Goal: Task Accomplishment & Management: Use online tool/utility

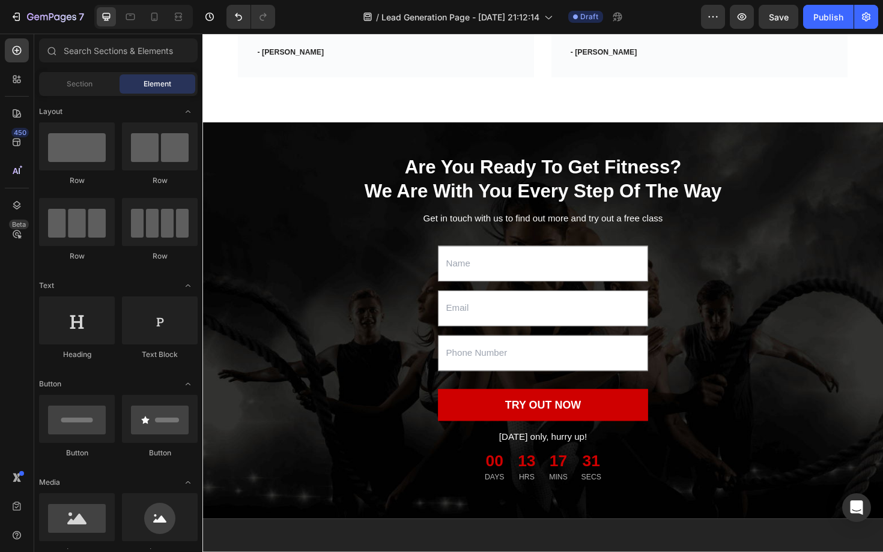
scroll to position [1115, 0]
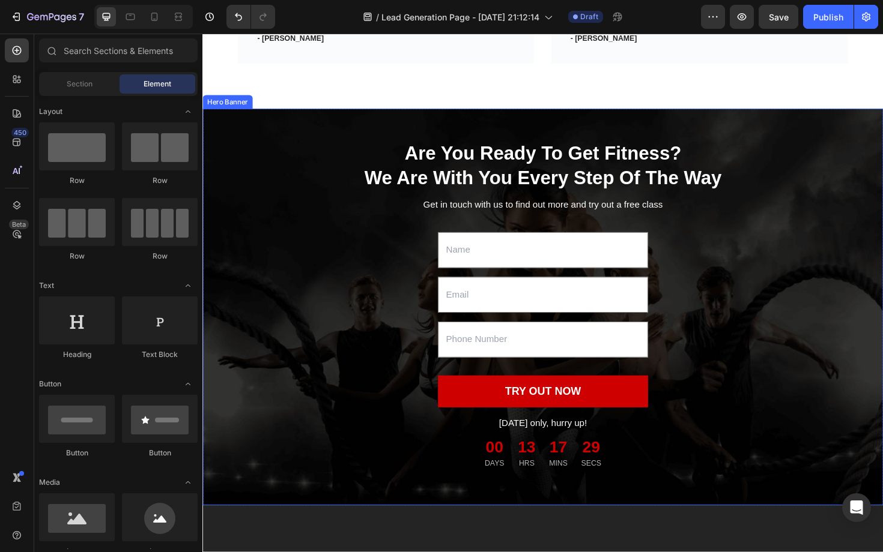
click at [785, 133] on div "Overlay" at bounding box center [562, 323] width 721 height 420
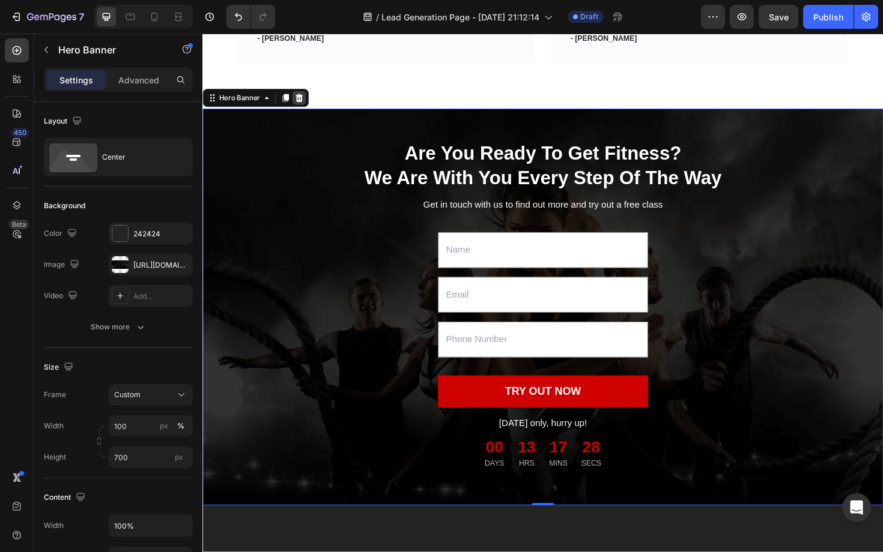
click at [307, 103] on icon at bounding box center [305, 102] width 10 height 10
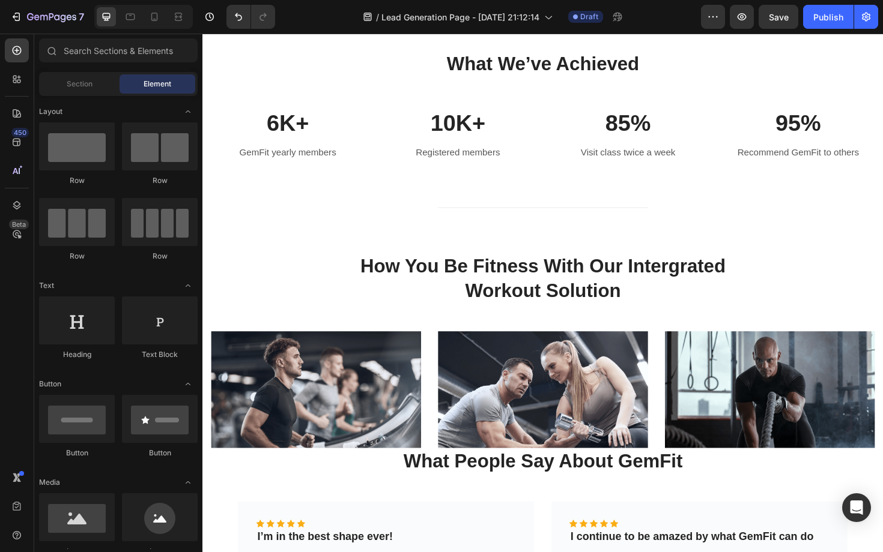
scroll to position [298, 0]
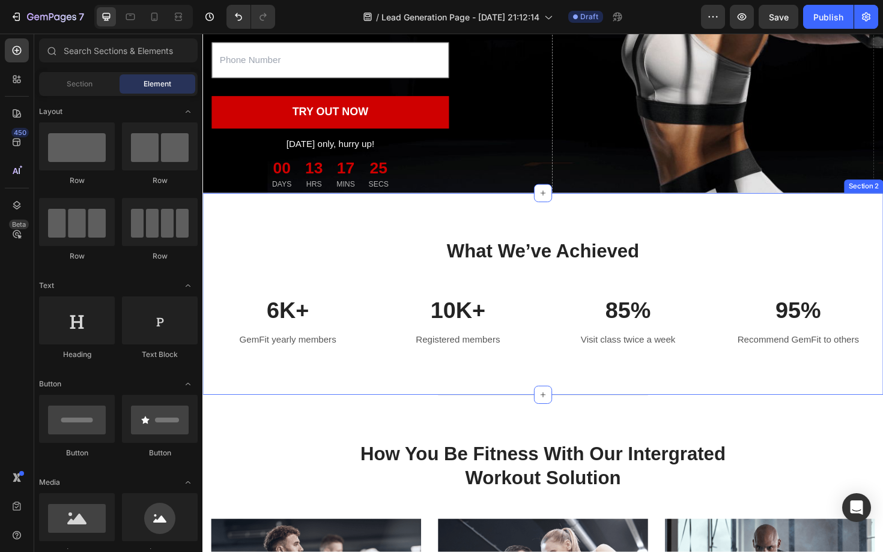
click at [354, 213] on div "What We’ve Achieved Heading Row 6K+ Text block GemFit yearly members Text block…" at bounding box center [562, 310] width 721 height 214
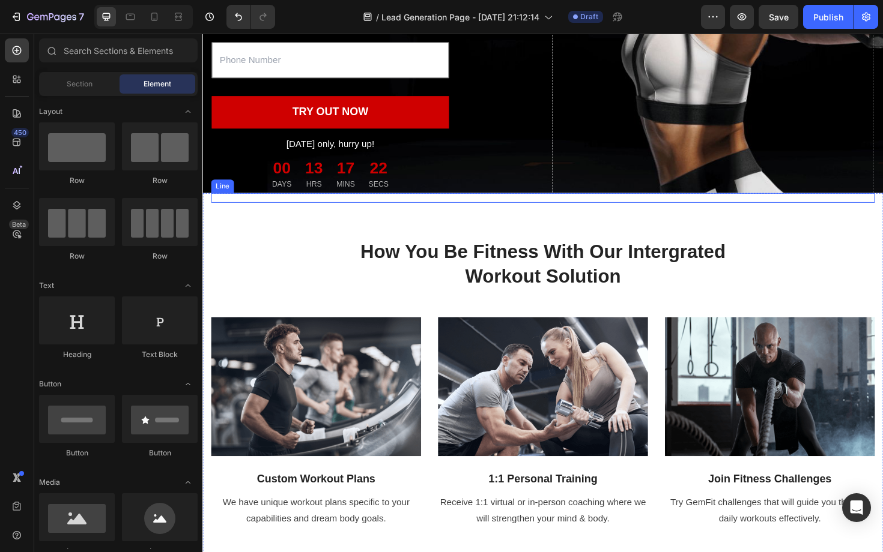
click at [882, 212] on div "Title Line" at bounding box center [562, 208] width 703 height 10
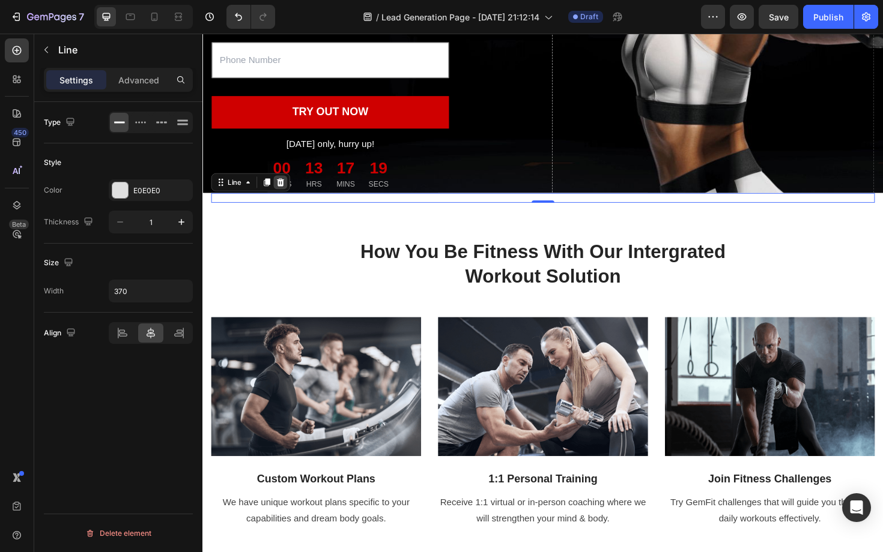
click at [285, 191] on icon at bounding box center [285, 192] width 10 height 10
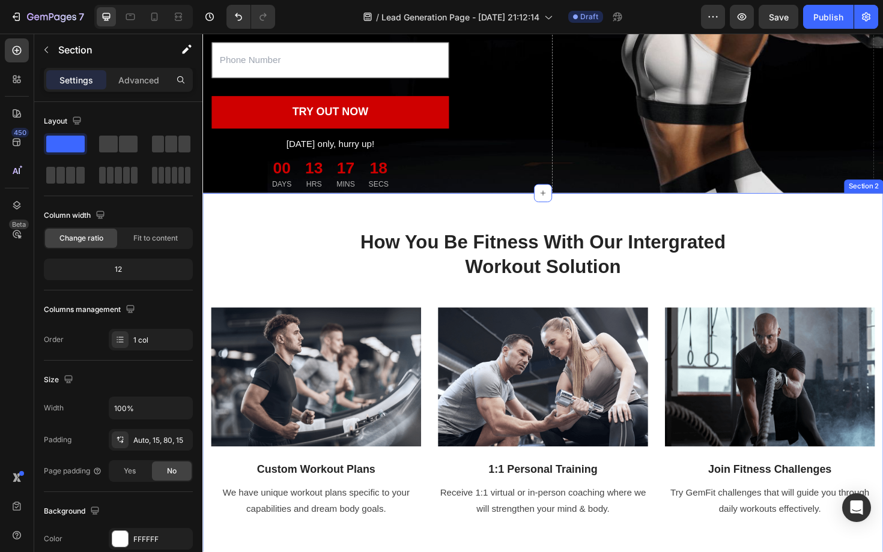
click at [276, 223] on div "how you be fitness with our intergrated workout solution Heading Row Image Cust…" at bounding box center [562, 375] width 703 height 345
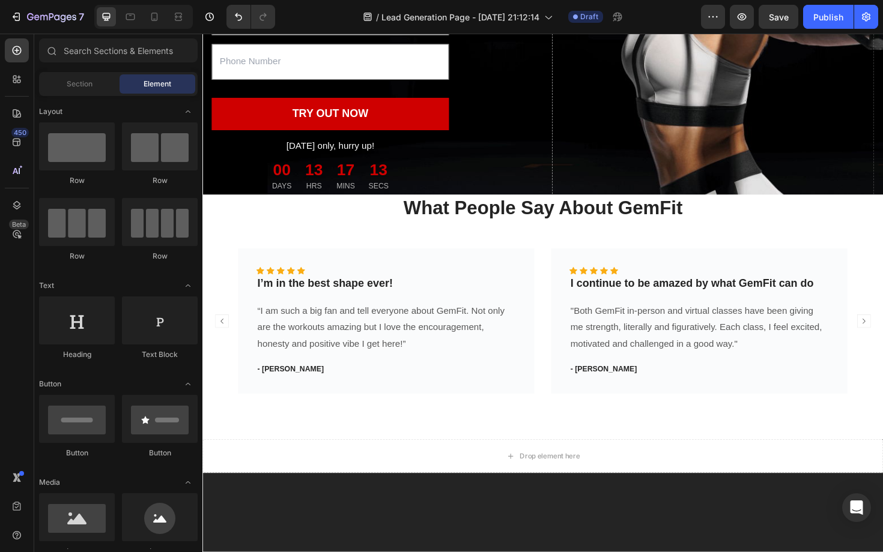
scroll to position [181, 0]
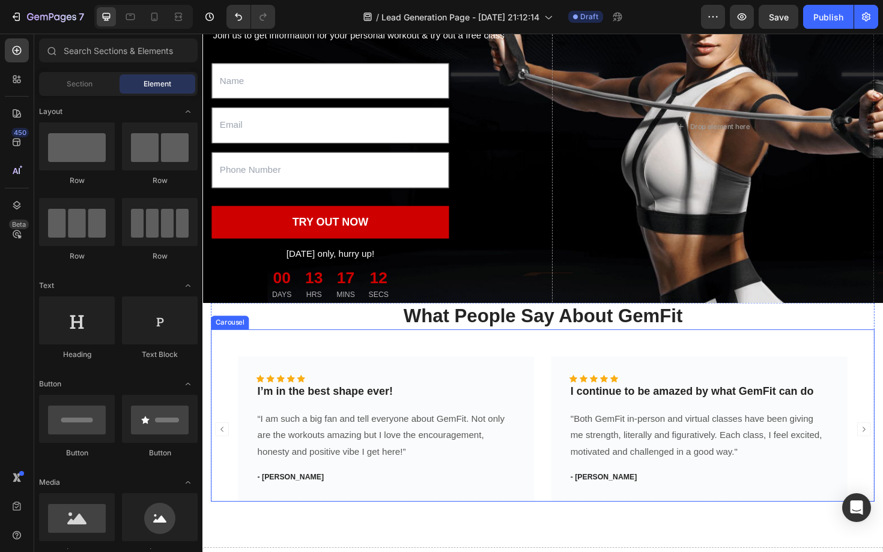
click at [840, 357] on div "Icon Icon Icon Icon Icon Icon List Hoz I’m in the best shape ever! Text block “…" at bounding box center [562, 439] width 703 height 183
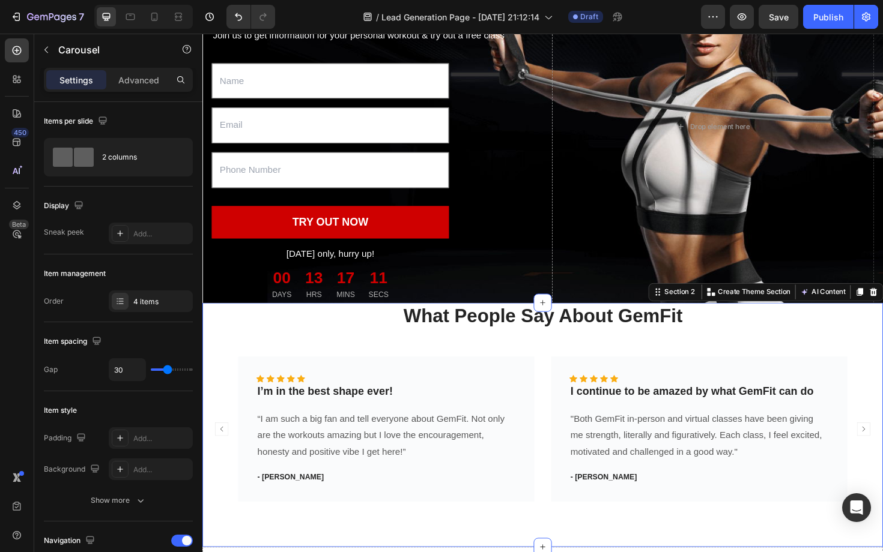
click at [882, 335] on div "What People Say About GemFit Heading Icon Icon Icon Icon Icon Icon List Hoz I’m…" at bounding box center [562, 448] width 721 height 259
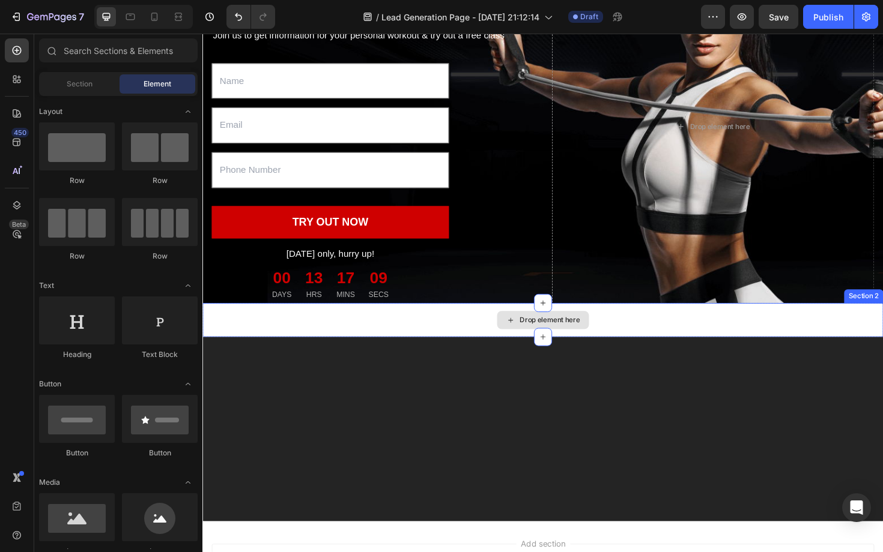
click at [796, 343] on div "Drop element here" at bounding box center [562, 337] width 721 height 36
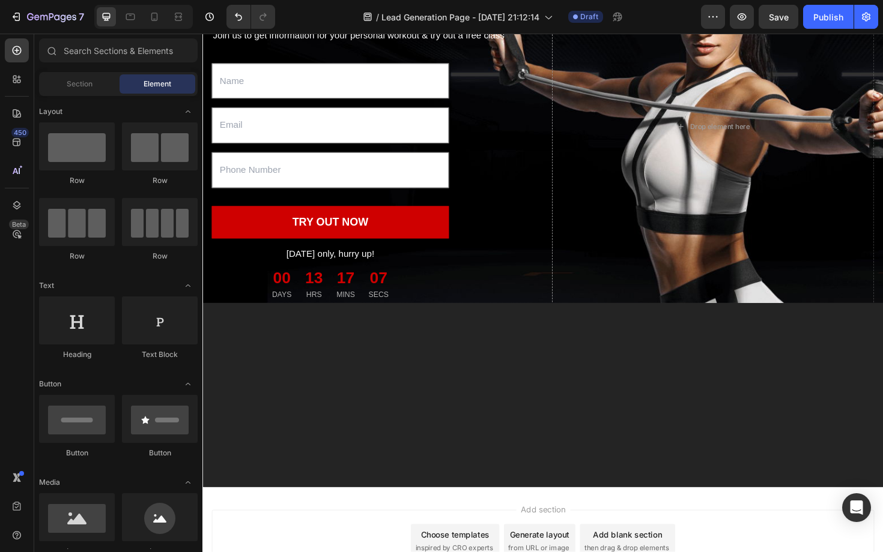
click at [862, 368] on div at bounding box center [562, 416] width 721 height 195
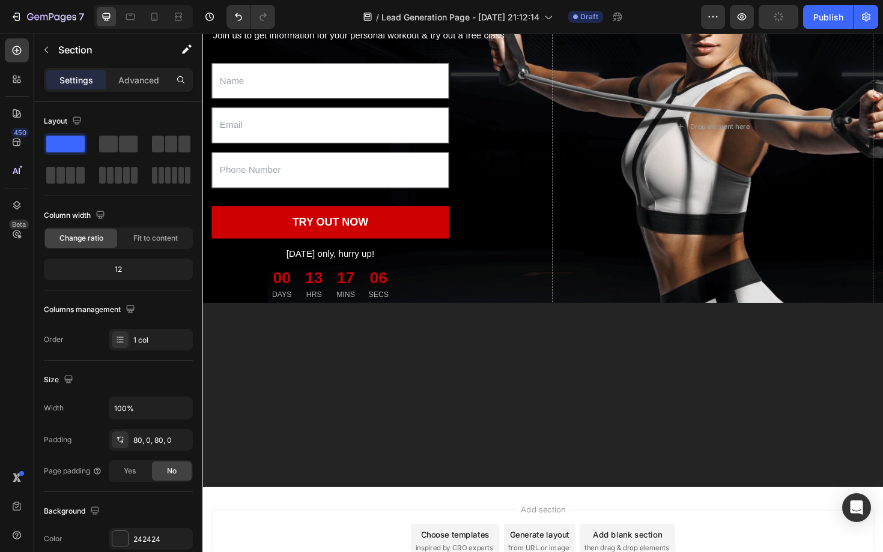
click at [862, 366] on div at bounding box center [562, 416] width 721 height 195
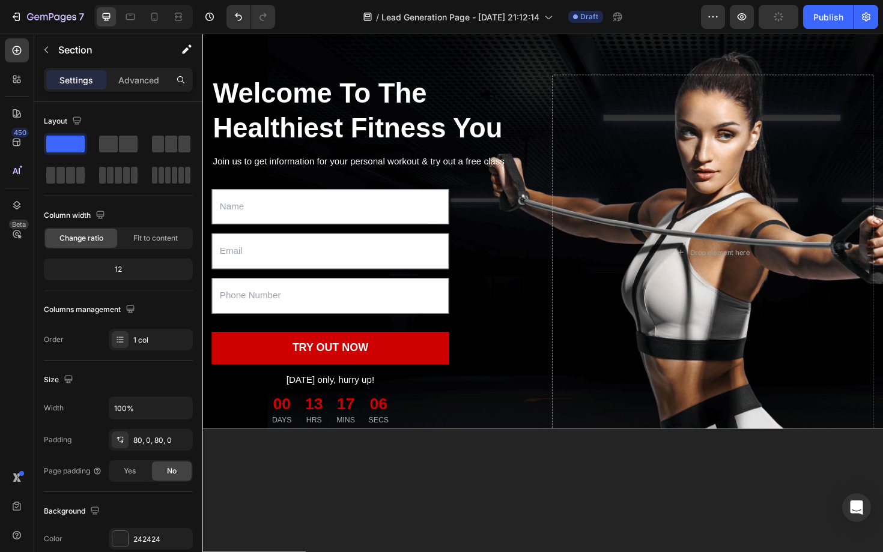
scroll to position [0, 0]
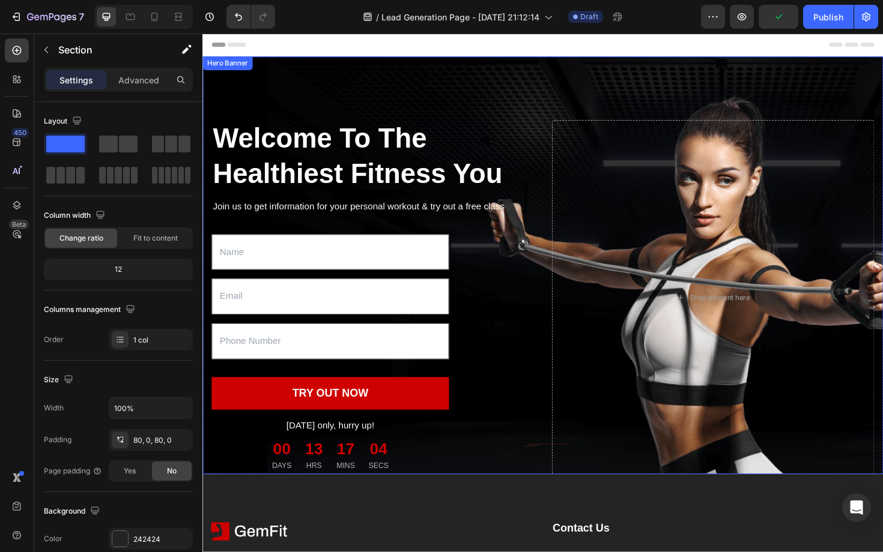
click at [628, 71] on div "Welcome To The Healthiest Fitness You Heading Join us to get information for yo…" at bounding box center [562, 313] width 721 height 511
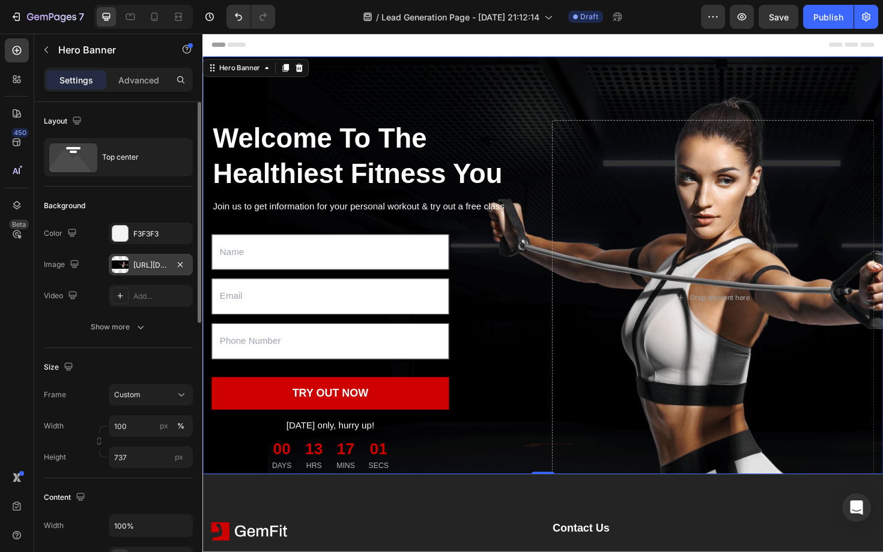
click at [132, 267] on div "https://ucarecdn.com/53ff8b78-e3c0-4007-8f6d-aa4b632bd7a0/-/format/auto/" at bounding box center [151, 265] width 84 height 22
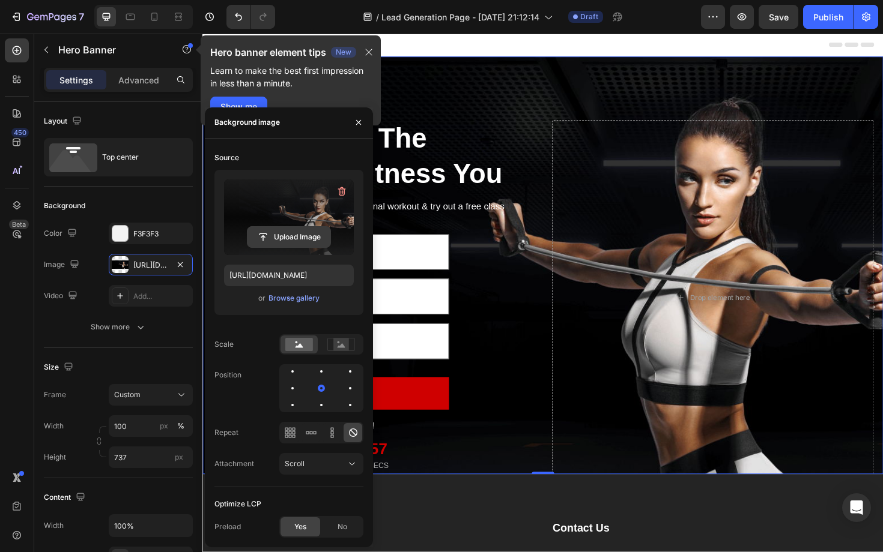
click at [289, 238] on input "file" at bounding box center [288, 237] width 83 height 20
click at [296, 237] on input "file" at bounding box center [288, 237] width 83 height 20
type input "https://cdn.shopify.com/s/files/1/0660/6441/7033/files/gempages_554875548082373…"
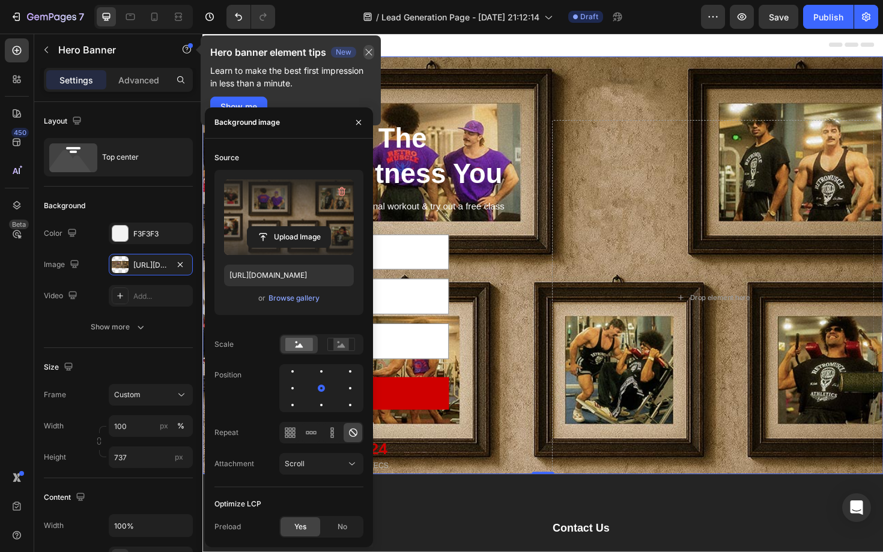
click at [369, 55] on icon "button" at bounding box center [369, 52] width 10 height 10
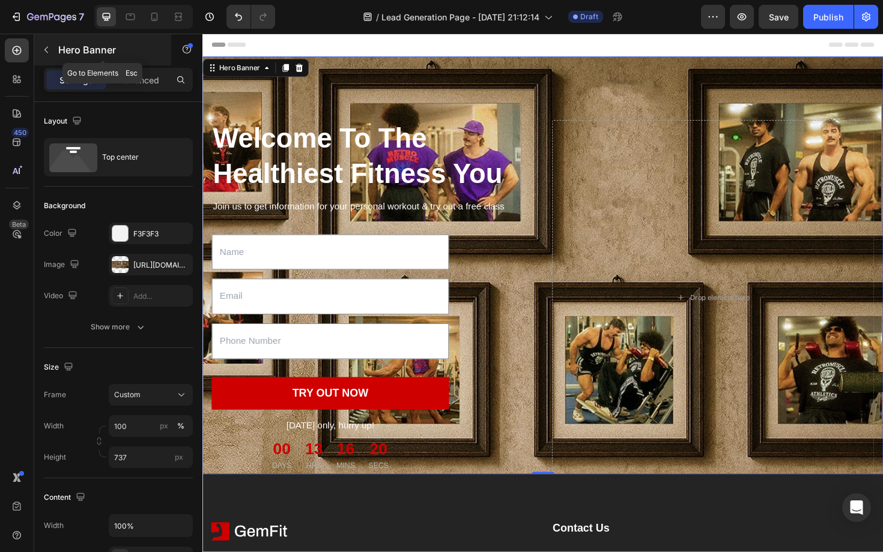
click at [47, 49] on icon "button" at bounding box center [46, 50] width 10 height 10
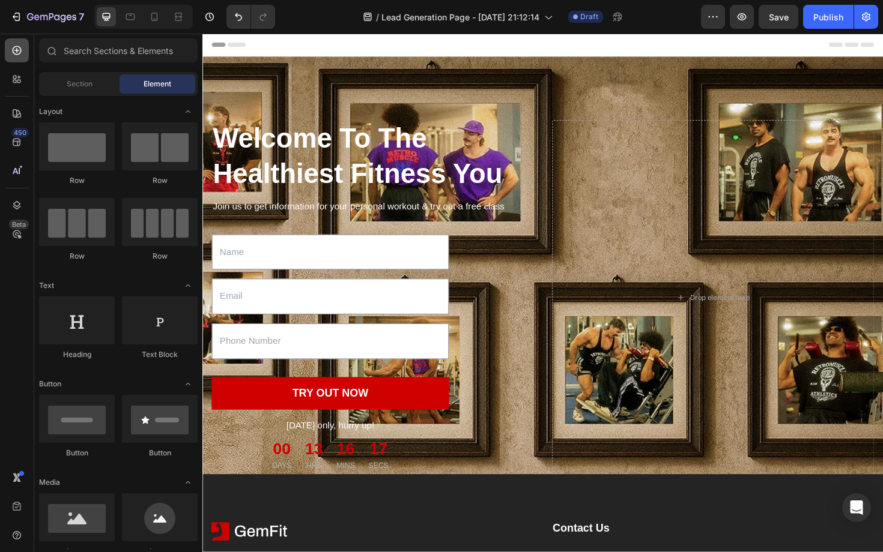
click at [20, 61] on div at bounding box center [17, 50] width 24 height 24
click at [360, 160] on p "Welcome To The Healthiest Fitness You" at bounding box center [382, 164] width 339 height 75
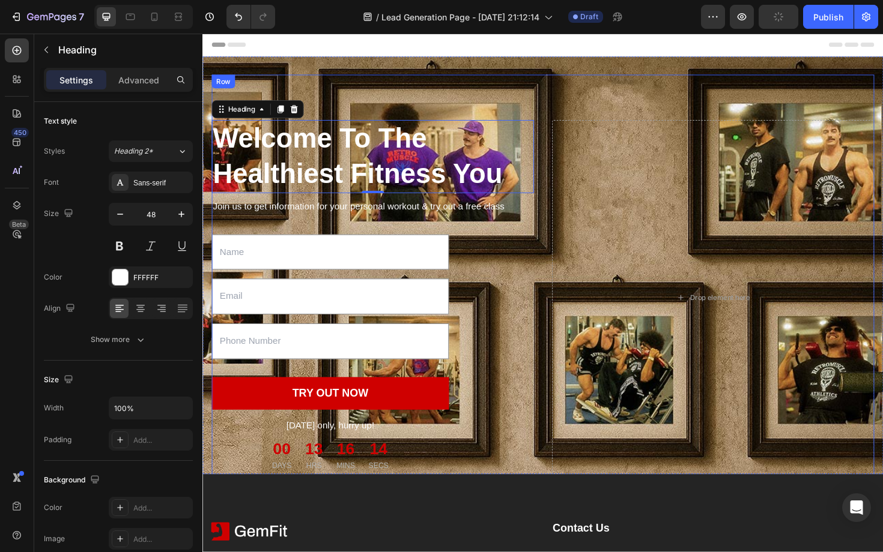
click at [593, 106] on div "Welcome To The Healthiest Fitness You Heading 0 Join us to get information for …" at bounding box center [562, 313] width 701 height 473
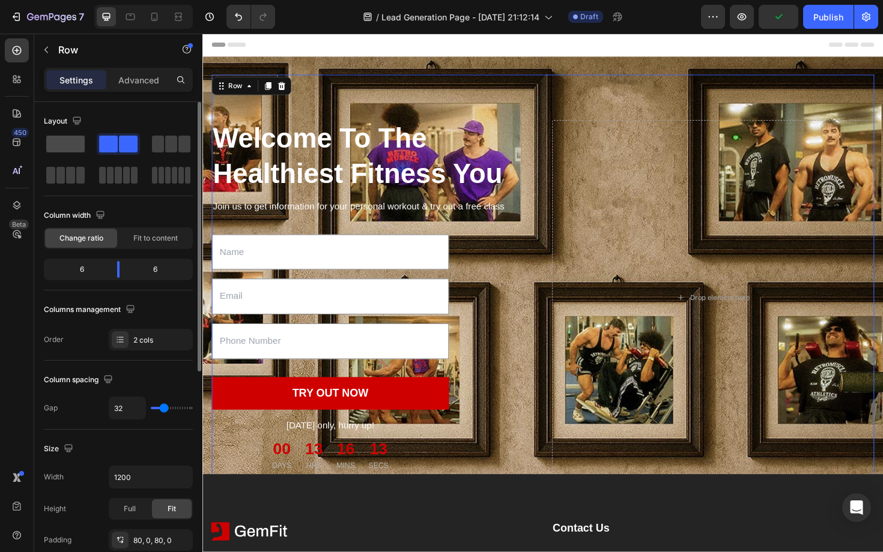
click at [65, 145] on span at bounding box center [65, 144] width 38 height 17
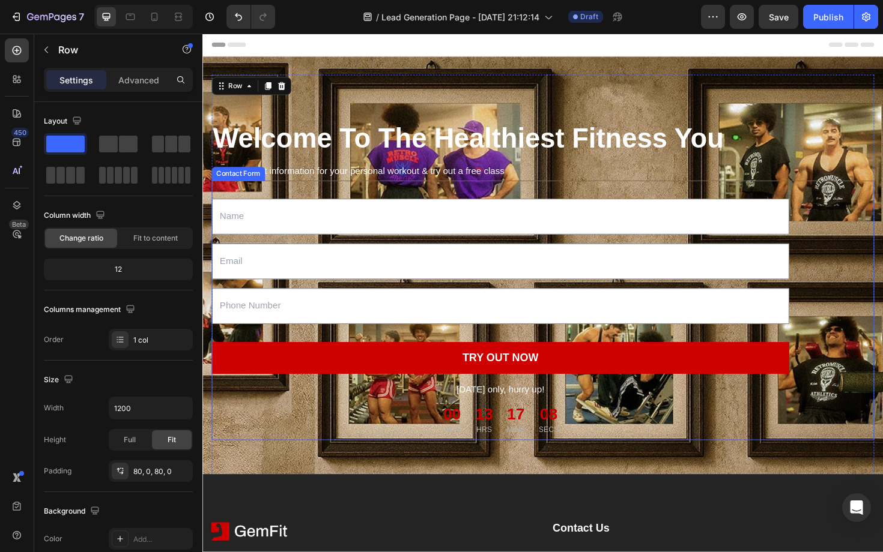
click at [379, 255] on div "Text Field Email Field Text Field TRY OUT NOW Submit Button Today only, hurry u…" at bounding box center [562, 327] width 701 height 275
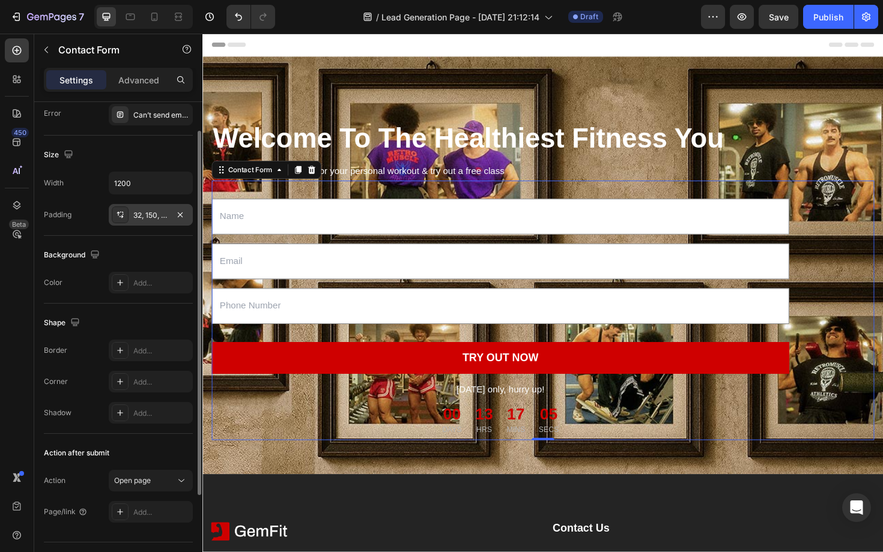
scroll to position [159, 0]
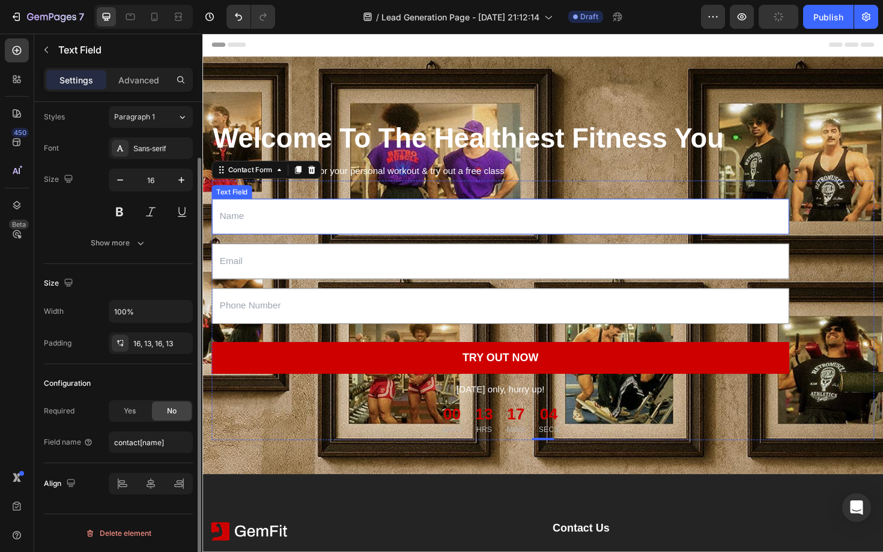
click at [458, 234] on input "text" at bounding box center [517, 228] width 611 height 38
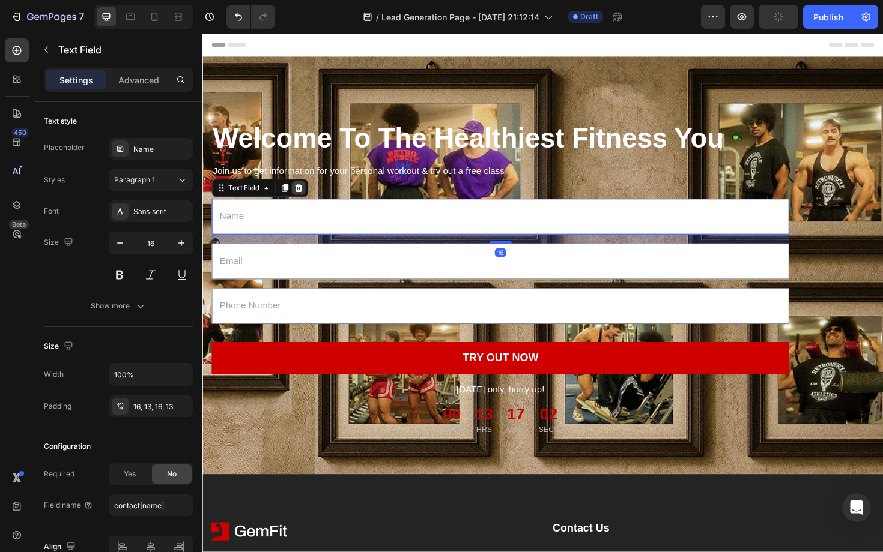
click at [308, 199] on icon at bounding box center [304, 198] width 10 height 10
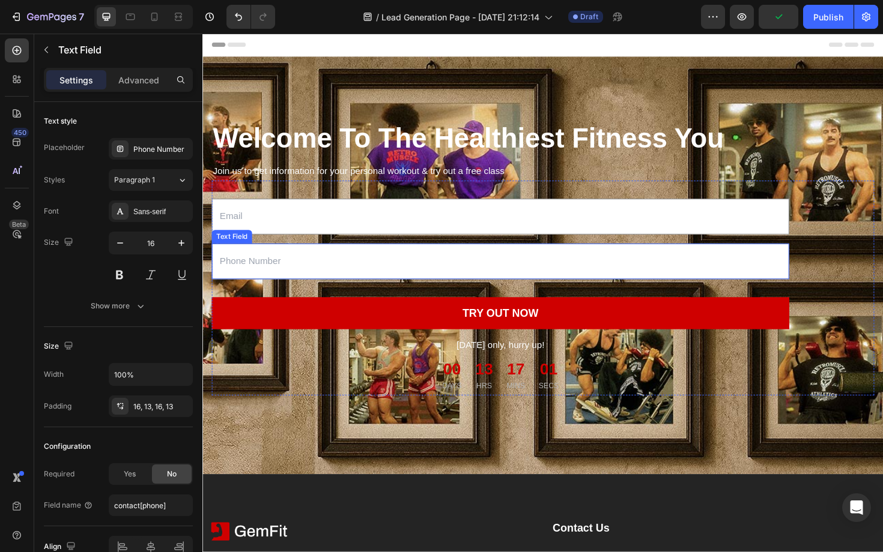
click at [288, 270] on input "text" at bounding box center [517, 275] width 611 height 38
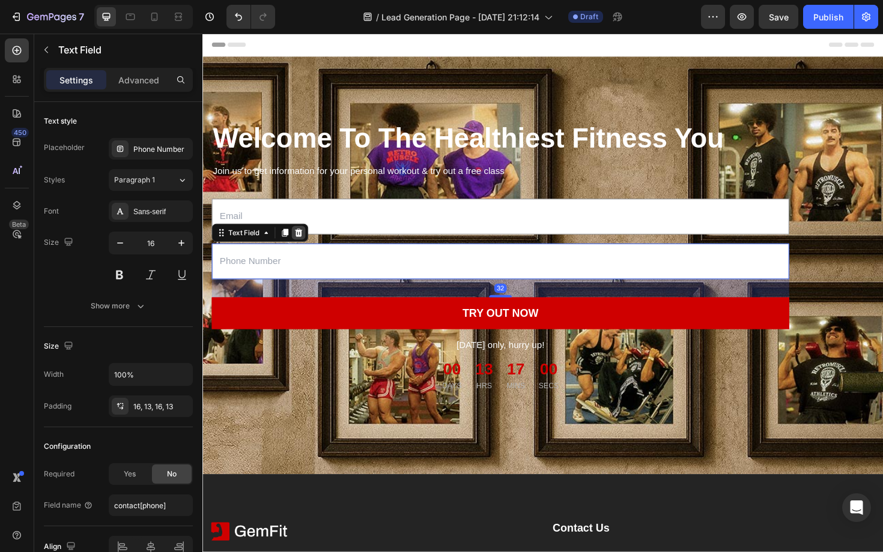
click at [310, 247] on div at bounding box center [304, 245] width 14 height 14
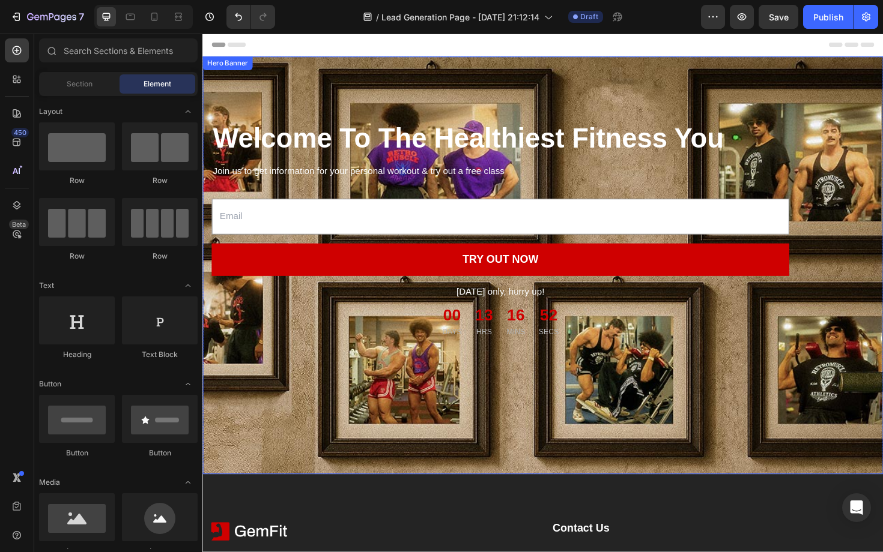
click at [287, 441] on div "Overlay" at bounding box center [562, 279] width 721 height 443
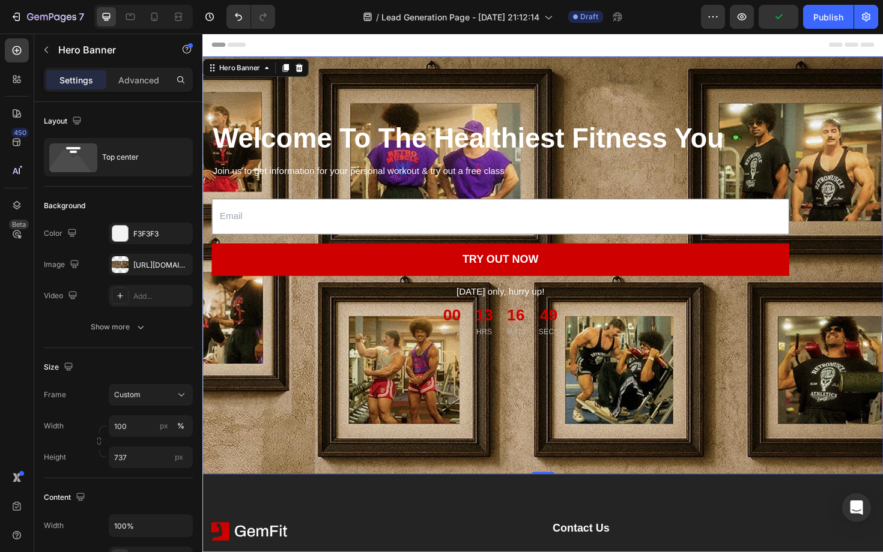
click at [289, 441] on div "Overlay" at bounding box center [562, 279] width 721 height 443
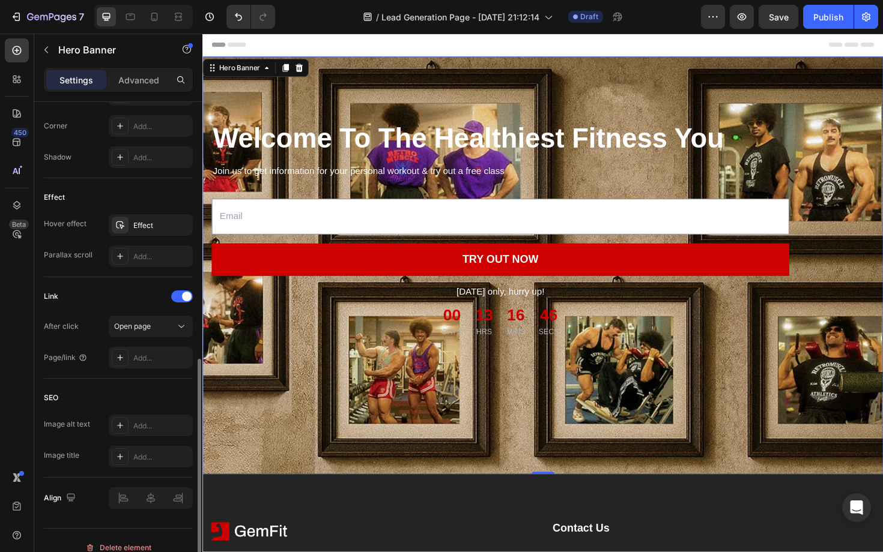
scroll to position [576, 0]
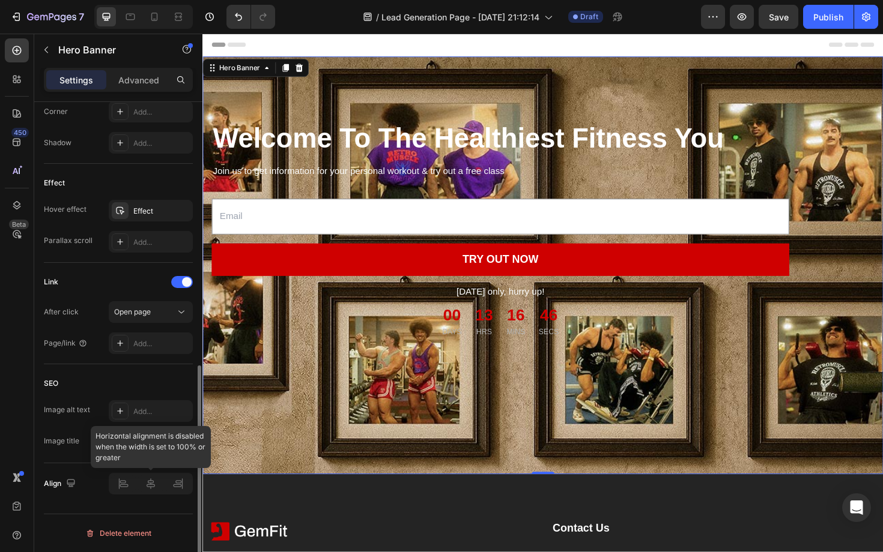
click at [151, 484] on div at bounding box center [151, 484] width 84 height 22
click at [150, 480] on div at bounding box center [151, 484] width 84 height 22
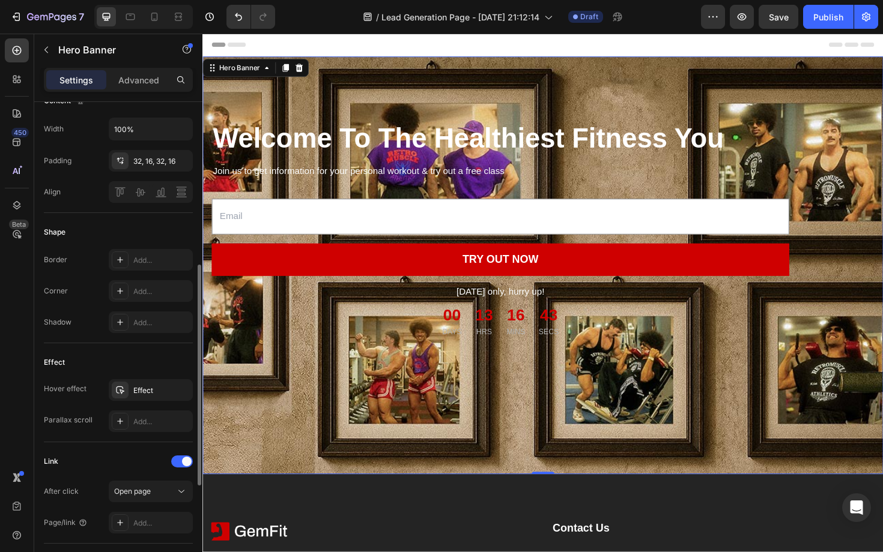
scroll to position [368, 0]
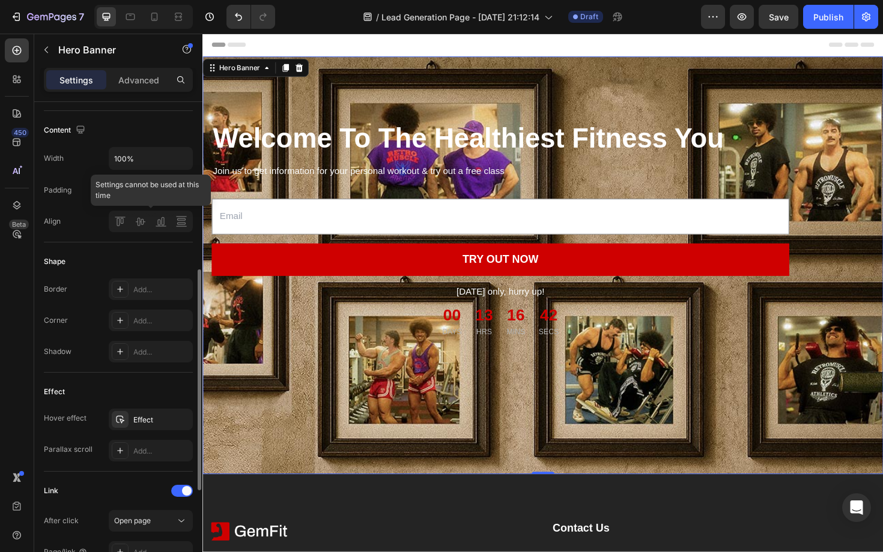
click at [142, 217] on div at bounding box center [151, 222] width 84 height 22
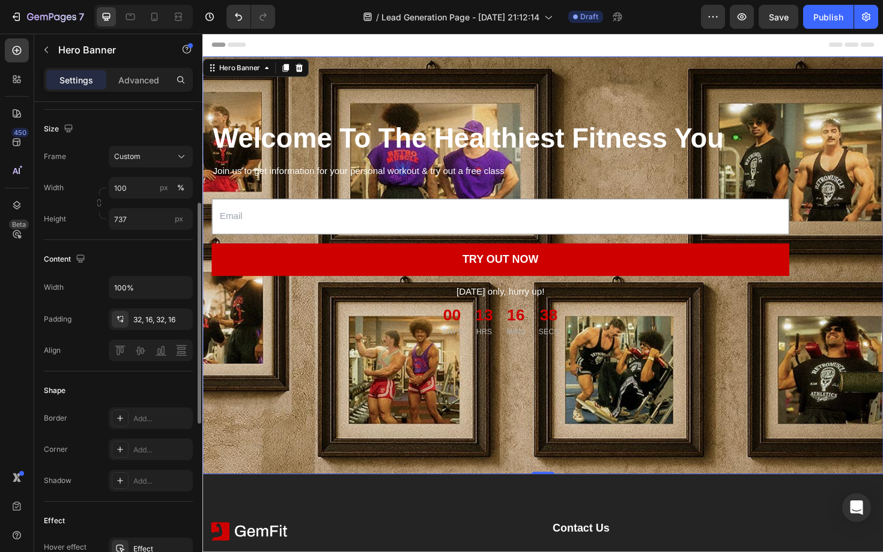
scroll to position [227, 0]
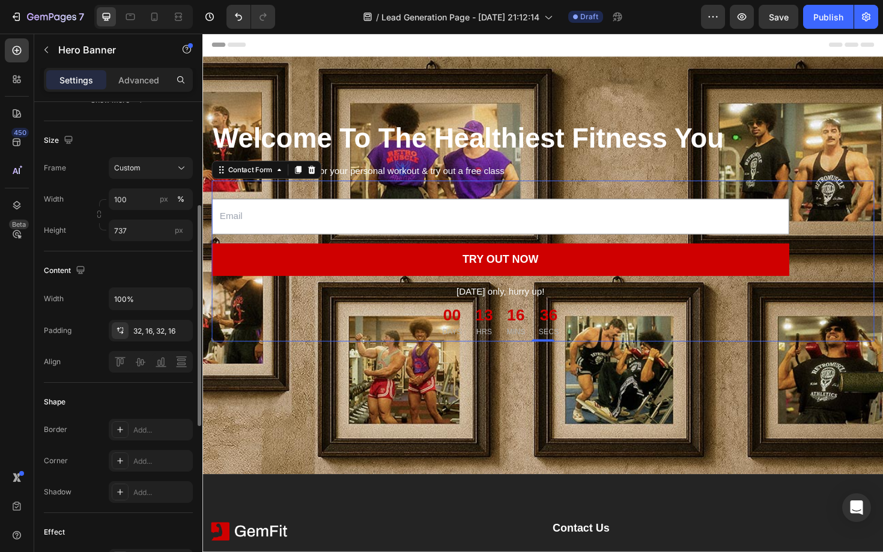
click at [269, 250] on div "Email Field TRY OUT NOW Submit Button Today only, hurry up! Text block 00 DAYS …" at bounding box center [562, 275] width 701 height 171
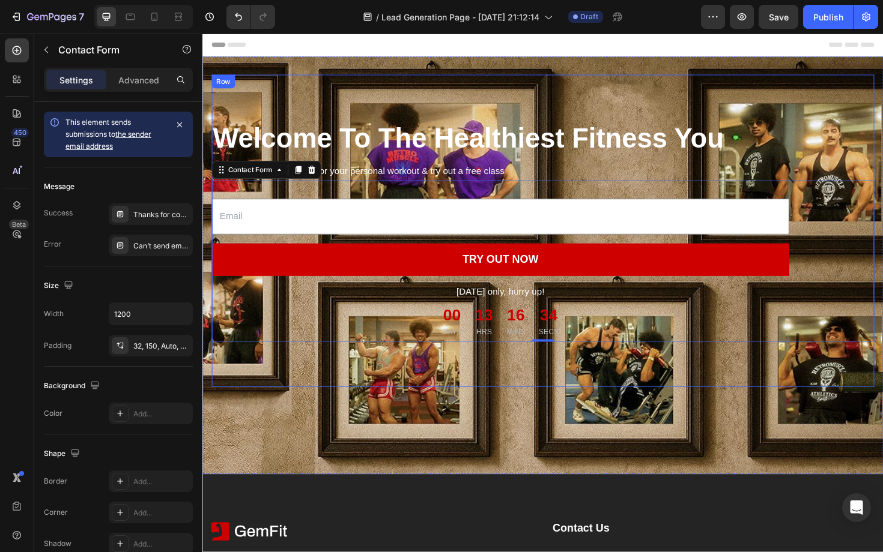
click at [387, 99] on div "Welcome To The Healthiest Fitness You Heading Join us to get information for yo…" at bounding box center [562, 242] width 701 height 331
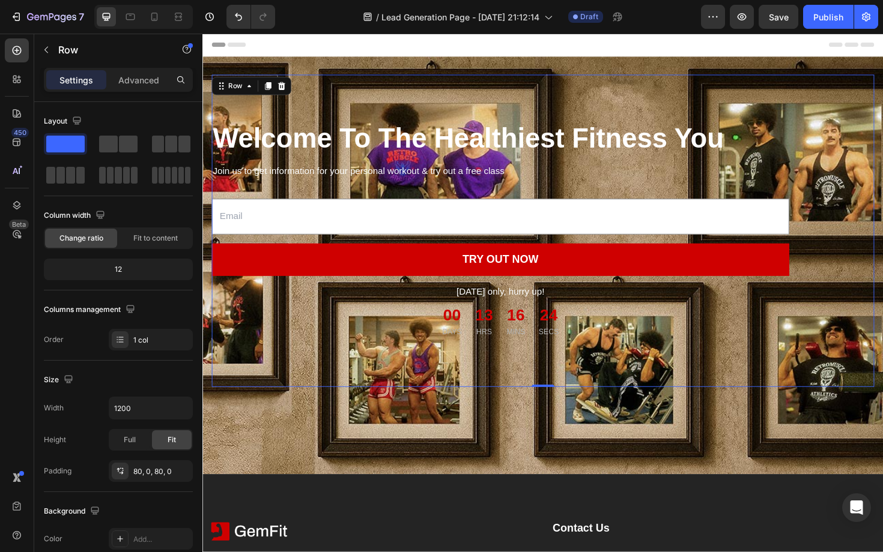
click at [385, 388] on div "Welcome To The Healthiest Fitness You Heading Join us to get information for yo…" at bounding box center [562, 242] width 701 height 331
click at [298, 427] on div "Welcome To The Healthiest Fitness You Heading Join us to get information for yo…" at bounding box center [562, 242] width 721 height 369
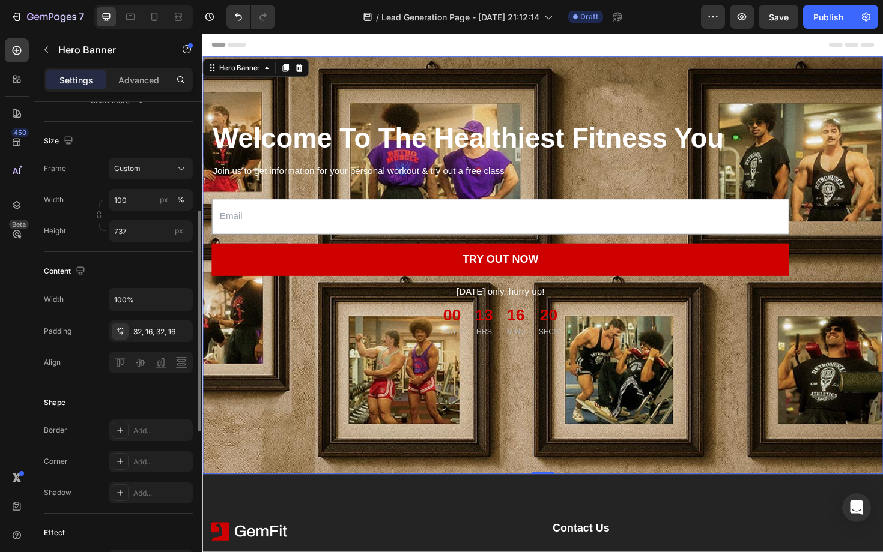
scroll to position [230, 0]
click at [142, 363] on div at bounding box center [151, 359] width 84 height 22
click at [167, 361] on div at bounding box center [151, 359] width 84 height 22
click at [117, 358] on div at bounding box center [151, 359] width 84 height 22
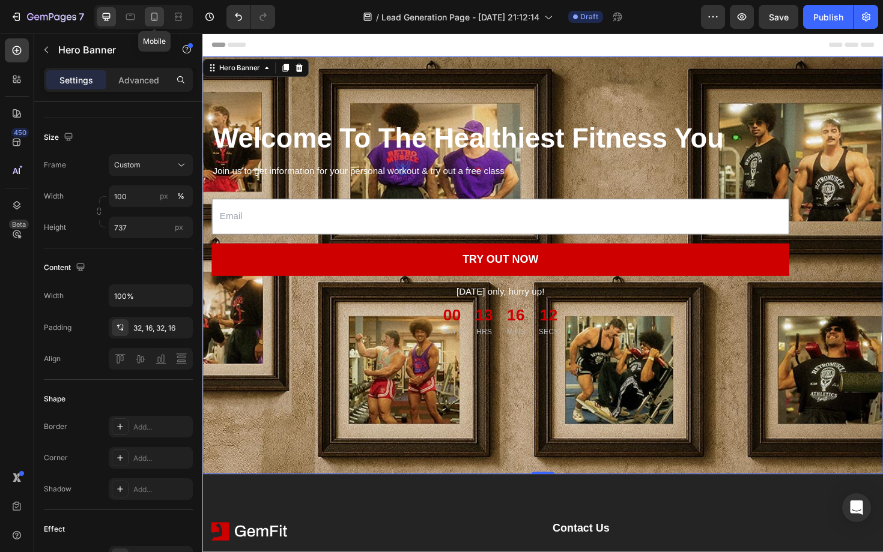
click at [162, 20] on div at bounding box center [154, 16] width 19 height 19
type input "1008"
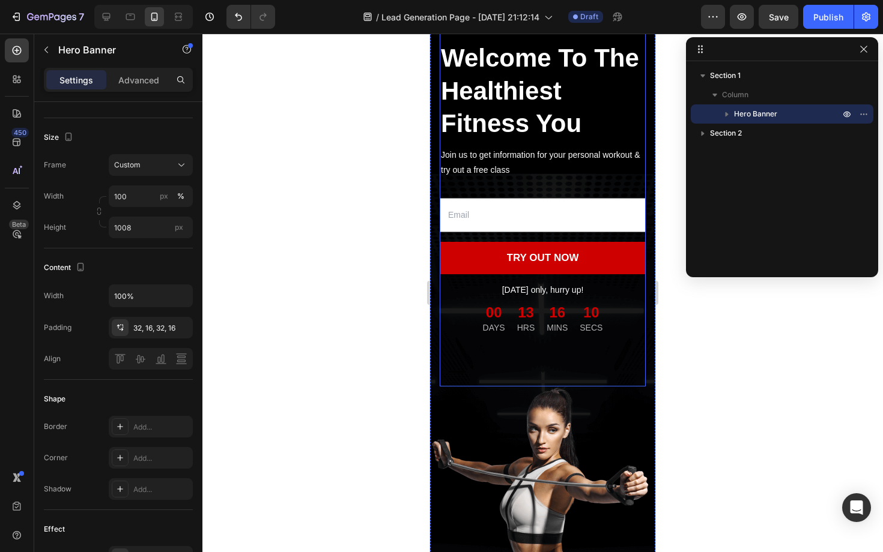
scroll to position [246, 0]
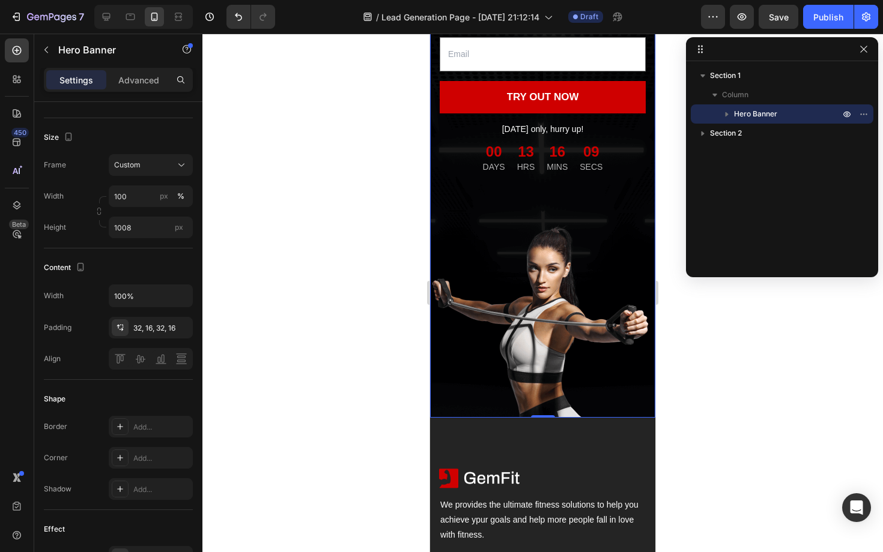
click at [540, 371] on div "Overlay" at bounding box center [542, 115] width 225 height 605
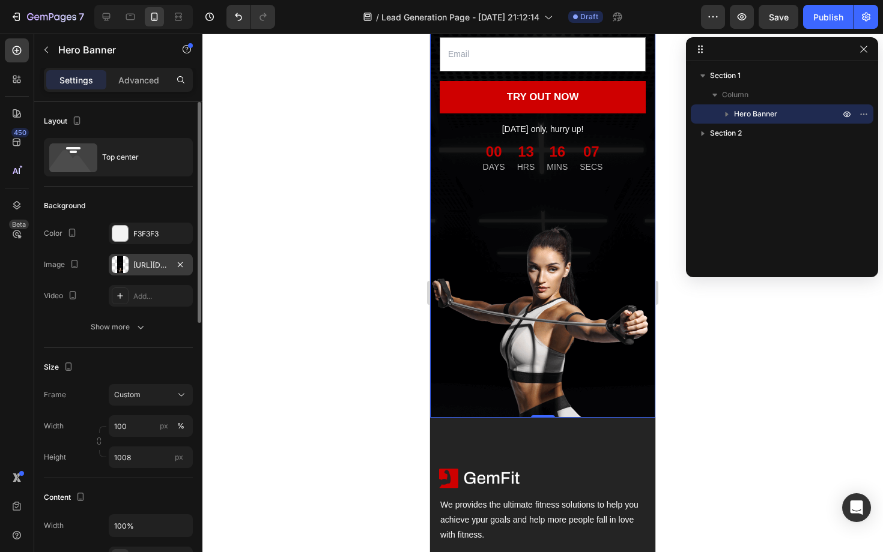
click at [124, 265] on div at bounding box center [120, 264] width 17 height 17
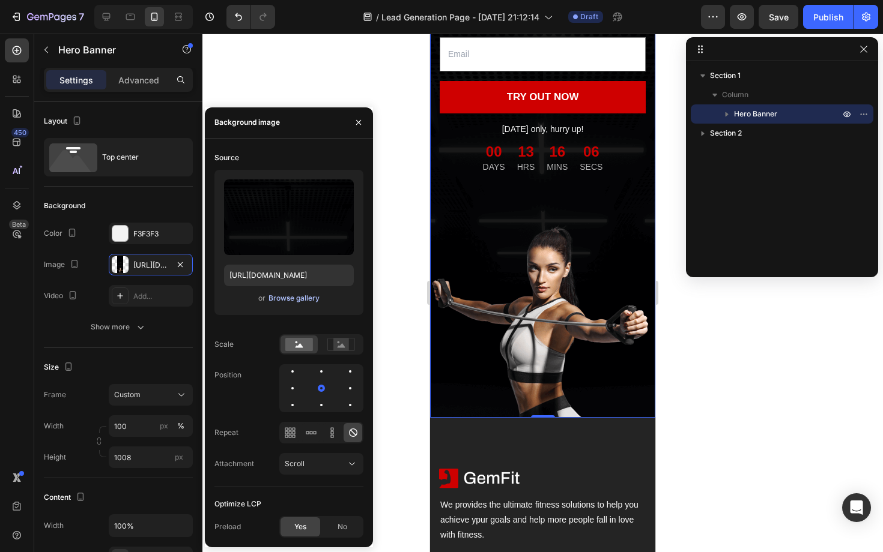
click at [282, 300] on div "Browse gallery" at bounding box center [293, 298] width 51 height 11
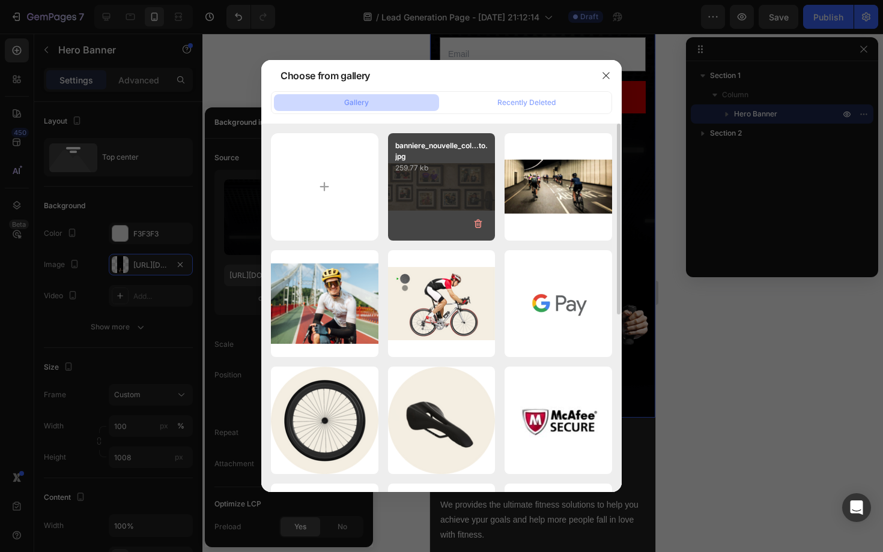
click at [440, 190] on div "banniere_nouvelle_col...to.jpg 259.77 kb" at bounding box center [441, 186] width 107 height 107
type input "https://cdn.shopify.com/s/files/1/0660/6441/7033/files/gempages_554875548082373…"
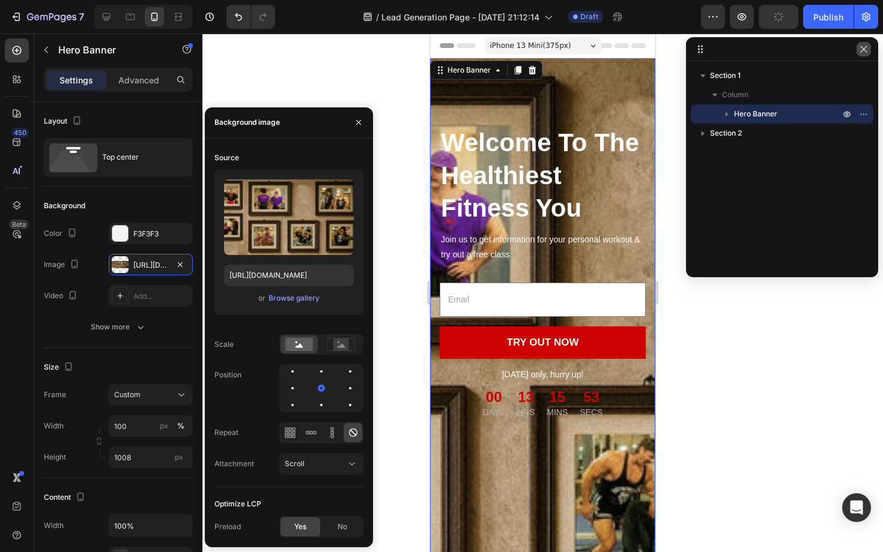
click at [864, 50] on icon "button" at bounding box center [864, 49] width 10 height 10
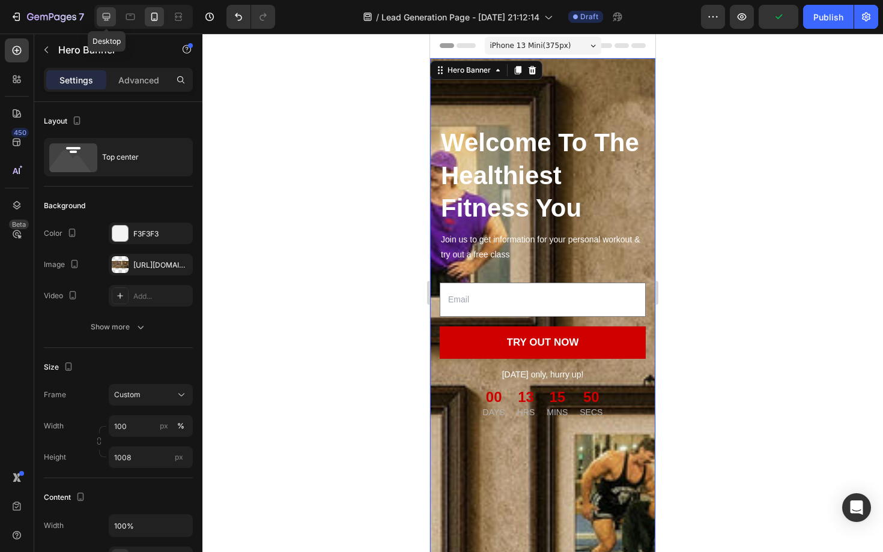
click at [108, 14] on icon at bounding box center [106, 17] width 12 height 12
type input "737"
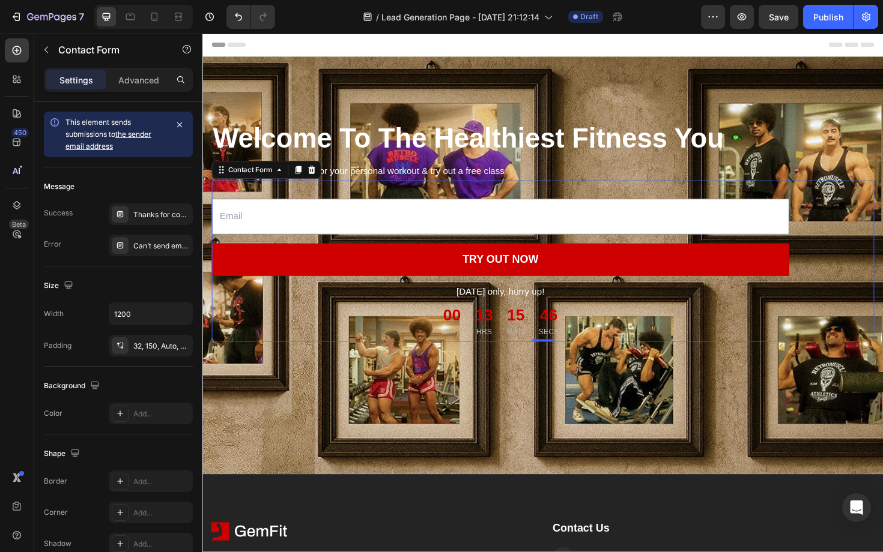
click at [882, 232] on div "Email Field TRY OUT NOW Submit Button Today only, hurry up! Text block 00 DAYS …" at bounding box center [562, 275] width 701 height 171
click at [876, 488] on div "Overlay" at bounding box center [562, 279] width 721 height 443
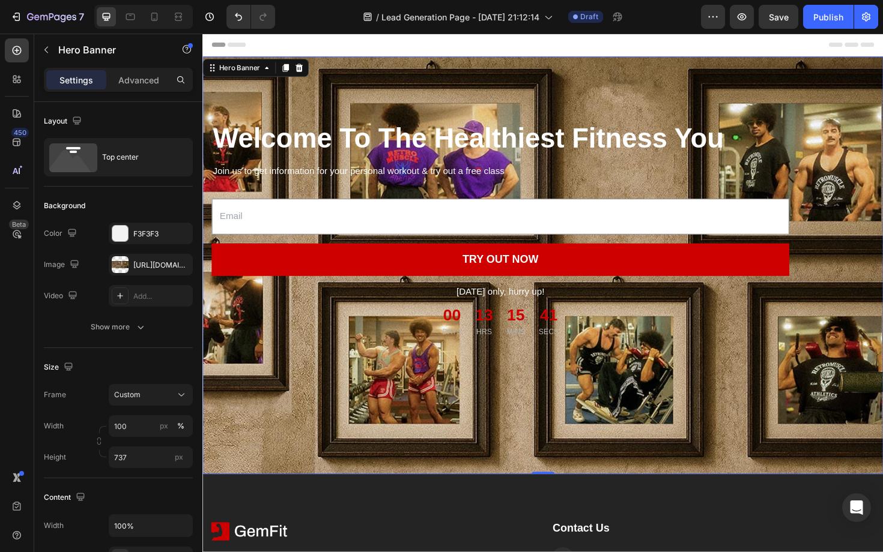
click at [388, 71] on div "Welcome To The Healthiest Fitness You Heading Join us to get information for yo…" at bounding box center [562, 242] width 721 height 369
click at [380, 68] on div "Welcome To The Healthiest Fitness You Heading Join us to get information for yo…" at bounding box center [562, 242] width 721 height 369
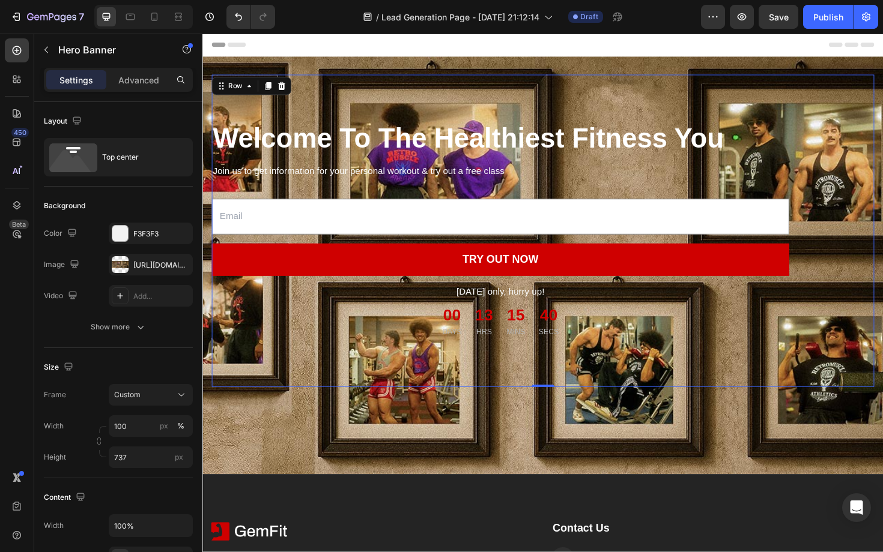
click at [366, 97] on div "Welcome To The Healthiest Fitness You Heading Join us to get information for yo…" at bounding box center [562, 242] width 701 height 331
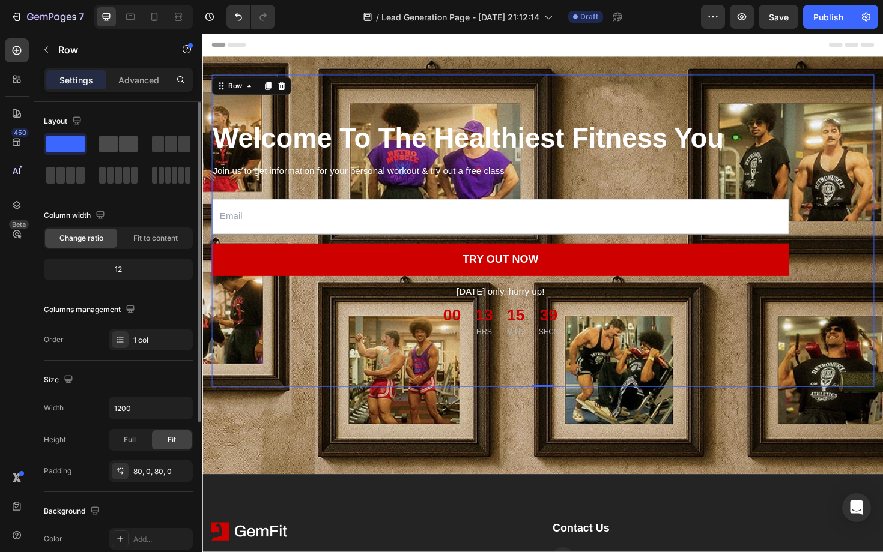
click at [115, 147] on span at bounding box center [108, 144] width 19 height 17
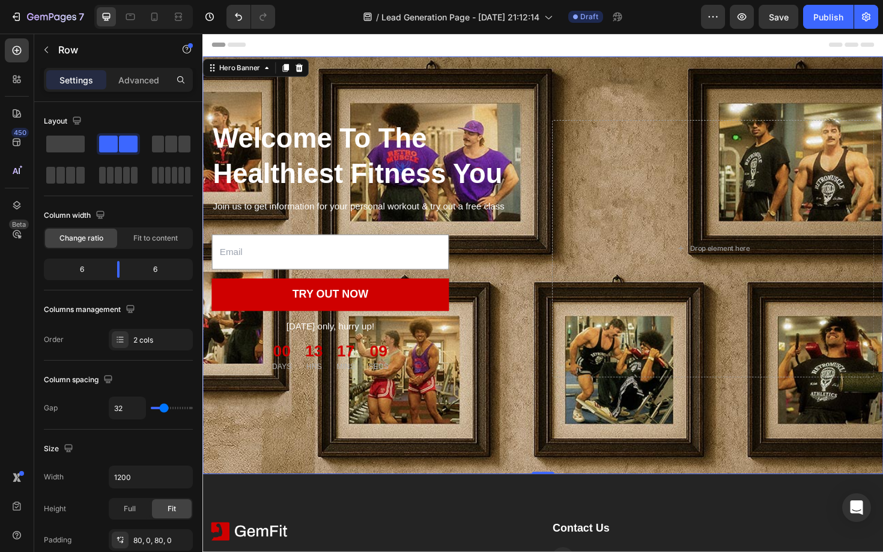
click at [584, 68] on div "Welcome To The Healthiest Fitness You Heading Join us to get information for yo…" at bounding box center [562, 261] width 721 height 407
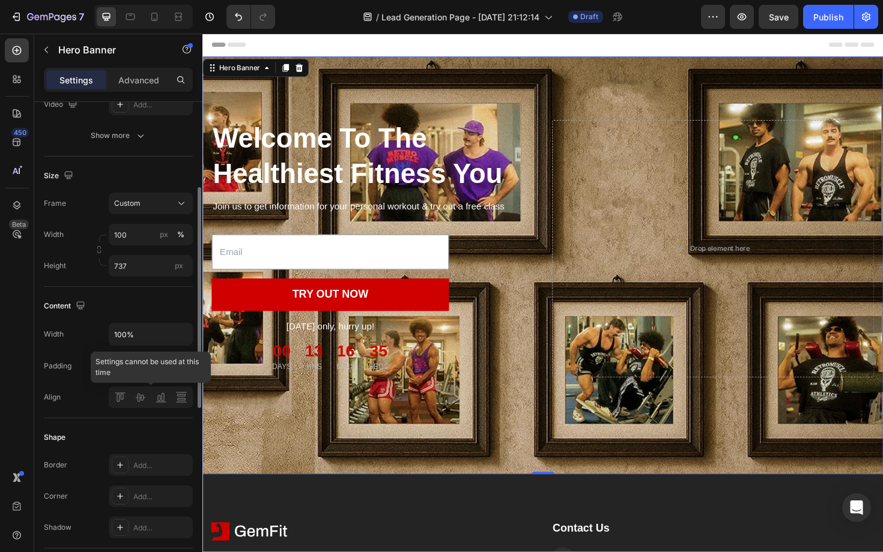
scroll to position [190, 0]
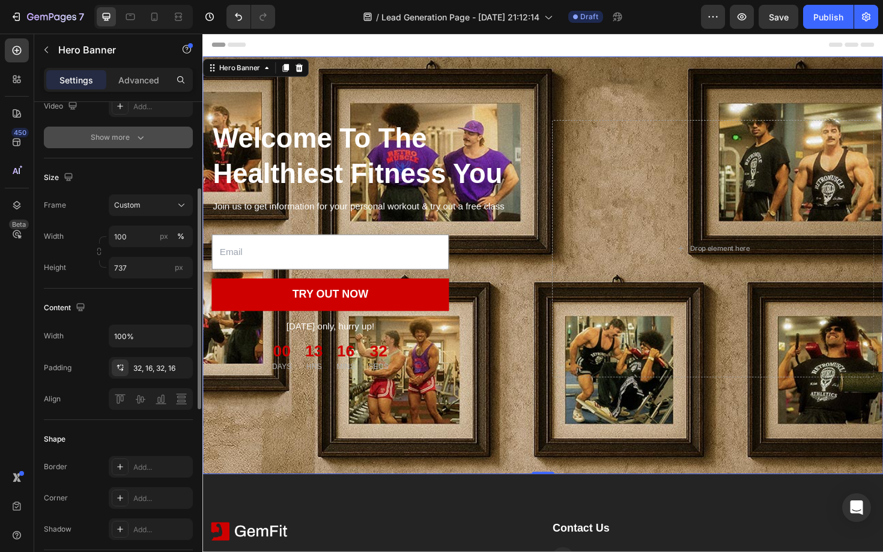
click at [128, 130] on button "Show more" at bounding box center [118, 138] width 149 height 22
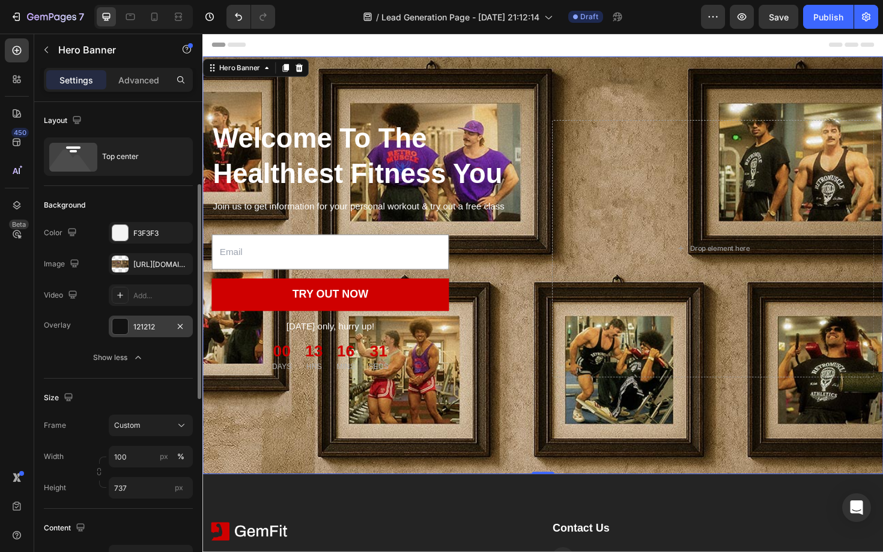
scroll to position [0, 0]
click at [122, 329] on div at bounding box center [120, 327] width 16 height 16
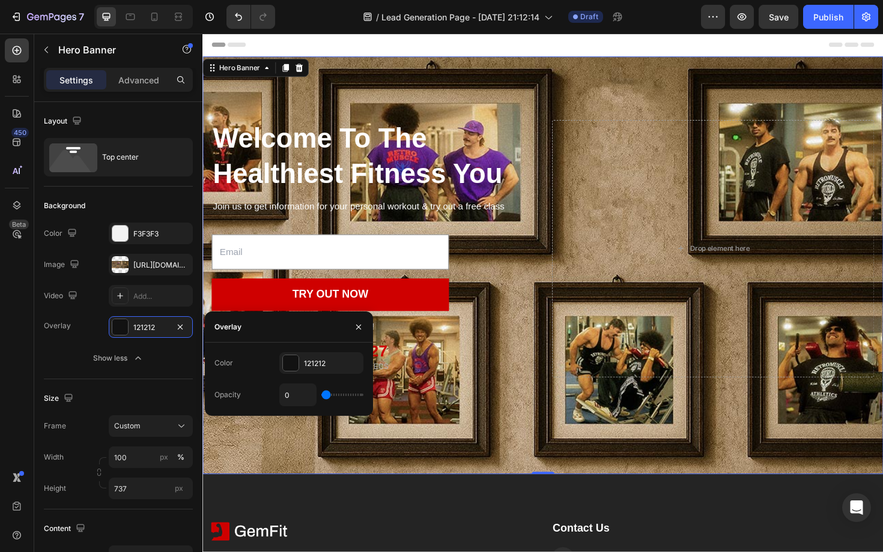
drag, startPoint x: 330, startPoint y: 398, endPoint x: 342, endPoint y: 398, distance: 12.0
click at [342, 398] on div "0" at bounding box center [321, 395] width 84 height 23
type input "4"
type input "5"
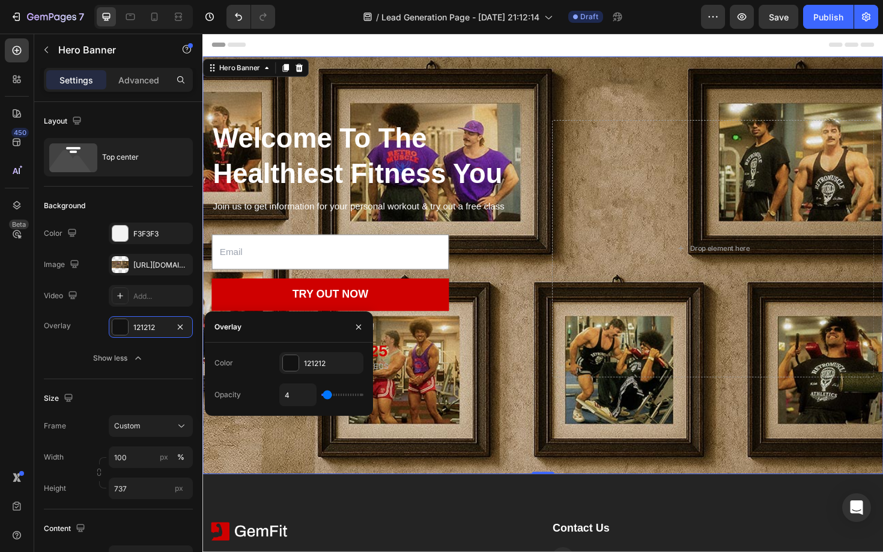
type input "5"
type input "6"
type input "7"
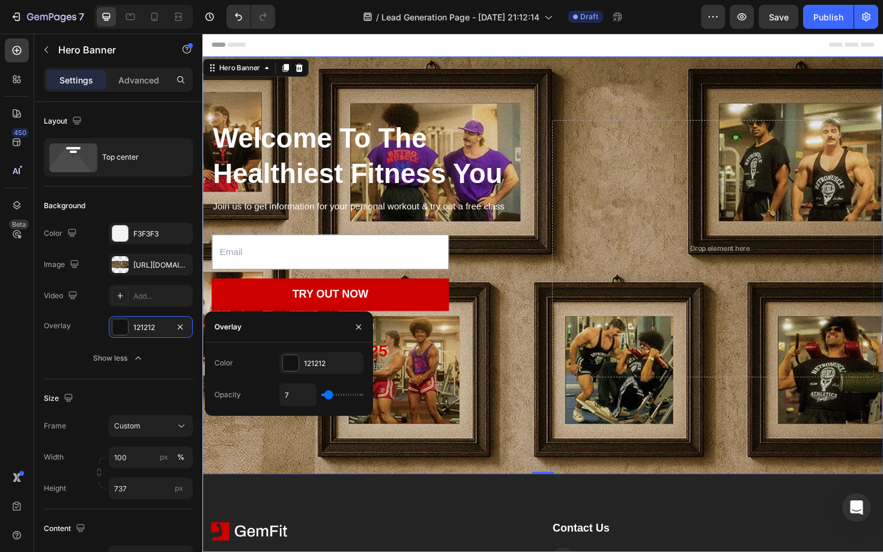
type input "8"
type input "10"
type input "11"
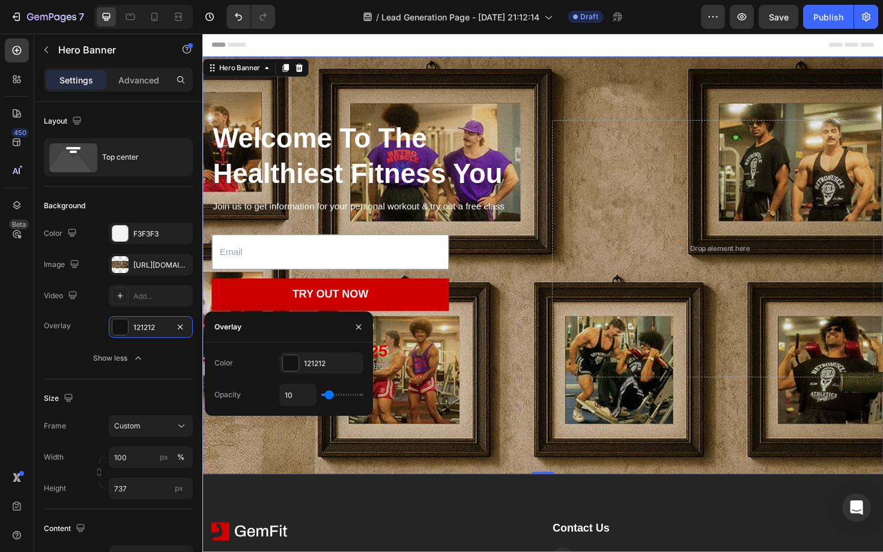
type input "11"
type input "13"
type input "15"
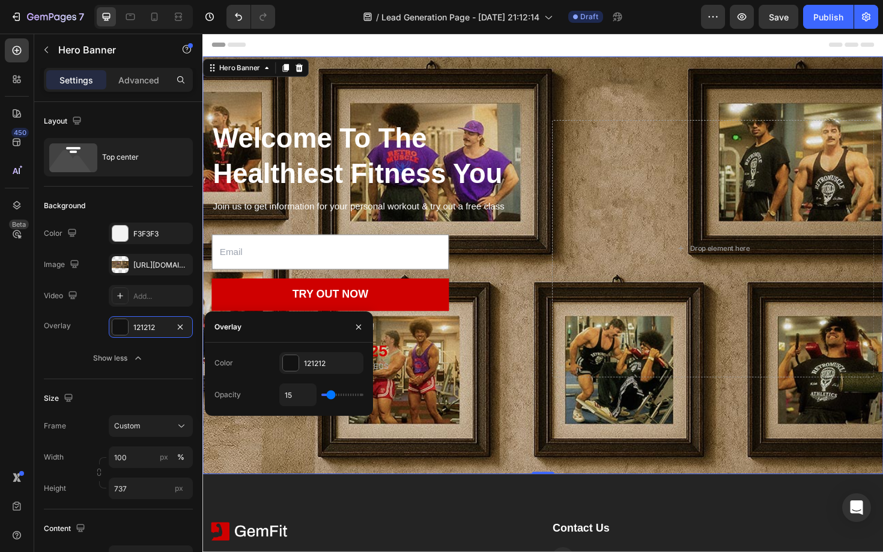
type input "18"
type input "20"
type input "22"
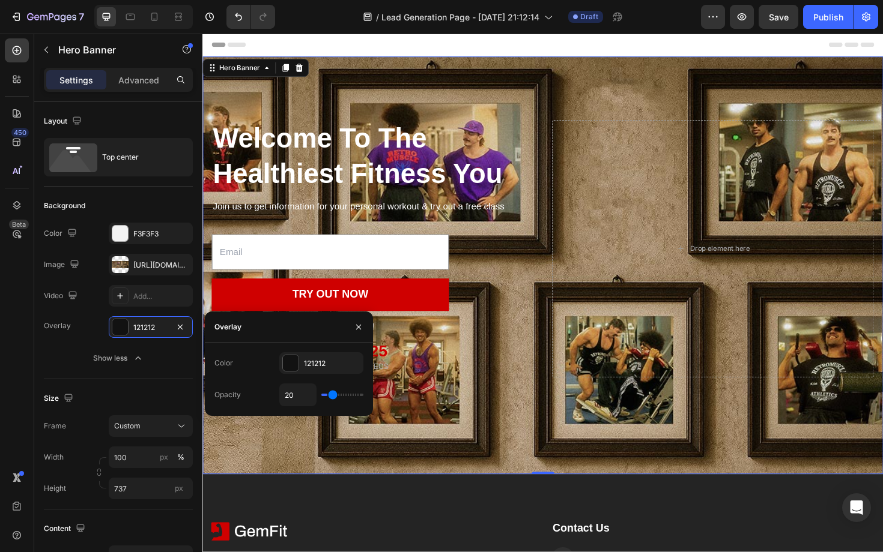
type input "22"
type input "25"
type input "27"
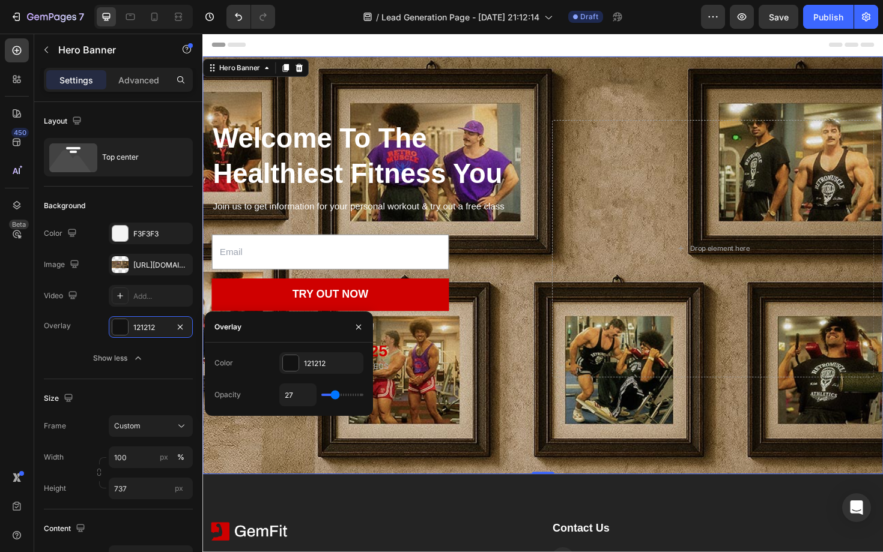
type input "29"
type input "31"
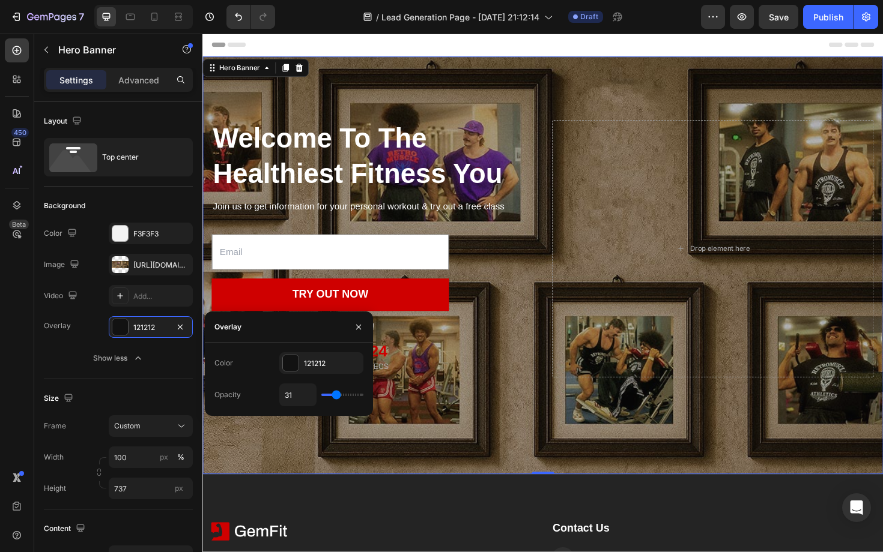
type input "33"
type input "34"
type input "36"
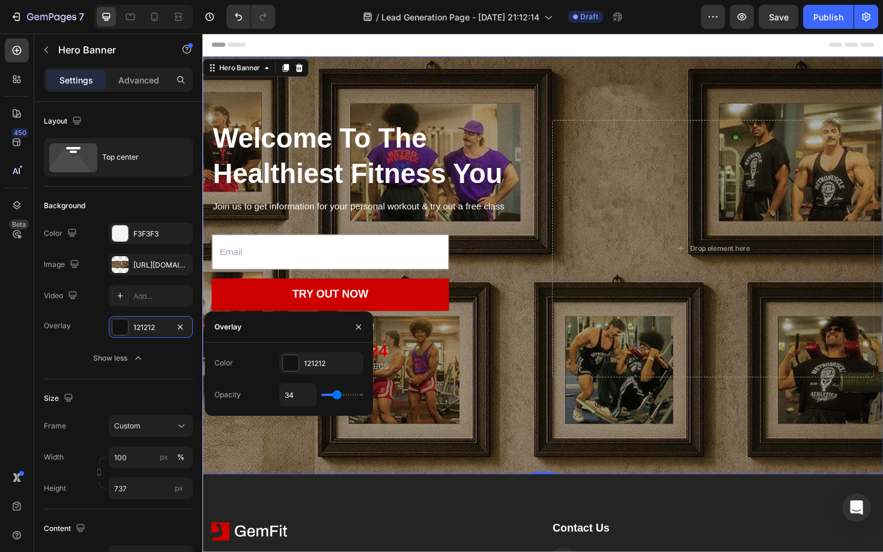
type input "36"
type input "37"
type input "38"
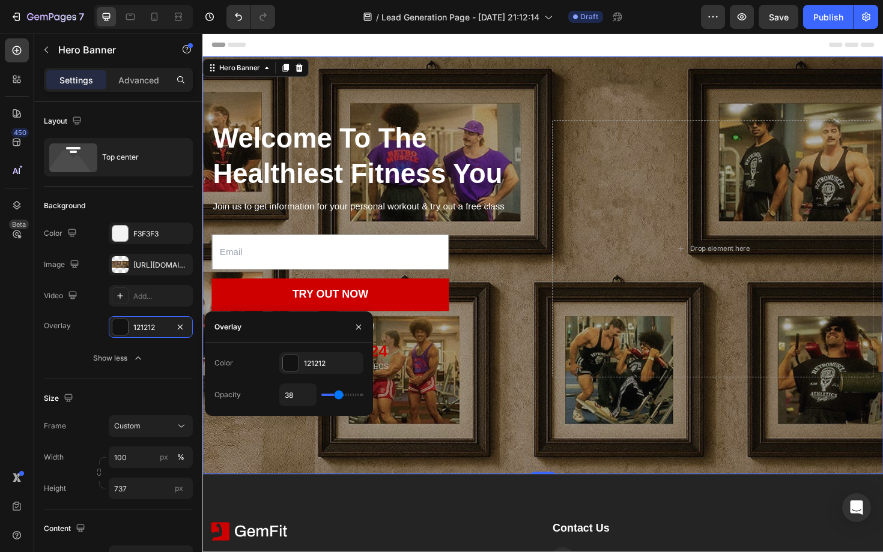
type input "39"
type input "40"
type input "41"
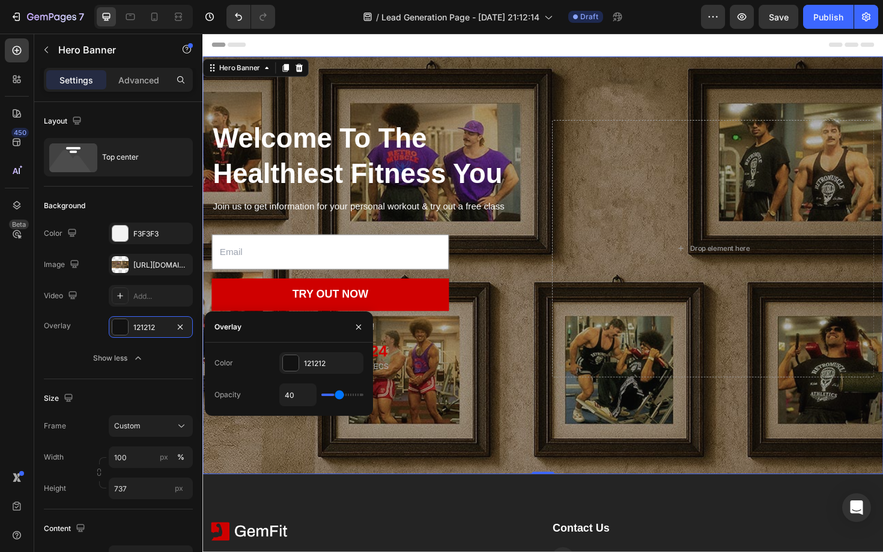
type input "41"
type input "42"
type input "44"
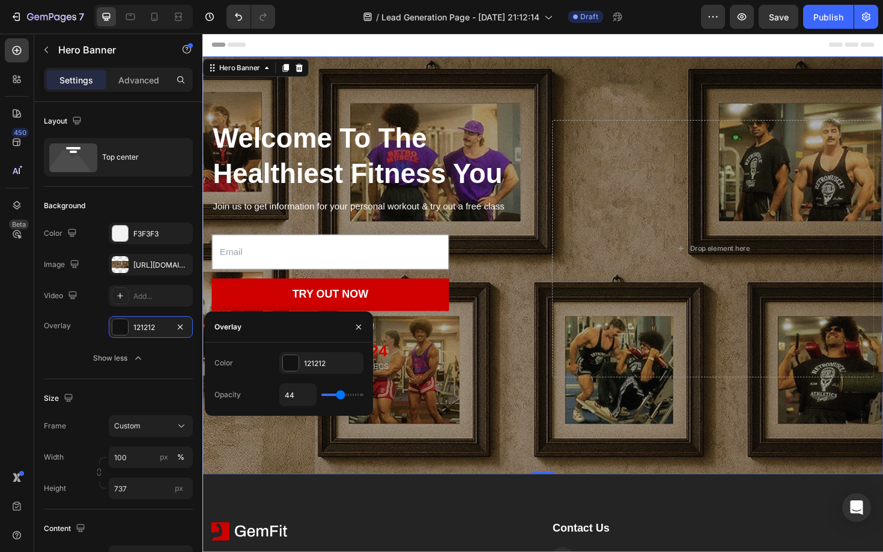
type input "46"
type input "49"
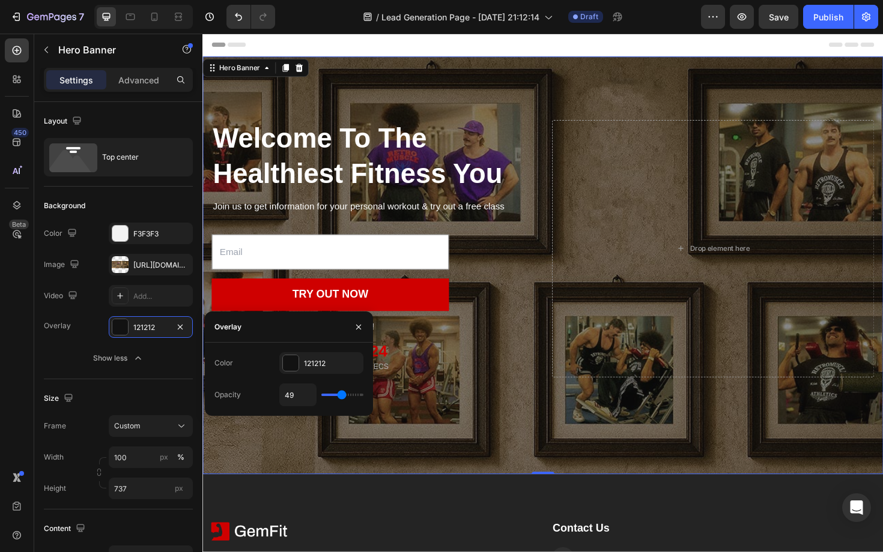
type input "52"
type input "55"
type input "59"
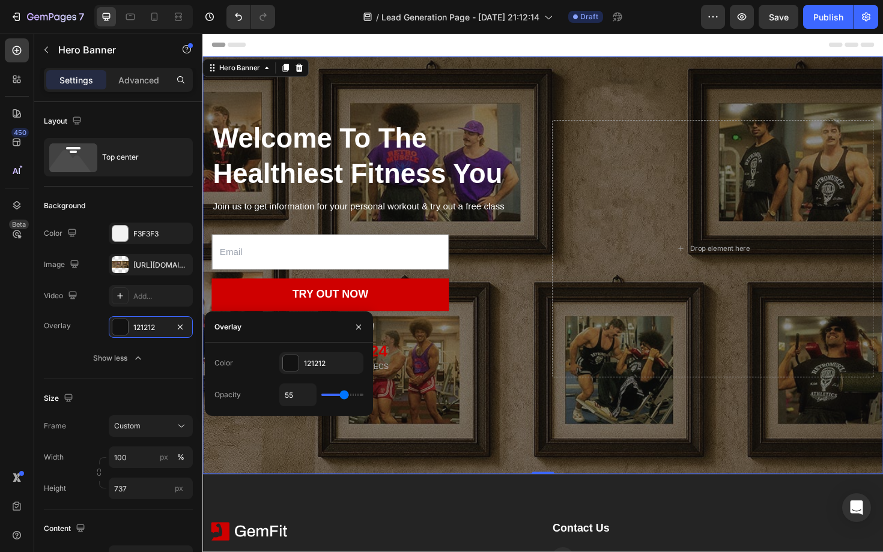
type input "59"
type input "62"
type input "65"
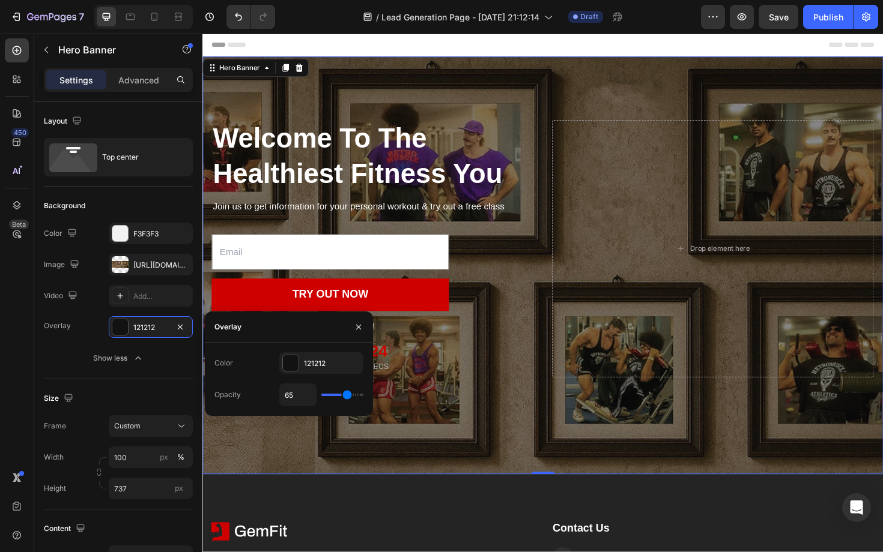
type input "68"
type input "69"
type input "70"
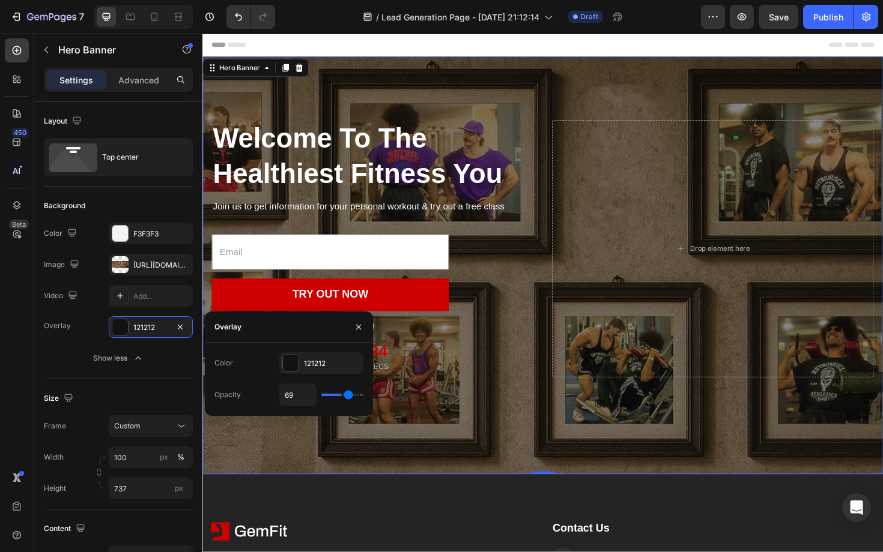
type input "70"
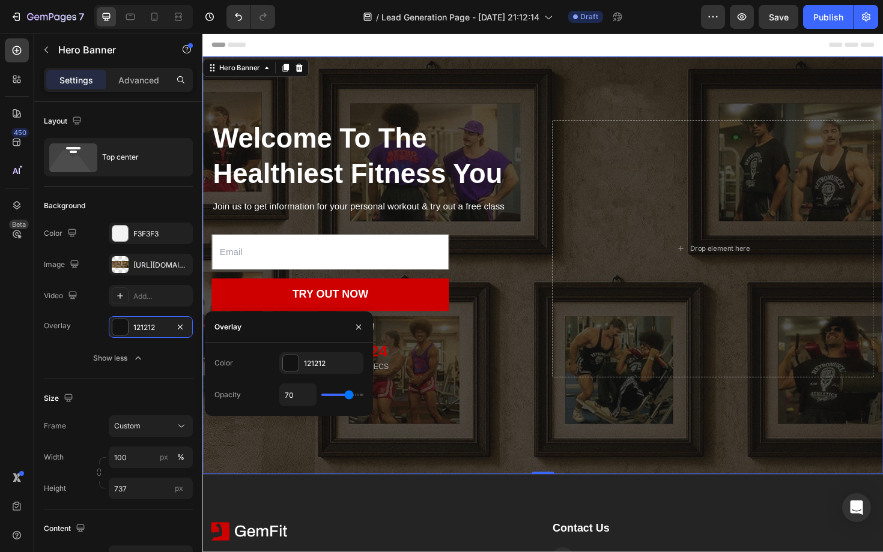
type input "71"
type input "75"
type input "81"
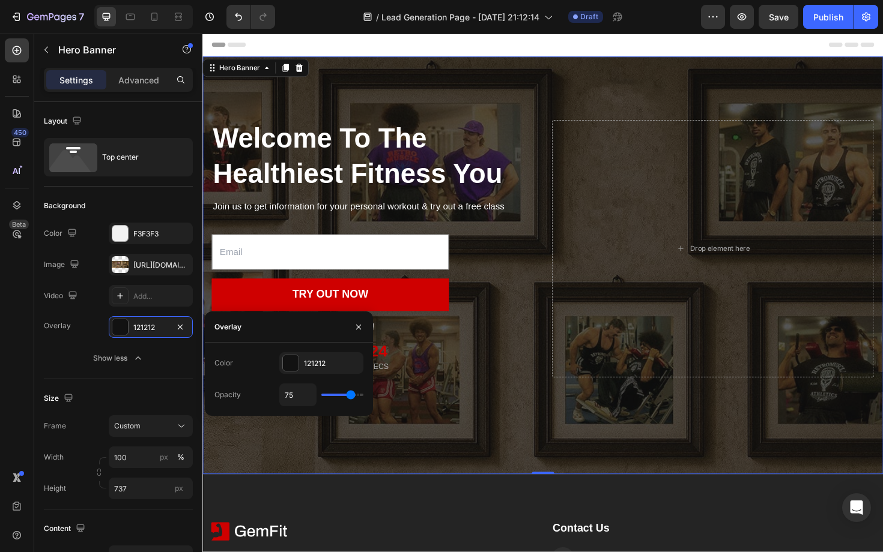
type input "81"
type input "87"
type input "92"
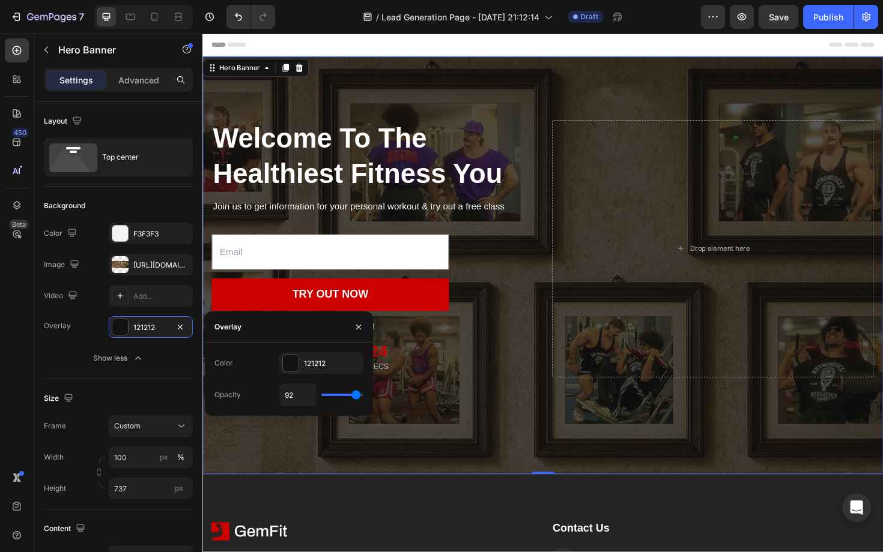
type input "95"
type input "97"
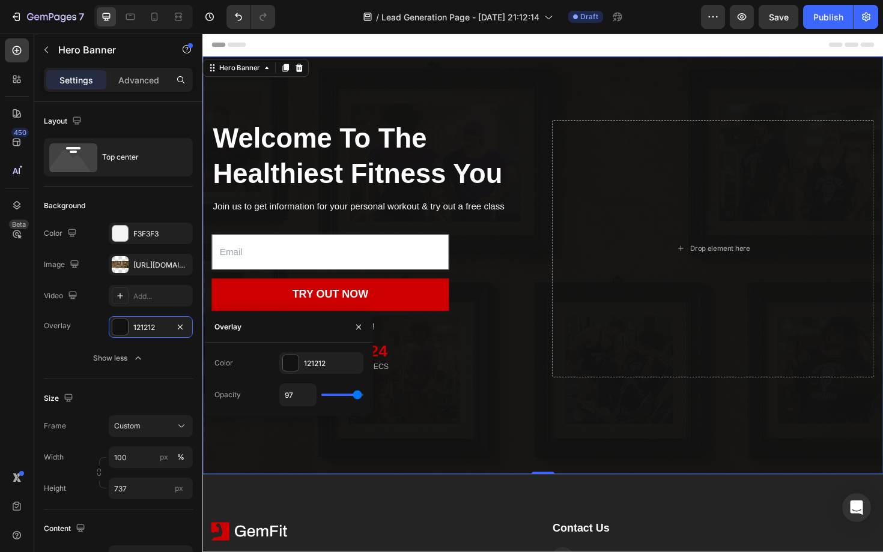
type input "98"
type input "97"
type input "96"
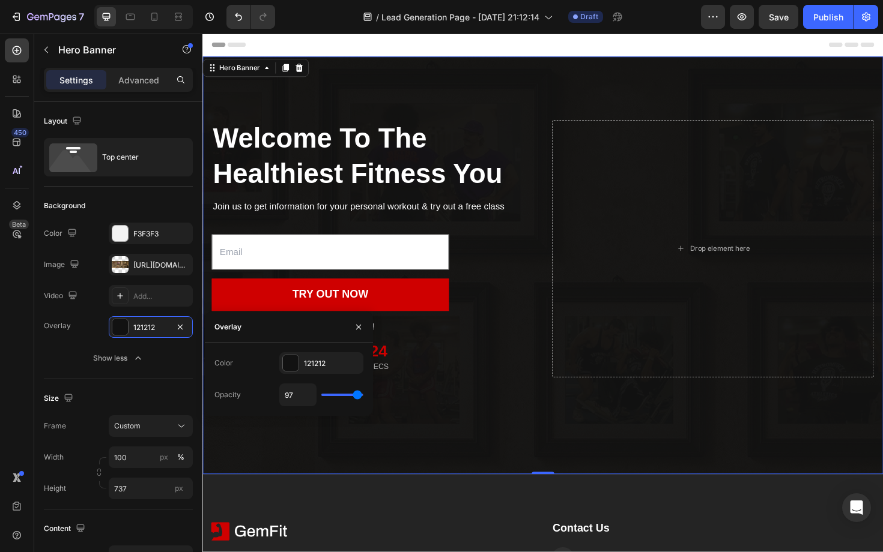
type input "96"
type input "94"
type input "93"
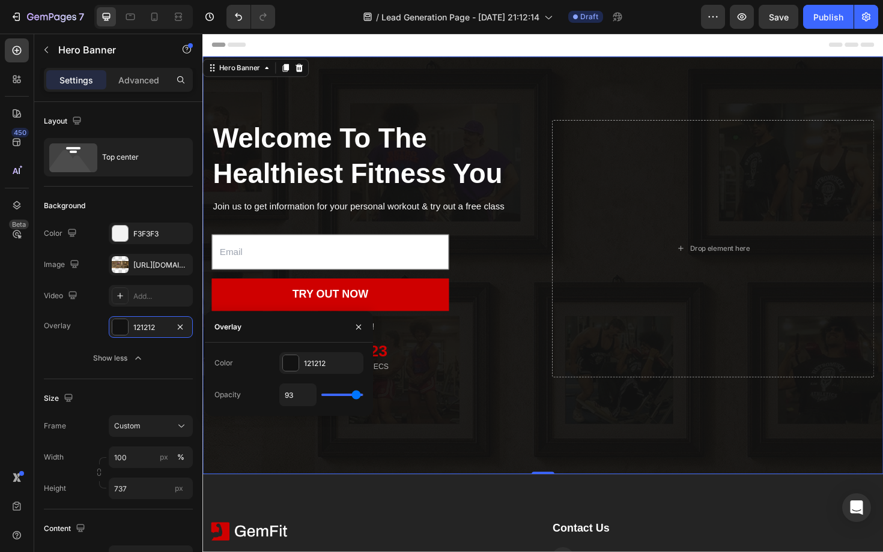
type input "92"
type input "91"
type input "90"
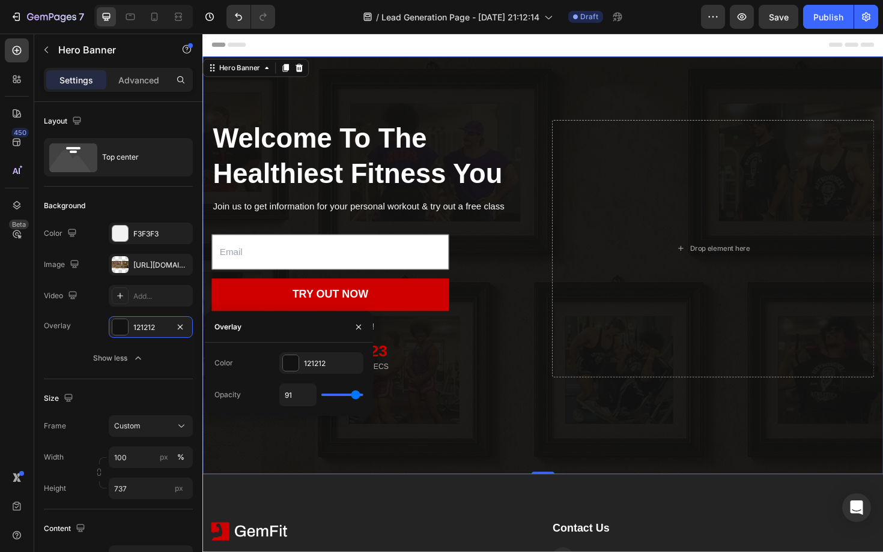
type input "90"
type input "89"
type input "88"
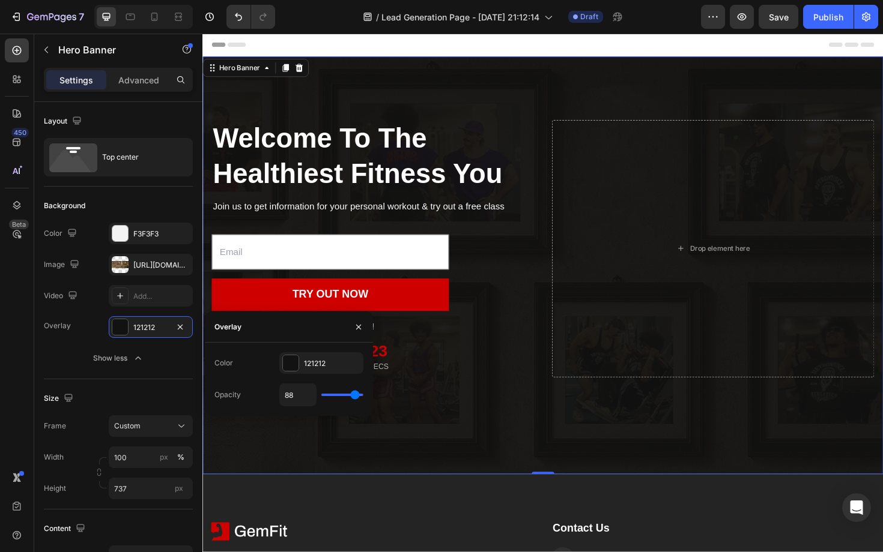
type input "87"
type input "86"
type input "85"
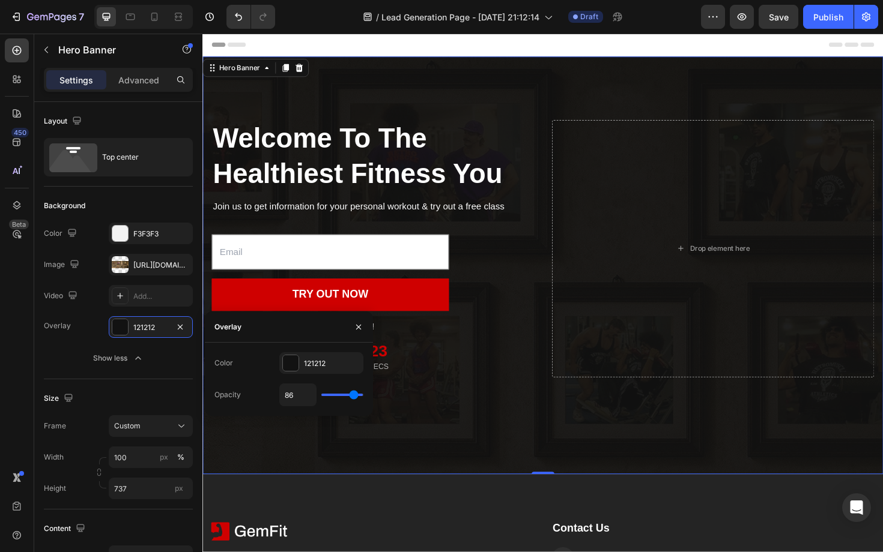
type input "85"
type input "84"
type input "83"
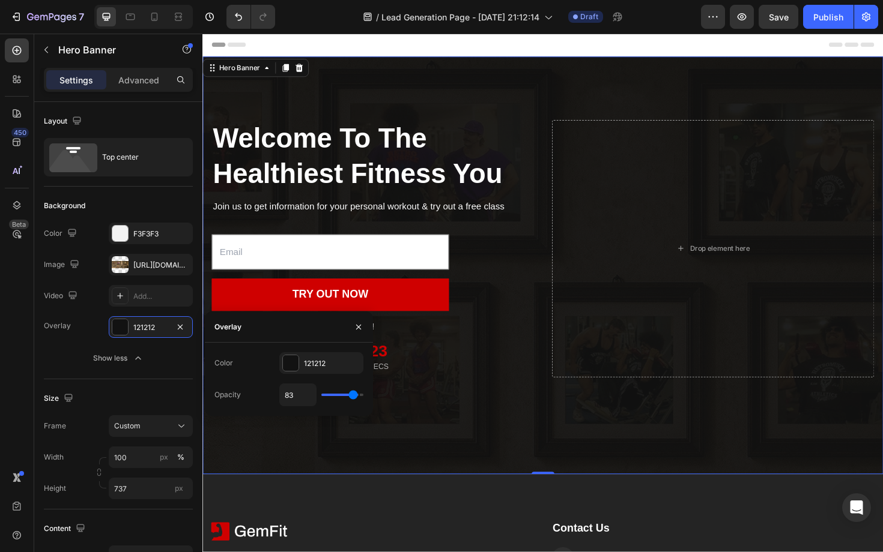
type input "81"
type input "78"
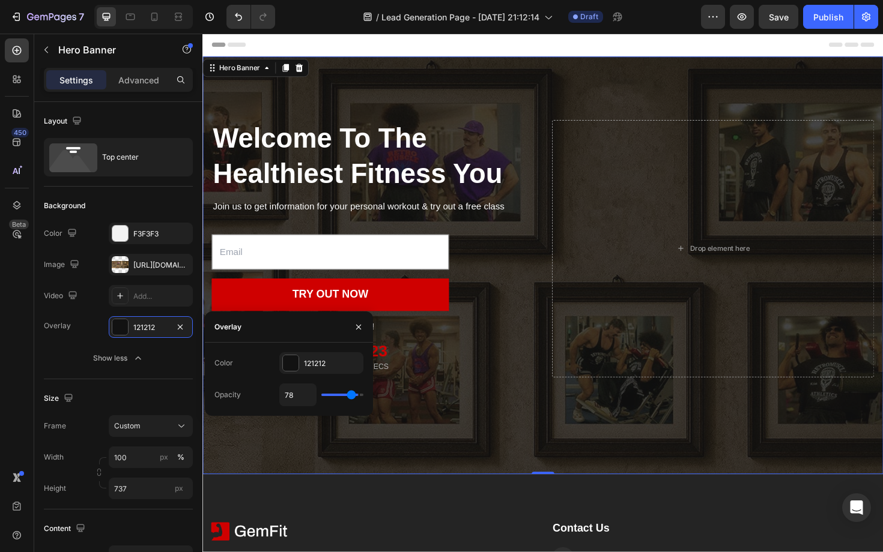
type input "75"
type input "73"
type input "70"
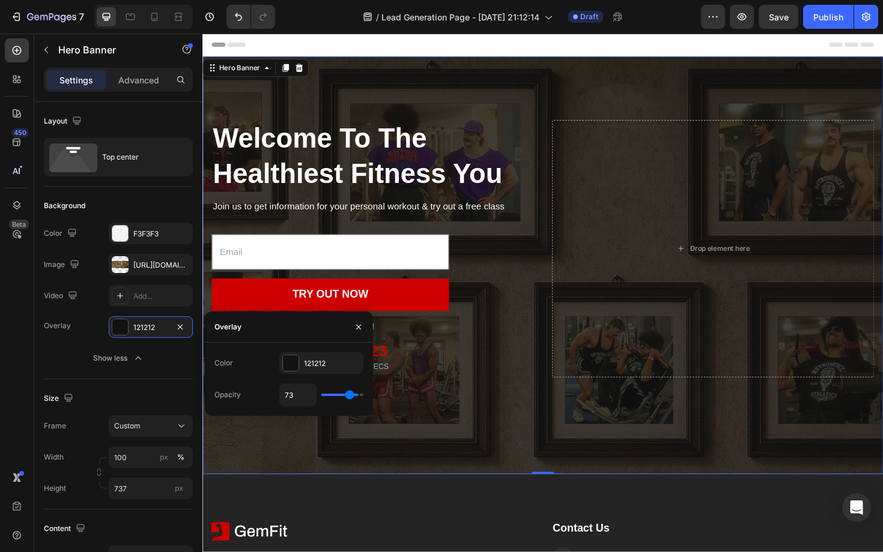
type input "70"
type input "68"
type input "67"
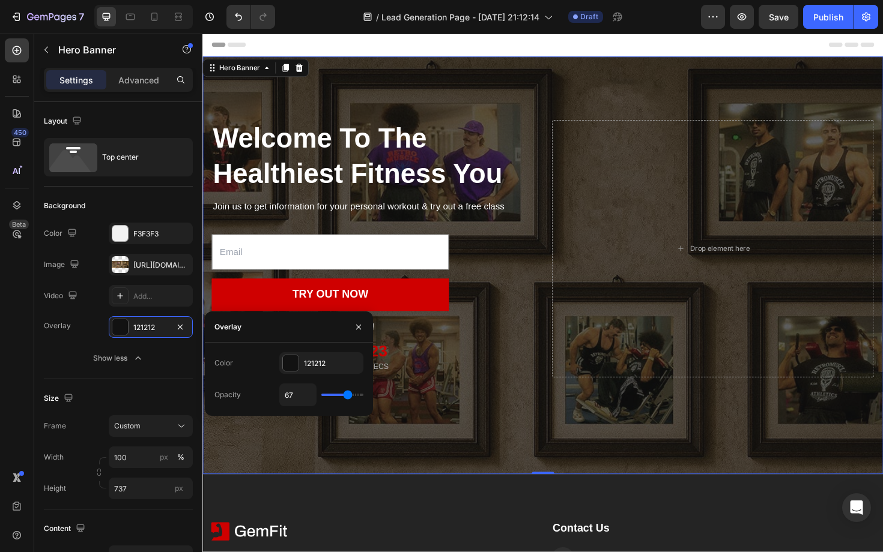
type input "66"
type input "65"
type input "63"
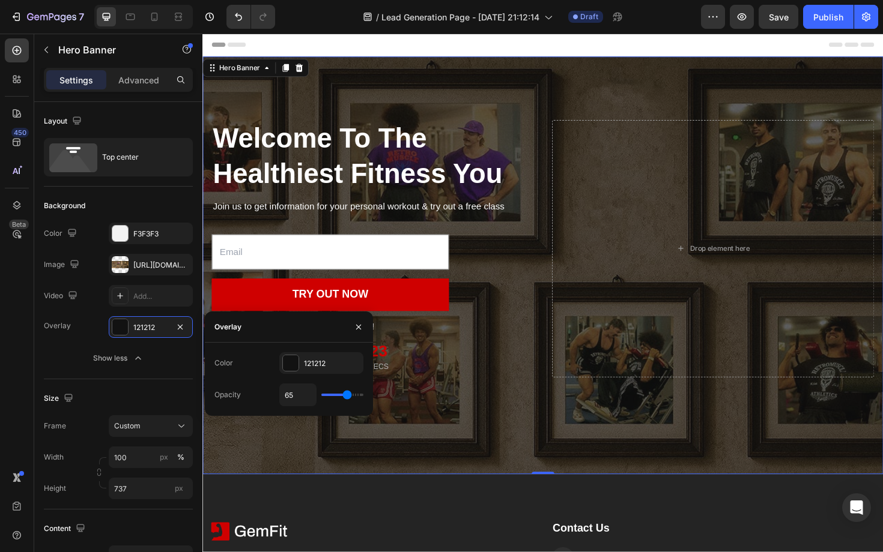
type input "63"
type input "60"
type input "55"
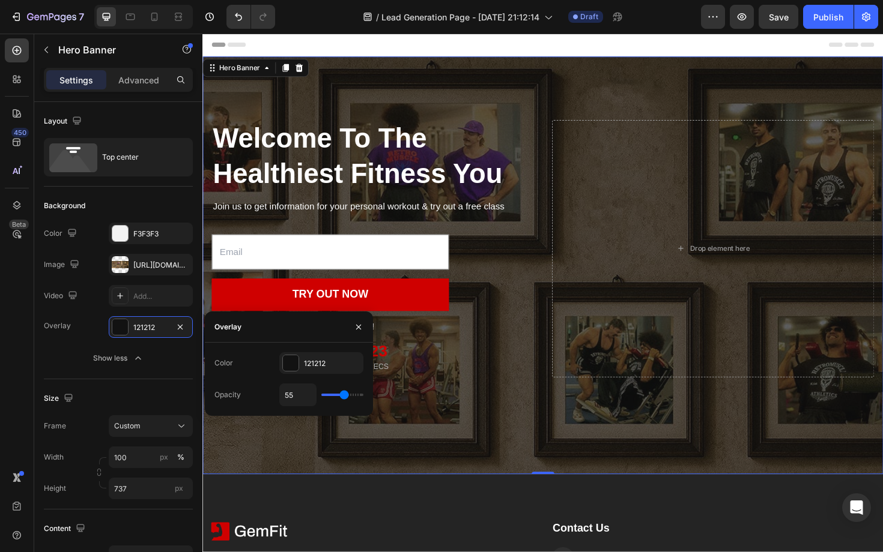
type input "50"
type input "46"
type input "43"
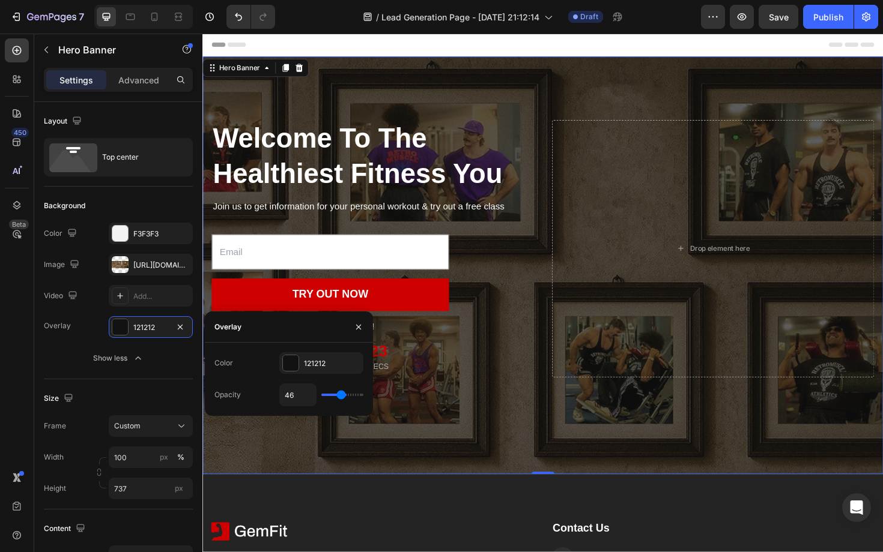
type input "43"
type input "41"
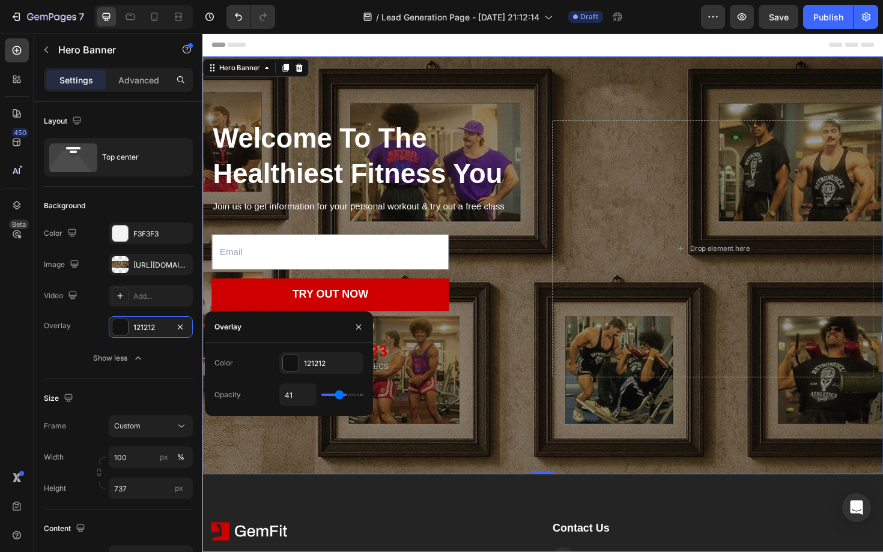
type input "40"
type input "41"
type input "42"
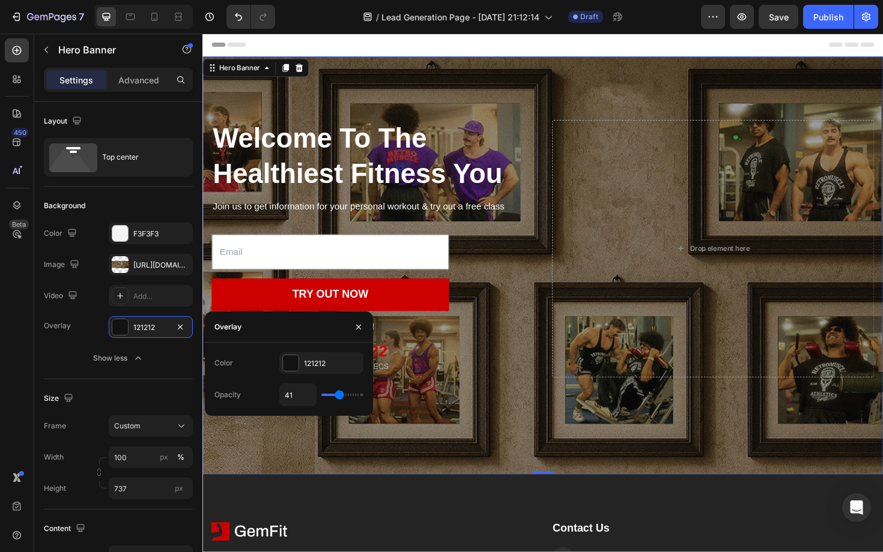
type input "42"
type input "43"
type input "44"
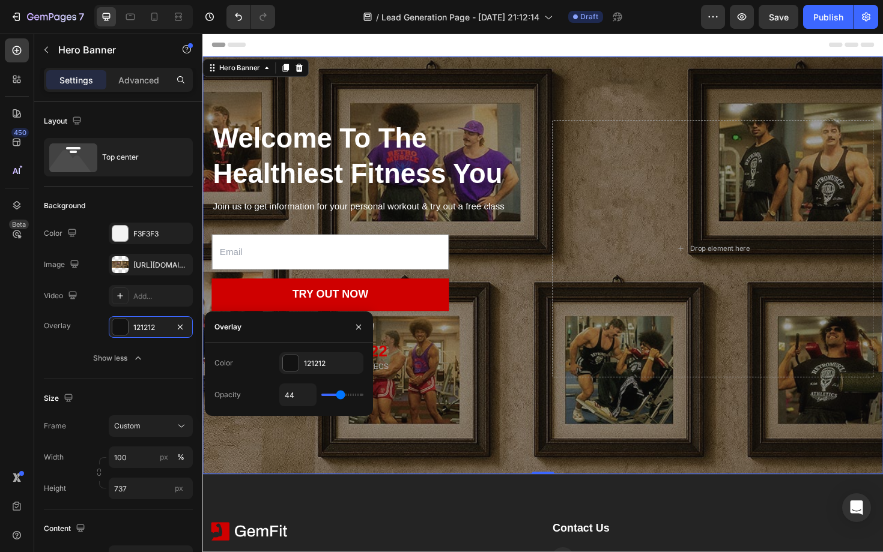
type input "45"
type input "46"
type input "47"
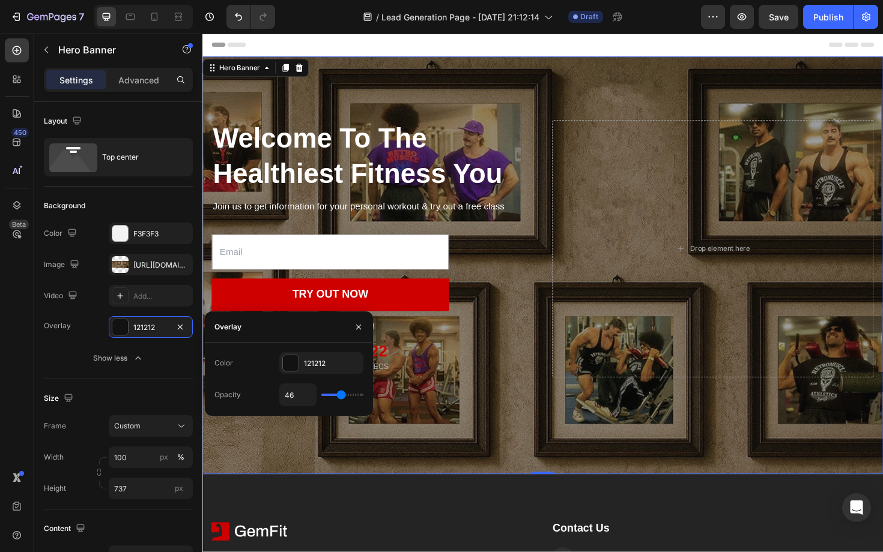
type input "47"
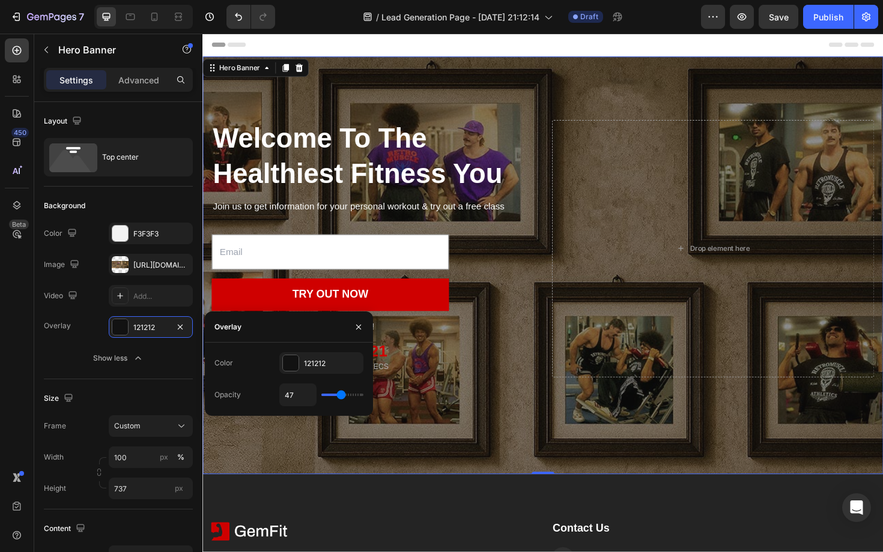
type input "46"
type input "45"
type input "44"
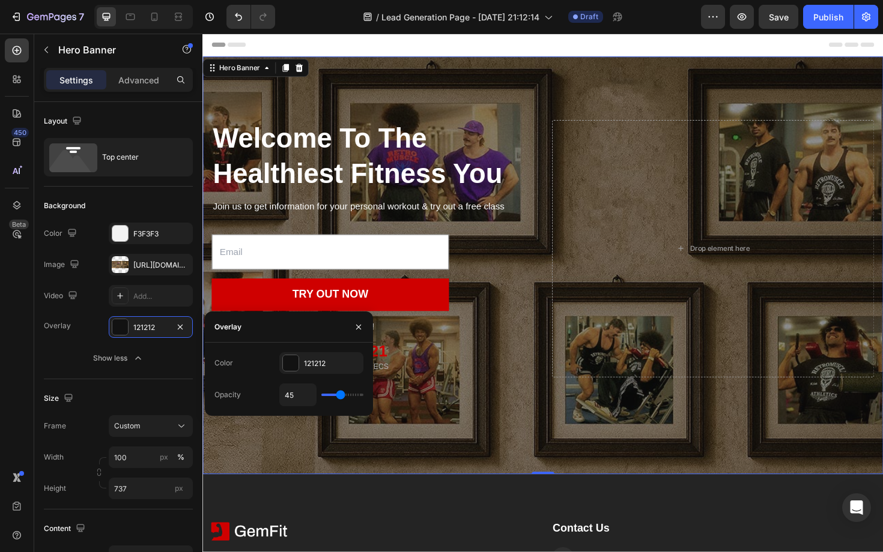
type input "44"
type input "43"
type input "42"
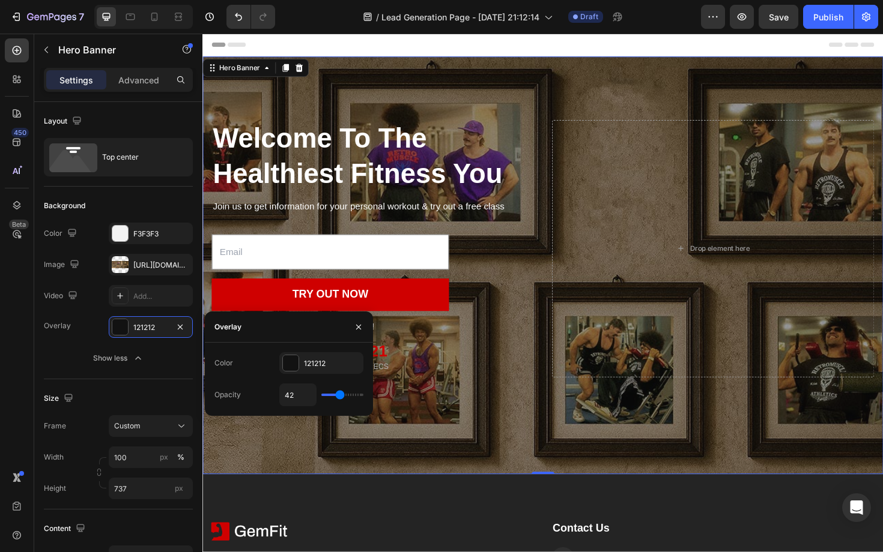
type input "41"
type input "40"
type input "39"
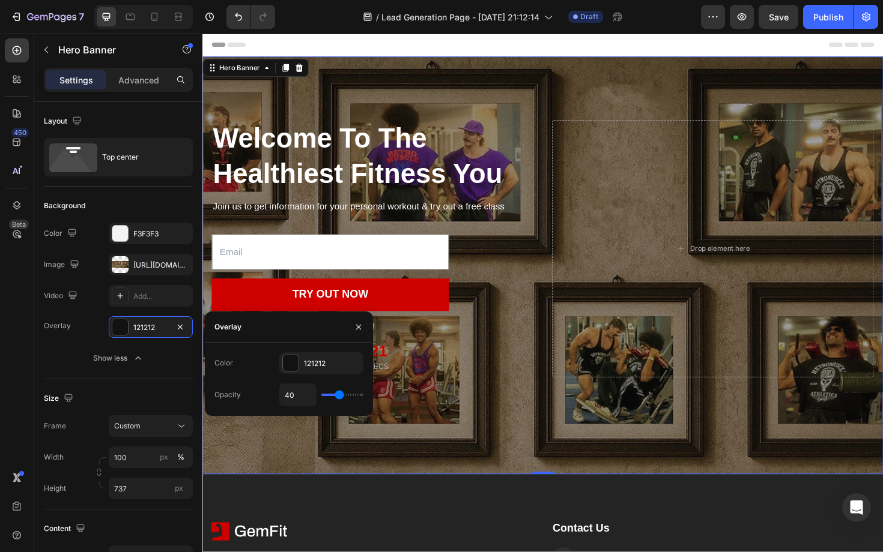
type input "39"
type input "38"
type input "37"
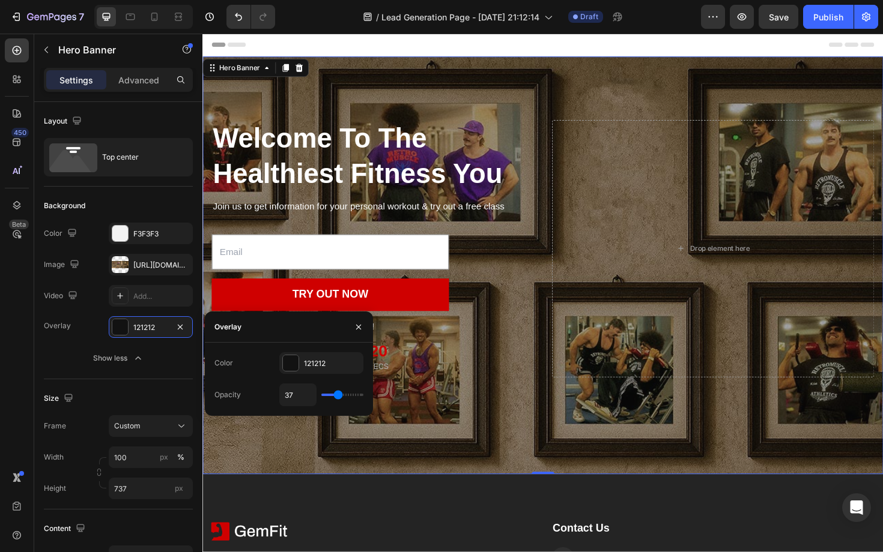
type input "36"
type input "34"
type input "33"
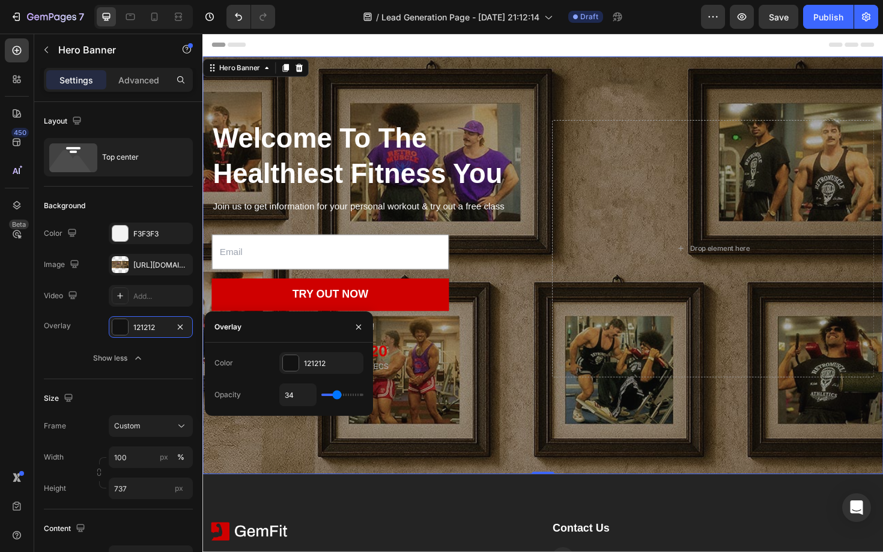
type input "33"
type input "30"
type input "29"
drag, startPoint x: 327, startPoint y: 393, endPoint x: 335, endPoint y: 398, distance: 9.2
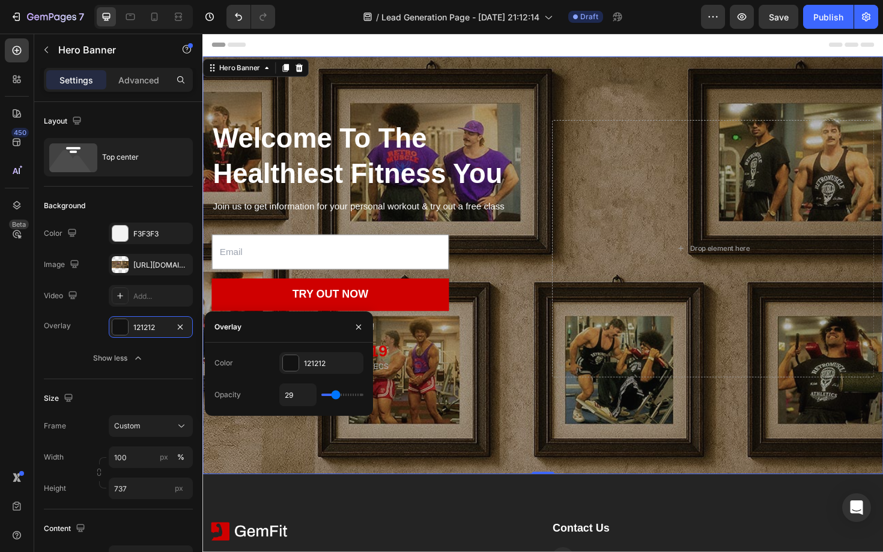
type input "29"
click at [335, 396] on input "range" at bounding box center [342, 395] width 42 height 2
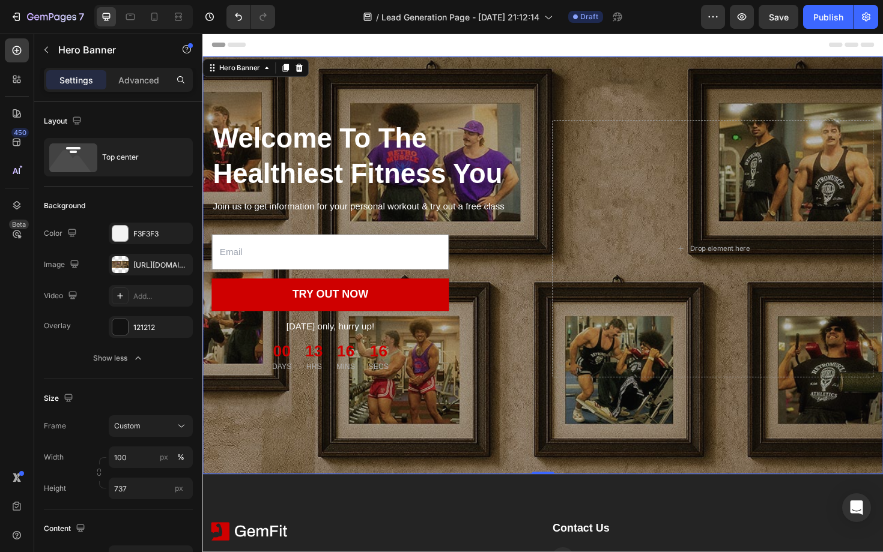
click at [522, 471] on div "Overlay" at bounding box center [562, 279] width 721 height 443
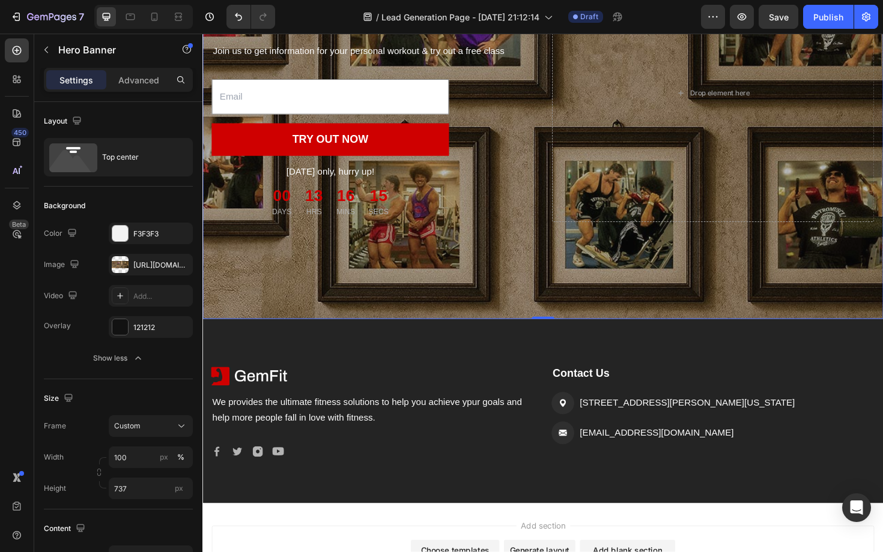
scroll to position [286, 0]
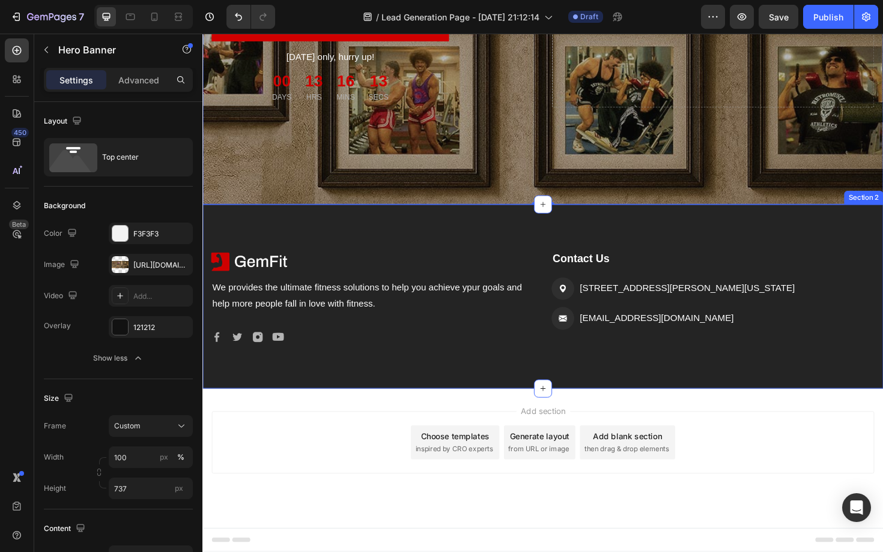
click at [374, 235] on div "Image We provides the ultimate fitness solutions to help you achieve ypur goals…" at bounding box center [562, 312] width 721 height 195
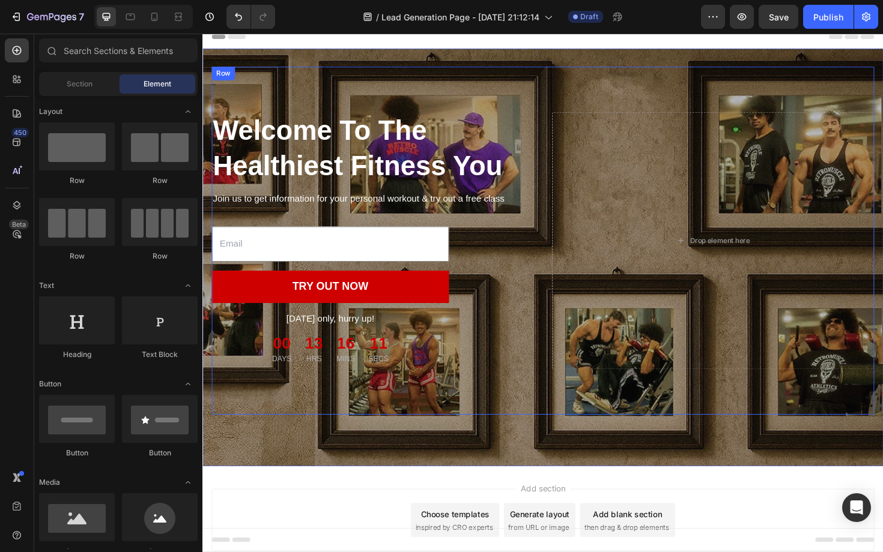
scroll to position [0, 0]
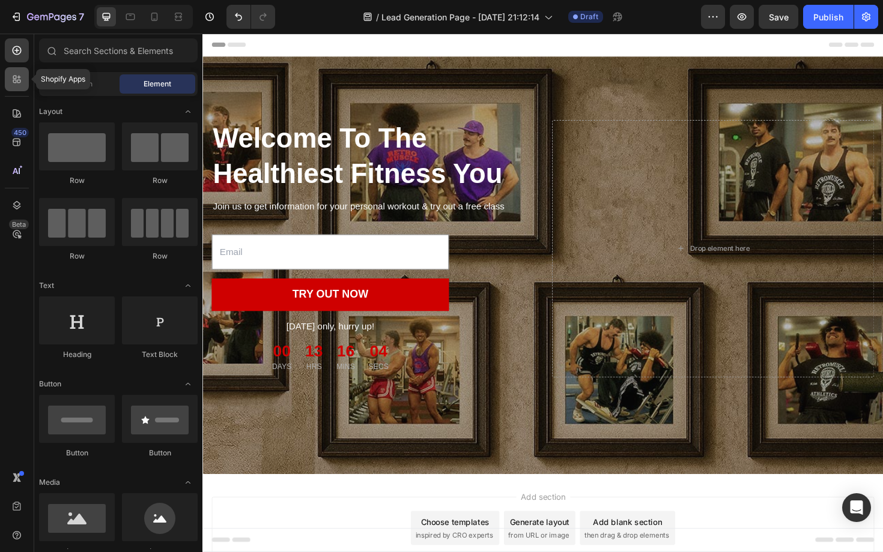
click at [18, 79] on icon at bounding box center [17, 79] width 12 height 12
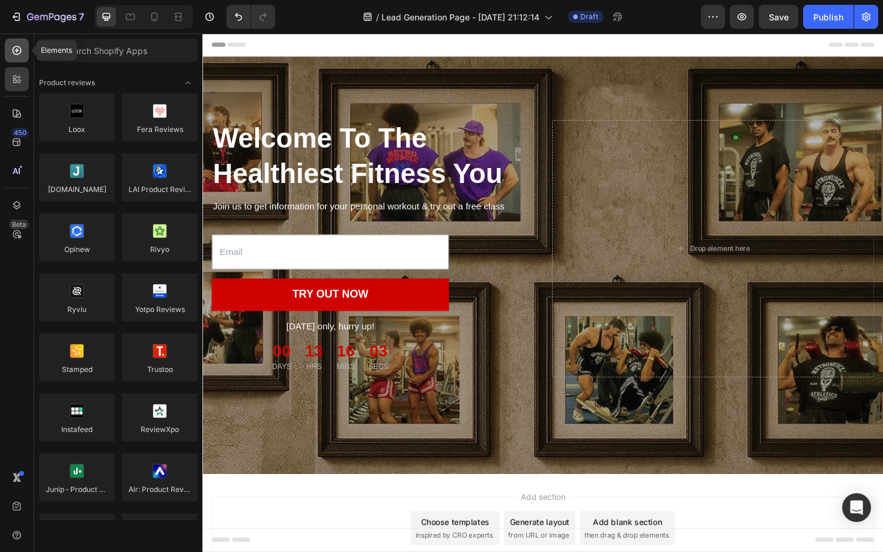
click at [21, 52] on icon at bounding box center [17, 50] width 12 height 12
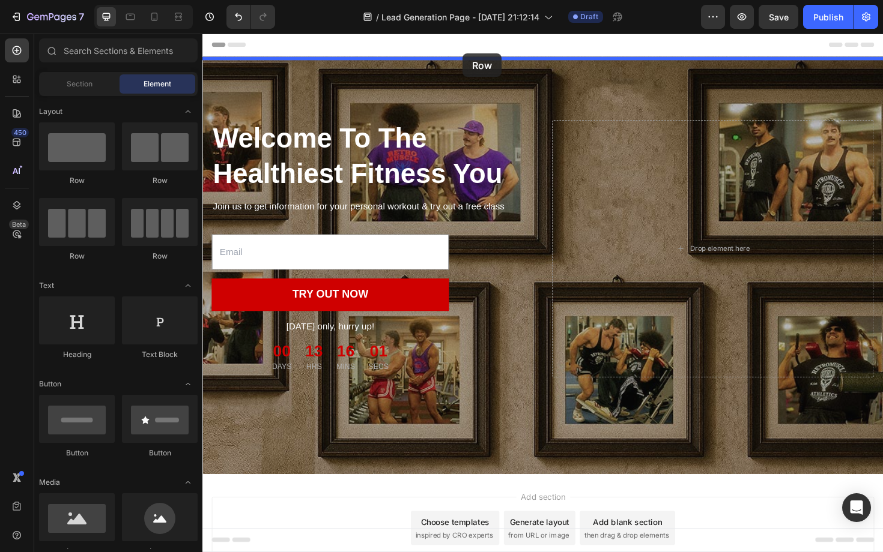
drag, startPoint x: 353, startPoint y: 186, endPoint x: 478, endPoint y: 55, distance: 180.9
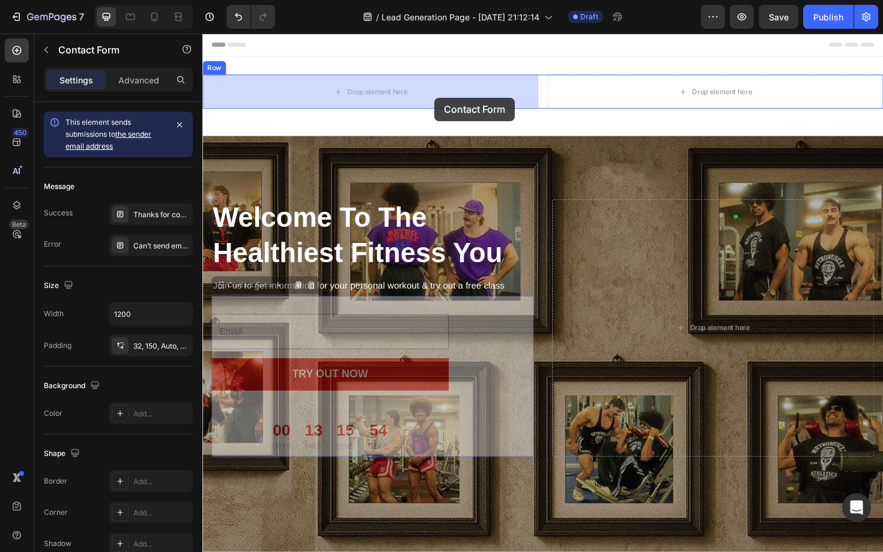
drag, startPoint x: 486, startPoint y: 366, endPoint x: 448, endPoint y: 103, distance: 266.4
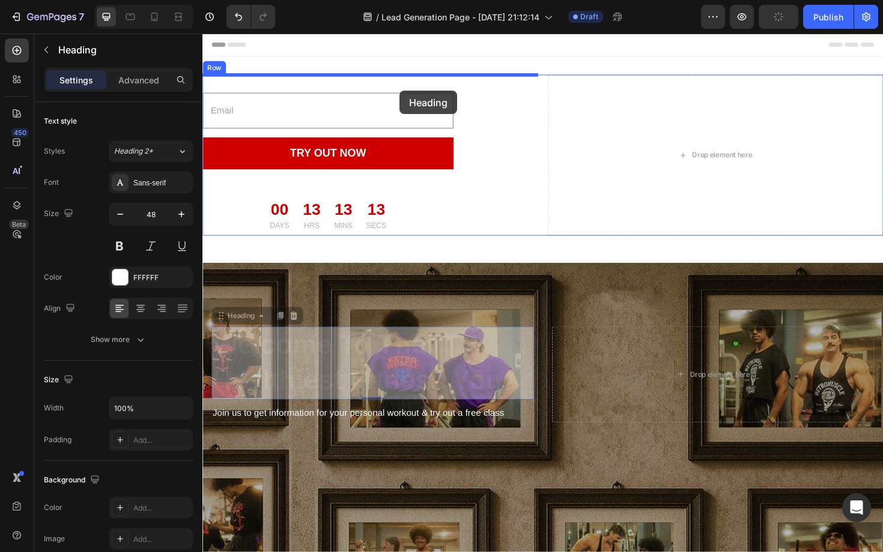
drag, startPoint x: 428, startPoint y: 380, endPoint x: 411, endPoint y: 94, distance: 285.8
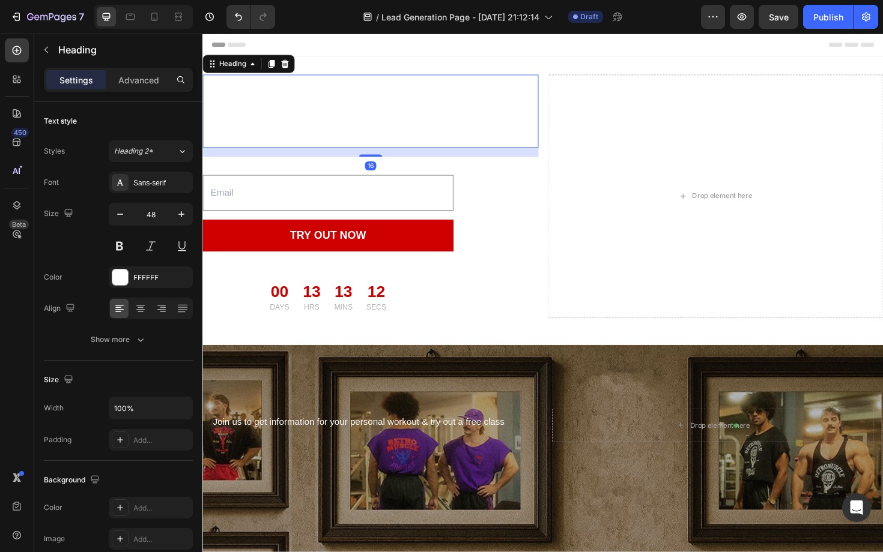
click at [390, 118] on p "Welcome To The Healthiest Fitness You" at bounding box center [380, 116] width 353 height 75
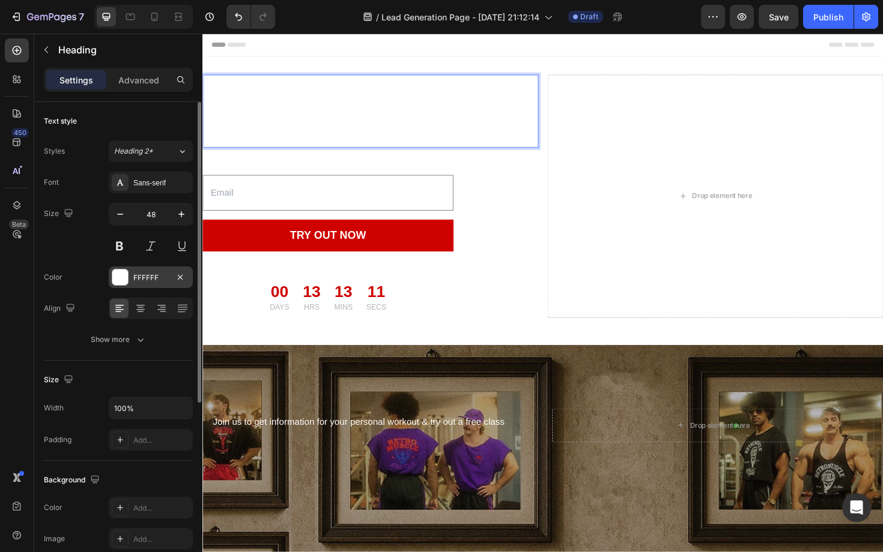
click at [121, 277] on div at bounding box center [120, 278] width 16 height 16
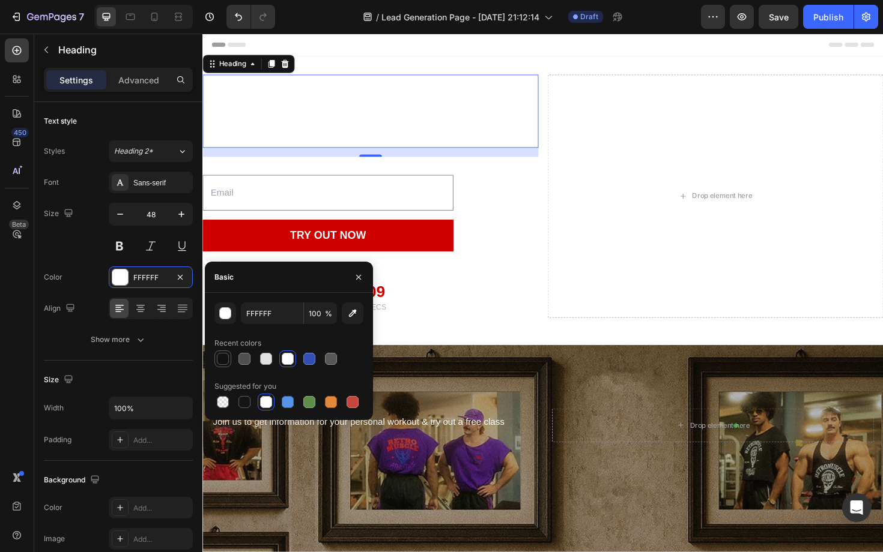
click at [226, 358] on div at bounding box center [223, 359] width 12 height 12
type input "121212"
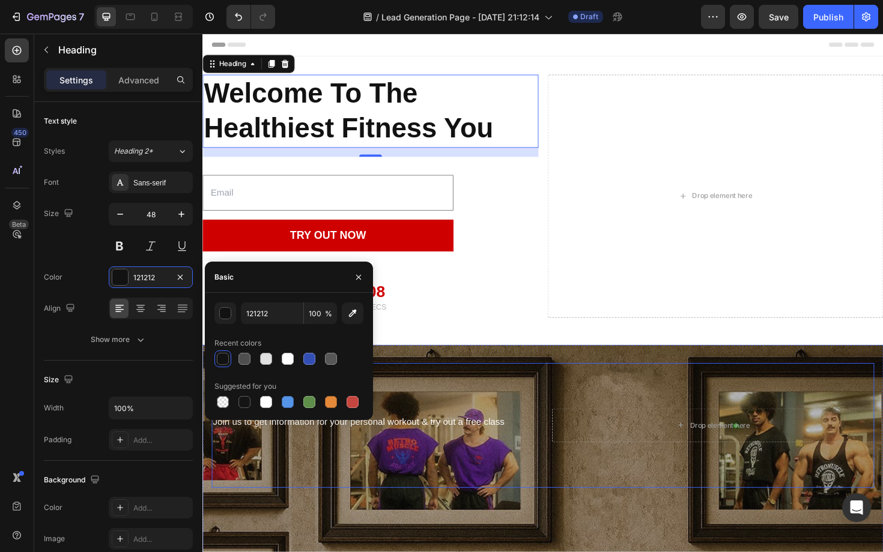
click at [472, 477] on div "Join us to get information for your personal workout & try out a free class Tex…" at bounding box center [562, 449] width 701 height 132
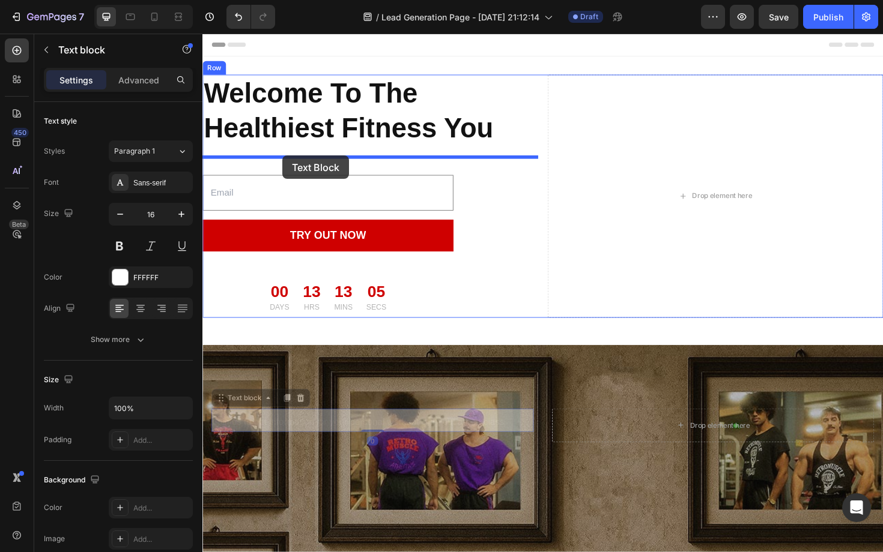
drag, startPoint x: 280, startPoint y: 447, endPoint x: 287, endPoint y: 163, distance: 284.7
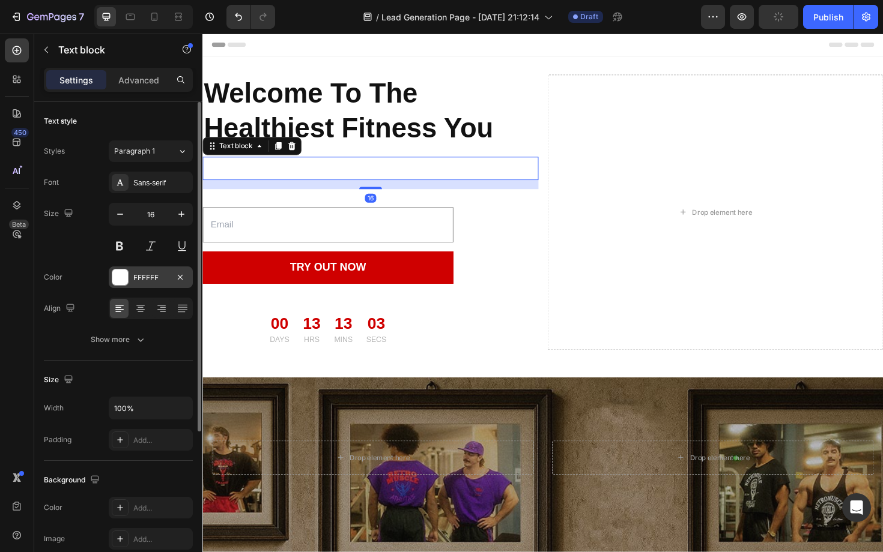
click at [113, 280] on div at bounding box center [120, 278] width 16 height 16
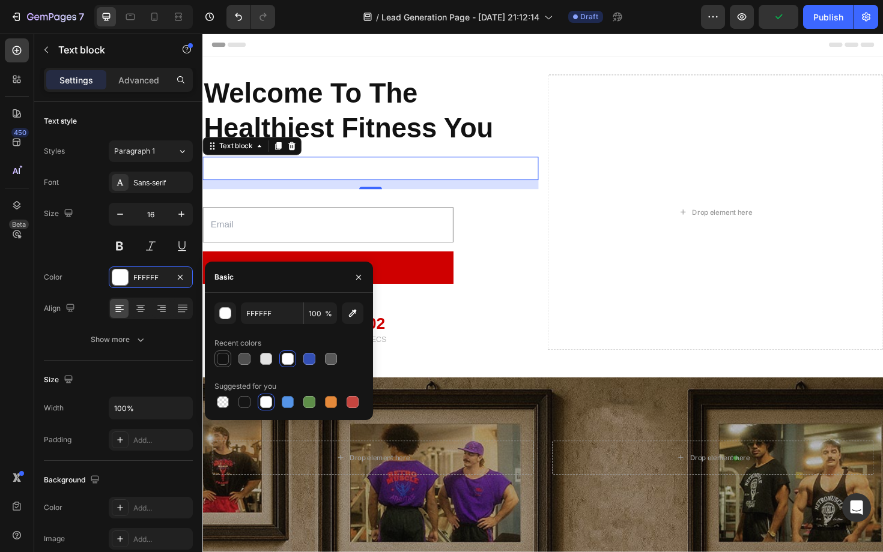
click at [220, 359] on div at bounding box center [223, 359] width 12 height 12
type input "121212"
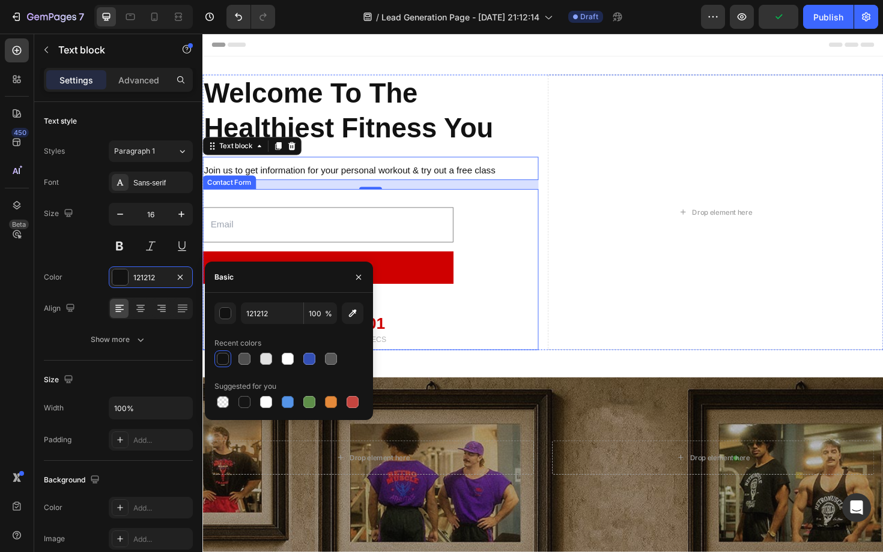
click at [525, 351] on div "Email Field TRY OUT NOW Submit Button Today only, hurry up! Text block 00 DAYS …" at bounding box center [379, 284] width 355 height 171
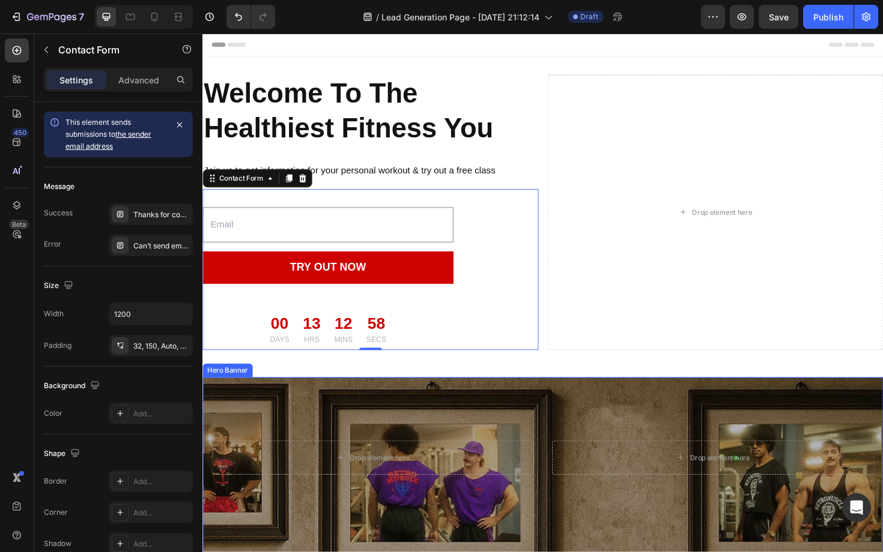
click at [570, 407] on div "Drop element here Drop element here Row" at bounding box center [562, 483] width 721 height 171
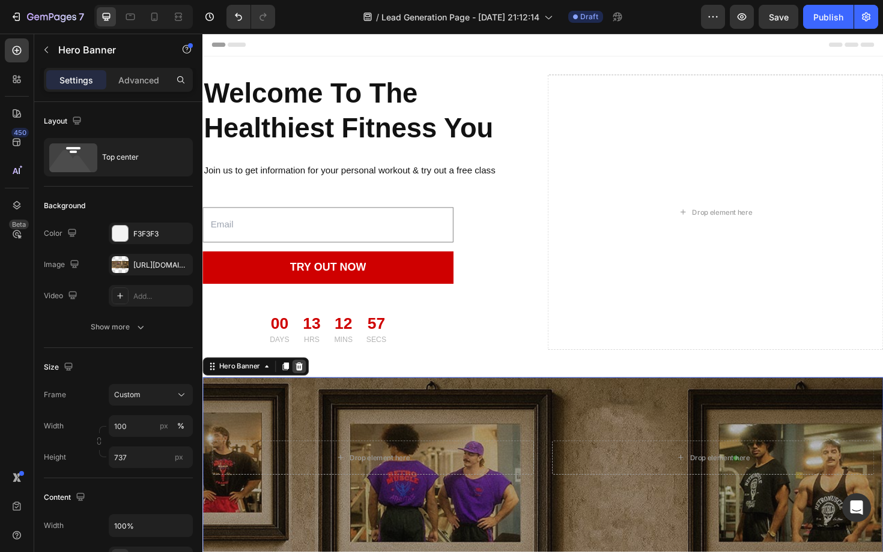
click at [303, 386] on icon at bounding box center [305, 386] width 8 height 8
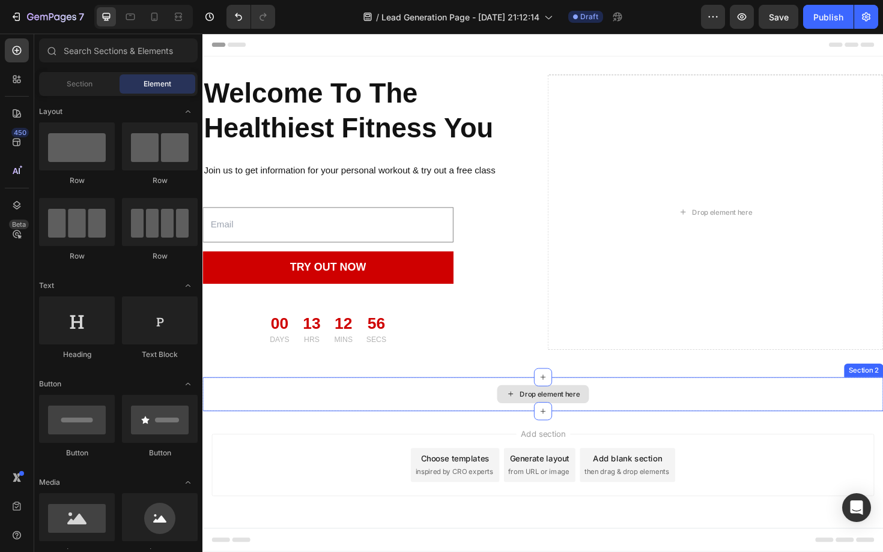
click at [417, 417] on div "Drop element here" at bounding box center [562, 416] width 721 height 36
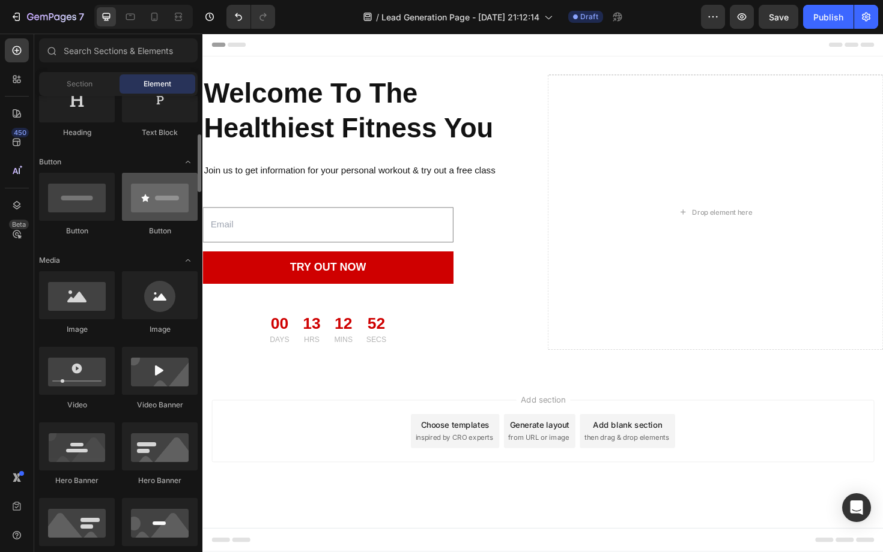
scroll to position [231, 0]
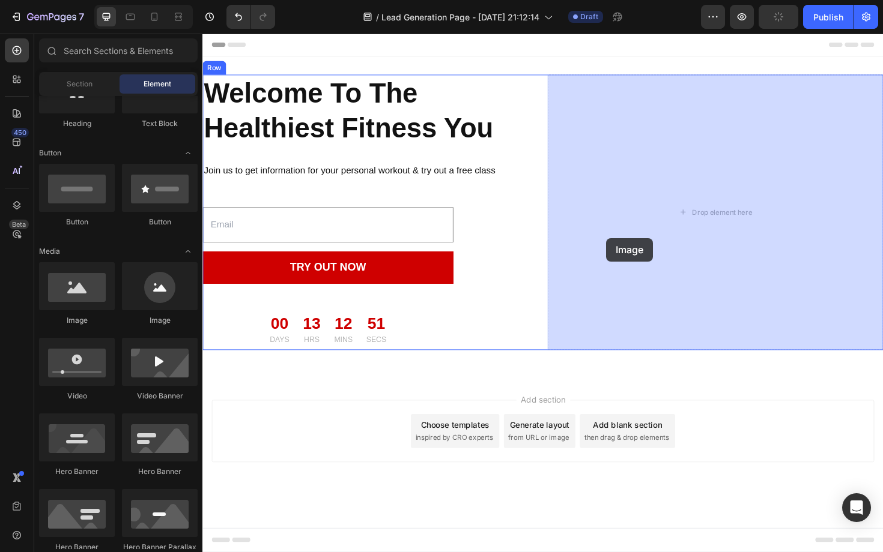
drag, startPoint x: 279, startPoint y: 319, endPoint x: 631, endPoint y: 249, distance: 359.3
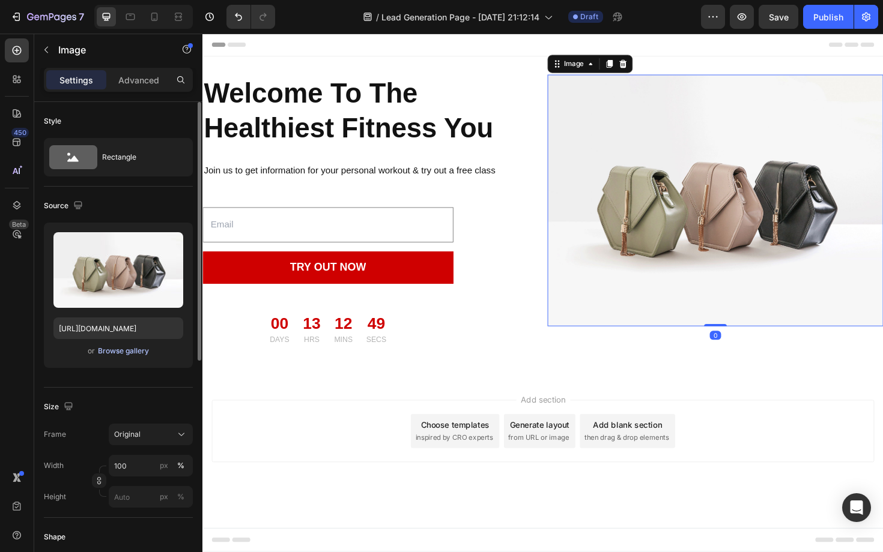
click at [106, 353] on div "Browse gallery" at bounding box center [123, 351] width 51 height 11
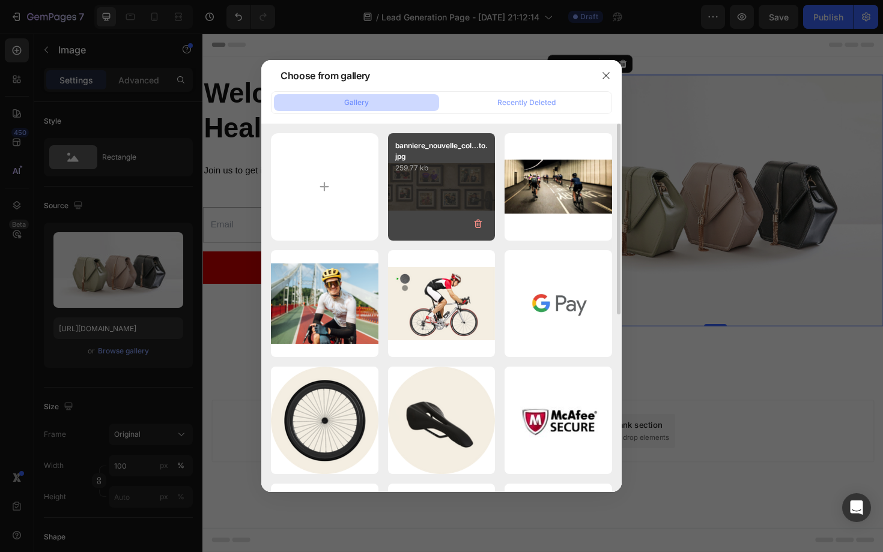
click at [442, 170] on p "259.77 kb" at bounding box center [441, 168] width 93 height 12
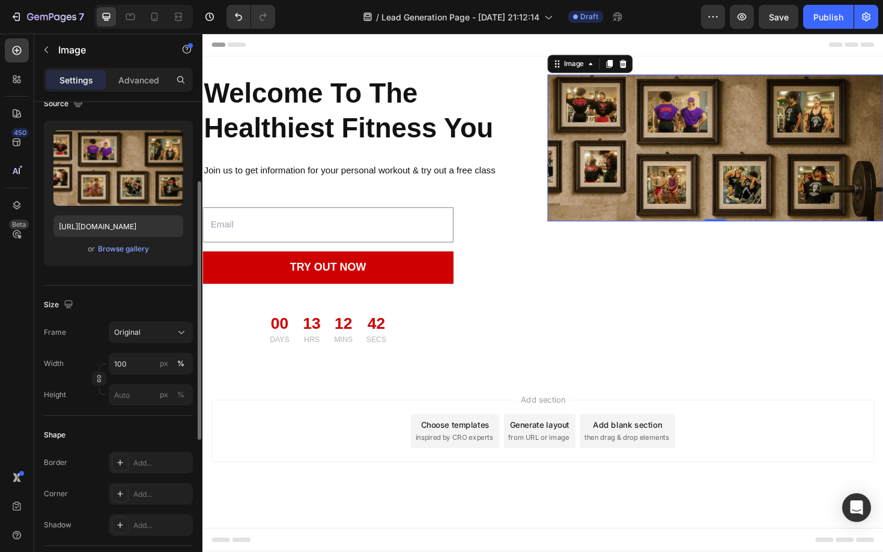
scroll to position [118, 0]
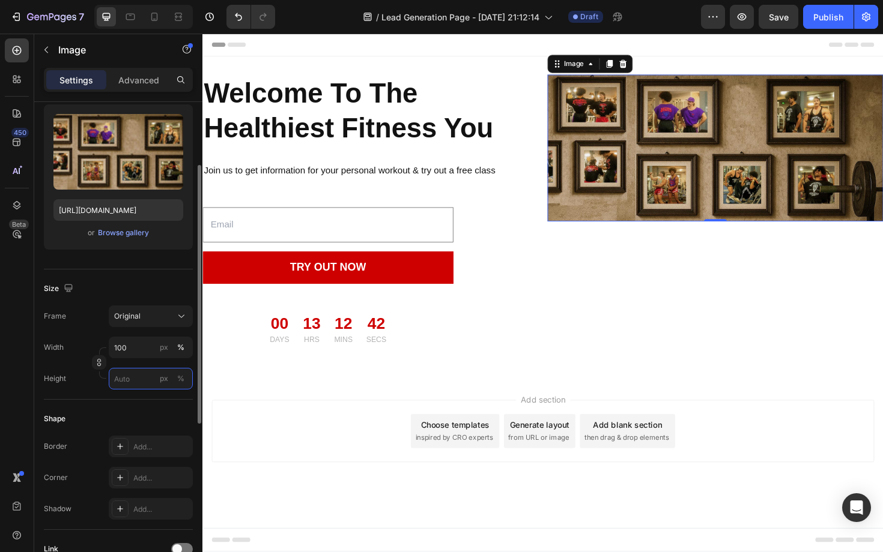
click at [134, 380] on input "px %" at bounding box center [151, 379] width 84 height 22
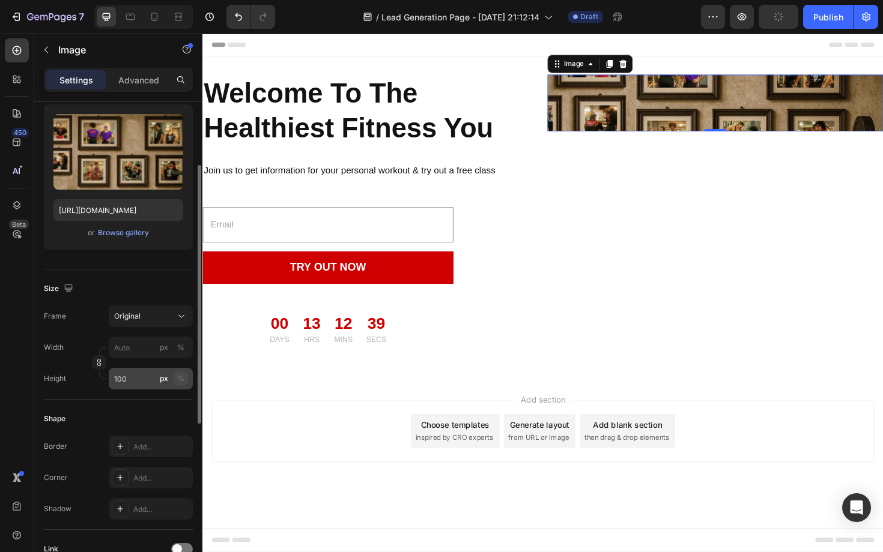
click at [184, 378] on div "%" at bounding box center [180, 379] width 7 height 11
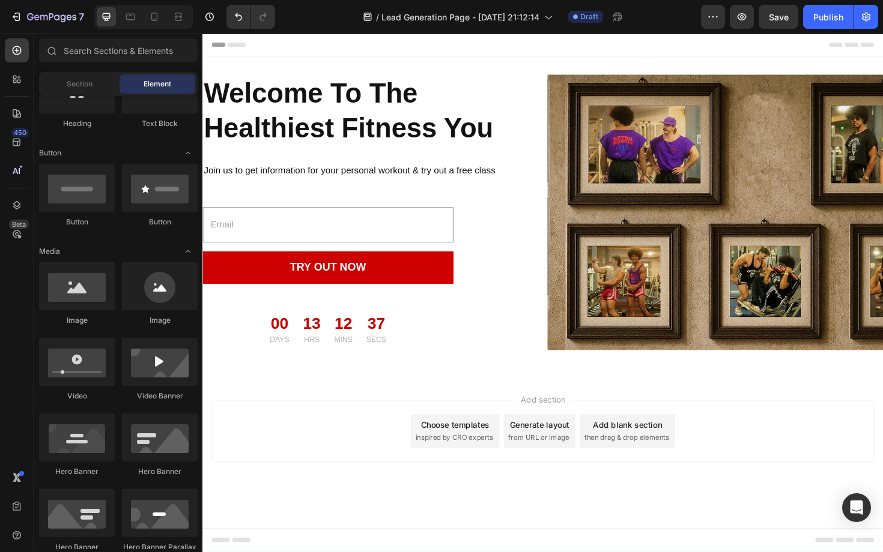
click at [374, 448] on div "Add section Choose templates inspired by CRO experts Generate layout from URL o…" at bounding box center [562, 455] width 701 height 66
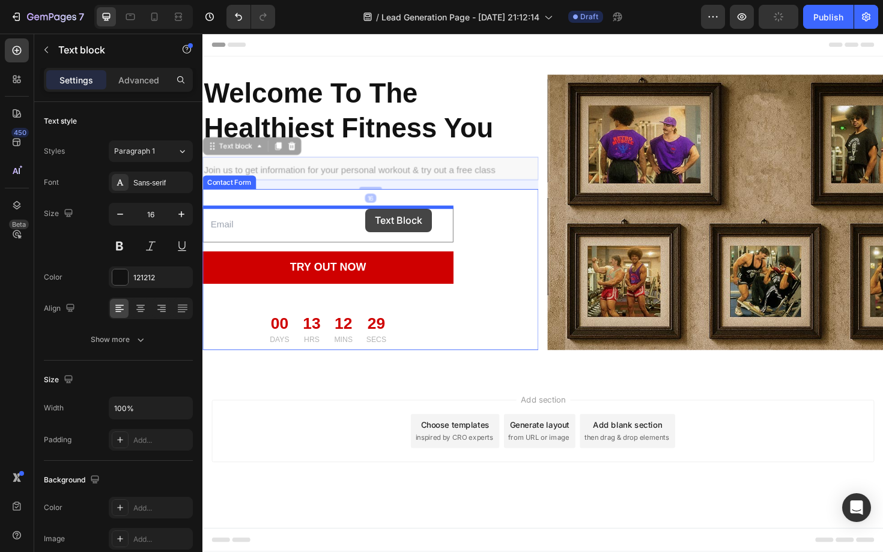
drag, startPoint x: 376, startPoint y: 176, endPoint x: 374, endPoint y: 217, distance: 41.5
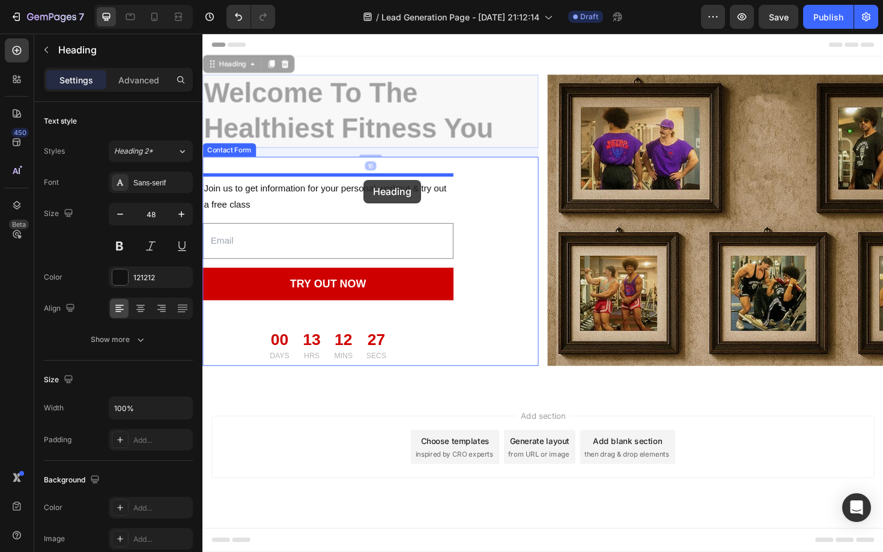
drag, startPoint x: 373, startPoint y: 142, endPoint x: 373, endPoint y: 188, distance: 46.2
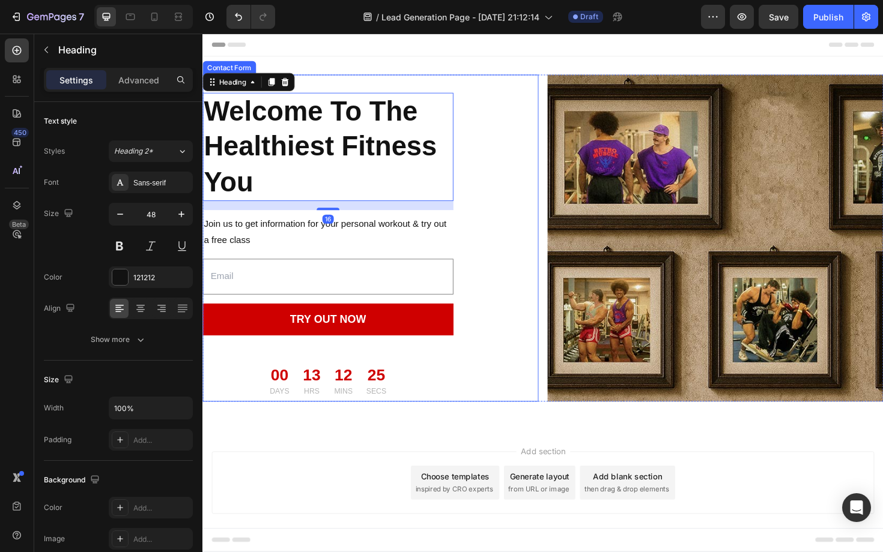
click at [511, 156] on div "Welcome To The Healthiest Fitness You Heading 16 Join us to get information for…" at bounding box center [379, 250] width 355 height 346
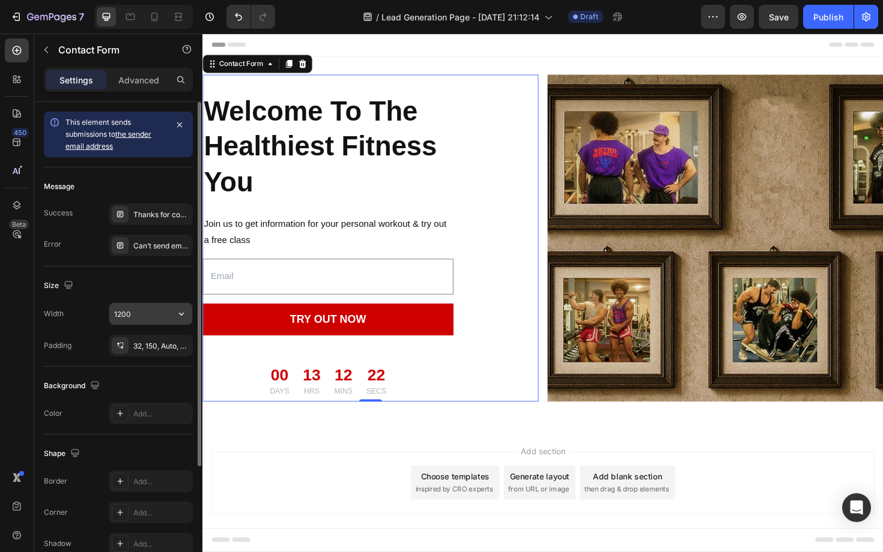
click at [166, 317] on input "1200" at bounding box center [150, 314] width 83 height 22
click at [181, 311] on icon "button" at bounding box center [181, 314] width 12 height 12
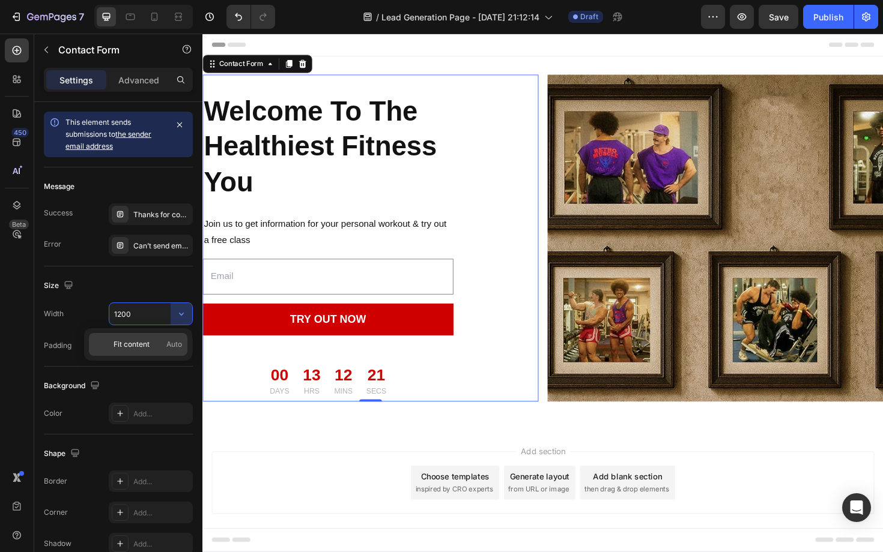
click at [153, 342] on p "Fit content Auto" at bounding box center [147, 344] width 68 height 11
click at [154, 82] on p "Advanced" at bounding box center [138, 80] width 41 height 13
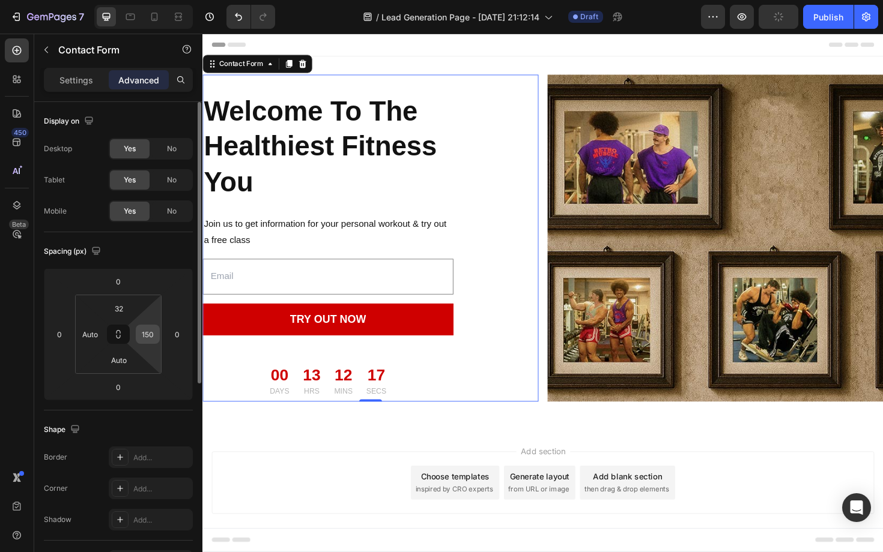
click at [155, 342] on input "150" at bounding box center [148, 334] width 18 height 18
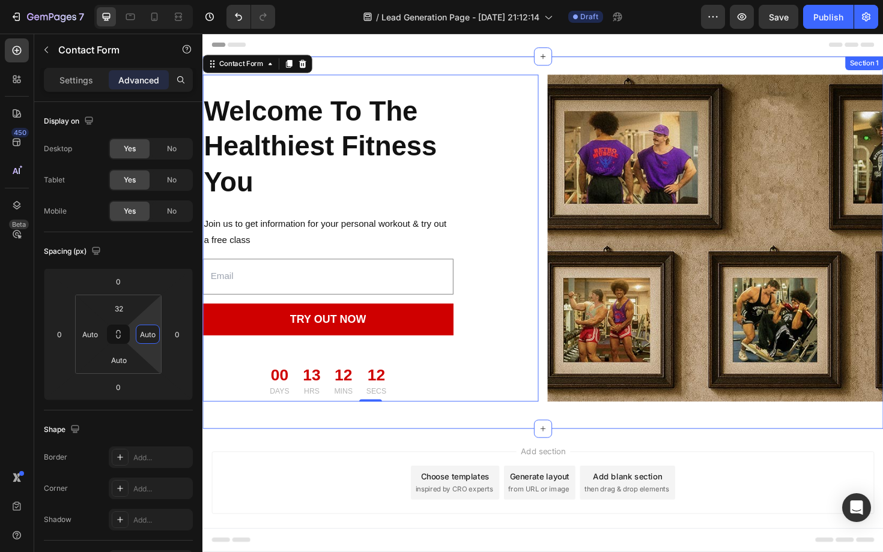
click at [242, 434] on div "Header Welcome To The Healthiest Fitness You Heading Join us to get information…" at bounding box center [562, 317] width 721 height 567
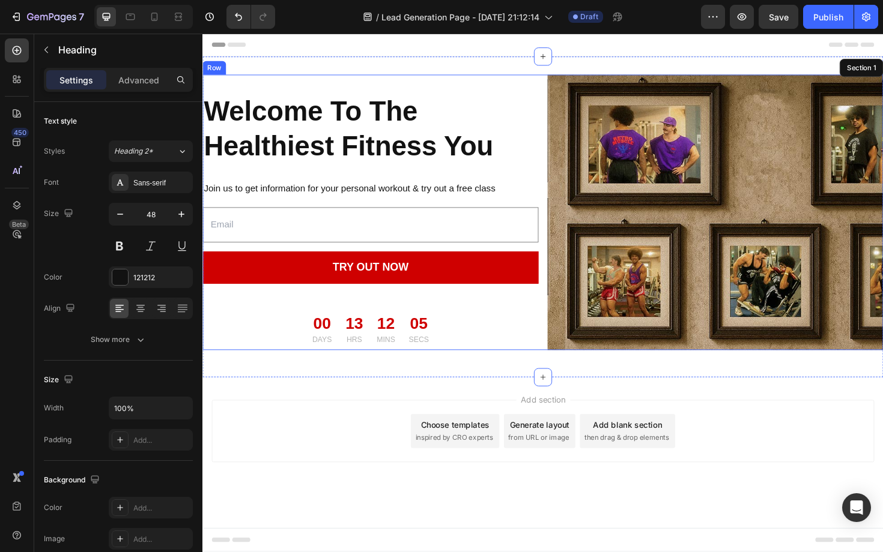
click at [562, 177] on div "Welcome To The Healthiest Fitness You Heading 16 Join us to get information for…" at bounding box center [562, 223] width 721 height 292
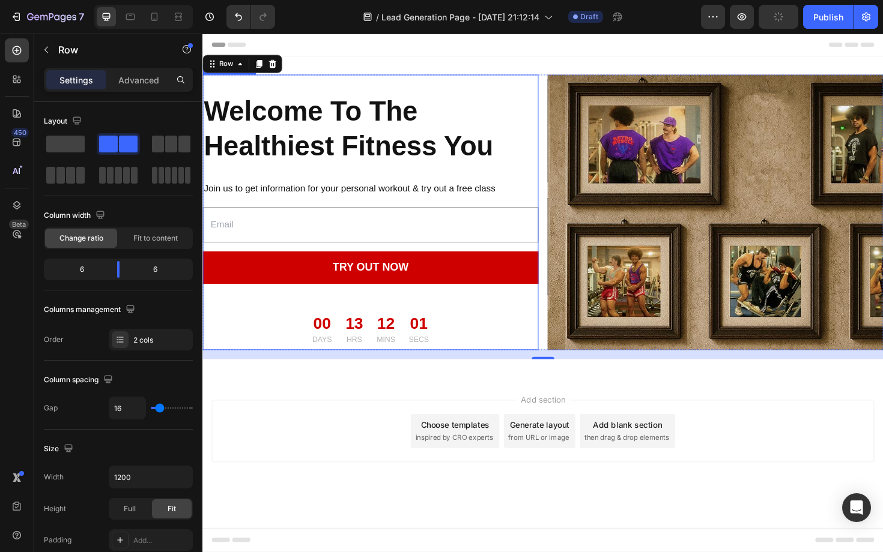
click at [515, 210] on div "Welcome To The Healthiest Fitness You Heading Join us to get information for yo…" at bounding box center [379, 223] width 355 height 292
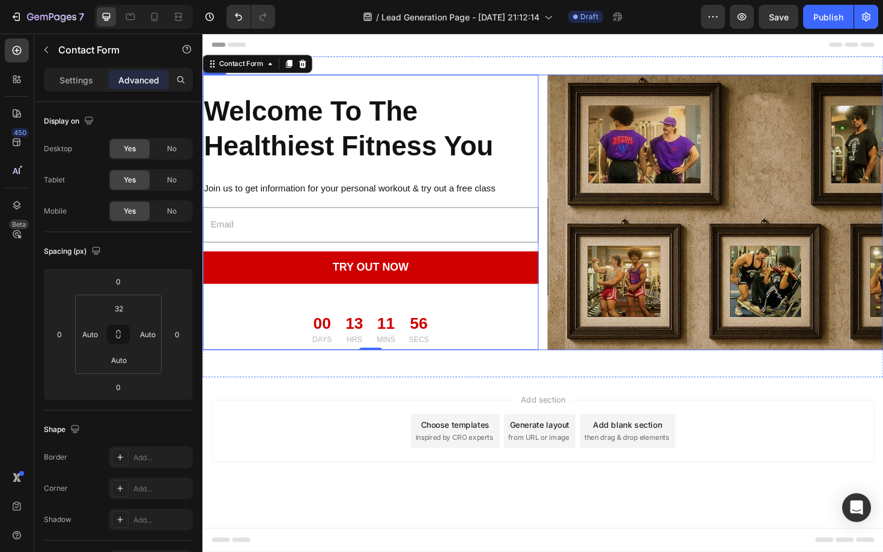
click at [563, 160] on div "Welcome To The Healthiest Fitness You Heading Join us to get information for yo…" at bounding box center [562, 223] width 721 height 292
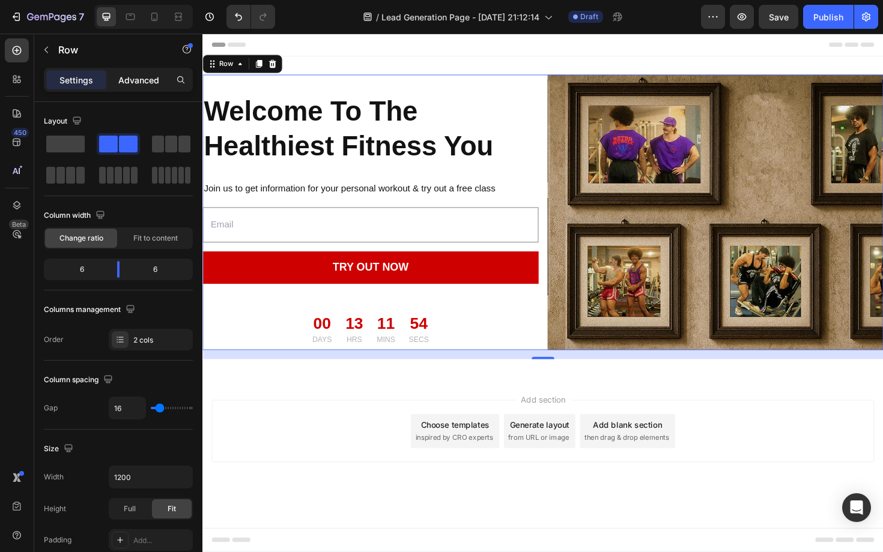
click at [144, 88] on div "Advanced" at bounding box center [139, 79] width 60 height 19
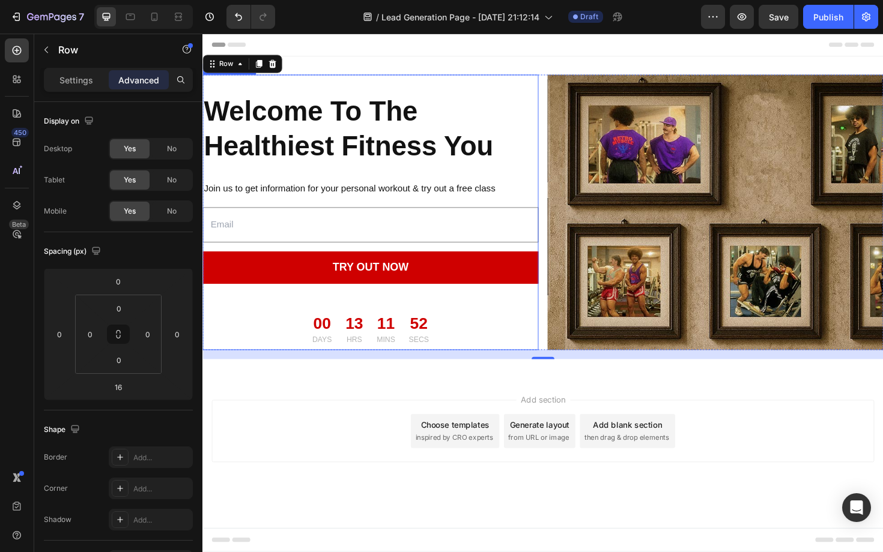
click at [304, 262] on div "Welcome To The Healthiest Fitness You Heading Join us to get information for yo…" at bounding box center [379, 223] width 355 height 292
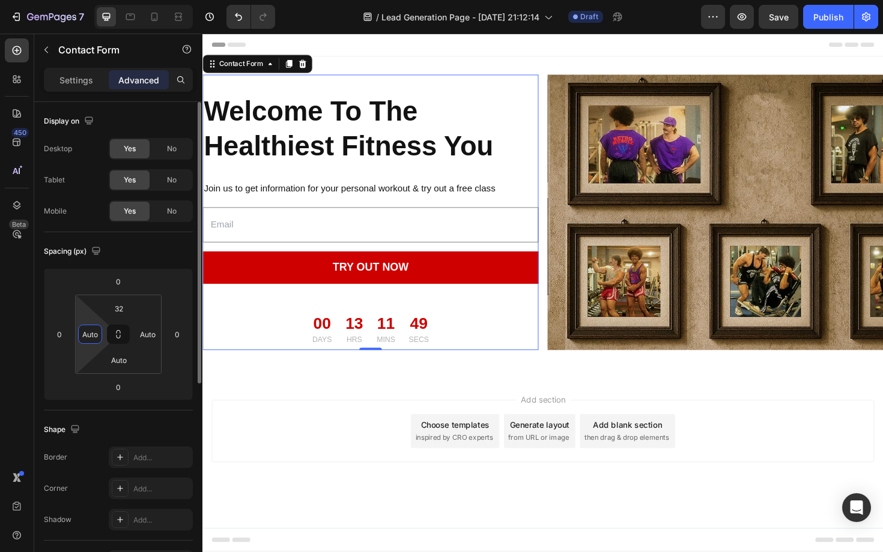
click at [91, 342] on input "Auto" at bounding box center [90, 334] width 18 height 18
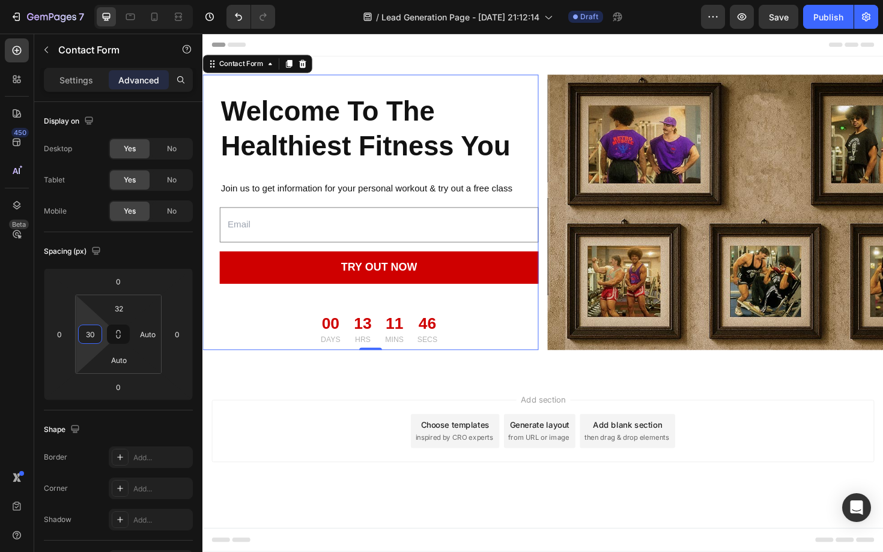
click at [289, 435] on div "Add section Choose templates inspired by CRO experts Generate layout from URL o…" at bounding box center [562, 455] width 701 height 66
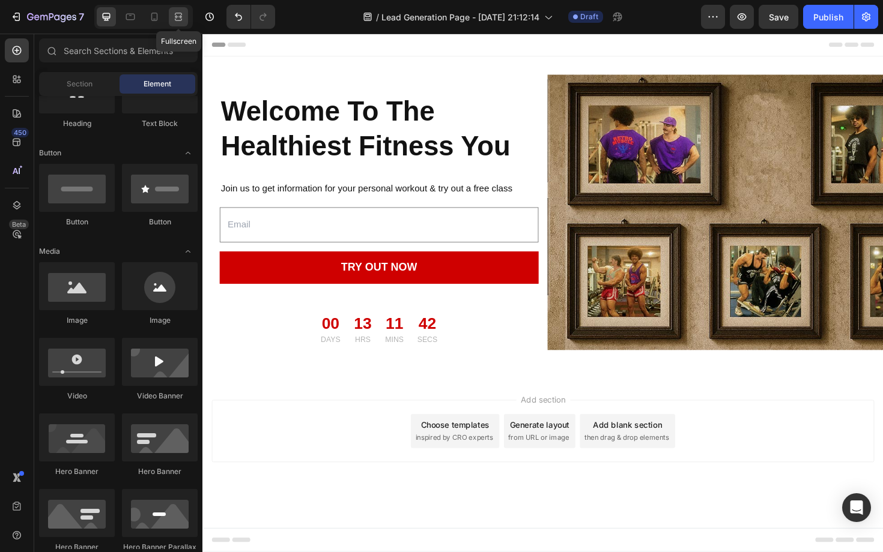
click at [179, 14] on icon at bounding box center [178, 17] width 12 height 12
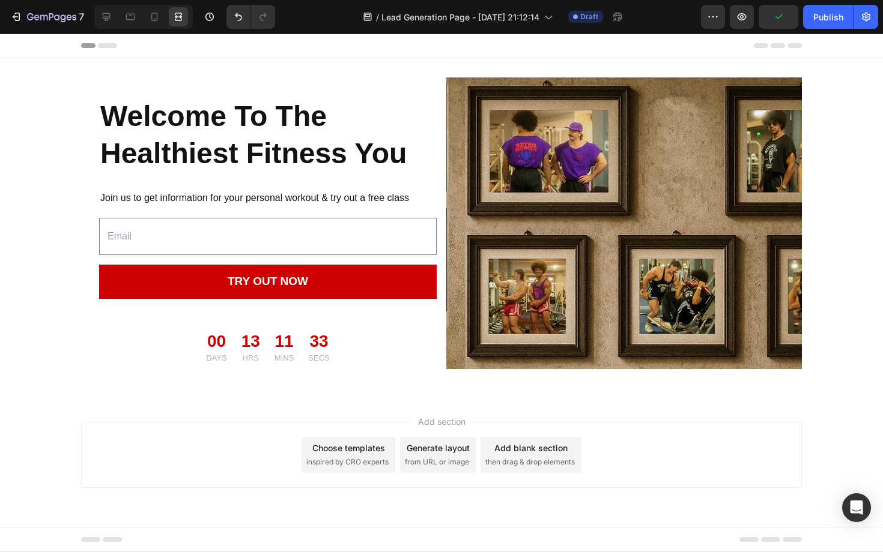
click at [144, 20] on div at bounding box center [143, 17] width 98 height 24
click at [156, 19] on icon at bounding box center [154, 17] width 12 height 12
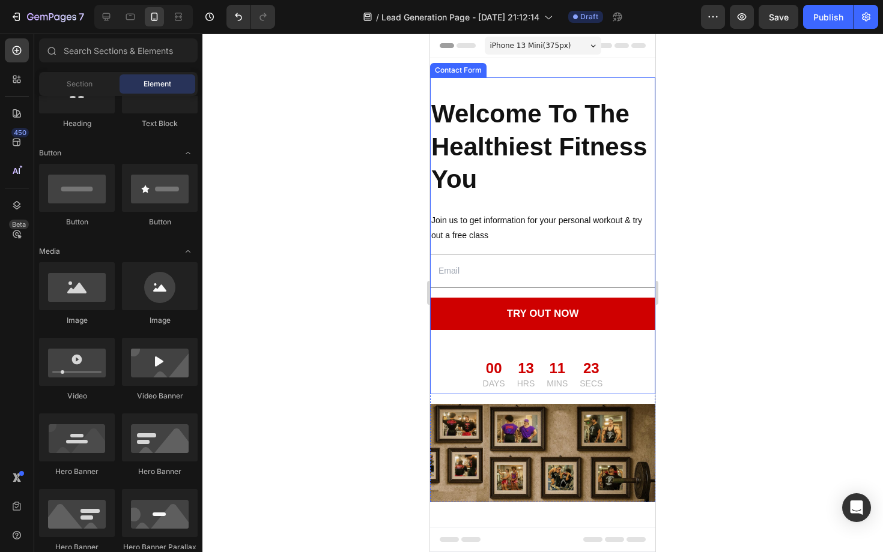
click at [518, 294] on div "Welcome To The Healthiest Fitness You Heading Join us to get information for yo…" at bounding box center [542, 235] width 225 height 317
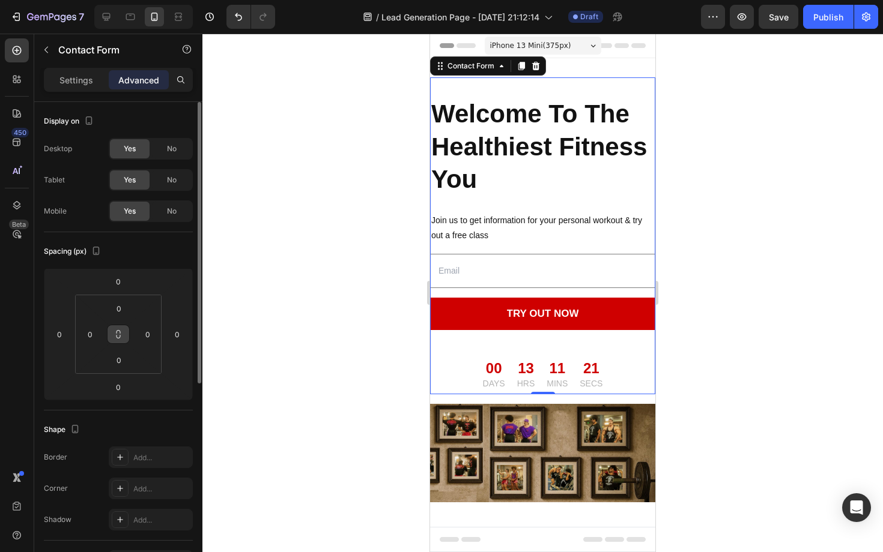
click at [119, 337] on icon at bounding box center [118, 337] width 4 height 4
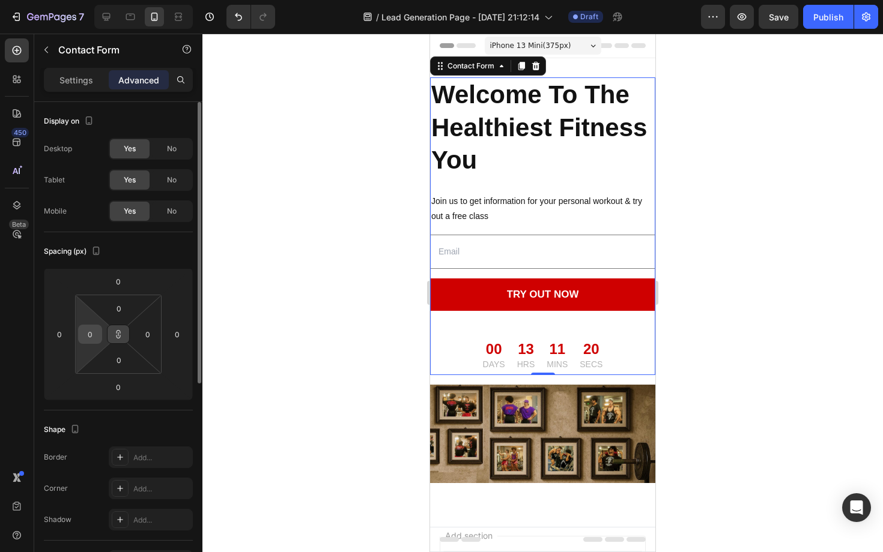
click at [95, 334] on input "0" at bounding box center [90, 334] width 18 height 18
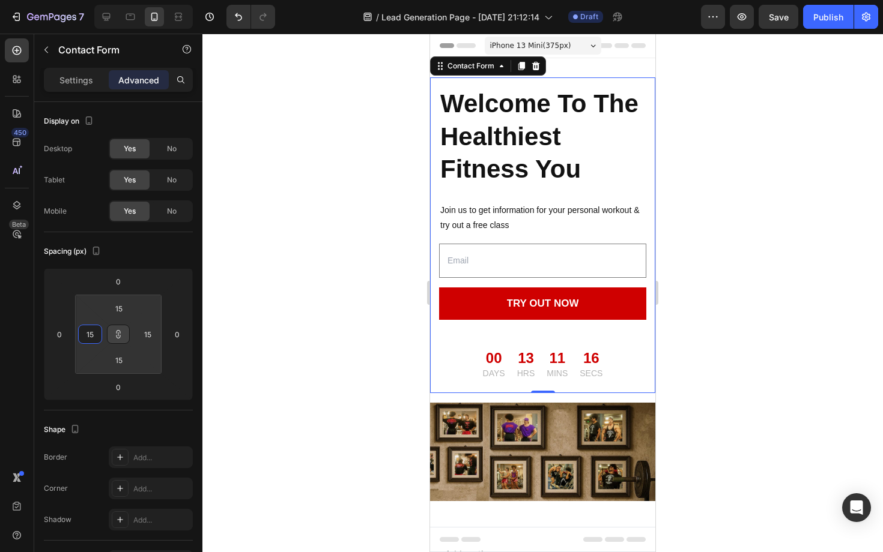
click at [334, 280] on div at bounding box center [542, 293] width 680 height 519
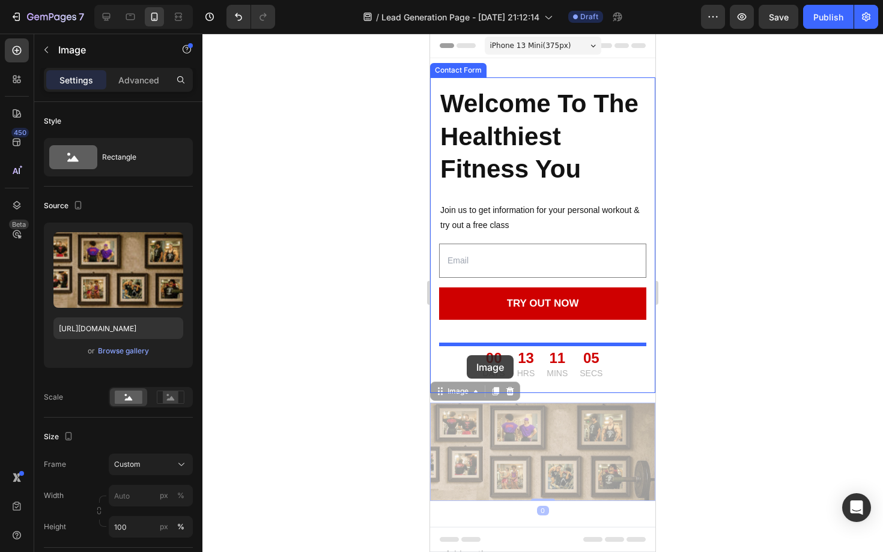
drag, startPoint x: 463, startPoint y: 446, endPoint x: 467, endPoint y: 355, distance: 90.7
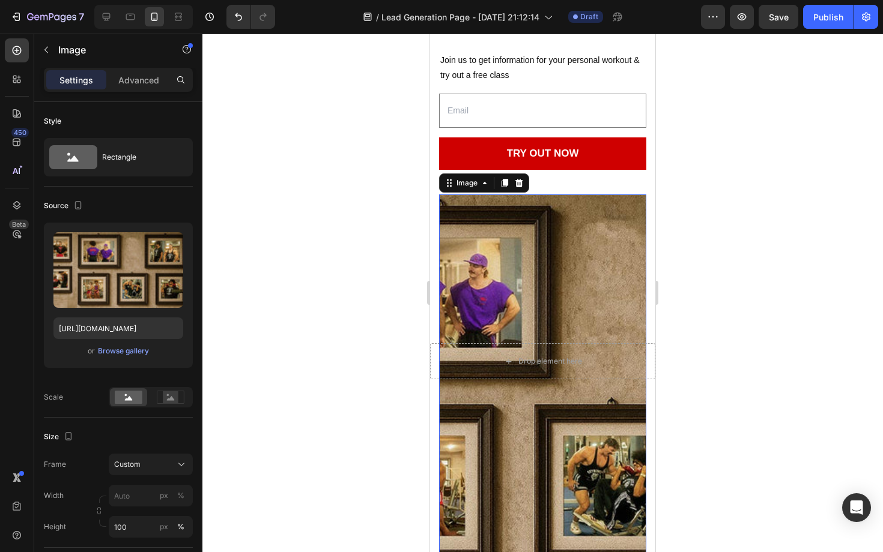
scroll to position [104, 0]
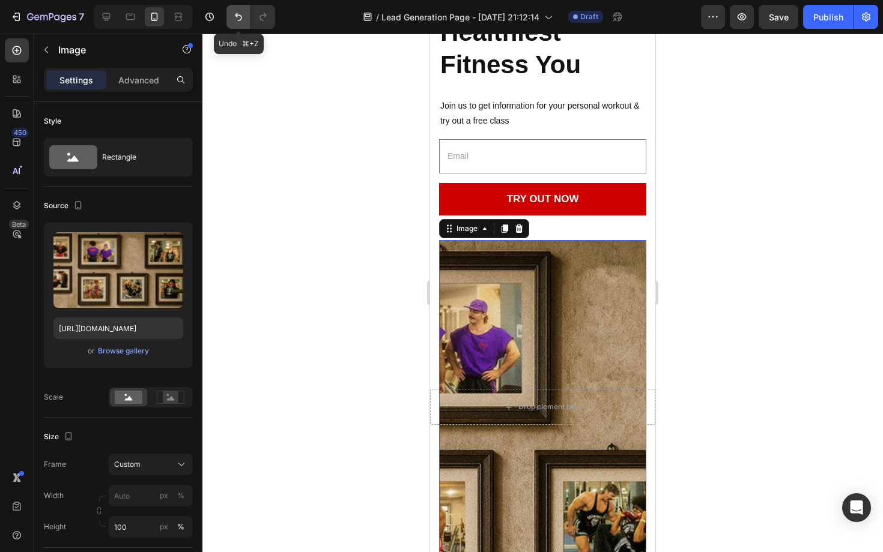
click at [237, 16] on icon "Undo/Redo" at bounding box center [238, 17] width 12 height 12
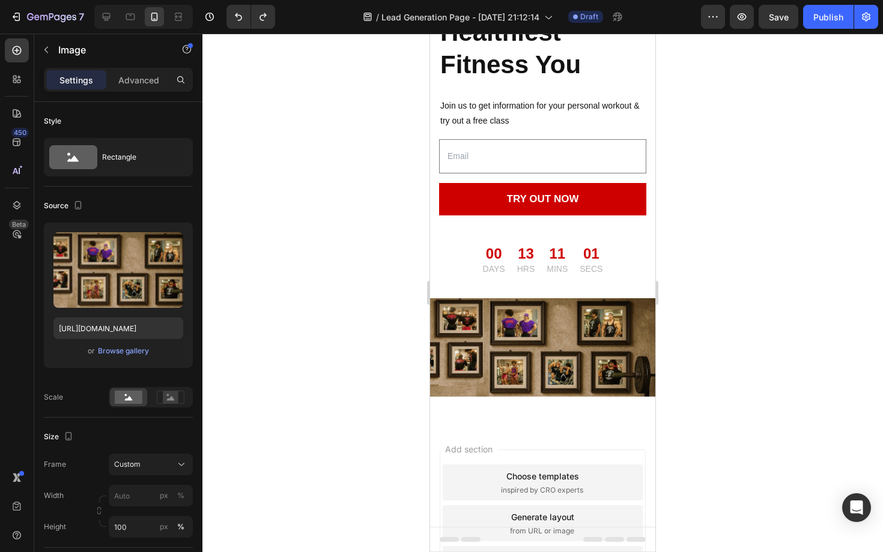
click at [499, 340] on img at bounding box center [542, 347] width 225 height 98
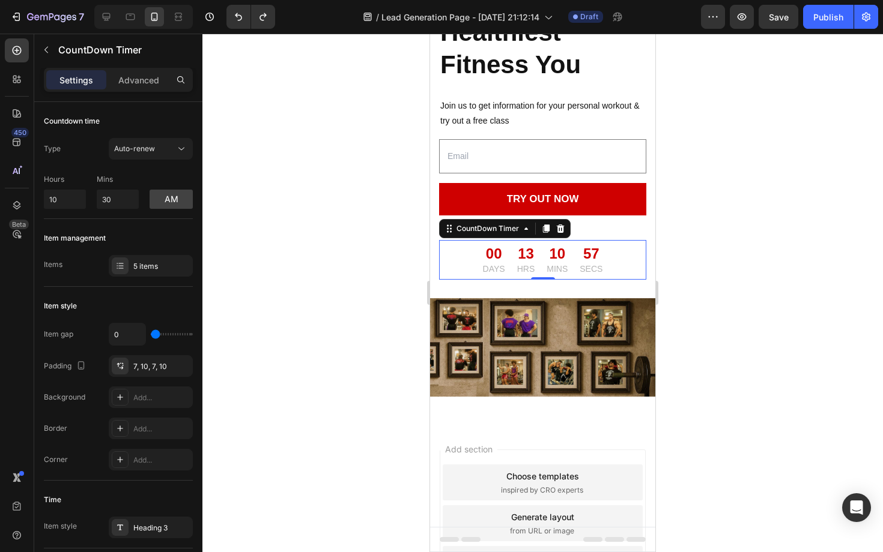
click at [446, 260] on div "00 DAYS 13 HRS 10 MINS 57 SECS" at bounding box center [542, 260] width 207 height 40
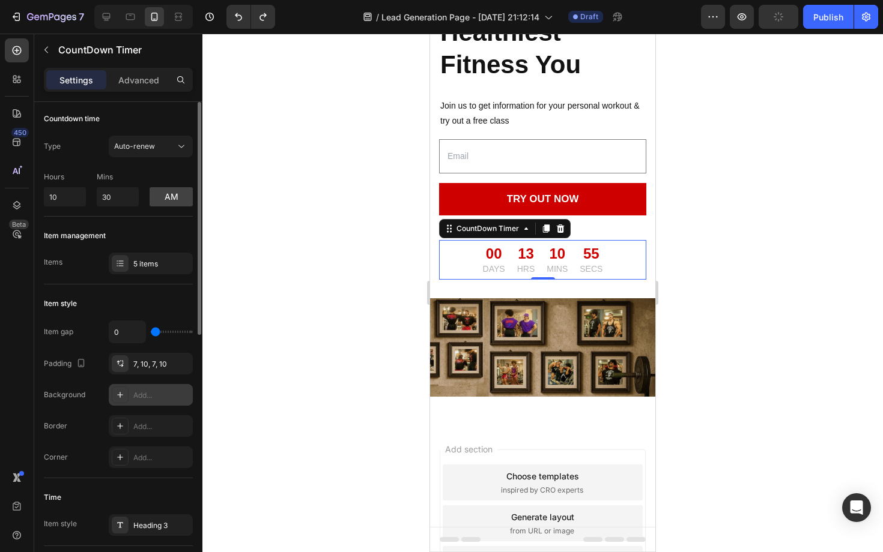
scroll to position [3, 0]
click at [115, 387] on div at bounding box center [120, 394] width 17 height 17
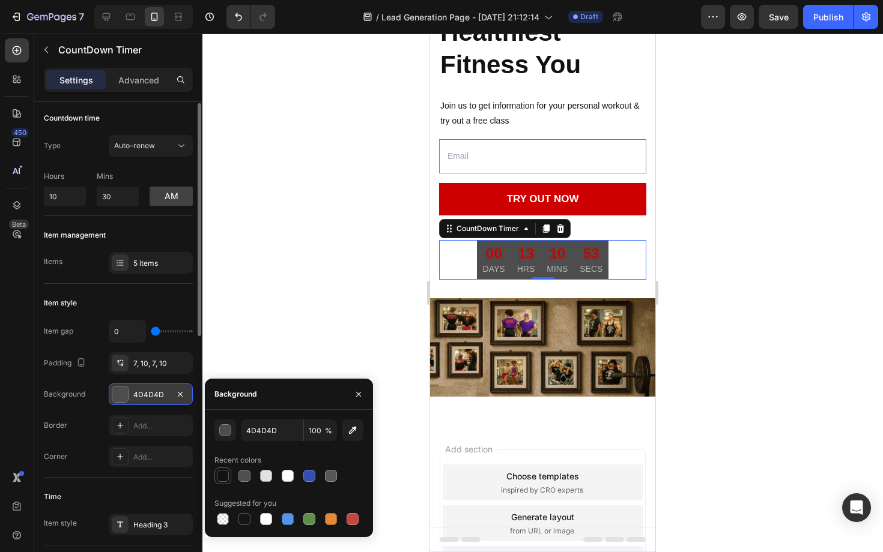
click at [219, 479] on div at bounding box center [223, 476] width 12 height 12
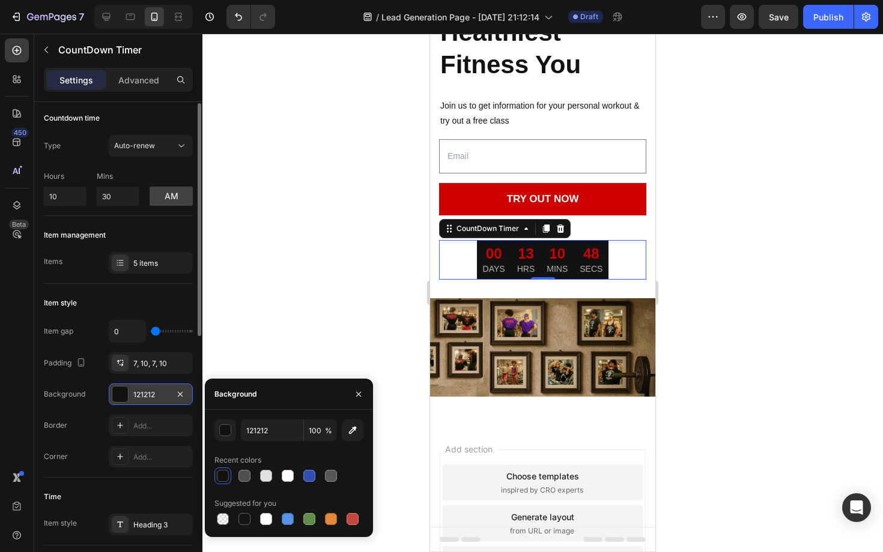
click at [309, 266] on div at bounding box center [542, 293] width 680 height 519
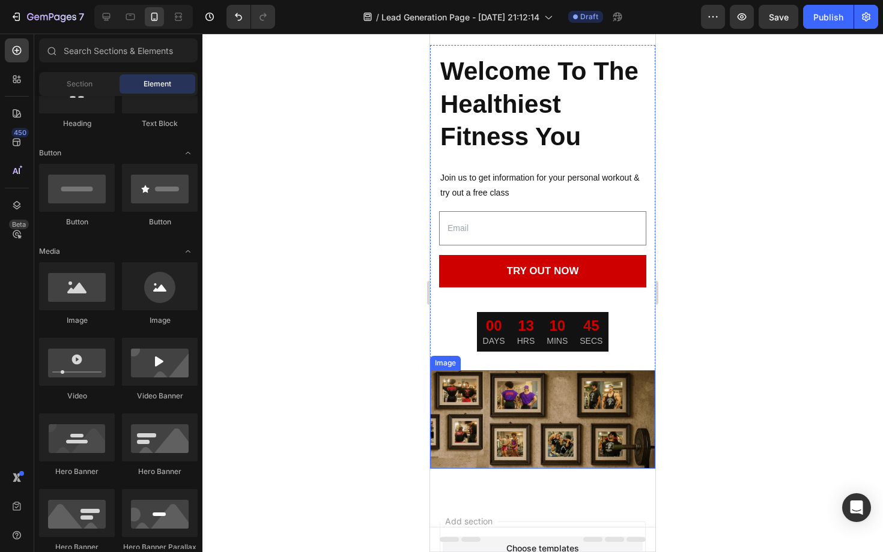
scroll to position [0, 0]
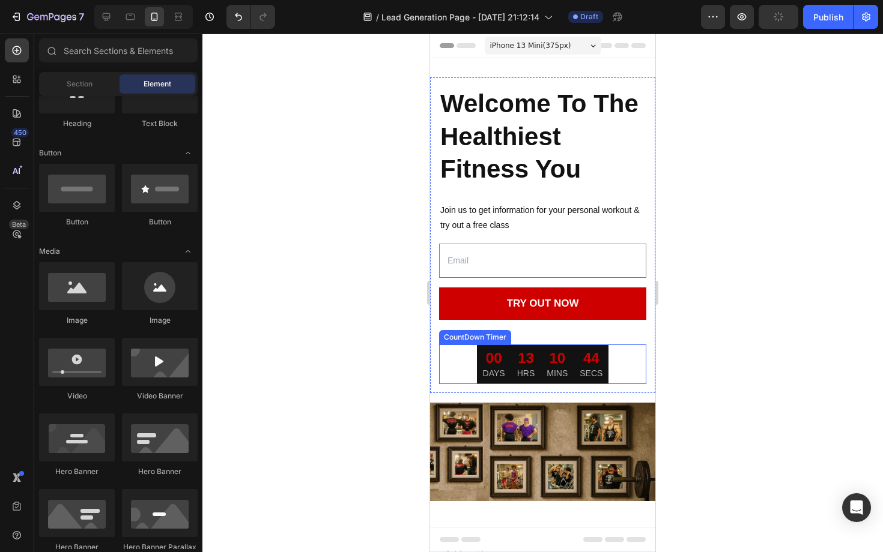
click at [574, 363] on div "44 SECS" at bounding box center [590, 365] width 35 height 40
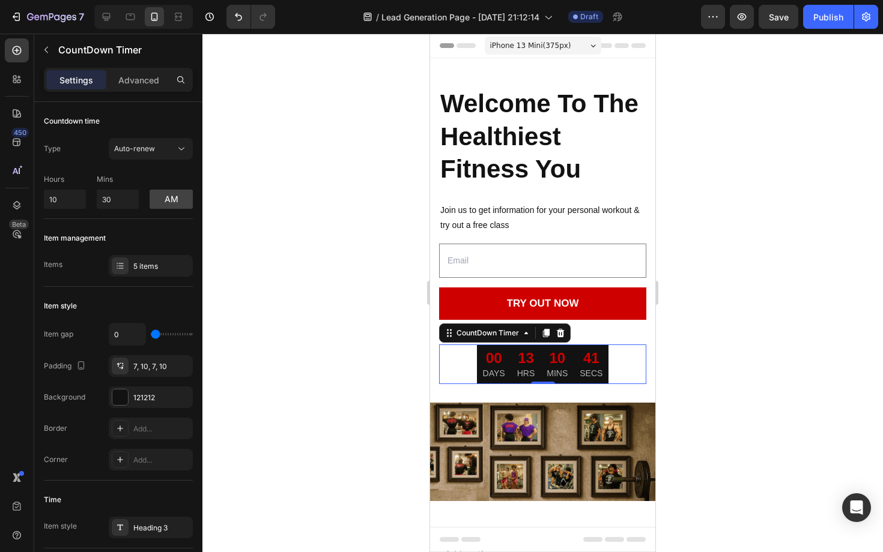
click at [491, 369] on p "DAYS" at bounding box center [494, 374] width 22 height 13
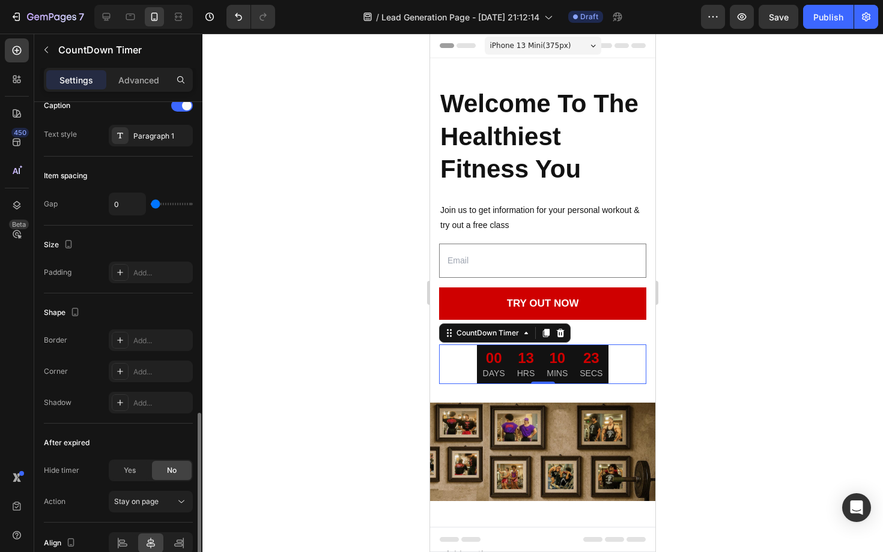
scroll to position [522, 0]
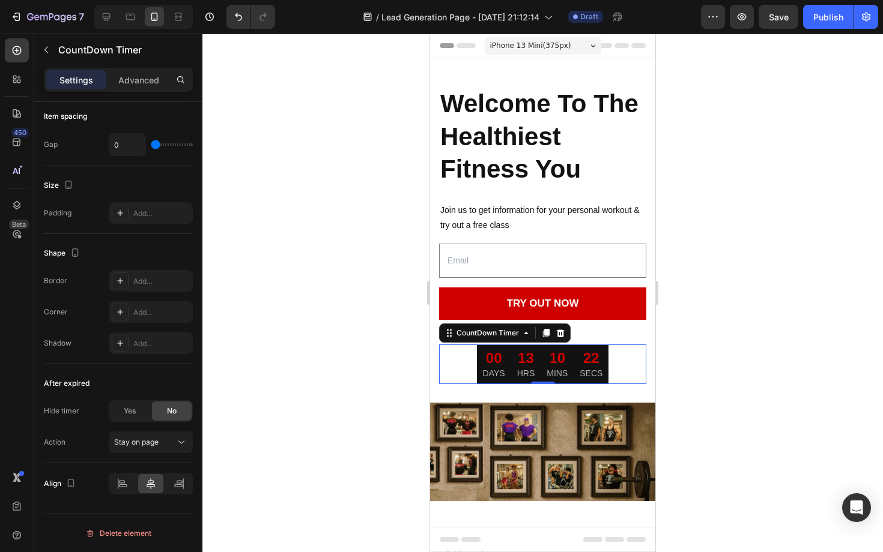
click at [506, 364] on div "00 DAYS" at bounding box center [494, 365] width 34 height 40
click at [461, 365] on div "00 DAYS 13 HRS 10 MINS 21 SECS" at bounding box center [542, 365] width 207 height 40
click at [432, 365] on div "Welcome To The Healthiest Fitness You Heading Join us to get information for yo…" at bounding box center [542, 235] width 225 height 316
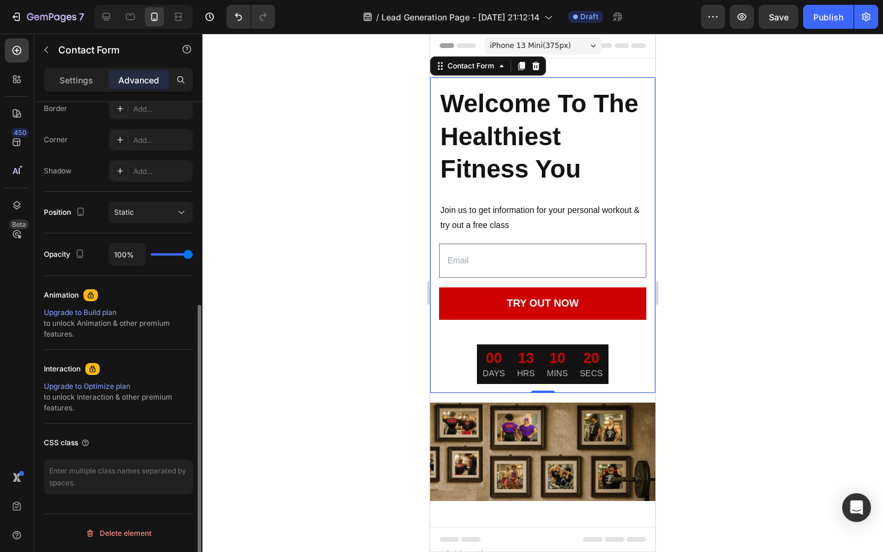
scroll to position [0, 0]
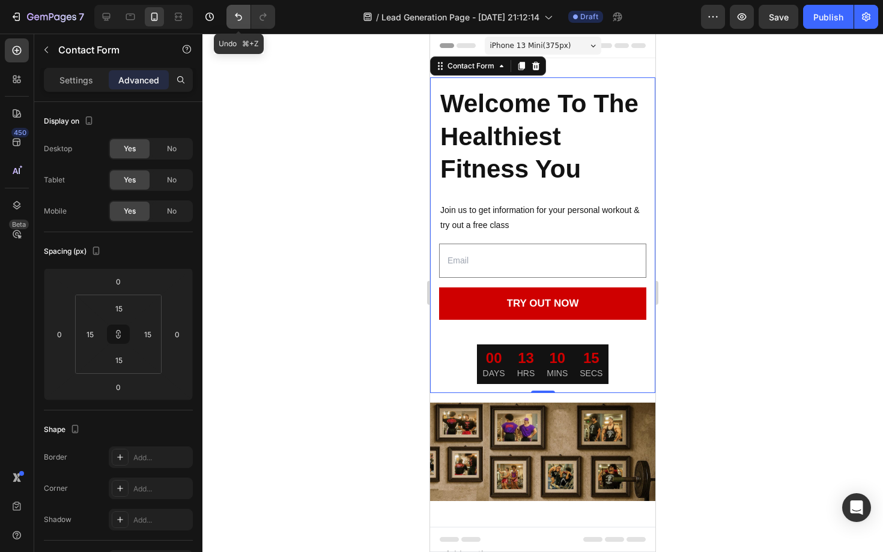
click at [238, 22] on icon "Undo/Redo" at bounding box center [238, 17] width 12 height 12
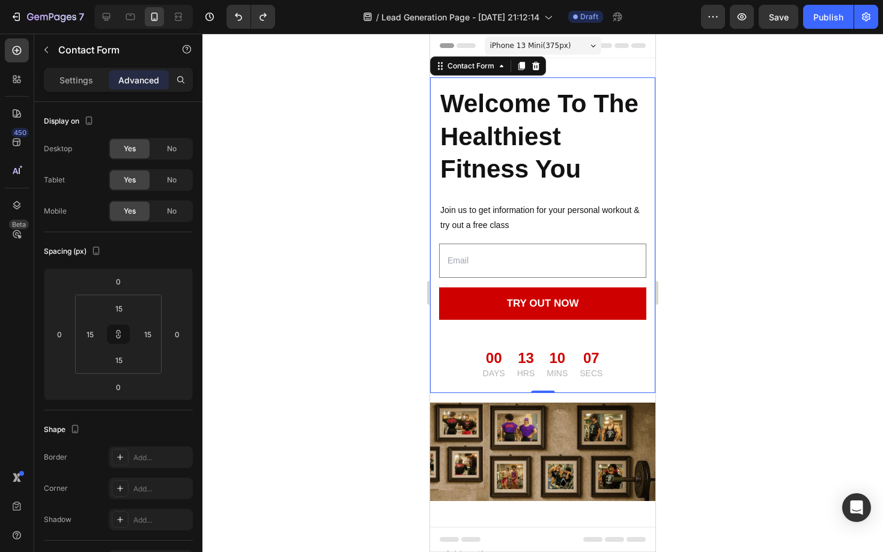
click at [649, 318] on div "Welcome To The Healthiest Fitness You Heading Join us to get information for yo…" at bounding box center [542, 235] width 225 height 316
click at [75, 76] on p "Settings" at bounding box center [76, 80] width 34 height 13
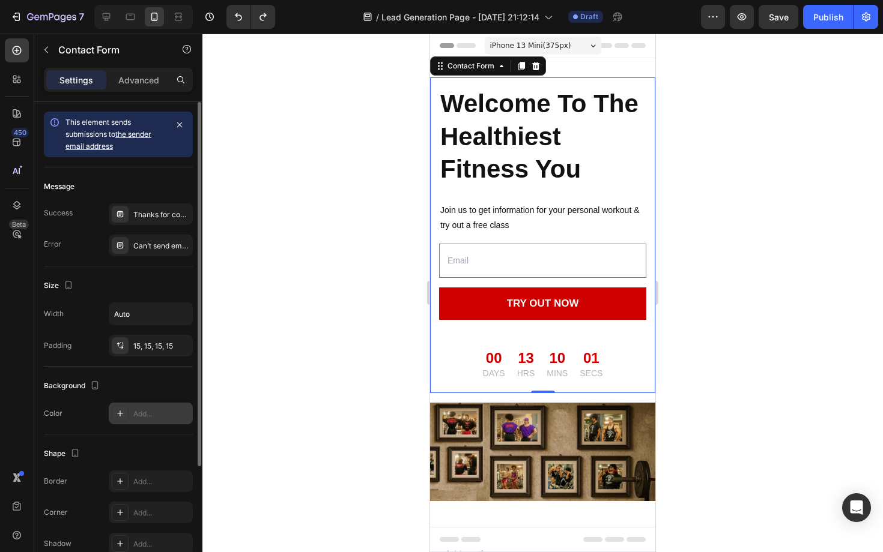
click at [121, 410] on icon at bounding box center [120, 414] width 10 height 10
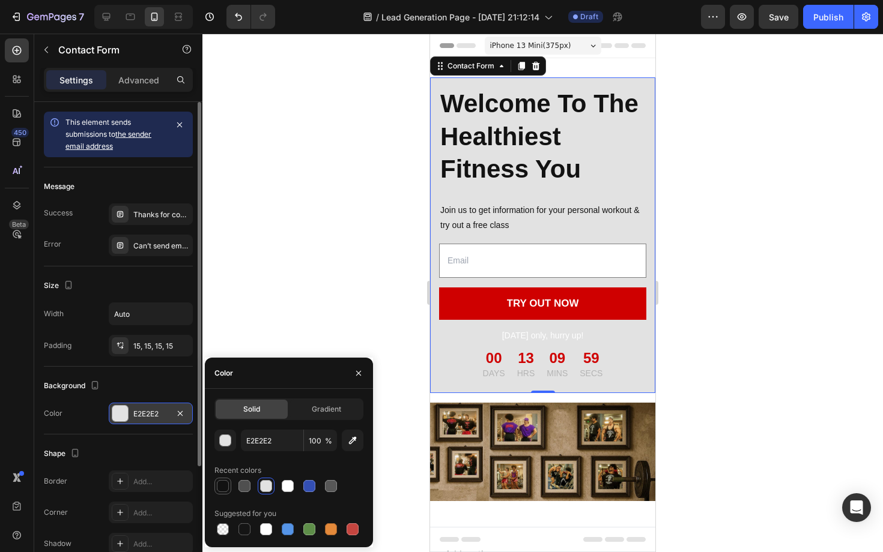
click at [226, 485] on div at bounding box center [223, 486] width 12 height 12
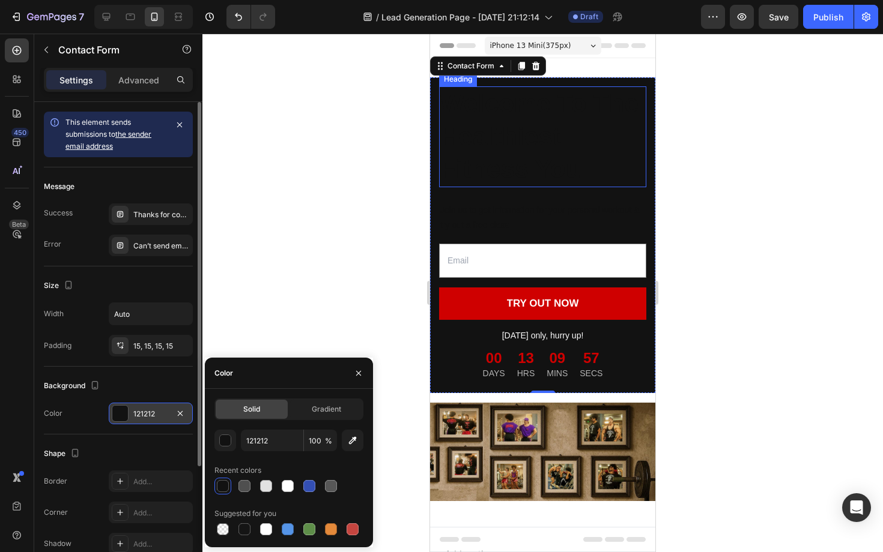
click at [537, 112] on h2 "Welcome To The Healthiest Fitness You" at bounding box center [542, 136] width 207 height 101
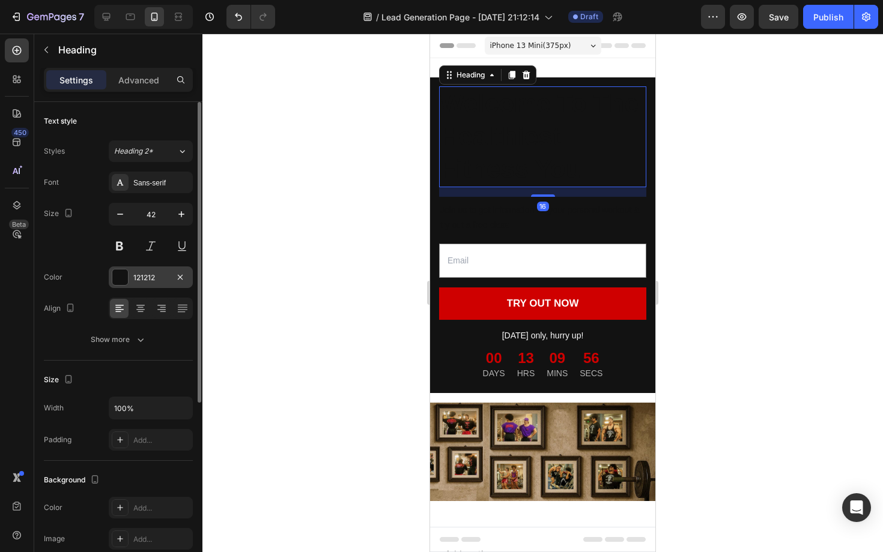
click at [130, 276] on div "121212" at bounding box center [151, 278] width 84 height 22
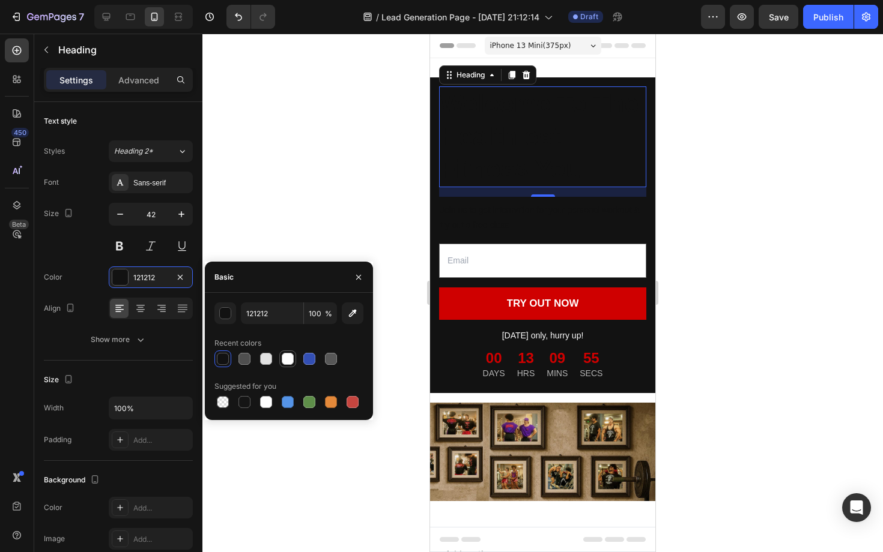
click at [286, 360] on div at bounding box center [288, 359] width 12 height 12
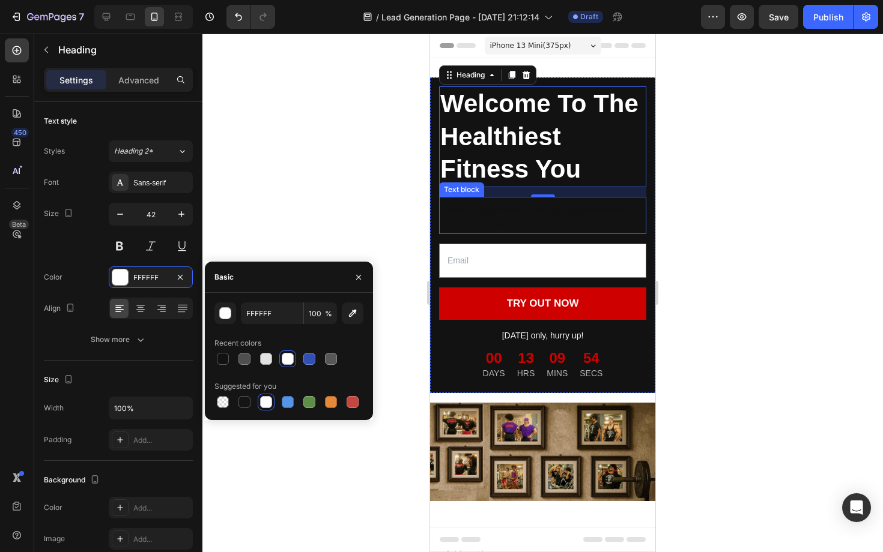
click at [533, 217] on p "Join us to get information for your personal workout & try out a free class" at bounding box center [542, 218] width 205 height 30
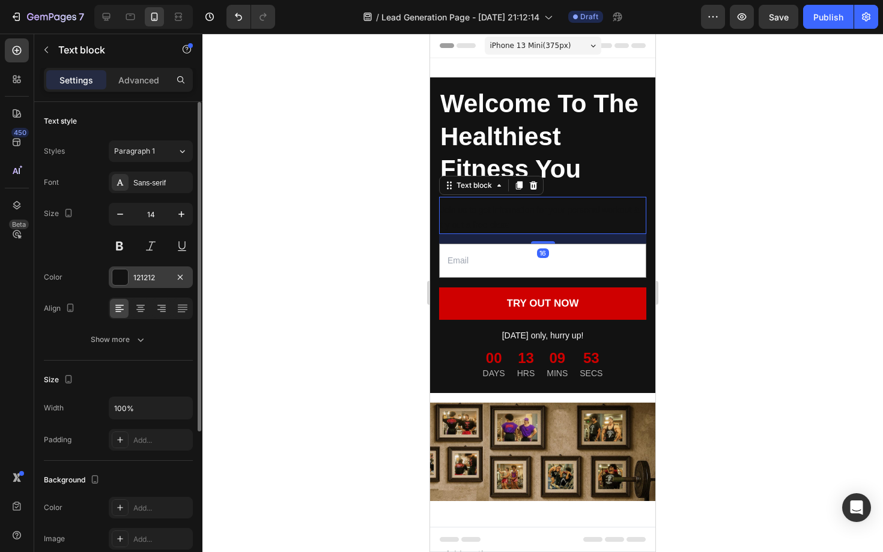
click at [162, 283] on div "121212" at bounding box center [150, 278] width 35 height 11
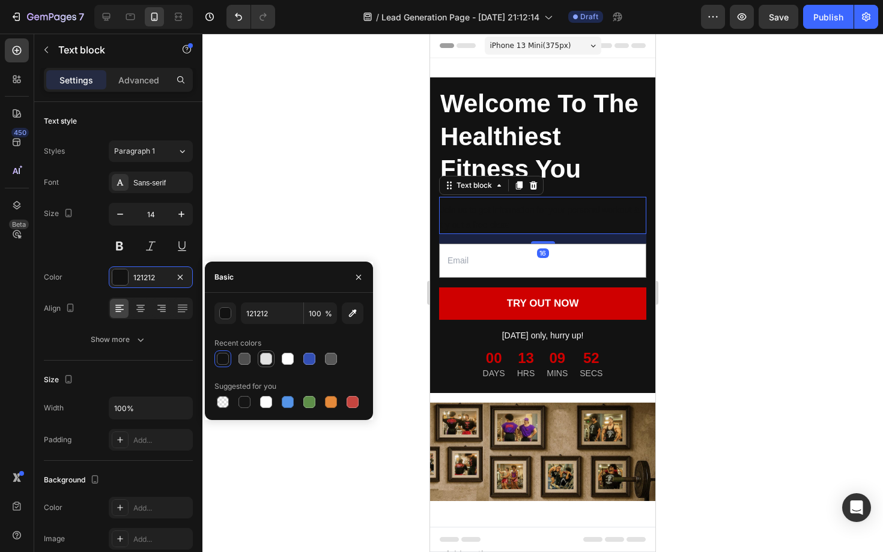
click at [267, 363] on div at bounding box center [266, 359] width 12 height 12
click at [387, 208] on div at bounding box center [542, 293] width 680 height 519
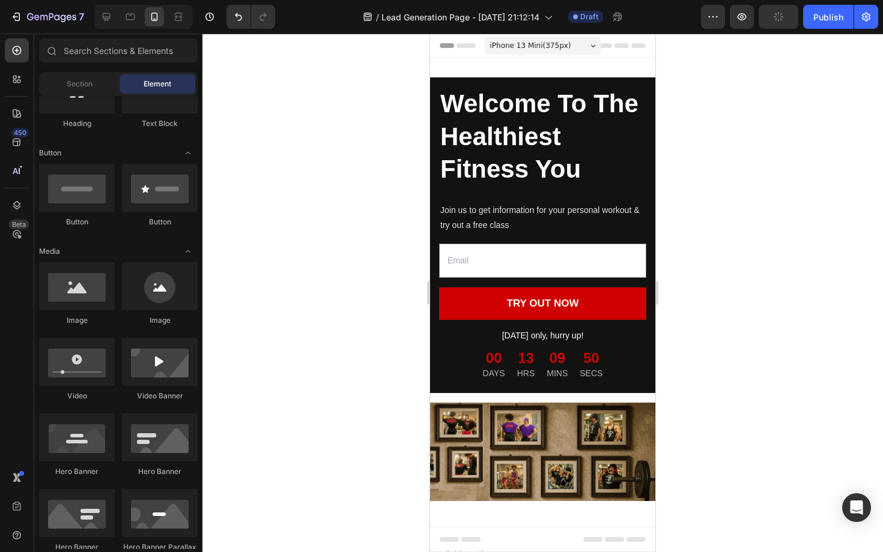
click at [387, 208] on div at bounding box center [542, 293] width 680 height 519
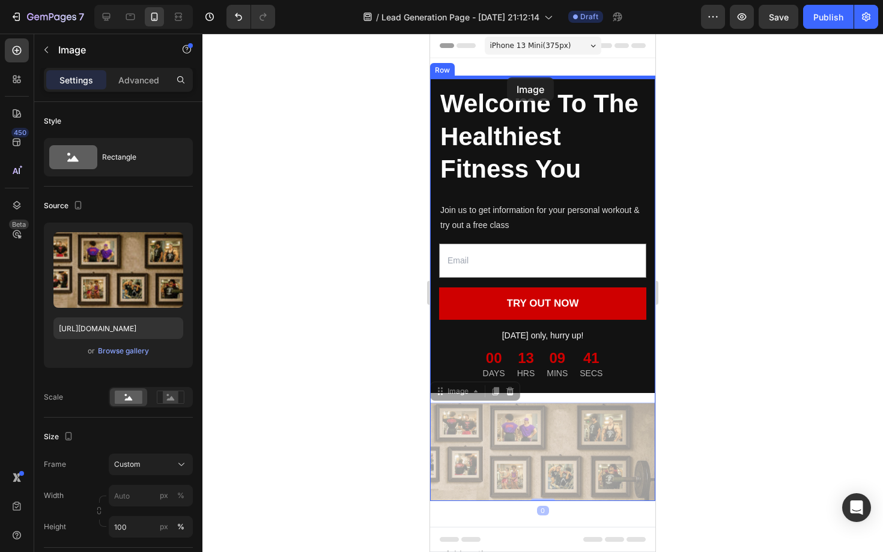
drag, startPoint x: 492, startPoint y: 450, endPoint x: 507, endPoint y: 77, distance: 372.6
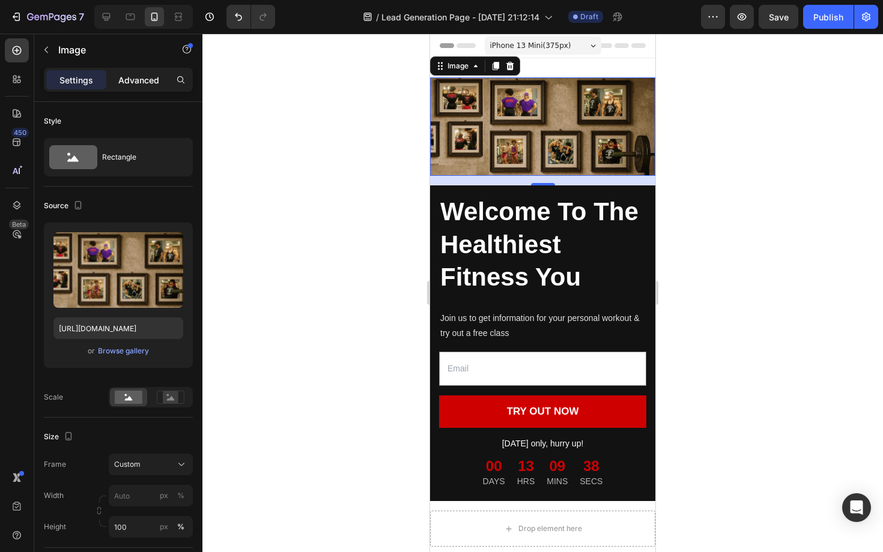
click at [143, 85] on p "Advanced" at bounding box center [138, 80] width 41 height 13
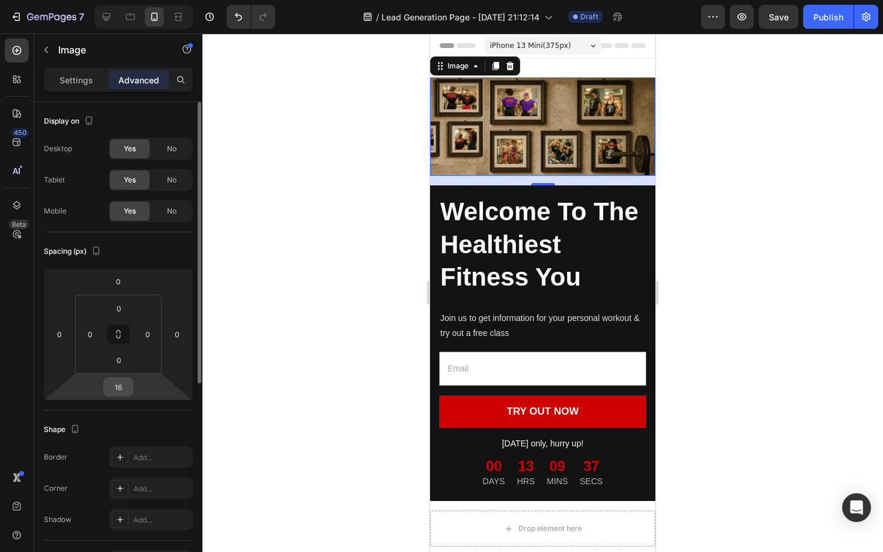
click at [121, 389] on input "16" at bounding box center [118, 387] width 24 height 18
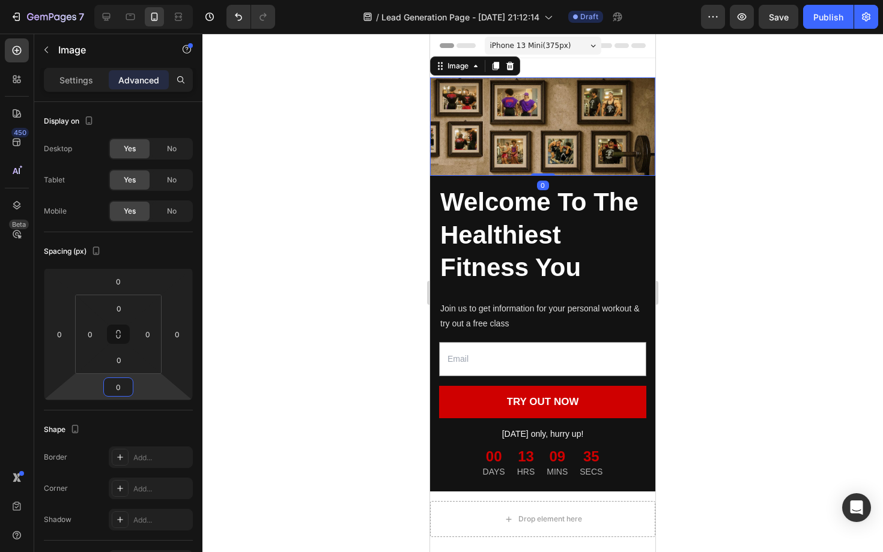
click at [322, 336] on div at bounding box center [542, 293] width 680 height 519
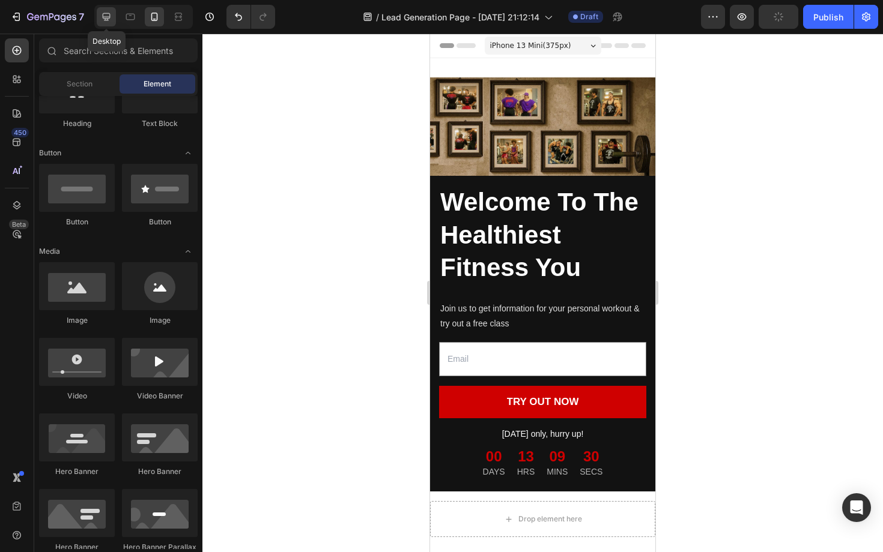
click at [108, 23] on div at bounding box center [106, 16] width 19 height 19
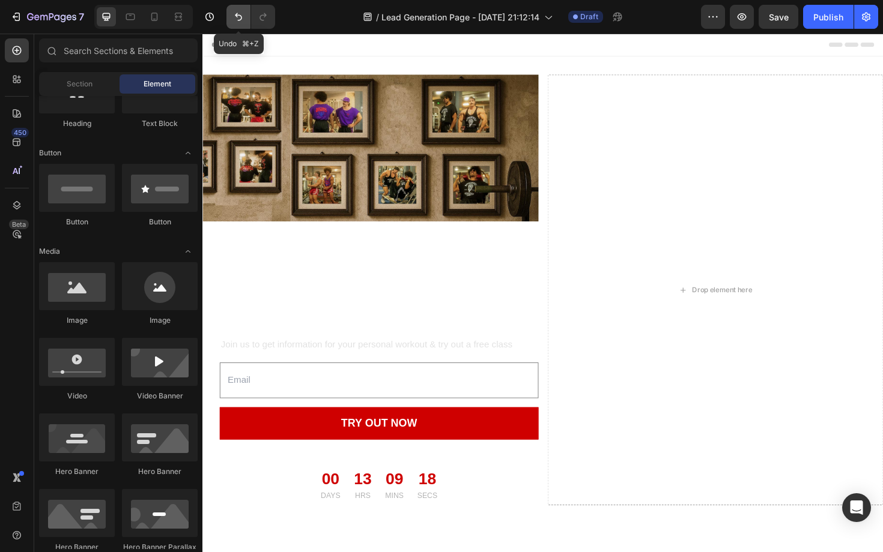
click at [232, 17] on icon "Undo/Redo" at bounding box center [238, 17] width 12 height 12
click at [267, 16] on icon "Undo/Redo" at bounding box center [263, 17] width 12 height 12
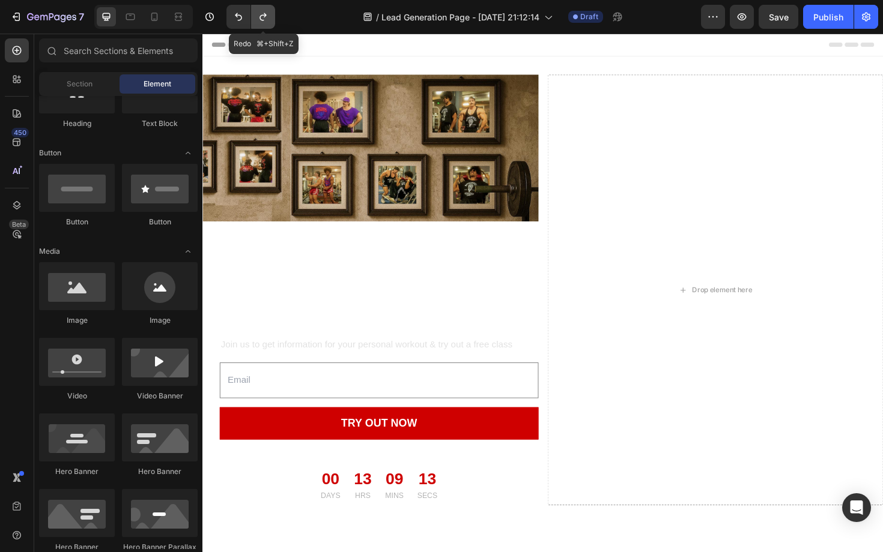
click at [266, 15] on icon "Undo/Redo" at bounding box center [262, 17] width 7 height 8
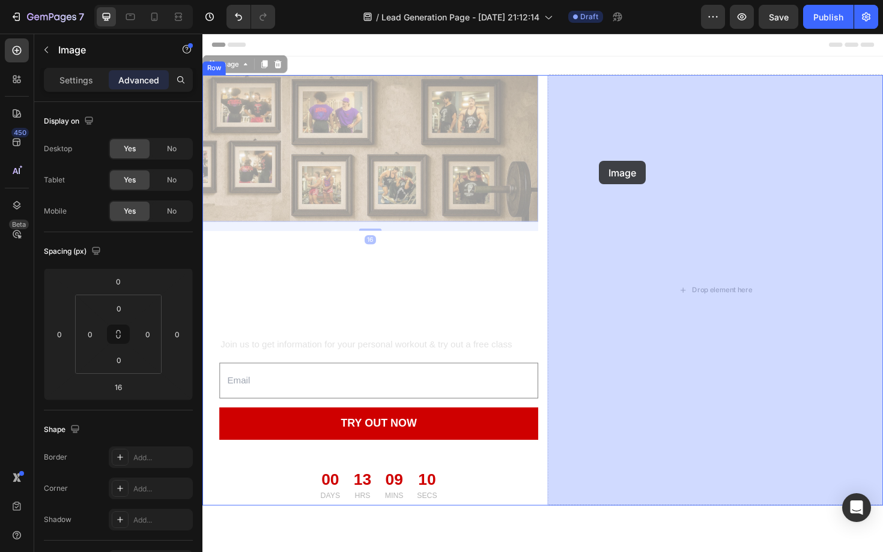
drag, startPoint x: 381, startPoint y: 121, endPoint x: 622, endPoint y: 169, distance: 245.5
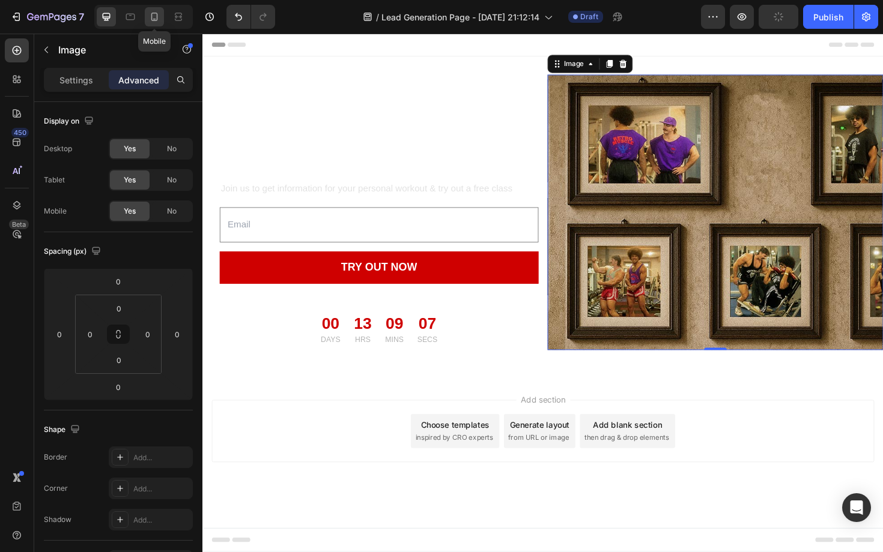
click at [158, 20] on icon at bounding box center [154, 17] width 12 height 12
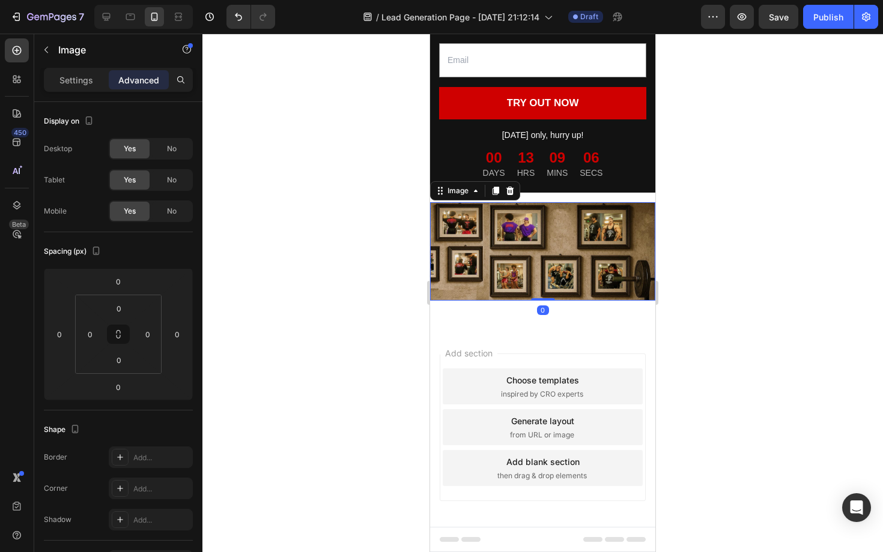
scroll to position [207, 0]
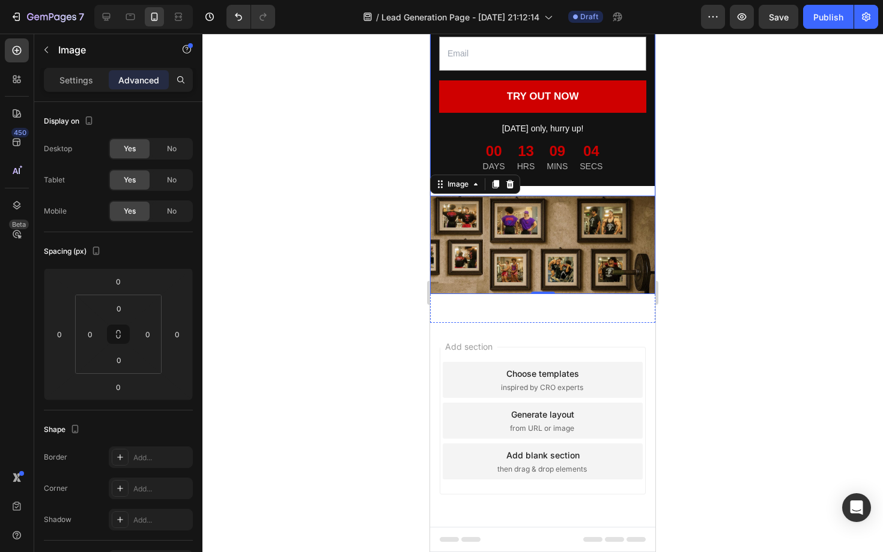
click at [562, 190] on div "Welcome To The Healthiest Fitness You Heading Join us to get information for yo…" at bounding box center [542, 82] width 225 height 424
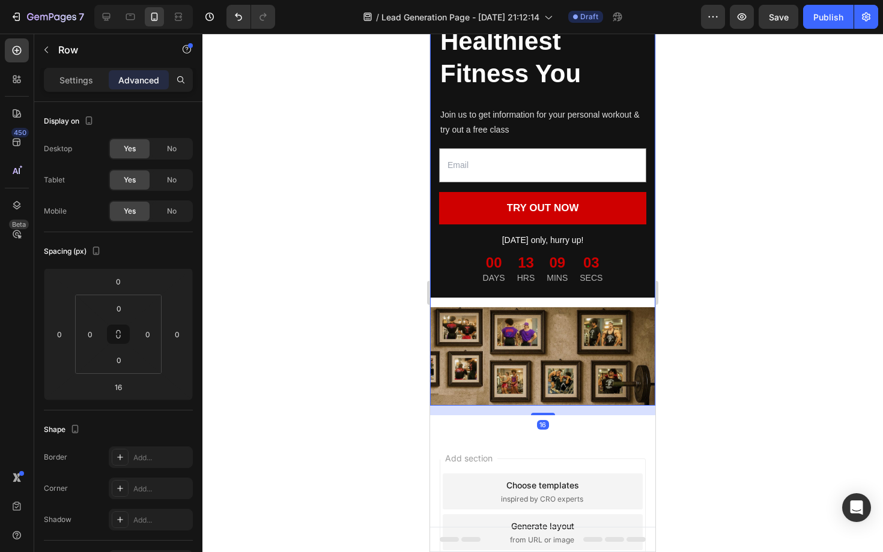
scroll to position [0, 0]
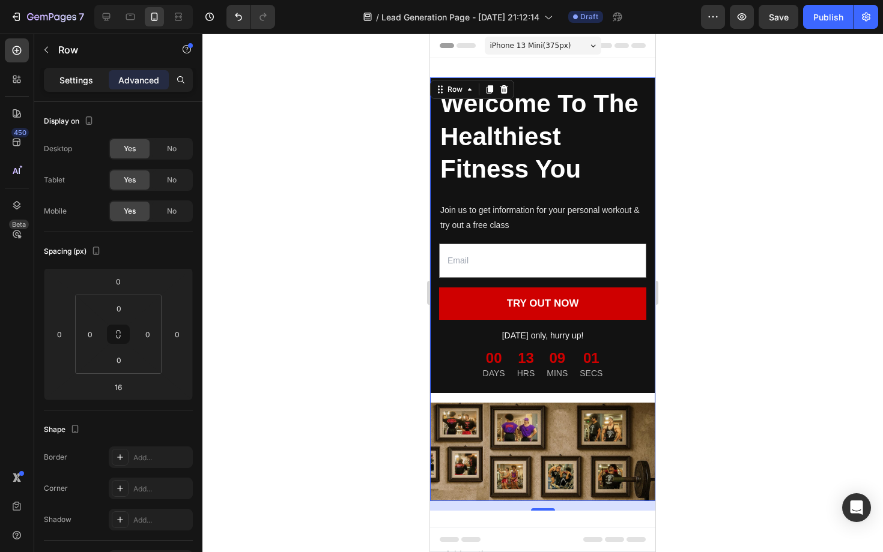
click at [69, 79] on p "Settings" at bounding box center [76, 80] width 34 height 13
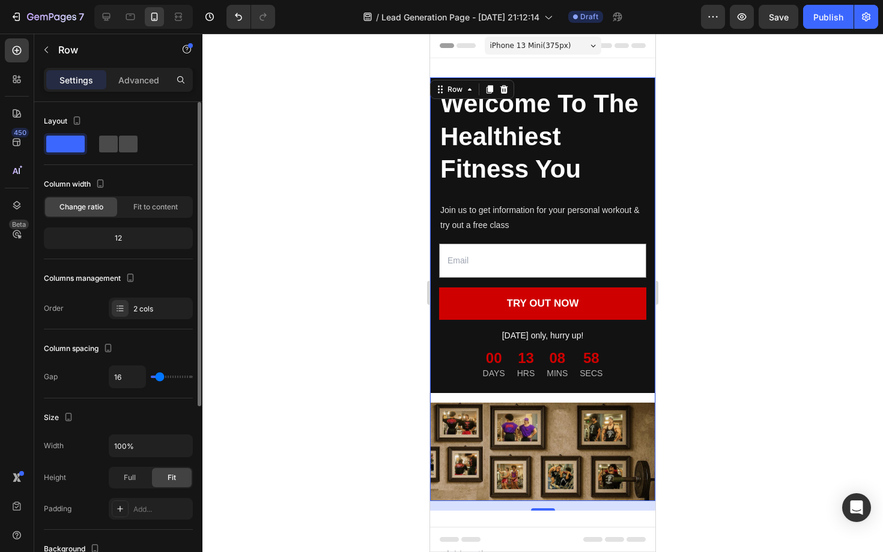
click at [124, 149] on span at bounding box center [128, 144] width 19 height 17
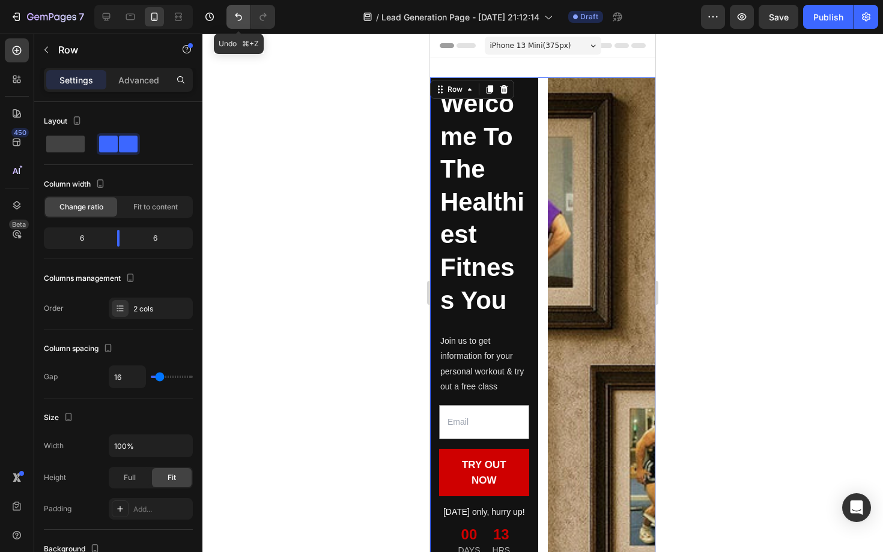
click at [249, 15] on button "Undo/Redo" at bounding box center [238, 17] width 24 height 24
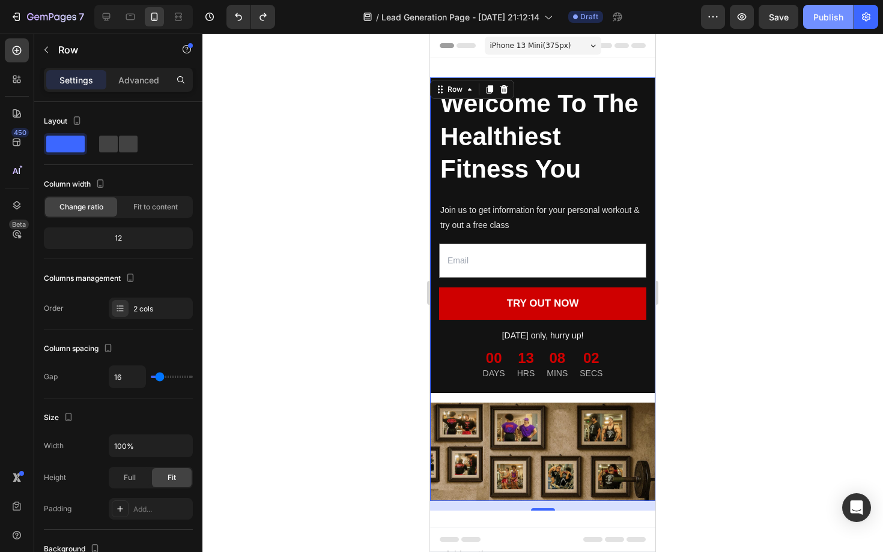
click at [821, 17] on div "Publish" at bounding box center [828, 17] width 30 height 13
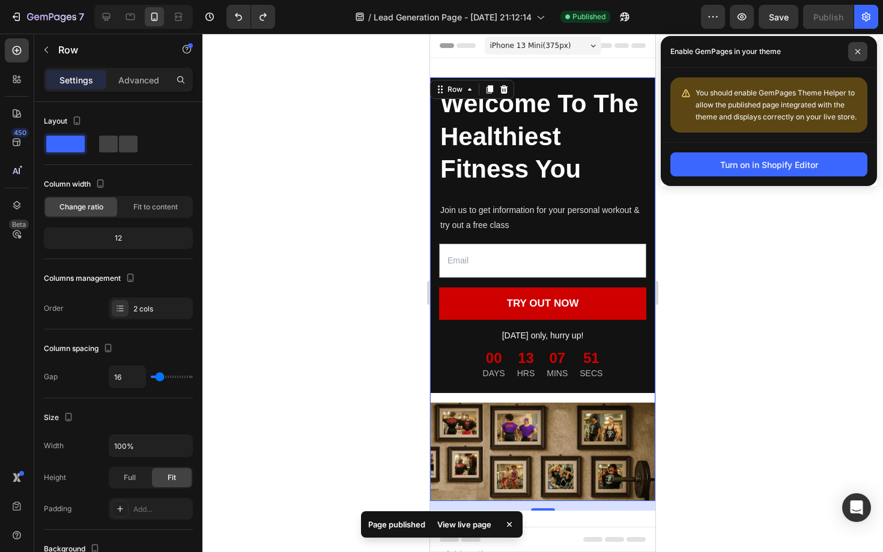
click at [856, 49] on icon at bounding box center [858, 52] width 6 height 6
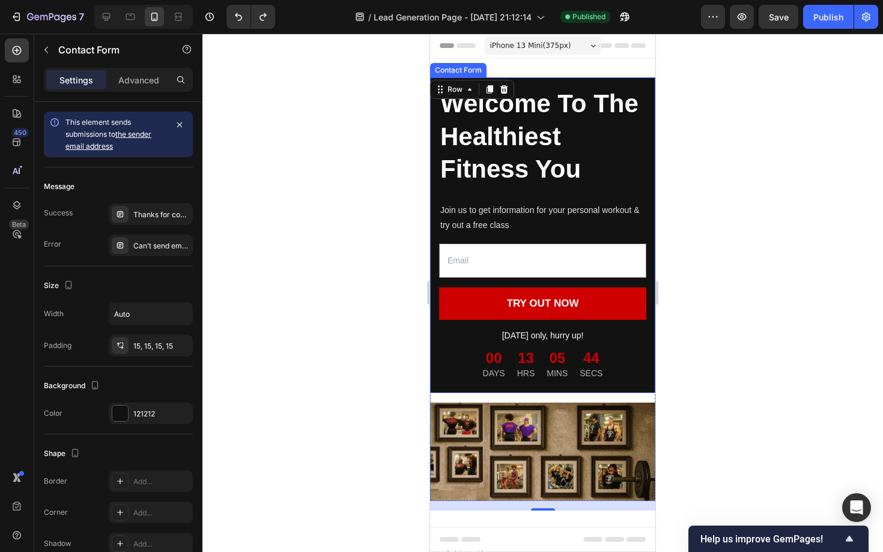
click at [589, 196] on div "Welcome To The Healthiest Fitness You Heading Join us to get information for yo…" at bounding box center [542, 235] width 225 height 316
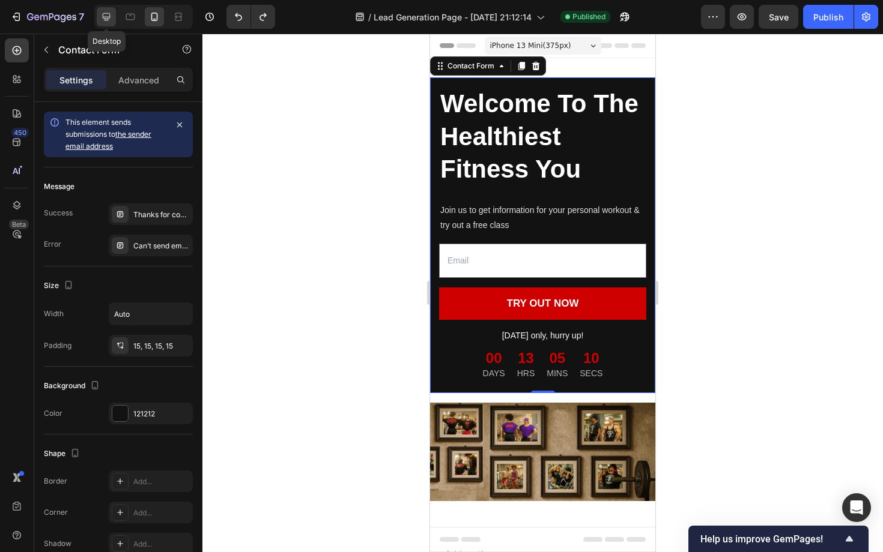
click at [105, 16] on icon at bounding box center [106, 17] width 12 height 12
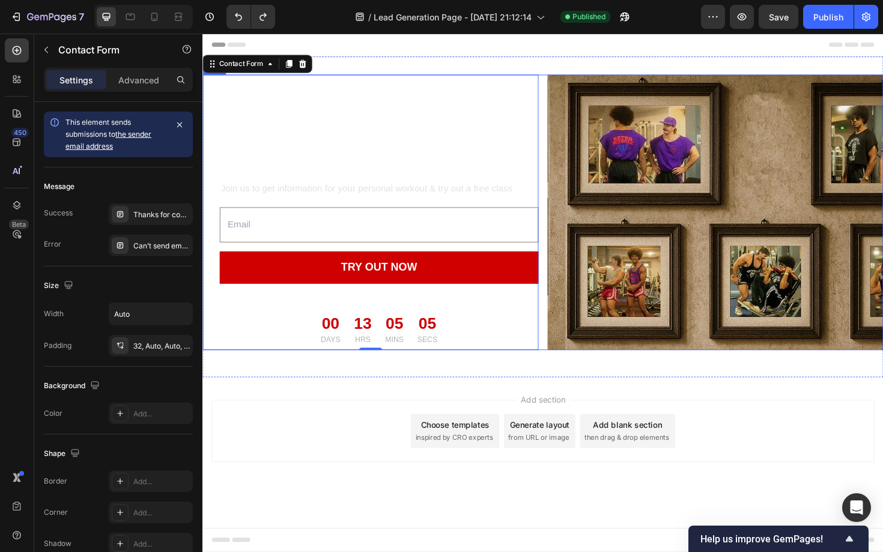
click at [563, 102] on div "Welcome To The Healthiest Fitness You Heading Join us to get information for yo…" at bounding box center [562, 223] width 721 height 292
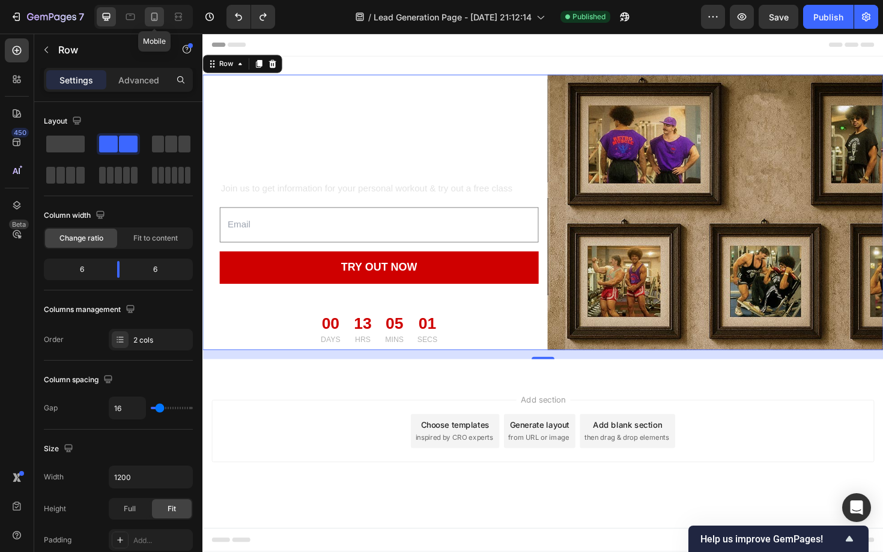
click at [159, 19] on icon at bounding box center [154, 17] width 12 height 12
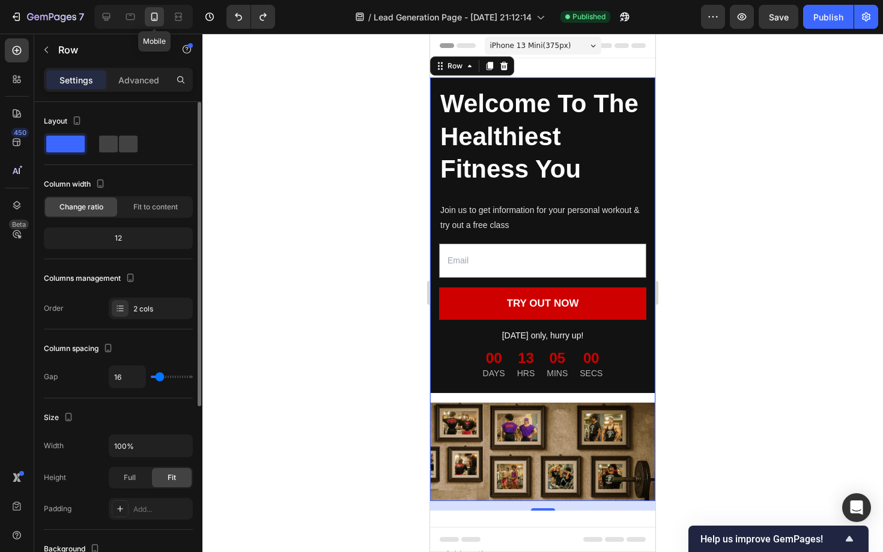
scroll to position [2, 0]
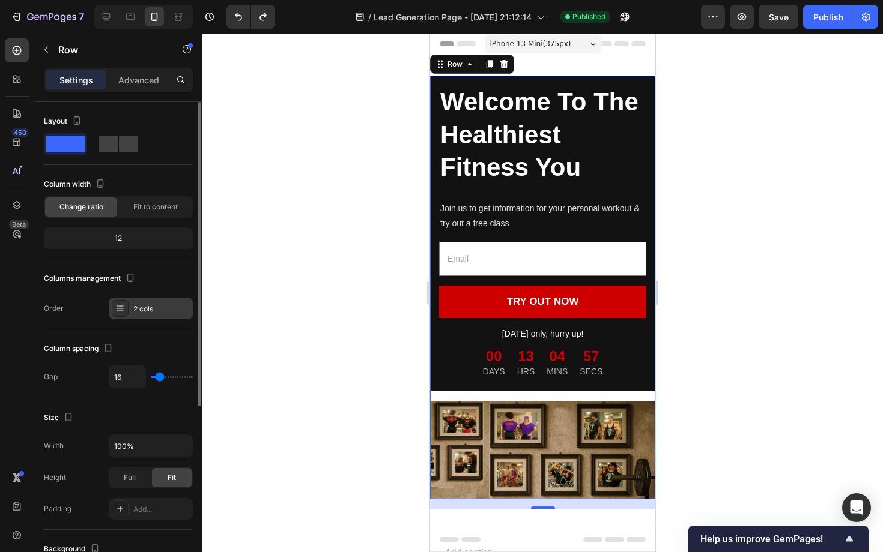
click at [117, 313] on icon at bounding box center [120, 309] width 10 height 10
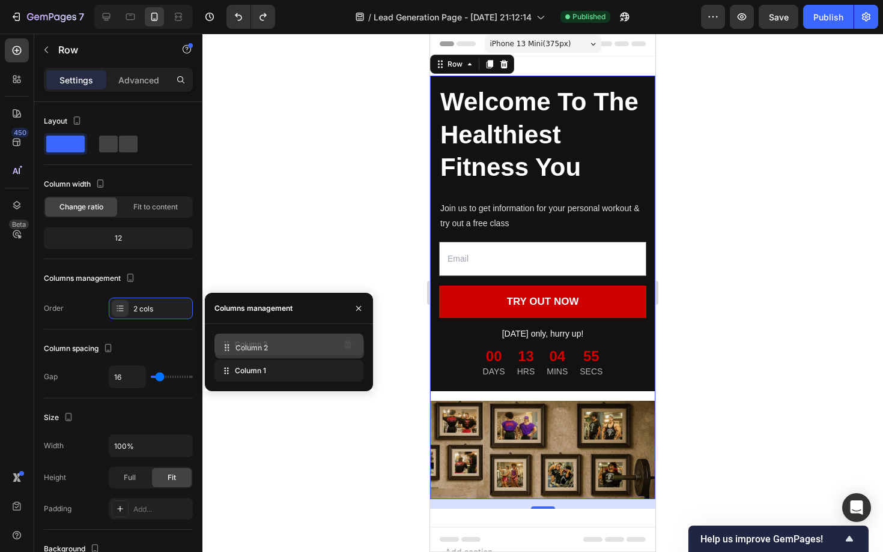
drag, startPoint x: 229, startPoint y: 374, endPoint x: 230, endPoint y: 351, distance: 23.4
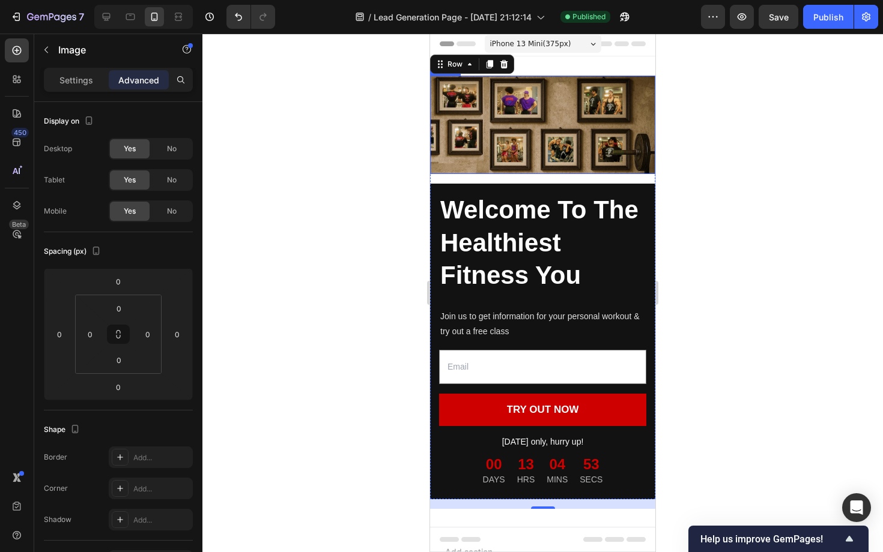
click at [513, 169] on img at bounding box center [542, 125] width 225 height 98
click at [480, 124] on img at bounding box center [542, 125] width 225 height 98
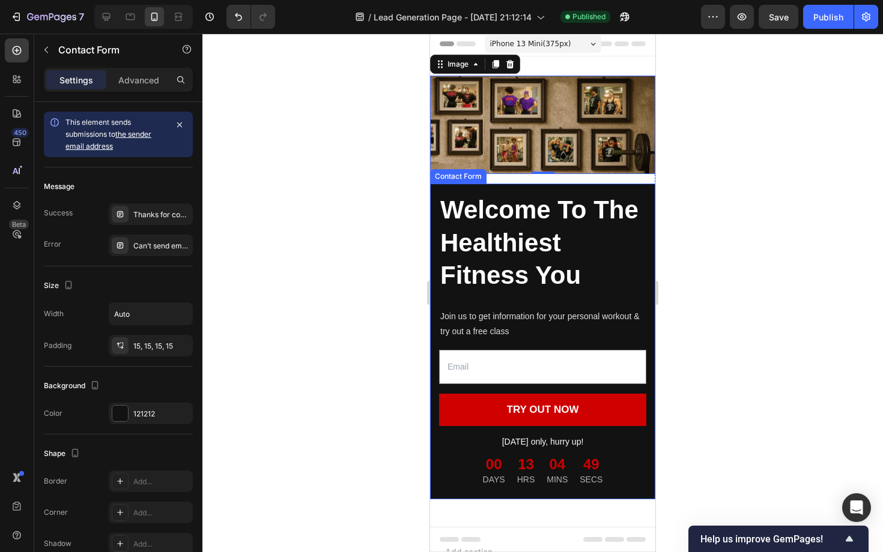
click at [489, 187] on div "Welcome To The Healthiest Fitness You Heading Join us to get information for yo…" at bounding box center [542, 342] width 225 height 316
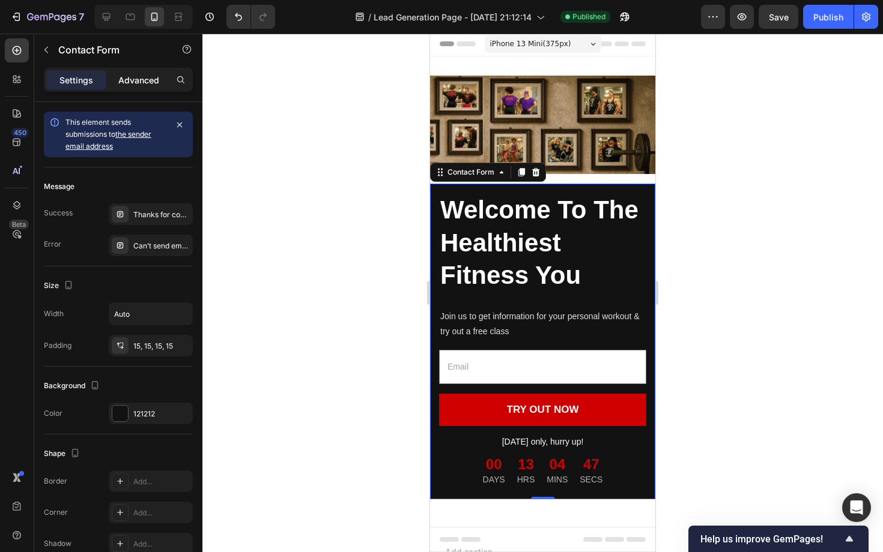
click at [121, 74] on p "Advanced" at bounding box center [138, 80] width 41 height 13
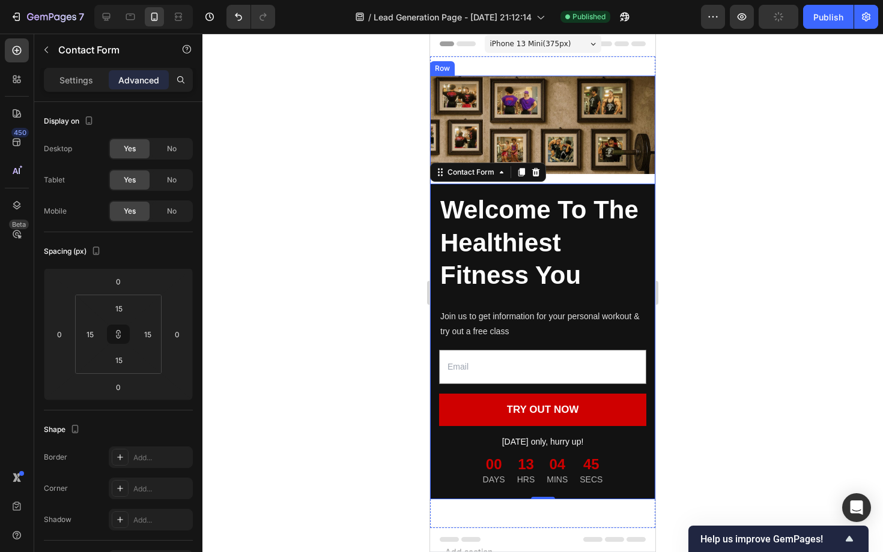
click at [605, 177] on div "Welcome To The Healthiest Fitness You Heading Join us to get information for yo…" at bounding box center [542, 288] width 225 height 424
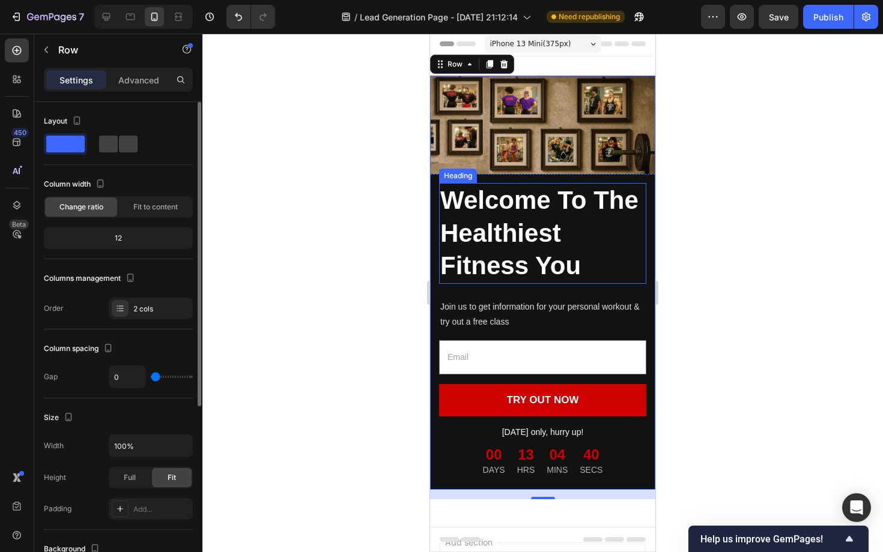
drag, startPoint x: 160, startPoint y: 381, endPoint x: 106, endPoint y: 390, distance: 54.1
click at [151, 378] on input "range" at bounding box center [172, 377] width 42 height 2
click at [332, 313] on div at bounding box center [542, 293] width 680 height 519
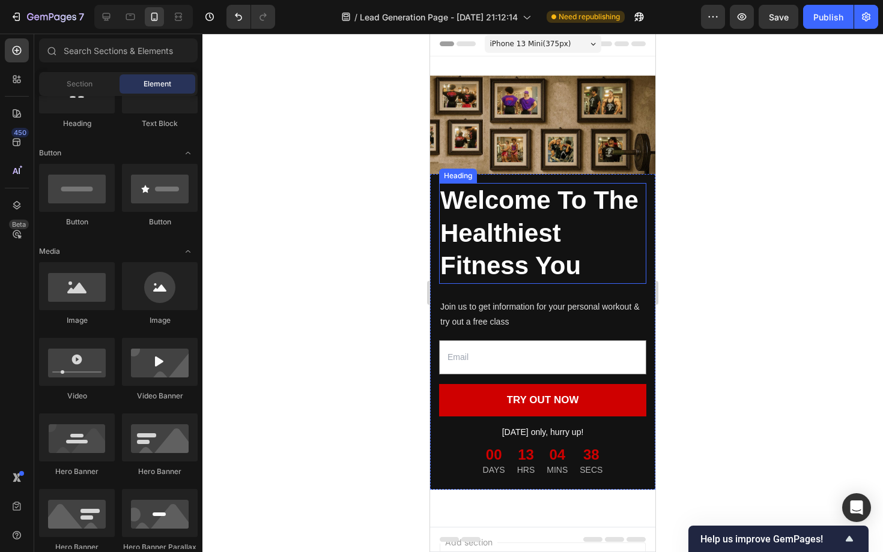
click at [332, 313] on div at bounding box center [542, 293] width 680 height 519
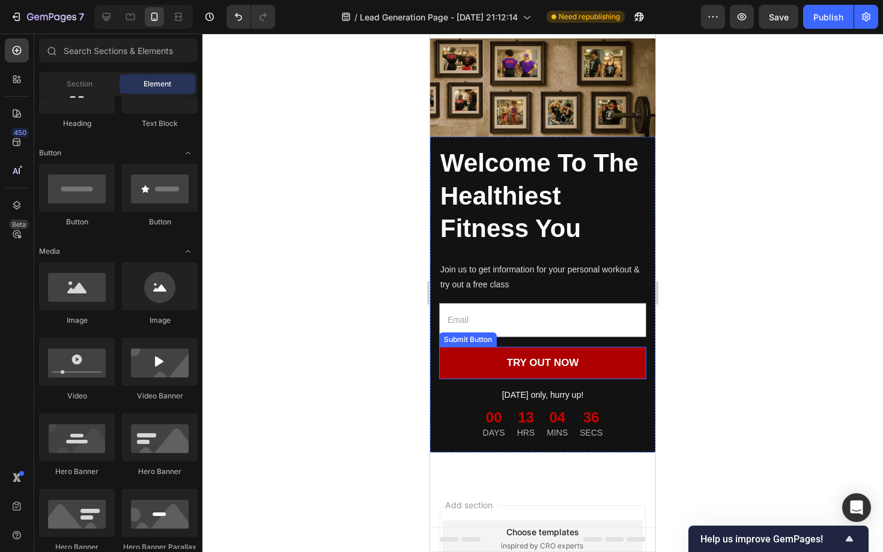
scroll to position [0, 0]
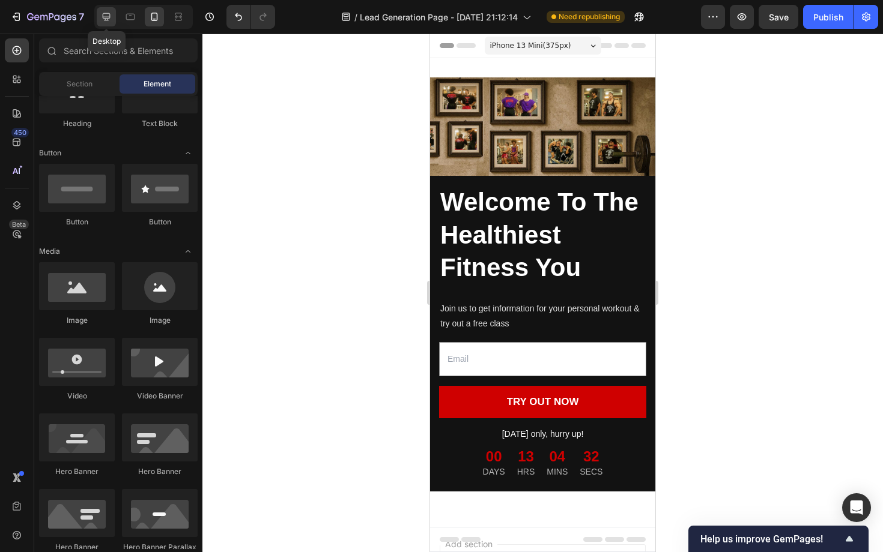
click at [101, 14] on icon at bounding box center [106, 17] width 12 height 12
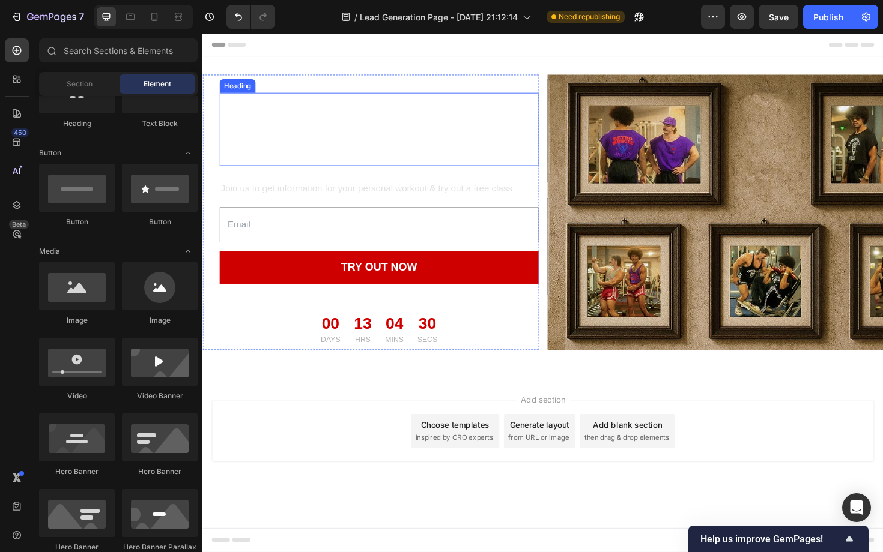
click at [315, 134] on h2 "Welcome To The Healthiest Fitness You" at bounding box center [388, 135] width 337 height 77
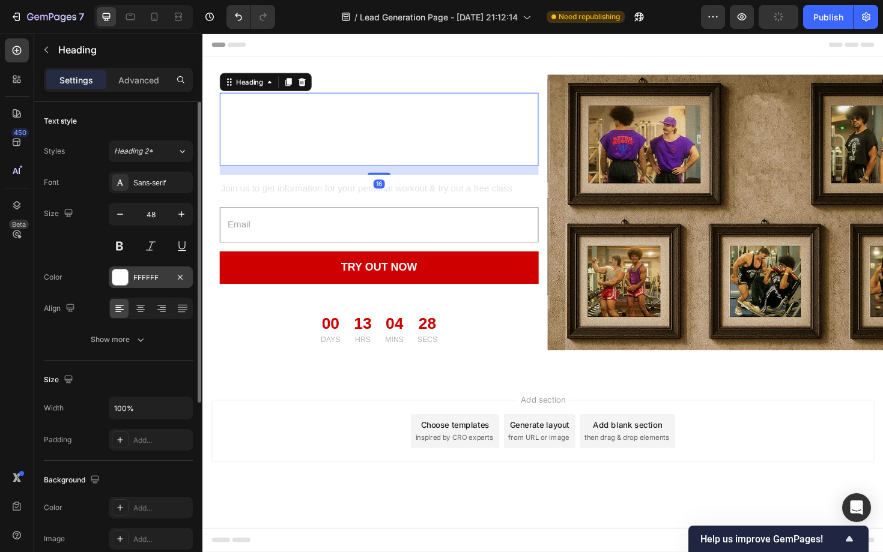
click at [123, 276] on div at bounding box center [120, 278] width 16 height 16
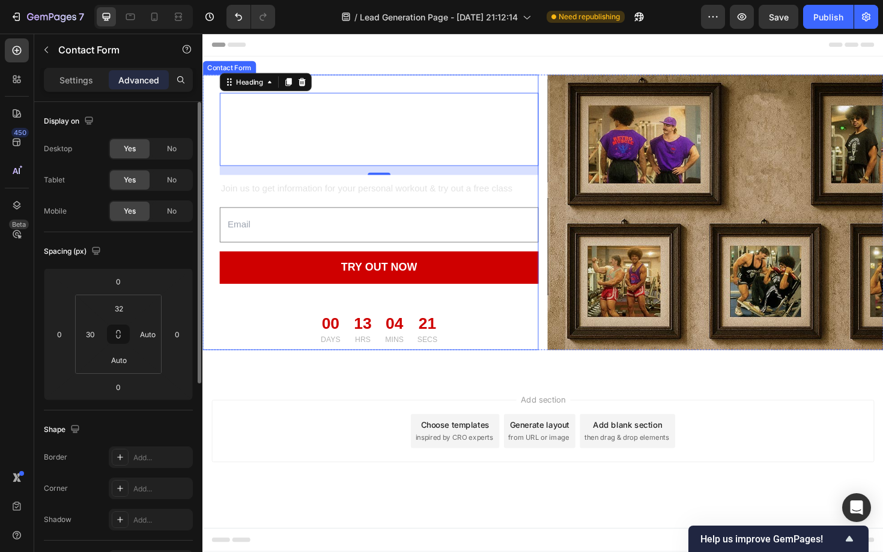
click at [212, 185] on div "Welcome To The Healthiest Fitness You Heading 16 Join us to get information for…" at bounding box center [379, 223] width 355 height 292
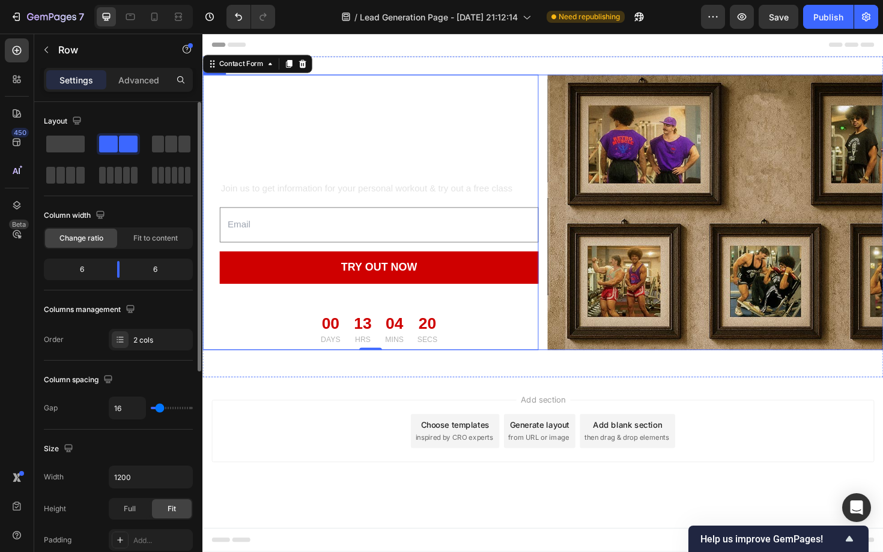
click at [563, 139] on div "Welcome To The Healthiest Fitness You Heading Join us to get information for yo…" at bounding box center [562, 223] width 721 height 292
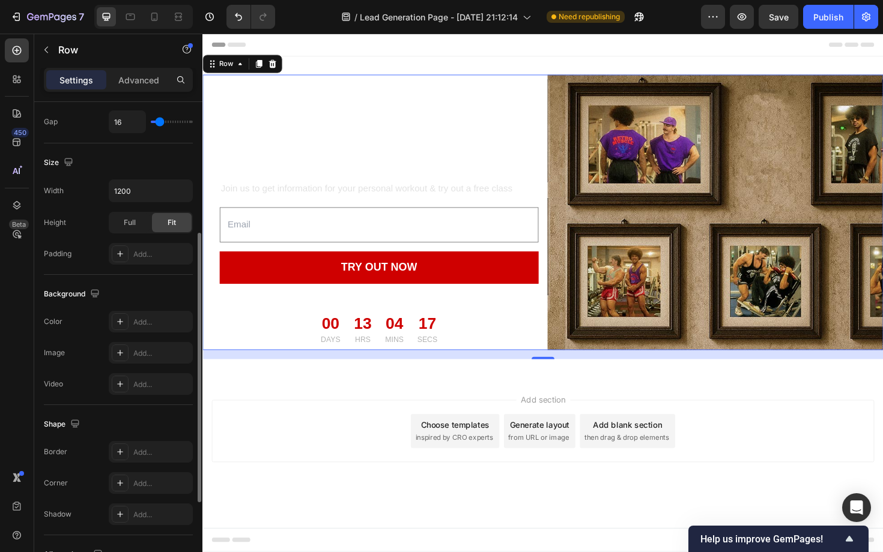
scroll to position [289, 0]
click at [123, 323] on icon at bounding box center [120, 320] width 10 height 10
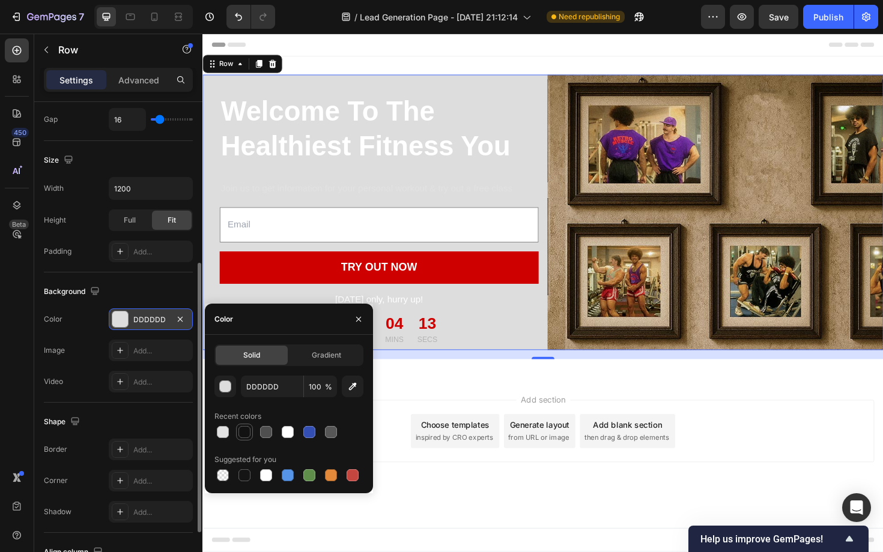
click at [241, 431] on div at bounding box center [244, 432] width 12 height 12
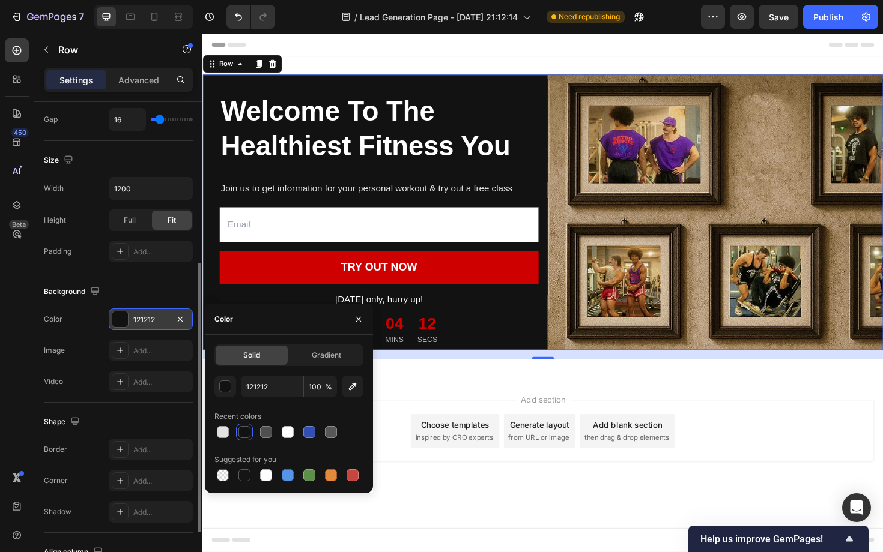
click at [515, 398] on div "Add section Choose templates inspired by CRO experts Generate layout from URL o…" at bounding box center [562, 472] width 721 height 148
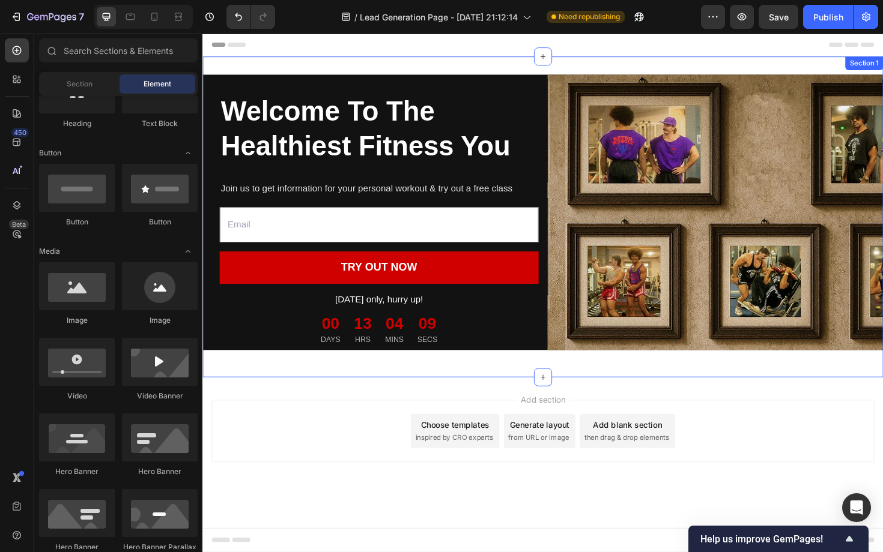
click at [532, 377] on div "Welcome To The Healthiest Fitness You Heading Join us to get information for yo…" at bounding box center [562, 227] width 721 height 301
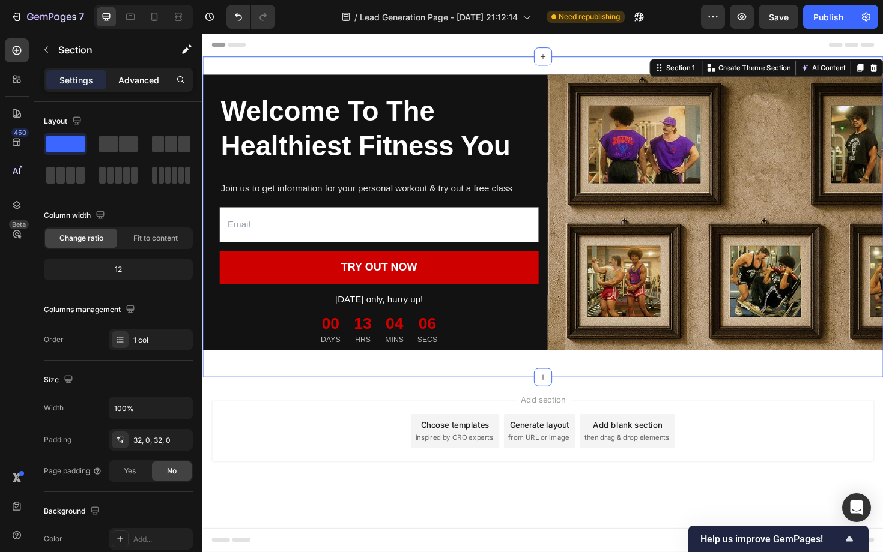
click at [141, 80] on p "Advanced" at bounding box center [138, 80] width 41 height 13
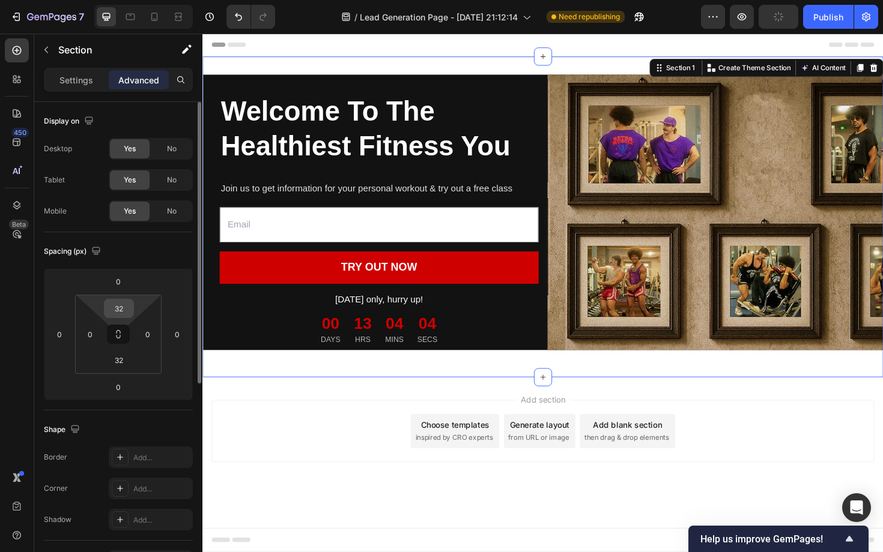
click at [123, 315] on input "32" at bounding box center [119, 309] width 24 height 18
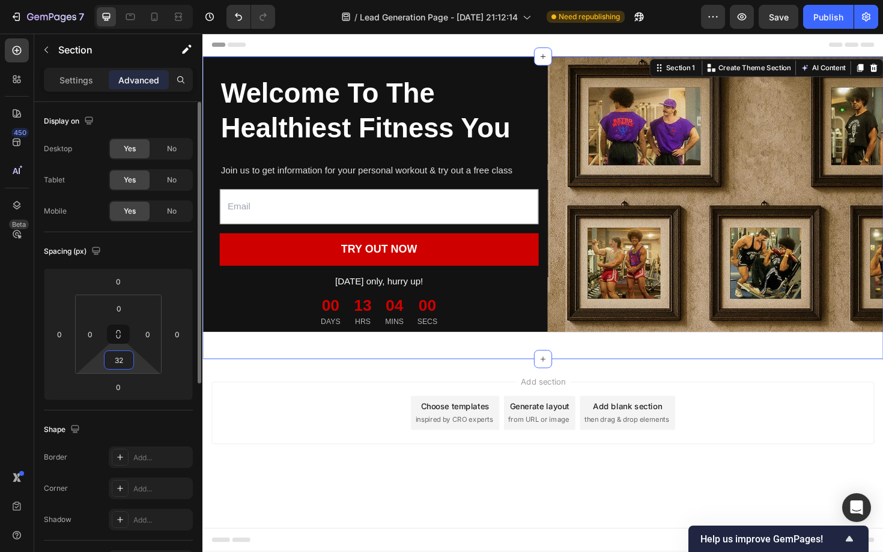
click at [124, 363] on input "32" at bounding box center [119, 360] width 24 height 18
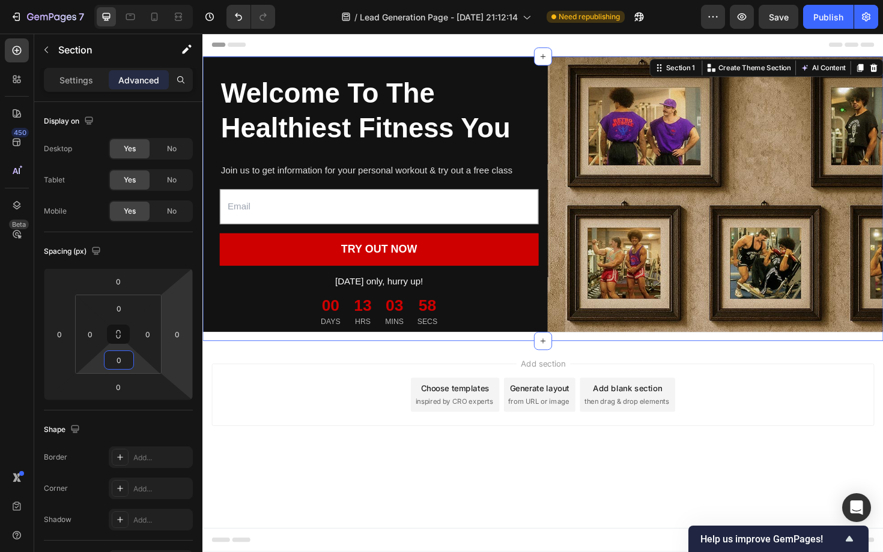
click at [340, 437] on div "Add section Choose templates inspired by CRO experts Generate layout from URL o…" at bounding box center [562, 417] width 701 height 66
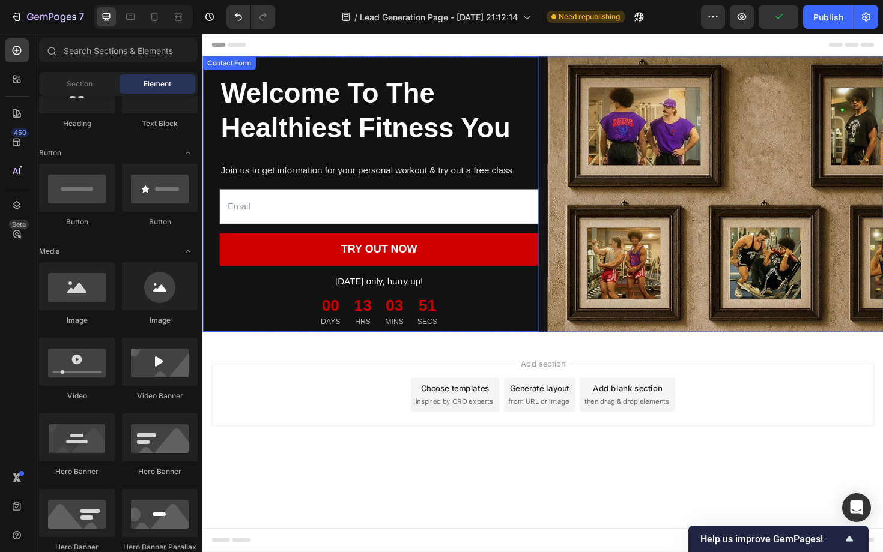
click at [216, 305] on div "Welcome To The Healthiest Fitness You Heading Join us to get information for yo…" at bounding box center [379, 204] width 355 height 292
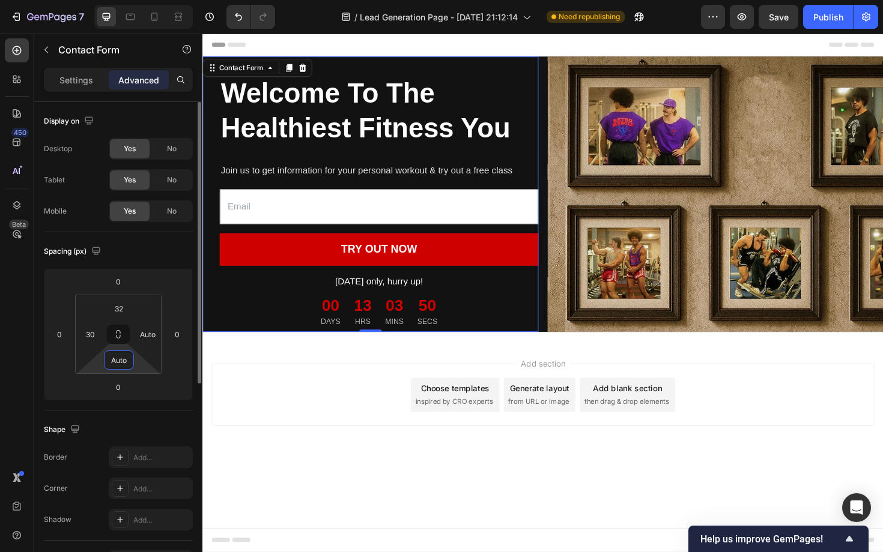
click at [115, 354] on input "Auto" at bounding box center [119, 360] width 24 height 18
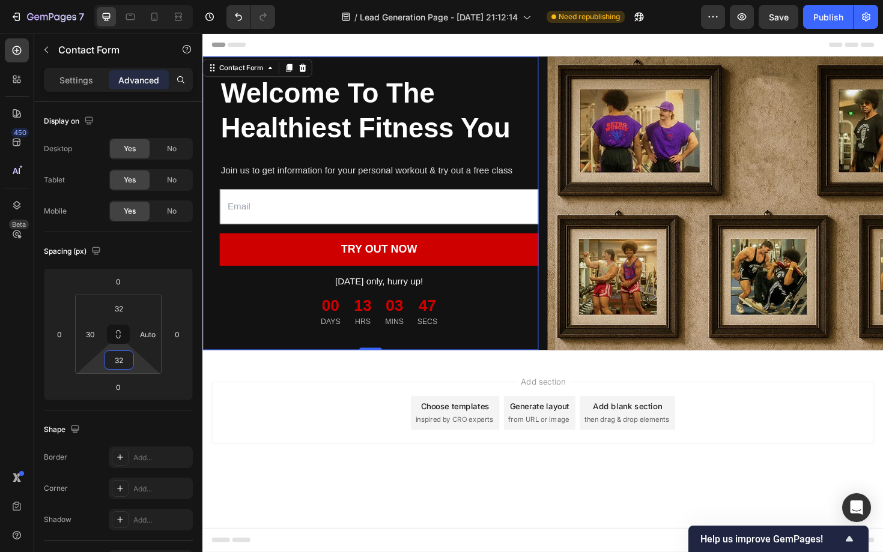
click at [306, 426] on div "Add section Choose templates inspired by CRO experts Generate layout from URL o…" at bounding box center [562, 436] width 701 height 66
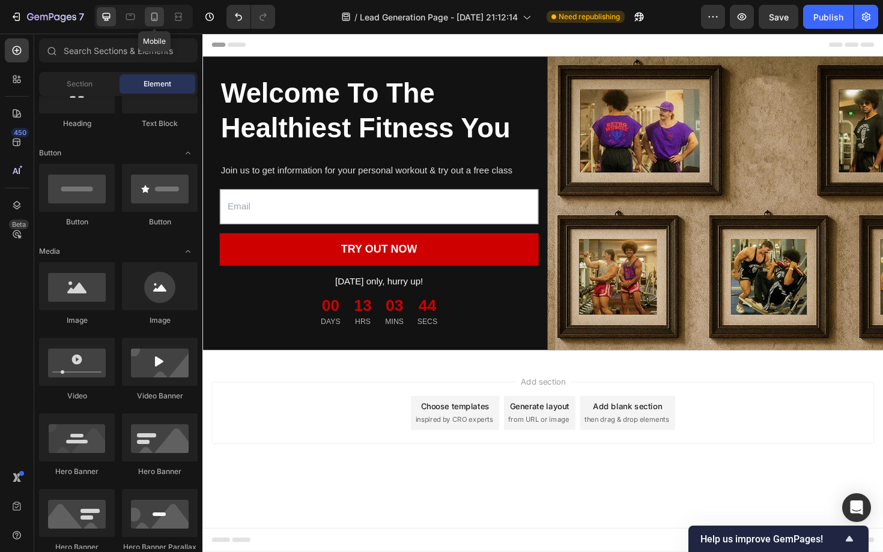
click at [150, 17] on icon at bounding box center [154, 17] width 12 height 12
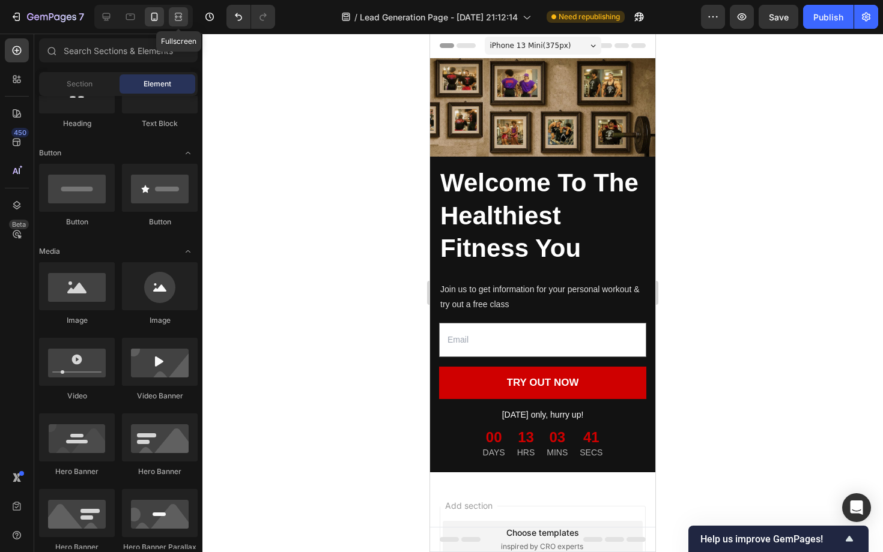
click at [177, 19] on icon at bounding box center [178, 17] width 12 height 12
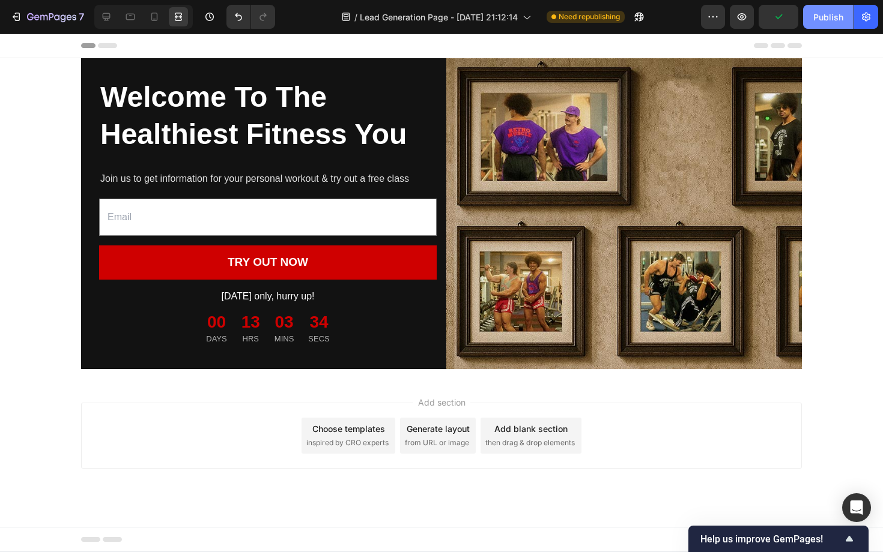
click at [829, 16] on div "Publish" at bounding box center [828, 17] width 30 height 13
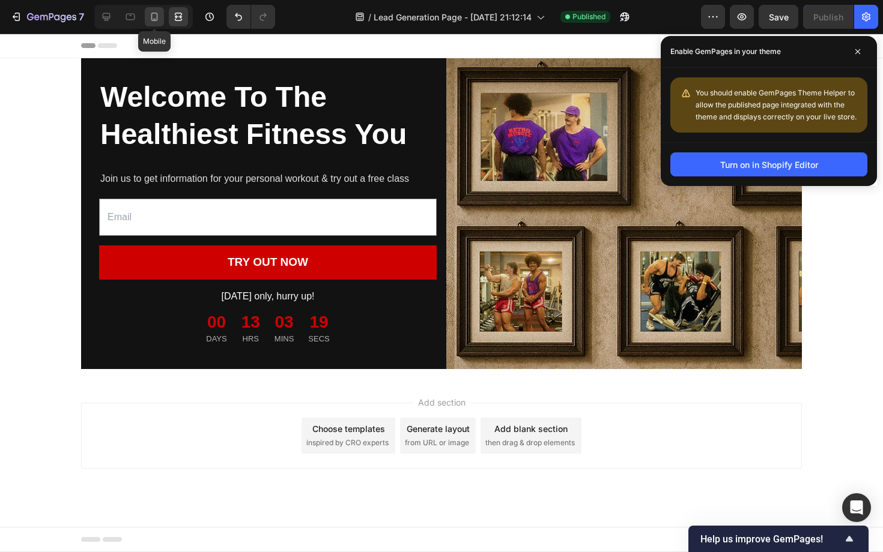
click at [152, 19] on icon at bounding box center [154, 17] width 12 height 12
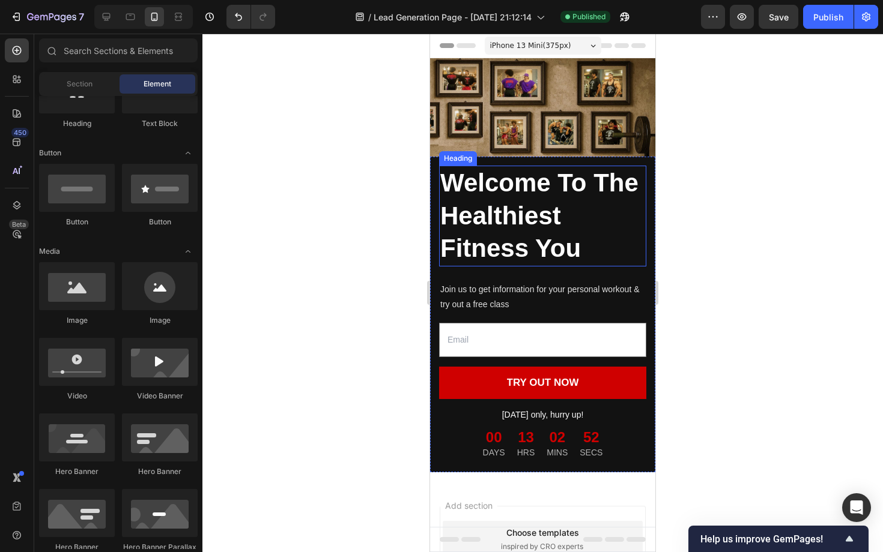
click at [493, 219] on h2 "Welcome To The Healthiest Fitness You" at bounding box center [542, 216] width 207 height 101
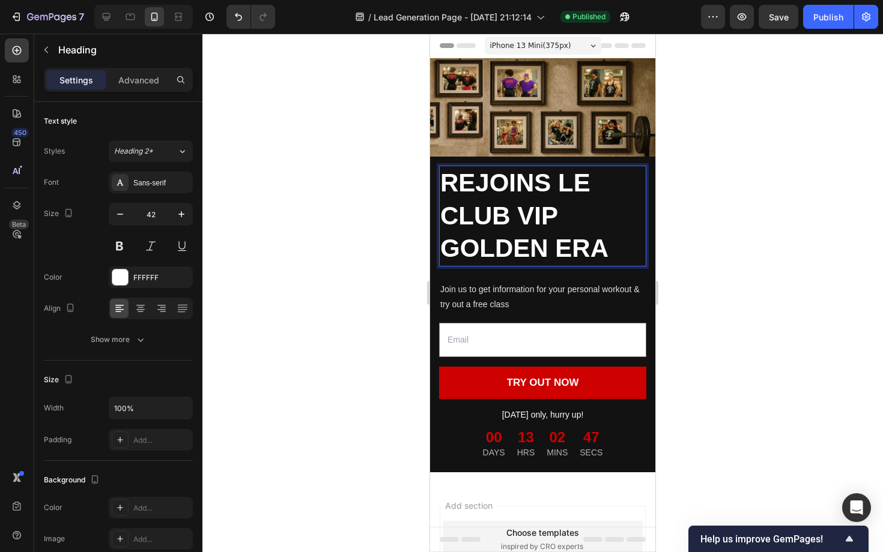
click at [379, 280] on div at bounding box center [542, 293] width 680 height 519
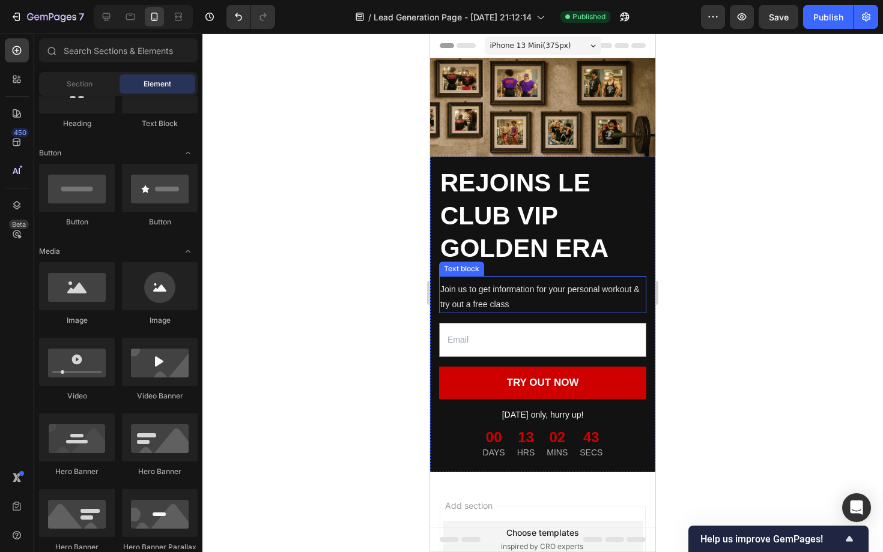
click at [494, 292] on p "Join us to get information for your personal workout & try out a free class" at bounding box center [542, 297] width 205 height 30
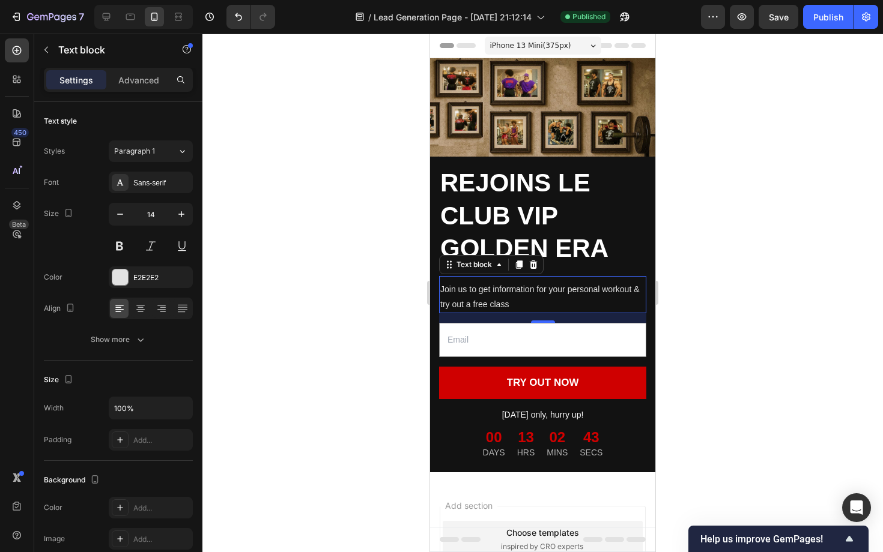
click at [494, 292] on p "Join us to get information for your personal workout & try out a free class" at bounding box center [542, 297] width 205 height 30
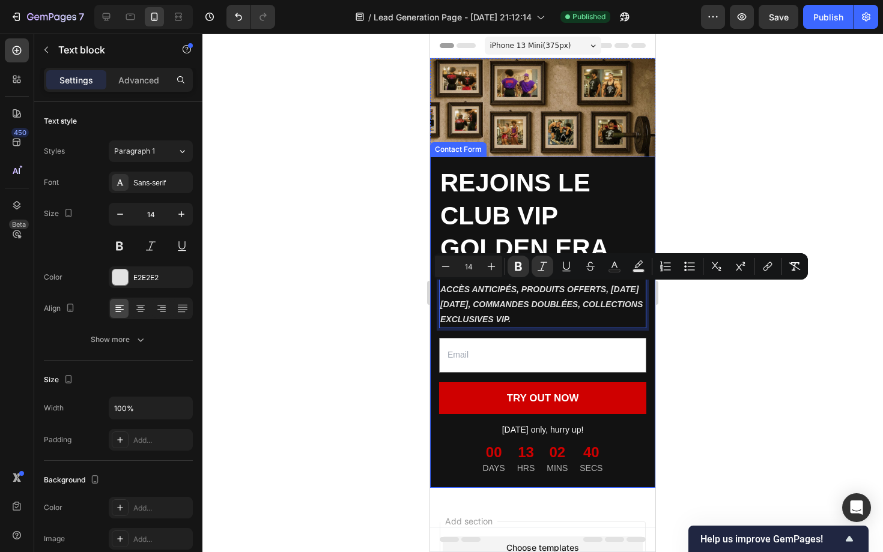
click at [383, 354] on div at bounding box center [542, 293] width 680 height 519
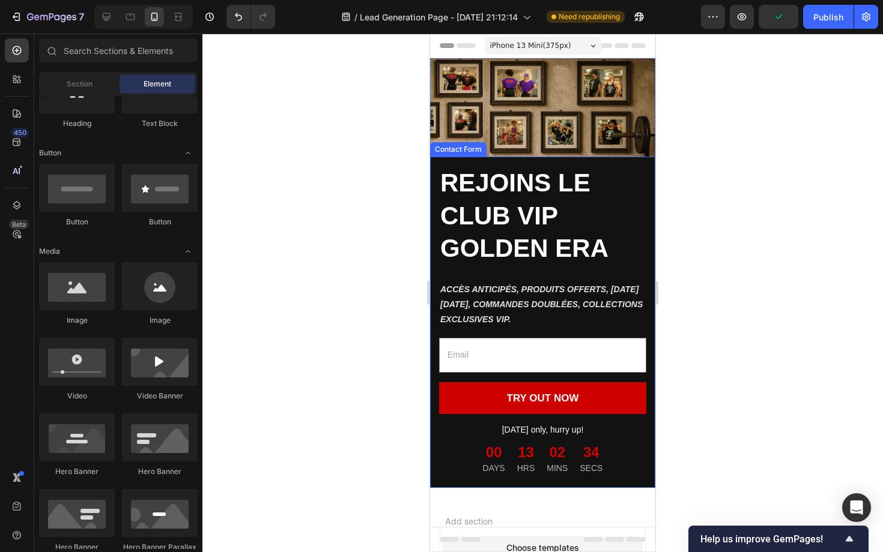
click at [373, 313] on div at bounding box center [542, 293] width 680 height 519
click at [628, 162] on div "REJOINS LE CLUB VIP GOLDEN ERA Heading ACCÈS ANTICIPÉS, PRODUITS OFFERTS, BLACK…" at bounding box center [542, 322] width 225 height 331
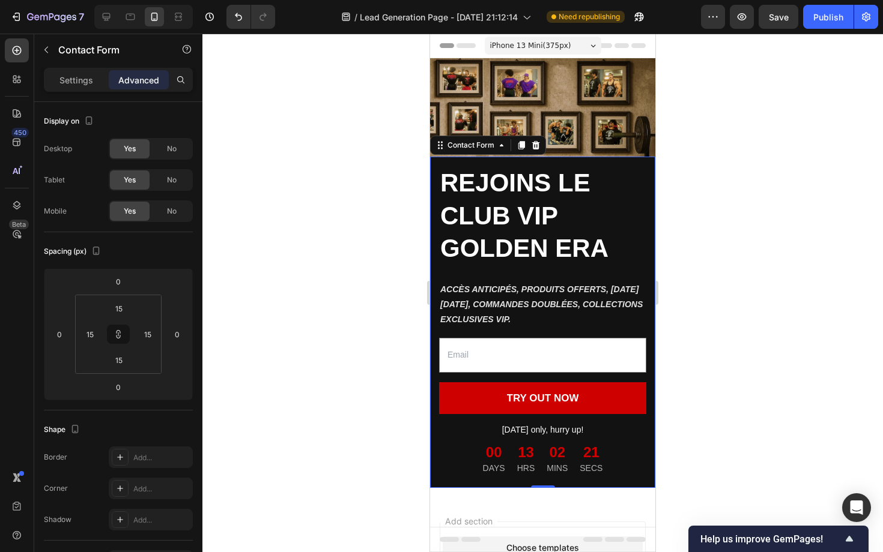
click at [433, 189] on div "REJOINS LE CLUB VIP GOLDEN ERA Heading ACCÈS ANTICIPÉS, PRODUITS OFFERTS, BLACK…" at bounding box center [542, 322] width 225 height 331
click at [97, 14] on div at bounding box center [106, 16] width 19 height 19
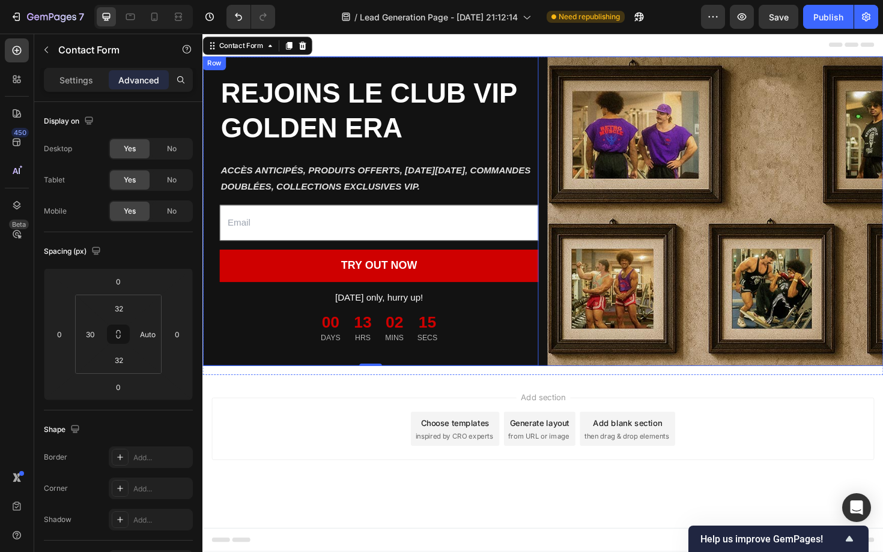
click at [563, 274] on div "REJOINS LE CLUB VIP GOLDEN ERA Heading ACCÈS ANTICIPÉS, PRODUITS OFFERTS, BLACK…" at bounding box center [562, 222] width 721 height 328
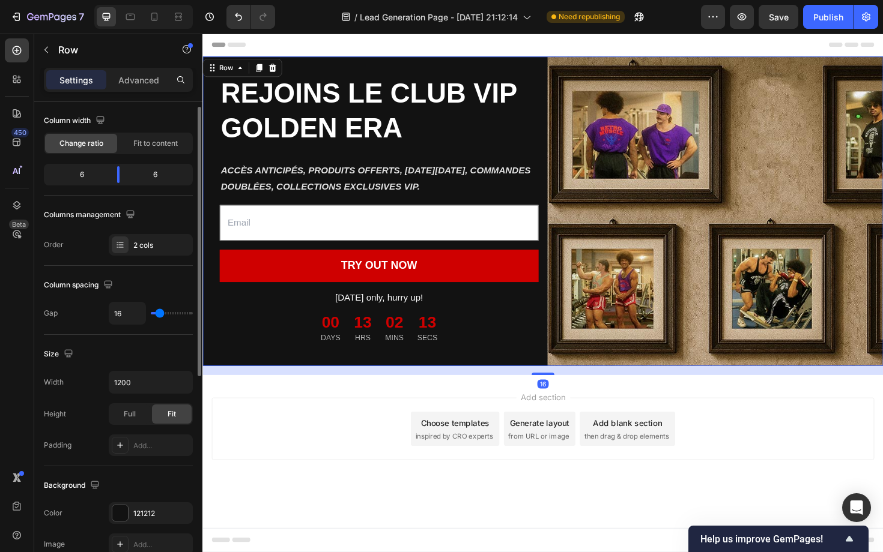
scroll to position [131, 0]
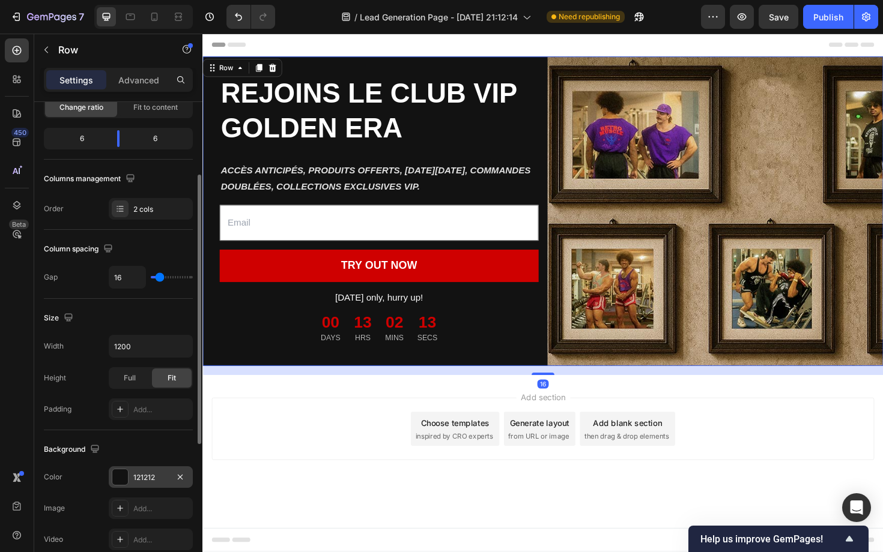
click at [138, 476] on div "121212" at bounding box center [150, 478] width 35 height 11
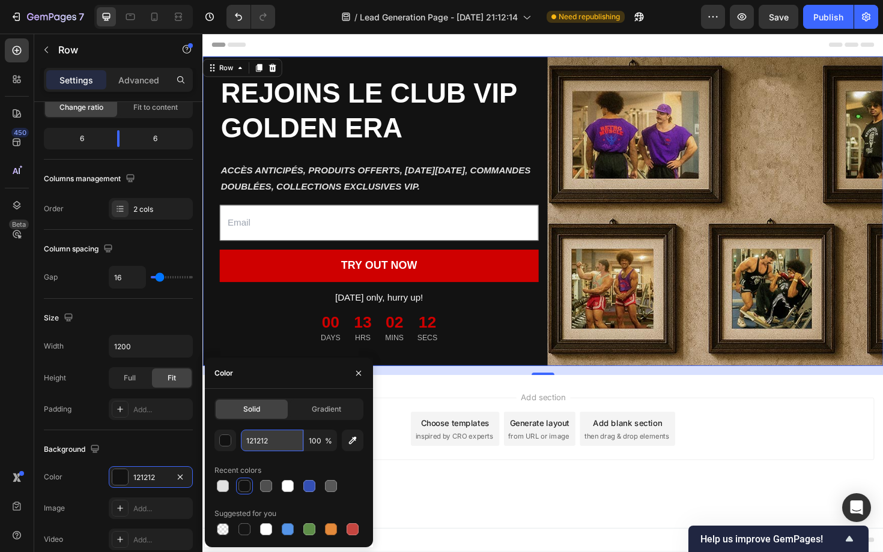
click at [257, 439] on input "121212" at bounding box center [272, 441] width 62 height 22
paste input "#B1E8FF"
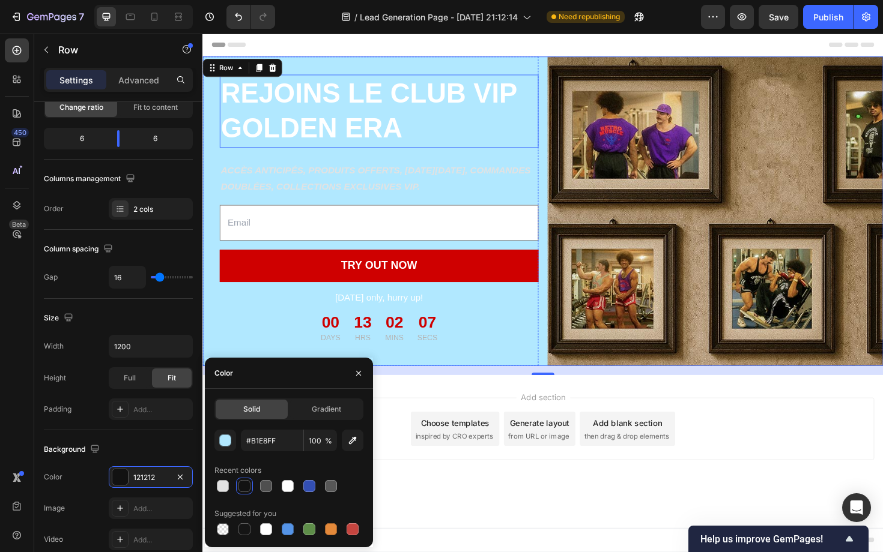
click at [363, 103] on p "REJOINS LE CLUB VIP GOLDEN ERA" at bounding box center [389, 116] width 335 height 75
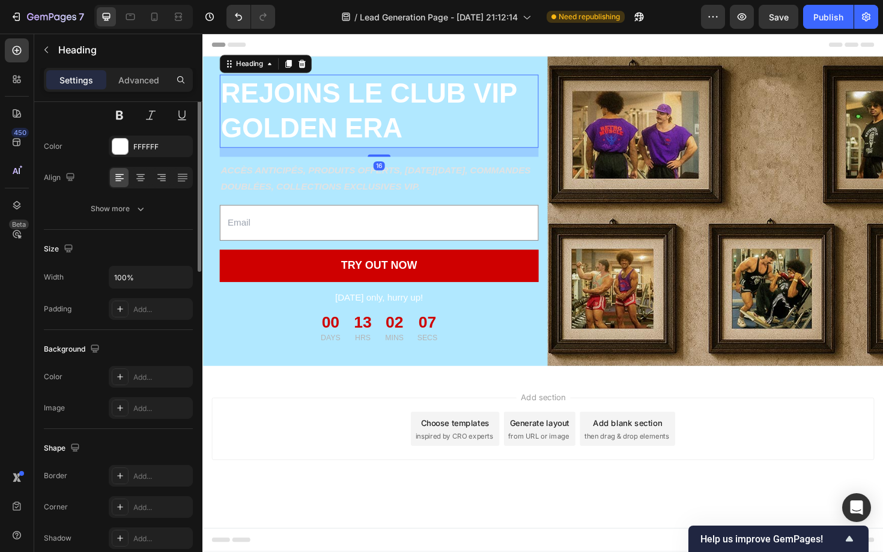
scroll to position [0, 0]
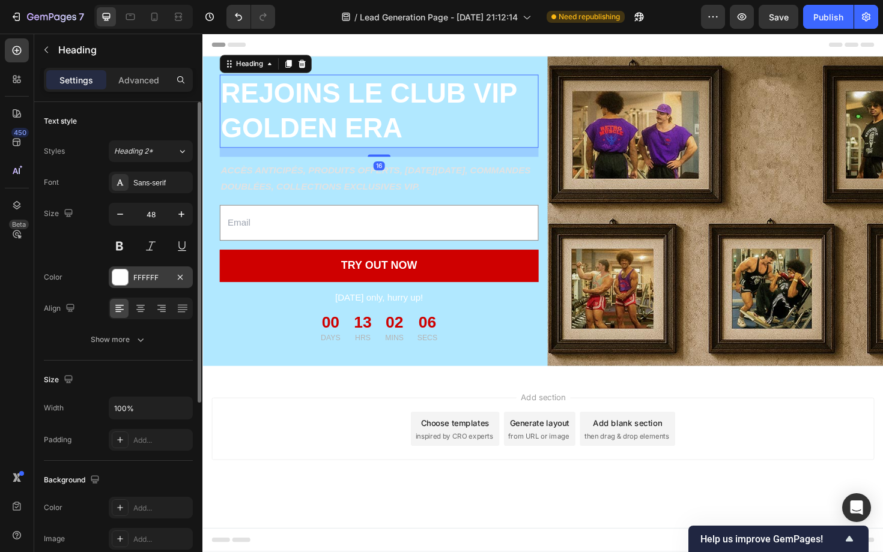
click at [120, 273] on div at bounding box center [120, 278] width 16 height 16
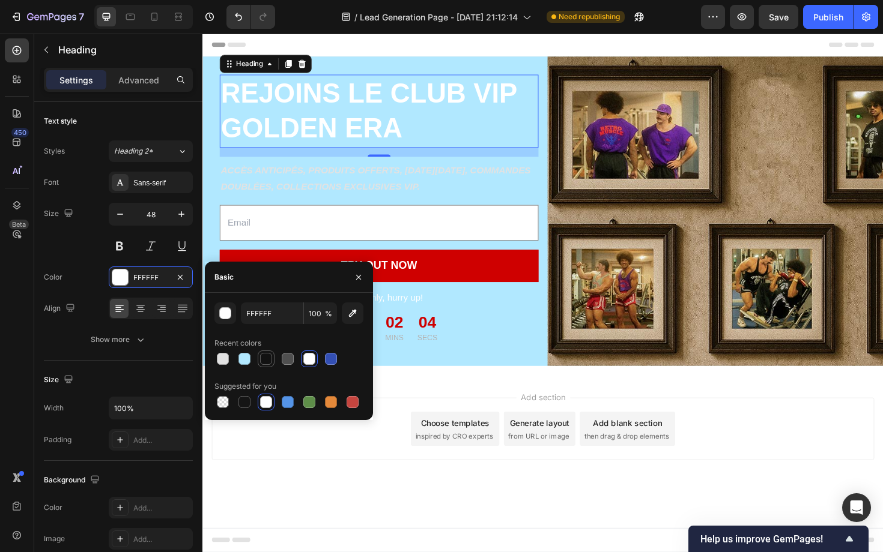
click at [266, 355] on div at bounding box center [266, 359] width 12 height 12
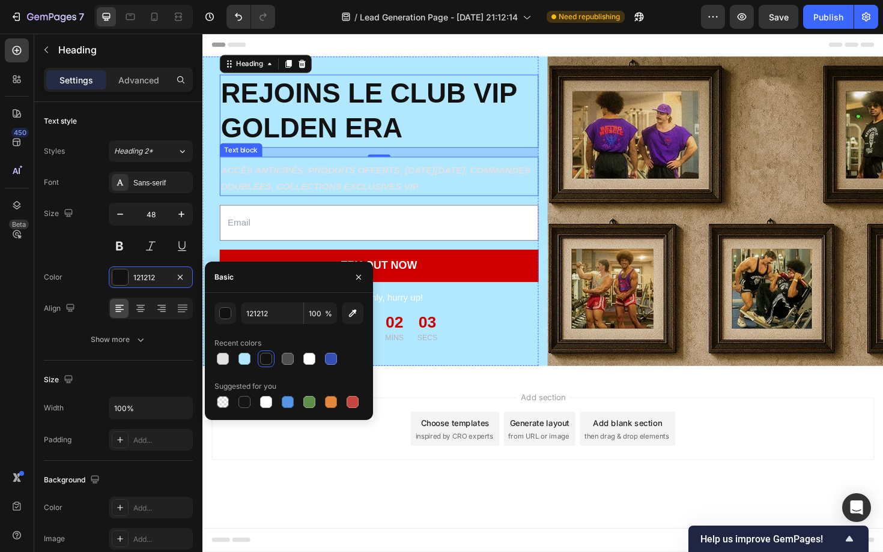
click at [327, 190] on p "ACCÈS ANTICIPÉS, PRODUITS OFFERTS, [DATE][DATE], COMMANDES DOUBLÉES, COLLECTION…" at bounding box center [389, 188] width 335 height 35
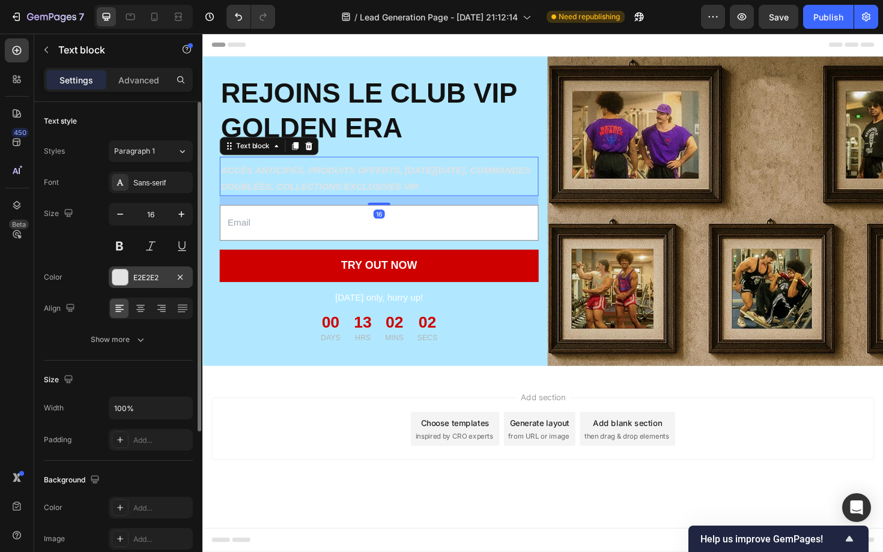
click at [120, 273] on div at bounding box center [120, 278] width 16 height 16
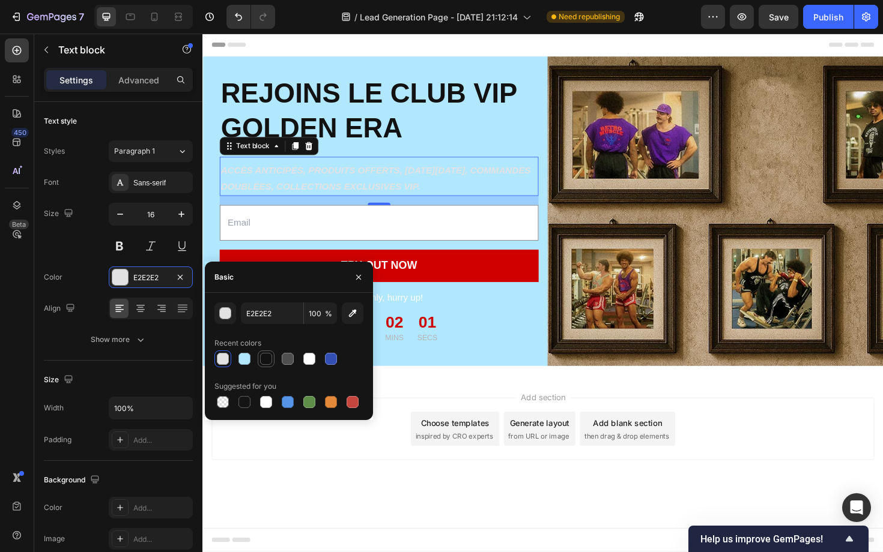
click at [267, 360] on div at bounding box center [266, 359] width 12 height 12
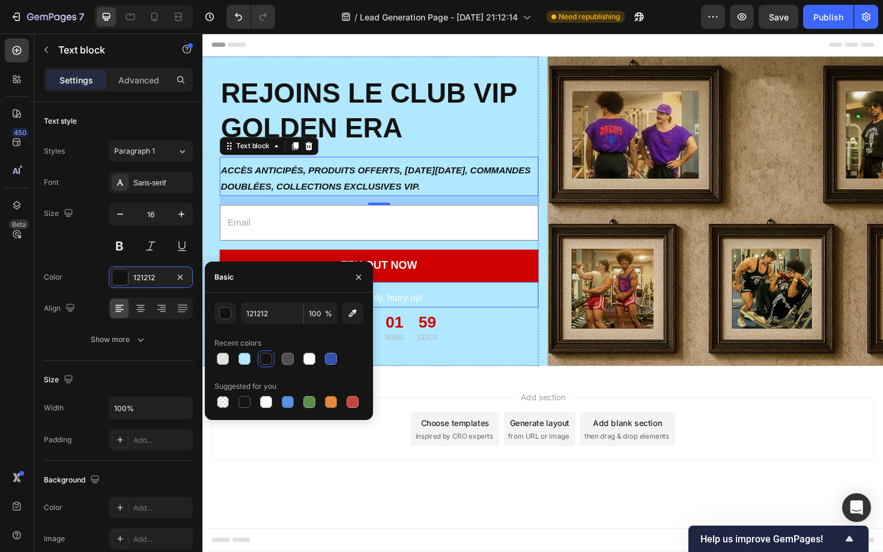
click at [429, 314] on p "Today only, hurry up!" at bounding box center [389, 314] width 335 height 17
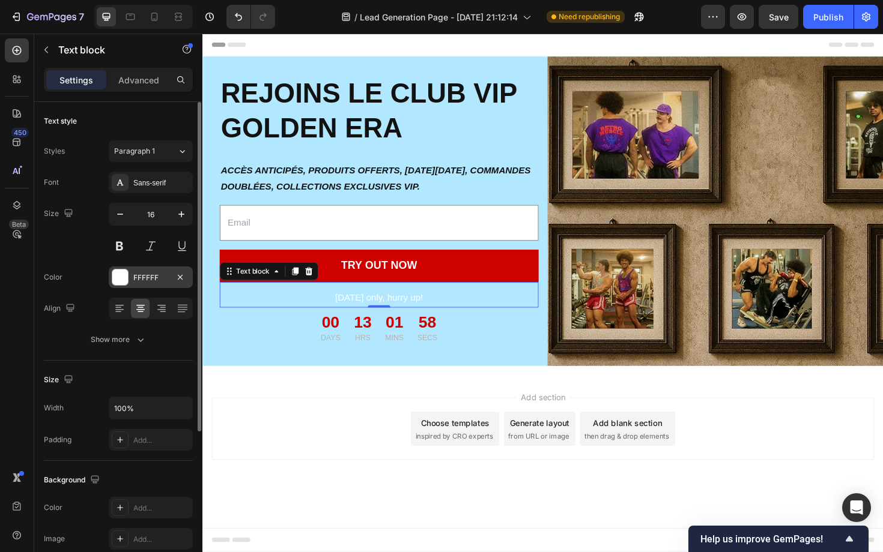
click at [121, 274] on div at bounding box center [120, 278] width 16 height 16
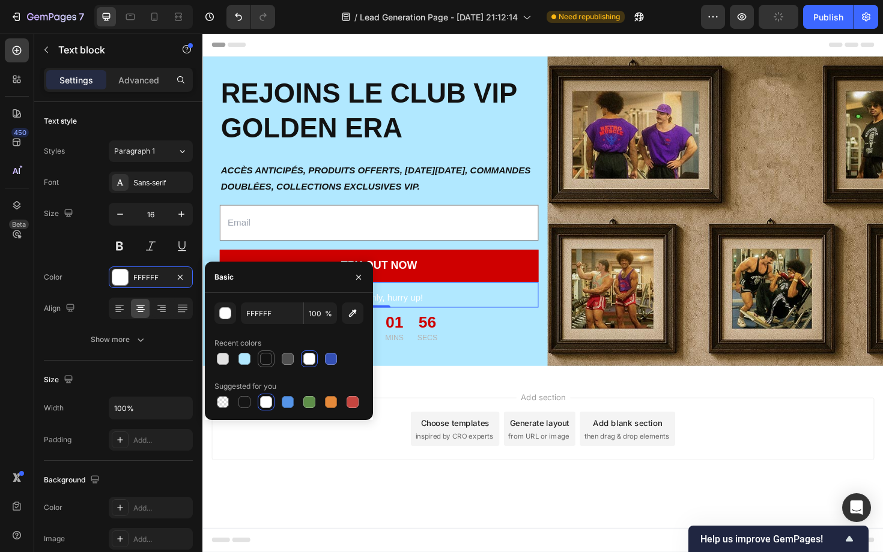
click at [268, 361] on div at bounding box center [266, 359] width 12 height 12
click at [370, 502] on div "Add section Choose templates inspired by CRO experts Generate layout from URL o…" at bounding box center [562, 470] width 721 height 148
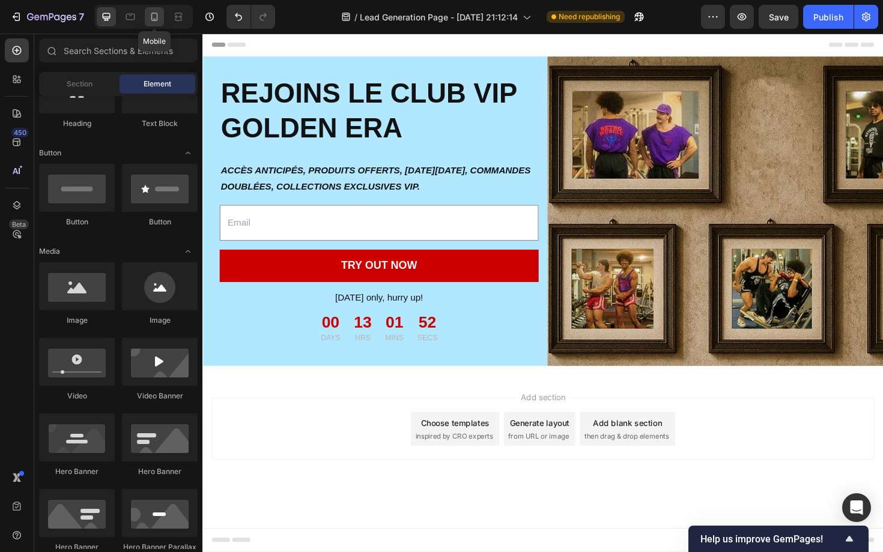
click at [155, 16] on icon at bounding box center [154, 17] width 12 height 12
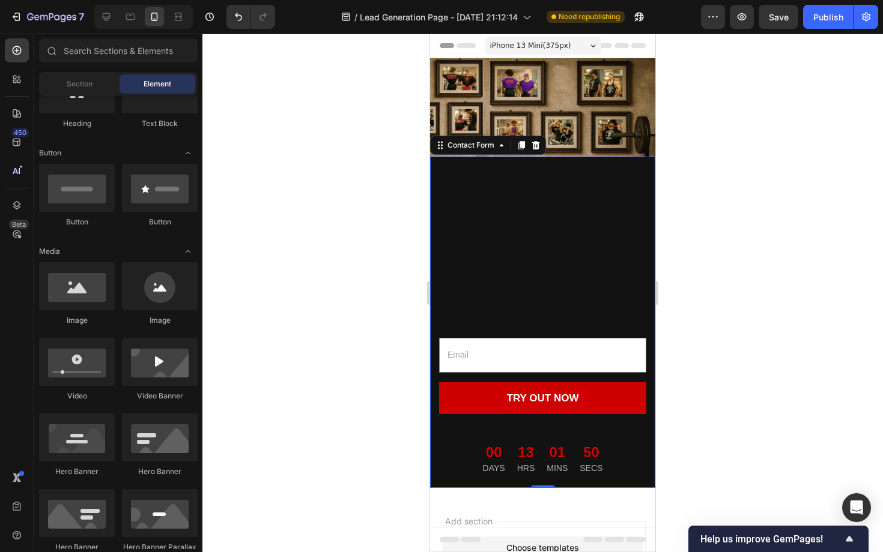
click at [460, 163] on div "REJOINS LE CLUB VIP GOLDEN ERA Heading ACCÈS ANTICIPÉS, PRODUITS OFFERTS, BLACK…" at bounding box center [542, 322] width 225 height 331
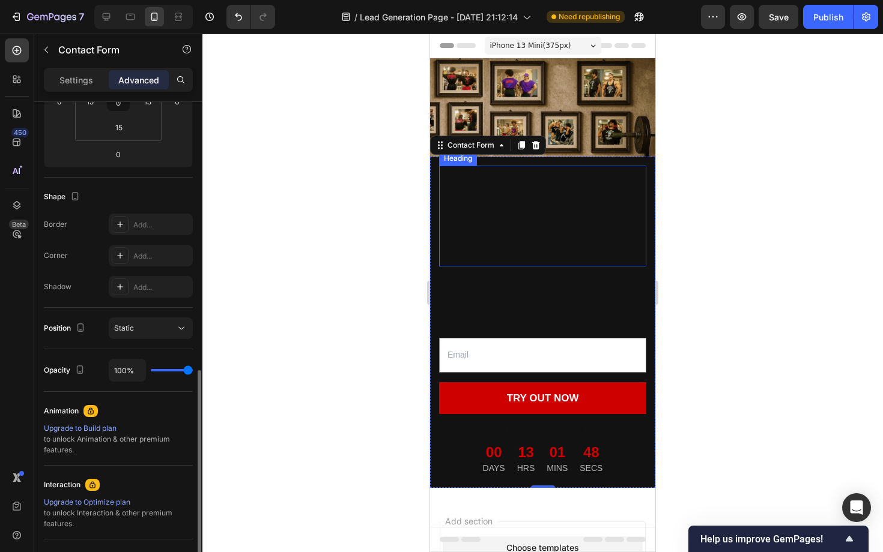
scroll to position [317, 0]
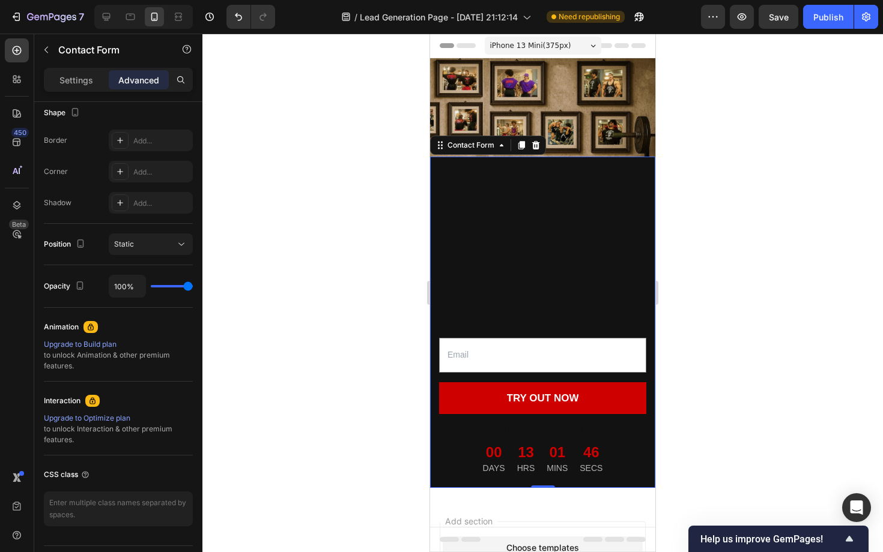
click at [434, 468] on div "REJOINS LE CLUB VIP GOLDEN ERA Heading ACCÈS ANTICIPÉS, PRODUITS OFFERTS, BLACK…" at bounding box center [542, 322] width 225 height 331
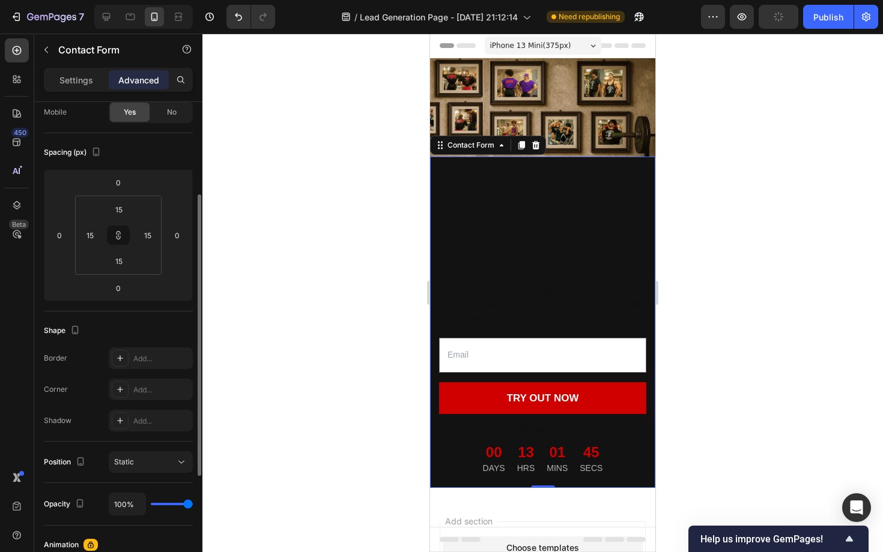
scroll to position [0, 0]
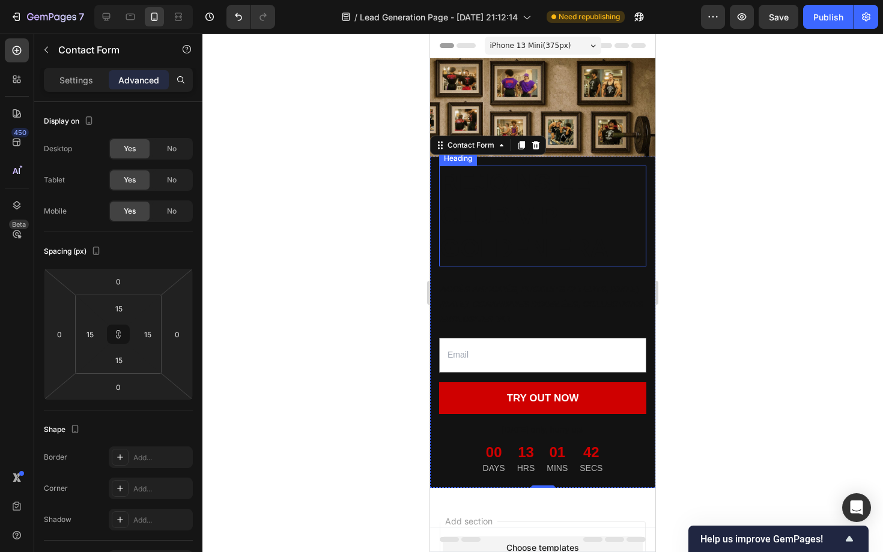
click at [514, 165] on div "REJOINS LE CLUB VIP GOLDEN ERA Heading ACCÈS ANTICIPÉS, PRODUITS OFFERTS, BLACK…" at bounding box center [542, 322] width 225 height 331
click at [114, 22] on div at bounding box center [106, 16] width 19 height 19
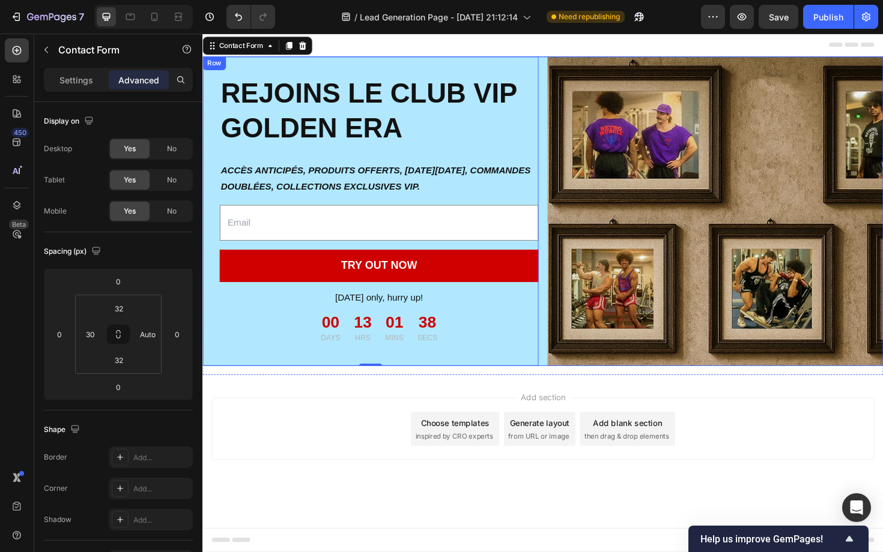
click at [566, 111] on div "REJOINS LE CLUB VIP GOLDEN ERA Heading ACCÈS ANTICIPÉS, PRODUITS OFFERTS, BLACK…" at bounding box center [562, 222] width 721 height 328
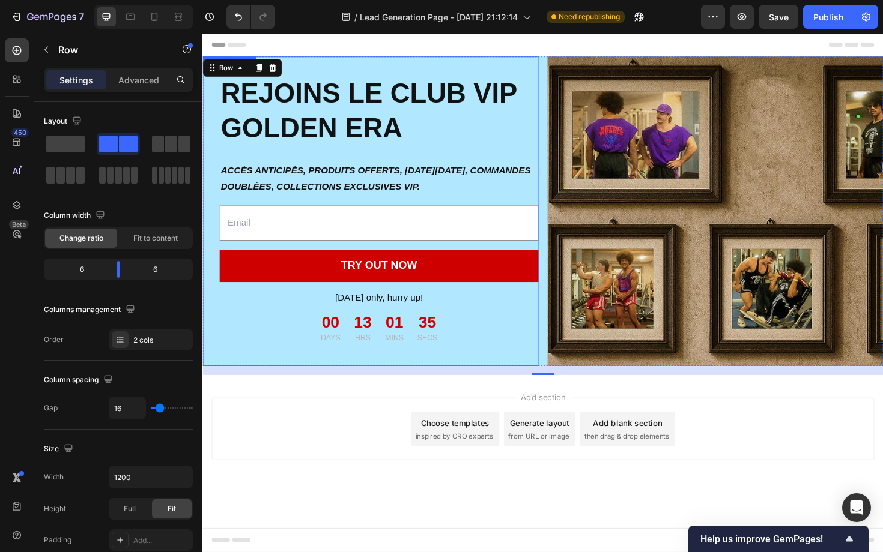
click at [541, 163] on div "REJOINS LE CLUB VIP GOLDEN ERA Heading ACCÈS ANTICIPÉS, PRODUITS OFFERTS, BLACK…" at bounding box center [379, 222] width 355 height 328
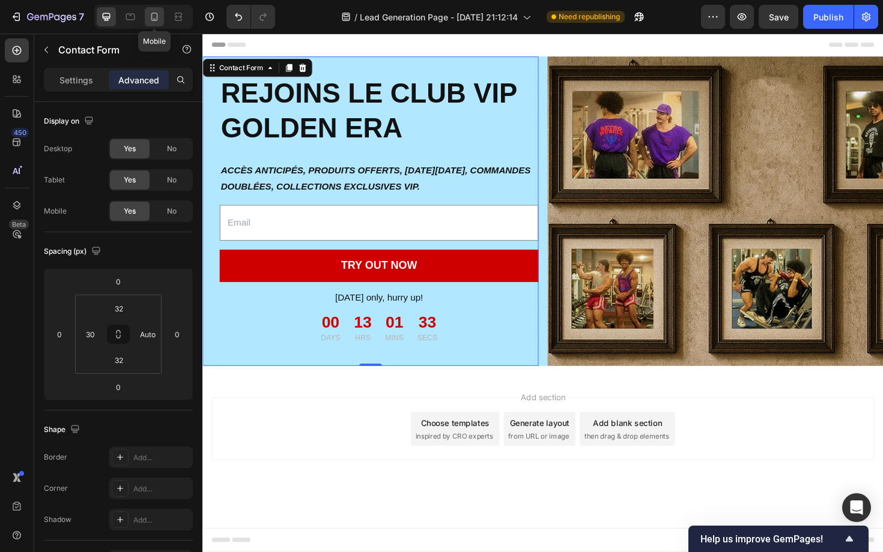
click at [158, 18] on icon at bounding box center [154, 17] width 12 height 12
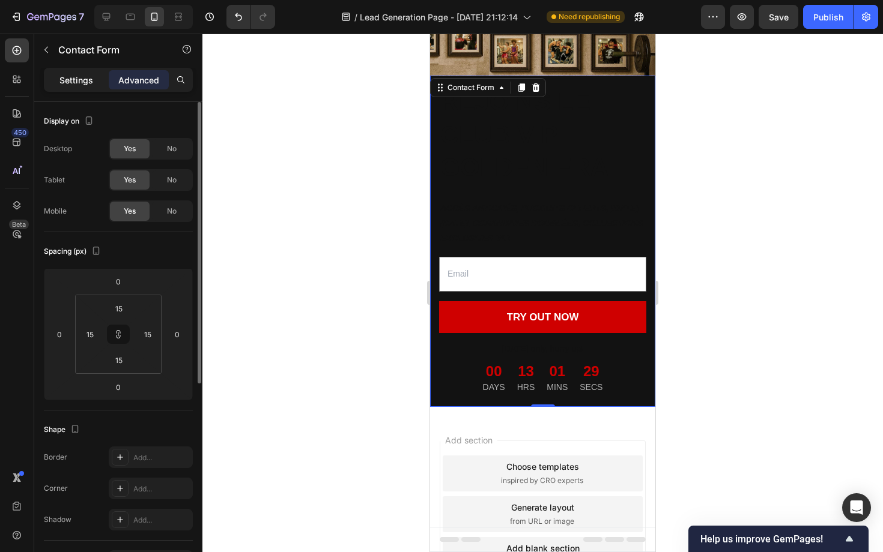
click at [82, 79] on p "Settings" at bounding box center [76, 80] width 34 height 13
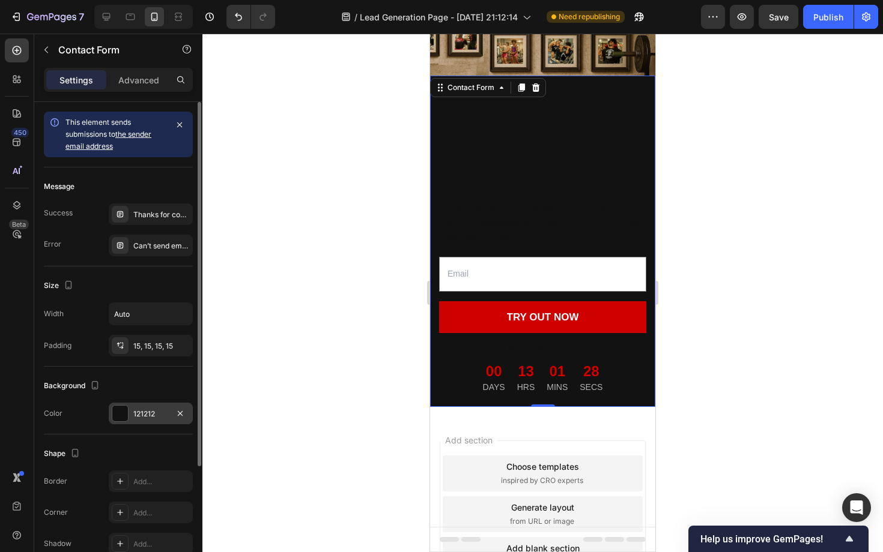
click at [123, 413] on div at bounding box center [120, 414] width 16 height 16
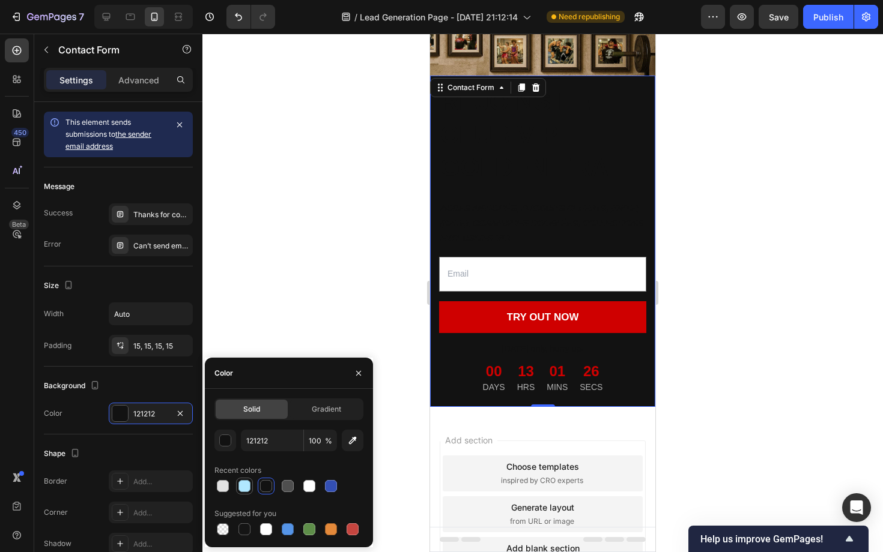
click at [243, 488] on div at bounding box center [244, 486] width 12 height 12
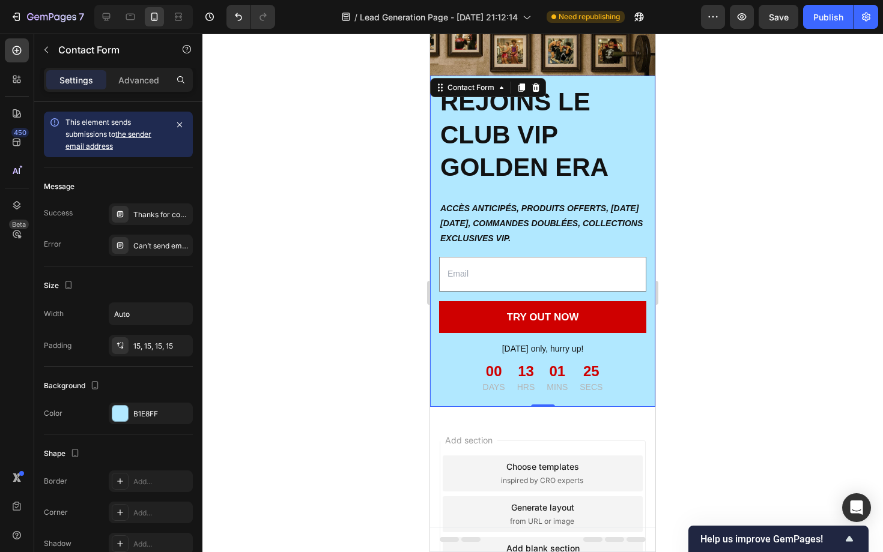
click at [352, 223] on div at bounding box center [542, 293] width 680 height 519
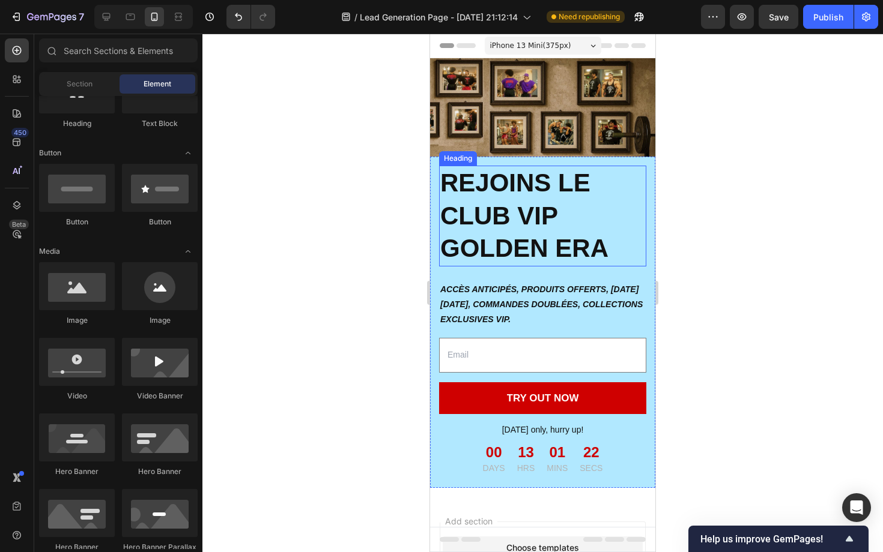
click at [532, 222] on p "REJOINS LE CLUB VIP GOLDEN ERA" at bounding box center [542, 216] width 205 height 98
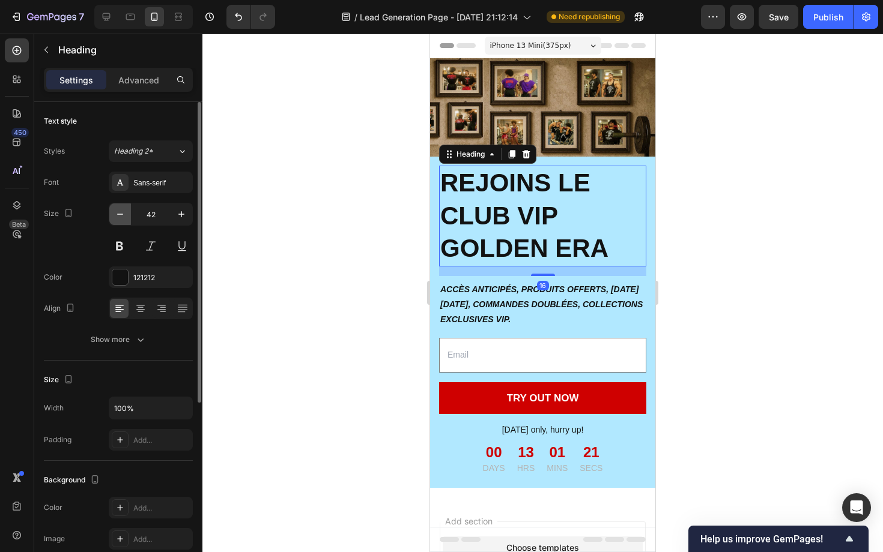
click at [120, 213] on icon "button" at bounding box center [120, 214] width 12 height 12
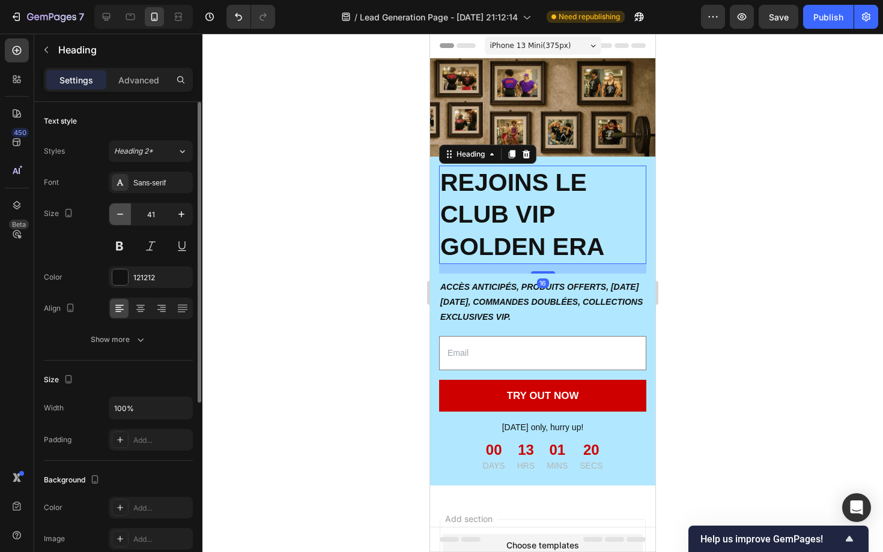
click at [120, 213] on icon "button" at bounding box center [120, 214] width 12 height 12
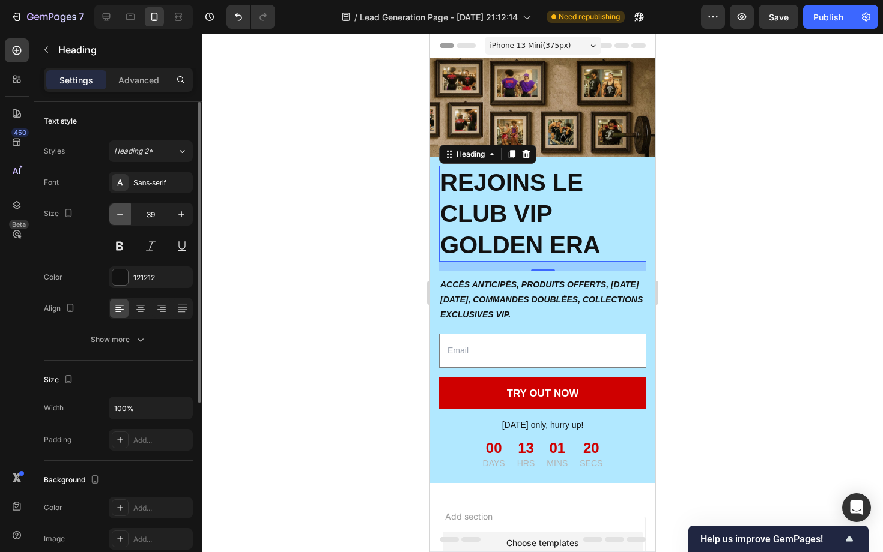
click at [120, 213] on icon "button" at bounding box center [120, 214] width 12 height 12
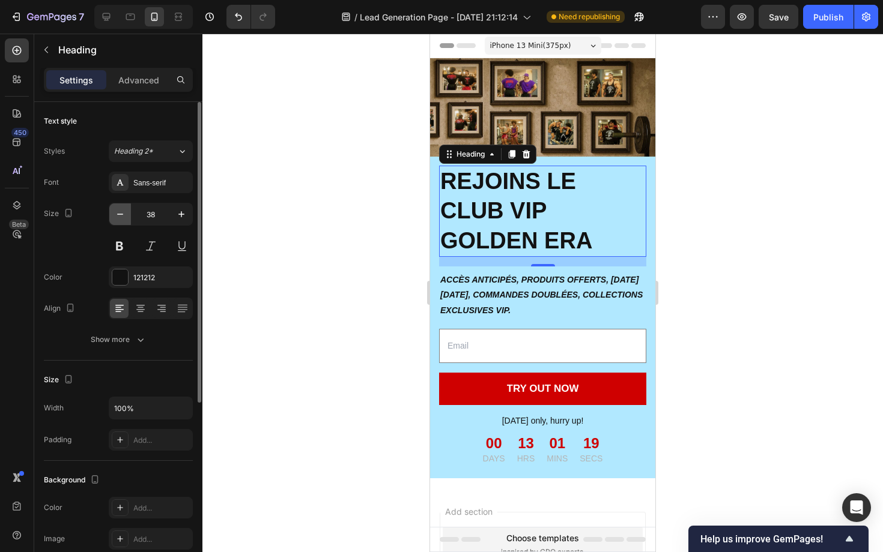
click at [120, 213] on icon "button" at bounding box center [120, 214] width 12 height 12
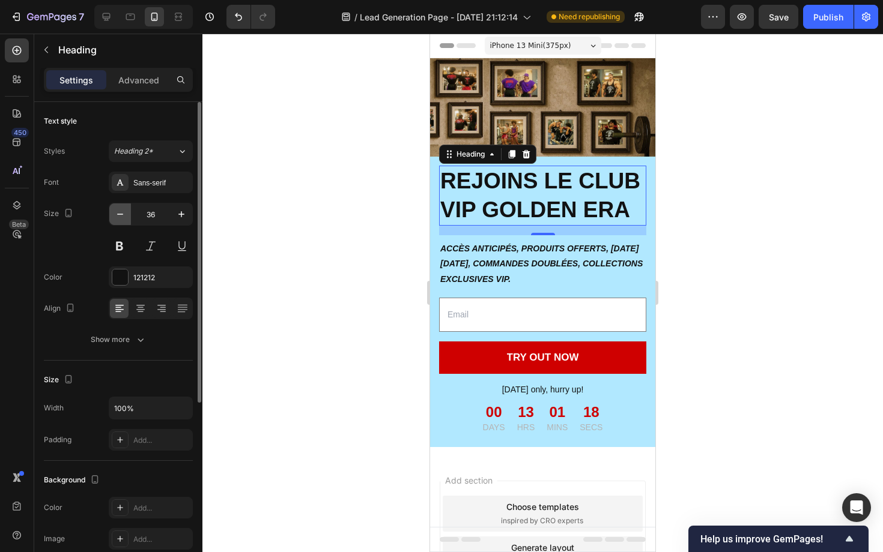
click at [120, 213] on icon "button" at bounding box center [120, 214] width 12 height 12
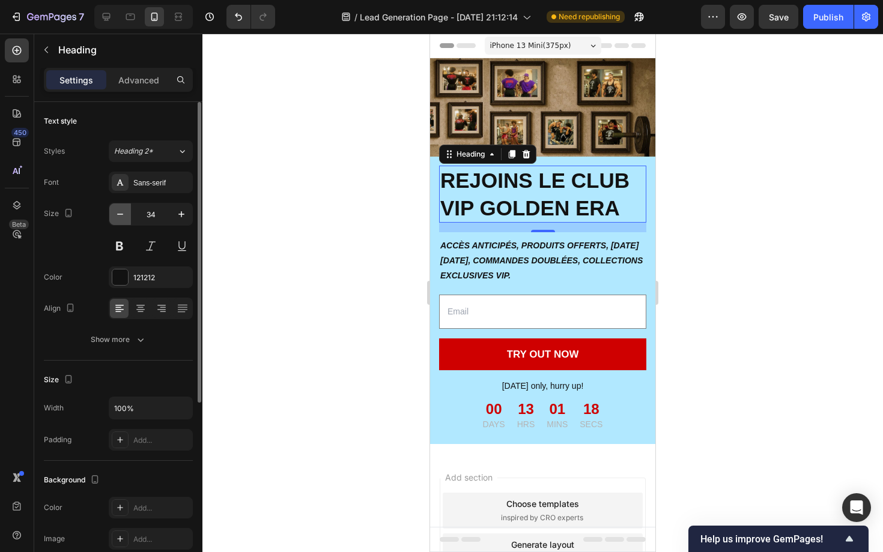
click at [120, 213] on icon "button" at bounding box center [120, 214] width 12 height 12
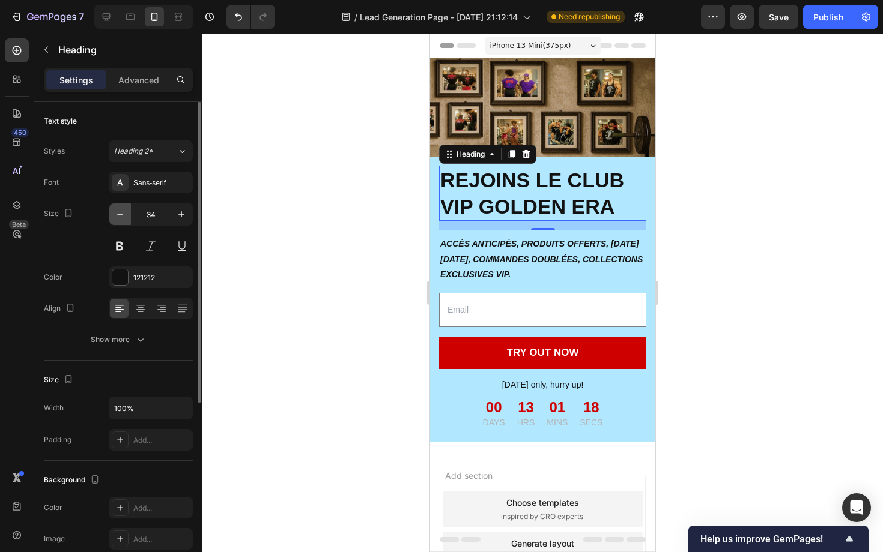
click at [120, 213] on icon "button" at bounding box center [120, 214] width 12 height 12
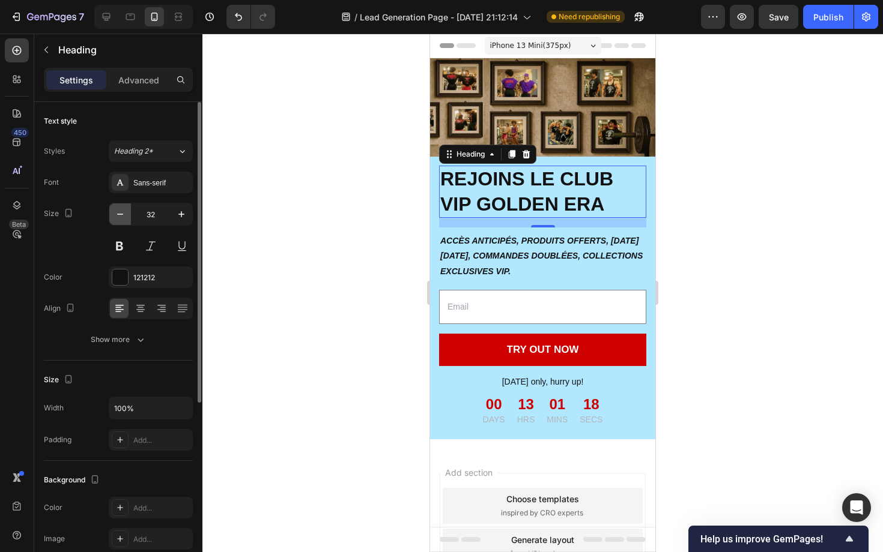
click at [120, 213] on icon "button" at bounding box center [120, 214] width 12 height 12
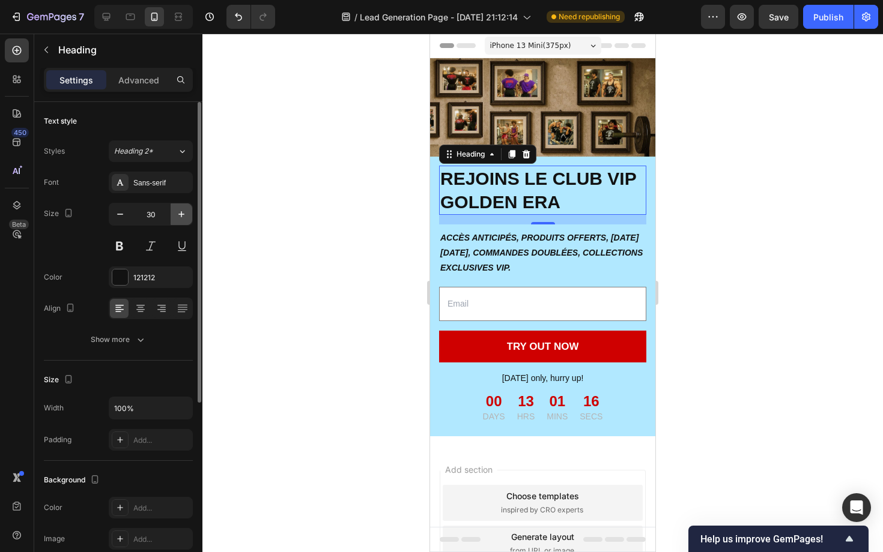
click at [186, 217] on icon "button" at bounding box center [181, 214] width 12 height 12
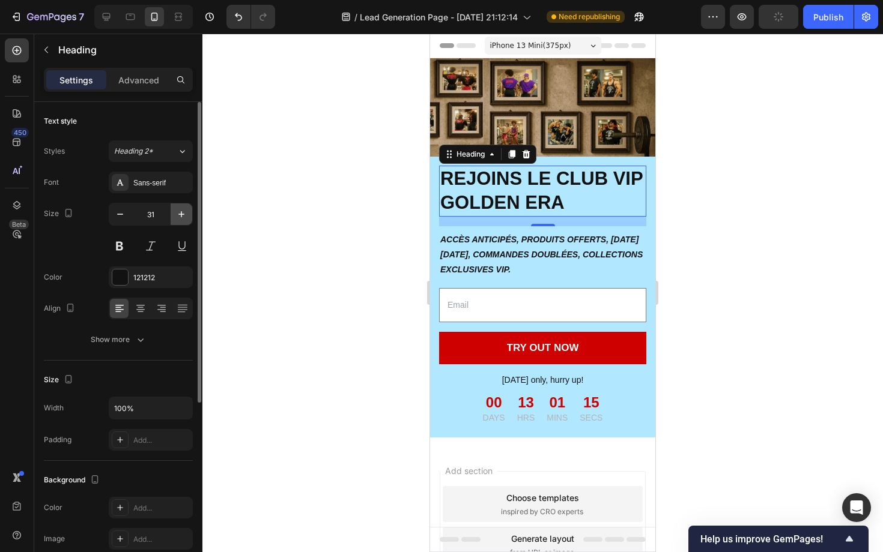
click at [186, 217] on icon "button" at bounding box center [181, 214] width 12 height 12
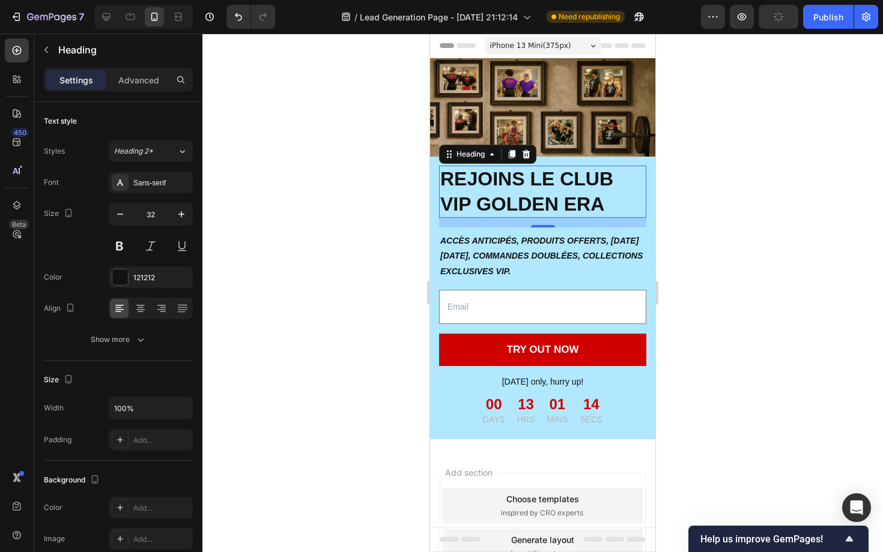
click at [348, 242] on div at bounding box center [542, 293] width 680 height 519
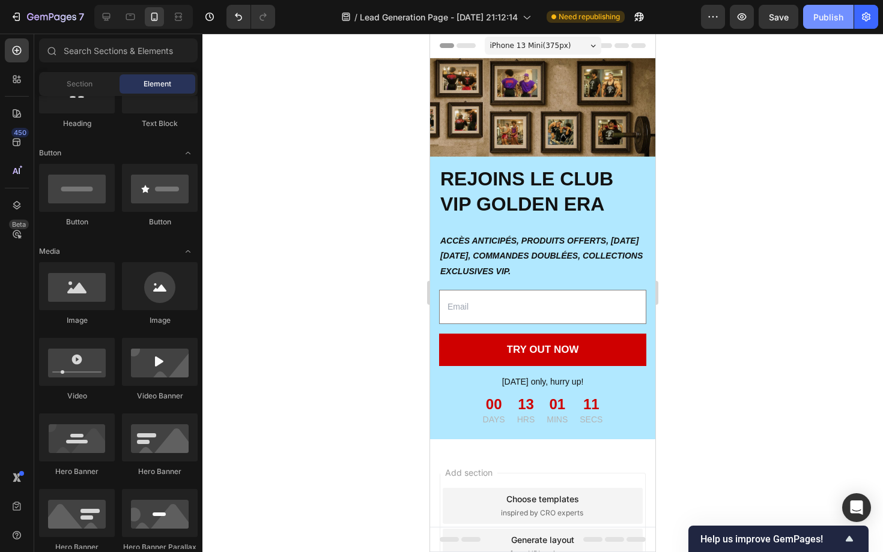
click at [805, 16] on button "Publish" at bounding box center [828, 17] width 50 height 24
click at [112, 17] on div at bounding box center [106, 16] width 19 height 19
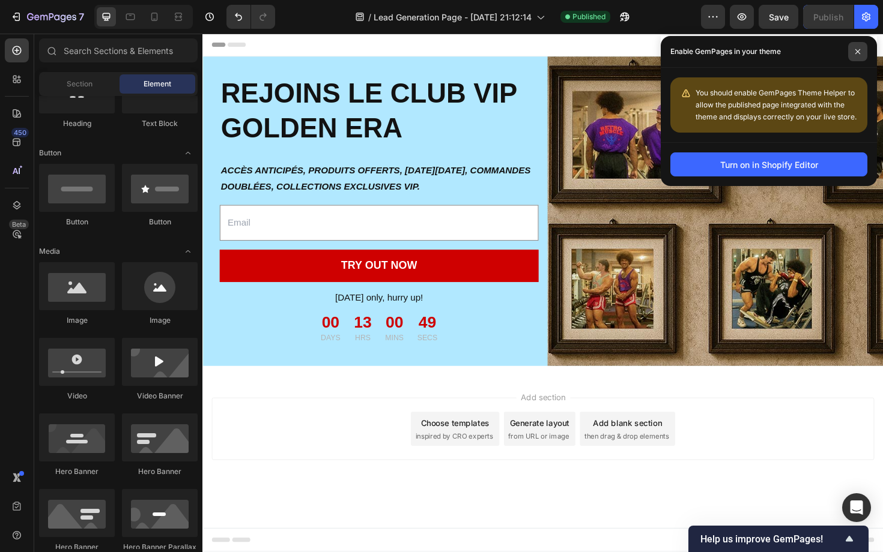
click at [855, 55] on span at bounding box center [857, 51] width 19 height 19
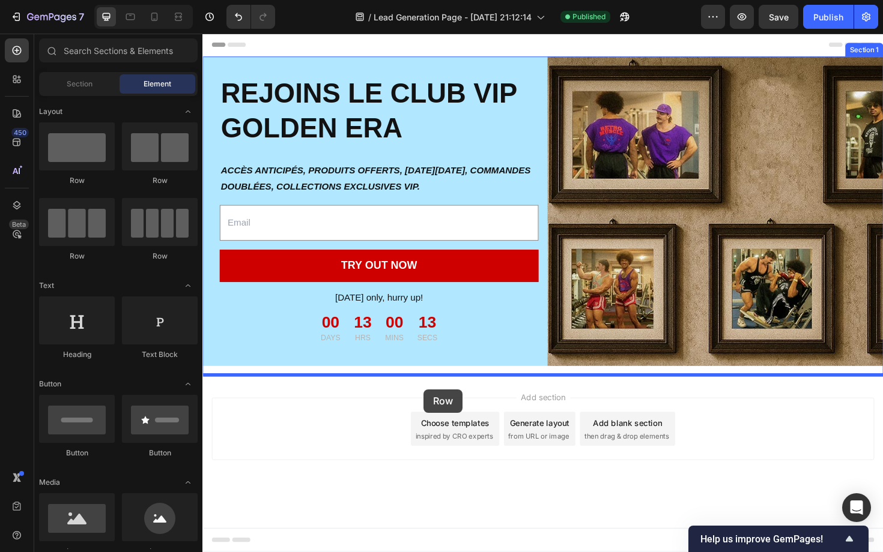
drag, startPoint x: 355, startPoint y: 200, endPoint x: 437, endPoint y: 411, distance: 226.0
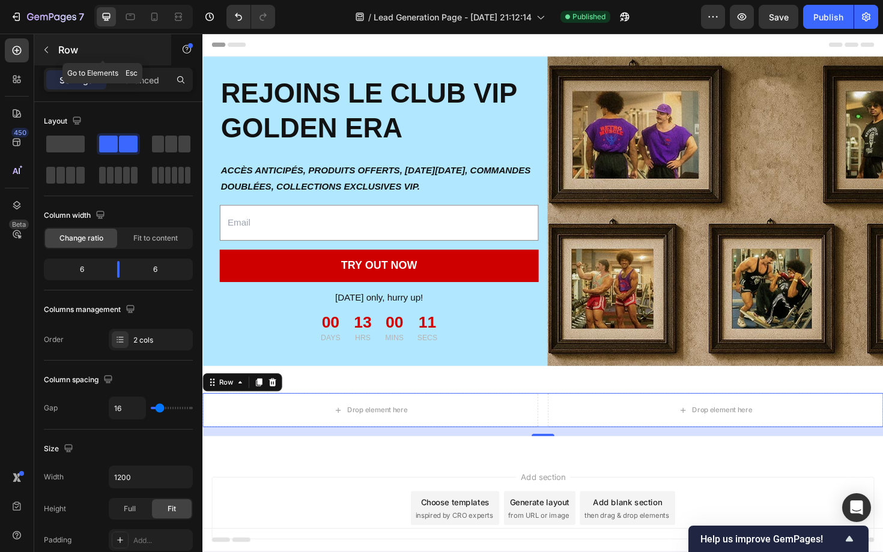
click at [47, 54] on icon "button" at bounding box center [46, 50] width 10 height 10
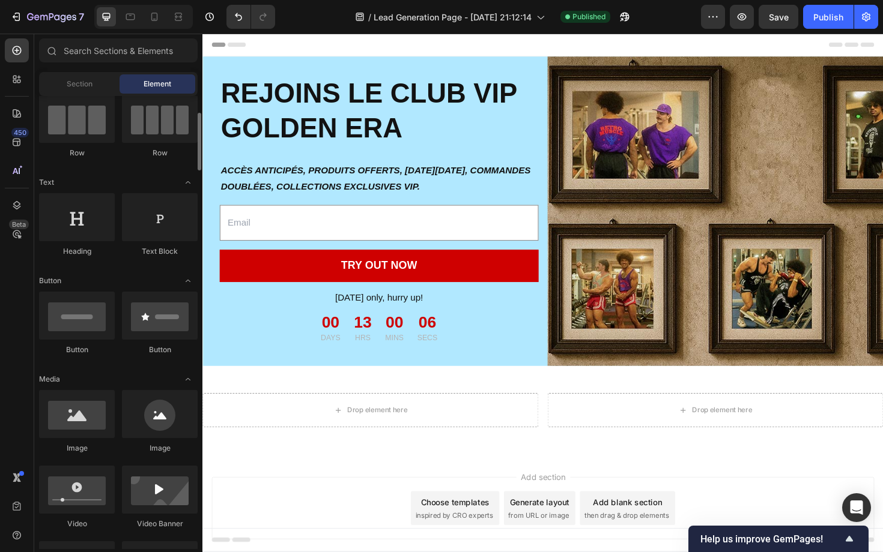
scroll to position [112, 0]
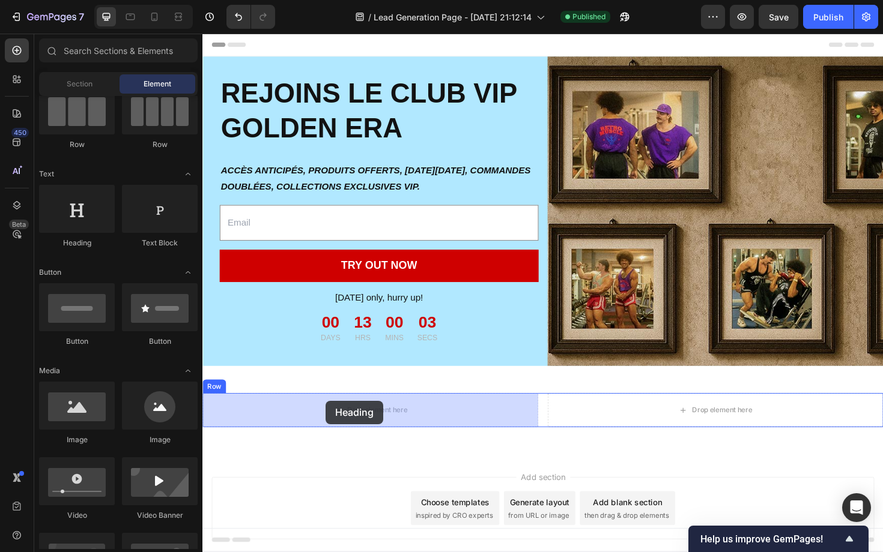
drag, startPoint x: 282, startPoint y: 256, endPoint x: 333, endPoint y: 423, distance: 174.6
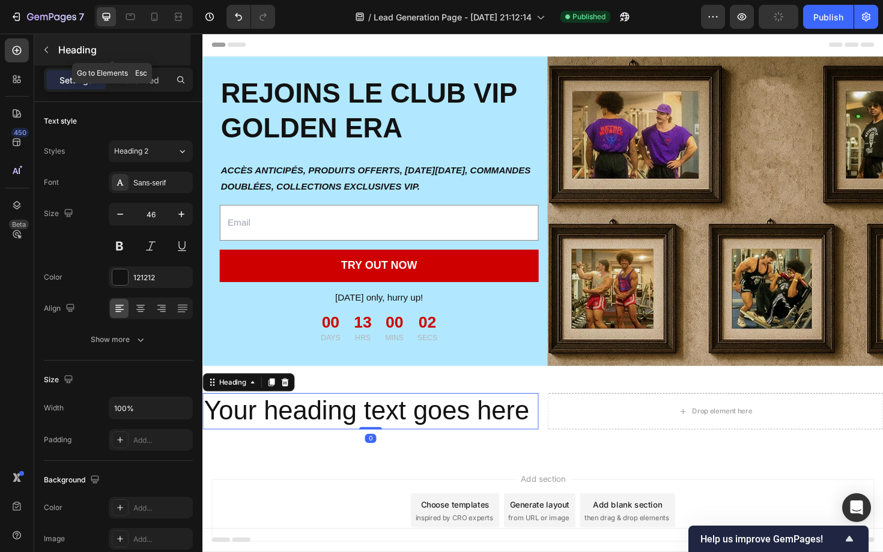
click at [40, 47] on button "button" at bounding box center [46, 49] width 19 height 19
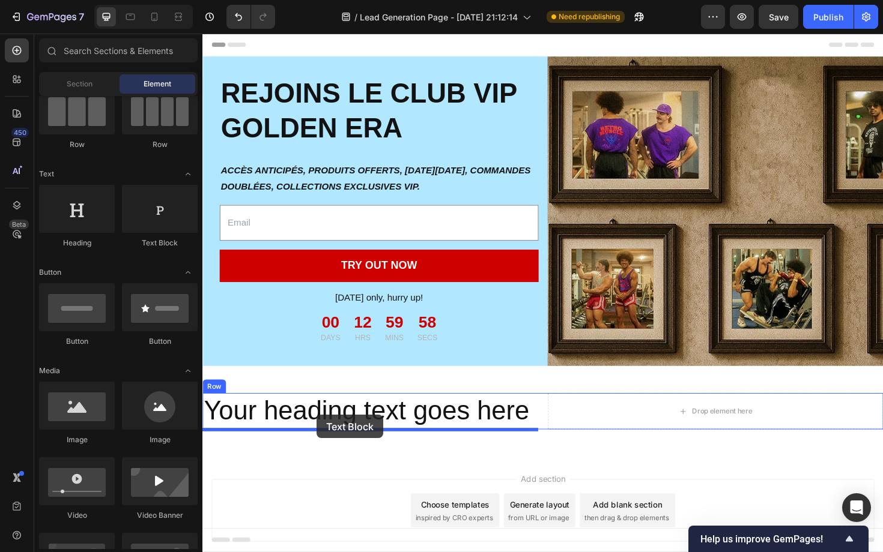
drag, startPoint x: 363, startPoint y: 250, endPoint x: 322, endPoint y: 437, distance: 191.0
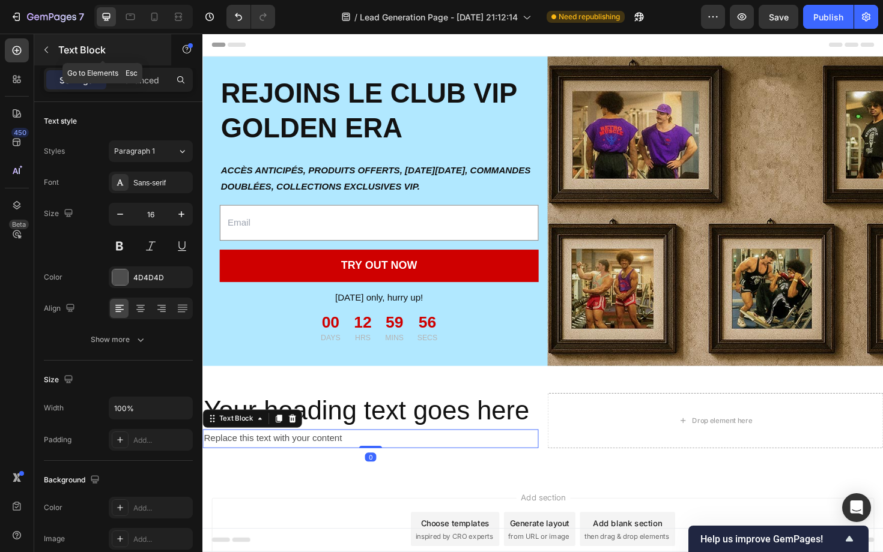
click at [49, 48] on icon "button" at bounding box center [46, 50] width 10 height 10
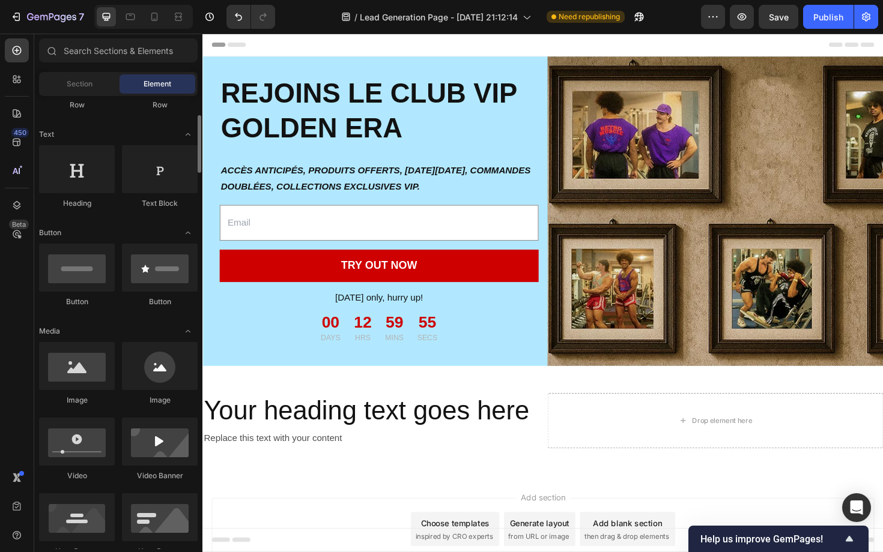
scroll to position [180, 0]
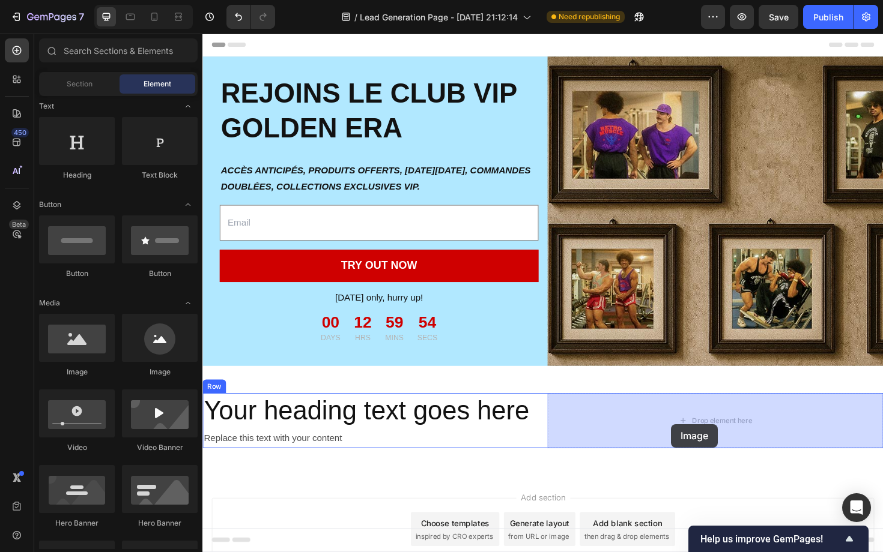
drag, startPoint x: 279, startPoint y: 378, endPoint x: 699, endPoint y: 446, distance: 425.2
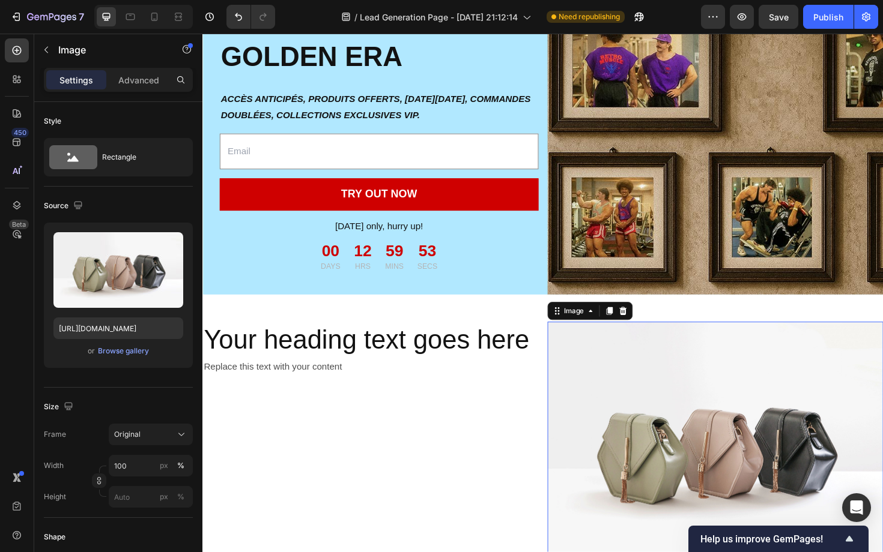
scroll to position [120, 0]
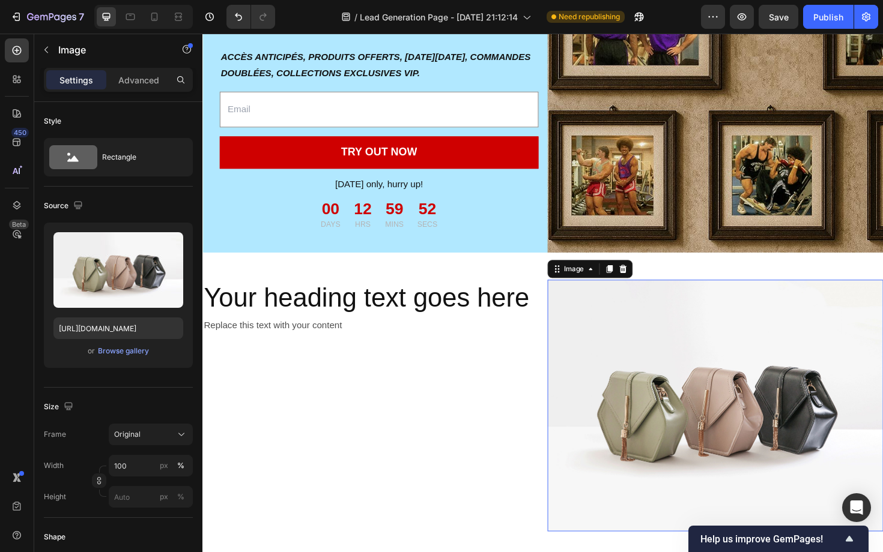
click at [620, 410] on img at bounding box center [744, 428] width 355 height 267
click at [119, 349] on div "Browse gallery" at bounding box center [123, 351] width 51 height 11
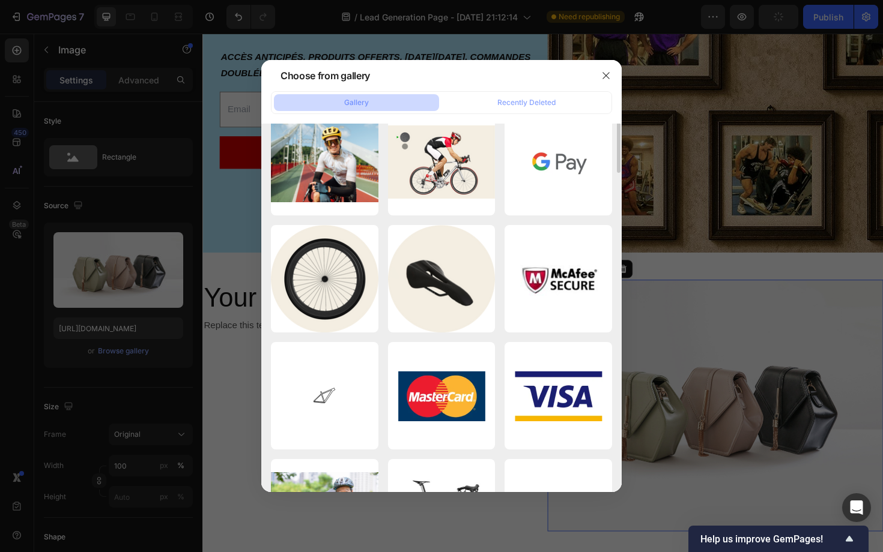
scroll to position [0, 0]
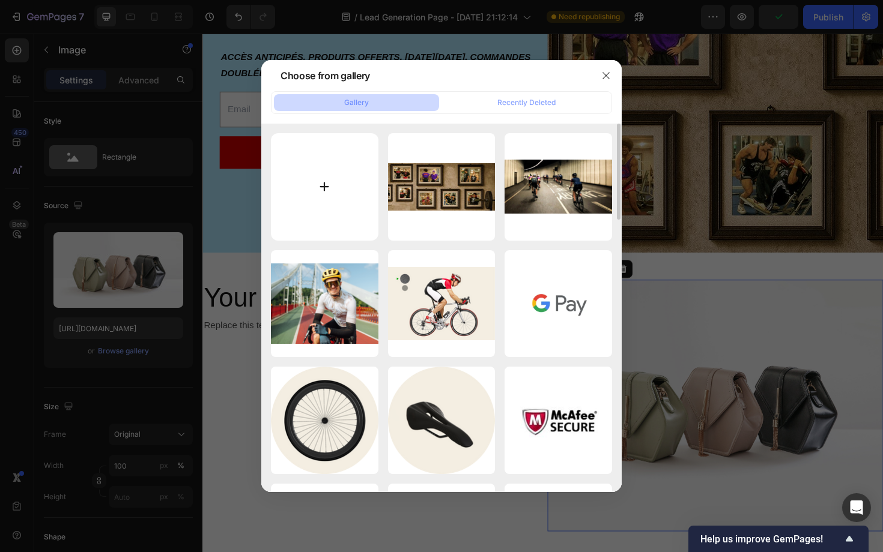
click at [339, 196] on input "file" at bounding box center [324, 186] width 107 height 107
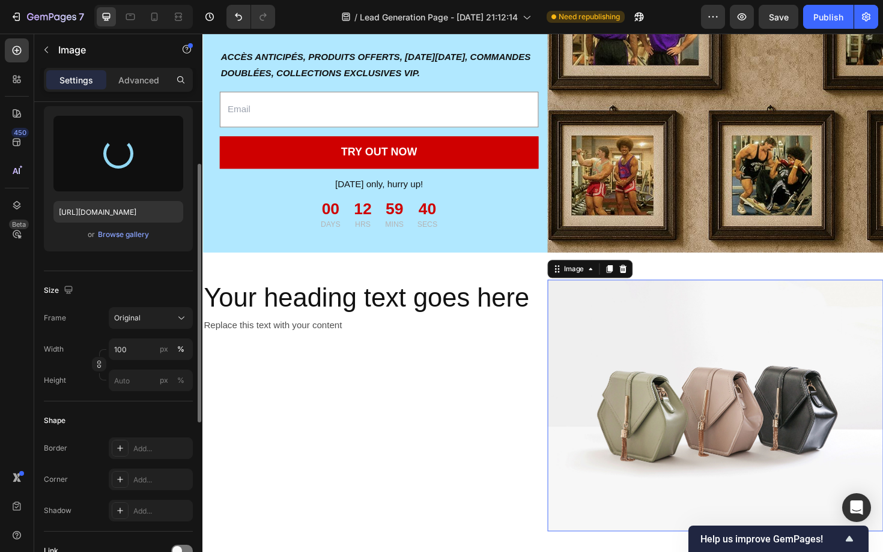
scroll to position [123, 0]
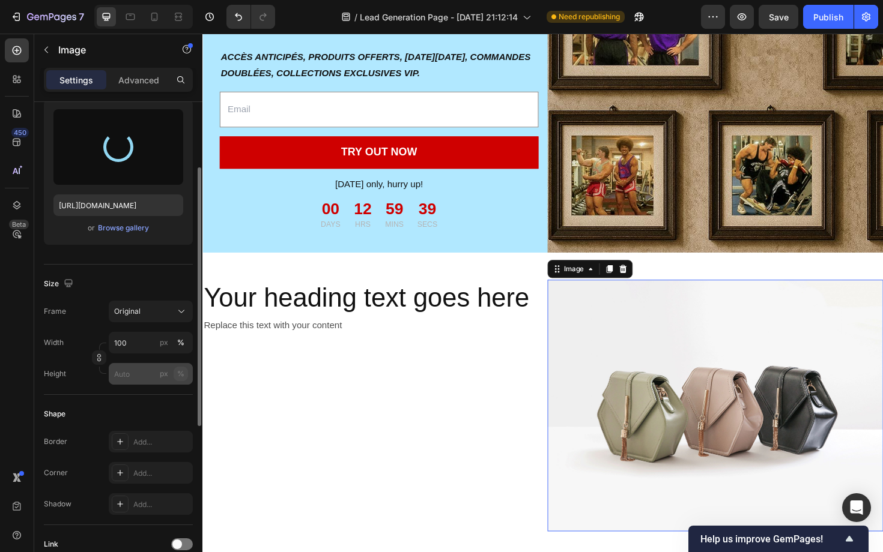
click at [183, 377] on div "%" at bounding box center [180, 374] width 7 height 11
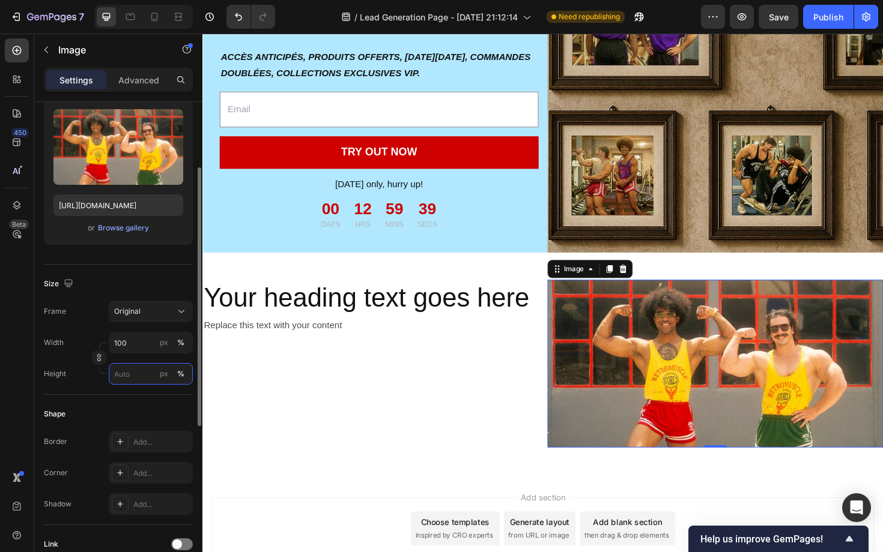
click at [136, 375] on input "px %" at bounding box center [151, 374] width 84 height 22
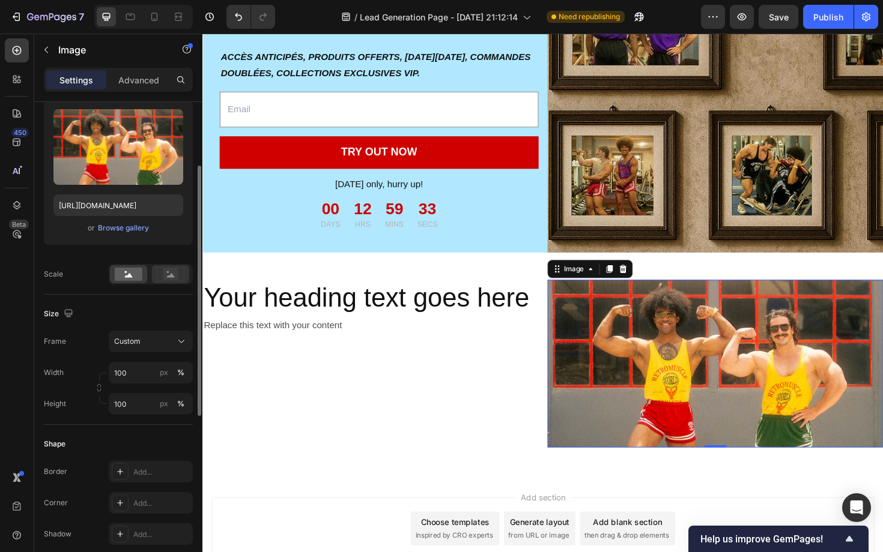
click at [168, 276] on icon at bounding box center [171, 275] width 8 height 4
click at [128, 276] on icon at bounding box center [129, 275] width 8 height 4
click at [163, 276] on icon at bounding box center [171, 274] width 28 height 13
click at [123, 276] on rect at bounding box center [129, 274] width 28 height 13
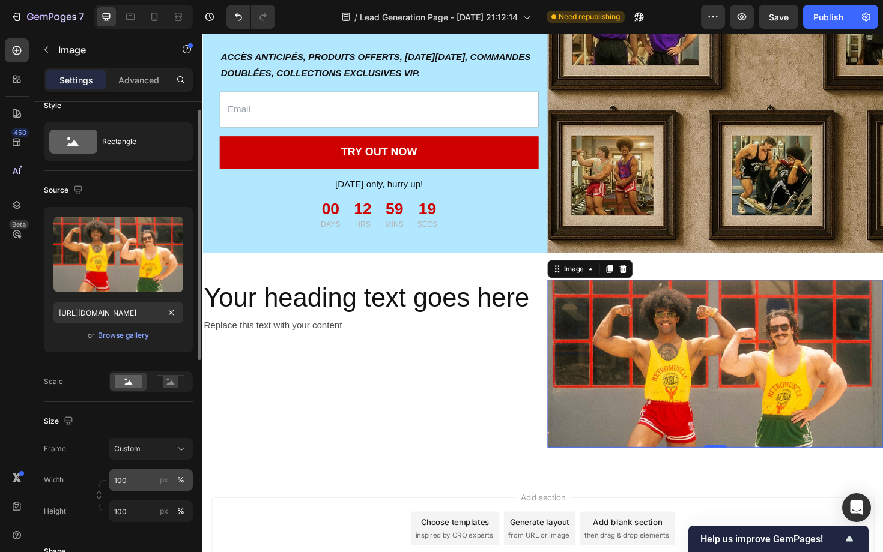
scroll to position [0, 0]
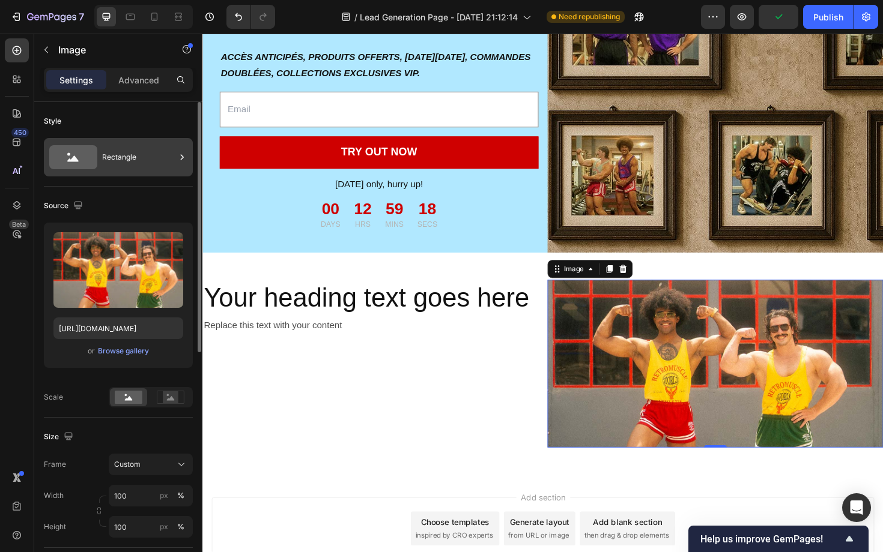
click at [129, 166] on div "Rectangle" at bounding box center [138, 158] width 73 height 28
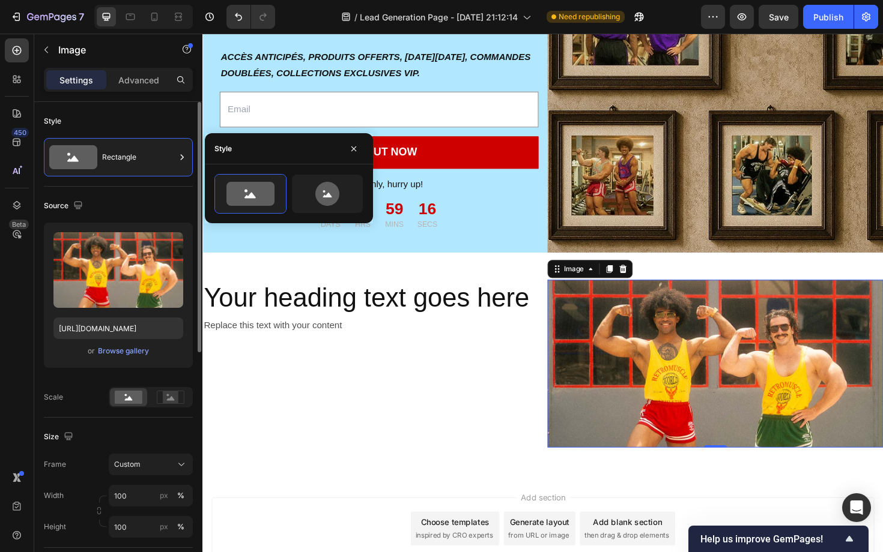
click at [165, 192] on div "Source Upload Image https://cdn.shopify.com/s/files/1/0660/6441/7033/files/gemp…" at bounding box center [118, 302] width 149 height 231
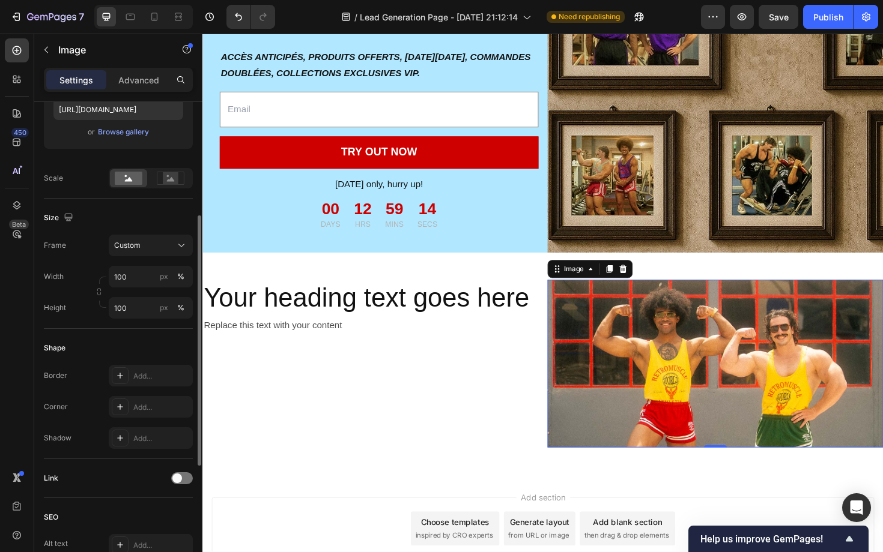
scroll to position [222, 0]
click at [151, 251] on button "Custom" at bounding box center [151, 243] width 84 height 22
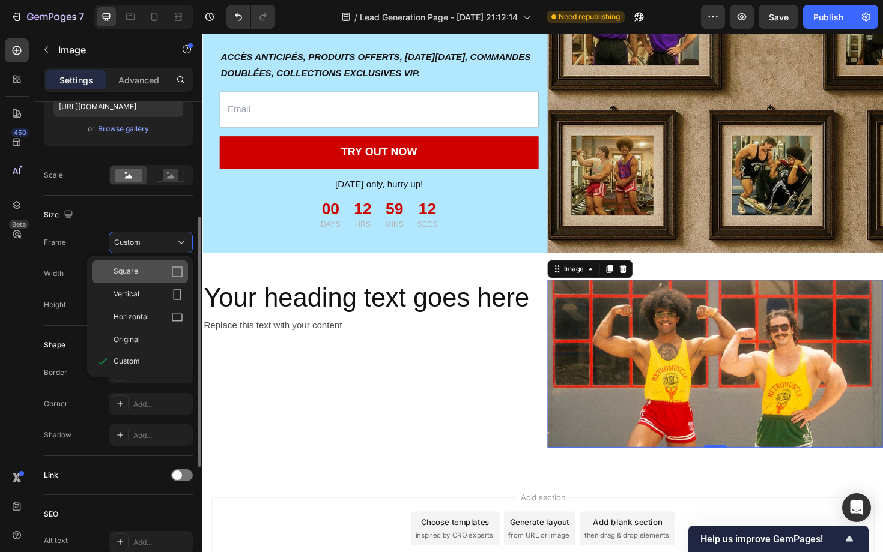
click at [184, 273] on div "Square" at bounding box center [140, 272] width 96 height 23
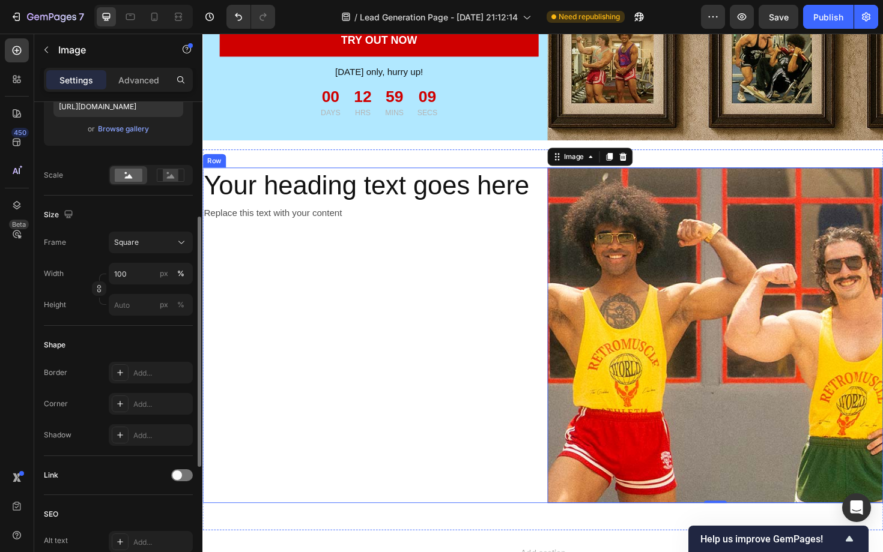
scroll to position [247, 0]
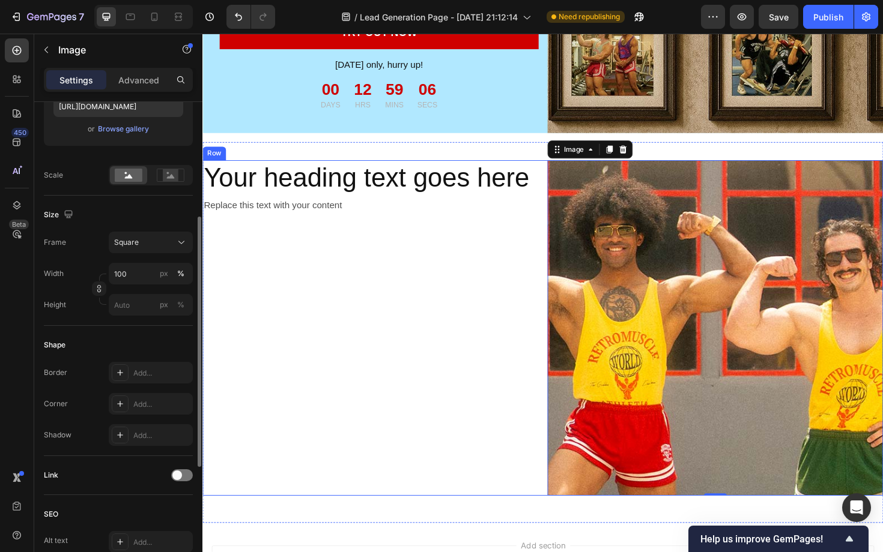
click at [392, 303] on div "Your heading text goes here Heading Replace this text with your content Text Bl…" at bounding box center [379, 345] width 355 height 355
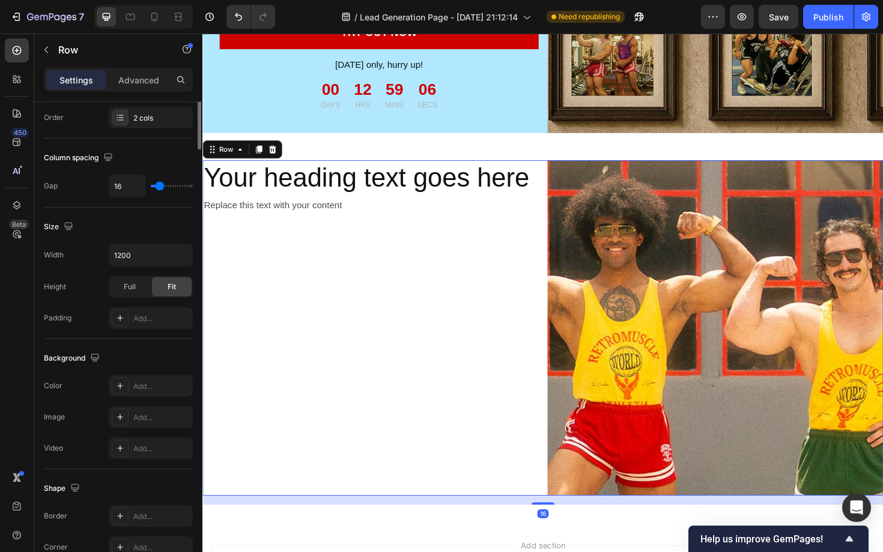
scroll to position [0, 0]
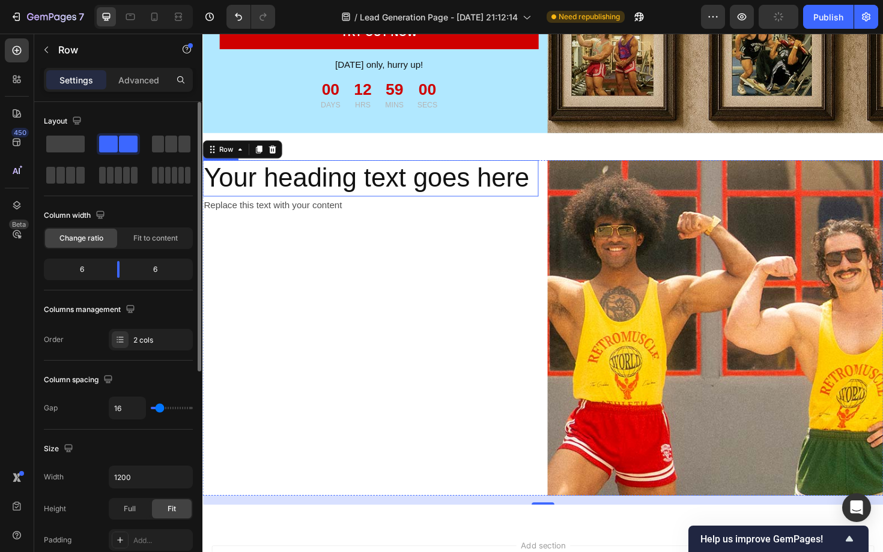
click at [342, 183] on h2 "Your heading text goes here" at bounding box center [379, 187] width 355 height 38
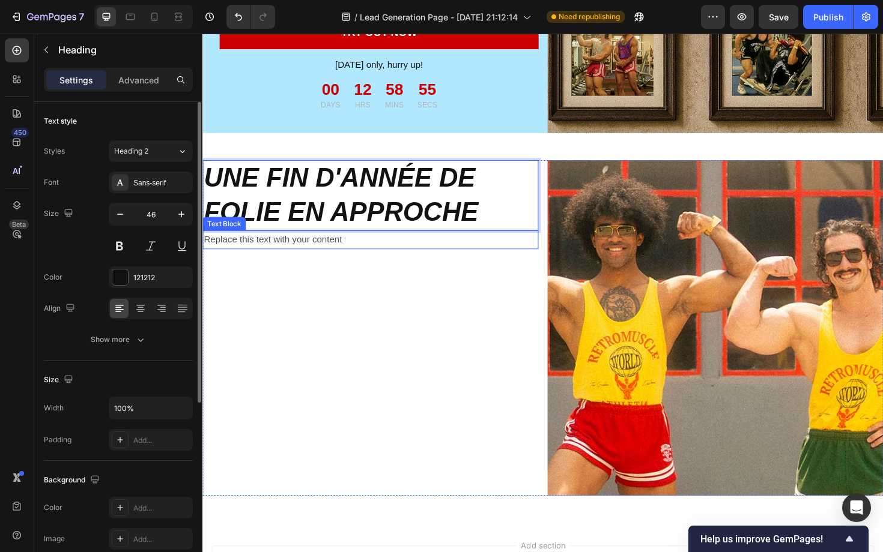
click at [343, 256] on div "Replace this text with your content" at bounding box center [379, 253] width 355 height 20
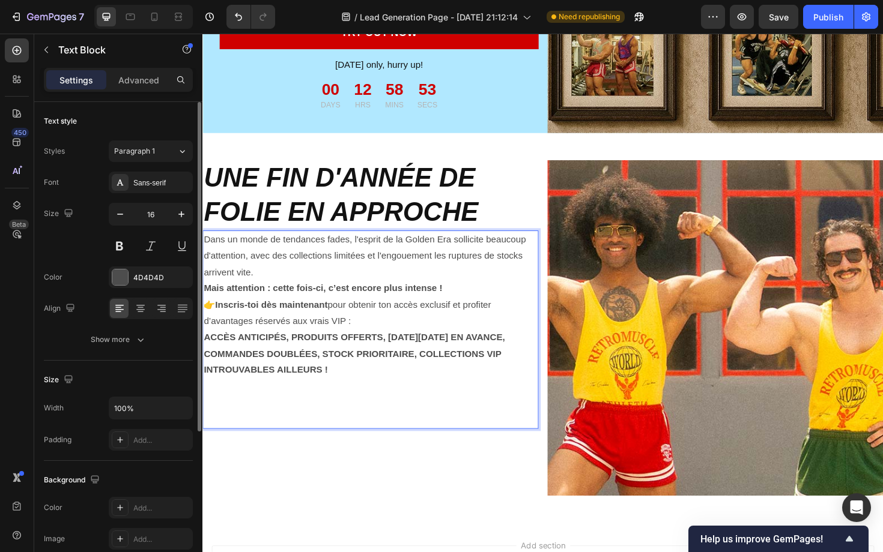
click at [372, 334] on p "👉 Inscris-toi dès maintenant pour obtenir ton accès exclusif et profiter d’avan…" at bounding box center [380, 330] width 353 height 35
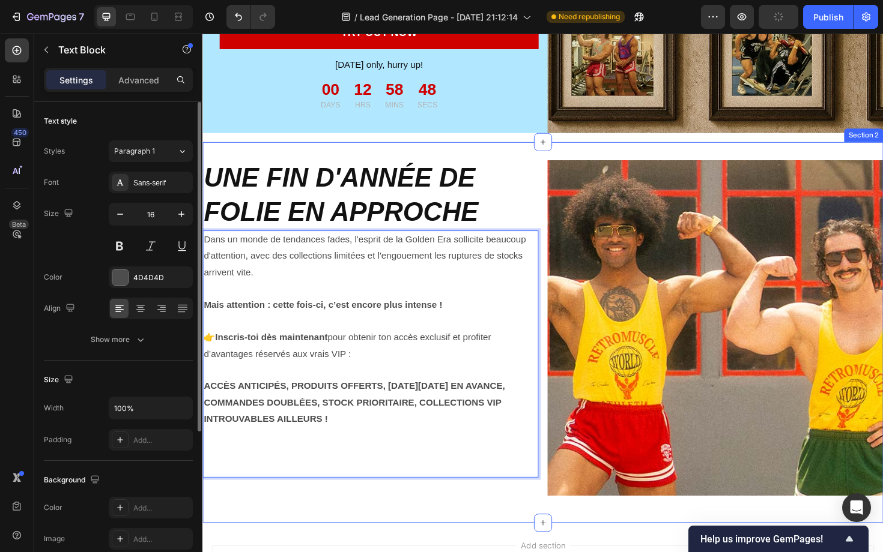
click at [388, 548] on div "⁠⁠⁠⁠⁠⁠⁠ UNE FIN D'ANNÉE DE FOLIE EN APPROCHE Heading Dans un monde de tendances…" at bounding box center [562, 351] width 721 height 404
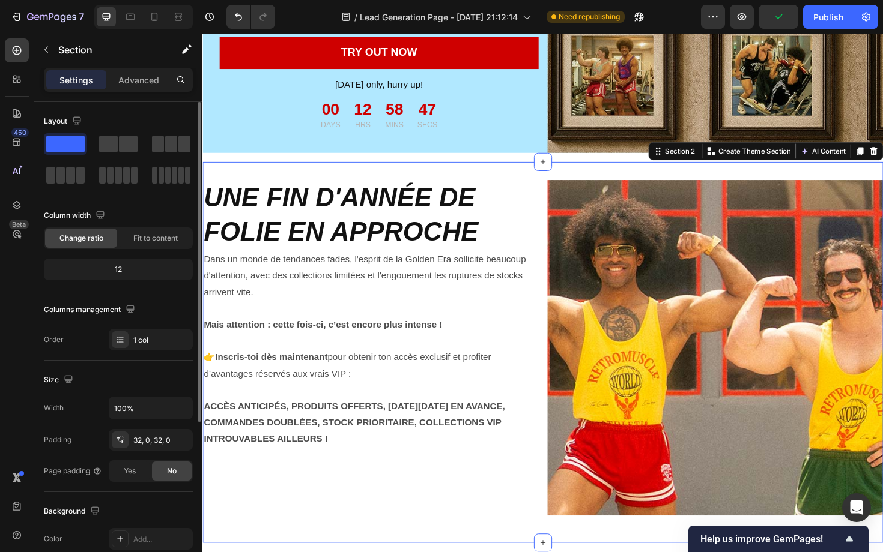
scroll to position [223, 0]
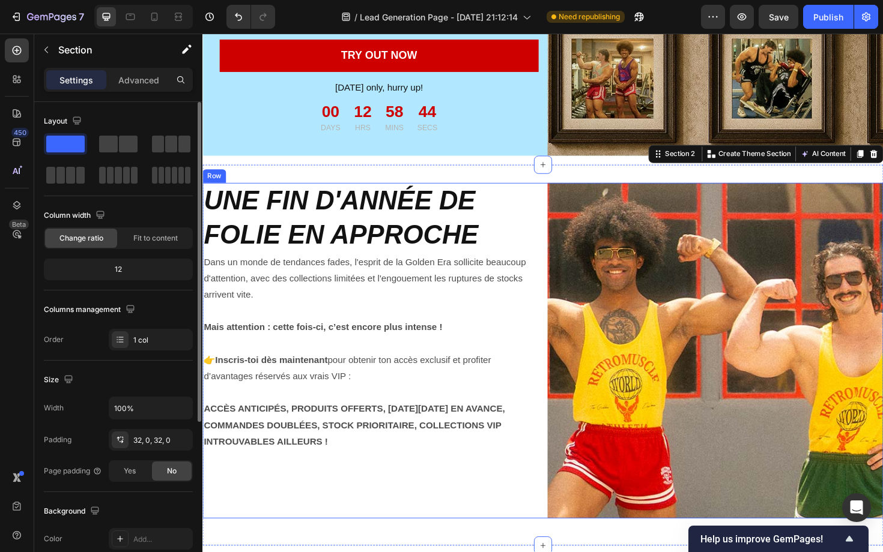
click at [565, 286] on div "⁠⁠⁠⁠⁠⁠⁠ UNE FIN D'ANNÉE DE FOLIE EN APPROCHE Heading Dans un monde de tendances…" at bounding box center [562, 369] width 721 height 355
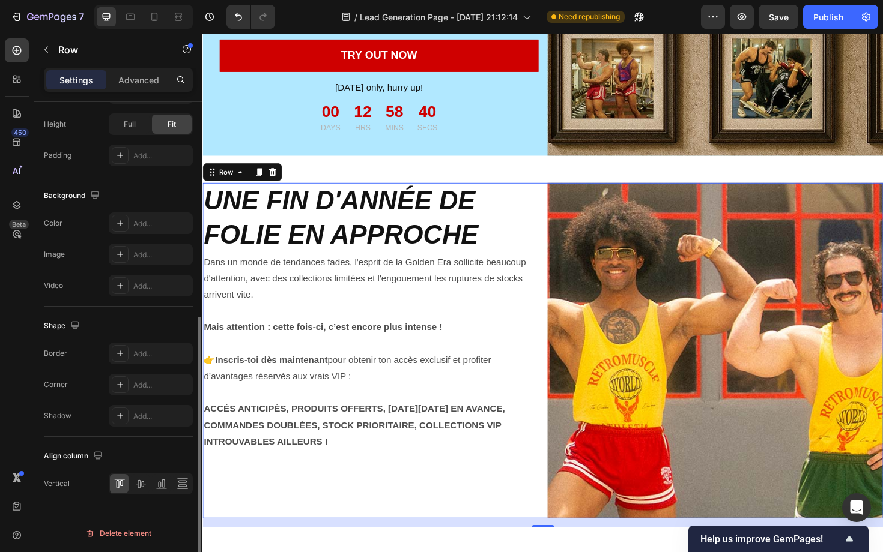
scroll to position [381, 0]
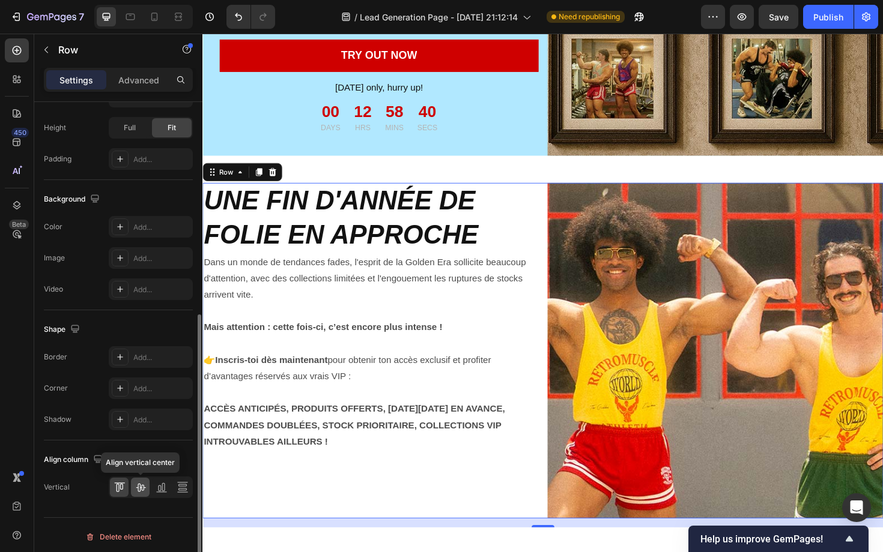
click at [141, 492] on icon at bounding box center [141, 488] width 12 height 12
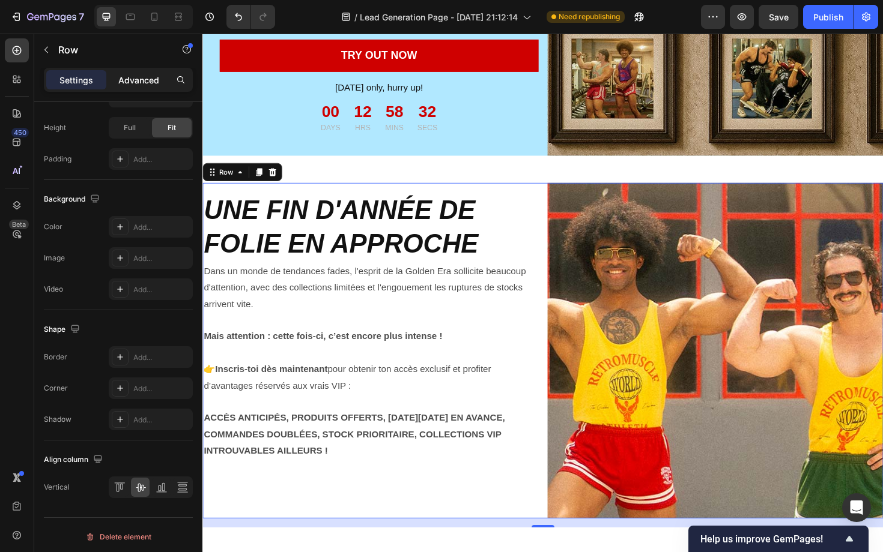
click at [146, 84] on p "Advanced" at bounding box center [138, 80] width 41 height 13
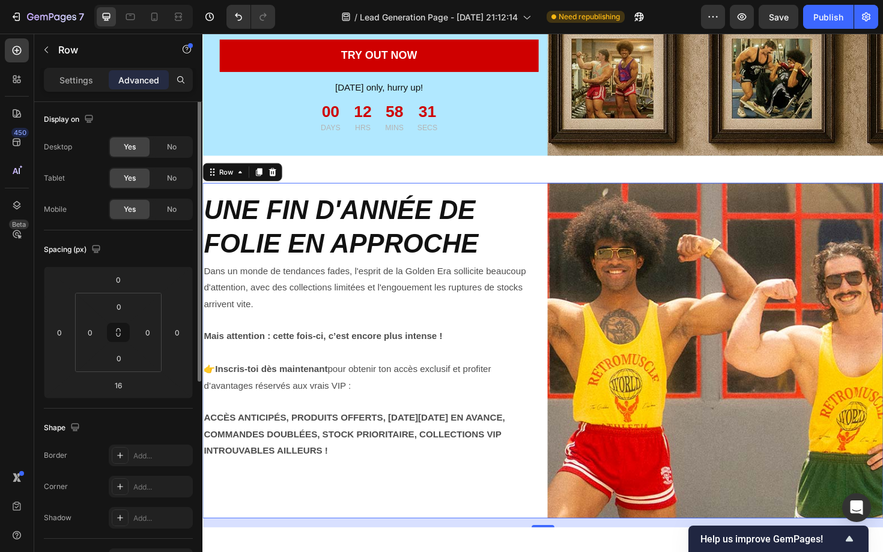
scroll to position [0, 0]
click at [113, 335] on button at bounding box center [118, 334] width 23 height 19
click at [94, 336] on input "0" at bounding box center [90, 334] width 18 height 18
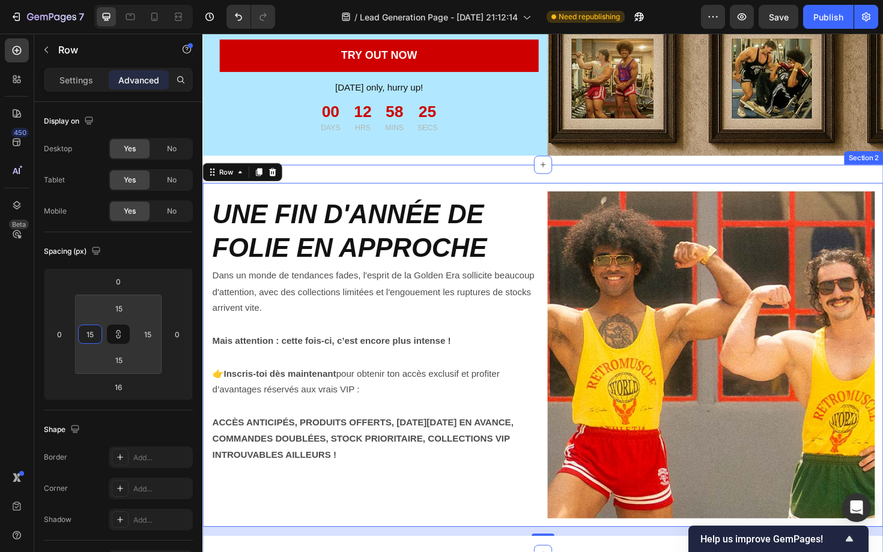
click at [416, 180] on div "⁠⁠⁠⁠⁠⁠⁠ UNE FIN D'ANNÉE DE FOLIE EN APPROCHE Heading Dans un monde de tendances…" at bounding box center [562, 379] width 721 height 413
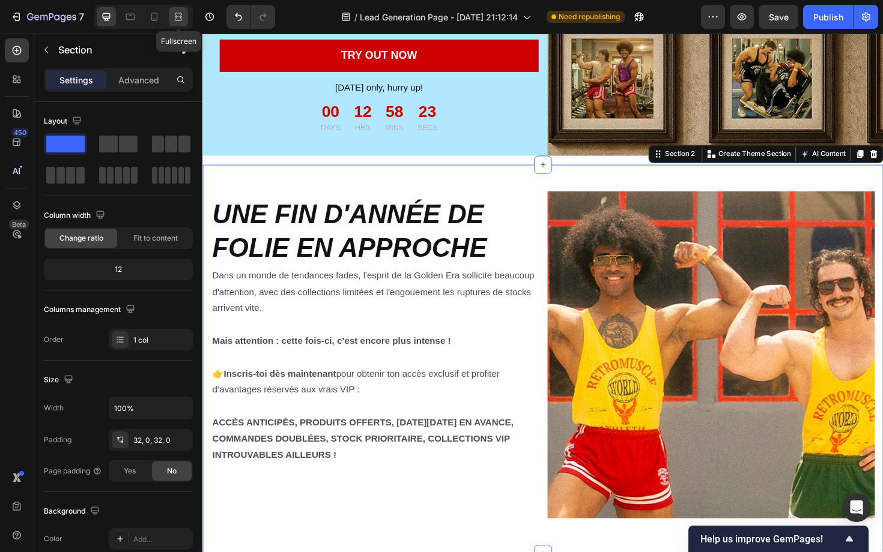
click at [178, 19] on icon at bounding box center [178, 17] width 12 height 12
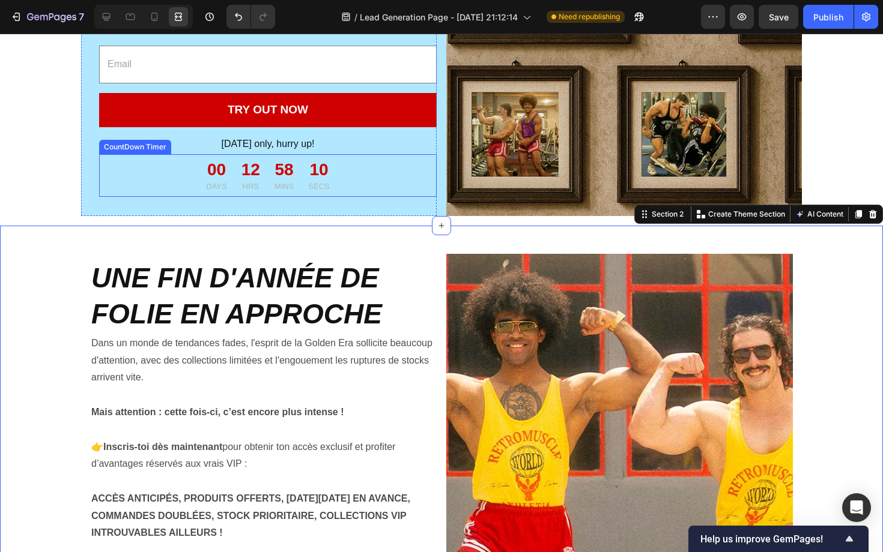
scroll to position [175, 0]
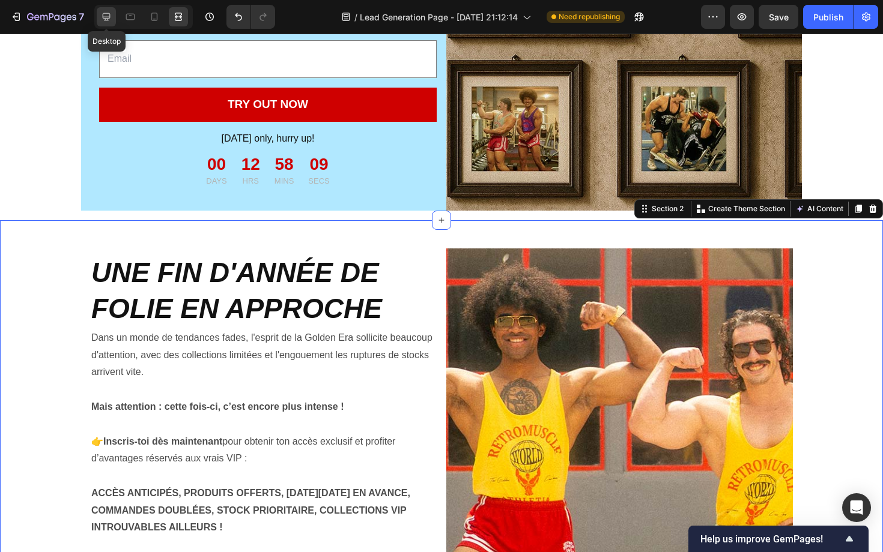
click at [108, 17] on icon at bounding box center [106, 17] width 12 height 12
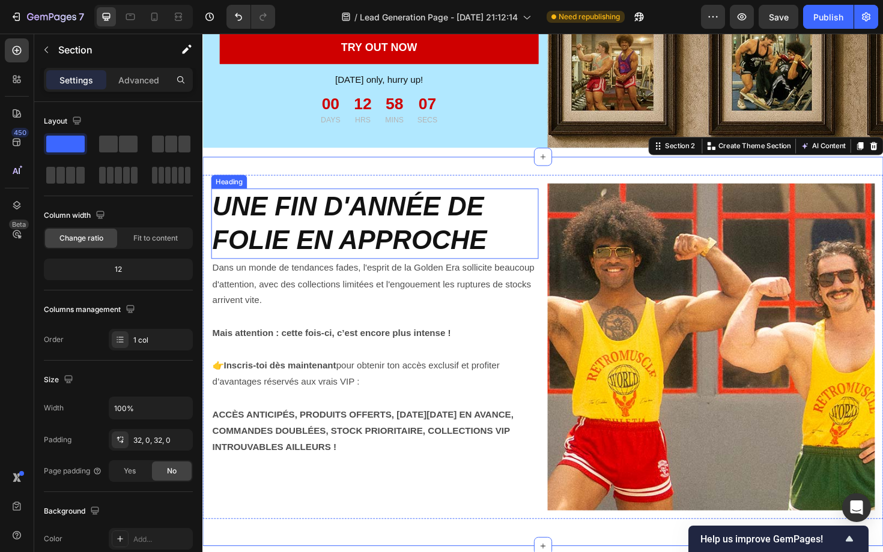
scroll to position [236, 0]
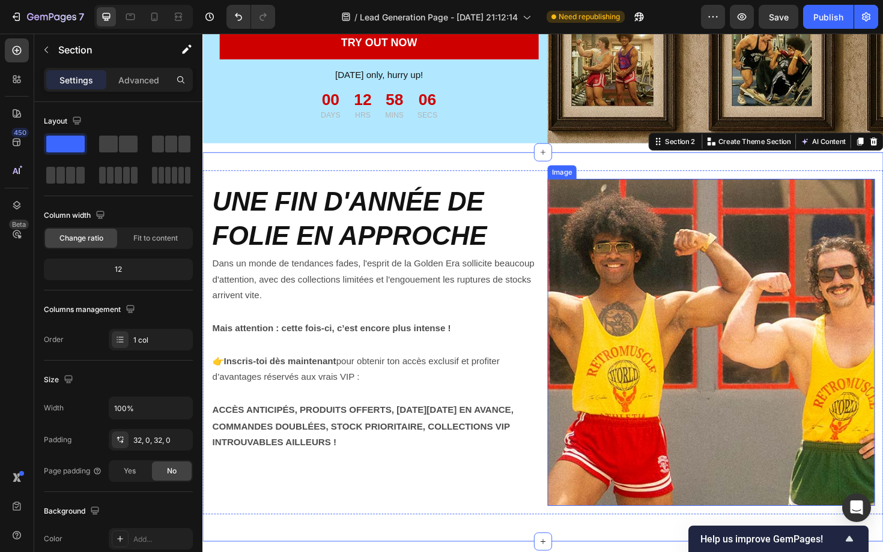
click at [718, 356] on img at bounding box center [740, 361] width 346 height 346
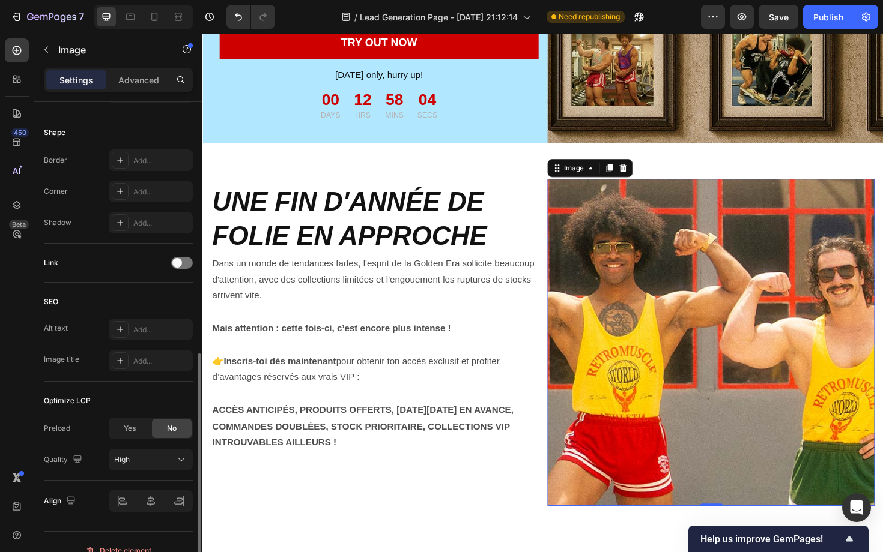
scroll to position [452, 0]
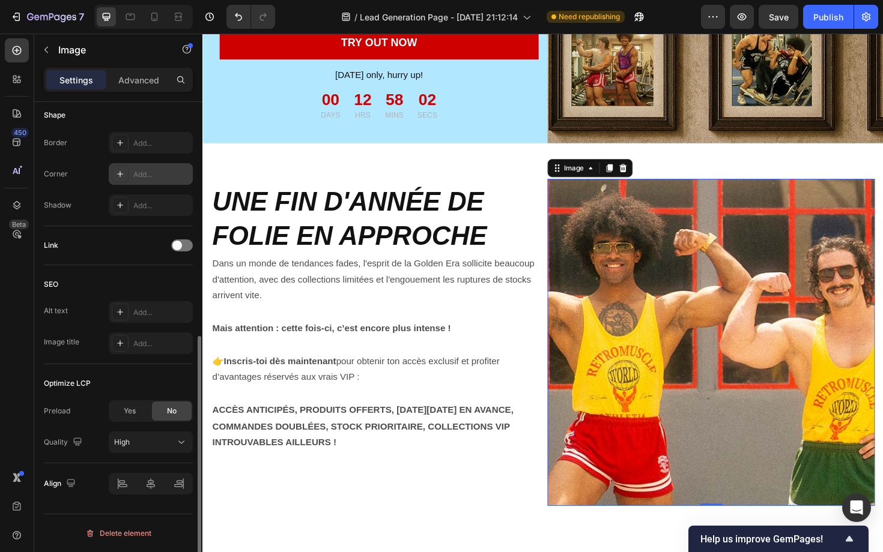
click at [142, 170] on div "Add..." at bounding box center [161, 174] width 56 height 11
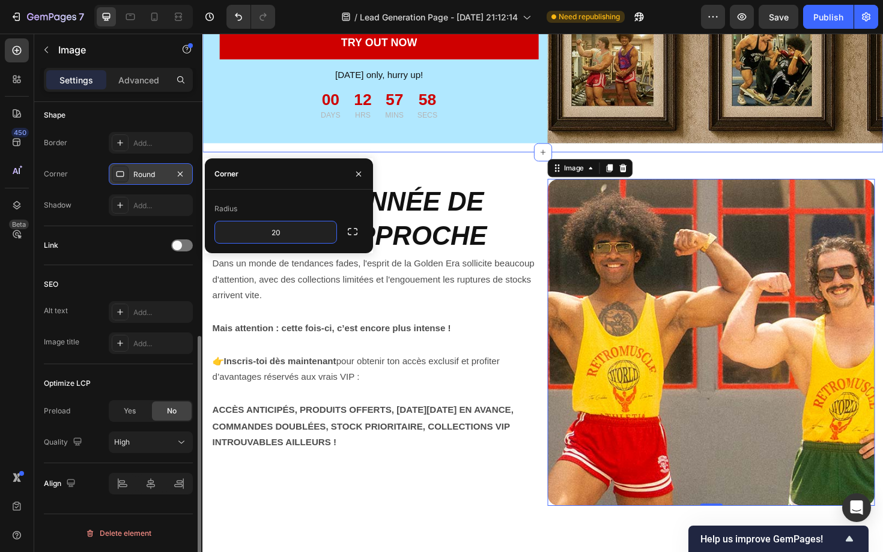
click at [533, 164] on div "⁠⁠⁠⁠⁠⁠⁠ UNE FIN D'ANNÉE DE FOLIE EN APPROCHE Heading Dans un monde de tendances…" at bounding box center [562, 366] width 721 height 413
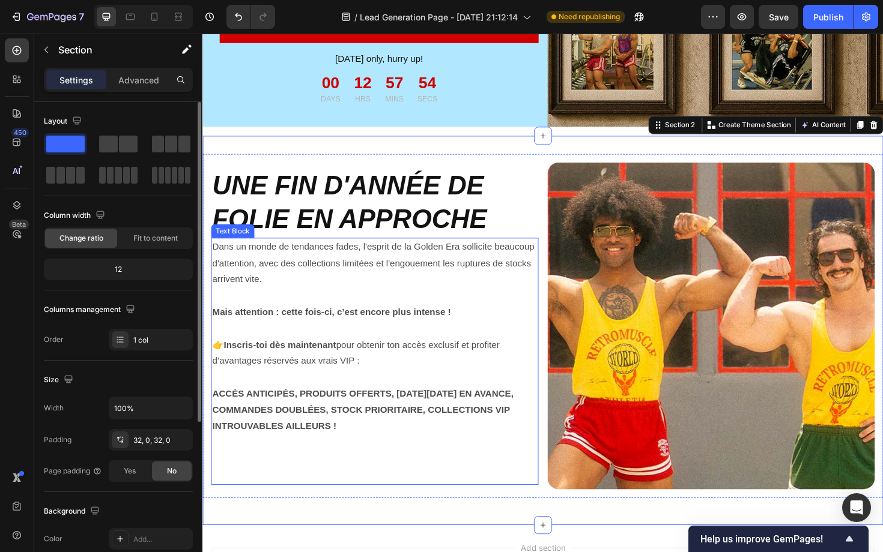
scroll to position [215, 0]
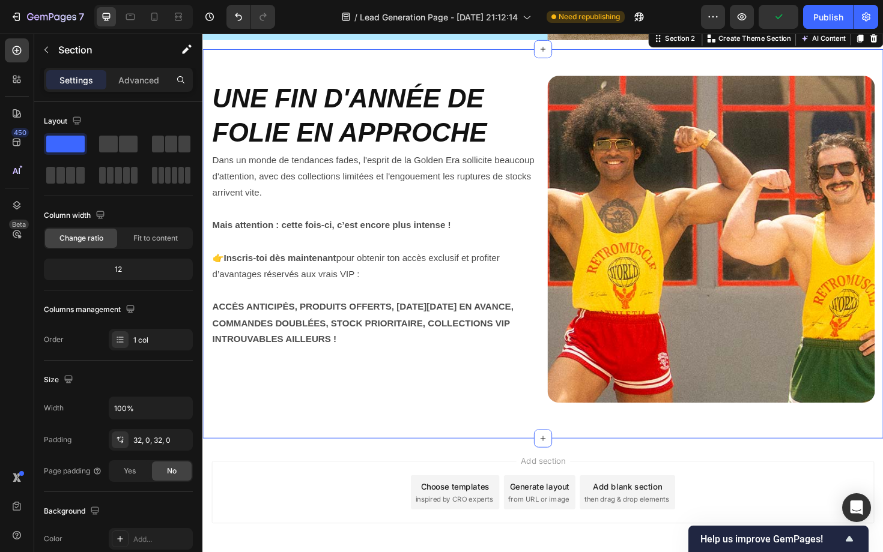
scroll to position [346, 0]
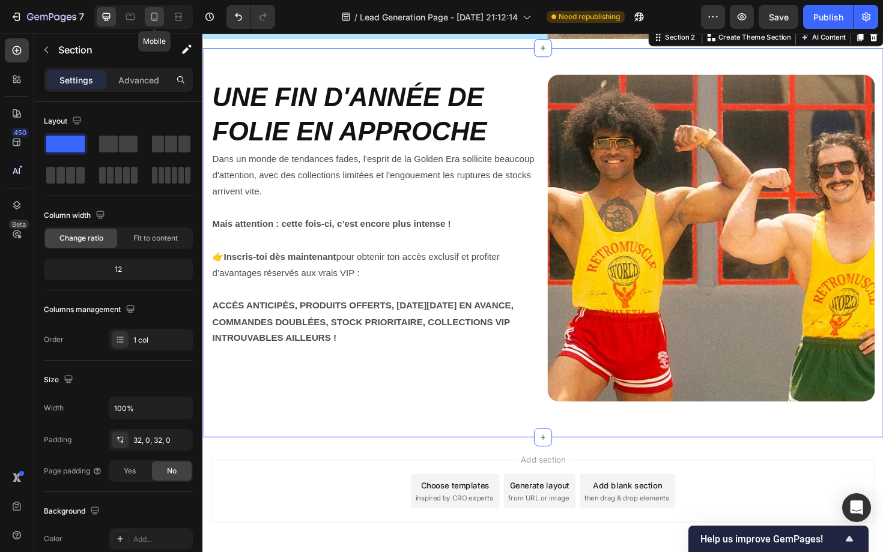
click at [159, 17] on icon at bounding box center [154, 17] width 12 height 12
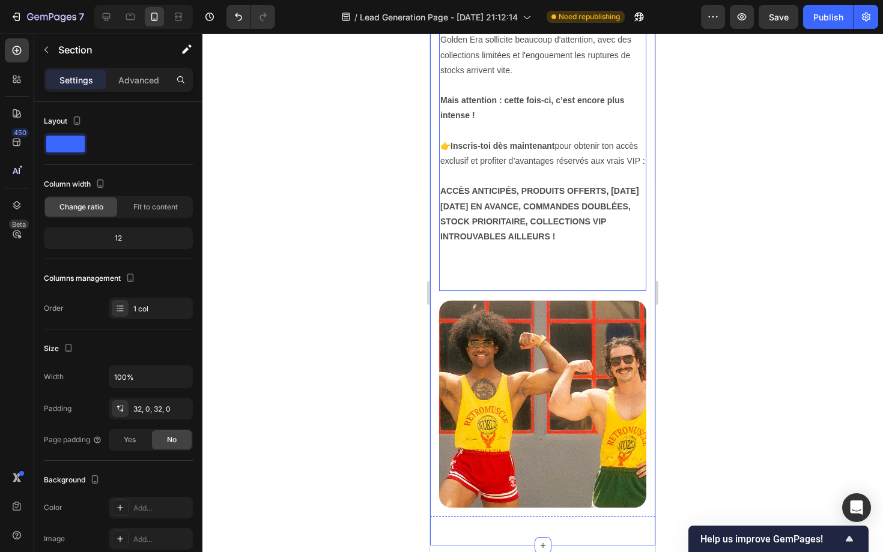
scroll to position [610, 0]
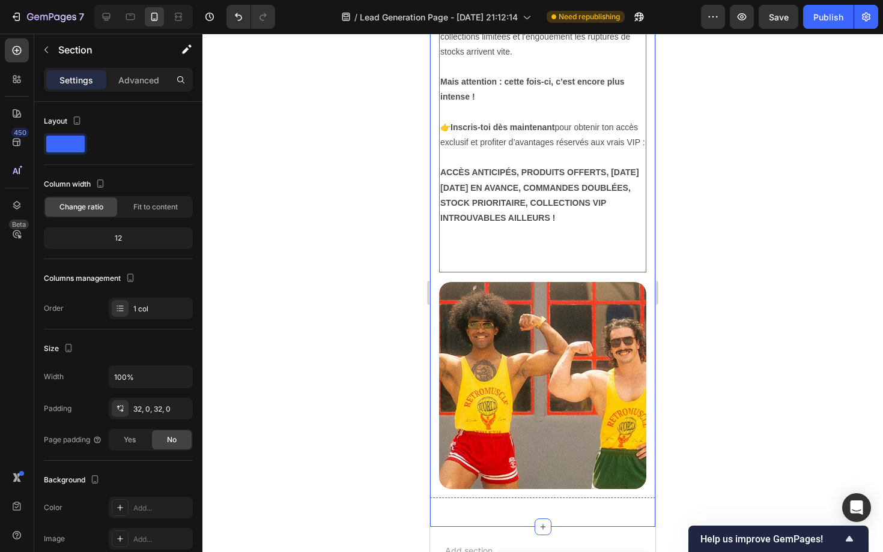
click at [463, 266] on p "Rich Text Editor. Editing area: main" at bounding box center [542, 256] width 205 height 30
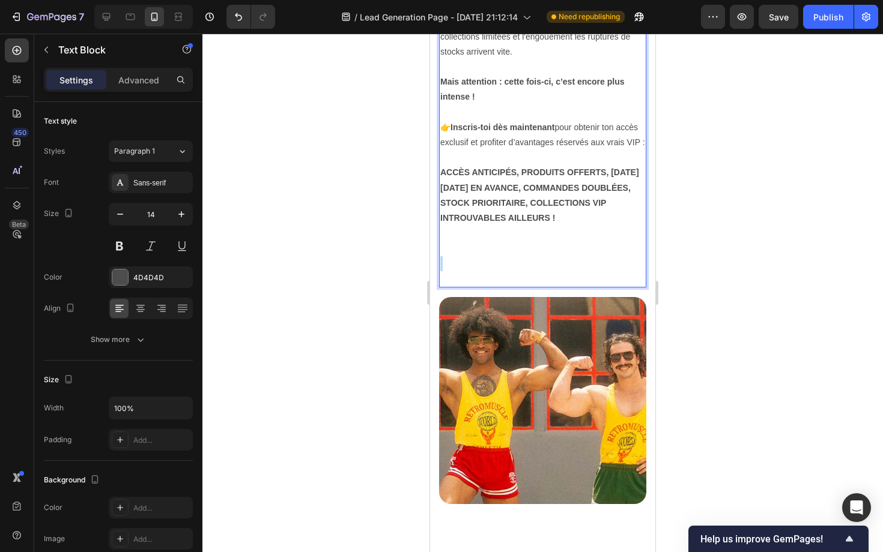
click at [463, 266] on p "⁠⁠⁠⁠⁠⁠⁠" at bounding box center [542, 264] width 205 height 46
click at [463, 266] on p "Rich Text Editor. Editing area: main" at bounding box center [542, 264] width 205 height 46
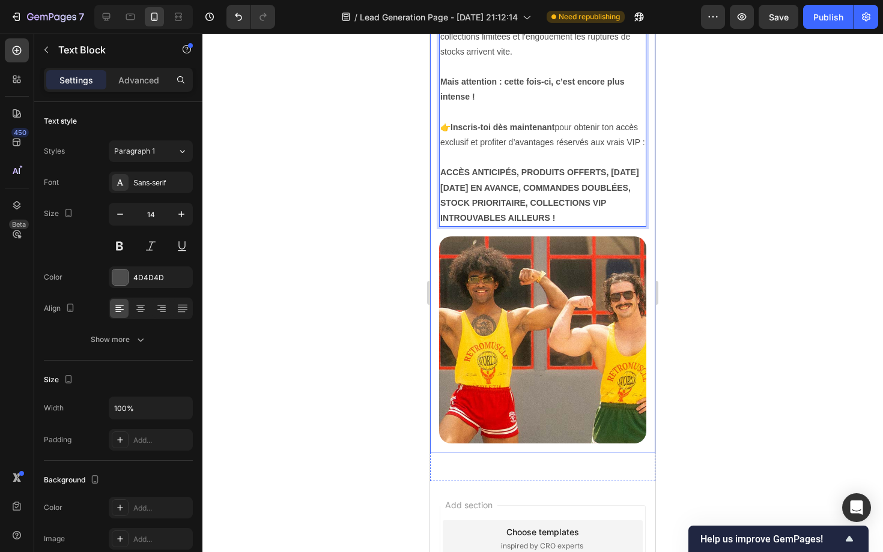
click at [404, 242] on div at bounding box center [542, 293] width 680 height 519
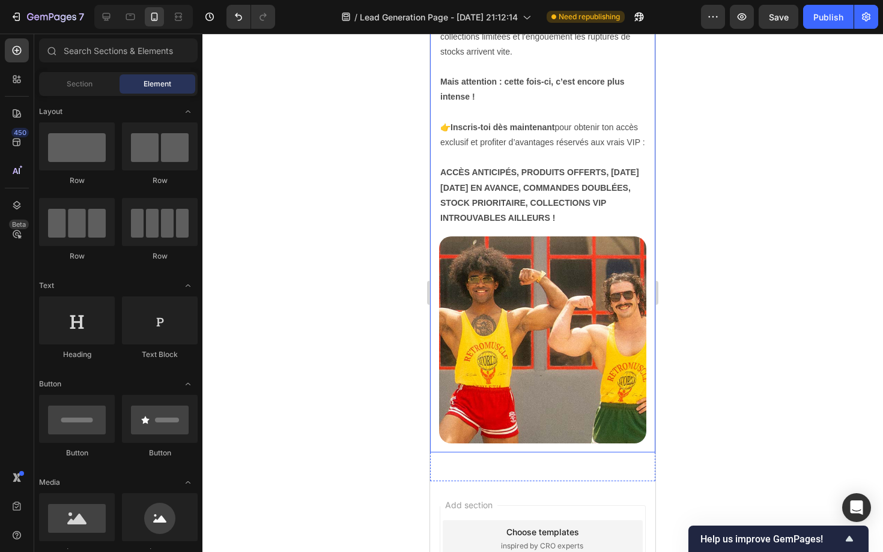
click at [492, 232] on div "⁠⁠⁠⁠⁠⁠⁠ UNE FIN D'ANNÉE DE FOLIE EN APPROCHE Heading Dans un monde de tendances…" at bounding box center [542, 155] width 225 height 594
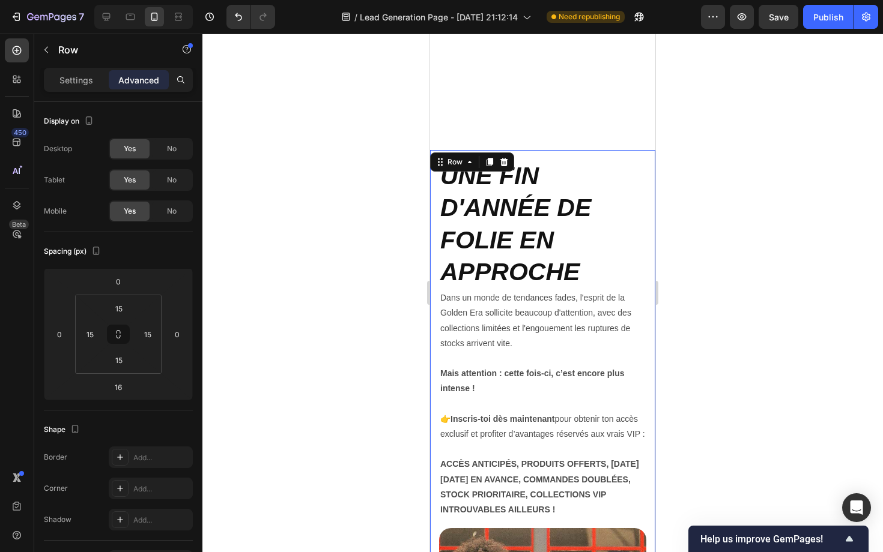
scroll to position [385, 0]
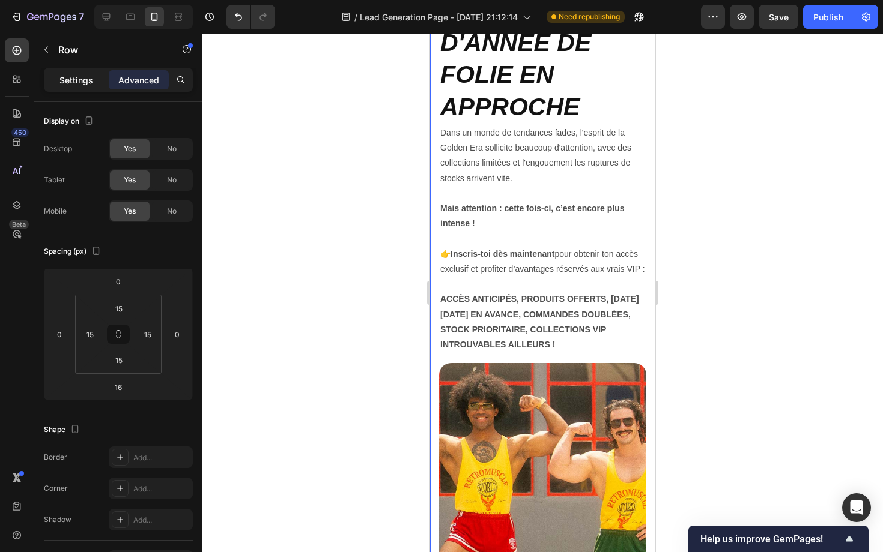
click at [80, 82] on p "Settings" at bounding box center [76, 80] width 34 height 13
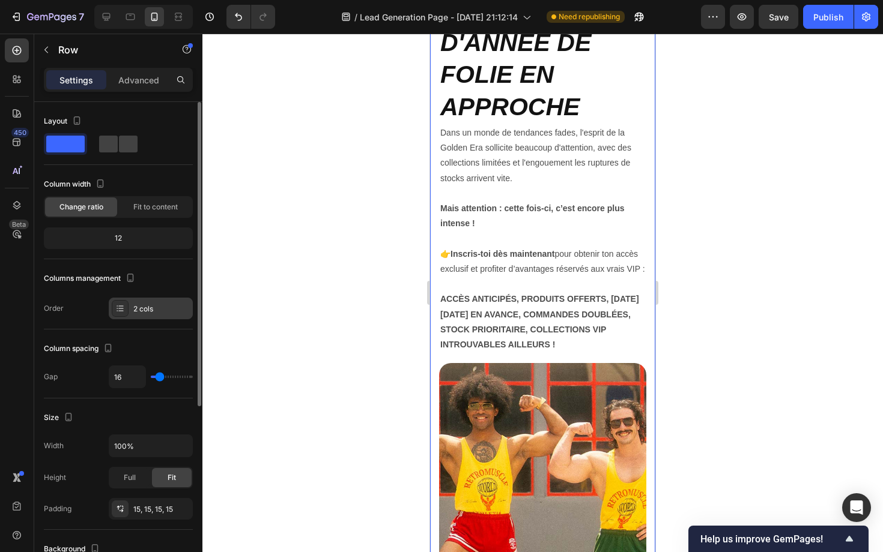
click at [121, 309] on icon at bounding box center [120, 309] width 10 height 10
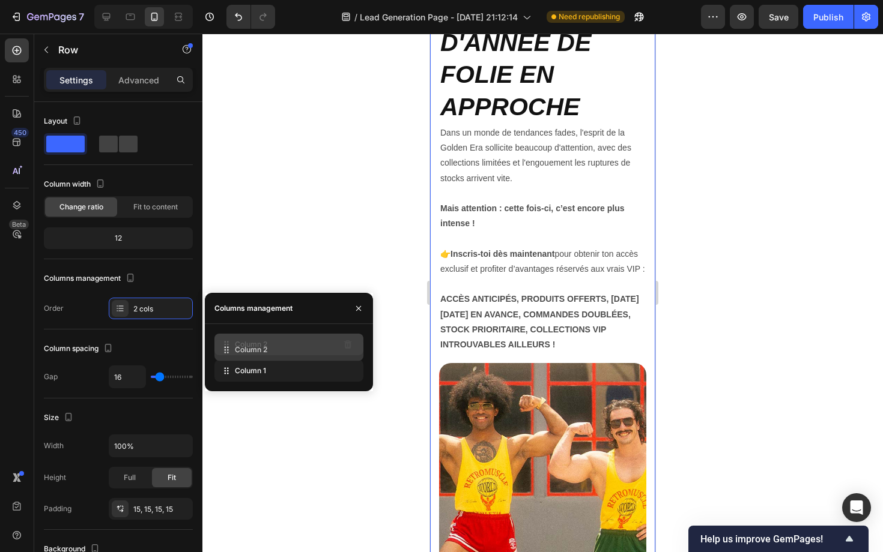
drag, startPoint x: 230, startPoint y: 372, endPoint x: 230, endPoint y: 349, distance: 22.8
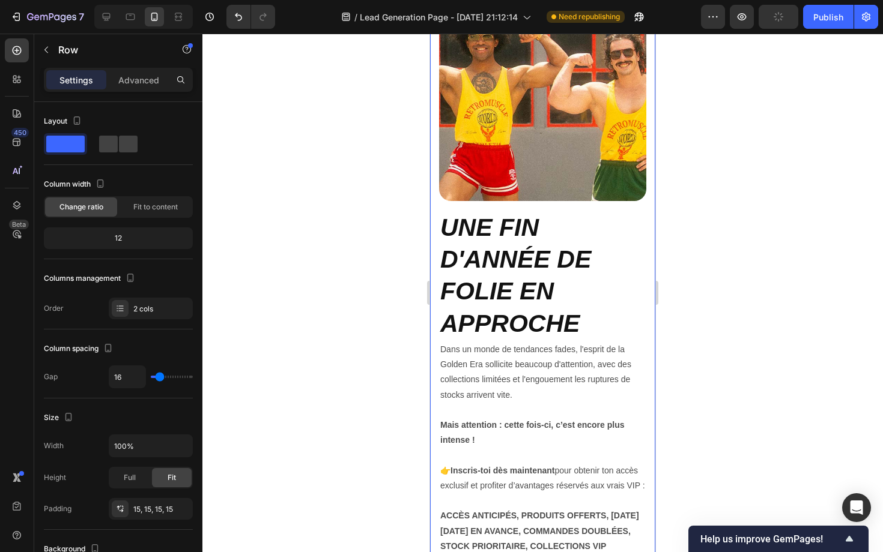
click at [354, 242] on div at bounding box center [542, 293] width 680 height 519
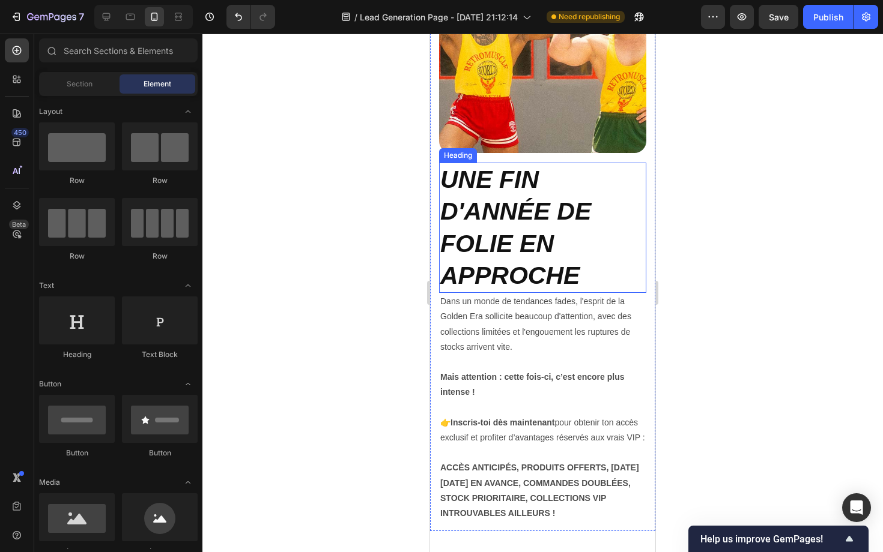
scroll to position [546, 0]
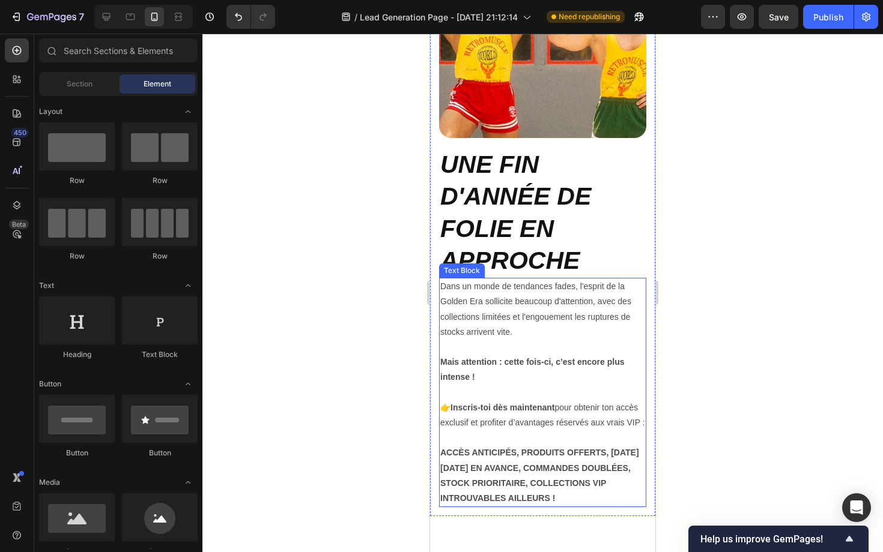
click at [482, 233] on strong "UNE FIN D'ANNÉE DE FOLIE EN APPROCHE" at bounding box center [515, 213] width 151 height 124
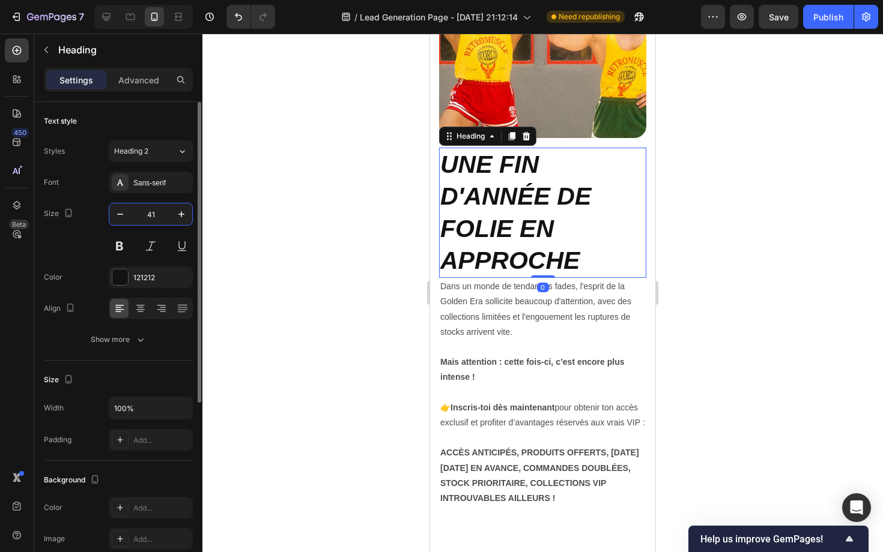
click at [153, 218] on input "41" at bounding box center [151, 215] width 40 height 22
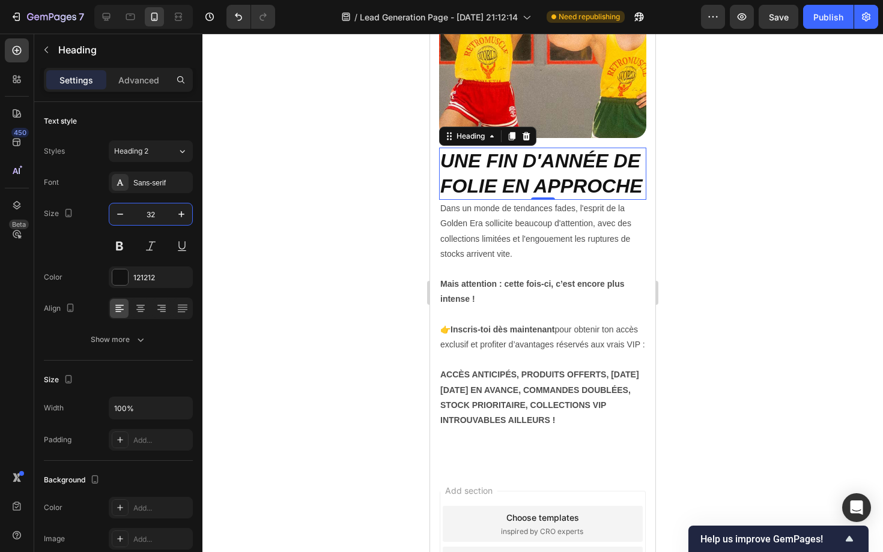
type input "32"
click at [340, 274] on div at bounding box center [542, 293] width 680 height 519
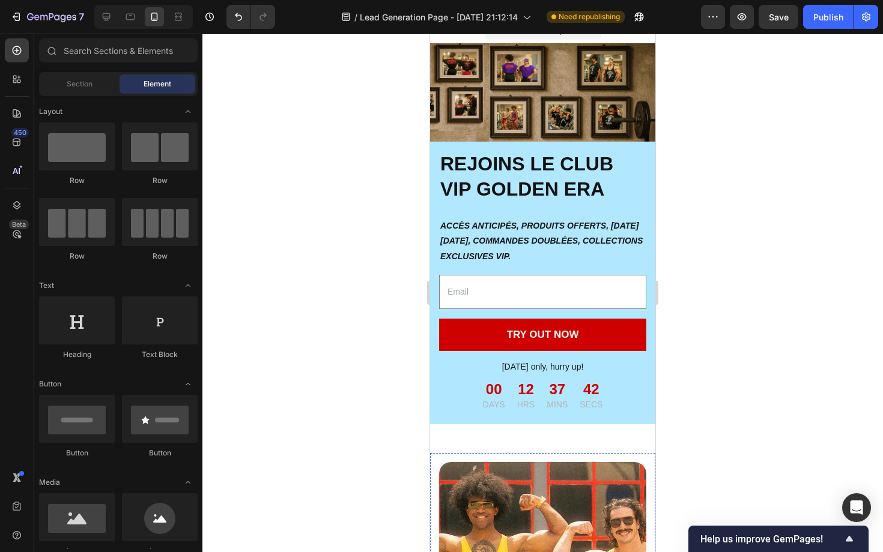
scroll to position [0, 0]
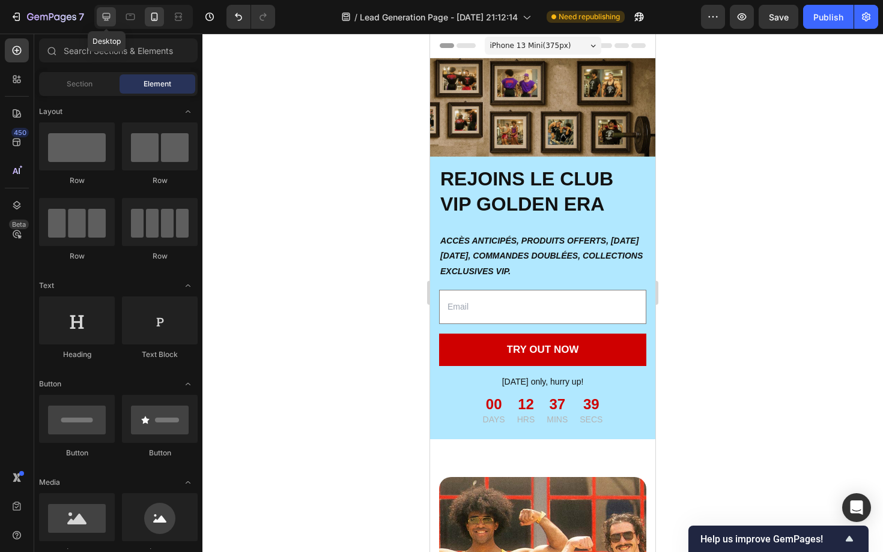
click at [106, 20] on icon at bounding box center [107, 17] width 8 height 8
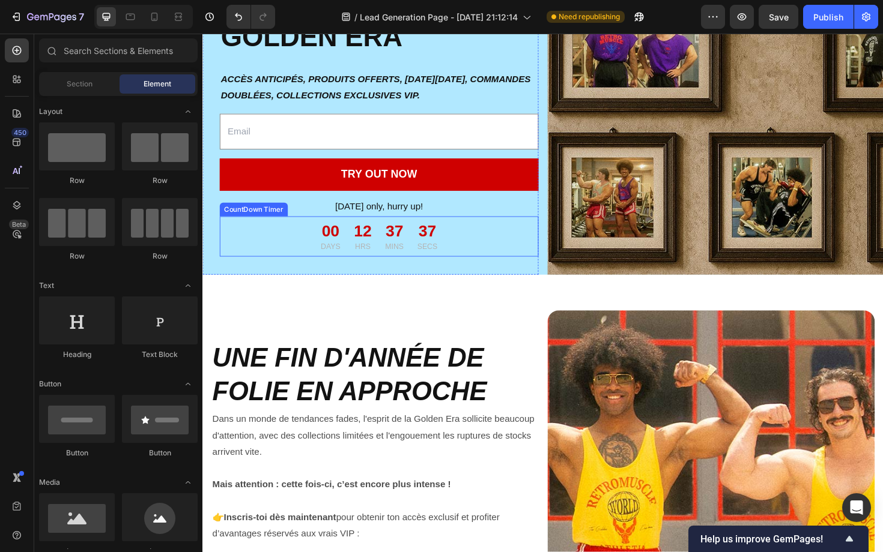
scroll to position [58, 0]
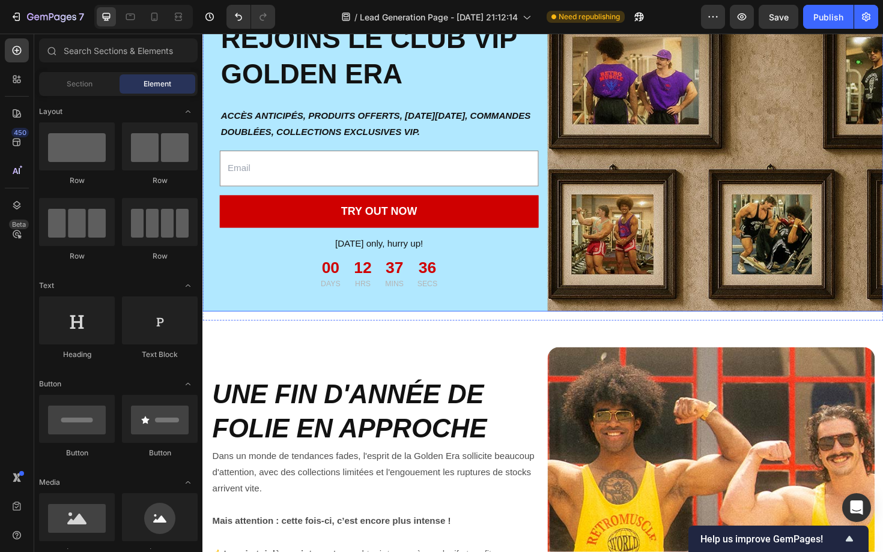
click at [561, 133] on div "REJOINS LE CLUB VIP GOLDEN ERA Heading ACCÈS ANTICIPÉS, PRODUITS OFFERTS, BLACK…" at bounding box center [562, 165] width 721 height 328
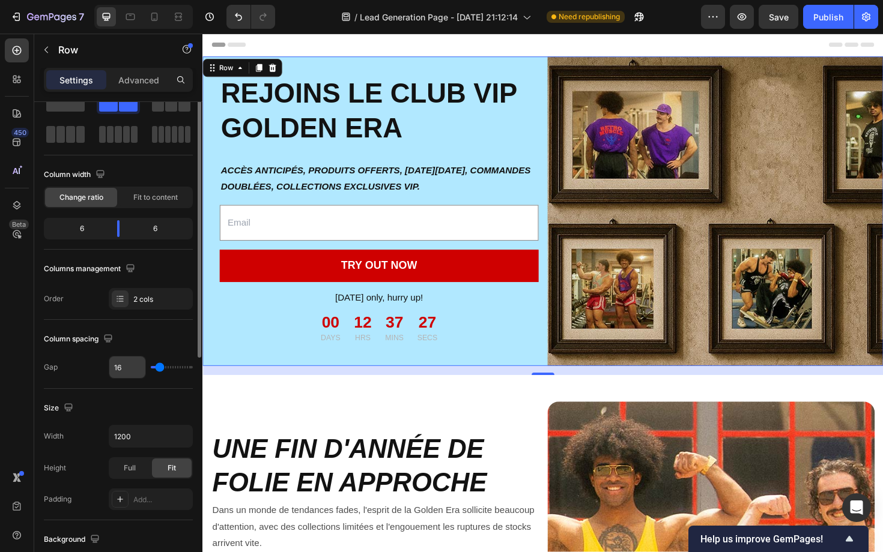
scroll to position [55, 0]
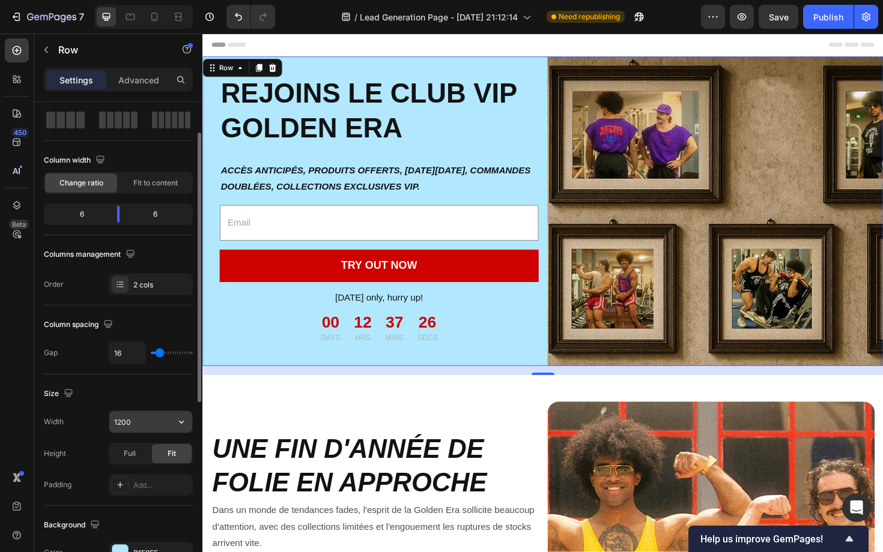
click at [151, 417] on input "1200" at bounding box center [150, 422] width 83 height 22
click at [185, 422] on icon "button" at bounding box center [181, 422] width 12 height 12
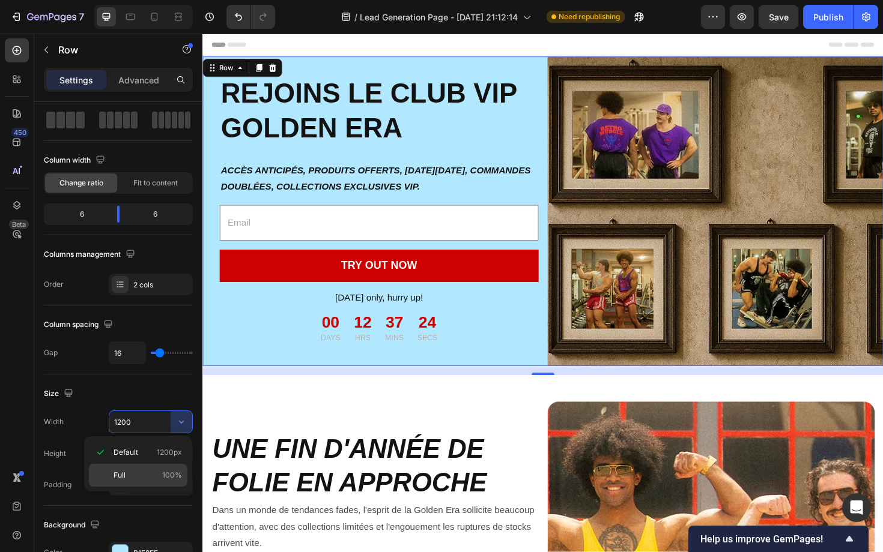
click at [132, 473] on p "Full 100%" at bounding box center [147, 475] width 68 height 11
type input "100%"
click at [343, 392] on div "16" at bounding box center [562, 391] width 721 height 10
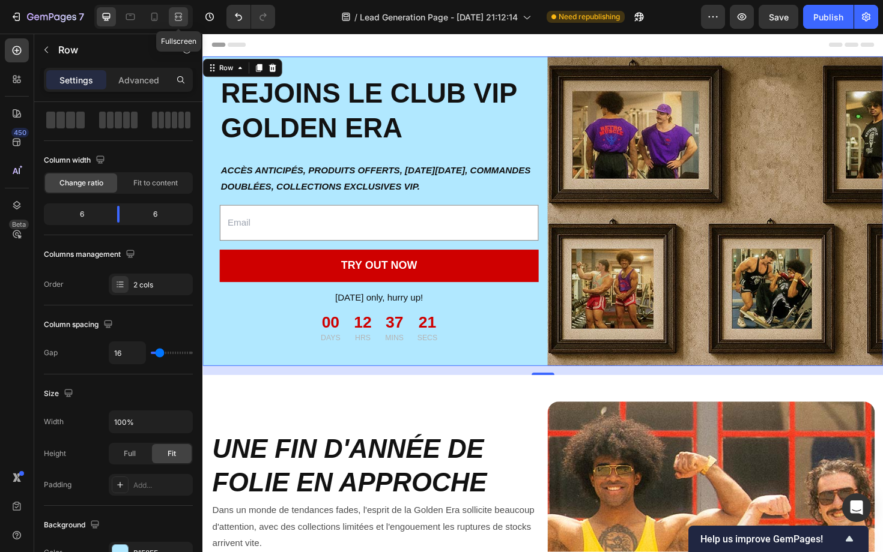
click at [181, 16] on icon at bounding box center [180, 16] width 4 height 3
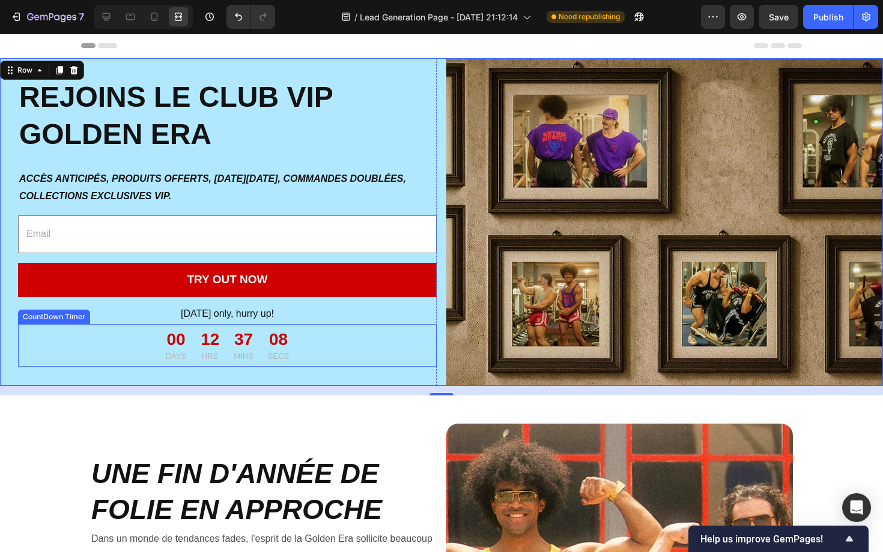
click at [249, 357] on p "MINS" at bounding box center [244, 357] width 20 height 12
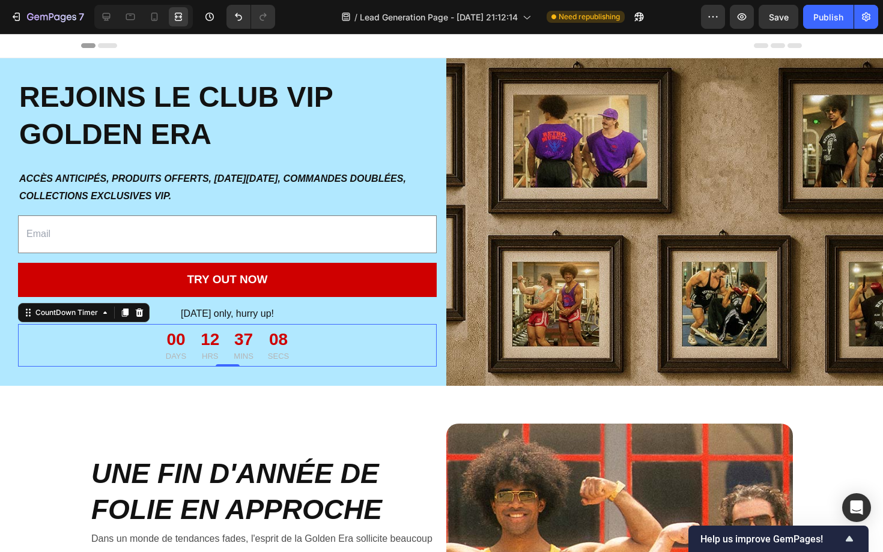
click at [249, 357] on p "MINS" at bounding box center [244, 357] width 20 height 12
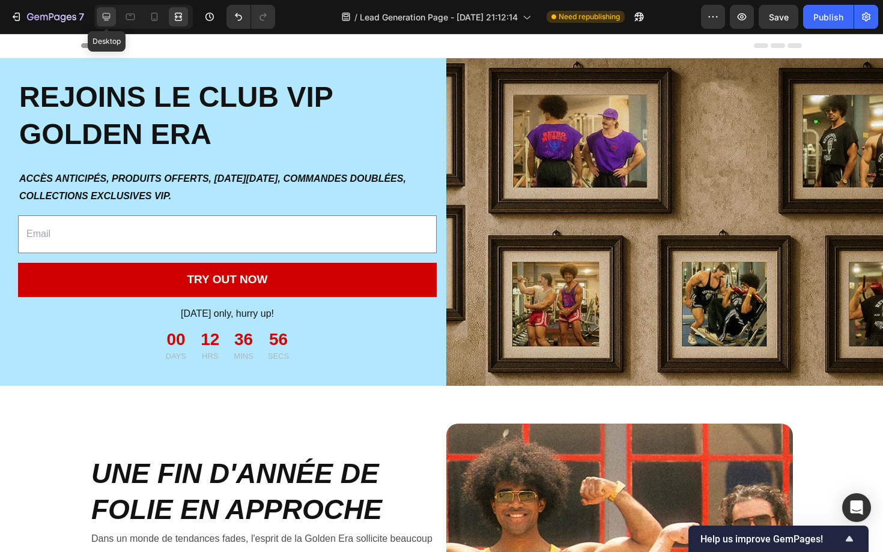
click at [107, 17] on icon at bounding box center [106, 17] width 12 height 12
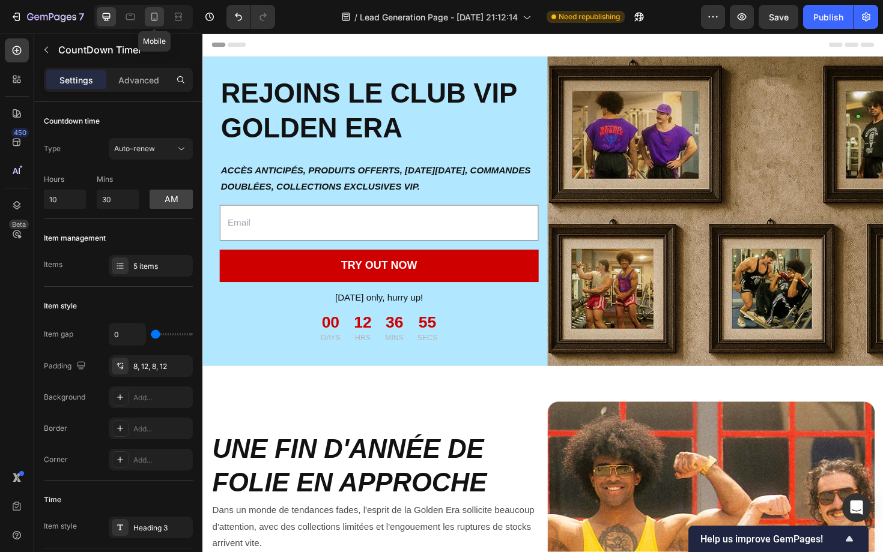
click at [153, 13] on icon at bounding box center [154, 17] width 7 height 8
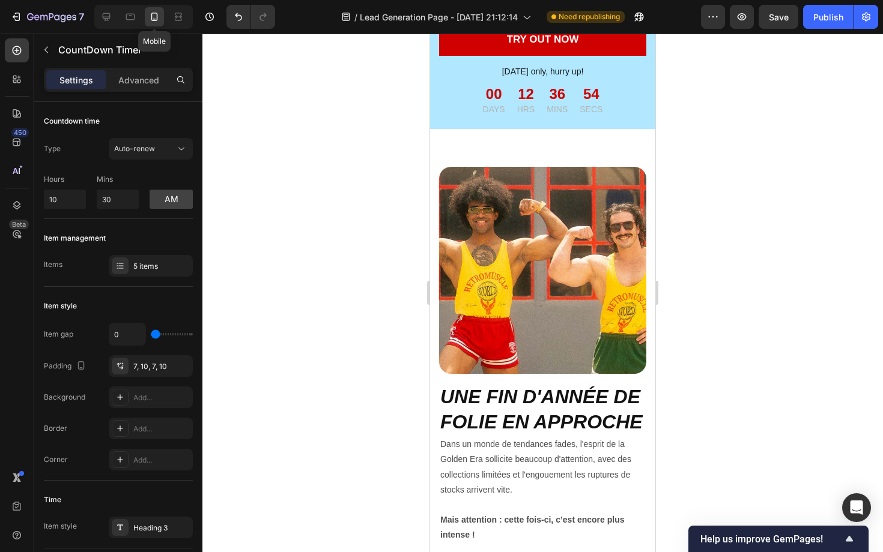
scroll to position [315, 0]
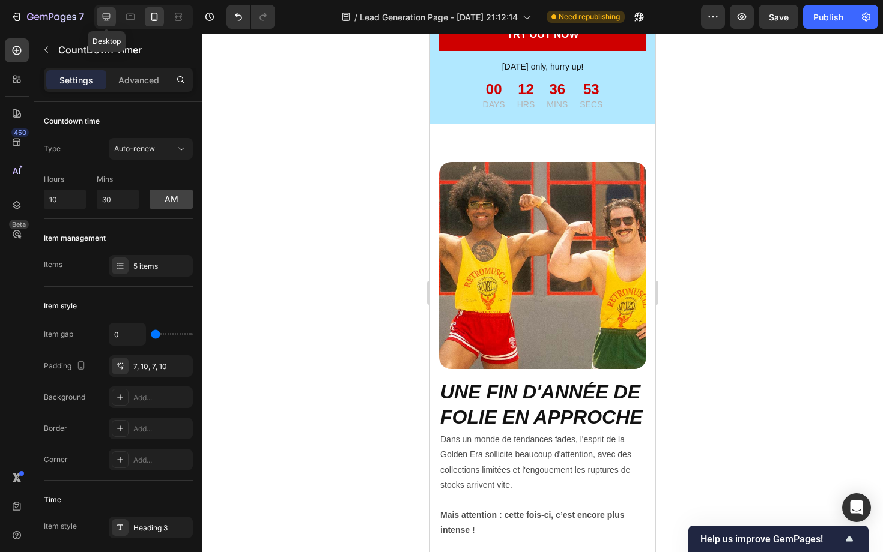
click at [107, 18] on icon at bounding box center [107, 17] width 8 height 8
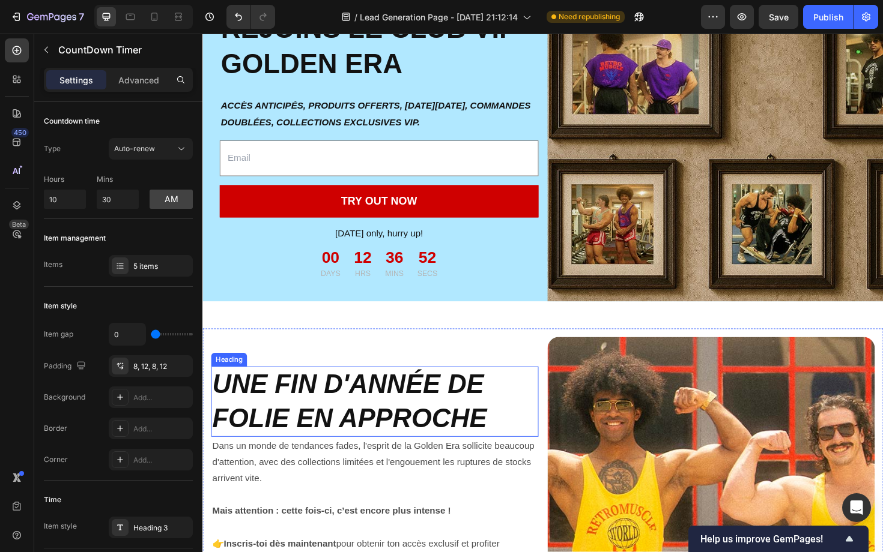
scroll to position [49, 0]
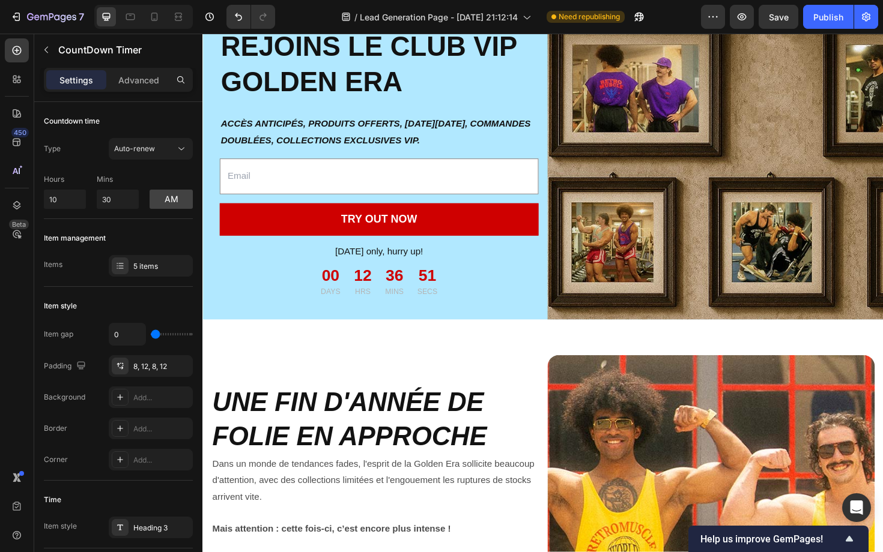
click at [351, 297] on div "00 DAYS" at bounding box center [337, 296] width 35 height 43
click at [346, 297] on div "00" at bounding box center [337, 291] width 20 height 22
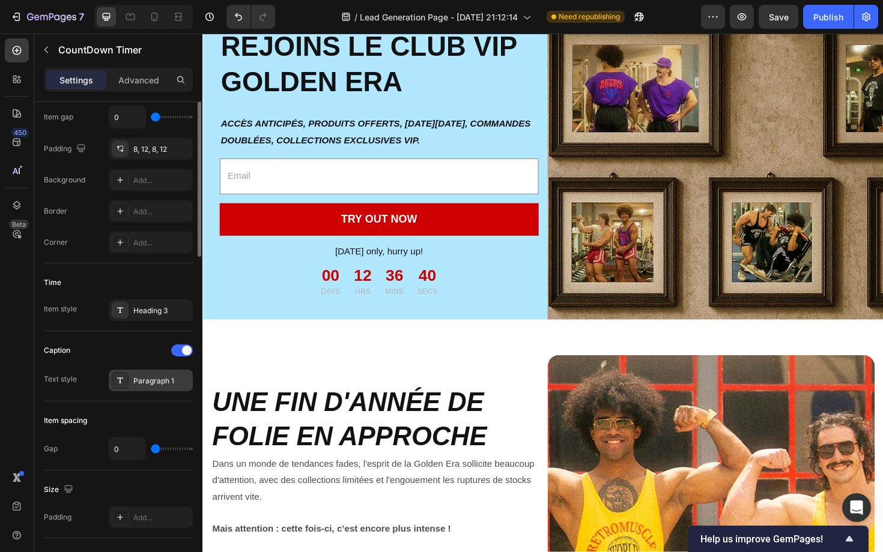
scroll to position [0, 0]
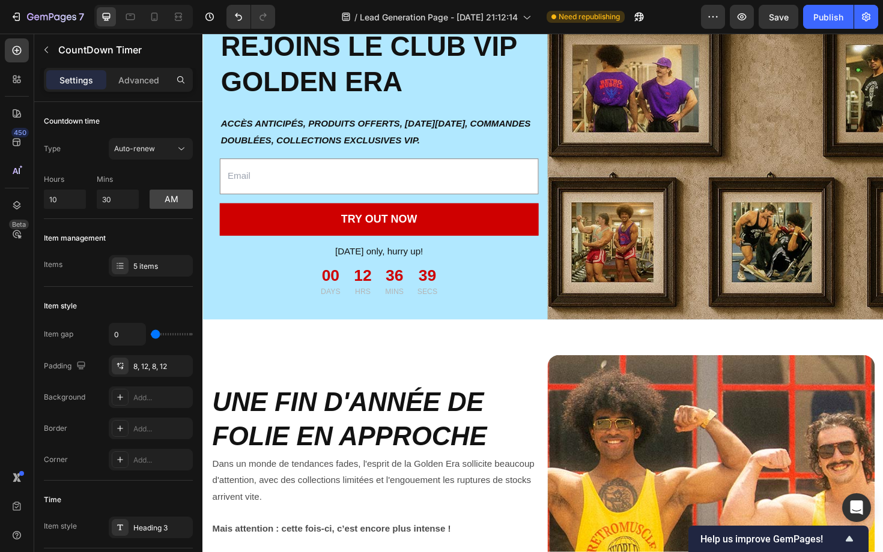
click at [139, 68] on div "Settings Advanced" at bounding box center [118, 80] width 149 height 24
click at [138, 71] on div "Advanced" at bounding box center [139, 79] width 60 height 19
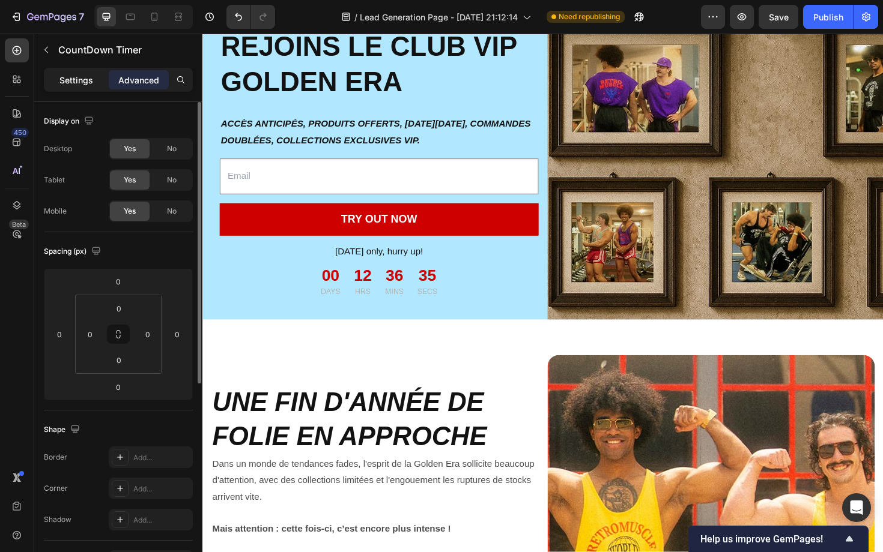
click at [85, 78] on p "Settings" at bounding box center [76, 80] width 34 height 13
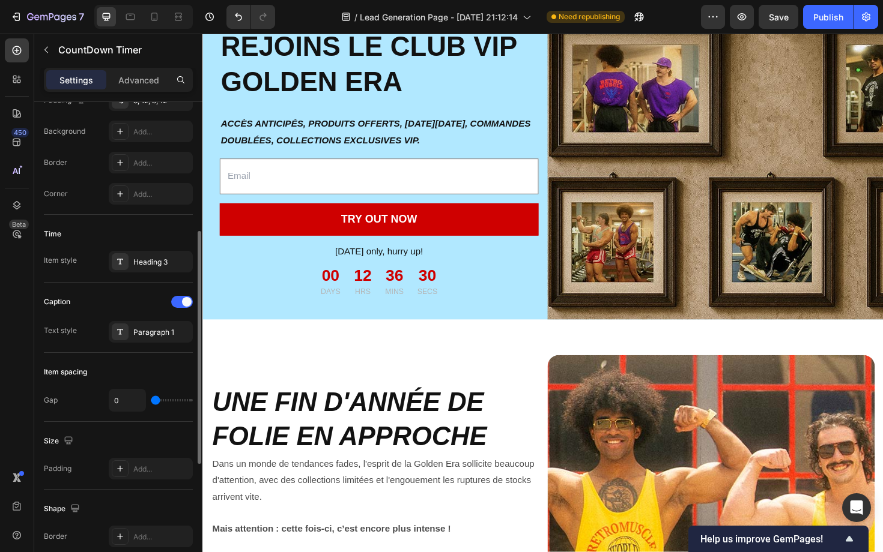
scroll to position [272, 0]
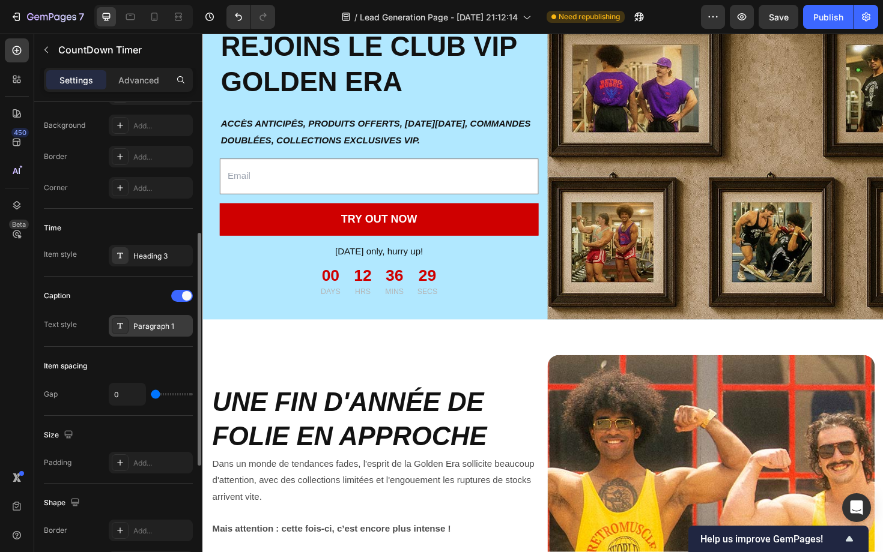
click at [132, 325] on div "Paragraph 1" at bounding box center [151, 326] width 84 height 22
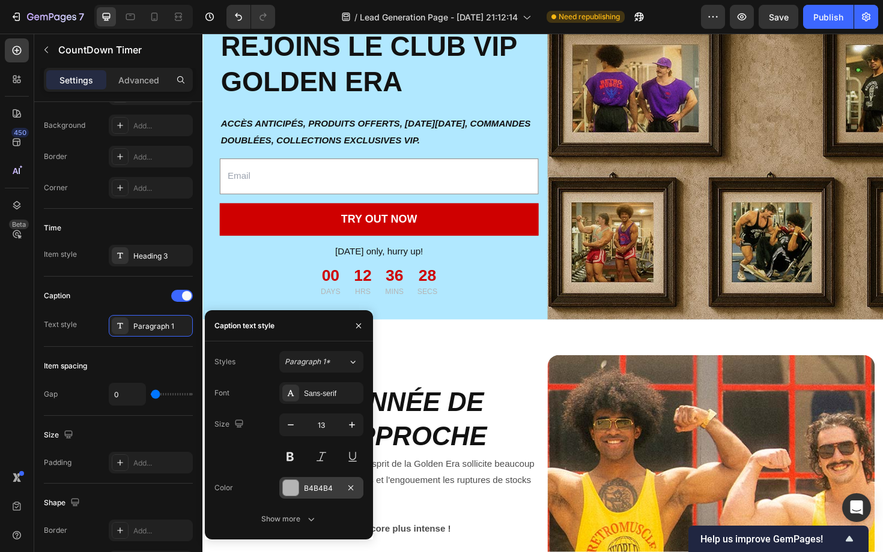
click at [293, 484] on div at bounding box center [291, 488] width 16 height 16
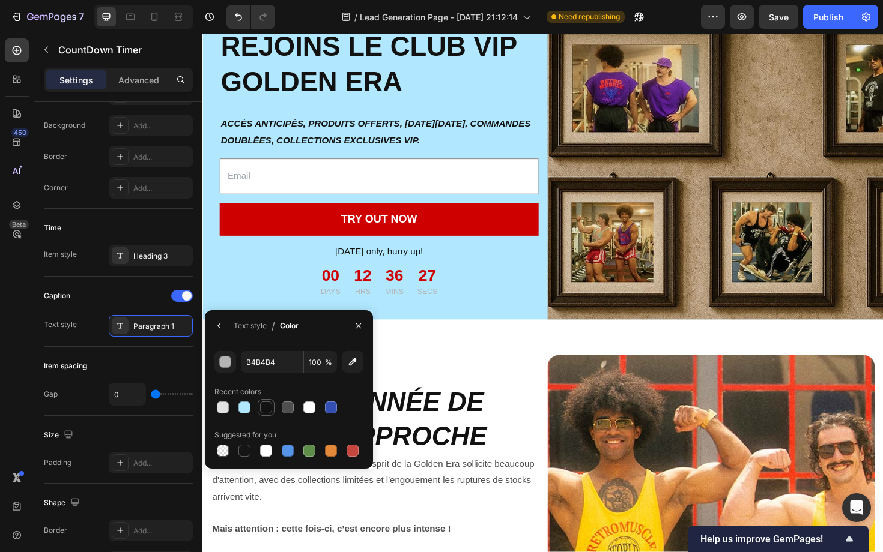
click at [268, 407] on div at bounding box center [266, 408] width 12 height 12
type input "121212"
click at [515, 394] on div "⁠⁠⁠⁠⁠⁠⁠ UNE FIN D'ANNÉE DE FOLIE EN APPROCHE Heading Dans un monde de tendances…" at bounding box center [384, 548] width 346 height 346
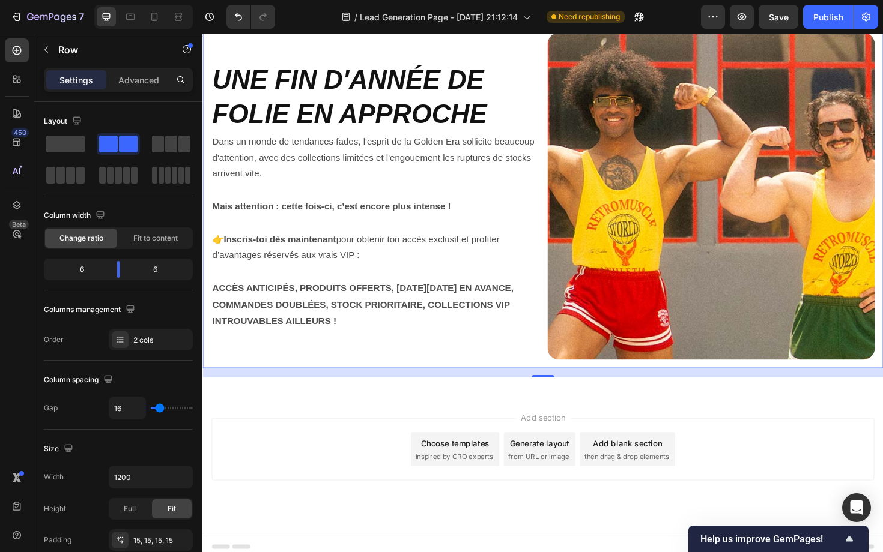
scroll to position [0, 0]
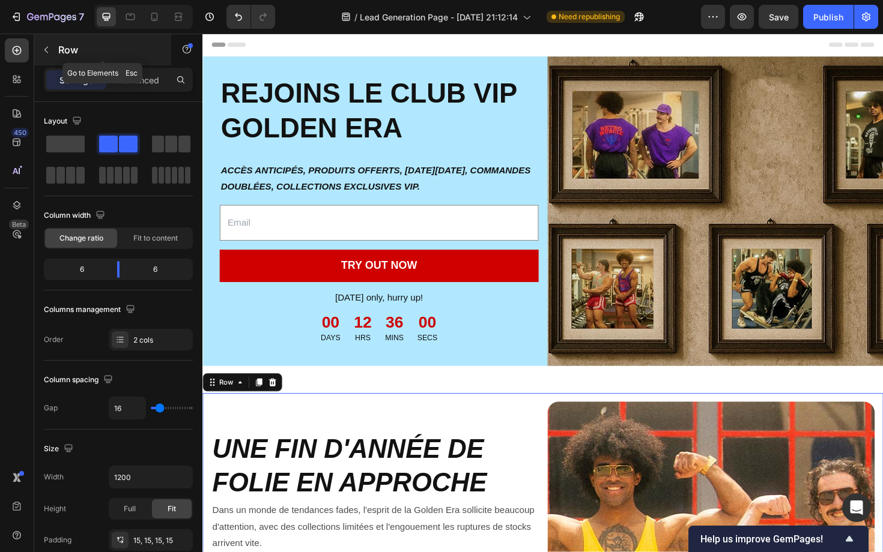
click at [47, 52] on icon "button" at bounding box center [46, 50] width 10 height 10
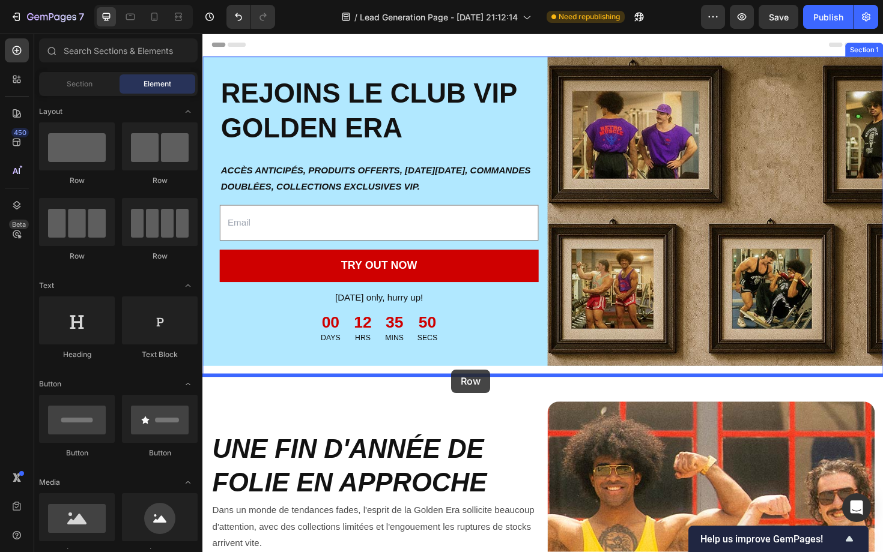
drag, startPoint x: 301, startPoint y: 201, endPoint x: 466, endPoint y: 390, distance: 250.6
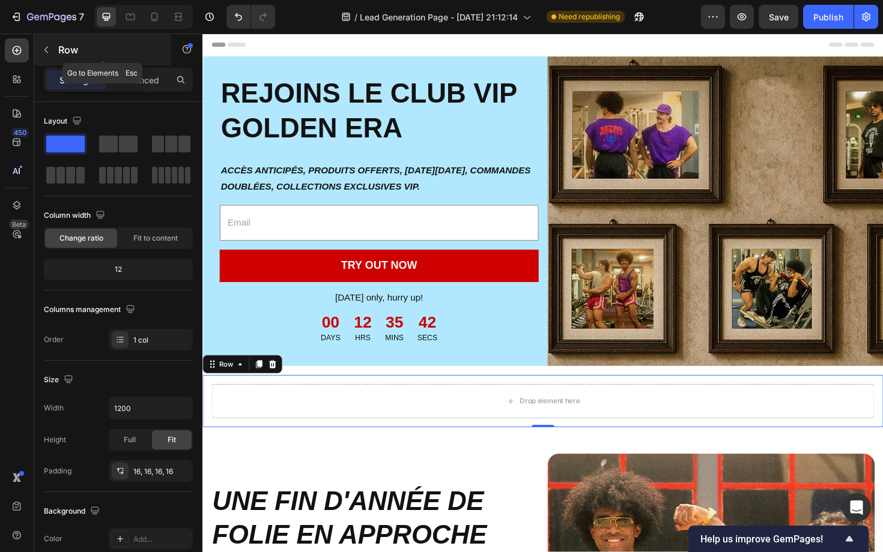
click at [47, 50] on icon "button" at bounding box center [46, 50] width 10 height 10
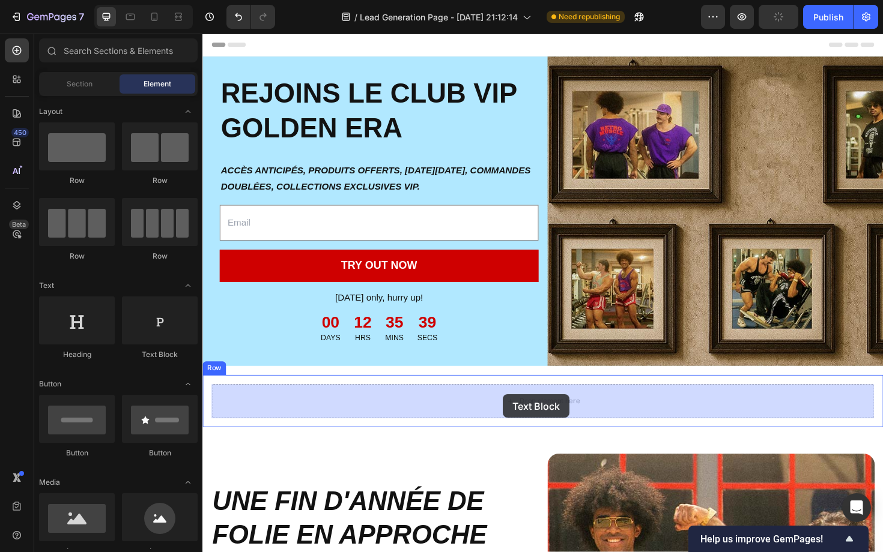
drag, startPoint x: 354, startPoint y: 368, endPoint x: 521, endPoint y: 416, distance: 173.3
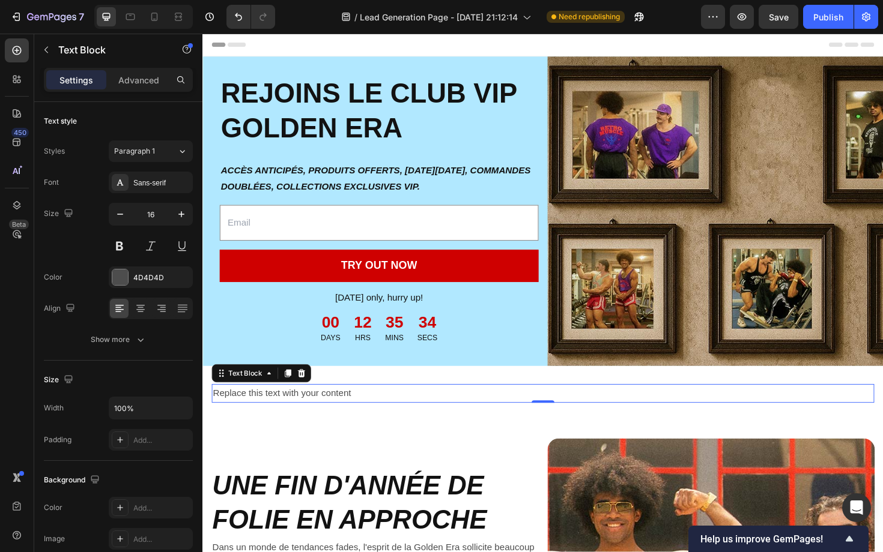
click at [343, 414] on div "Replace this text with your content" at bounding box center [562, 415] width 701 height 20
click at [343, 414] on p "Replace this text with your content" at bounding box center [562, 415] width 699 height 17
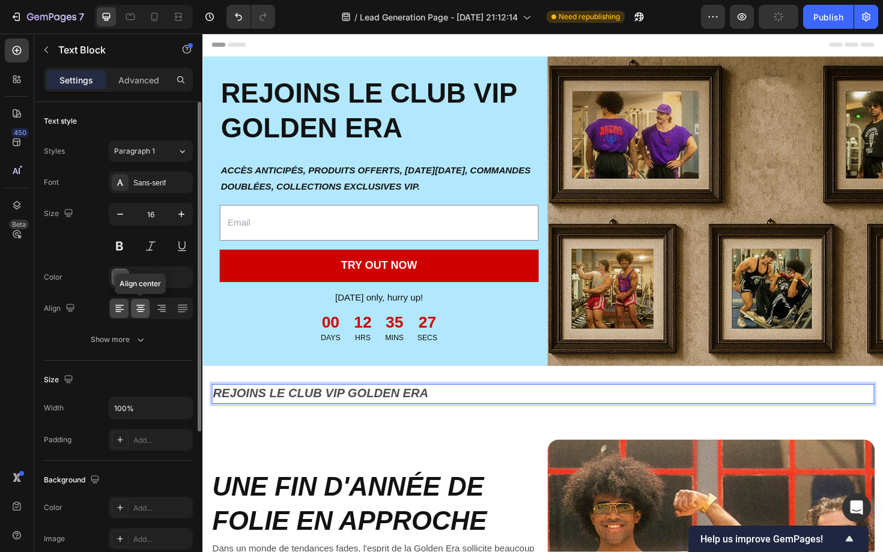
click at [142, 312] on icon at bounding box center [141, 309] width 12 height 12
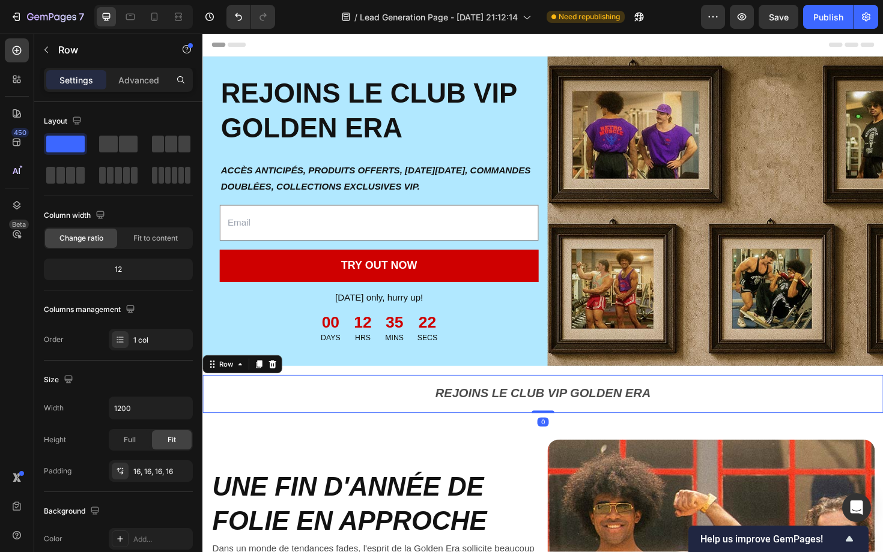
click at [208, 417] on div "REJOINS LE CLUB VIP GOLDEN ERA Text Block Row 0" at bounding box center [562, 416] width 721 height 40
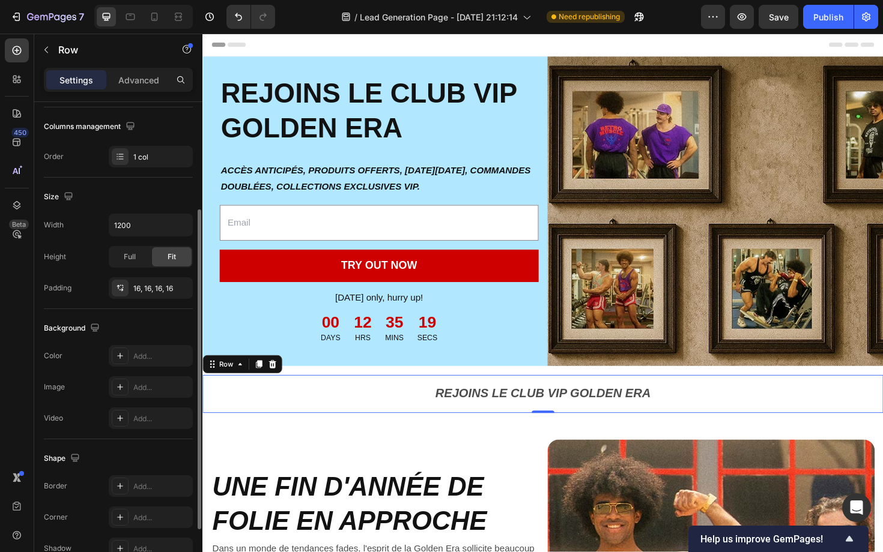
scroll to position [164, 0]
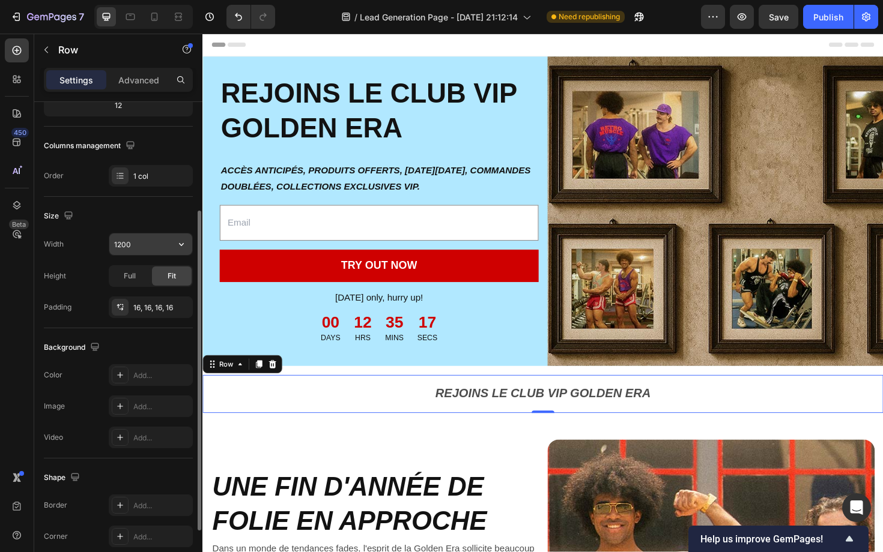
click at [161, 247] on input "1200" at bounding box center [150, 245] width 83 height 22
click at [179, 246] on icon "button" at bounding box center [181, 244] width 12 height 12
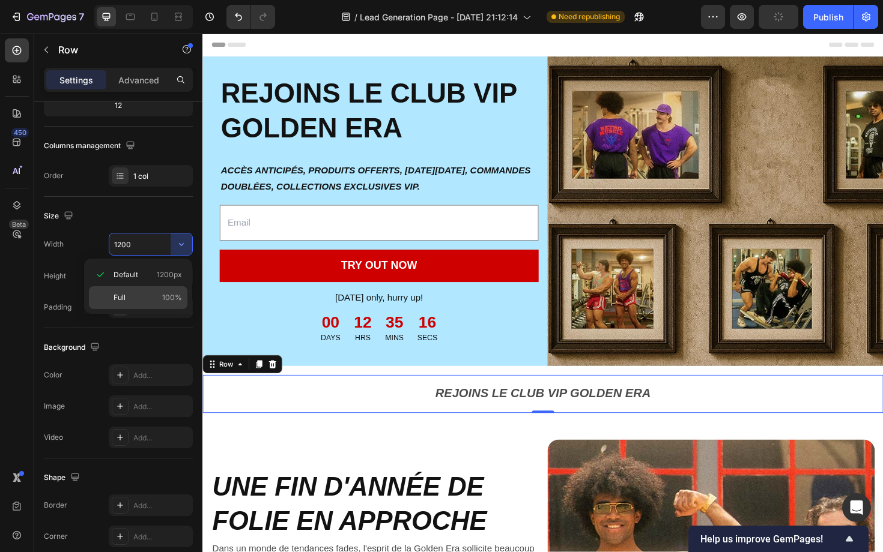
click at [147, 294] on p "Full 100%" at bounding box center [147, 297] width 68 height 11
type input "100%"
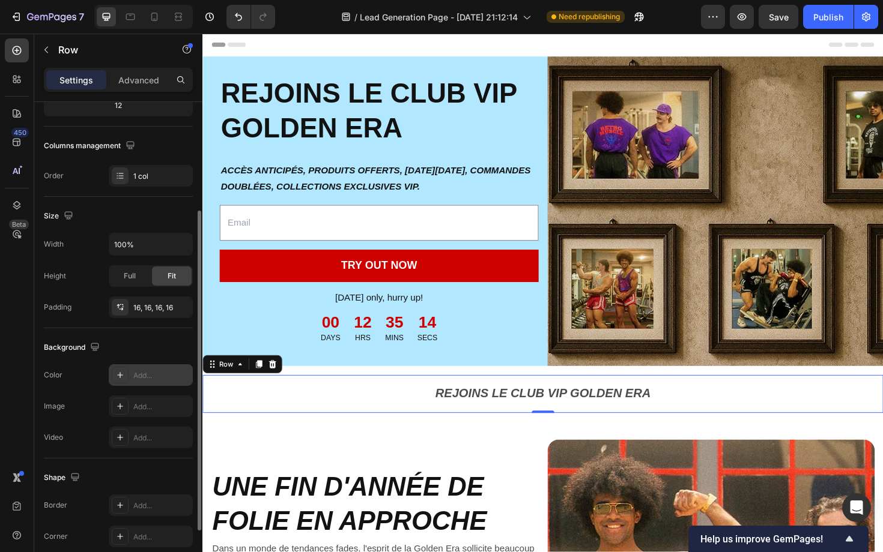
click at [123, 377] on icon at bounding box center [120, 376] width 10 height 10
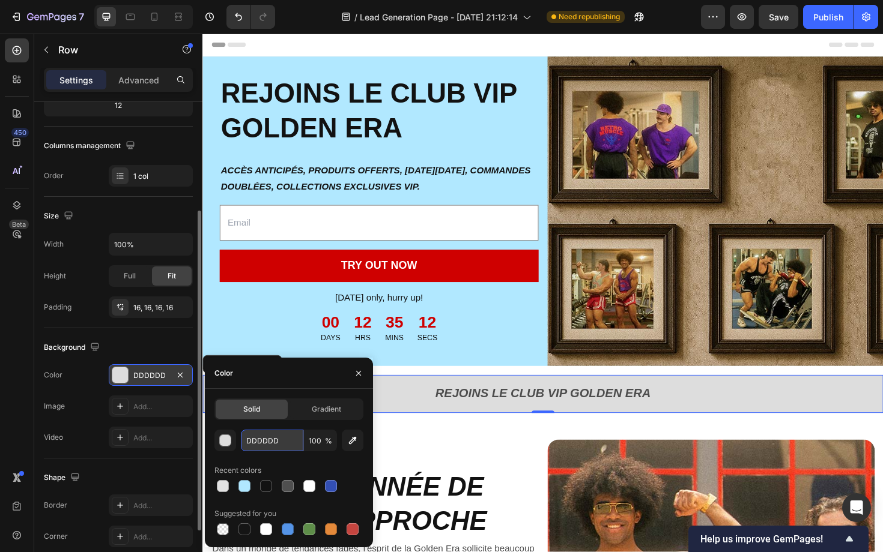
click at [271, 442] on input "DDDDDD" at bounding box center [272, 441] width 62 height 22
paste input "#001355"
type input "#001355"
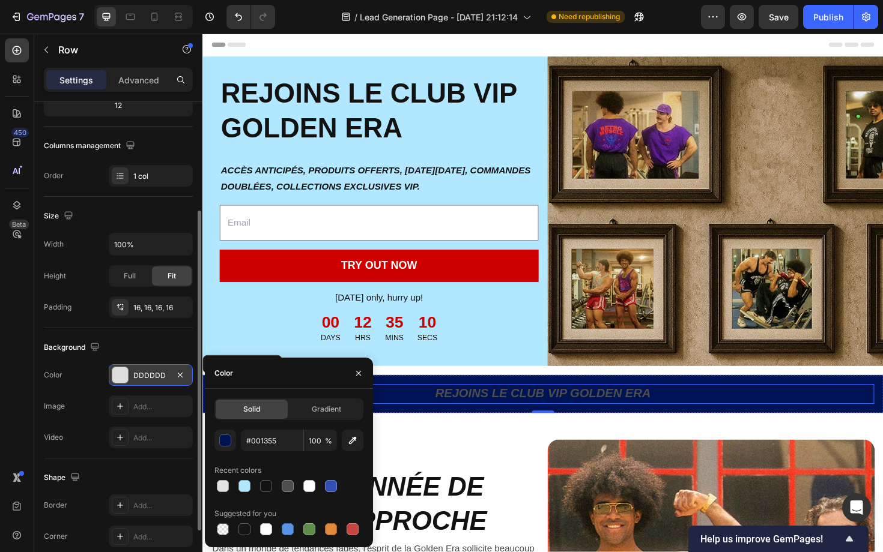
click at [513, 410] on strong "REJOINS LE CLUB VIP GOLDEN ERA" at bounding box center [563, 415] width 228 height 14
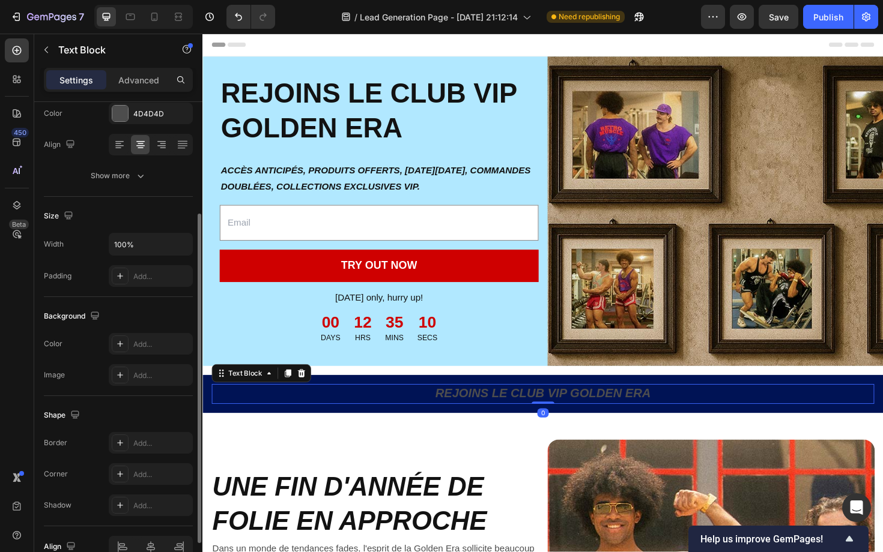
scroll to position [0, 0]
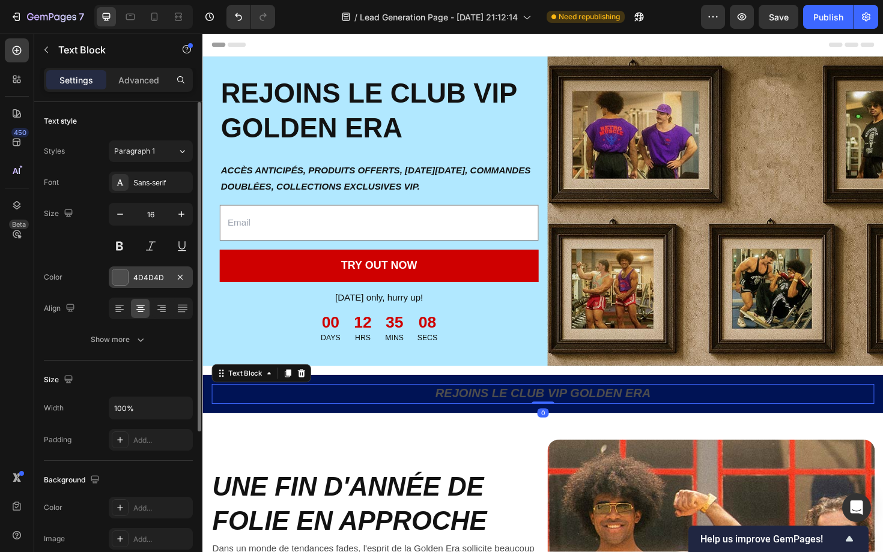
click at [124, 276] on div at bounding box center [120, 278] width 16 height 16
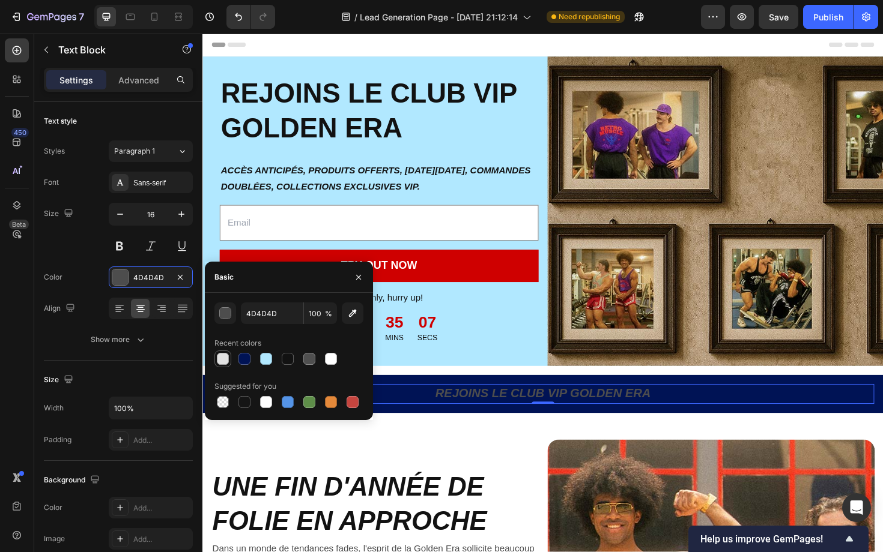
click at [223, 362] on div at bounding box center [223, 359] width 12 height 12
type input "E2E2E2"
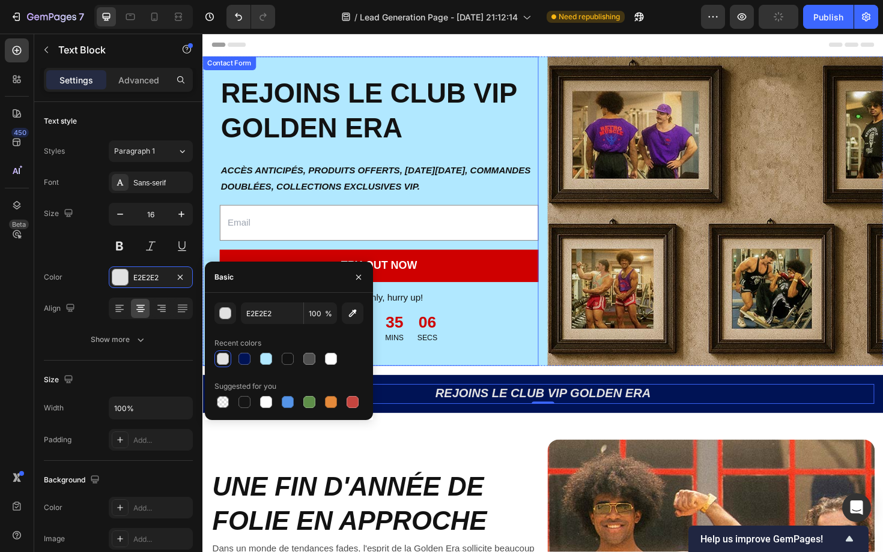
click at [448, 388] on div "REJOINS LE CLUB VIP GOLDEN ERA Heading ACCÈS ANTICIPÉS, PRODUITS OFFERTS, BLACK…" at bounding box center [562, 247] width 721 height 378
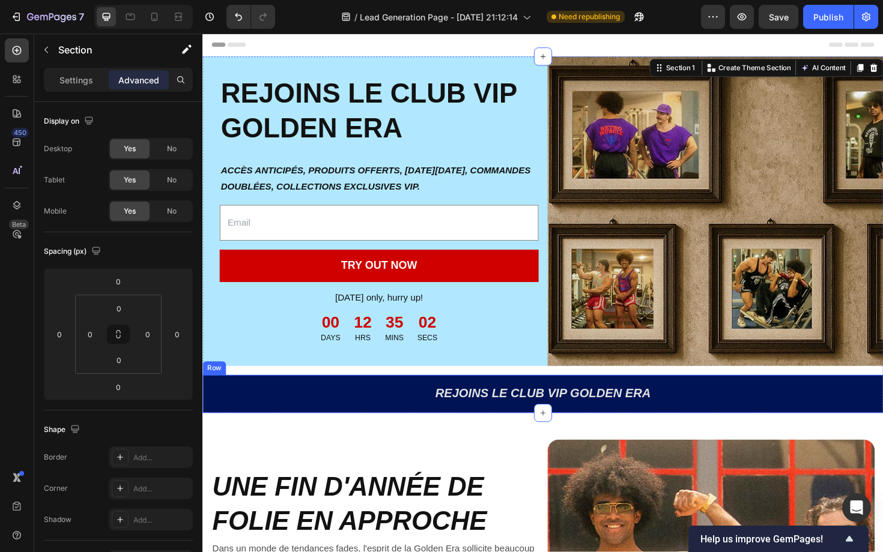
click at [428, 401] on div "REJOINS LE CLUB VIP GOLDEN ERA Text Block Row" at bounding box center [562, 416] width 721 height 40
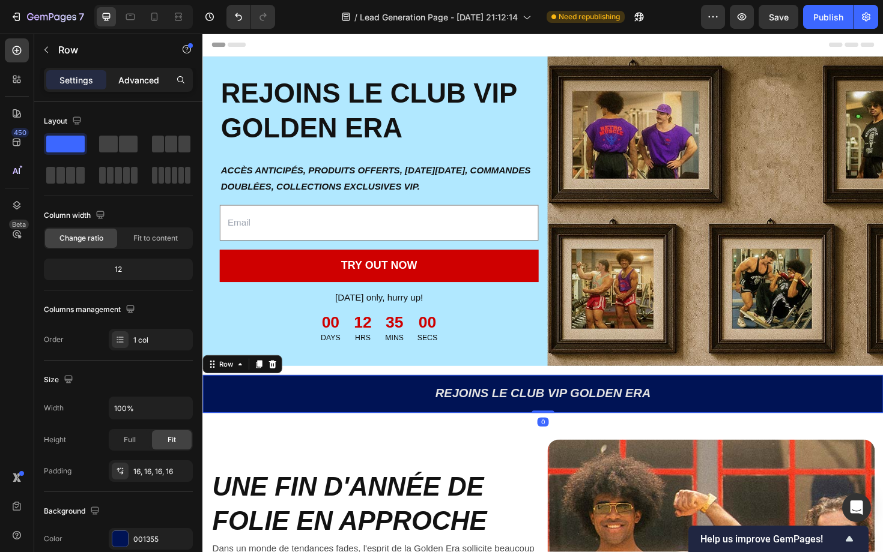
click at [144, 74] on p "Advanced" at bounding box center [138, 80] width 41 height 13
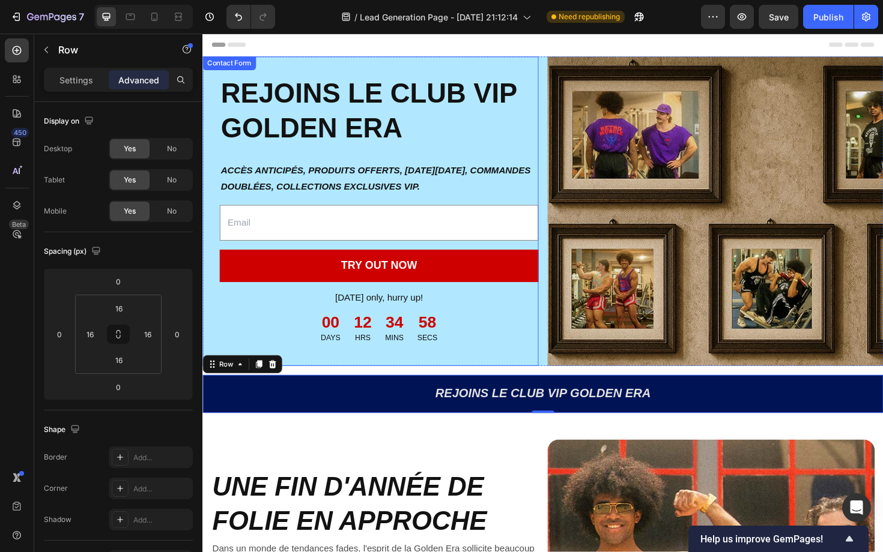
click at [328, 387] on div "REJOINS LE CLUB VIP GOLDEN ERA Heading ACCÈS ANTICIPÉS, PRODUITS OFFERTS, BLACK…" at bounding box center [562, 247] width 721 height 378
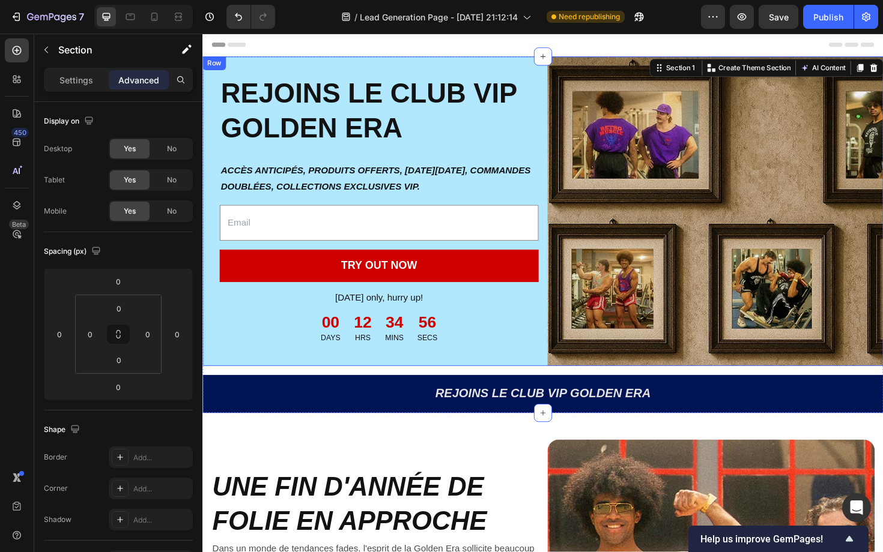
click at [563, 372] on div "REJOINS LE CLUB VIP GOLDEN ERA Heading ACCÈS ANTICIPÉS, PRODUITS OFFERTS, BLACK…" at bounding box center [562, 222] width 721 height 328
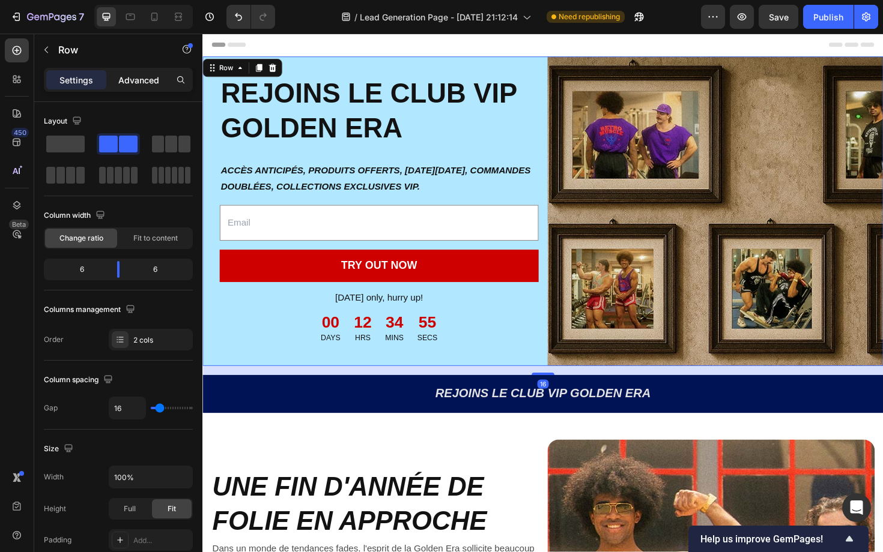
click at [153, 79] on p "Advanced" at bounding box center [138, 80] width 41 height 13
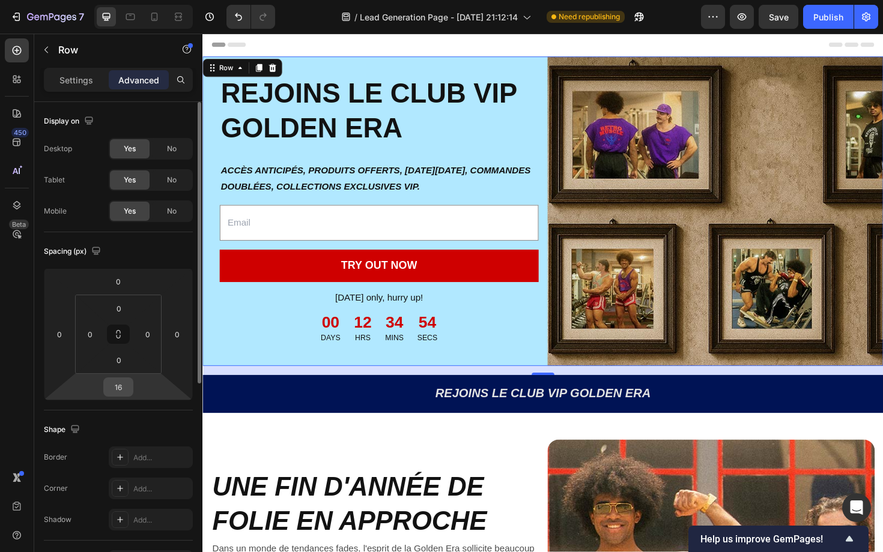
click at [116, 393] on input "16" at bounding box center [118, 387] width 24 height 18
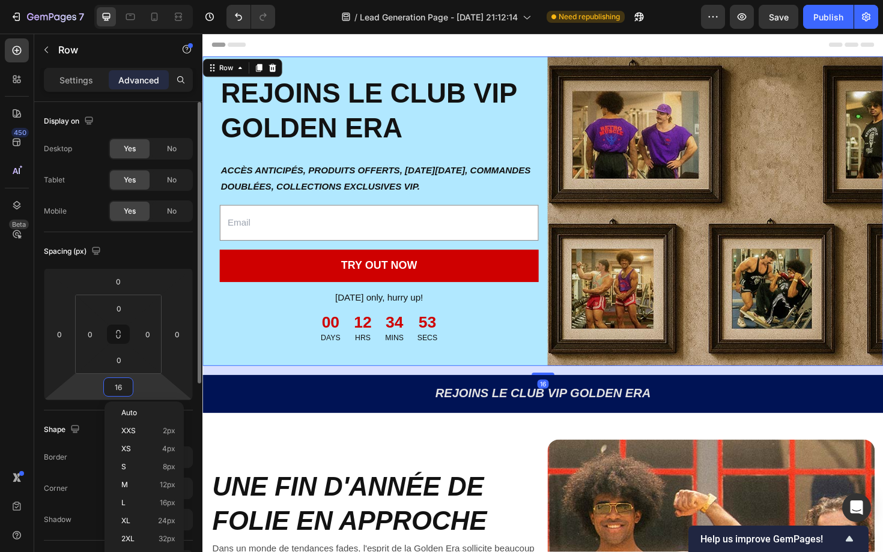
type input "0"
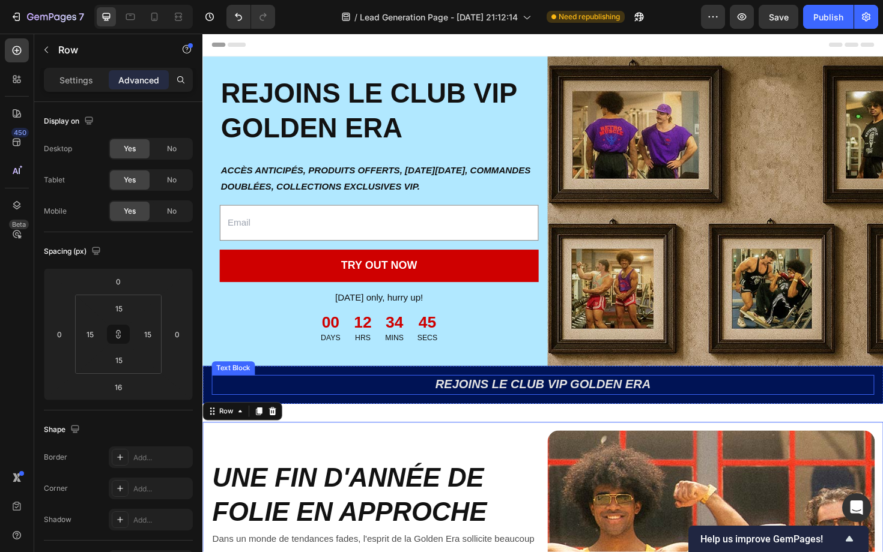
click at [681, 406] on p "REJOINS LE CLUB VIP GOLDEN ERA" at bounding box center [562, 406] width 699 height 19
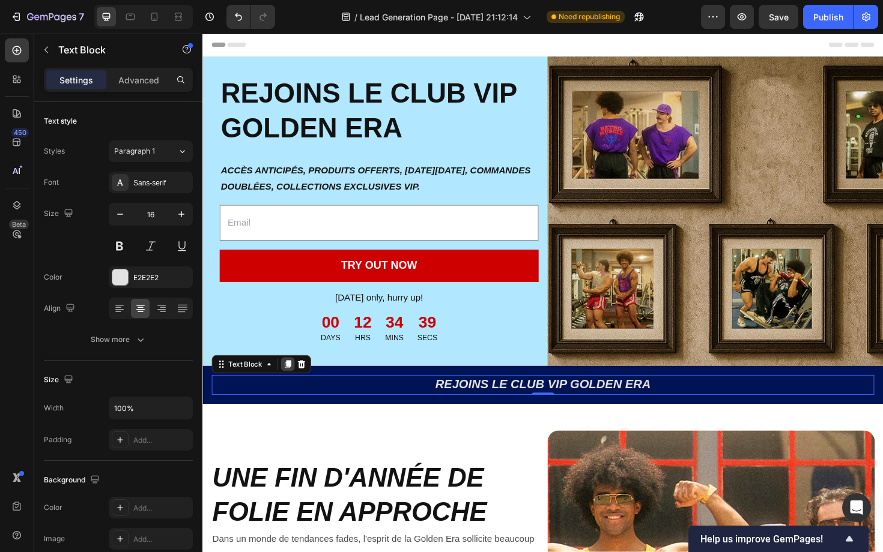
click at [295, 388] on icon at bounding box center [293, 385] width 10 height 10
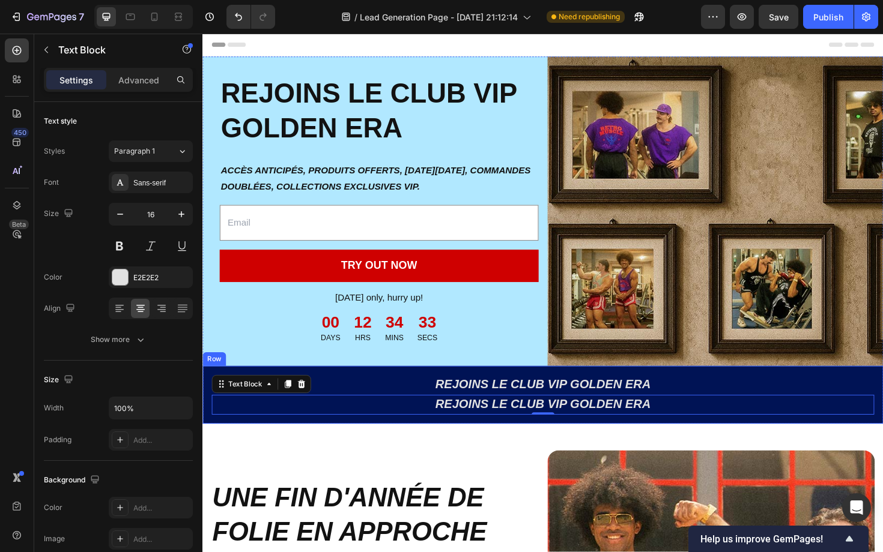
click at [354, 395] on div "REJOINS LE CLUB VIP GOLDEN ERA Text Block REJOINS LE CLUB VIP GOLDEN ERA Text B…" at bounding box center [562, 416] width 721 height 61
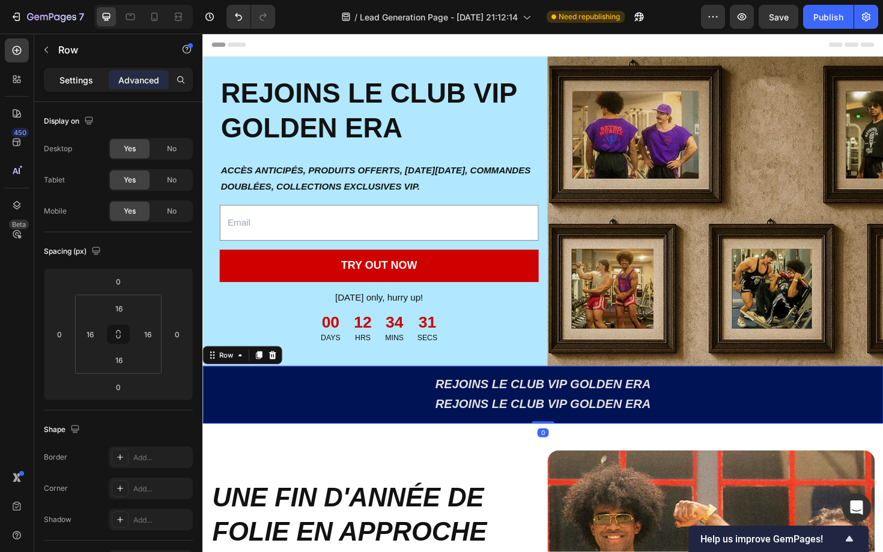
click at [89, 80] on p "Settings" at bounding box center [76, 80] width 34 height 13
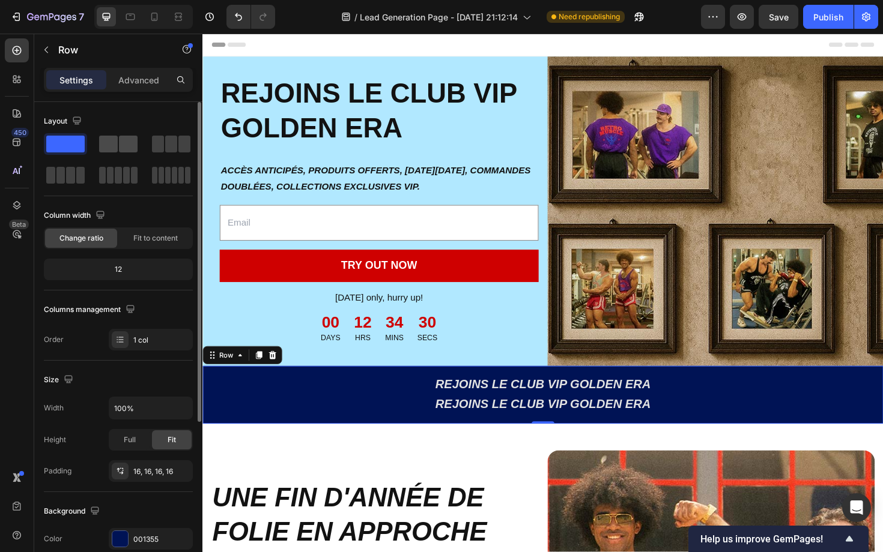
click at [126, 145] on span at bounding box center [128, 144] width 19 height 17
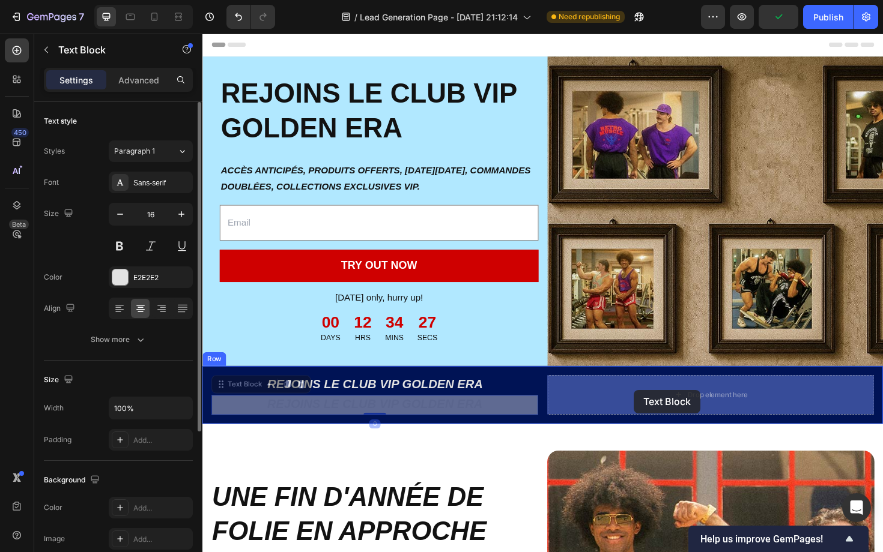
drag, startPoint x: 433, startPoint y: 426, endPoint x: 659, endPoint y: 411, distance: 226.9
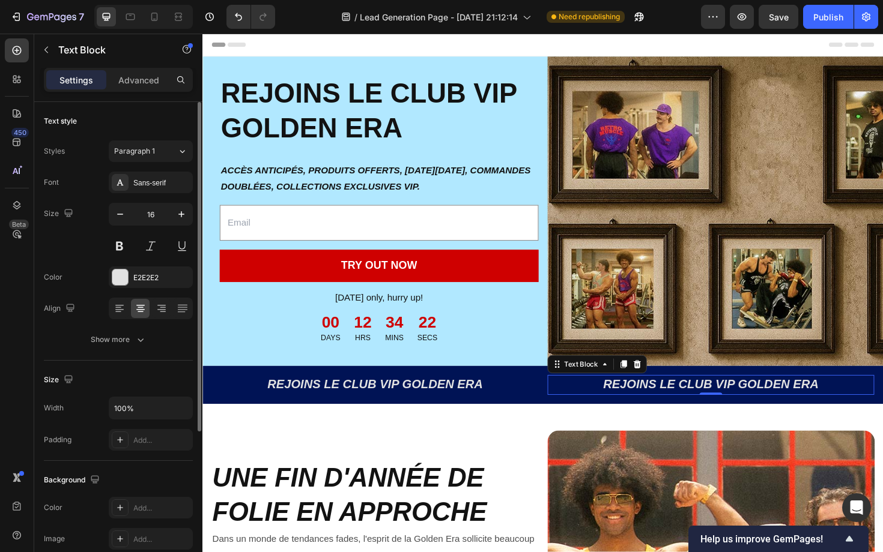
click at [648, 387] on icon at bounding box center [648, 385] width 10 height 10
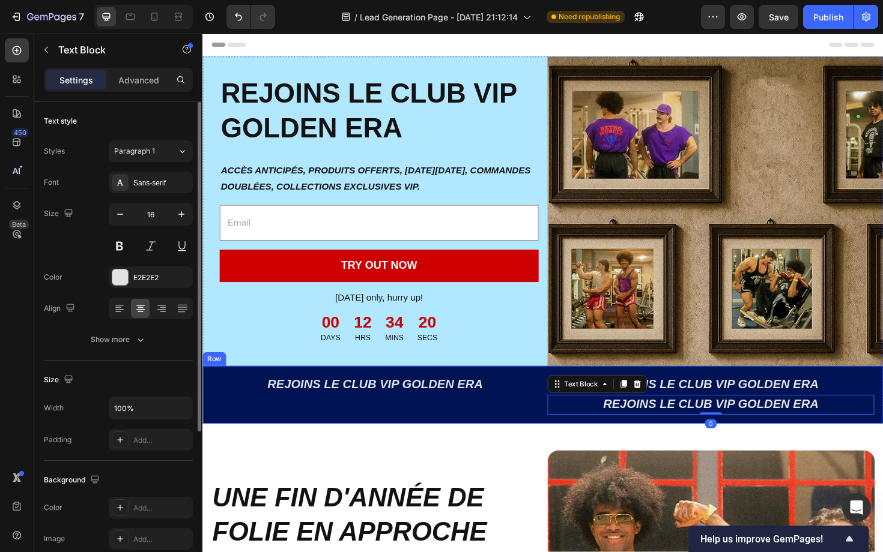
click at [527, 431] on div "REJOINS LE CLUB VIP GOLDEN ERA Text Block" at bounding box center [385, 417] width 346 height 42
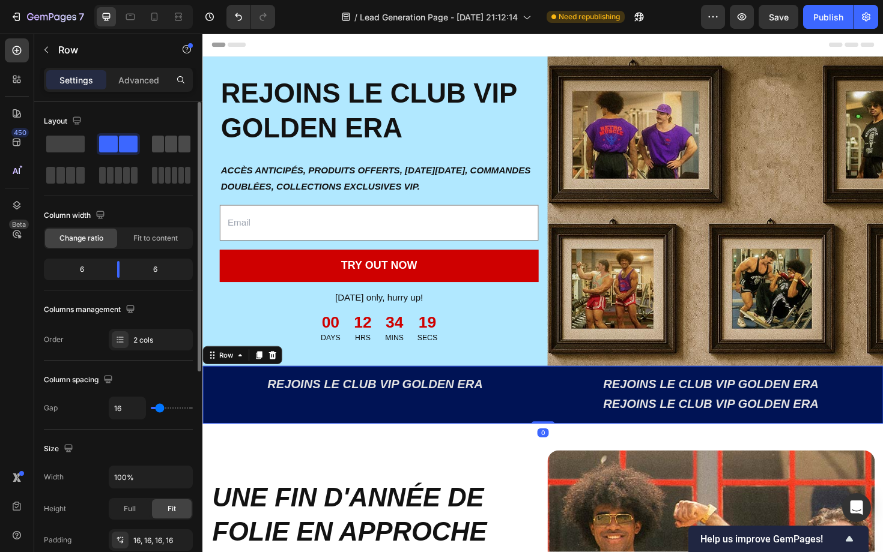
click at [174, 140] on span at bounding box center [171, 144] width 12 height 17
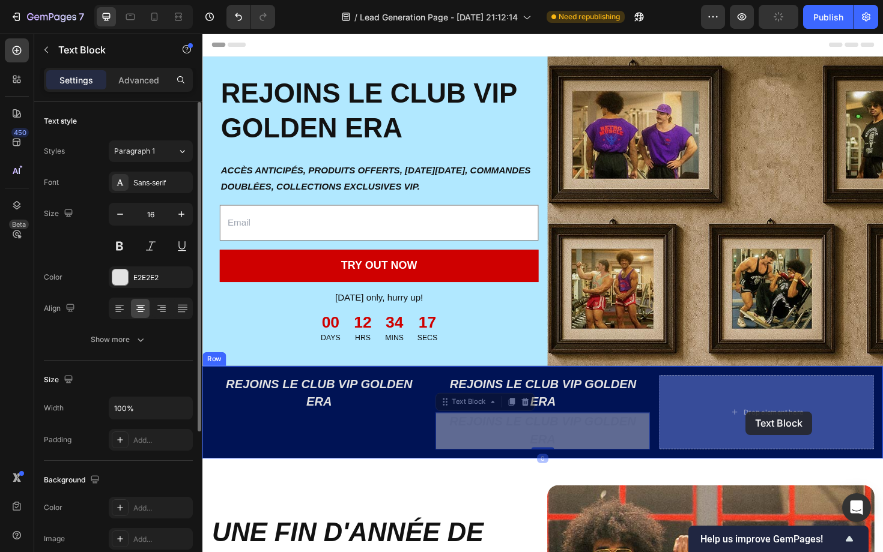
drag, startPoint x: 610, startPoint y: 453, endPoint x: 777, endPoint y: 434, distance: 168.0
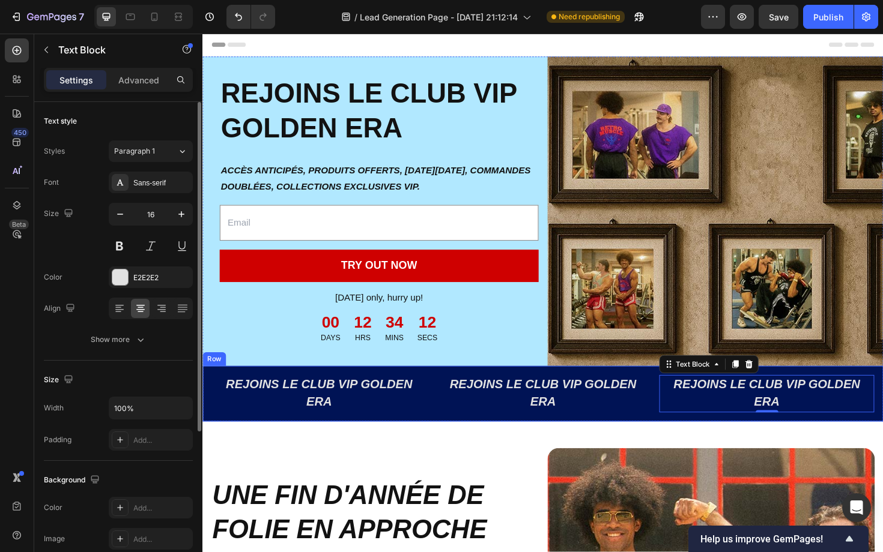
click at [482, 442] on div "REJOINS LE CLUB VIP GOLDEN ERA Text Block REJOINS LE CLUB VIP GOLDEN ERA Text B…" at bounding box center [562, 415] width 721 height 59
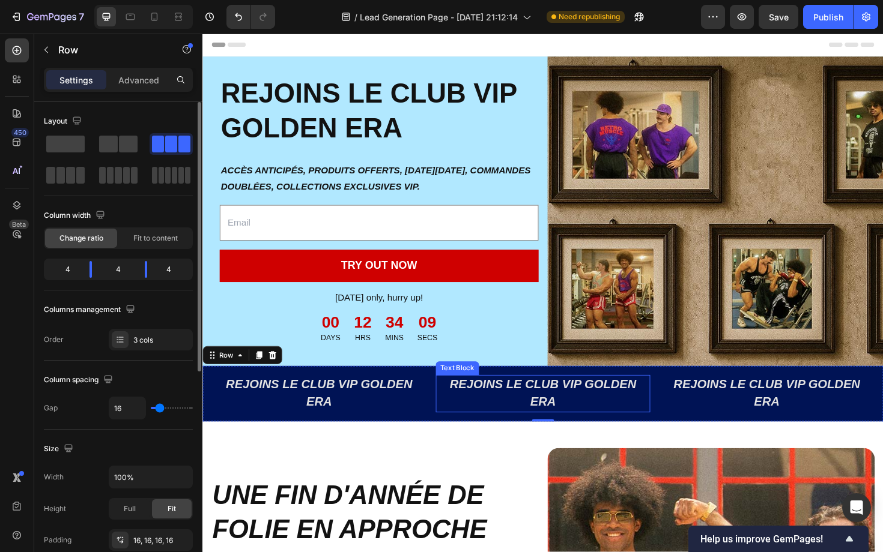
click at [576, 410] on strong "REJOINS LE CLUB VIP GOLDEN ERA" at bounding box center [563, 414] width 198 height 33
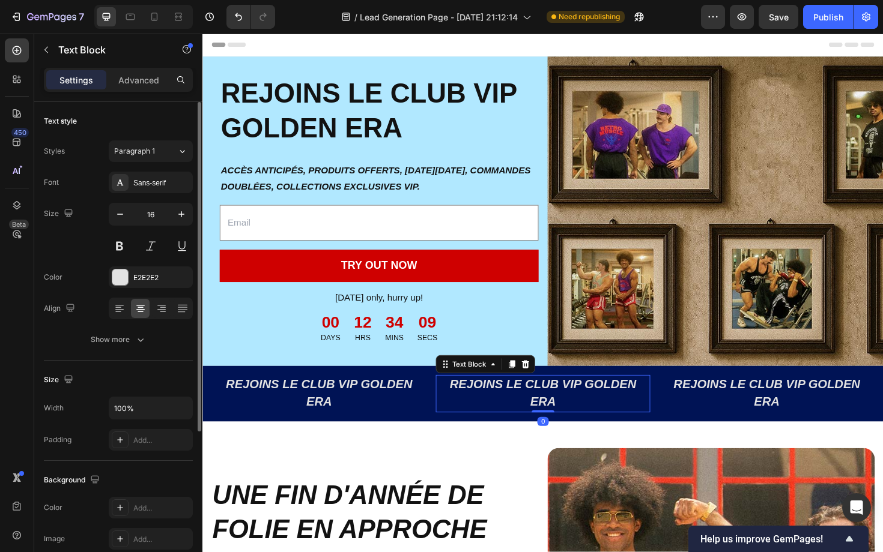
click at [576, 410] on strong "REJOINS LE CLUB VIP GOLDEN ERA" at bounding box center [563, 414] width 198 height 33
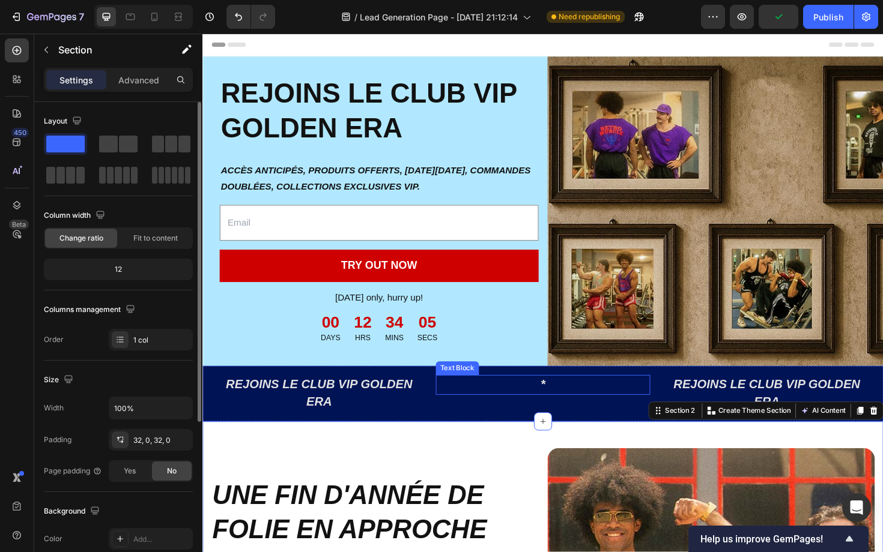
click at [555, 402] on p "*" at bounding box center [562, 406] width 225 height 19
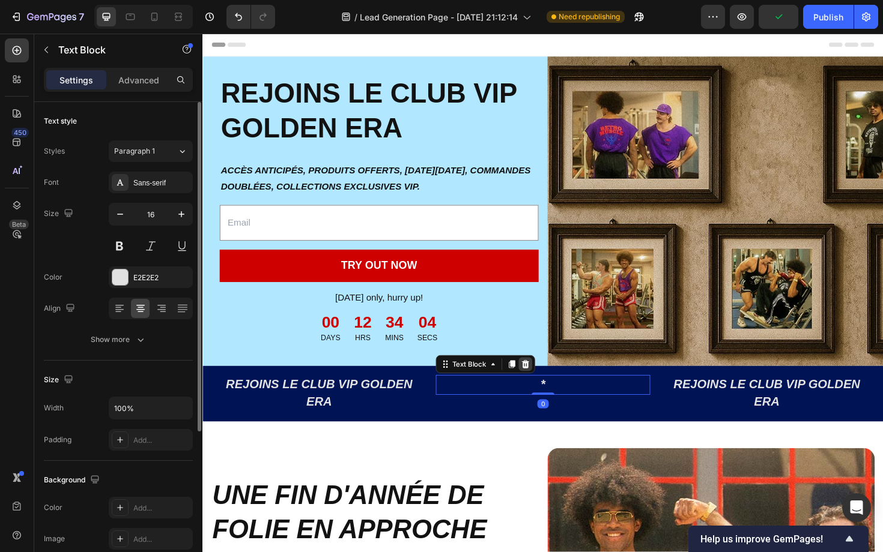
click at [545, 386] on icon at bounding box center [544, 385] width 10 height 10
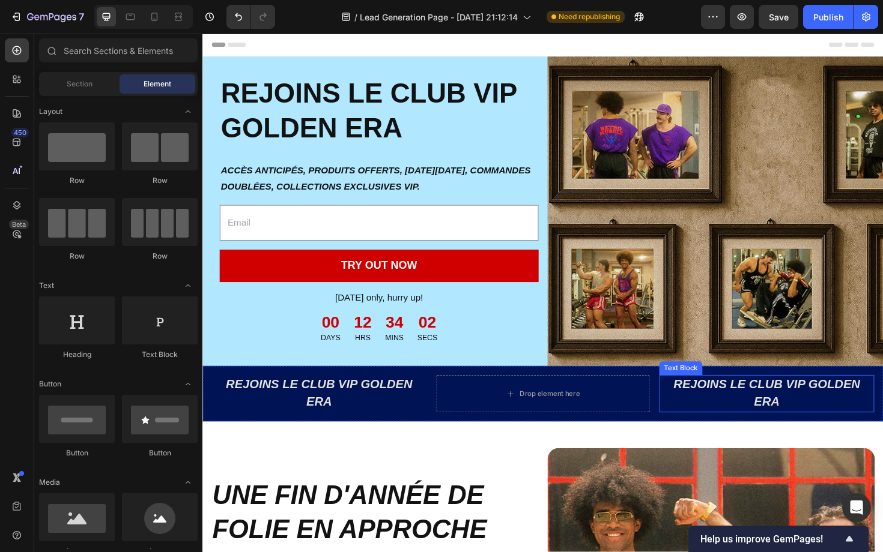
click at [722, 414] on p "REJOINS LE CLUB VIP GOLDEN ERA" at bounding box center [799, 415] width 225 height 37
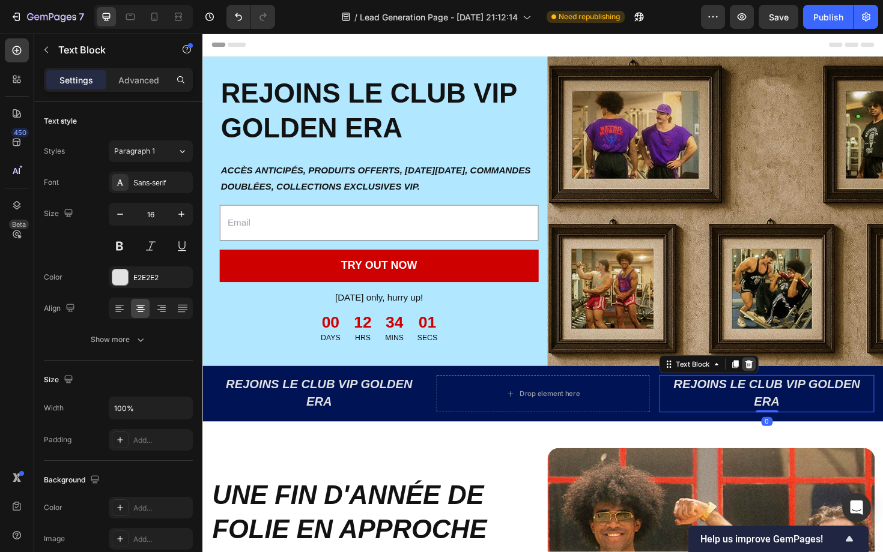
click at [784, 386] on icon at bounding box center [781, 385] width 10 height 10
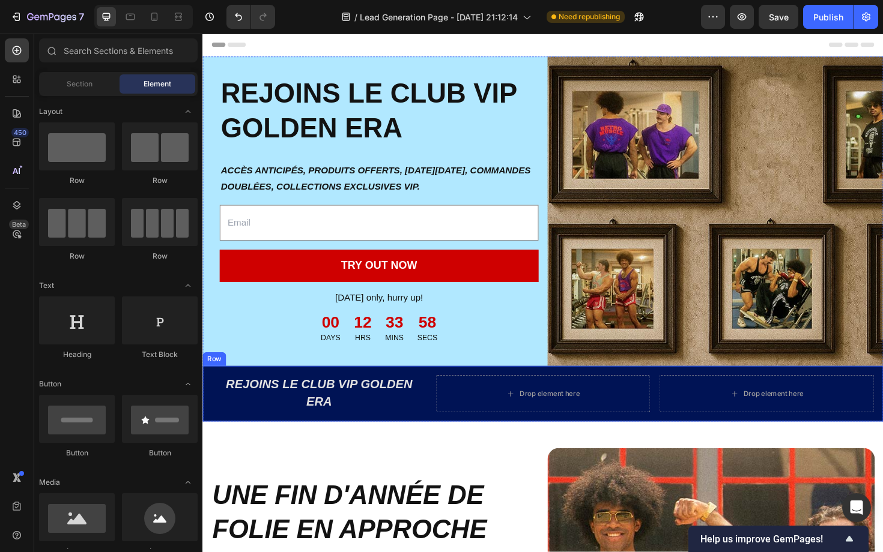
click at [422, 437] on div "REJOINS LE CLUB VIP GOLDEN ERA Text Block Drop element here Drop element here R…" at bounding box center [562, 415] width 721 height 59
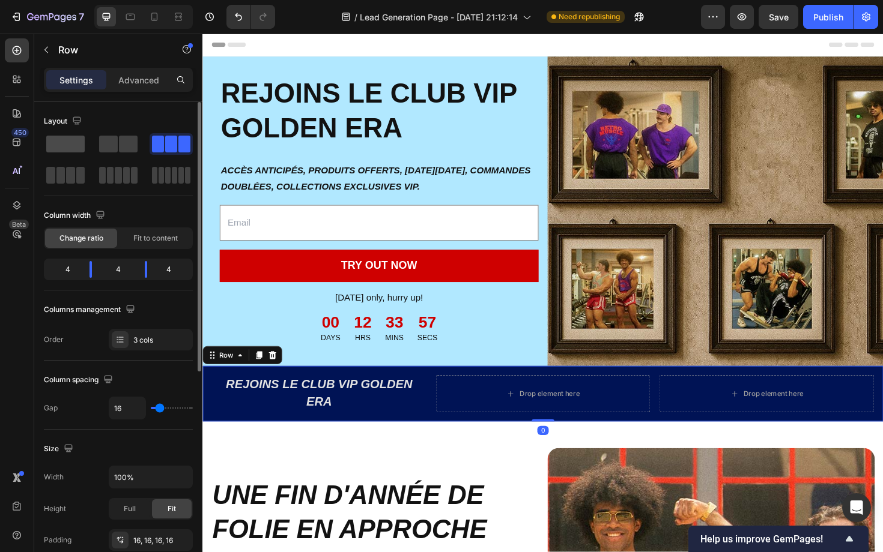
click at [65, 150] on span at bounding box center [65, 144] width 38 height 17
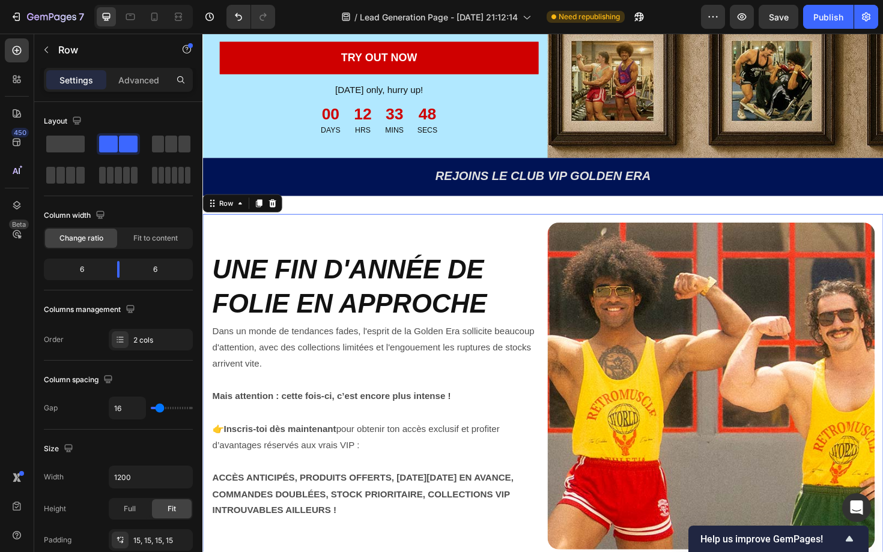
scroll to position [237, 0]
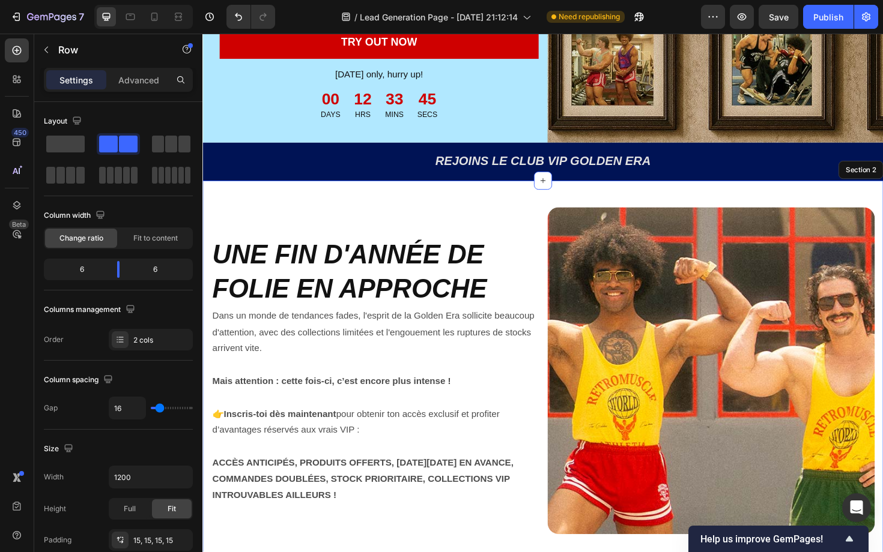
click at [463, 202] on div "⁠⁠⁠⁠⁠⁠⁠ UNE FIN D'ANNÉE DE FOLIE EN APPROCHE Heading Dans un monde de tendances…" at bounding box center [562, 396] width 721 height 413
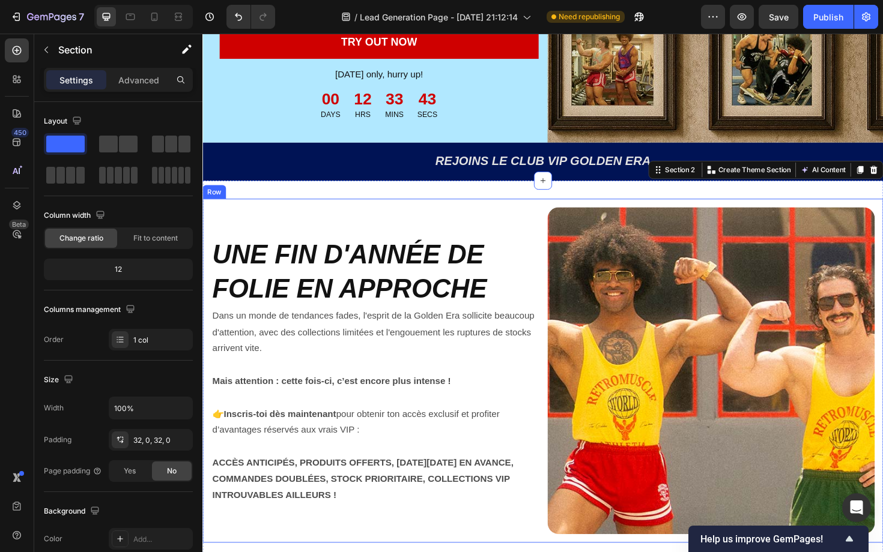
click at [400, 223] on div "⁠⁠⁠⁠⁠⁠⁠ UNE FIN D'ANNÉE DE FOLIE EN APPROCHE Heading Dans un monde de tendances…" at bounding box center [384, 391] width 346 height 346
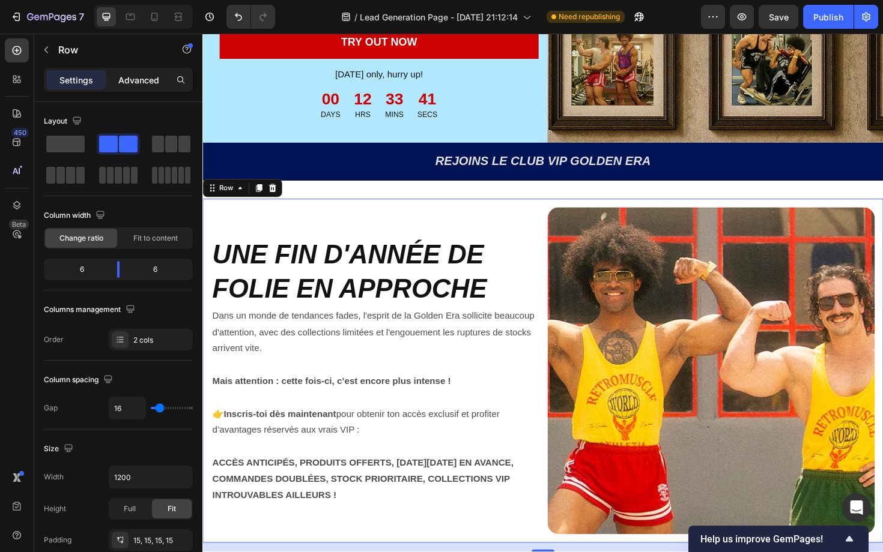
click at [154, 80] on p "Advanced" at bounding box center [138, 80] width 41 height 13
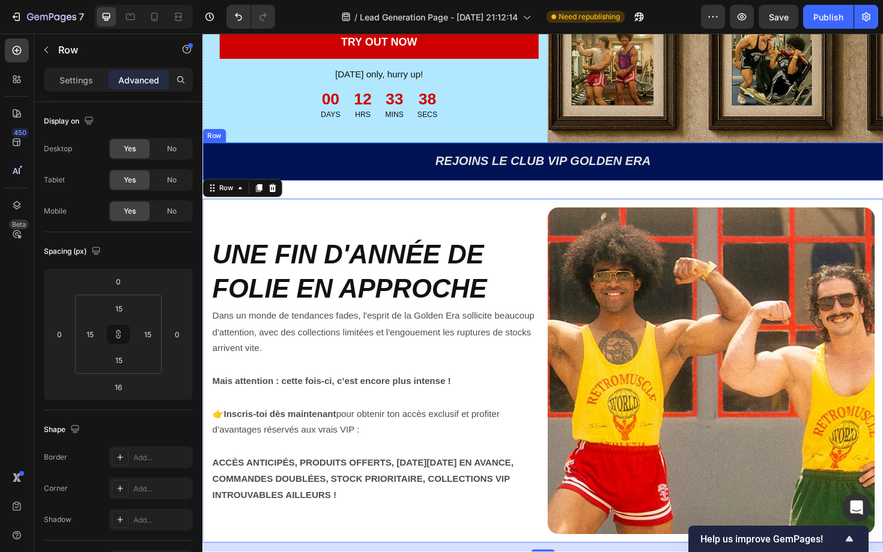
click at [308, 184] on div "REJOINS LE CLUB VIP GOLDEN ERA Text Block Row" at bounding box center [562, 170] width 721 height 40
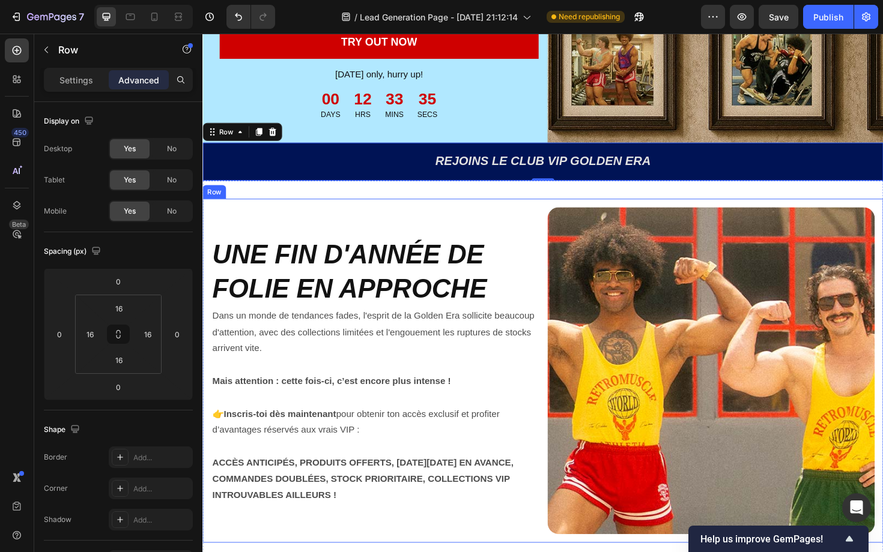
click at [283, 213] on div "⁠⁠⁠⁠⁠⁠⁠ UNE FIN D'ANNÉE DE FOLIE EN APPROCHE Heading Dans un monde de tendances…" at bounding box center [562, 391] width 721 height 365
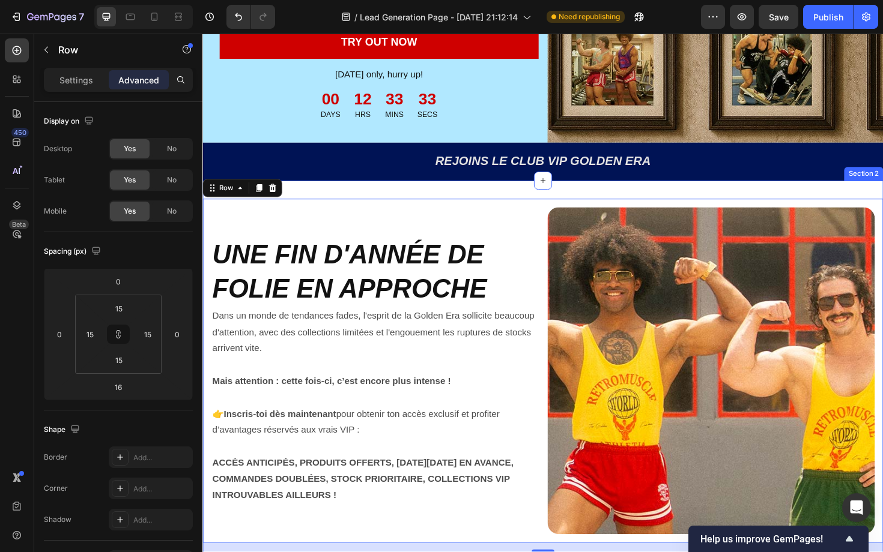
click at [323, 198] on div "⁠⁠⁠⁠⁠⁠⁠ UNE FIN D'ANNÉE DE FOLIE EN APPROCHE Heading Dans un monde de tendances…" at bounding box center [562, 396] width 721 height 413
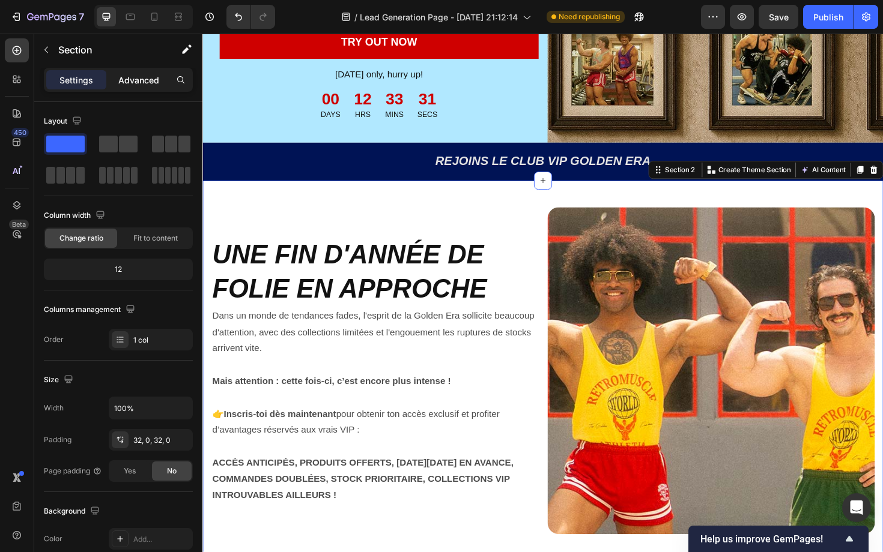
click at [144, 85] on p "Advanced" at bounding box center [138, 80] width 41 height 13
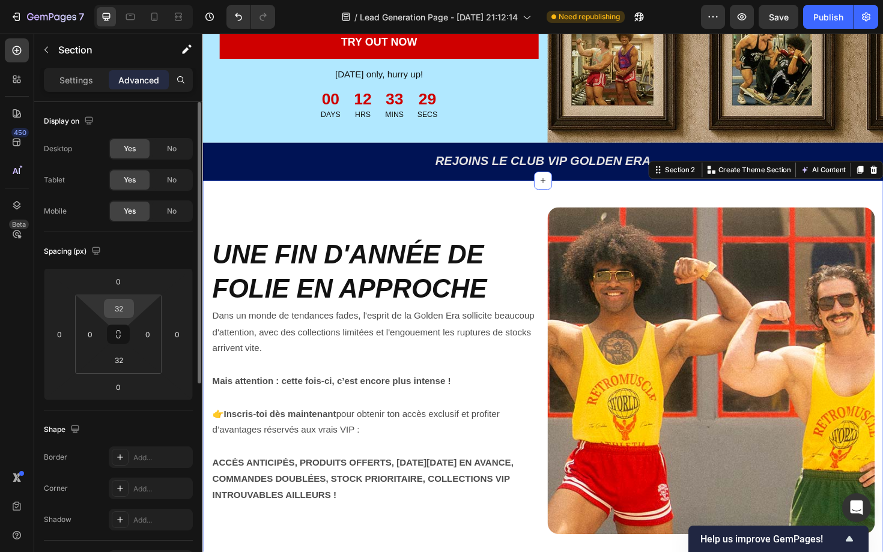
click at [123, 310] on input "32" at bounding box center [119, 309] width 24 height 18
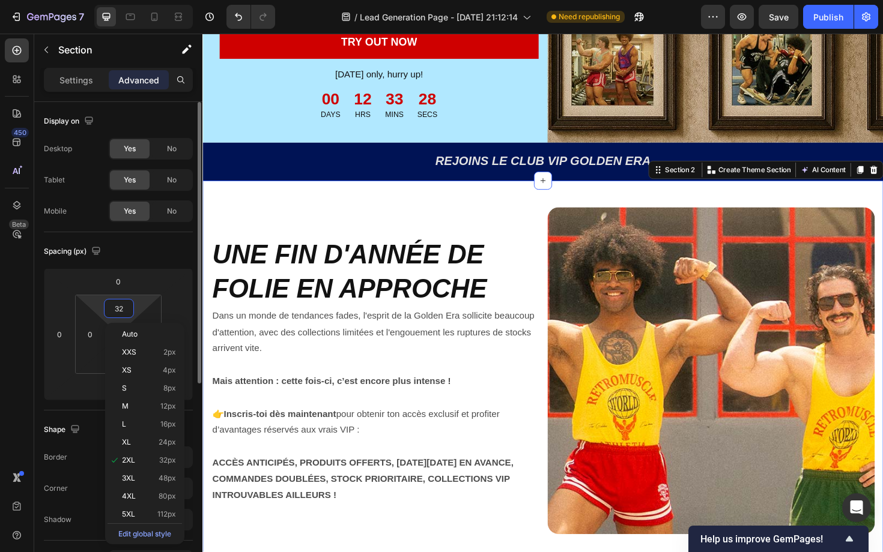
type input "0"
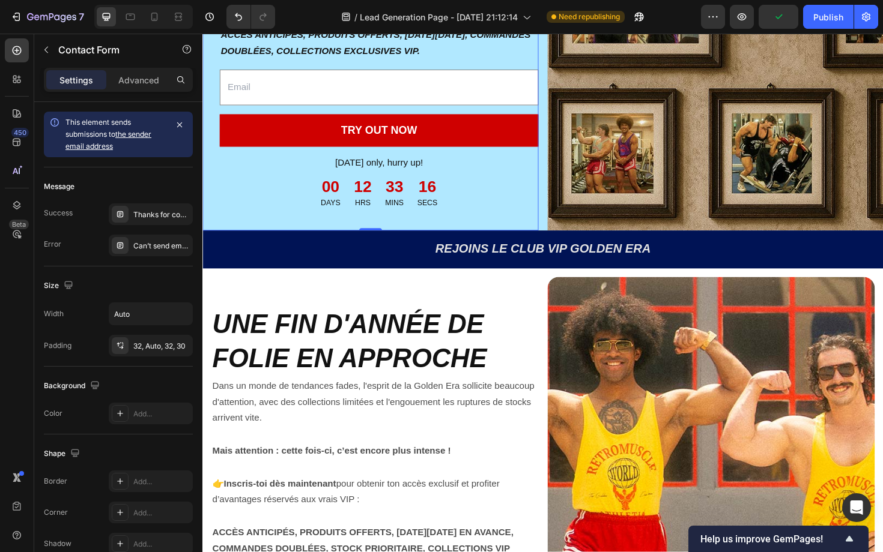
scroll to position [145, 0]
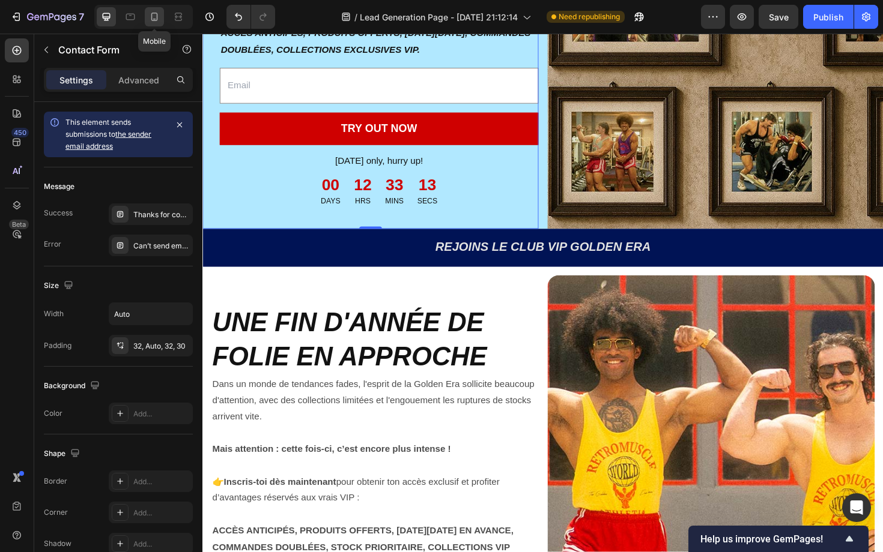
click at [159, 14] on icon at bounding box center [154, 17] width 12 height 12
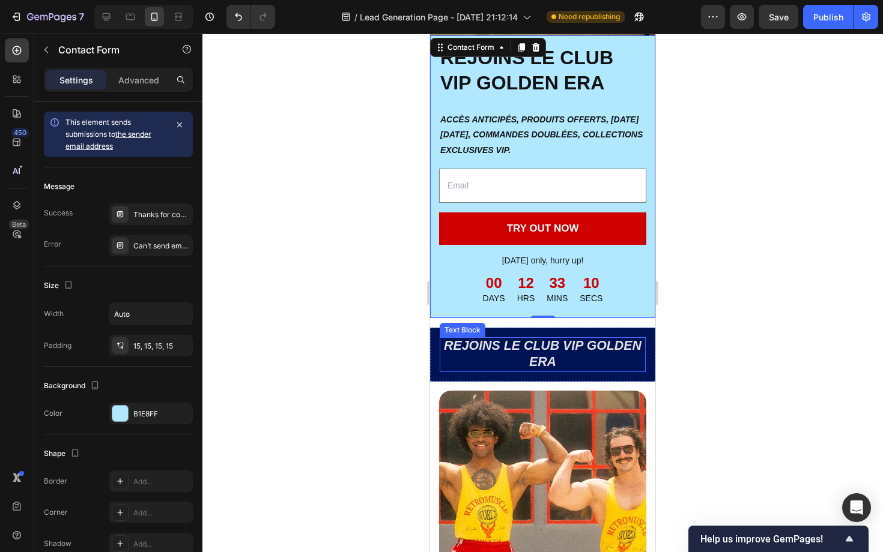
scroll to position [122, 0]
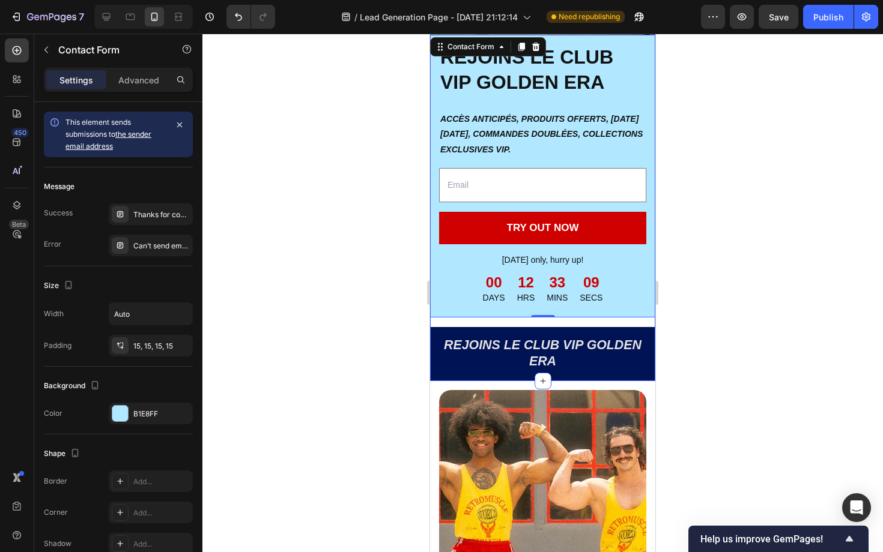
click at [500, 321] on div "REJOINS LE CLUB VIP GOLDEN ERA Heading ACCÈS ANTICIPÉS, PRODUITS OFFERTS, BLACK…" at bounding box center [542, 158] width 225 height 445
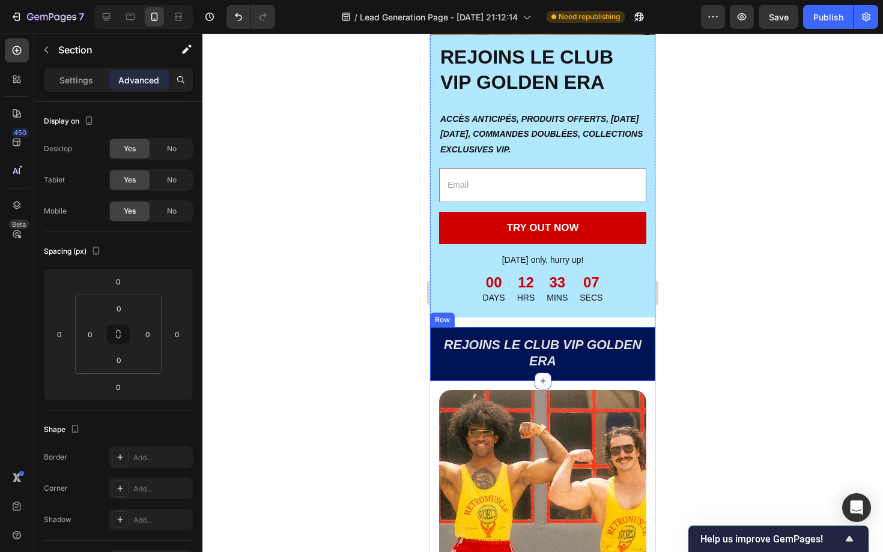
click at [432, 350] on div "REJOINS LE CLUB VIP GOLDEN ERA Text Block Row" at bounding box center [542, 354] width 225 height 54
click at [587, 321] on div "REJOINS LE CLUB VIP GOLDEN ERA Heading ACCÈS ANTICIPÉS, PRODUITS OFFERTS, BLACK…" at bounding box center [542, 158] width 225 height 445
click at [558, 315] on div "REJOINS LE CLUB VIP GOLDEN ERA Heading ACCÈS ANTICIPÉS, PRODUITS OFFERTS, BLACK…" at bounding box center [542, 176] width 225 height 283
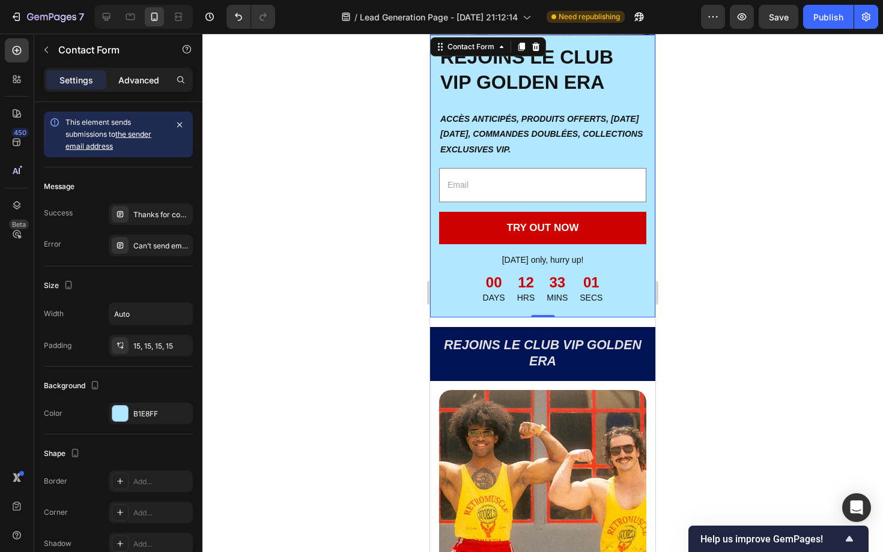
click at [151, 78] on p "Advanced" at bounding box center [138, 80] width 41 height 13
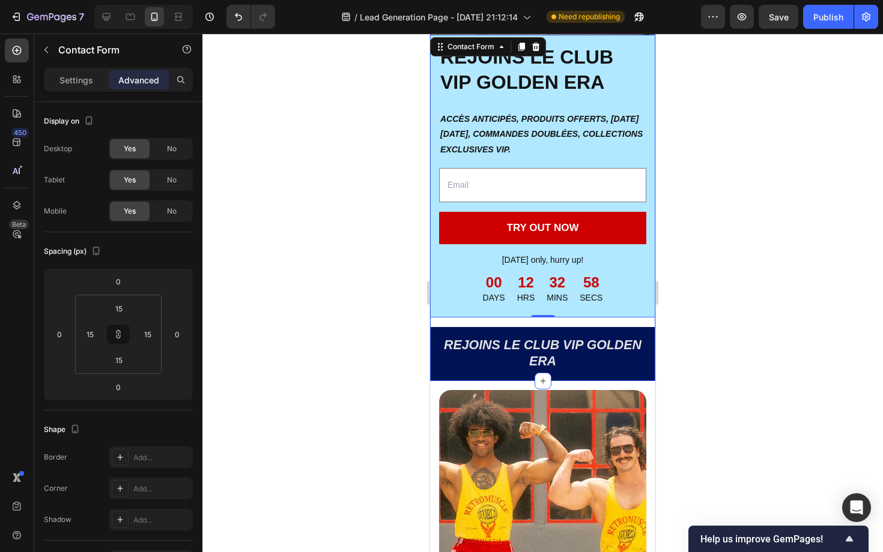
click at [616, 323] on div "REJOINS LE CLUB VIP GOLDEN ERA Heading ACCÈS ANTICIPÉS, PRODUITS OFFERTS, BLACK…" at bounding box center [542, 158] width 225 height 445
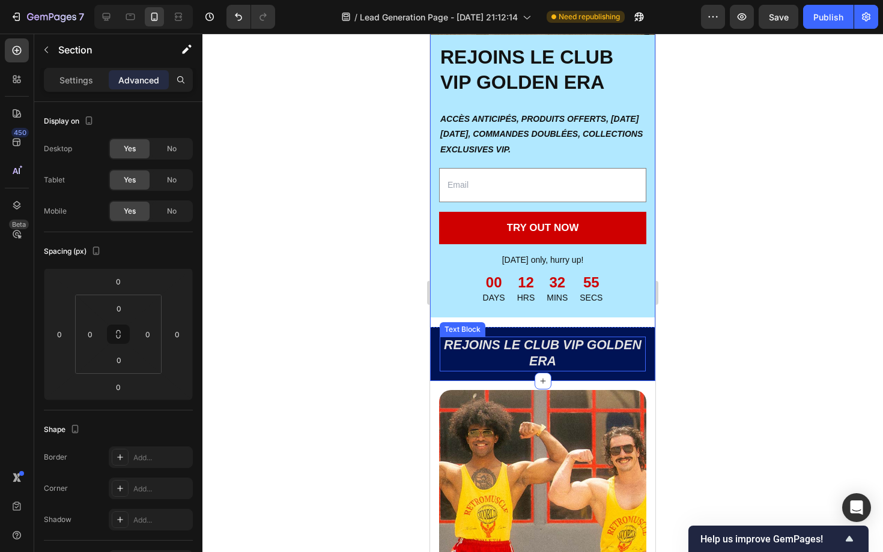
click at [604, 353] on p "REJOINS LE CLUB VIP GOLDEN ERA" at bounding box center [543, 354] width 204 height 32
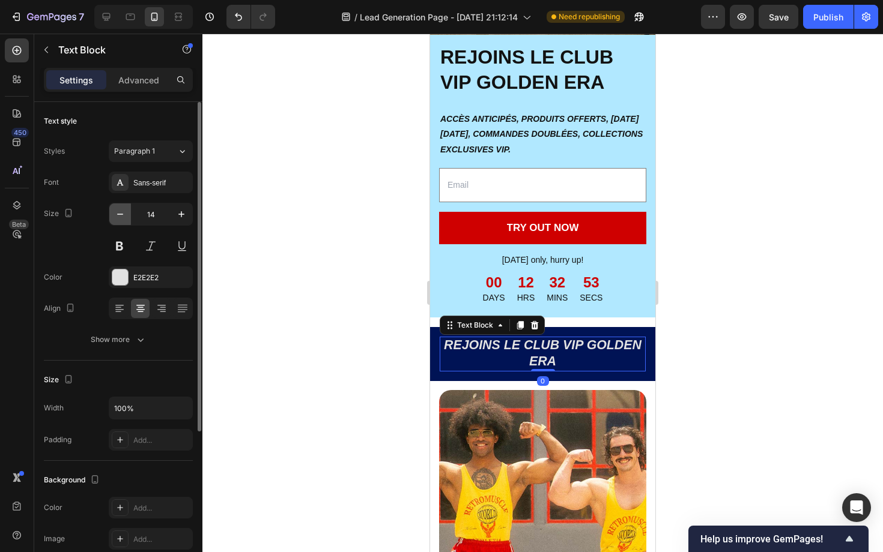
click at [125, 218] on icon "button" at bounding box center [120, 214] width 12 height 12
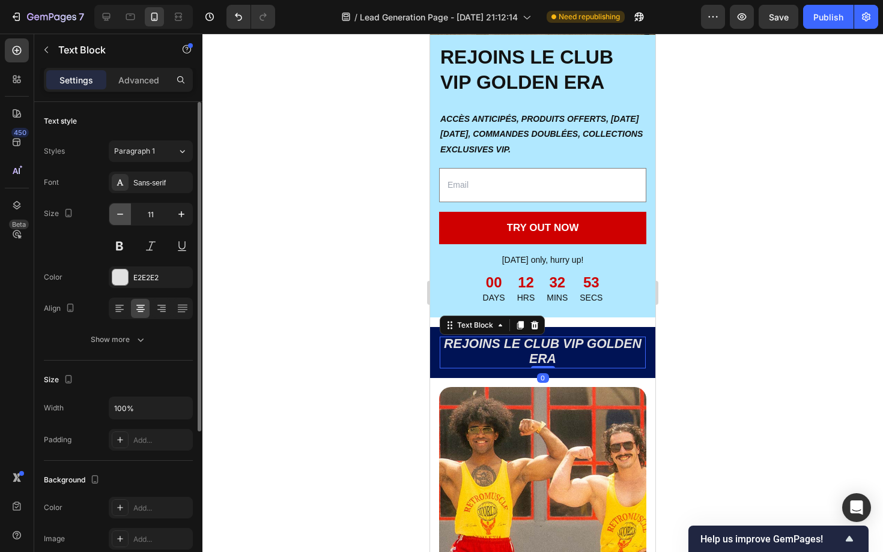
click at [125, 218] on icon "button" at bounding box center [120, 214] width 12 height 12
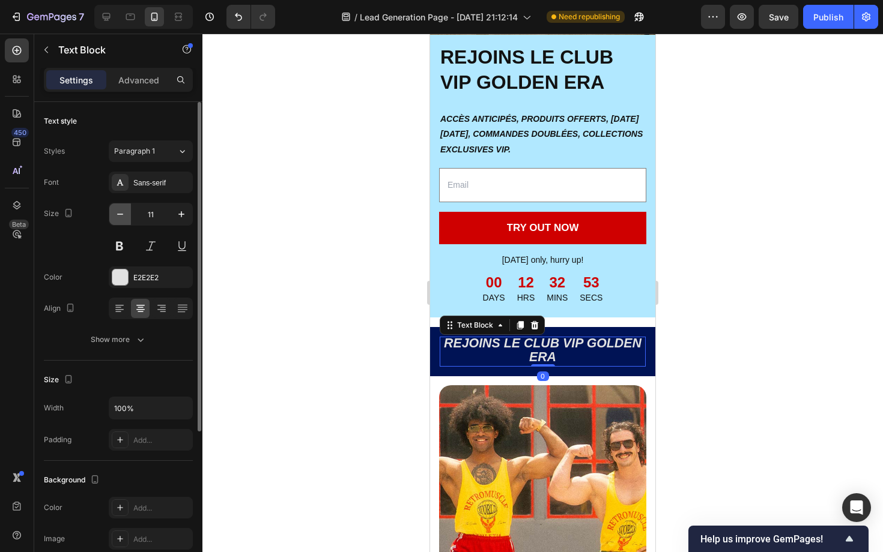
type input "10"
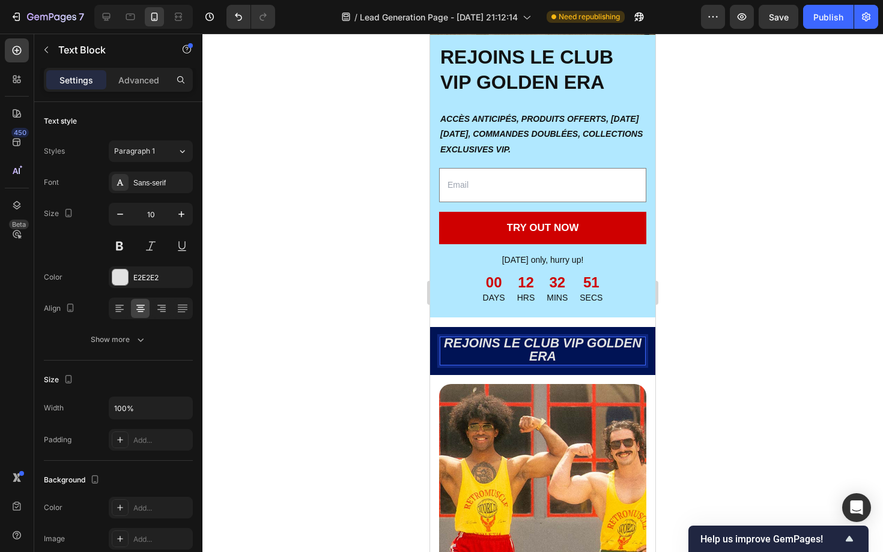
click at [516, 351] on p "REJOINS LE CLUB VIP GOLDEN ERA" at bounding box center [543, 351] width 204 height 26
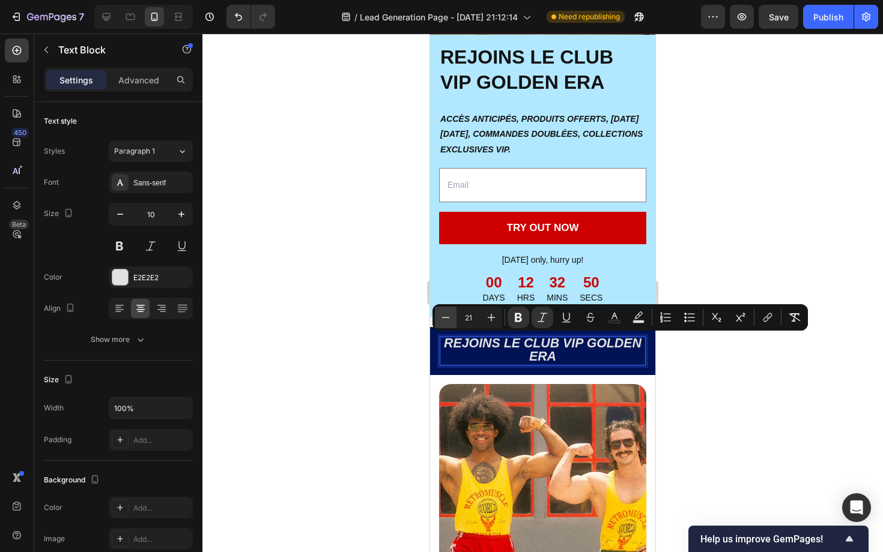
click at [446, 321] on icon "Editor contextual toolbar" at bounding box center [446, 318] width 12 height 12
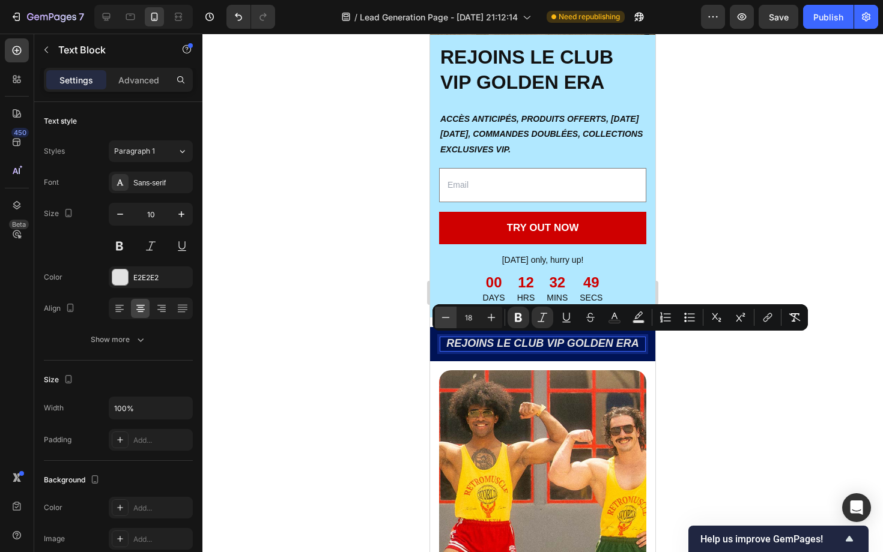
click at [446, 321] on icon "Editor contextual toolbar" at bounding box center [446, 318] width 12 height 12
type input "16"
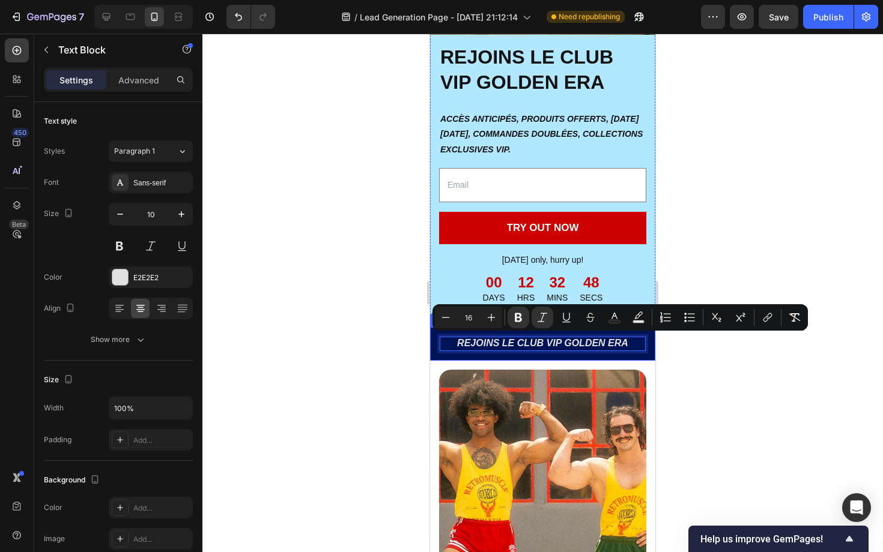
click at [369, 382] on div at bounding box center [542, 293] width 680 height 519
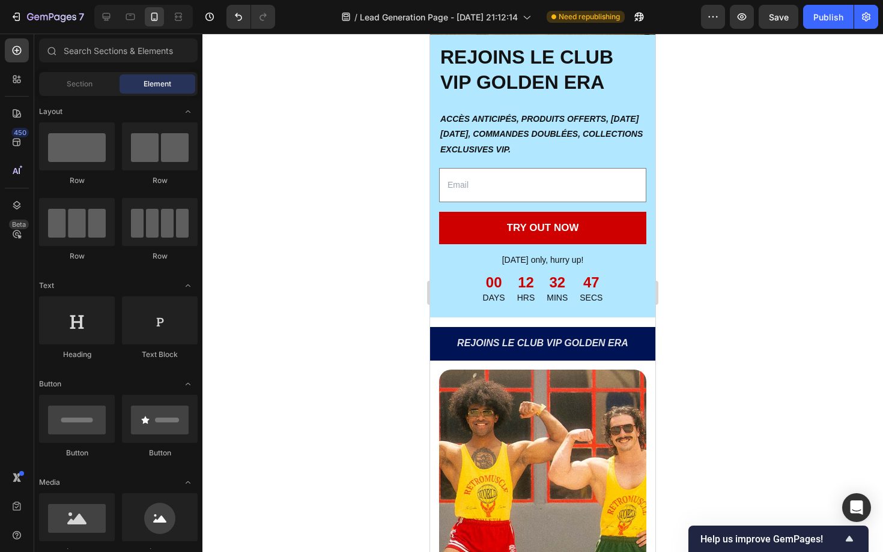
click at [401, 419] on div at bounding box center [542, 293] width 680 height 519
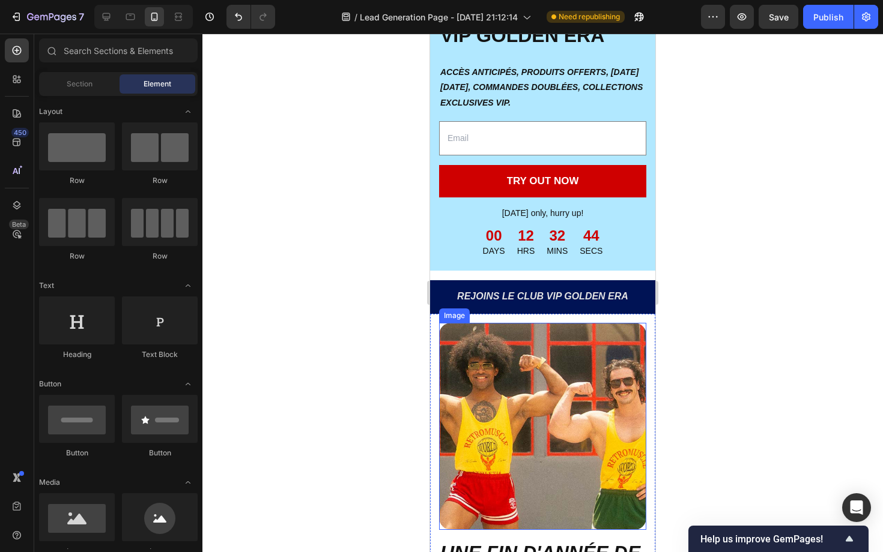
scroll to position [172, 0]
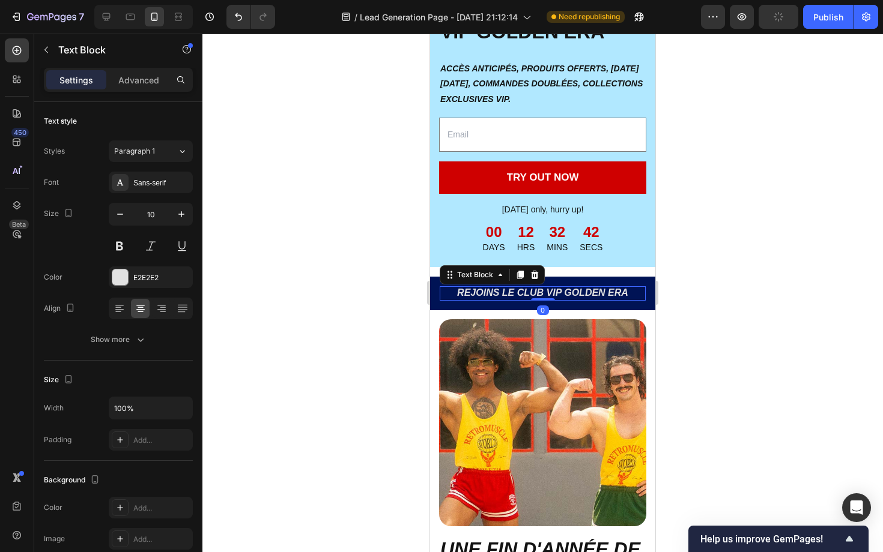
click at [636, 293] on p "REJOINS LE CLUB VIP GOLDEN ERA" at bounding box center [543, 294] width 204 height 12
click at [651, 283] on div "REJOINS LE CLUB VIP GOLDEN ERA Text Block 0 Row" at bounding box center [542, 294] width 225 height 34
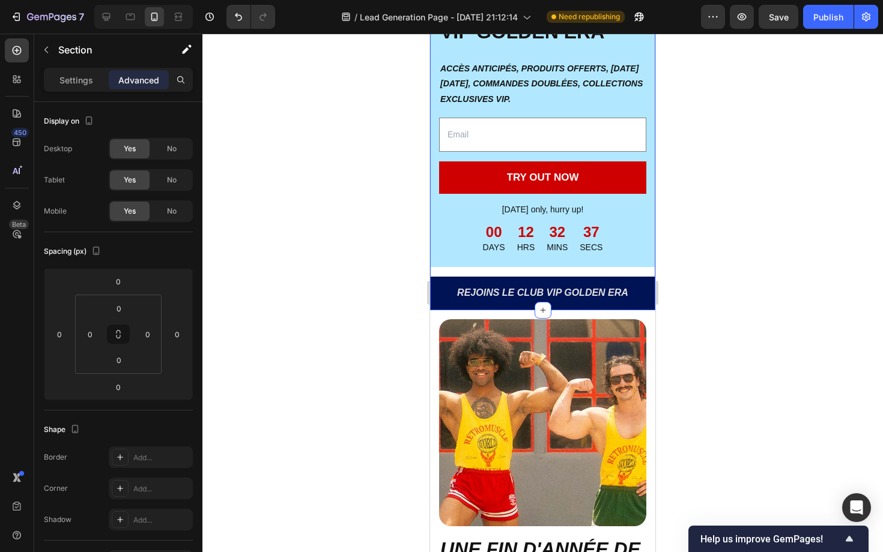
click at [555, 269] on div "REJOINS LE CLUB VIP GOLDEN ERA Heading ACCÈS ANTICIPÉS, PRODUITS OFFERTS, BLACK…" at bounding box center [542, 98] width 225 height 425
click at [547, 272] on div "REJOINS LE CLUB VIP GOLDEN ERA Heading ACCÈS ANTICIPÉS, PRODUITS OFFERTS, BLACK…" at bounding box center [542, 98] width 225 height 425
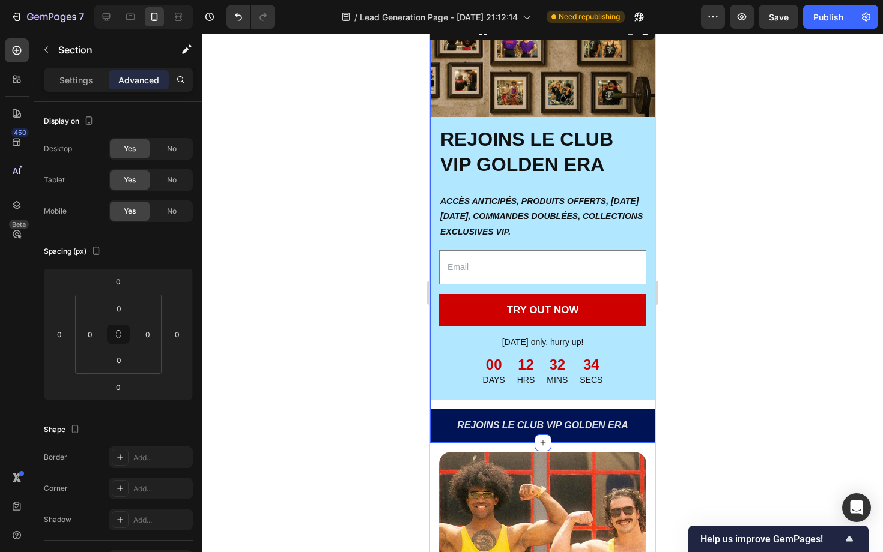
scroll to position [0, 0]
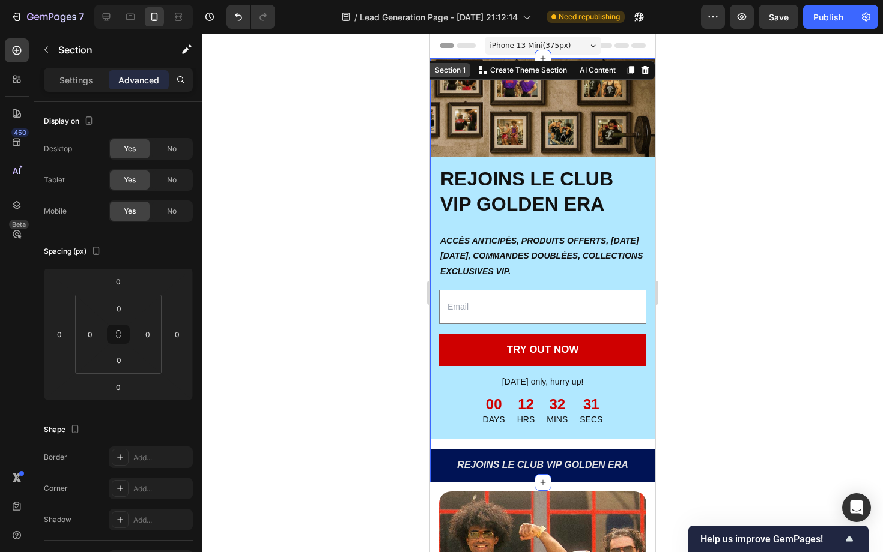
click at [455, 70] on div "Section 1" at bounding box center [449, 70] width 35 height 11
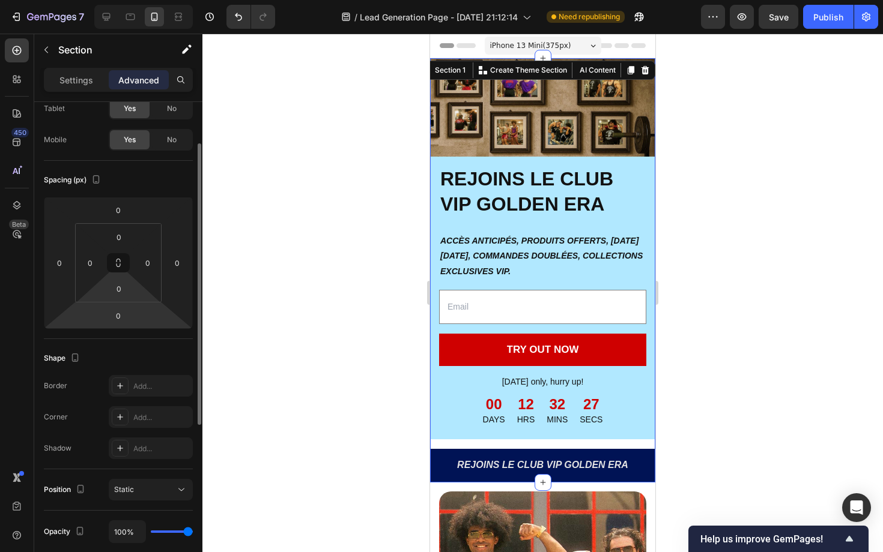
scroll to position [37, 0]
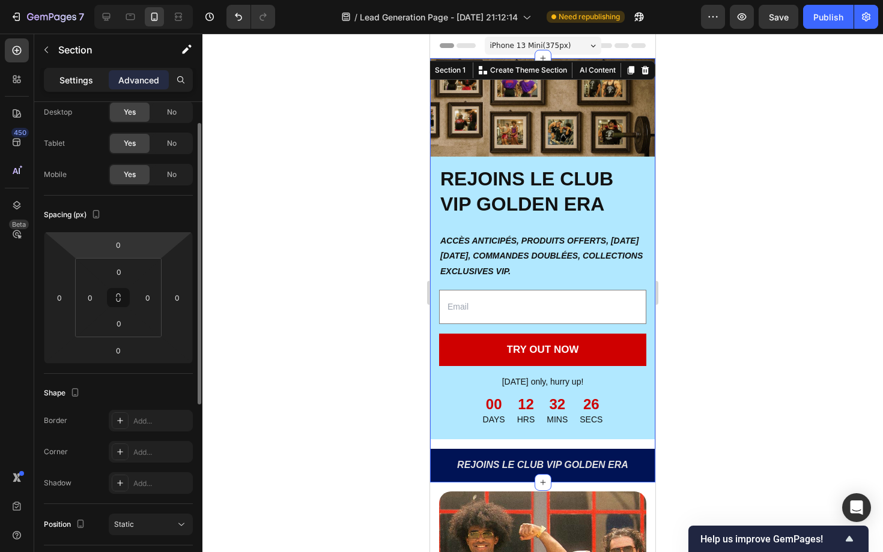
click at [76, 82] on p "Settings" at bounding box center [76, 80] width 34 height 13
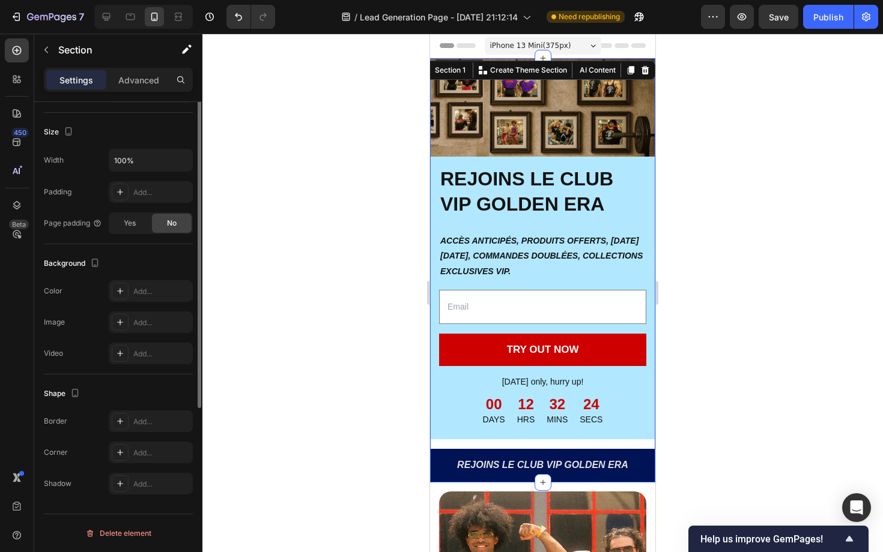
scroll to position [0, 0]
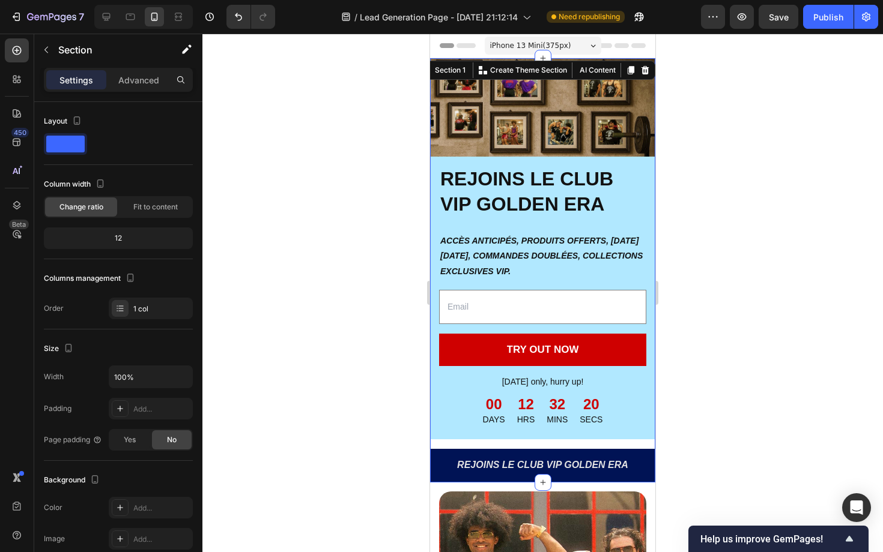
click at [462, 442] on div "REJOINS LE CLUB VIP GOLDEN ERA Heading ACCÈS ANTICIPÉS, PRODUITS OFFERTS, BLACK…" at bounding box center [542, 270] width 225 height 425
click at [112, 19] on div at bounding box center [106, 16] width 19 height 19
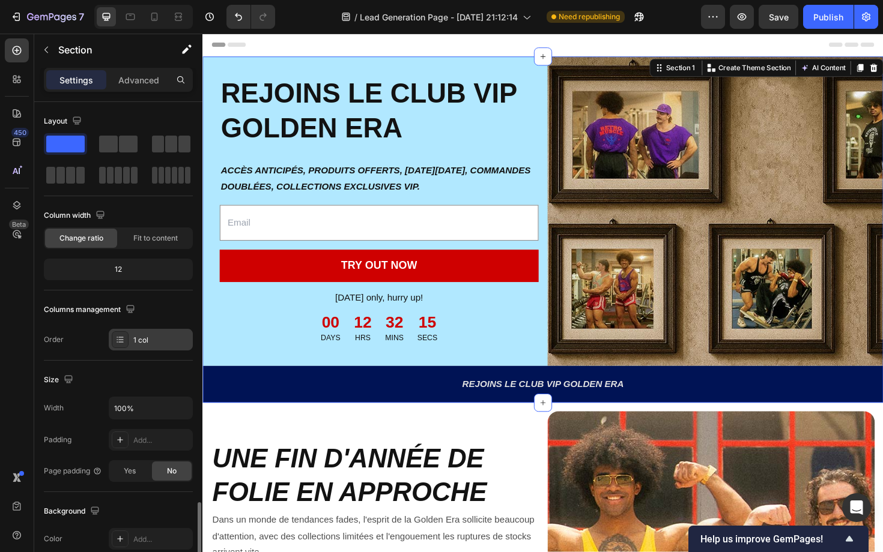
scroll to position [248, 0]
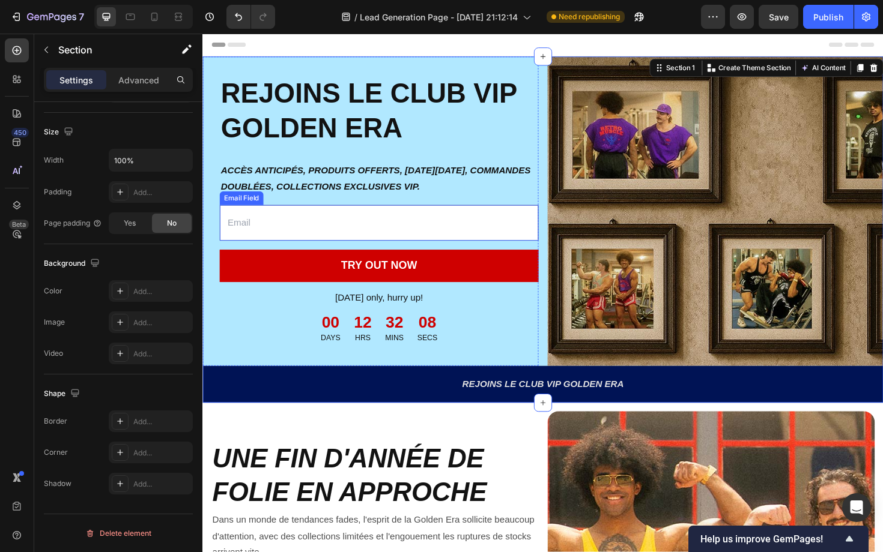
click at [456, 229] on input "email" at bounding box center [388, 235] width 337 height 38
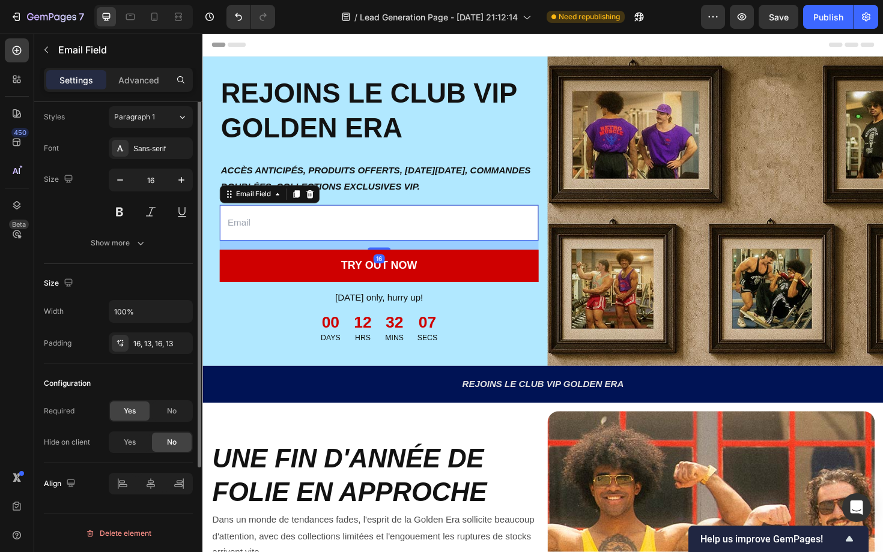
scroll to position [0, 0]
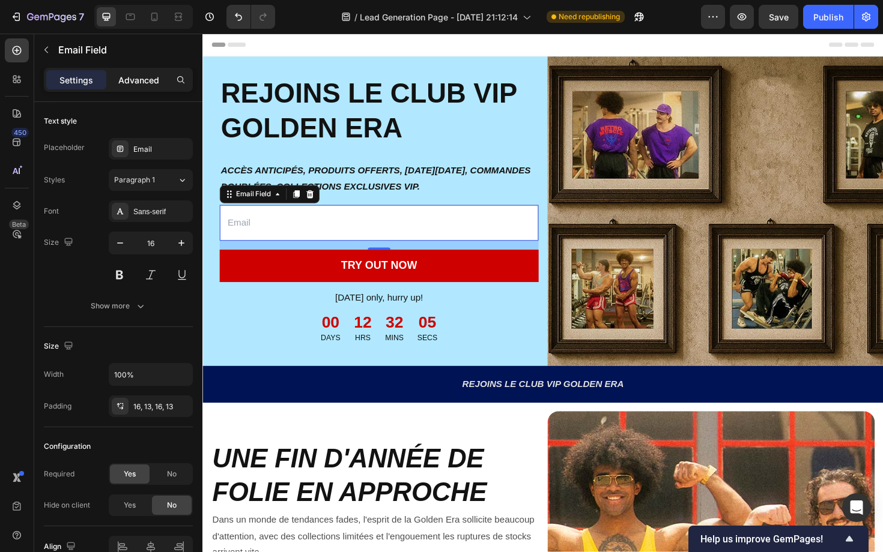
click at [147, 86] on div "Advanced" at bounding box center [139, 79] width 60 height 19
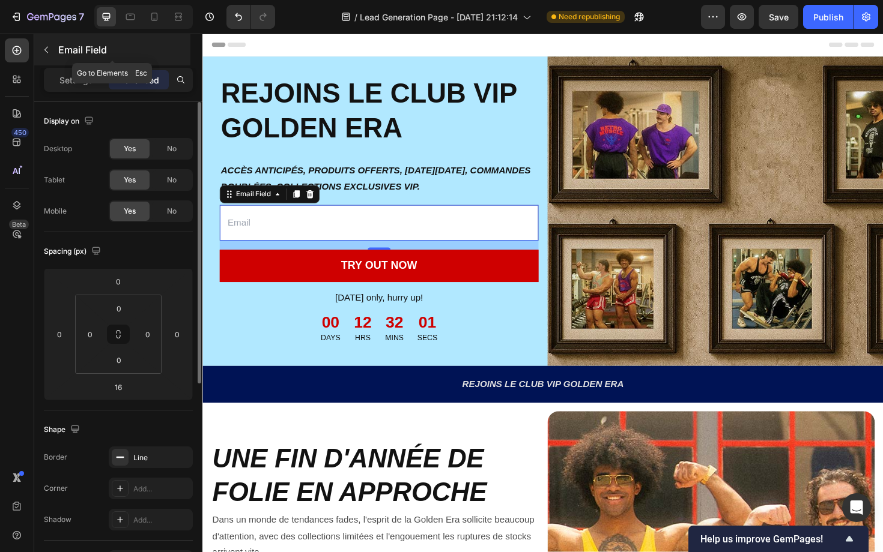
click at [52, 44] on button "button" at bounding box center [46, 49] width 19 height 19
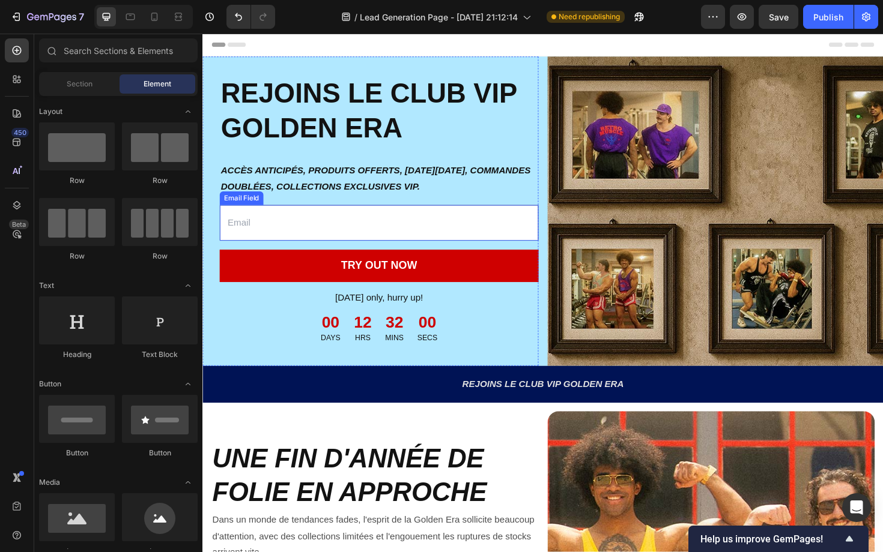
click at [300, 234] on input "email" at bounding box center [388, 235] width 337 height 38
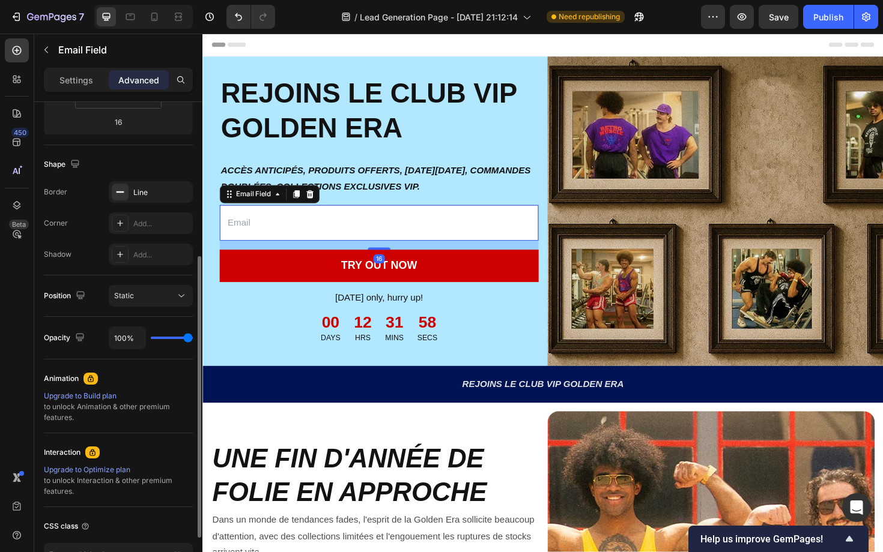
scroll to position [349, 0]
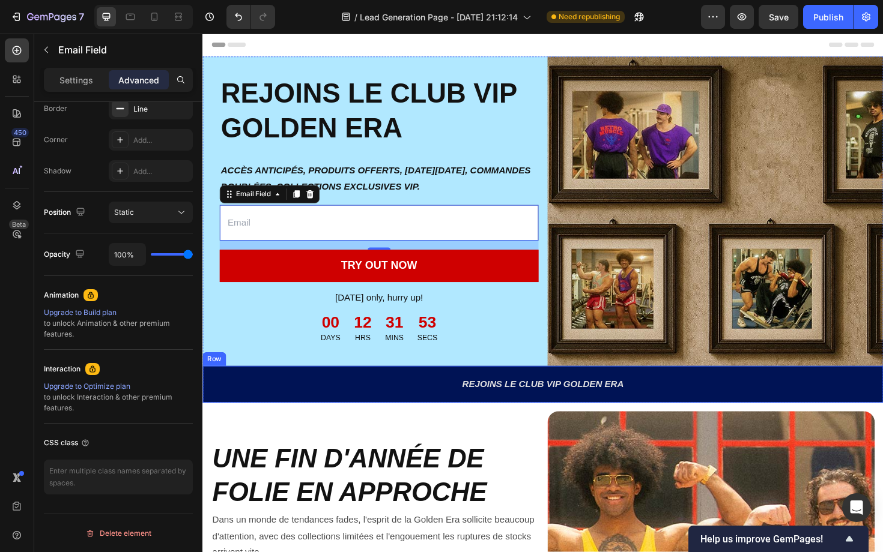
click at [208, 401] on div "REJOINS LE CLUB VIP GOLDEN ERA Text Block Row" at bounding box center [562, 405] width 721 height 39
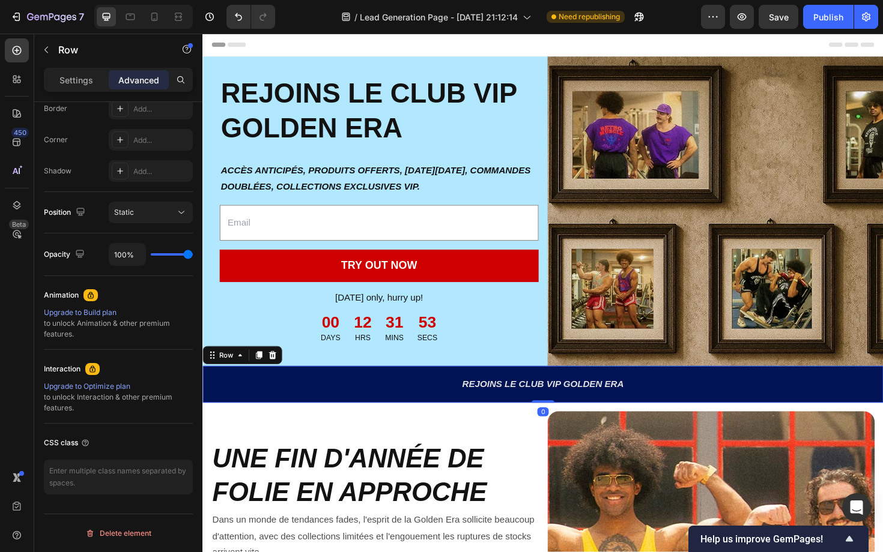
scroll to position [0, 0]
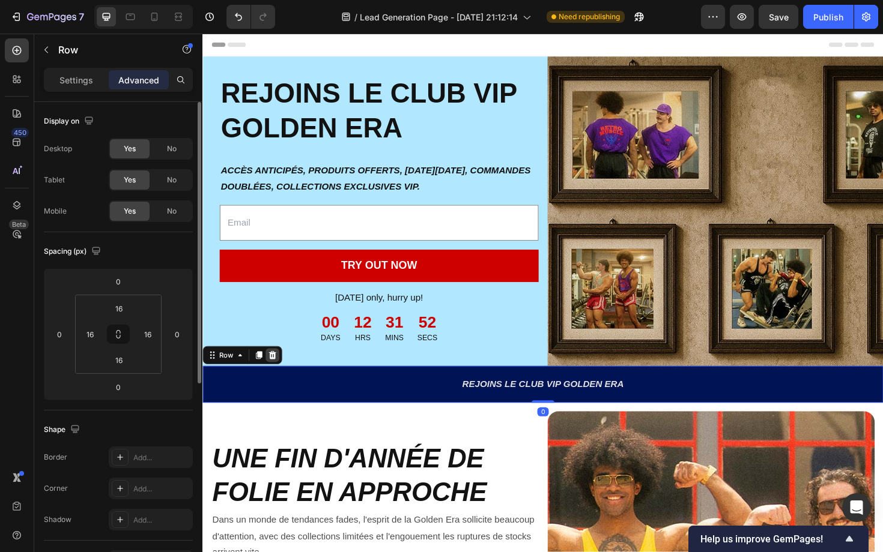
click at [278, 377] on icon at bounding box center [277, 375] width 8 height 8
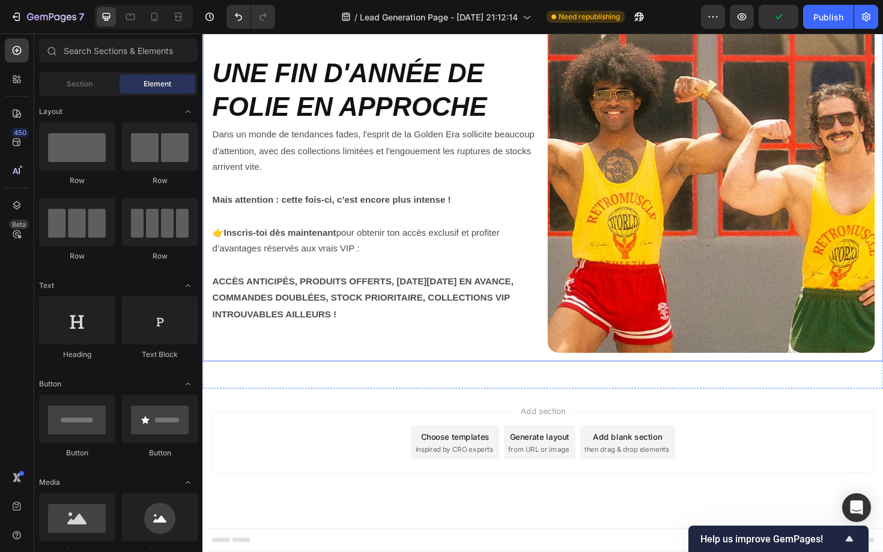
scroll to position [119, 0]
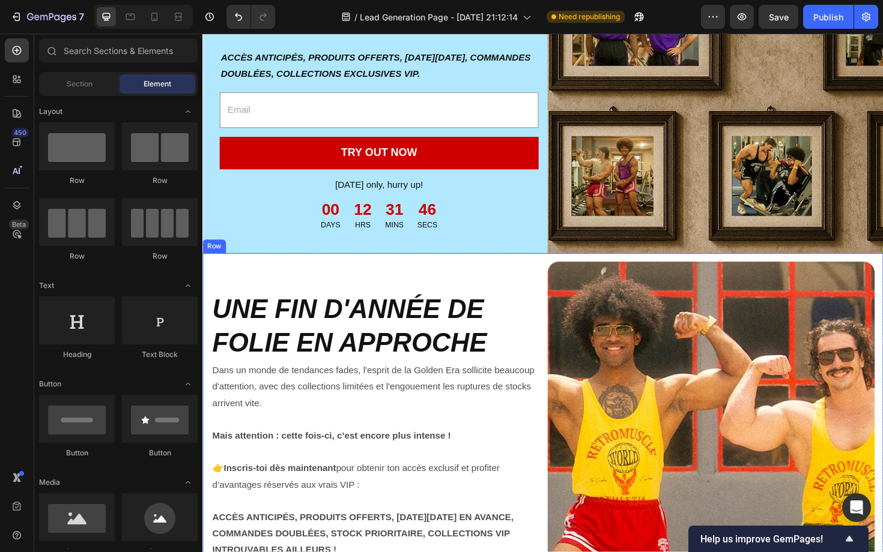
click at [510, 274] on div "⁠⁠⁠⁠⁠⁠⁠ UNE FIN D'ANNÉE DE FOLIE EN APPROCHE Heading Dans un monde de tendances…" at bounding box center [562, 449] width 721 height 365
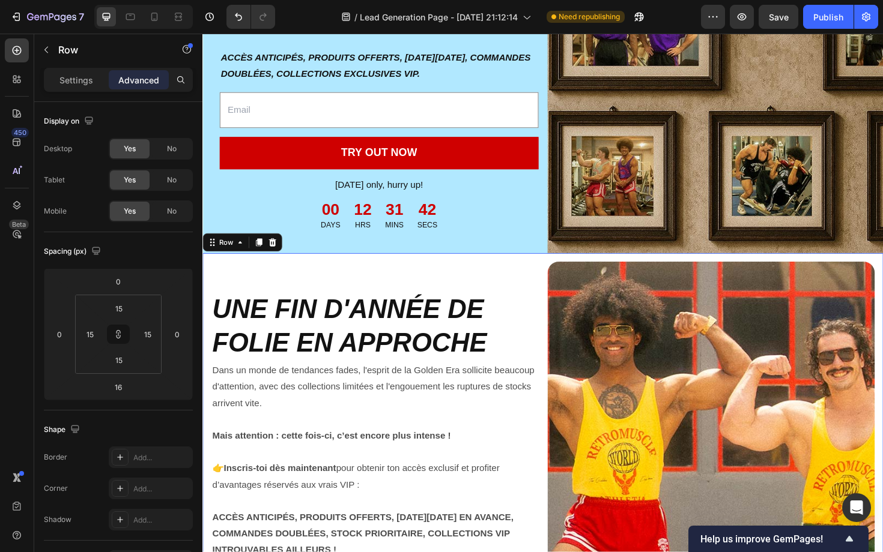
click at [614, 270] on div "⁠⁠⁠⁠⁠⁠⁠ UNE FIN D'ANNÉE DE FOLIE EN APPROCHE Heading Dans un monde de tendances…" at bounding box center [562, 449] width 721 height 365
click at [126, 283] on input "0" at bounding box center [118, 282] width 24 height 18
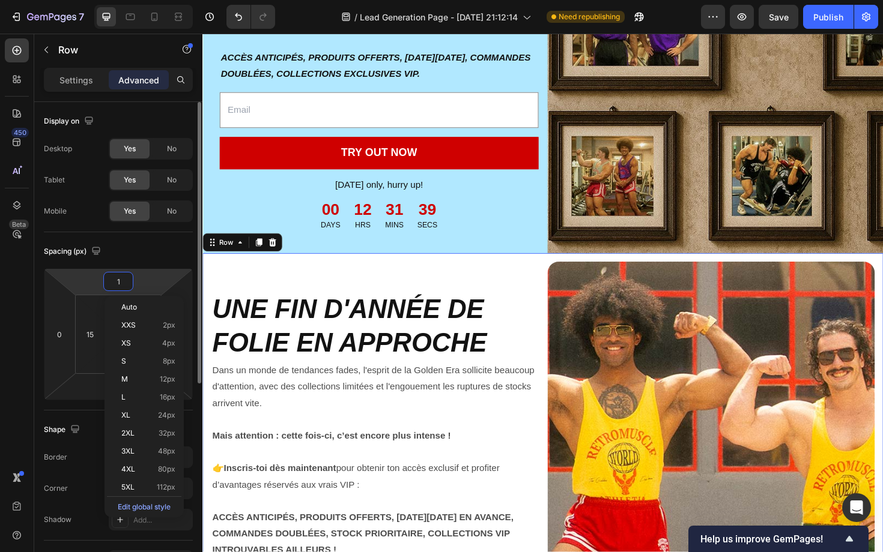
type input "16"
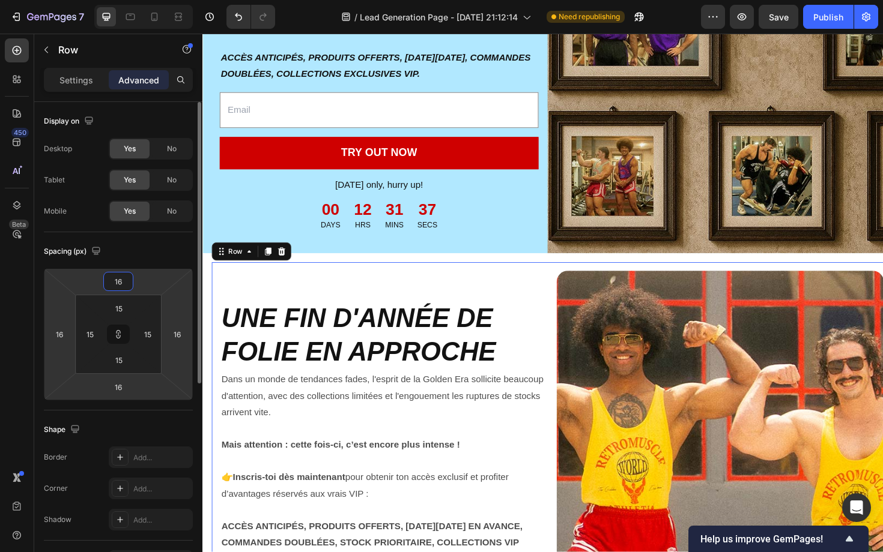
type input "1"
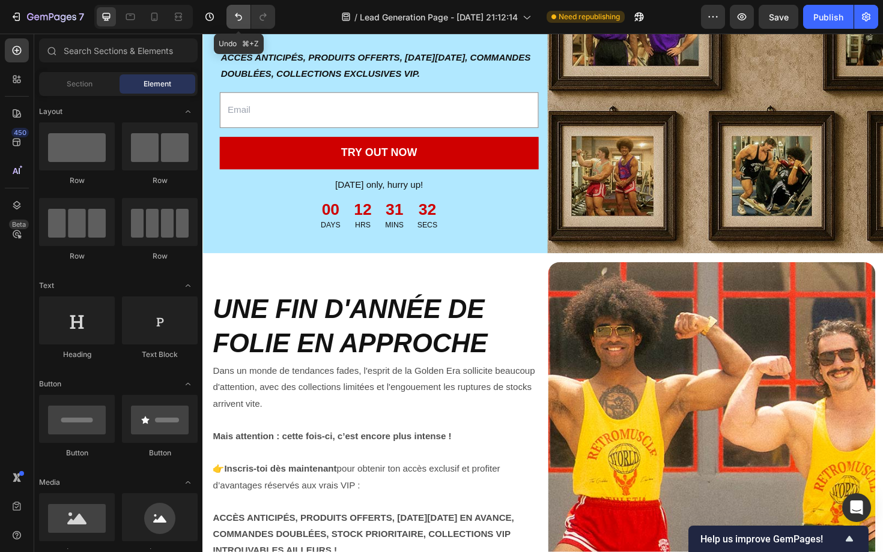
click at [229, 18] on button "Undo/Redo" at bounding box center [238, 17] width 24 height 24
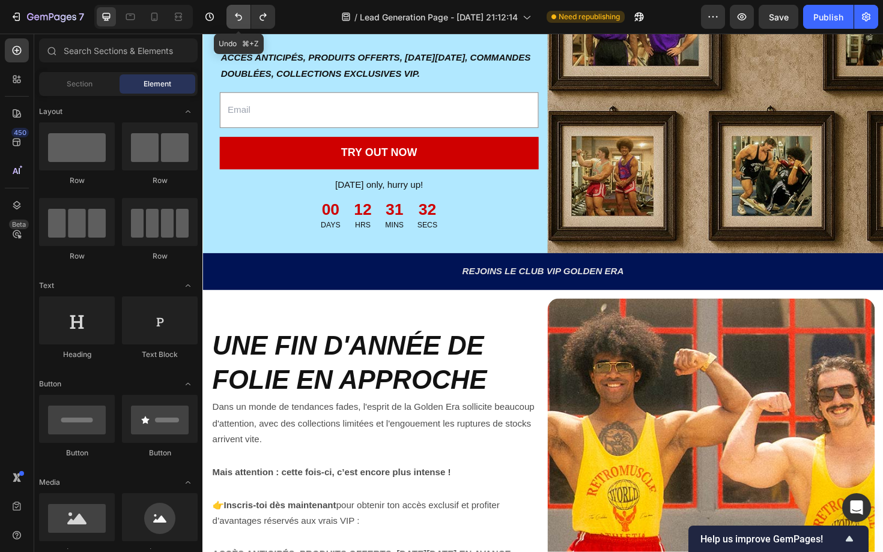
click at [229, 18] on button "Undo/Redo" at bounding box center [238, 17] width 24 height 24
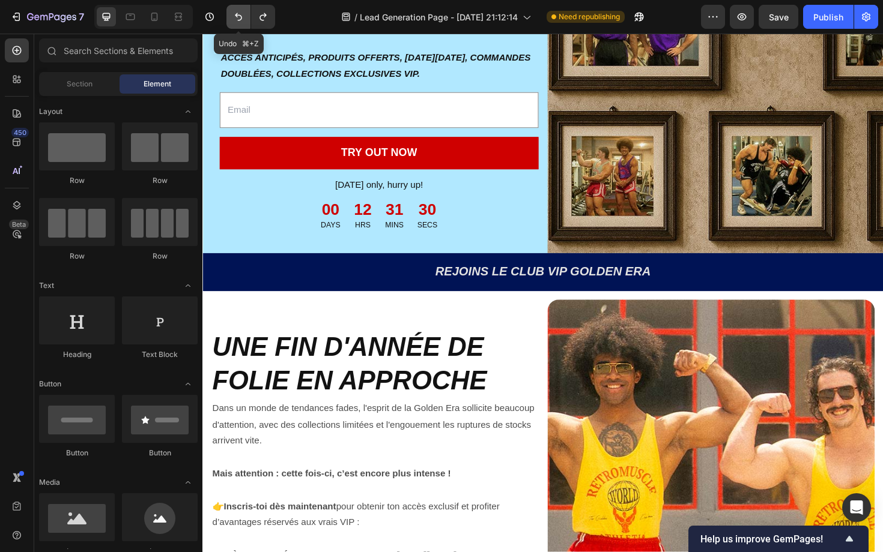
click at [229, 18] on button "Undo/Redo" at bounding box center [238, 17] width 24 height 24
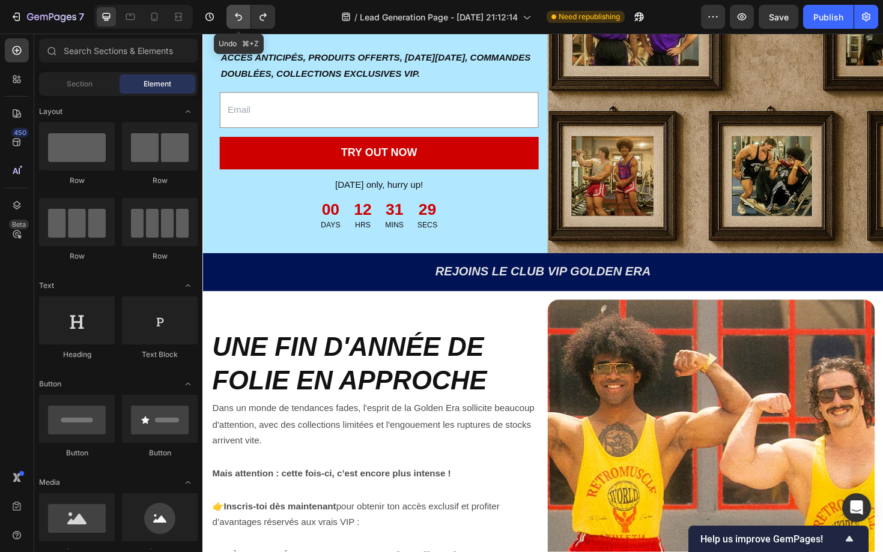
click at [229, 18] on button "Undo/Redo" at bounding box center [238, 17] width 24 height 24
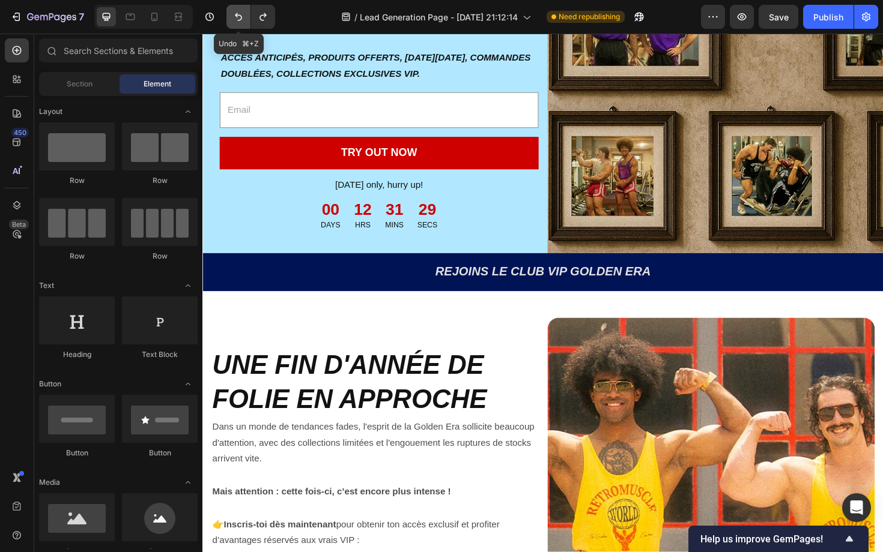
click at [229, 18] on button "Undo/Redo" at bounding box center [238, 17] width 24 height 24
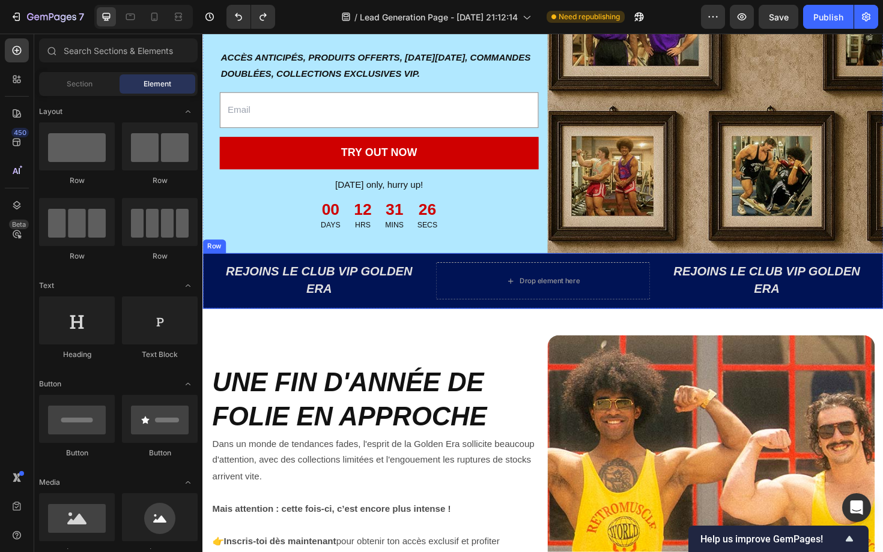
click at [456, 272] on div "REJOINS LE CLUB VIP GOLDEN ERA Text Block Drop element here REJOINS LE CLUB VIP…" at bounding box center [562, 296] width 721 height 59
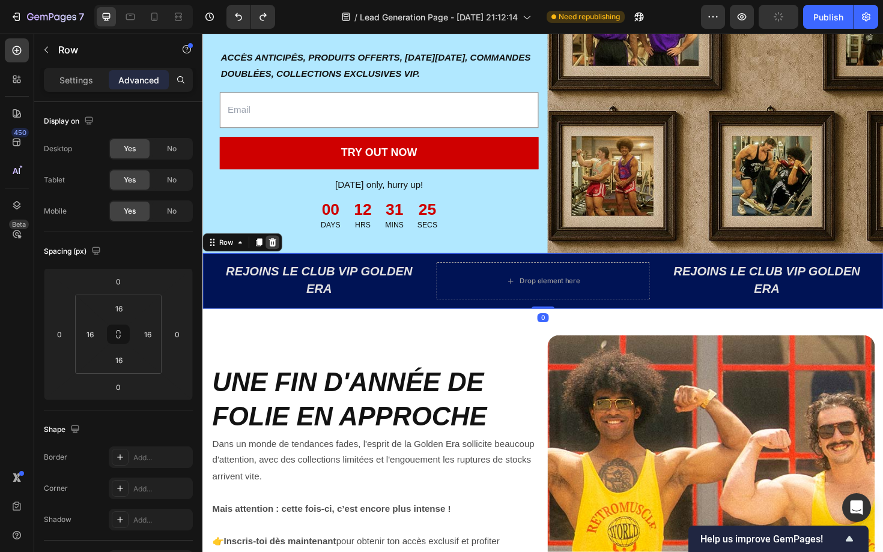
click at [279, 253] on icon at bounding box center [276, 255] width 10 height 10
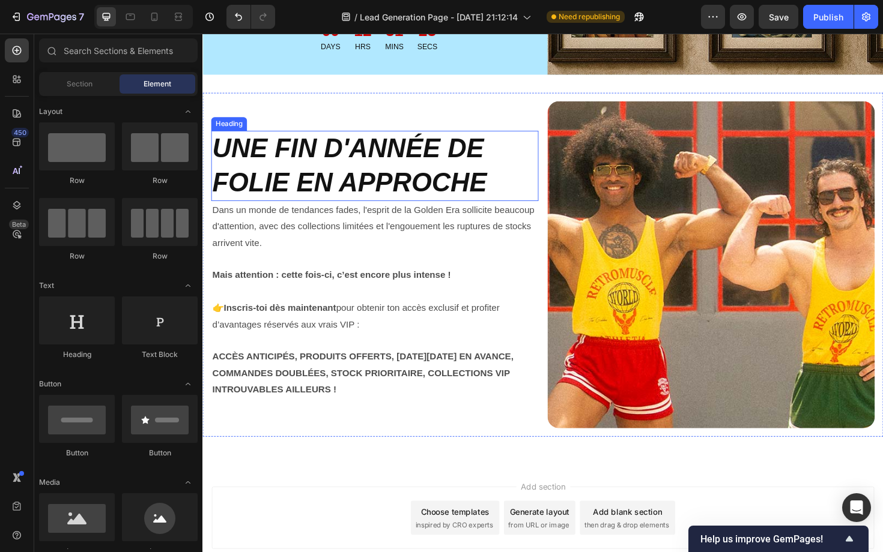
scroll to position [389, 0]
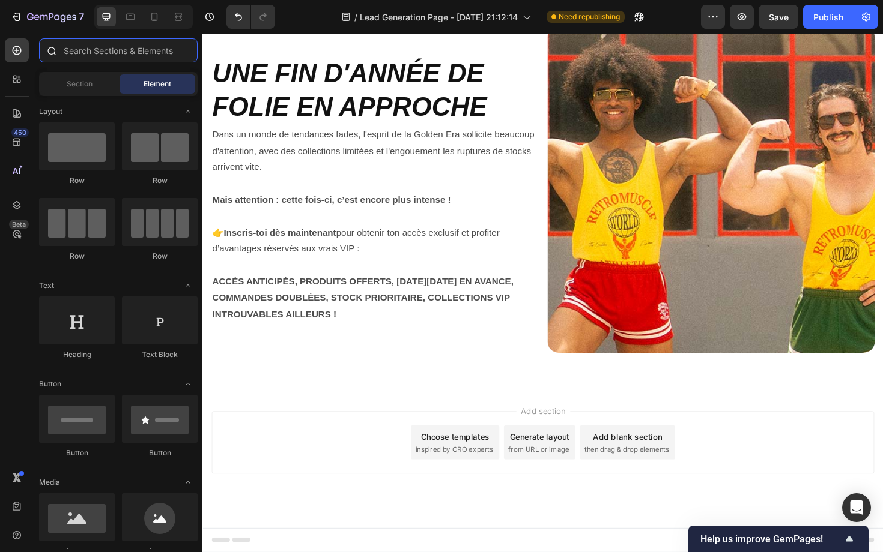
click at [79, 45] on input "text" at bounding box center [118, 50] width 159 height 24
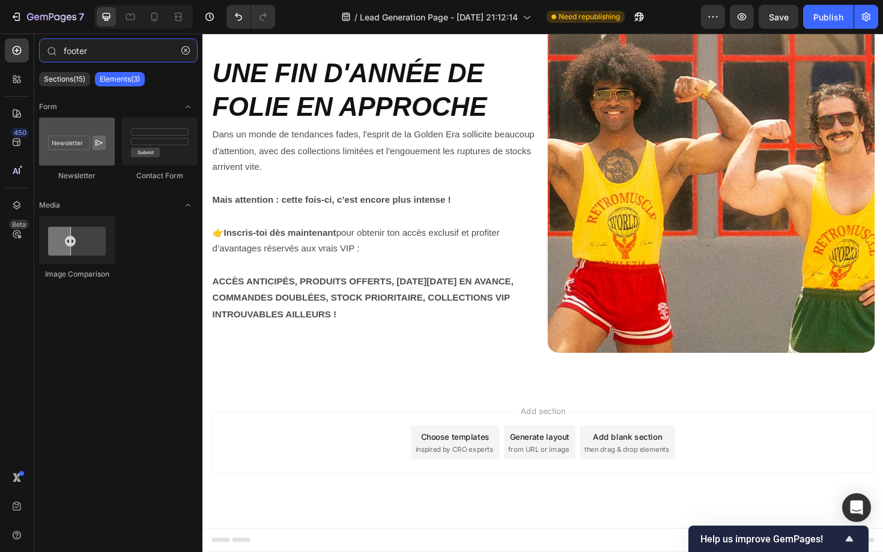
type input "footer"
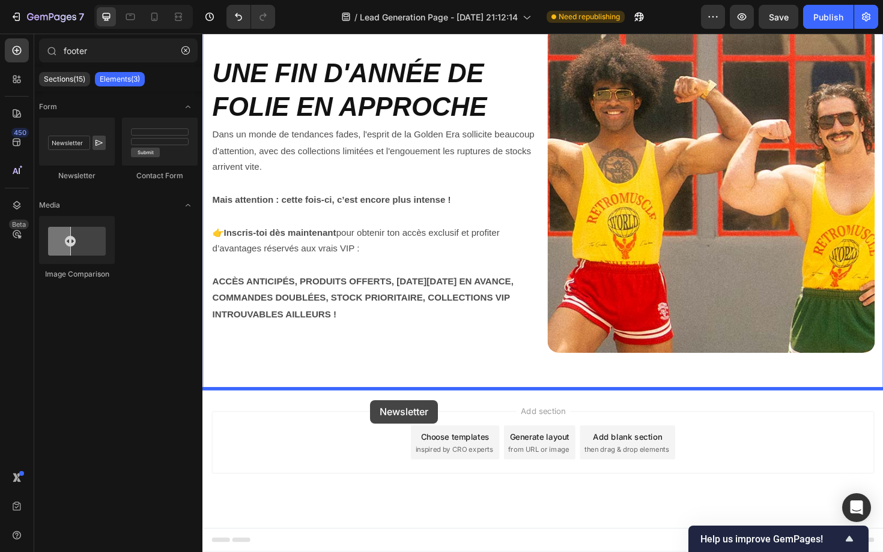
drag, startPoint x: 291, startPoint y: 181, endPoint x: 380, endPoint y: 422, distance: 256.5
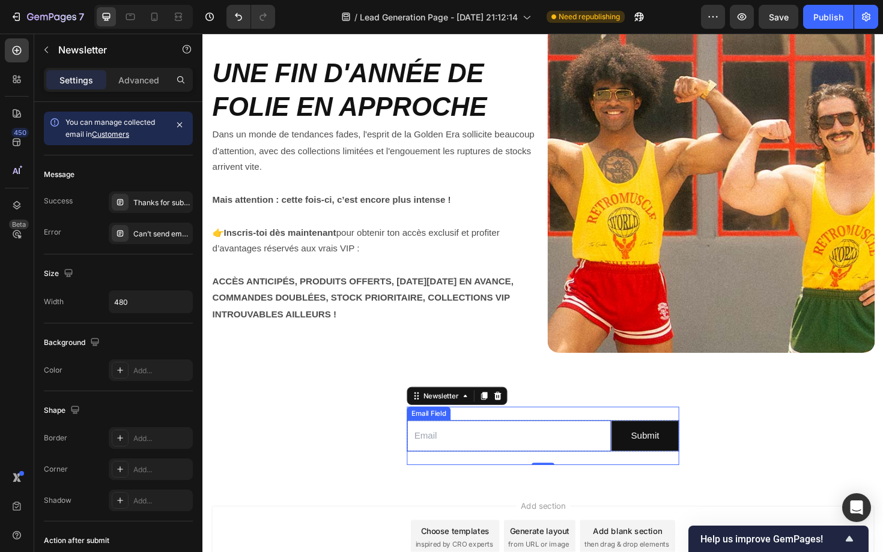
click at [512, 468] on input "email" at bounding box center [527, 460] width 216 height 33
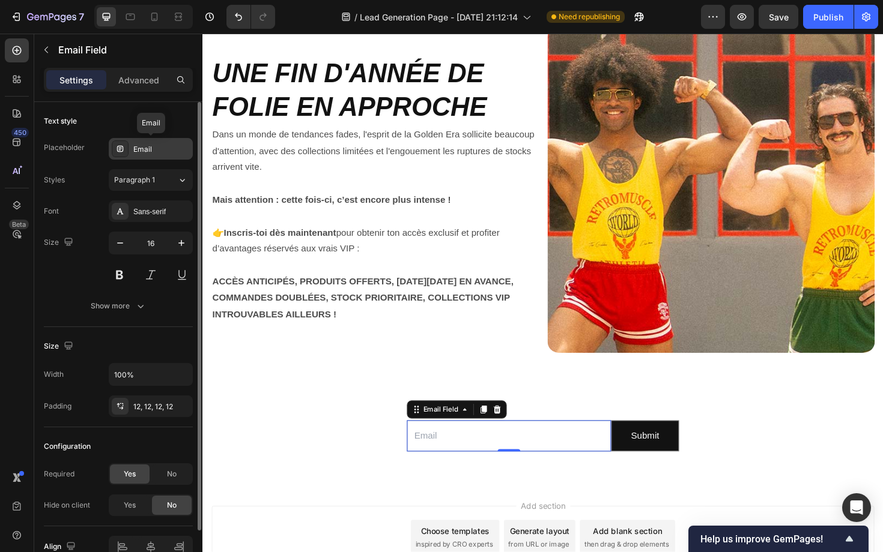
click at [142, 148] on div "Email" at bounding box center [161, 149] width 56 height 11
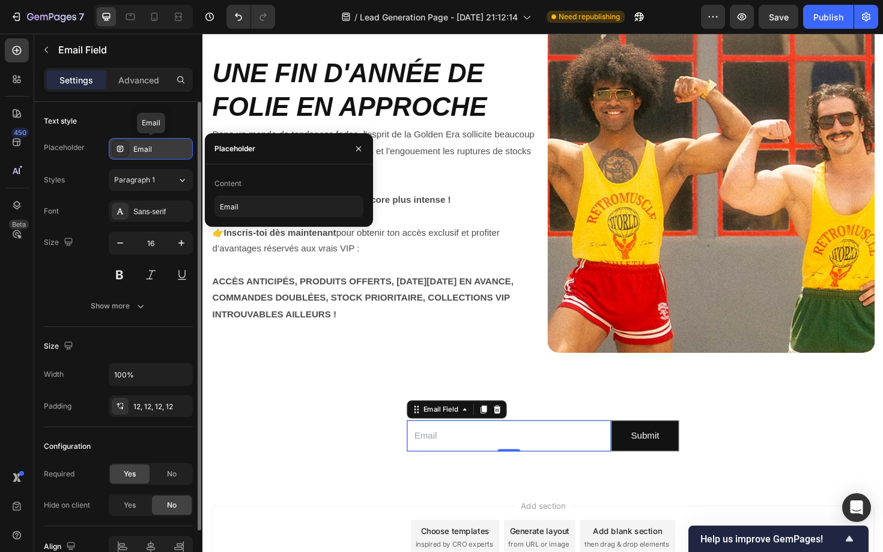
click at [142, 148] on div "Email" at bounding box center [161, 149] width 56 height 11
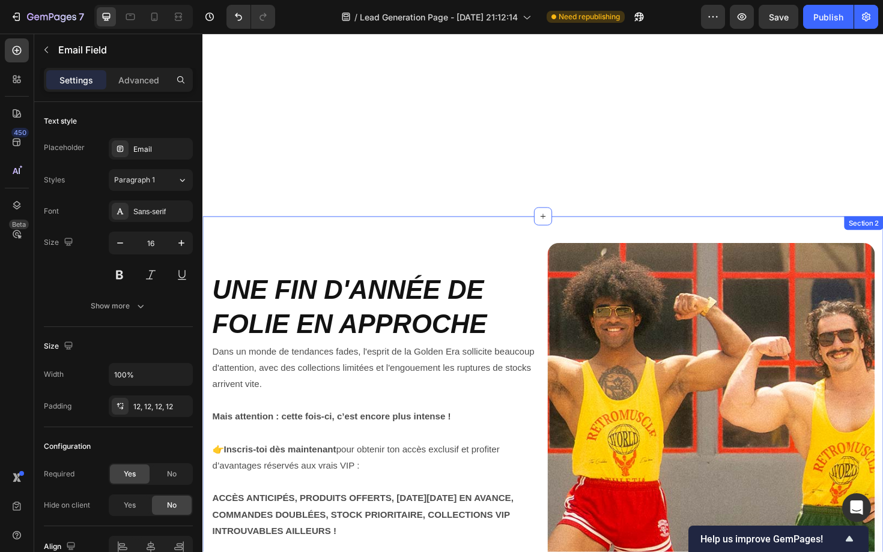
scroll to position [489, 0]
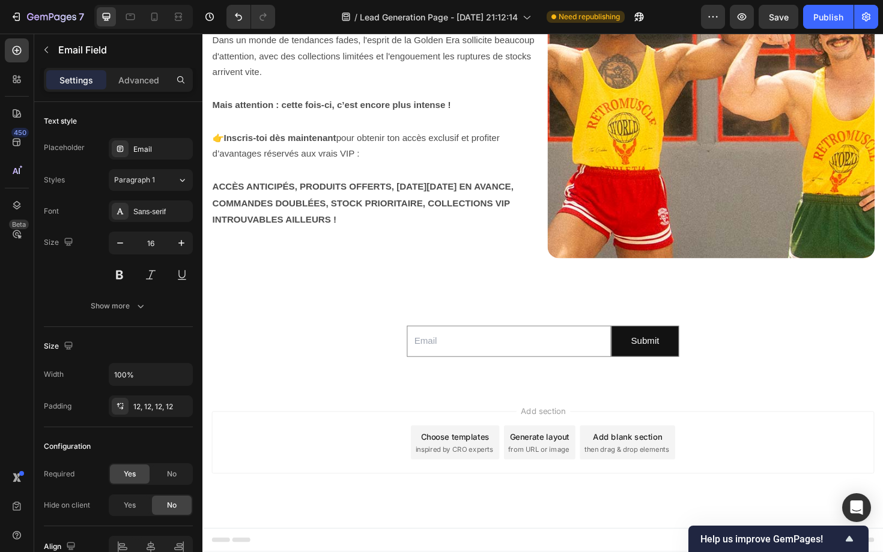
click at [543, 360] on input "email" at bounding box center [527, 359] width 216 height 33
click at [420, 384] on div "Email Field Submit Submit Button Row Newsletter" at bounding box center [563, 360] width 288 height 62
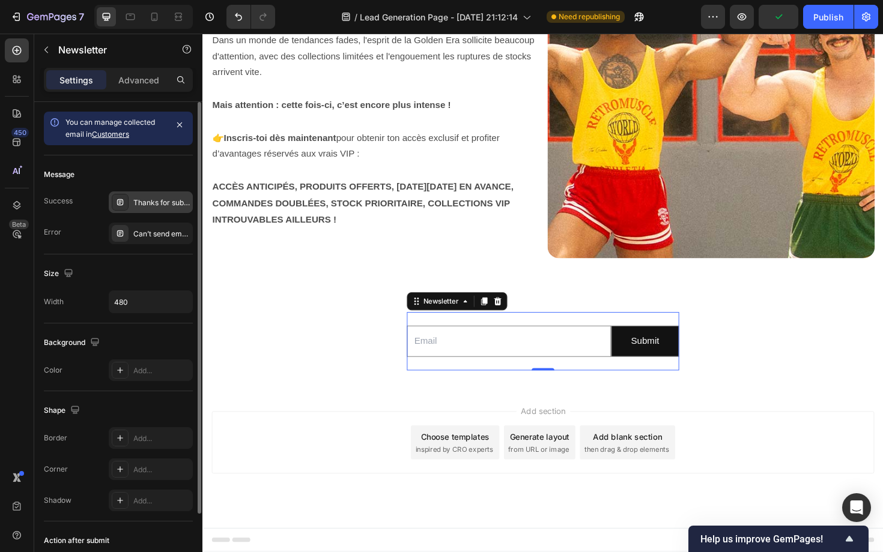
click at [154, 204] on div "Thanks for subscribing" at bounding box center [161, 203] width 56 height 11
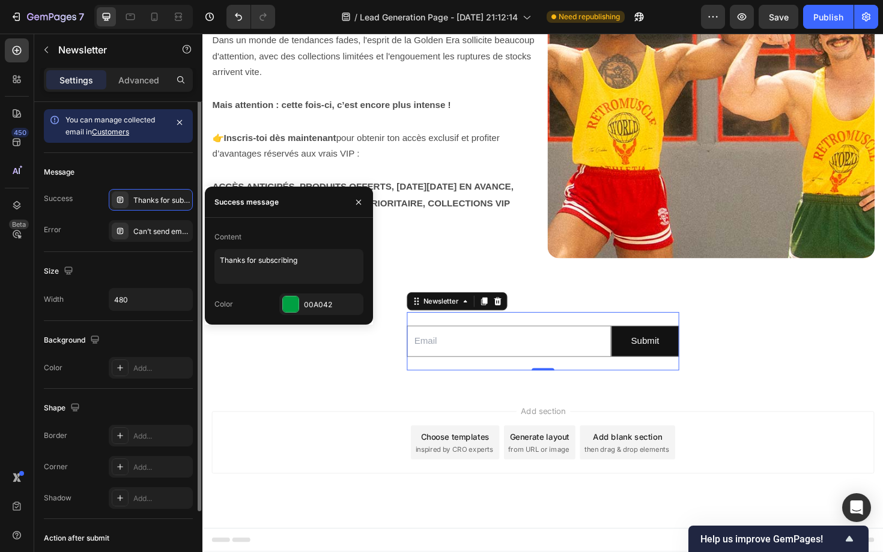
scroll to position [0, 0]
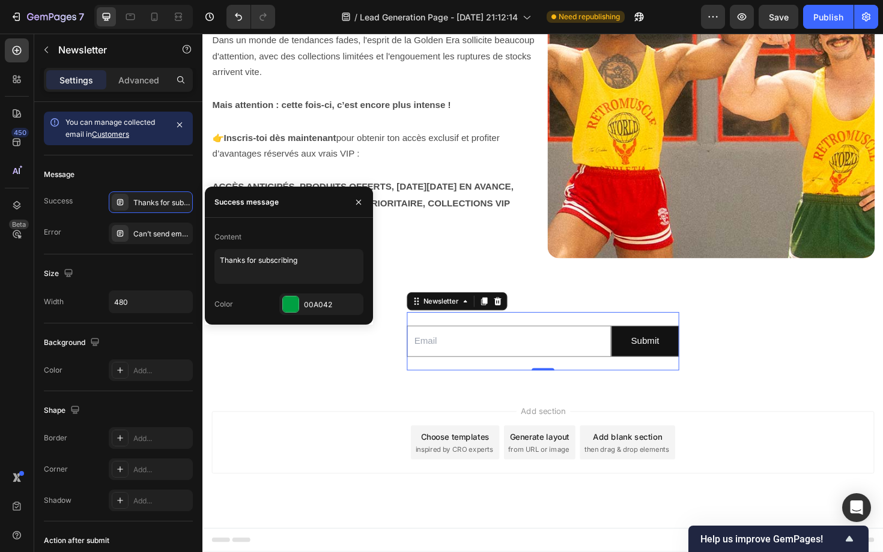
click at [384, 412] on div "Add section Choose templates inspired by CRO experts Generate layout from URL o…" at bounding box center [562, 484] width 721 height 148
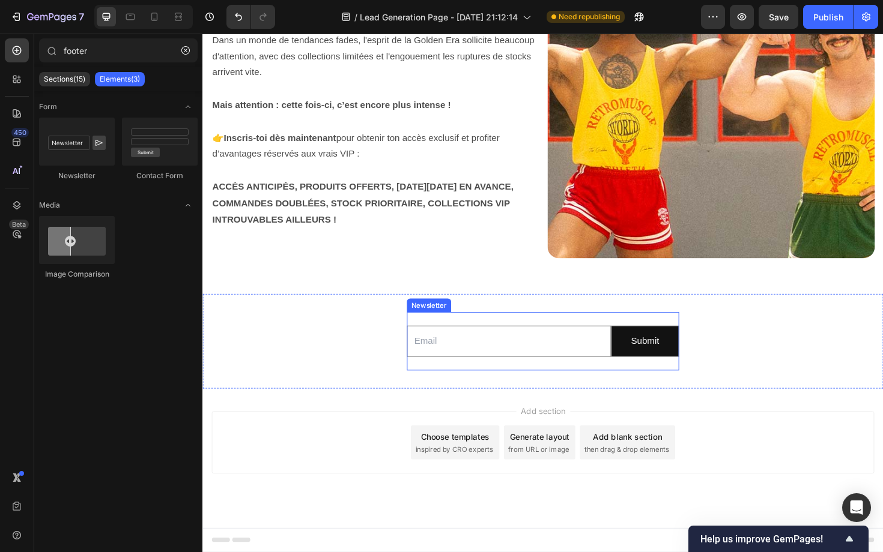
click at [483, 329] on div "Email Field Submit Submit Button Row Newsletter" at bounding box center [563, 360] width 288 height 62
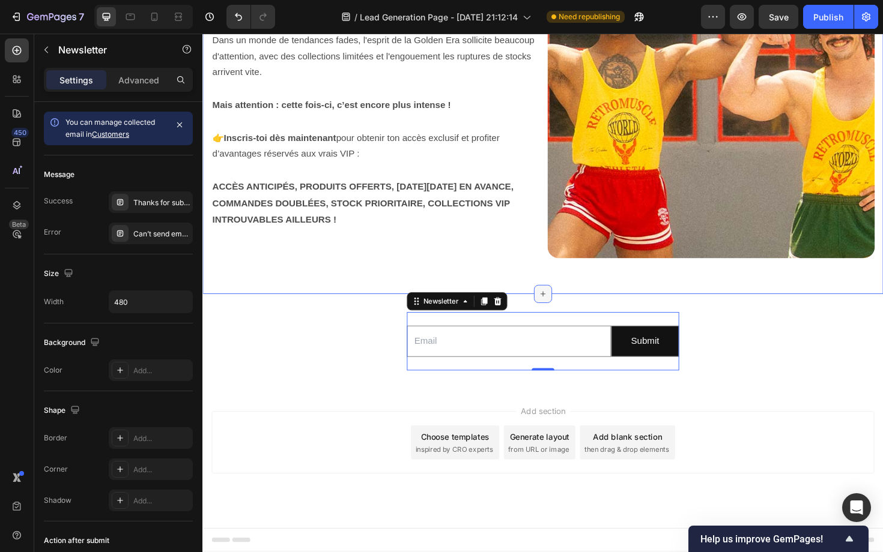
click at [560, 318] on div at bounding box center [562, 309] width 19 height 19
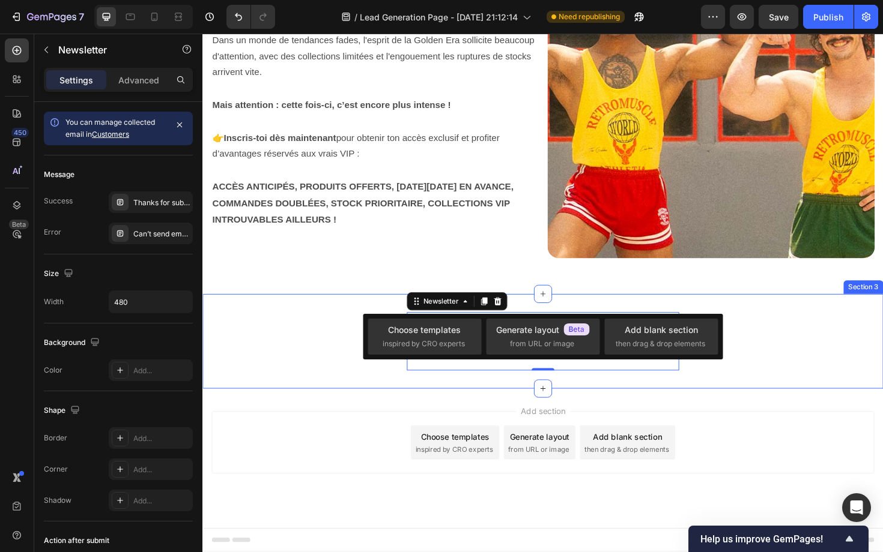
click at [559, 324] on div "Email Field Submit Submit Button Row Newsletter 0 Section 3" at bounding box center [562, 360] width 721 height 100
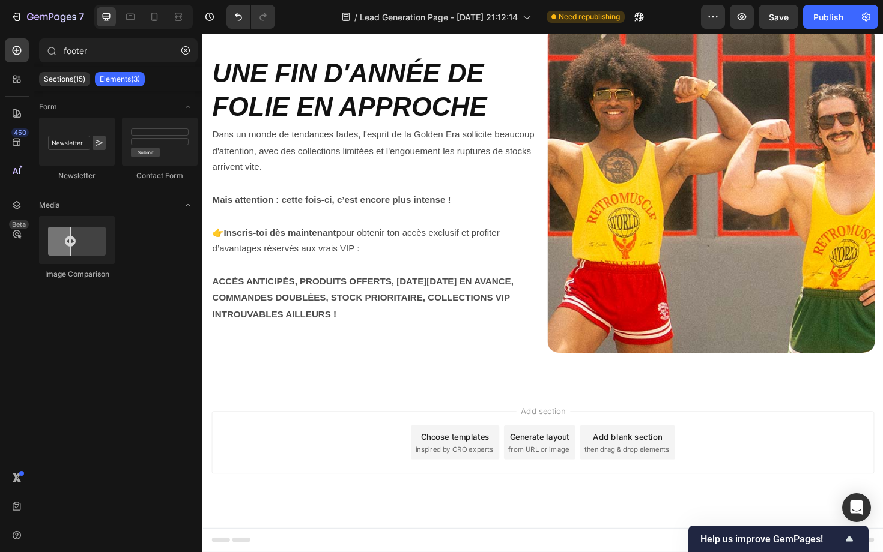
scroll to position [389, 0]
click at [827, 17] on div "Publish" at bounding box center [828, 17] width 30 height 13
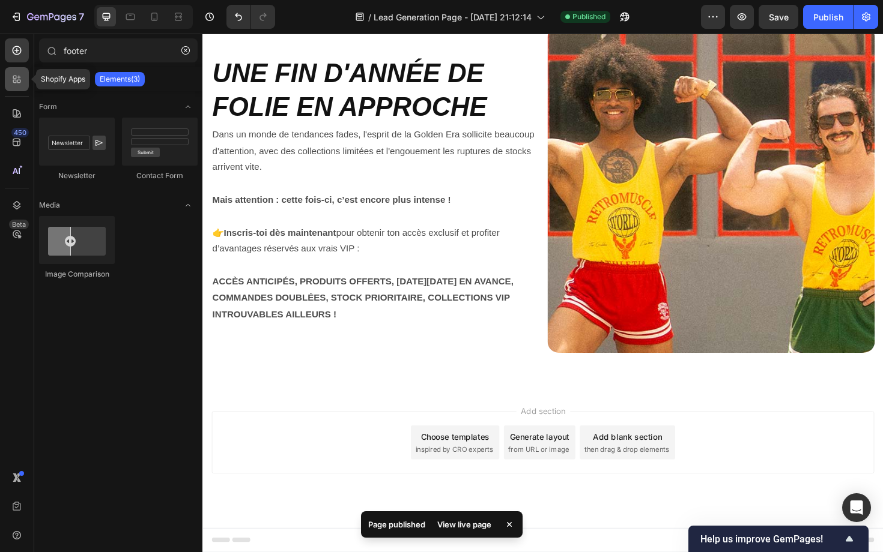
click at [16, 86] on div at bounding box center [17, 79] width 24 height 24
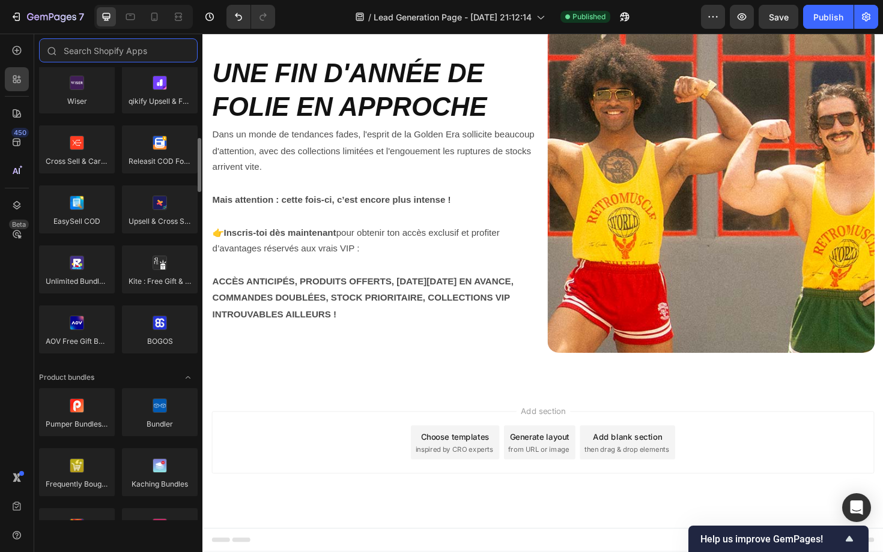
scroll to position [592, 0]
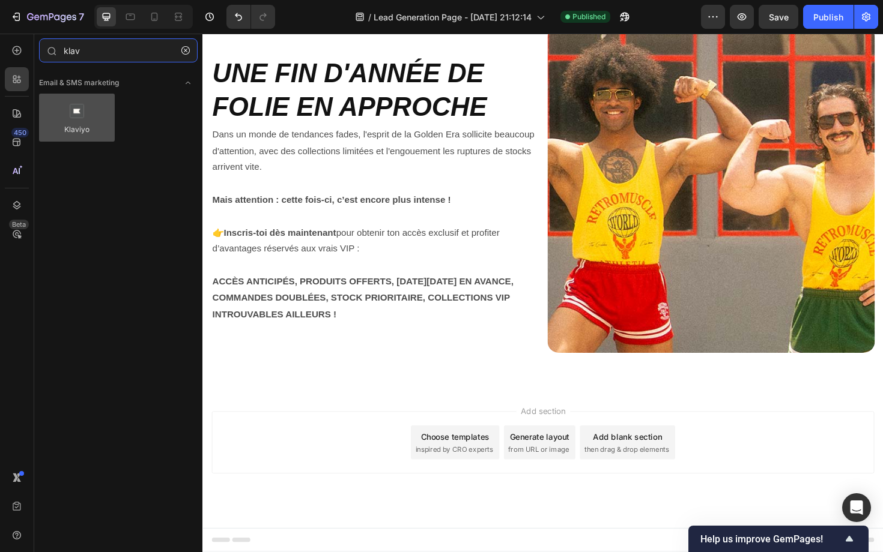
type input "klav"
click at [82, 107] on div at bounding box center [77, 118] width 76 height 48
click at [82, 109] on div at bounding box center [77, 118] width 76 height 48
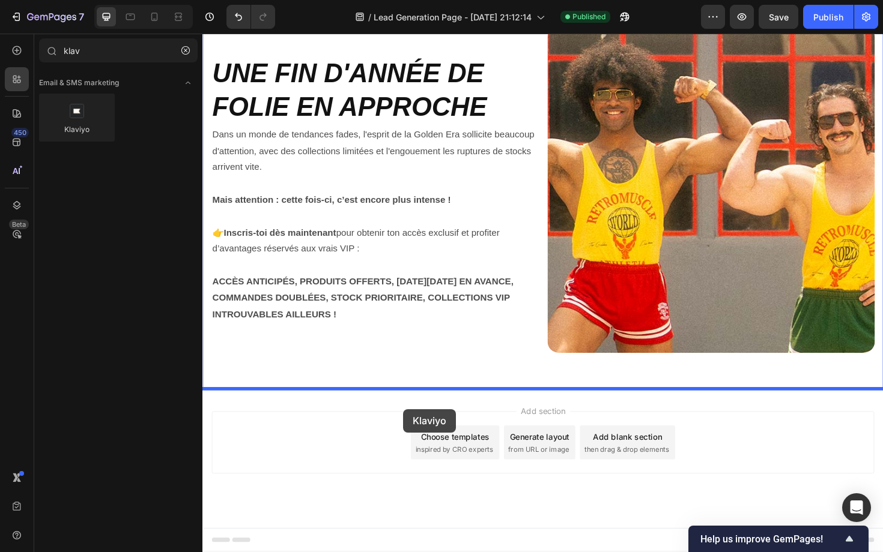
drag, startPoint x: 285, startPoint y: 143, endPoint x: 415, endPoint y: 432, distance: 316.9
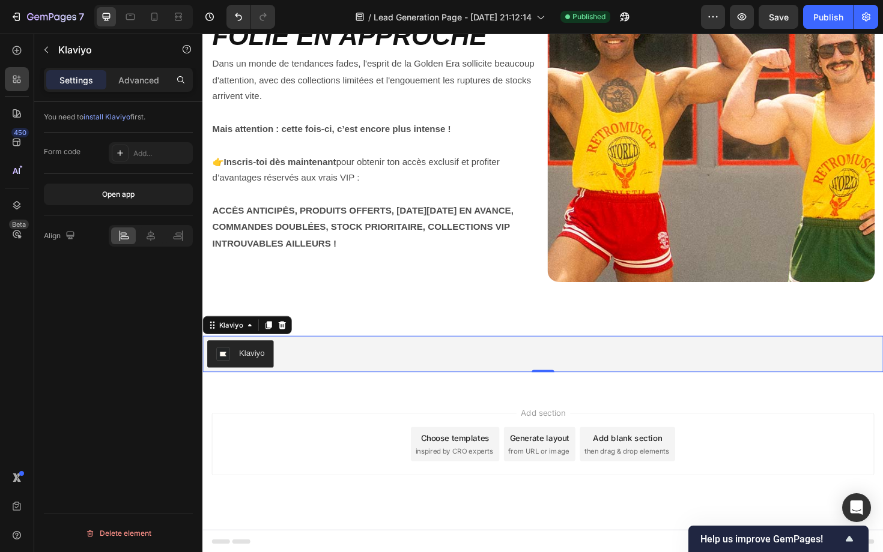
scroll to position [465, 0]
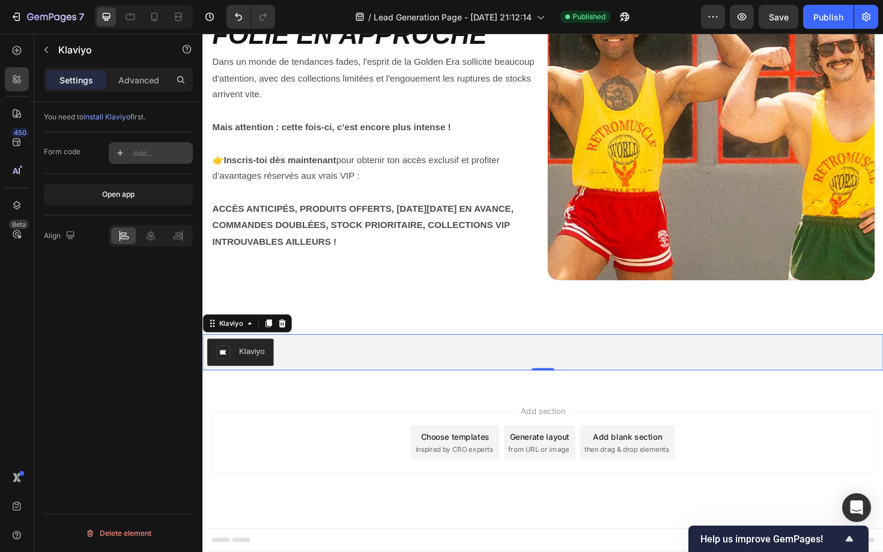
click at [137, 149] on div "Add..." at bounding box center [161, 153] width 56 height 11
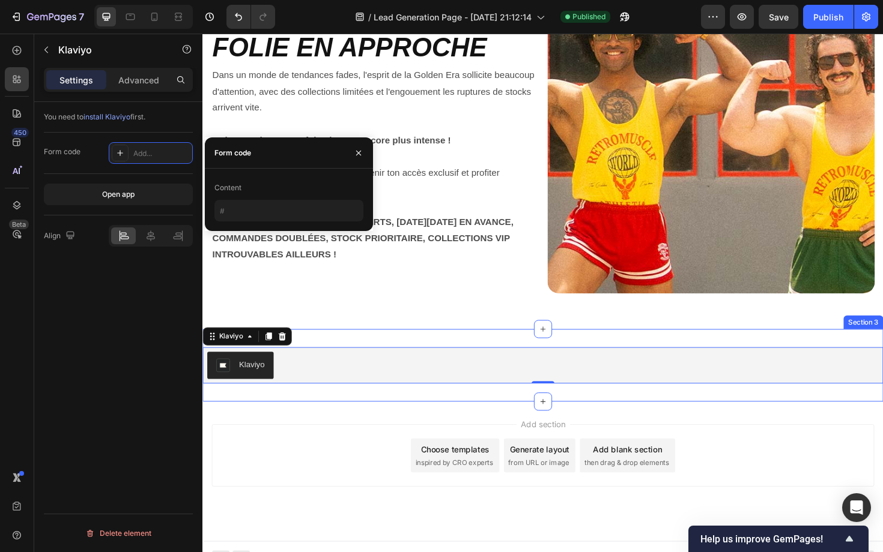
scroll to position [447, 0]
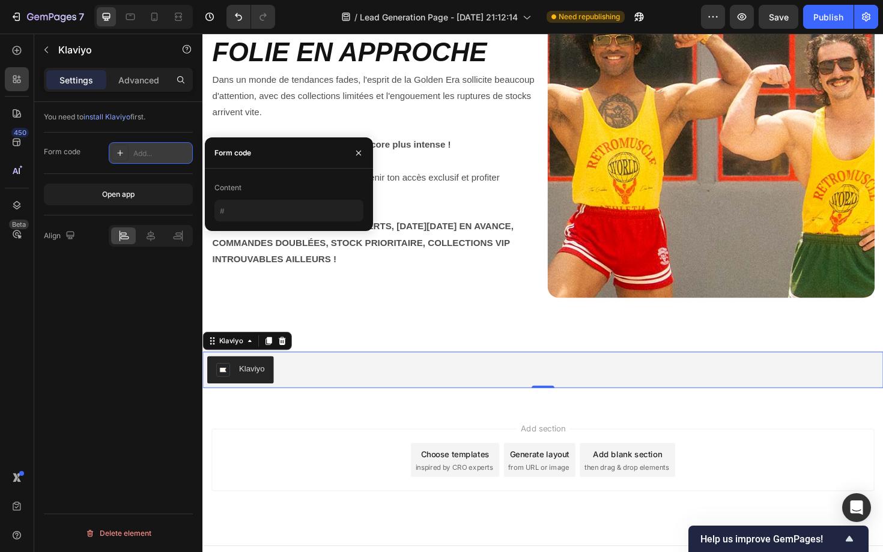
click at [119, 156] on icon at bounding box center [120, 153] width 10 height 10
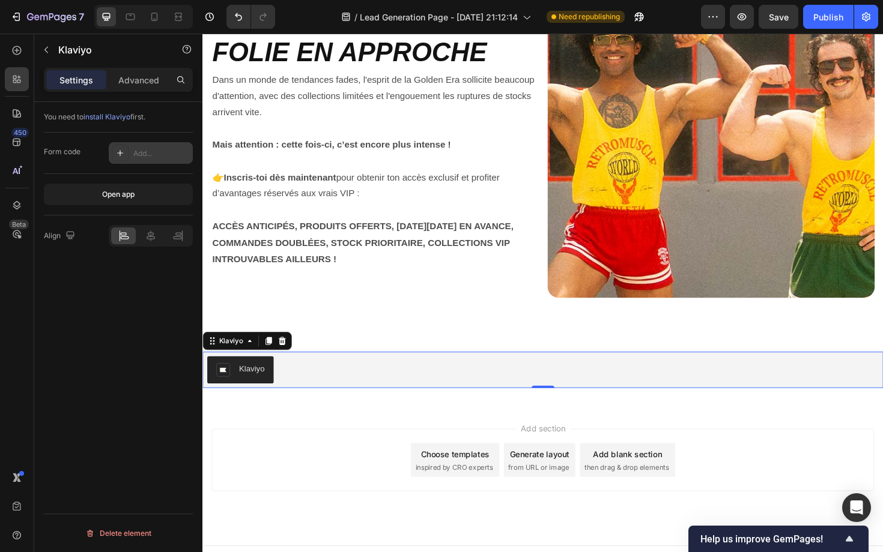
click at [119, 156] on icon at bounding box center [120, 153] width 10 height 10
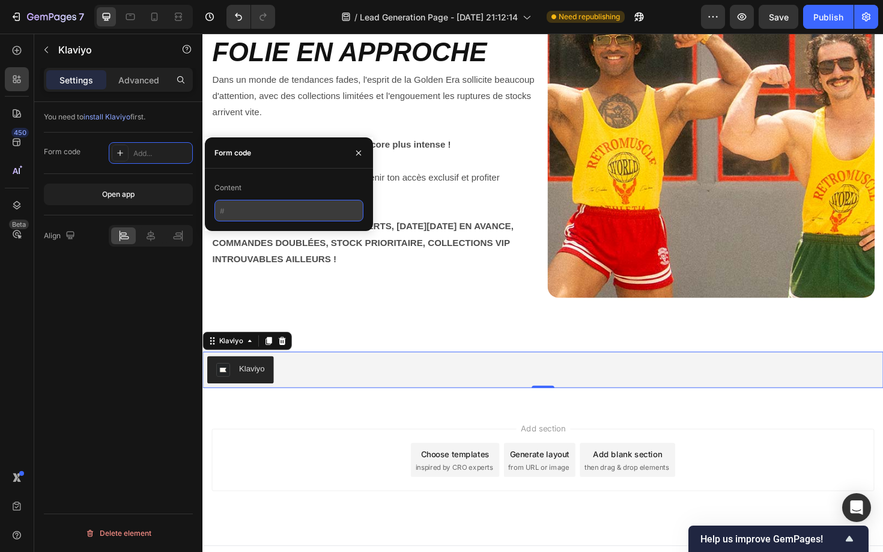
click at [243, 215] on input "text" at bounding box center [288, 211] width 149 height 22
click at [151, 298] on div "You need to install Klaviyo first. Form code Add... Open app Align Delete eleme…" at bounding box center [118, 344] width 168 height 485
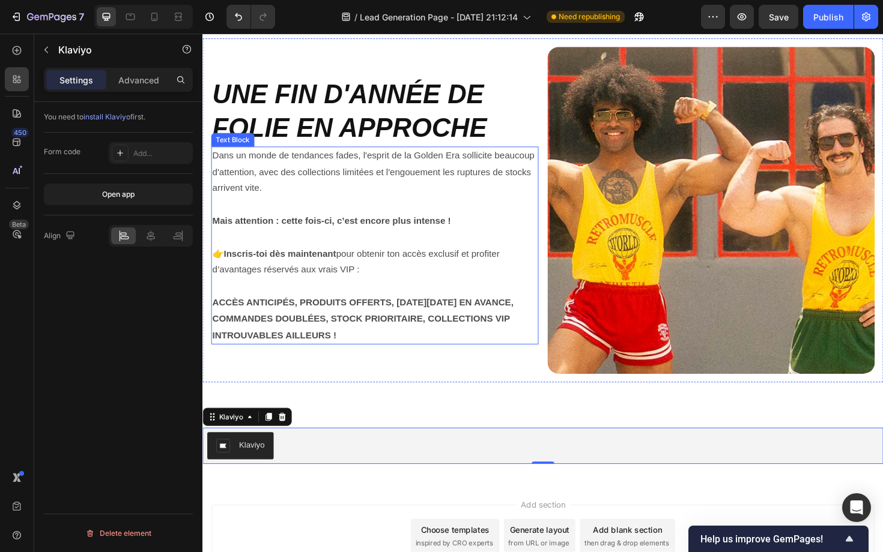
scroll to position [359, 0]
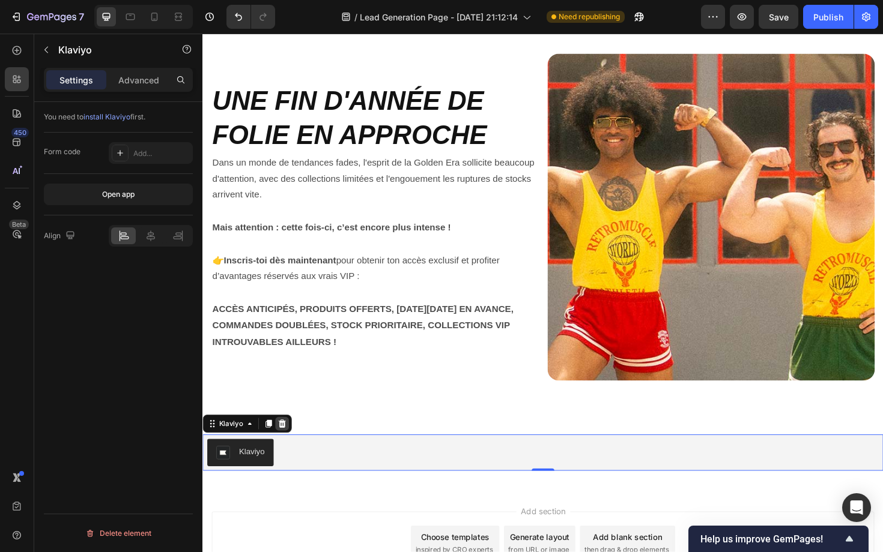
click at [286, 450] on icon at bounding box center [287, 447] width 8 height 8
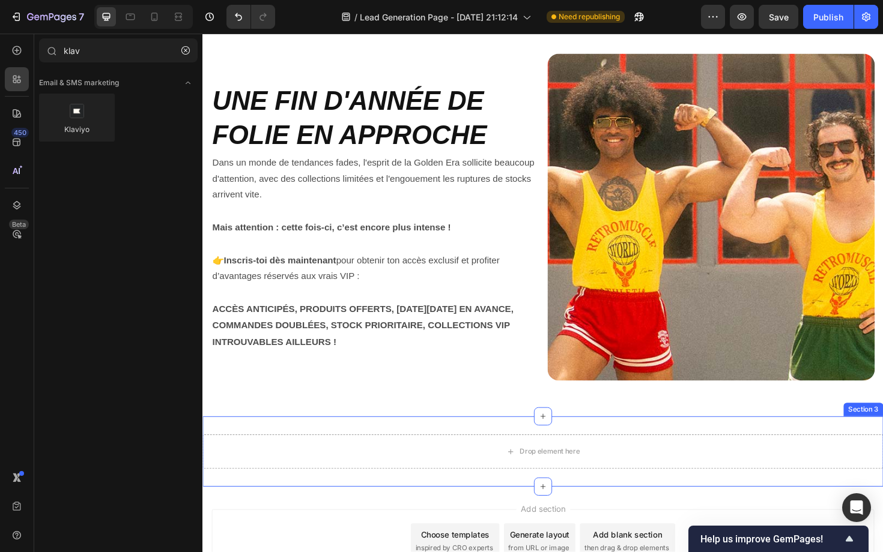
click at [362, 449] on div "Drop element here Section 3" at bounding box center [562, 477] width 721 height 74
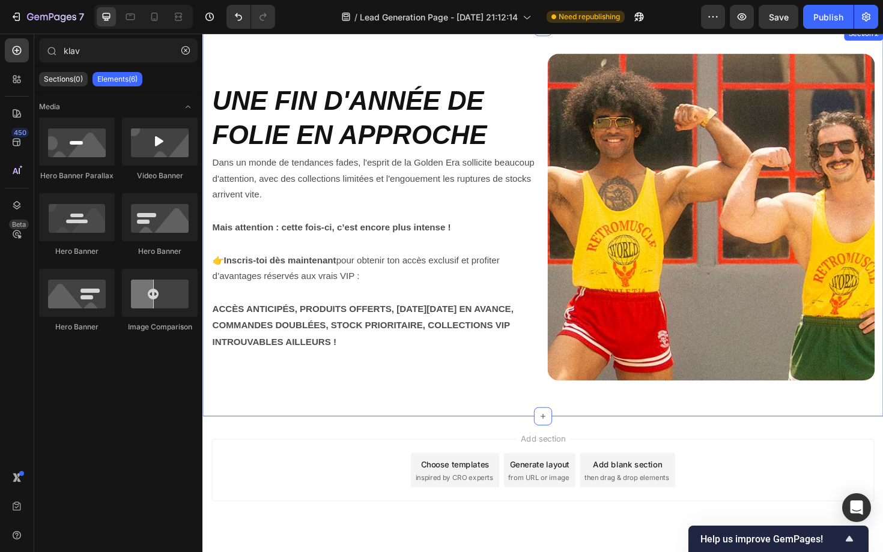
scroll to position [0, 0]
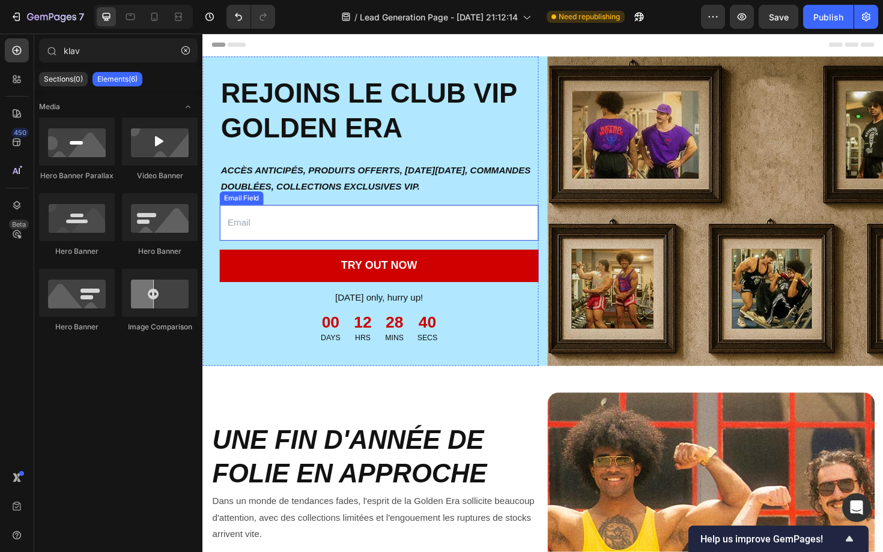
click at [343, 244] on input "email" at bounding box center [388, 235] width 337 height 38
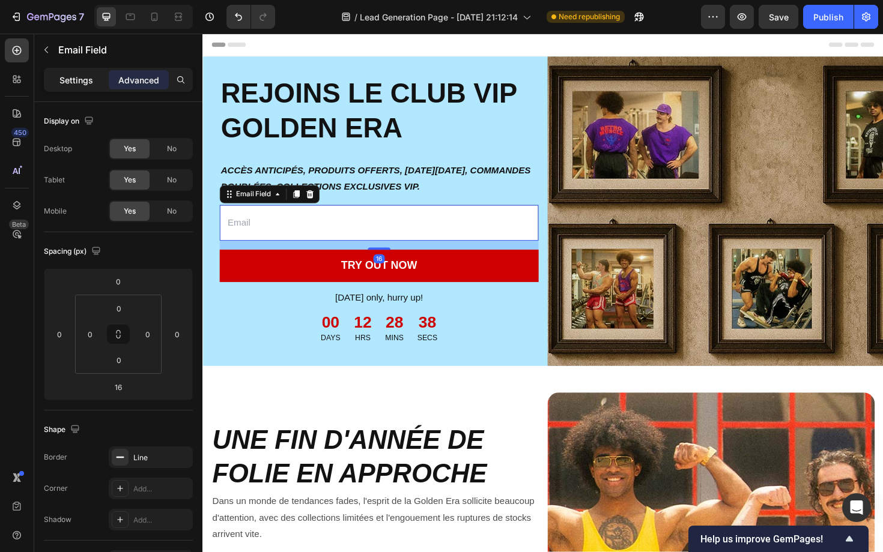
click at [74, 79] on p "Settings" at bounding box center [76, 80] width 34 height 13
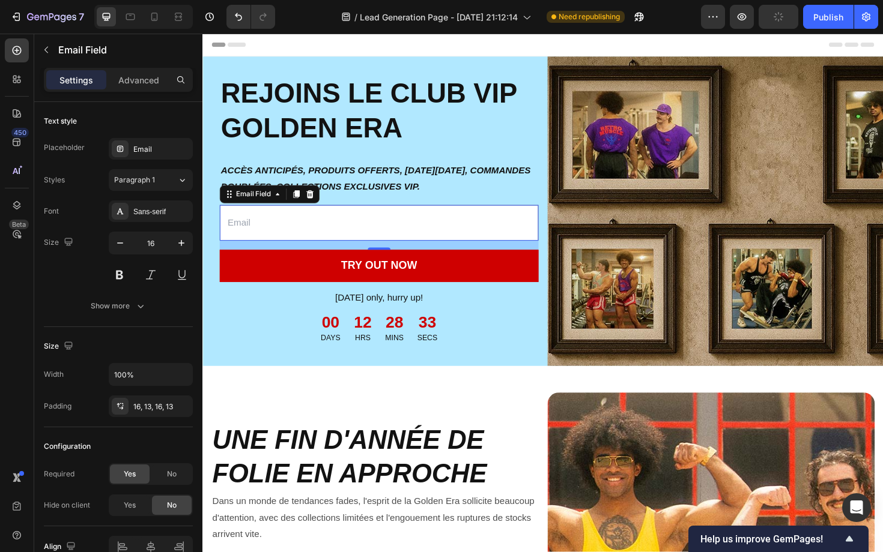
click at [303, 261] on div "16" at bounding box center [388, 258] width 337 height 10
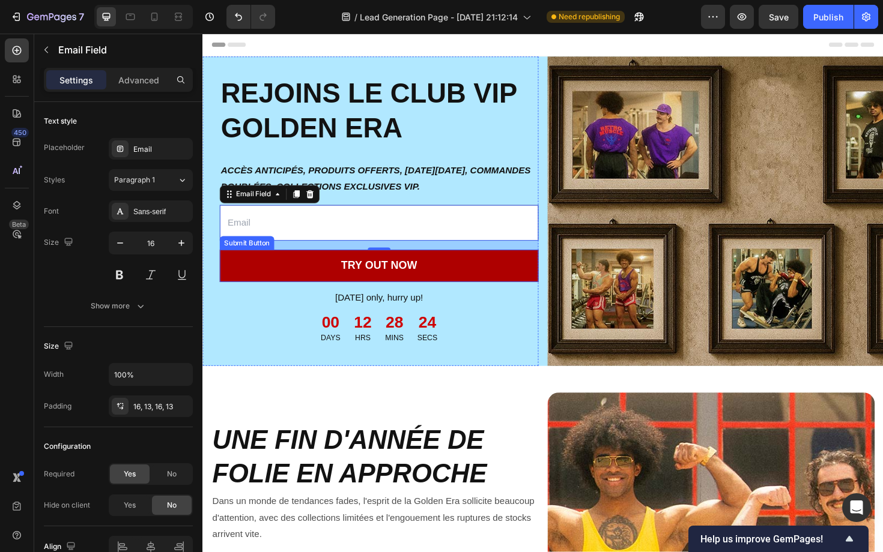
click at [291, 288] on button "TRY OUT NOW" at bounding box center [388, 280] width 337 height 34
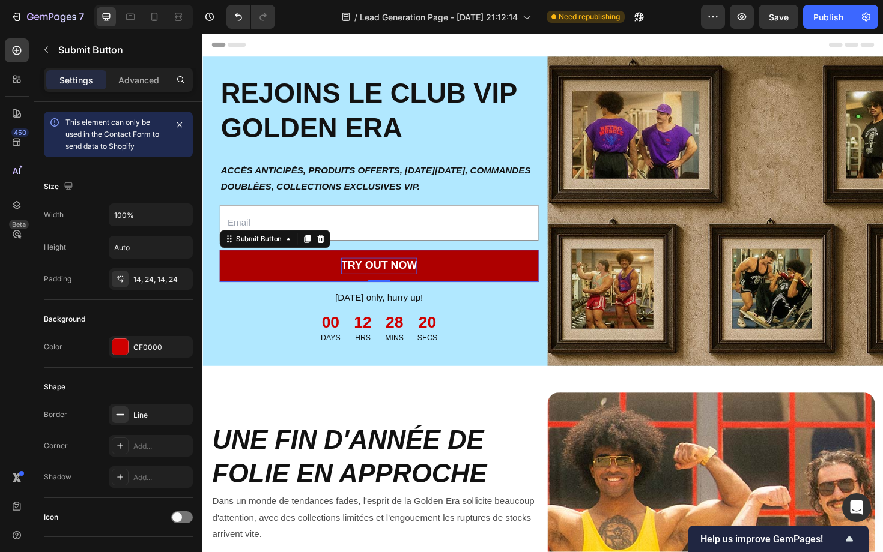
click at [380, 282] on div "TRY OUT NOW" at bounding box center [389, 279] width 80 height 17
click at [380, 282] on p "TRY OUT NOW" at bounding box center [389, 279] width 80 height 17
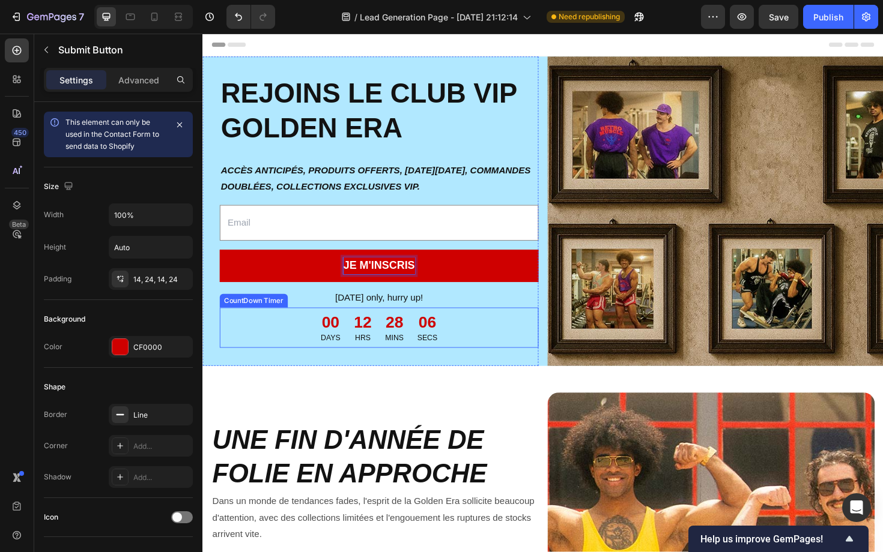
click at [553, 345] on div "00 DAYS 12 HRS 28 MINS 06 SECS" at bounding box center [388, 345] width 337 height 43
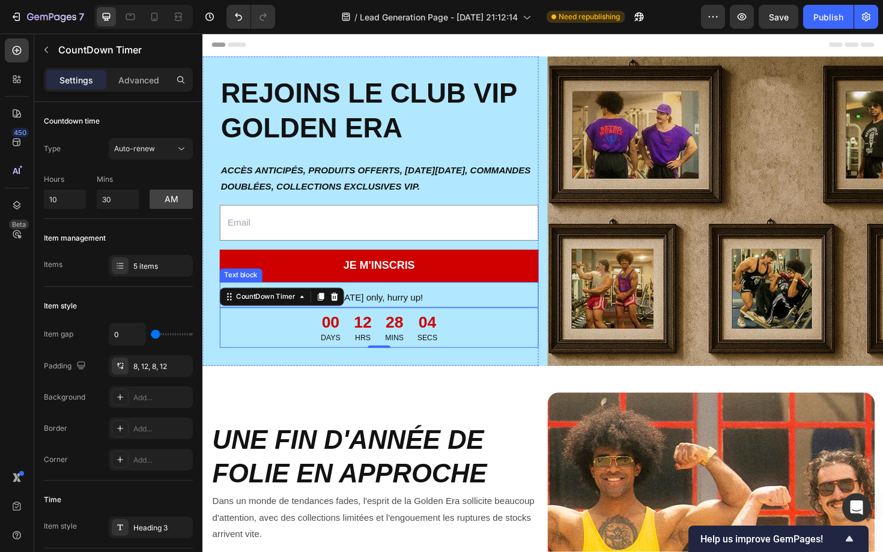
click at [421, 314] on p "Today only, hurry up!" at bounding box center [389, 314] width 335 height 17
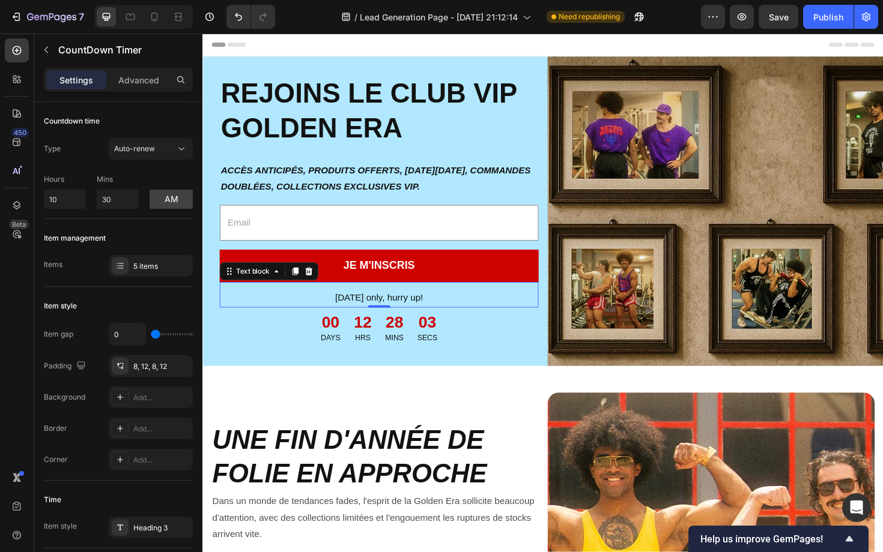
click at [421, 314] on p "Today only, hurry up!" at bounding box center [389, 314] width 335 height 17
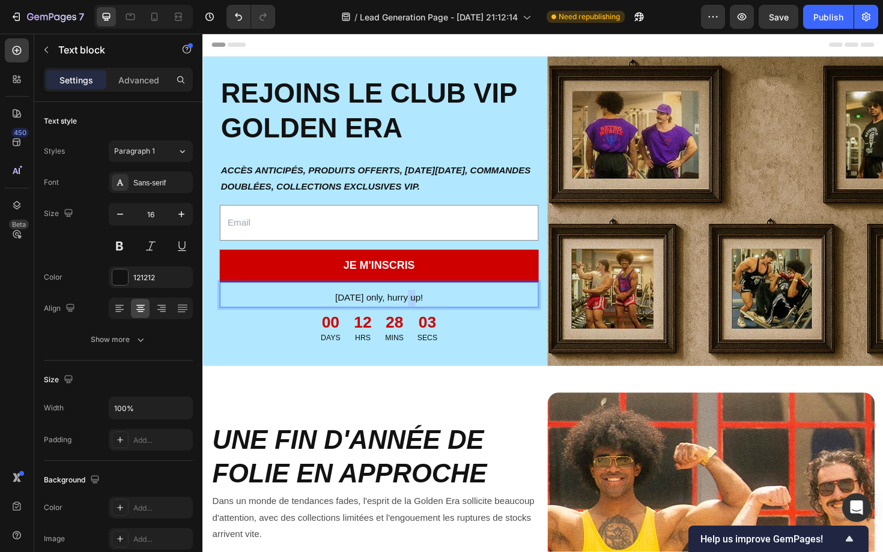
click at [421, 314] on p "Today only, hurry up!" at bounding box center [389, 314] width 335 height 17
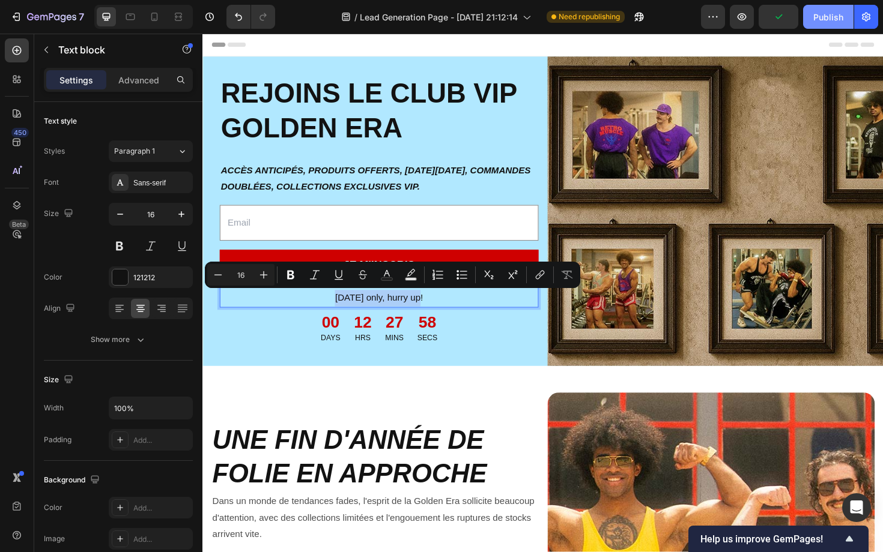
click at [821, 23] on div "Publish" at bounding box center [828, 17] width 30 height 13
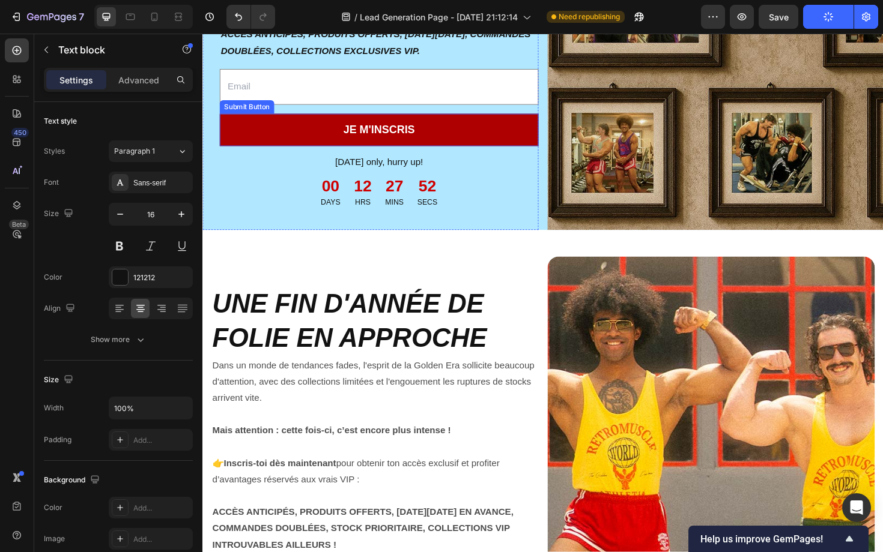
scroll to position [181, 0]
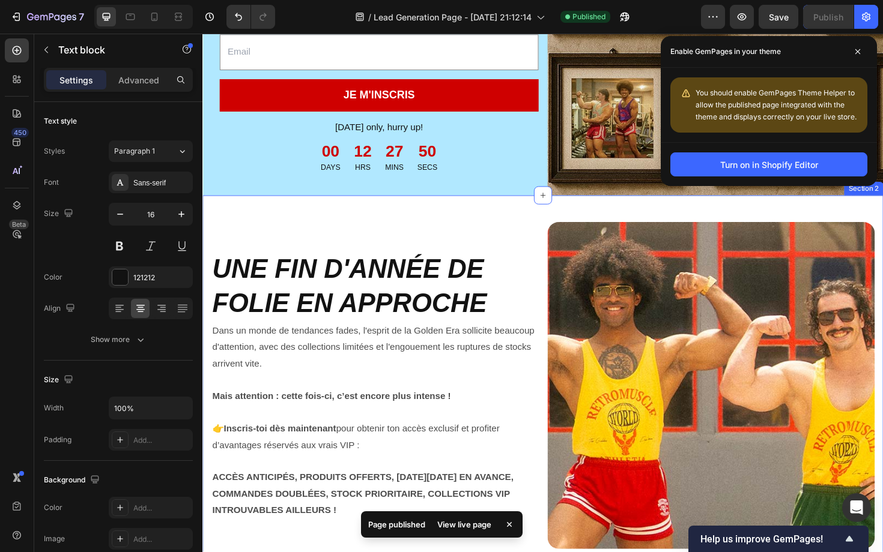
click at [551, 214] on div "⁠⁠⁠⁠⁠⁠⁠ UNE FIN D'ANNÉE DE FOLIE EN APPROCHE Heading Dans un monde de tendances…" at bounding box center [562, 411] width 721 height 413
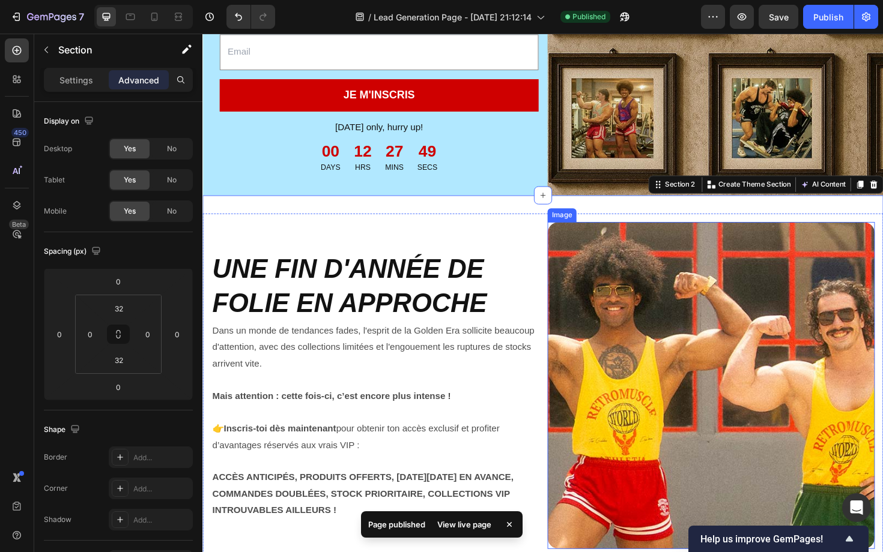
scroll to position [0, 0]
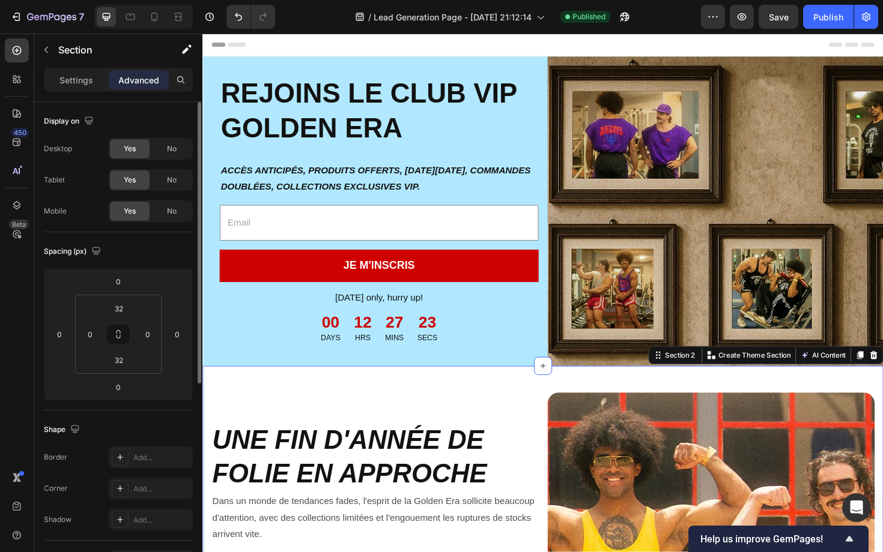
click at [76, 108] on div "Display on Desktop Yes No Tablet Yes No Mobile Yes No" at bounding box center [118, 167] width 149 height 130
click at [387, 204] on p "ACCÈS ANTICIPÉS, PRODUITS OFFERTS, [DATE][DATE], COMMANDES DOUBLÉES, COLLECTION…" at bounding box center [389, 188] width 335 height 35
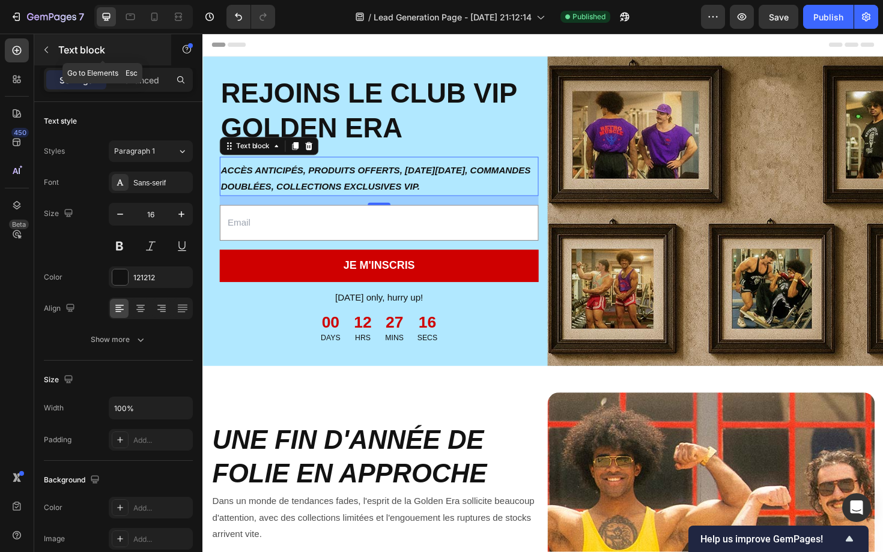
click at [44, 49] on icon "button" at bounding box center [46, 50] width 10 height 10
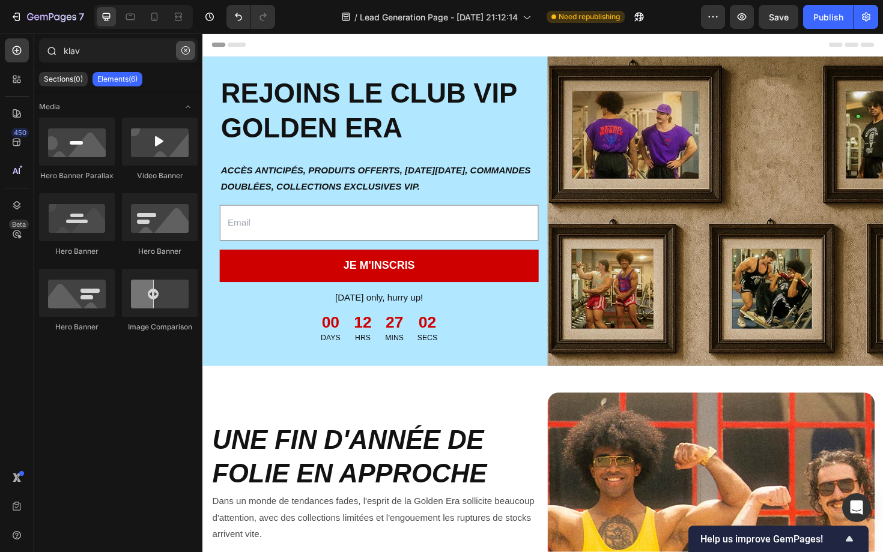
click at [184, 53] on icon "button" at bounding box center [185, 50] width 8 height 8
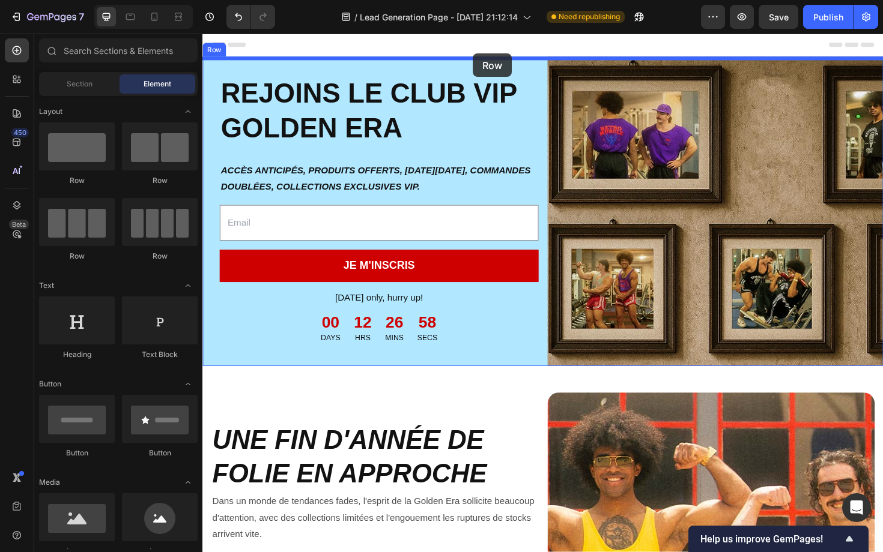
drag, startPoint x: 295, startPoint y: 201, endPoint x: 488, endPoint y: 55, distance: 241.8
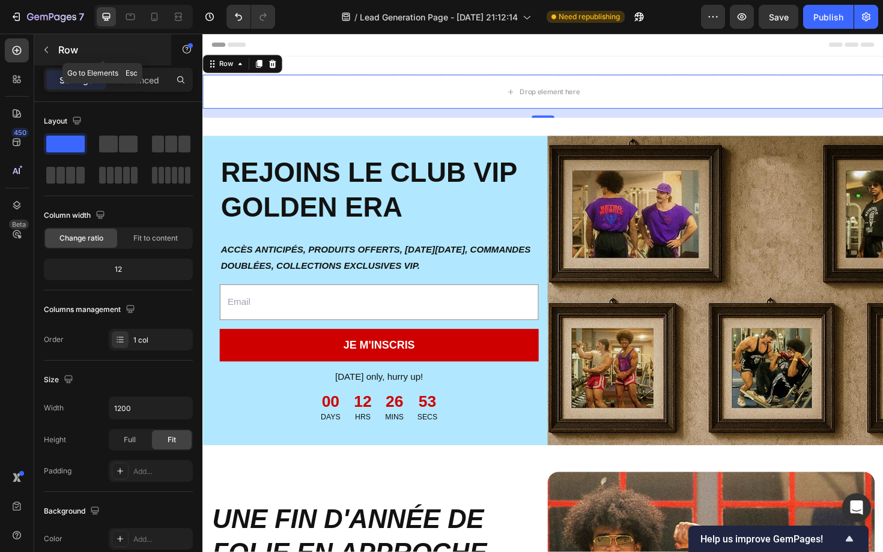
click at [49, 58] on button "button" at bounding box center [46, 49] width 19 height 19
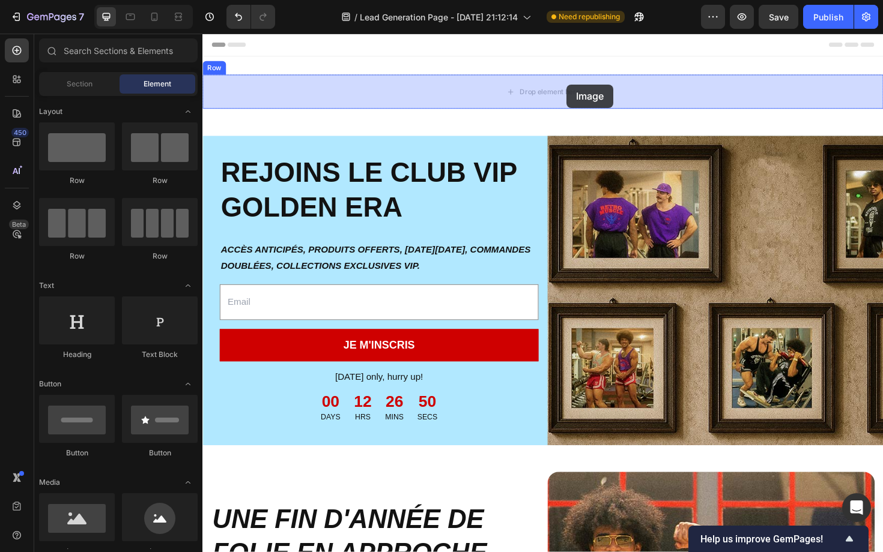
drag, startPoint x: 286, startPoint y: 555, endPoint x: 582, endPoint y: 91, distance: 549.7
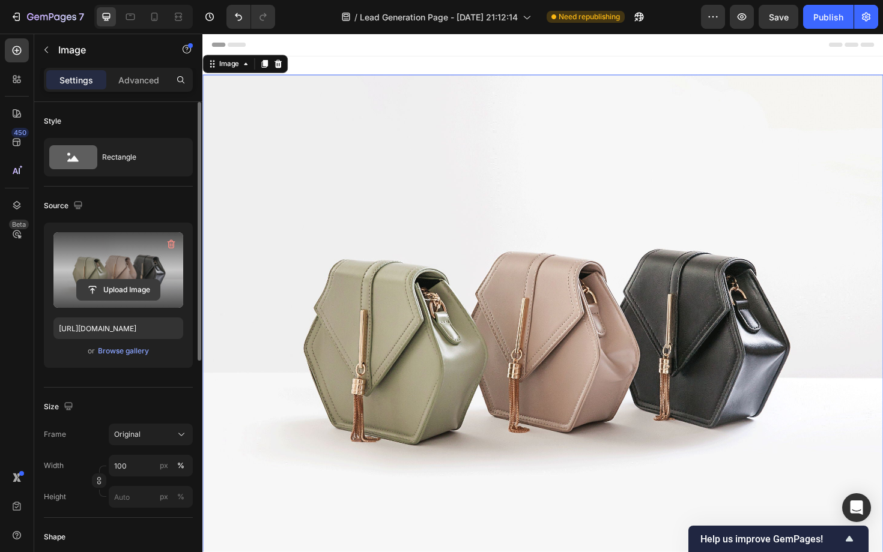
click at [135, 288] on input "file" at bounding box center [118, 290] width 83 height 20
type input "C:\fakepath\LOGO_RETROMUSCLE_SITE_1a27cc0f-e82a-4f31-94b3-42f083e8dc28.avif"
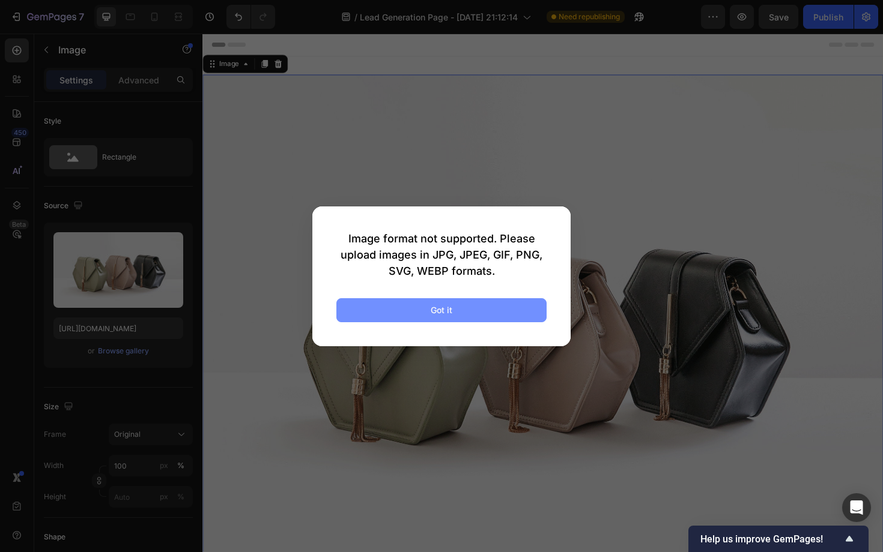
click at [405, 307] on button "Got it" at bounding box center [441, 310] width 210 height 24
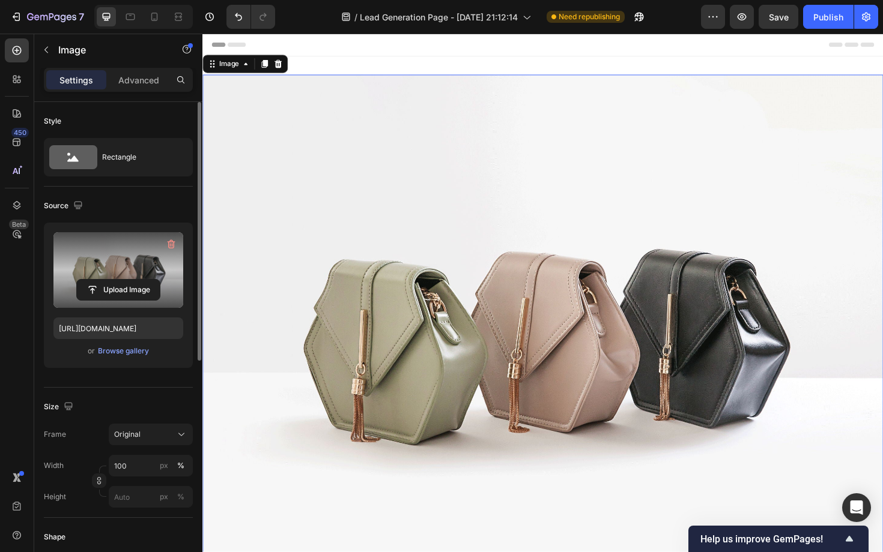
click at [119, 282] on input "file" at bounding box center [118, 290] width 83 height 20
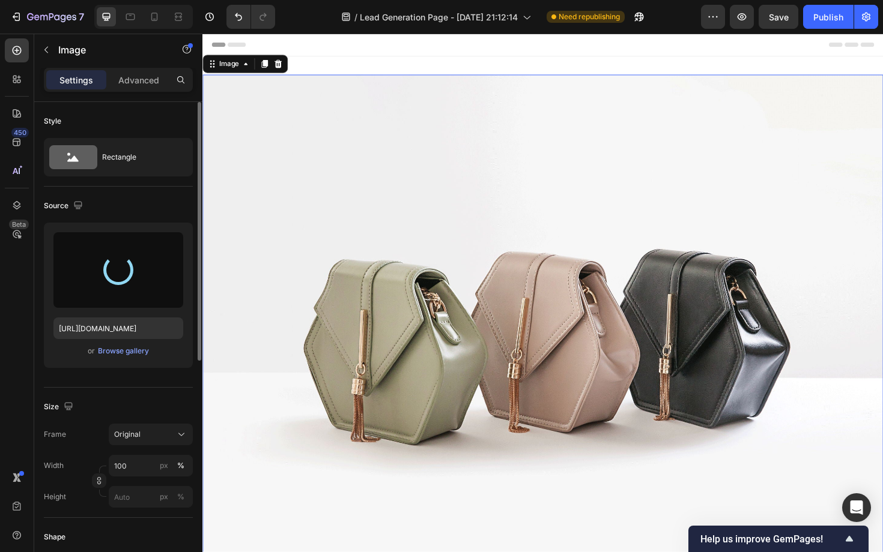
type input "https://cdn.shopify.com/s/files/1/0660/6441/7033/files/gempages_554875548082373…"
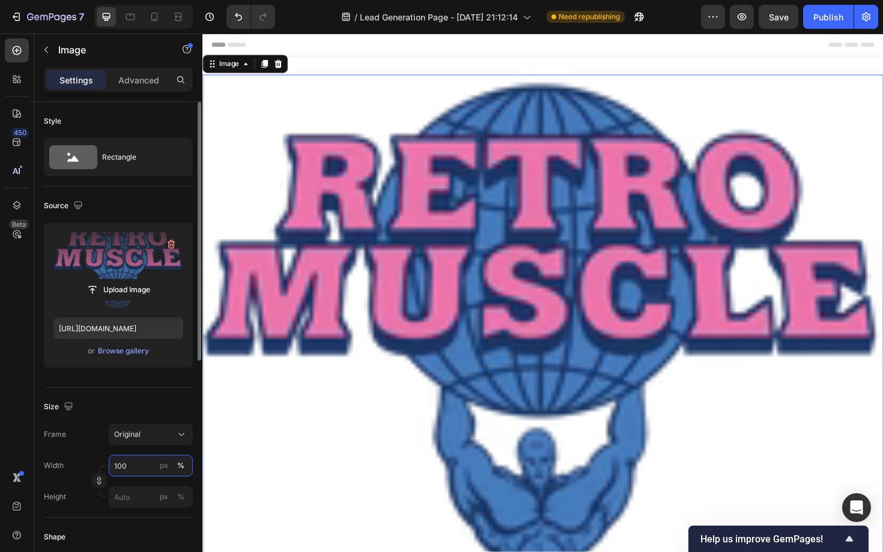
click at [142, 471] on input "100" at bounding box center [151, 466] width 84 height 22
click at [165, 470] on div "px" at bounding box center [164, 466] width 8 height 11
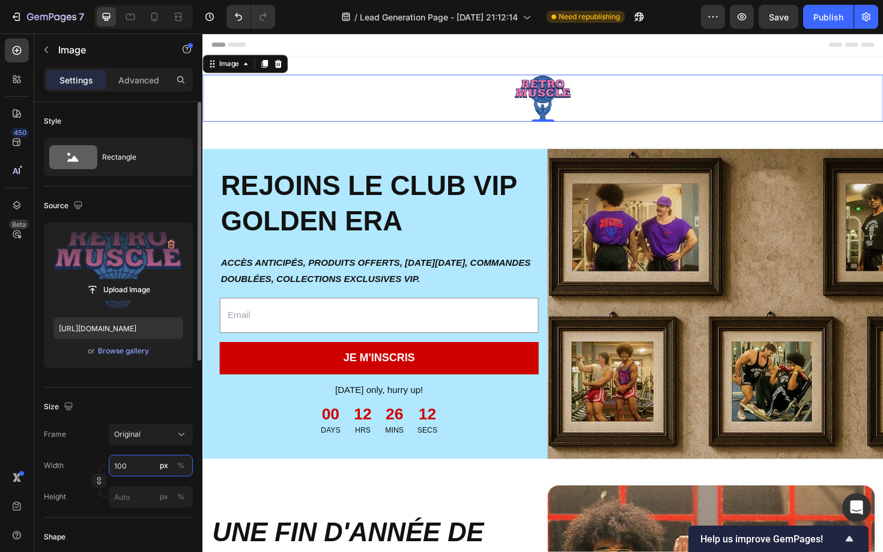
click at [138, 470] on input "100" at bounding box center [151, 466] width 84 height 22
type input "80"
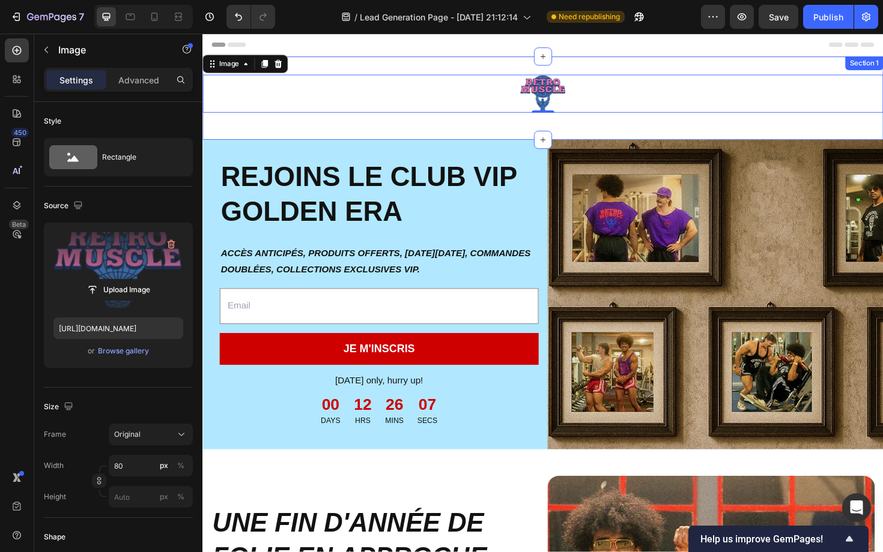
click at [298, 124] on div "Image 0 Row" at bounding box center [562, 102] width 721 height 50
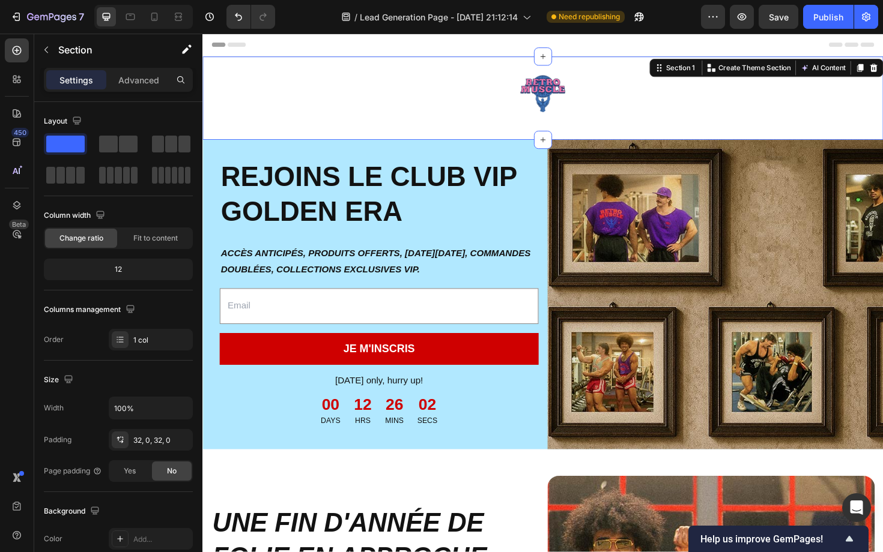
drag, startPoint x: 341, startPoint y: 123, endPoint x: 348, endPoint y: 115, distance: 10.7
click at [318, 234] on h2 "REJOINS LE CLUB VIP GOLDEN ERA" at bounding box center [388, 204] width 337 height 77
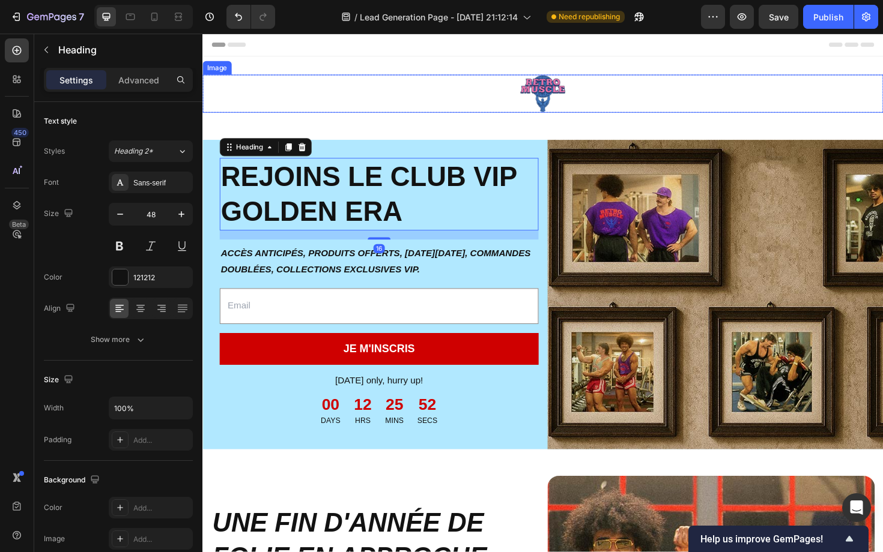
click at [540, 91] on img at bounding box center [563, 97] width 48 height 40
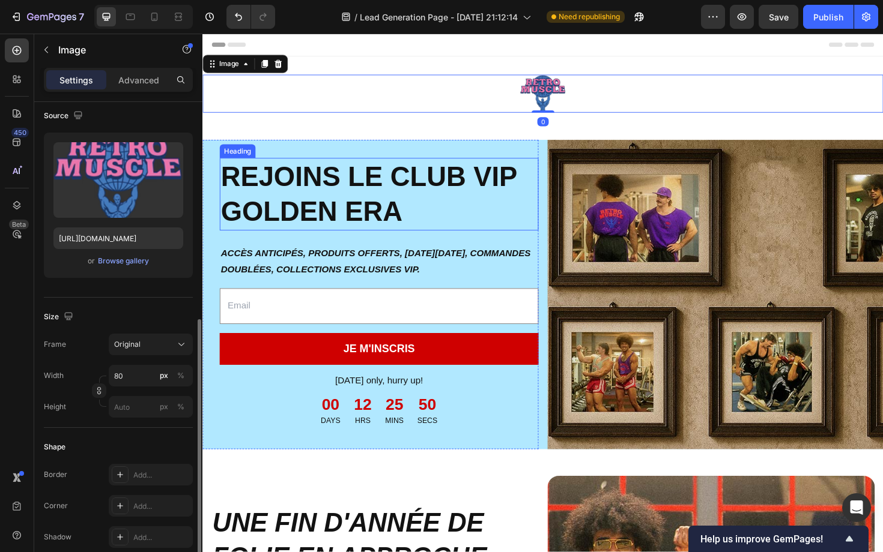
scroll to position [263, 0]
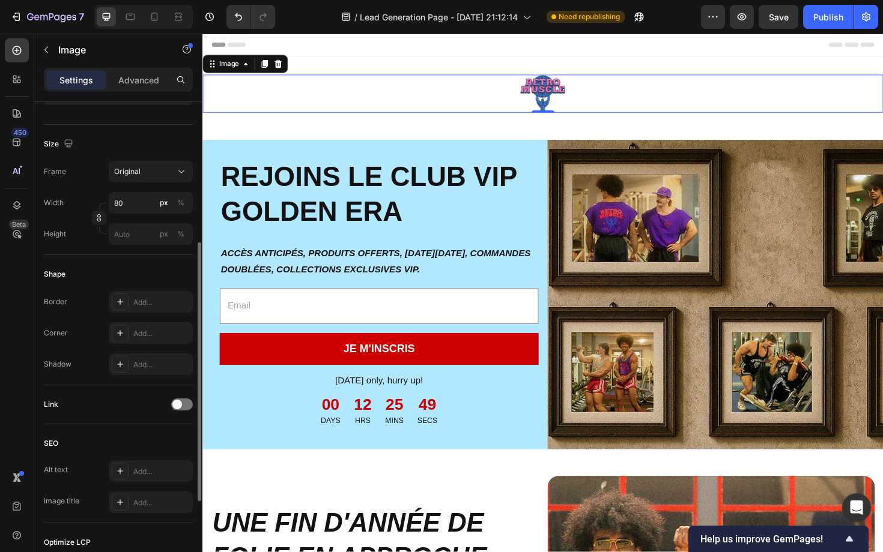
drag, startPoint x: 326, startPoint y: 201, endPoint x: 331, endPoint y: 121, distance: 80.0
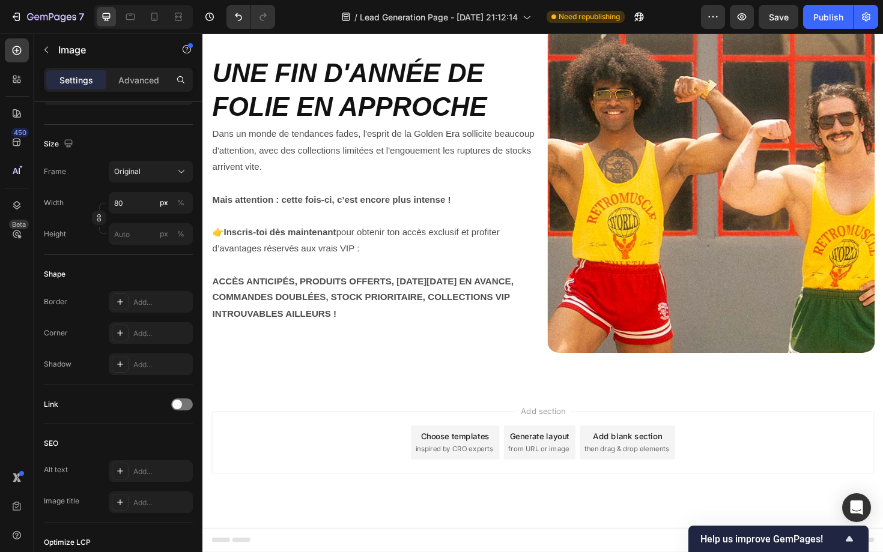
scroll to position [0, 0]
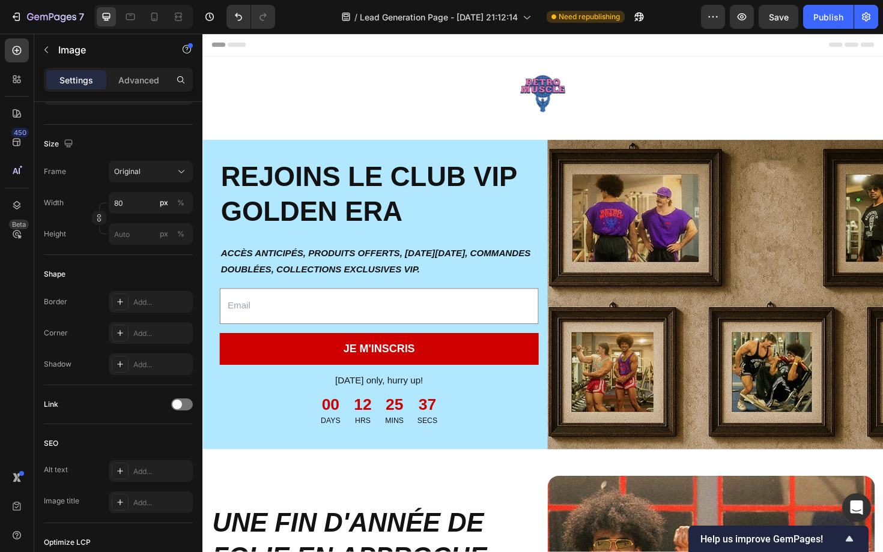
click at [566, 104] on img at bounding box center [563, 97] width 48 height 40
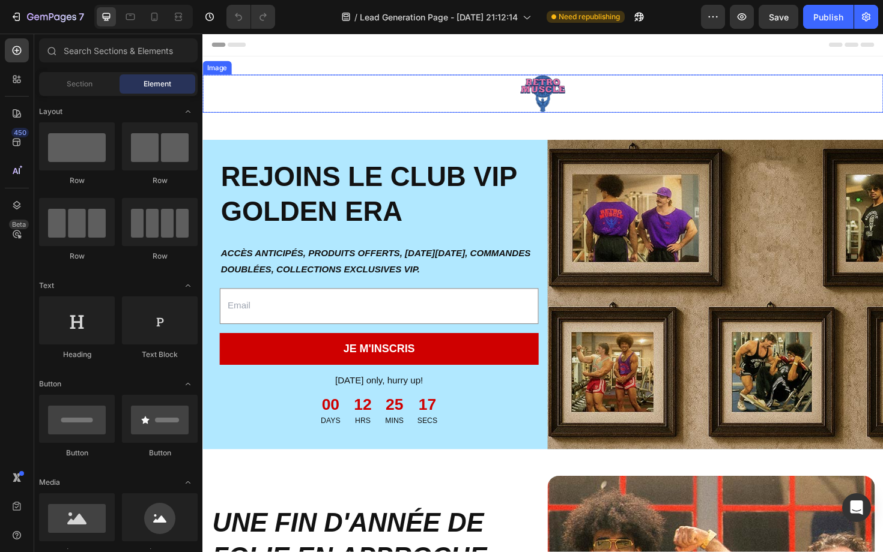
click at [333, 91] on div at bounding box center [562, 97] width 721 height 40
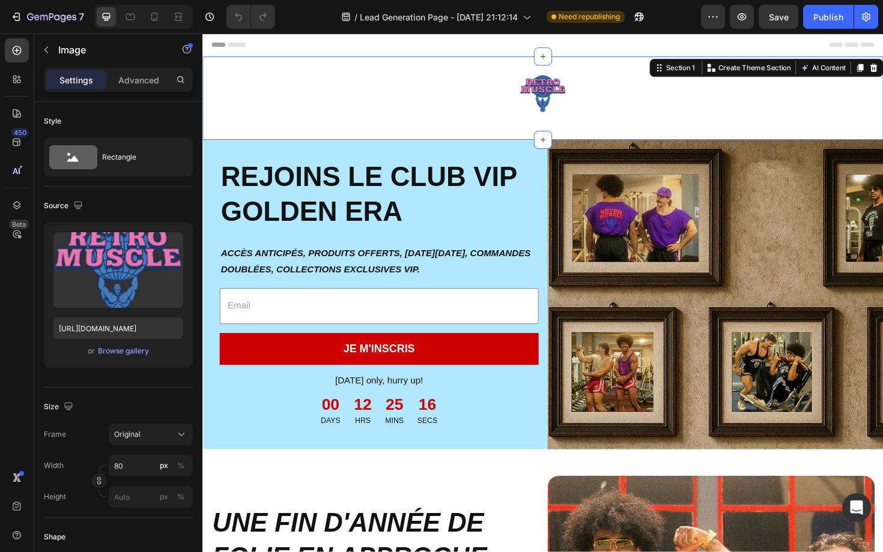
click at [324, 129] on div "Image Row Section 1 You can create reusable sections Create Theme Section AI Co…" at bounding box center [562, 102] width 721 height 88
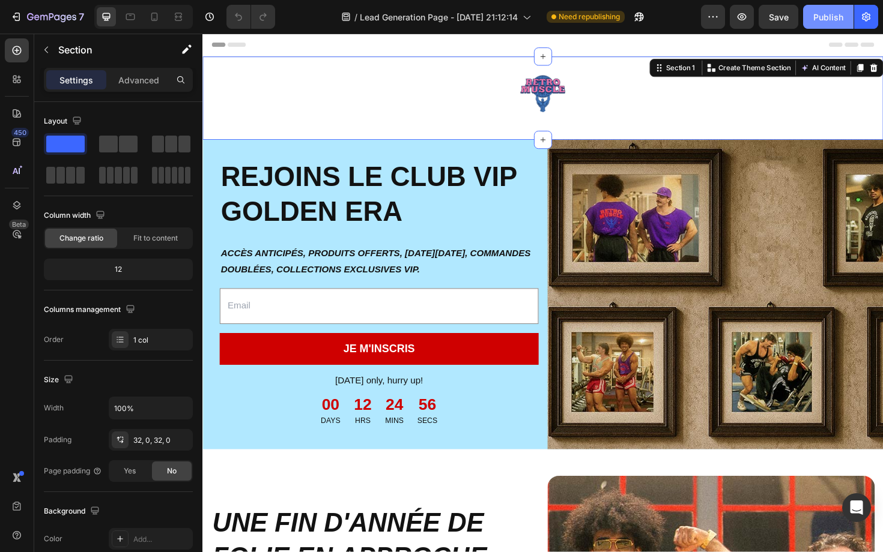
click at [827, 22] on div "Publish" at bounding box center [828, 17] width 30 height 13
click at [701, 69] on div "Section 1" at bounding box center [708, 70] width 35 height 11
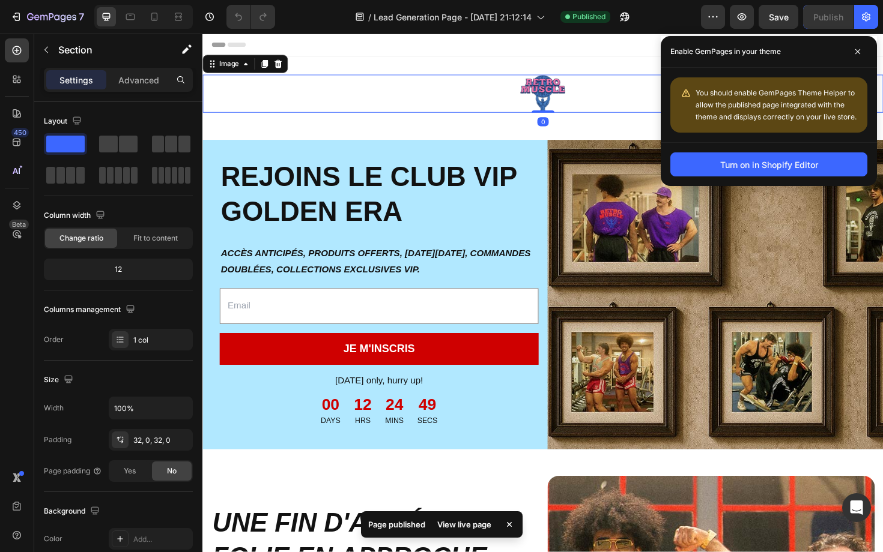
click at [585, 101] on img at bounding box center [563, 97] width 48 height 40
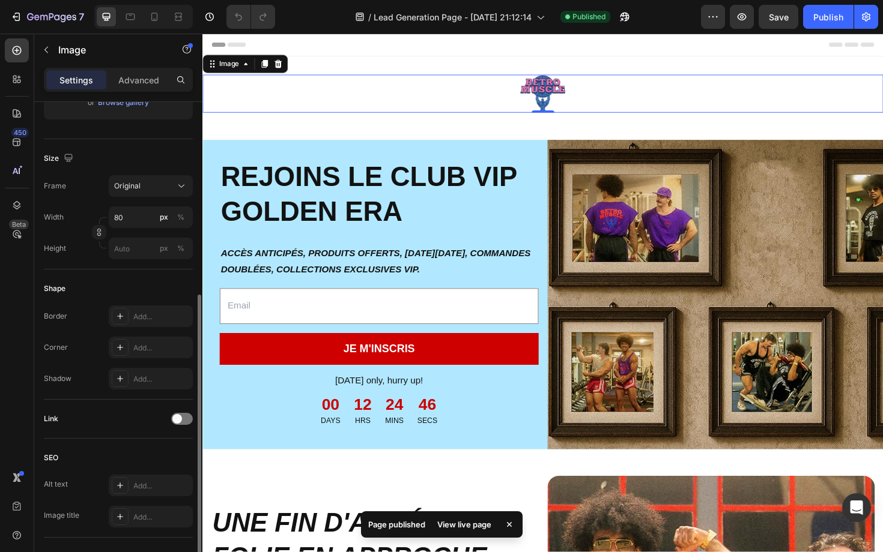
scroll to position [288, 0]
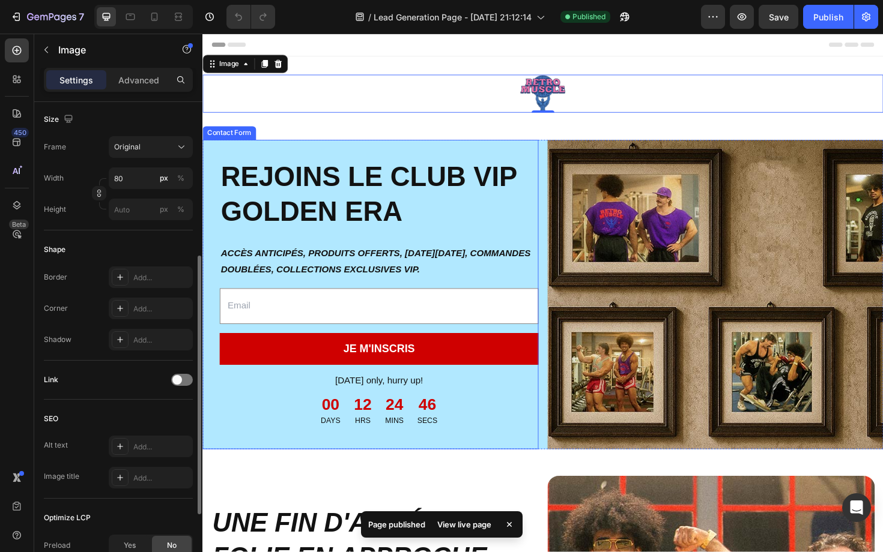
click at [351, 301] on div "REJOINS LE CLUB VIP GOLDEN ERA Heading ACCÈS ANTICIPÉS, PRODUITS OFFERTS, BLACK…" at bounding box center [379, 311] width 355 height 328
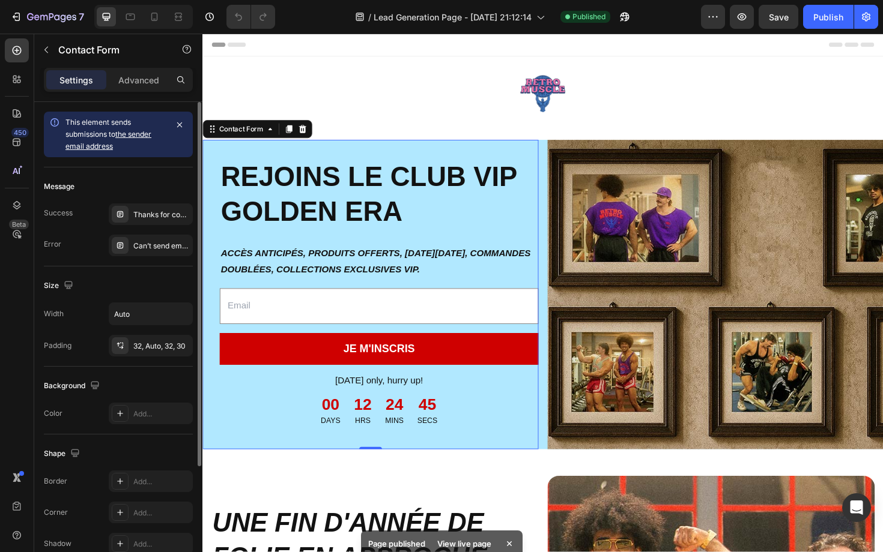
drag, startPoint x: 219, startPoint y: 193, endPoint x: 340, endPoint y: 111, distance: 146.7
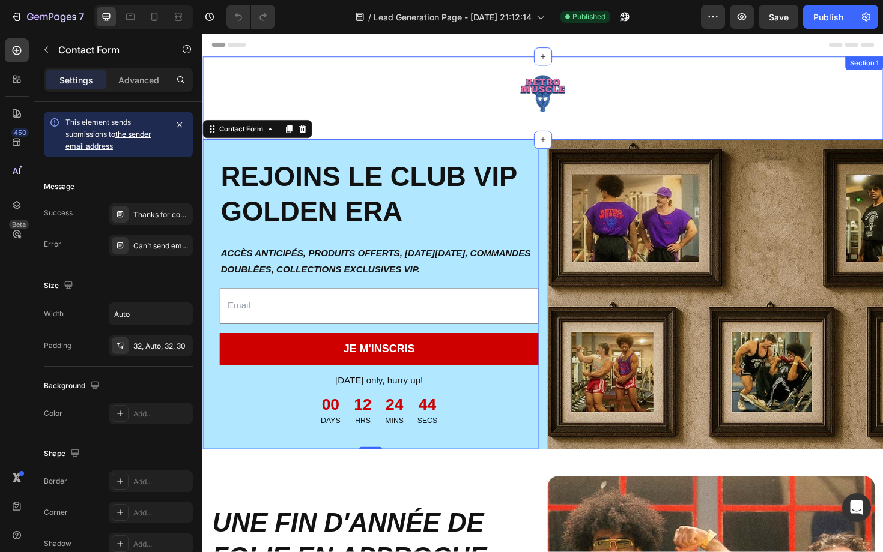
click at [513, 79] on div at bounding box center [562, 97] width 721 height 40
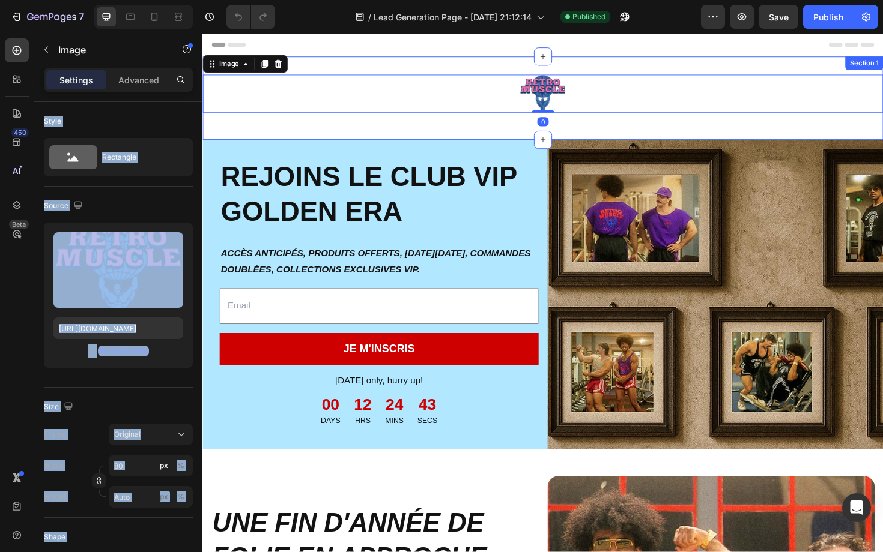
drag, startPoint x: 208, startPoint y: 119, endPoint x: 336, endPoint y: 127, distance: 127.5
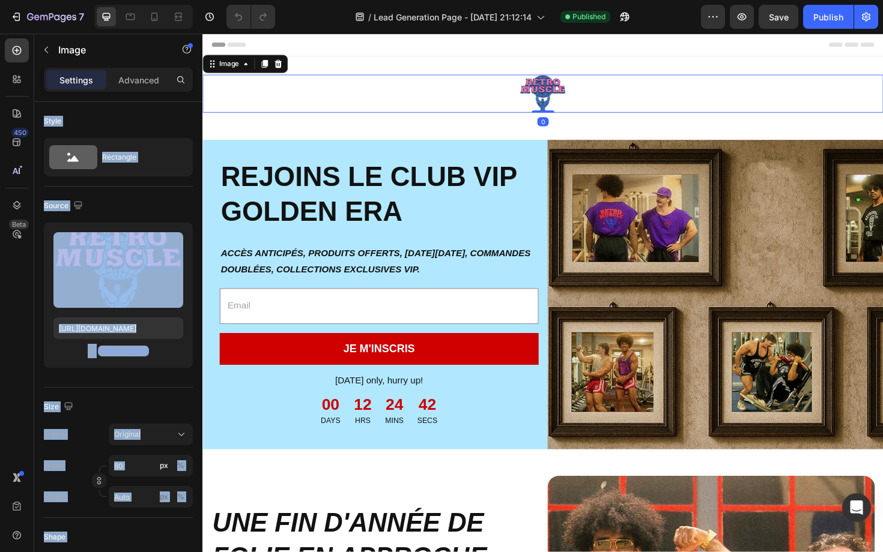
drag, startPoint x: 336, startPoint y: 127, endPoint x: 345, endPoint y: 115, distance: 14.5
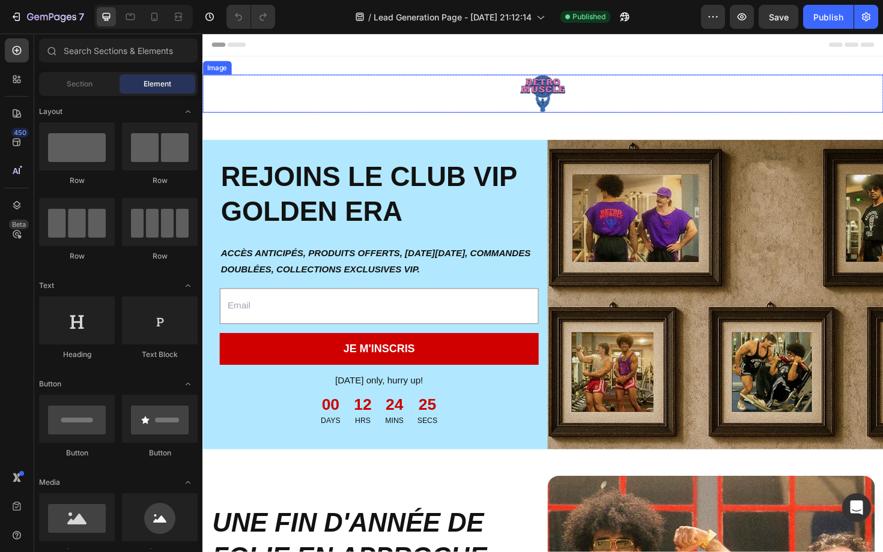
click at [488, 103] on div at bounding box center [562, 97] width 721 height 40
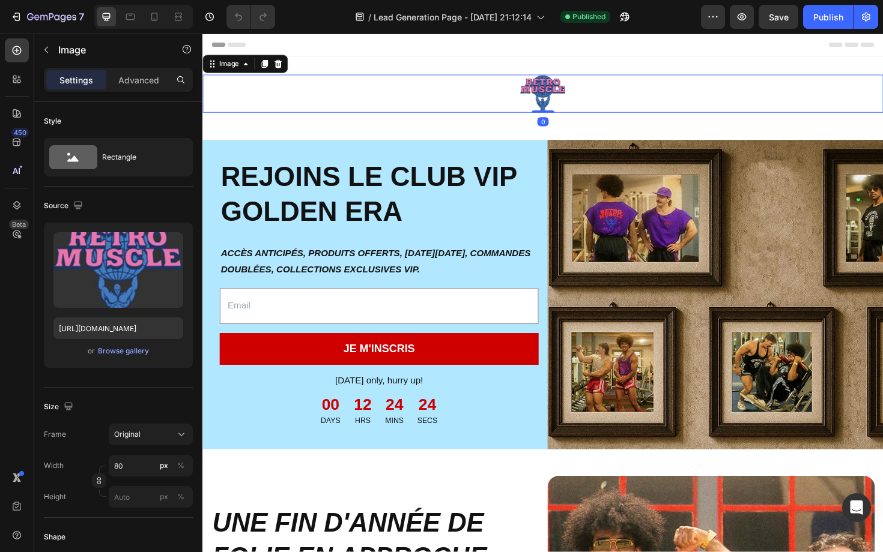
drag, startPoint x: 250, startPoint y: 106, endPoint x: 340, endPoint y: 112, distance: 90.9
drag, startPoint x: 340, startPoint y: 113, endPoint x: 336, endPoint y: 382, distance: 269.1
click at [506, 198] on h2 "REJOINS LE CLUB VIP GOLDEN ERA" at bounding box center [388, 204] width 337 height 77
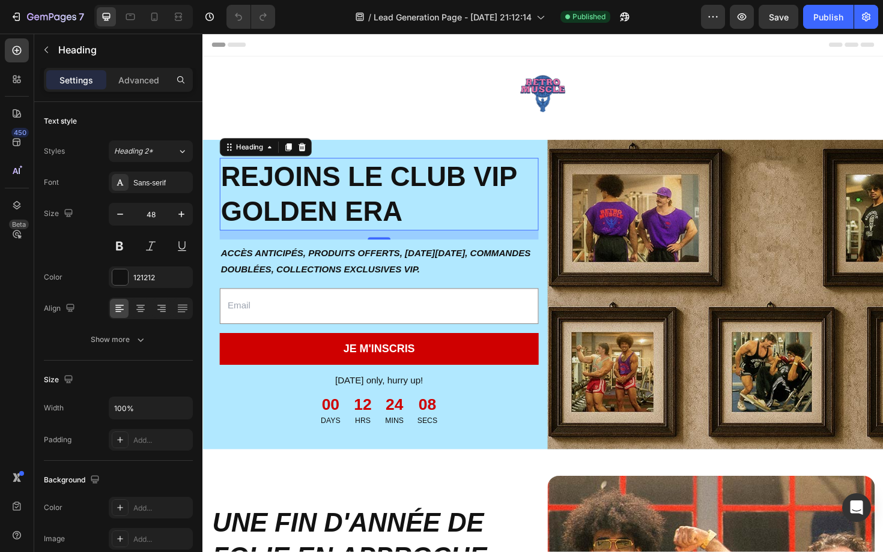
drag, startPoint x: 207, startPoint y: 149, endPoint x: 374, endPoint y: 181, distance: 169.4
drag, startPoint x: 374, startPoint y: 181, endPoint x: 220, endPoint y: 49, distance: 202.2
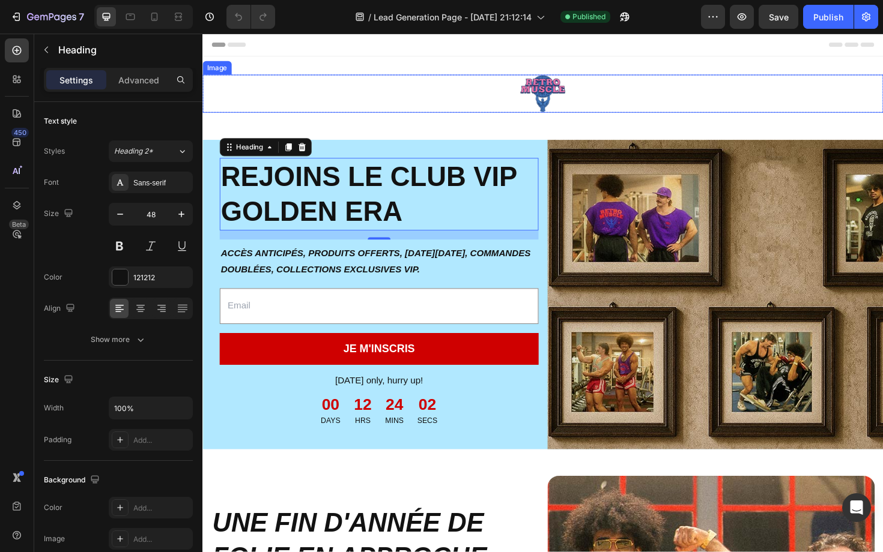
click at [539, 79] on img at bounding box center [563, 97] width 48 height 40
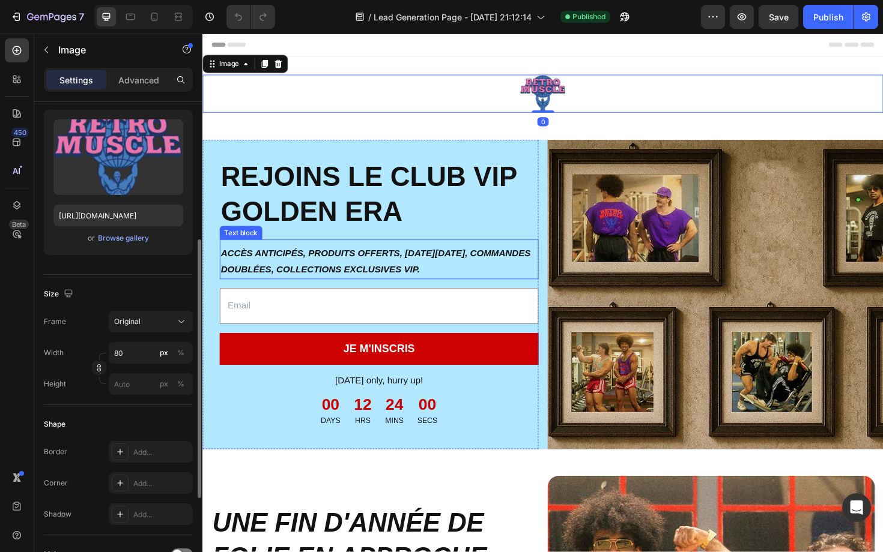
scroll to position [163, 0]
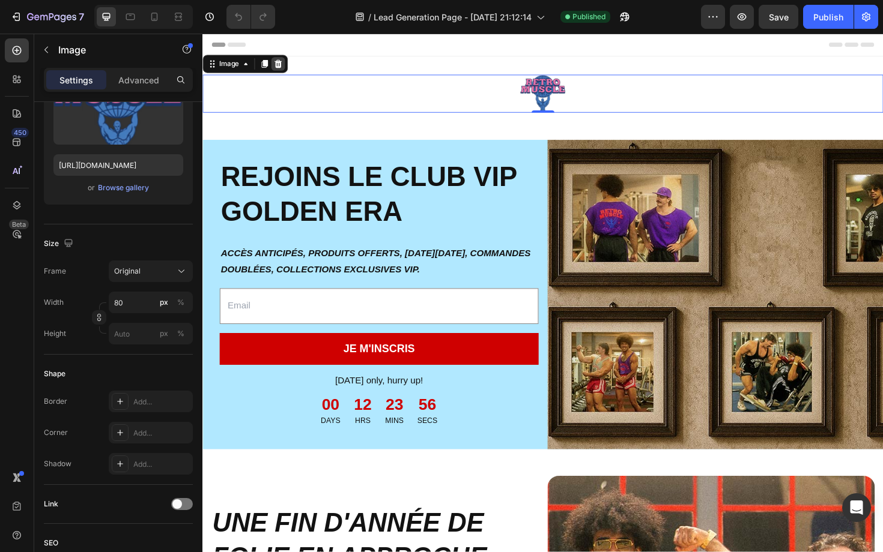
click at [285, 64] on icon at bounding box center [283, 66] width 8 height 8
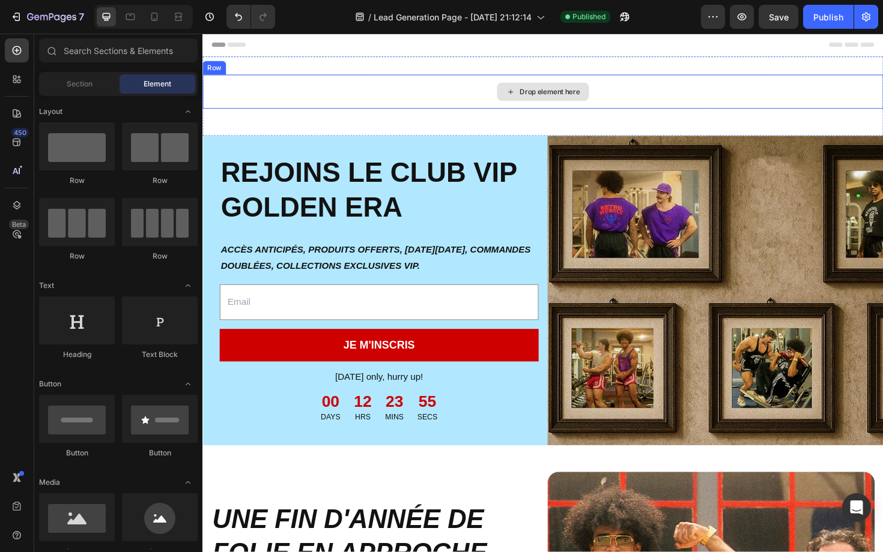
click at [318, 90] on div "Drop element here" at bounding box center [562, 95] width 721 height 36
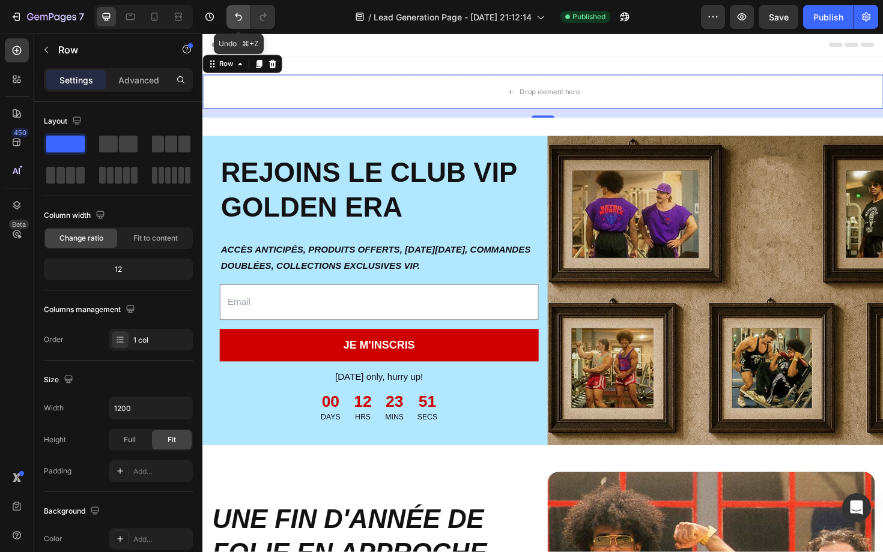
click at [245, 11] on button "Undo/Redo" at bounding box center [238, 17] width 24 height 24
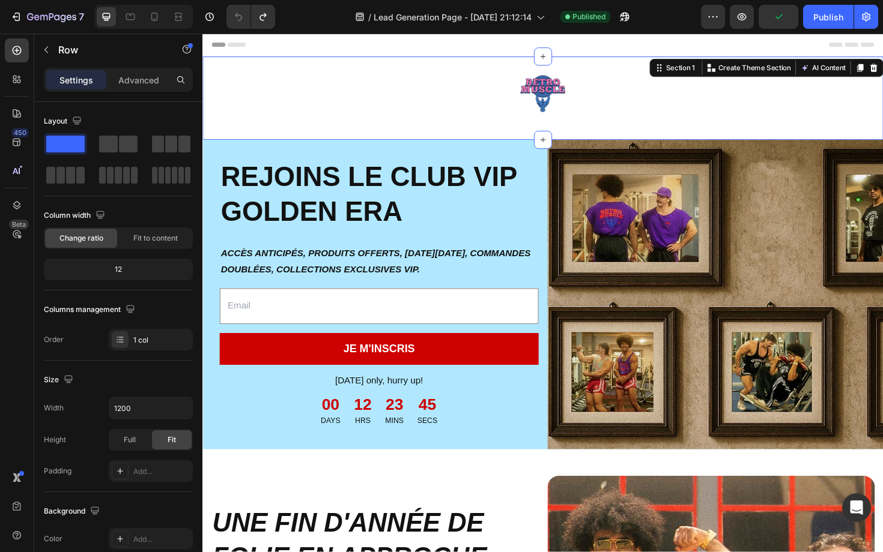
click at [307, 130] on div "Image Row Section 1 You can create reusable sections Create Theme Section AI Co…" at bounding box center [562, 102] width 721 height 88
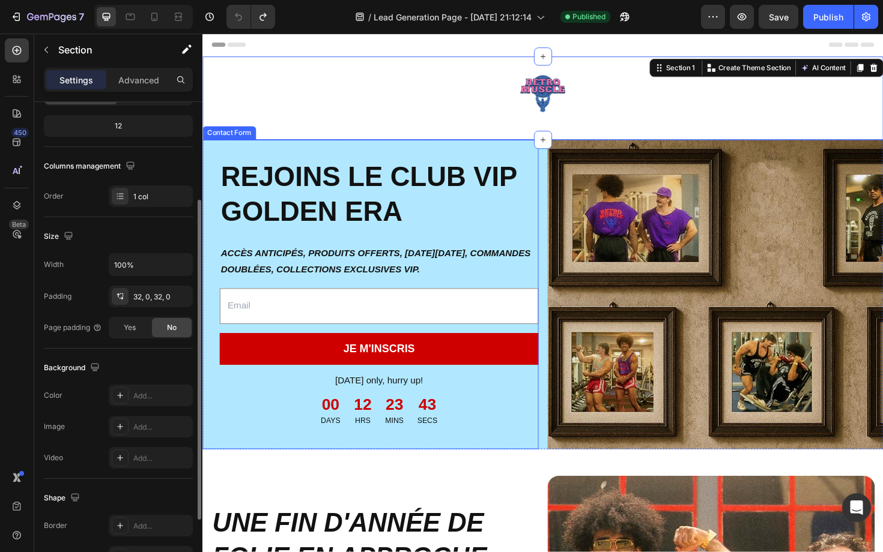
scroll to position [146, 0]
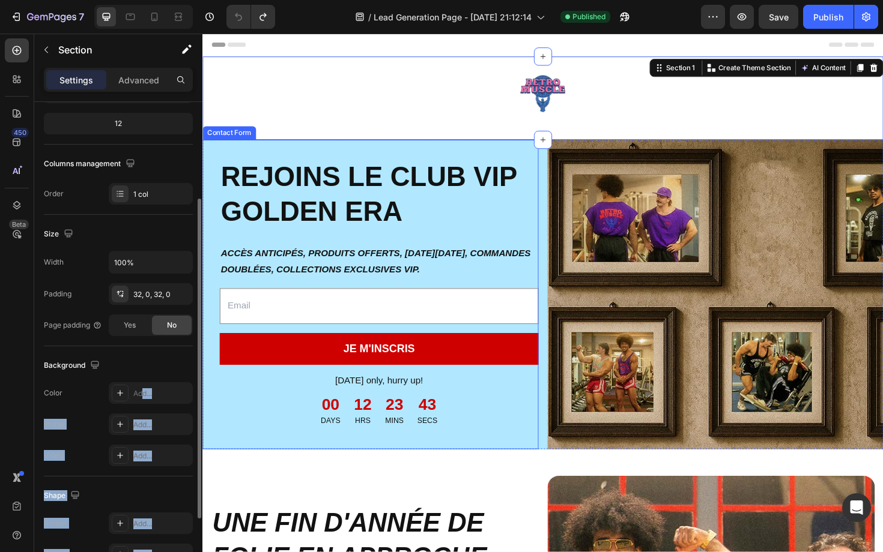
drag, startPoint x: 212, startPoint y: 154, endPoint x: 344, endPoint y: 431, distance: 307.3
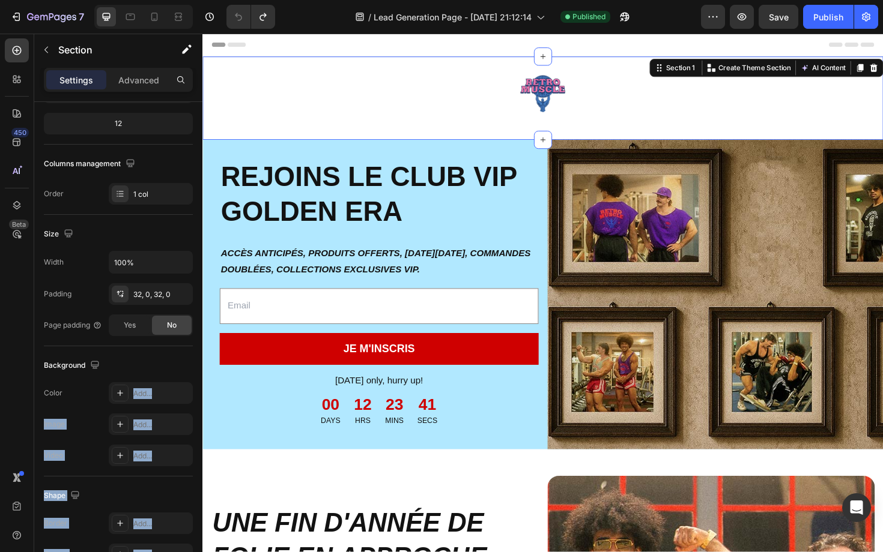
drag, startPoint x: 321, startPoint y: 428, endPoint x: 289, endPoint y: 428, distance: 31.2
drag, startPoint x: 289, startPoint y: 428, endPoint x: 334, endPoint y: 427, distance: 44.4
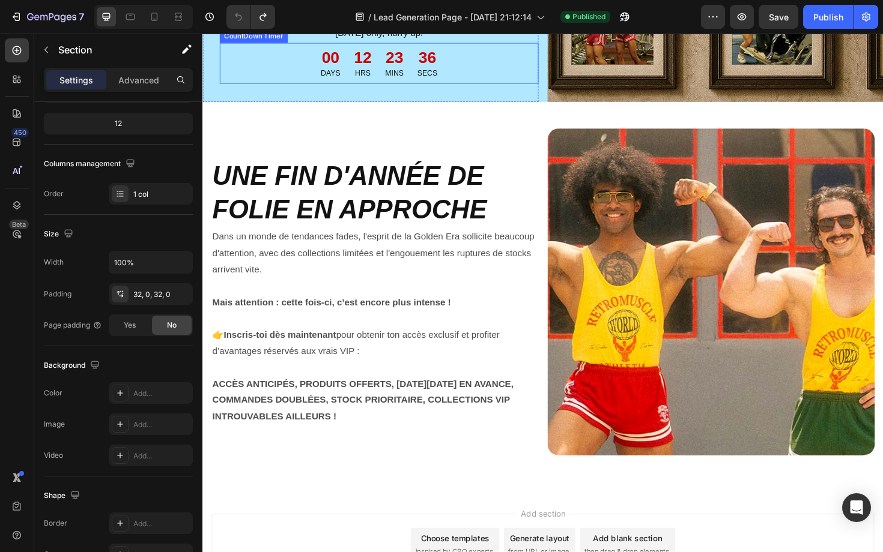
scroll to position [369, 0]
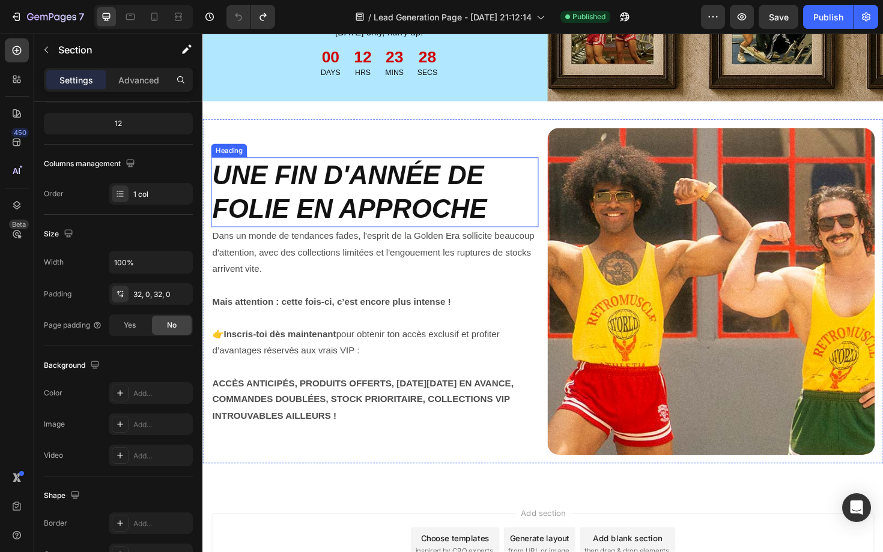
click at [483, 212] on strong "UNE FIN D'ANNÉE DE FOLIE EN APPROCHE" at bounding box center [358, 201] width 291 height 67
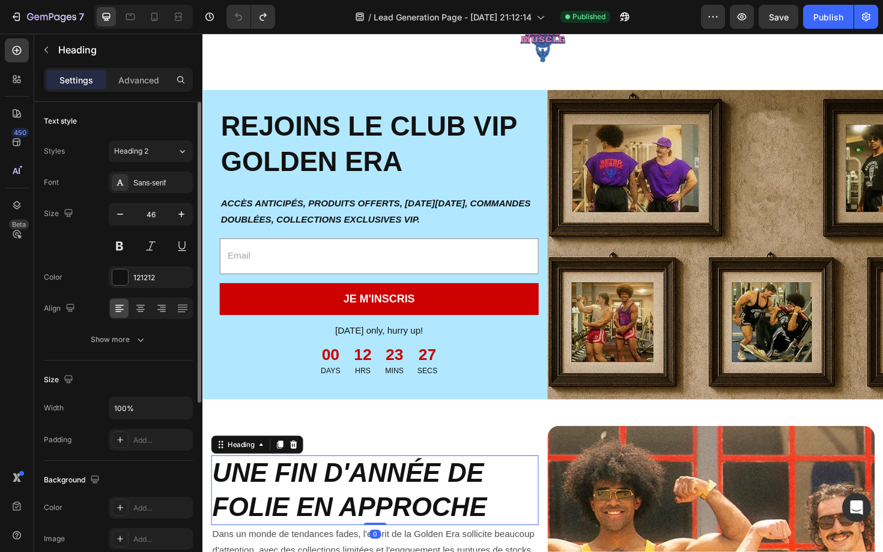
scroll to position [0, 0]
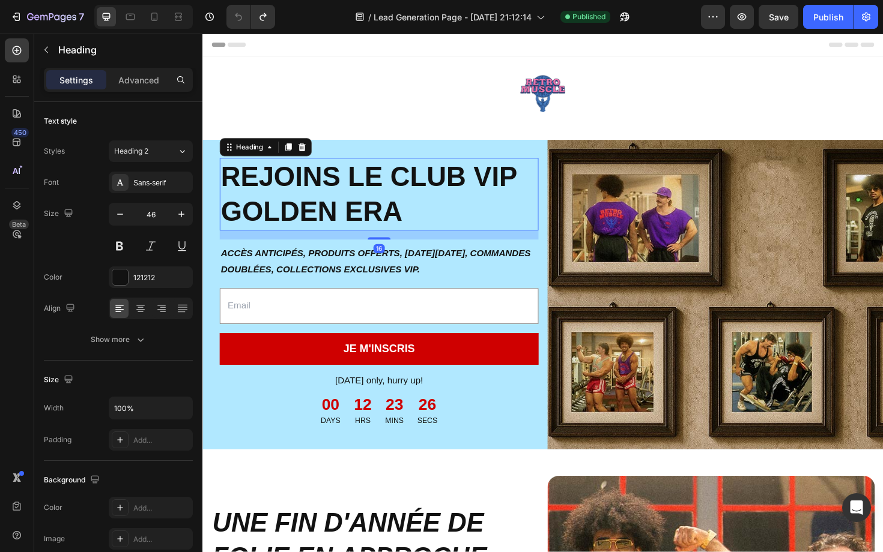
click at [470, 187] on h2 "REJOINS LE CLUB VIP GOLDEN ERA" at bounding box center [388, 204] width 337 height 77
drag, startPoint x: 224, startPoint y: 195, endPoint x: 341, endPoint y: 310, distance: 164.8
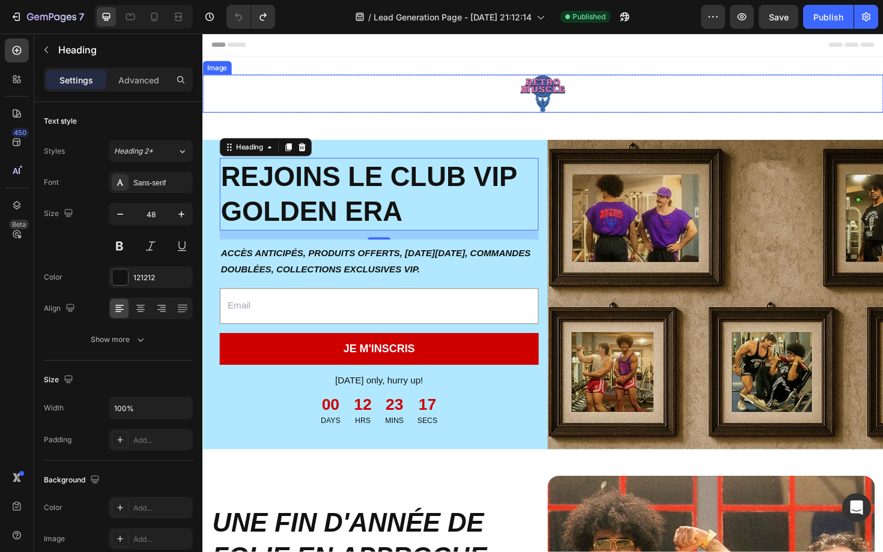
click at [219, 116] on div at bounding box center [562, 97] width 721 height 40
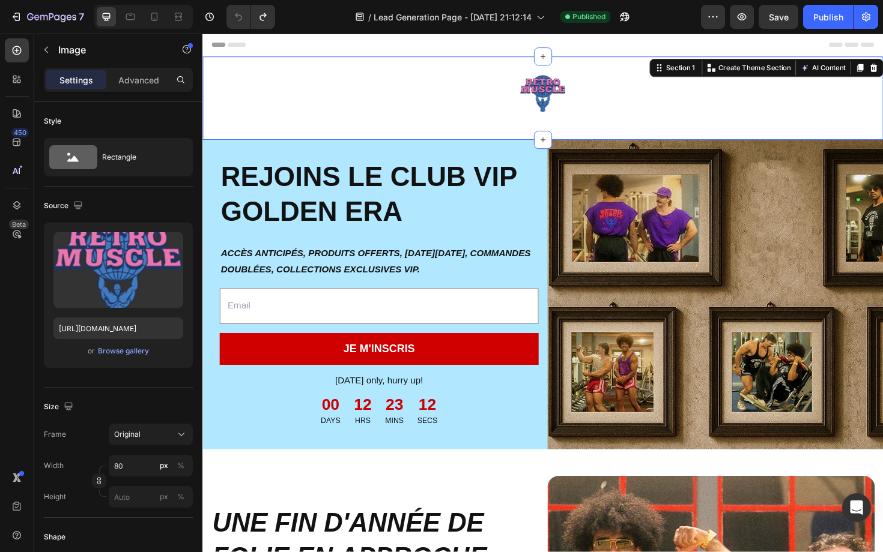
click at [549, 128] on div "Image Row Section 1 You can create reusable sections Create Theme Section AI Co…" at bounding box center [562, 102] width 721 height 88
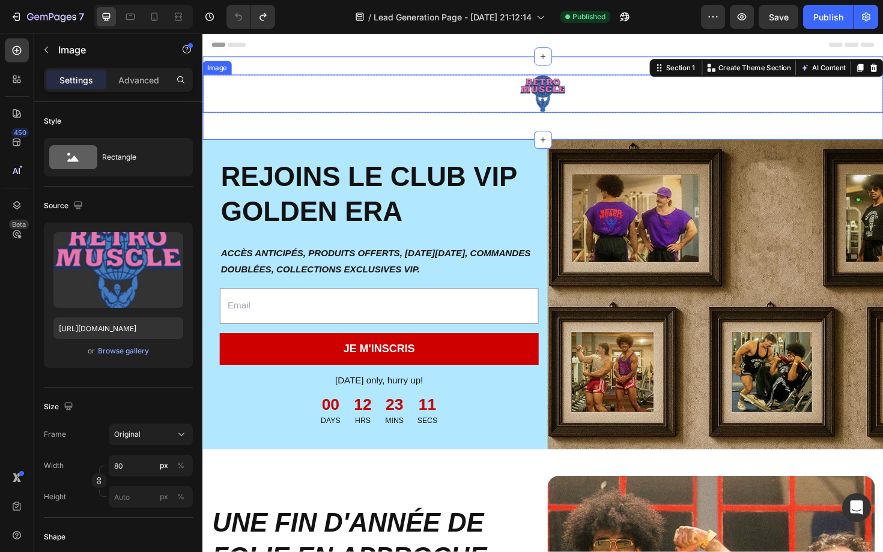
click at [584, 103] on img at bounding box center [563, 97] width 48 height 40
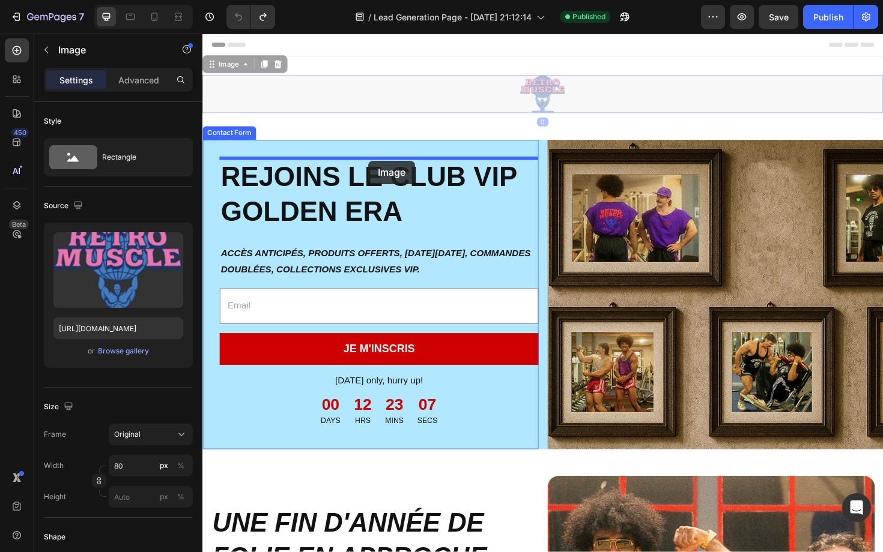
drag, startPoint x: 562, startPoint y: 89, endPoint x: 378, endPoint y: 168, distance: 200.4
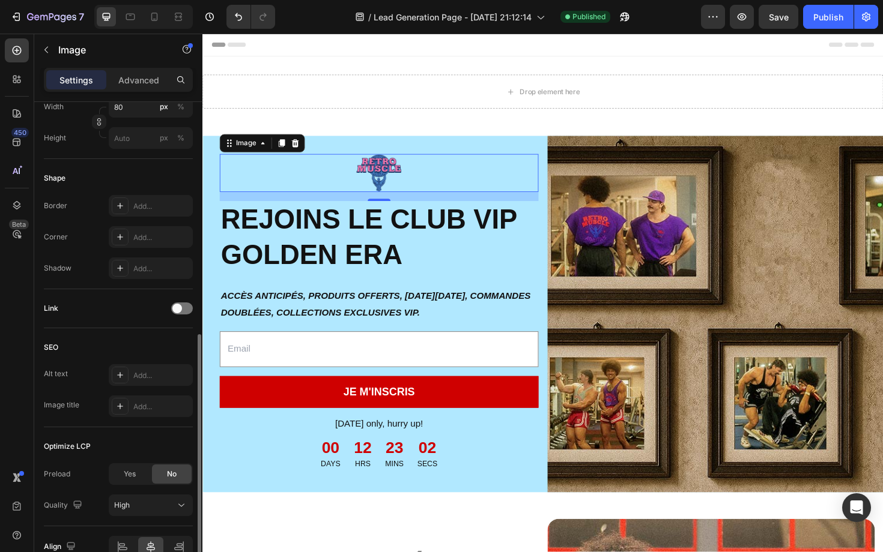
scroll to position [422, 0]
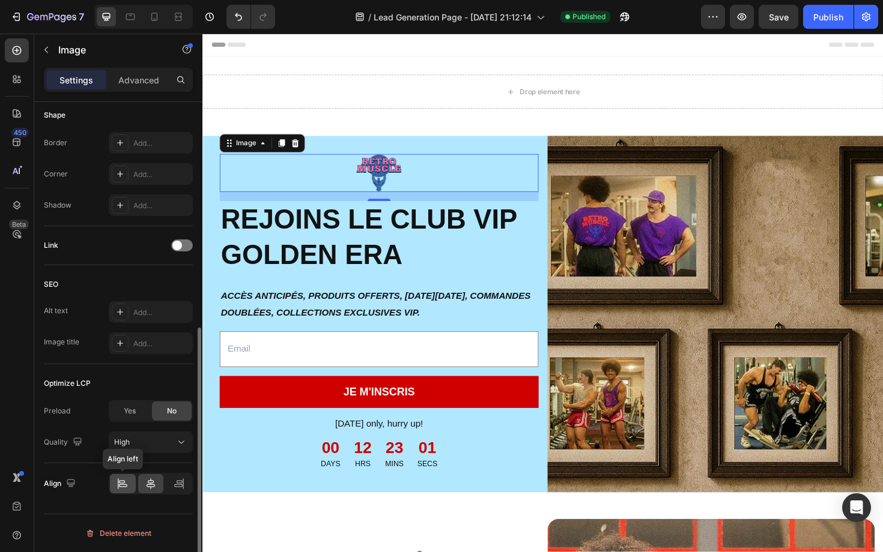
click at [121, 489] on icon at bounding box center [122, 484] width 12 height 12
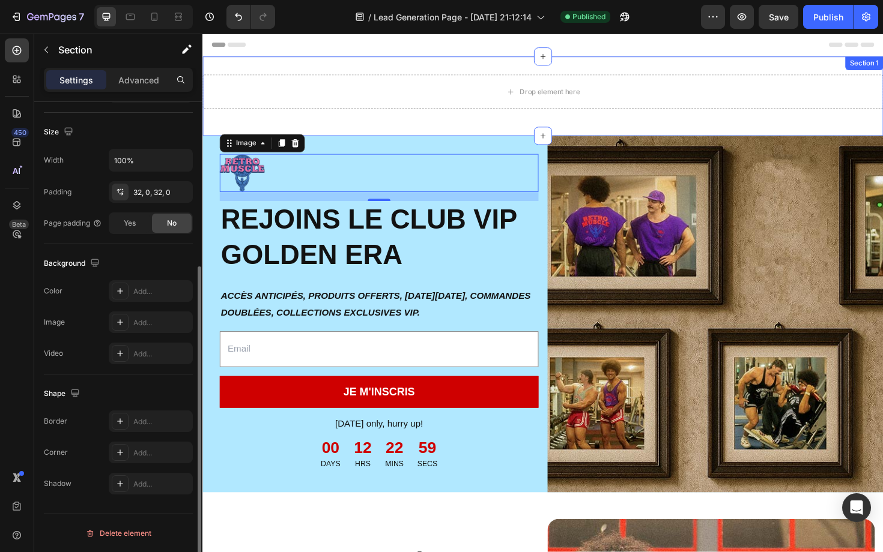
click at [489, 135] on div "Drop element here Row Section 1" at bounding box center [562, 100] width 721 height 84
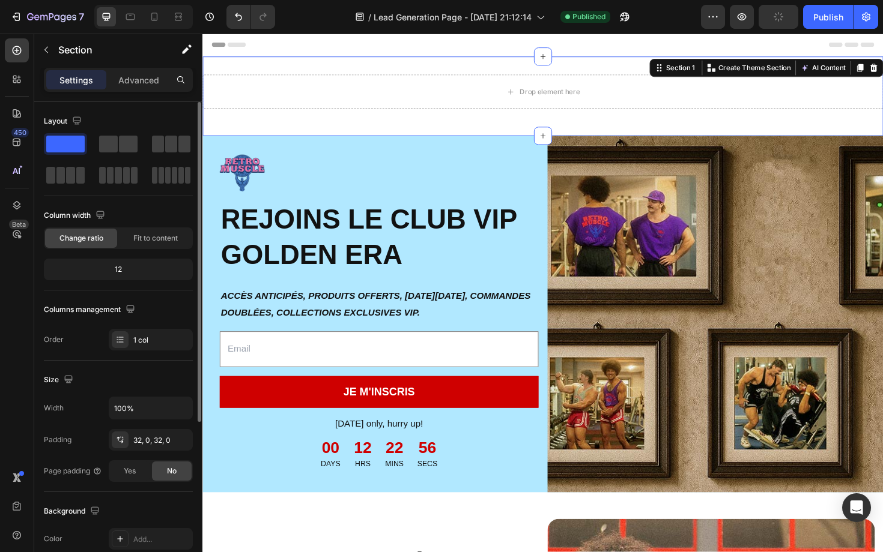
click at [524, 67] on div "Drop element here Row Section 1 You can create reusable sections Create Theme S…" at bounding box center [562, 100] width 721 height 84
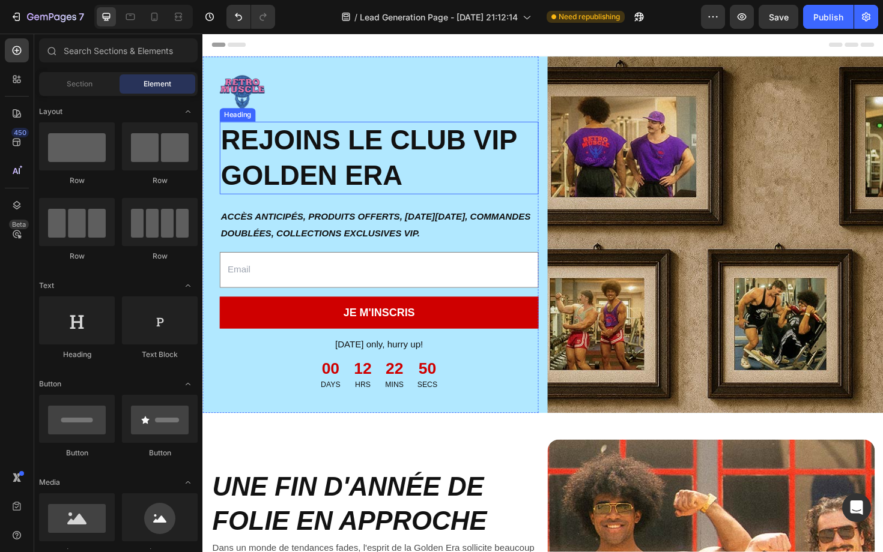
click at [423, 181] on h2 "REJOINS LE CLUB VIP GOLDEN ERA" at bounding box center [388, 165] width 337 height 77
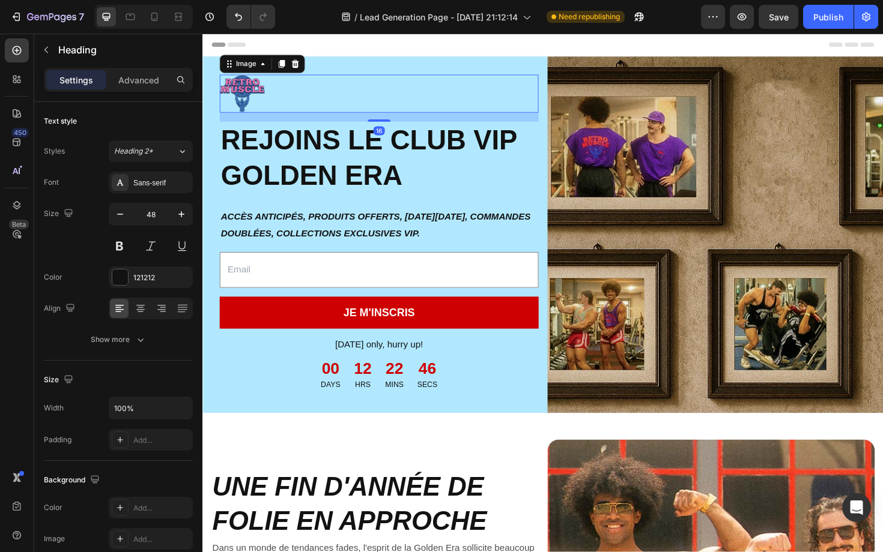
click at [232, 89] on img at bounding box center [244, 97] width 48 height 40
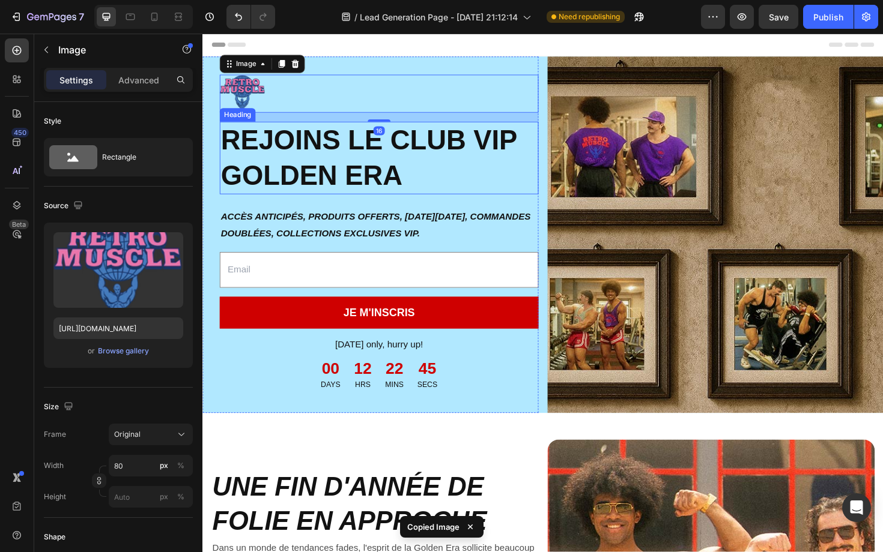
click at [422, 175] on p "REJOINS LE CLUB VIP GOLDEN ERA" at bounding box center [389, 166] width 335 height 75
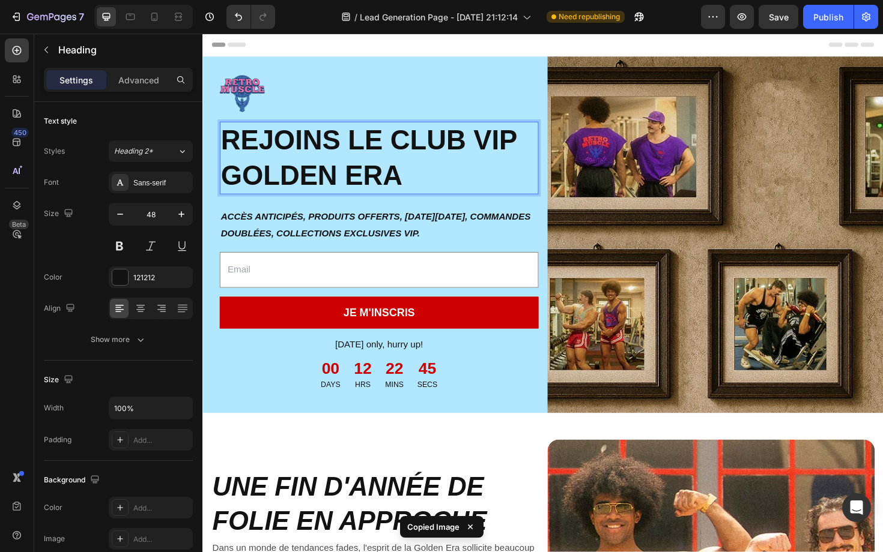
click at [422, 175] on p "REJOINS LE CLUB VIP GOLDEN ERA" at bounding box center [389, 166] width 335 height 75
click at [392, 94] on div at bounding box center [388, 97] width 337 height 40
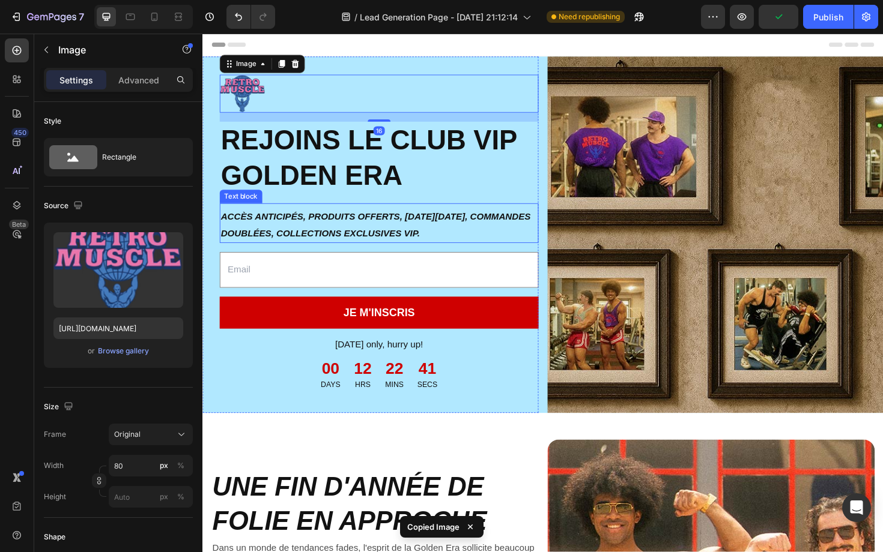
click at [393, 247] on strong "ACCÈS ANTICIPÉS, PRODUITS OFFERTS, [DATE][DATE], COMMANDES DOUBLÉES, COLLECTION…" at bounding box center [386, 237] width 328 height 28
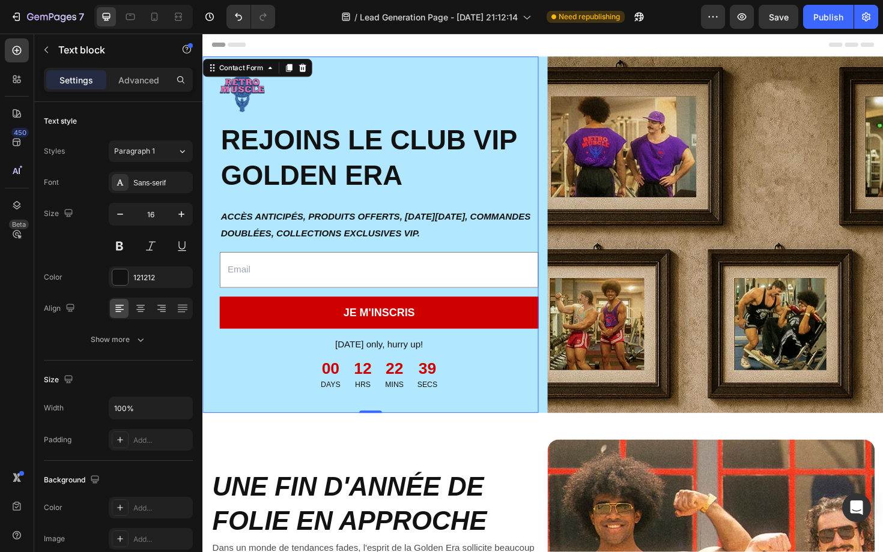
click at [383, 62] on div "Image REJOINS LE CLUB VIP GOLDEN ERA Heading ACCÈS ANTICIPÉS, PRODUITS OFFERTS,…" at bounding box center [379, 247] width 355 height 378
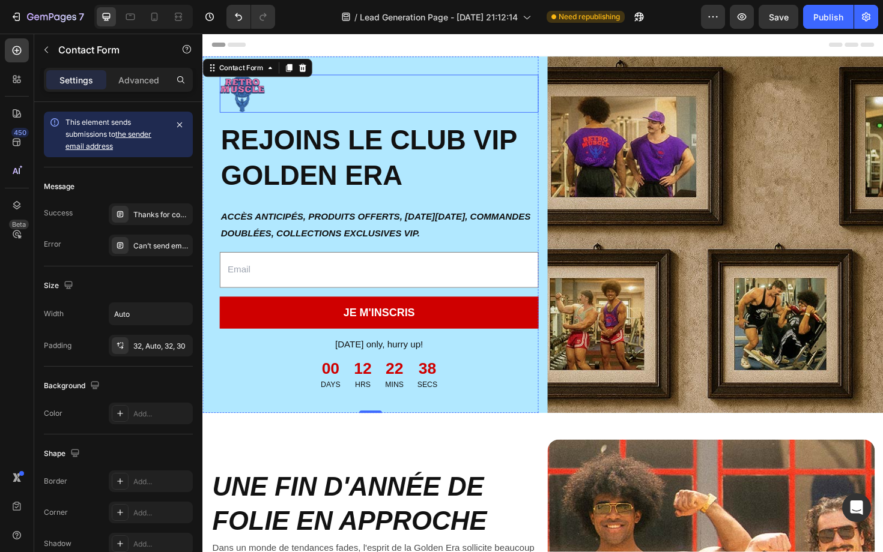
click at [275, 116] on div at bounding box center [388, 97] width 337 height 40
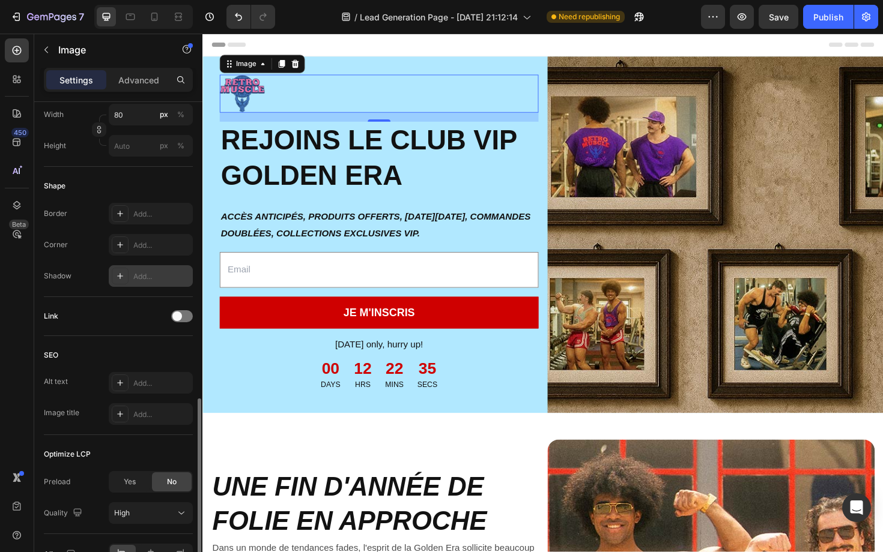
scroll to position [422, 0]
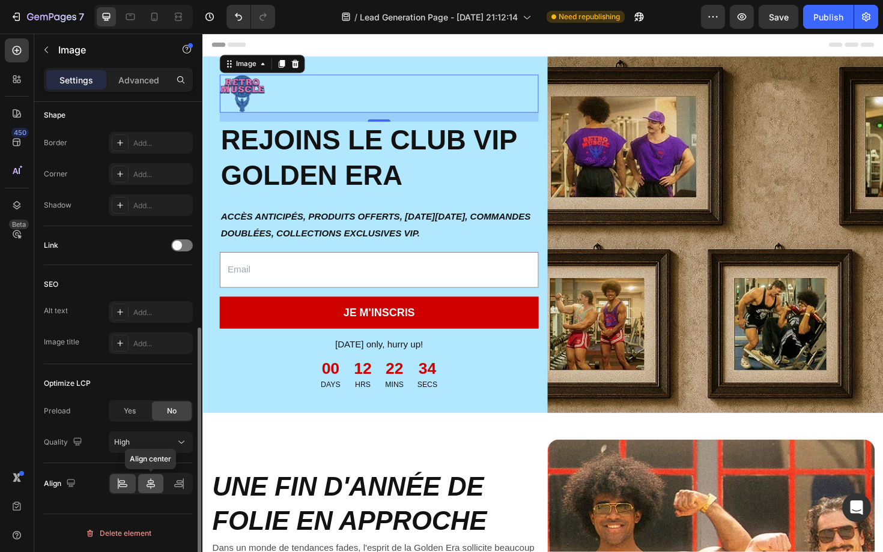
click at [153, 481] on icon at bounding box center [151, 484] width 8 height 11
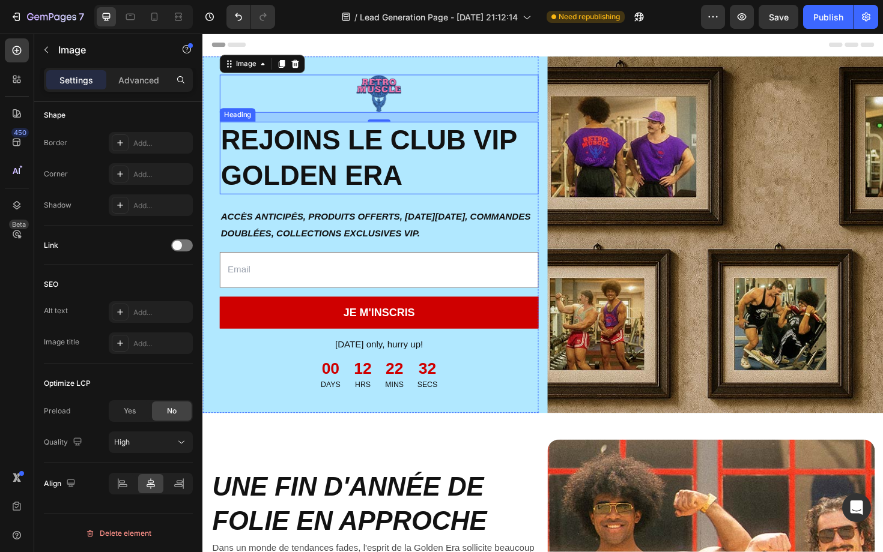
click at [404, 176] on p "REJOINS LE CLUB VIP GOLDEN ERA" at bounding box center [389, 166] width 335 height 75
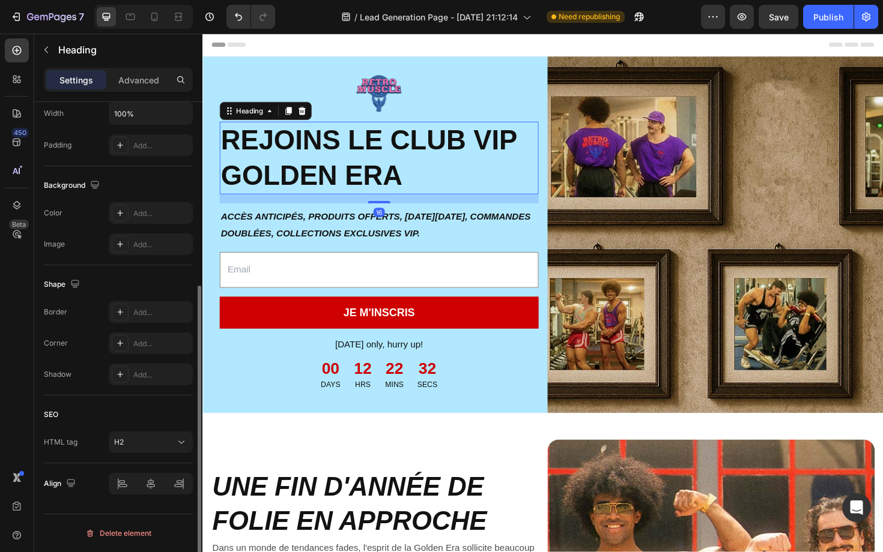
scroll to position [0, 0]
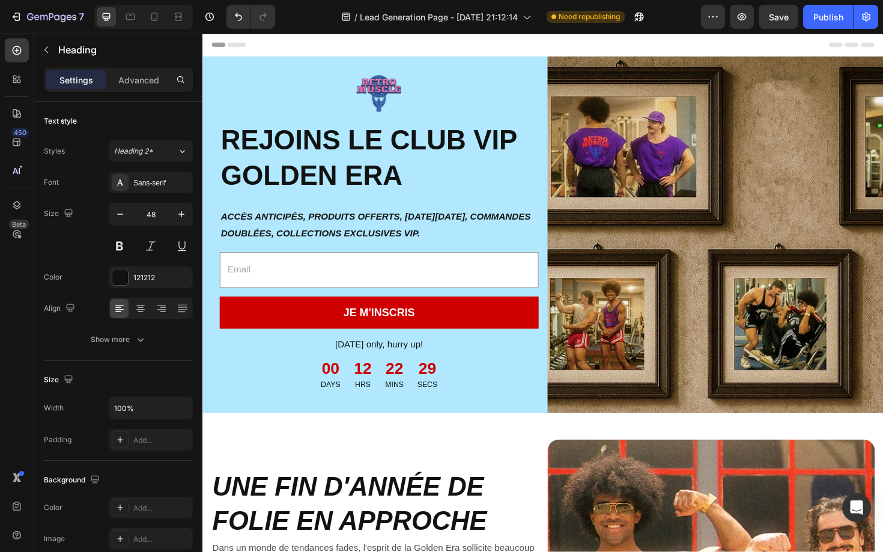
click at [448, 52] on div "Header" at bounding box center [562, 46] width 701 height 24
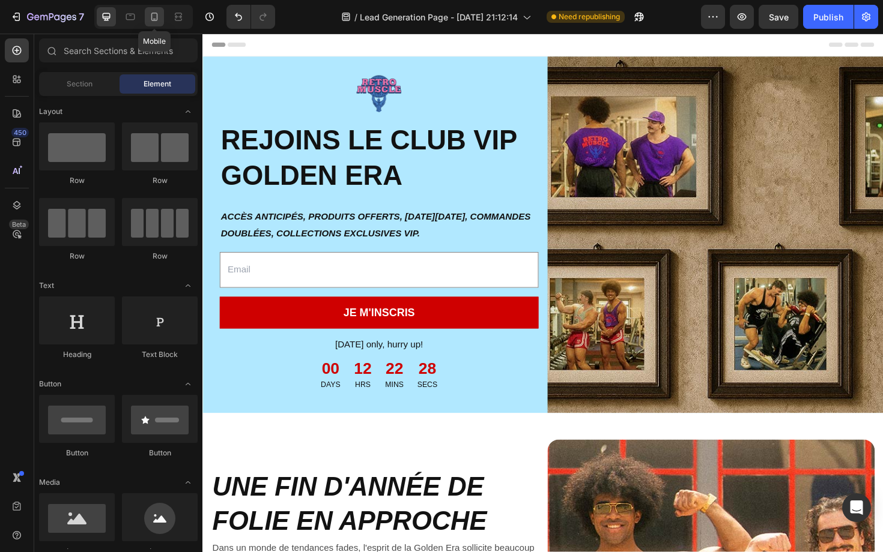
click at [150, 19] on icon at bounding box center [154, 17] width 12 height 12
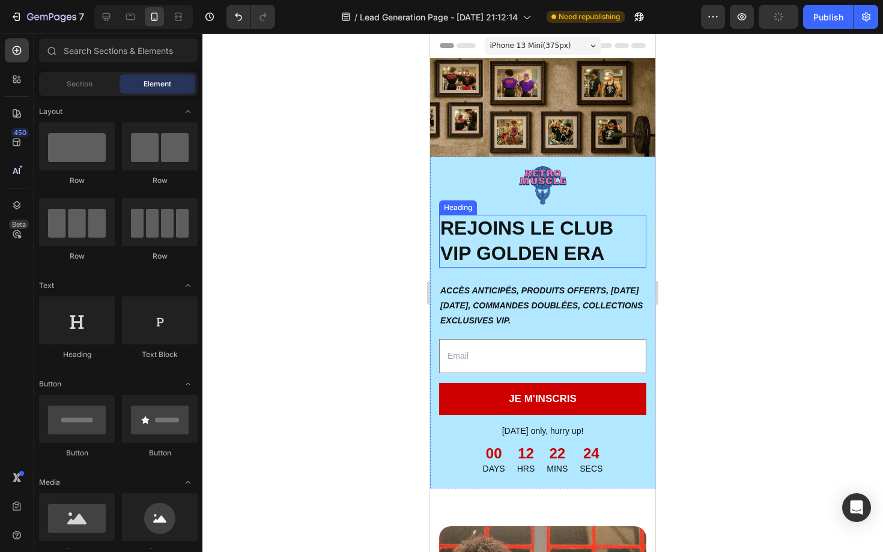
click at [570, 246] on p "REJOINS LE CLUB VIP GOLDEN ERA" at bounding box center [542, 242] width 205 height 50
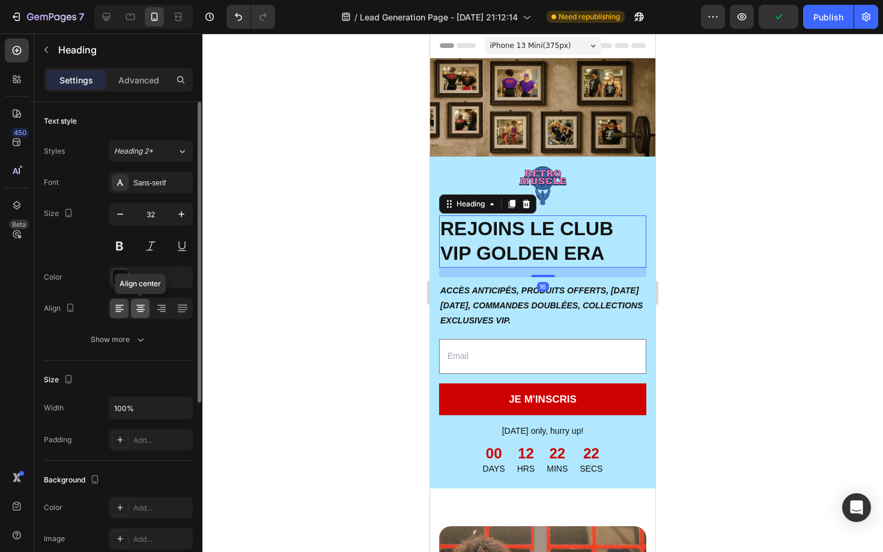
click at [142, 310] on icon at bounding box center [141, 309] width 12 height 12
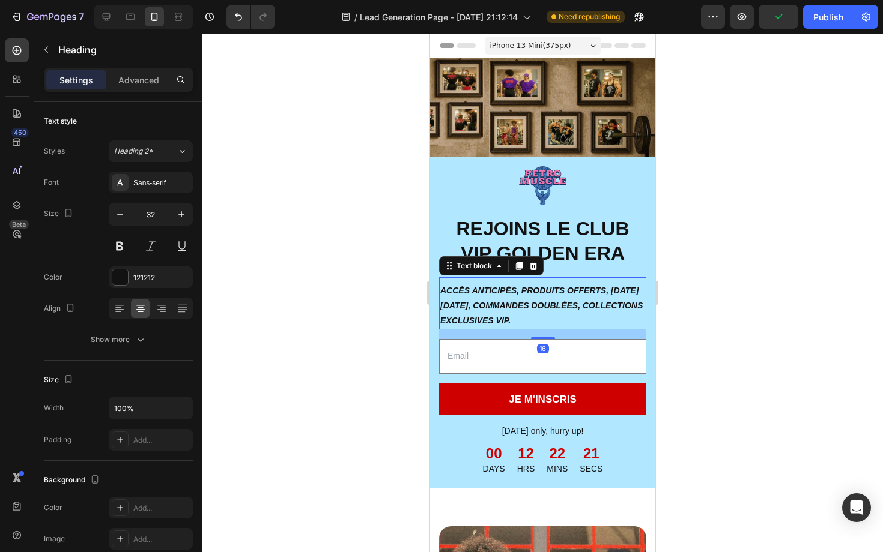
click at [471, 315] on p "ACCÈS ANTICIPÉS, PRODUITS OFFERTS, [DATE][DATE], COMMANDES DOUBLÉES, COLLECTION…" at bounding box center [542, 306] width 205 height 46
click at [147, 309] on div at bounding box center [140, 308] width 19 height 19
click at [289, 287] on div at bounding box center [542, 293] width 680 height 519
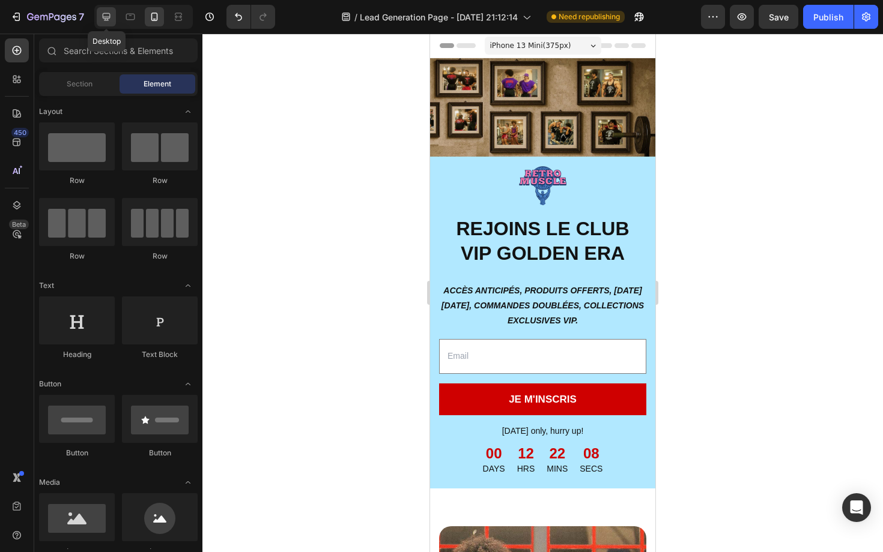
click at [106, 15] on icon at bounding box center [106, 17] width 12 height 12
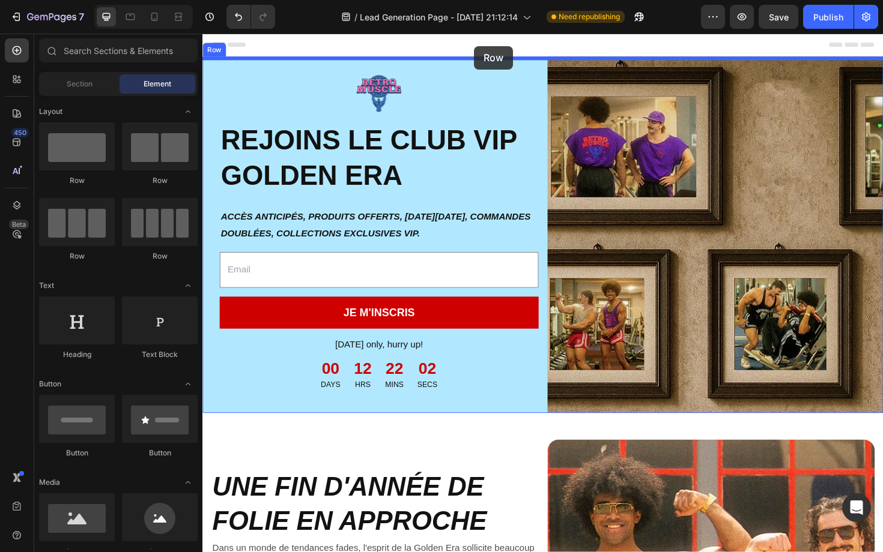
drag, startPoint x: 286, startPoint y: 193, endPoint x: 490, endPoint y: 47, distance: 250.5
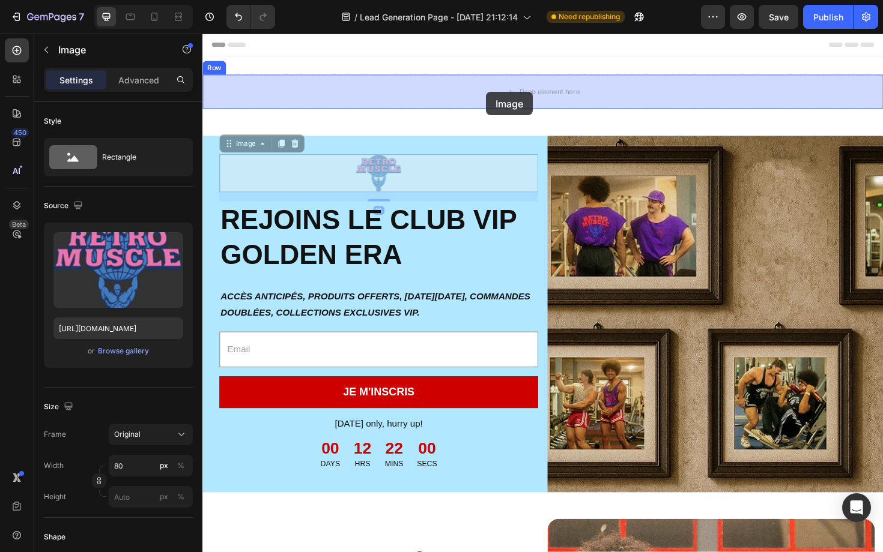
drag, startPoint x: 395, startPoint y: 173, endPoint x: 503, endPoint y: 95, distance: 133.3
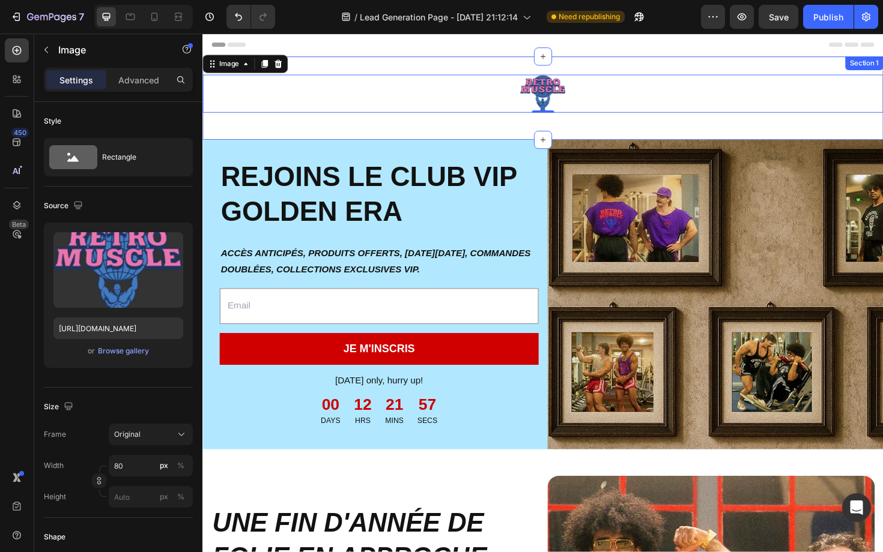
click at [458, 129] on div "Image 0 Row Section 1" at bounding box center [562, 102] width 721 height 88
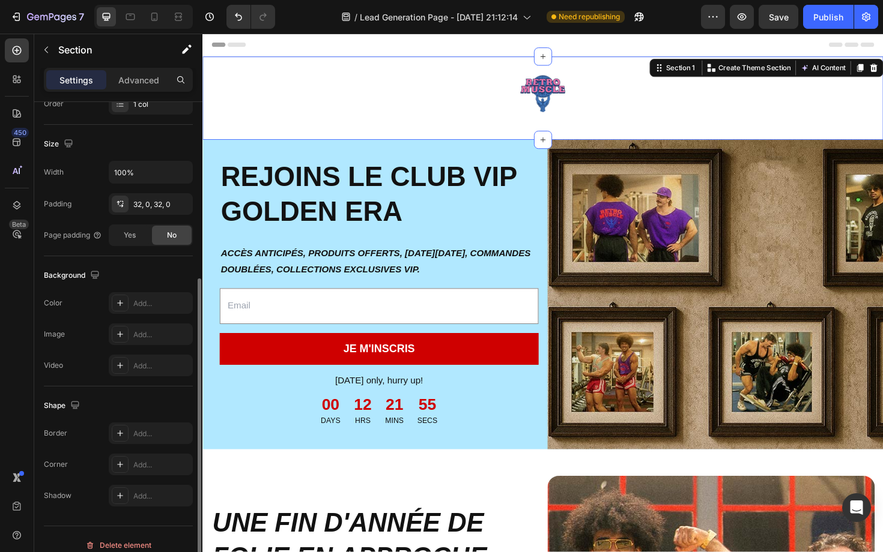
scroll to position [248, 0]
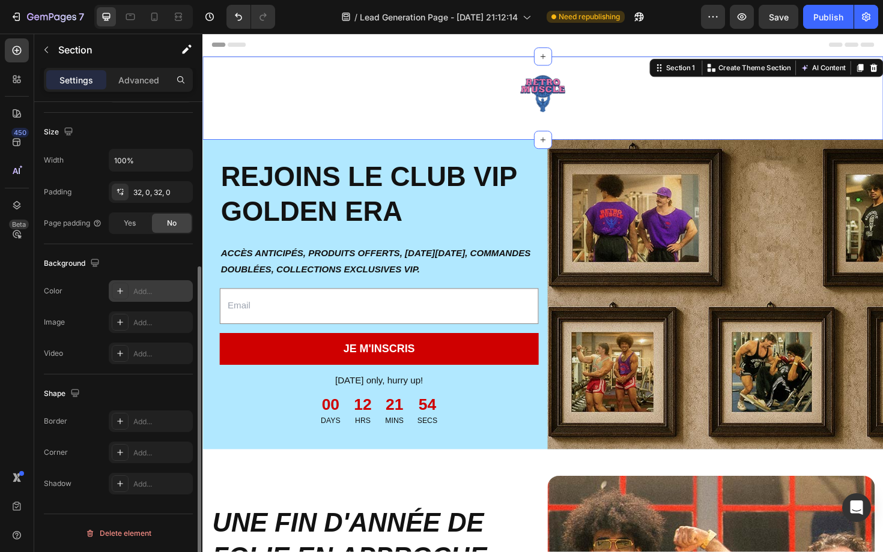
click at [133, 294] on div "Add..." at bounding box center [151, 291] width 84 height 22
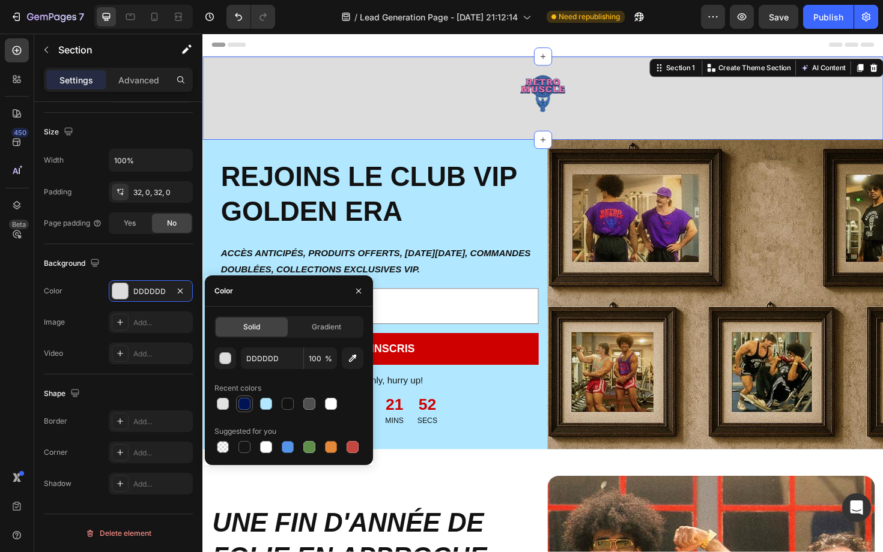
click at [250, 405] on div at bounding box center [244, 404] width 12 height 12
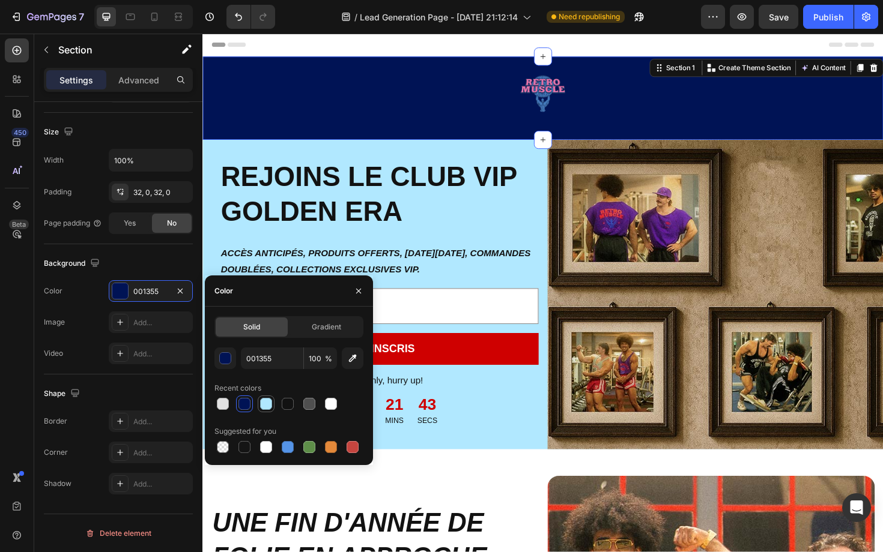
click at [268, 404] on div at bounding box center [266, 404] width 12 height 12
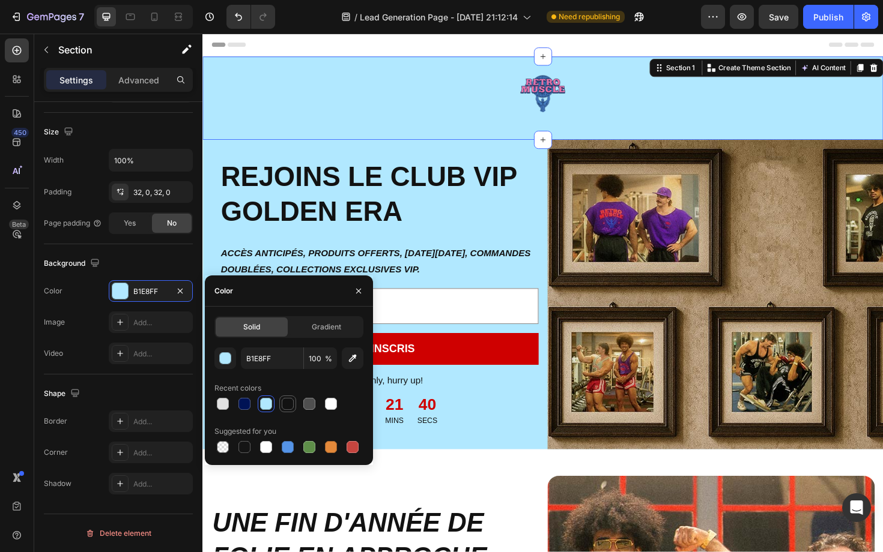
click at [287, 403] on div at bounding box center [288, 404] width 12 height 12
type input "121212"
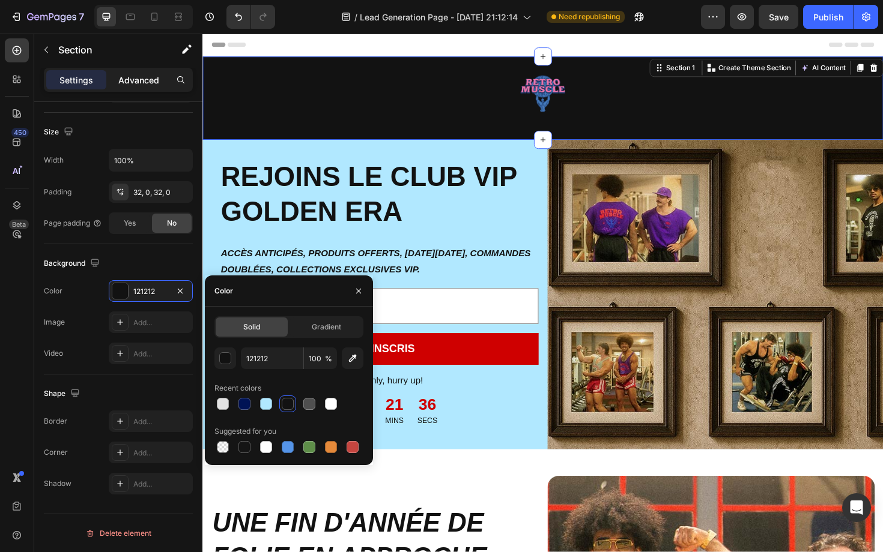
click at [150, 85] on p "Advanced" at bounding box center [138, 80] width 41 height 13
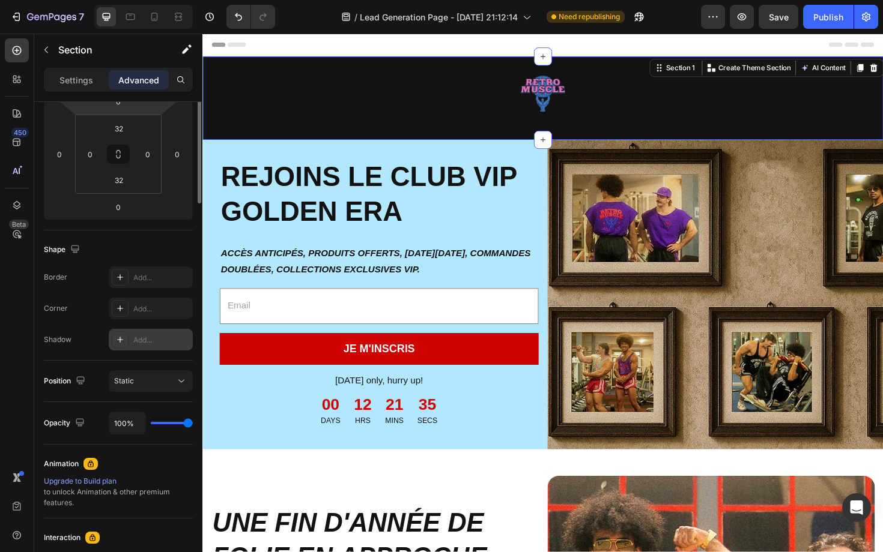
scroll to position [0, 0]
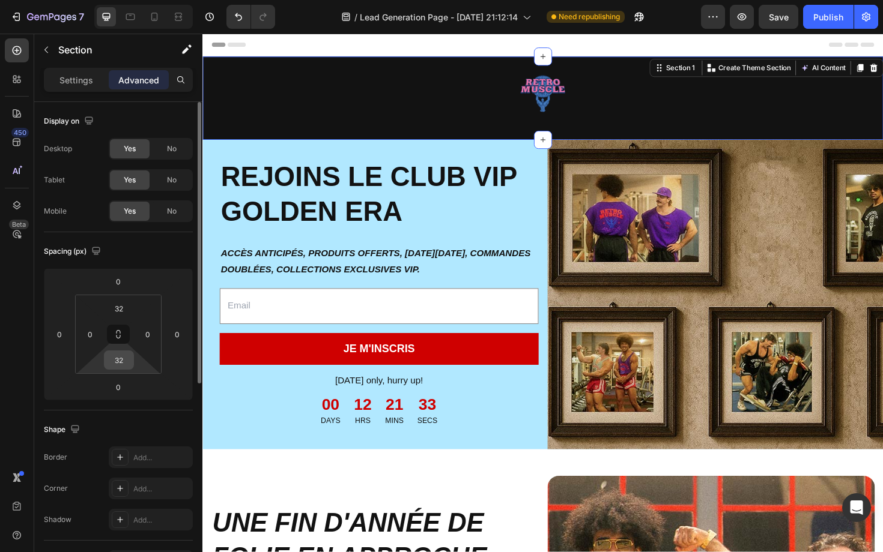
click at [126, 363] on input "32" at bounding box center [119, 360] width 24 height 18
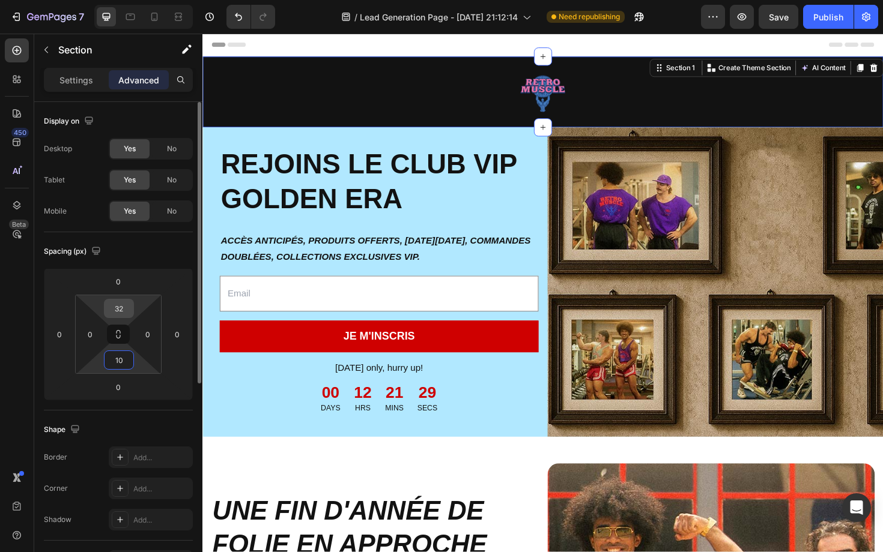
type input "10"
click at [119, 303] on input "32" at bounding box center [119, 309] width 24 height 18
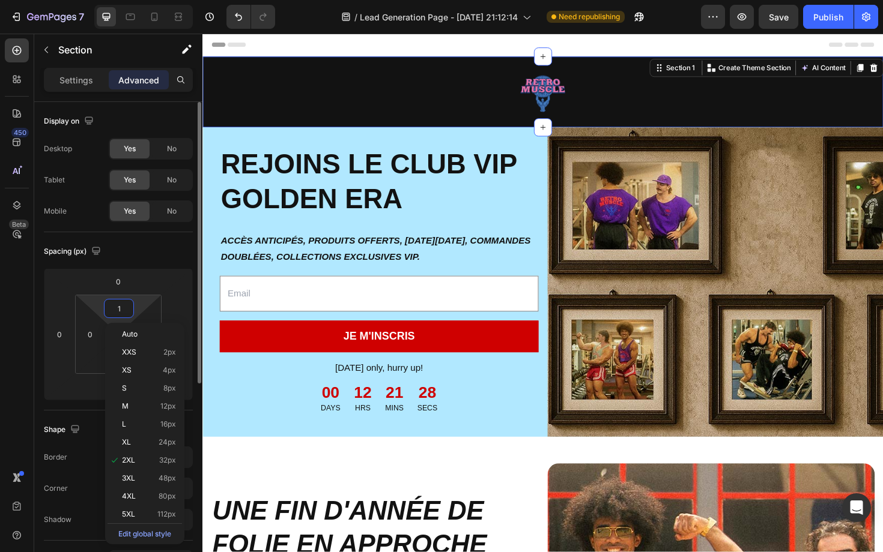
type input "10"
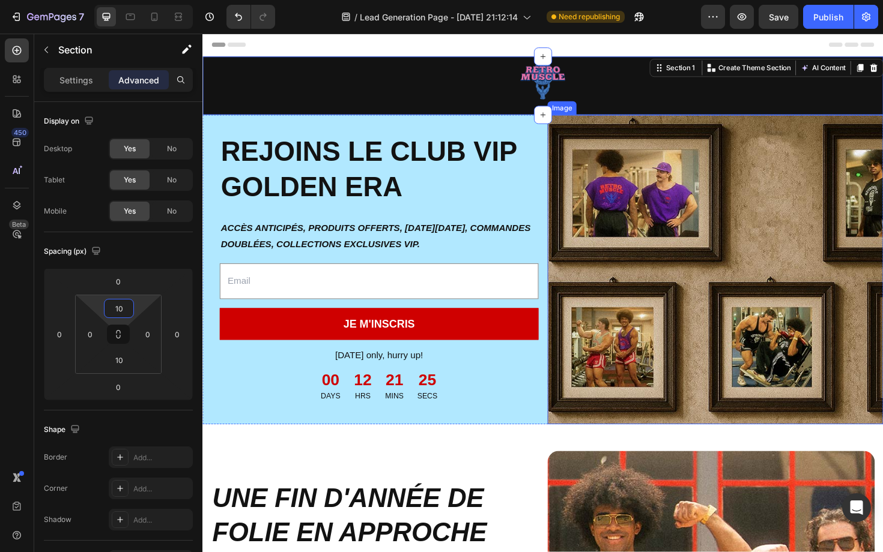
click at [613, 188] on img at bounding box center [744, 284] width 355 height 328
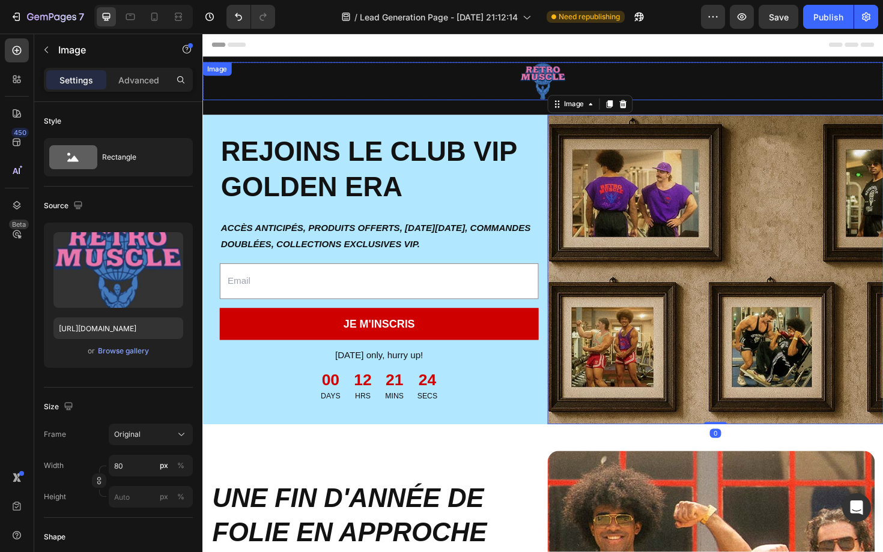
click at [557, 67] on img at bounding box center [563, 84] width 48 height 40
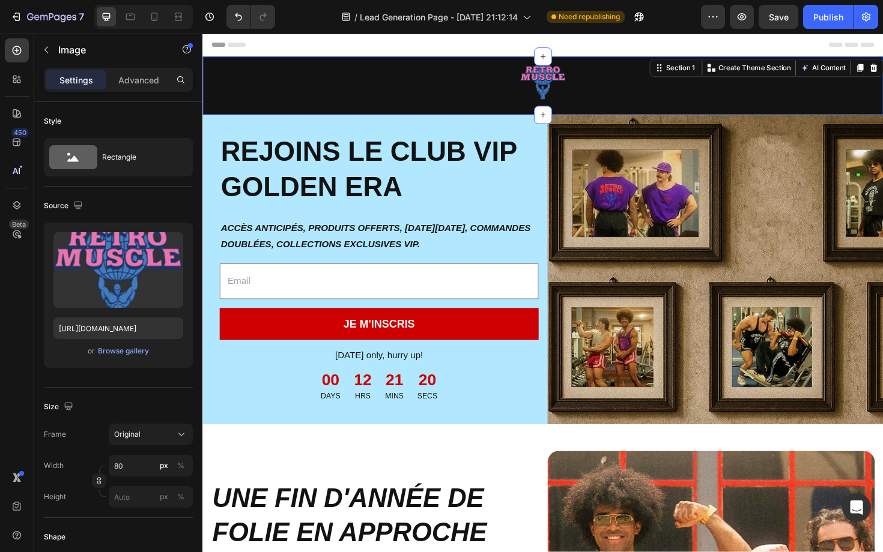
click at [513, 117] on div "Image Row Section 1 You can create reusable sections Create Theme Section AI Co…" at bounding box center [562, 89] width 721 height 62
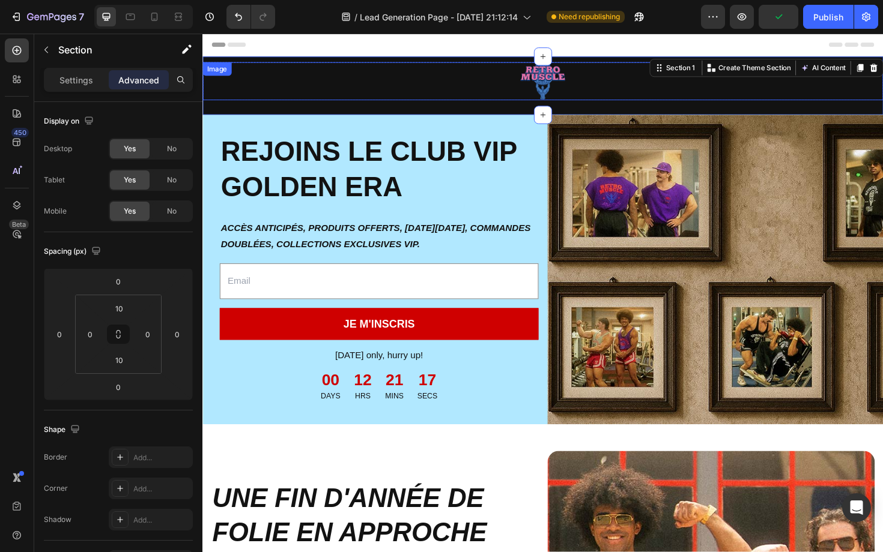
click at [578, 80] on img at bounding box center [563, 84] width 48 height 40
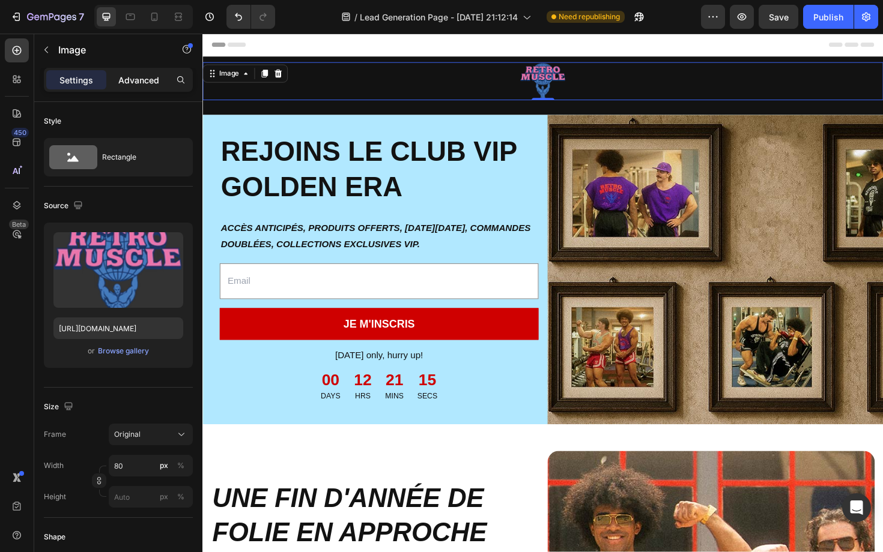
click at [148, 85] on p "Advanced" at bounding box center [138, 80] width 41 height 13
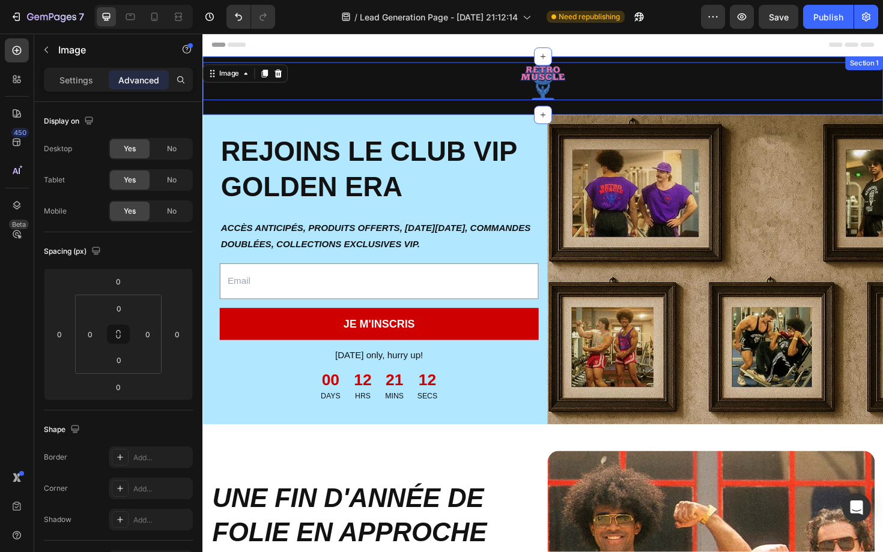
click at [398, 63] on div "Image 0 Row Section 1" at bounding box center [562, 89] width 721 height 62
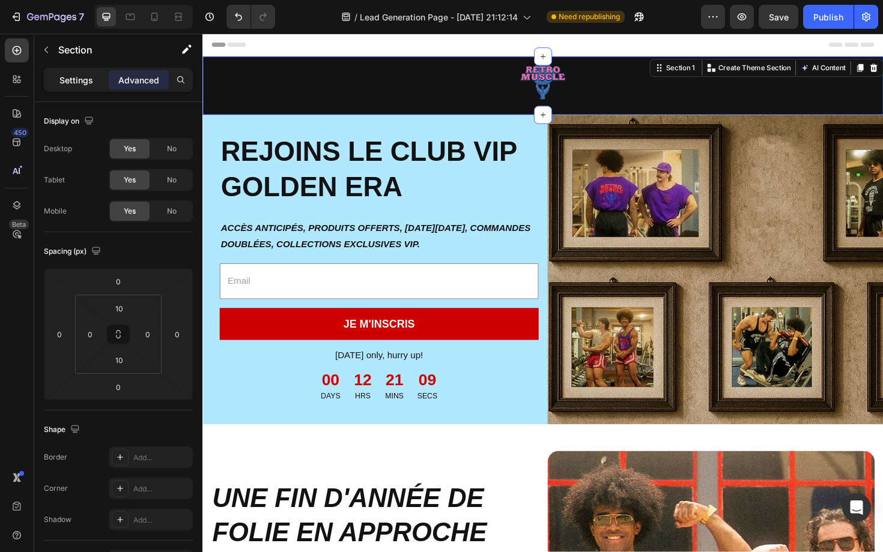
click at [73, 85] on p "Settings" at bounding box center [76, 80] width 34 height 13
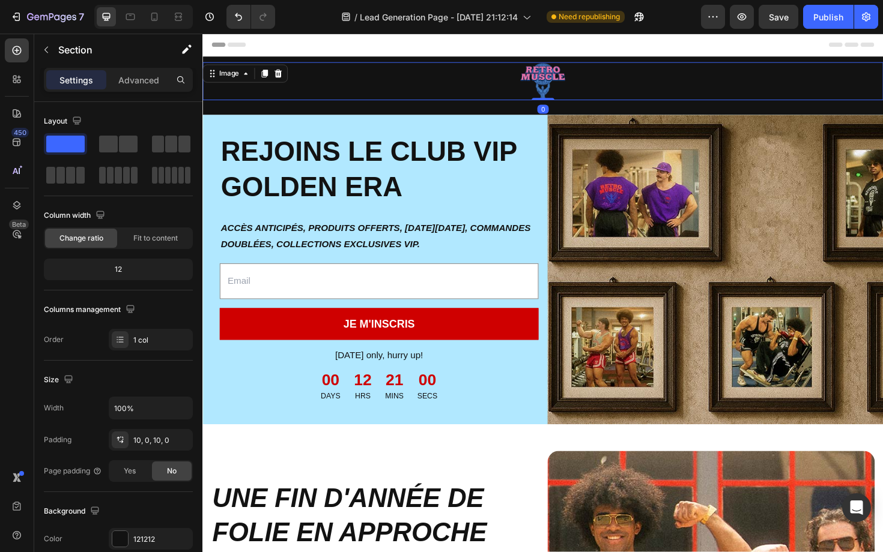
click at [455, 78] on div at bounding box center [562, 84] width 721 height 40
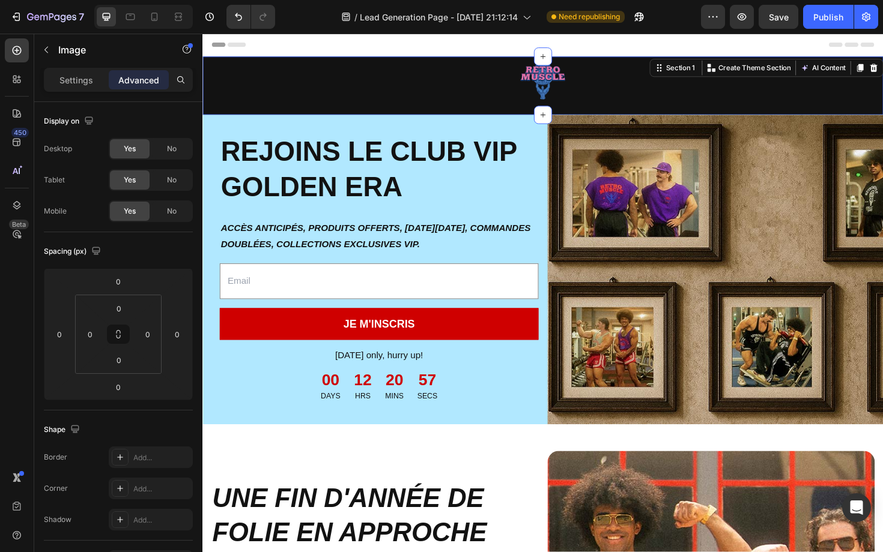
click at [438, 112] on div "Image Row" at bounding box center [562, 89] width 721 height 50
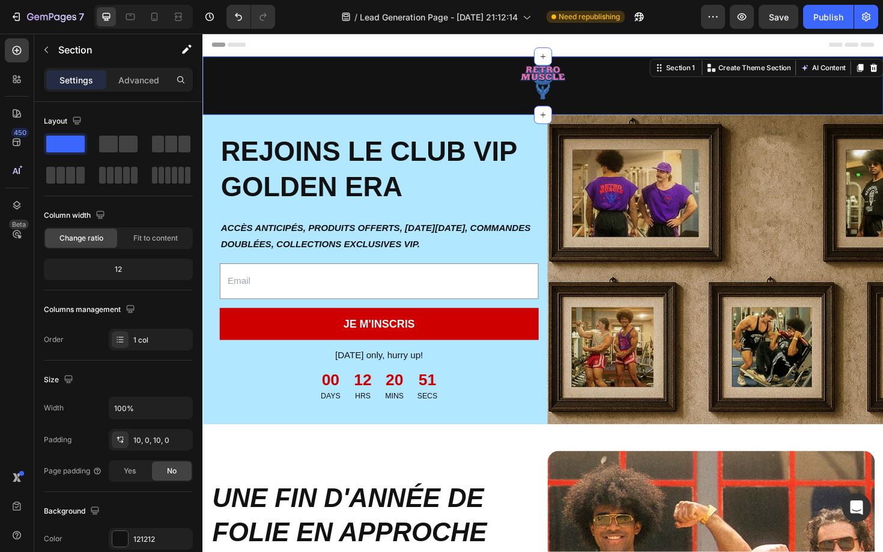
click at [135, 92] on div "Settings Advanced" at bounding box center [118, 85] width 168 height 34
click at [134, 86] on div "Advanced" at bounding box center [139, 79] width 60 height 19
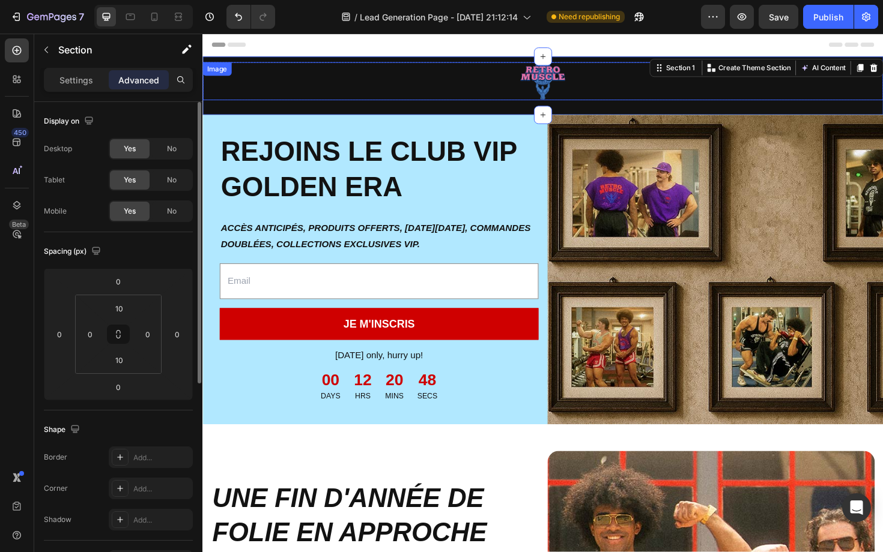
click at [548, 91] on img at bounding box center [563, 84] width 48 height 40
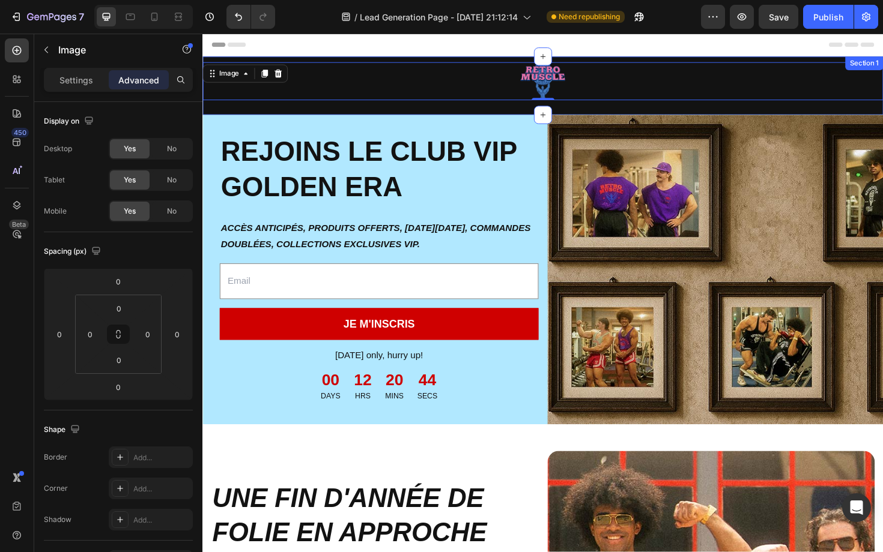
click at [479, 109] on div "Image 0 Row" at bounding box center [562, 89] width 721 height 50
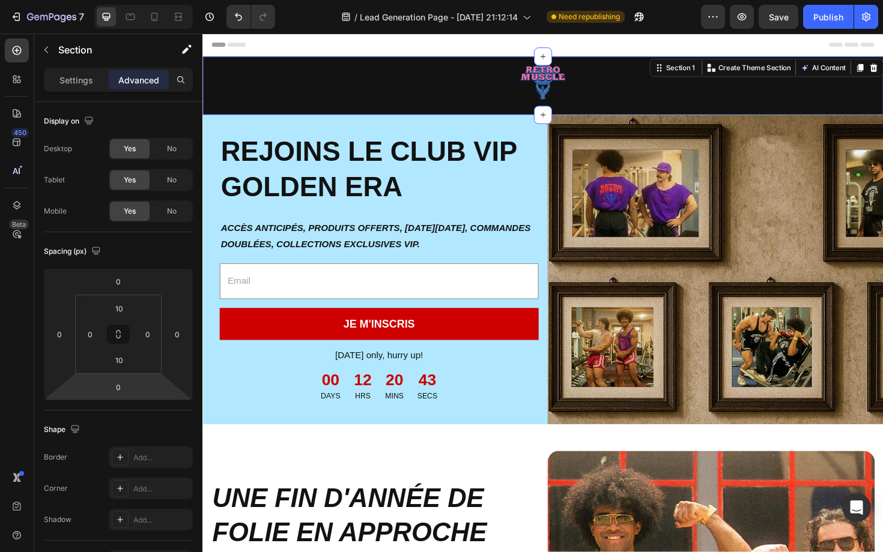
click at [124, 0] on html "7 / Lead Generation Page - Sep 28, 21:12:14 Need republishing Preview Save Publ…" at bounding box center [441, 0] width 883 height 0
click at [124, 365] on input "10" at bounding box center [119, 360] width 24 height 18
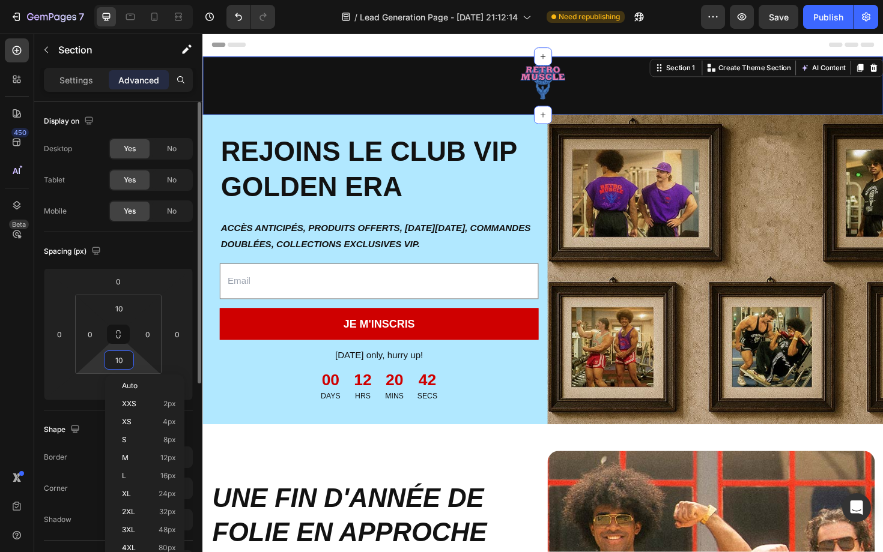
type input "0"
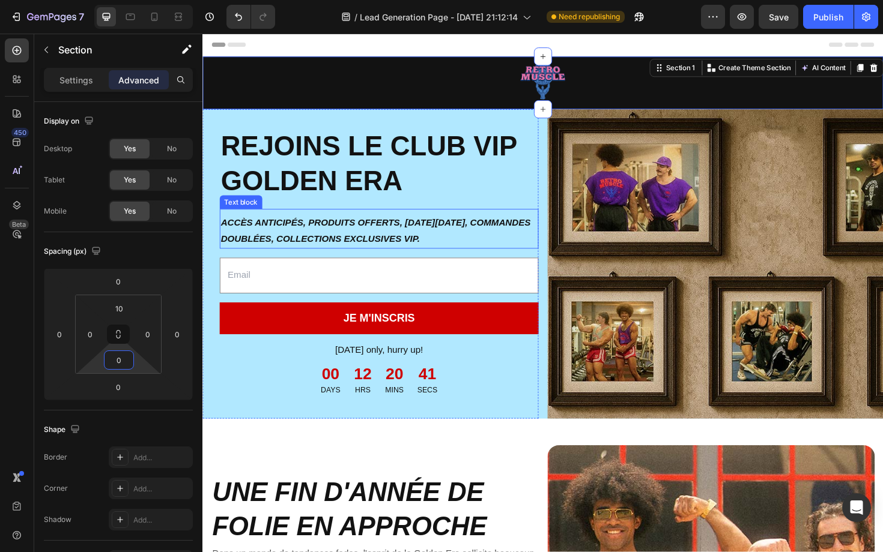
click at [433, 248] on p "ACCÈS ANTICIPÉS, PRODUITS OFFERTS, [DATE][DATE], COMMANDES DOUBLÉES, COLLECTION…" at bounding box center [389, 243] width 335 height 35
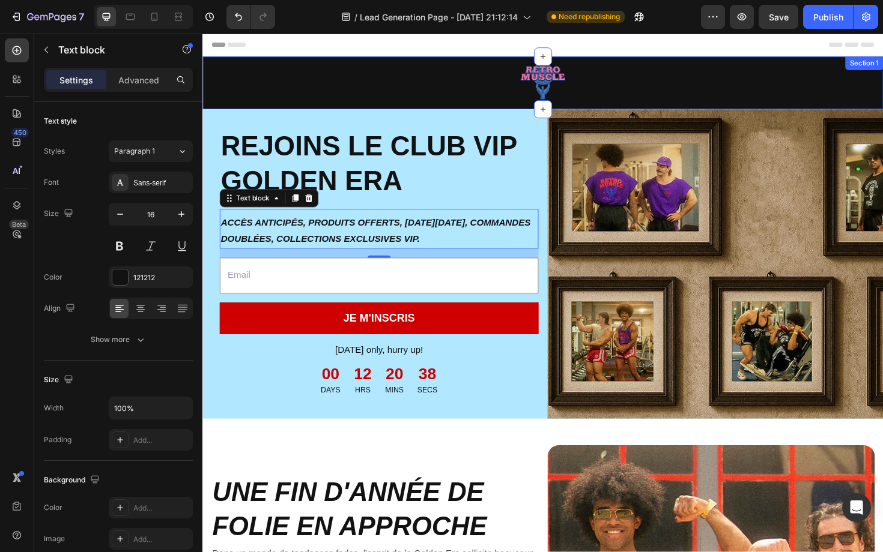
click at [470, 109] on div "Image Row" at bounding box center [562, 89] width 721 height 50
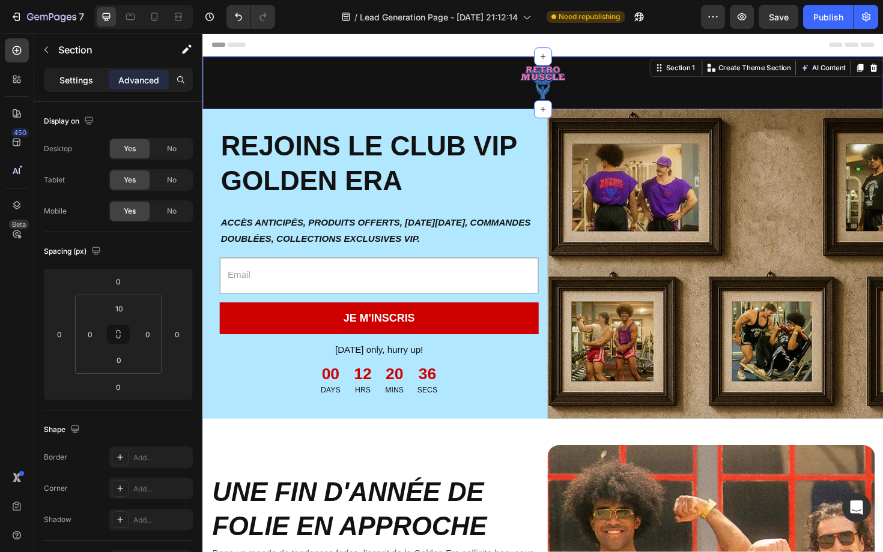
click at [77, 88] on div "Settings" at bounding box center [76, 79] width 60 height 19
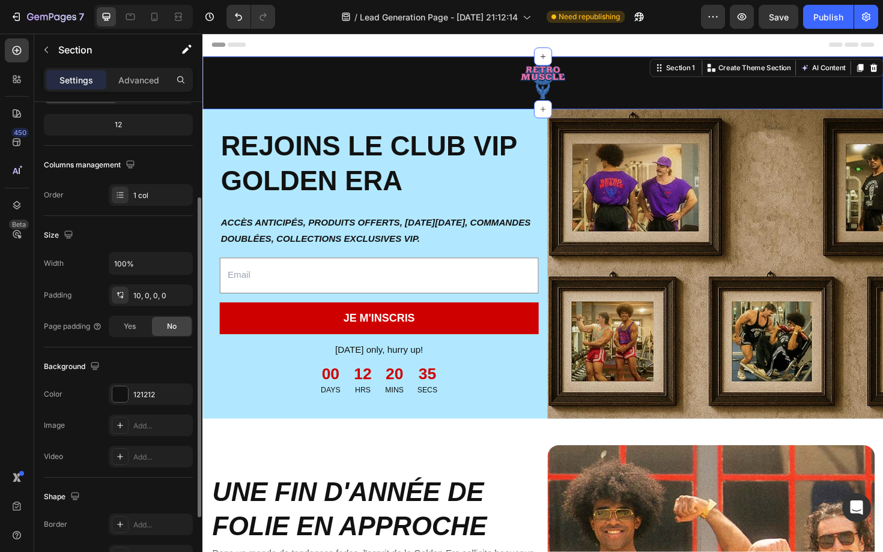
scroll to position [248, 0]
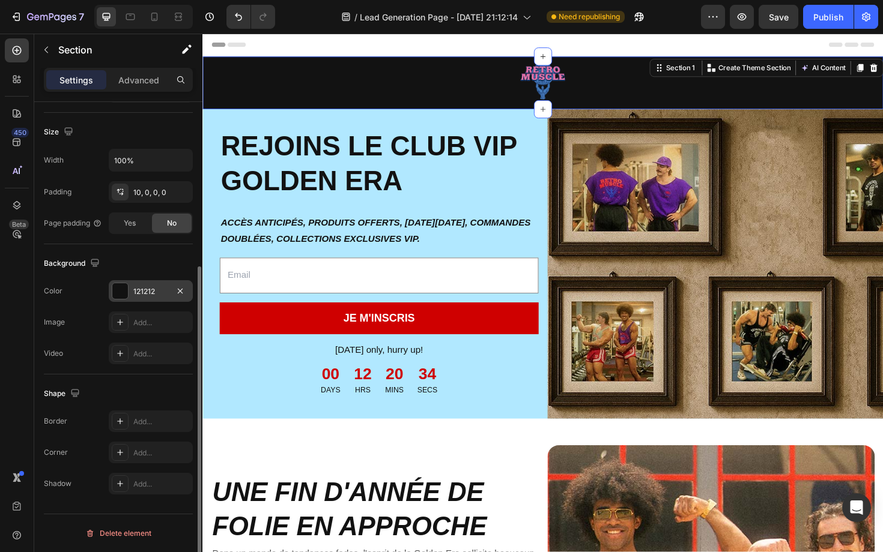
click at [121, 292] on div at bounding box center [120, 291] width 16 height 16
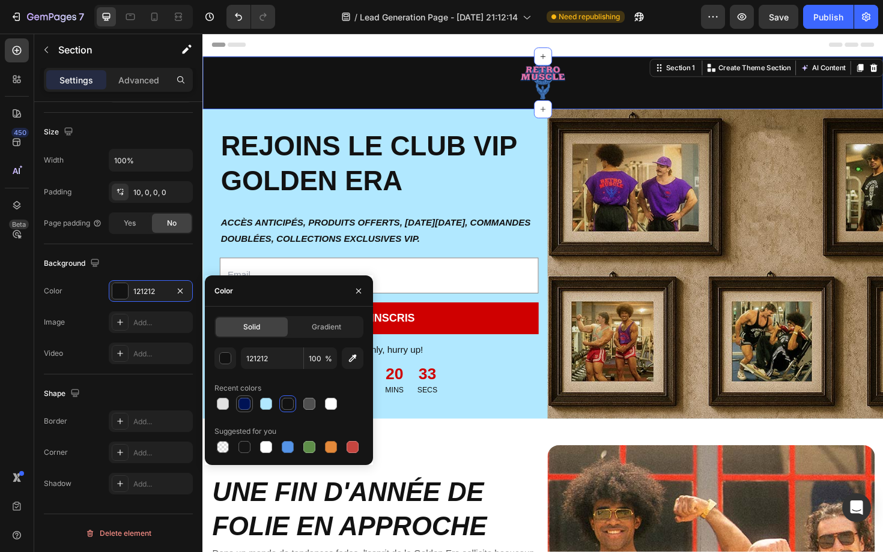
click at [242, 403] on div at bounding box center [244, 404] width 12 height 12
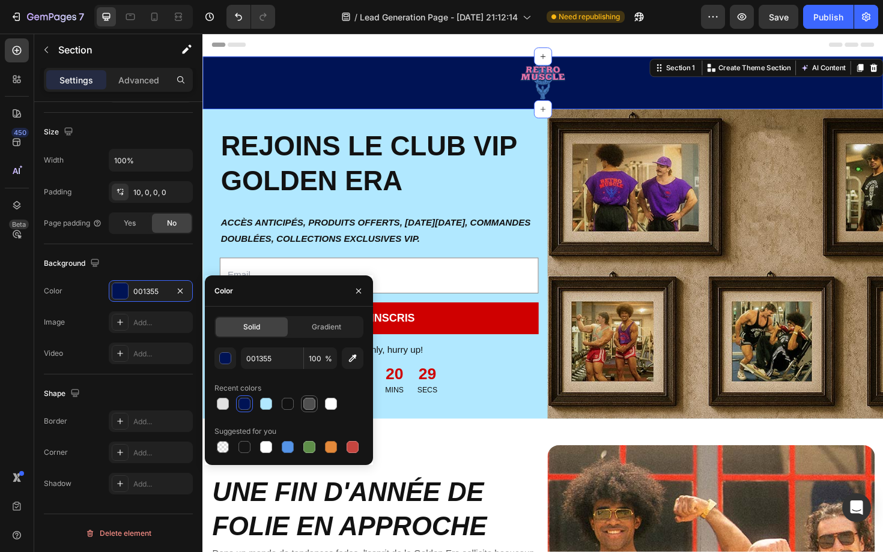
click at [311, 407] on div at bounding box center [309, 404] width 12 height 12
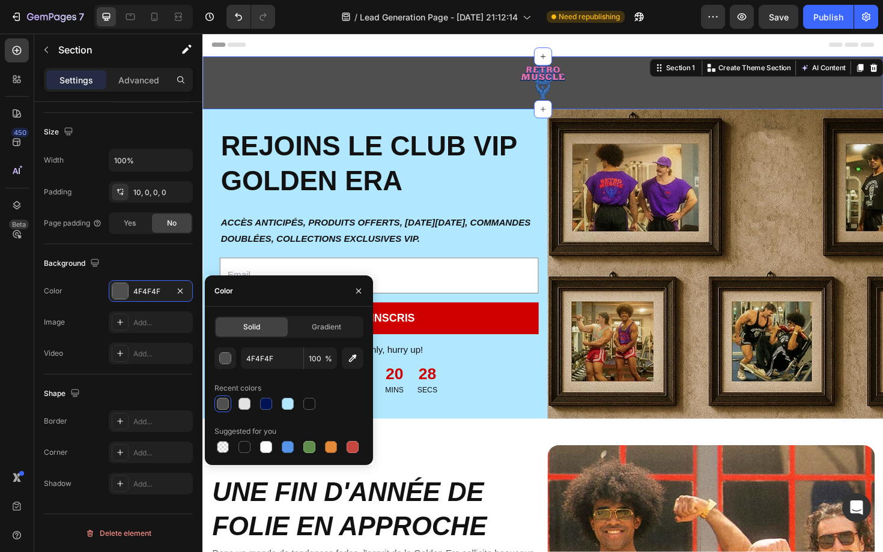
click at [225, 404] on div at bounding box center [223, 404] width 12 height 12
click at [244, 405] on div at bounding box center [244, 404] width 12 height 12
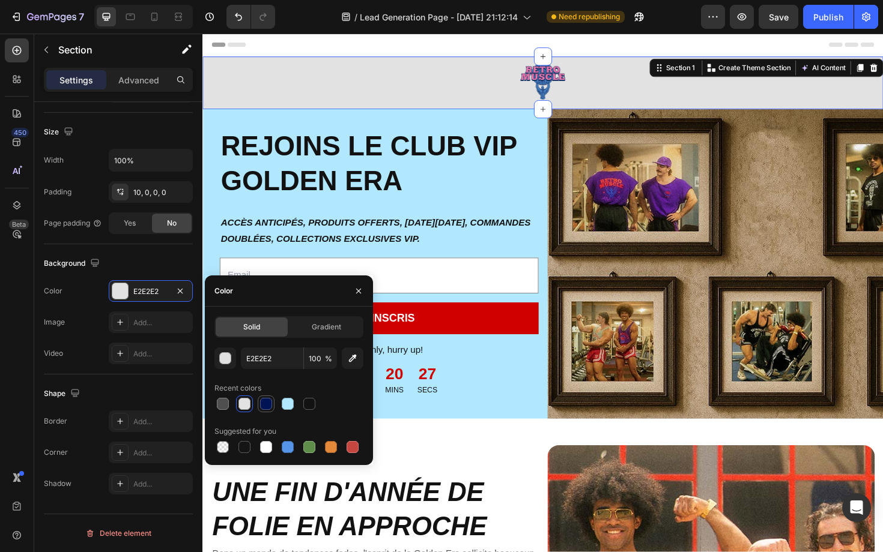
click at [274, 404] on div at bounding box center [266, 404] width 17 height 17
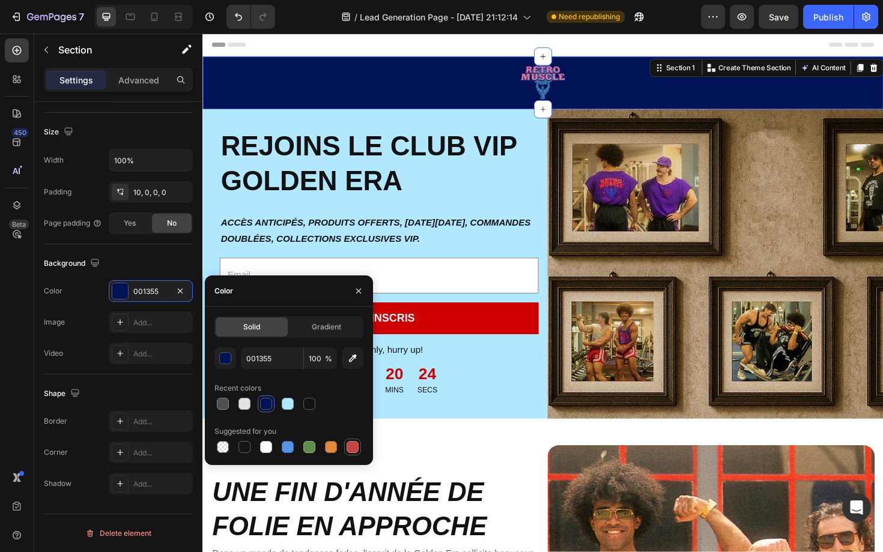
click at [350, 450] on div at bounding box center [352, 447] width 12 height 12
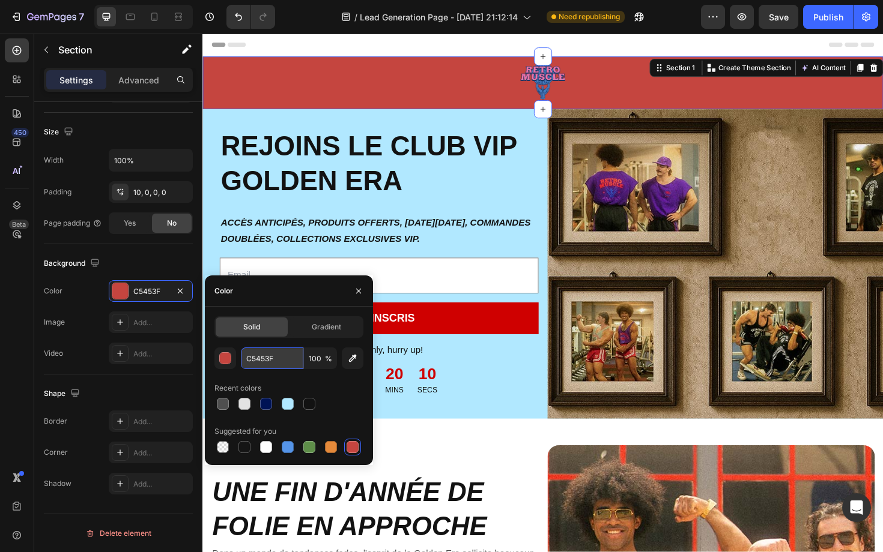
click at [260, 358] on input "C5453F" at bounding box center [272, 359] width 62 height 22
paste input "#FF6AAE"
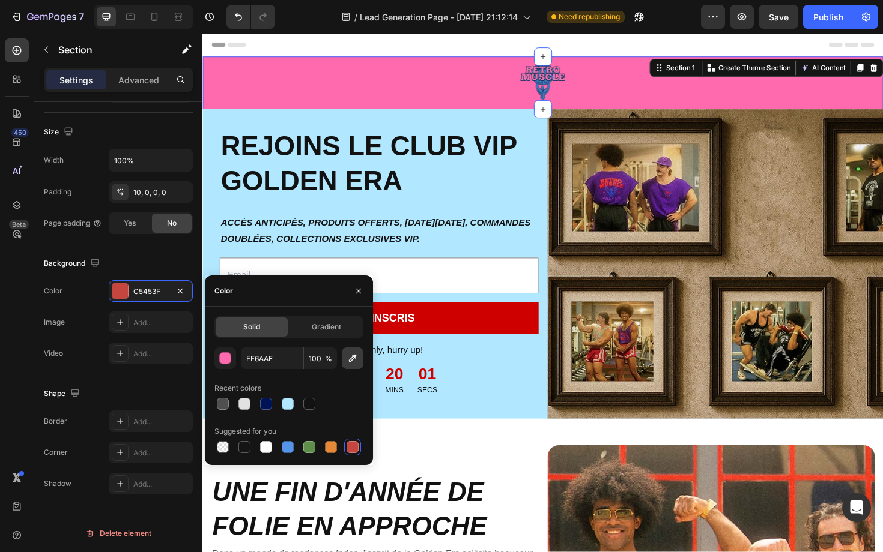
click at [358, 358] on icon "button" at bounding box center [352, 358] width 12 height 12
type input "6A2B83"
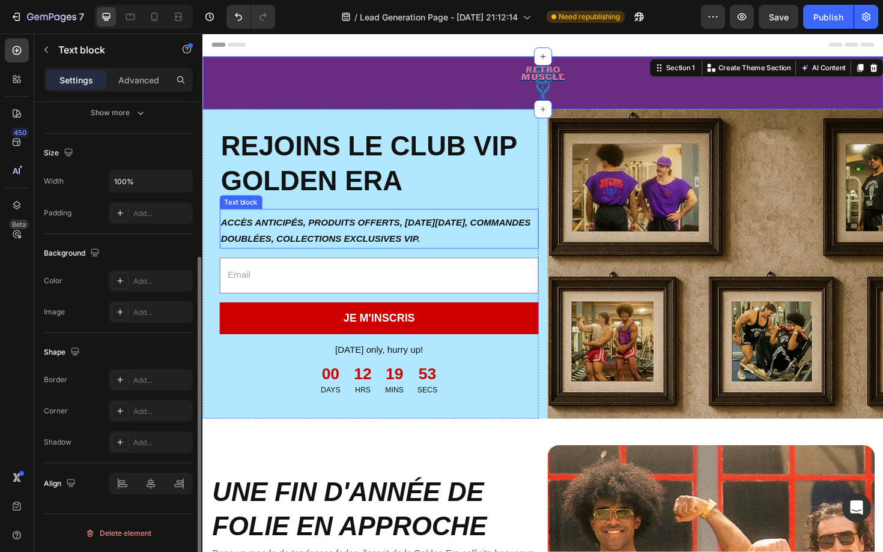
click at [557, 253] on div "ACCÈS ANTICIPÉS, PRODUITS OFFERTS, [DATE][DATE], COMMANDES DOUBLÉES, COLLECTION…" at bounding box center [388, 243] width 337 height 37
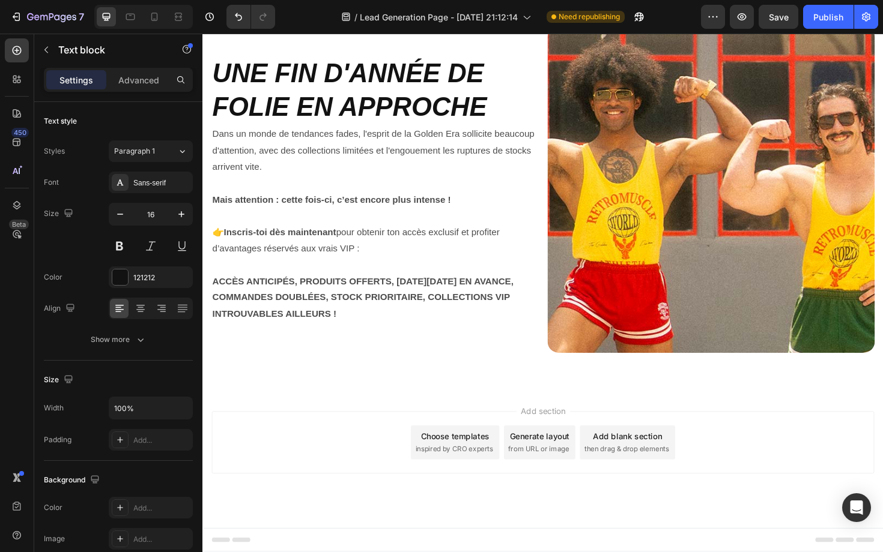
scroll to position [0, 0]
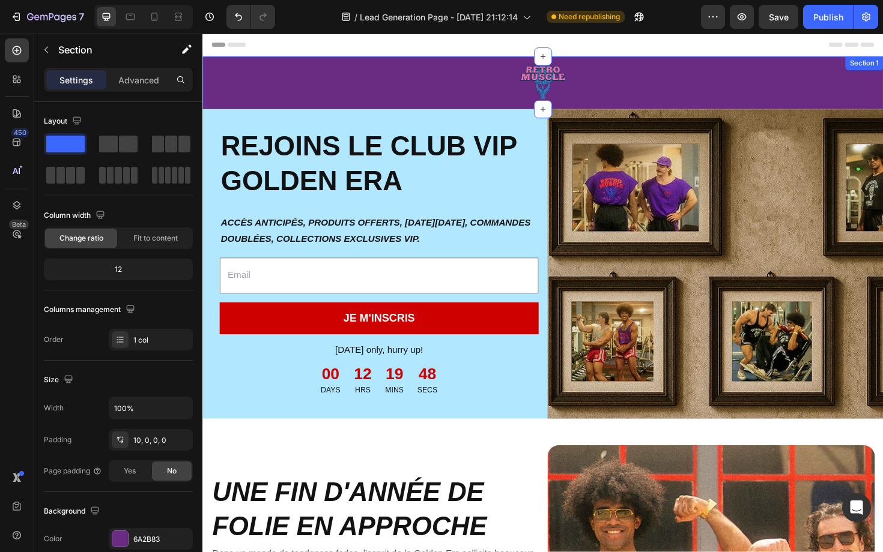
click at [301, 105] on div "Image Row" at bounding box center [562, 89] width 721 height 50
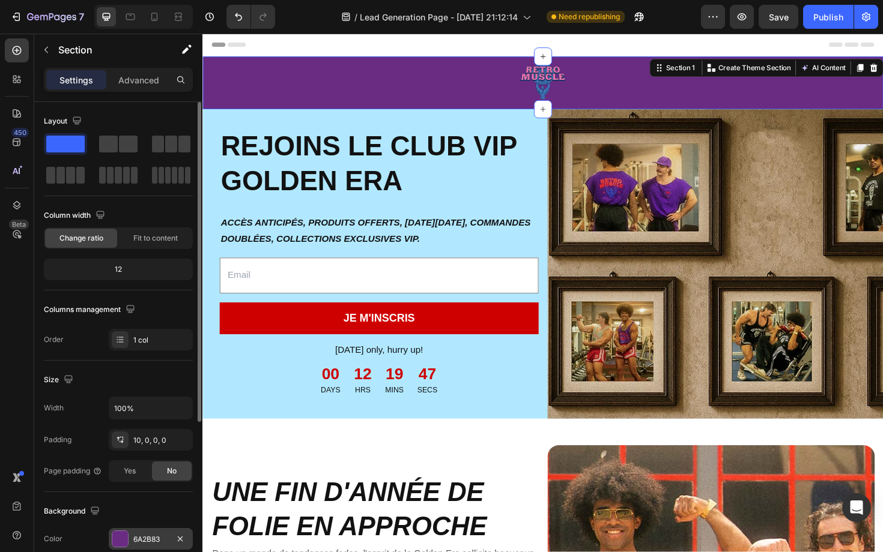
click at [123, 537] on div at bounding box center [120, 539] width 16 height 16
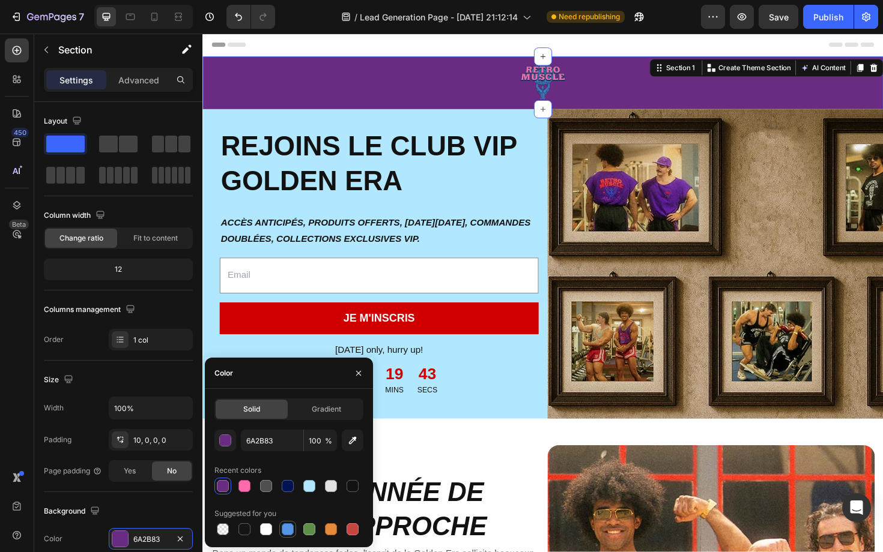
click at [286, 528] on div at bounding box center [288, 530] width 12 height 12
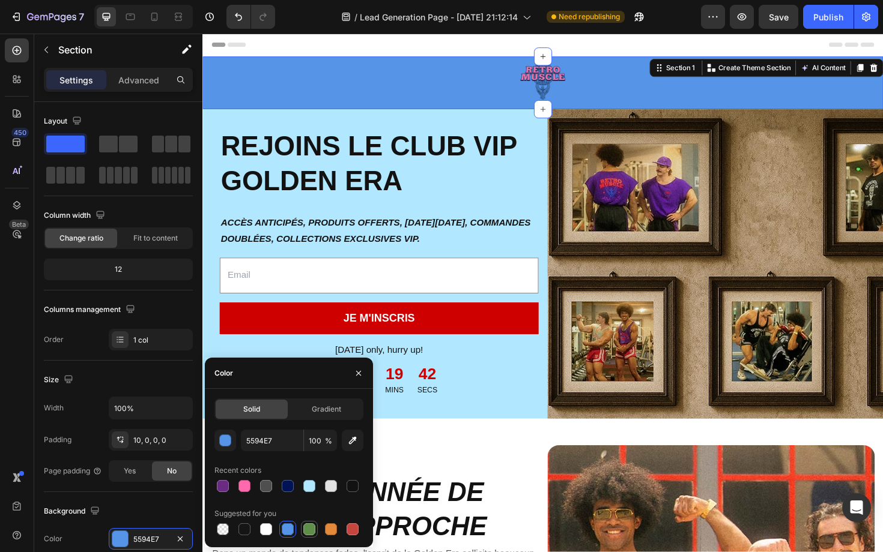
click at [311, 530] on div at bounding box center [309, 530] width 12 height 12
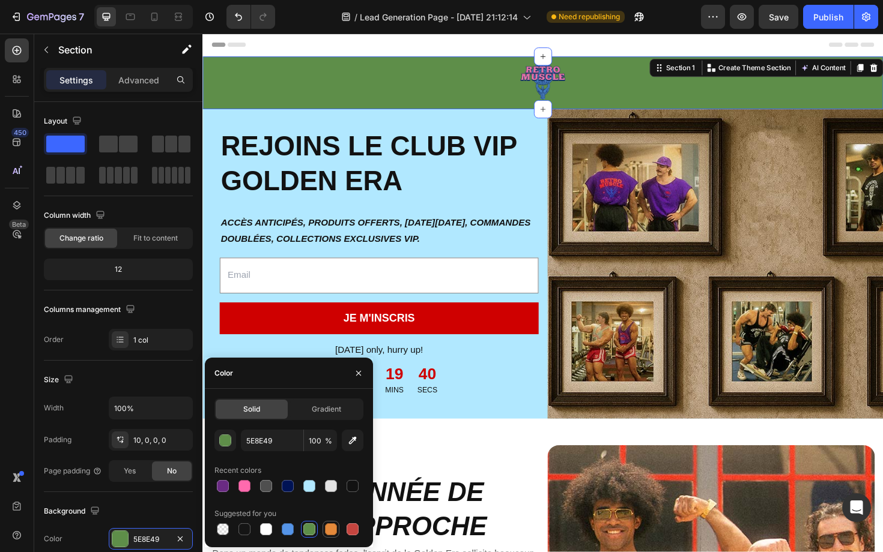
click at [334, 533] on div at bounding box center [331, 530] width 12 height 12
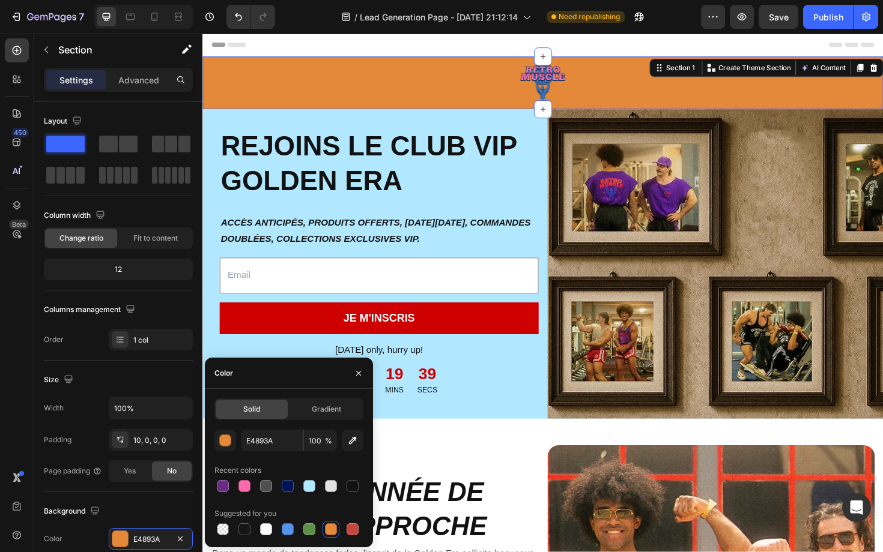
click at [362, 530] on div at bounding box center [288, 529] width 149 height 17
click at [366, 529] on div "Solid Gradient E4893A 100 % Recent colors Suggested for you" at bounding box center [289, 468] width 168 height 139
click at [356, 529] on div at bounding box center [352, 530] width 12 height 12
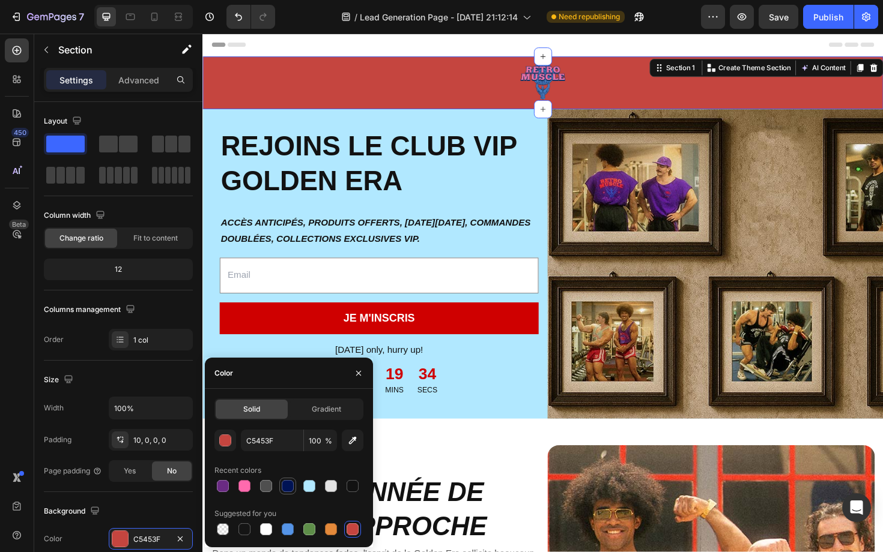
click at [286, 483] on div at bounding box center [288, 486] width 12 height 12
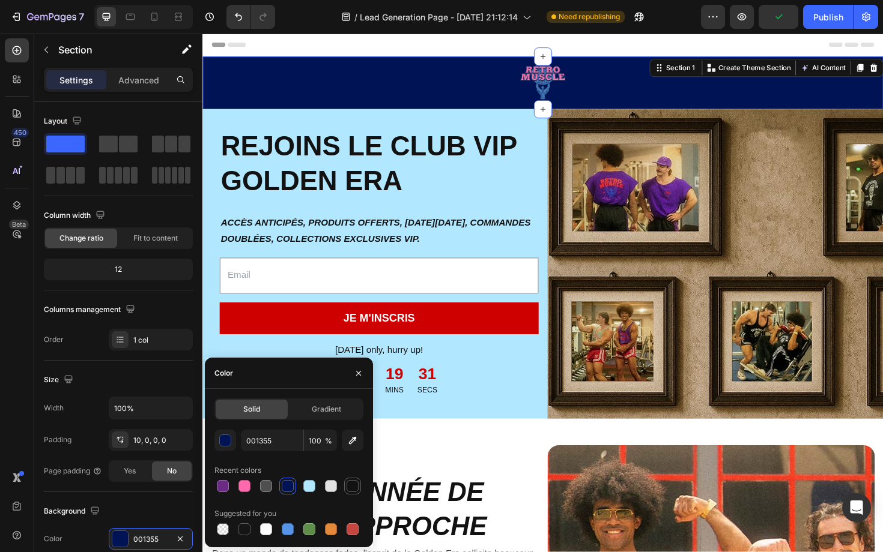
click at [354, 486] on div at bounding box center [352, 486] width 12 height 12
type input "121212"
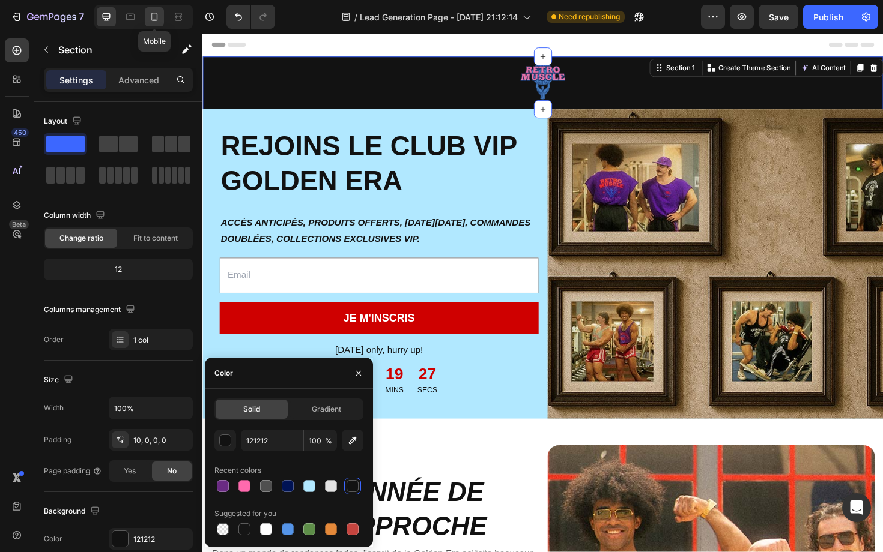
click at [154, 17] on icon at bounding box center [154, 17] width 12 height 12
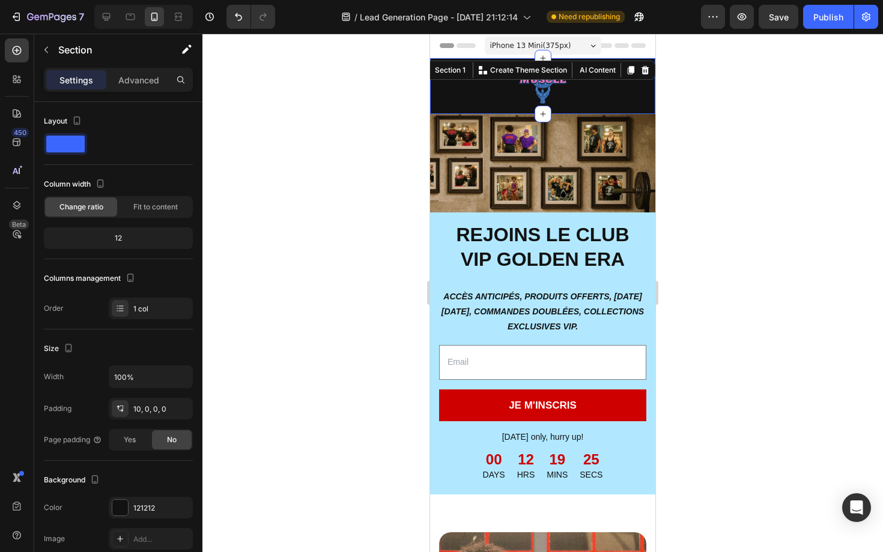
click at [322, 249] on div at bounding box center [542, 293] width 680 height 519
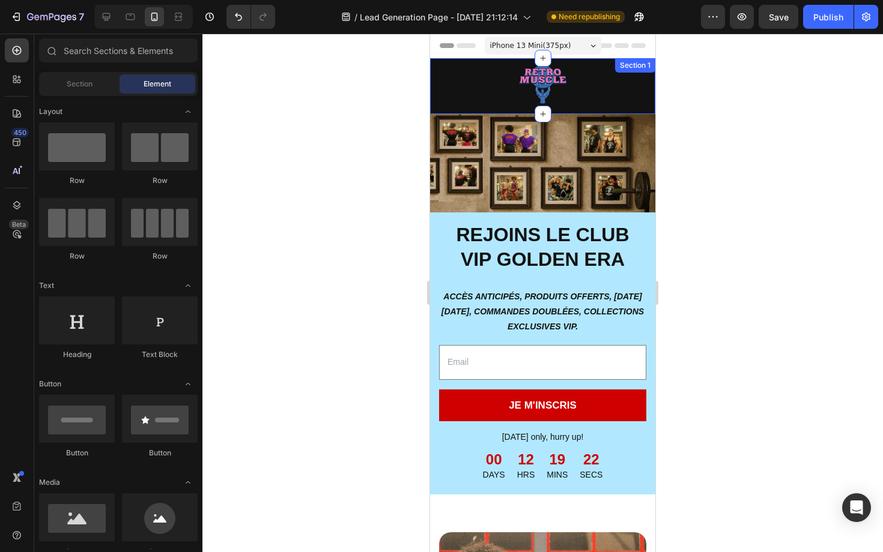
click at [444, 106] on div "Image Row" at bounding box center [542, 89] width 225 height 50
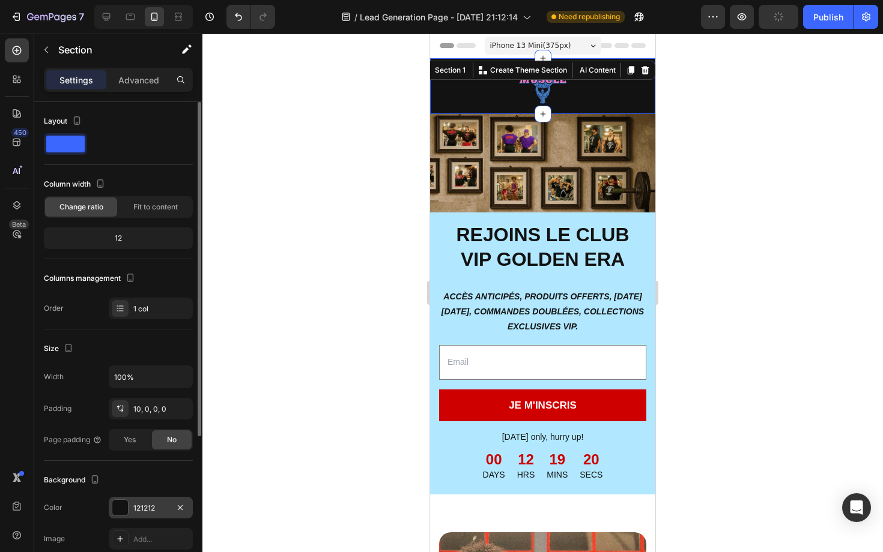
click at [123, 509] on div at bounding box center [120, 508] width 16 height 16
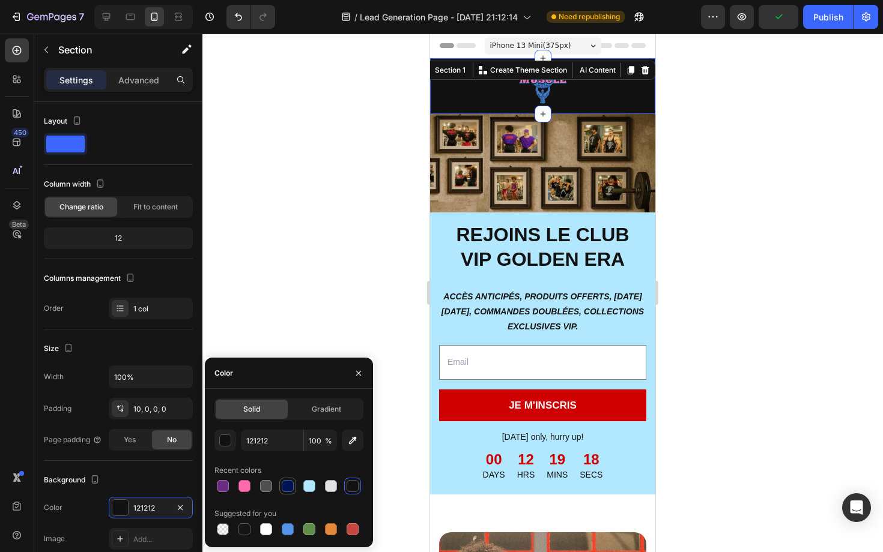
click at [291, 486] on div at bounding box center [288, 486] width 12 height 12
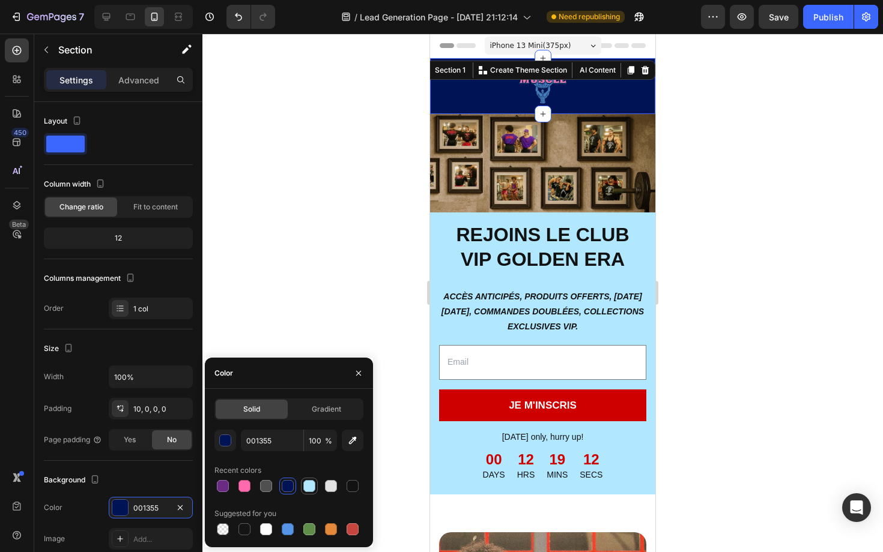
click at [313, 486] on div at bounding box center [309, 486] width 12 height 12
type input "B1E8FF"
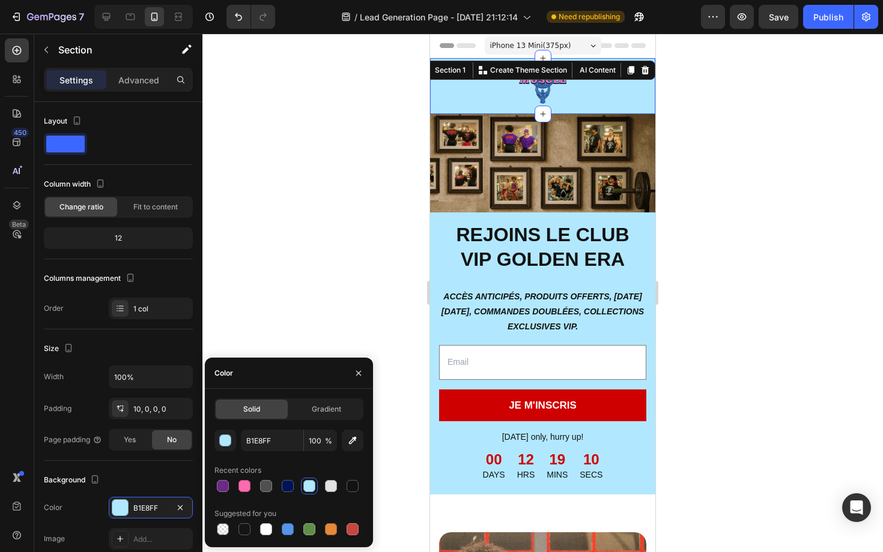
click at [318, 228] on div at bounding box center [542, 293] width 680 height 519
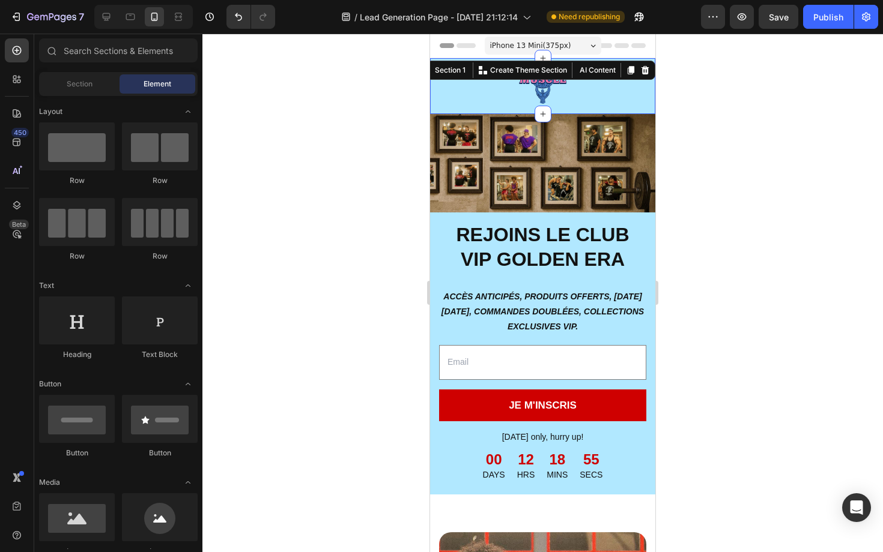
click at [435, 107] on div "Image Row" at bounding box center [542, 89] width 225 height 50
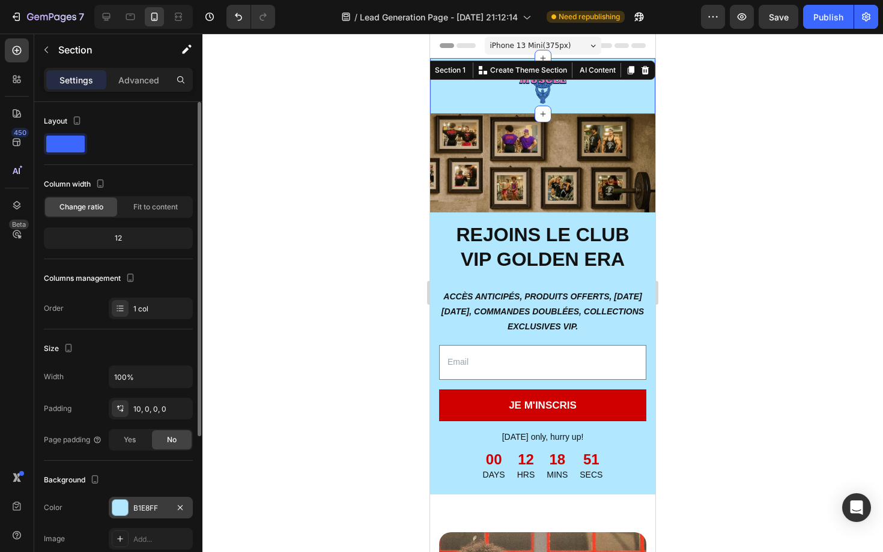
click at [124, 510] on div at bounding box center [120, 508] width 16 height 16
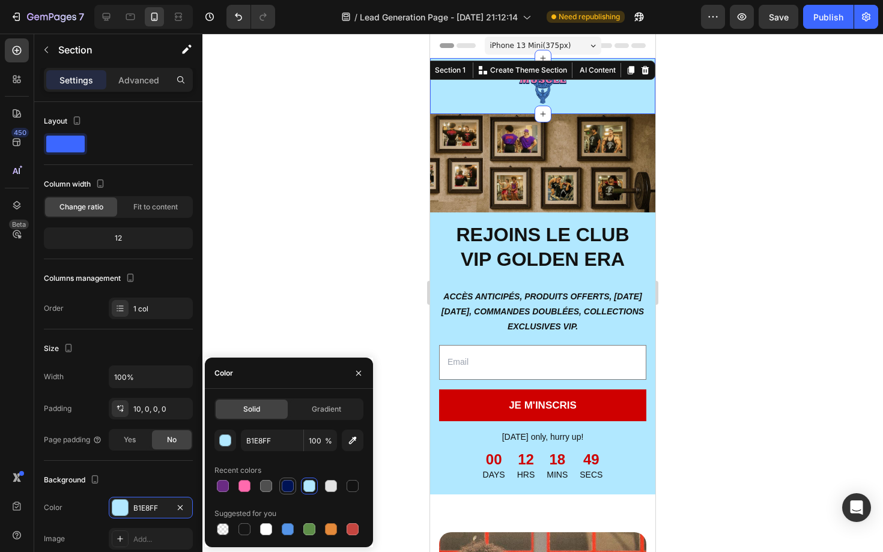
click at [286, 488] on div at bounding box center [288, 486] width 12 height 12
type input "001355"
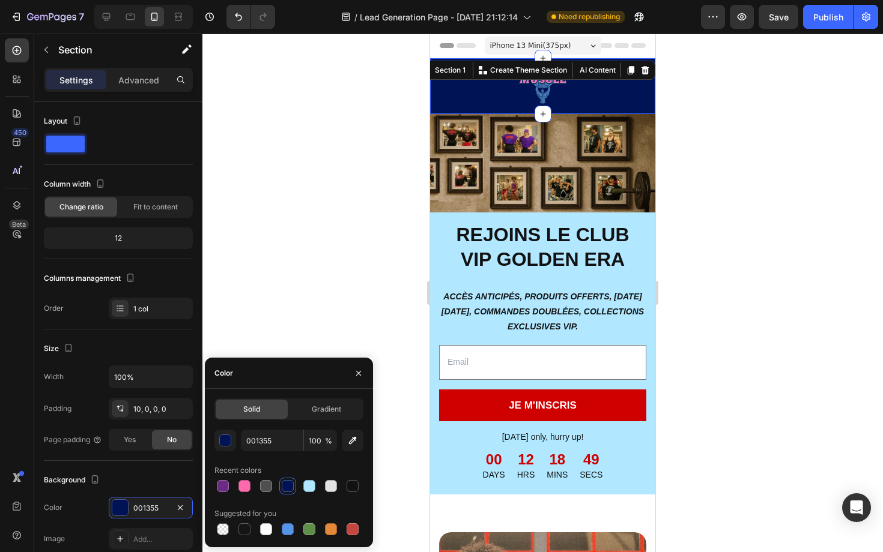
click at [369, 228] on div at bounding box center [542, 293] width 680 height 519
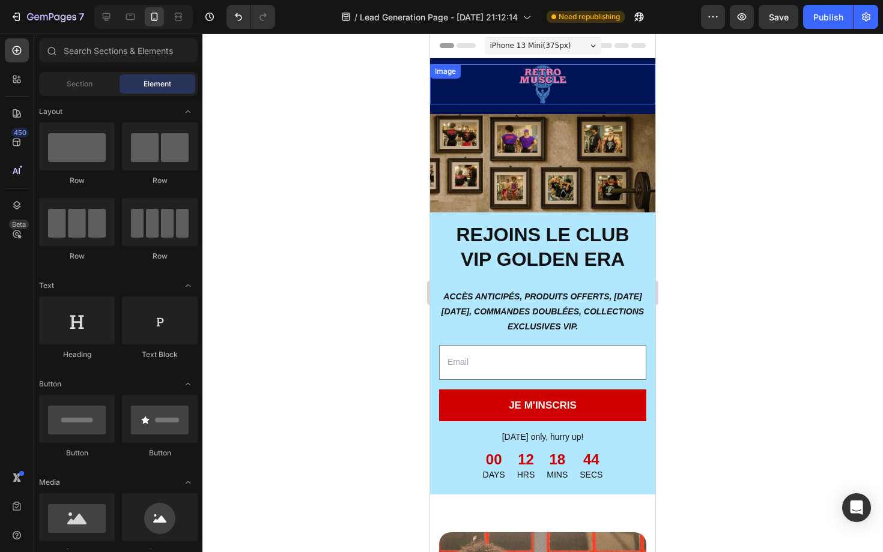
click at [481, 86] on div at bounding box center [542, 84] width 225 height 40
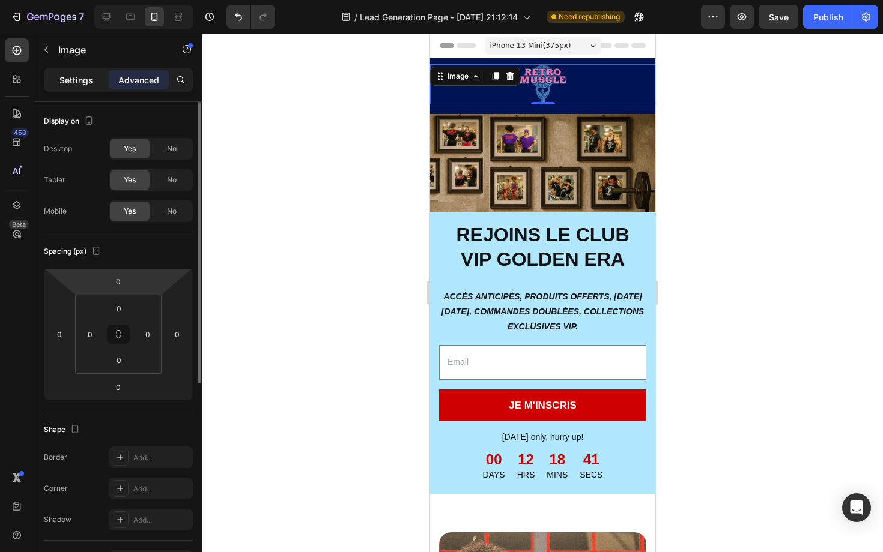
click at [70, 81] on p "Settings" at bounding box center [76, 80] width 34 height 13
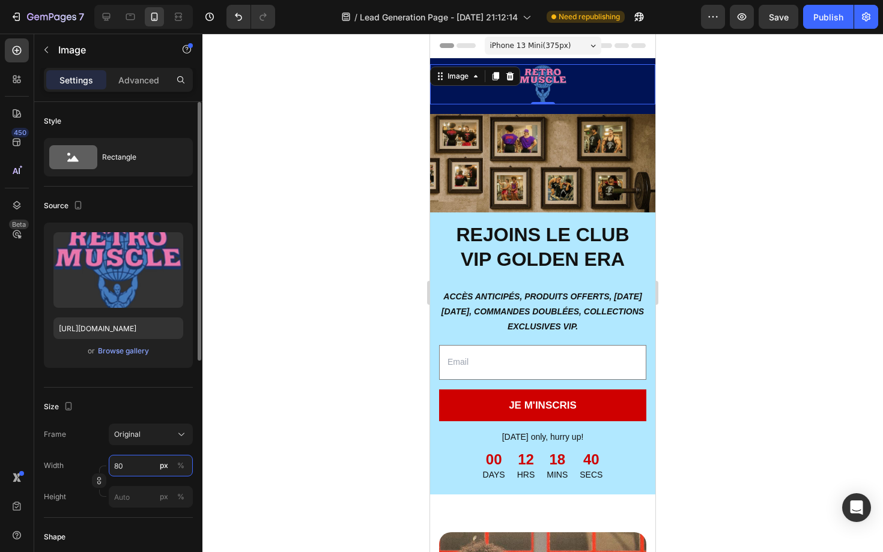
click at [120, 465] on input "80" at bounding box center [151, 466] width 84 height 22
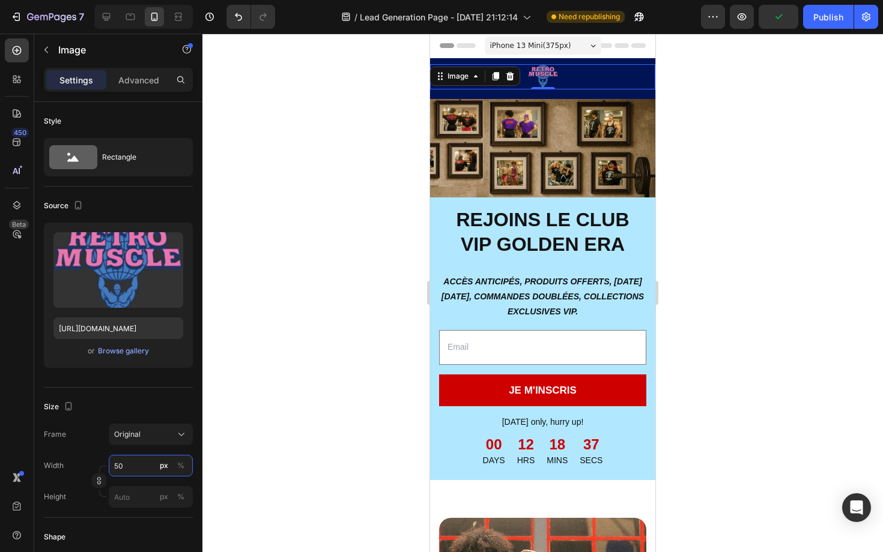
type input "50"
click at [355, 342] on div at bounding box center [542, 293] width 680 height 519
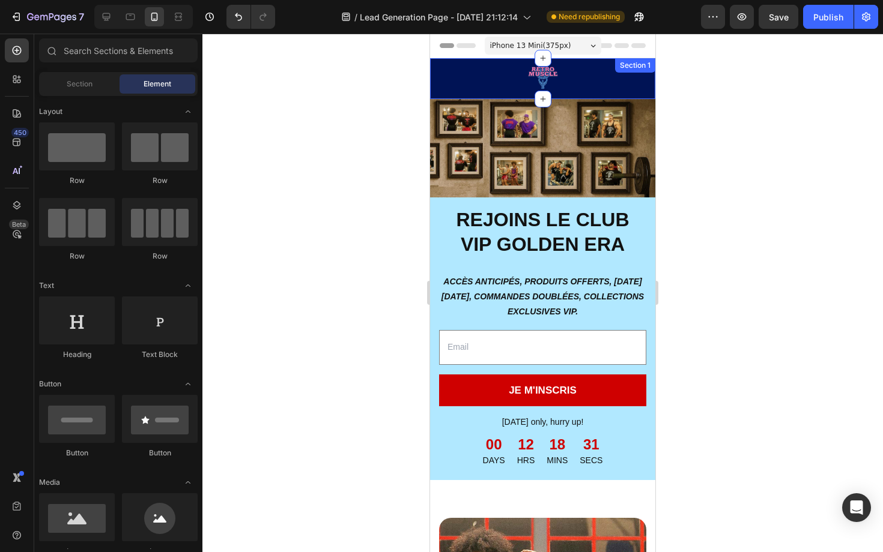
click at [473, 92] on div "Image Row" at bounding box center [542, 81] width 225 height 35
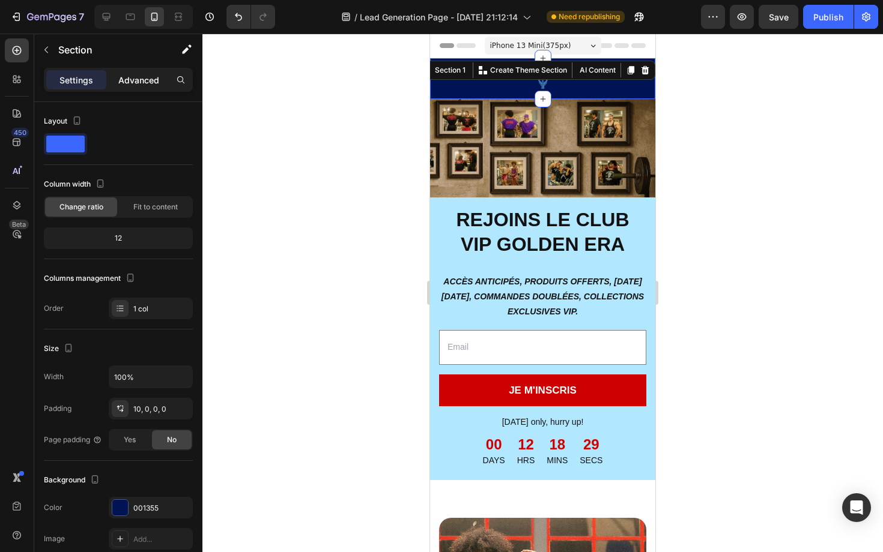
click at [160, 83] on div "Advanced" at bounding box center [139, 79] width 60 height 19
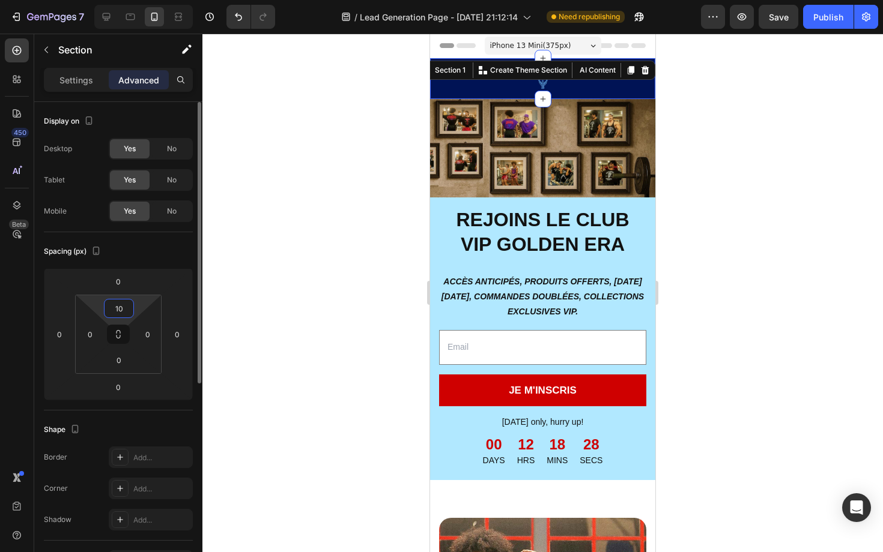
click at [126, 307] on input "10" at bounding box center [119, 309] width 24 height 18
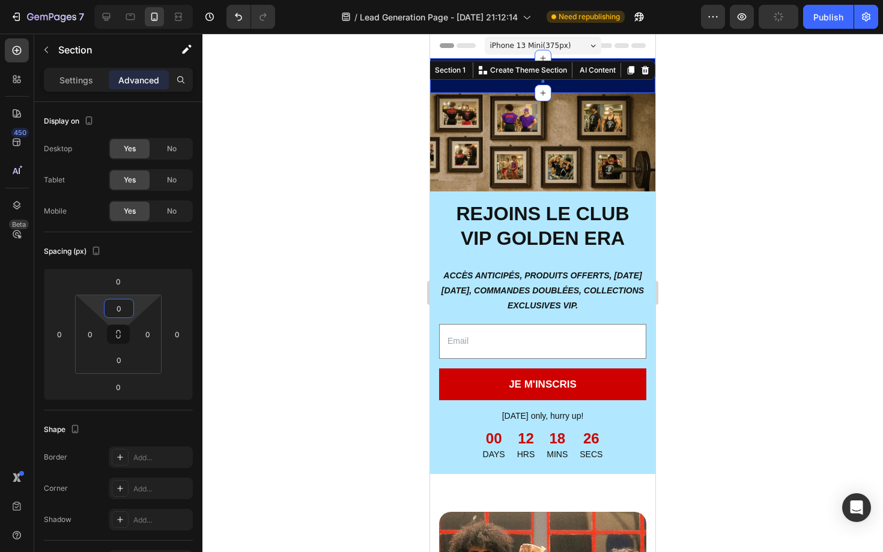
type input "0"
click at [404, 232] on div at bounding box center [542, 293] width 680 height 519
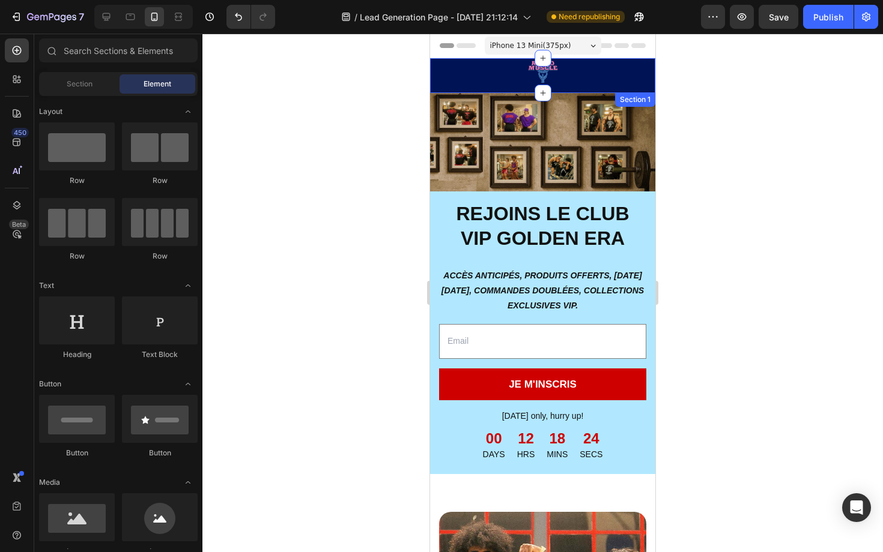
click at [515, 88] on div "Image Row" at bounding box center [542, 75] width 225 height 35
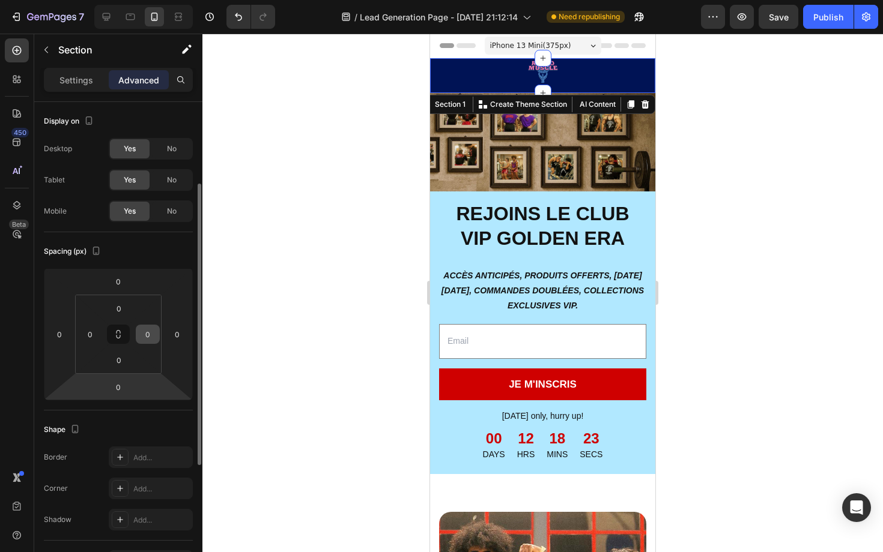
scroll to position [349, 0]
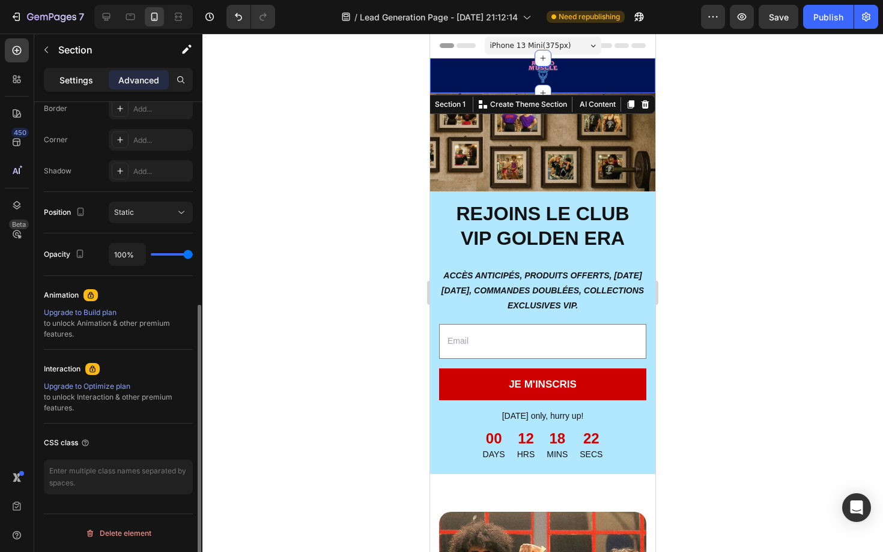
click at [70, 82] on p "Settings" at bounding box center [76, 80] width 34 height 13
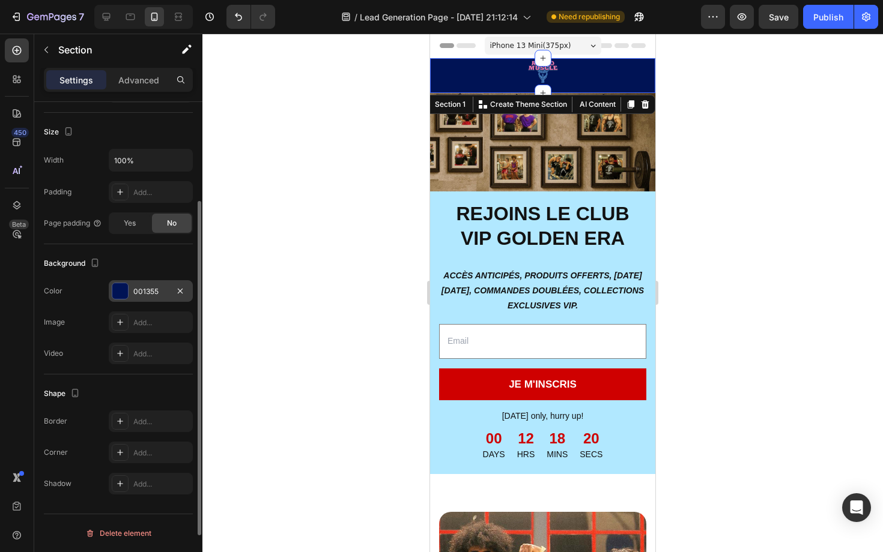
scroll to position [0, 0]
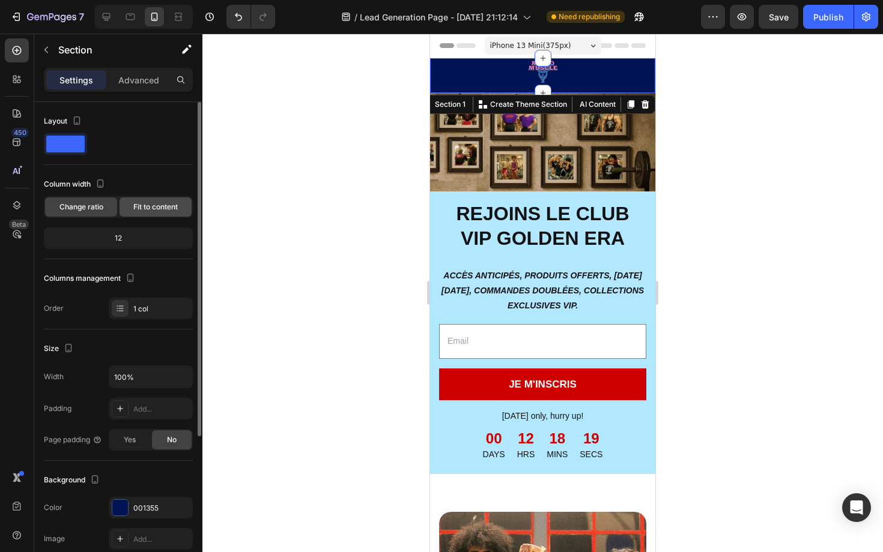
click at [155, 204] on span "Fit to content" at bounding box center [155, 207] width 44 height 11
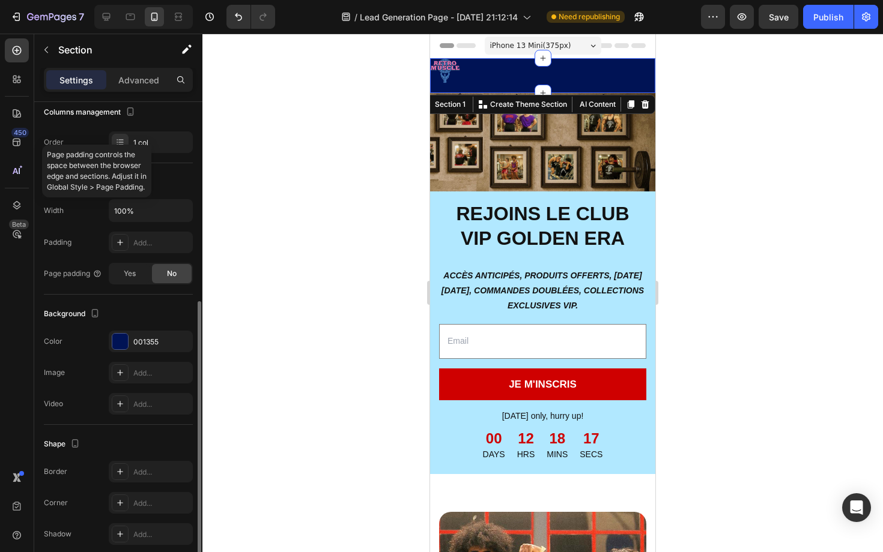
scroll to position [253, 0]
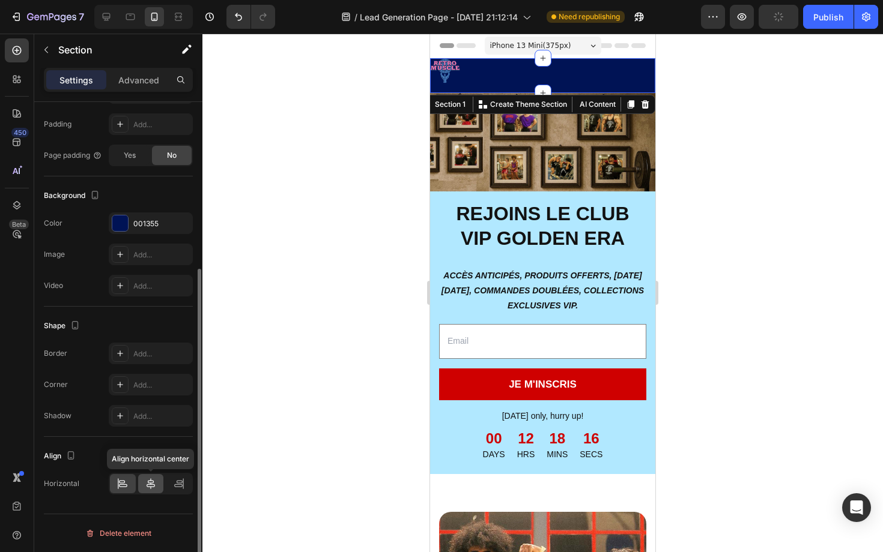
click at [156, 483] on icon at bounding box center [151, 484] width 12 height 12
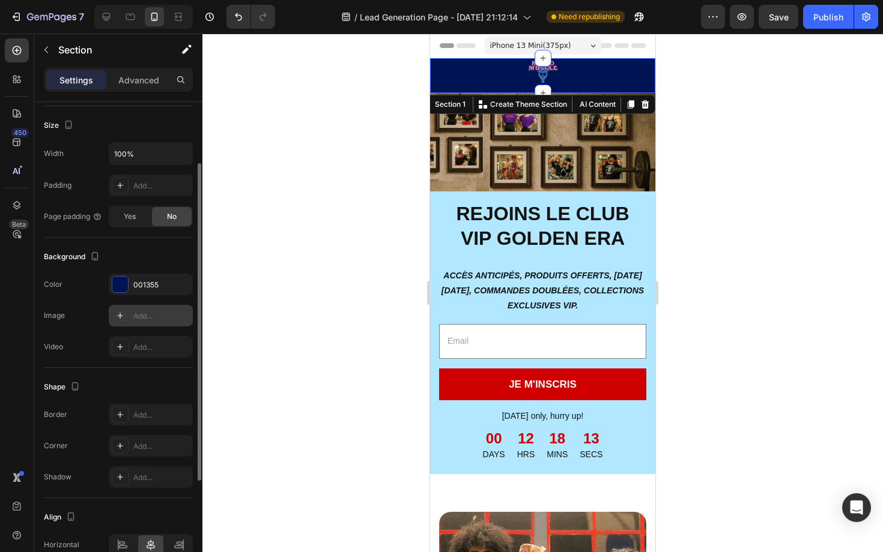
scroll to position [196, 0]
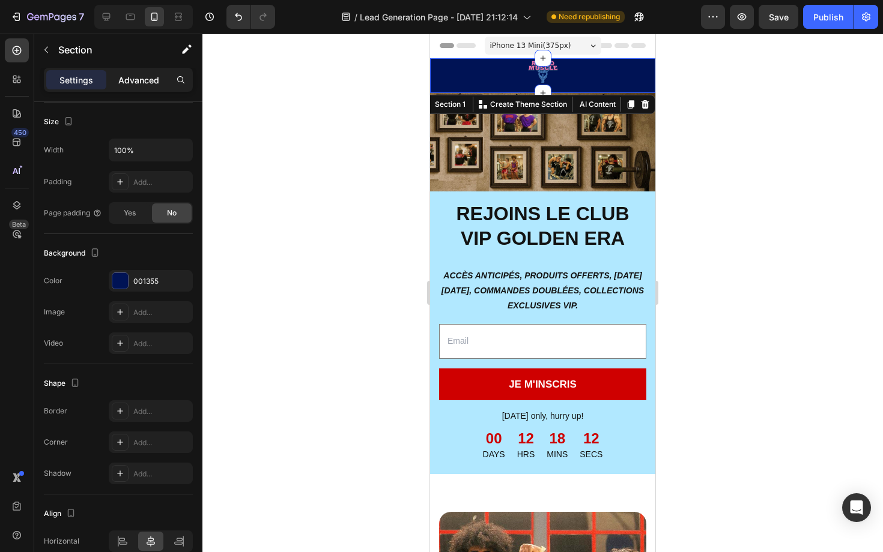
click at [144, 78] on p "Advanced" at bounding box center [138, 80] width 41 height 13
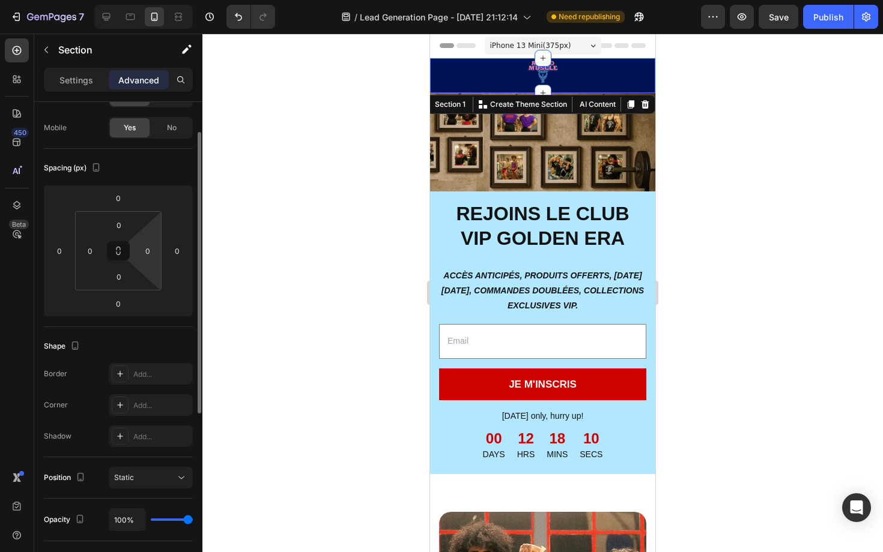
scroll to position [0, 0]
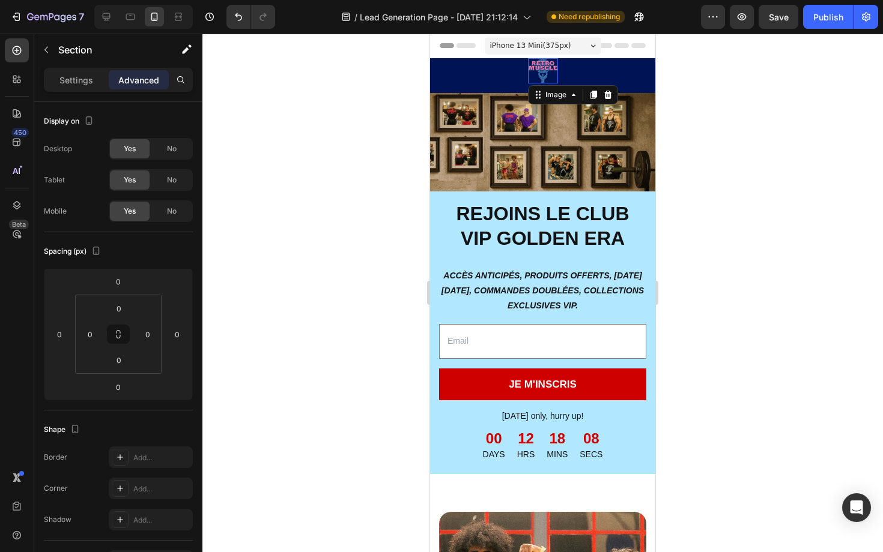
click at [550, 71] on img at bounding box center [543, 70] width 30 height 25
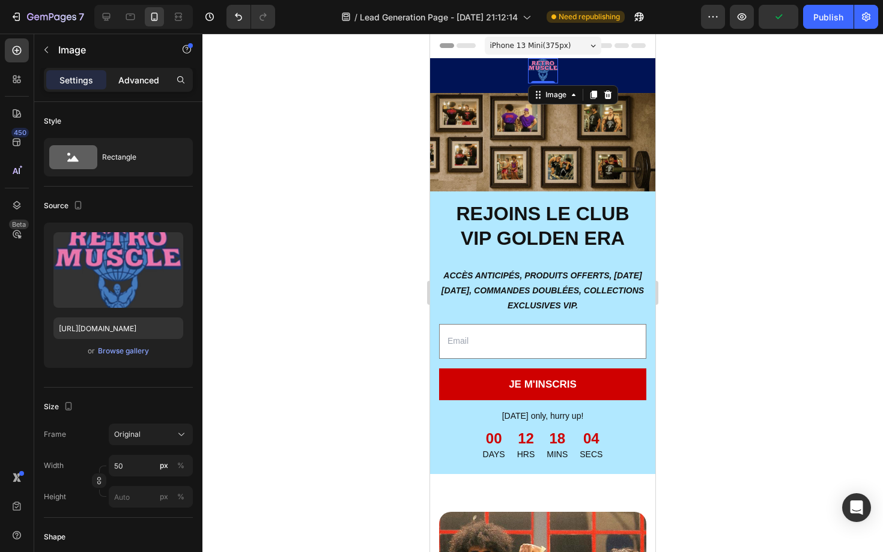
click at [139, 80] on p "Advanced" at bounding box center [138, 80] width 41 height 13
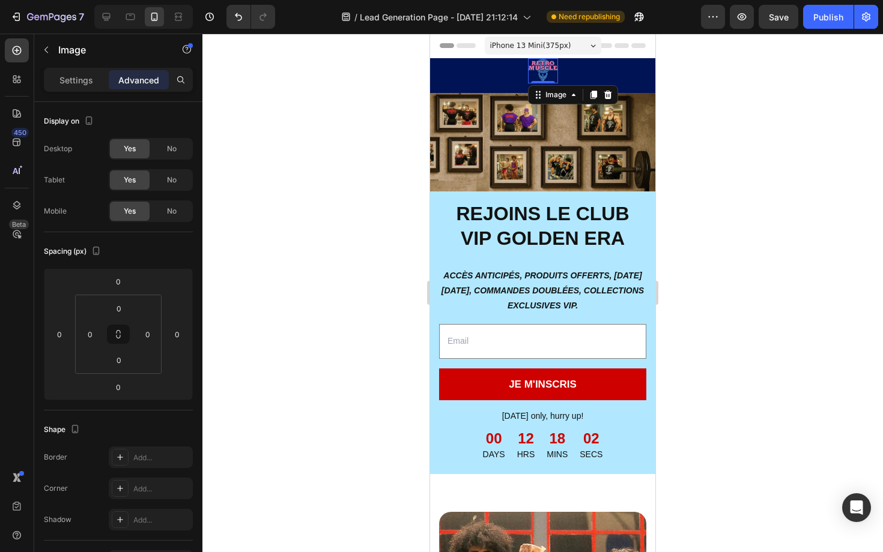
click at [331, 166] on div at bounding box center [542, 293] width 680 height 519
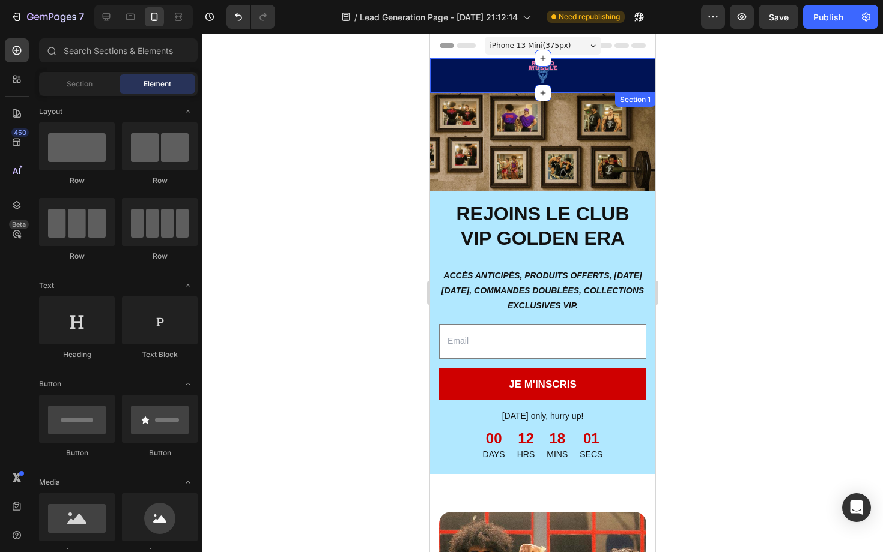
click at [453, 82] on div "Image Row Section 1" at bounding box center [542, 75] width 225 height 35
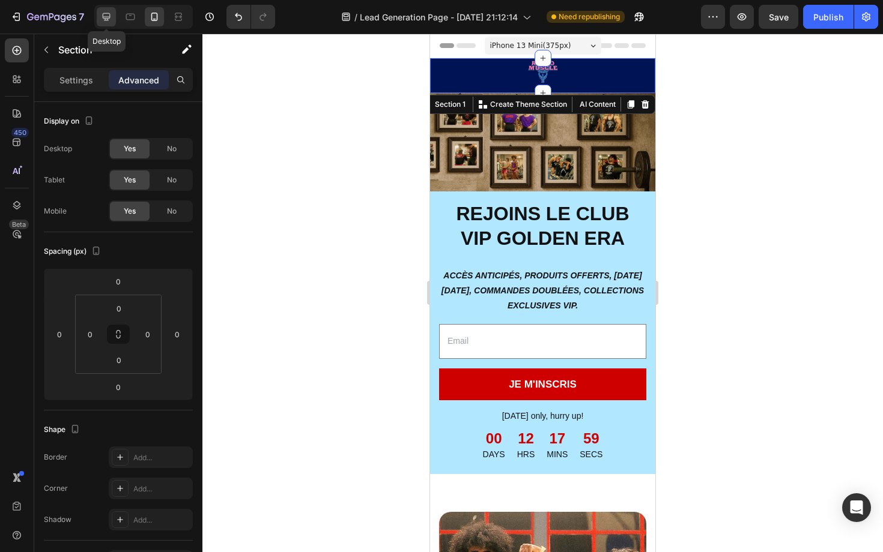
click at [107, 20] on icon at bounding box center [106, 17] width 12 height 12
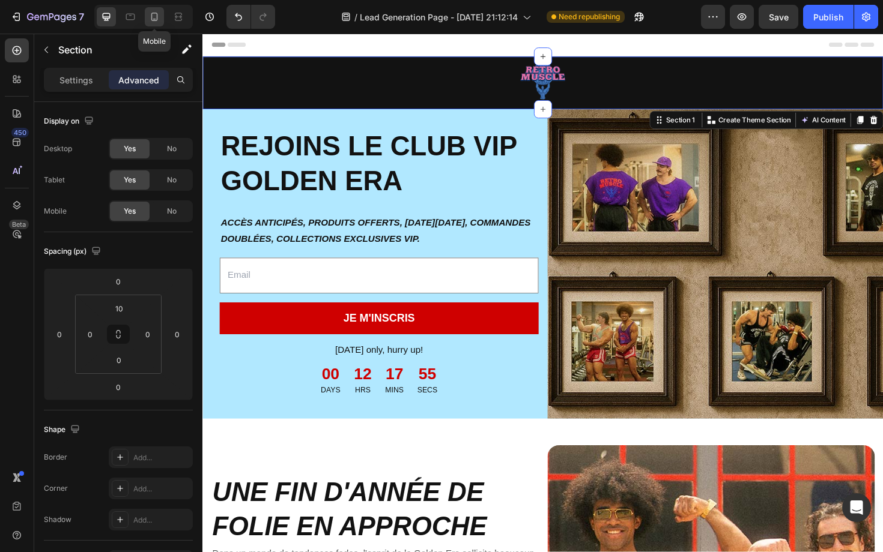
click at [156, 19] on icon at bounding box center [154, 17] width 12 height 12
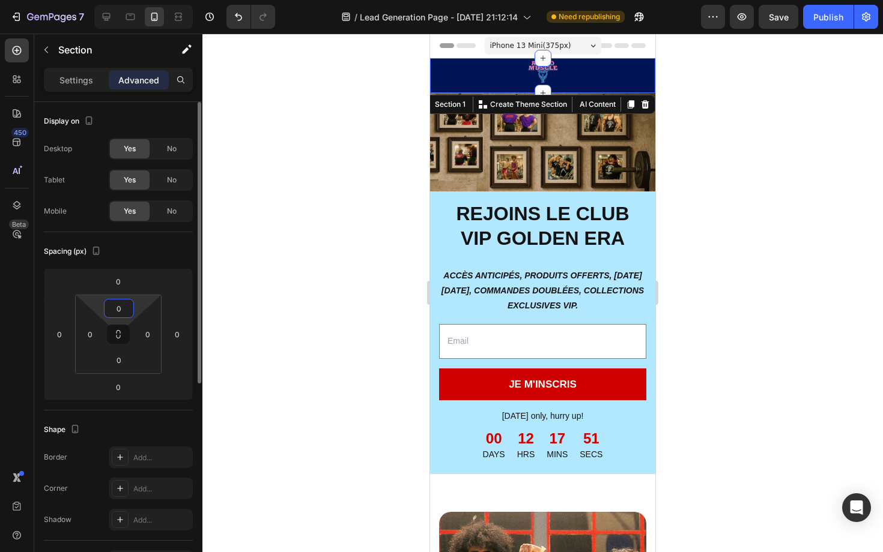
click at [124, 306] on input "0" at bounding box center [119, 309] width 24 height 18
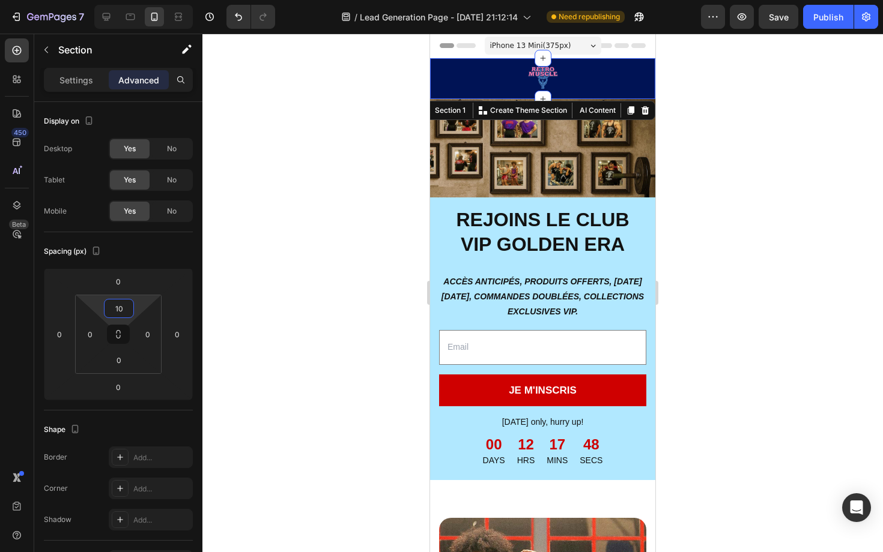
type input "10"
click at [349, 228] on div at bounding box center [542, 293] width 680 height 519
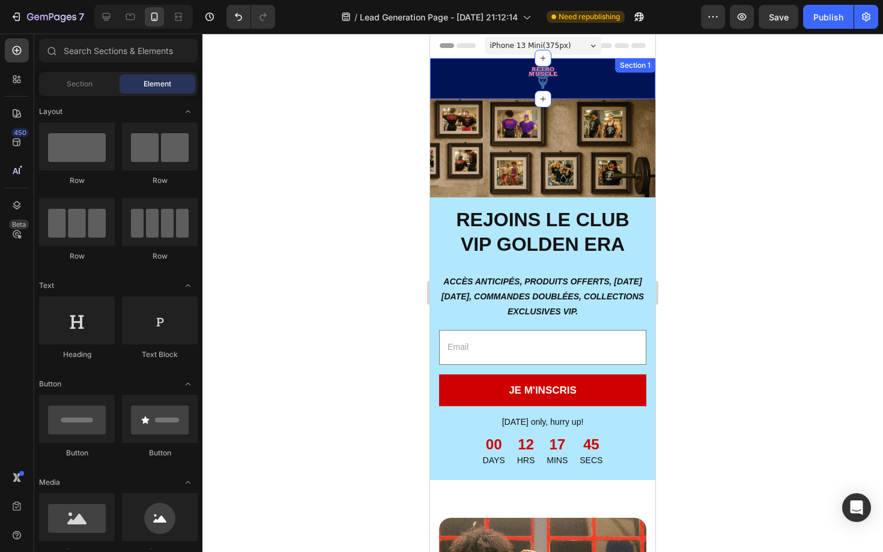
click at [480, 86] on div "Image Row Section 1" at bounding box center [542, 78] width 225 height 41
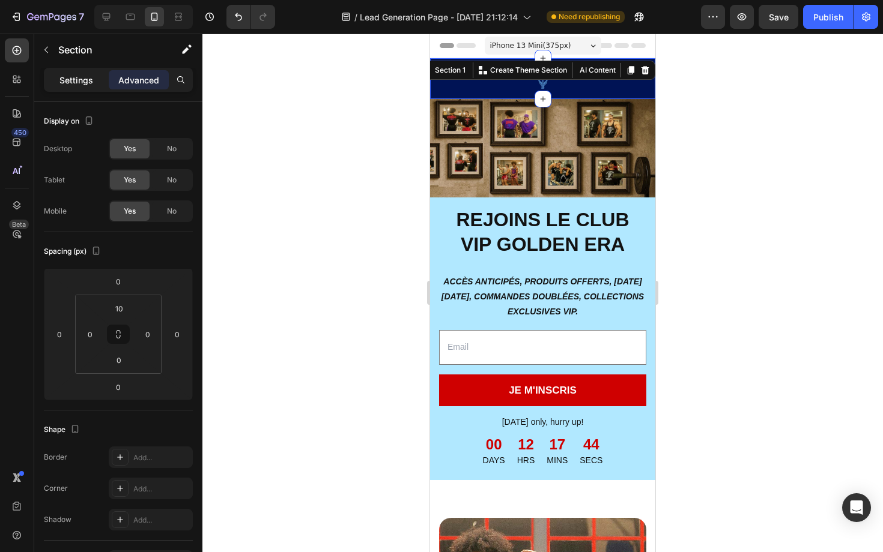
click at [74, 81] on p "Settings" at bounding box center [76, 80] width 34 height 13
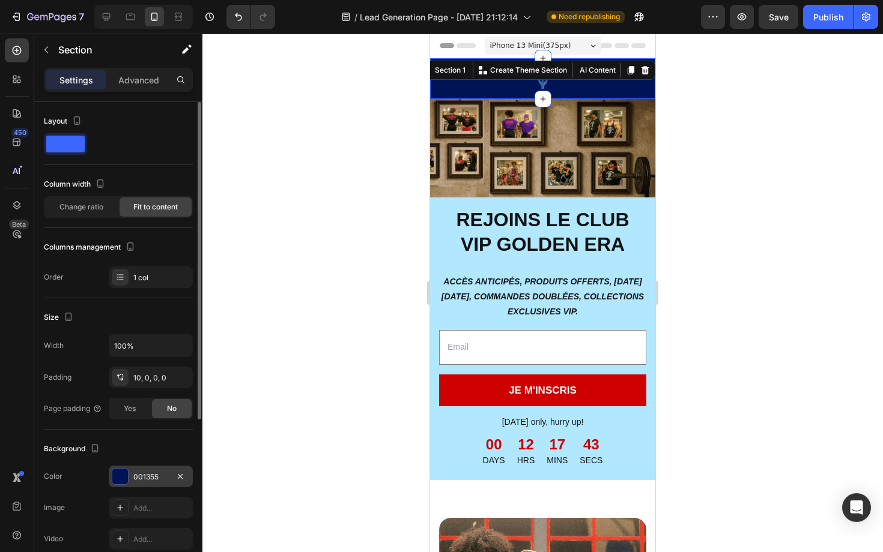
click at [127, 477] on div at bounding box center [120, 477] width 16 height 16
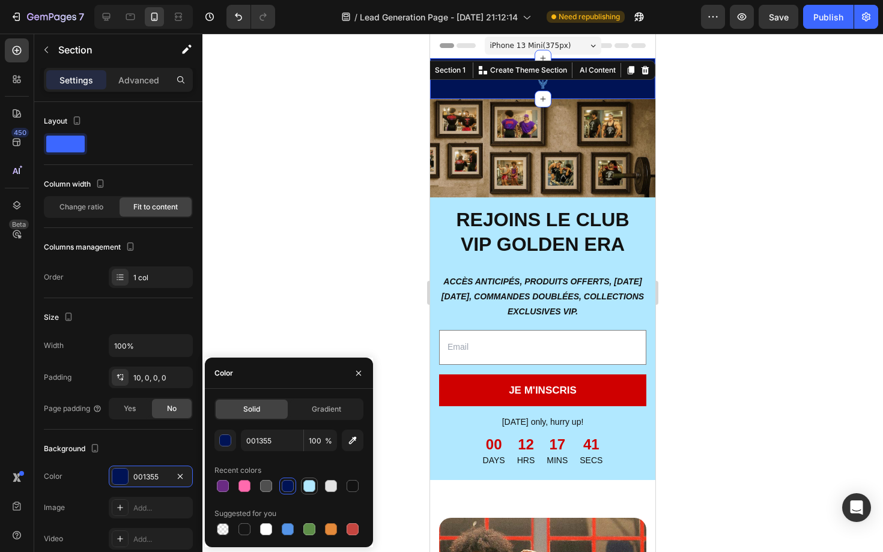
click at [312, 488] on div at bounding box center [309, 486] width 12 height 12
type input "B1E8FF"
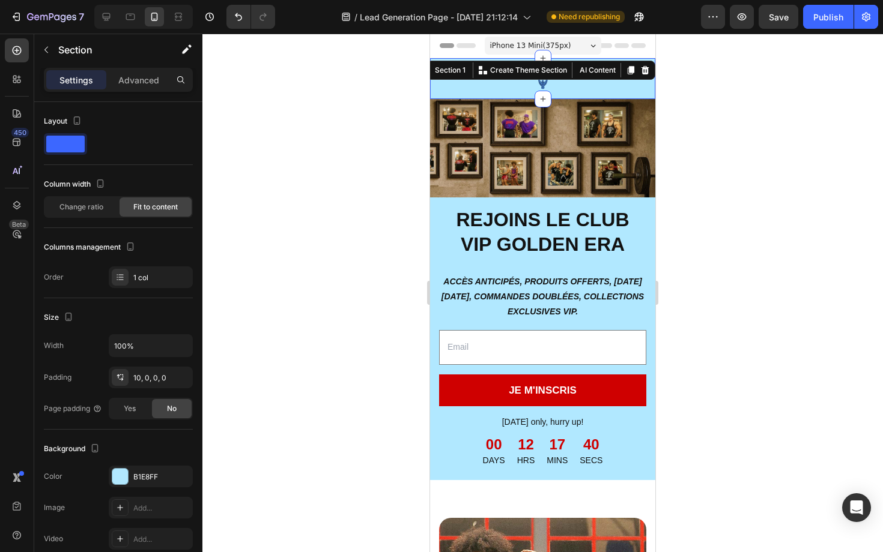
click at [357, 271] on div at bounding box center [542, 293] width 680 height 519
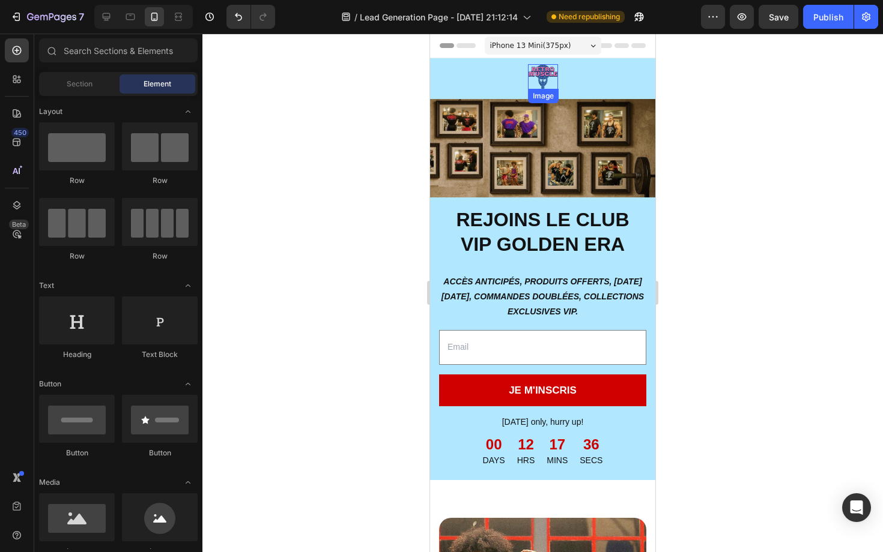
click at [541, 79] on img at bounding box center [543, 76] width 30 height 25
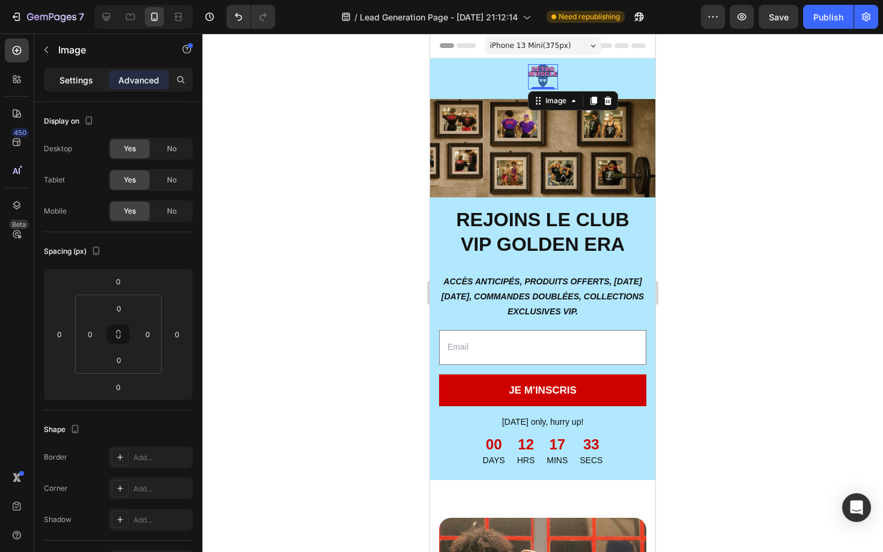
click at [59, 80] on p "Settings" at bounding box center [76, 80] width 34 height 13
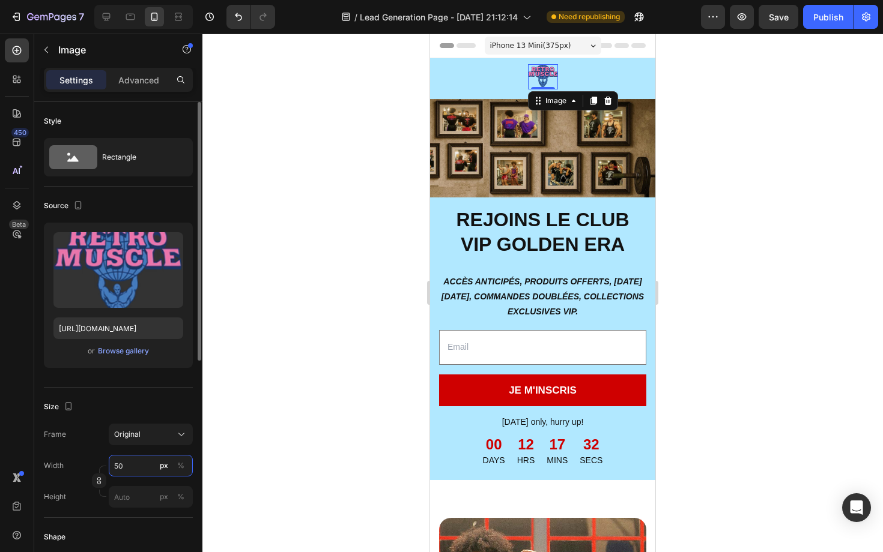
click at [119, 468] on input "50" at bounding box center [151, 466] width 84 height 22
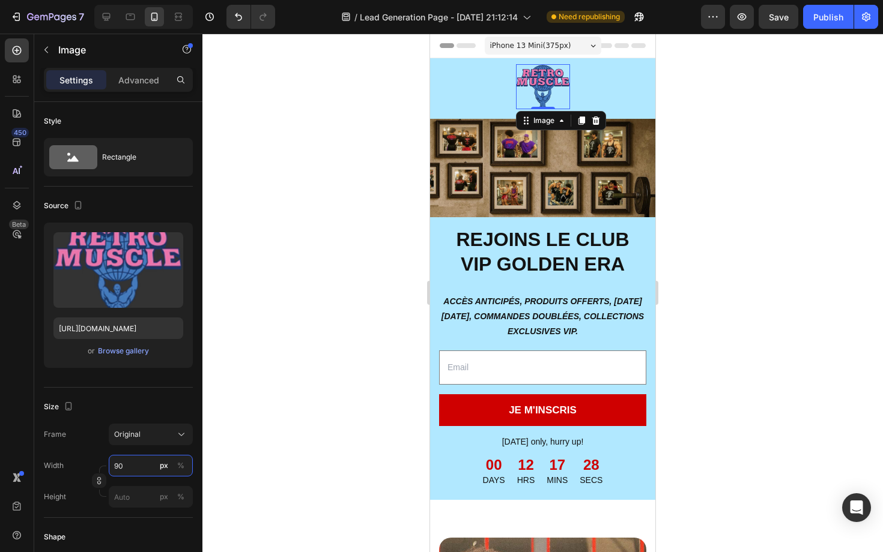
type input "90"
click at [344, 380] on div at bounding box center [542, 293] width 680 height 519
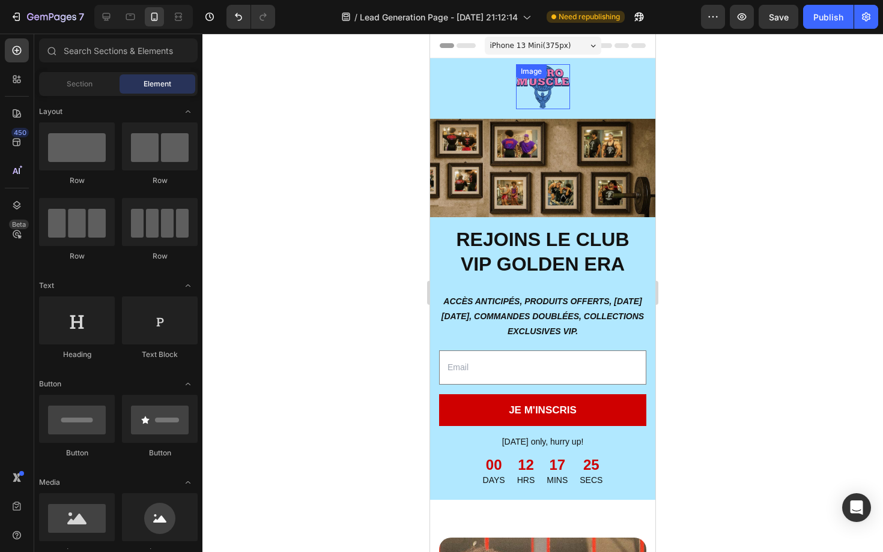
click at [549, 84] on div "Image" at bounding box center [543, 86] width 54 height 45
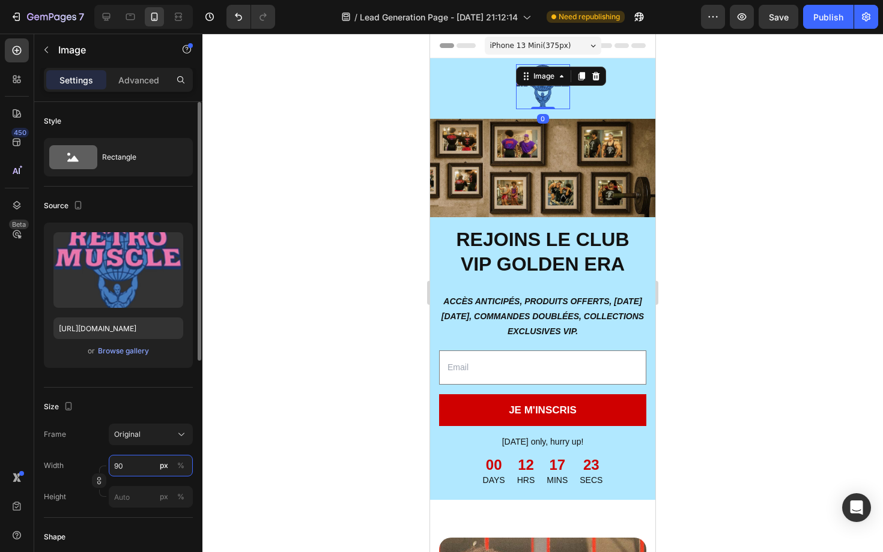
click at [135, 461] on input "90" at bounding box center [151, 466] width 84 height 22
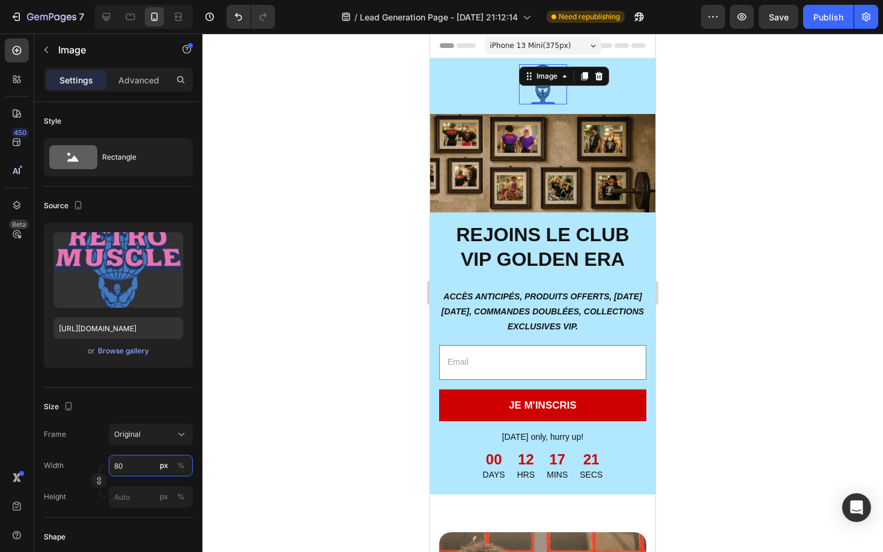
type input "80"
click at [362, 305] on div at bounding box center [542, 293] width 680 height 519
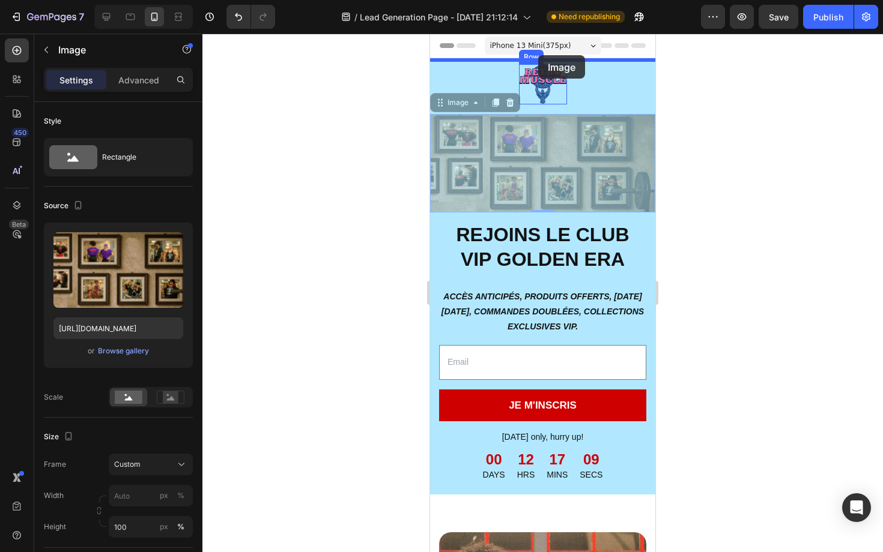
drag, startPoint x: 534, startPoint y: 148, endPoint x: 538, endPoint y: 56, distance: 92.6
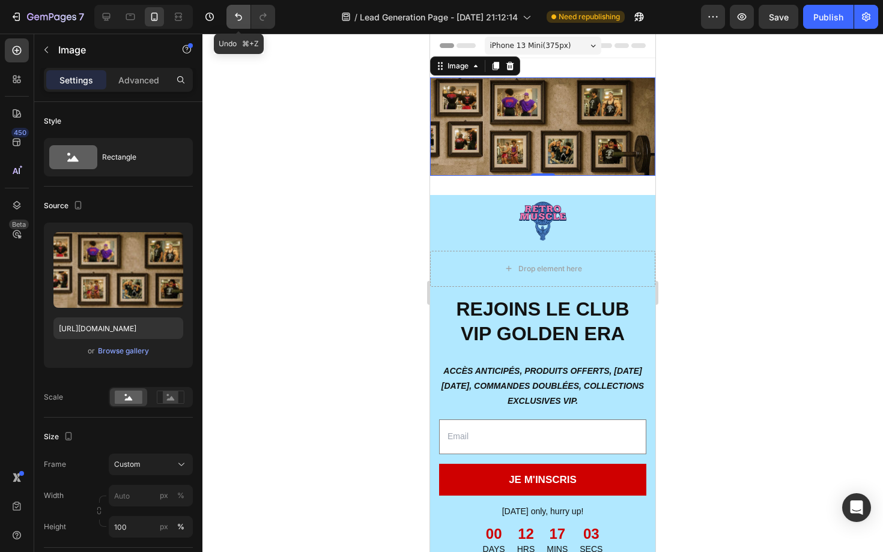
click at [239, 18] on icon "Undo/Redo" at bounding box center [238, 17] width 12 height 12
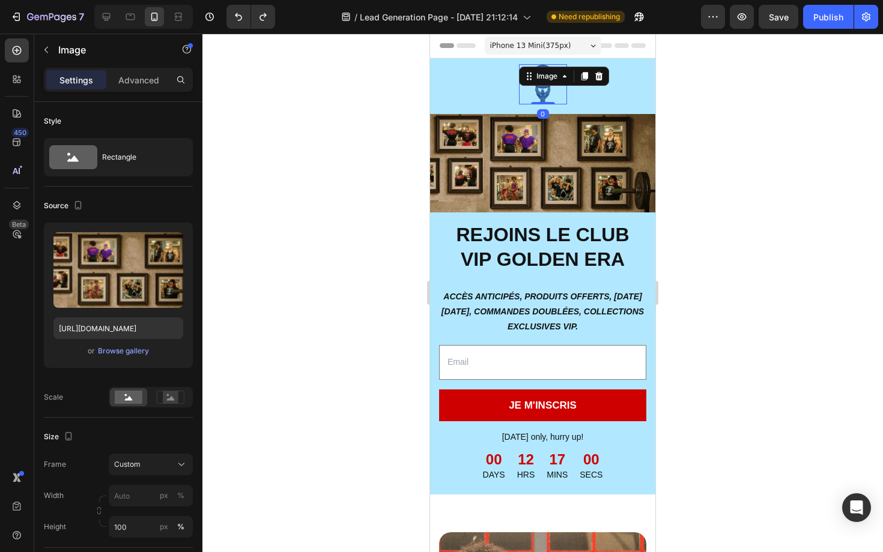
click at [554, 85] on div "Image 0" at bounding box center [543, 84] width 48 height 40
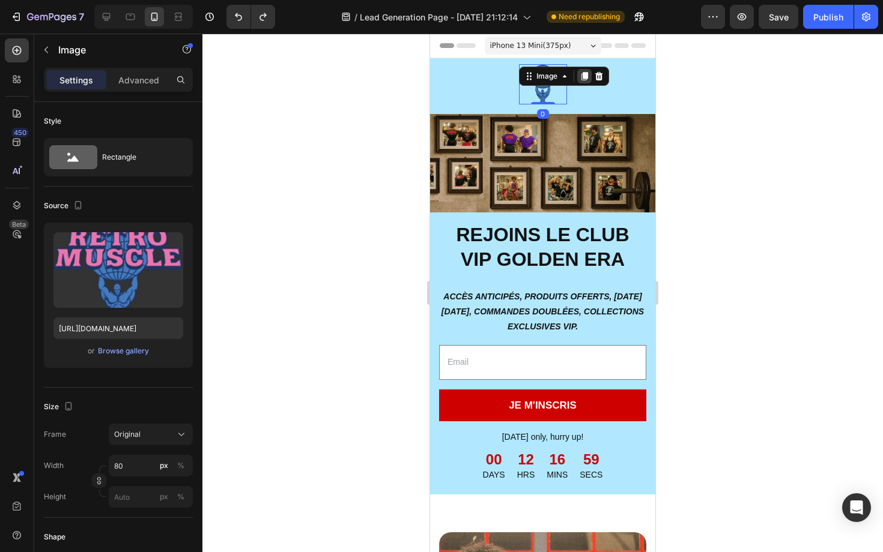
click at [584, 74] on icon at bounding box center [584, 76] width 7 height 8
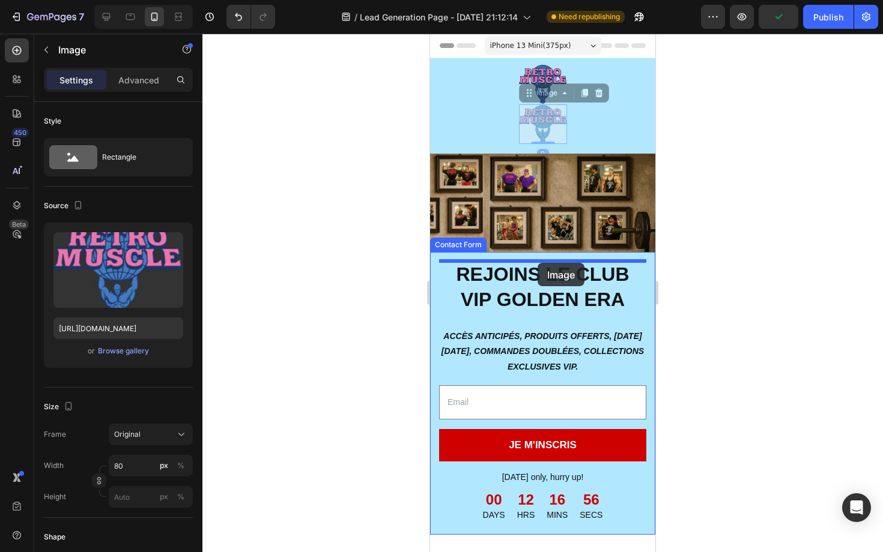
drag, startPoint x: 533, startPoint y: 93, endPoint x: 537, endPoint y: 263, distance: 170.0
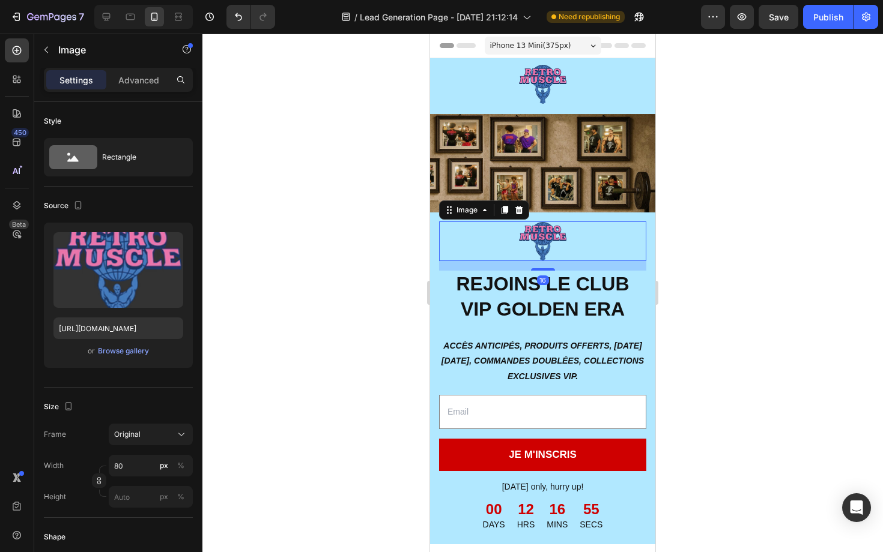
click at [352, 355] on div at bounding box center [542, 293] width 680 height 519
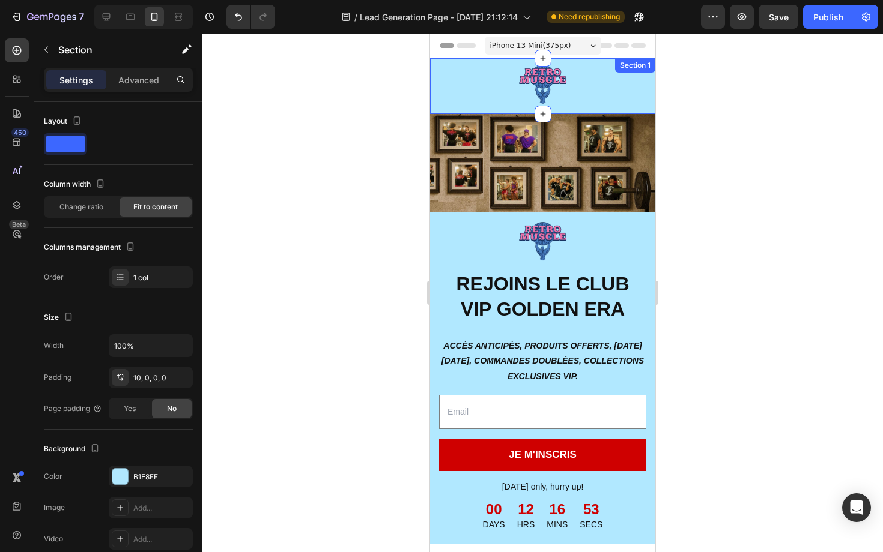
click at [476, 85] on div "Image Row Section 1" at bounding box center [542, 86] width 225 height 56
click at [148, 78] on p "Advanced" at bounding box center [138, 80] width 41 height 13
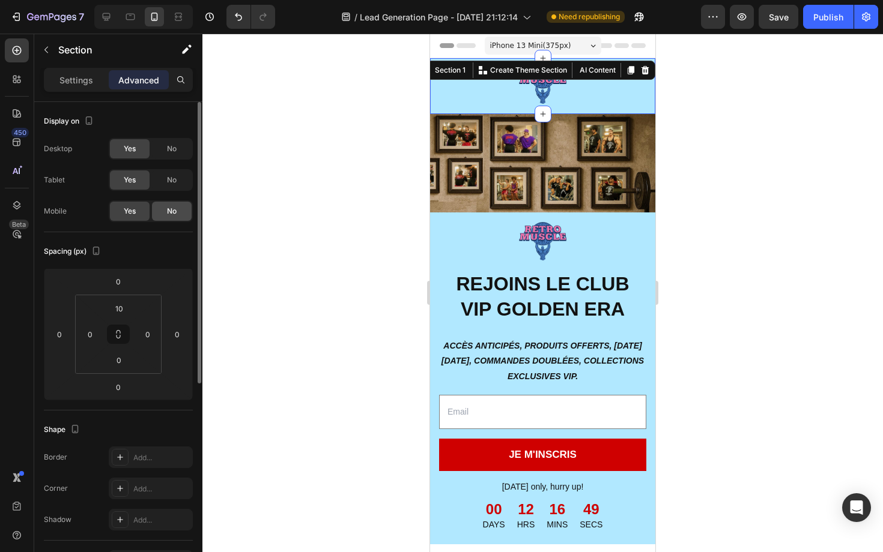
click at [179, 209] on div "No" at bounding box center [172, 211] width 40 height 19
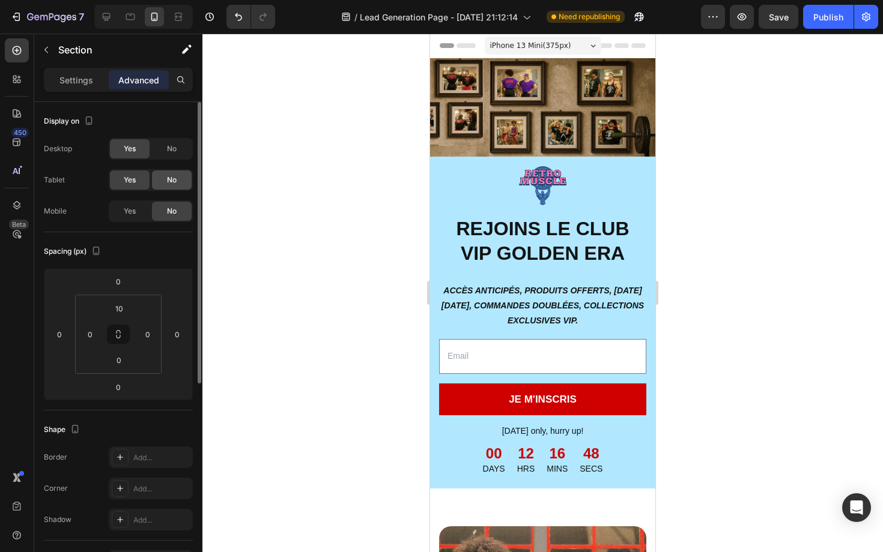
click at [180, 183] on div "No" at bounding box center [172, 180] width 40 height 19
click at [308, 218] on div at bounding box center [542, 293] width 680 height 519
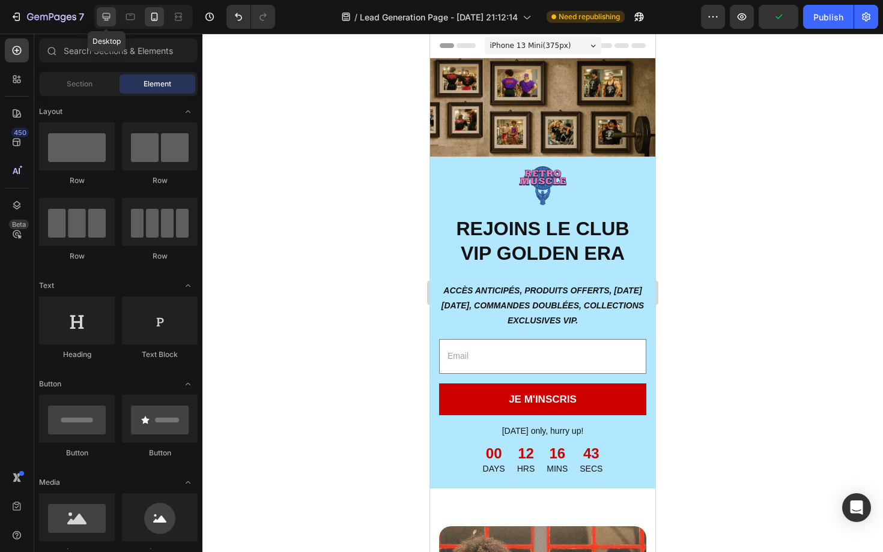
click at [104, 19] on icon at bounding box center [106, 17] width 12 height 12
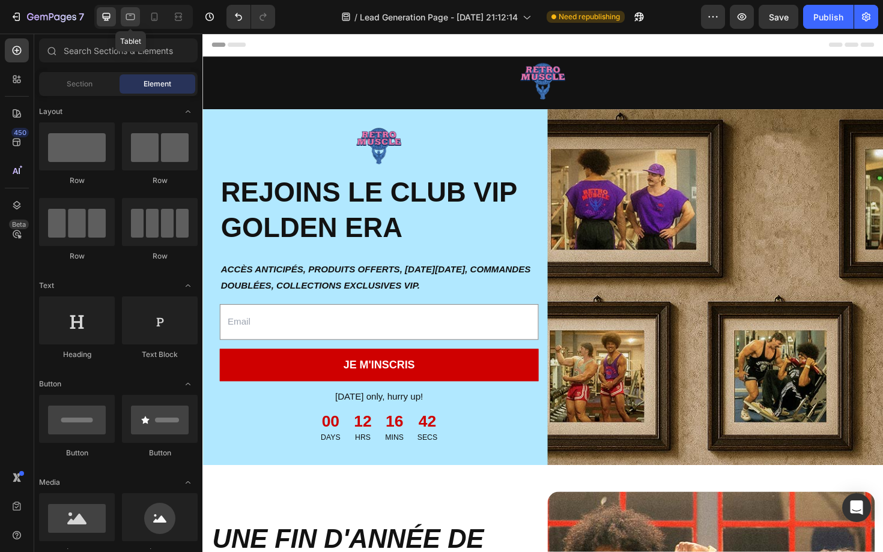
click at [138, 18] on div at bounding box center [130, 16] width 19 height 19
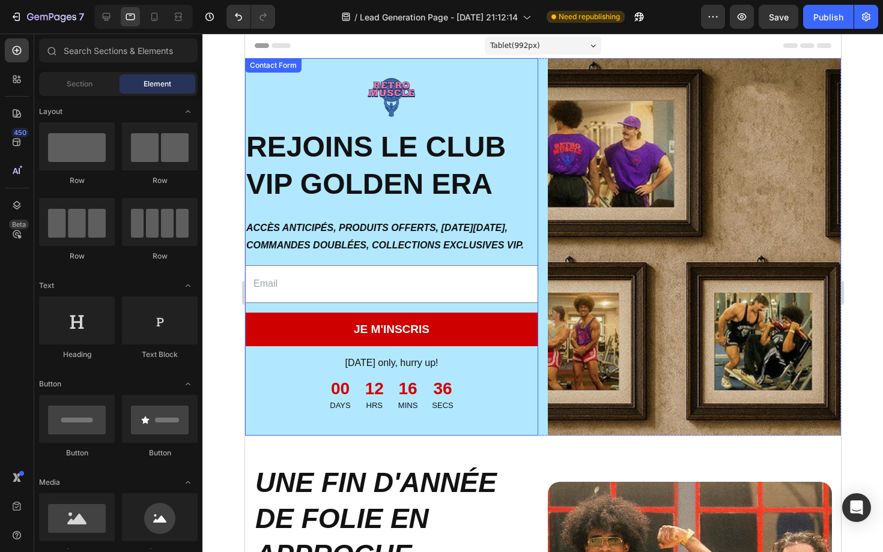
click at [504, 205] on div "Image REJOINS LE CLUB VIP GOLDEN ERA Heading ACCÈS ANTICIPÉS, PRODUITS OFFERTS,…" at bounding box center [390, 247] width 293 height 378
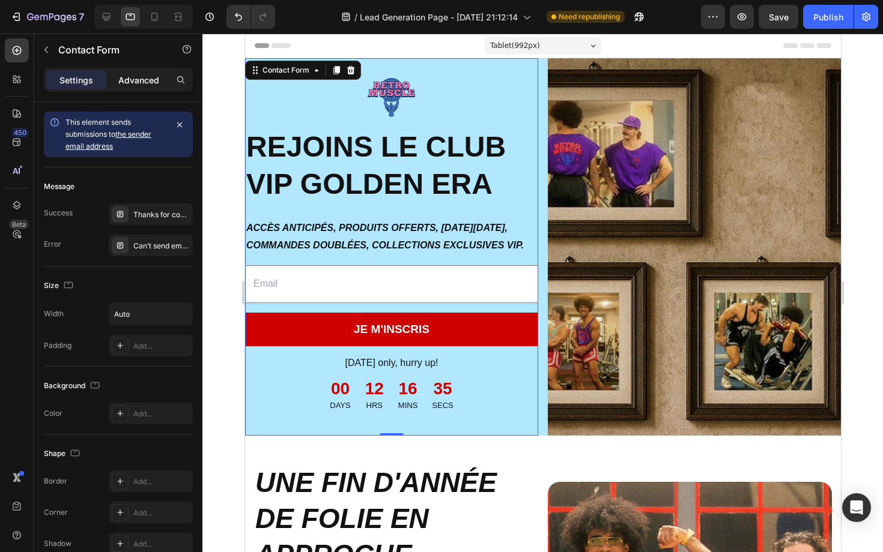
click at [148, 82] on p "Advanced" at bounding box center [138, 80] width 41 height 13
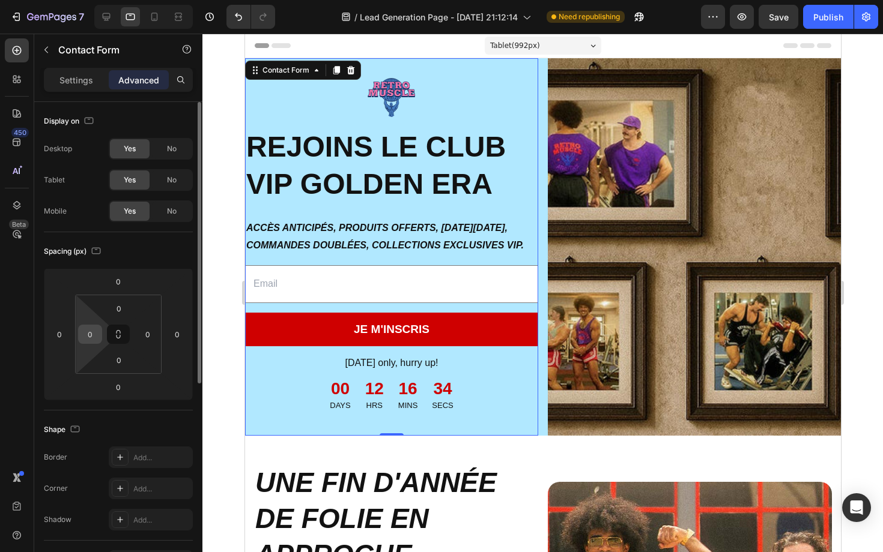
click at [96, 334] on input "0" at bounding box center [90, 334] width 18 height 18
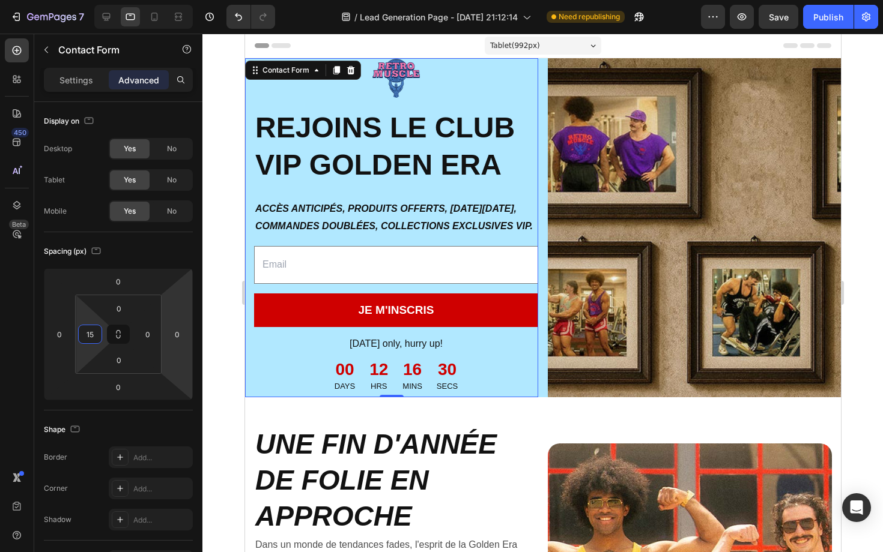
type input "15"
click at [221, 308] on div at bounding box center [542, 293] width 680 height 519
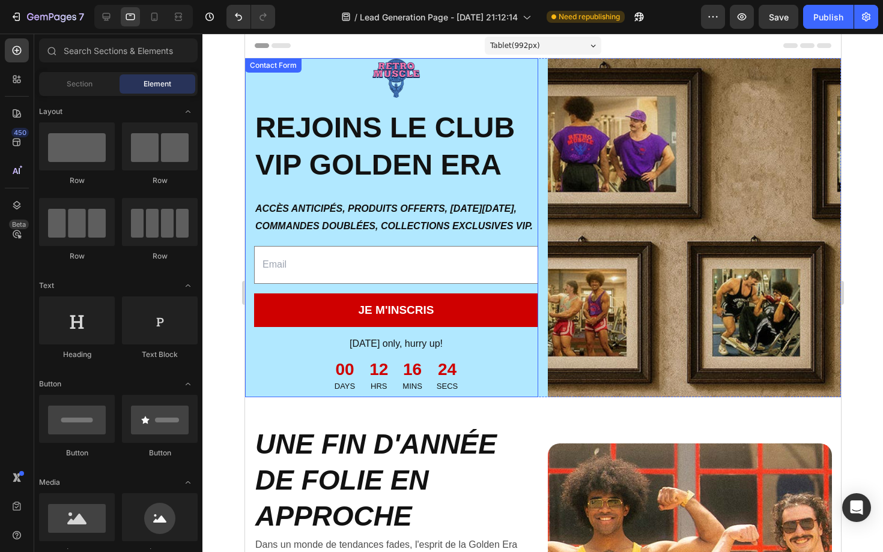
click at [426, 187] on div "Image REJOINS LE CLUB VIP GOLDEN ERA Heading ACCÈS ANTICIPÉS, PRODUITS OFFERTS,…" at bounding box center [390, 227] width 293 height 339
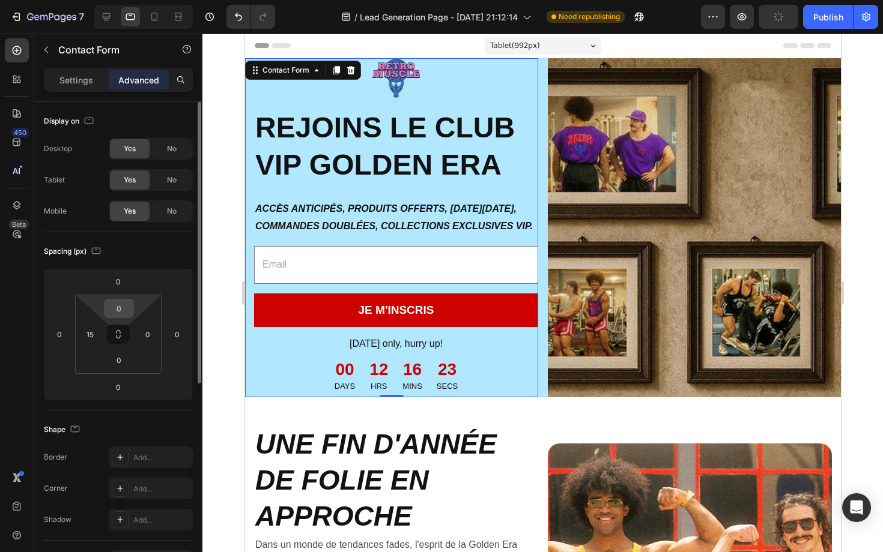
click at [119, 315] on input "0" at bounding box center [119, 309] width 24 height 18
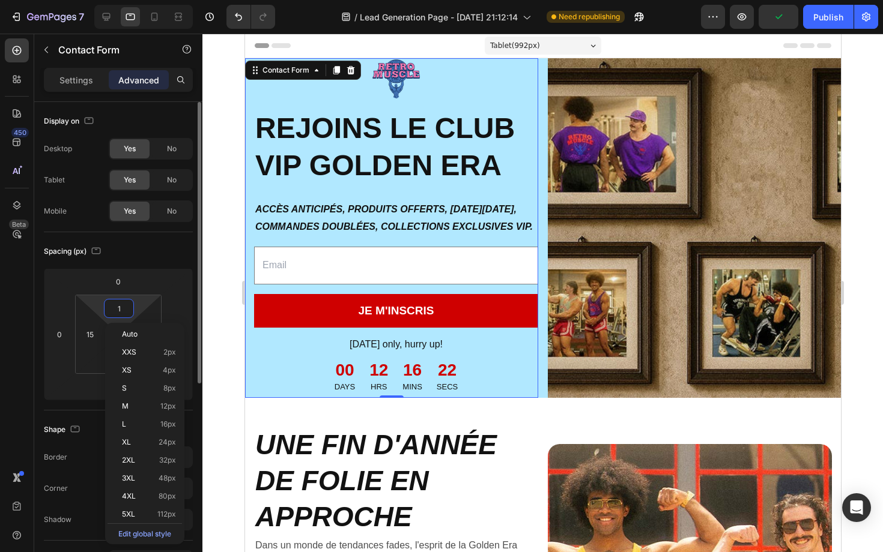
type input "15"
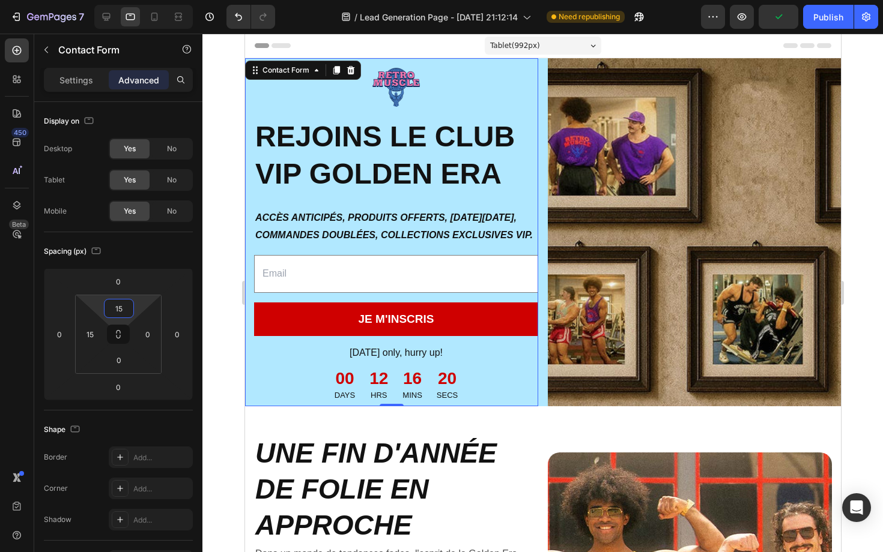
click at [226, 270] on div at bounding box center [542, 293] width 680 height 519
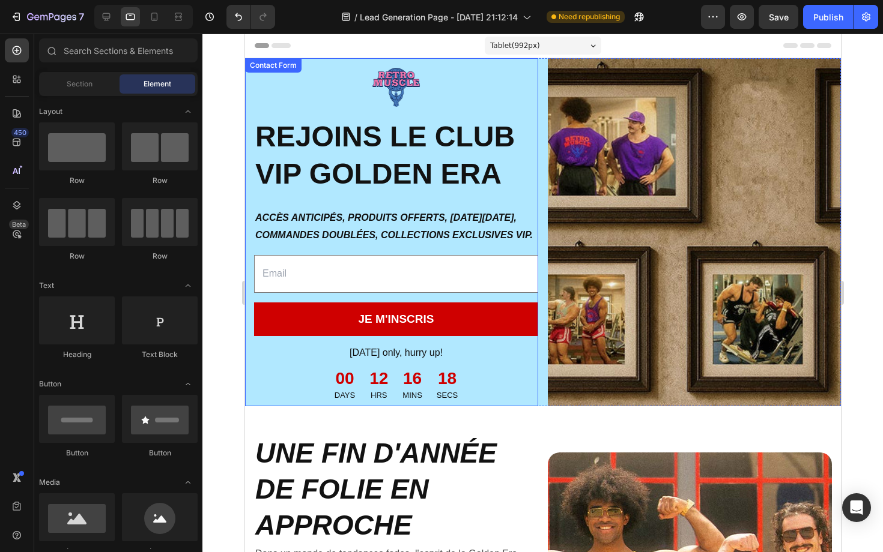
click at [316, 298] on div "Image REJOINS LE CLUB VIP GOLDEN ERA Heading ACCÈS ANTICIPÉS, PRODUITS OFFERTS,…" at bounding box center [390, 232] width 293 height 348
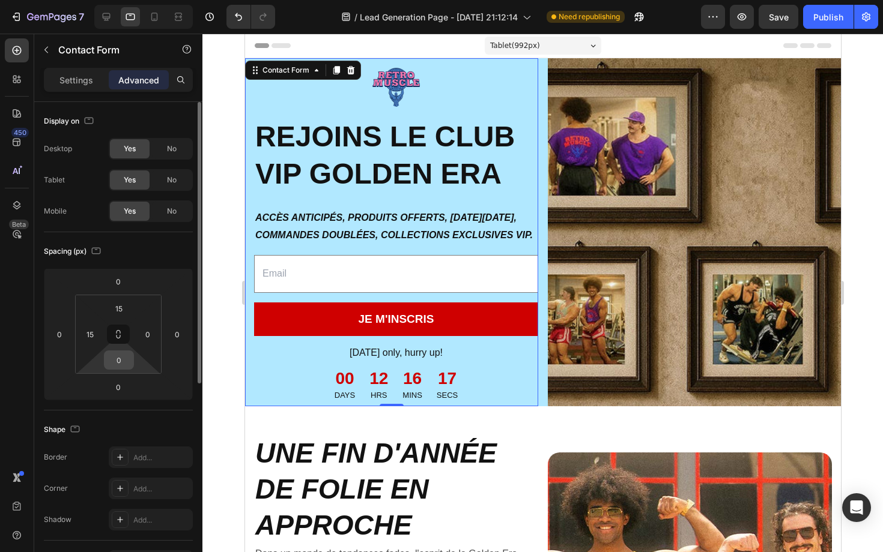
click at [126, 362] on input "0" at bounding box center [119, 360] width 24 height 18
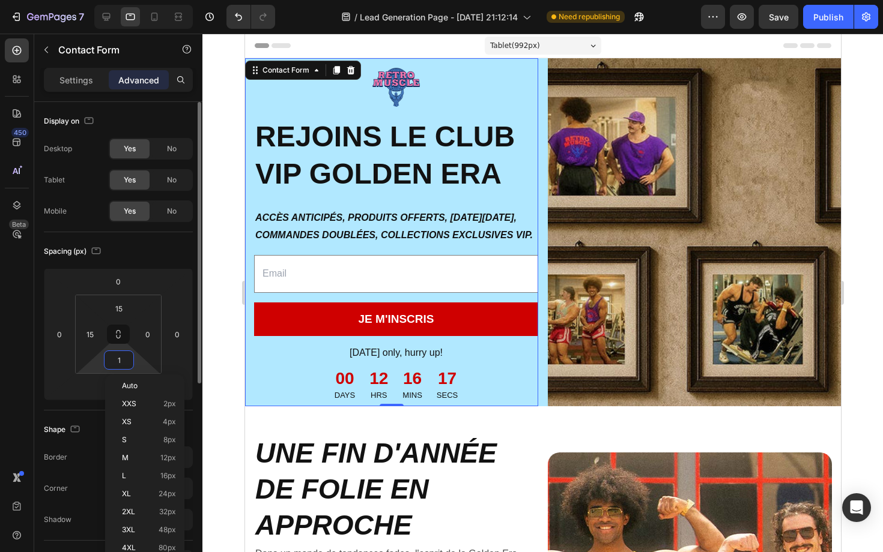
type input "15"
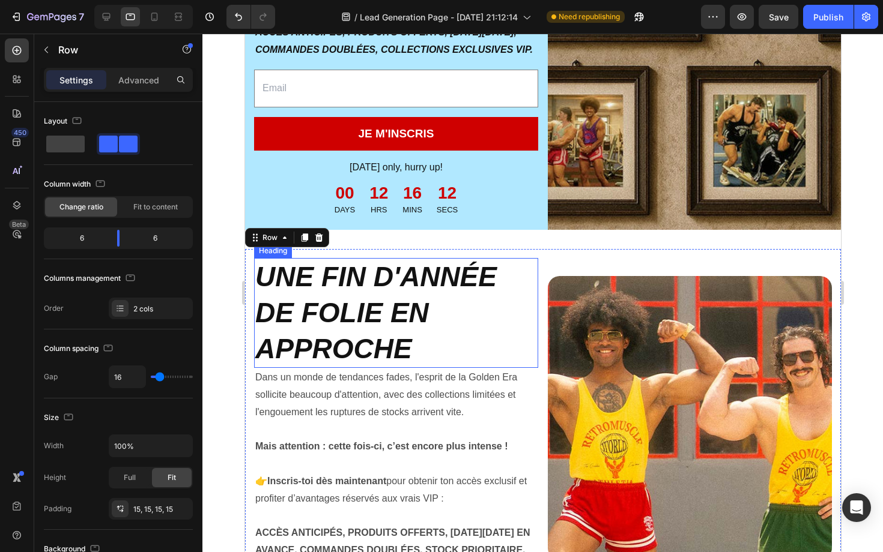
scroll to position [178, 0]
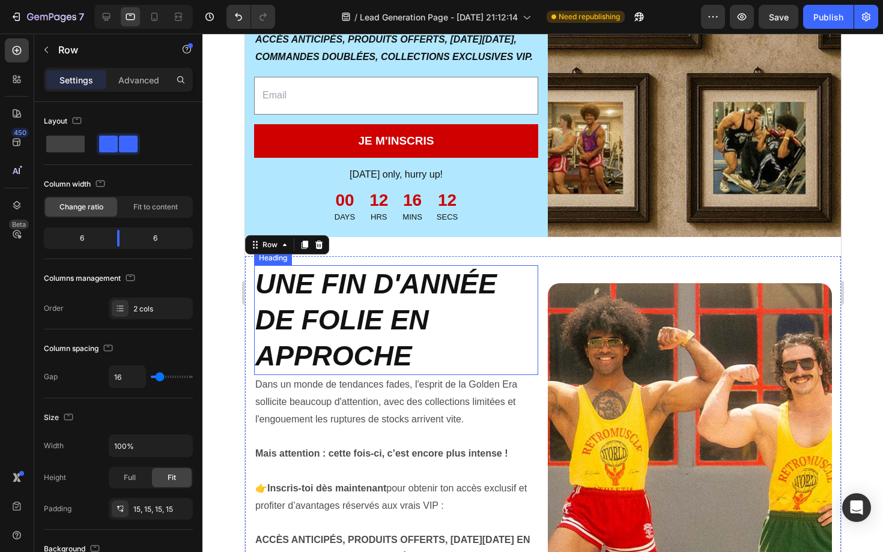
click at [329, 324] on strong "UNE FIN D'ANNÉE DE FOLIE EN APPROCHE" at bounding box center [375, 319] width 241 height 103
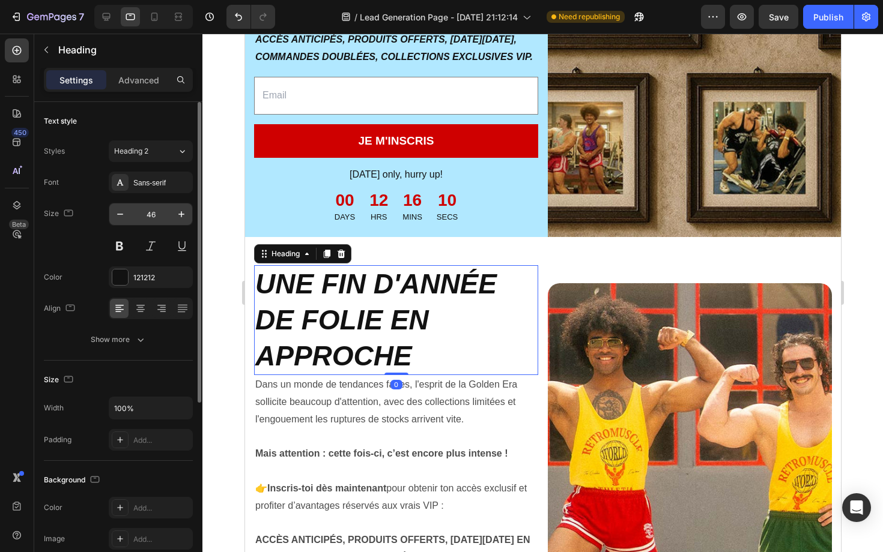
click at [151, 216] on input "46" at bounding box center [151, 215] width 40 height 22
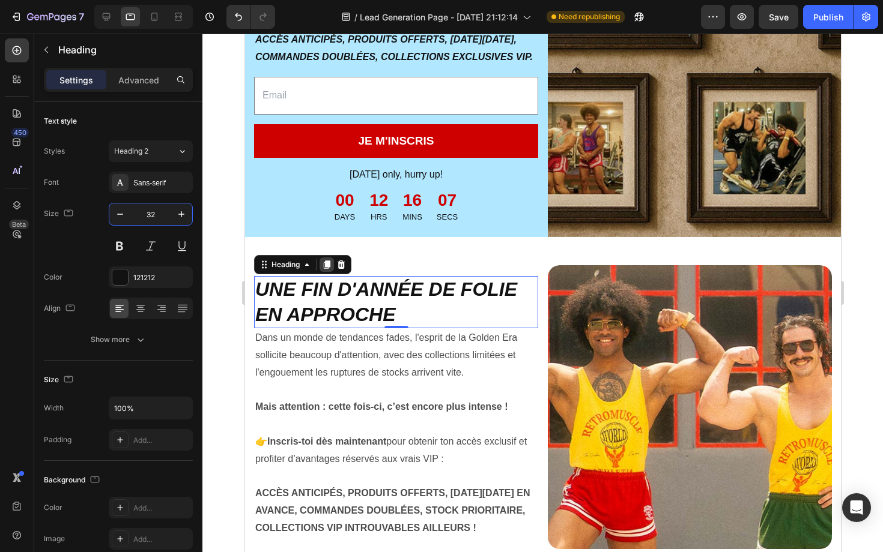
scroll to position [0, 0]
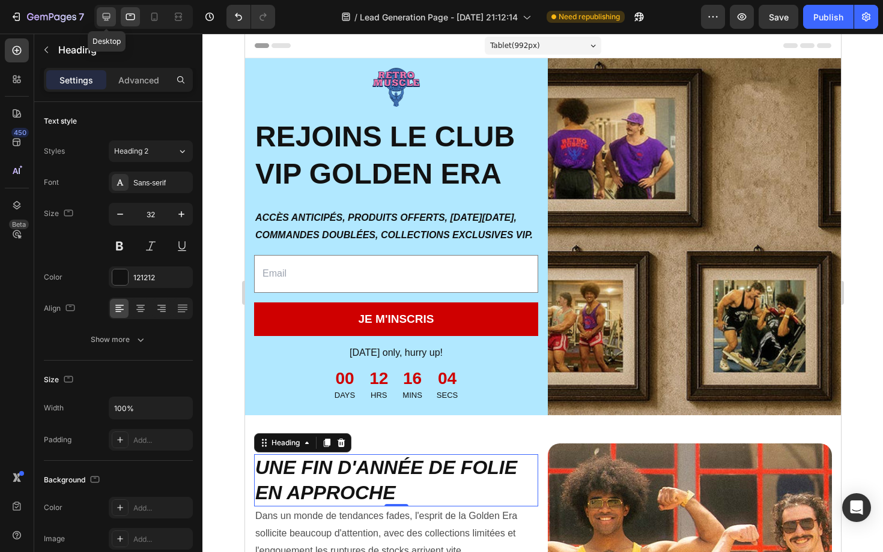
click at [109, 19] on icon at bounding box center [106, 17] width 12 height 12
type input "46"
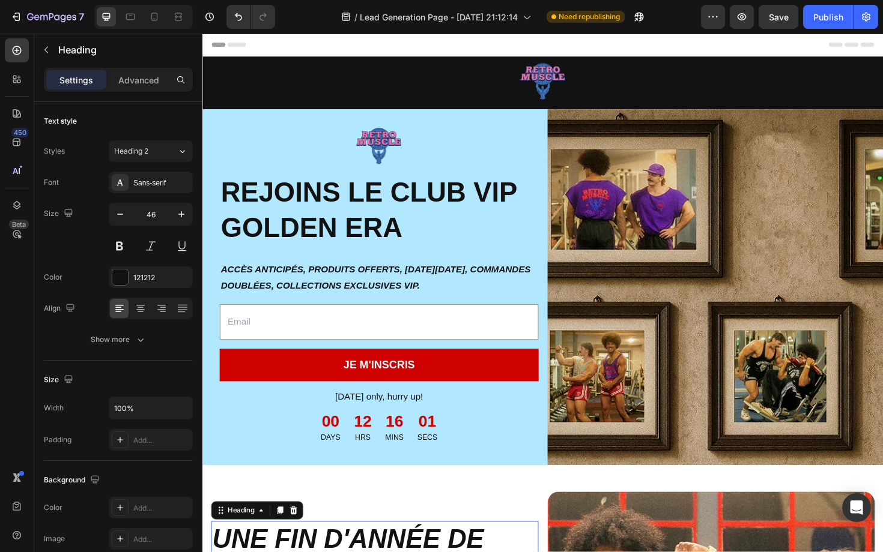
click at [330, 110] on div "Image Row" at bounding box center [562, 89] width 721 height 50
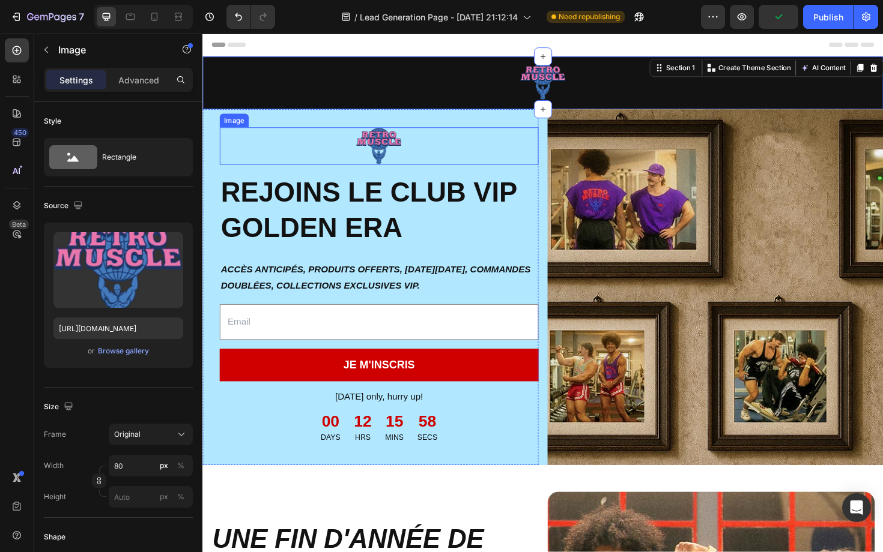
click at [400, 145] on img at bounding box center [389, 153] width 48 height 40
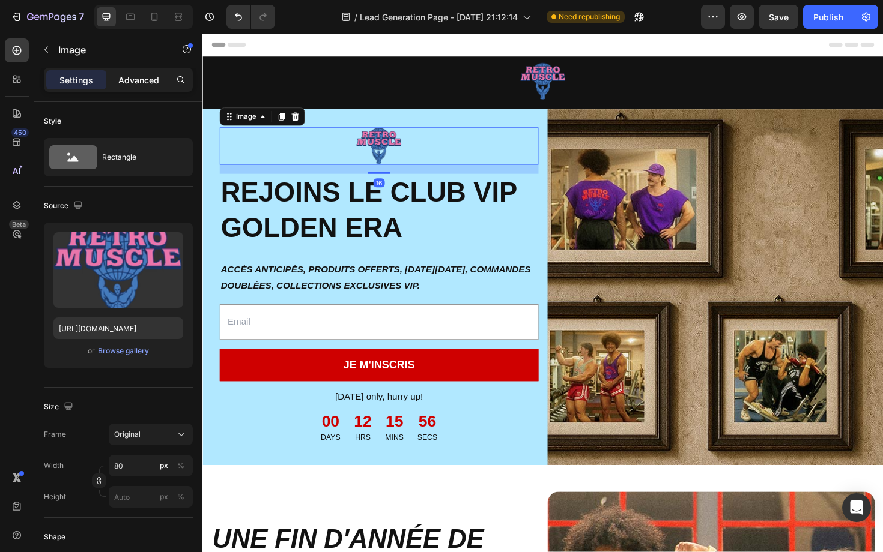
click at [146, 86] on div "Advanced" at bounding box center [139, 79] width 60 height 19
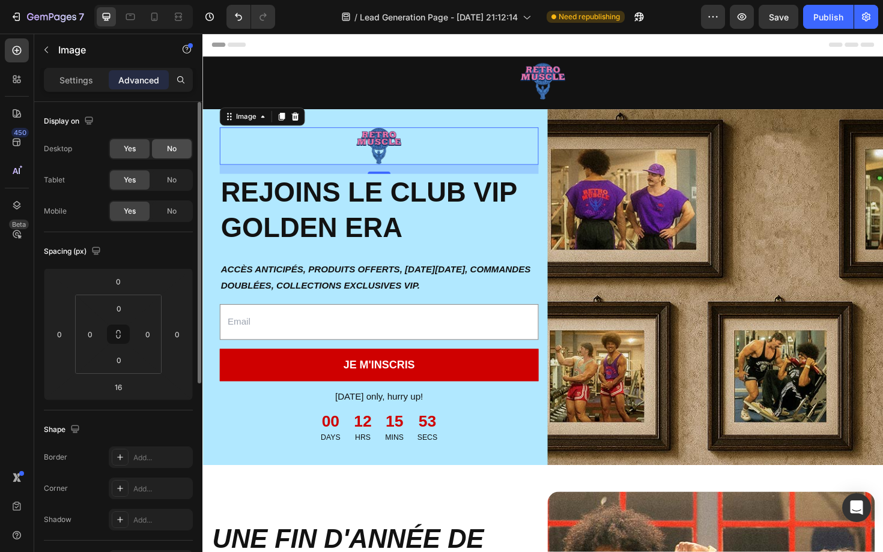
click at [175, 145] on span "No" at bounding box center [172, 149] width 10 height 11
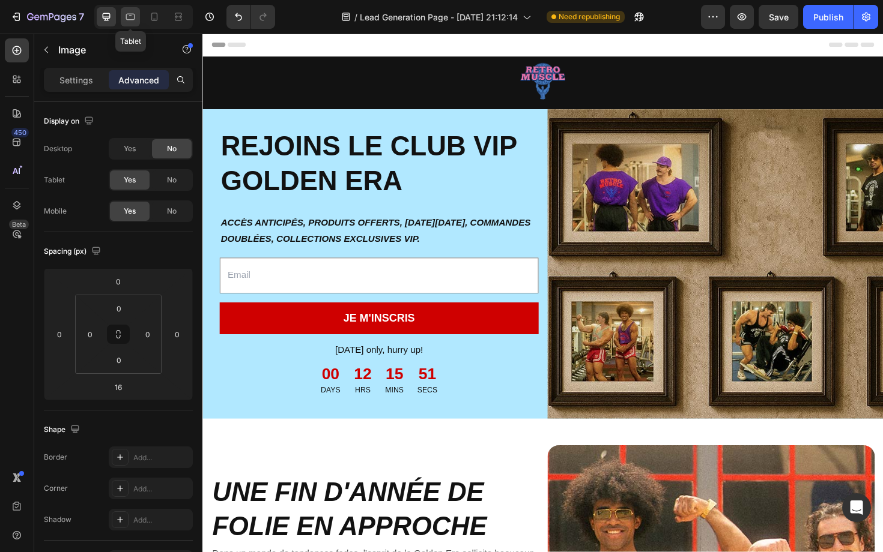
click at [128, 15] on icon at bounding box center [130, 17] width 12 height 12
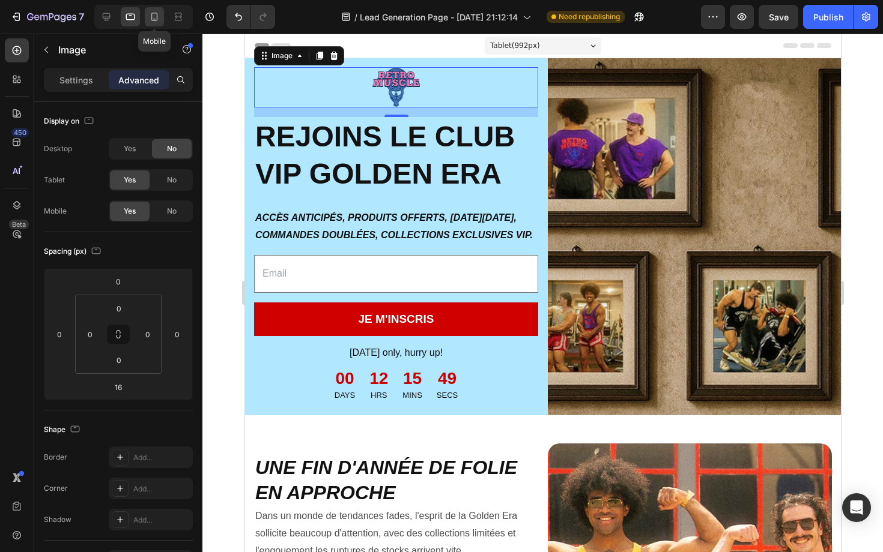
click at [157, 16] on icon at bounding box center [154, 17] width 7 height 8
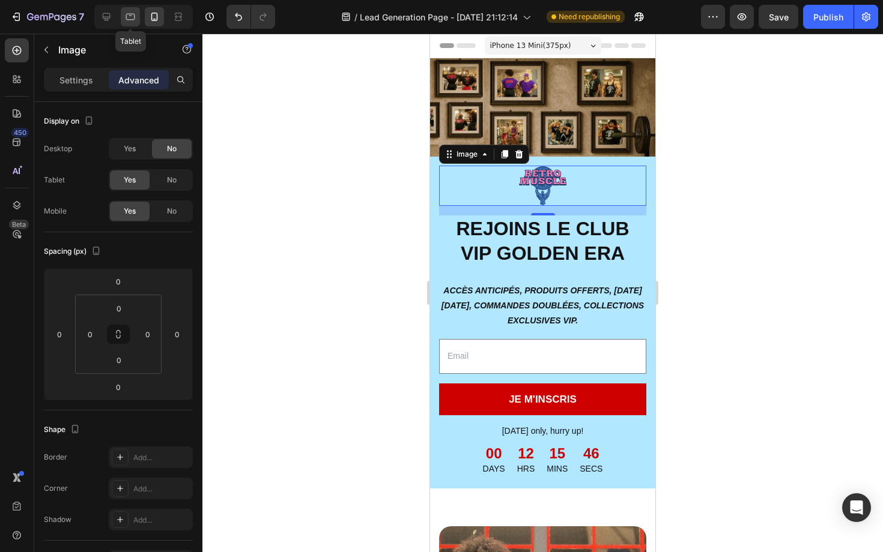
click at [126, 16] on icon at bounding box center [130, 17] width 12 height 12
type input "16"
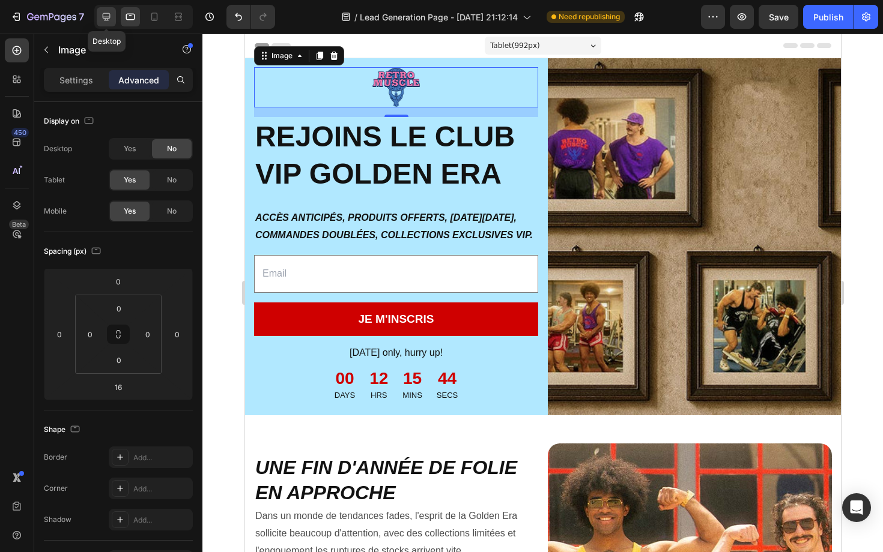
click at [110, 17] on icon at bounding box center [106, 17] width 12 height 12
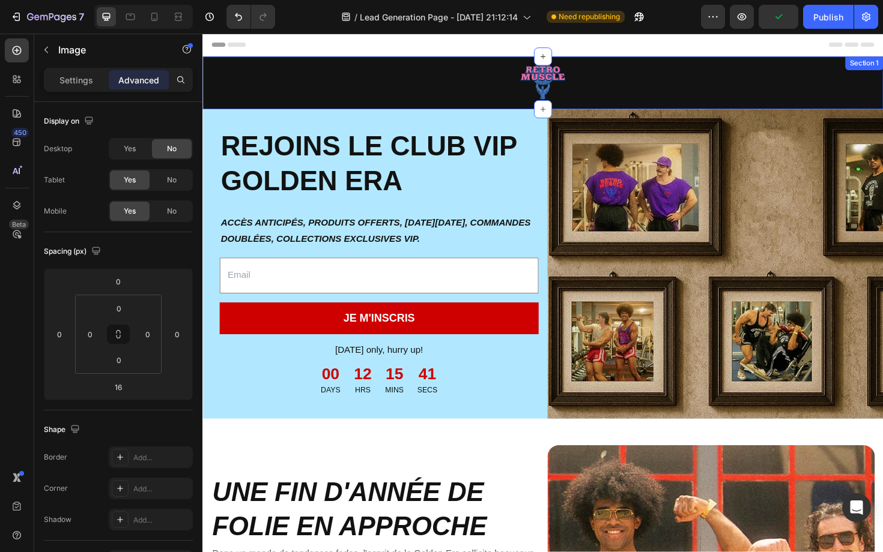
click at [673, 109] on div "Image Row" at bounding box center [562, 89] width 721 height 50
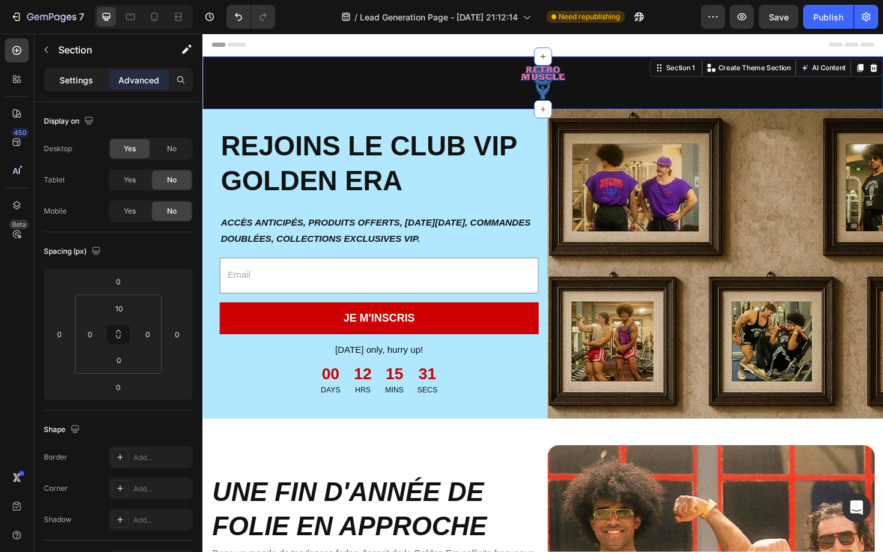
click at [73, 75] on p "Settings" at bounding box center [76, 80] width 34 height 13
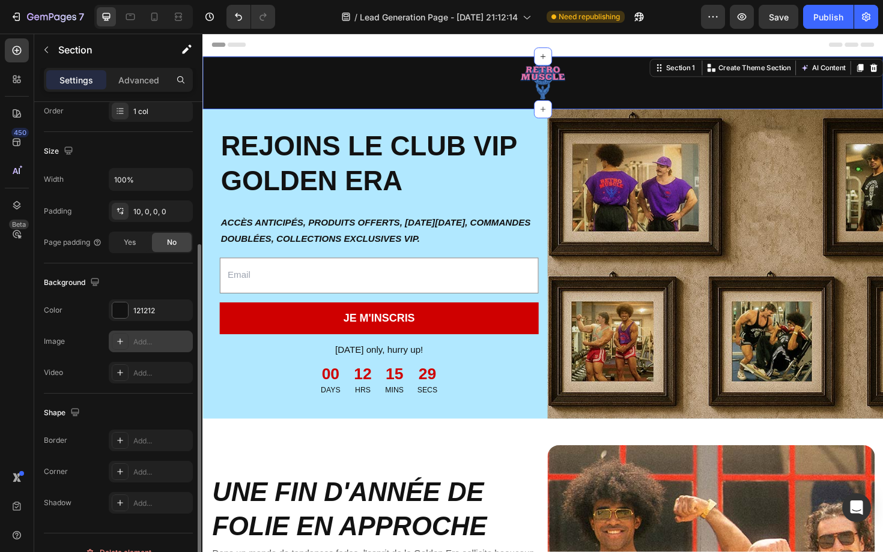
scroll to position [213, 0]
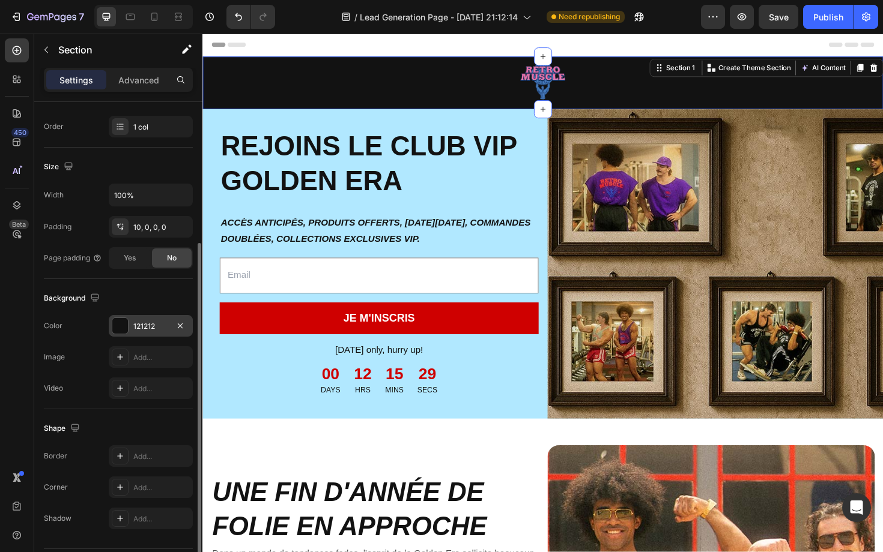
click at [124, 331] on div at bounding box center [120, 326] width 16 height 16
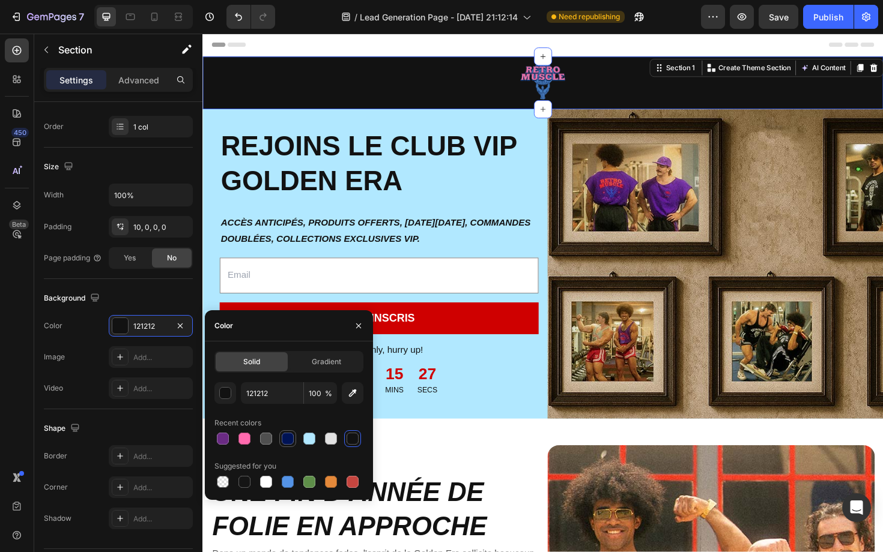
click at [288, 440] on div at bounding box center [288, 439] width 12 height 12
type input "001355"
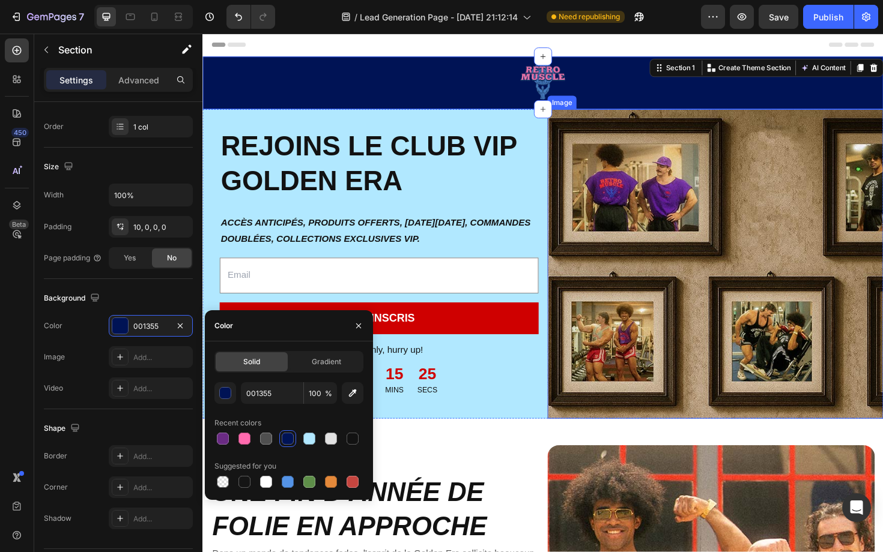
click at [622, 279] on img at bounding box center [744, 278] width 355 height 328
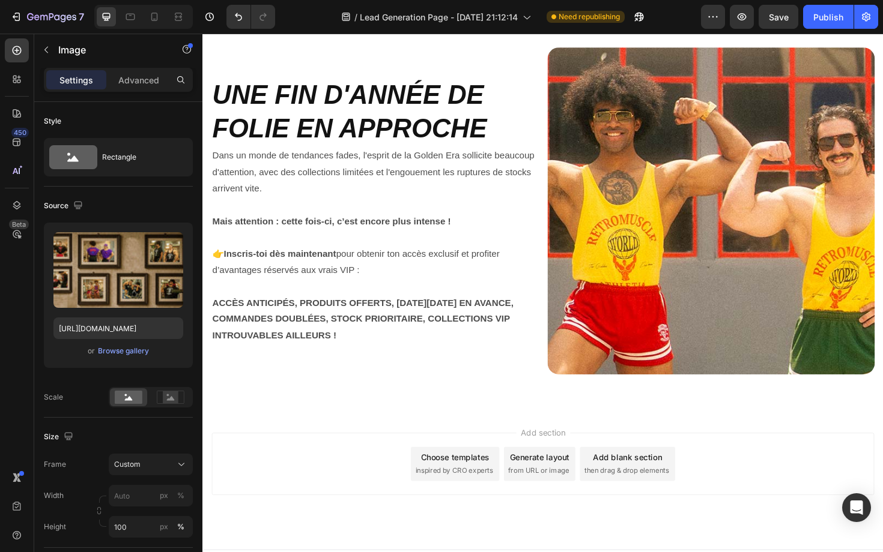
scroll to position [365, 0]
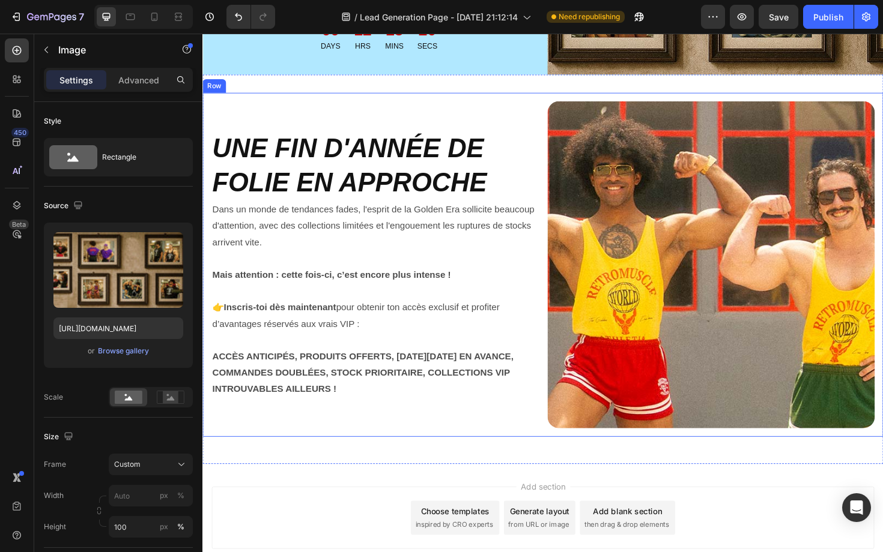
click at [558, 286] on div "UNE FIN D'ANNÉE DE FOLIE EN APPROCHE Heading Dans un monde de tendances fades, …" at bounding box center [562, 279] width 721 height 365
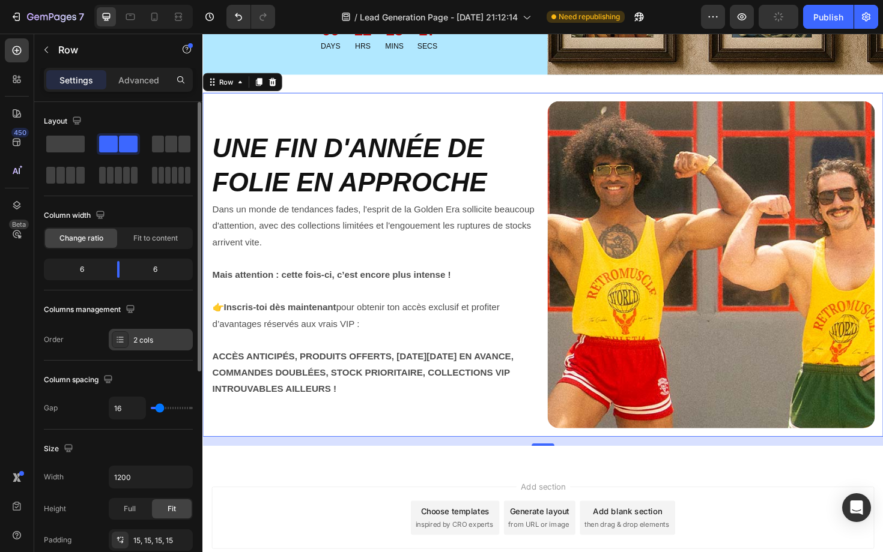
click at [147, 332] on div "2 cols" at bounding box center [151, 340] width 84 height 22
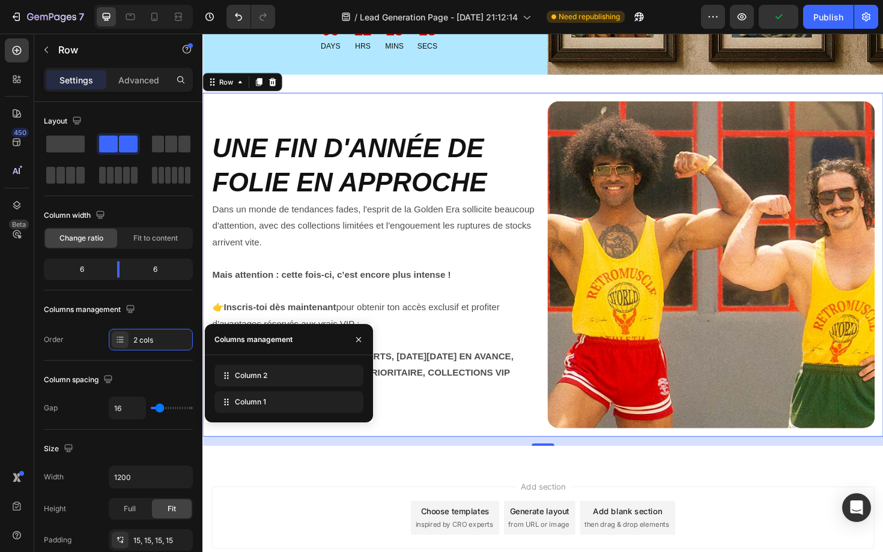
drag, startPoint x: 229, startPoint y: 404, endPoint x: 229, endPoint y: 360, distance: 43.8
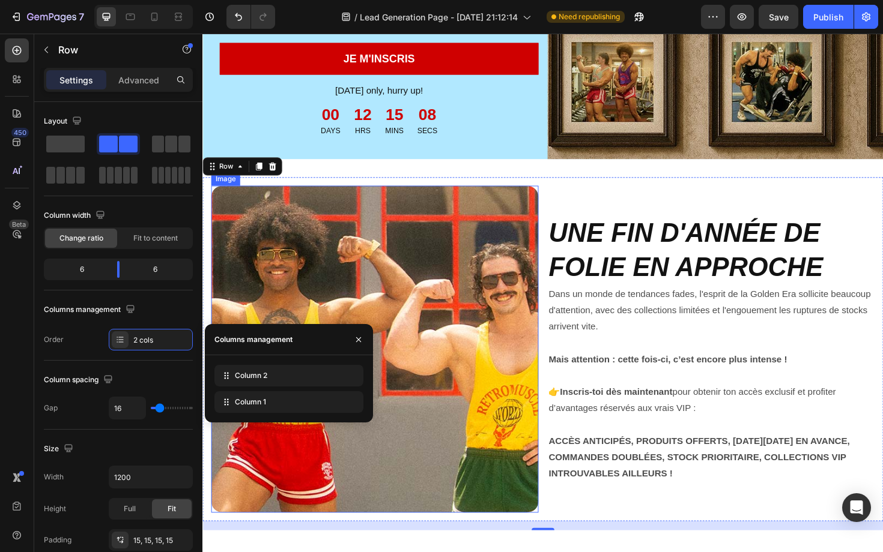
scroll to position [297, 0]
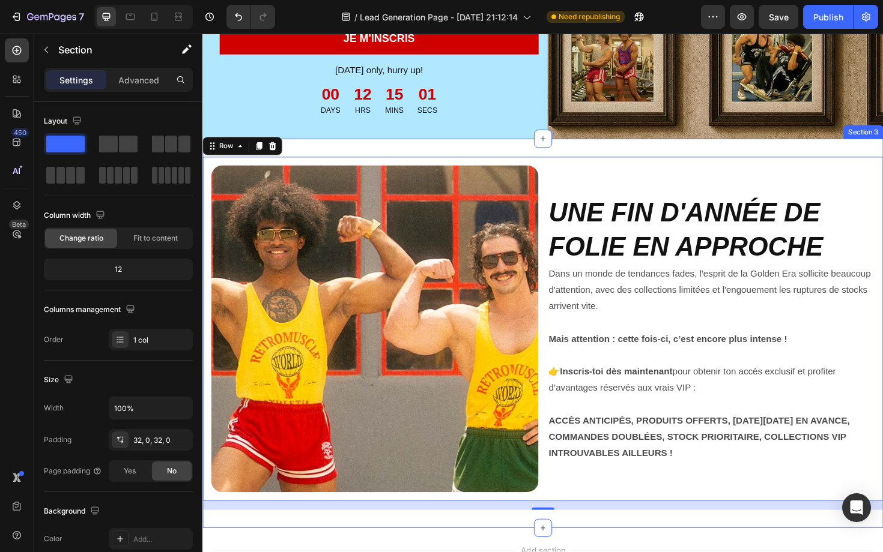
click at [471, 157] on div "UNE FIN D'ANNÉE DE FOLIE EN APPROCHE Heading Dans un monde de tendances fades, …" at bounding box center [562, 351] width 721 height 413
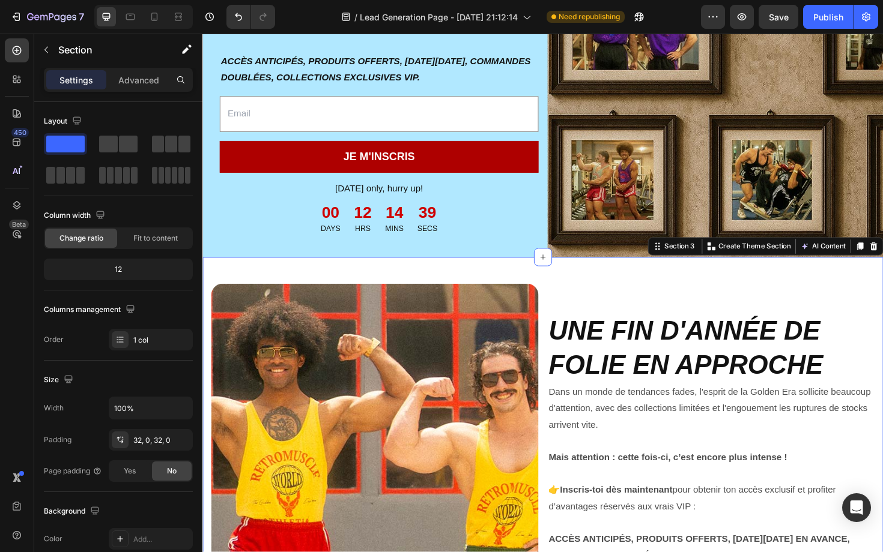
scroll to position [110, 0]
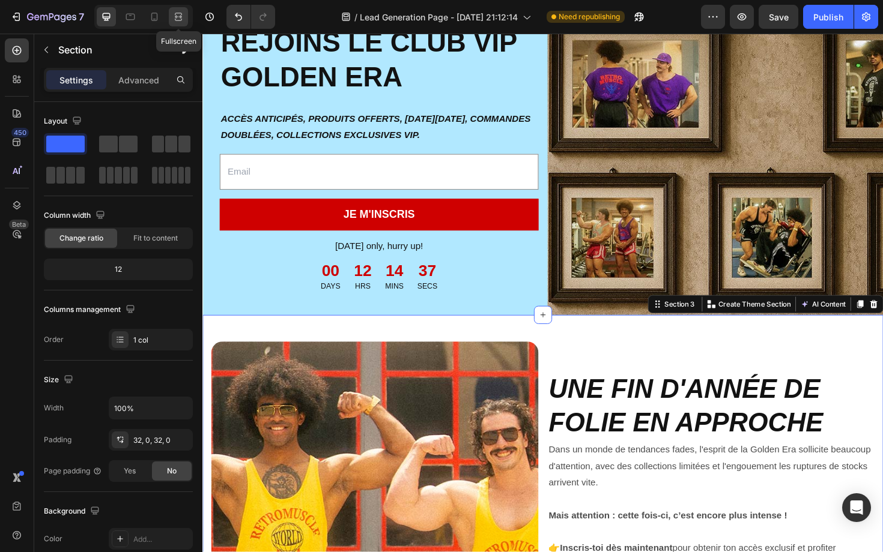
click at [180, 19] on icon at bounding box center [178, 17] width 12 height 12
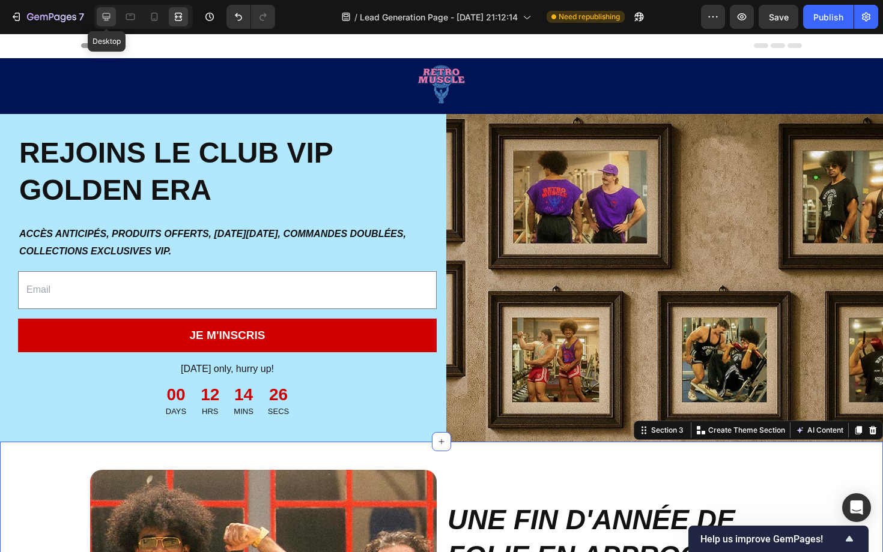
click at [104, 16] on icon at bounding box center [107, 17] width 8 height 8
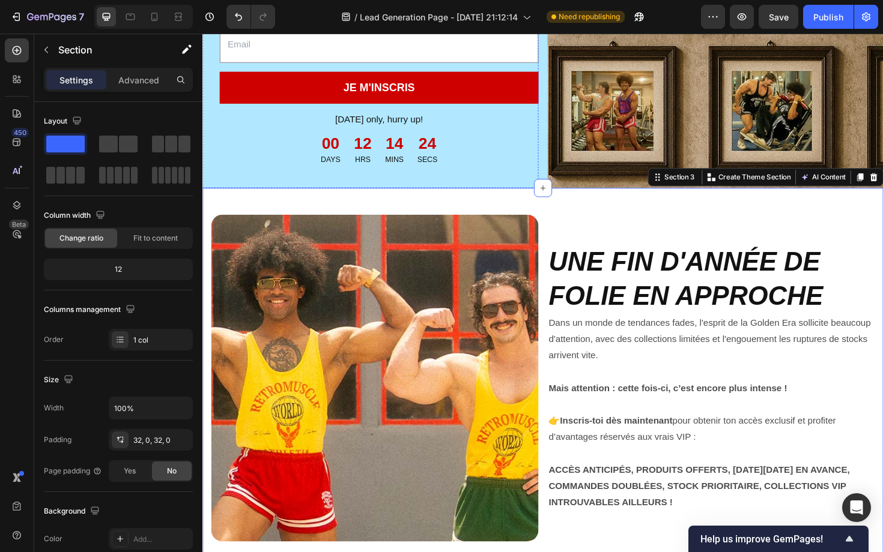
scroll to position [287, 0]
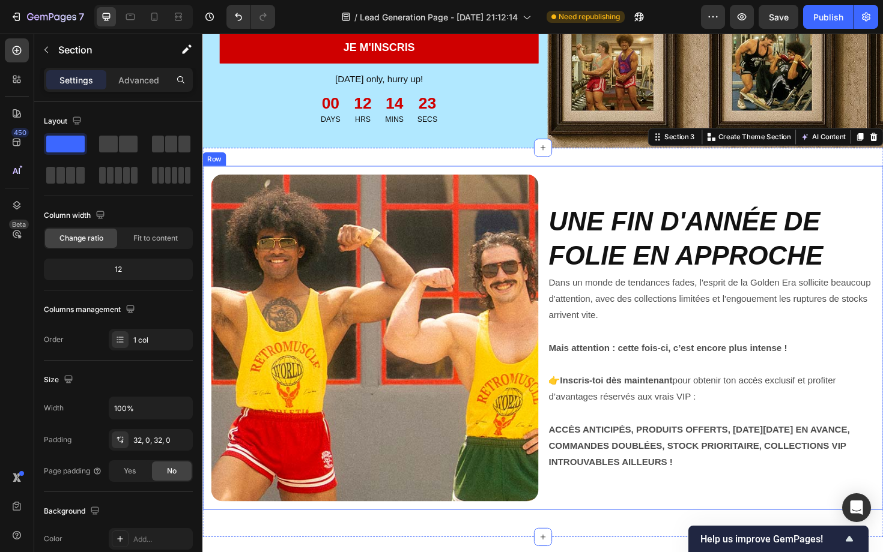
click at [567, 210] on div "UNE FIN D'ANNÉE DE FOLIE EN APPROCHE Heading Dans un monde de tendances fades, …" at bounding box center [740, 356] width 346 height 346
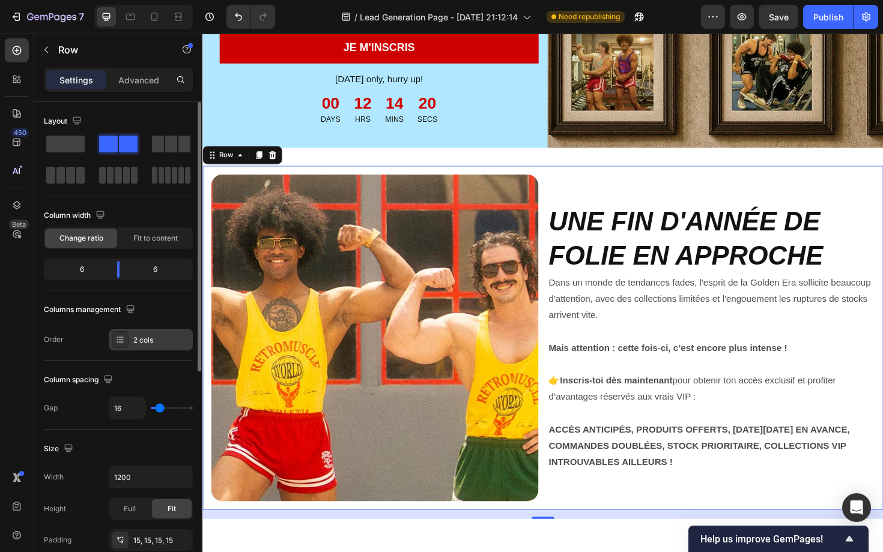
click at [124, 342] on icon at bounding box center [120, 340] width 10 height 10
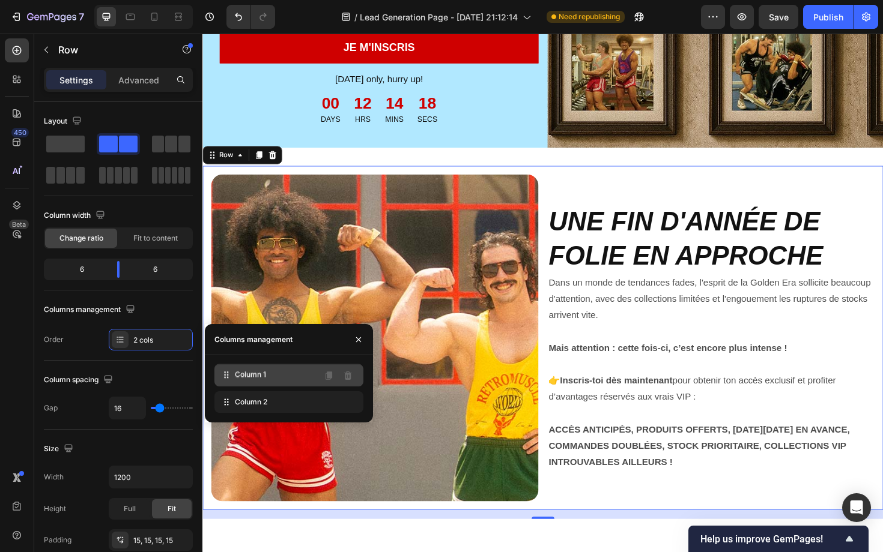
drag, startPoint x: 228, startPoint y: 399, endPoint x: 228, endPoint y: 372, distance: 27.0
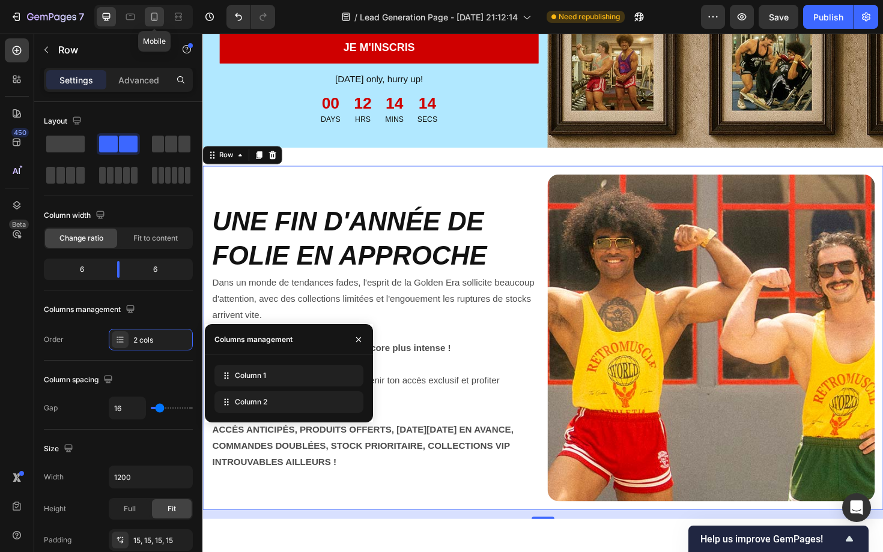
click at [153, 19] on icon at bounding box center [154, 17] width 12 height 12
type input "100%"
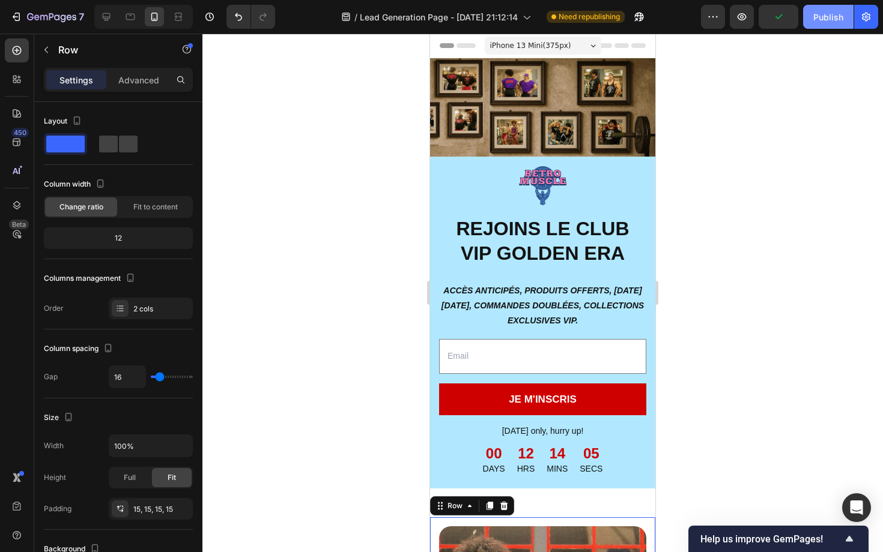
click at [830, 23] on button "Publish" at bounding box center [828, 17] width 50 height 24
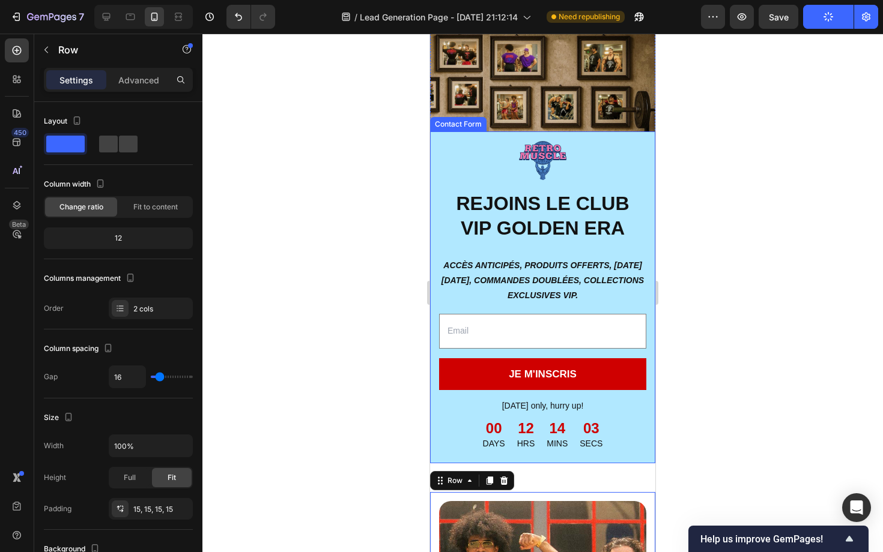
scroll to position [39, 0]
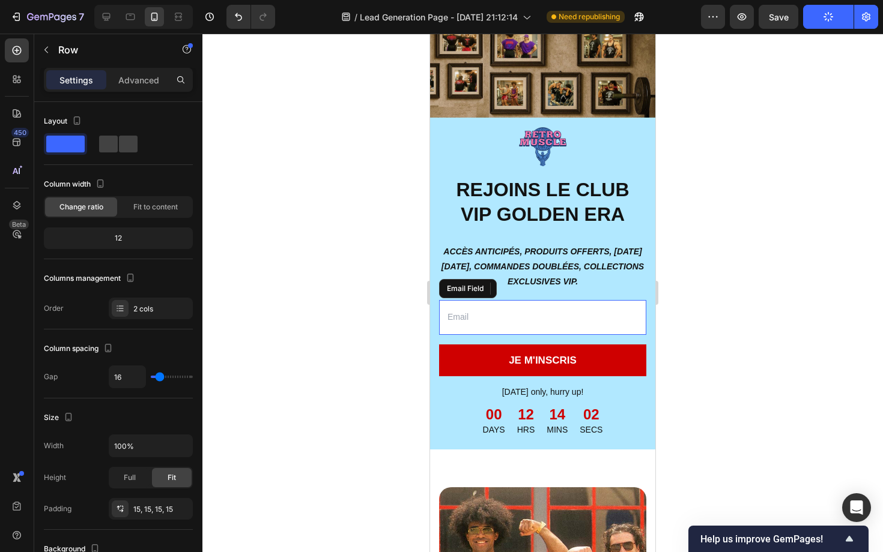
click at [501, 322] on input "email" at bounding box center [542, 317] width 207 height 34
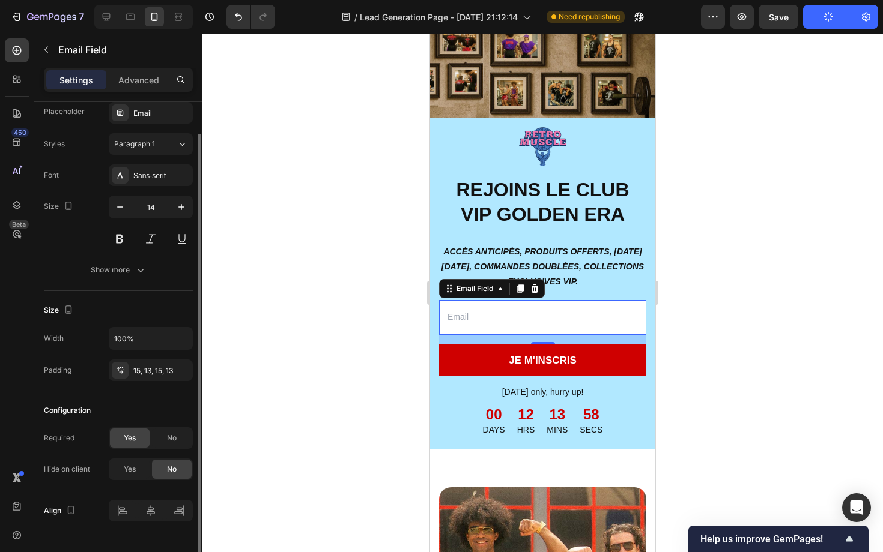
scroll to position [63, 0]
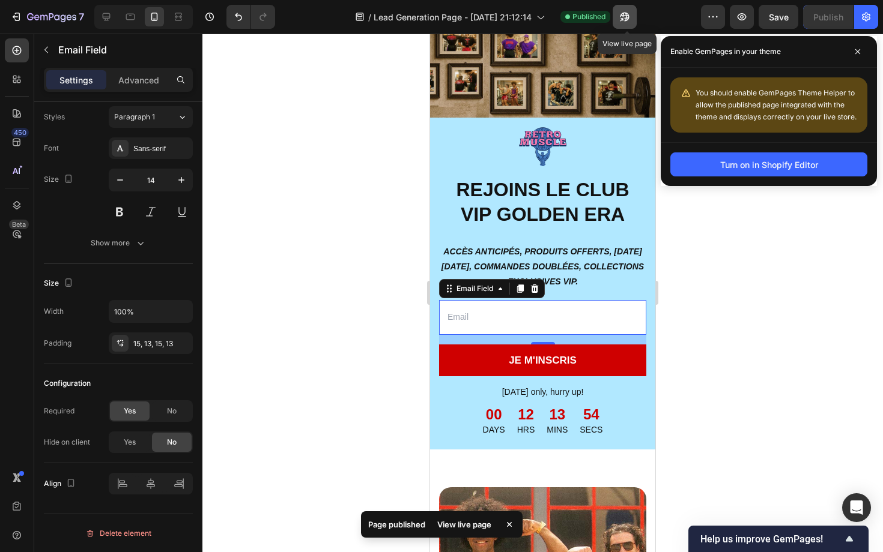
click at [627, 18] on icon "button" at bounding box center [624, 17] width 9 height 9
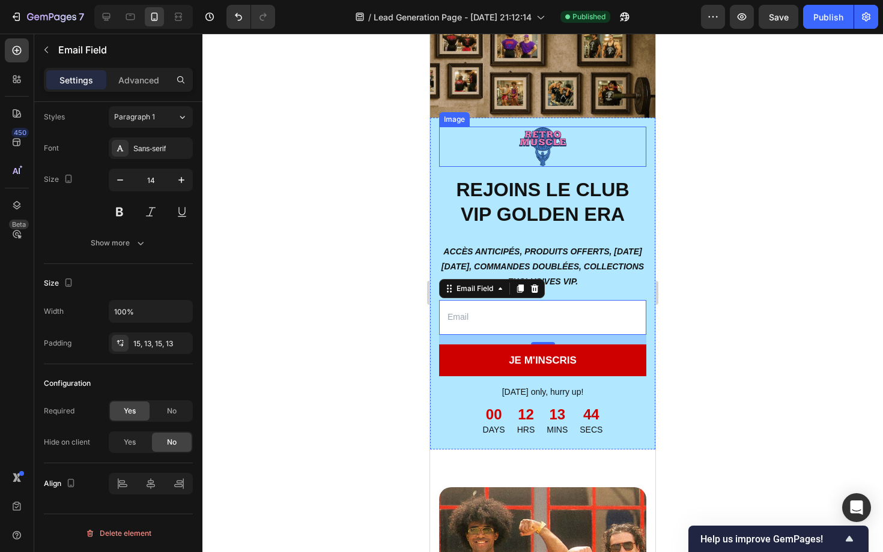
scroll to position [0, 0]
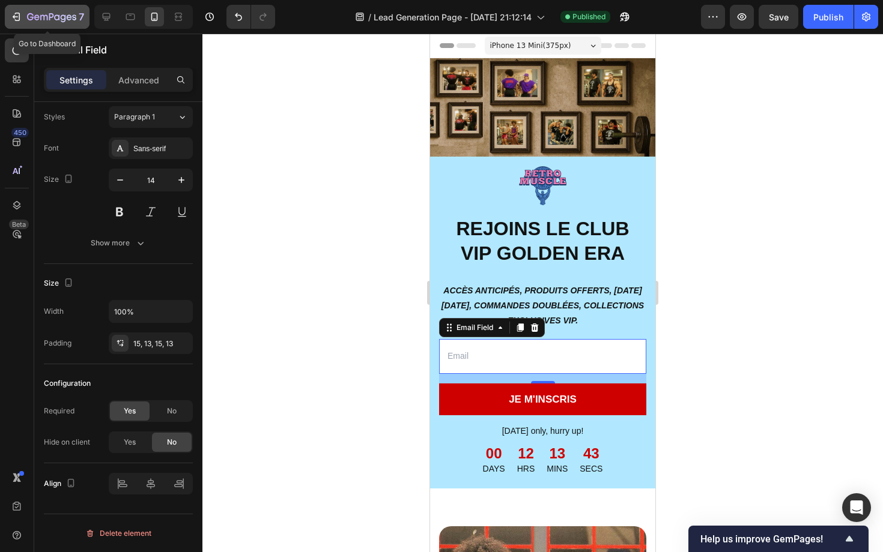
click at [26, 12] on div "7" at bounding box center [47, 17] width 74 height 14
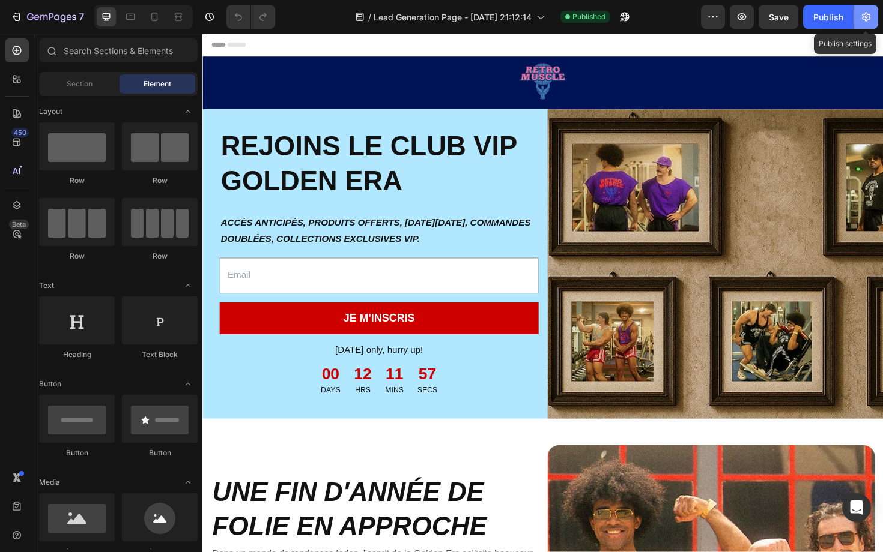
click at [870, 20] on icon "button" at bounding box center [866, 17] width 12 height 12
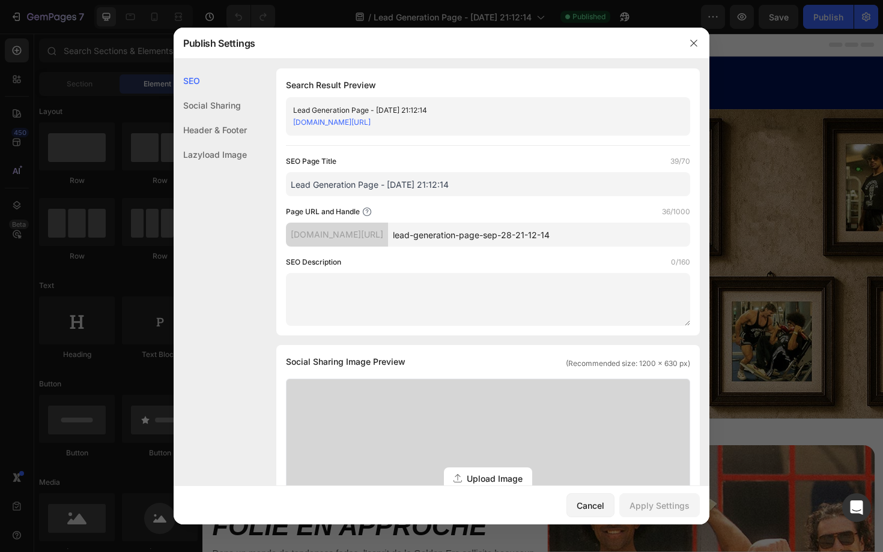
click at [208, 127] on div "Header & Footer" at bounding box center [210, 130] width 73 height 25
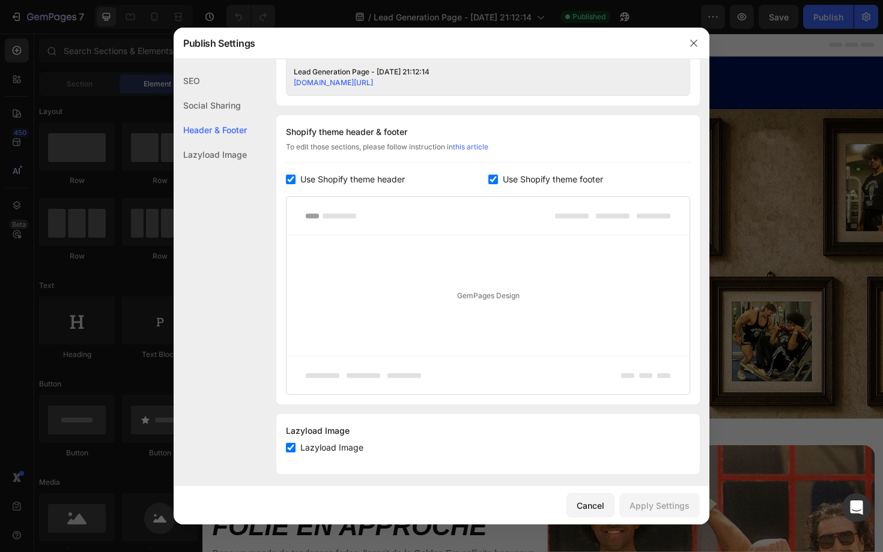
scroll to position [525, 0]
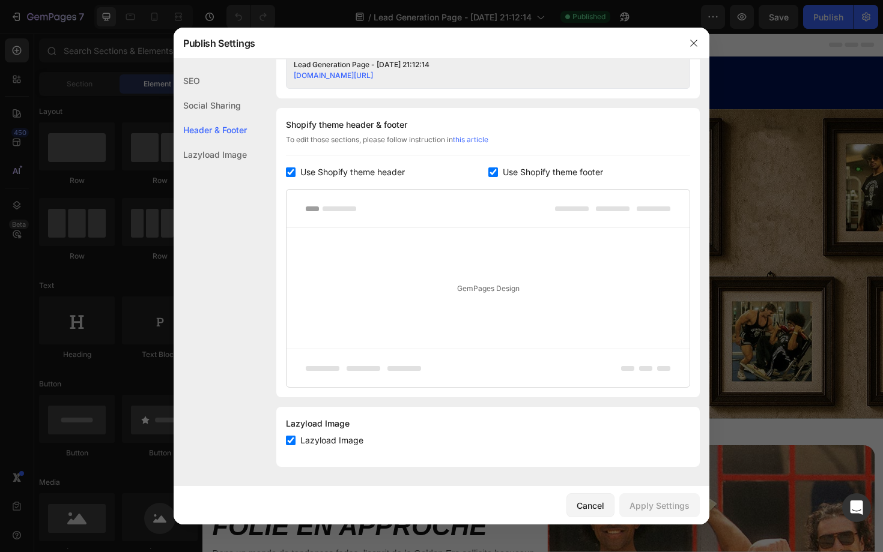
click at [360, 180] on div "Shopify theme header & footer To edit those sections, please follow instruction…" at bounding box center [487, 252] width 423 height 289
click at [376, 175] on span "Use Shopify theme header" at bounding box center [352, 172] width 104 height 14
checkbox input "false"
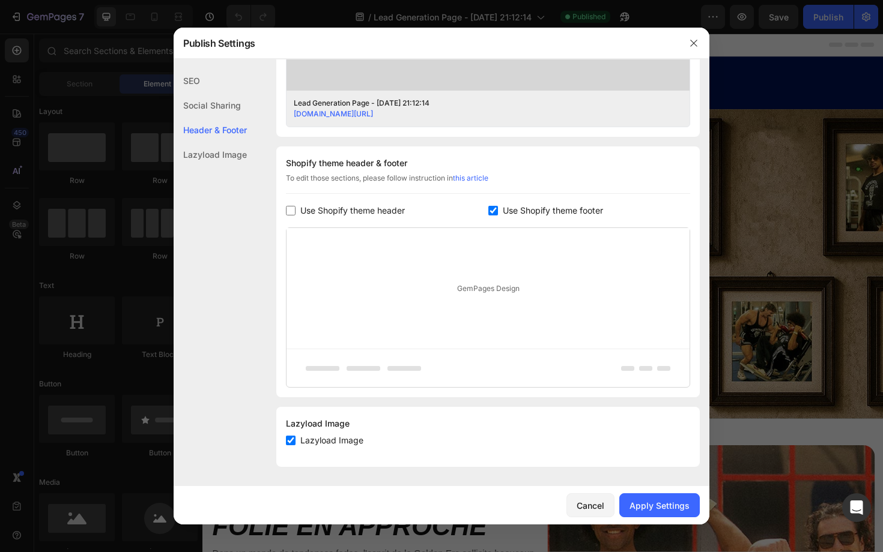
scroll to position [487, 0]
click at [518, 211] on span "Use Shopify theme footer" at bounding box center [553, 211] width 100 height 14
checkbox input "false"
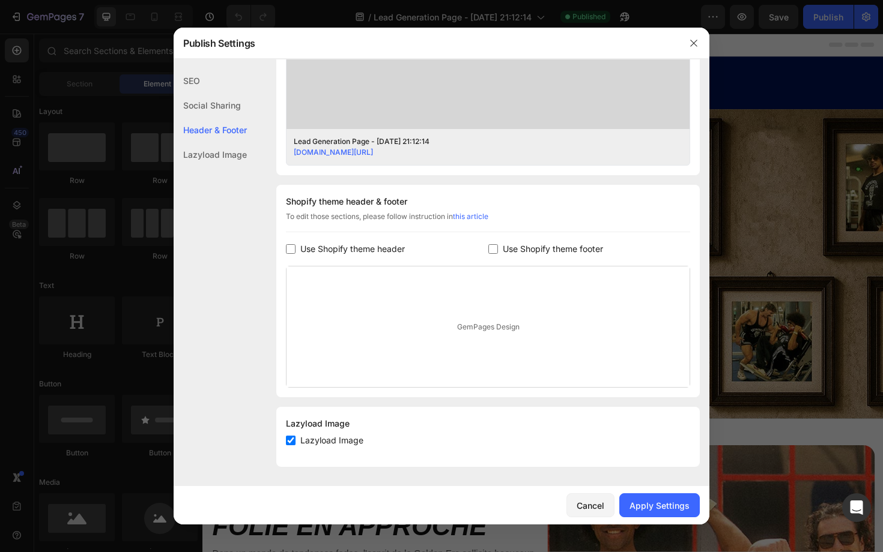
scroll to position [449, 0]
click at [677, 506] on div "Apply Settings" at bounding box center [659, 506] width 60 height 13
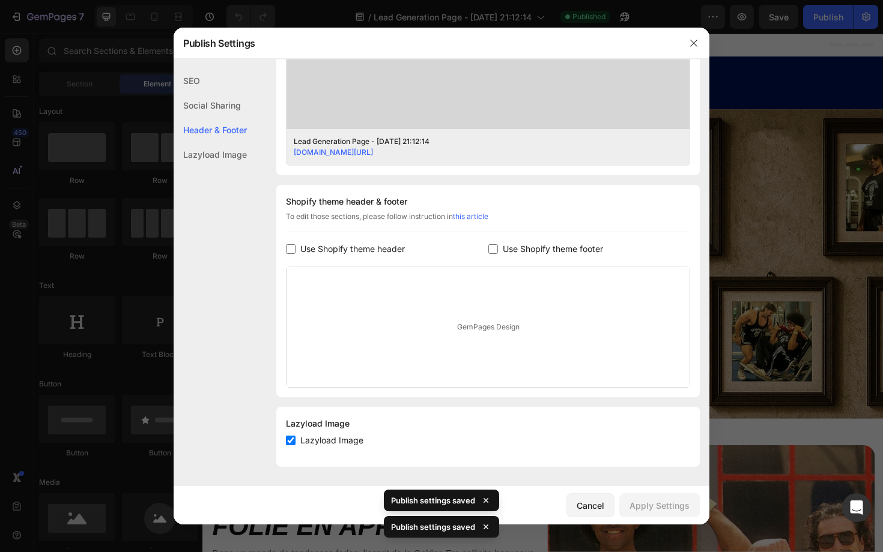
click at [777, 84] on div at bounding box center [441, 276] width 883 height 552
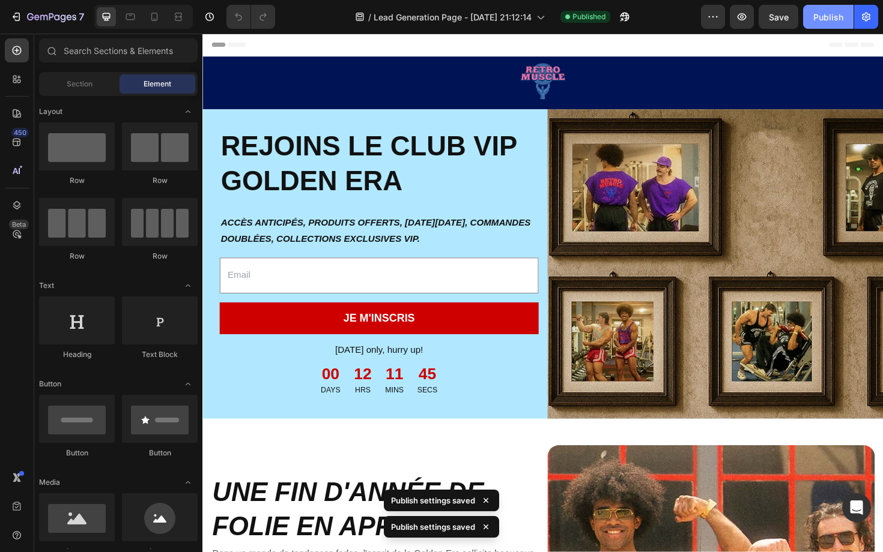
click at [825, 23] on div "Publish" at bounding box center [828, 17] width 30 height 13
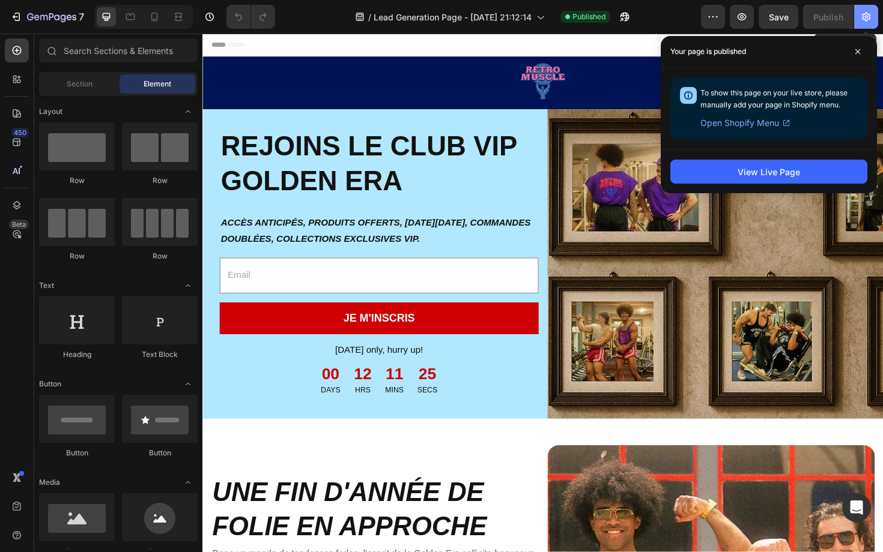
click at [877, 22] on button "button" at bounding box center [866, 17] width 24 height 24
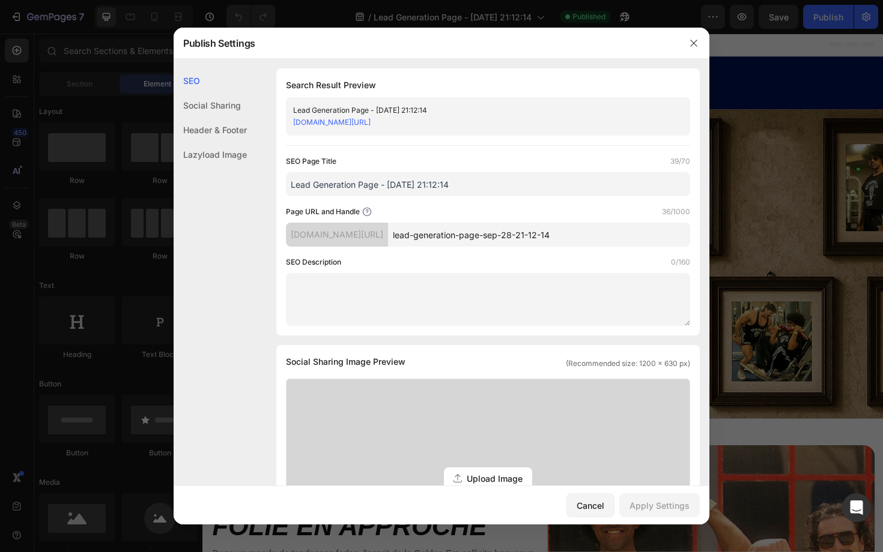
click at [225, 131] on div "Header & Footer" at bounding box center [210, 130] width 73 height 25
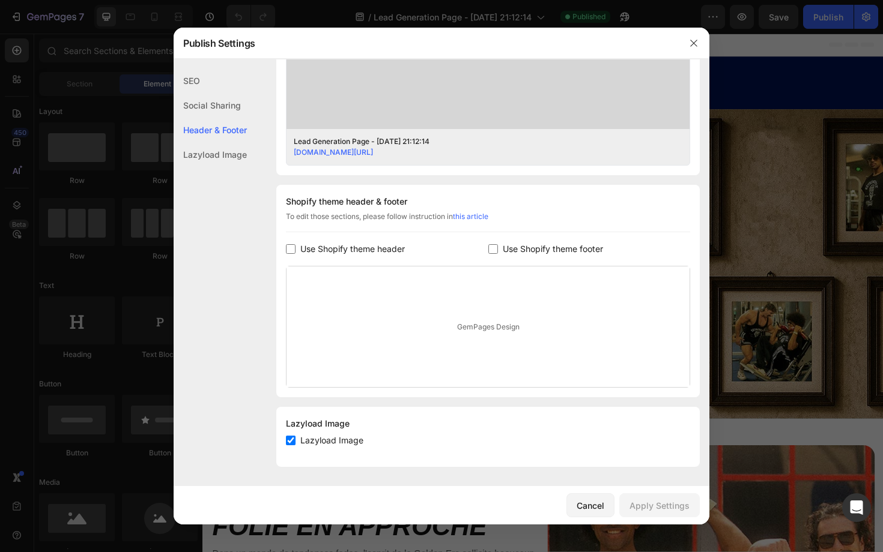
click at [549, 253] on span "Use Shopify theme footer" at bounding box center [553, 249] width 100 height 14
checkbox input "true"
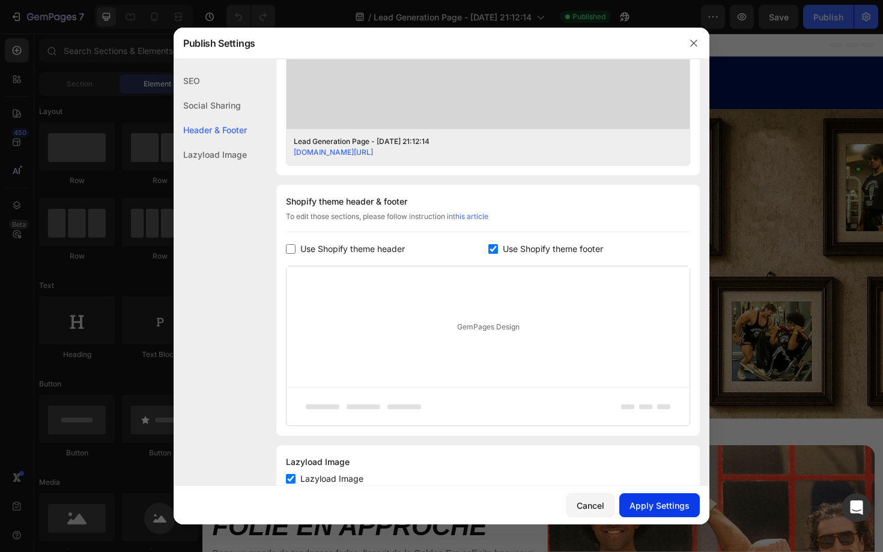
click at [653, 502] on div "Apply Settings" at bounding box center [659, 506] width 60 height 13
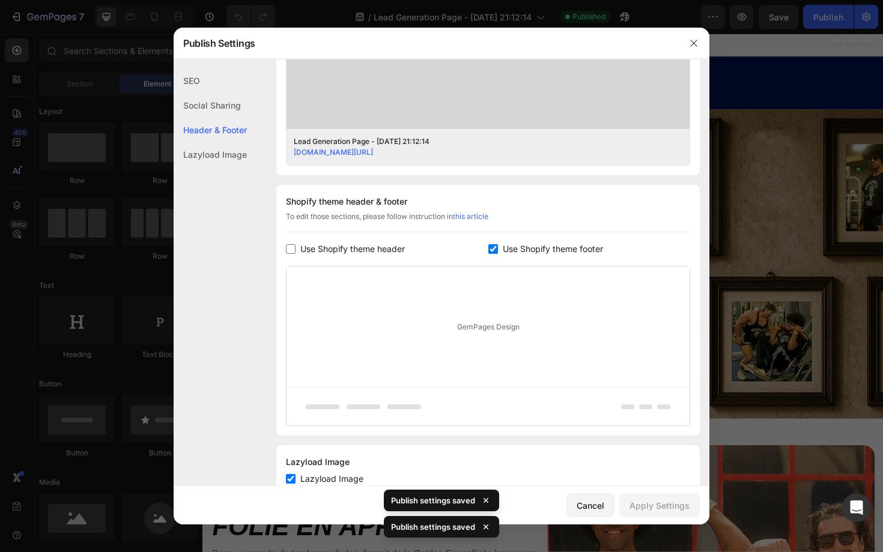
click at [827, 19] on div at bounding box center [441, 276] width 883 height 552
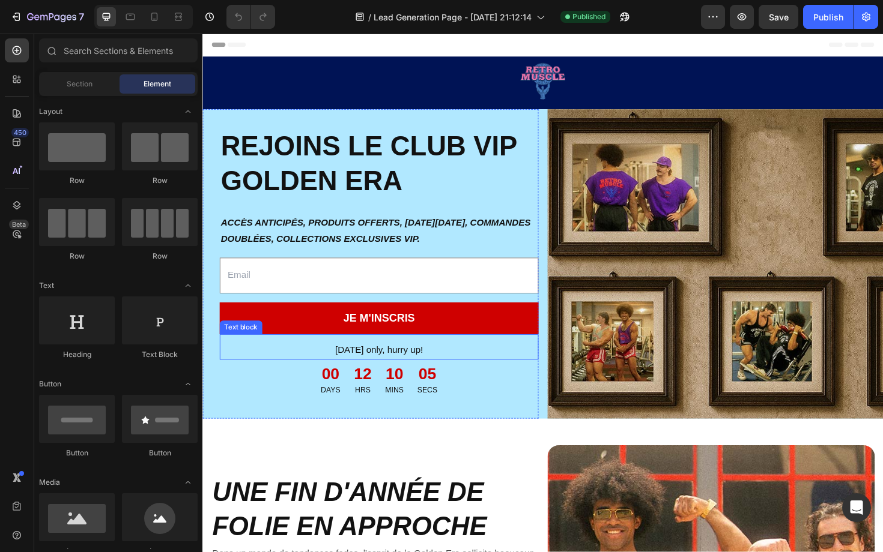
click at [389, 372] on p "[DATE] only, hurry up!" at bounding box center [389, 369] width 335 height 17
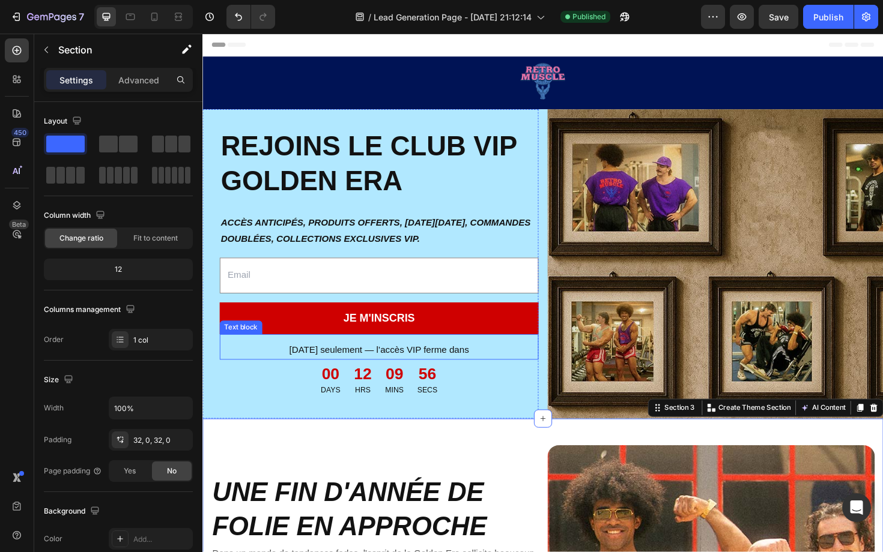
click at [489, 370] on p "[DATE] seulement — l’accès VIP ferme dans" at bounding box center [389, 369] width 335 height 17
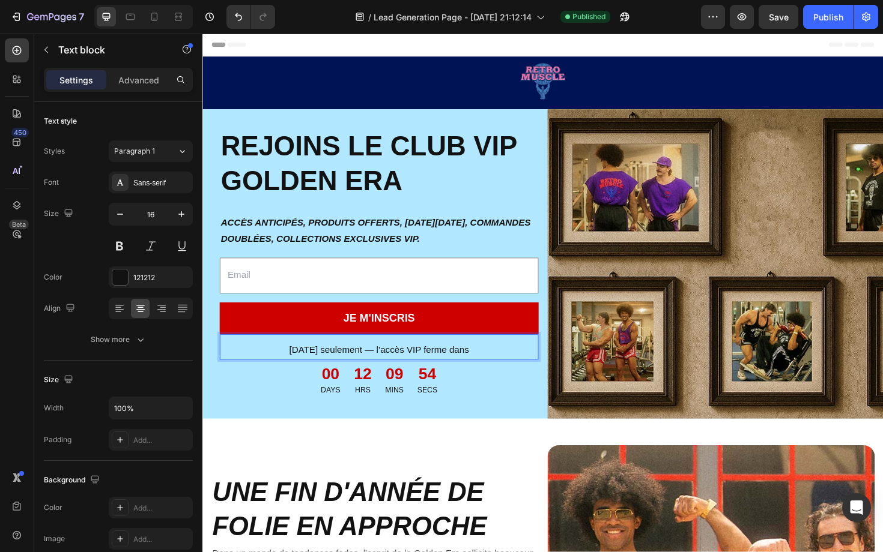
click at [492, 371] on p "[DATE] seulement — l’accès VIP ferme dans" at bounding box center [389, 369] width 335 height 17
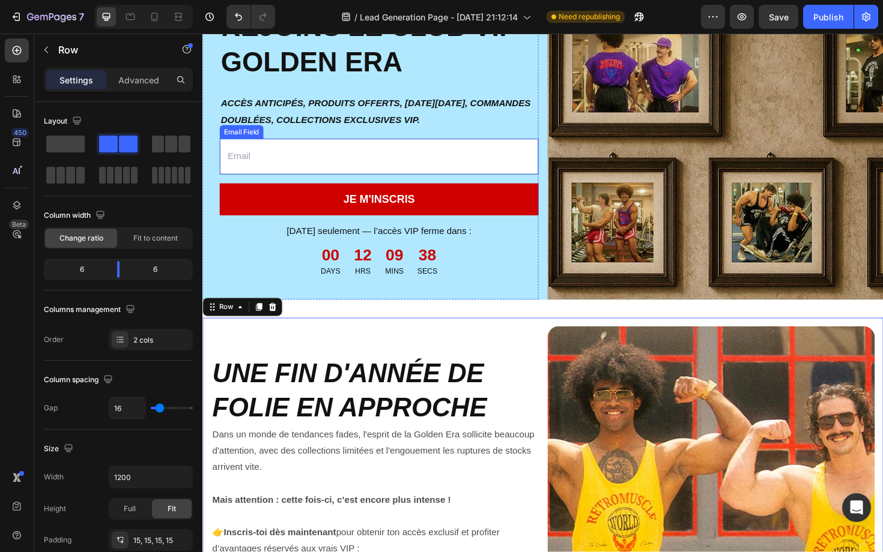
scroll to position [272, 0]
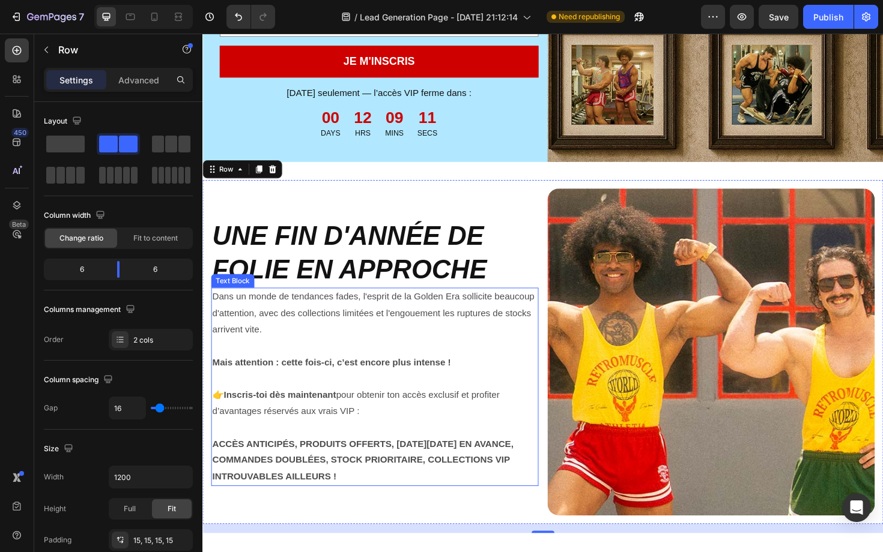
click at [289, 332] on p "Dans un monde de tendances fades, l'esprit de la Golden Era sollicite beaucoup …" at bounding box center [385, 330] width 344 height 52
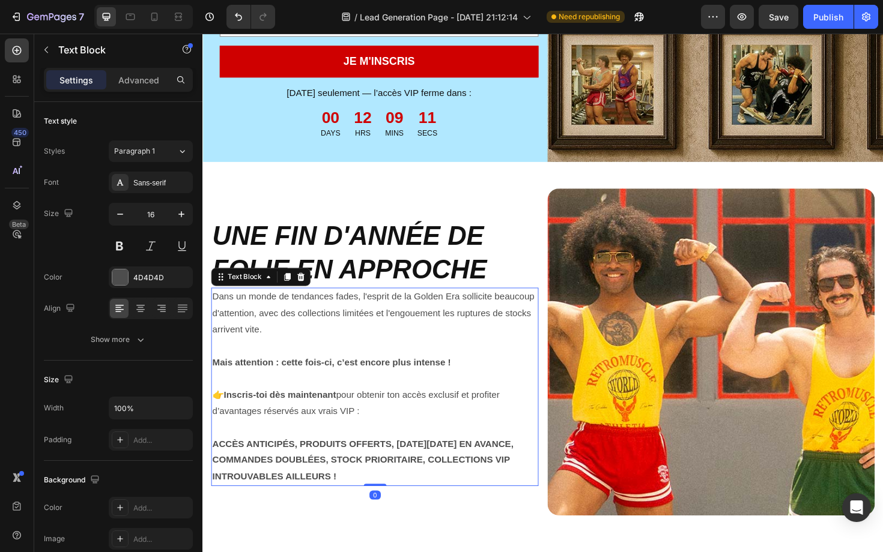
click at [289, 332] on p "Dans un monde de tendances fades, l'esprit de la Golden Era sollicite beaucoup …" at bounding box center [385, 330] width 344 height 52
click at [261, 458] on p "Rich Text Editor. Editing area: main" at bounding box center [385, 451] width 344 height 17
click at [259, 485] on strong "ACCÈS ANTICIPÉS, PRODUITS OFFERTS, [DATE][DATE] EN AVANCE, COMMANDES DOUBLÉES, …" at bounding box center [372, 486] width 319 height 45
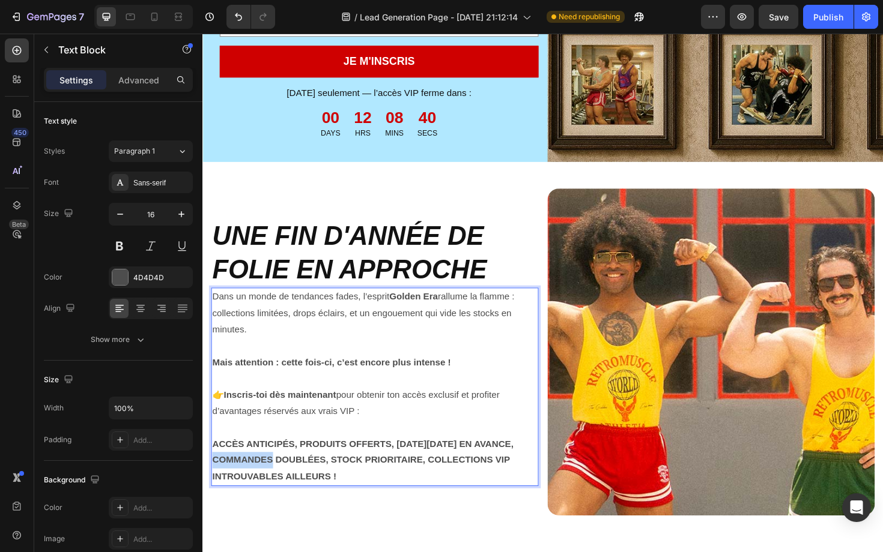
click at [259, 485] on strong "ACCÈS ANTICIPÉS, PRODUITS OFFERTS, [DATE][DATE] EN AVANCE, COMMANDES DOUBLÉES, …" at bounding box center [372, 486] width 319 height 45
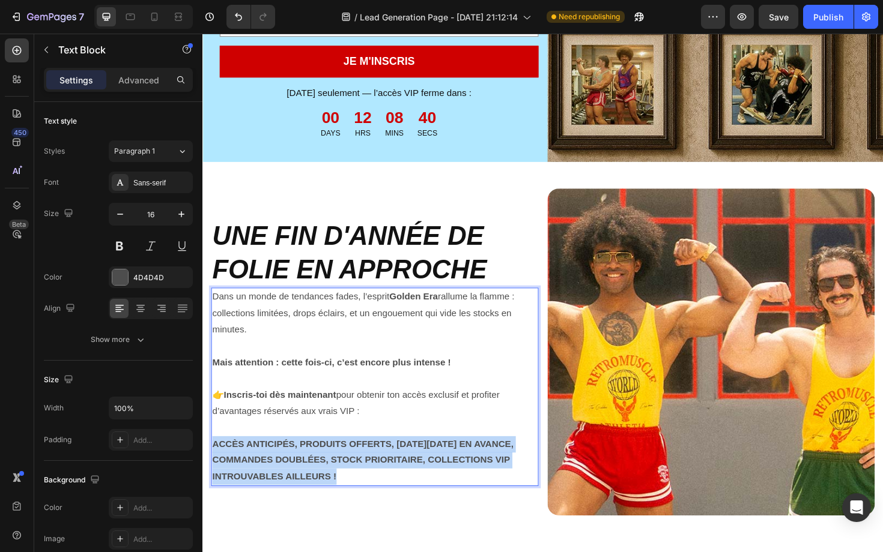
click at [259, 485] on strong "ACCÈS ANTICIPÉS, PRODUITS OFFERTS, [DATE][DATE] EN AVANCE, COMMANDES DOUBLÉES, …" at bounding box center [372, 486] width 319 height 45
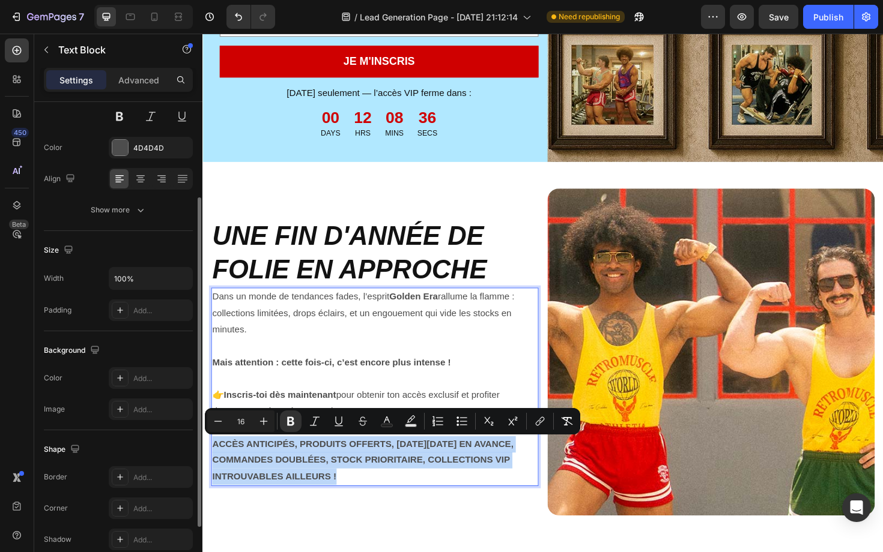
scroll to position [136, 0]
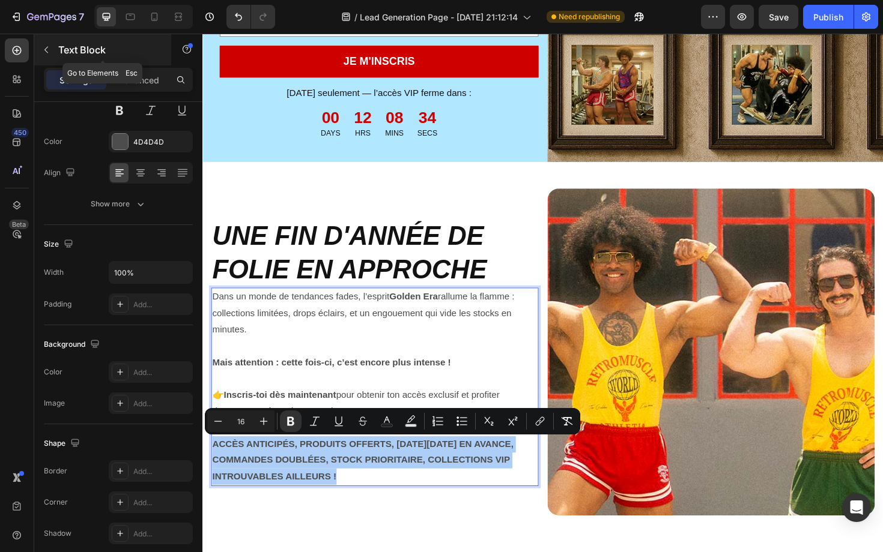
click at [44, 46] on icon "button" at bounding box center [46, 50] width 10 height 10
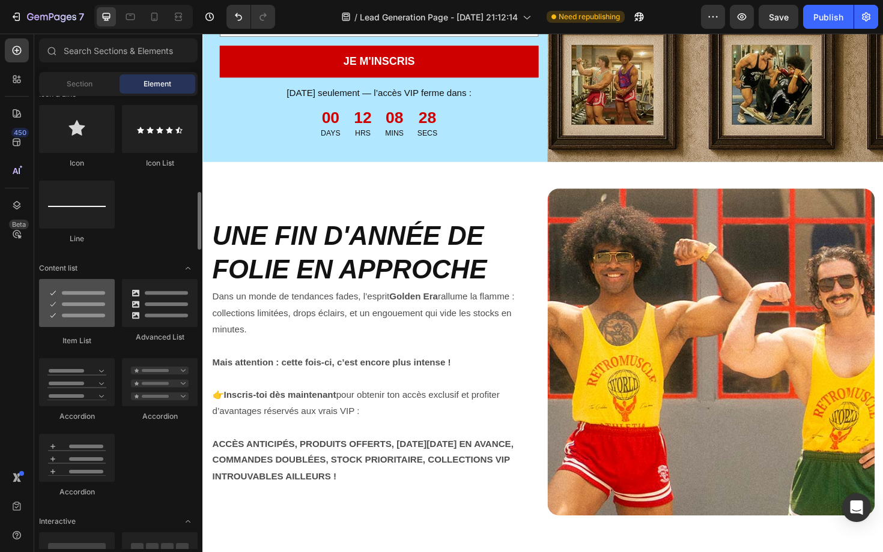
scroll to position [793, 0]
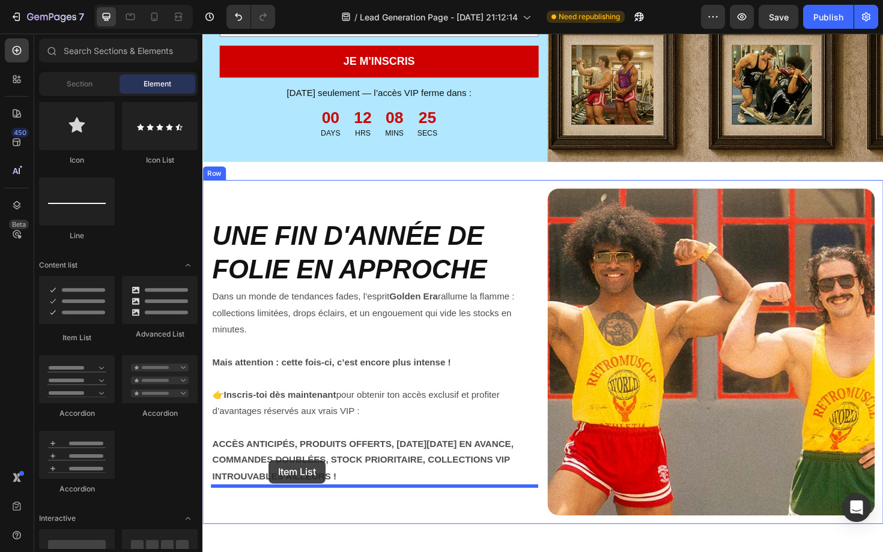
drag, startPoint x: 273, startPoint y: 336, endPoint x: 273, endPoint y: 484, distance: 148.3
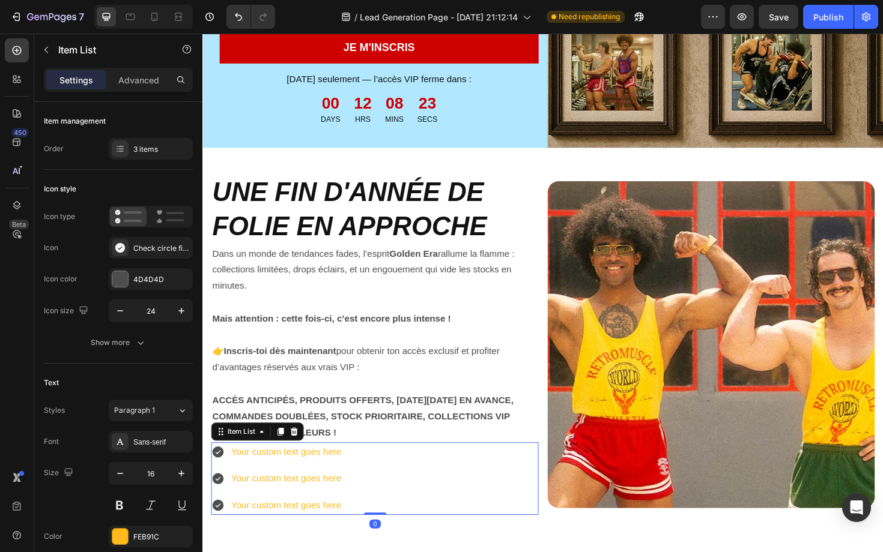
scroll to position [299, 0]
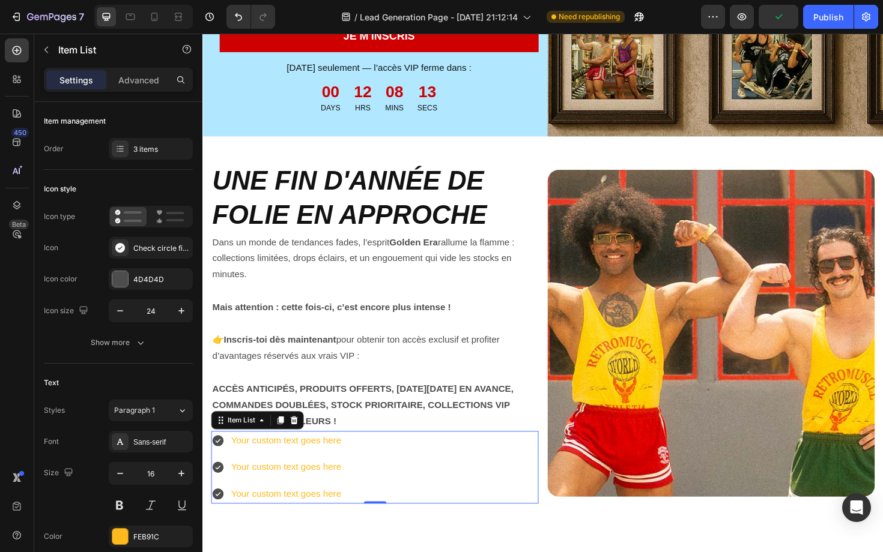
click at [341, 464] on div "Your custom text goes here" at bounding box center [291, 465] width 120 height 21
click at [341, 464] on p "Your custom text goes here" at bounding box center [290, 465] width 116 height 17
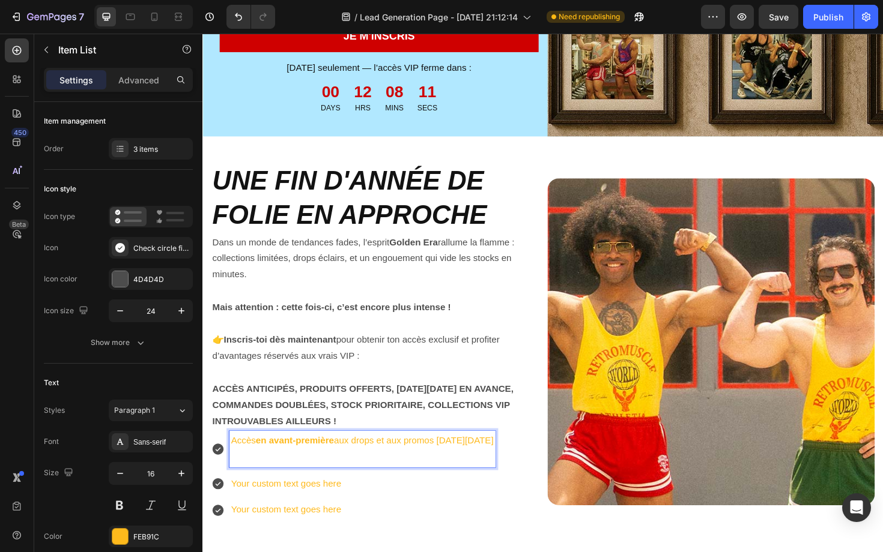
click at [341, 464] on strong "en avant-première" at bounding box center [300, 465] width 83 height 10
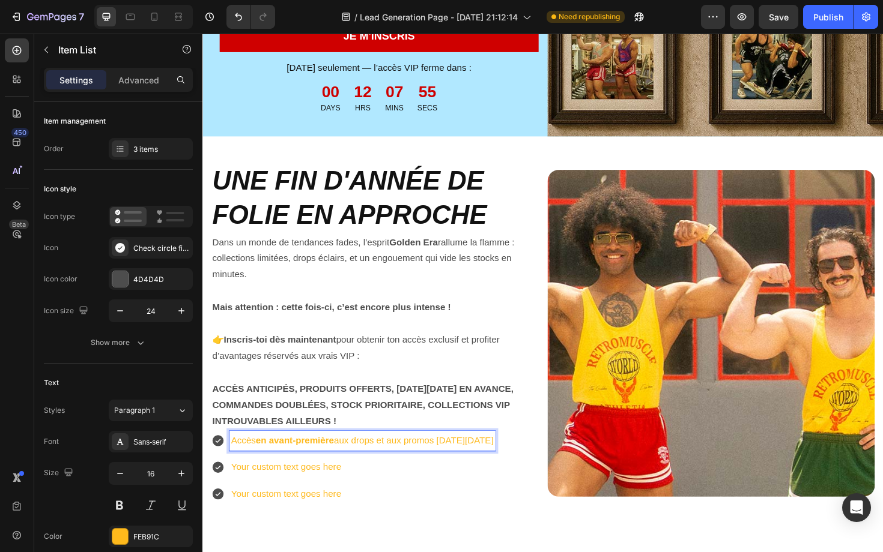
click at [304, 490] on p "Your custom text goes here" at bounding box center [371, 493] width 278 height 17
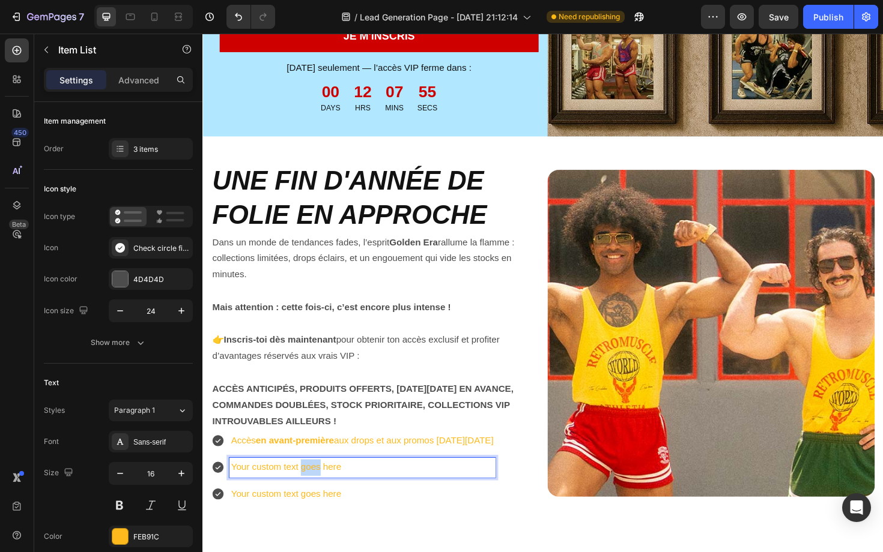
click at [304, 490] on p "Your custom text goes here" at bounding box center [371, 493] width 278 height 17
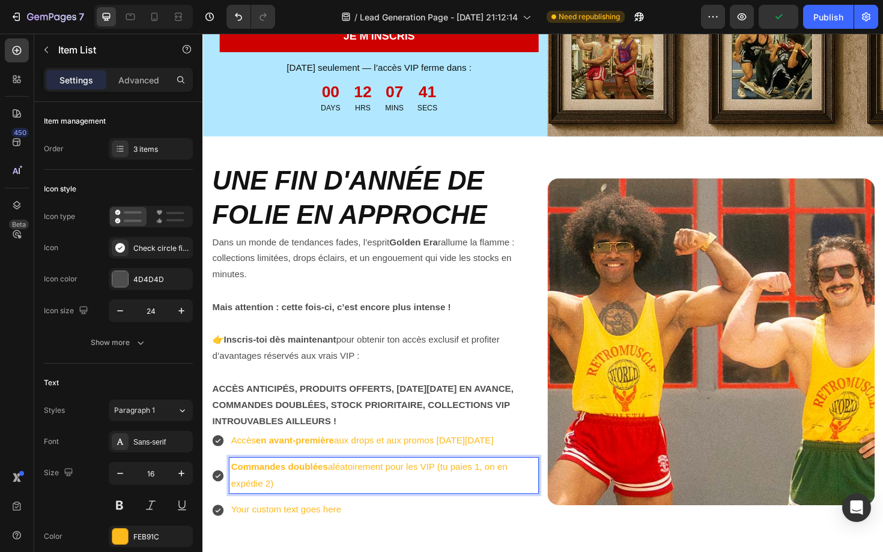
click at [312, 539] on p "Your custom text goes here" at bounding box center [394, 538] width 324 height 17
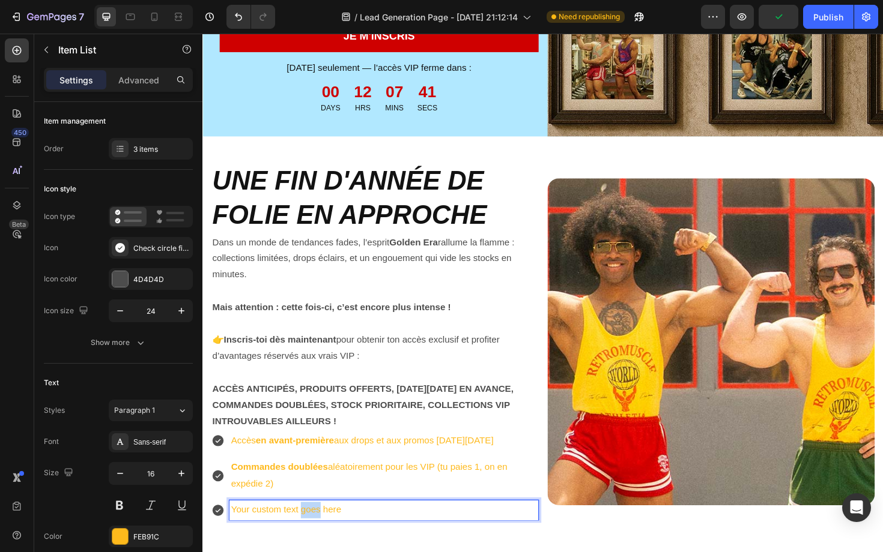
click at [312, 539] on p "Your custom text goes here" at bounding box center [394, 538] width 324 height 17
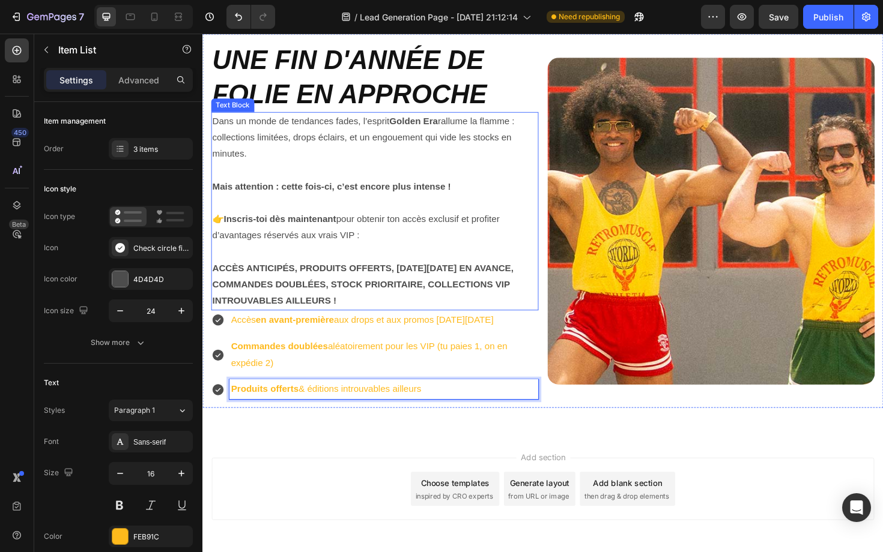
scroll to position [431, 0]
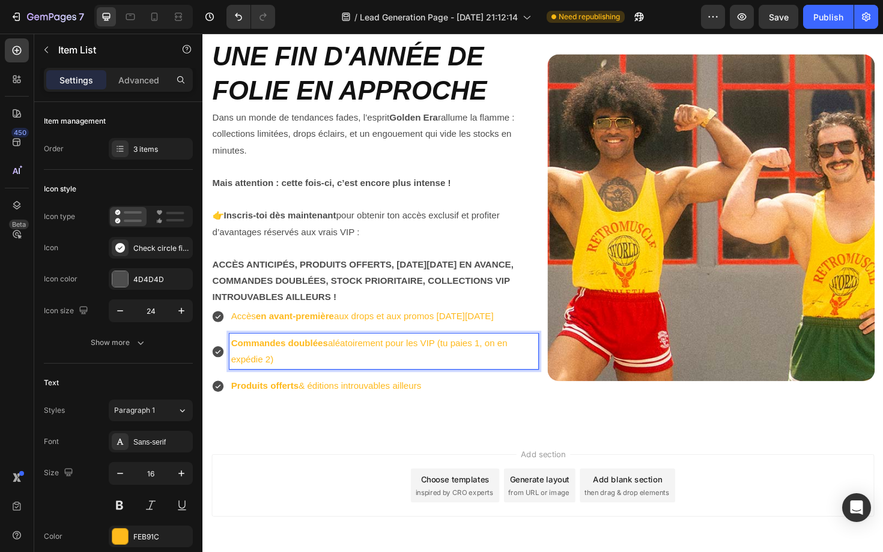
click at [360, 389] on div "Commandes doublées aléatoirement pour les VIP (tu paies 1, on en expédie 2)" at bounding box center [394, 371] width 327 height 38
click at [357, 393] on div "Accès en avant-première aux drops et aux promos Black Friday Commandes doublées…" at bounding box center [384, 371] width 346 height 94
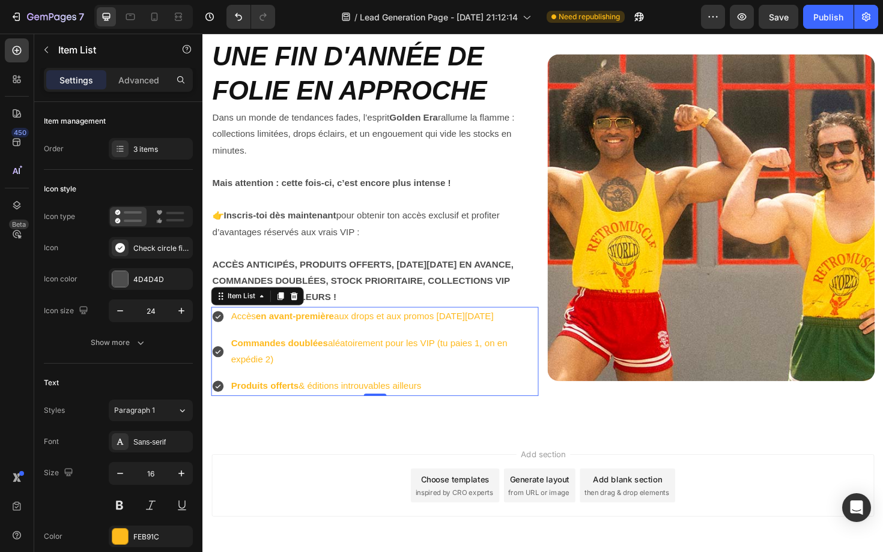
click at [357, 393] on div "Accès en avant-première aux drops et aux promos Black Friday Commandes doublées…" at bounding box center [384, 371] width 346 height 94
click at [198, 285] on div at bounding box center [198, 207] width 7 height 211
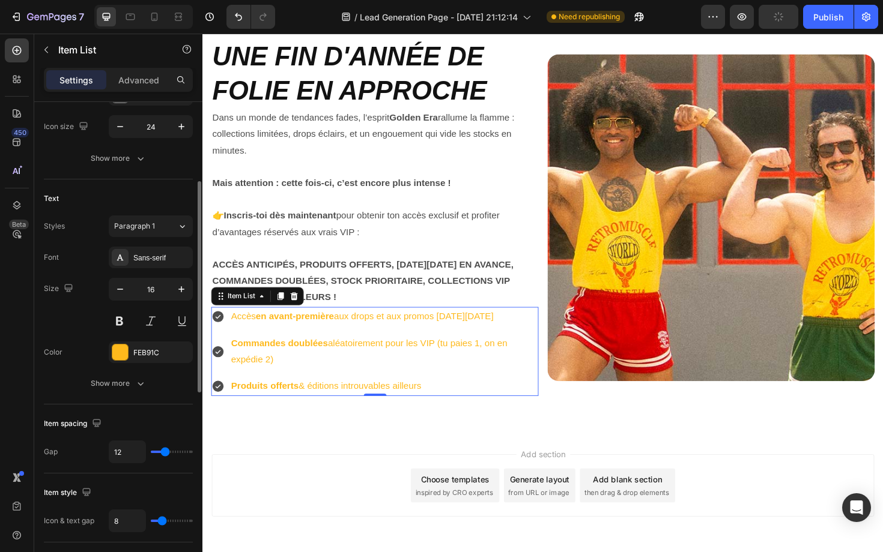
scroll to position [0, 0]
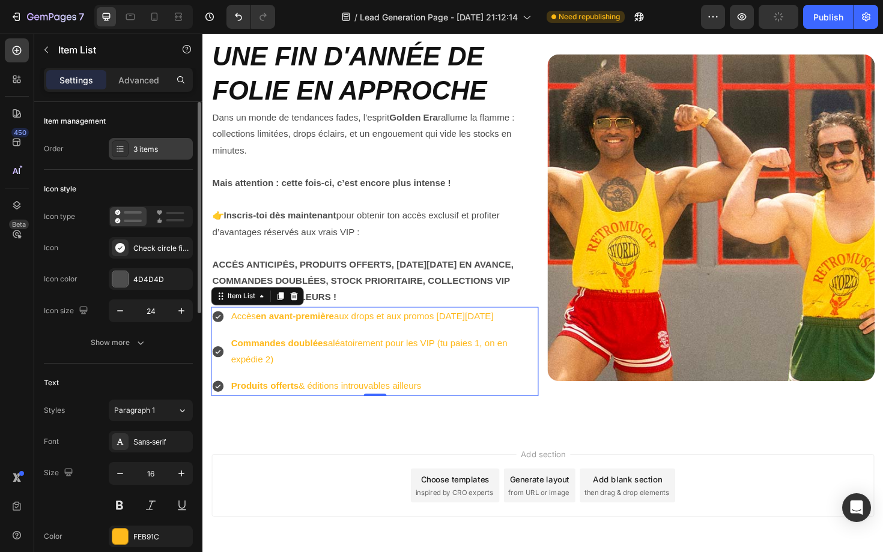
click at [133, 150] on div "3 items" at bounding box center [151, 149] width 84 height 22
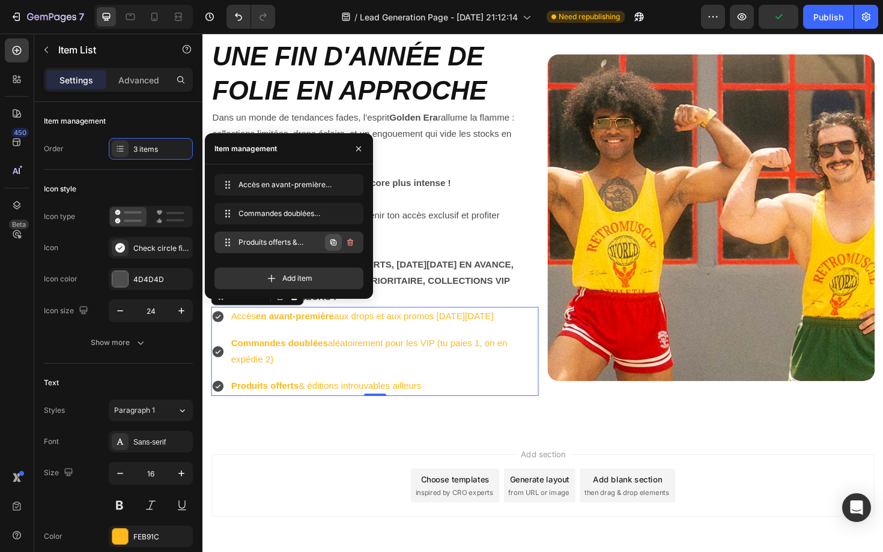
click at [337, 241] on icon "button" at bounding box center [333, 243] width 10 height 10
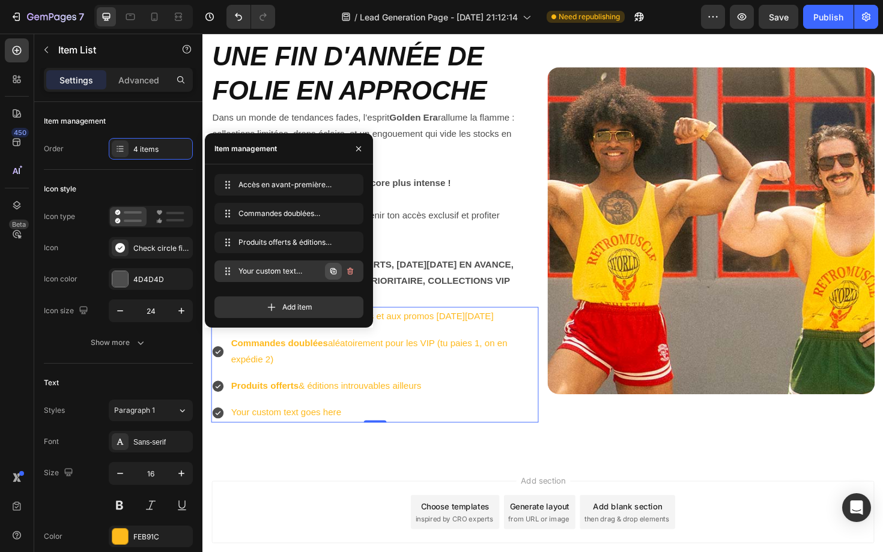
click at [336, 267] on icon "button" at bounding box center [333, 272] width 10 height 10
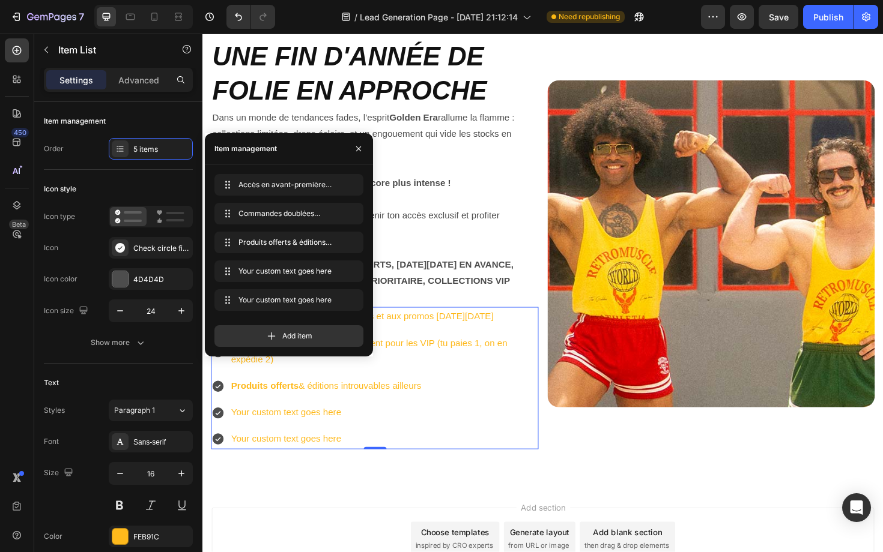
click at [310, 441] on div "Your custom text goes here" at bounding box center [394, 435] width 327 height 21
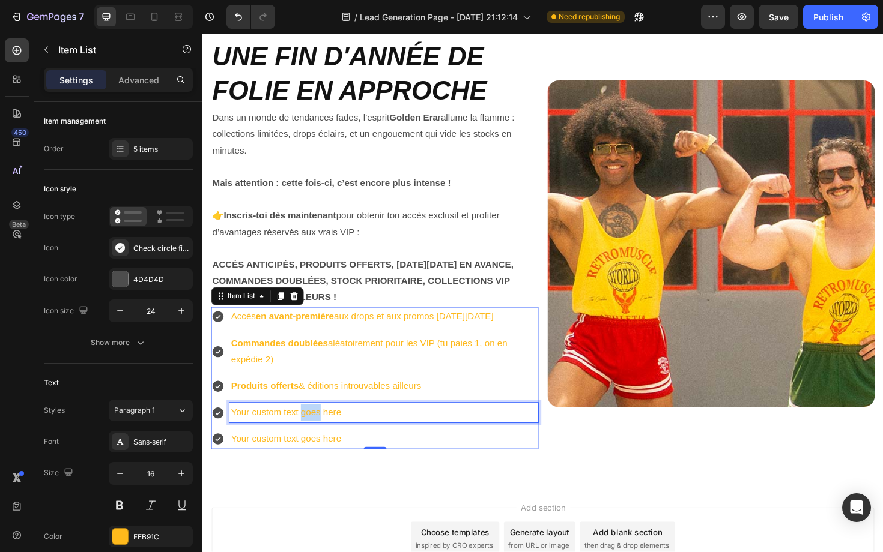
click at [310, 441] on p "Your custom text goes here" at bounding box center [394, 435] width 324 height 17
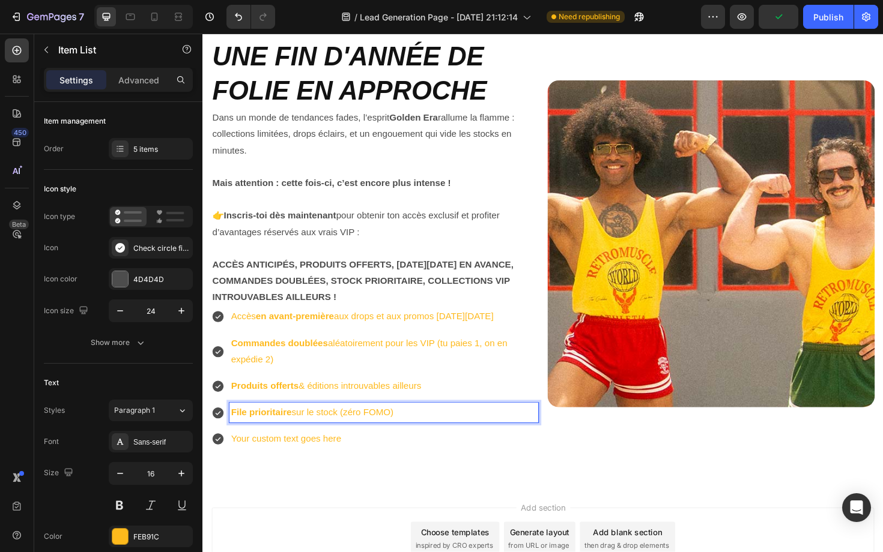
click at [360, 457] on p "Your custom text goes here" at bounding box center [394, 463] width 324 height 17
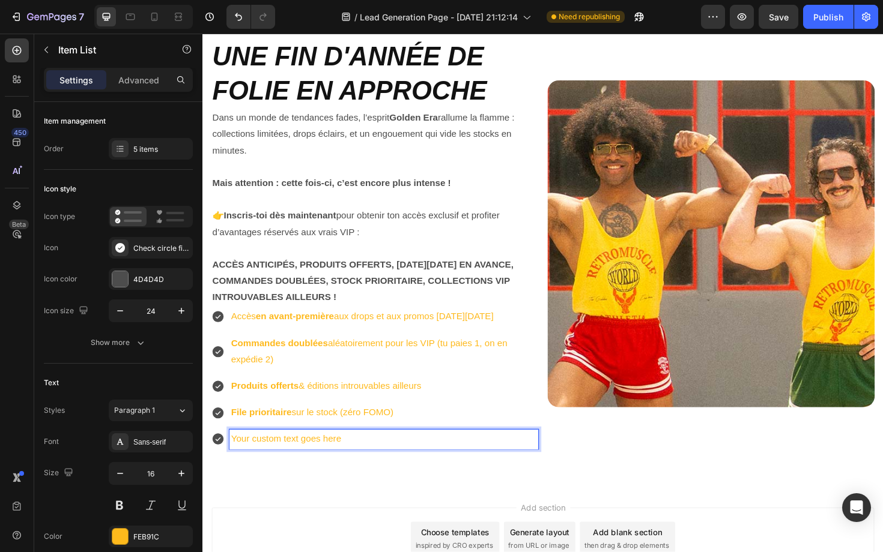
click at [363, 449] on div "Accès en avant-première aux drops et aux promos Black Friday Commandes doublées…" at bounding box center [384, 399] width 346 height 151
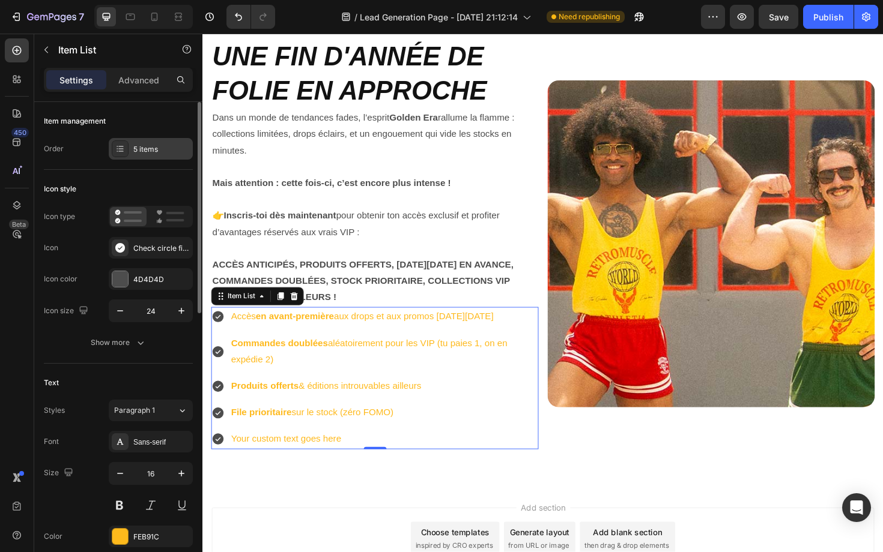
click at [169, 148] on div "5 items" at bounding box center [161, 149] width 56 height 11
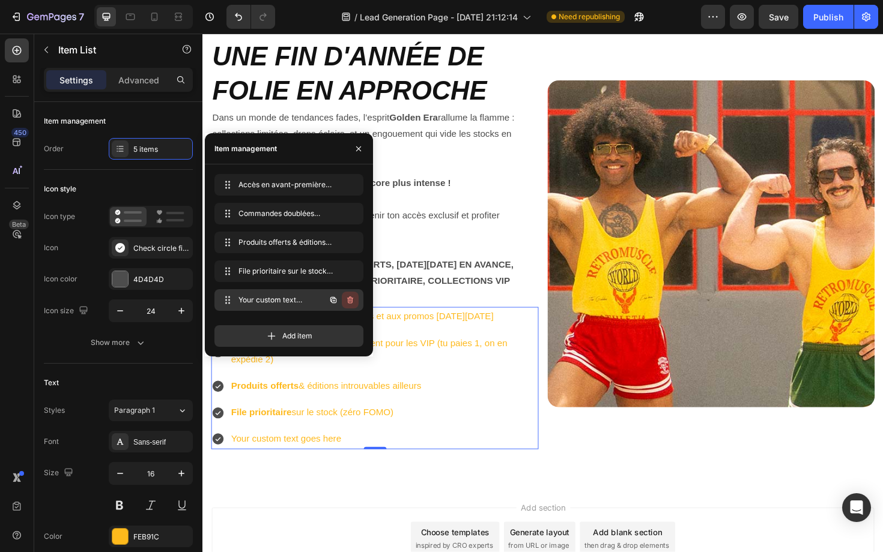
click at [352, 296] on icon "button" at bounding box center [350, 300] width 10 height 10
click at [352, 296] on div "Delete" at bounding box center [342, 300] width 22 height 11
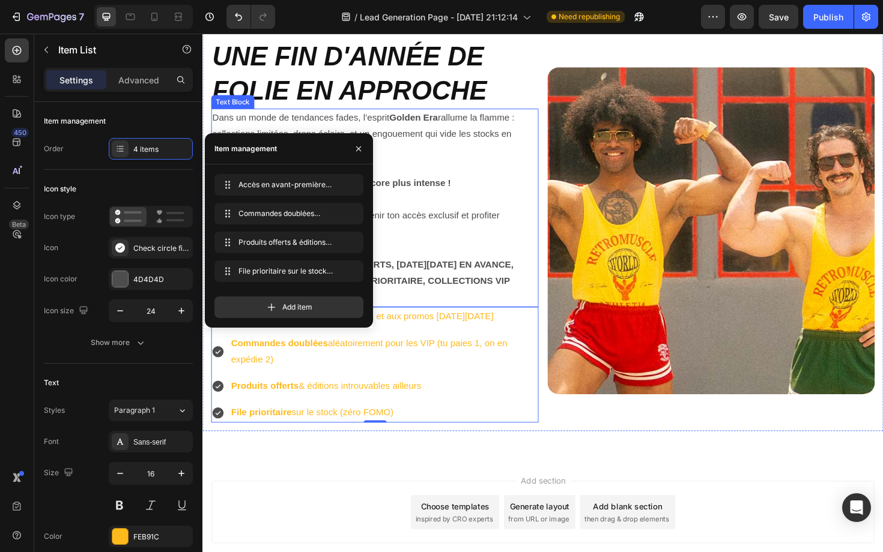
click at [516, 244] on p "👉 Inscris-toi dès maintenant pour obtenir ton accès exclusif et profiter d’avan…" at bounding box center [385, 236] width 344 height 35
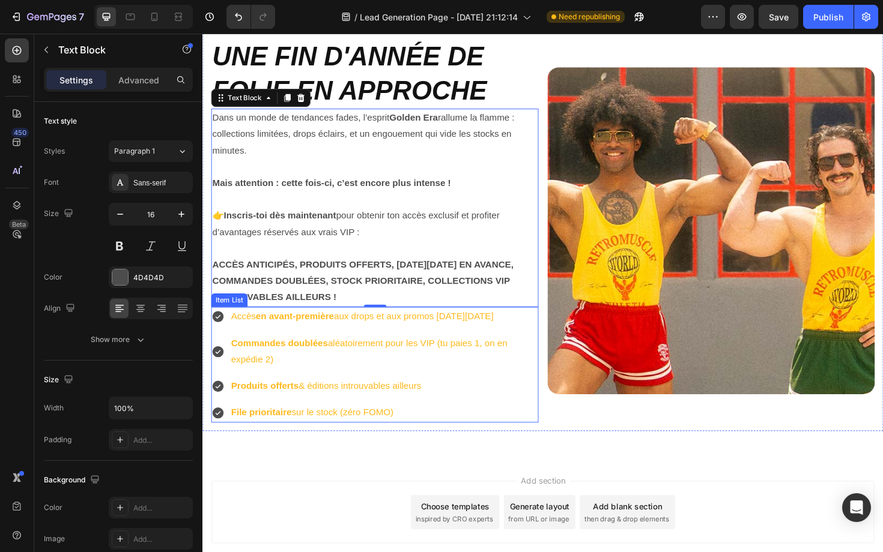
click at [364, 349] on div "Accès en avant-première aux drops et aux promos Black Friday Commandes doublées…" at bounding box center [384, 385] width 346 height 123
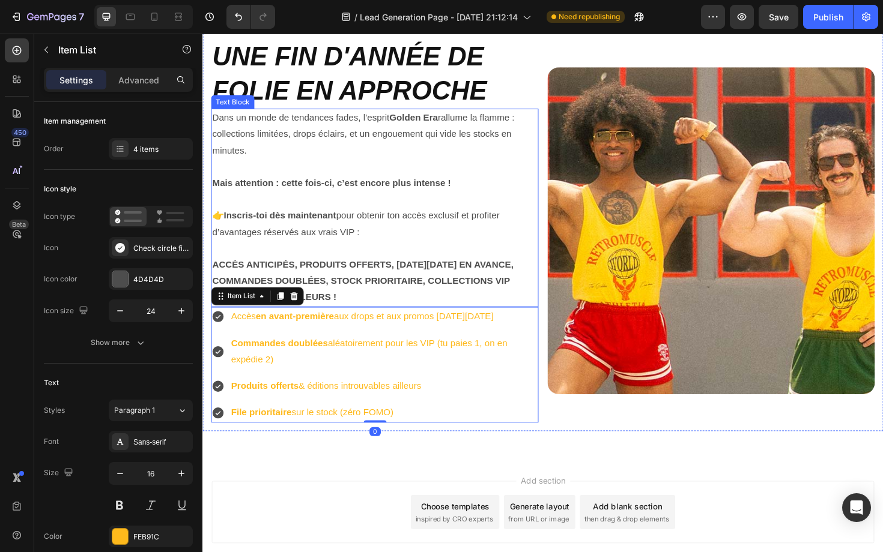
click at [277, 283] on strong "ACCÈS ANTICIPÉS, PRODUITS OFFERTS, BLACK FRIDAY EN AVANCE, COMMANDES DOUBLÉES, …" at bounding box center [372, 296] width 319 height 45
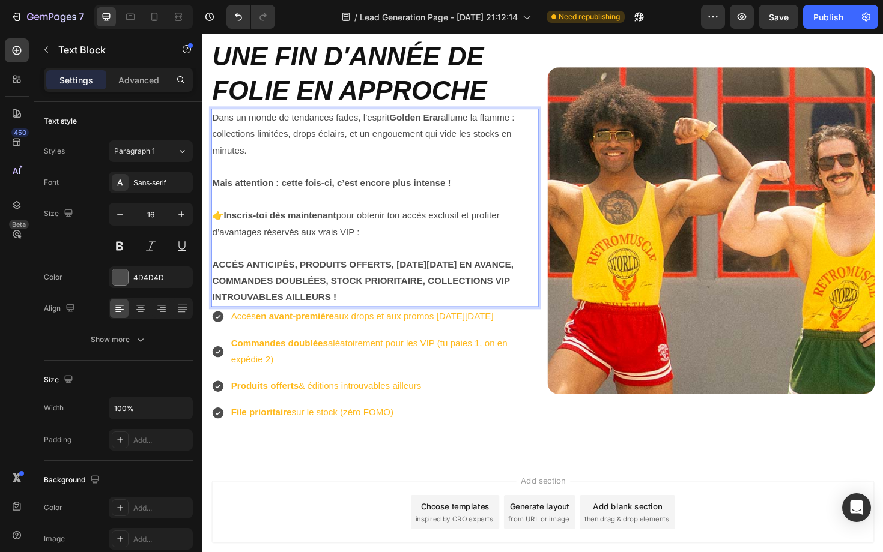
click at [301, 277] on strong "ACCÈS ANTICIPÉS, PRODUITS OFFERTS, BLACK FRIDAY EN AVANCE, COMMANDES DOUBLÉES, …" at bounding box center [372, 296] width 319 height 45
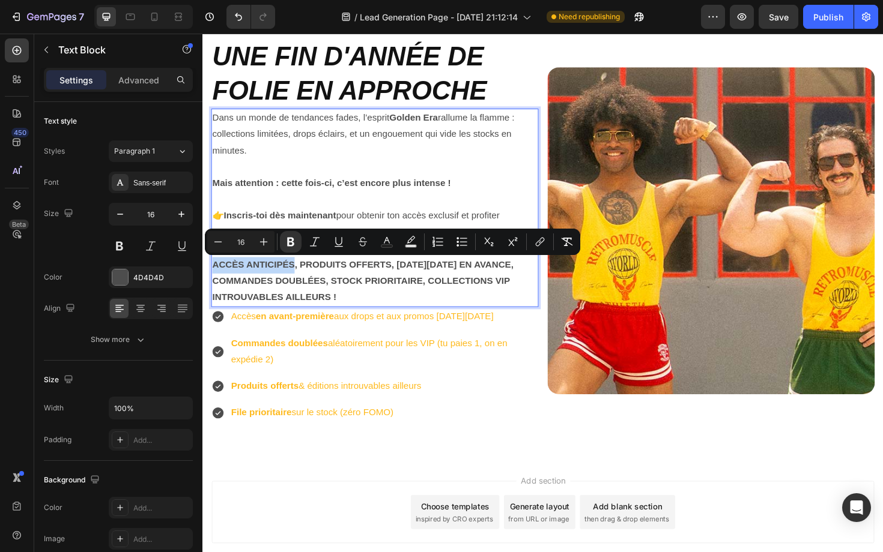
drag, startPoint x: 299, startPoint y: 277, endPoint x: 214, endPoint y: 277, distance: 85.3
click at [214, 277] on strong "ACCÈS ANTICIPÉS, PRODUITS OFFERTS, BLACK FRIDAY EN AVANCE, COMMANDES DOUBLÉES, …" at bounding box center [372, 296] width 319 height 45
copy strong "ACCÈS ANTICIPÉS"
click at [280, 348] on div "Accès en avant-première aux drops et aux promos Black Friday Commandes doublées…" at bounding box center [384, 385] width 346 height 123
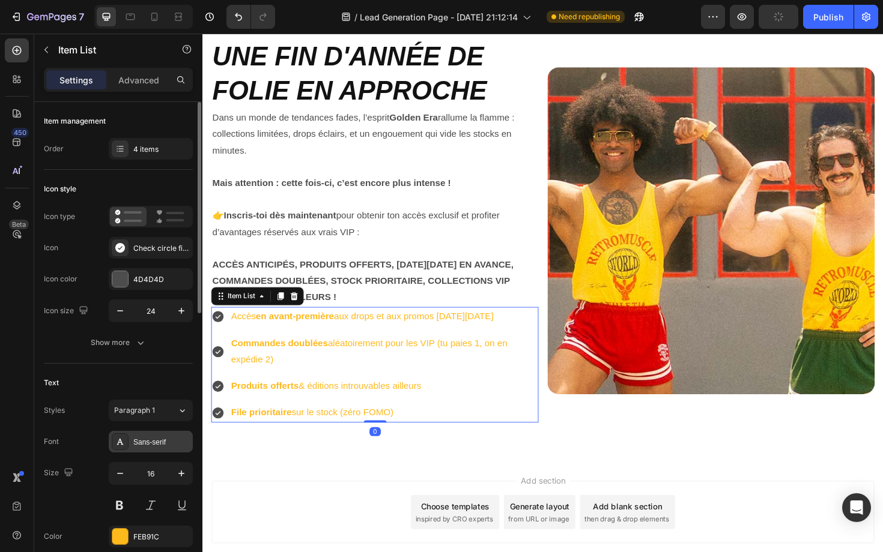
scroll to position [112, 0]
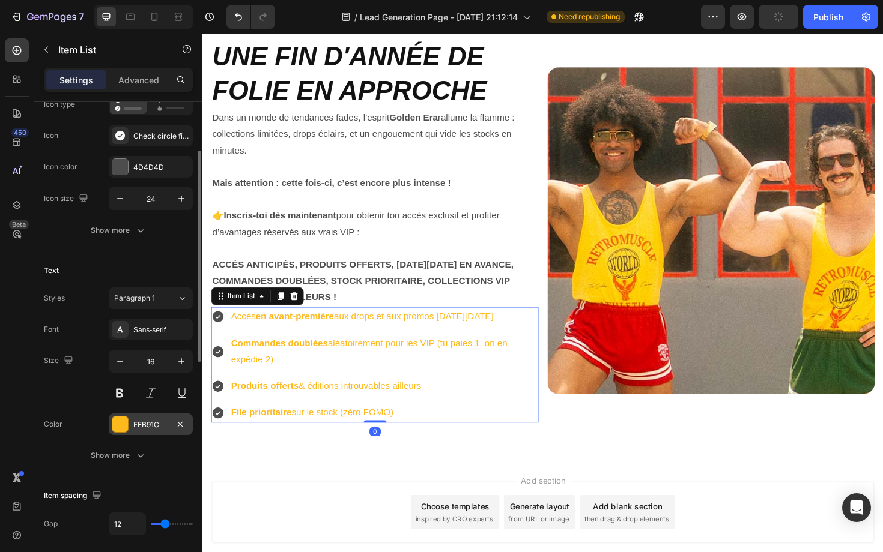
click at [125, 425] on div at bounding box center [120, 425] width 16 height 16
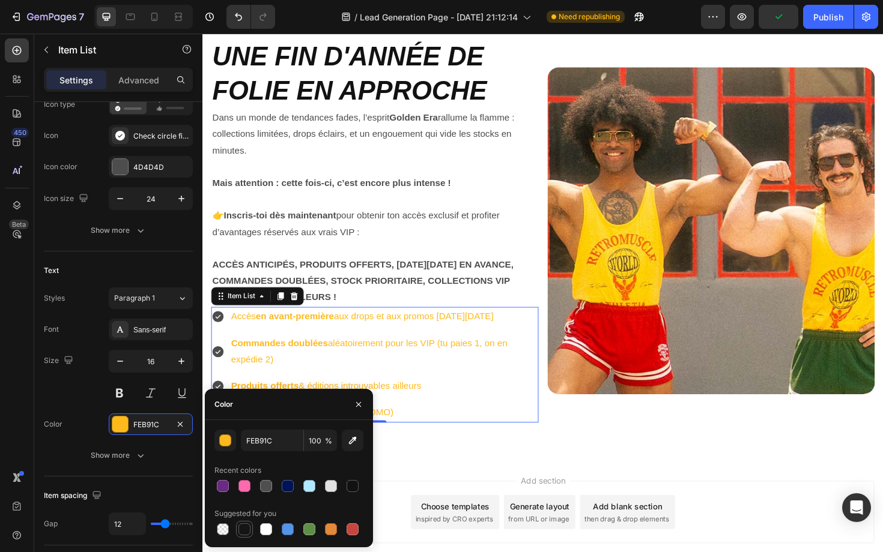
click at [247, 531] on div at bounding box center [244, 530] width 12 height 12
type input "151515"
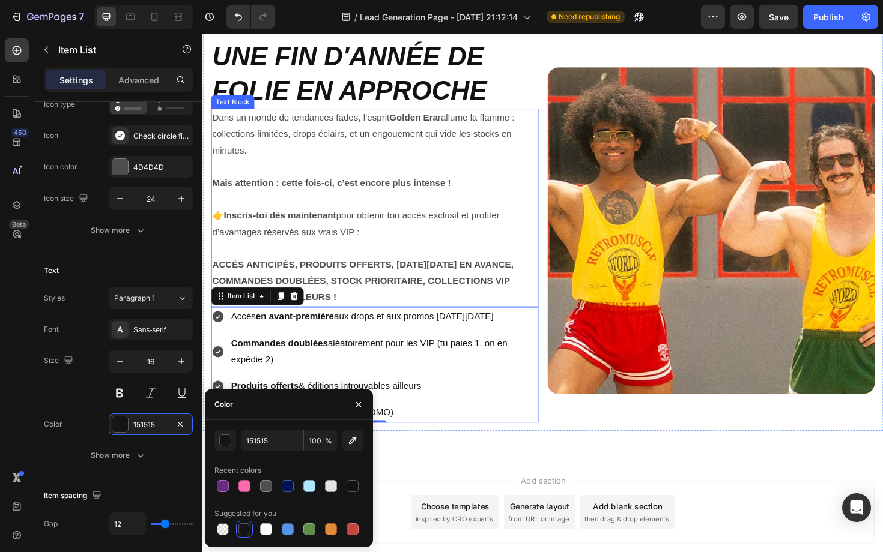
click at [459, 256] on p "Rich Text Editor. Editing area: main" at bounding box center [385, 261] width 344 height 17
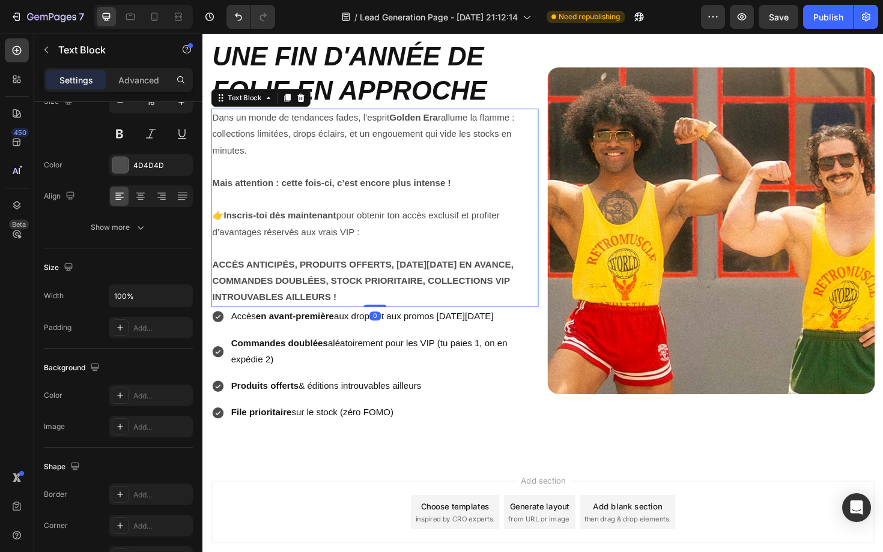
scroll to position [0, 0]
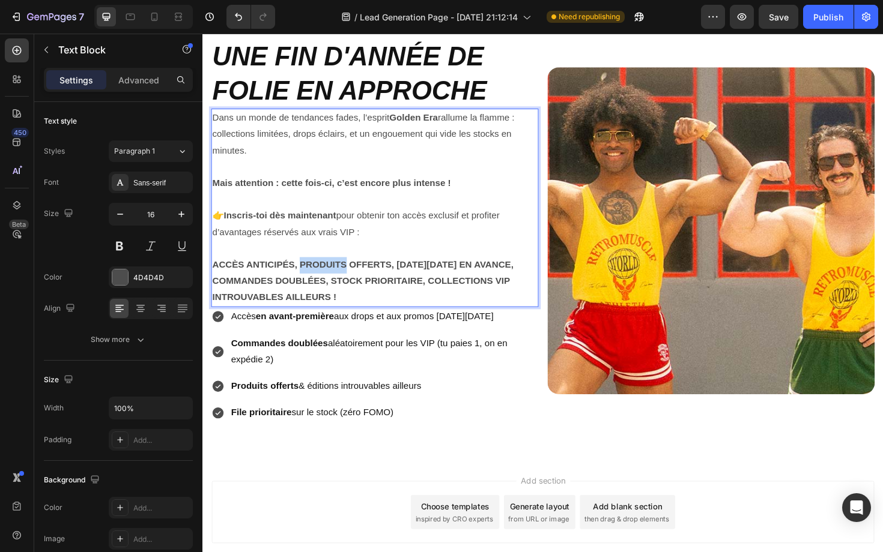
click at [313, 285] on p "ACCÈS ANTICIPÉS, PRODUITS OFFERTS, BLACK FRIDAY EN AVANCE, COMMANDES DOUBLÉES, …" at bounding box center [385, 297] width 344 height 52
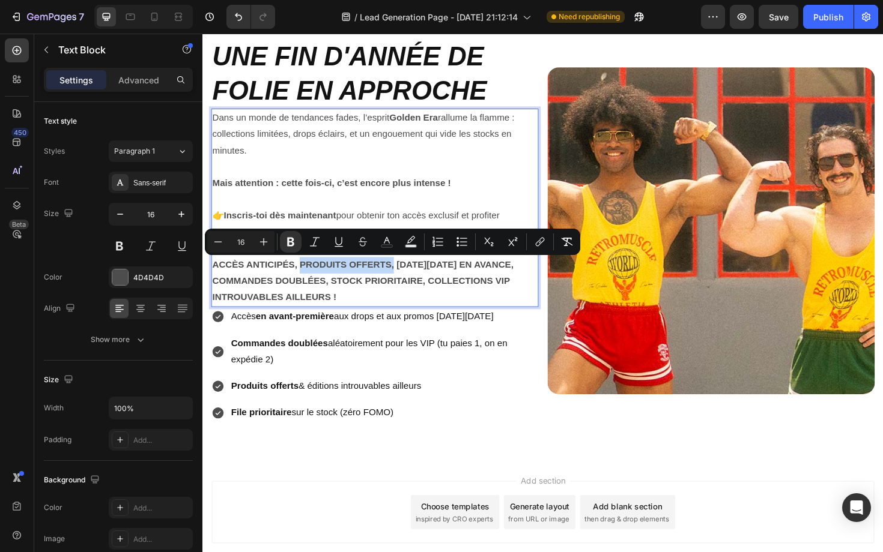
click at [402, 281] on strong "ACCÈS ANTICIPÉS, PRODUITS OFFERTS, BLACK FRIDAY EN AVANCE, COMMANDES DOUBLÉES, …" at bounding box center [372, 296] width 319 height 45
click at [333, 369] on p "Commandes doublées aléatoirement pour les VIP (tu paies 1, on en expédie 2)" at bounding box center [394, 371] width 324 height 35
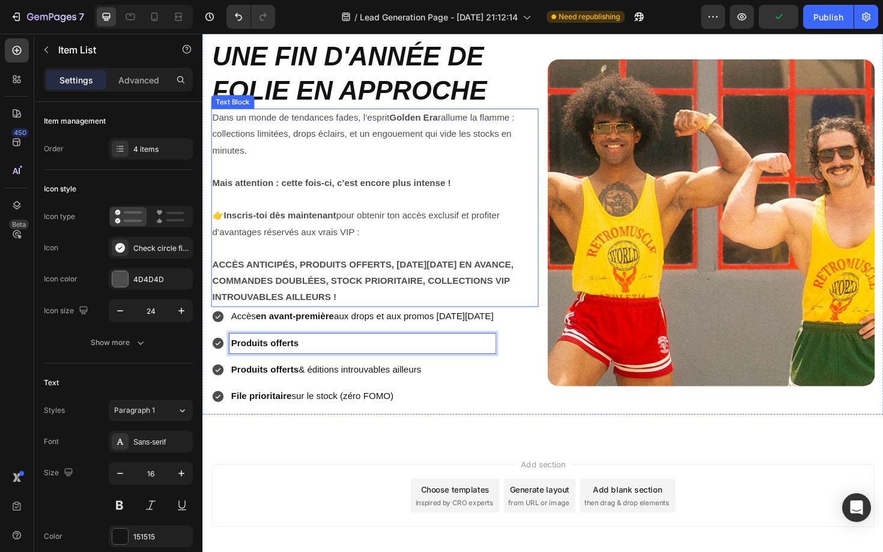
click at [355, 306] on p "ACCÈS ANTICIPÉS, PRODUITS OFFERTS, BLACK FRIDAY EN AVANCE, COMMANDES DOUBLÉES, …" at bounding box center [385, 297] width 344 height 52
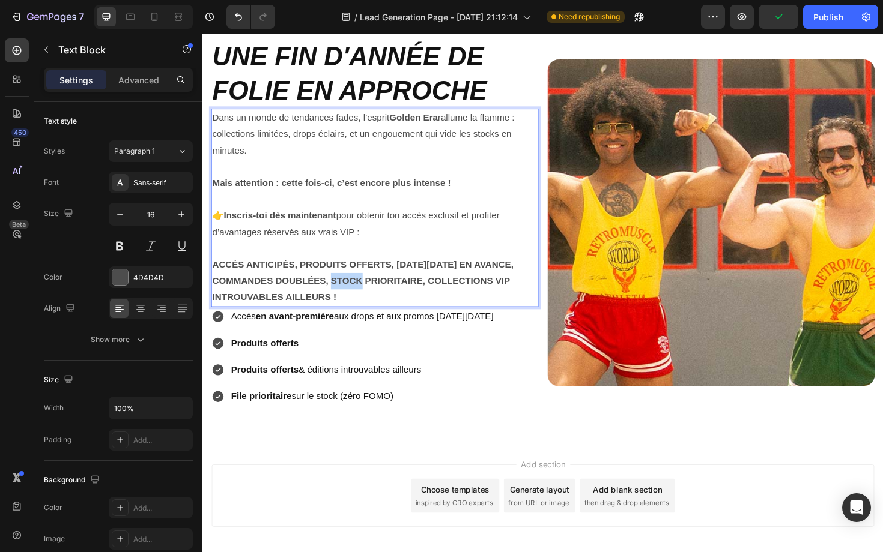
click at [352, 303] on p "ACCÈS ANTICIPÉS, PRODUITS OFFERTS, BLACK FRIDAY EN AVANCE, COMMANDES DOUBLÉES, …" at bounding box center [385, 297] width 344 height 52
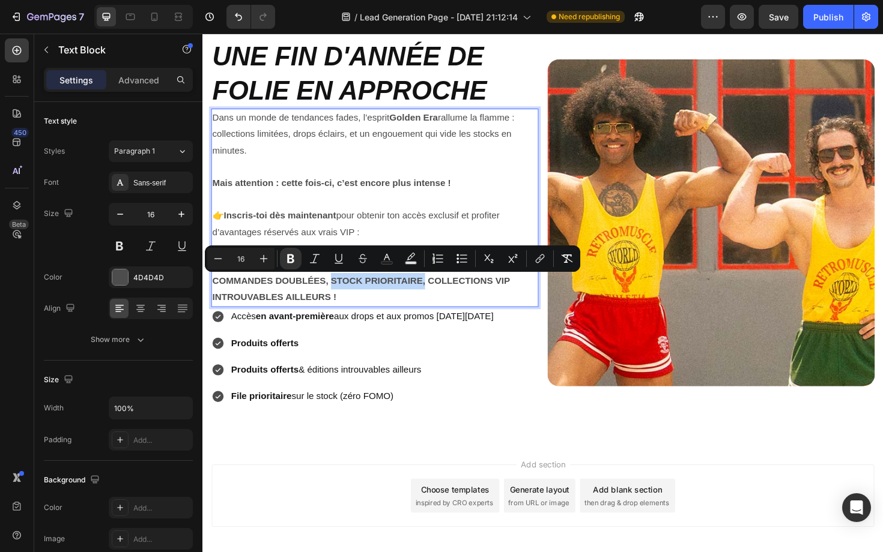
click at [435, 297] on strong "ACCÈS ANTICIPÉS, PRODUITS OFFERTS, BLACK FRIDAY EN AVANCE, COMMANDES DOUBLÉES, …" at bounding box center [372, 296] width 319 height 45
click at [434, 297] on strong "ACCÈS ANTICIPÉS, PRODUITS OFFERTS, BLACK FRIDAY EN AVANCE, COMMANDES DOUBLÉES, …" at bounding box center [372, 296] width 319 height 45
click at [435, 300] on strong "ACCÈS ANTICIPÉS, PRODUITS OFFERTS, BLACK FRIDAY EN AVANCE, COMMANDES DOUBLÉES, …" at bounding box center [372, 296] width 319 height 45
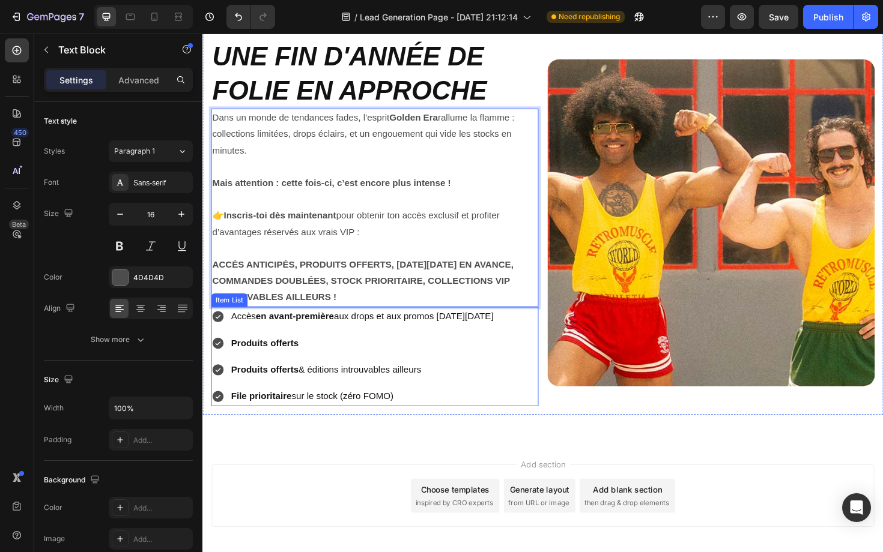
click at [318, 388] on p "Produits offerts & éditions introuvables ailleurs" at bounding box center [371, 390] width 278 height 17
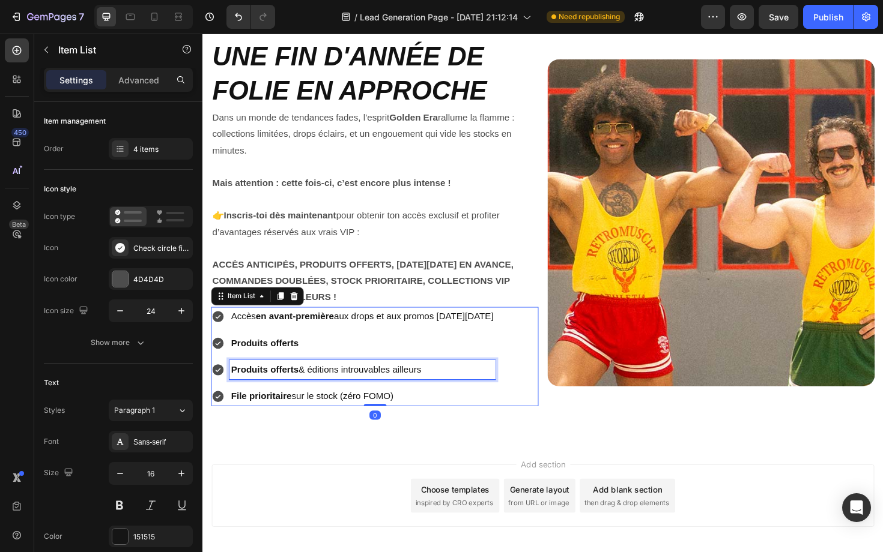
click at [318, 388] on p "Produits offerts & éditions introuvables ailleurs" at bounding box center [371, 390] width 278 height 17
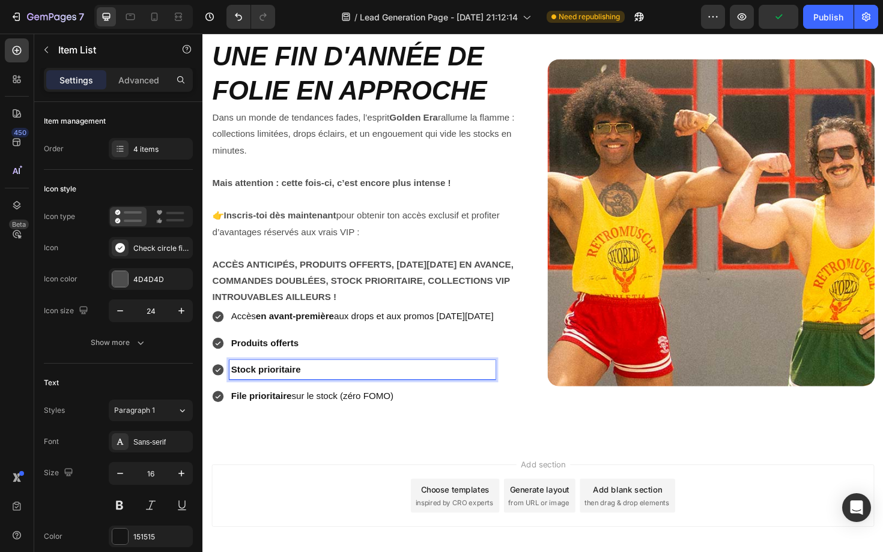
click at [369, 422] on p "File prioritaire sur le stock (zéro FOMO)" at bounding box center [371, 418] width 278 height 17
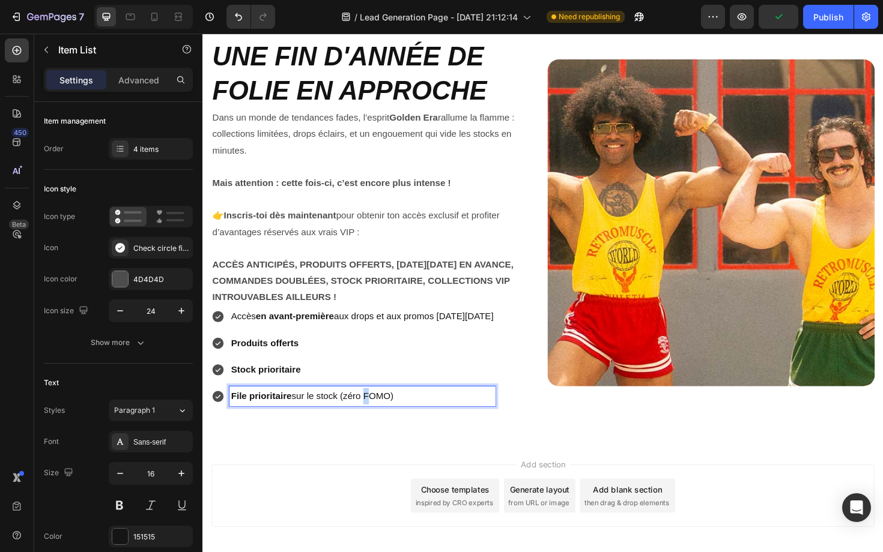
click at [369, 422] on p "File prioritaire sur le stock (zéro FOMO)" at bounding box center [371, 418] width 278 height 17
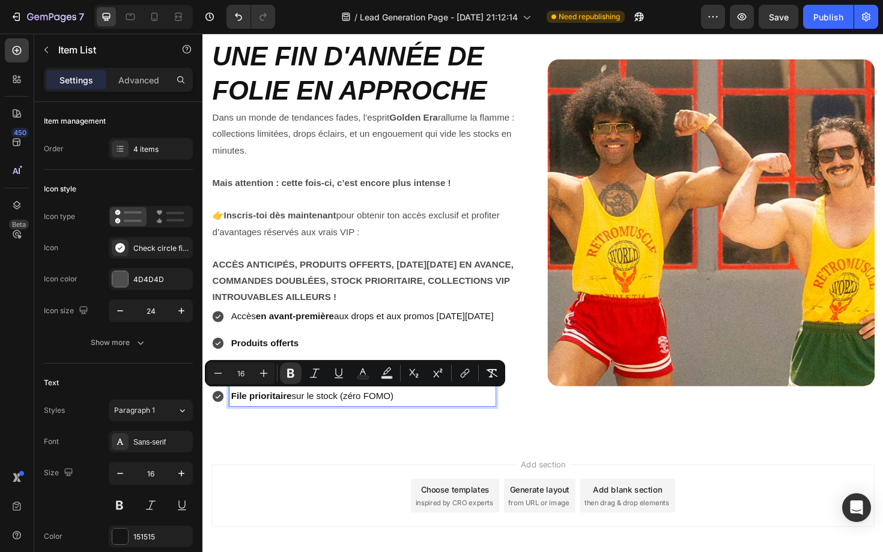
click at [366, 361] on p "Produits offerts" at bounding box center [371, 362] width 278 height 17
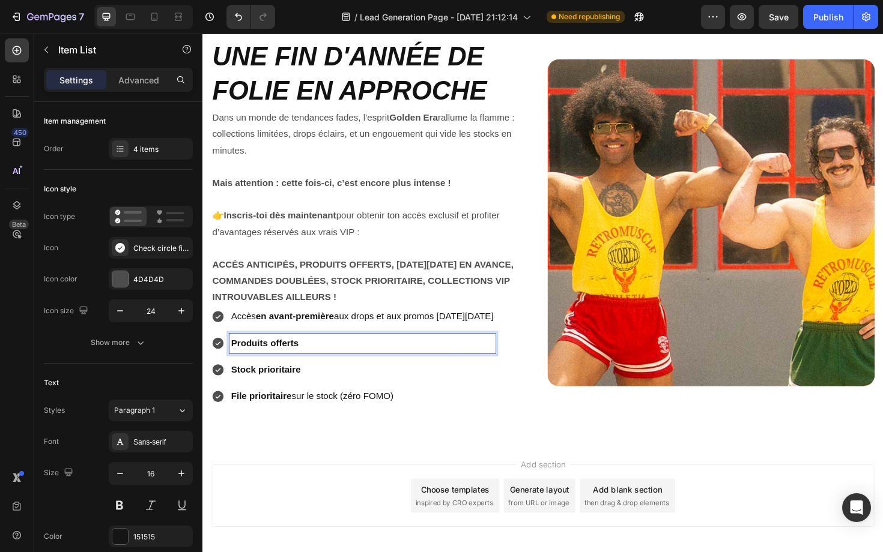
click at [351, 422] on p "File prioritaire sur le stock (zéro FOMO)" at bounding box center [371, 418] width 278 height 17
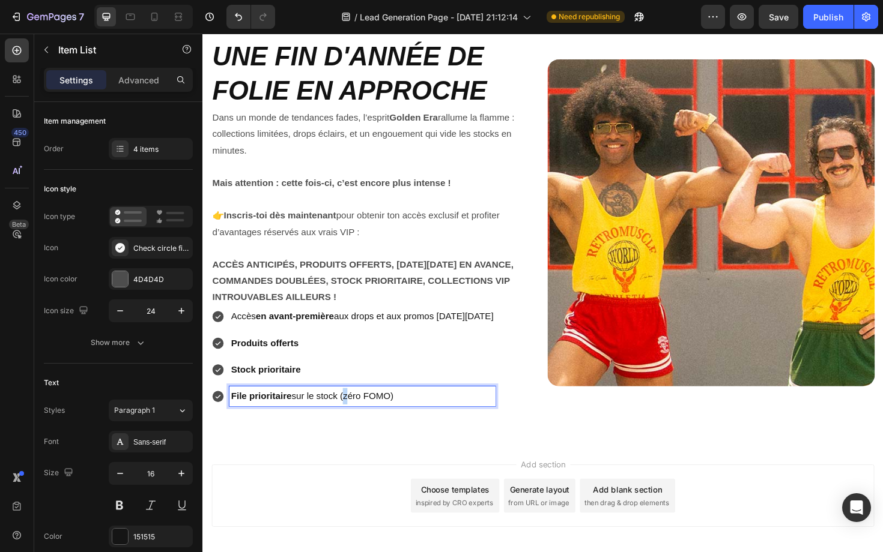
click at [351, 422] on p "File prioritaire sur le stock (zéro FOMO)" at bounding box center [371, 418] width 278 height 17
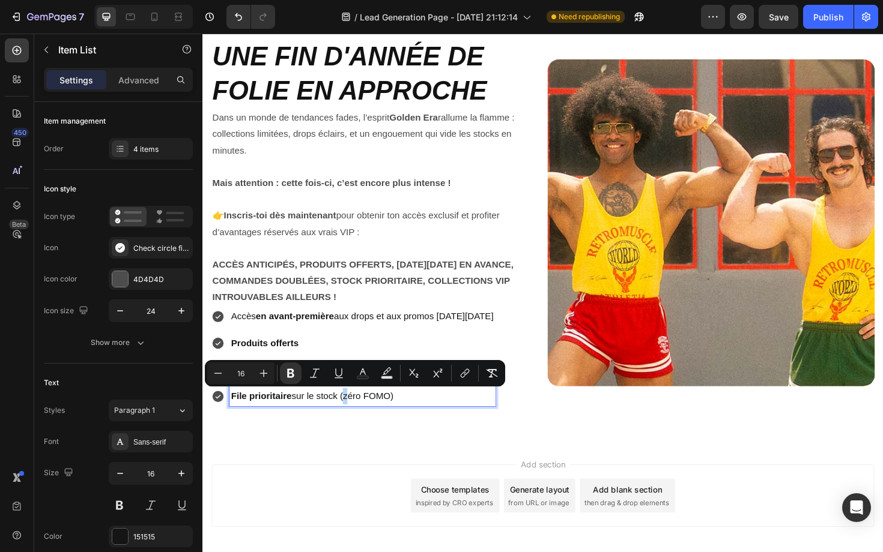
click at [351, 422] on p "File prioritaire sur le stock (zéro FOMO)" at bounding box center [371, 418] width 278 height 17
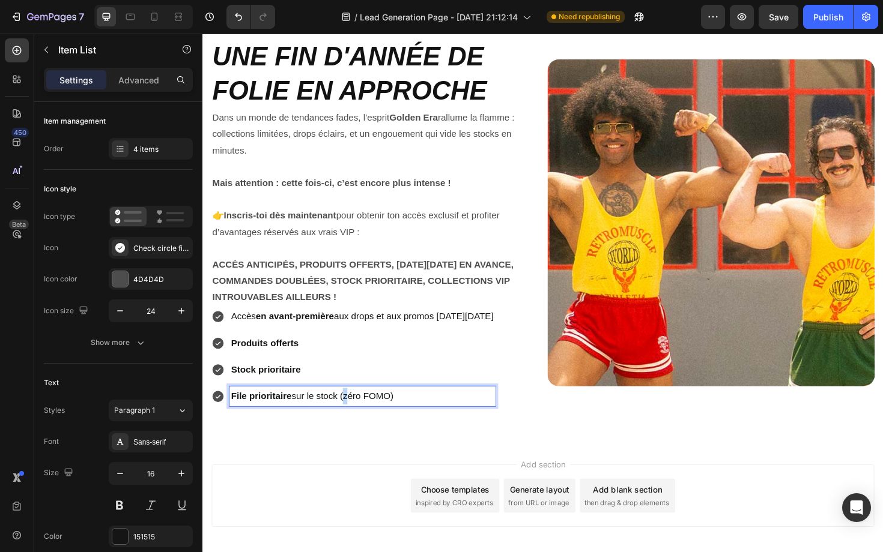
click at [414, 422] on p "File prioritaire sur le stock (zéro FOMO)" at bounding box center [371, 418] width 278 height 17
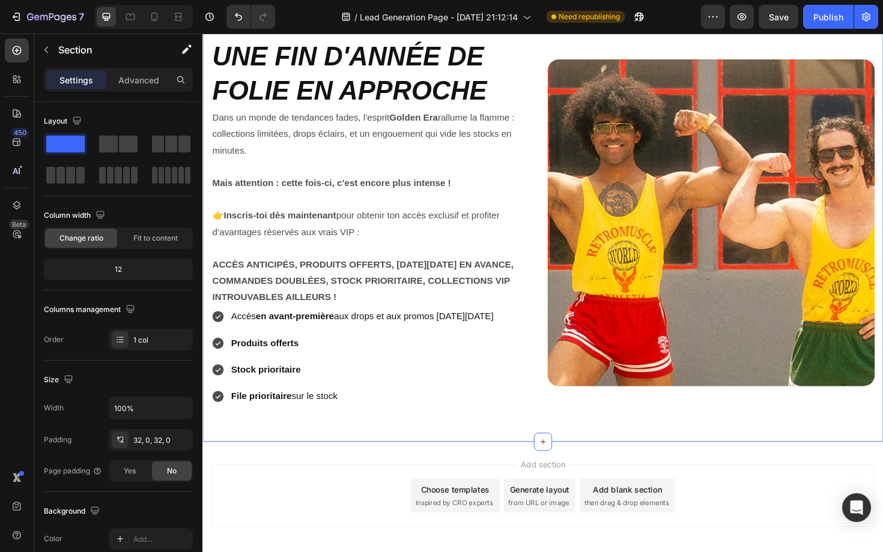
click at [359, 452] on div "UNE FIN D'ANNÉE DE FOLIE EN APPROCHE Heading Dans un monde de tendances fades, …" at bounding box center [562, 238] width 721 height 455
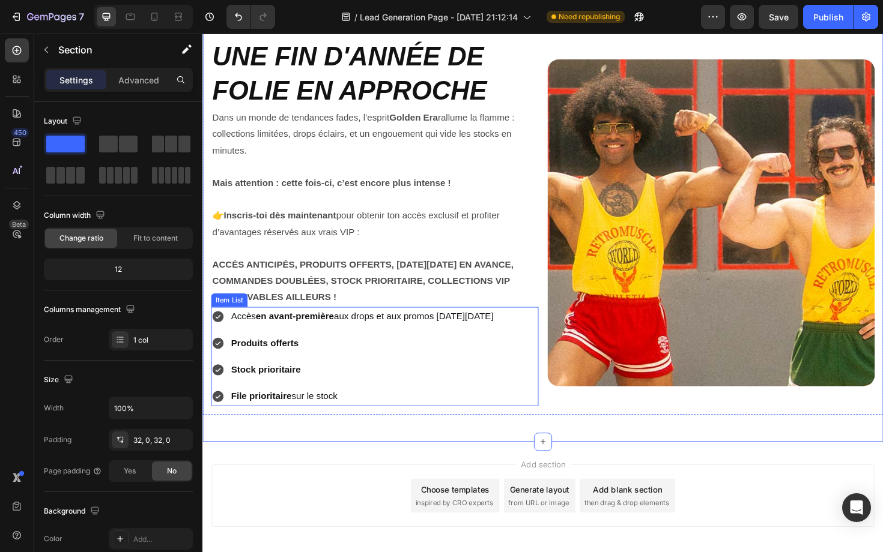
click at [370, 392] on p "Stock prioritaire" at bounding box center [371, 390] width 278 height 17
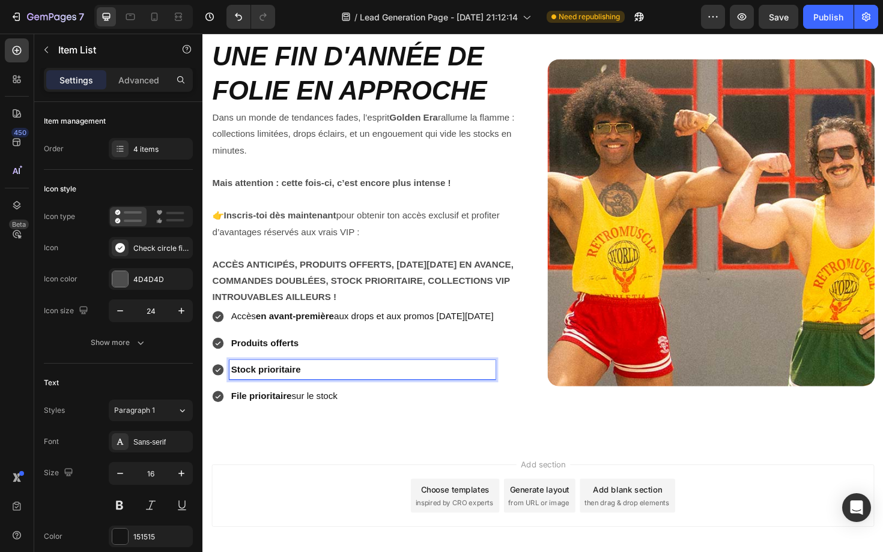
click at [296, 422] on p "File prioritaire sur le stock" at bounding box center [371, 418] width 278 height 17
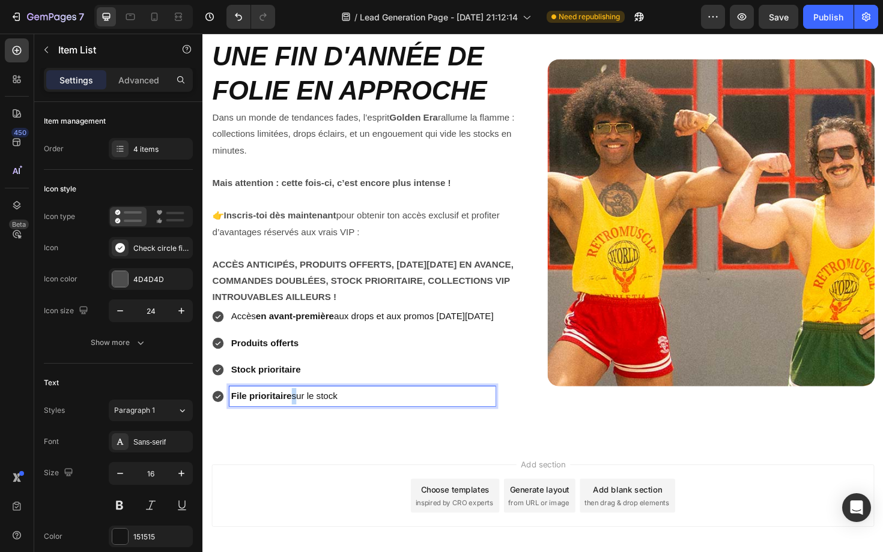
click at [296, 422] on p "File prioritaire sur le stock" at bounding box center [371, 418] width 278 height 17
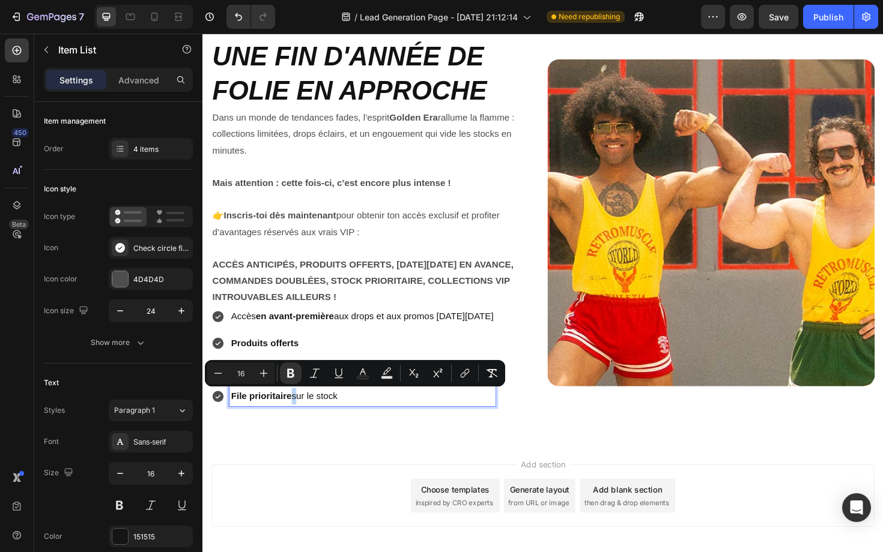
copy p "File prioritaire sur le stock"
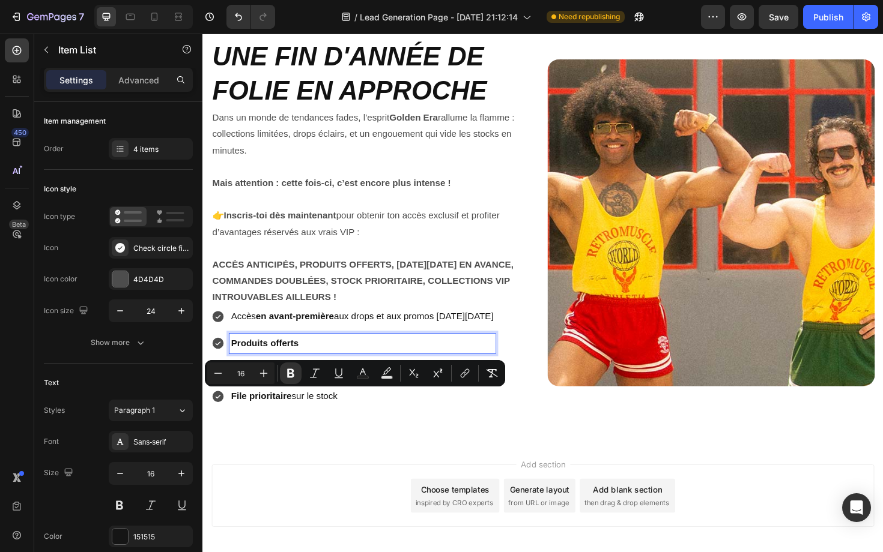
click at [360, 361] on p "Produits offerts" at bounding box center [371, 362] width 278 height 17
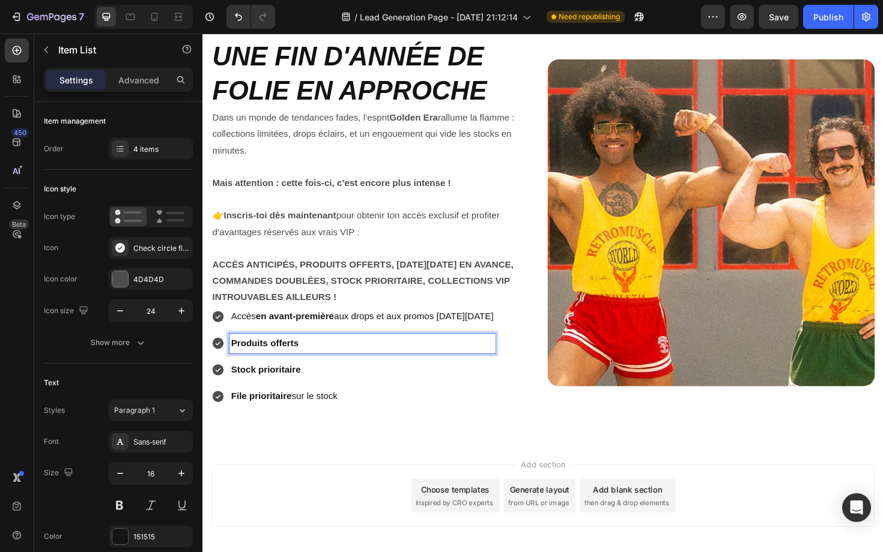
click at [340, 387] on p "Stock prioritaire" at bounding box center [371, 390] width 278 height 17
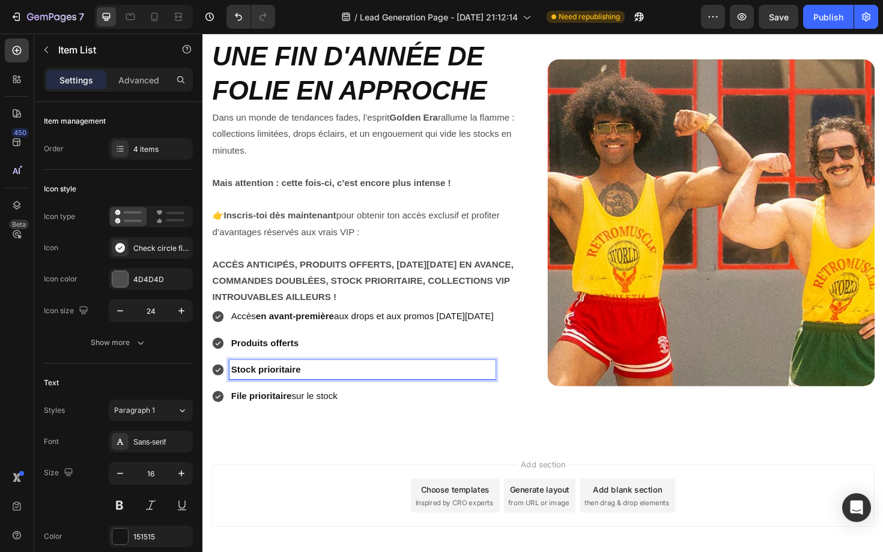
click at [340, 387] on p "Stock prioritaire" at bounding box center [371, 390] width 278 height 17
click at [297, 471] on div "Add section Choose templates inspired by CRO experts Generate layout from URL o…" at bounding box center [562, 541] width 721 height 148
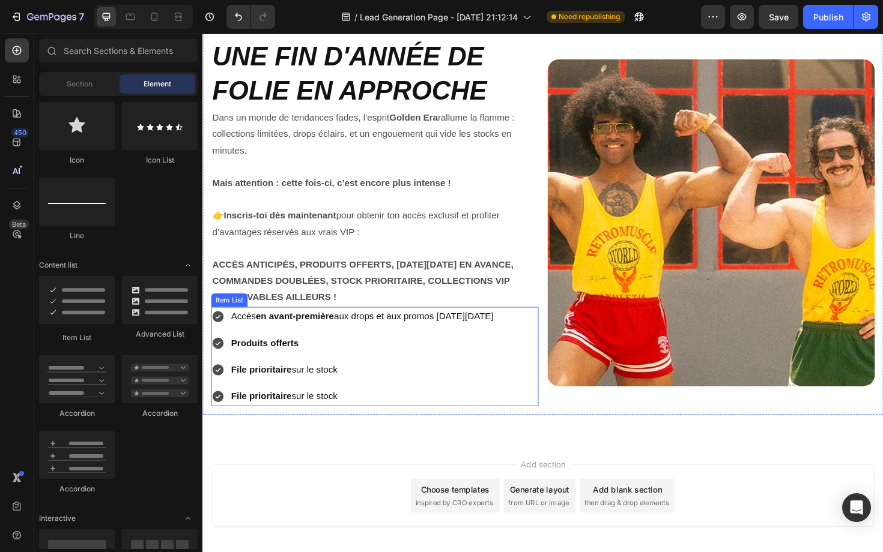
click at [288, 417] on strong "File prioritaire" at bounding box center [264, 418] width 64 height 10
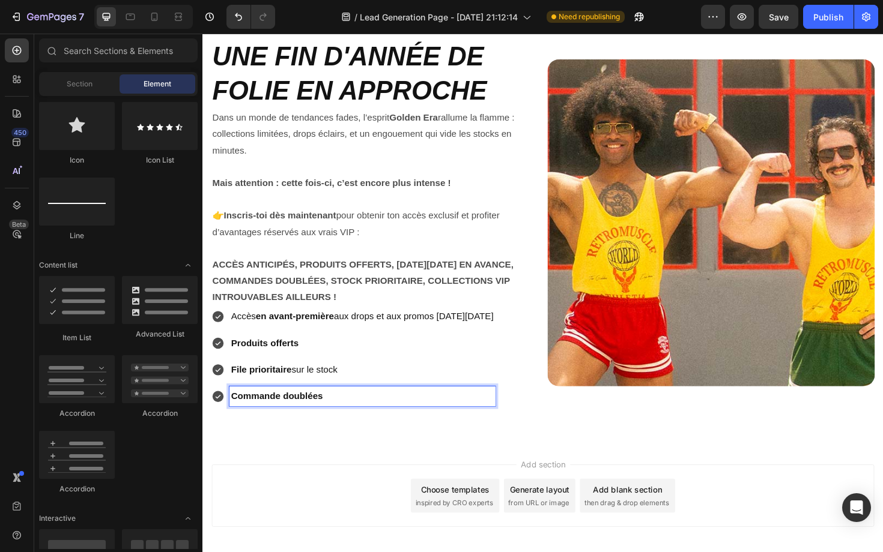
click at [283, 468] on div "Add section Choose templates inspired by CRO experts Generate layout from URL o…" at bounding box center [562, 541] width 721 height 148
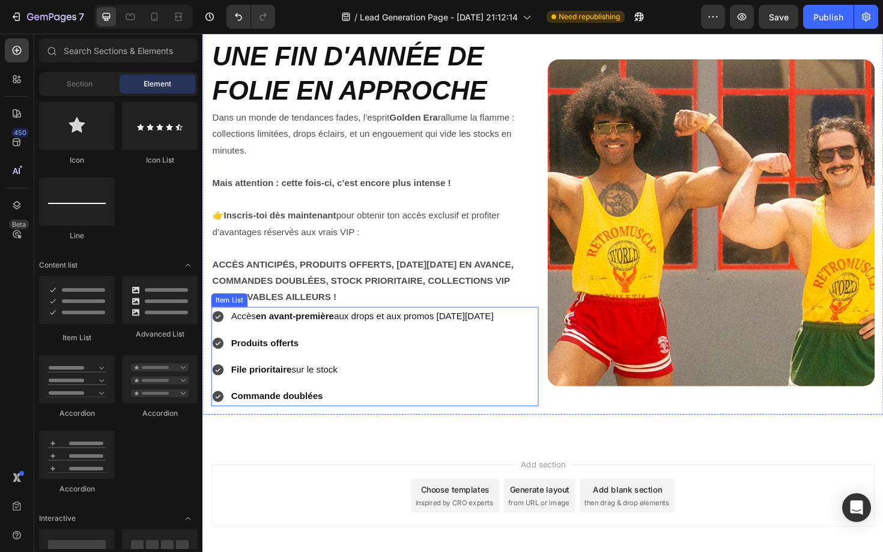
click at [296, 402] on div "Accès en avant-première aux drops et aux promos Black Friday Produits offerts F…" at bounding box center [361, 376] width 301 height 105
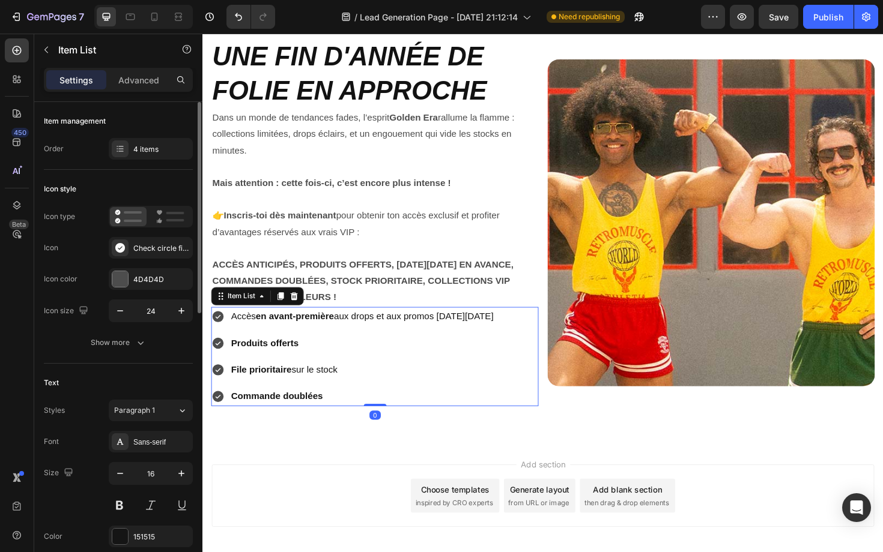
click at [163, 162] on div "Item management Order 4 items" at bounding box center [118, 136] width 149 height 68
click at [160, 152] on div "4 items" at bounding box center [161, 149] width 56 height 11
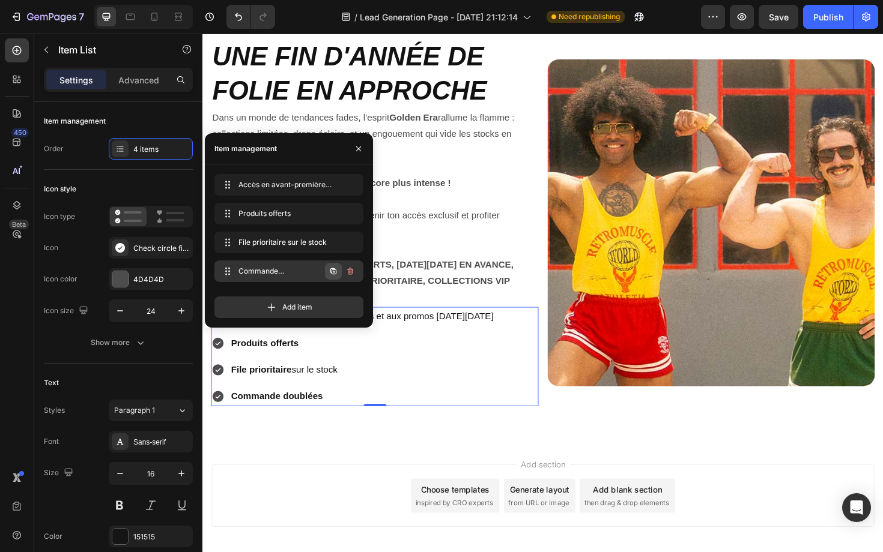
click at [335, 271] on icon "button" at bounding box center [333, 272] width 10 height 10
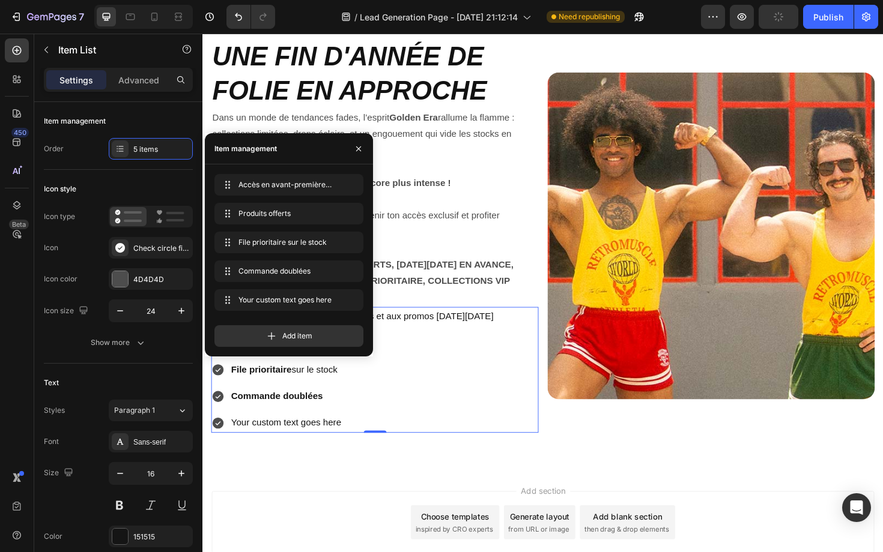
click at [325, 449] on div "Your custom text goes here" at bounding box center [372, 446] width 282 height 21
click at [325, 449] on p "Your custom text goes here" at bounding box center [371, 446] width 278 height 17
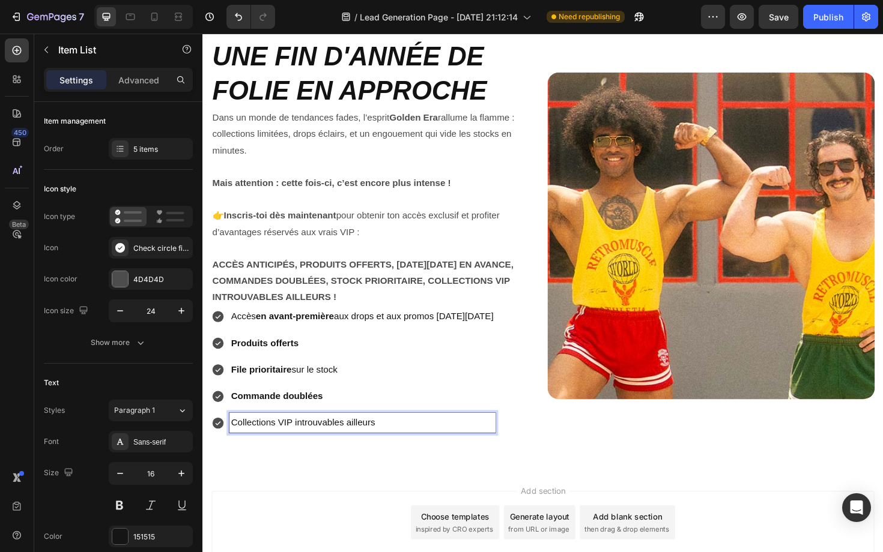
click at [301, 449] on p "Collections VIP introuvables ailleurs" at bounding box center [371, 446] width 278 height 17
click at [298, 449] on p "Collections VIP introuvables ailleurs" at bounding box center [371, 446] width 278 height 17
click at [396, 449] on p "Collections VIP introuvables ailleurs" at bounding box center [371, 446] width 278 height 17
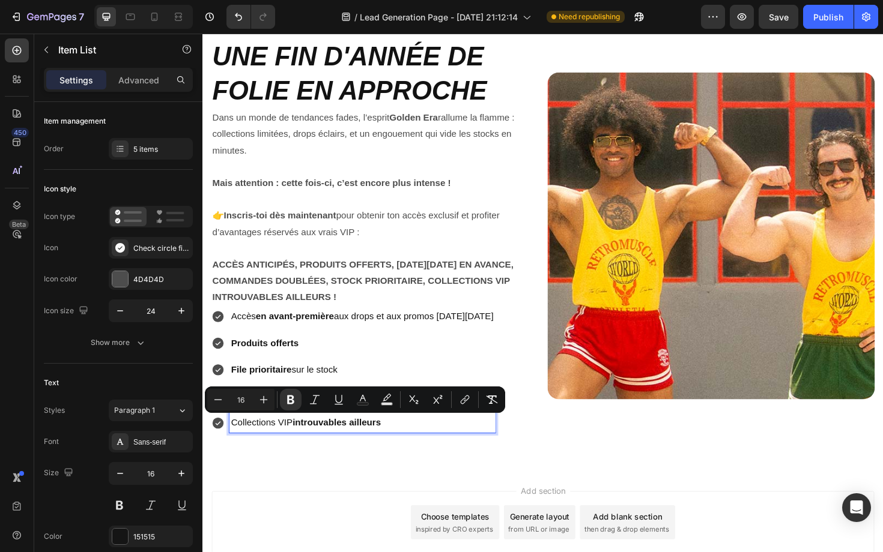
click at [345, 477] on div "UNE FIN D'ANNÉE DE FOLIE EN APPROCHE Heading Dans un monde de tendances fades, …" at bounding box center [562, 252] width 721 height 483
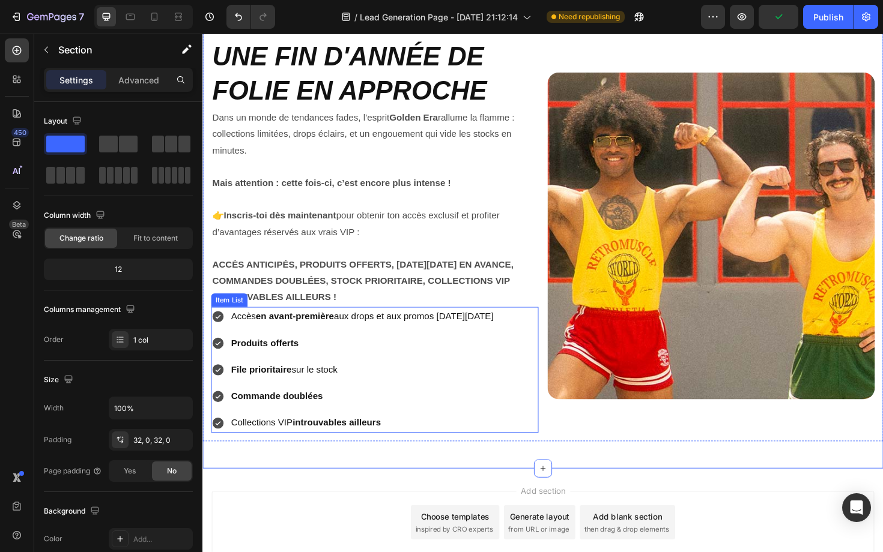
click at [289, 449] on p "Collections VIP introuvables ailleurs" at bounding box center [371, 446] width 278 height 17
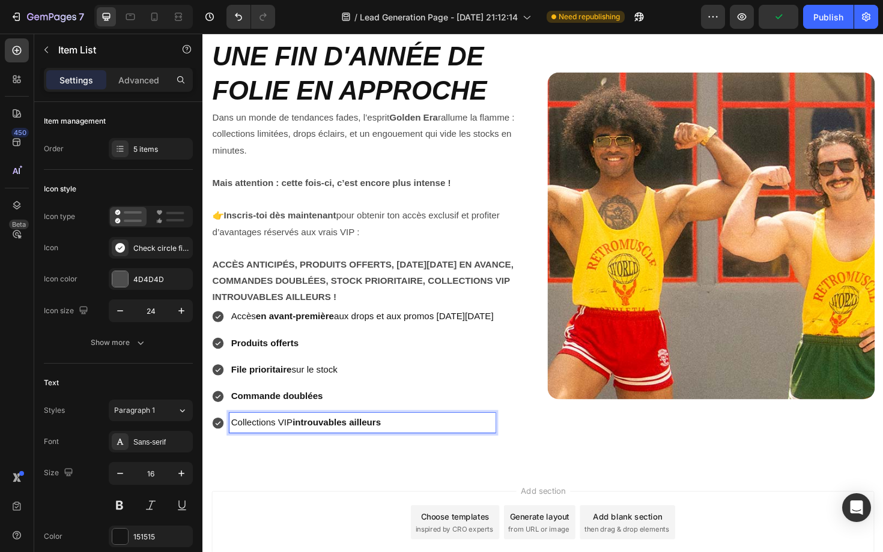
click at [289, 449] on p "Collections VIP introuvables ailleurs" at bounding box center [371, 446] width 278 height 17
click at [303, 448] on p "Collections Privé introuvables ailleurs" at bounding box center [371, 446] width 278 height 17
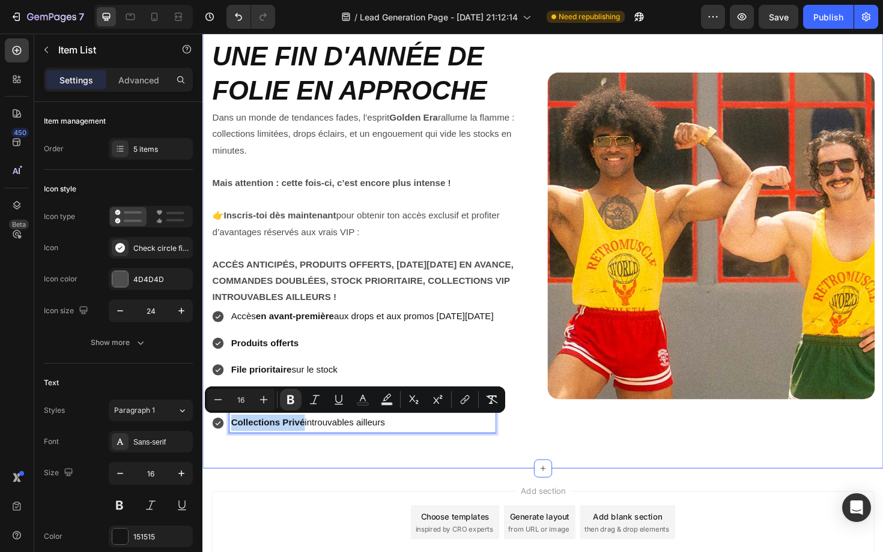
click at [287, 483] on div "UNE FIN D'ANNÉE DE FOLIE EN APPROCHE Heading Dans un monde de tendances fades, …" at bounding box center [562, 252] width 721 height 483
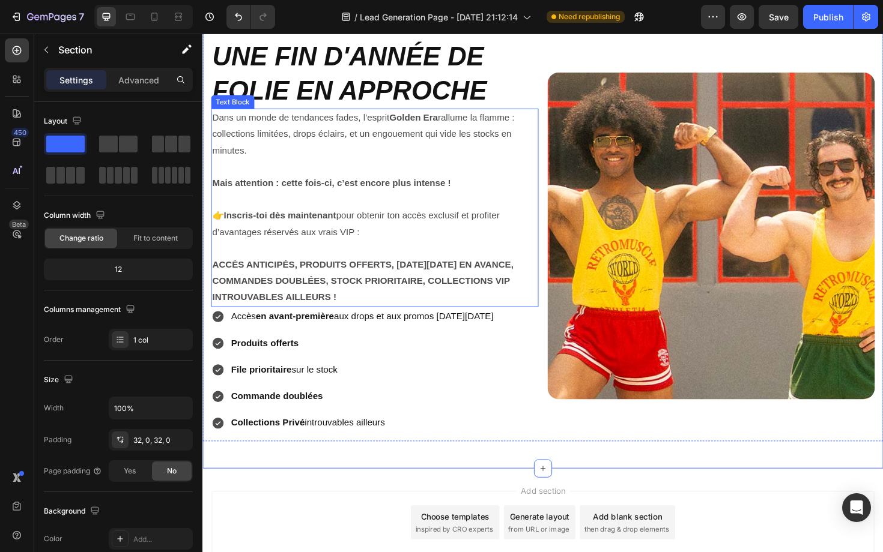
click at [386, 291] on strong "ACCÈS ANTICIPÉS, PRODUITS OFFERTS, BLACK FRIDAY EN AVANCE, COMMANDES DOUBLÉES, …" at bounding box center [372, 296] width 319 height 45
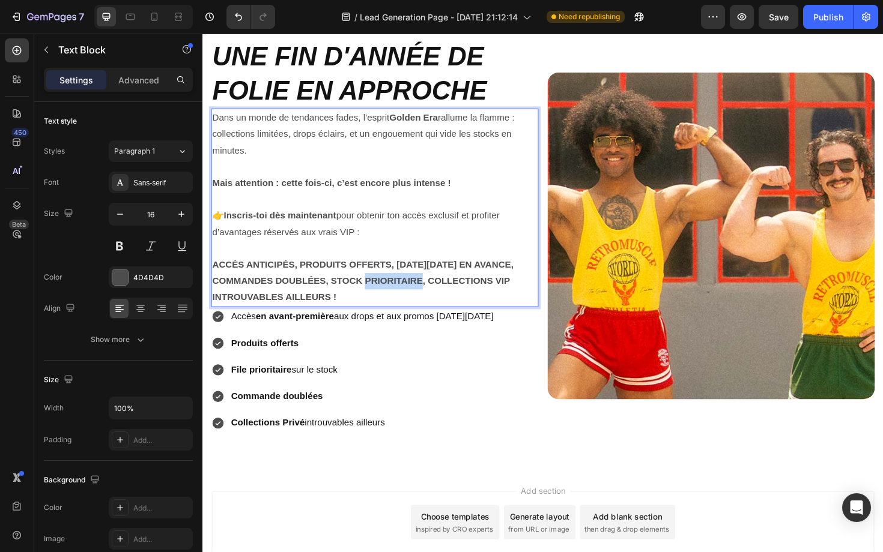
click at [386, 291] on strong "ACCÈS ANTICIPÉS, PRODUITS OFFERTS, BLACK FRIDAY EN AVANCE, COMMANDES DOUBLÉES, …" at bounding box center [372, 296] width 319 height 45
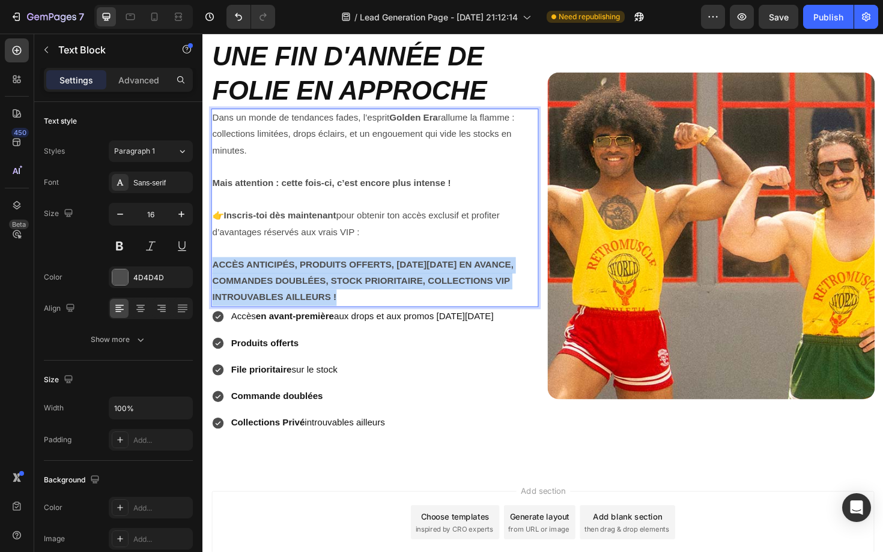
click at [386, 291] on strong "ACCÈS ANTICIPÉS, PRODUITS OFFERTS, BLACK FRIDAY EN AVANCE, COMMANDES DOUBLÉES, …" at bounding box center [372, 296] width 319 height 45
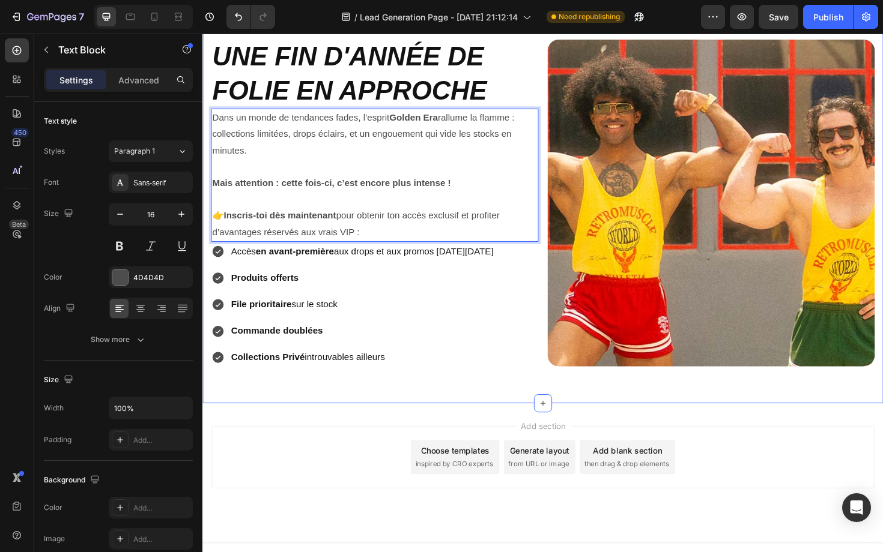
click at [374, 437] on div "Add section Choose templates inspired by CRO experts Generate layout from URL o…" at bounding box center [562, 500] width 721 height 148
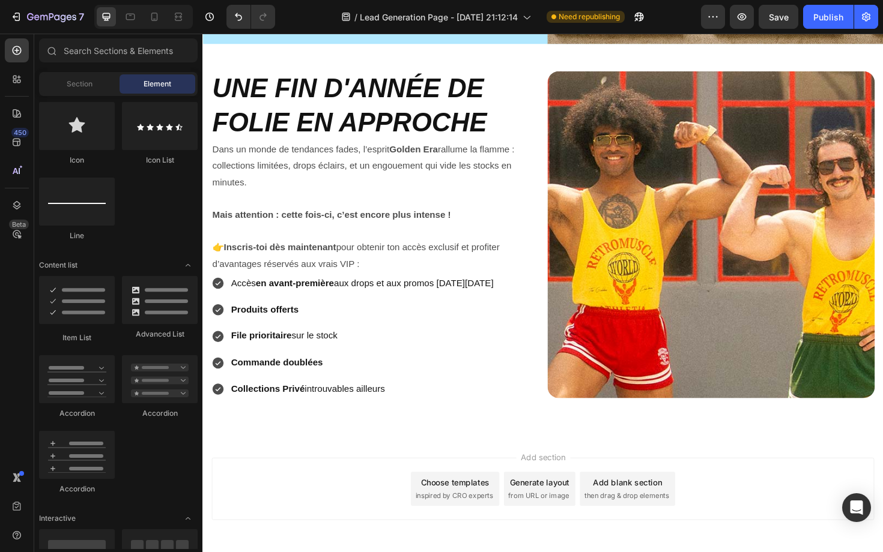
scroll to position [382, 0]
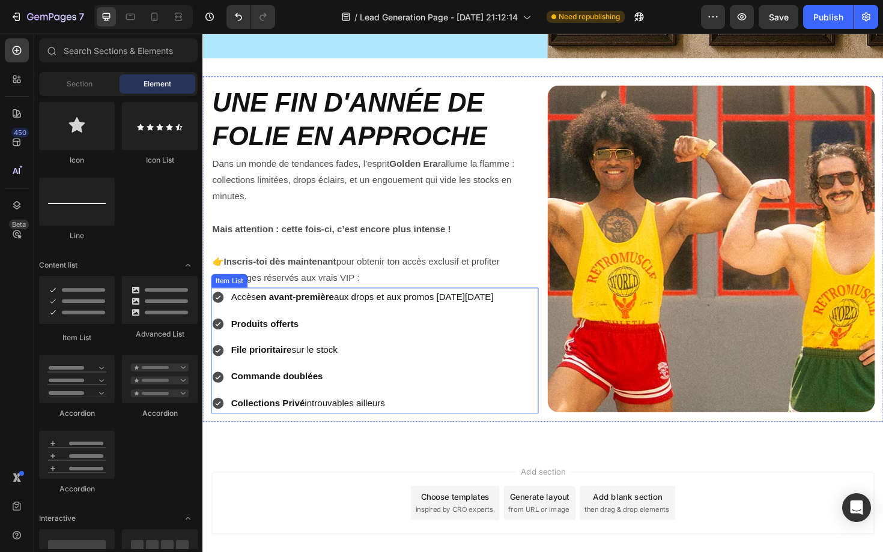
click at [551, 356] on div "Accès en avant-première aux drops et aux promos Black Friday Produits offerts F…" at bounding box center [384, 369] width 346 height 133
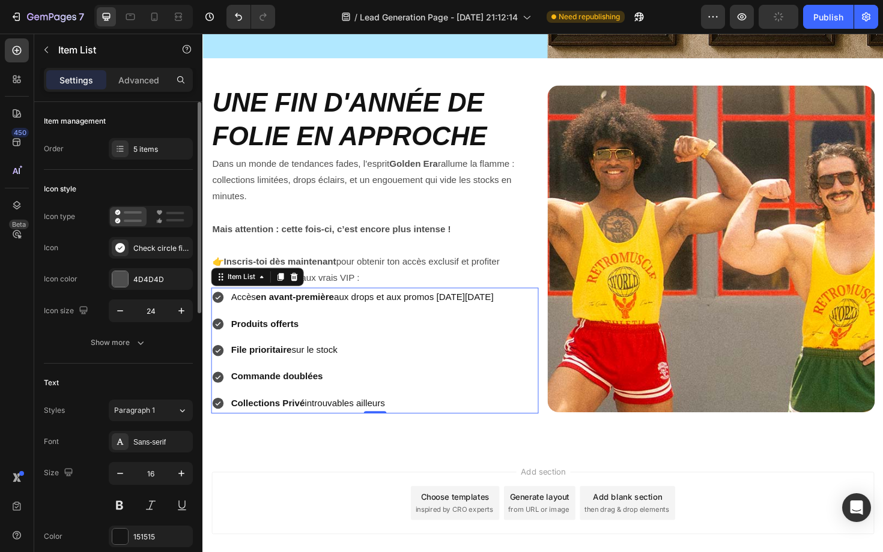
click at [153, 80] on p "Advanced" at bounding box center [138, 80] width 41 height 13
type input "100%"
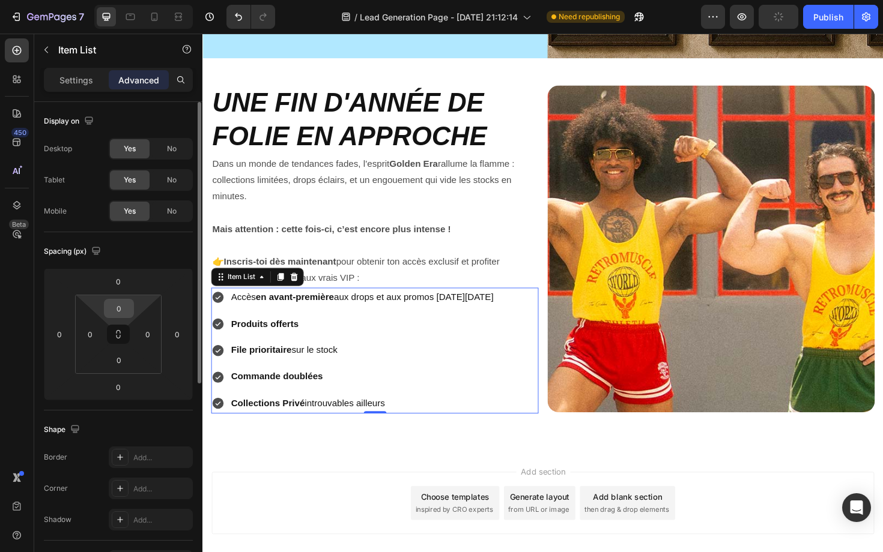
click at [124, 309] on input "0" at bounding box center [119, 309] width 24 height 18
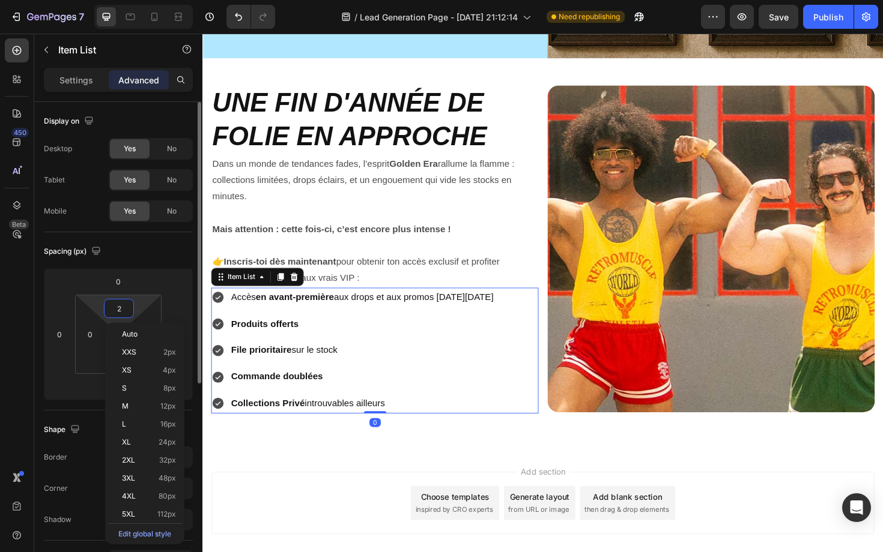
type input "20"
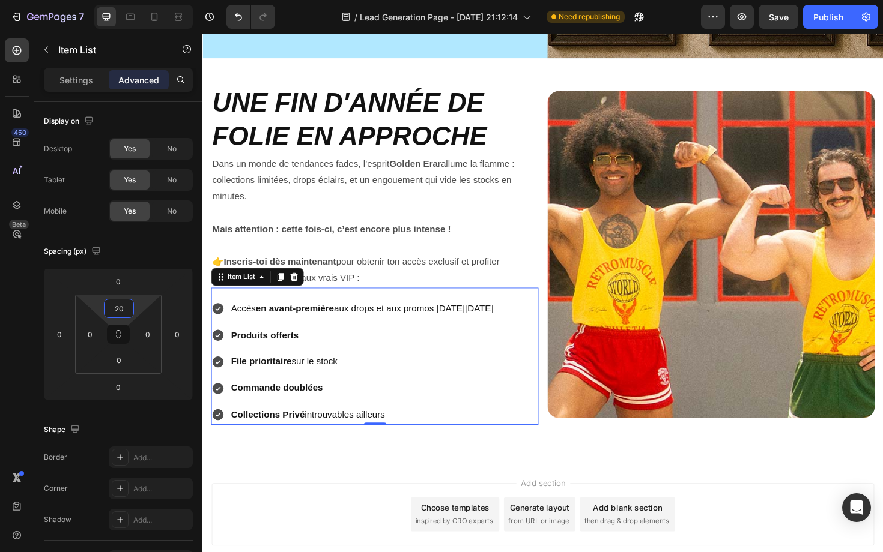
click at [291, 503] on div "Add section Choose templates inspired by CRO experts Generate layout from URL o…" at bounding box center [562, 560] width 721 height 148
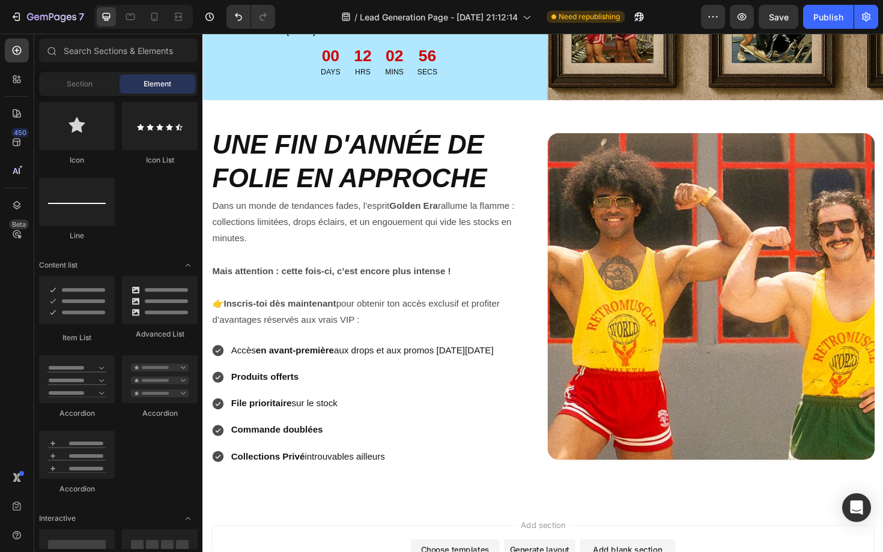
scroll to position [336, 0]
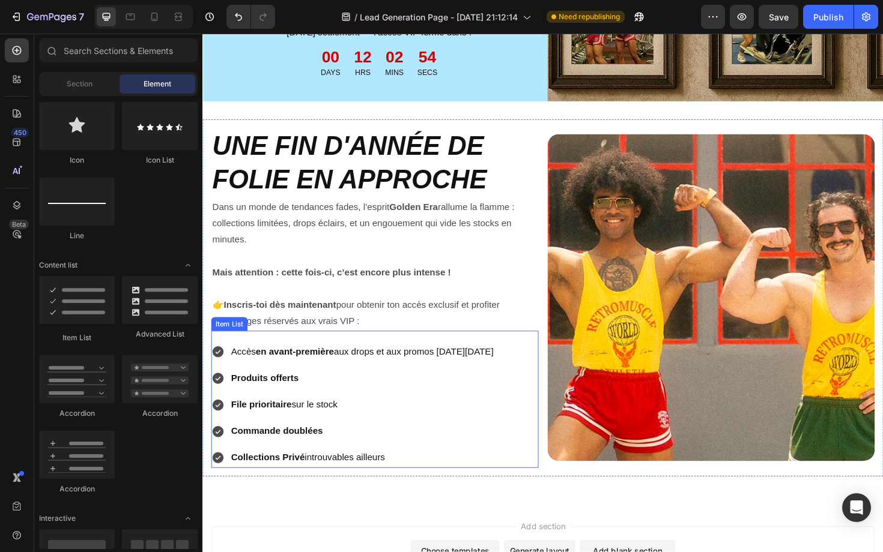
click at [222, 378] on icon at bounding box center [218, 371] width 14 height 14
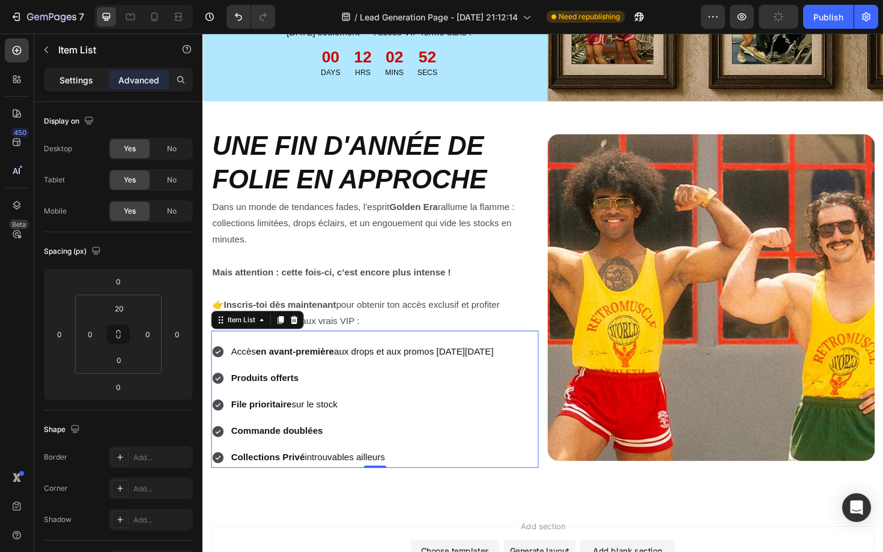
click at [87, 79] on p "Settings" at bounding box center [76, 80] width 34 height 13
type input "8"
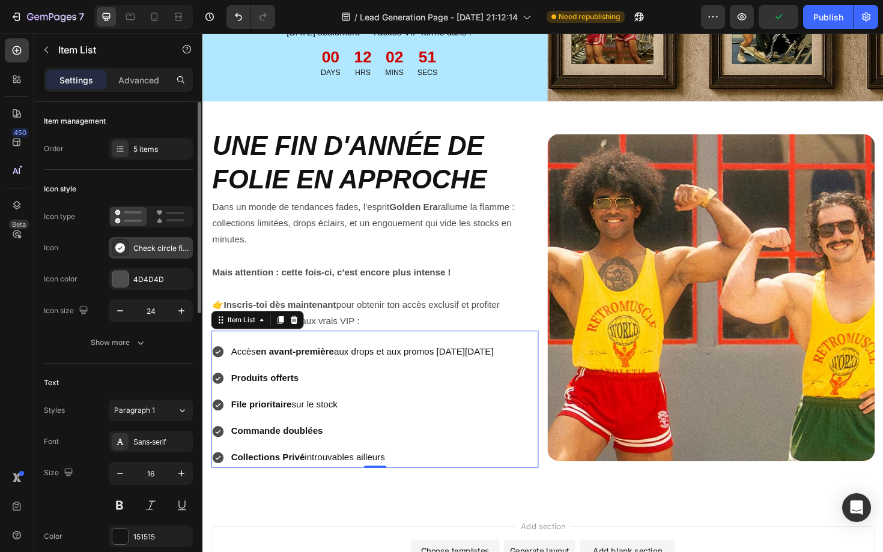
click at [126, 253] on div at bounding box center [120, 248] width 17 height 17
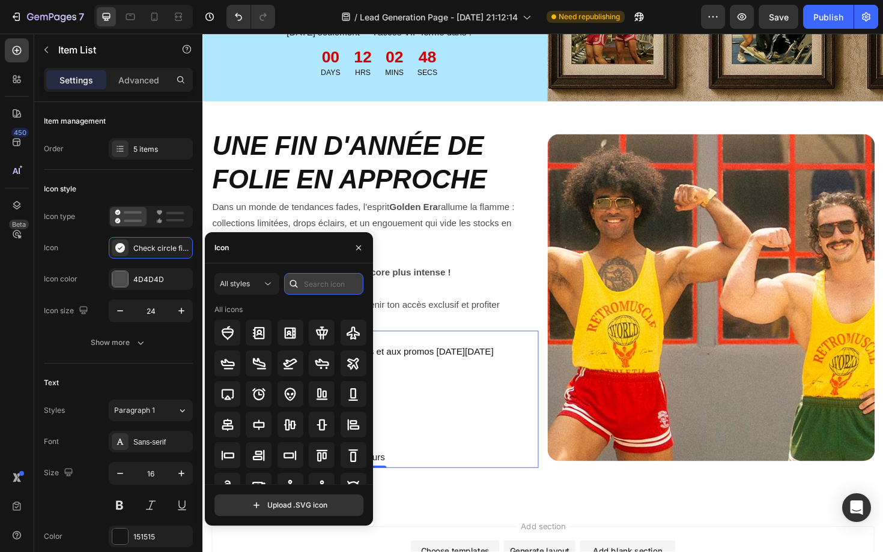
click at [321, 284] on input "text" at bounding box center [323, 284] width 79 height 22
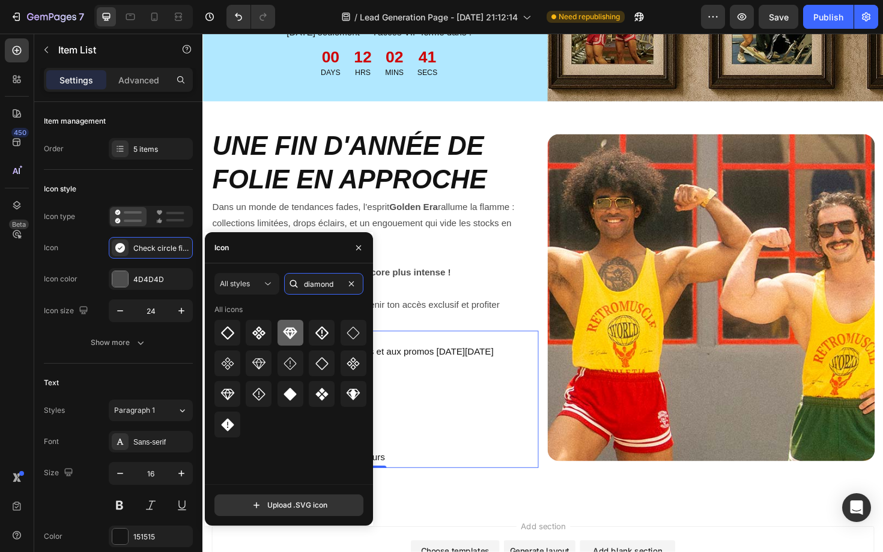
type input "diamond"
click at [287, 331] on icon at bounding box center [290, 332] width 14 height 11
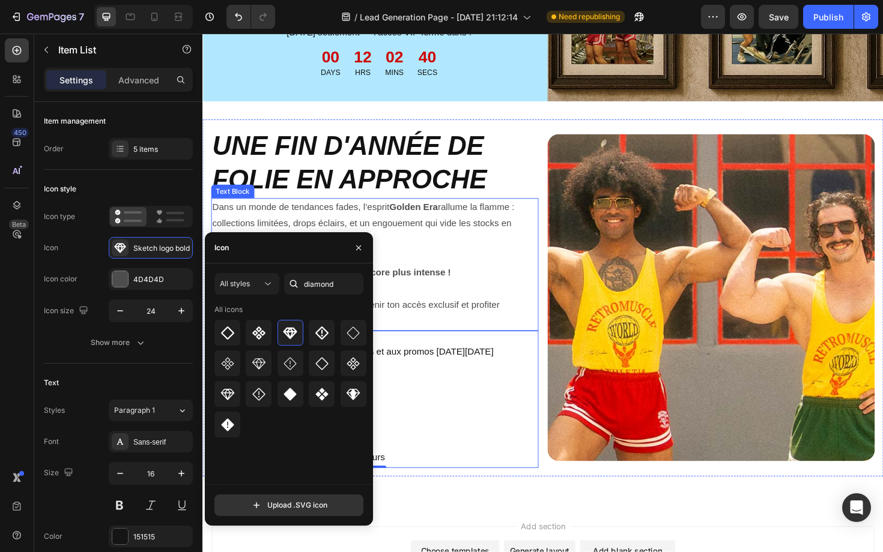
click at [440, 297] on p "Rich Text Editor. Editing area: main" at bounding box center [385, 303] width 344 height 17
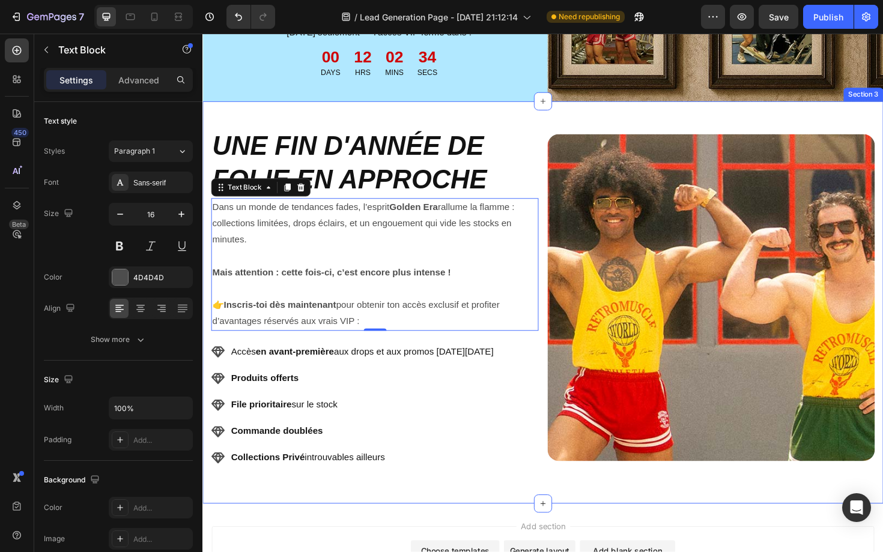
click at [558, 124] on div "UNE FIN D'ANNÉE DE FOLIE EN APPROCHE Heading Dans un monde de tendances fades, …" at bounding box center [562, 319] width 721 height 426
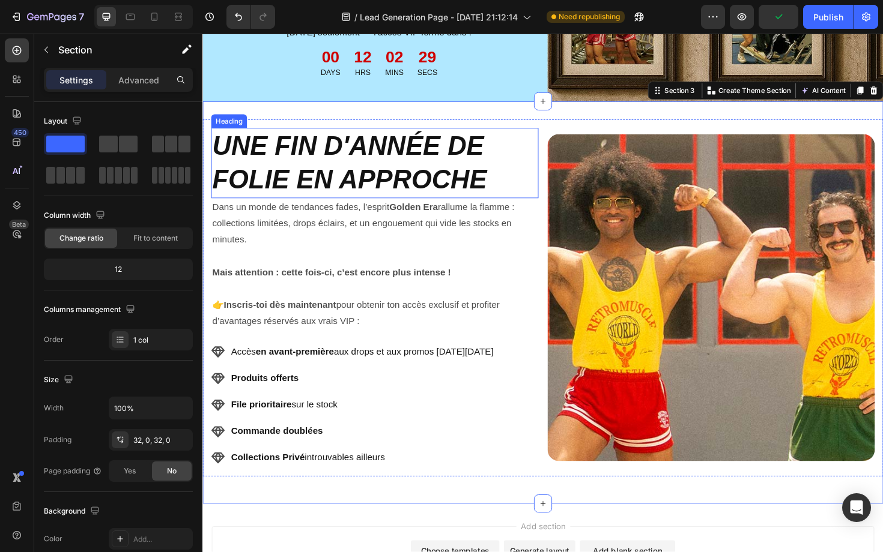
scroll to position [333, 0]
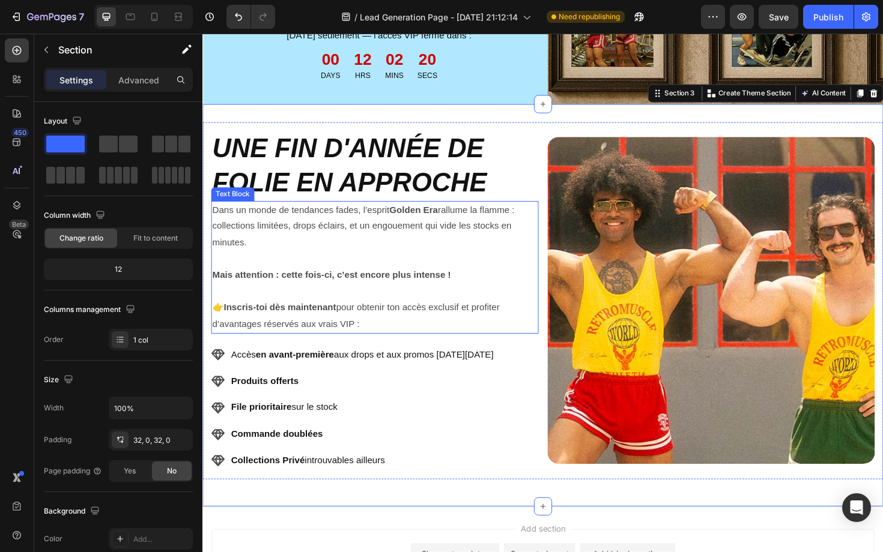
click at [418, 287] on strong "Mais attention : cette fois-ci, c’est encore plus intense !" at bounding box center [339, 290] width 253 height 10
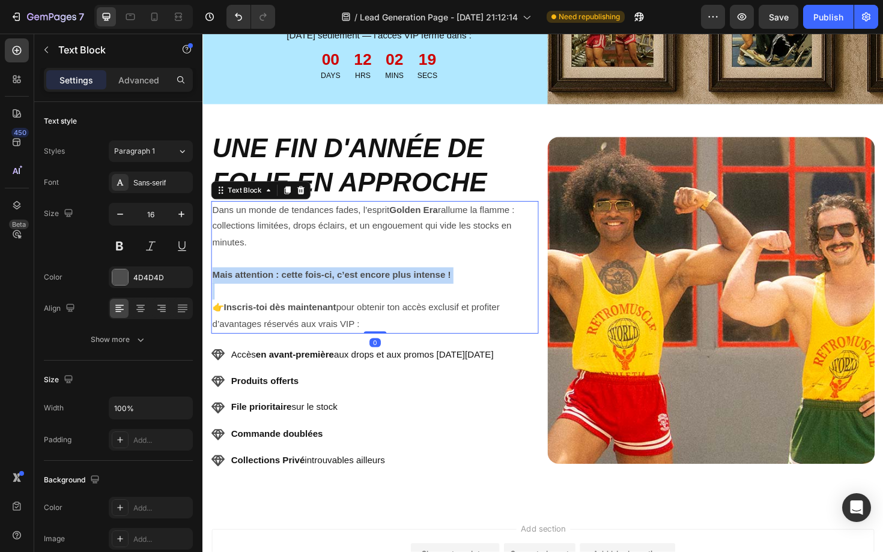
click at [418, 287] on strong "Mais attention : cette fois-ci, c’est encore plus intense !" at bounding box center [339, 290] width 253 height 10
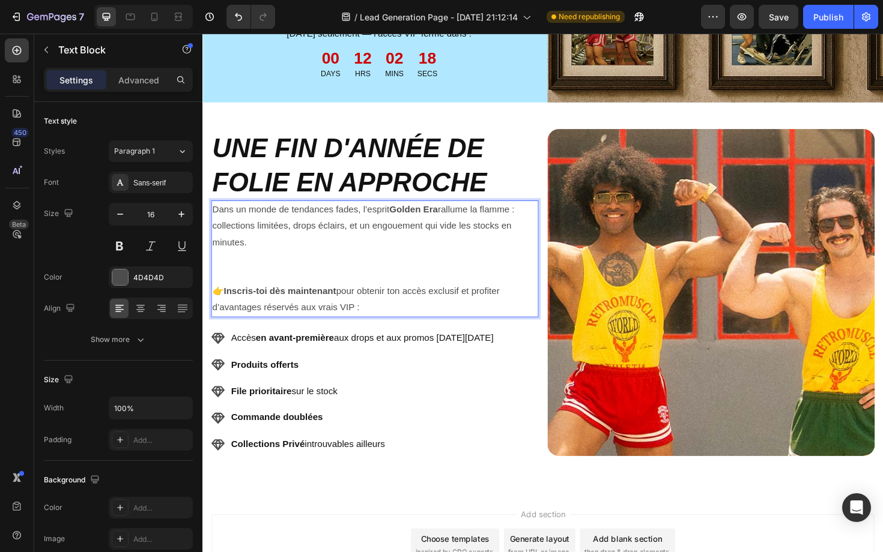
scroll to position [343, 0]
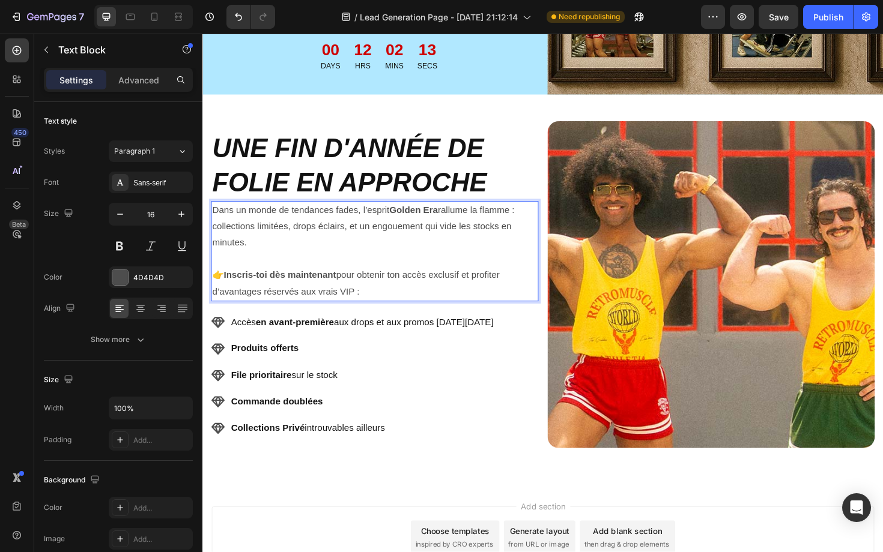
click at [342, 300] on p "👉 Inscris-toi dès maintenant pour obtenir ton accès exclusif et profiter d’avan…" at bounding box center [385, 299] width 344 height 35
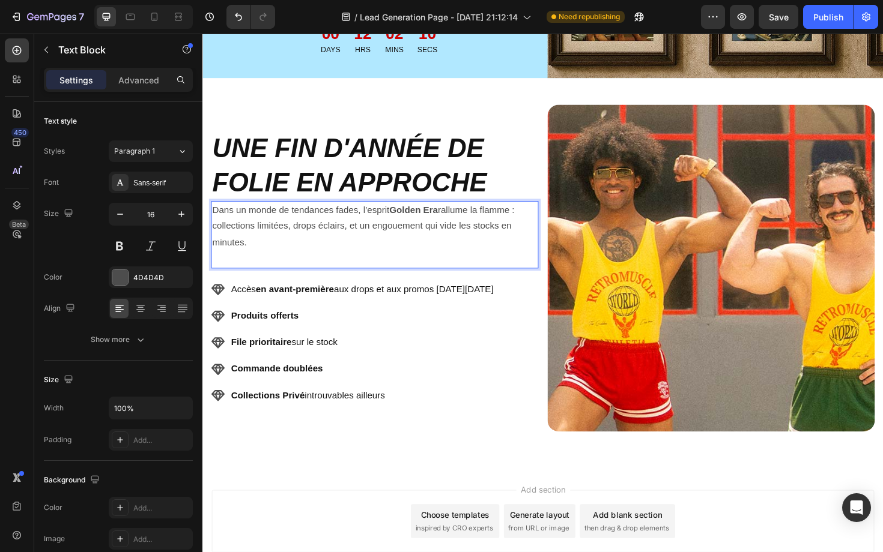
scroll to position [369, 0]
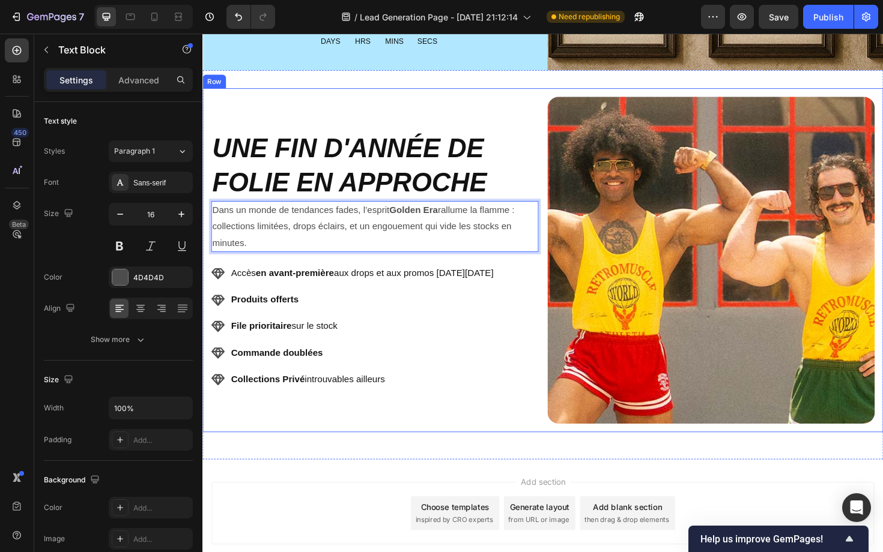
click at [306, 453] on div "UNE FIN D'ANNÉE DE FOLIE EN APPROCHE Heading Dans un monde de tendances fades, …" at bounding box center [562, 274] width 721 height 365
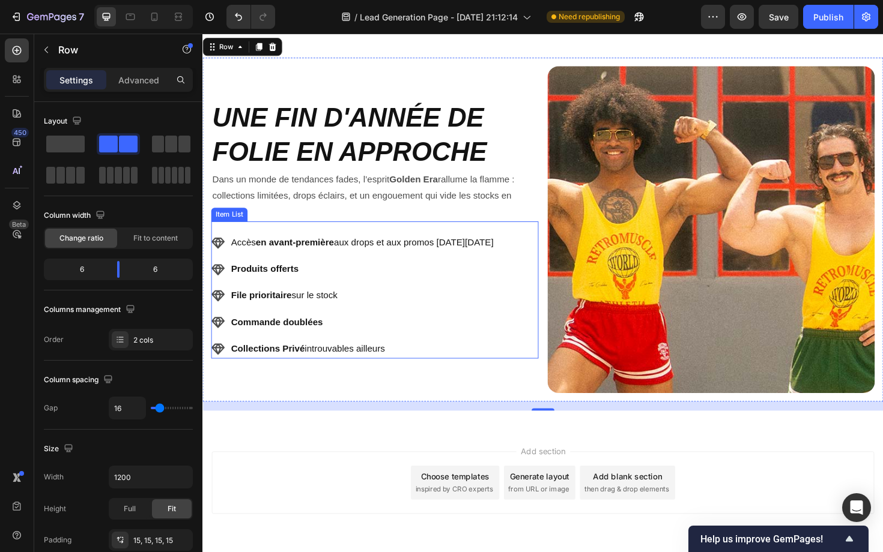
scroll to position [412, 0]
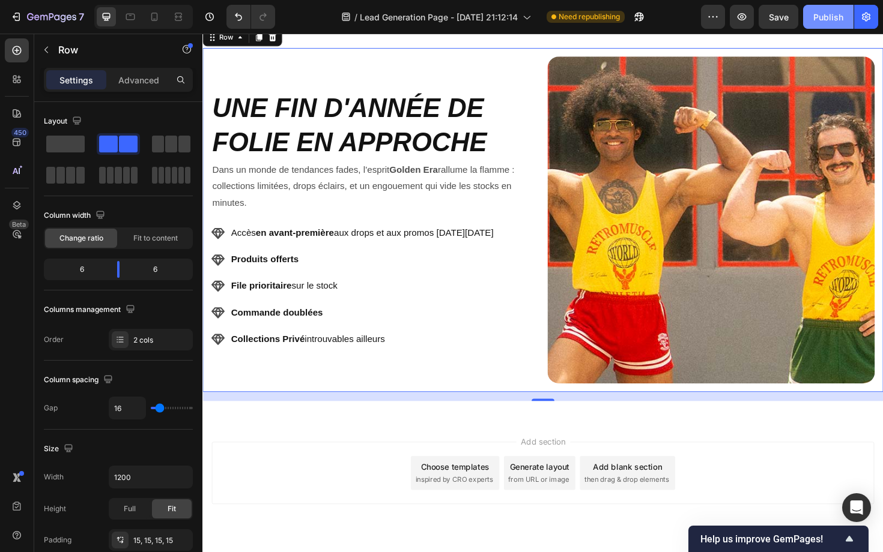
click at [826, 17] on div "Publish" at bounding box center [828, 17] width 30 height 13
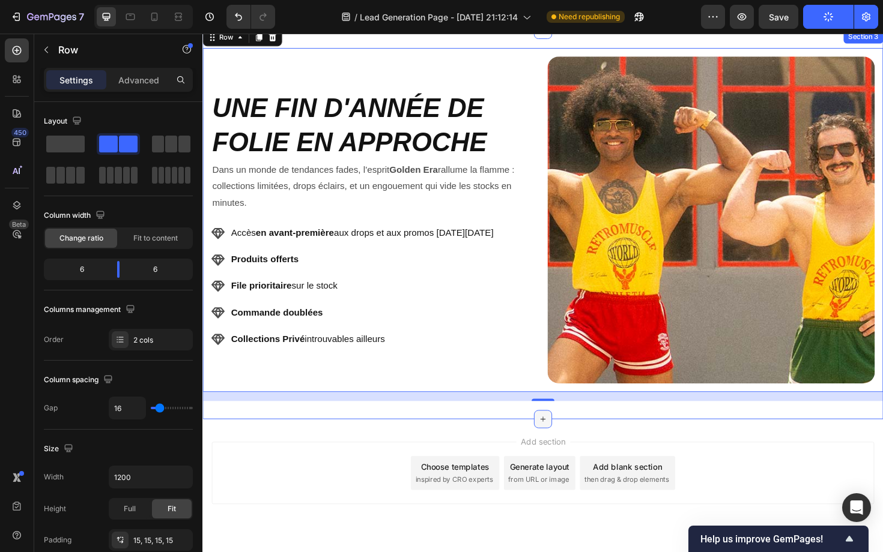
click at [562, 446] on icon at bounding box center [563, 443] width 10 height 10
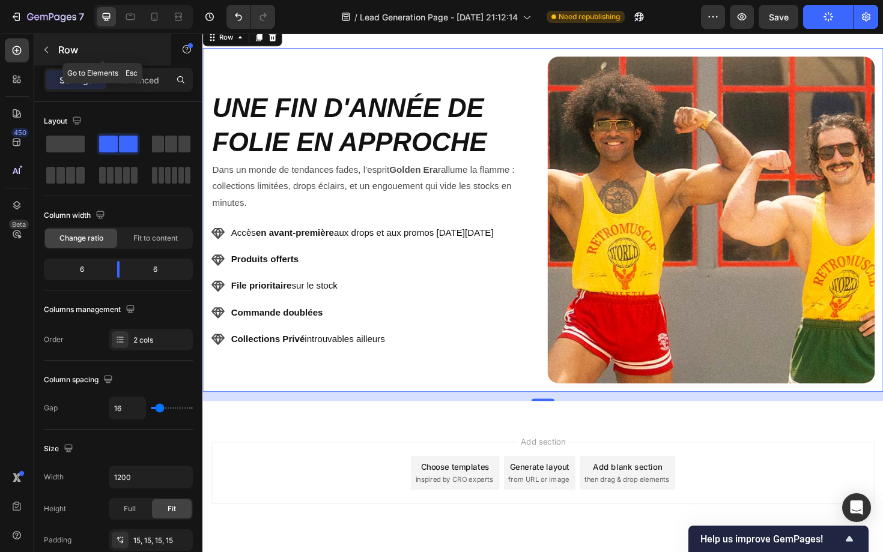
click at [48, 52] on icon "button" at bounding box center [46, 50] width 10 height 10
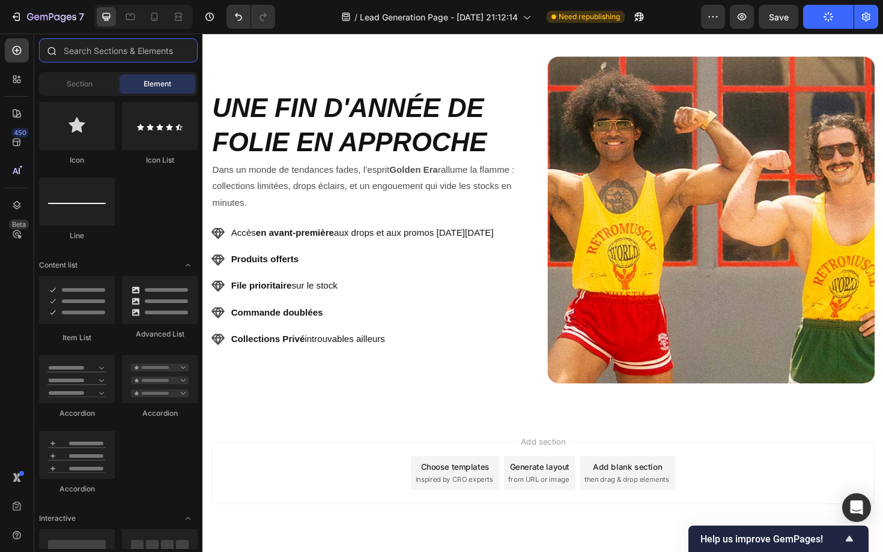
click at [103, 56] on input "text" at bounding box center [118, 50] width 159 height 24
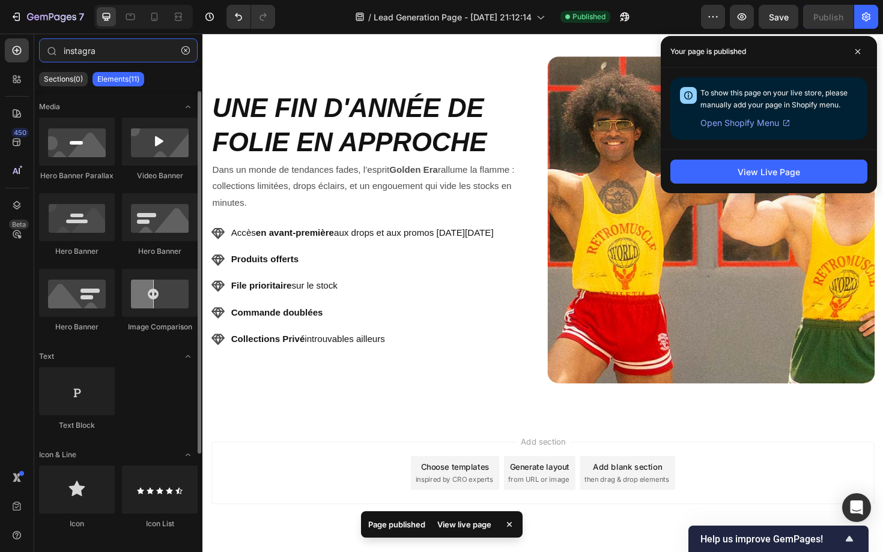
type input "instagram"
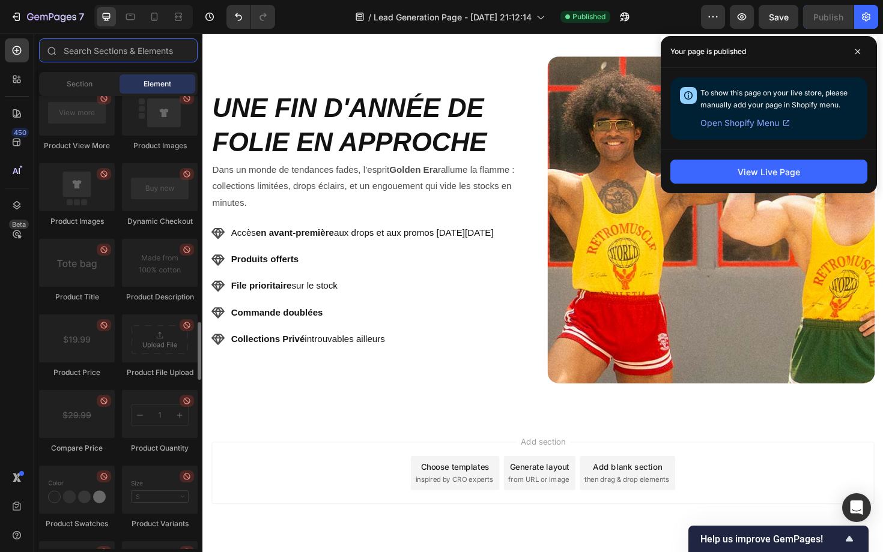
scroll to position [1799, 0]
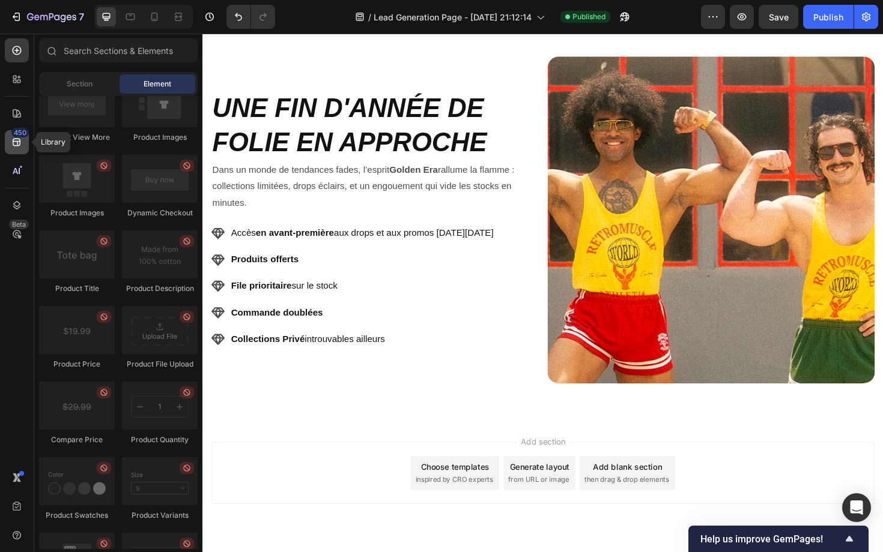
click at [16, 139] on icon at bounding box center [17, 143] width 8 height 8
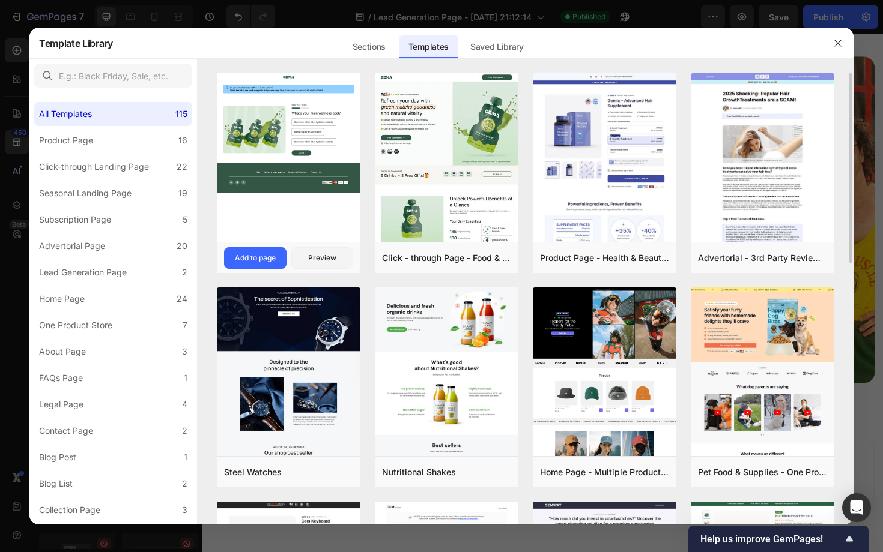
click at [277, 116] on img at bounding box center [289, 132] width 144 height 119
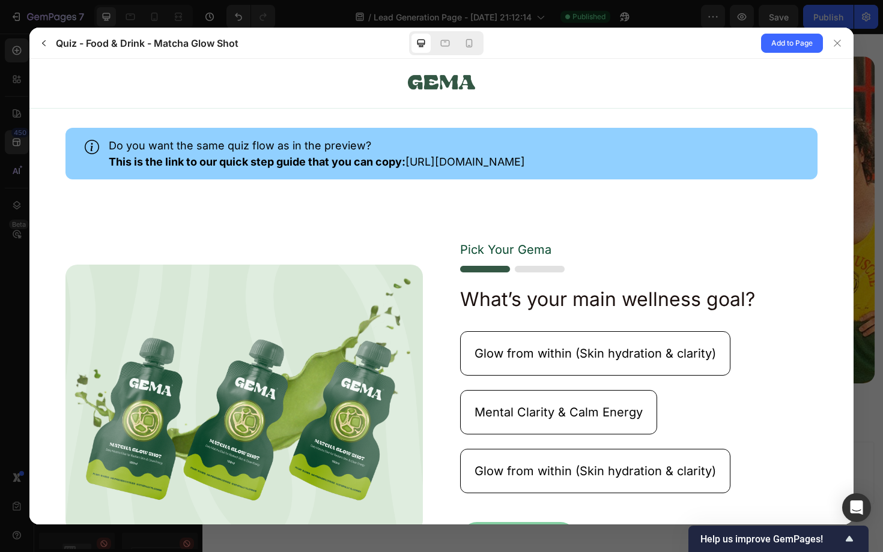
scroll to position [196, 0]
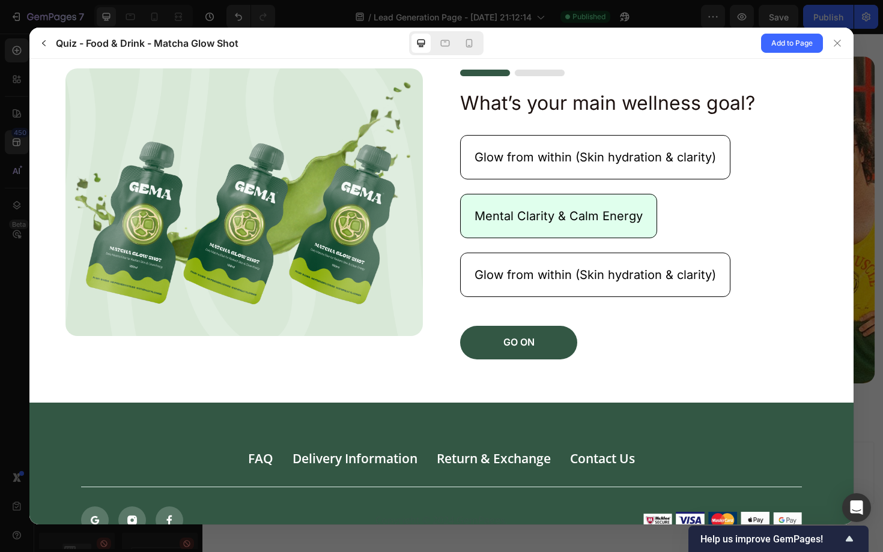
click at [513, 225] on button "Mental Clarity & Calm Energy" at bounding box center [558, 216] width 197 height 44
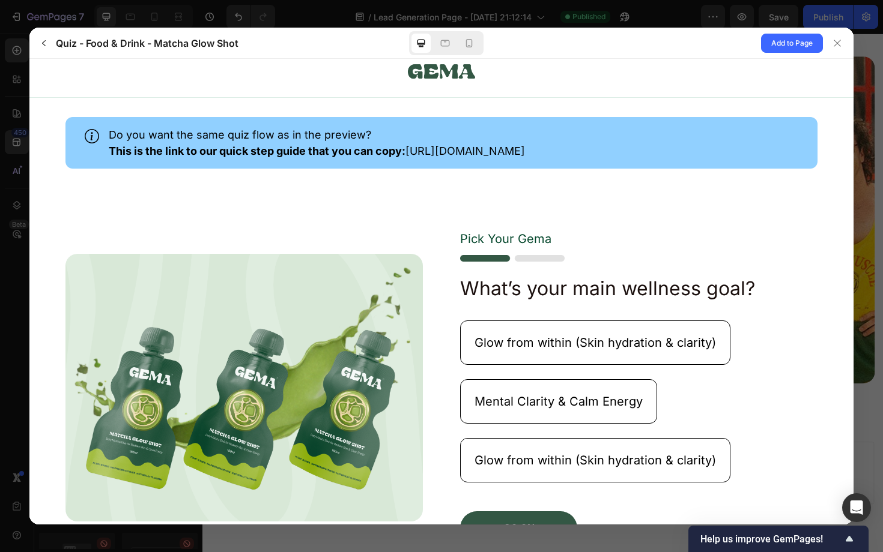
scroll to position [6, 0]
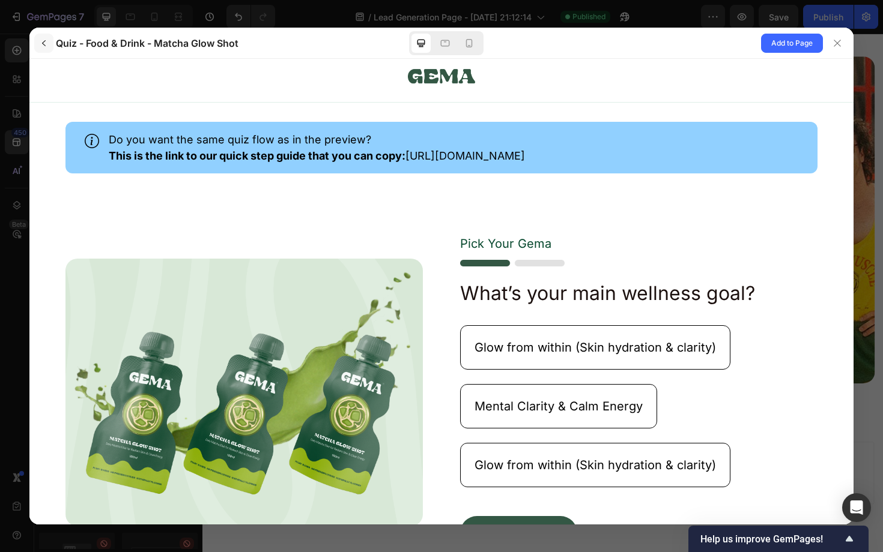
click at [35, 41] on button "button" at bounding box center [43, 43] width 19 height 19
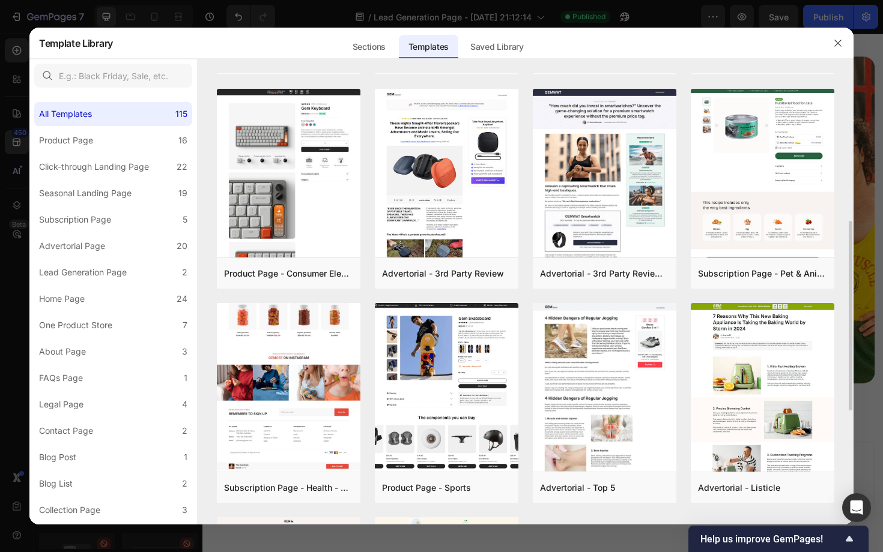
scroll to position [0, 0]
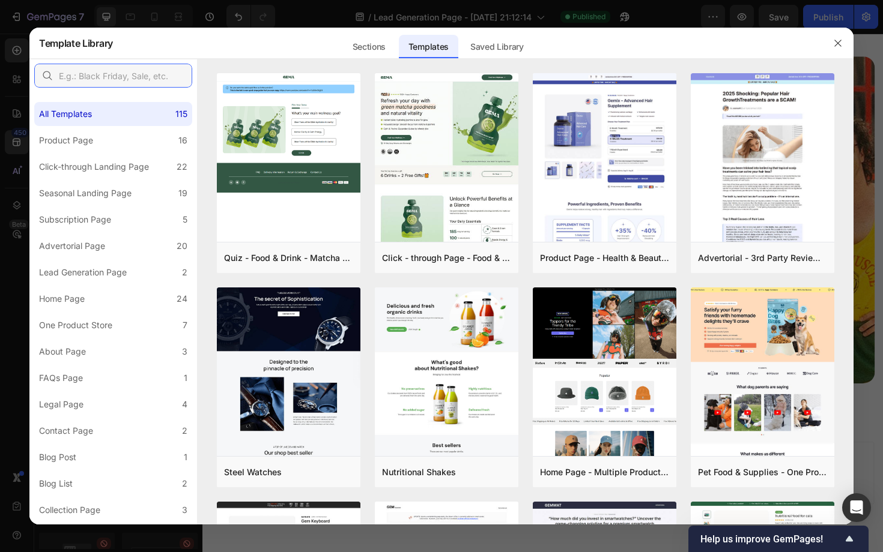
click at [91, 84] on input "text" at bounding box center [113, 76] width 158 height 24
type input "instagram"
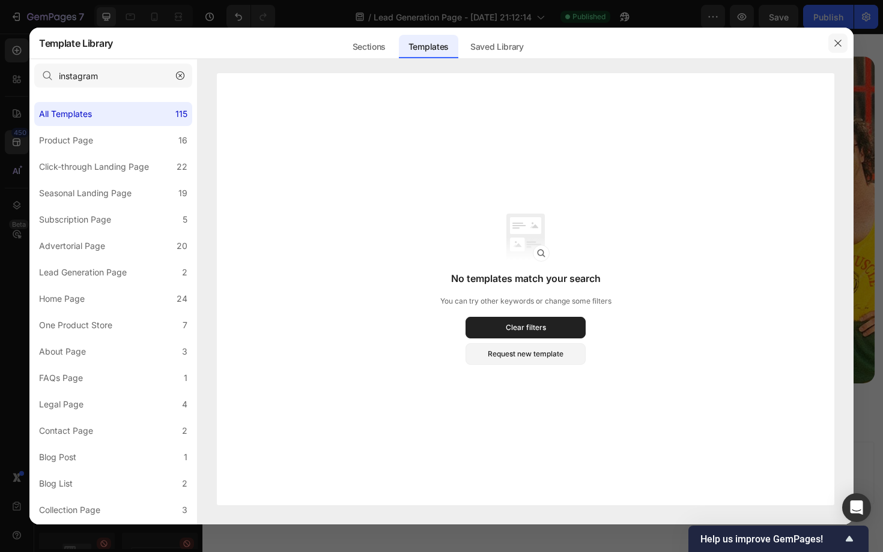
click at [833, 43] on icon "button" at bounding box center [838, 43] width 10 height 10
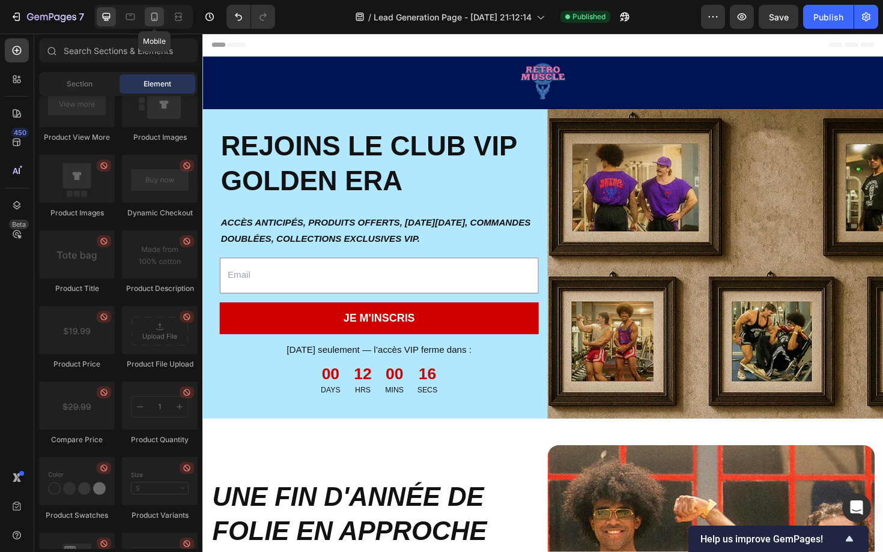
click at [153, 15] on icon at bounding box center [154, 17] width 12 height 12
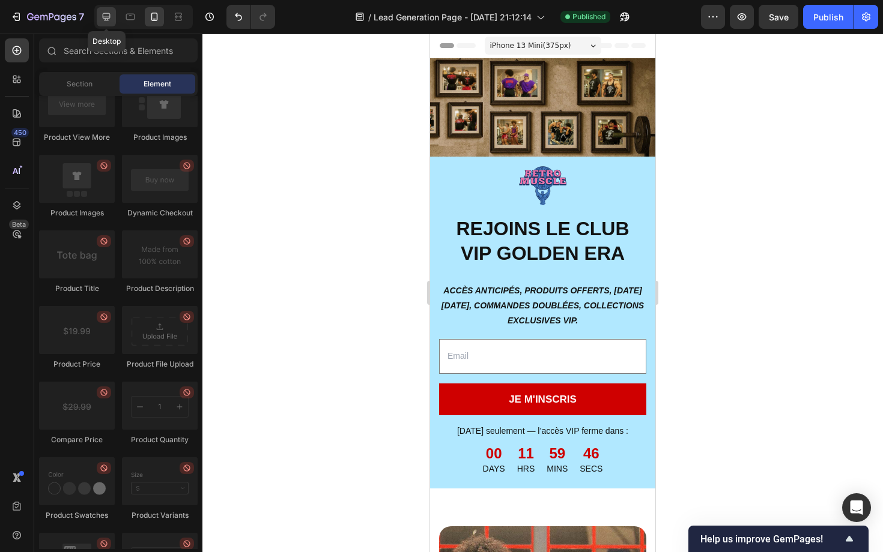
click at [104, 19] on icon at bounding box center [106, 17] width 12 height 12
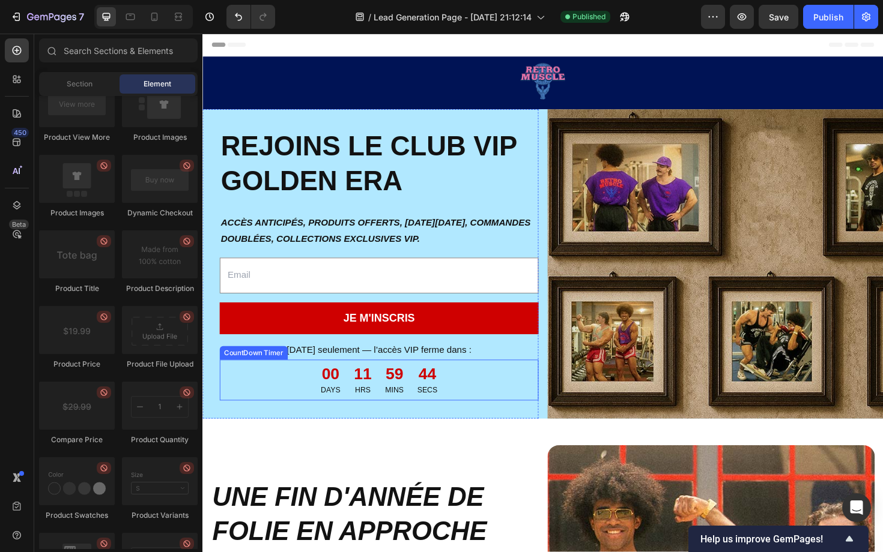
click at [373, 395] on div "11" at bounding box center [372, 395] width 19 height 22
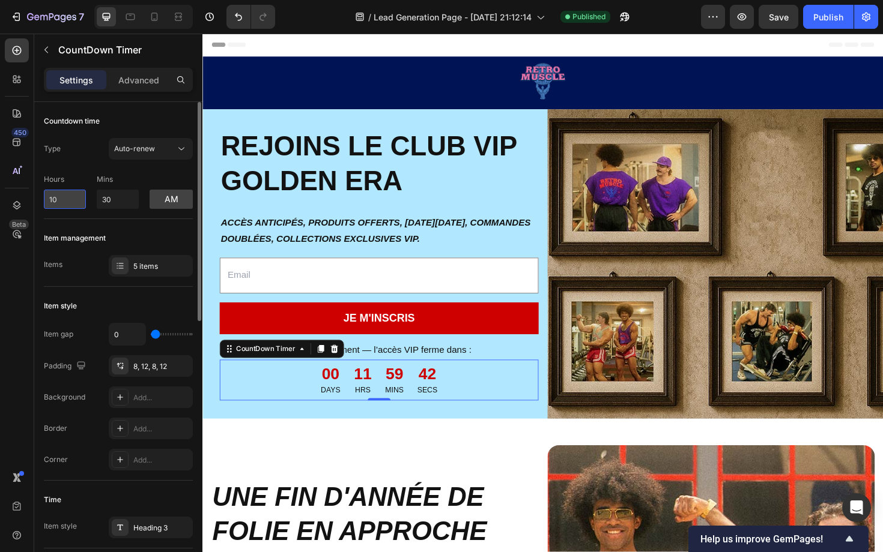
click at [66, 199] on input "10" at bounding box center [65, 199] width 42 height 19
type input "3"
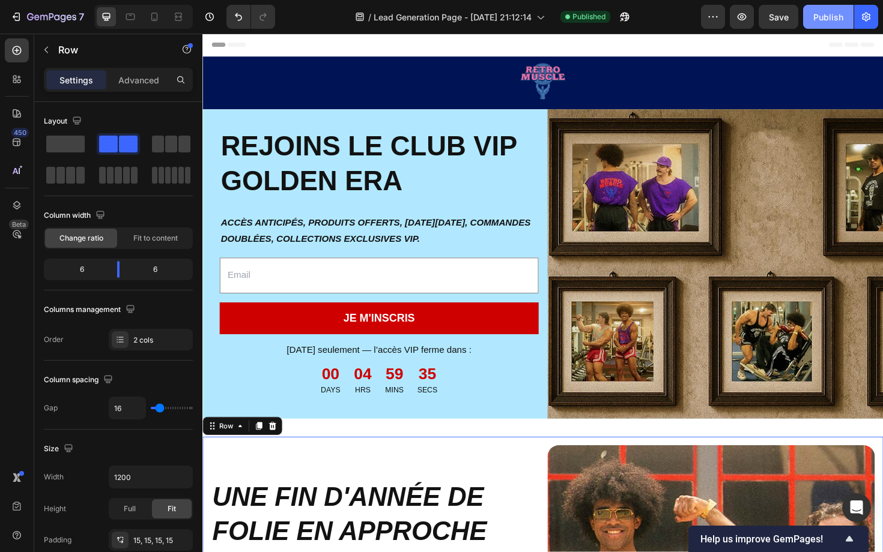
click at [819, 26] on button "Publish" at bounding box center [828, 17] width 50 height 24
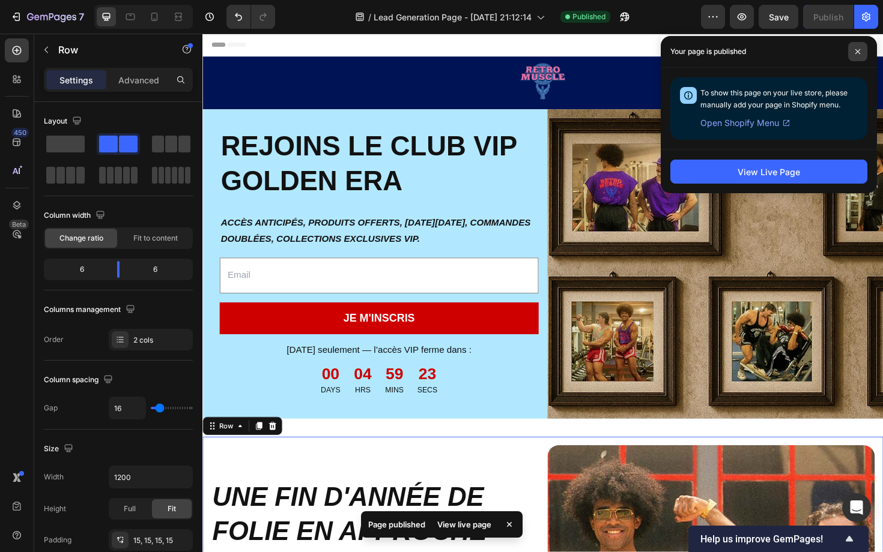
click at [865, 54] on span at bounding box center [857, 51] width 19 height 19
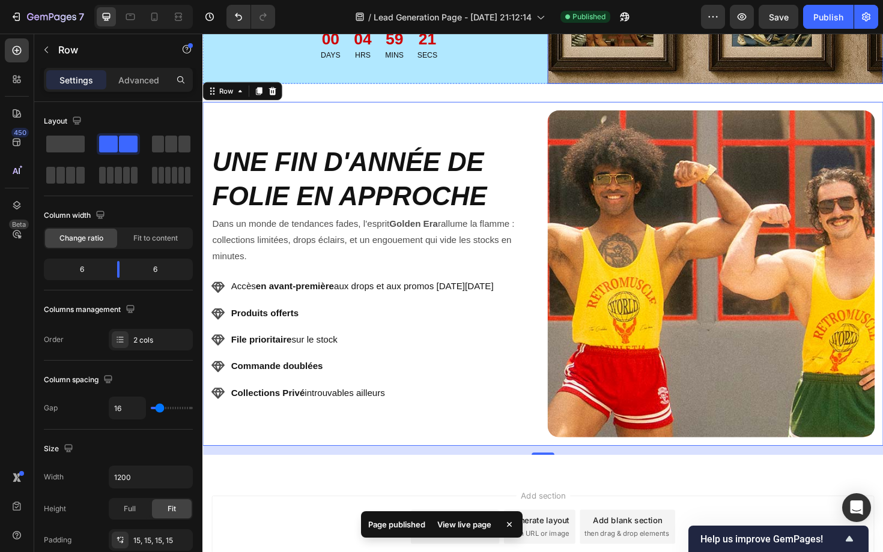
scroll to position [356, 0]
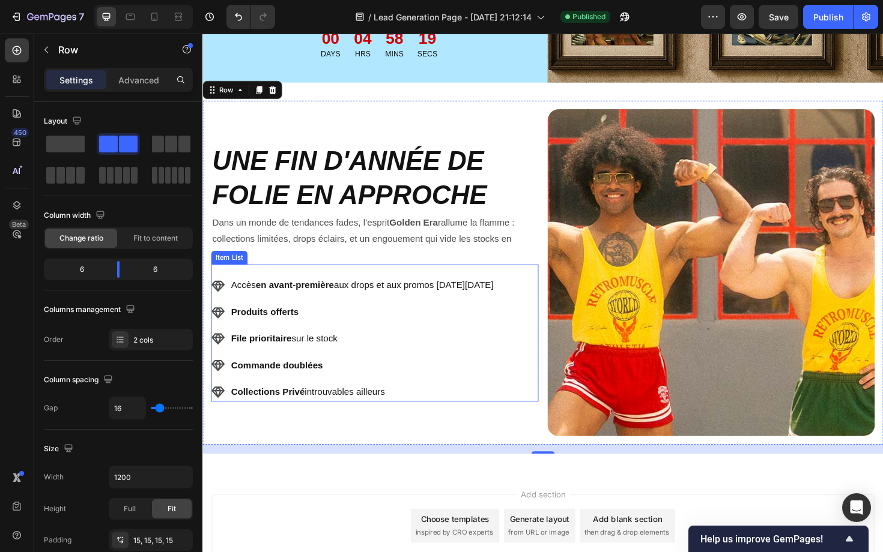
click at [337, 332] on p "Produits offerts" at bounding box center [371, 329] width 278 height 17
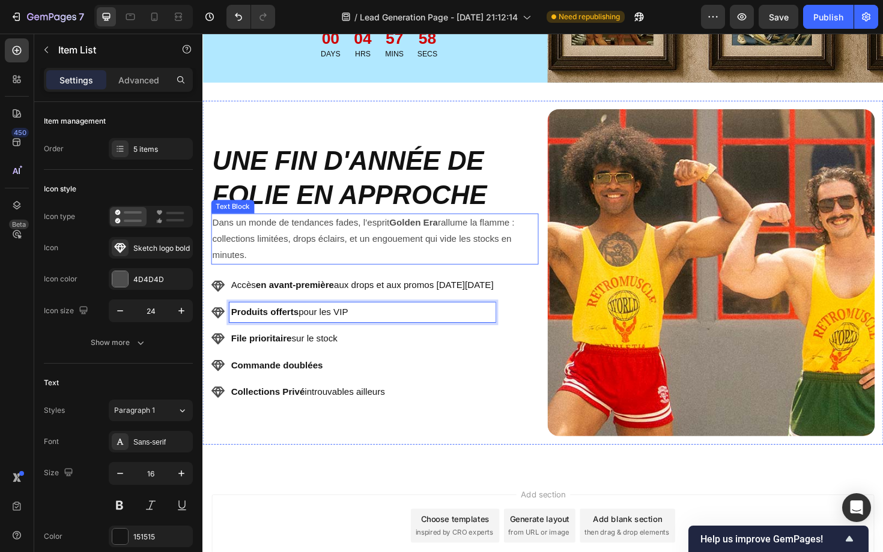
click at [548, 265] on p "Dans un monde de tendances fades, l’esprit Golden Era rallume la flamme : colle…" at bounding box center [385, 252] width 344 height 52
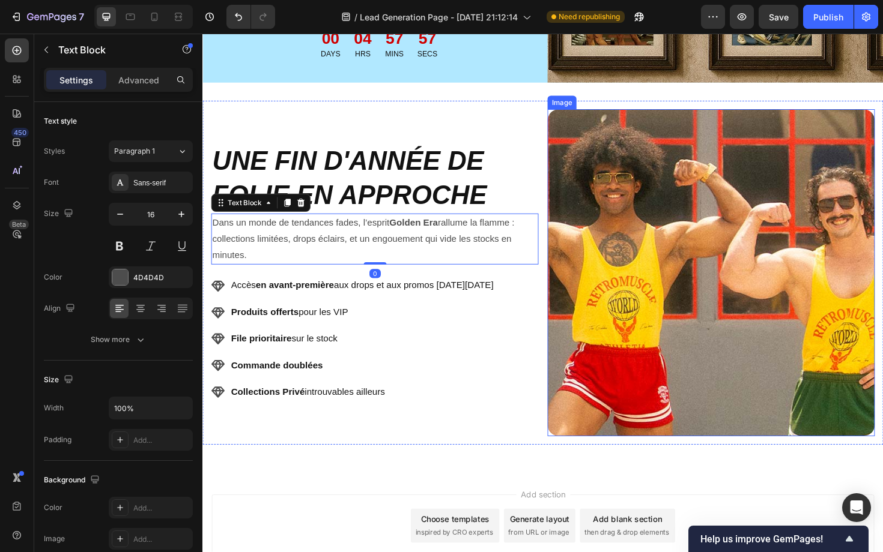
click at [571, 303] on img at bounding box center [740, 287] width 346 height 346
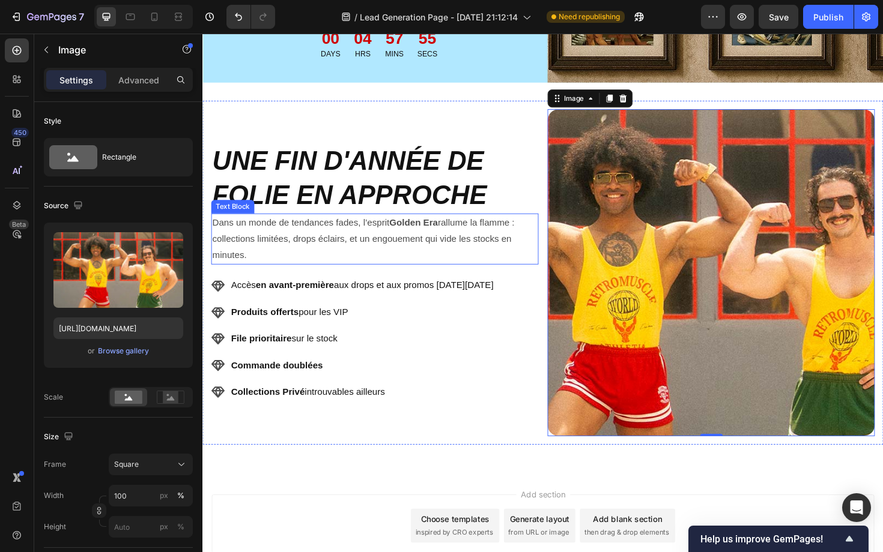
click at [507, 265] on p "Dans un monde de tendances fades, l’esprit Golden Era rallume la flamme : colle…" at bounding box center [385, 252] width 344 height 52
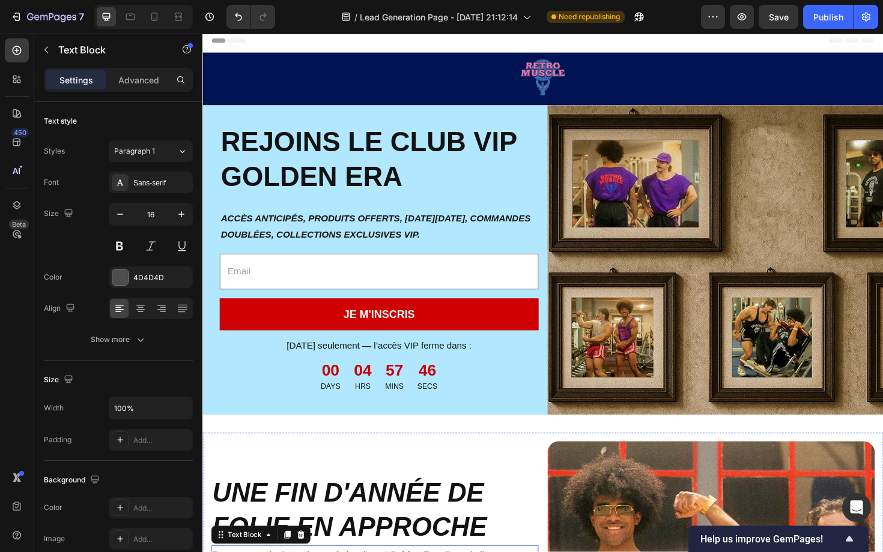
scroll to position [0, 0]
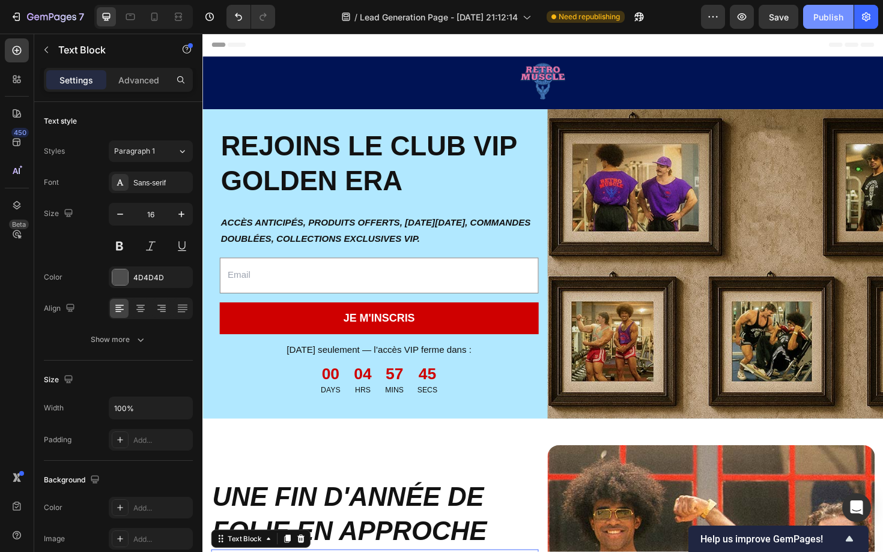
click at [826, 24] on button "Publish" at bounding box center [828, 17] width 50 height 24
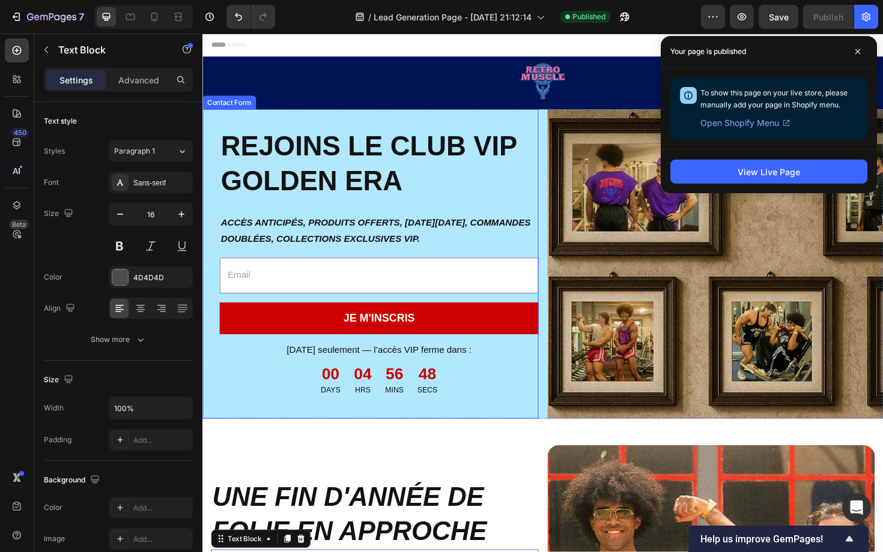
click at [348, 315] on div "Image REJOINS LE CLUB VIP GOLDEN ERA Heading ACCÈS ANTICIPÉS, PRODUITS OFFERTS,…" at bounding box center [379, 278] width 355 height 328
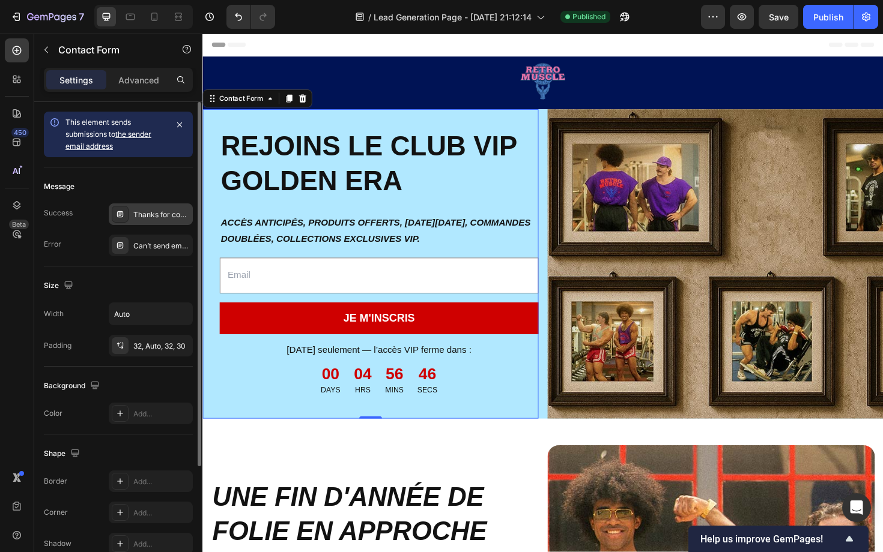
click at [157, 211] on div "Thanks for contacting us. We'll get back to you as soon as possible." at bounding box center [161, 215] width 56 height 11
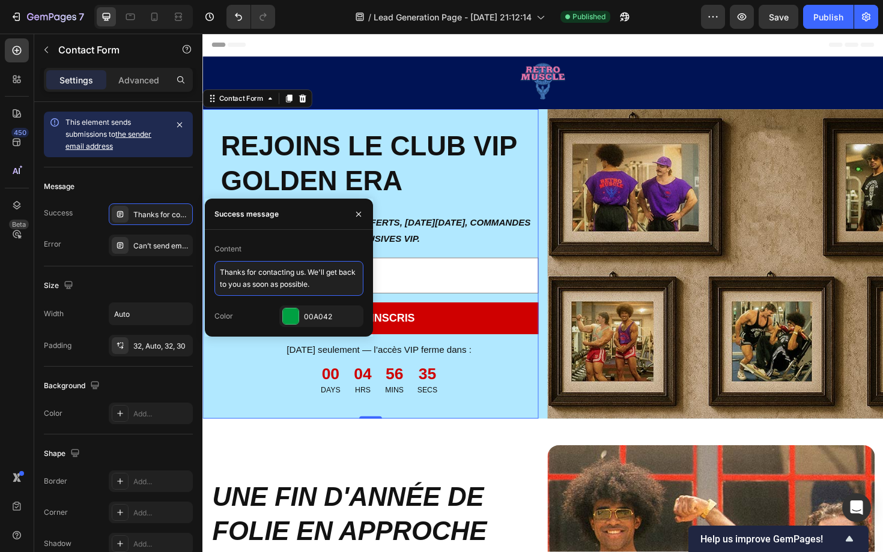
click at [259, 280] on textarea "Thanks for contacting us. We'll get back to you as soon as possible." at bounding box center [288, 278] width 149 height 35
type textarea "Félicitations pour ton inscription !"
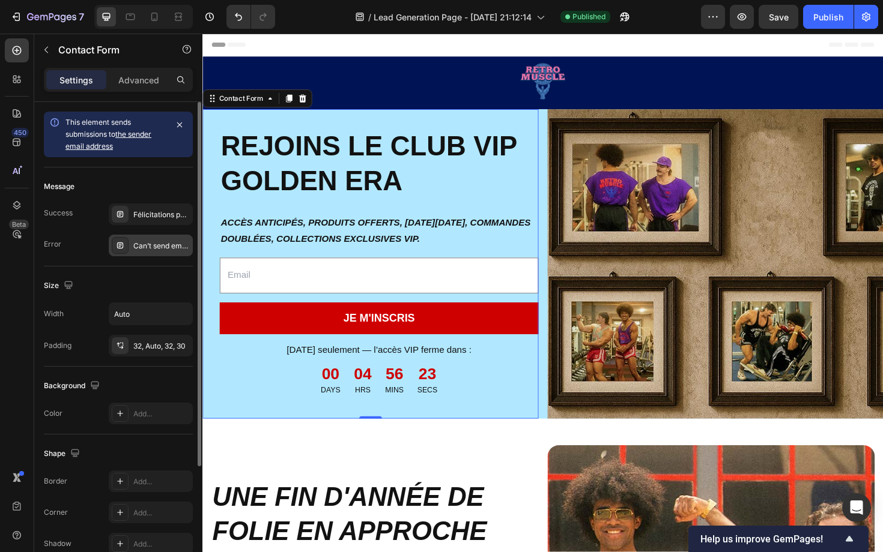
click at [165, 247] on div "Can’t send email. Please try again later." at bounding box center [161, 246] width 56 height 11
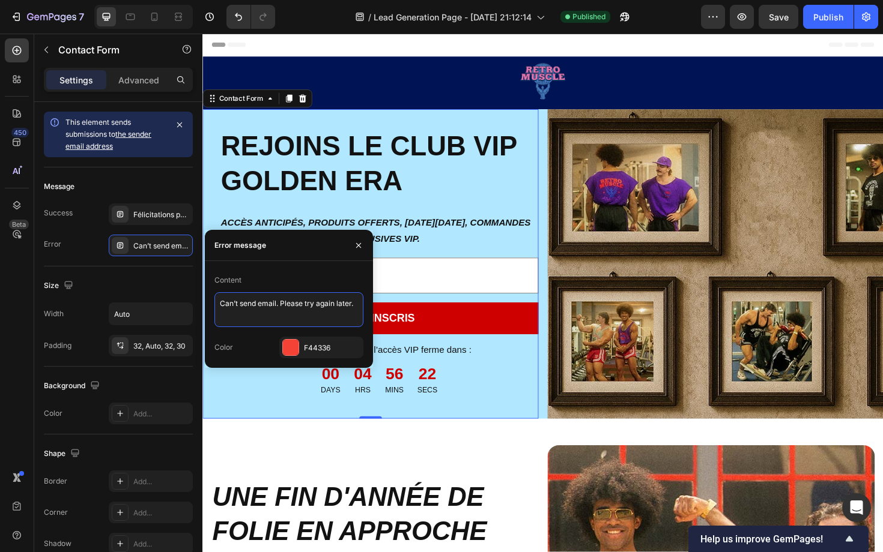
click at [289, 312] on textarea "Can’t send email. Please try again later." at bounding box center [288, 309] width 149 height 35
paste textarea "Impossible d'envoyer l'e-mail. Veuillez réessayer plus tard"
type textarea "Impossible d'envoyer l'e-mail. Veuillez réessayer plus tard."
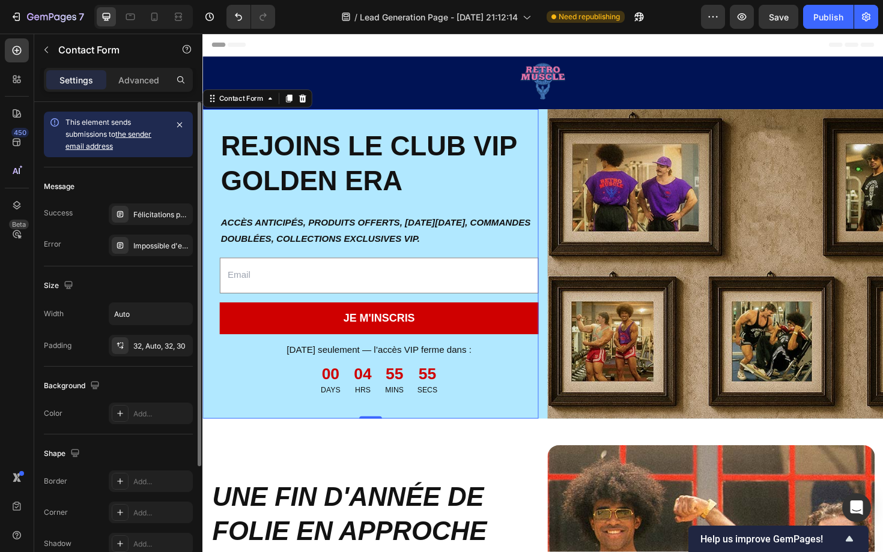
click at [113, 267] on div "Size Width Auto Padding 32, Auto, 32, 30" at bounding box center [118, 317] width 149 height 100
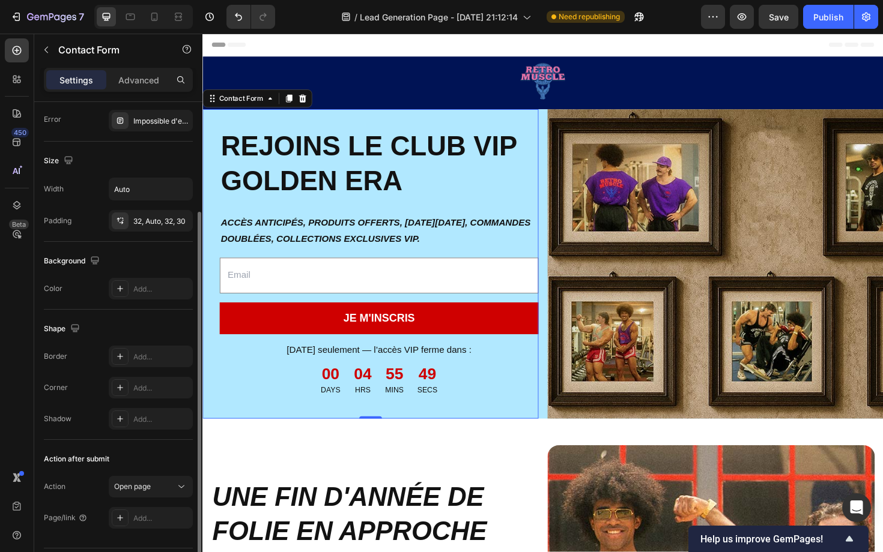
scroll to position [159, 0]
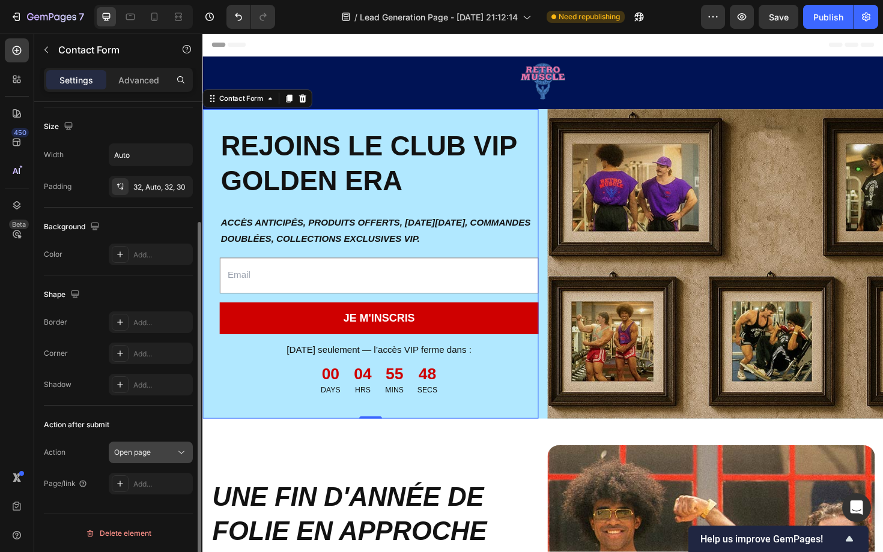
click at [177, 450] on icon at bounding box center [181, 453] width 12 height 12
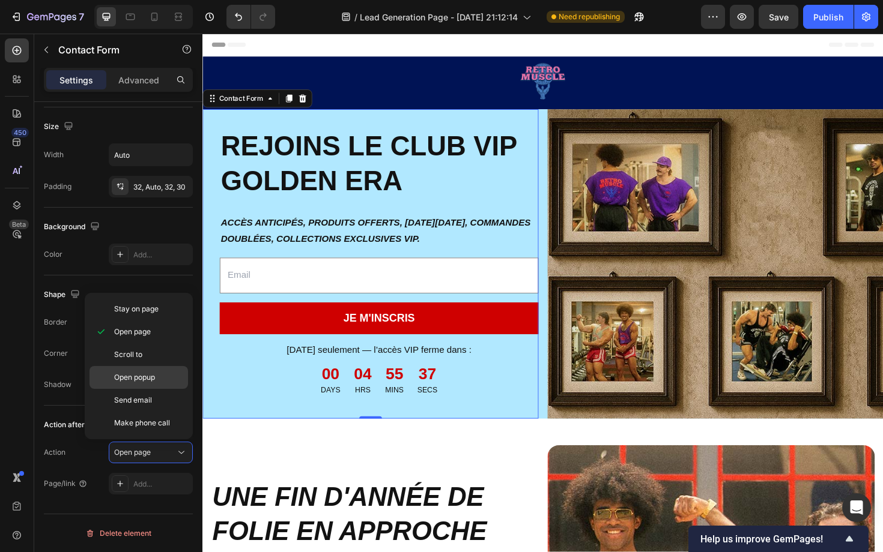
click at [147, 379] on span "Open popup" at bounding box center [134, 377] width 41 height 11
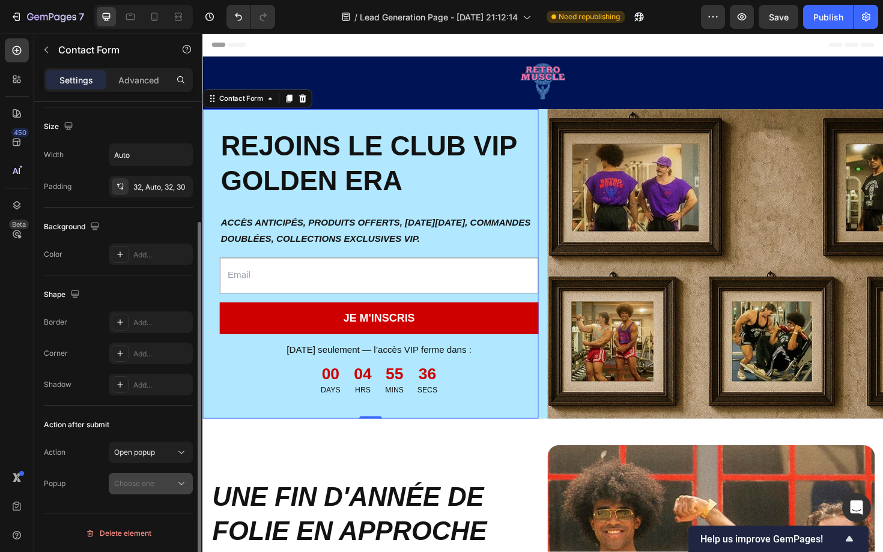
click at [159, 486] on div "Choose one" at bounding box center [144, 484] width 61 height 11
click at [159, 487] on div "Choose one" at bounding box center [144, 484] width 61 height 11
click at [162, 458] on div "Open popup" at bounding box center [150, 453] width 73 height 12
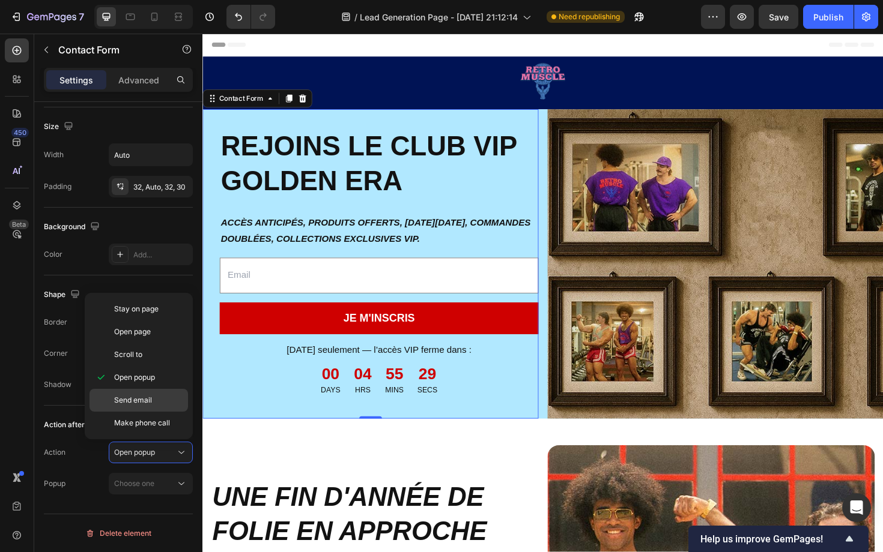
click at [156, 403] on p "Send email" at bounding box center [148, 400] width 68 height 11
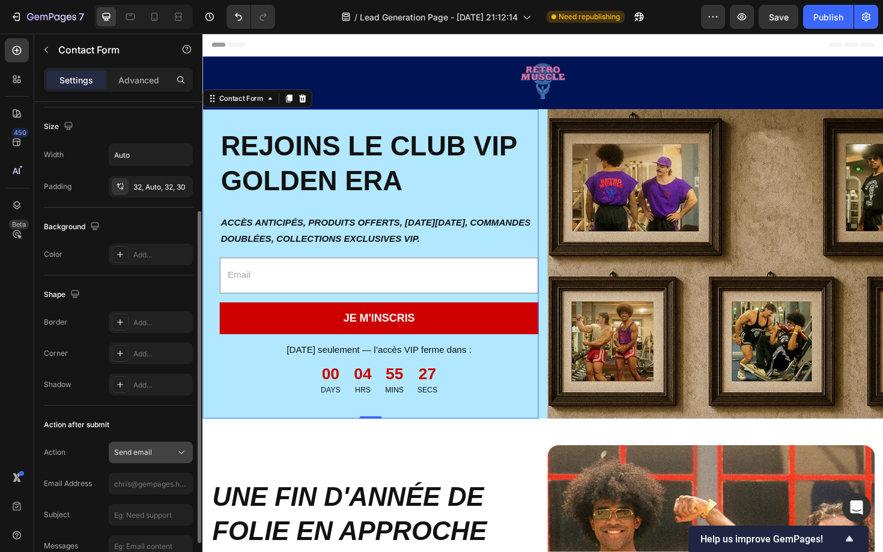
click at [154, 447] on div "Send email" at bounding box center [144, 452] width 61 height 11
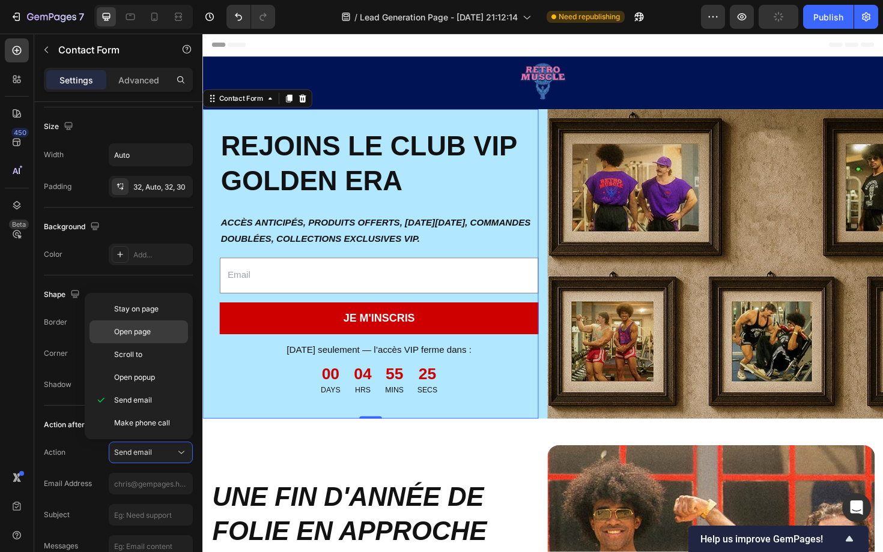
click at [142, 325] on div "Open page" at bounding box center [138, 332] width 98 height 23
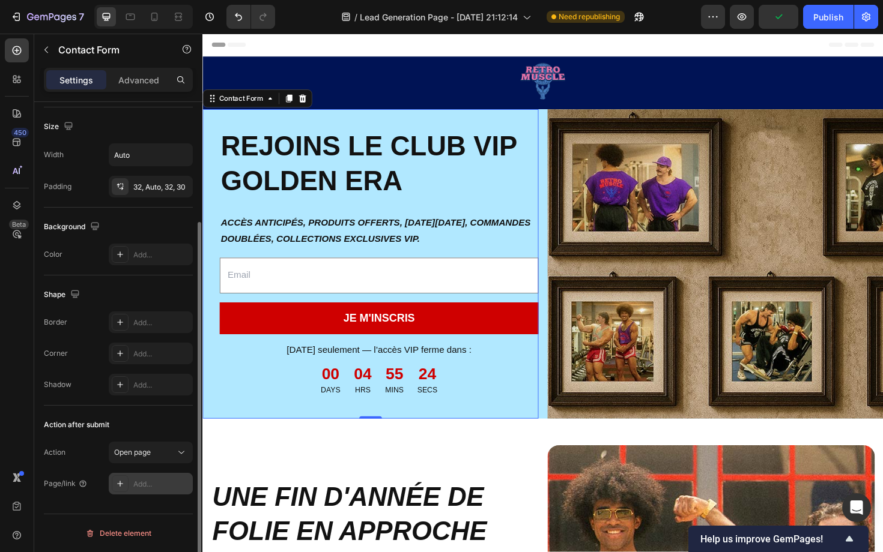
click at [160, 482] on div "Add..." at bounding box center [161, 484] width 56 height 11
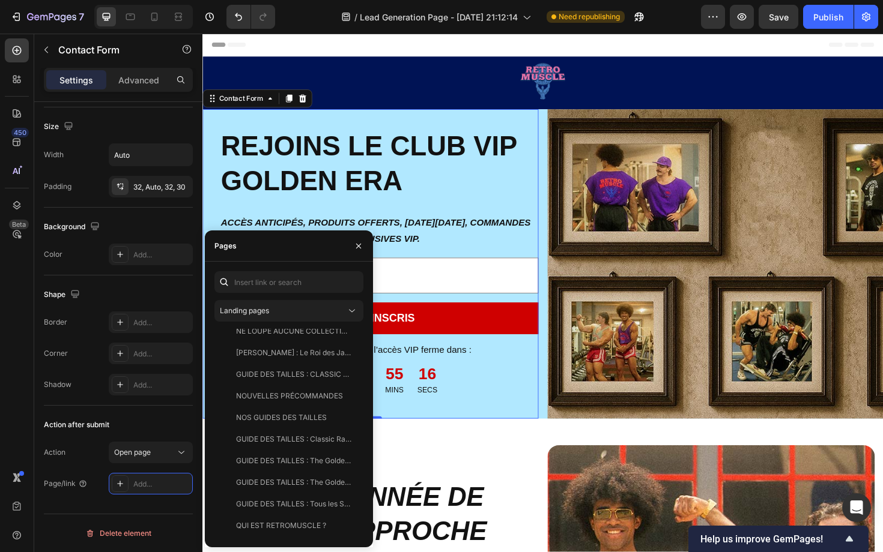
scroll to position [0, 0]
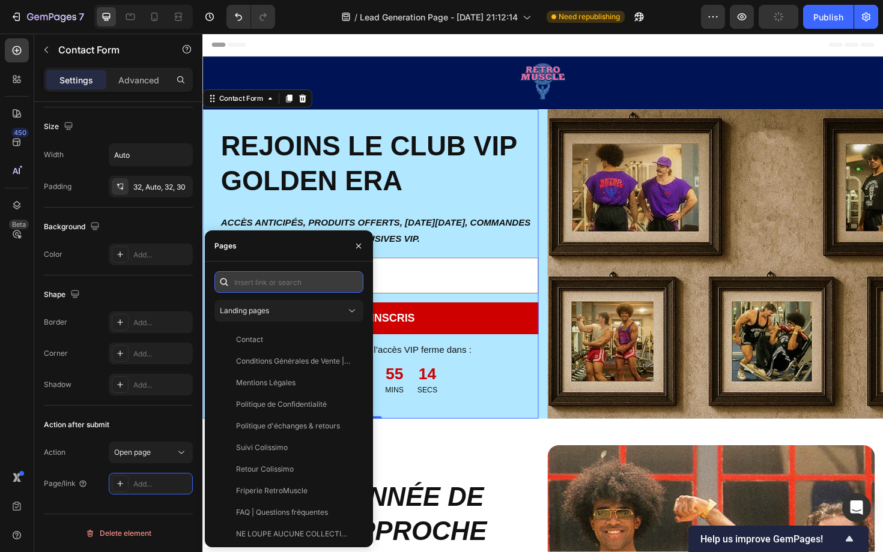
click at [315, 283] on input "text" at bounding box center [288, 282] width 149 height 22
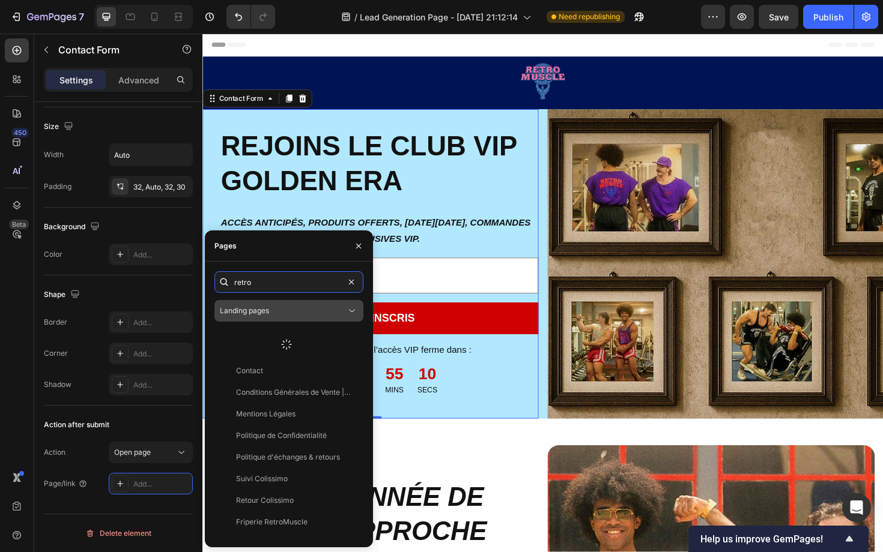
type input "retro"
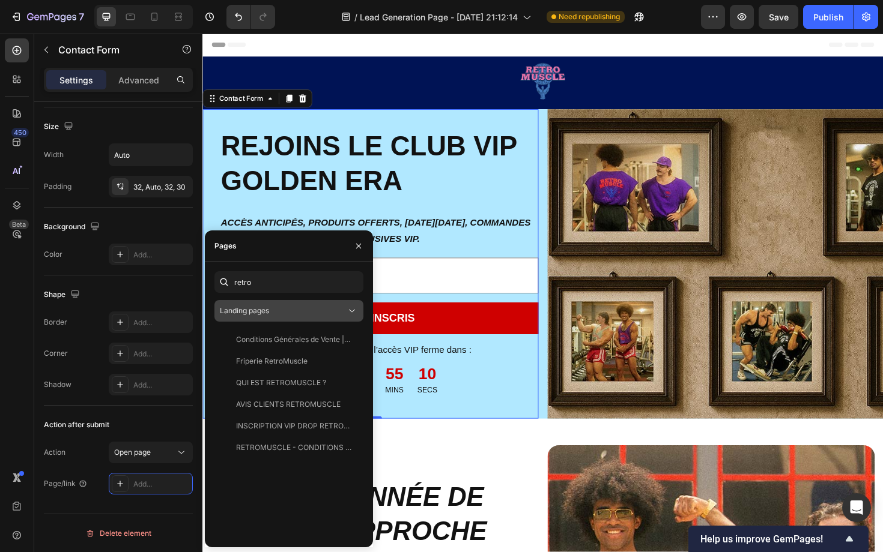
click at [347, 311] on icon at bounding box center [352, 311] width 12 height 12
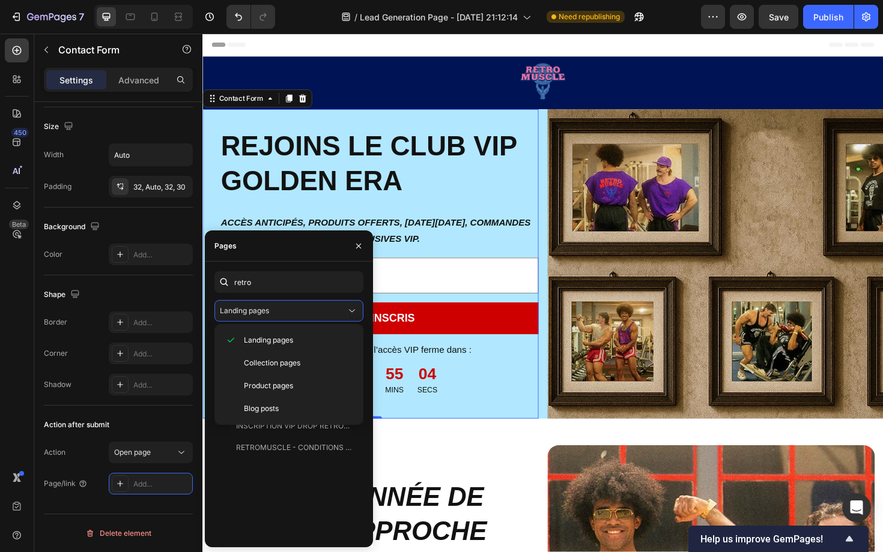
click at [274, 484] on div "Conditions Générales de Vente | Retromuscle1000 View Friperie RetroMuscle View …" at bounding box center [288, 433] width 149 height 209
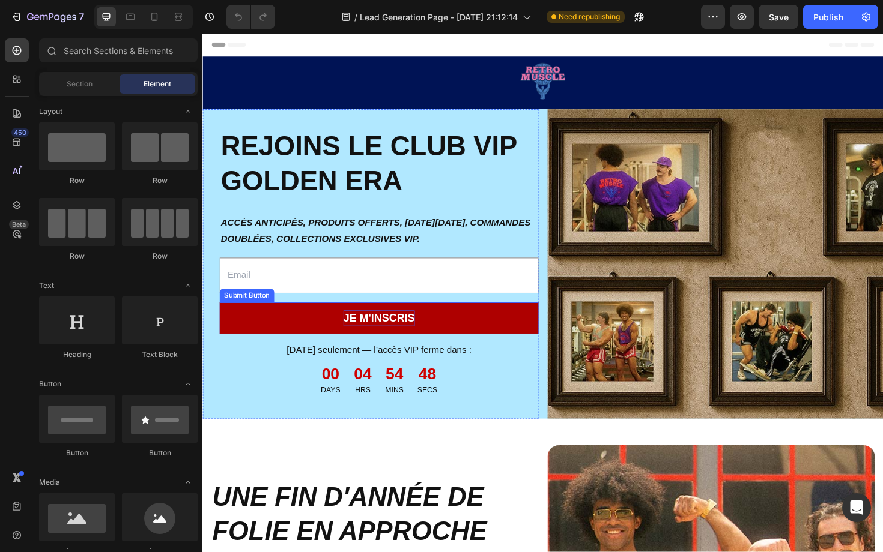
scroll to position [7, 0]
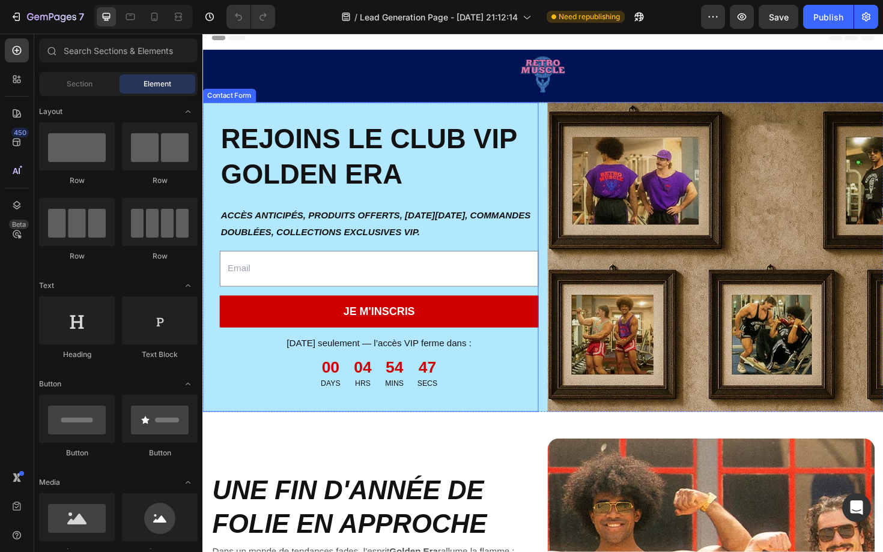
click at [412, 303] on div "Image REJOINS LE CLUB VIP GOLDEN ERA Heading ACCÈS ANTICIPÉS, PRODUITS OFFERTS,…" at bounding box center [379, 271] width 355 height 328
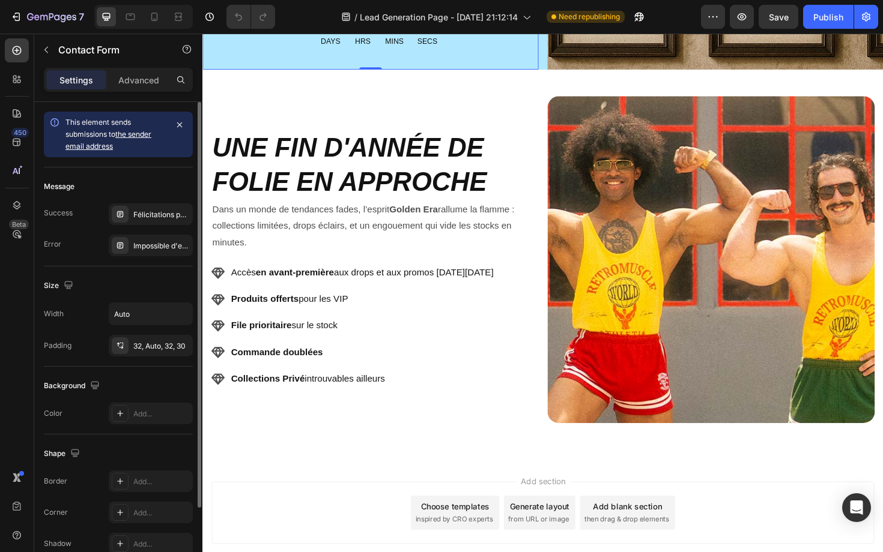
scroll to position [159, 0]
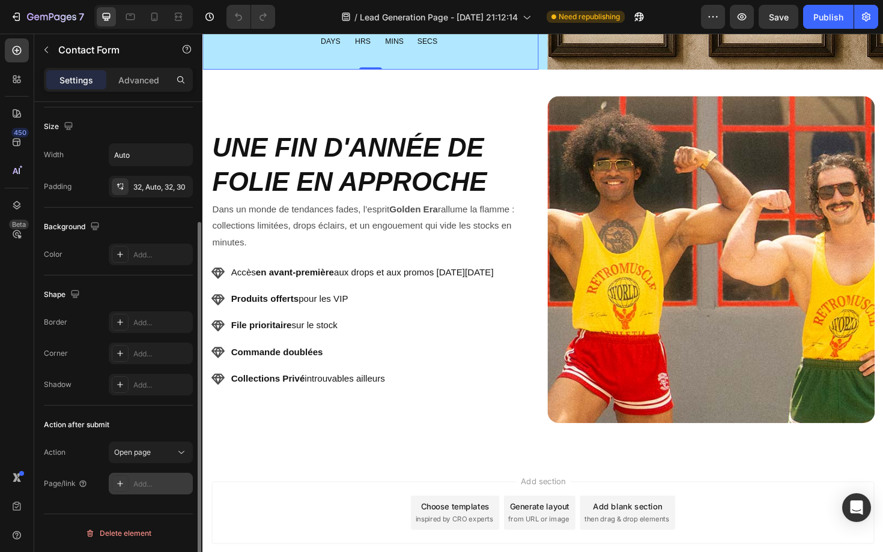
click at [150, 480] on div "Add..." at bounding box center [161, 484] width 56 height 11
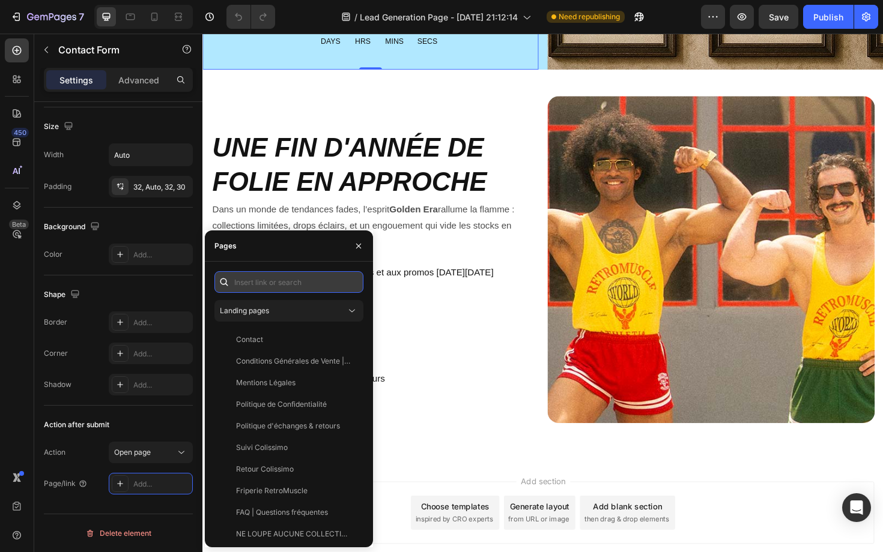
click at [269, 285] on input "text" at bounding box center [288, 282] width 149 height 22
paste input "[URL][DOMAIN_NAME]"
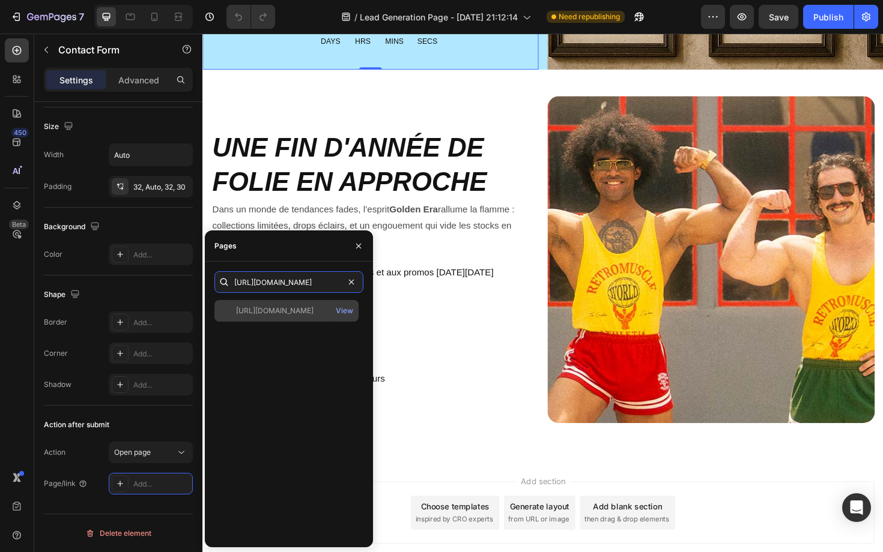
type input "[URL][DOMAIN_NAME]"
click at [285, 308] on div "[URL][DOMAIN_NAME]" at bounding box center [274, 311] width 77 height 11
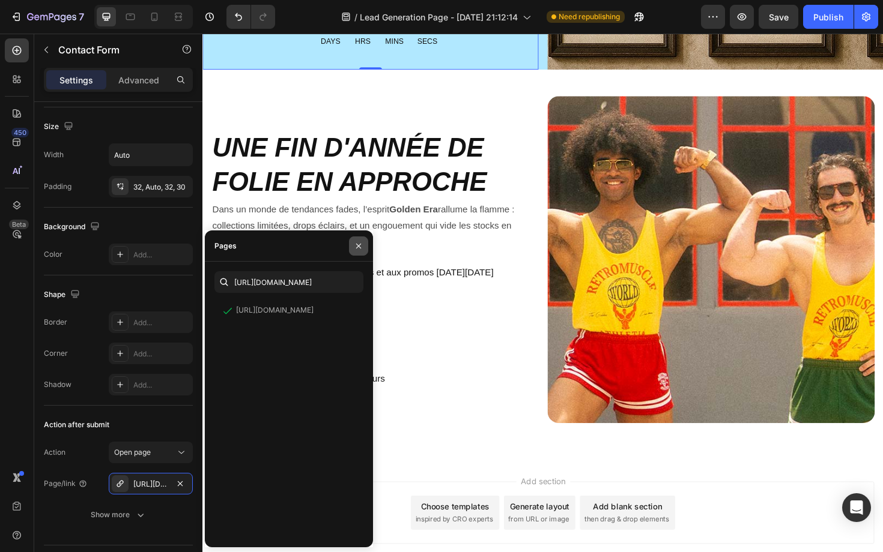
click at [357, 246] on icon "button" at bounding box center [358, 245] width 5 height 5
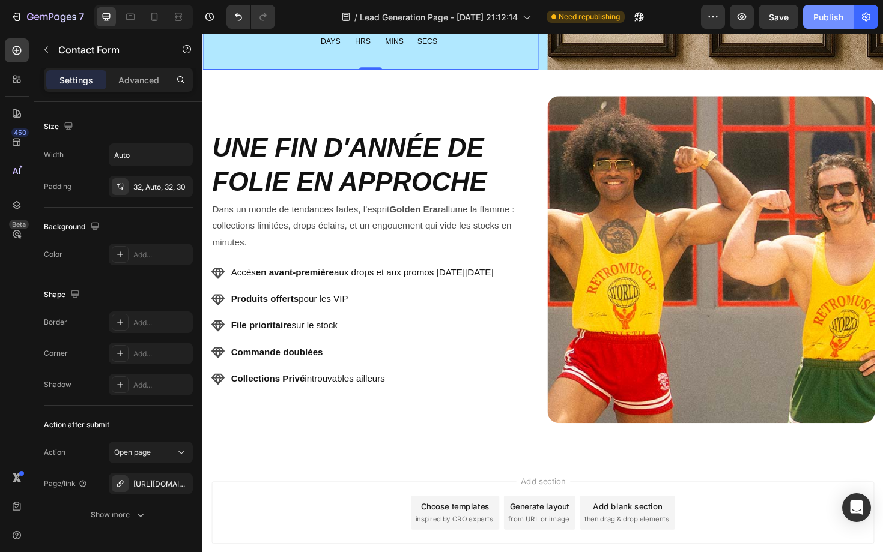
drag, startPoint x: 831, startPoint y: 23, endPoint x: 497, endPoint y: 143, distance: 355.2
click at [831, 23] on button "Publish" at bounding box center [828, 17] width 50 height 24
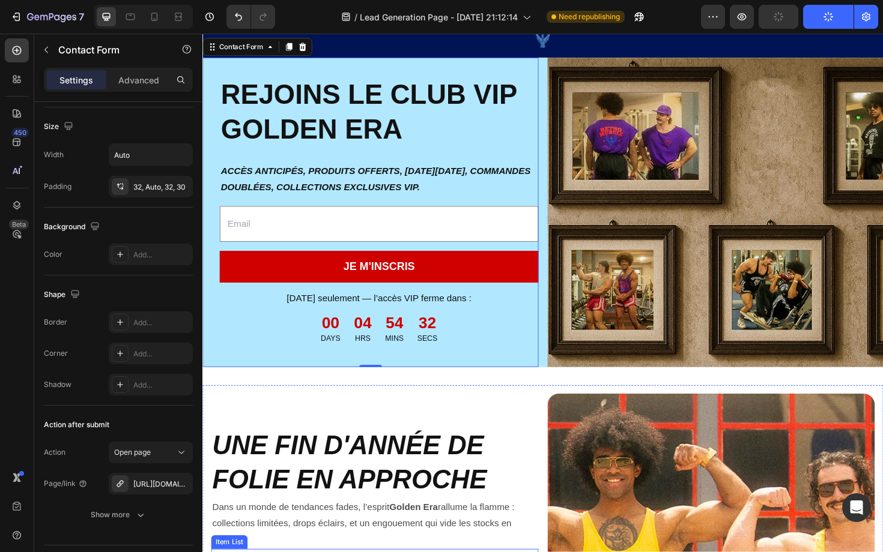
scroll to position [0, 0]
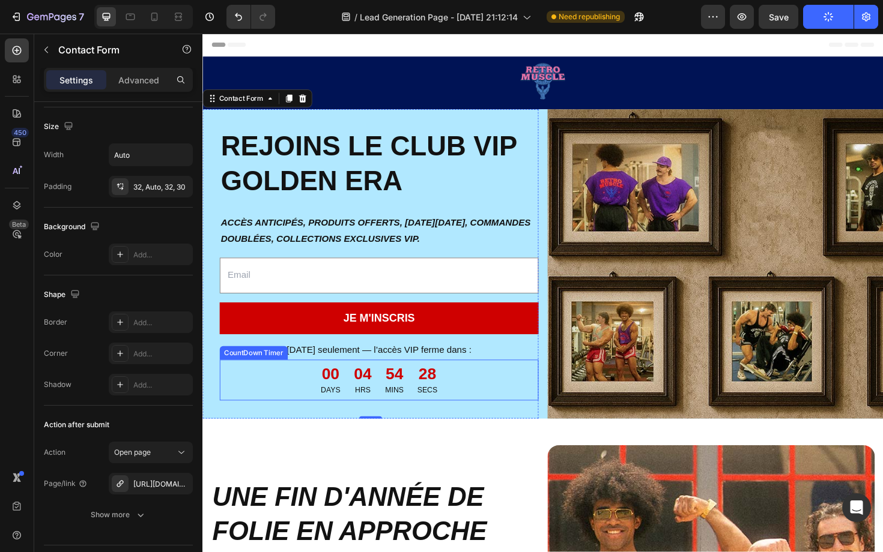
click at [400, 413] on p "MINS" at bounding box center [406, 412] width 20 height 12
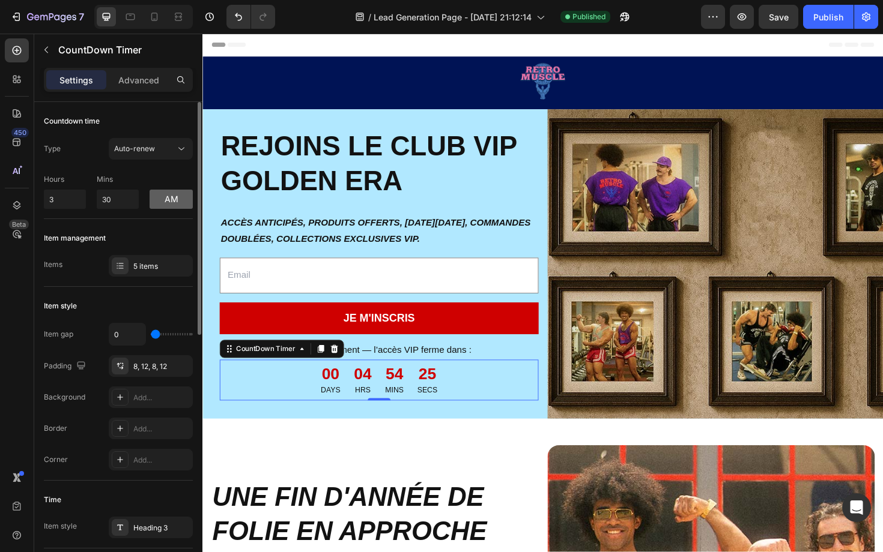
click at [168, 205] on button "am" at bounding box center [171, 199] width 43 height 19
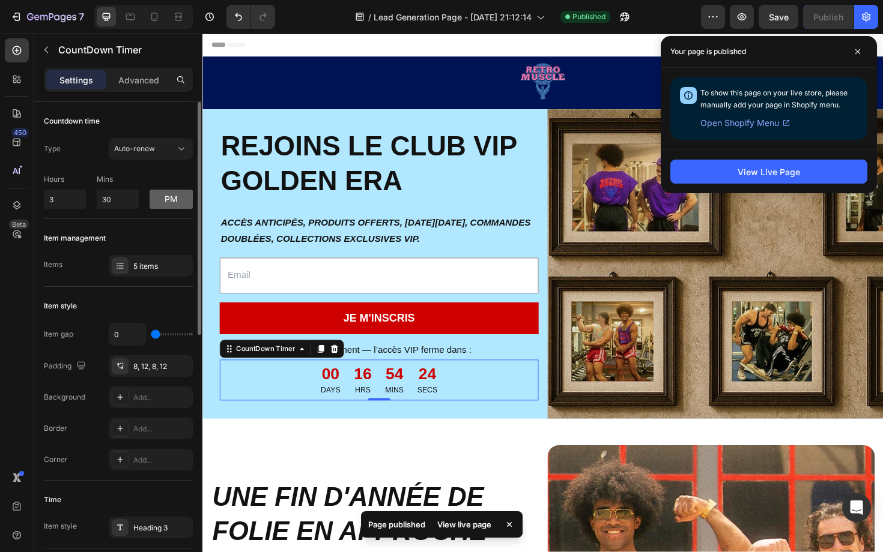
click at [168, 205] on button "pm" at bounding box center [171, 199] width 43 height 19
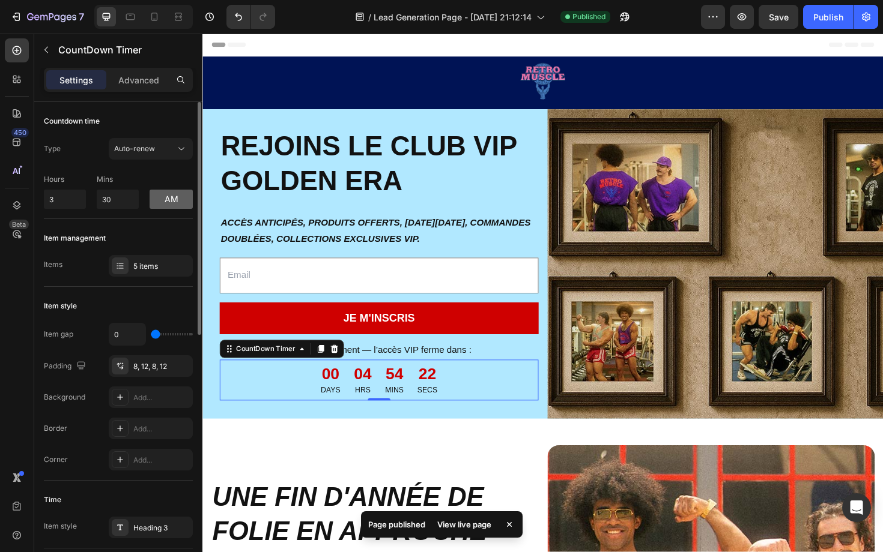
click at [168, 205] on button "am" at bounding box center [171, 199] width 43 height 19
click at [168, 205] on button "pm" at bounding box center [171, 199] width 43 height 19
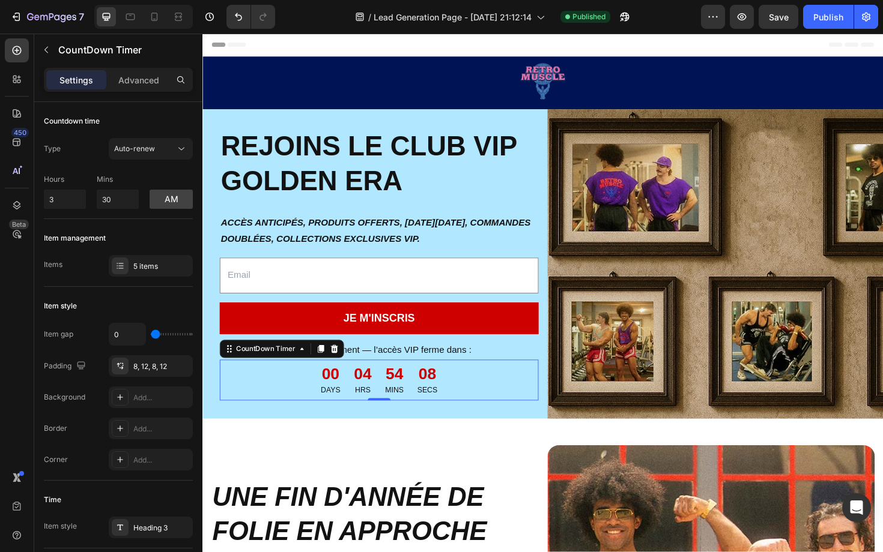
click at [337, 411] on p "DAYS" at bounding box center [337, 412] width 20 height 12
click at [139, 269] on div "5 items" at bounding box center [161, 266] width 56 height 11
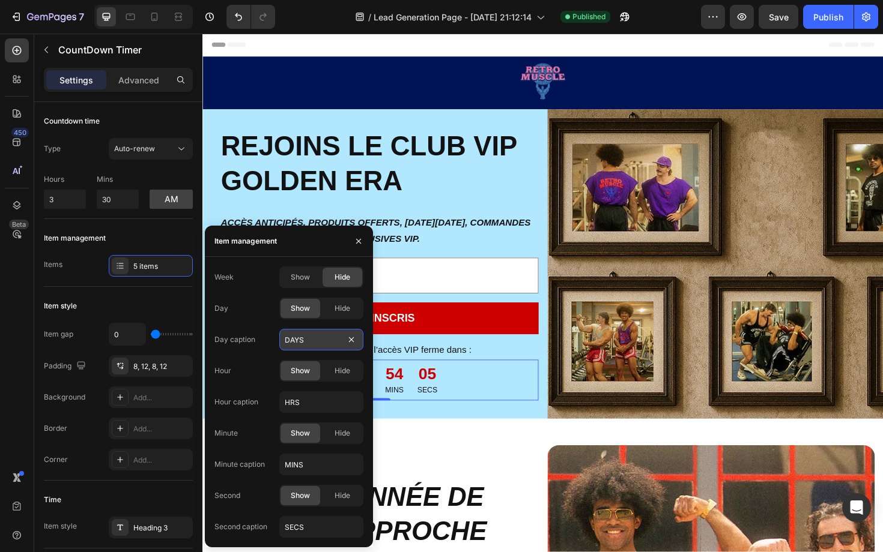
click at [324, 336] on input "DAYS" at bounding box center [321, 340] width 84 height 22
type input "JOURS"
click at [455, 236] on strong "ACCÈS ANTICIPÉS, PRODUITS OFFERTS, [DATE][DATE], COMMANDES DOUBLÉES, COLLECTION…" at bounding box center [386, 243] width 328 height 28
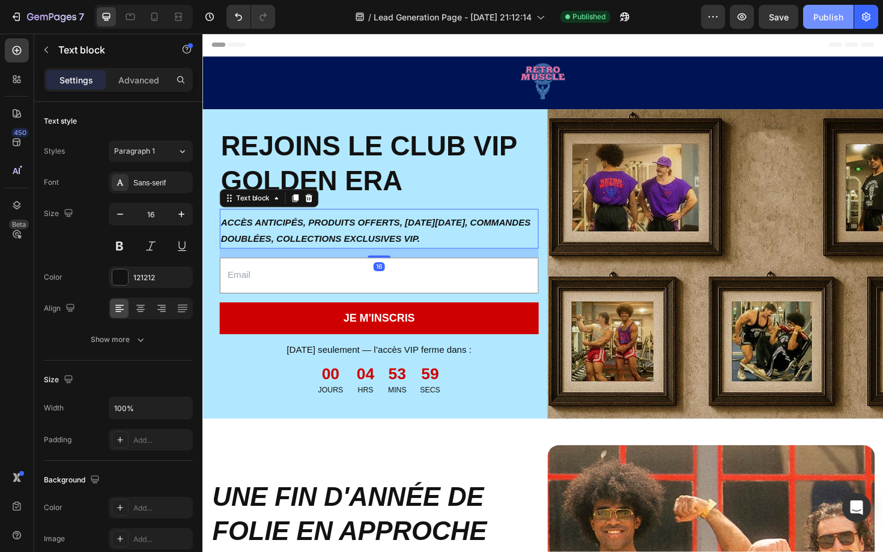
click at [829, 21] on div "Publish" at bounding box center [828, 17] width 30 height 13
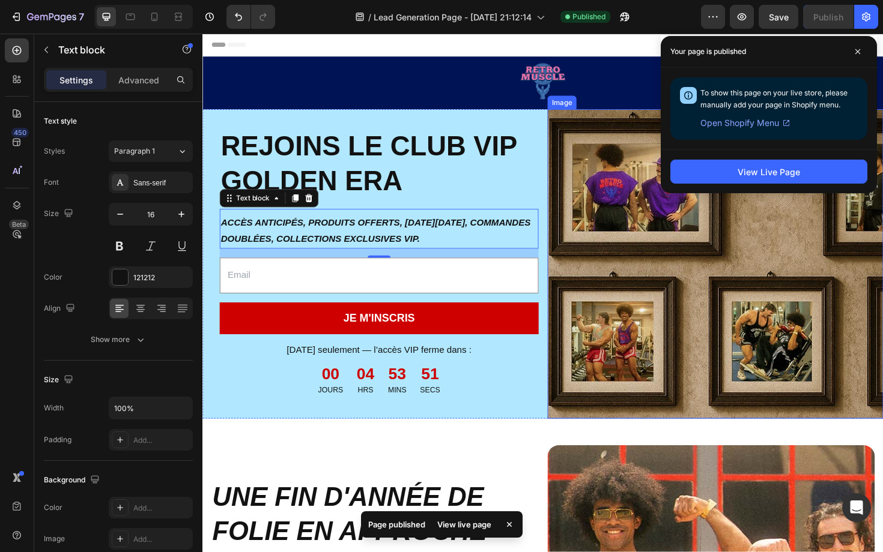
click at [579, 254] on img at bounding box center [744, 278] width 355 height 328
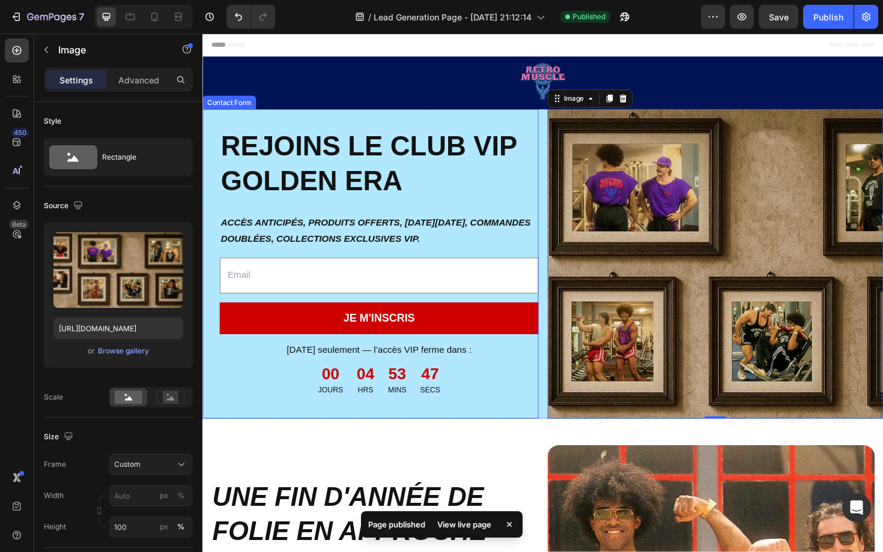
click at [441, 315] on div "Image REJOINS LE CLUB VIP GOLDEN ERA Heading ACCÈS ANTICIPÉS, PRODUITS OFFERTS,…" at bounding box center [379, 278] width 355 height 328
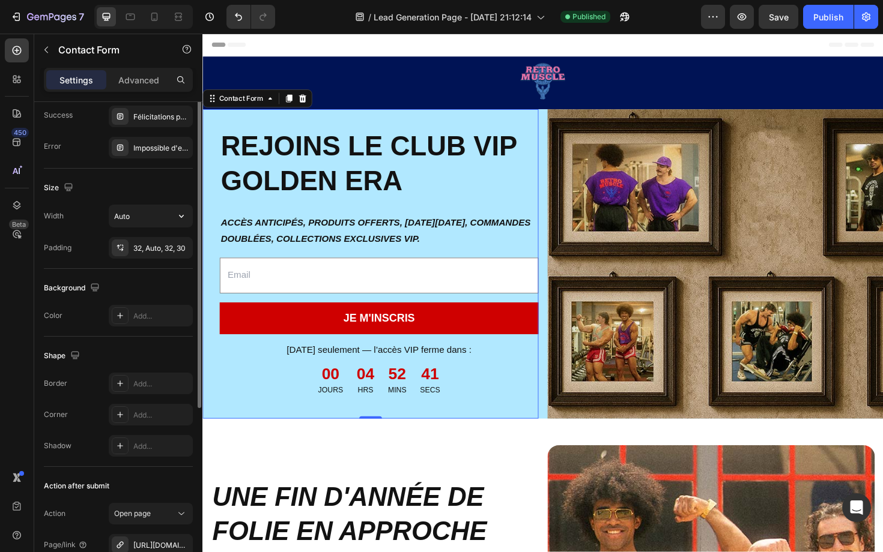
scroll to position [190, 0]
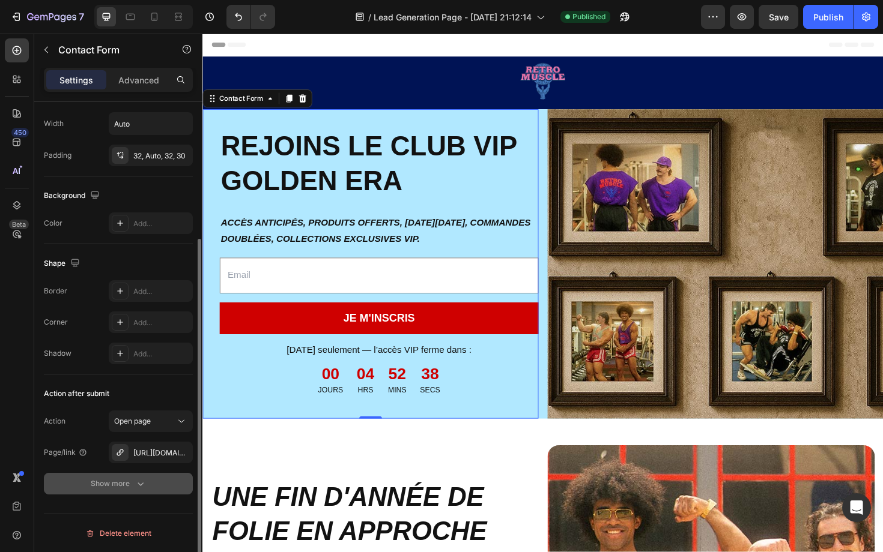
click at [127, 485] on div "Show more" at bounding box center [119, 484] width 56 height 12
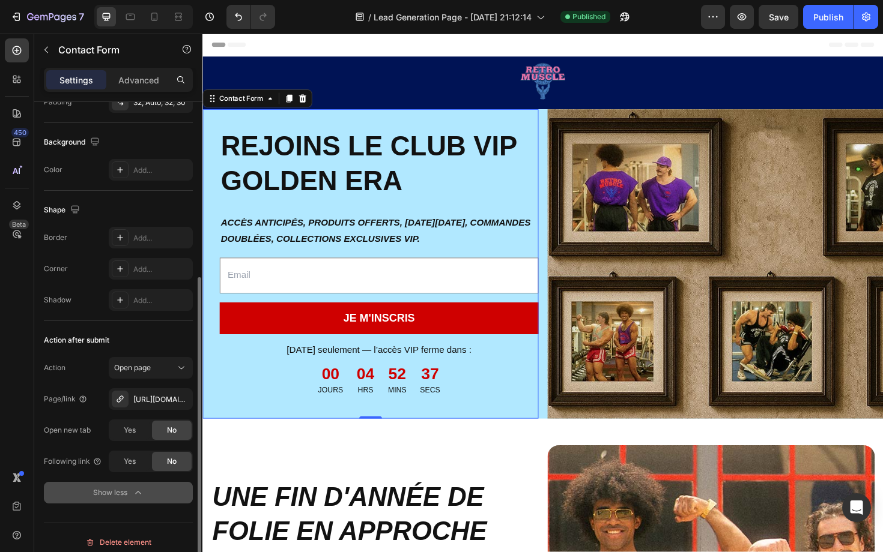
scroll to position [253, 0]
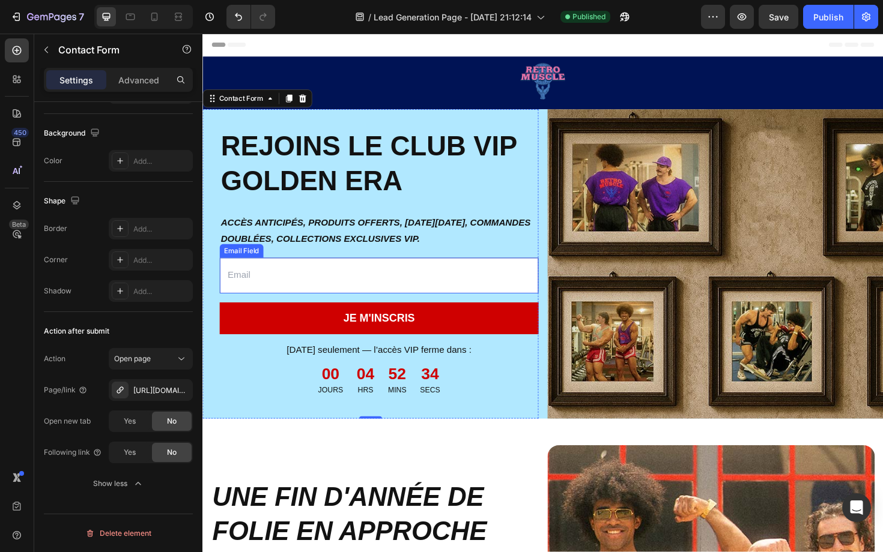
click at [365, 302] on input "email" at bounding box center [388, 290] width 337 height 38
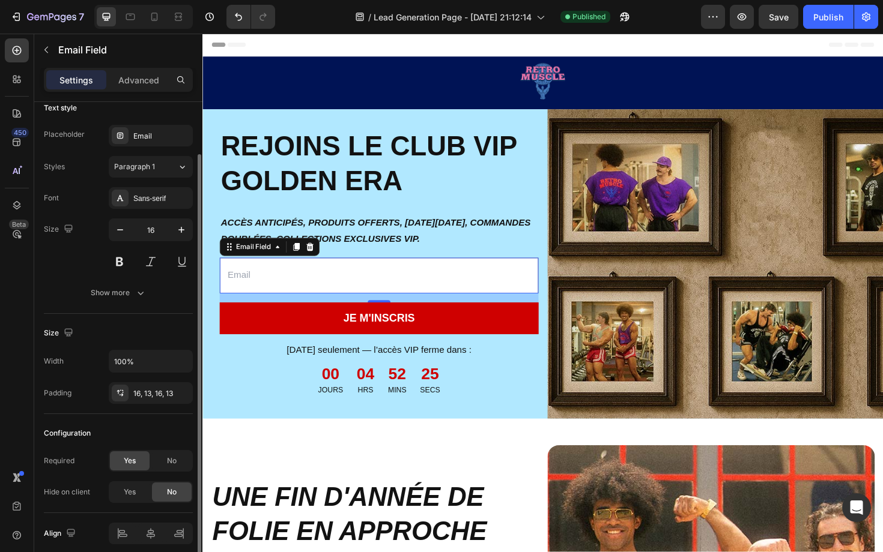
scroll to position [0, 0]
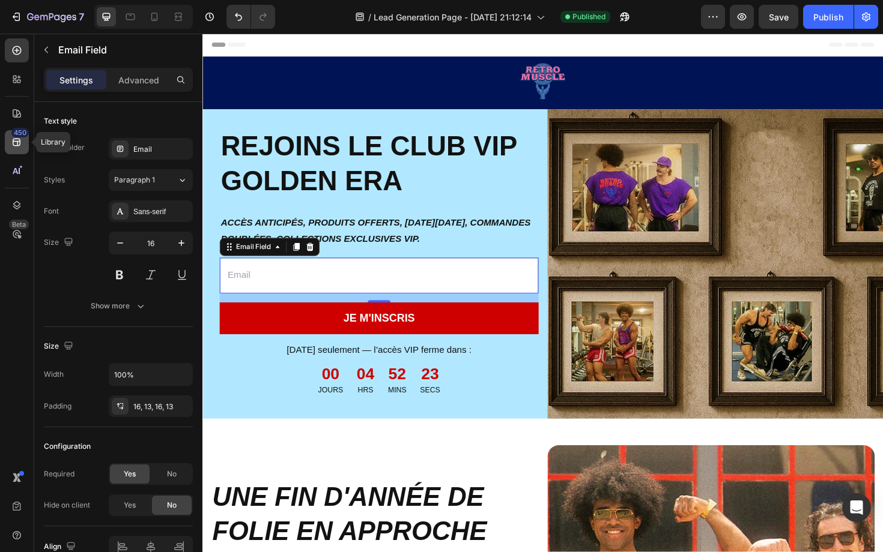
click at [16, 142] on icon at bounding box center [17, 142] width 12 height 12
click at [294, 313] on div "16" at bounding box center [388, 314] width 337 height 10
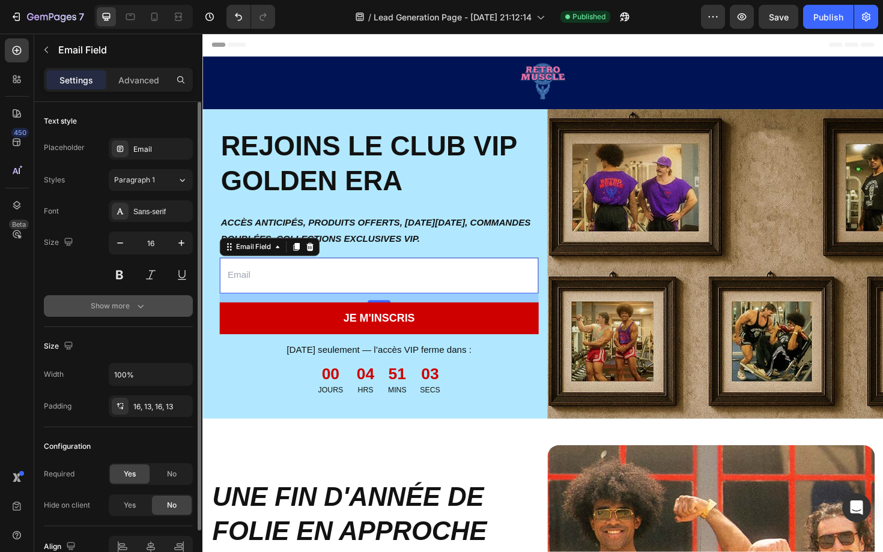
click at [131, 307] on div "Show more" at bounding box center [119, 306] width 56 height 12
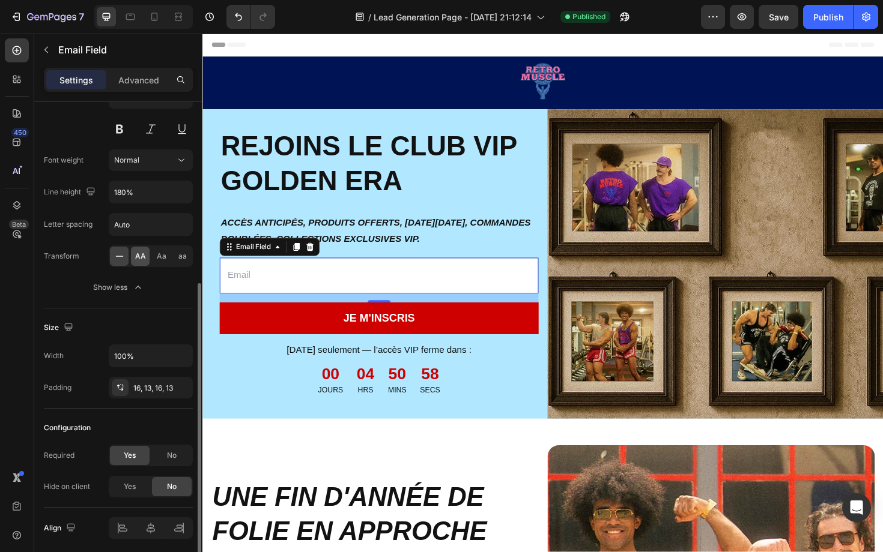
scroll to position [190, 0]
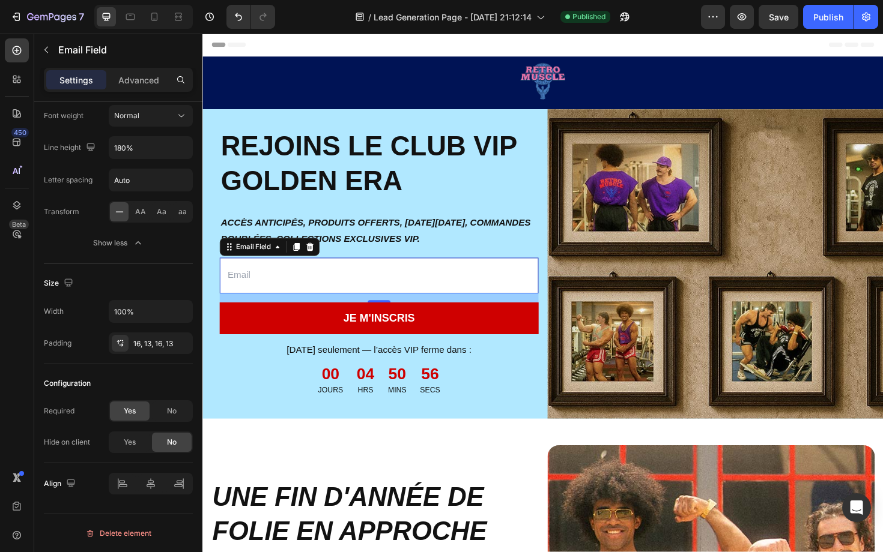
click at [296, 314] on div "16" at bounding box center [388, 314] width 337 height 10
click at [287, 213] on div "Image REJOINS LE CLUB VIP GOLDEN ERA Heading ACCÈS ANTICIPÉS, PRODUITS OFFERTS,…" at bounding box center [379, 278] width 355 height 328
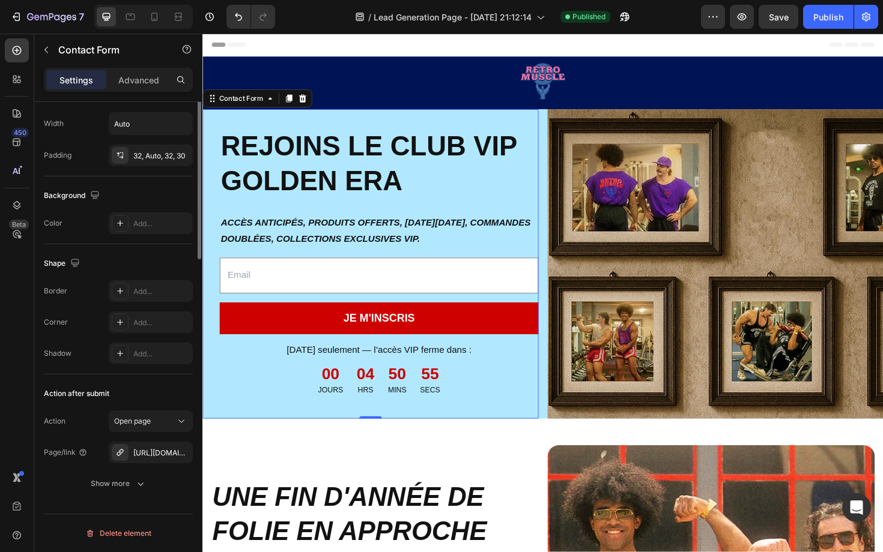
scroll to position [0, 0]
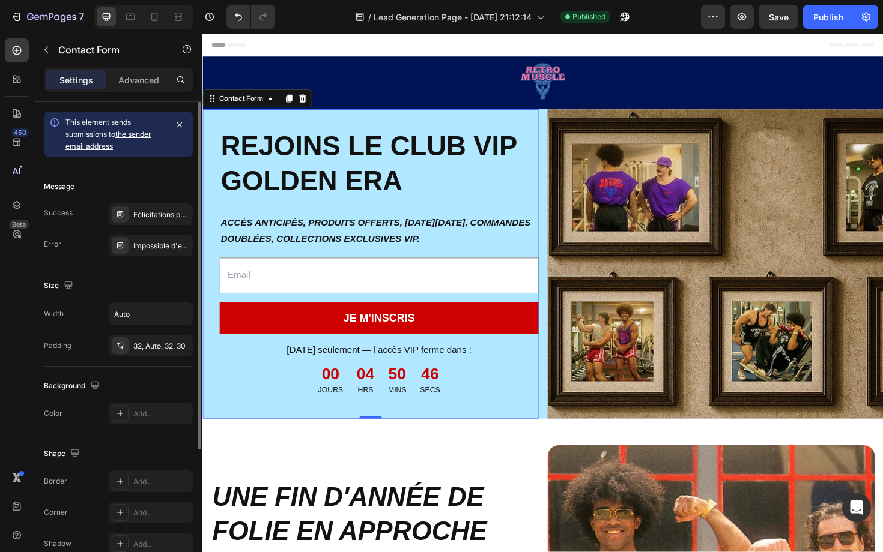
click at [133, 136] on link "the sender email address" at bounding box center [108, 140] width 86 height 21
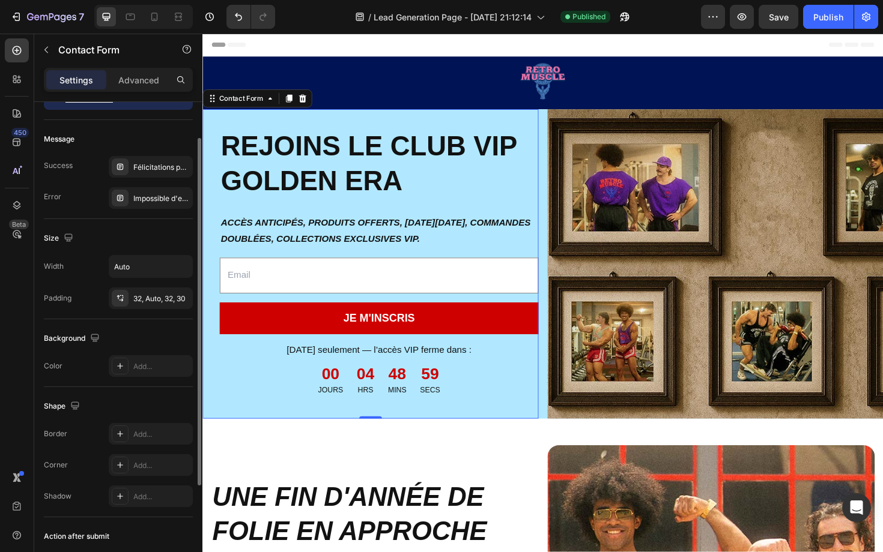
scroll to position [49, 0]
click at [142, 79] on p "Advanced" at bounding box center [138, 80] width 41 height 13
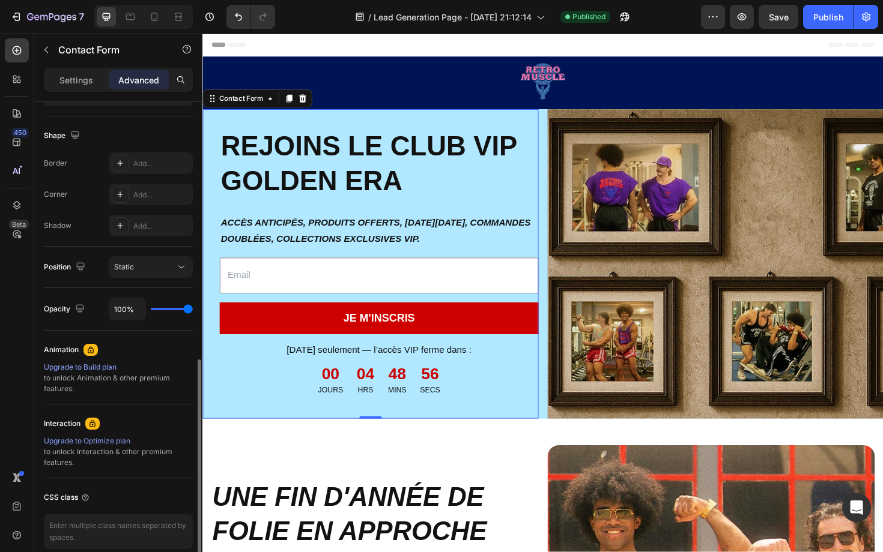
scroll to position [349, 0]
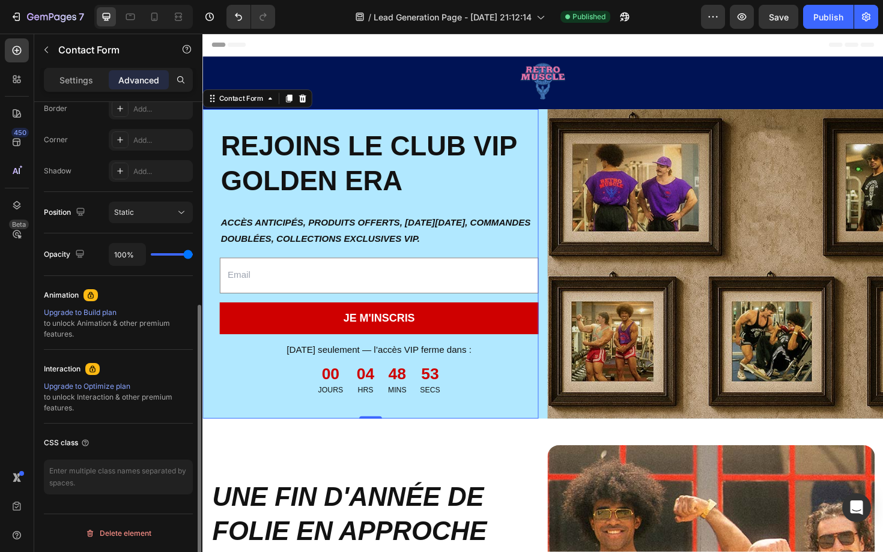
click at [89, 187] on div "Shape Border Add... Corner Add... Shadow Add..." at bounding box center [118, 127] width 149 height 130
click at [82, 82] on p "Settings" at bounding box center [76, 80] width 34 height 13
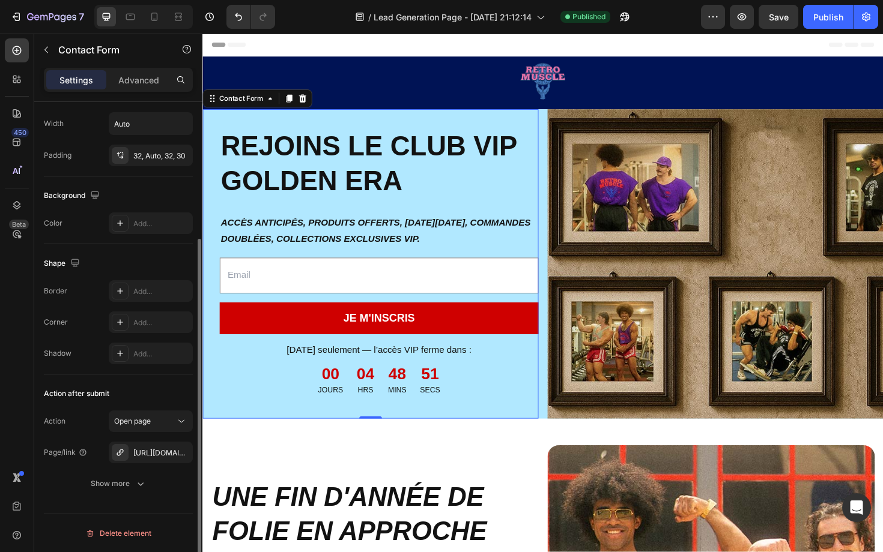
scroll to position [190, 0]
click at [130, 481] on div "Show more" at bounding box center [119, 484] width 56 height 12
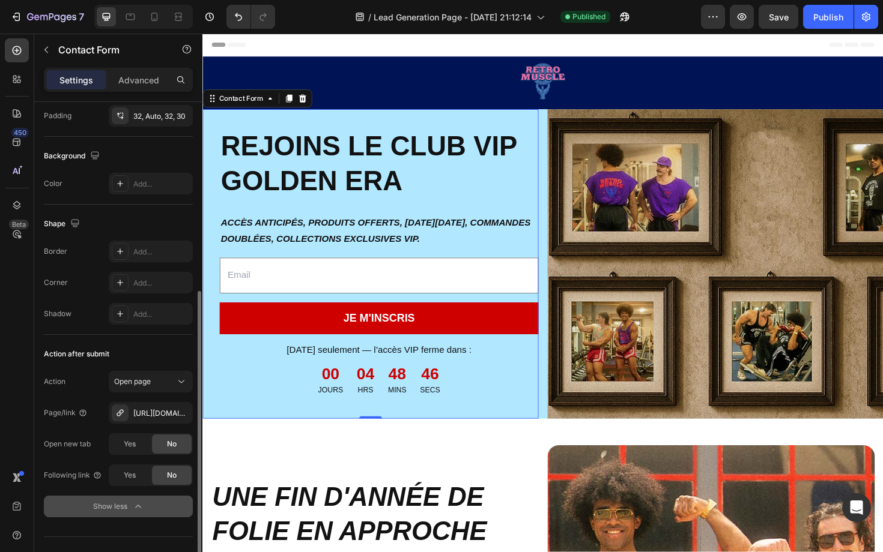
scroll to position [253, 0]
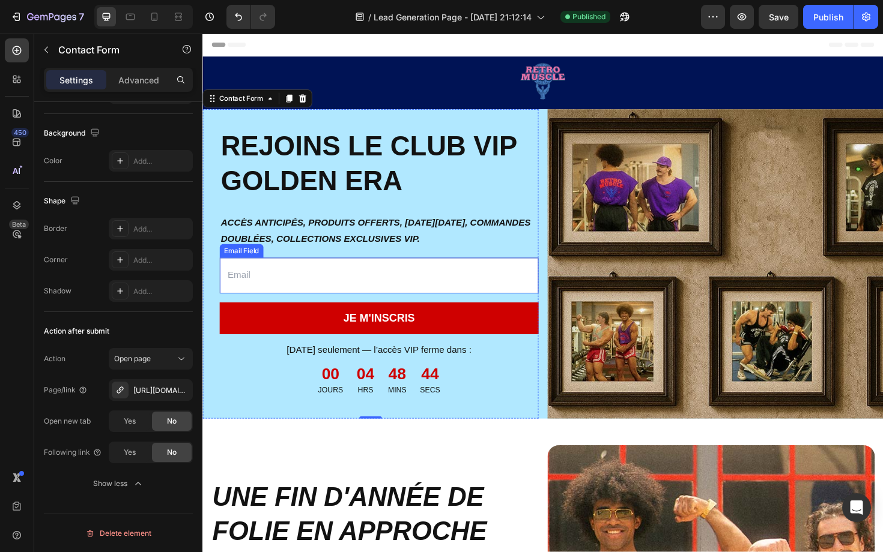
click at [301, 293] on input "email" at bounding box center [388, 290] width 337 height 38
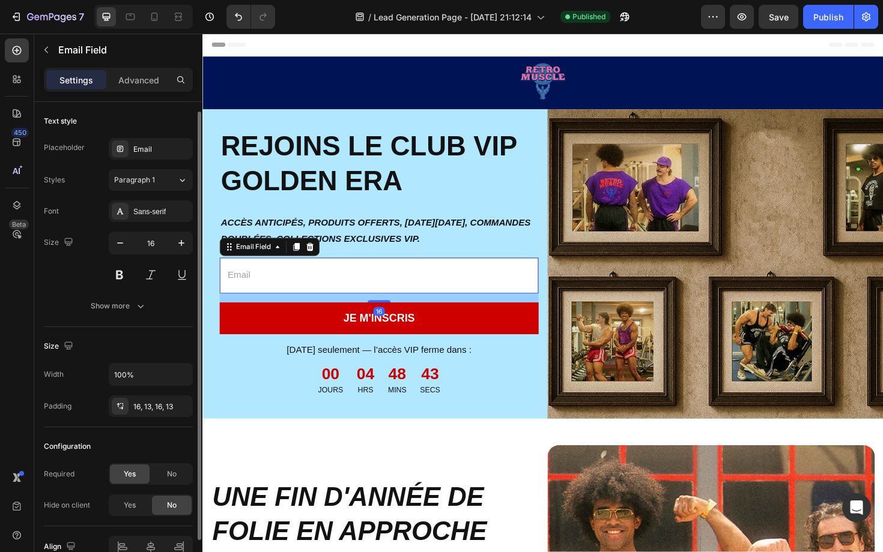
scroll to position [10, 0]
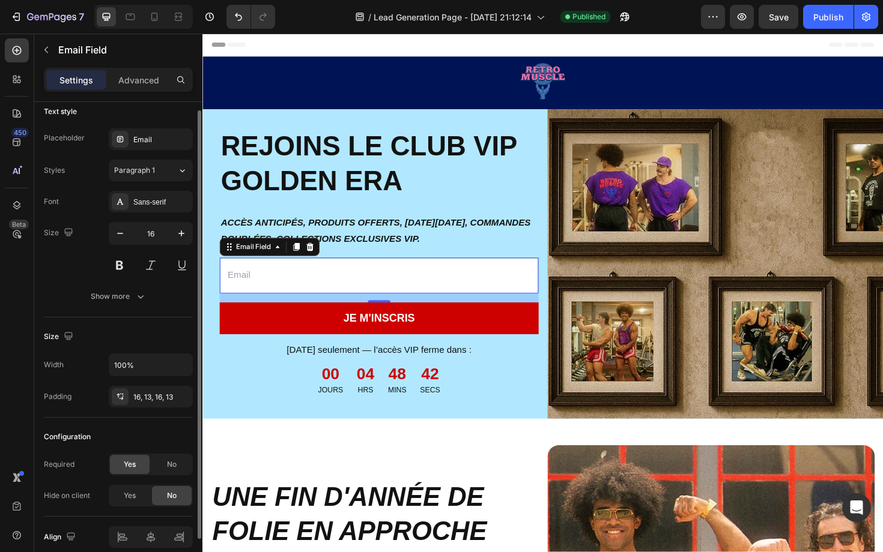
click at [150, 340] on div "Size" at bounding box center [118, 336] width 149 height 19
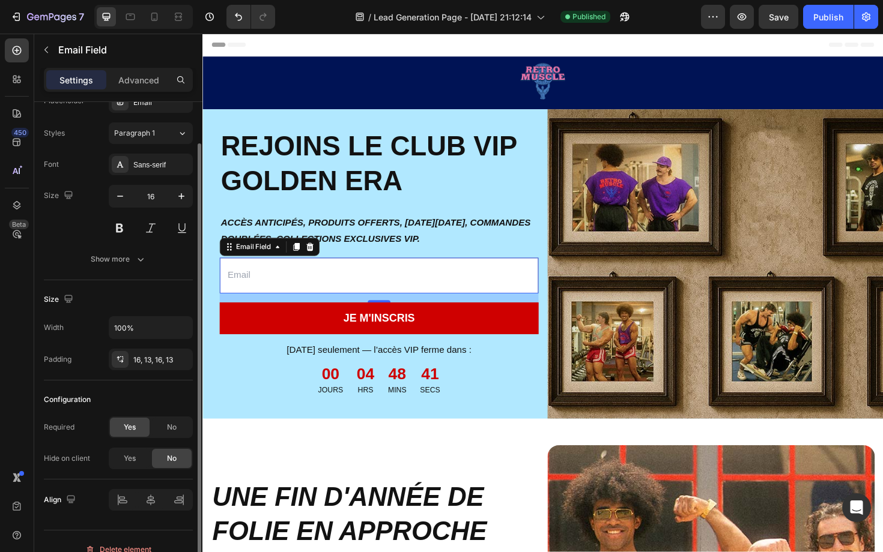
scroll to position [63, 0]
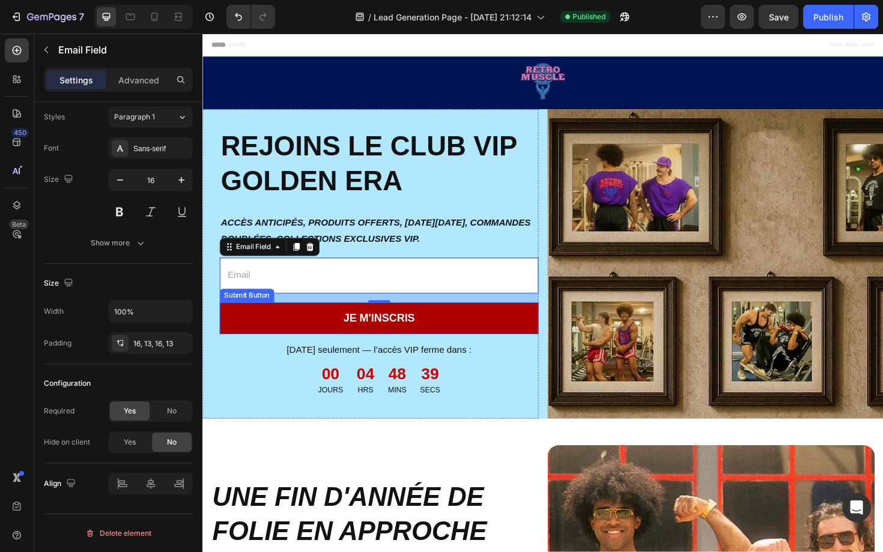
click at [286, 324] on button "JE M'INSCRIS" at bounding box center [388, 336] width 337 height 34
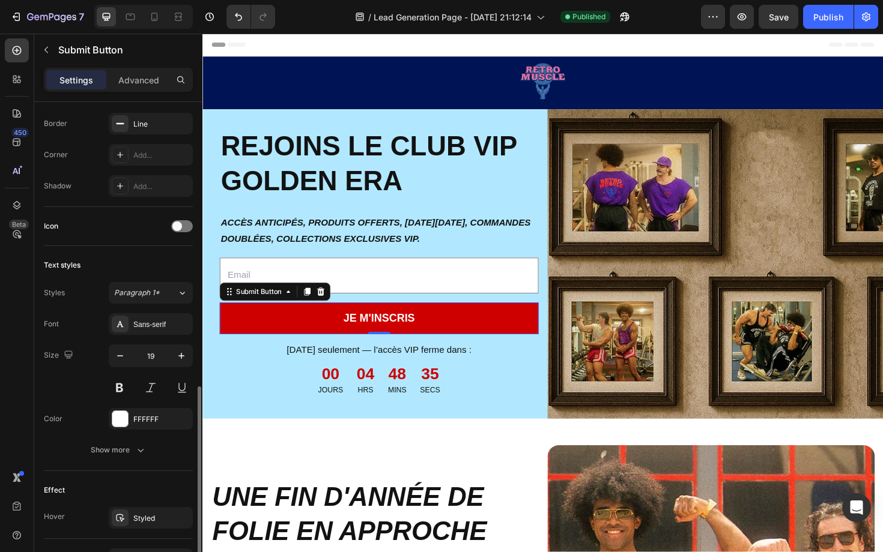
scroll to position [367, 0]
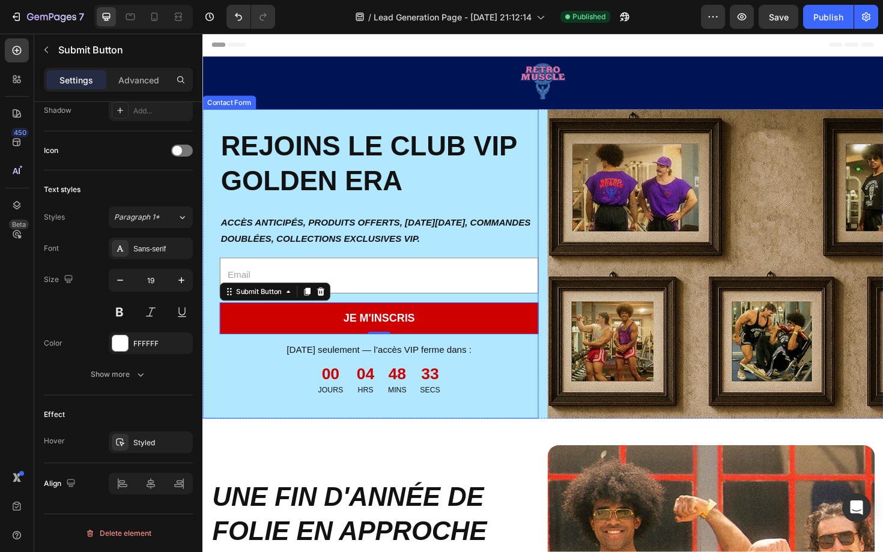
click at [377, 314] on div "Image REJOINS LE CLUB VIP GOLDEN ERA Heading ACCÈS ANTICIPÉS, PRODUITS OFFERTS,…" at bounding box center [379, 278] width 355 height 328
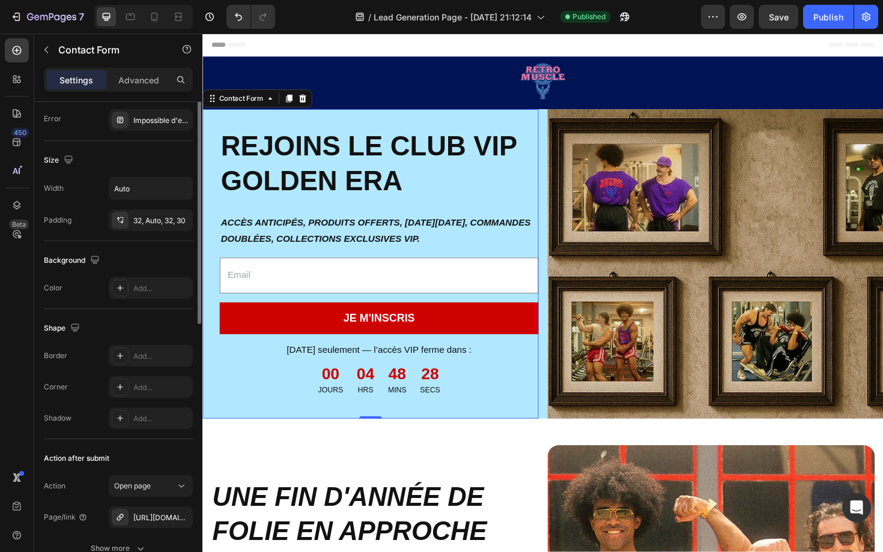
scroll to position [0, 0]
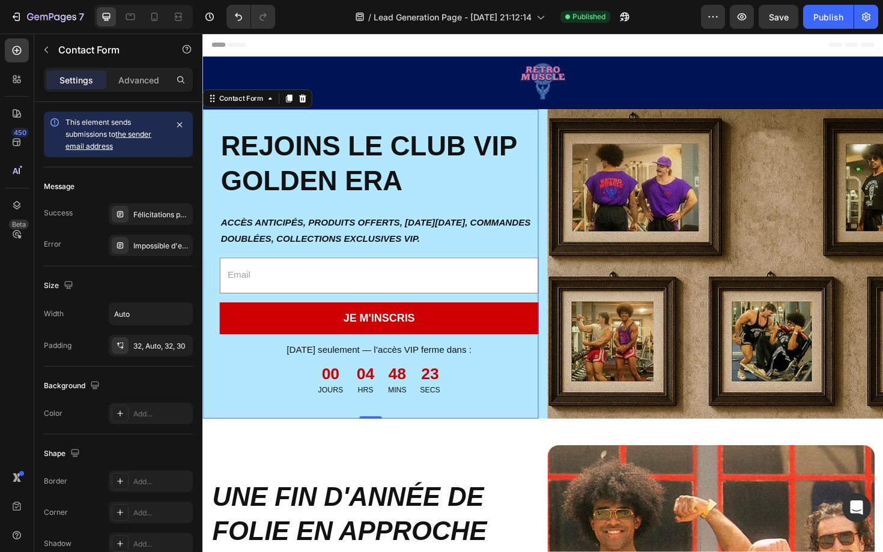
click at [251, 265] on div "Image REJOINS LE CLUB VIP GOLDEN ERA Heading ACCÈS ANTICIPÉS, PRODUITS OFFERTS,…" at bounding box center [379, 278] width 355 height 328
click at [331, 312] on div "Image REJOINS LE CLUB VIP GOLDEN ERA Heading ACCÈS ANTICIPÉS, PRODUITS OFFERTS,…" at bounding box center [379, 278] width 355 height 328
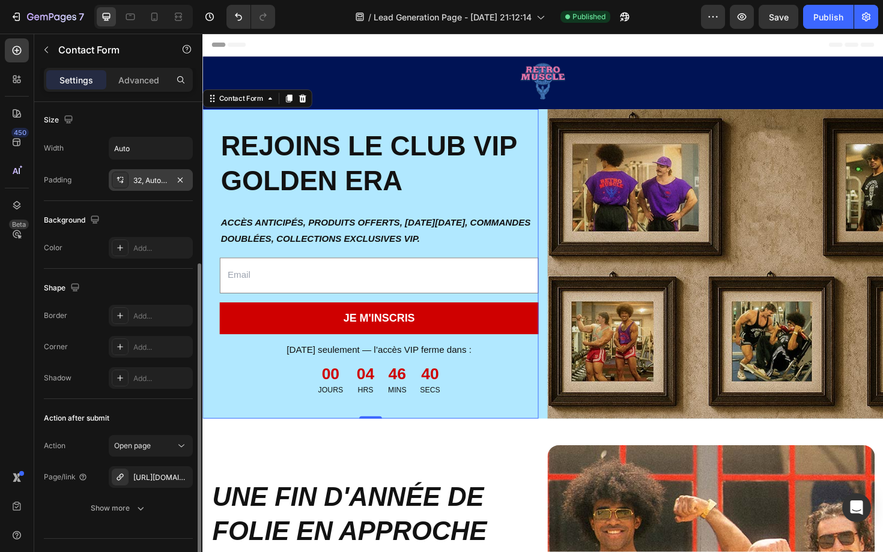
scroll to position [190, 0]
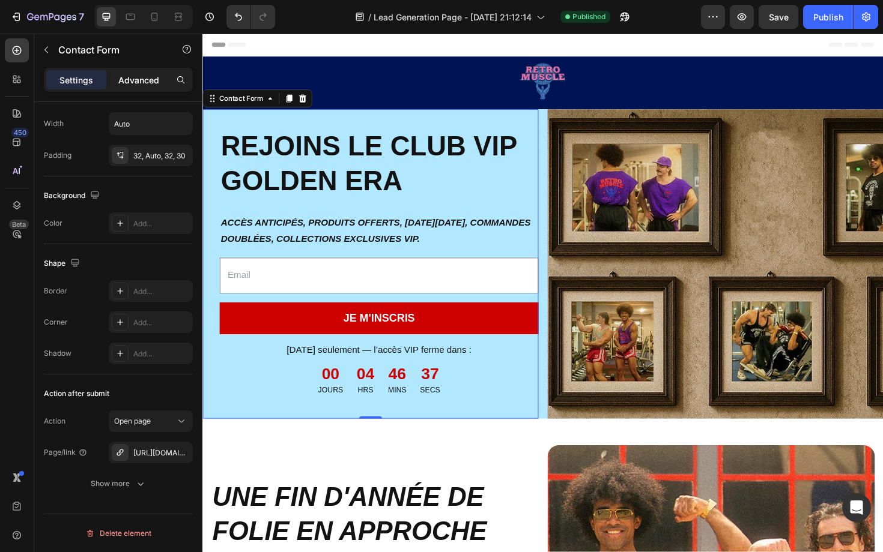
click at [149, 80] on p "Advanced" at bounding box center [138, 80] width 41 height 13
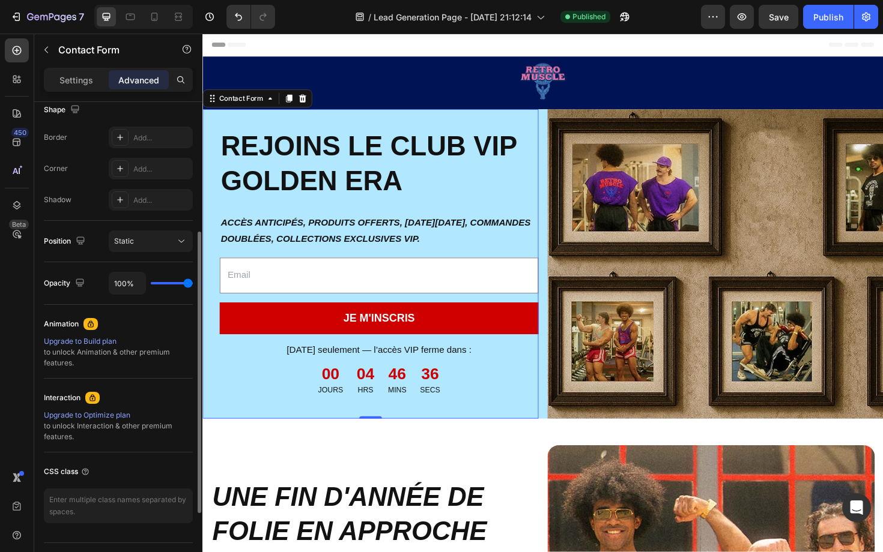
scroll to position [349, 0]
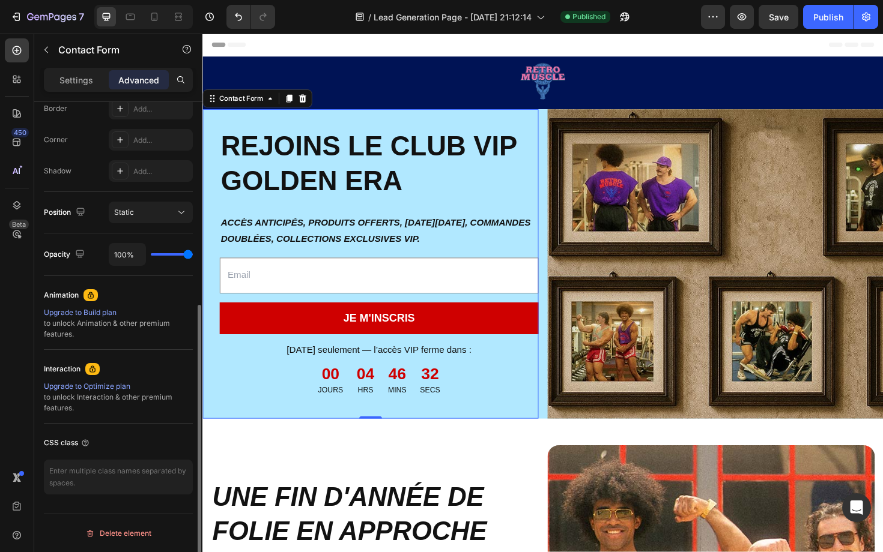
click at [110, 389] on div "Upgrade to Optimize plan" at bounding box center [118, 386] width 149 height 11
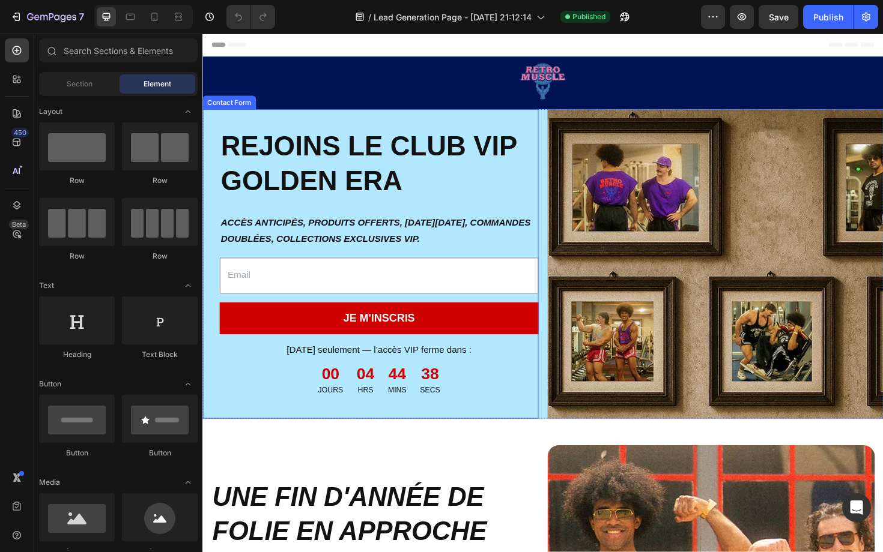
click at [300, 315] on div "Image REJOINS LE CLUB VIP GOLDEN ERA Heading ACCÈS ANTICIPÉS, PRODUITS OFFERTS,…" at bounding box center [379, 278] width 355 height 328
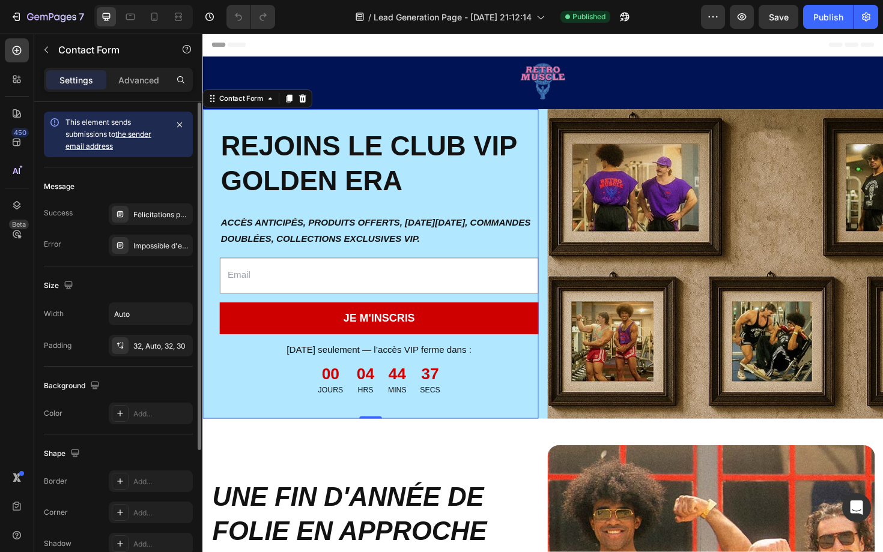
scroll to position [190, 0]
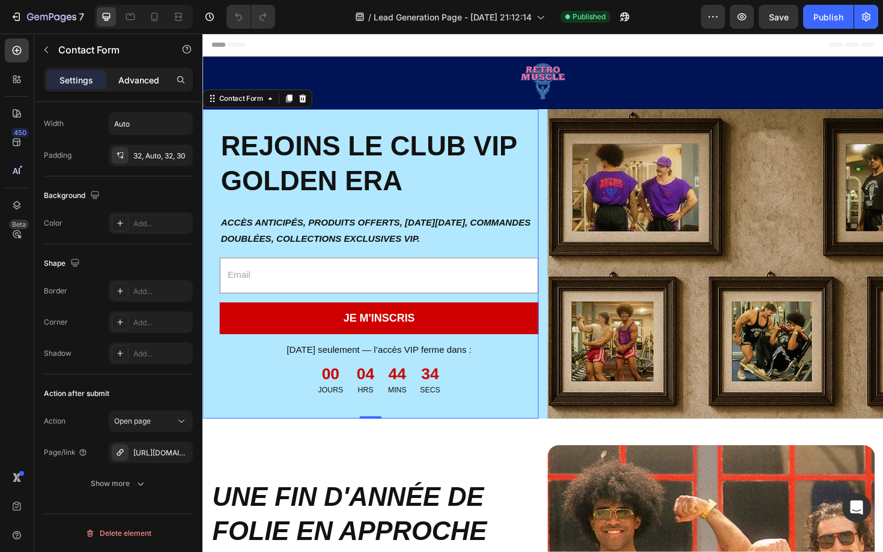
click at [149, 70] on div "Advanced" at bounding box center [139, 79] width 60 height 19
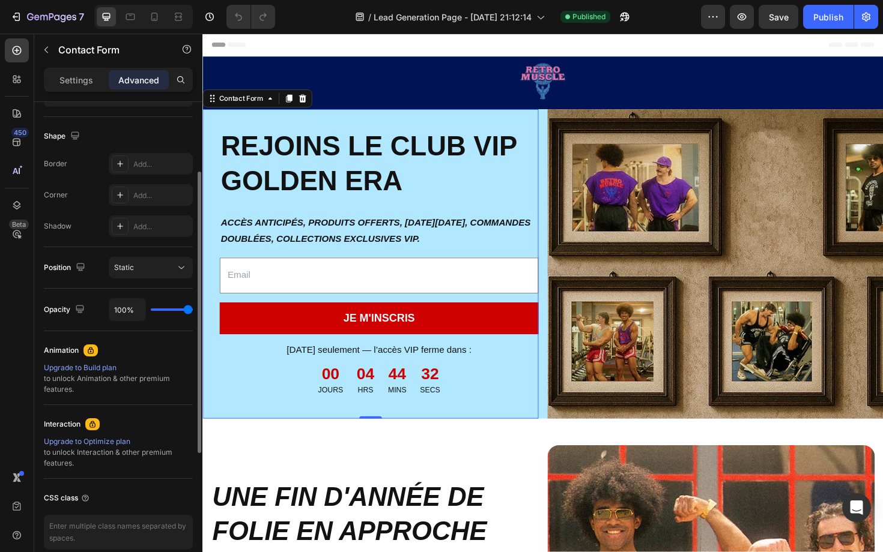
scroll to position [301, 0]
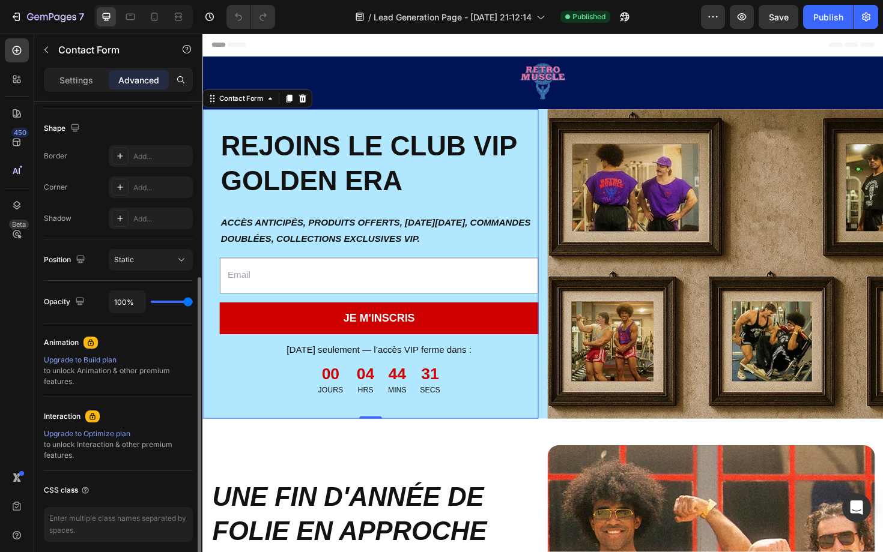
click at [107, 432] on div "Upgrade to Optimize plan" at bounding box center [118, 434] width 149 height 11
click at [22, 19] on div "7" at bounding box center [47, 17] width 74 height 14
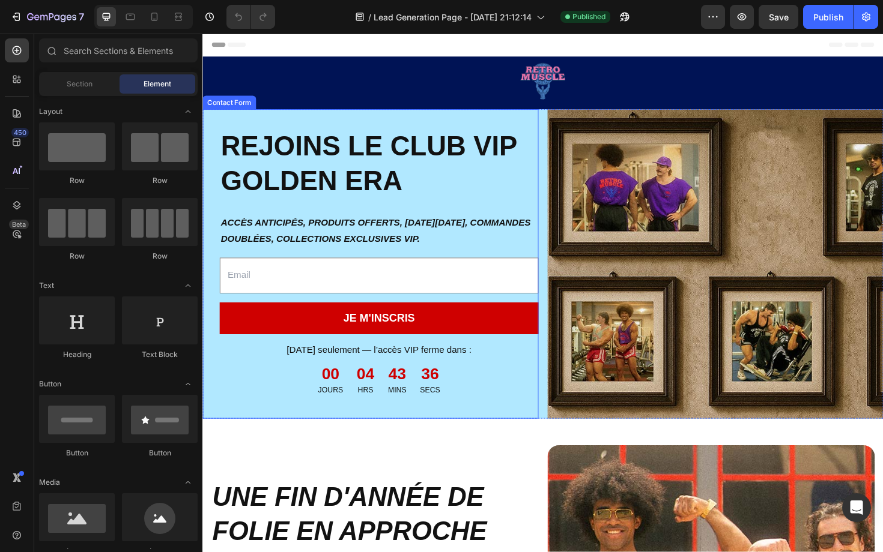
click at [382, 315] on div "Image REJOINS LE CLUB VIP GOLDEN ERA Heading ACCÈS ANTICIPÉS, PRODUITS OFFERTS,…" at bounding box center [379, 278] width 355 height 328
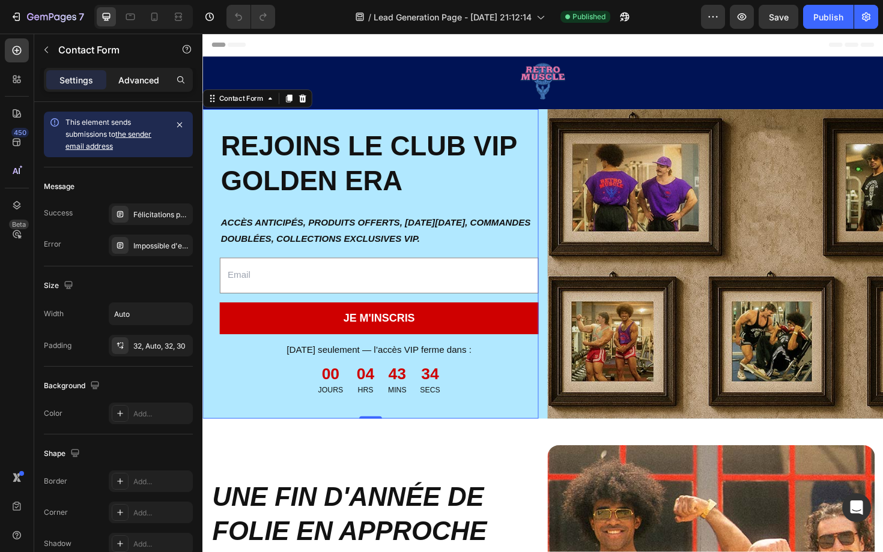
click at [132, 83] on p "Advanced" at bounding box center [138, 80] width 41 height 13
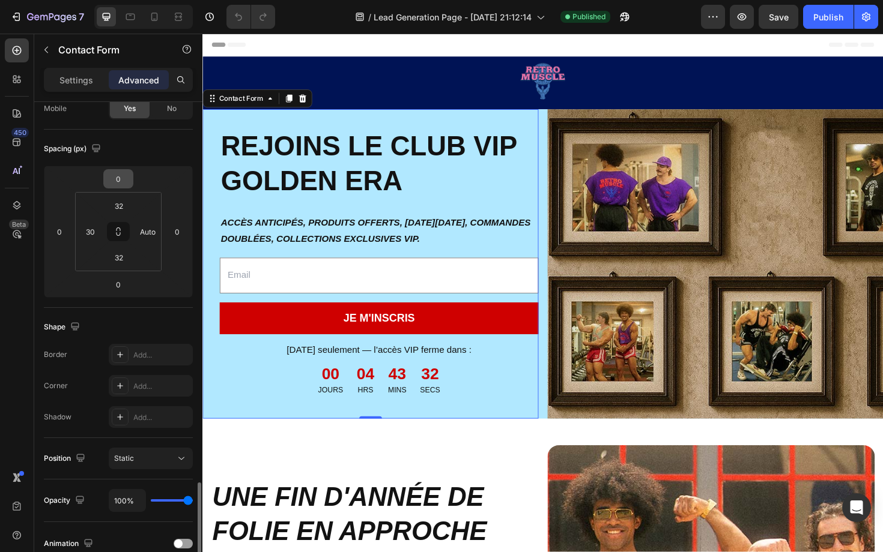
scroll to position [298, 0]
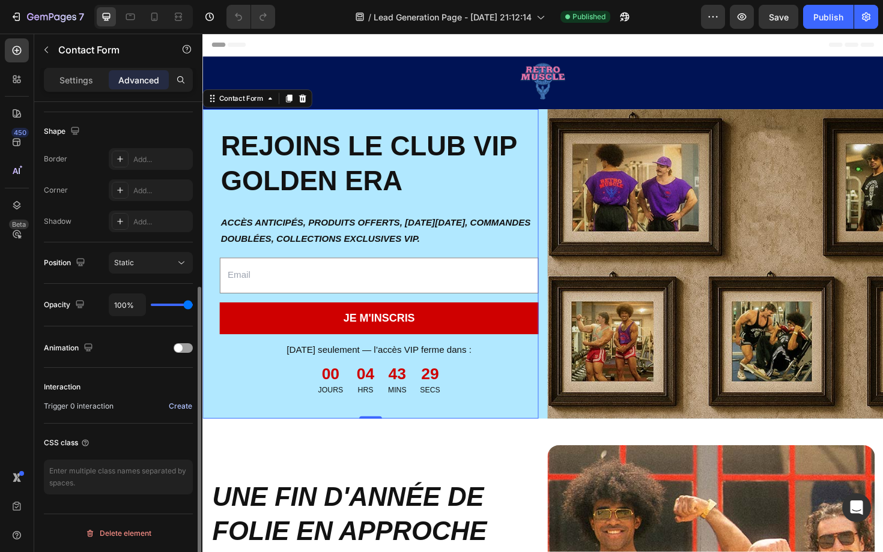
click at [189, 405] on div "Create" at bounding box center [180, 406] width 23 height 11
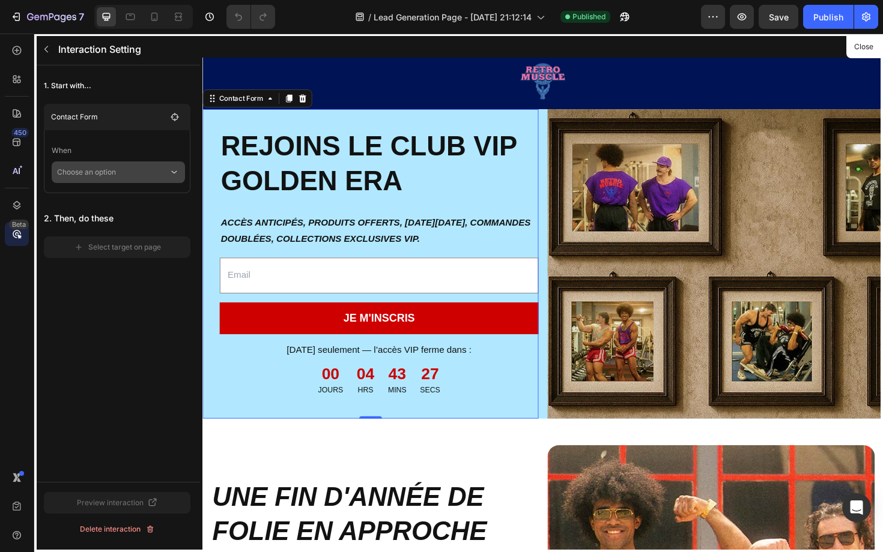
click at [153, 173] on p "Choose an option" at bounding box center [113, 173] width 112 height 22
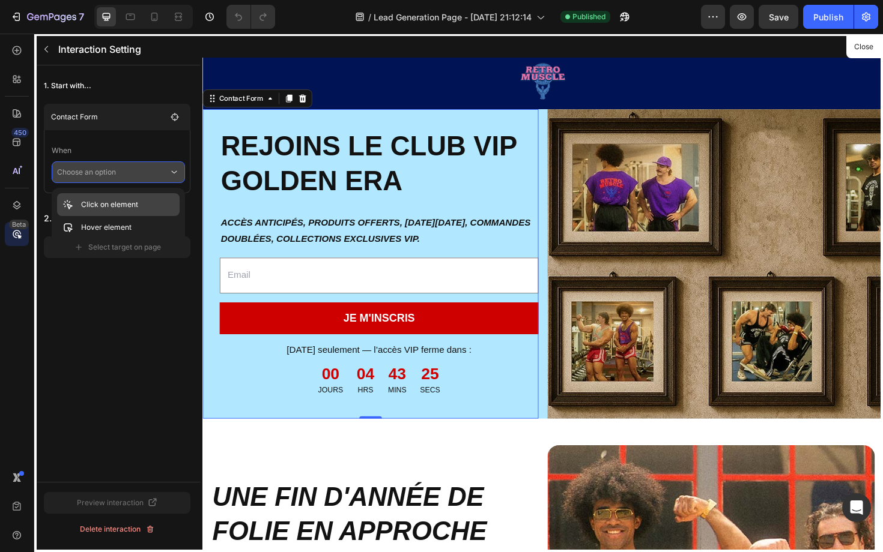
click at [134, 202] on p "Click on element" at bounding box center [109, 205] width 57 height 12
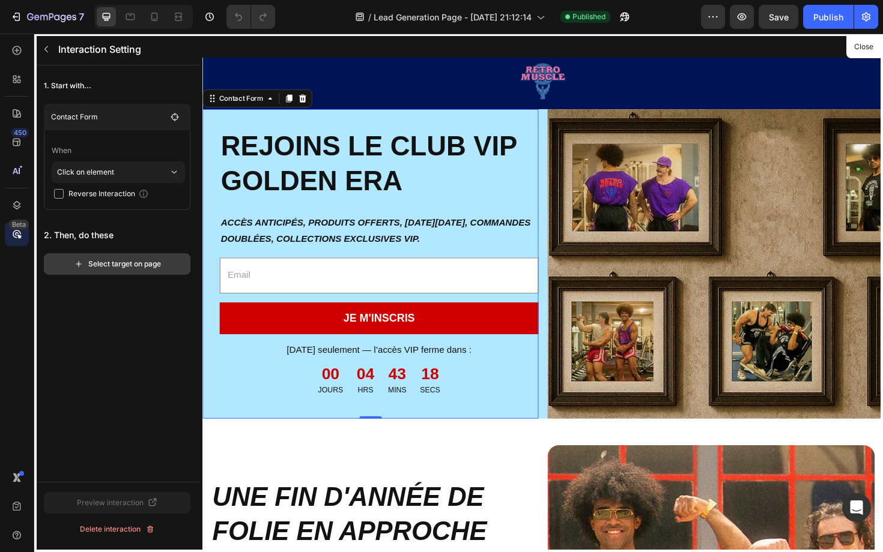
click at [126, 263] on div "Select target on page" at bounding box center [117, 264] width 87 height 11
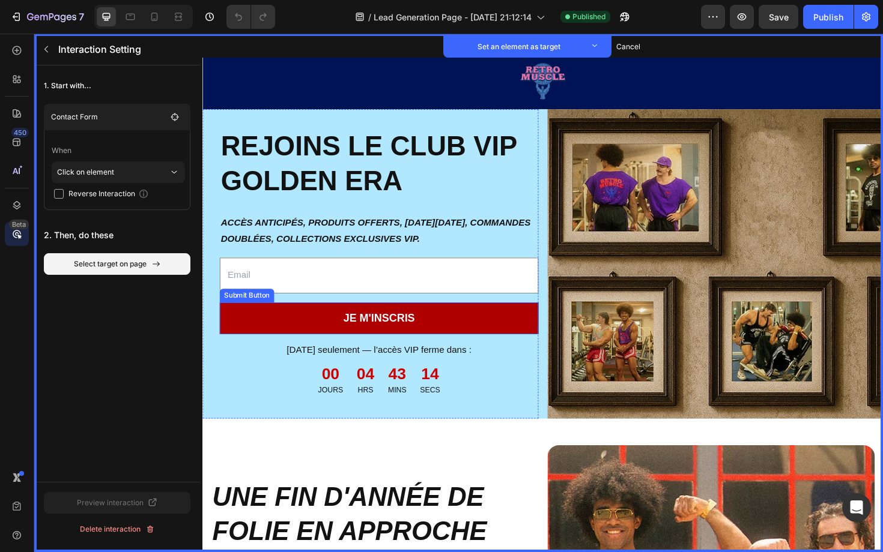
click at [256, 325] on button "JE M'INSCRIS" at bounding box center [388, 336] width 337 height 34
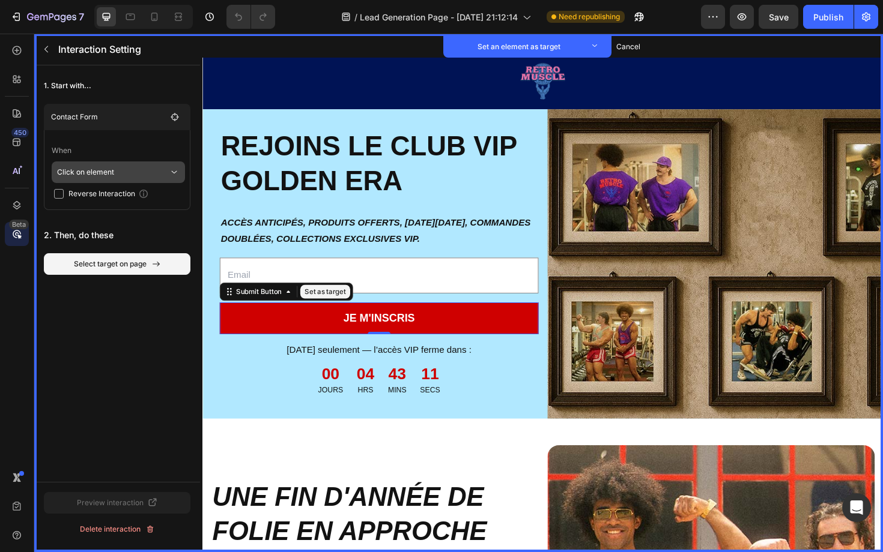
click at [114, 175] on p "Click on element" at bounding box center [113, 173] width 112 height 22
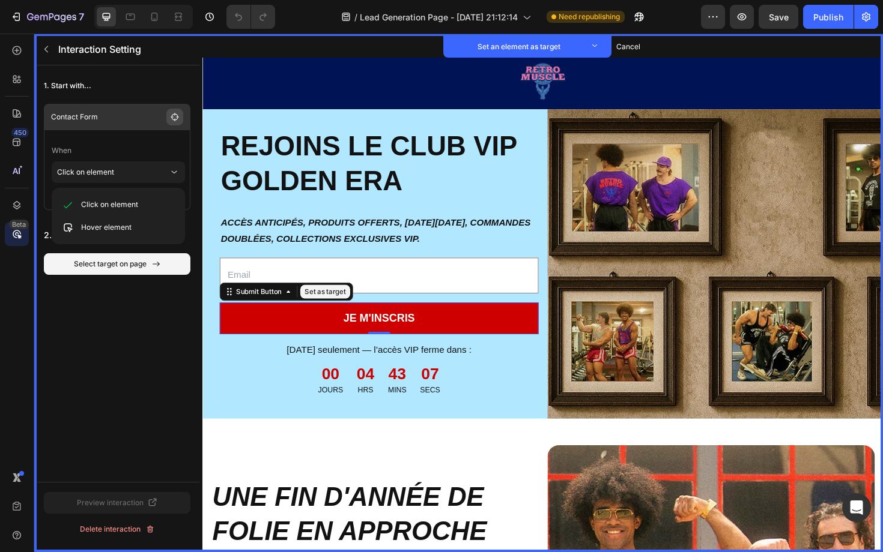
click at [177, 117] on icon "button" at bounding box center [175, 117] width 10 height 10
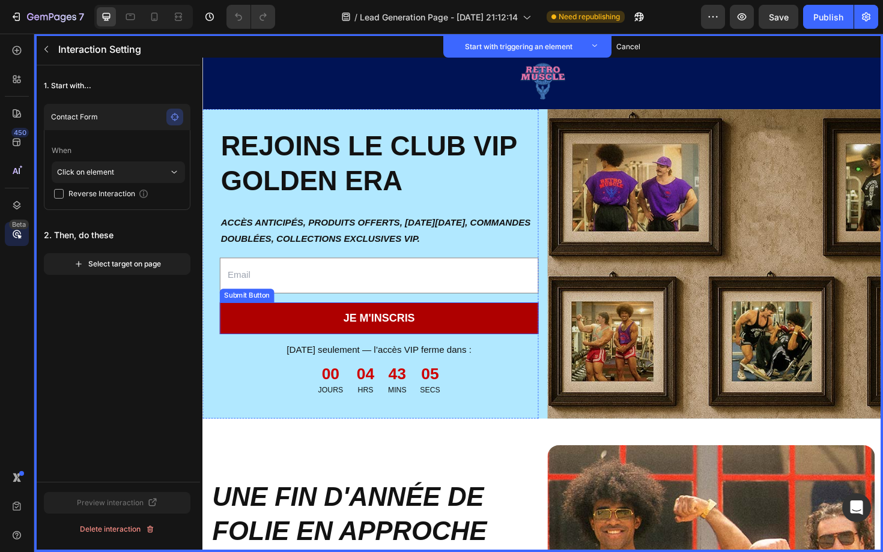
click at [309, 332] on button "JE M'INSCRIS" at bounding box center [388, 336] width 337 height 34
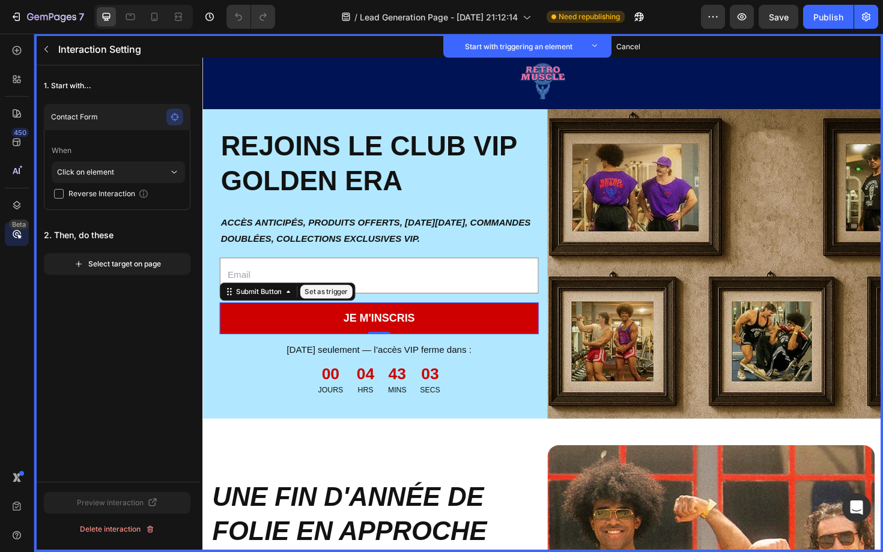
click at [328, 301] on button "Set as trigger" at bounding box center [333, 307] width 55 height 14
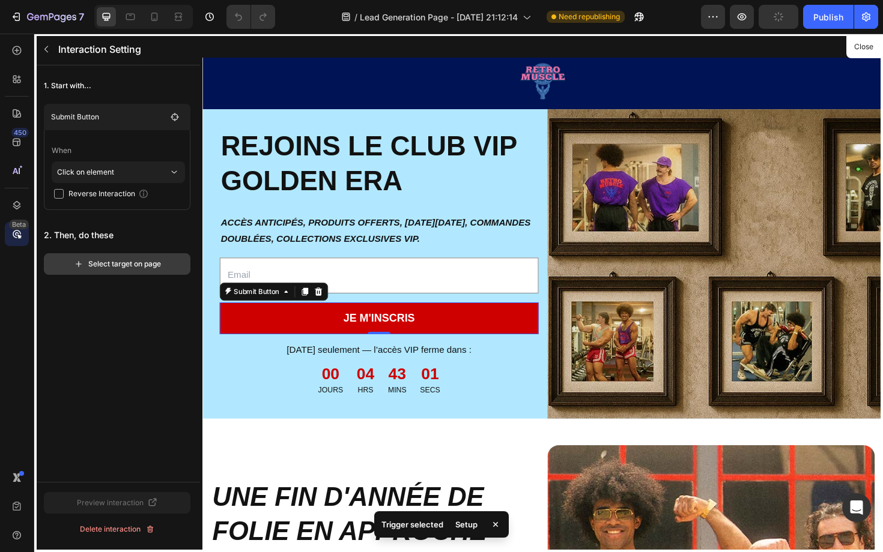
click at [113, 259] on div "Select target on page" at bounding box center [117, 264] width 87 height 11
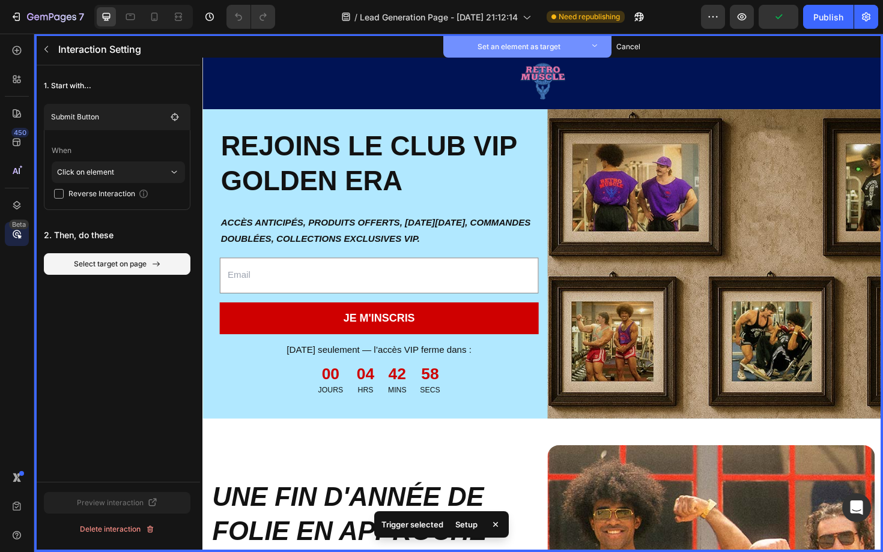
click at [513, 47] on p "Set an element as target" at bounding box center [519, 47] width 132 height 12
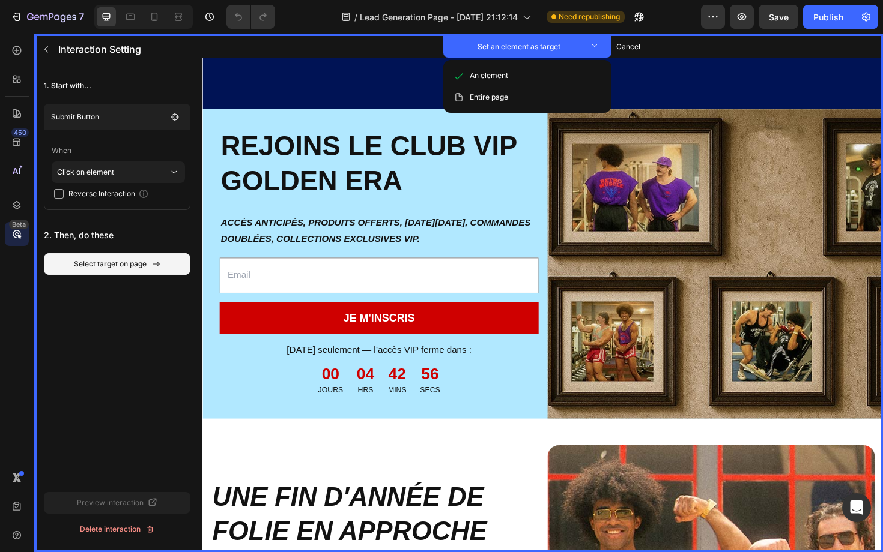
click at [632, 47] on button "Cancel" at bounding box center [628, 46] width 24 height 11
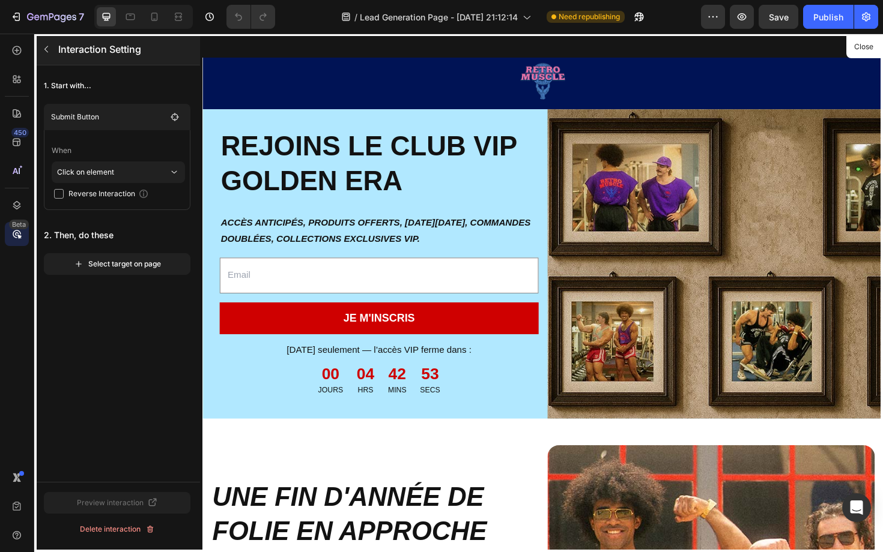
click at [53, 49] on button "button" at bounding box center [46, 49] width 19 height 19
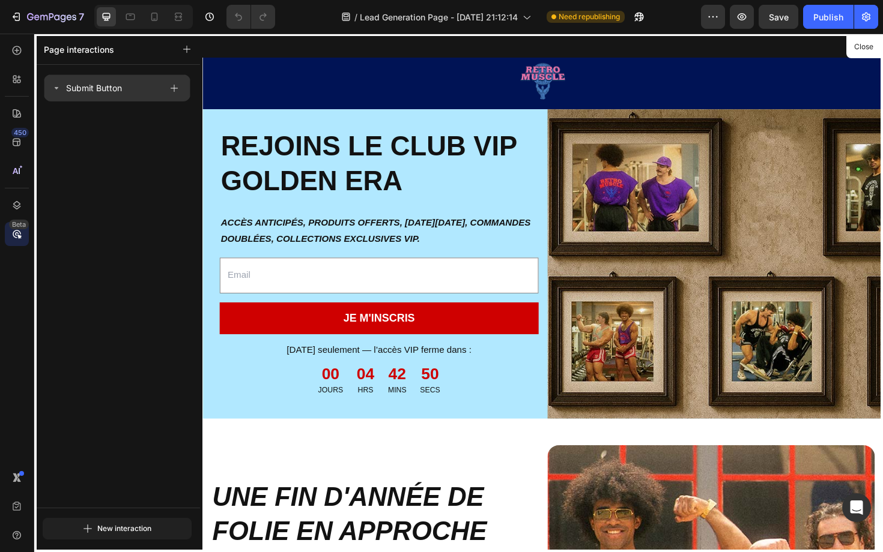
click at [103, 95] on p "Submit Button" at bounding box center [94, 88] width 56 height 14
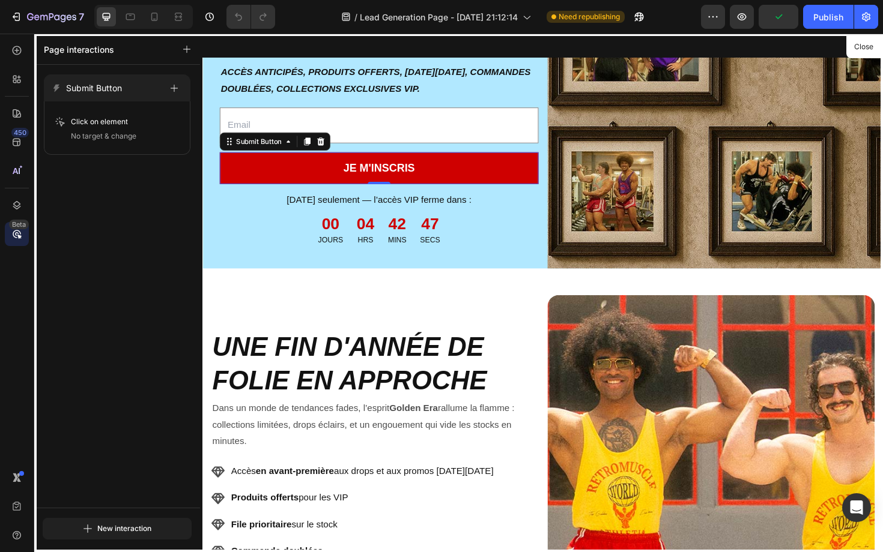
scroll to position [134, 0]
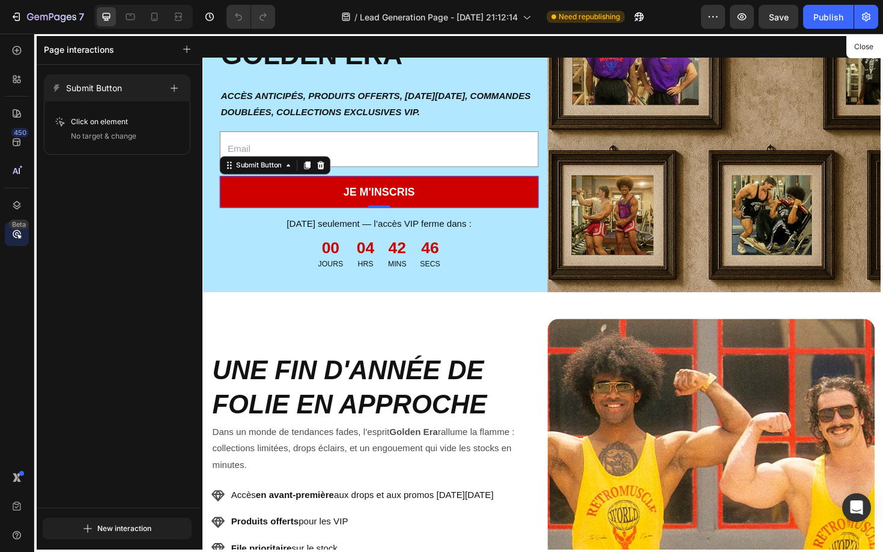
click at [355, 199] on div at bounding box center [562, 308] width 721 height 549
click at [368, 178] on div at bounding box center [562, 308] width 721 height 549
click at [384, 192] on div at bounding box center [562, 308] width 721 height 549
click at [384, 161] on div at bounding box center [562, 308] width 721 height 549
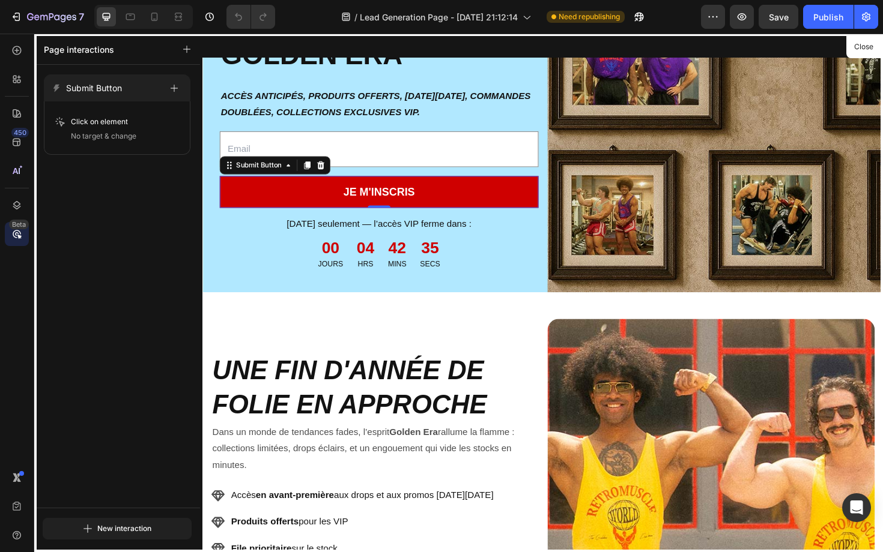
click at [384, 161] on div at bounding box center [562, 308] width 721 height 549
click at [177, 127] on icon "button" at bounding box center [173, 124] width 10 height 10
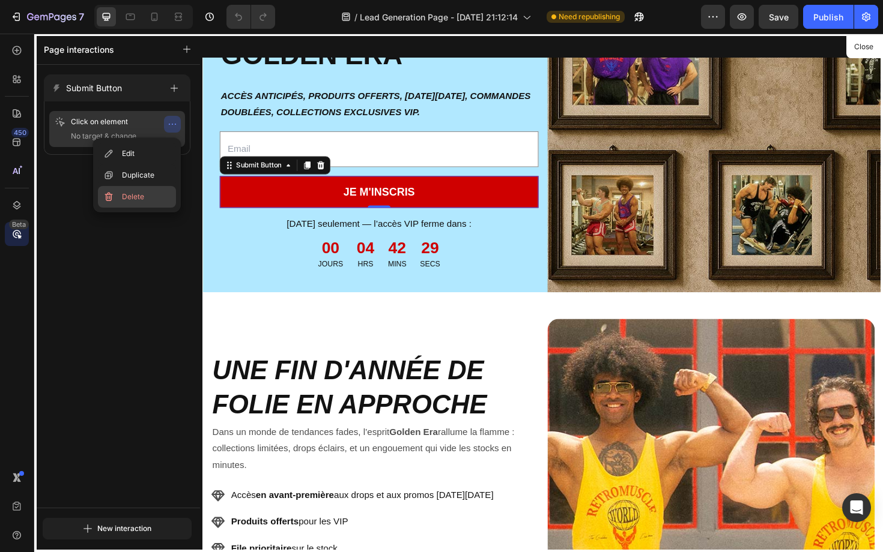
click at [146, 193] on button "Delete" at bounding box center [137, 197] width 78 height 22
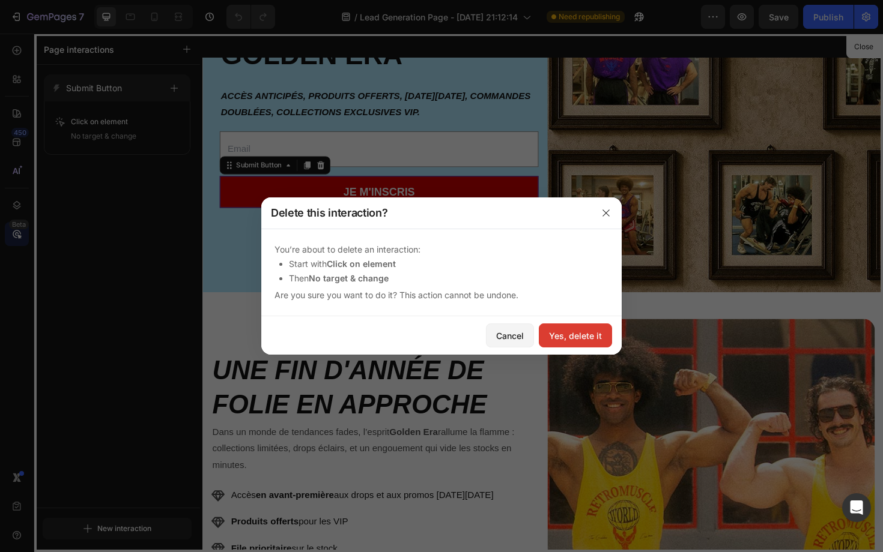
click at [574, 330] on div "Yes, delete it" at bounding box center [575, 336] width 53 height 13
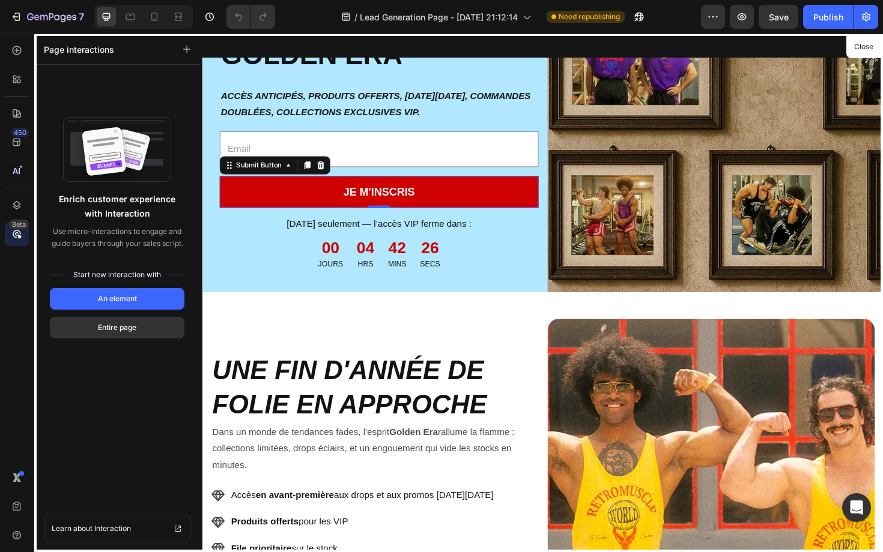
click at [316, 268] on div at bounding box center [562, 308] width 721 height 549
click at [322, 156] on div at bounding box center [562, 308] width 721 height 549
click at [16, 55] on icon at bounding box center [17, 50] width 12 height 12
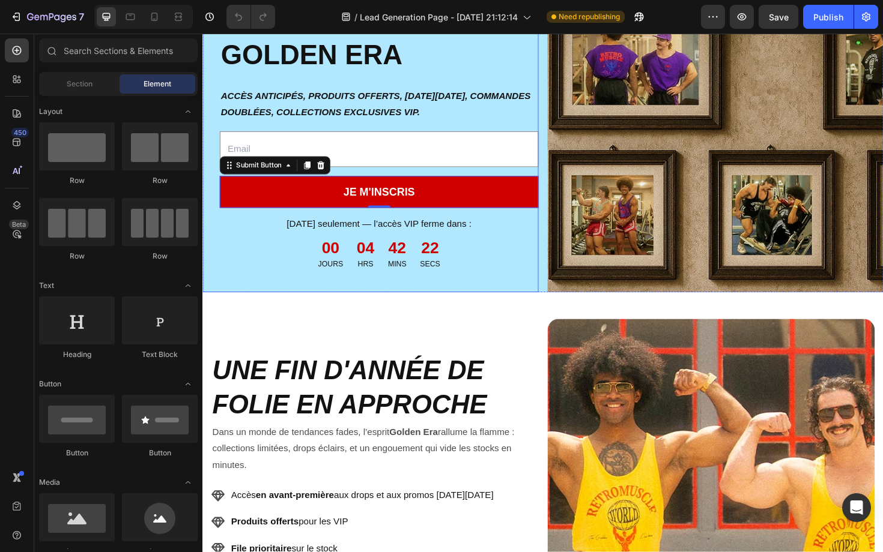
click at [377, 177] on div "Image REJOINS LE CLUB VIP GOLDEN ERA Heading ACCÈS ANTICIPÉS, PRODUITS OFFERTS,…" at bounding box center [379, 144] width 355 height 328
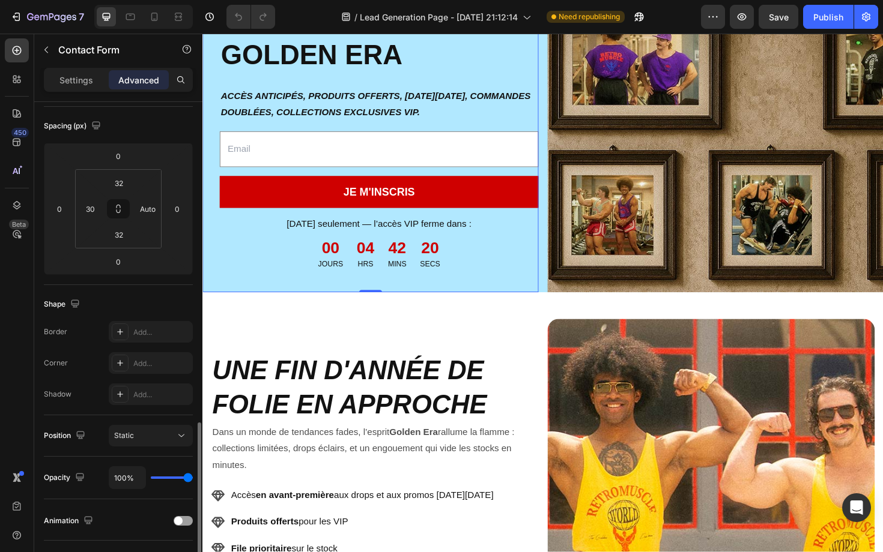
scroll to position [298, 0]
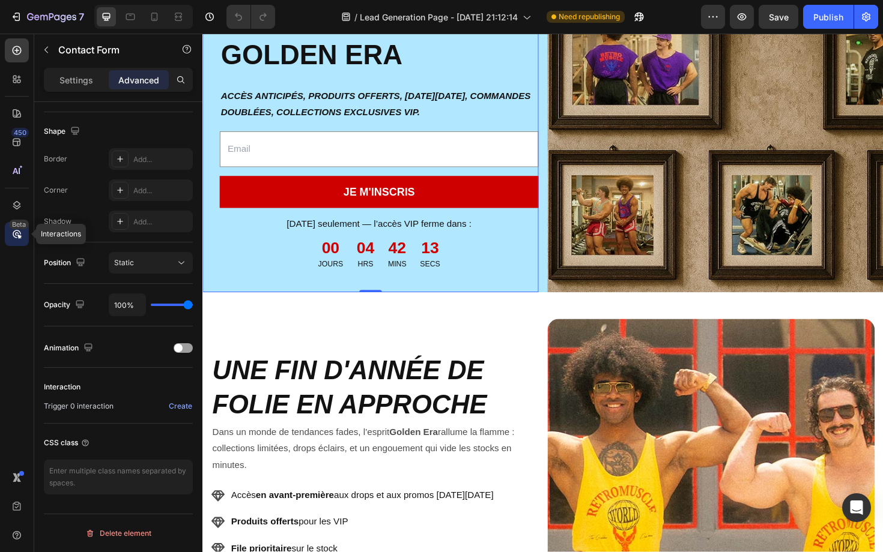
click at [18, 229] on icon at bounding box center [17, 234] width 12 height 12
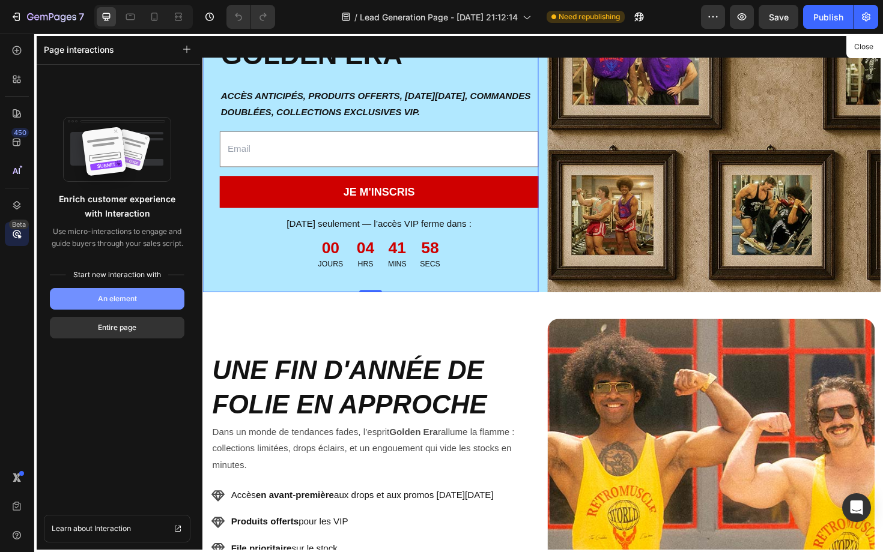
click at [132, 301] on div "An element" at bounding box center [117, 299] width 39 height 11
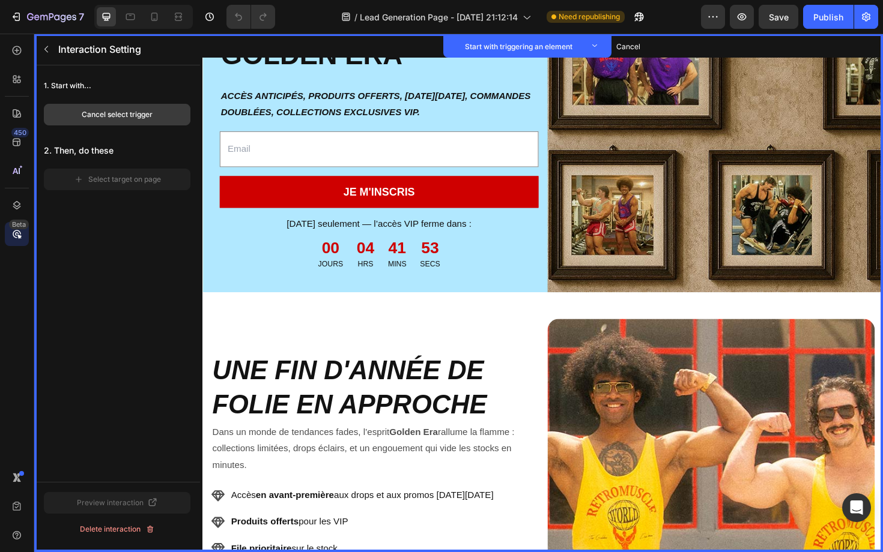
click at [143, 119] on div "Cancel select trigger" at bounding box center [117, 114] width 71 height 11
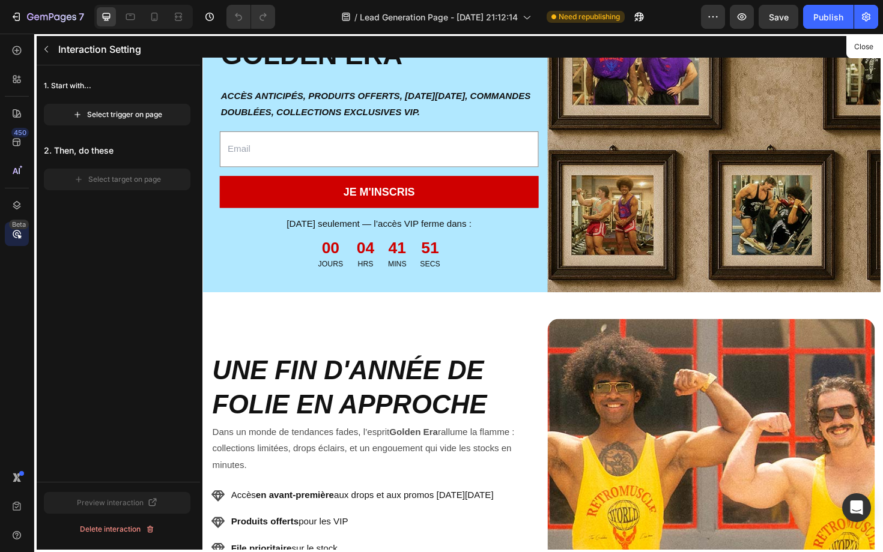
click at [311, 199] on div at bounding box center [562, 308] width 721 height 549
click at [145, 109] on div "Select trigger on page" at bounding box center [117, 114] width 89 height 11
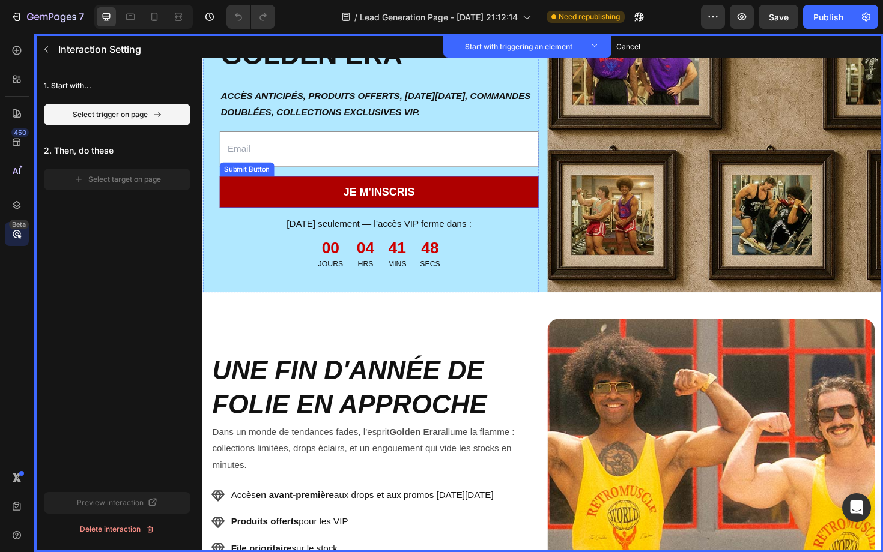
click at [312, 202] on button "JE M'INSCRIS" at bounding box center [388, 202] width 337 height 34
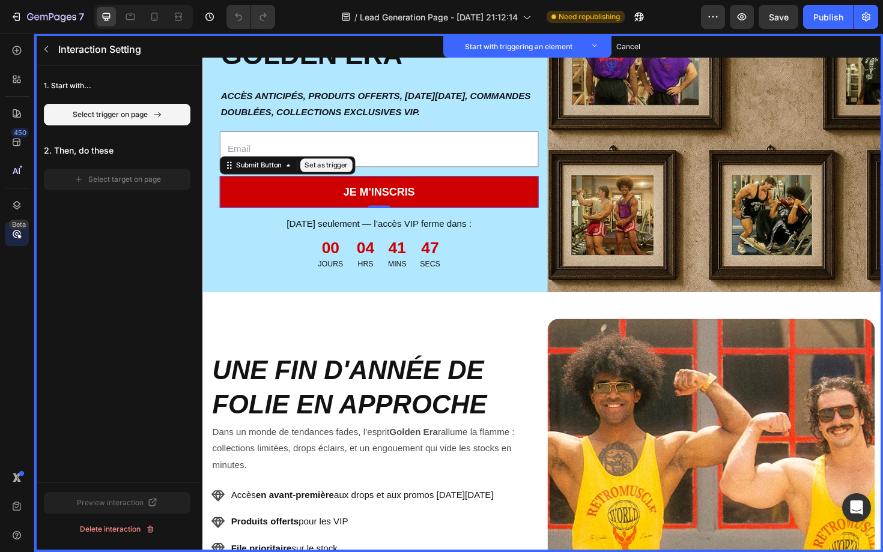
click at [331, 174] on button "Set as trigger" at bounding box center [333, 173] width 55 height 14
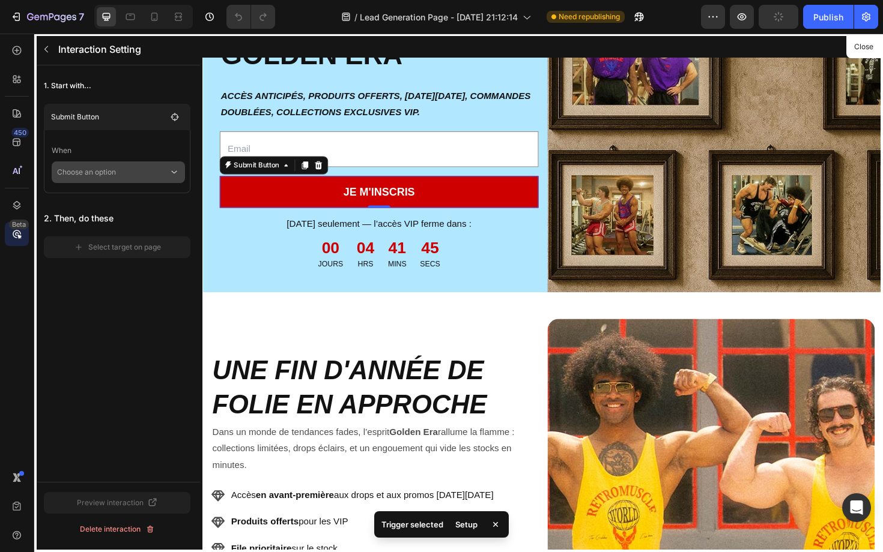
click at [139, 180] on p "Choose an option" at bounding box center [113, 173] width 112 height 22
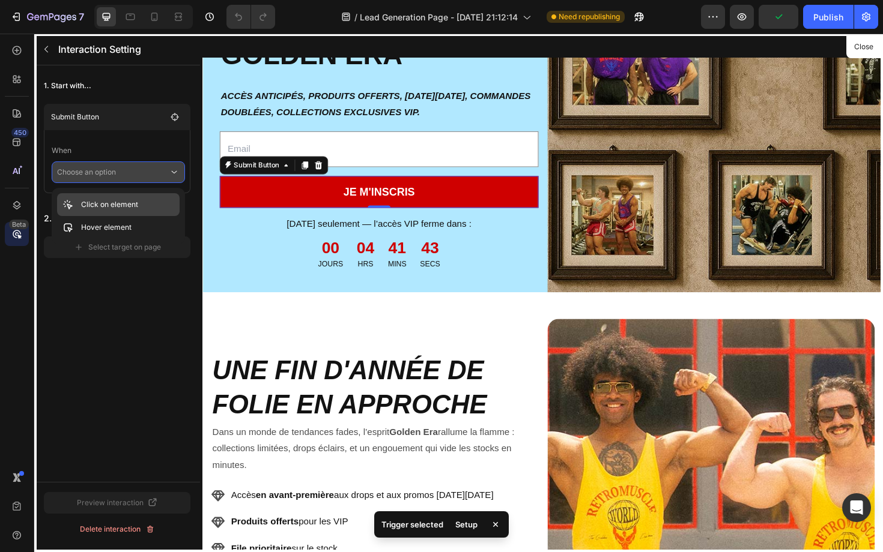
click at [133, 201] on p "Click on element" at bounding box center [109, 205] width 57 height 12
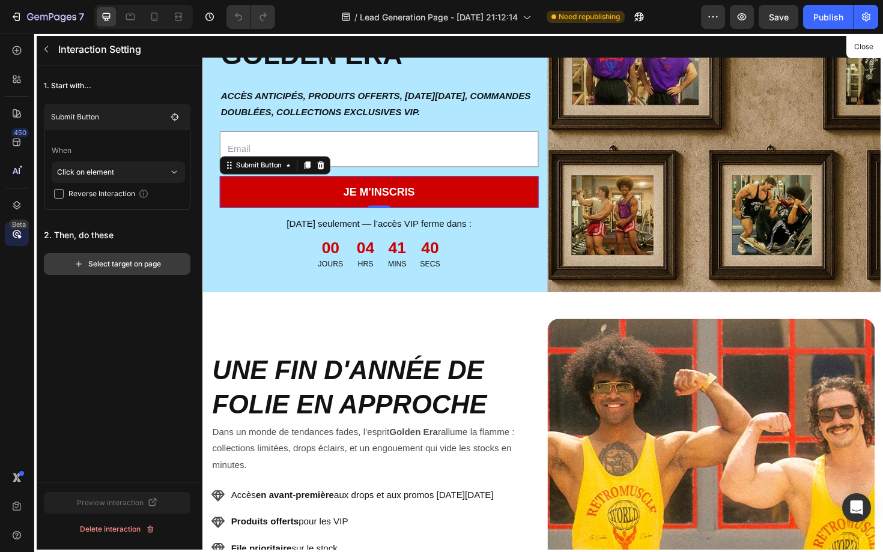
click at [119, 263] on div "Select target on page" at bounding box center [117, 264] width 87 height 11
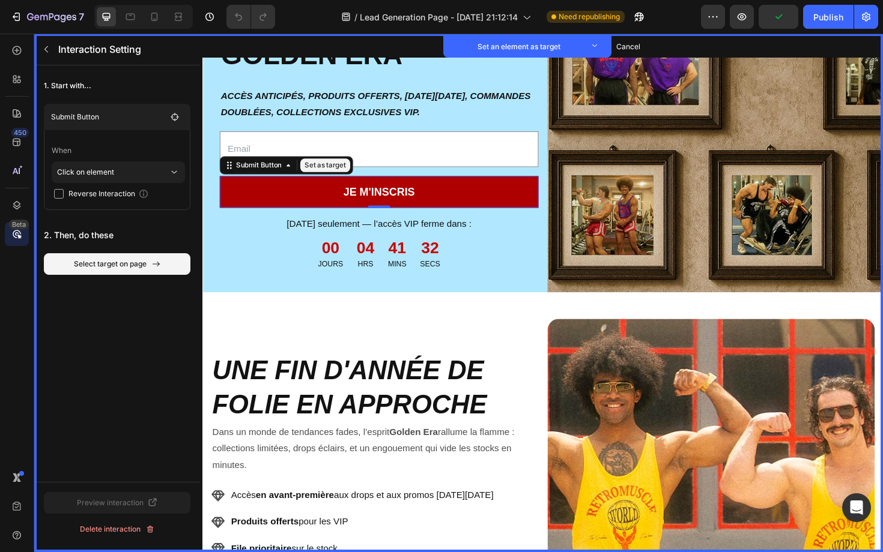
click at [260, 200] on button "JE M'INSCRIS" at bounding box center [388, 202] width 337 height 34
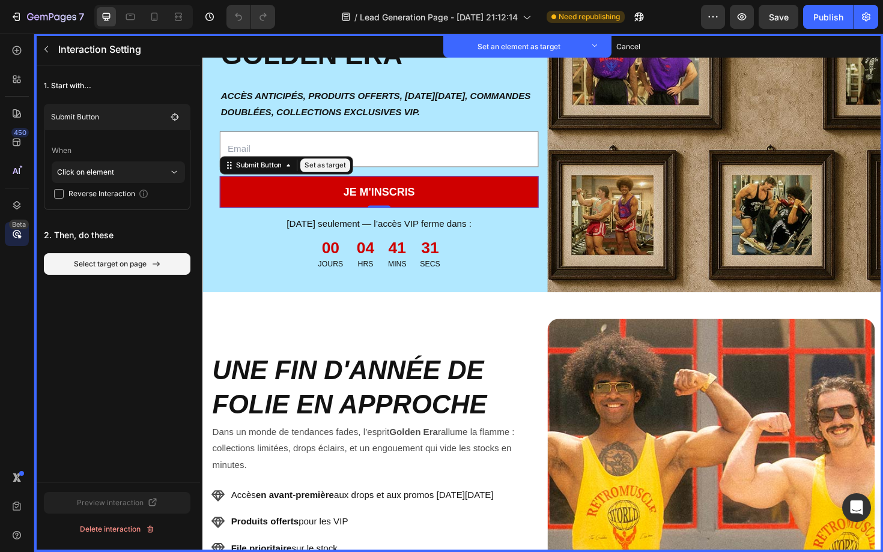
click at [334, 175] on button "Set as target" at bounding box center [332, 173] width 53 height 14
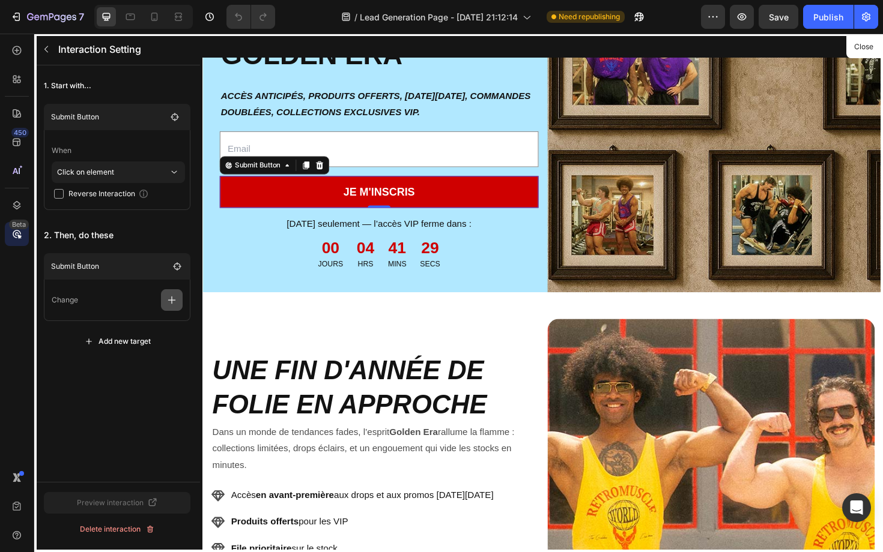
click at [166, 300] on icon "button" at bounding box center [172, 300] width 12 height 12
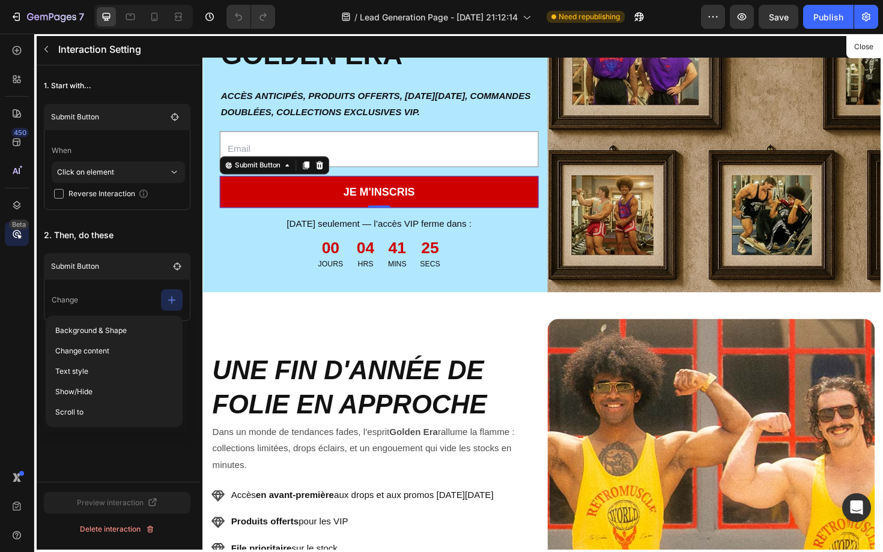
click at [161, 456] on div "1. Start with... Submit Button When Click on element Reverse Interaction 2. The…" at bounding box center [117, 273] width 166 height 417
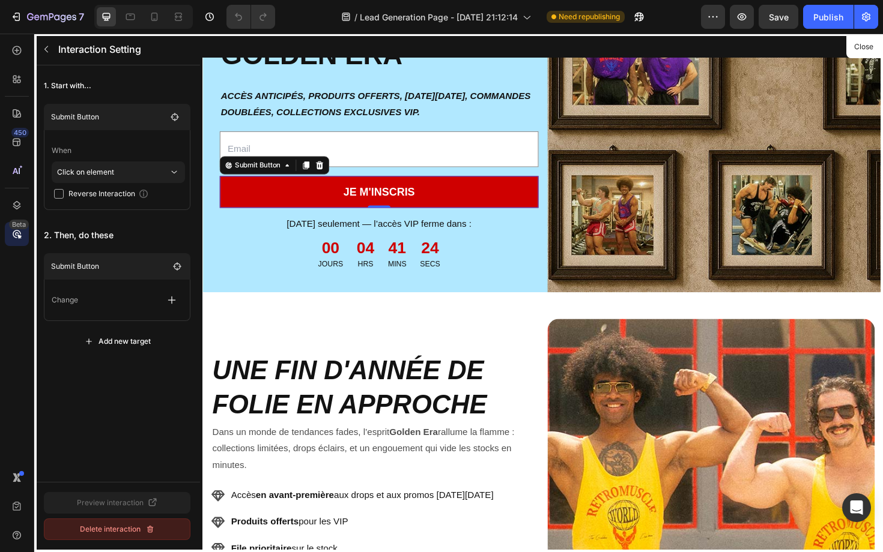
click at [121, 523] on button "Delete interaction" at bounding box center [117, 530] width 147 height 22
click at [142, 527] on button "Delete" at bounding box center [154, 530] width 72 height 22
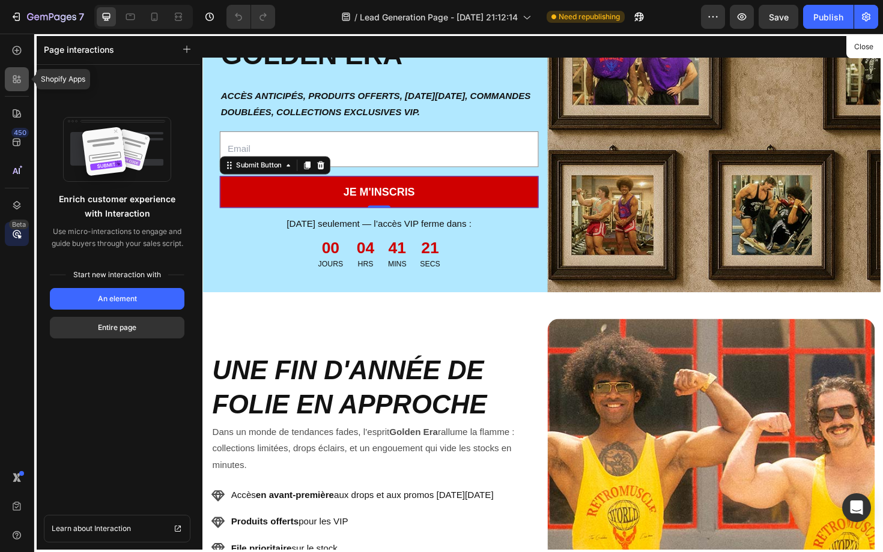
click at [17, 79] on icon at bounding box center [17, 79] width 12 height 12
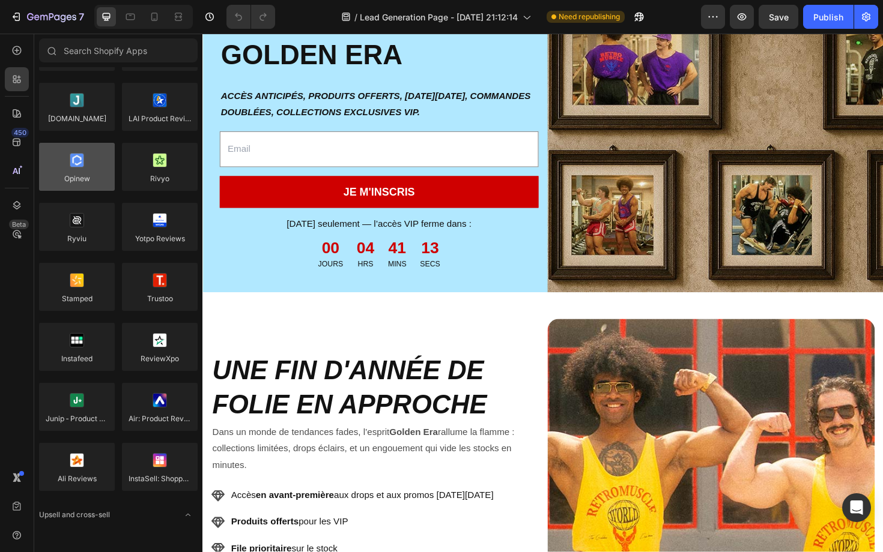
scroll to position [0, 0]
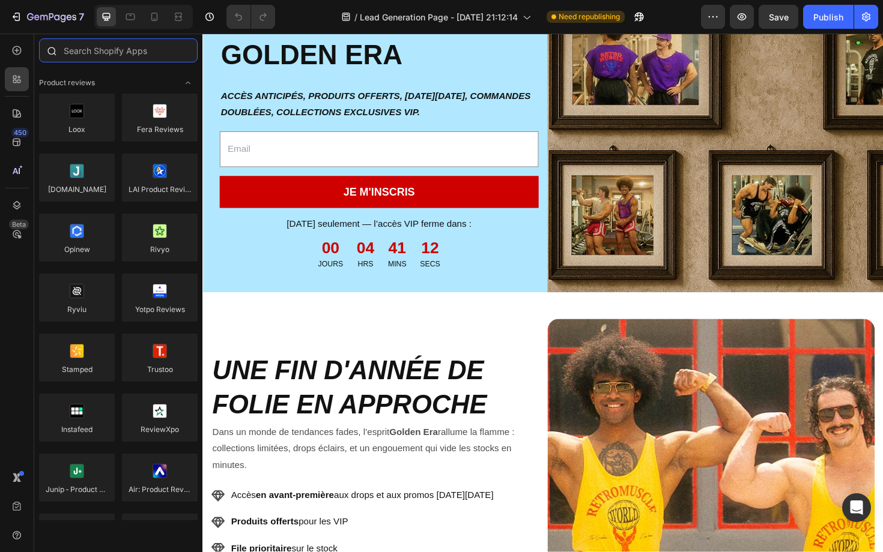
click at [150, 49] on input "text" at bounding box center [118, 50] width 159 height 24
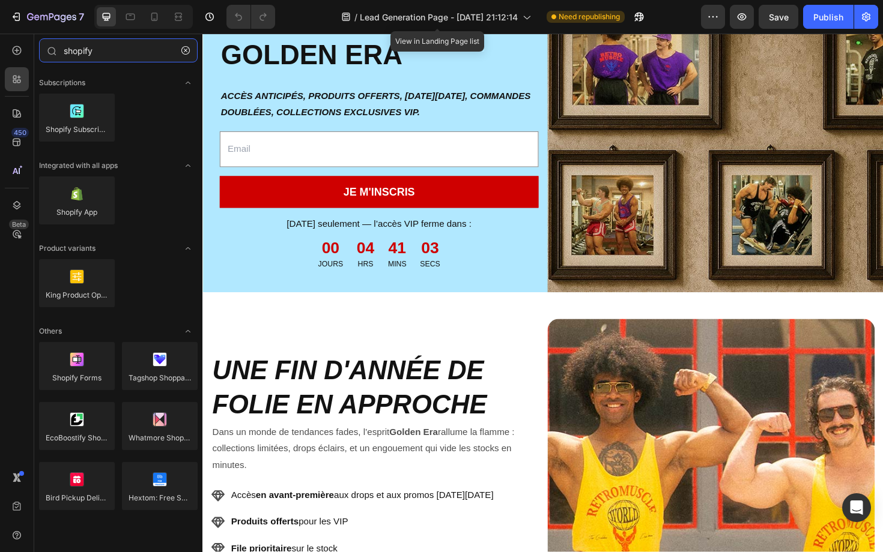
type input "shopify"
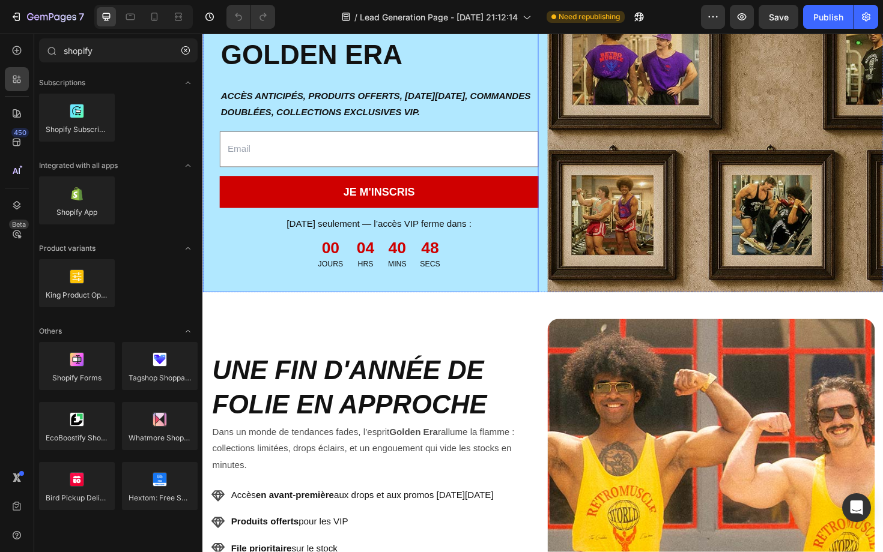
click at [250, 179] on div "Image REJOINS LE CLUB VIP GOLDEN ERA Heading ACCÈS ANTICIPÉS, PRODUITS OFFERTS,…" at bounding box center [379, 144] width 355 height 328
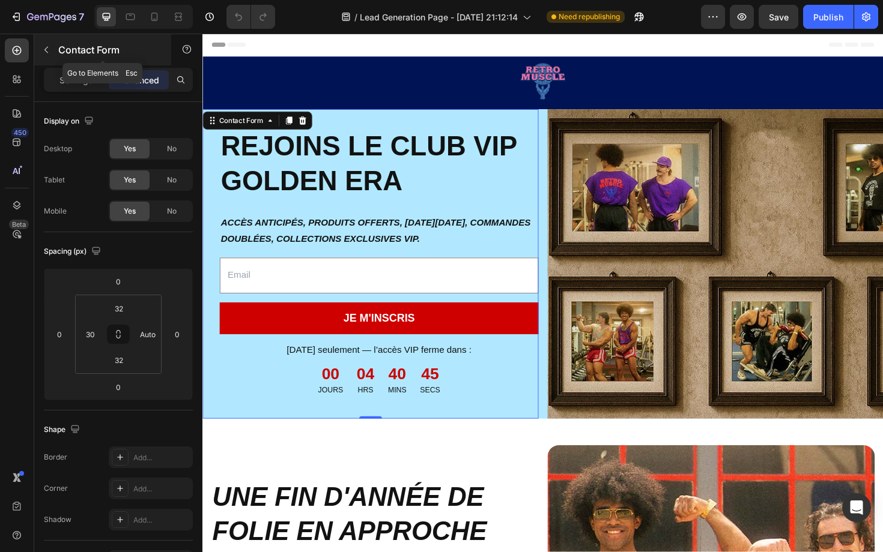
click at [48, 48] on icon "button" at bounding box center [46, 50] width 10 height 10
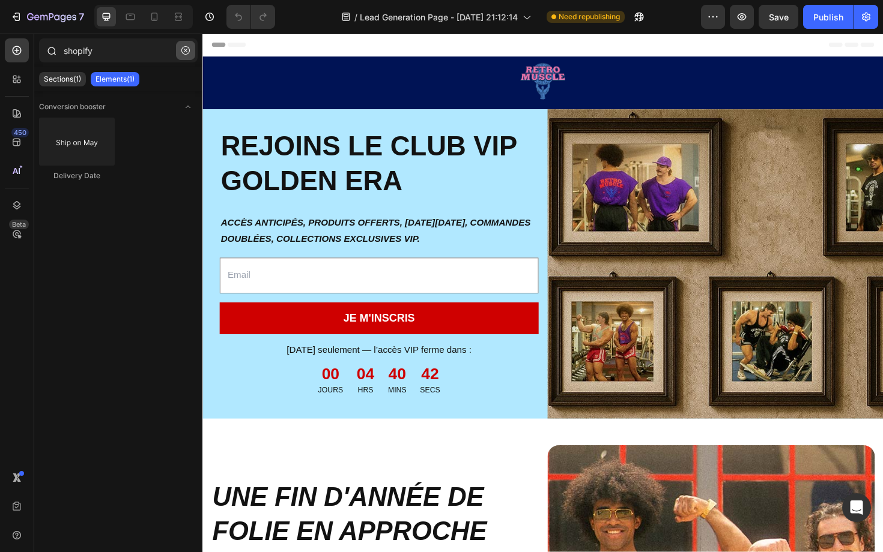
click at [183, 50] on icon "button" at bounding box center [185, 50] width 8 height 8
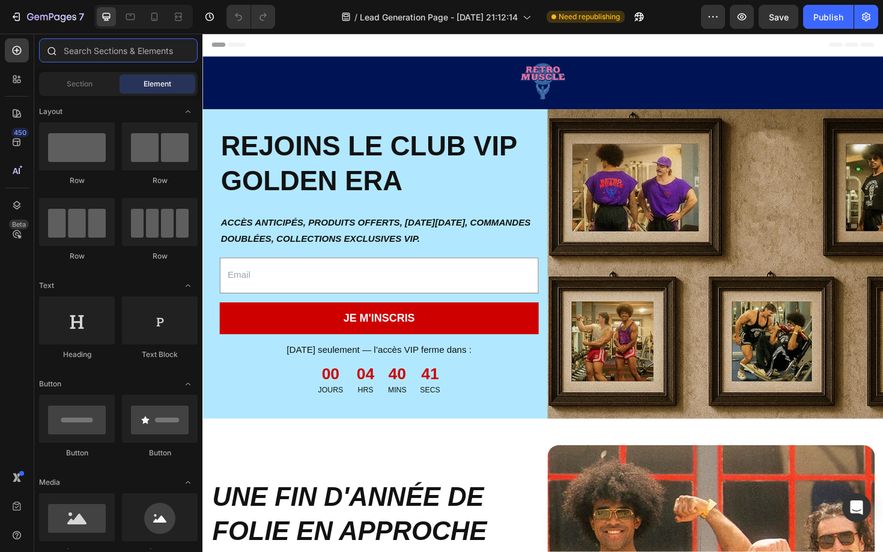
click at [144, 53] on input "text" at bounding box center [118, 50] width 159 height 24
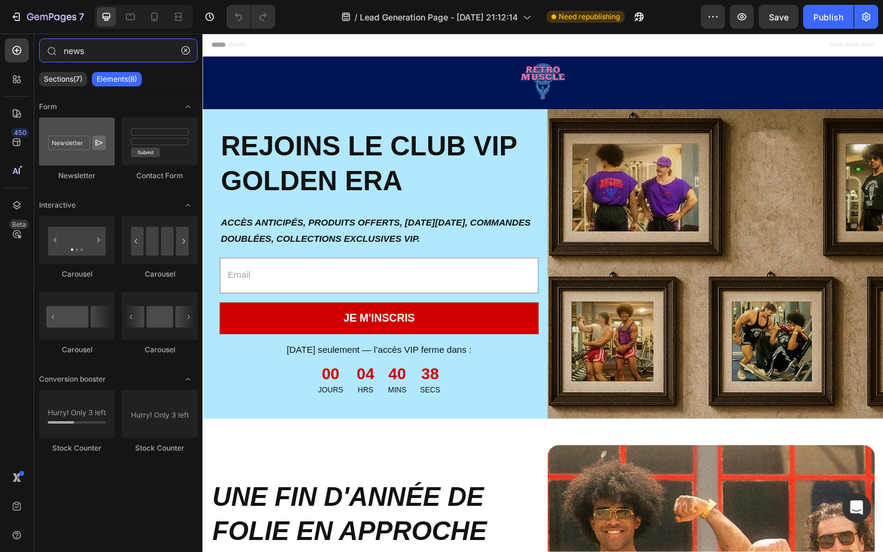
type input "news"
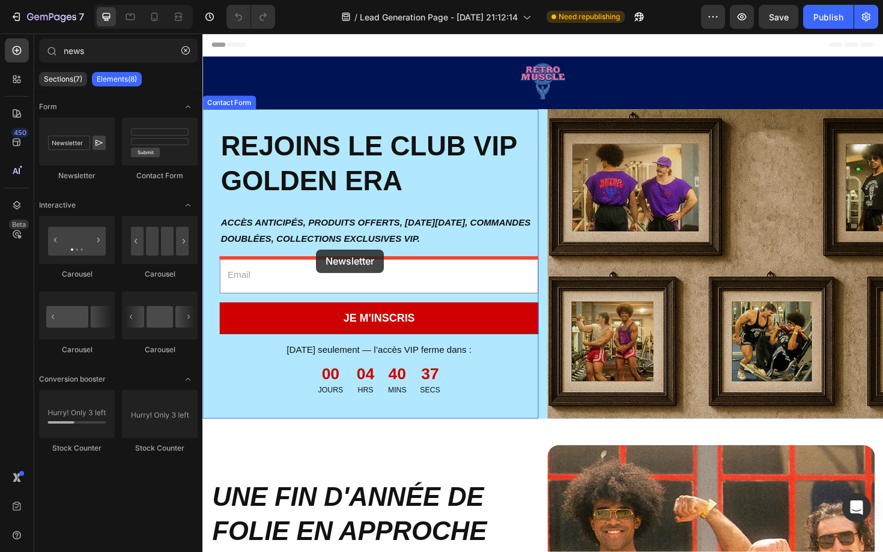
drag, startPoint x: 284, startPoint y: 189, endPoint x: 322, endPoint y: 260, distance: 80.3
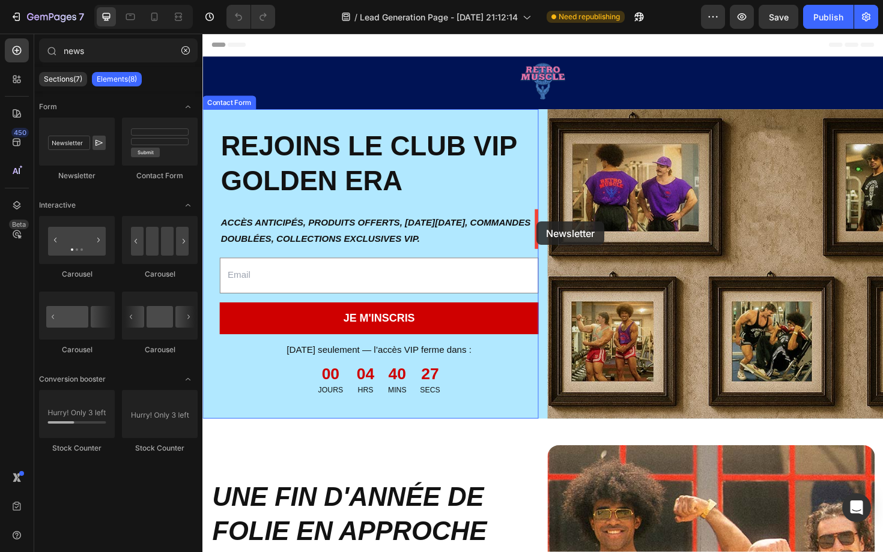
drag, startPoint x: 277, startPoint y: 199, endPoint x: 556, endPoint y: 233, distance: 280.7
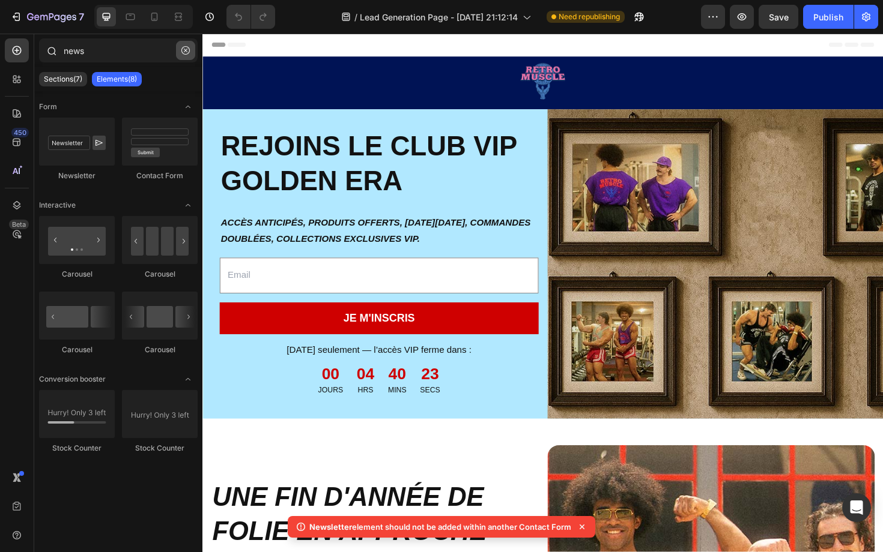
click at [183, 52] on icon "button" at bounding box center [185, 50] width 8 height 8
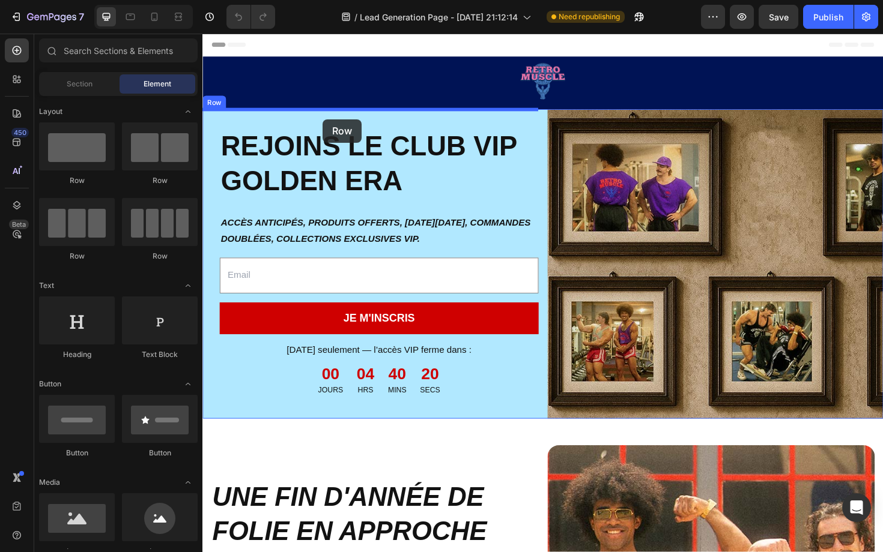
drag, startPoint x: 309, startPoint y: 174, endPoint x: 330, endPoint y: 123, distance: 55.2
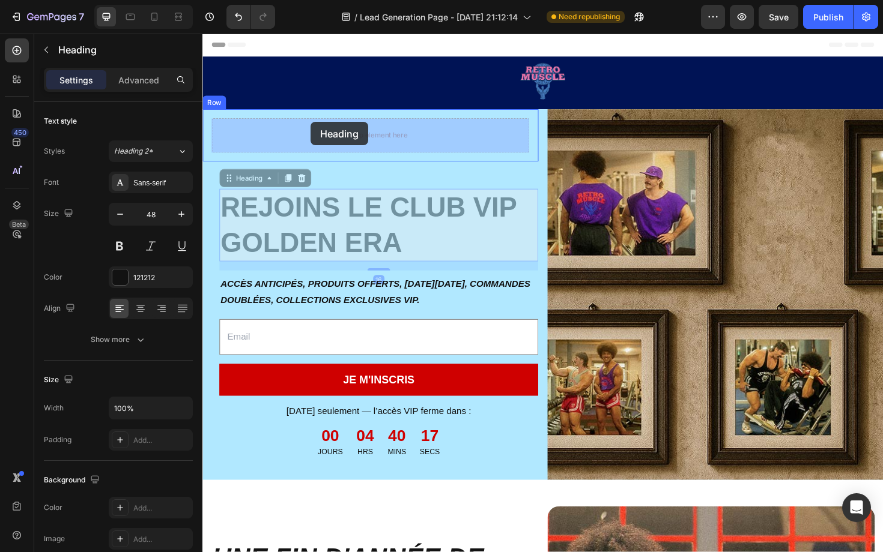
drag, startPoint x: 314, startPoint y: 223, endPoint x: 317, endPoint y: 127, distance: 95.5
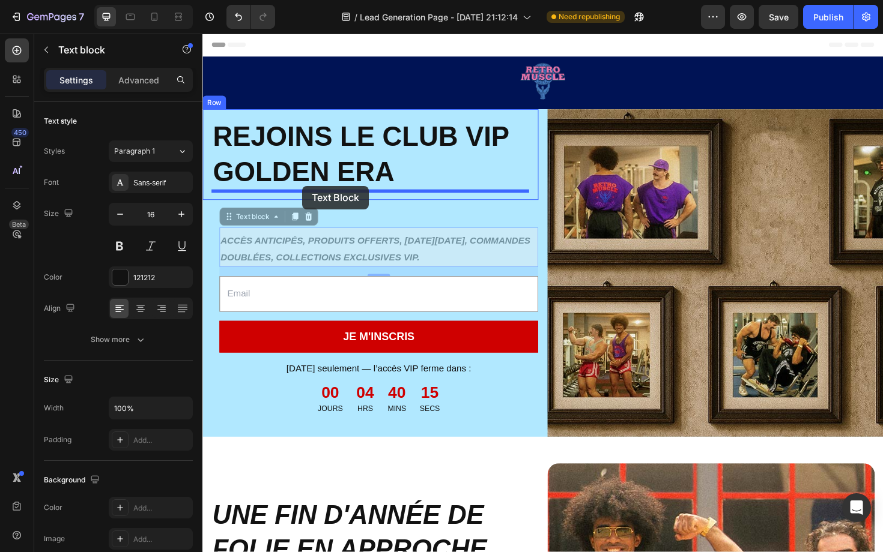
drag, startPoint x: 309, startPoint y: 258, endPoint x: 308, endPoint y: 195, distance: 62.5
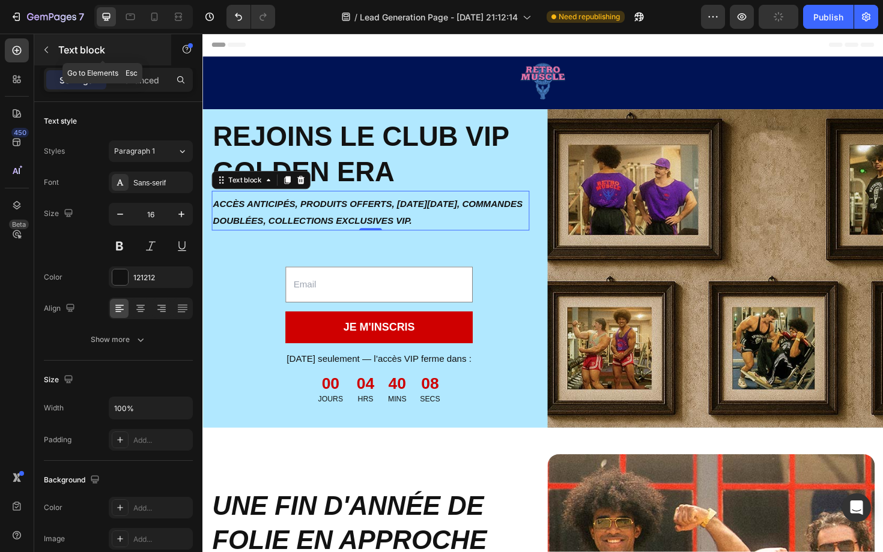
click at [51, 50] on button "button" at bounding box center [46, 49] width 19 height 19
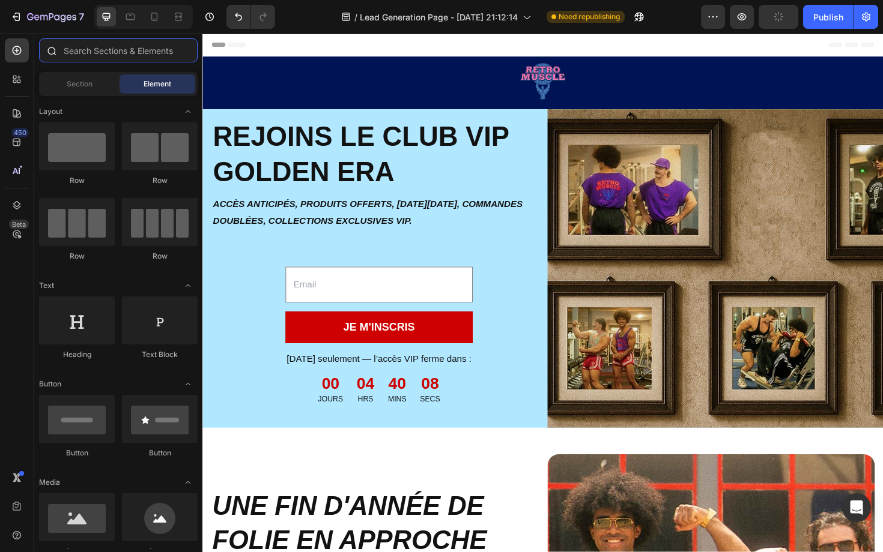
click at [102, 52] on input "text" at bounding box center [118, 50] width 159 height 24
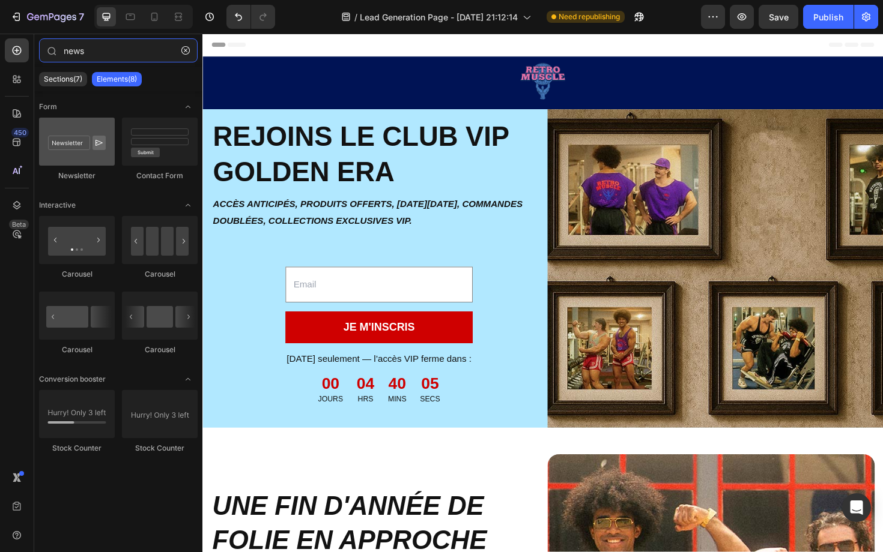
type input "news"
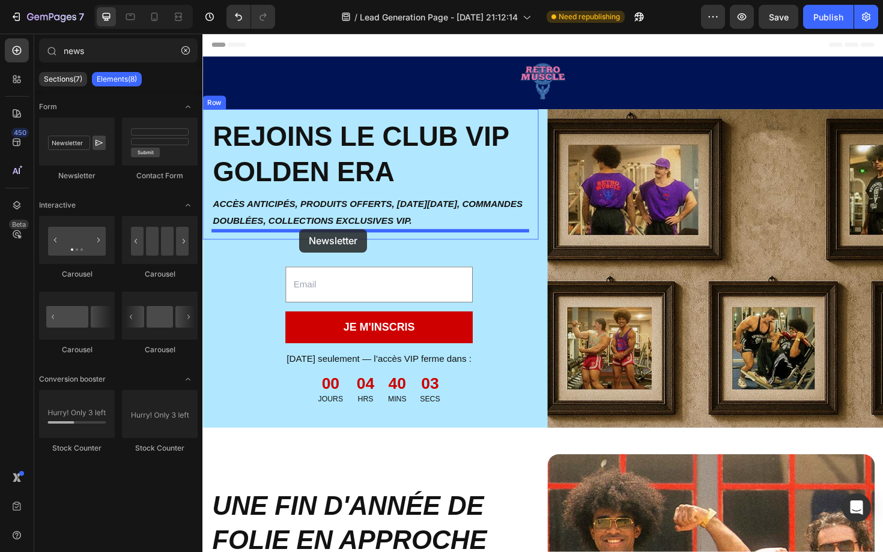
drag, startPoint x: 272, startPoint y: 177, endPoint x: 304, endPoint y: 241, distance: 72.0
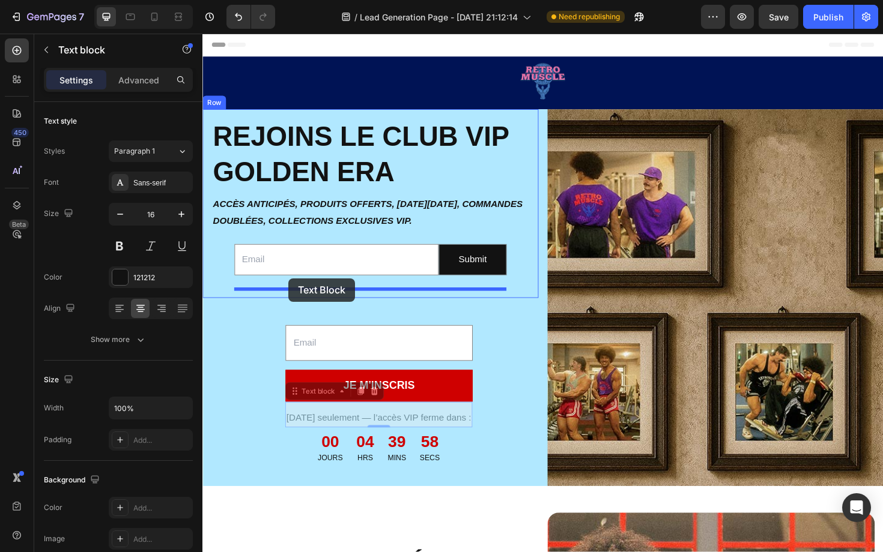
drag, startPoint x: 355, startPoint y: 442, endPoint x: 293, endPoint y: 293, distance: 161.3
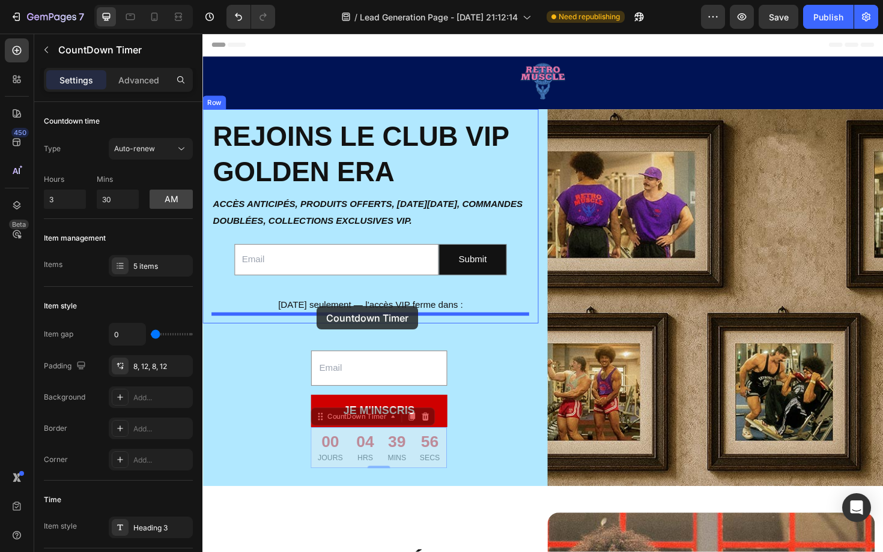
drag, startPoint x: 355, startPoint y: 477, endPoint x: 323, endPoint y: 322, distance: 158.3
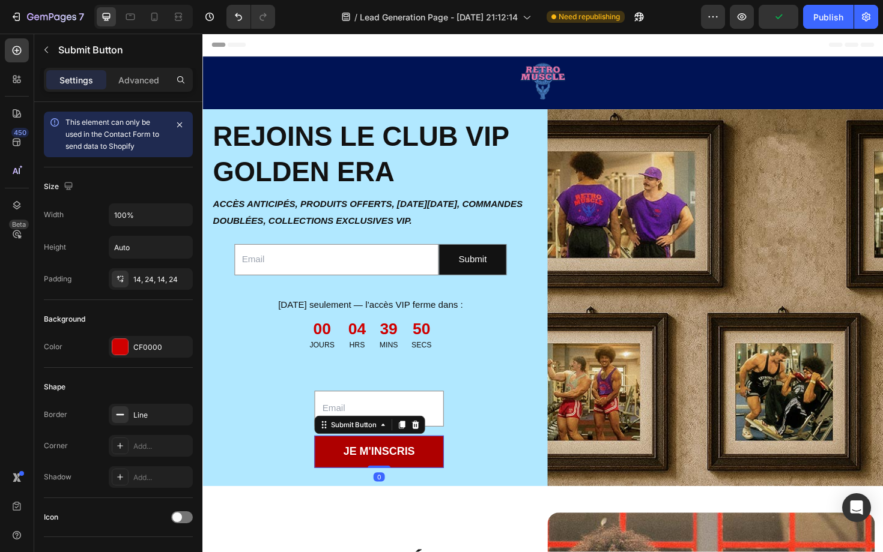
click at [338, 470] on button "JE M'INSCRIS" at bounding box center [389, 477] width 137 height 34
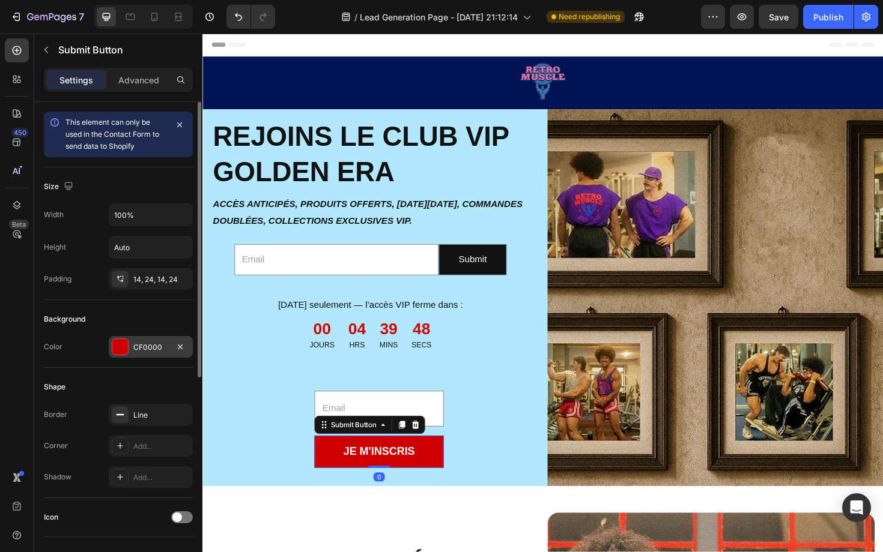
click at [150, 348] on div "CF0000" at bounding box center [150, 347] width 35 height 11
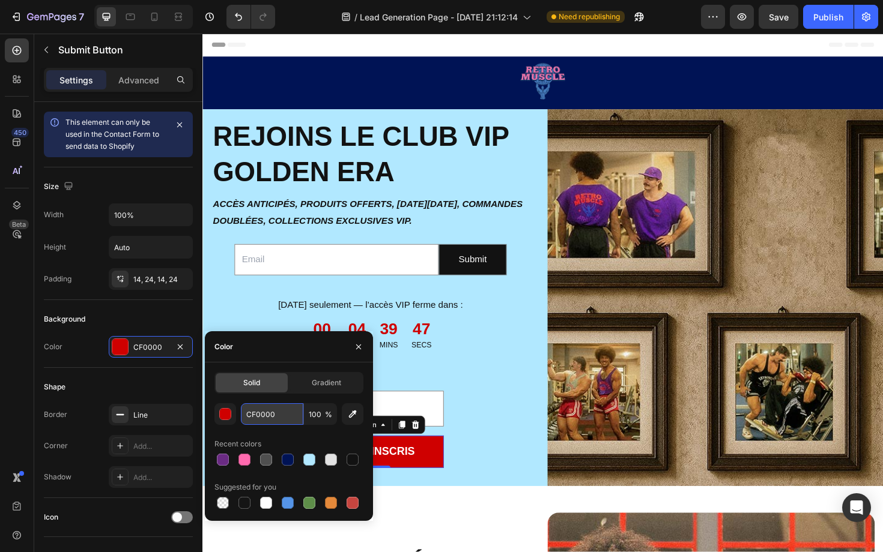
click at [269, 407] on input "CF0000" at bounding box center [272, 415] width 62 height 22
click at [489, 271] on div "Submit" at bounding box center [488, 273] width 30 height 17
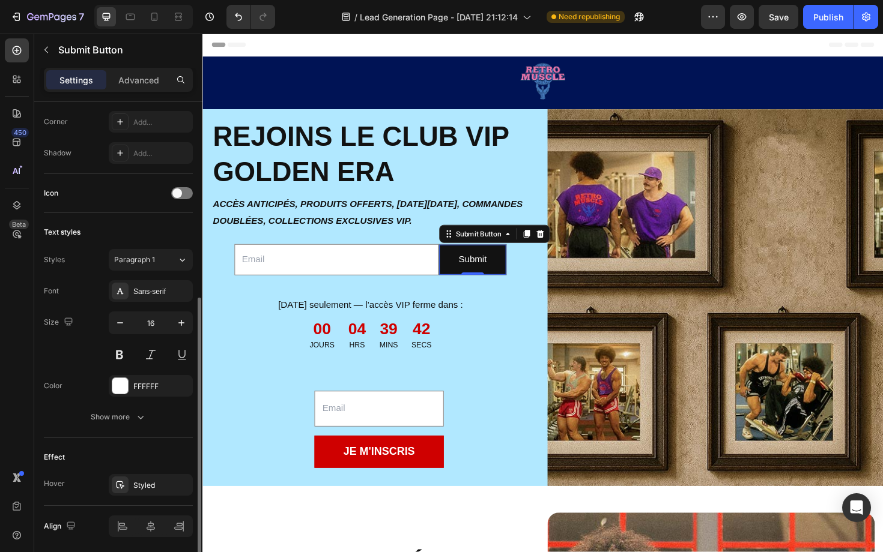
scroll to position [367, 0]
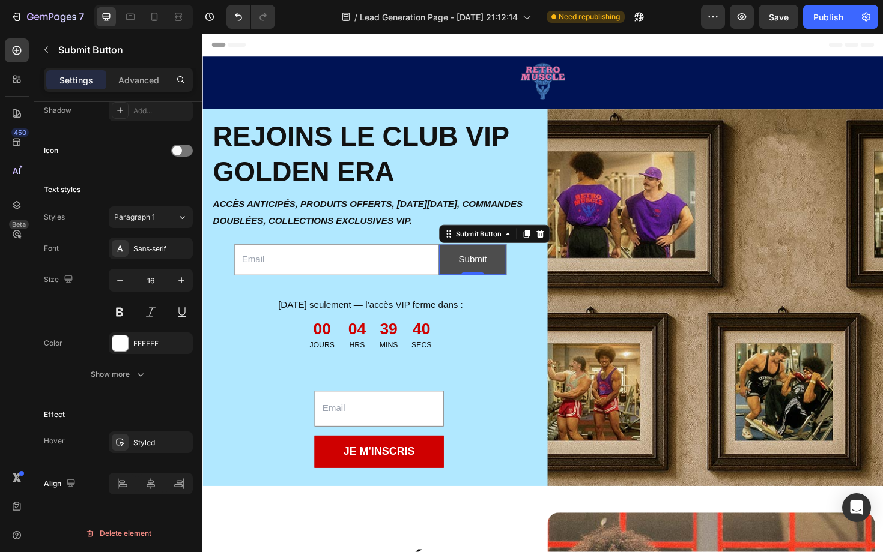
click at [461, 282] on button "Submit" at bounding box center [488, 274] width 71 height 32
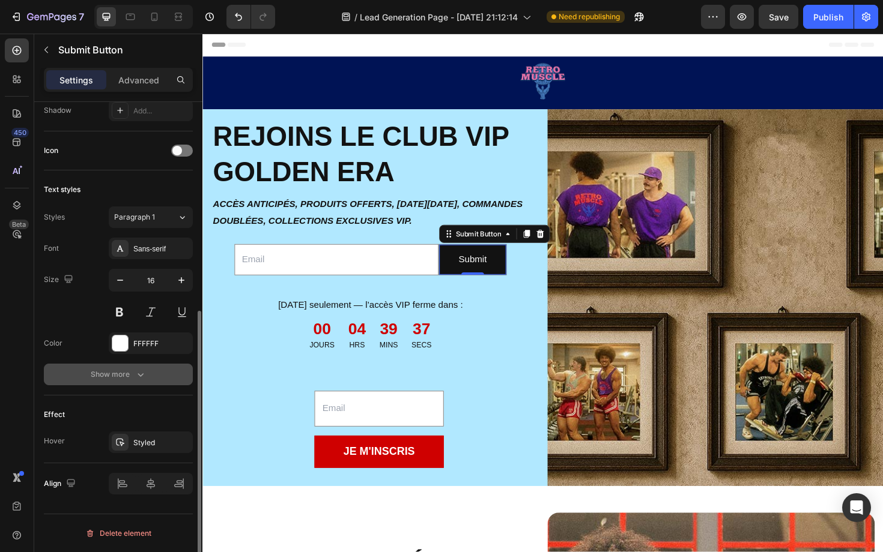
click at [133, 373] on div "Show more" at bounding box center [119, 375] width 56 height 12
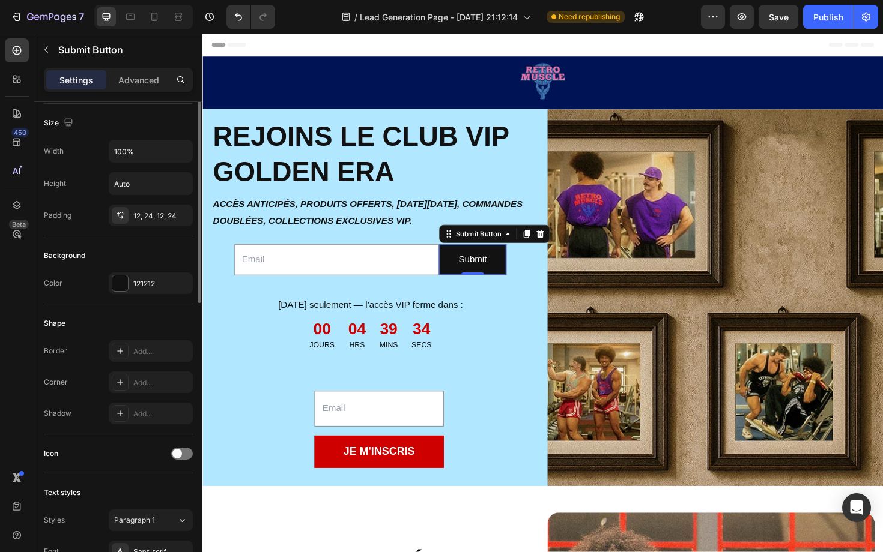
scroll to position [0, 0]
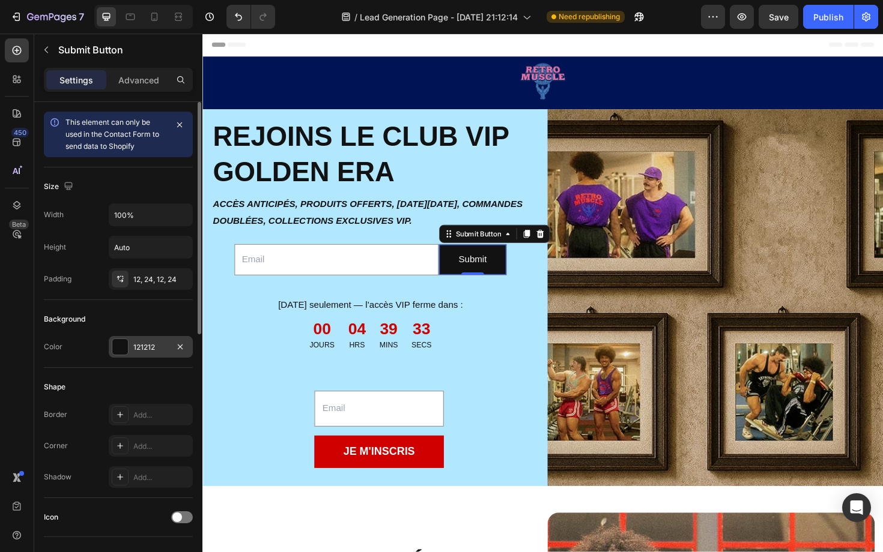
click at [132, 349] on div "121212" at bounding box center [151, 347] width 84 height 22
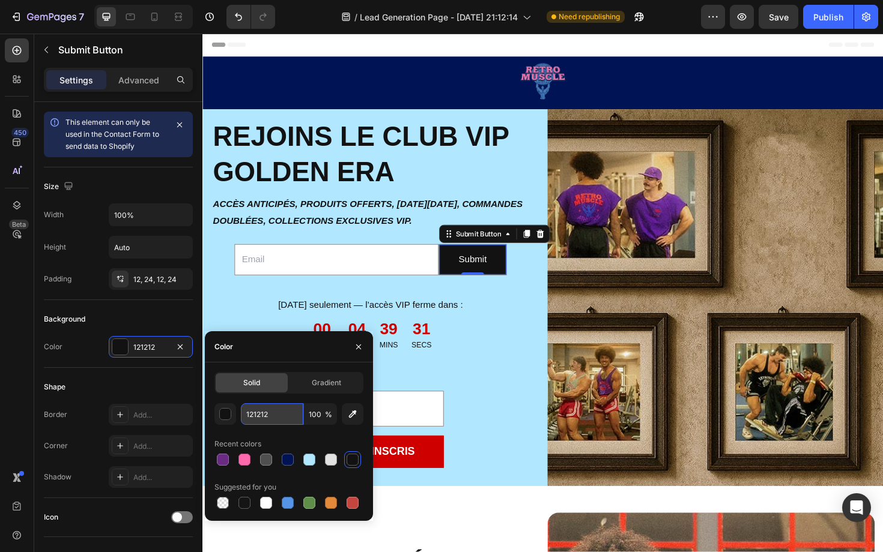
click at [267, 411] on input "121212" at bounding box center [272, 415] width 62 height 22
paste input "CF0000"
type input "CF0000"
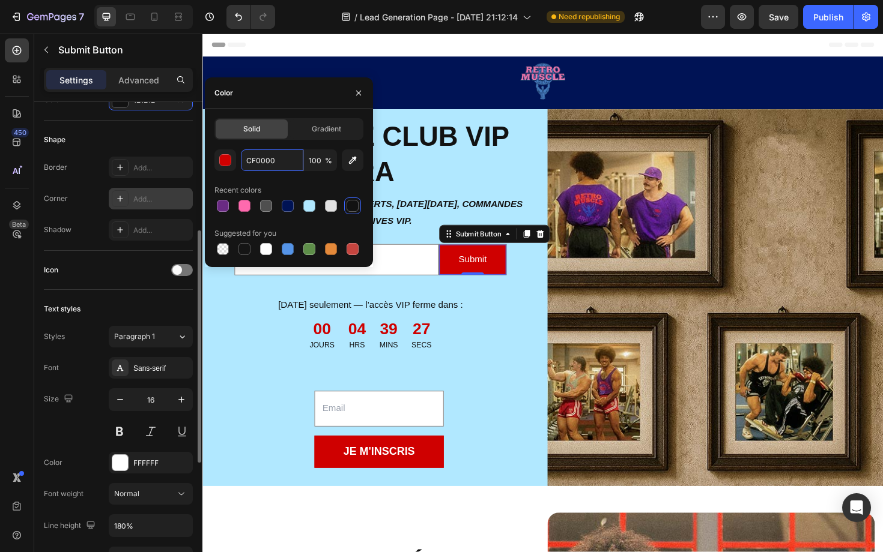
scroll to position [258, 0]
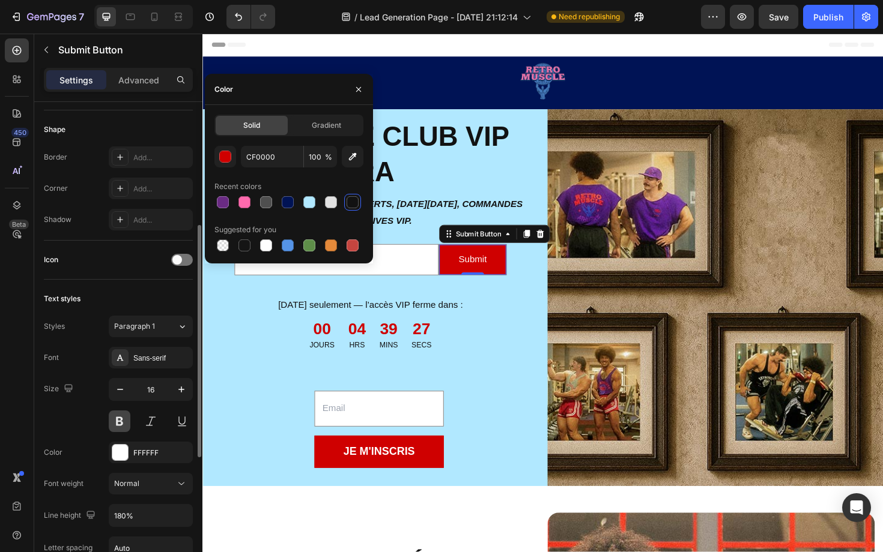
click at [123, 423] on button at bounding box center [120, 422] width 22 height 22
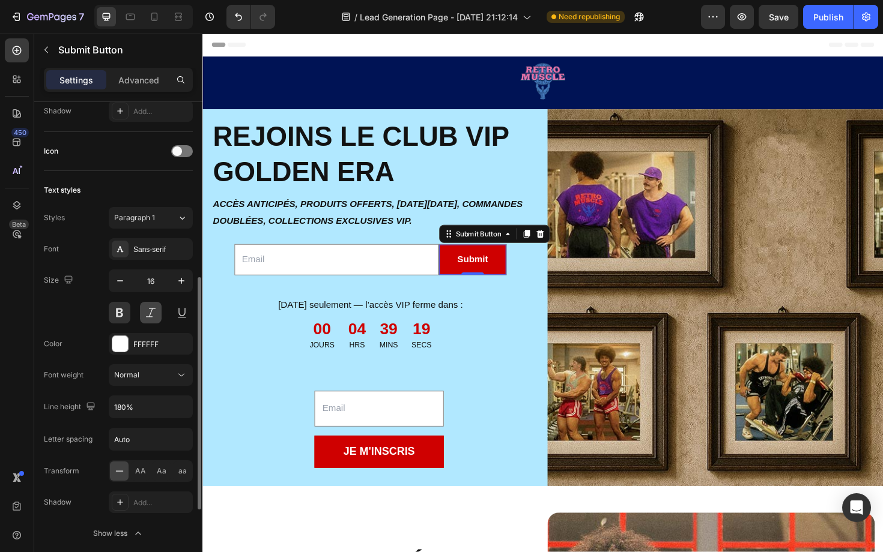
scroll to position [368, 0]
click at [147, 470] on div "AA" at bounding box center [140, 469] width 19 height 19
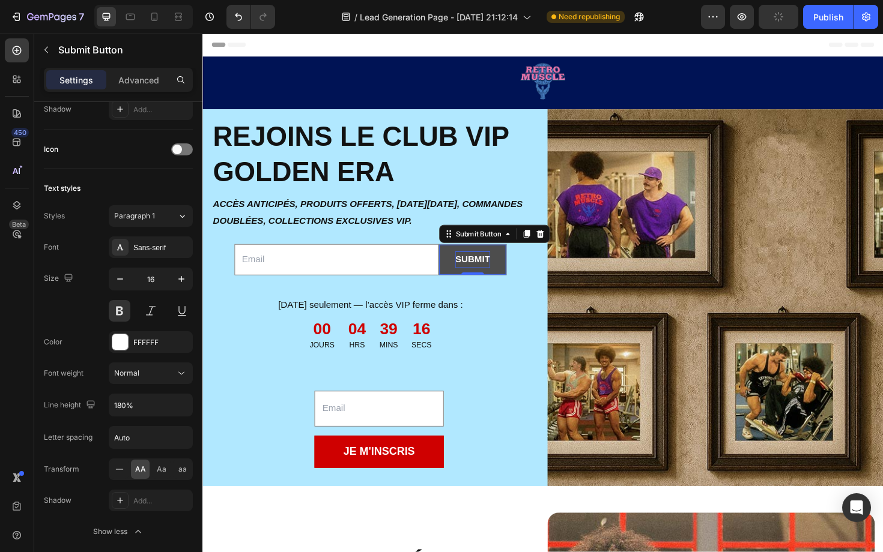
click at [495, 270] on div "Submit" at bounding box center [488, 273] width 37 height 17
click at [495, 270] on p "Submit" at bounding box center [488, 273] width 37 height 17
click at [453, 258] on button "je" at bounding box center [488, 274] width 71 height 32
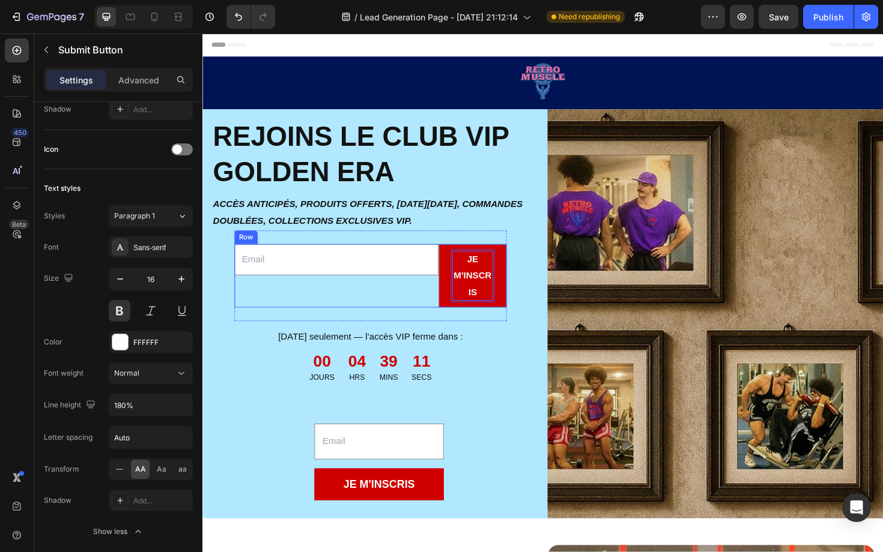
click at [423, 306] on div "Email Field" at bounding box center [344, 290] width 216 height 67
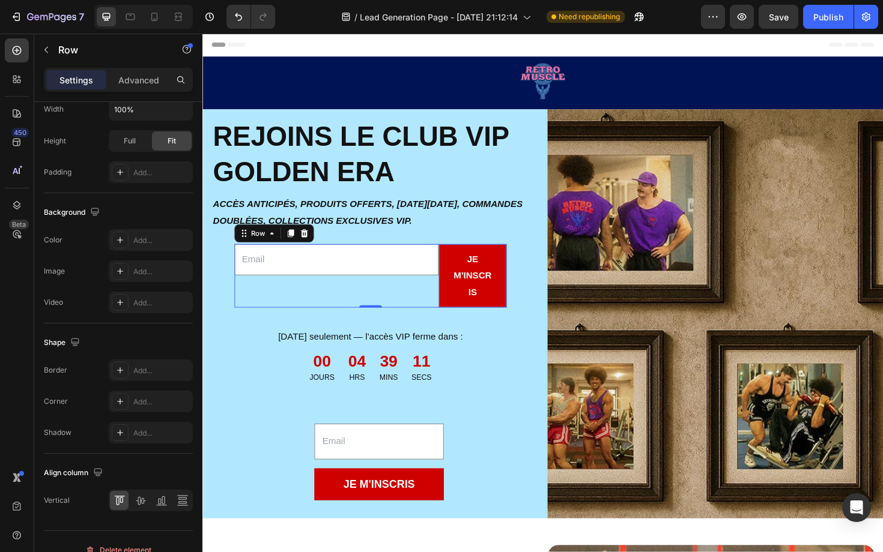
scroll to position [0, 0]
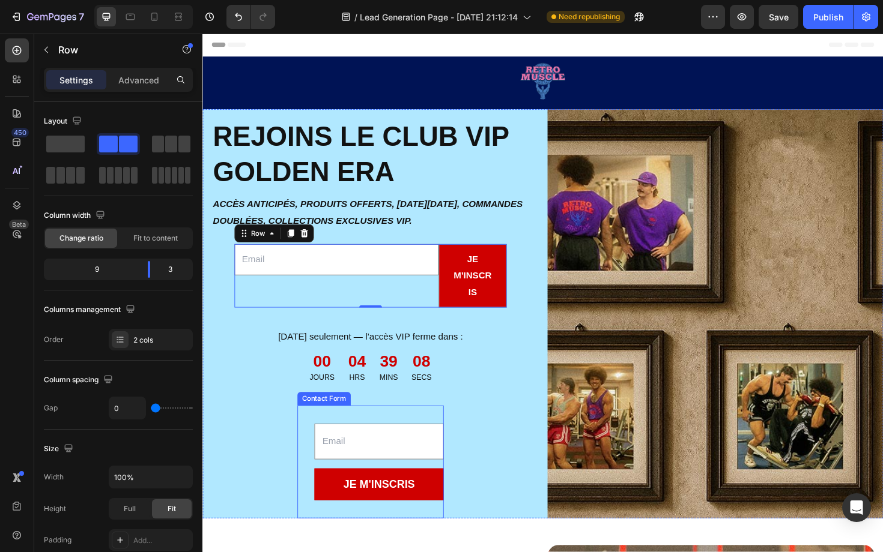
click at [325, 474] on div "Image Email Field JE M'INSCRIS Submit Button Contact Form" at bounding box center [380, 487] width 155 height 119
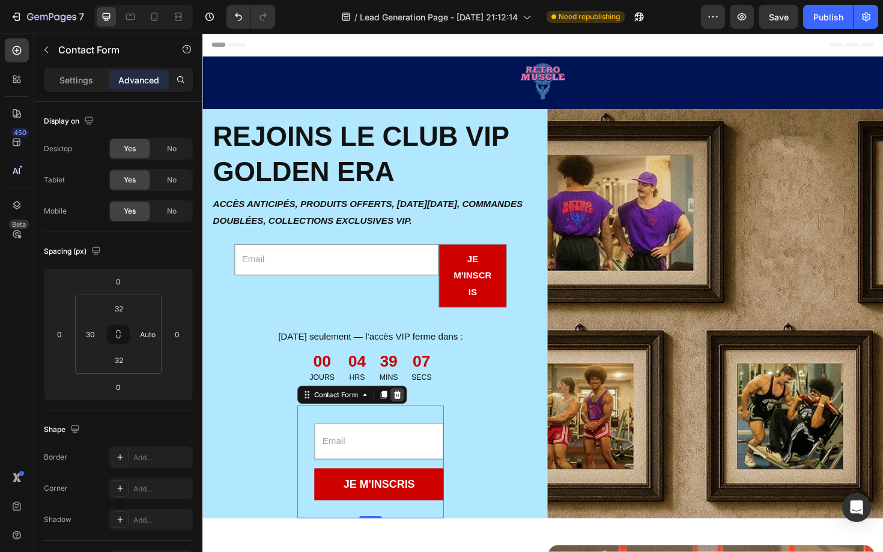
click at [413, 417] on icon at bounding box center [409, 417] width 10 height 10
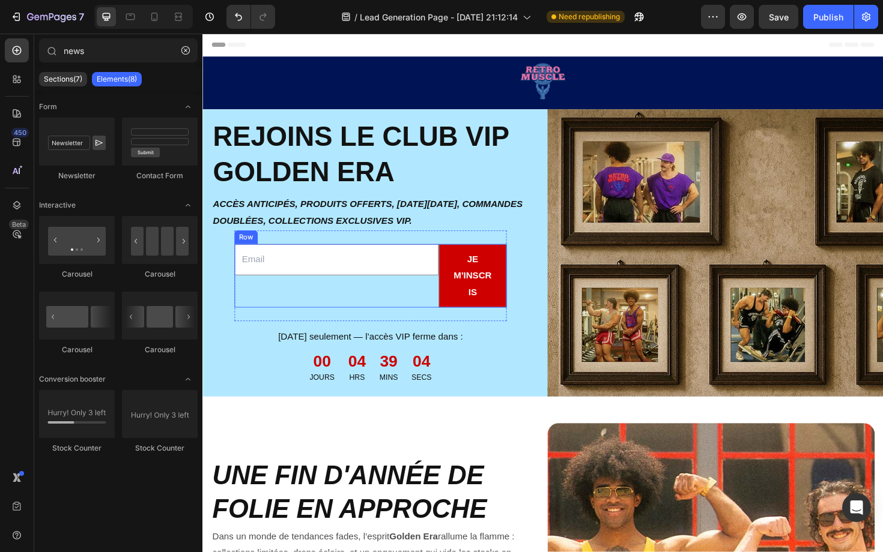
click at [390, 303] on div "Email Field" at bounding box center [344, 290] width 216 height 67
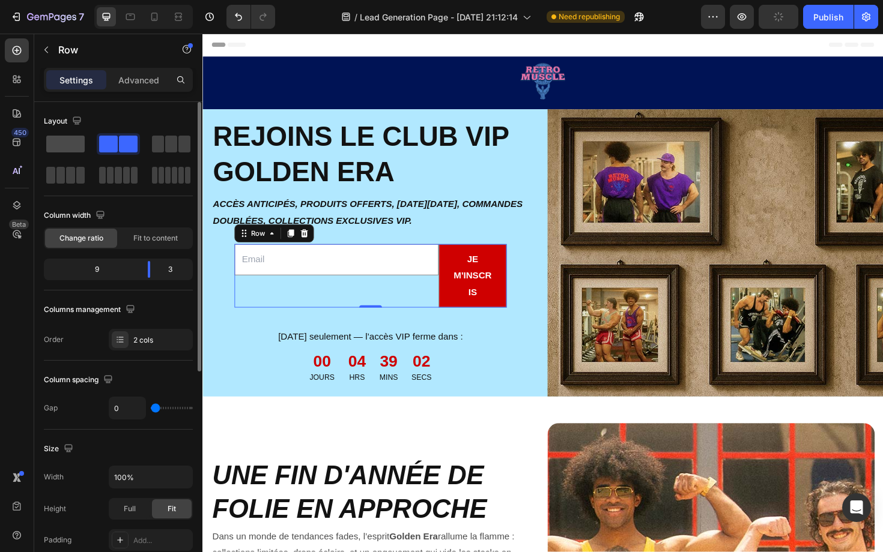
click at [74, 150] on span at bounding box center [65, 144] width 38 height 17
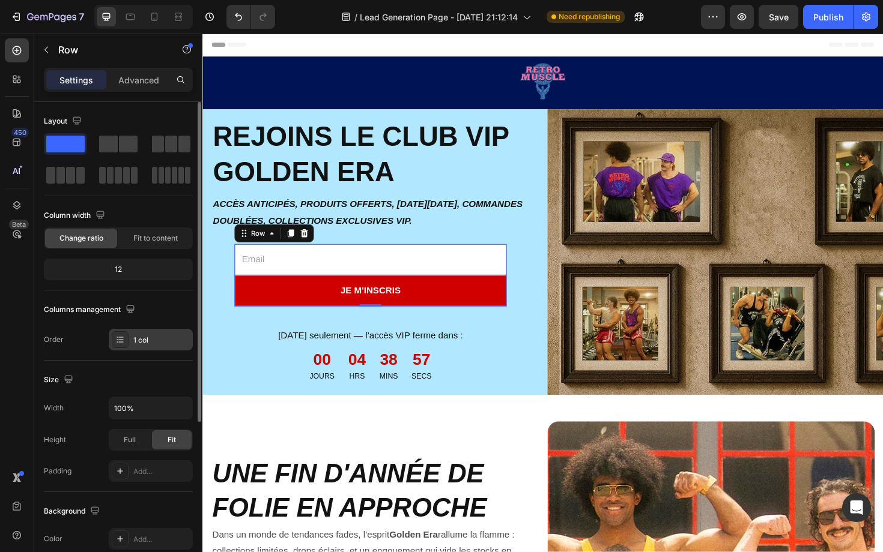
click at [144, 340] on div "1 col" at bounding box center [161, 340] width 56 height 11
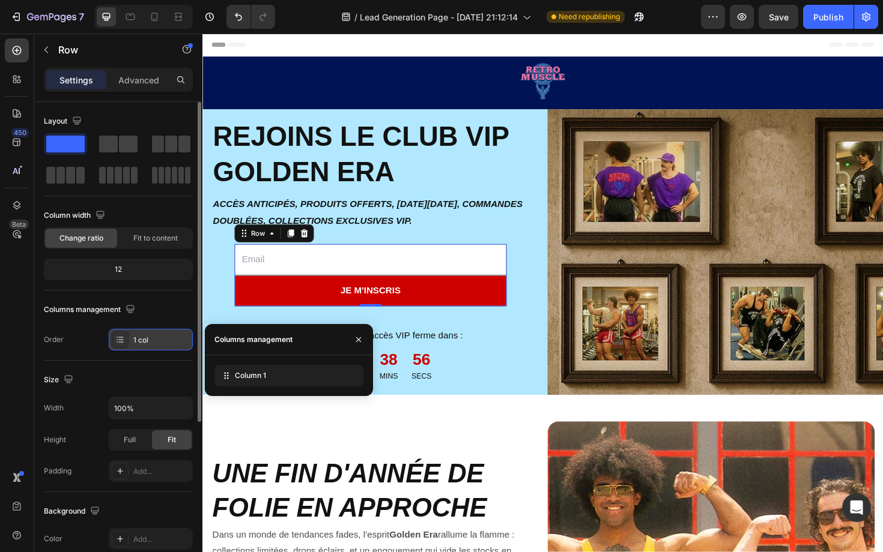
click at [144, 340] on div "1 col" at bounding box center [161, 340] width 56 height 11
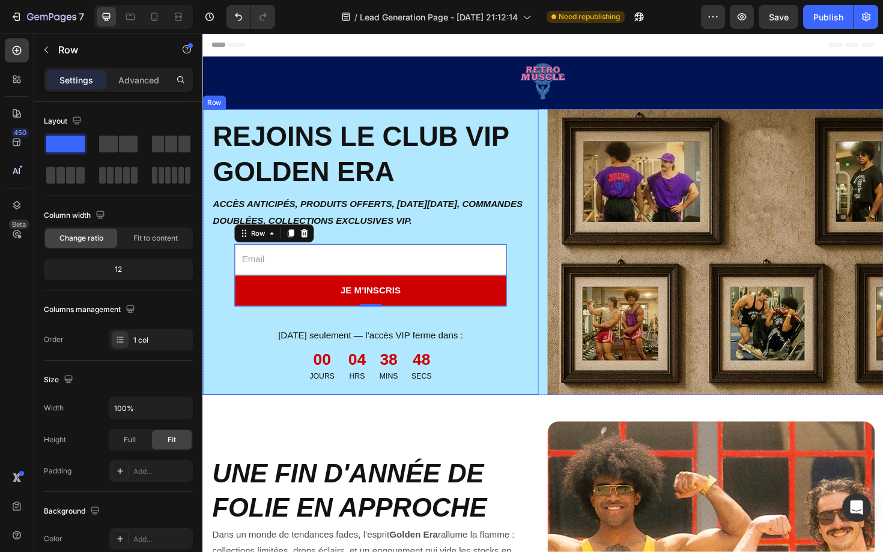
click at [234, 289] on div "REJOINS LE CLUB VIP GOLDEN ERA Heading ACCÈS ANTICIPÉS, PRODUITS OFFERTS, [DATE…" at bounding box center [380, 266] width 336 height 284
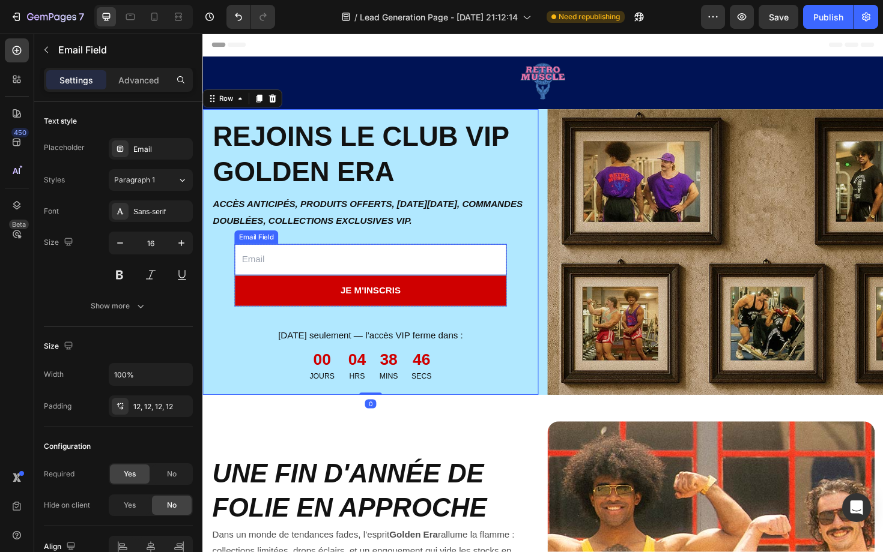
click at [323, 286] on input "email" at bounding box center [380, 273] width 288 height 33
click at [140, 75] on p "Advanced" at bounding box center [138, 80] width 41 height 13
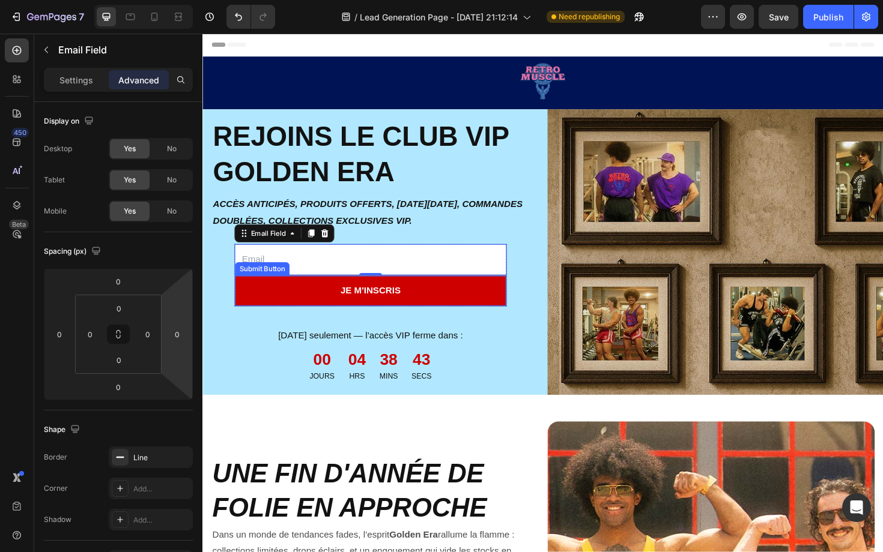
click at [245, 288] on div "Submit Button" at bounding box center [266, 283] width 58 height 14
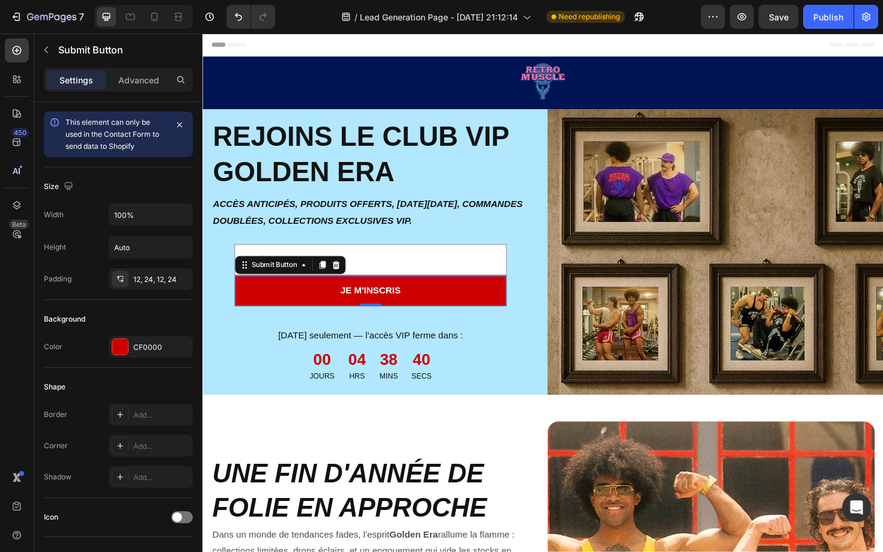
click at [145, 91] on div "Settings Advanced" at bounding box center [118, 80] width 149 height 24
click at [145, 75] on p "Advanced" at bounding box center [138, 80] width 41 height 13
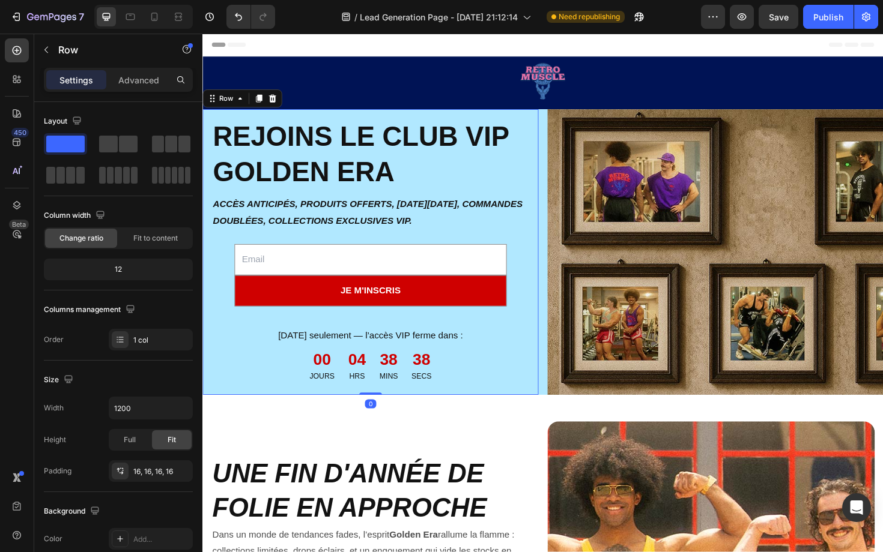
click at [224, 307] on div "REJOINS LE CLUB VIP GOLDEN ERA Heading ACCÈS ANTICIPÉS, PRODUITS OFFERTS, [DATE…" at bounding box center [380, 266] width 336 height 284
click at [237, 16] on icon "Undo/Redo" at bounding box center [238, 17] width 12 height 12
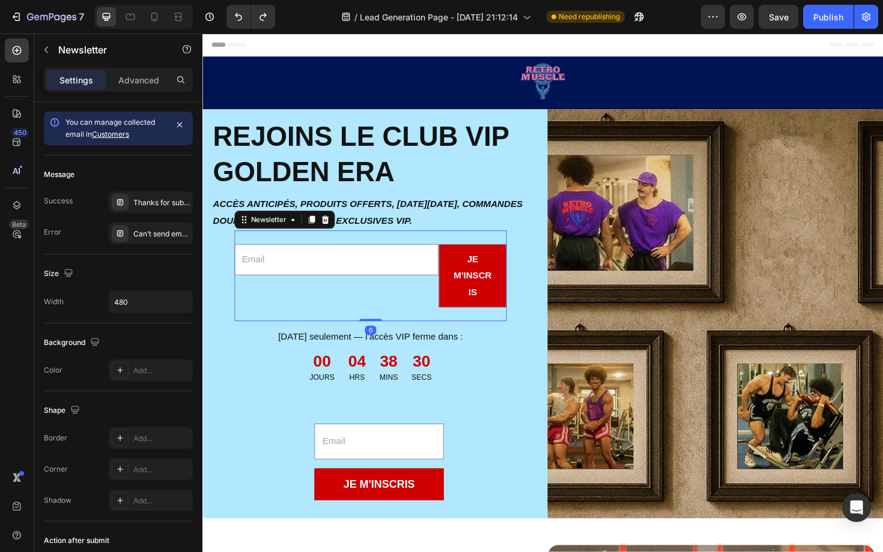
click at [318, 331] on div "Email Field je m'inscris Submit Button Row Newsletter 0" at bounding box center [380, 291] width 288 height 96
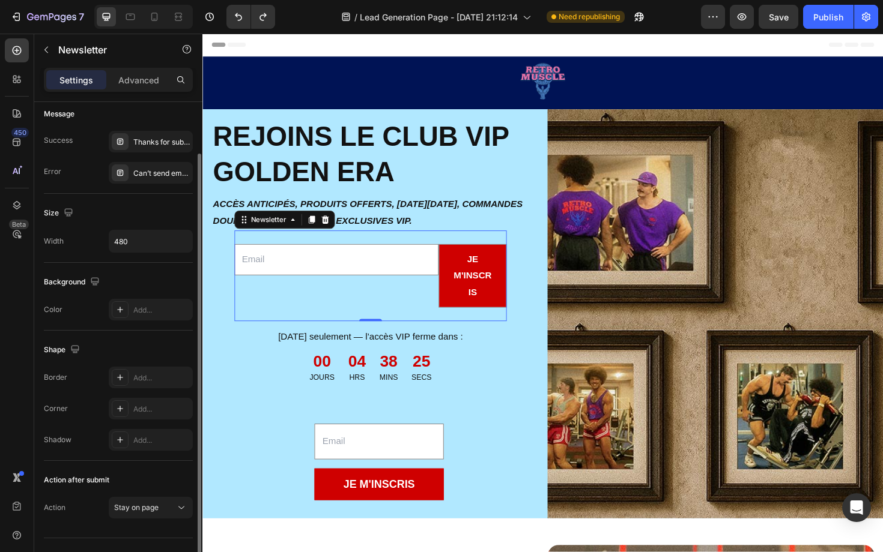
scroll to position [38, 0]
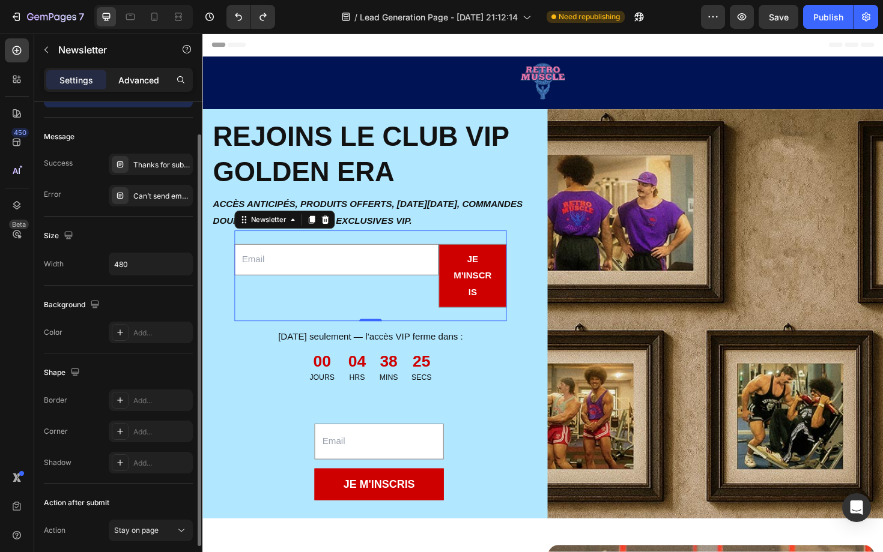
click at [148, 86] on p "Advanced" at bounding box center [138, 80] width 41 height 13
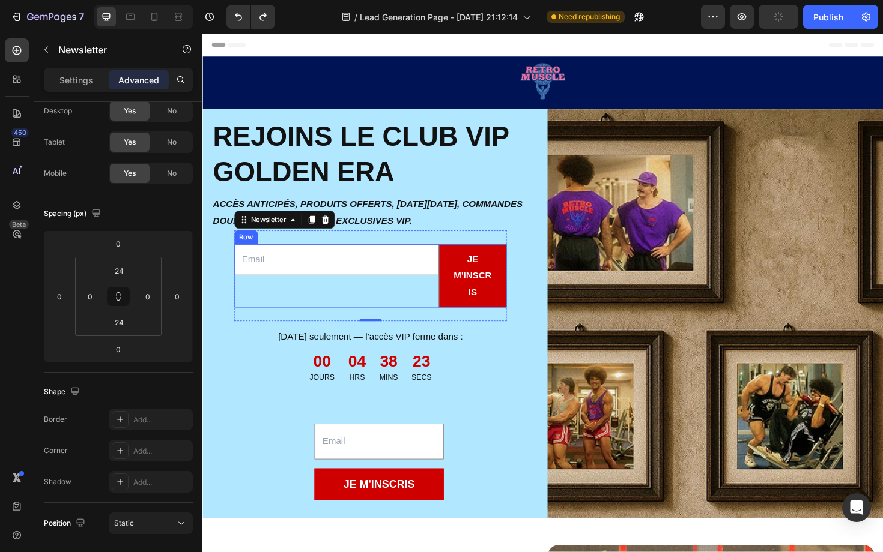
click at [414, 316] on div "Email Field" at bounding box center [344, 290] width 216 height 67
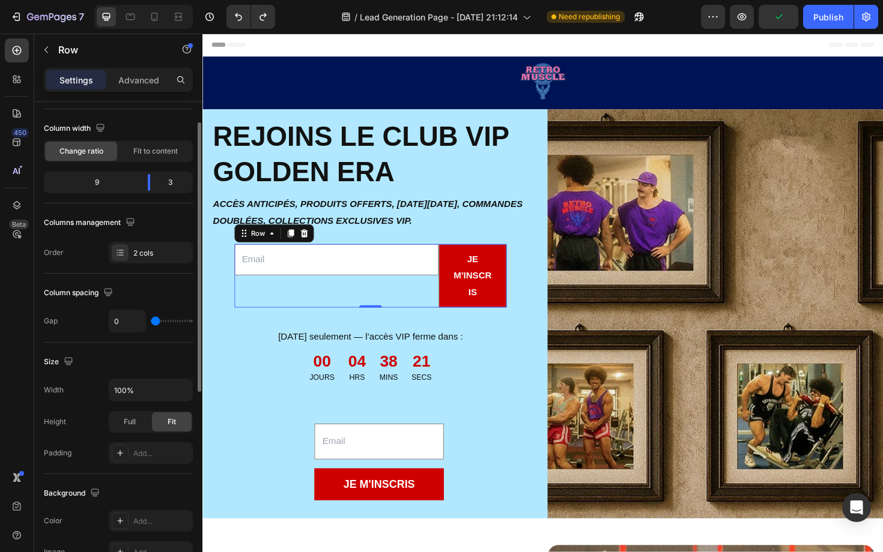
scroll to position [385, 0]
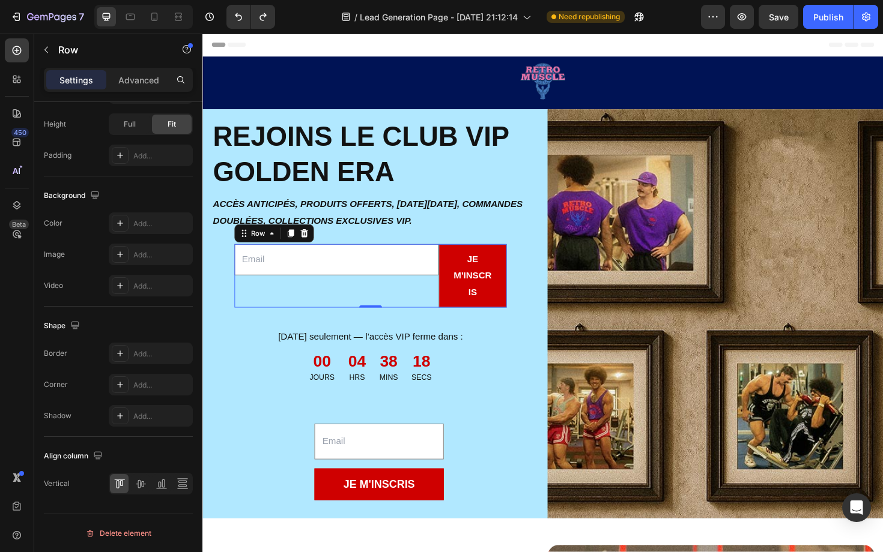
click at [286, 318] on div "Email Field" at bounding box center [344, 290] width 216 height 67
click at [315, 332] on div "Email Field je m'inscris Submit Button Row 0 Newsletter" at bounding box center [380, 291] width 288 height 96
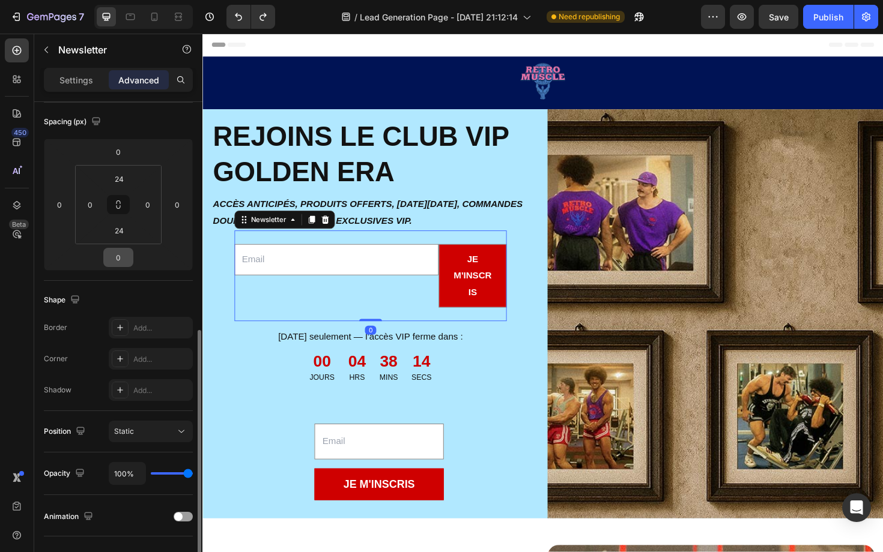
scroll to position [298, 0]
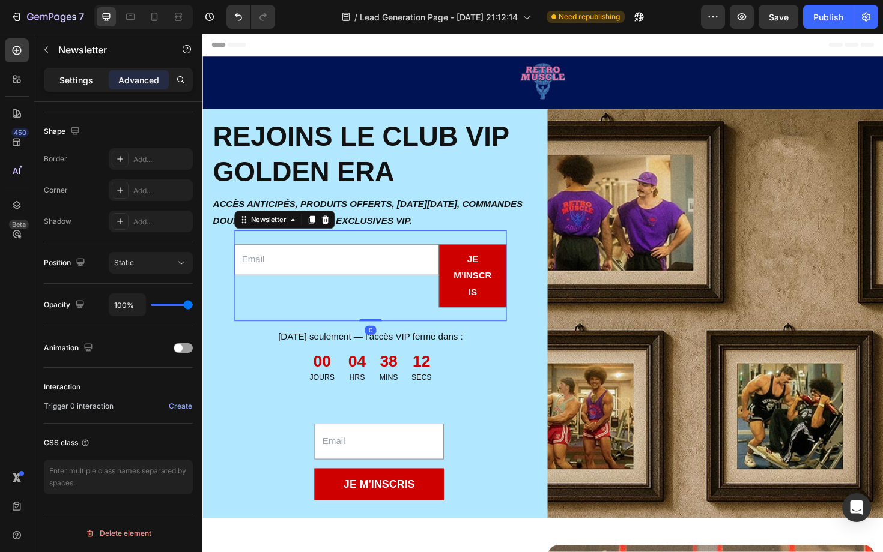
click at [85, 77] on p "Settings" at bounding box center [76, 80] width 34 height 13
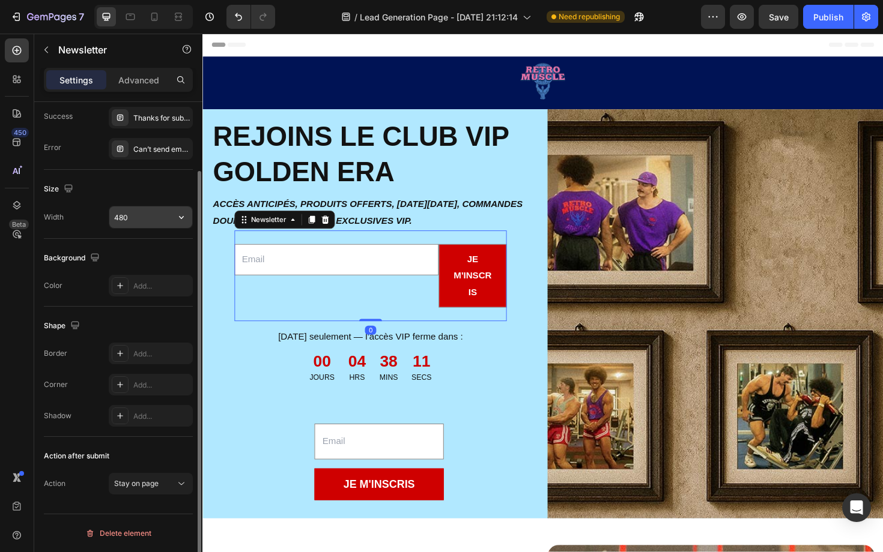
scroll to position [0, 0]
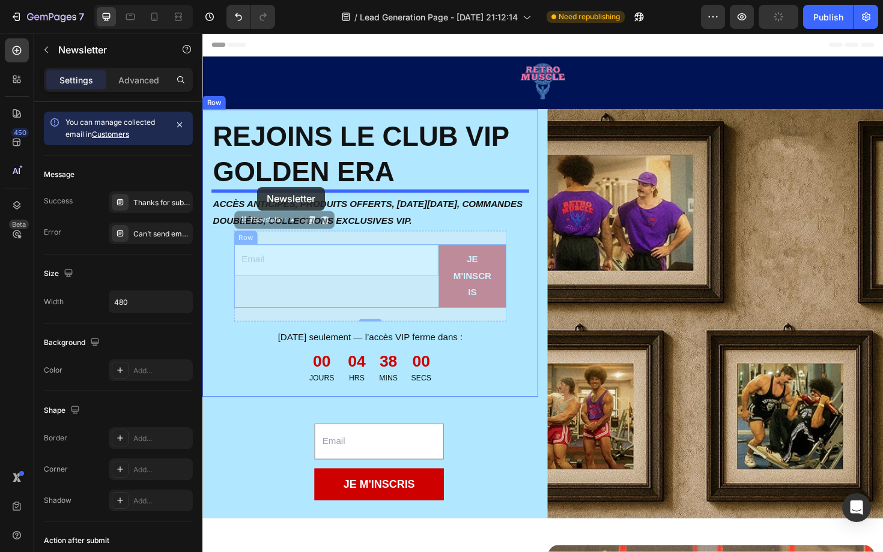
drag, startPoint x: 270, startPoint y: 333, endPoint x: 260, endPoint y: 196, distance: 136.7
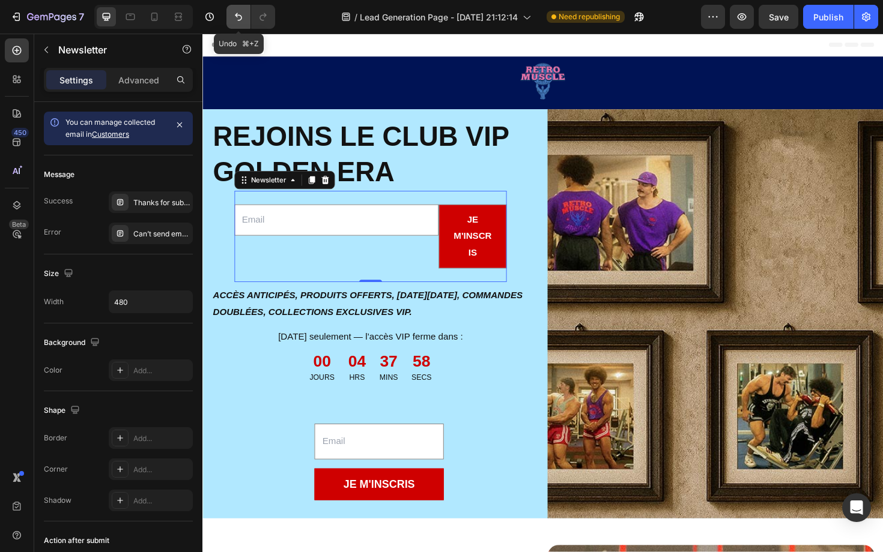
click at [243, 17] on icon "Undo/Redo" at bounding box center [238, 17] width 12 height 12
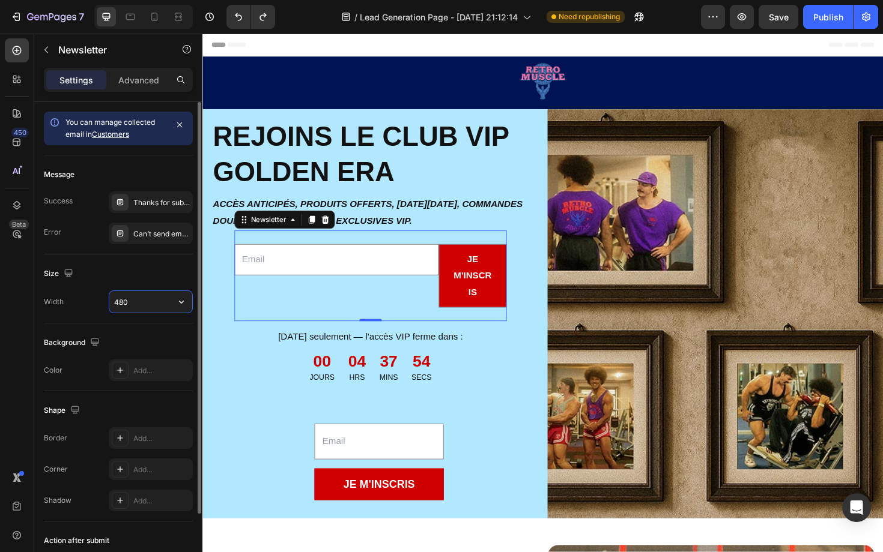
click at [150, 299] on input "480" at bounding box center [150, 302] width 83 height 22
click at [178, 300] on icon "button" at bounding box center [181, 302] width 12 height 12
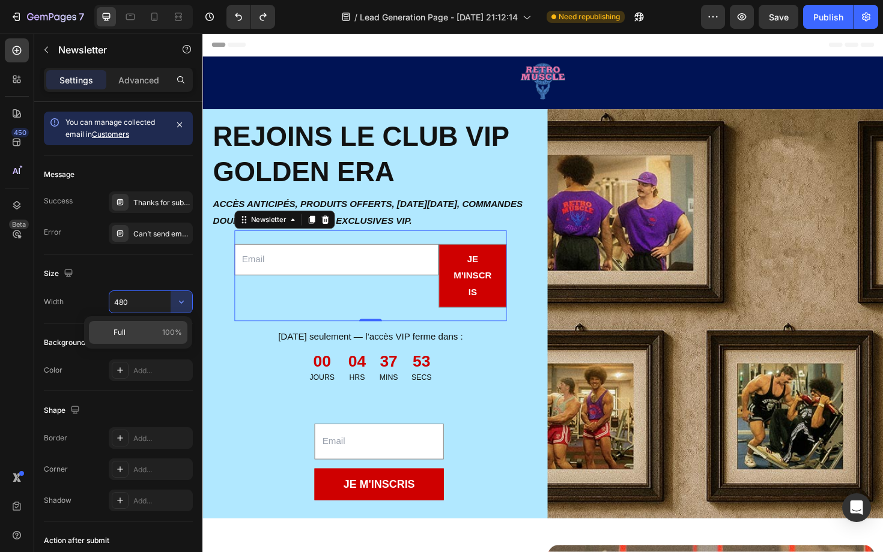
click at [140, 330] on p "Full 100%" at bounding box center [147, 332] width 68 height 11
type input "100%"
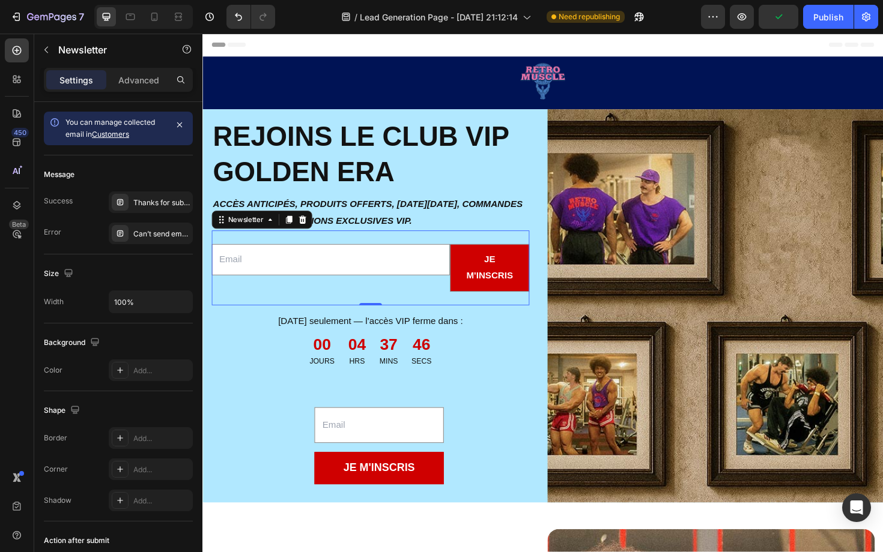
click at [292, 315] on div "Email Field je m'inscris Submit Button Row Newsletter 0" at bounding box center [380, 282] width 336 height 79
click at [299, 297] on div "Email Field" at bounding box center [338, 282] width 252 height 50
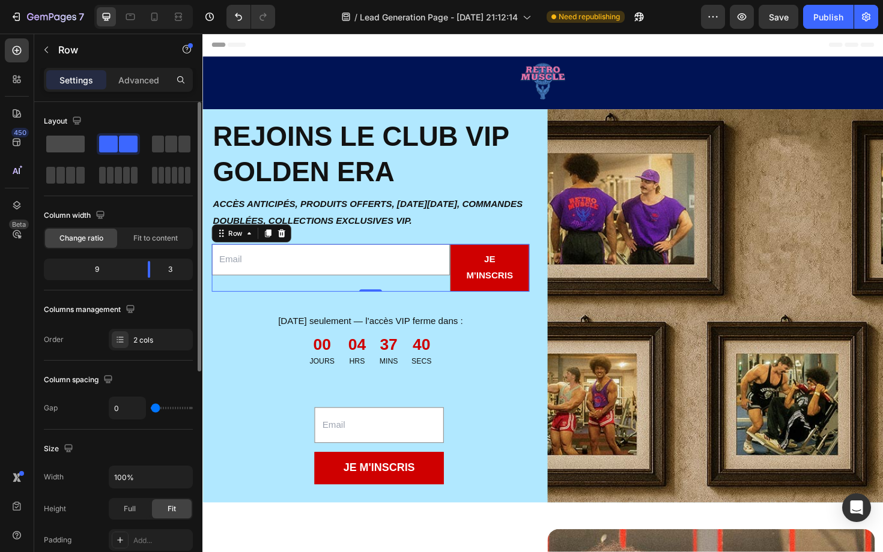
click at [76, 147] on span at bounding box center [65, 144] width 38 height 17
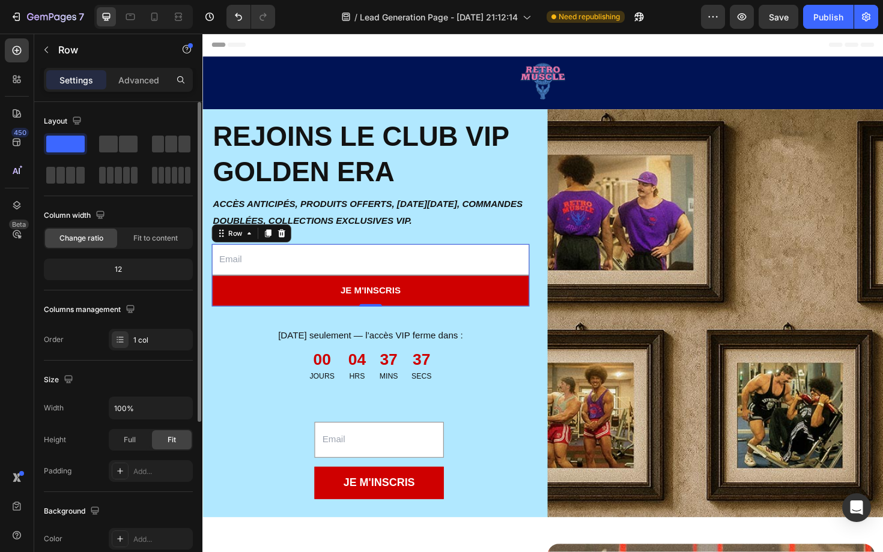
click at [76, 147] on span at bounding box center [65, 144] width 38 height 17
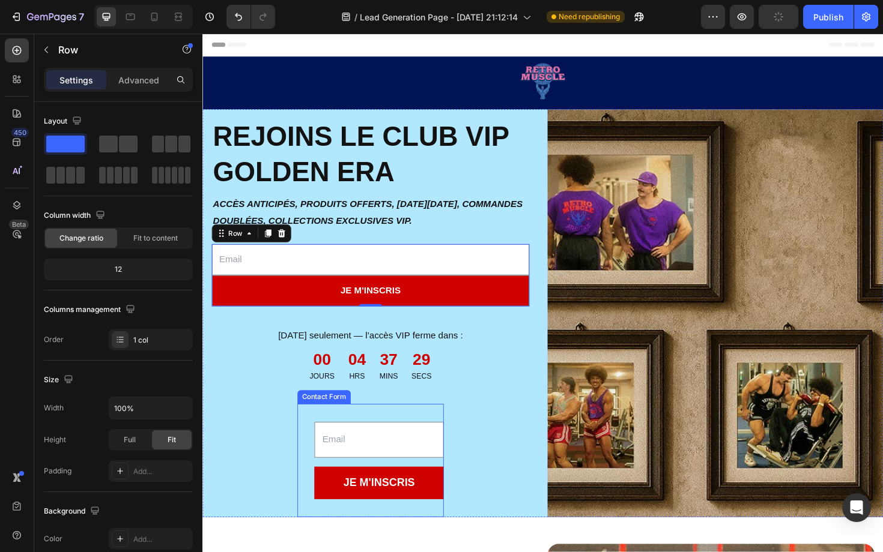
click at [321, 489] on div "Image Email Field JE M'INSCRIS Submit Button Contact Form" at bounding box center [380, 485] width 155 height 119
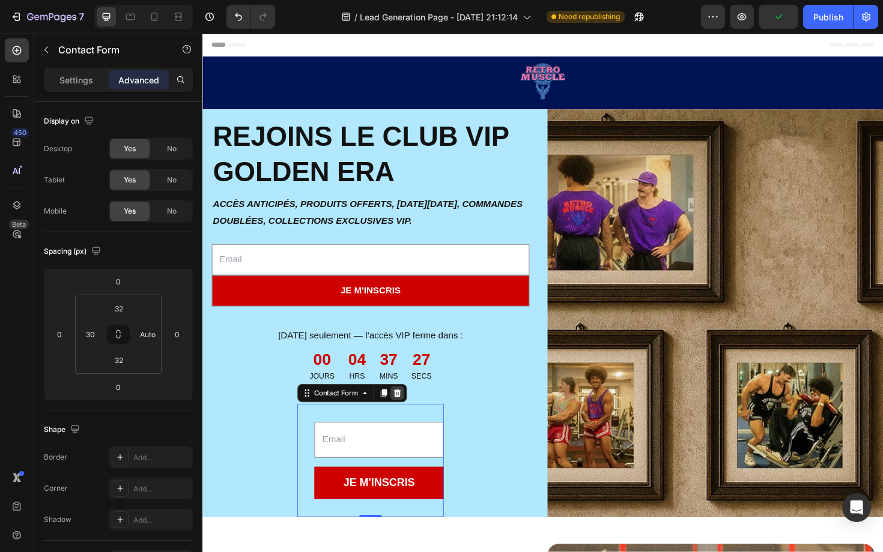
click at [413, 414] on icon at bounding box center [409, 415] width 8 height 8
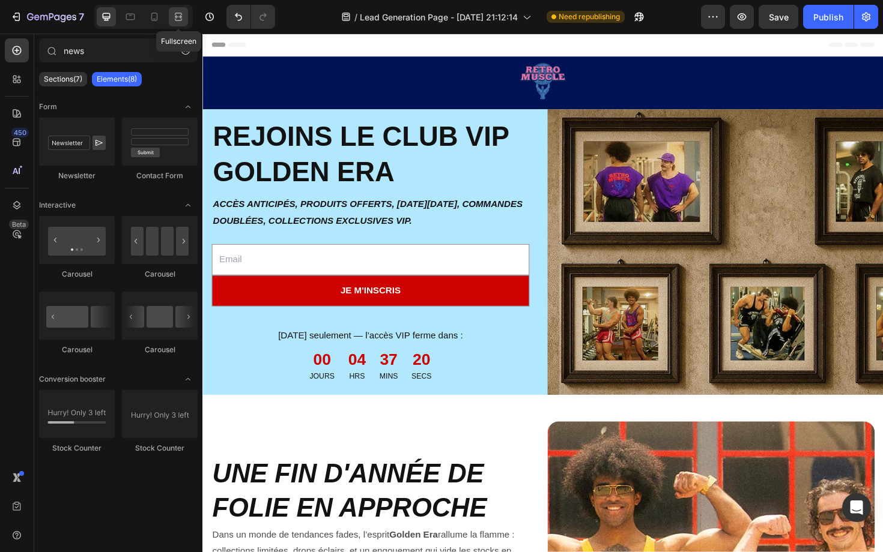
click at [181, 17] on icon at bounding box center [180, 16] width 4 height 3
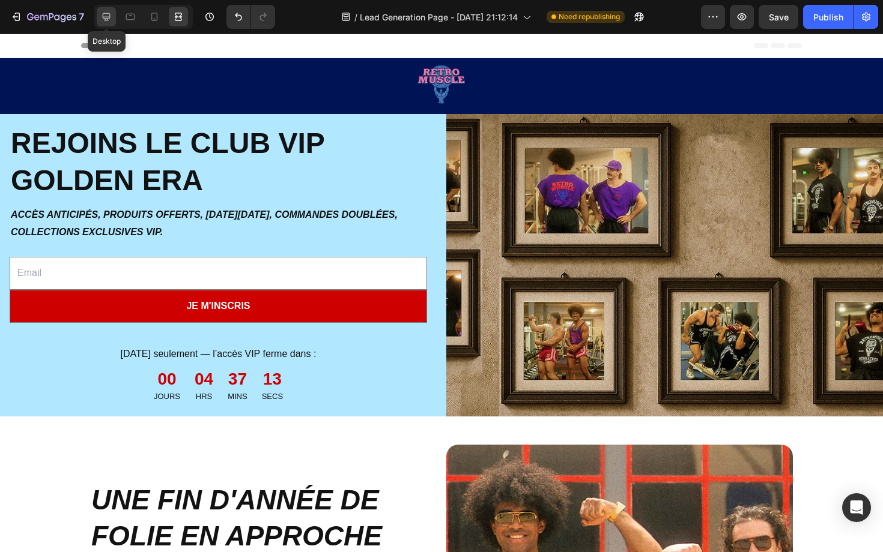
click at [107, 22] on icon at bounding box center [106, 17] width 12 height 12
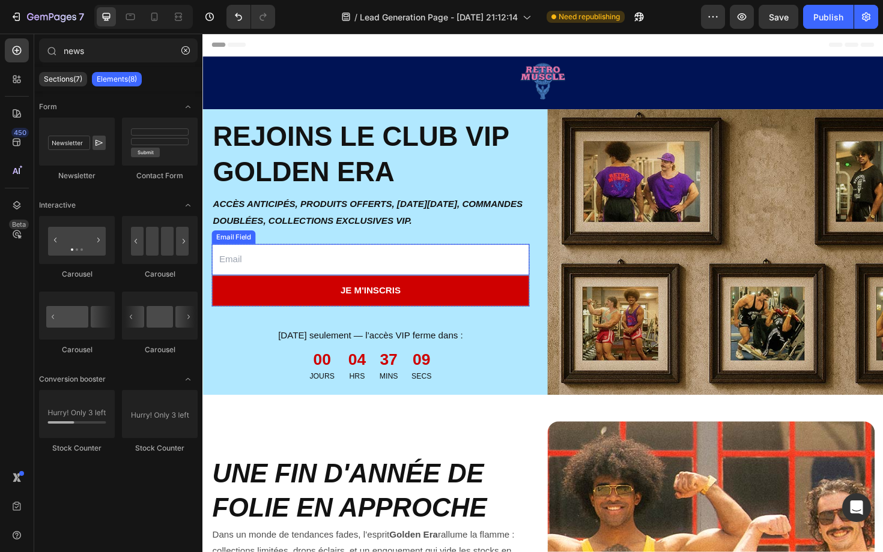
click at [278, 286] on input "email" at bounding box center [380, 273] width 336 height 33
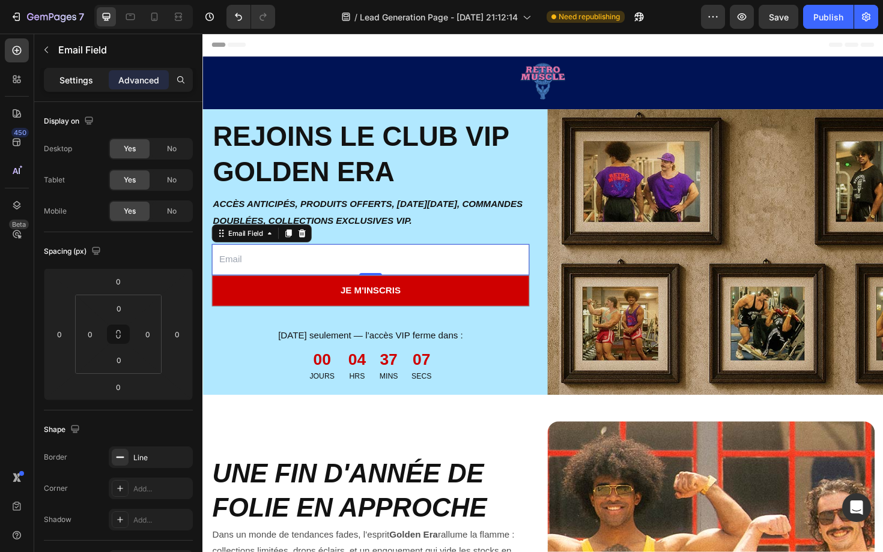
click at [77, 80] on p "Settings" at bounding box center [76, 80] width 34 height 13
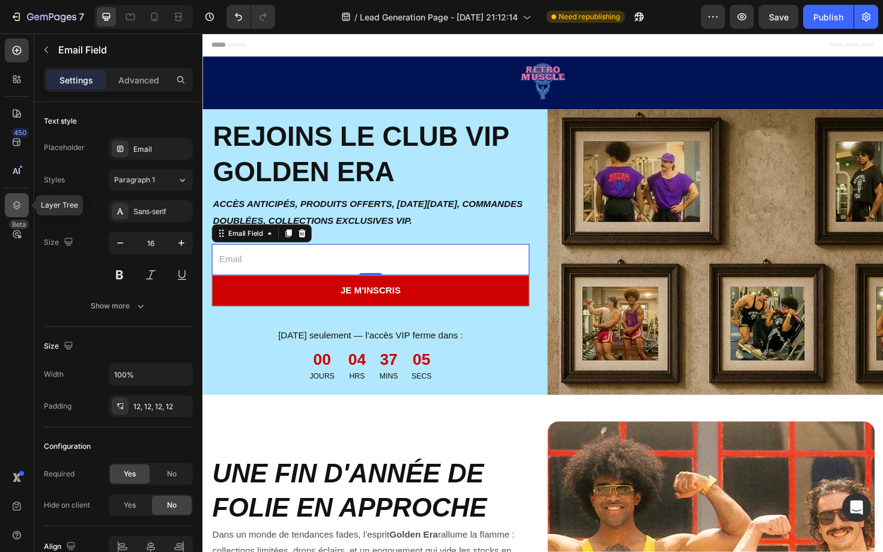
click at [16, 196] on div at bounding box center [17, 205] width 24 height 24
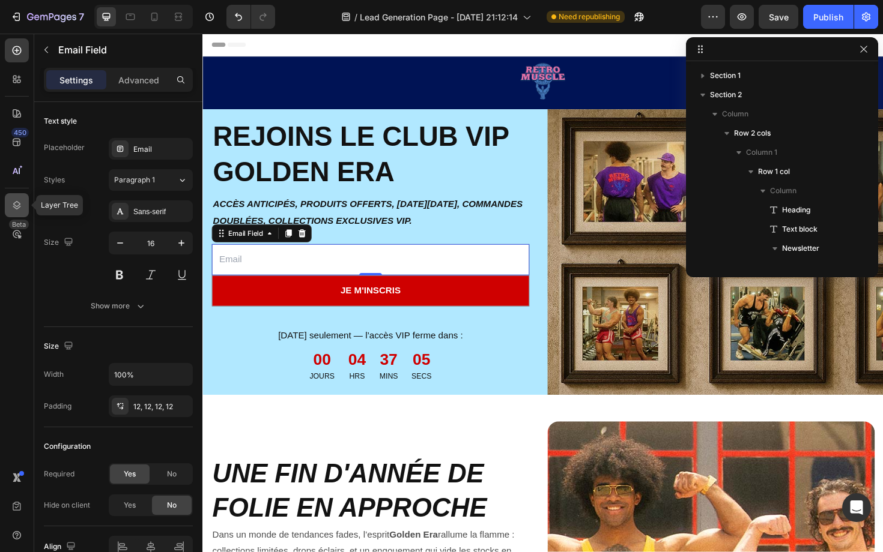
scroll to position [150, 0]
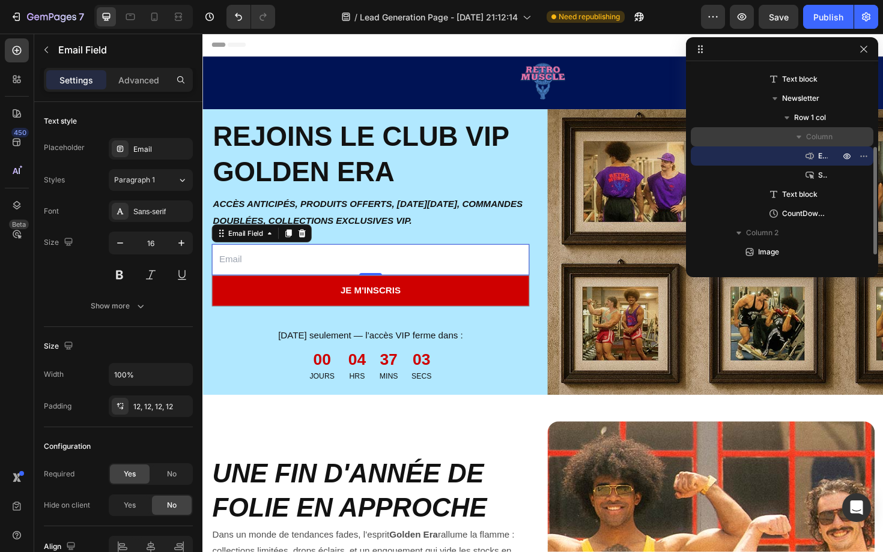
click at [823, 128] on div "Column" at bounding box center [781, 136] width 173 height 19
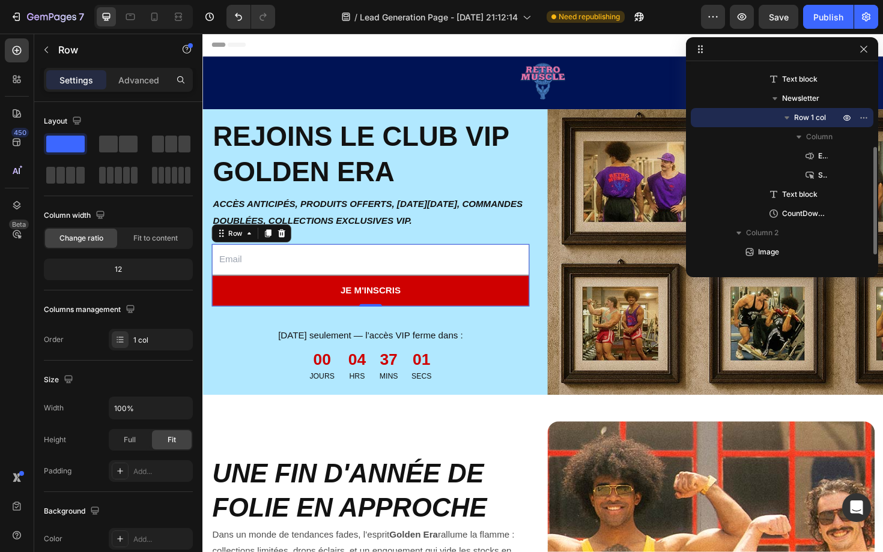
click at [821, 110] on div "Row 1 col" at bounding box center [781, 117] width 173 height 19
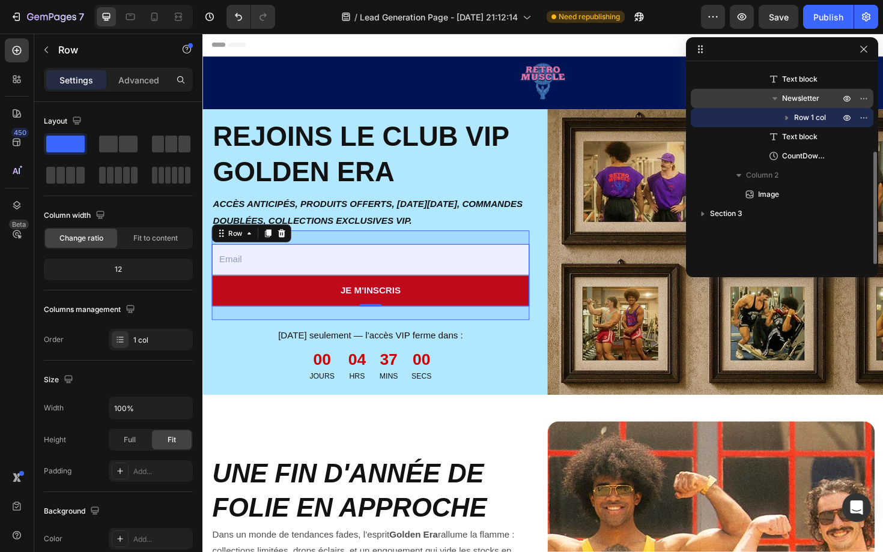
click at [809, 99] on span "Newsletter" at bounding box center [800, 98] width 37 height 12
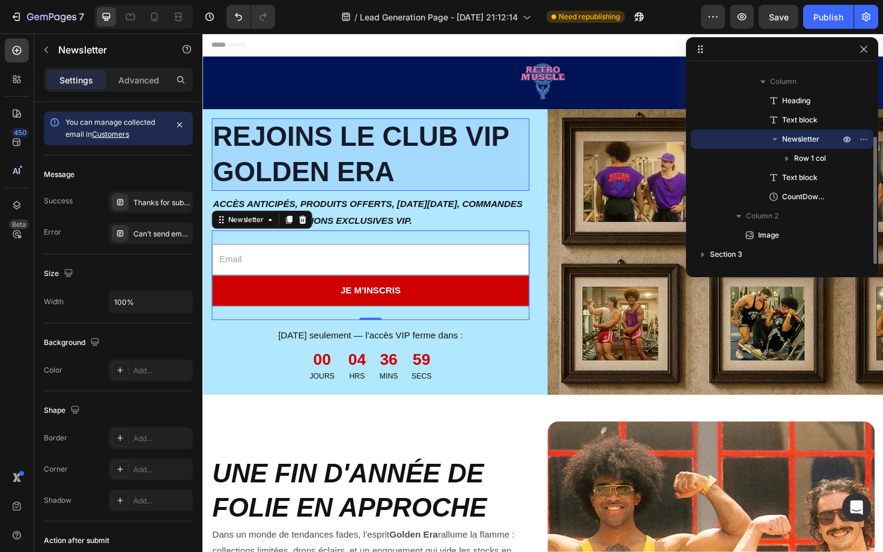
scroll to position [109, 0]
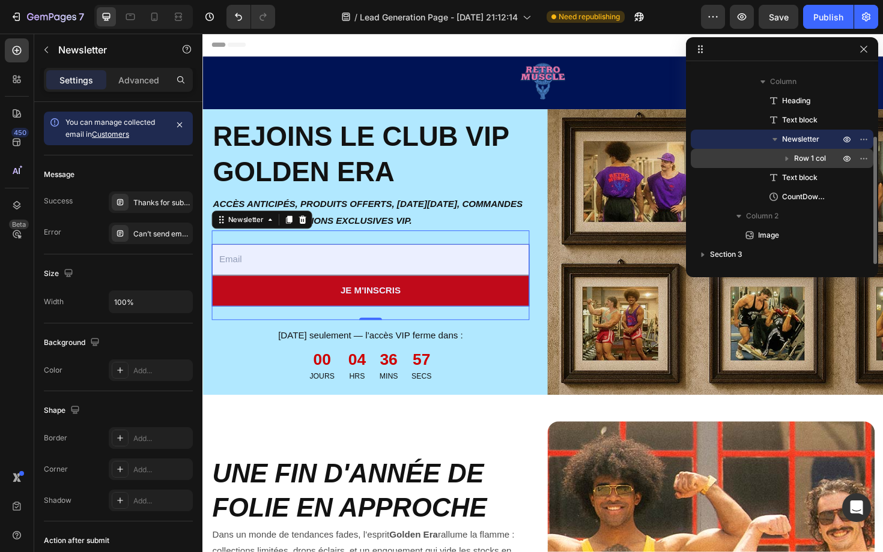
click at [797, 156] on span "Row 1 col" at bounding box center [810, 159] width 32 height 12
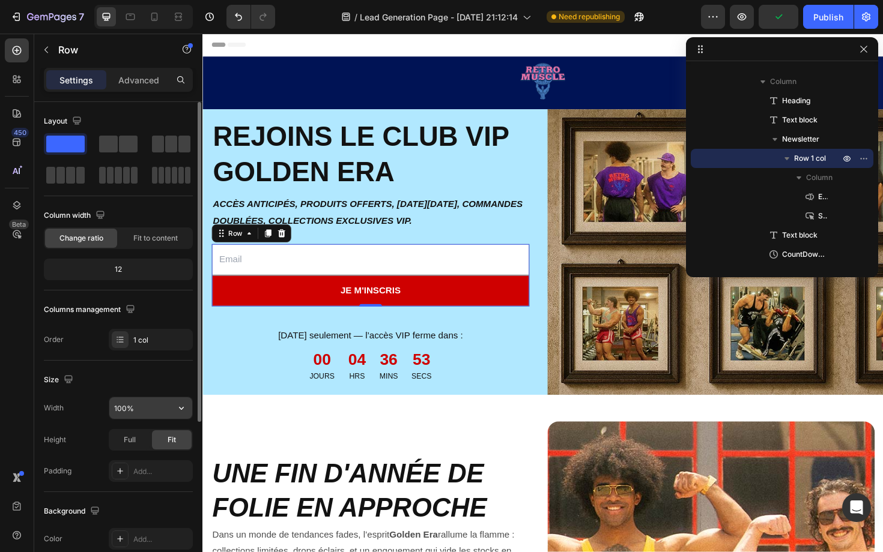
click at [151, 408] on input "100%" at bounding box center [150, 409] width 83 height 22
click at [181, 410] on icon "button" at bounding box center [181, 408] width 5 height 3
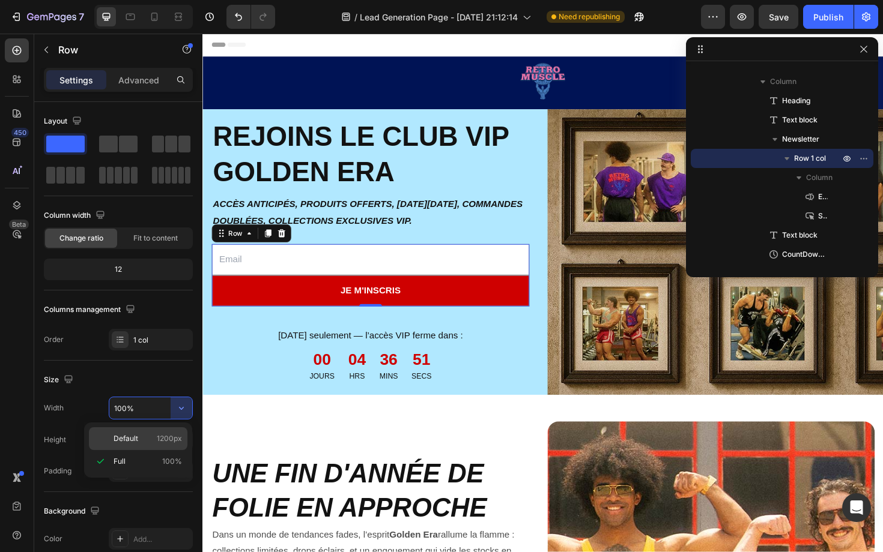
click at [144, 438] on p "Default 1200px" at bounding box center [147, 439] width 68 height 11
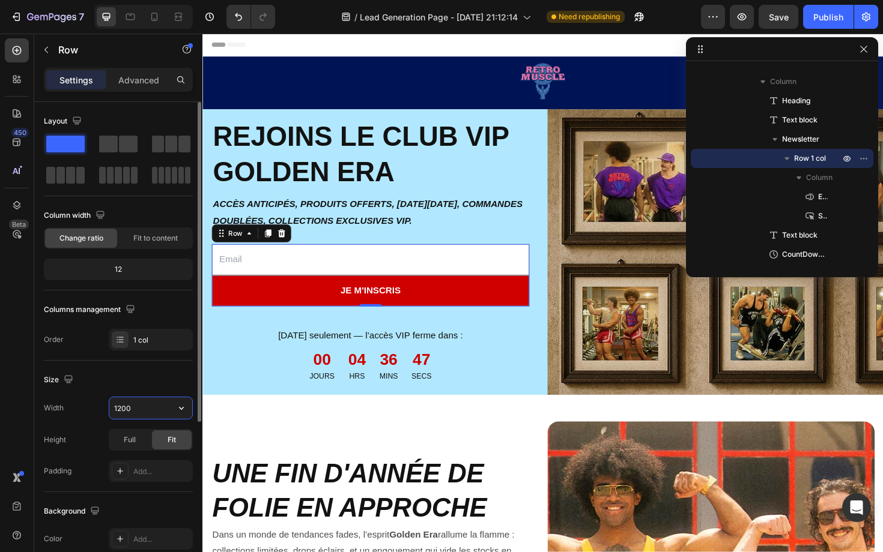
click at [142, 409] on input "1200" at bounding box center [150, 409] width 83 height 22
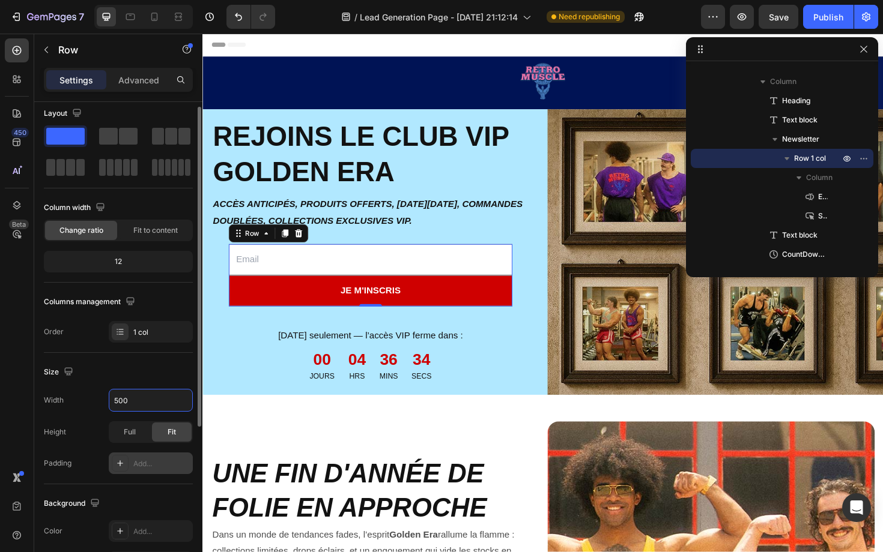
scroll to position [0, 0]
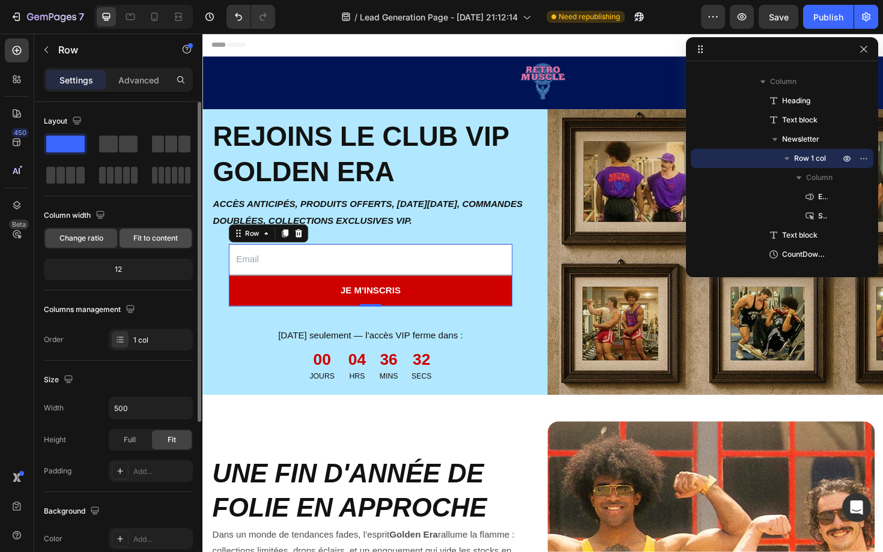
click at [147, 244] on div "Fit to content" at bounding box center [155, 238] width 72 height 19
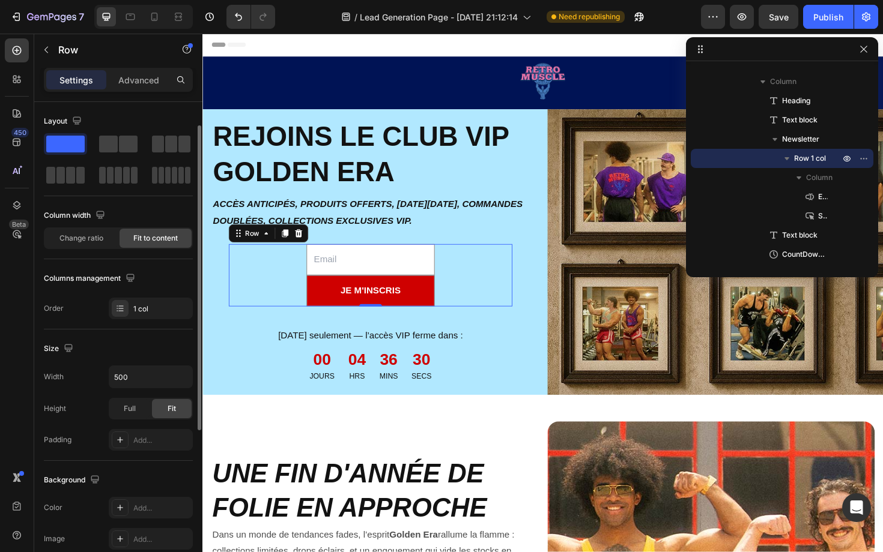
scroll to position [285, 0]
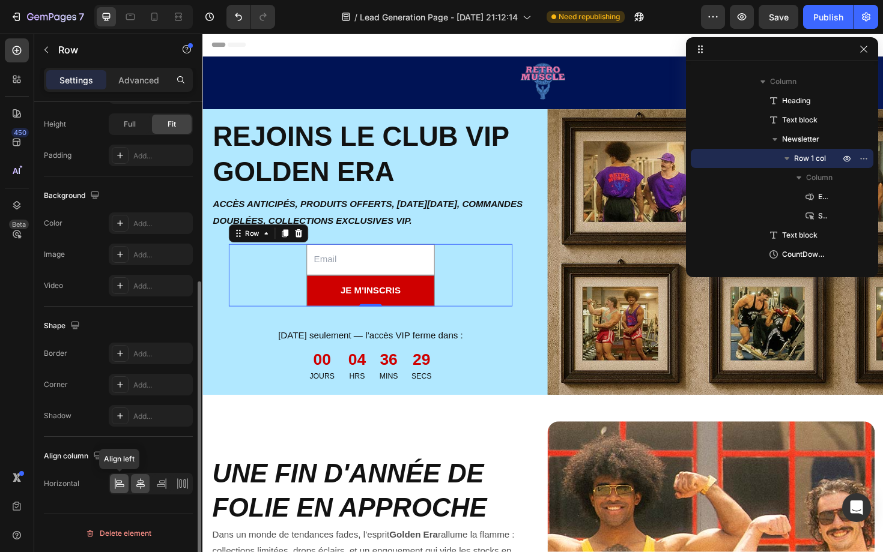
click at [118, 492] on div at bounding box center [119, 483] width 19 height 19
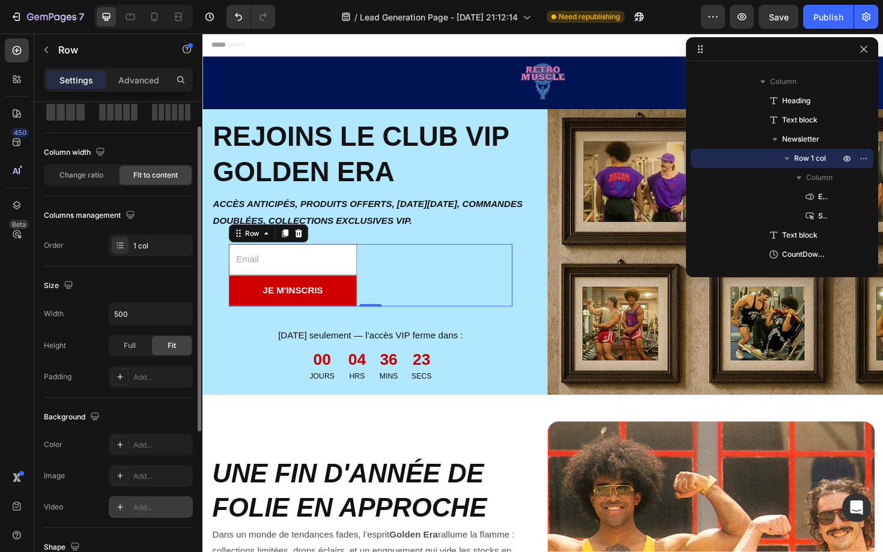
scroll to position [52, 0]
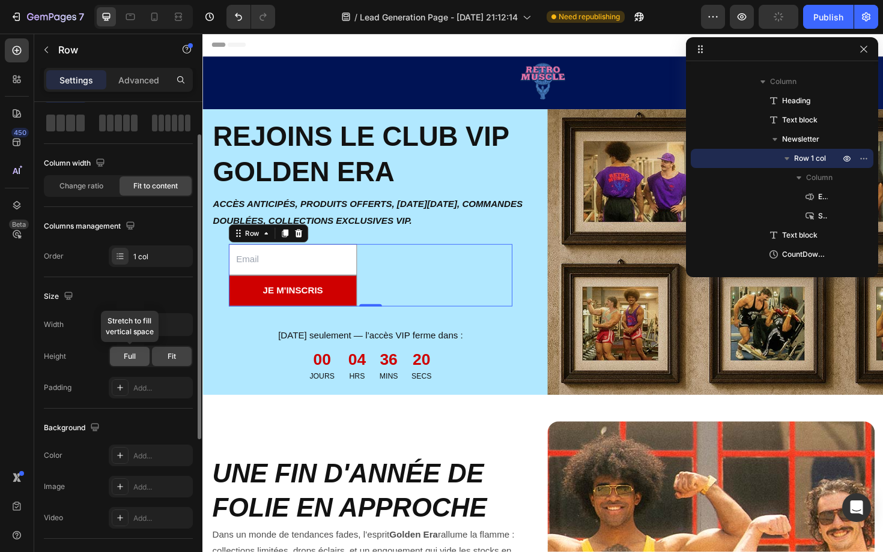
click at [131, 358] on span "Full" at bounding box center [130, 356] width 12 height 11
click at [89, 180] on div "Change ratio" at bounding box center [81, 186] width 72 height 19
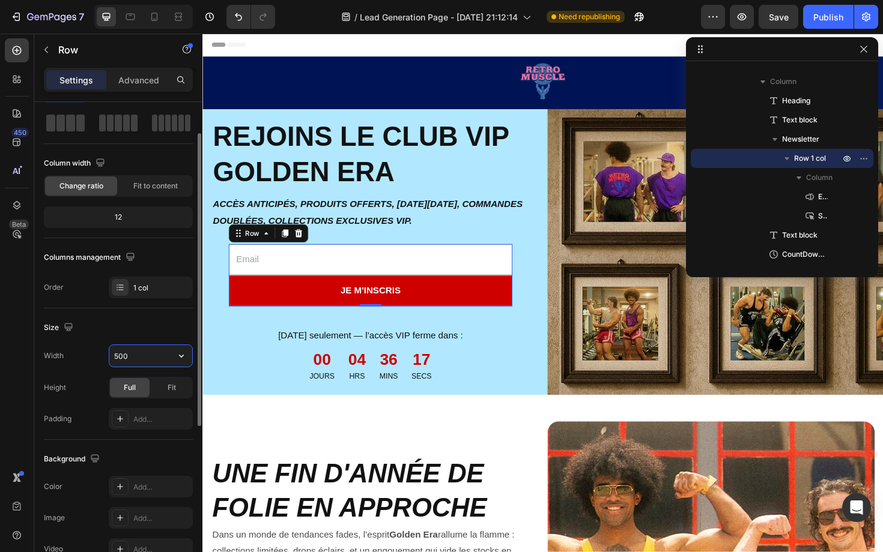
click at [124, 358] on input "500" at bounding box center [150, 356] width 83 height 22
click at [180, 358] on icon "button" at bounding box center [181, 356] width 12 height 12
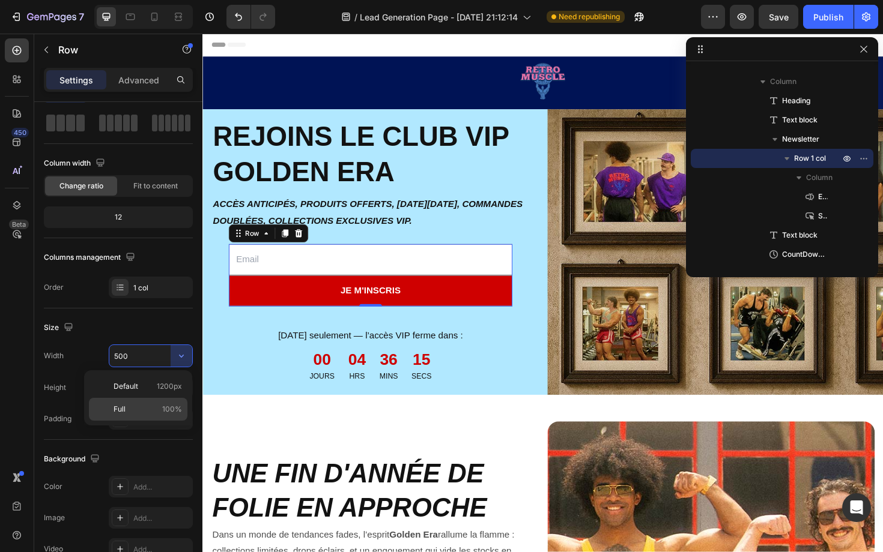
click at [142, 407] on p "Full 100%" at bounding box center [147, 409] width 68 height 11
type input "100%"
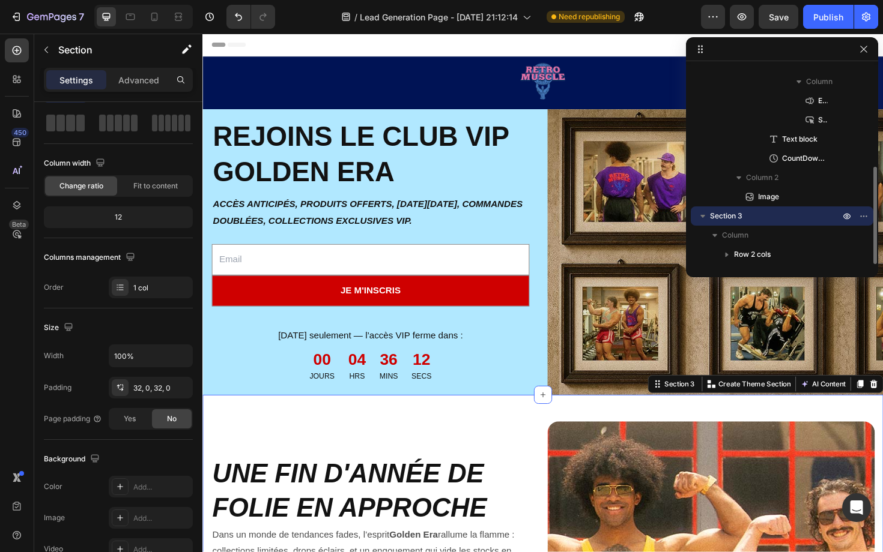
scroll to position [0, 0]
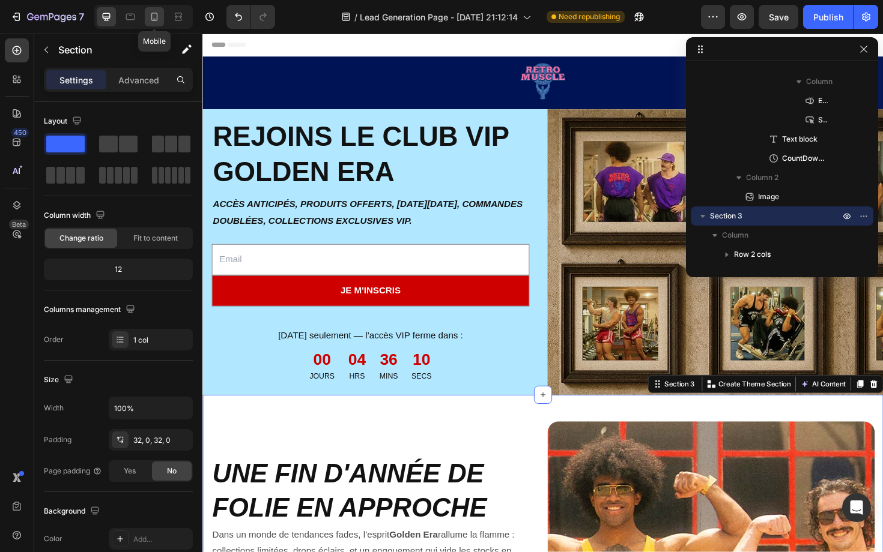
click at [154, 16] on icon at bounding box center [154, 17] width 12 height 12
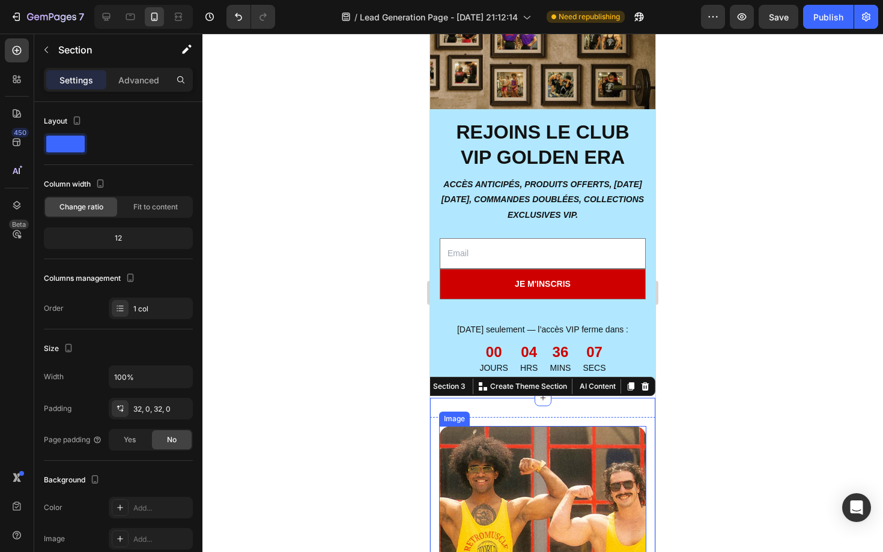
scroll to position [43, 0]
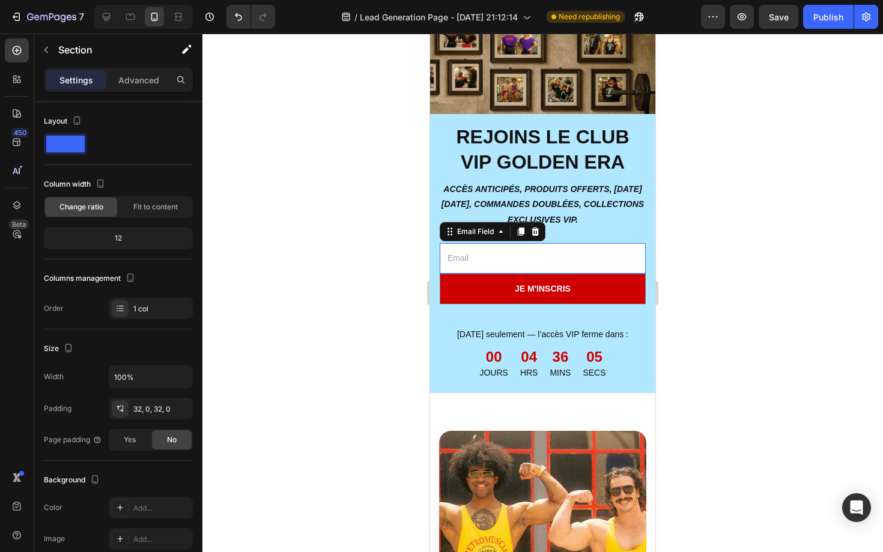
click at [546, 258] on input "email" at bounding box center [543, 258] width 206 height 31
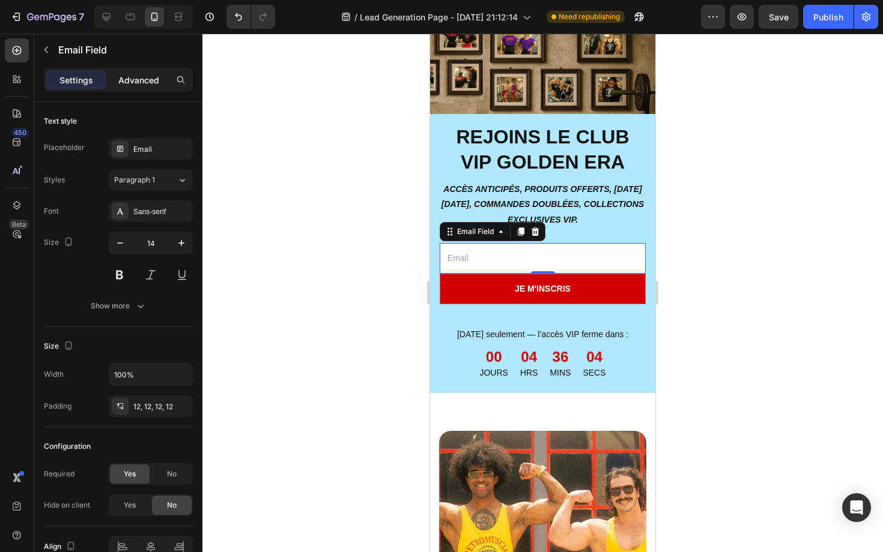
click at [135, 85] on p "Advanced" at bounding box center [138, 80] width 41 height 13
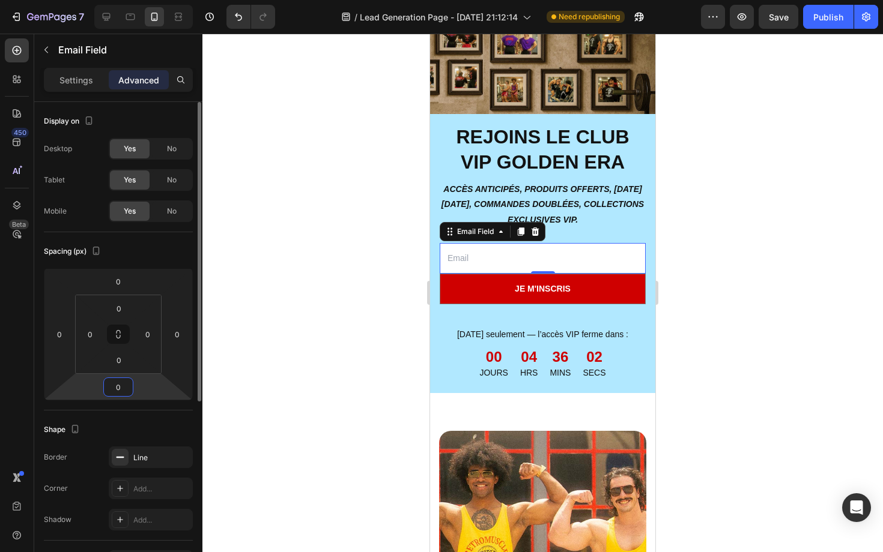
click at [119, 389] on input "0" at bounding box center [118, 387] width 24 height 18
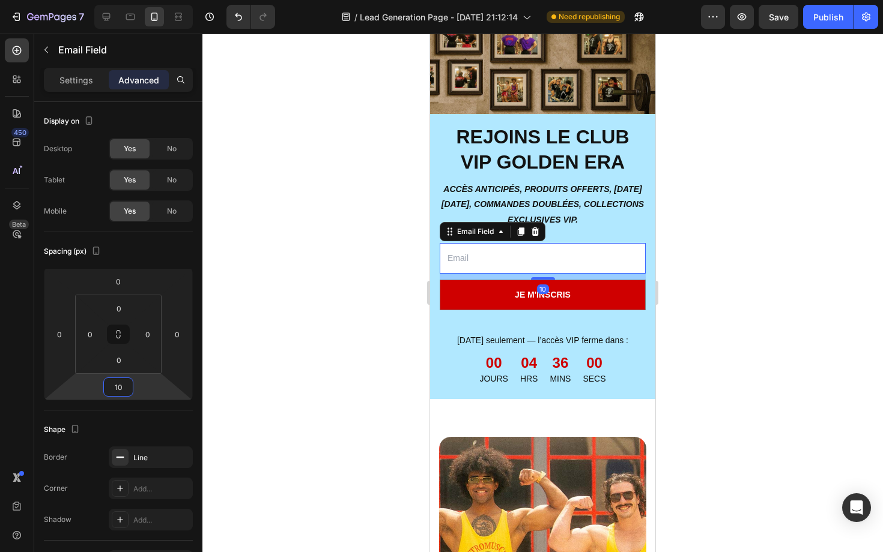
type input "10"
click at [253, 339] on div at bounding box center [542, 293] width 680 height 519
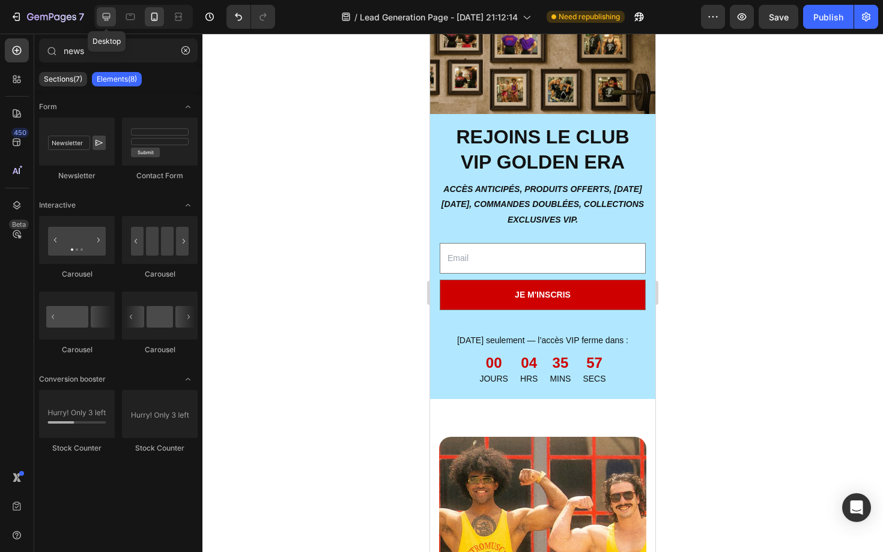
click at [109, 19] on icon at bounding box center [106, 17] width 12 height 12
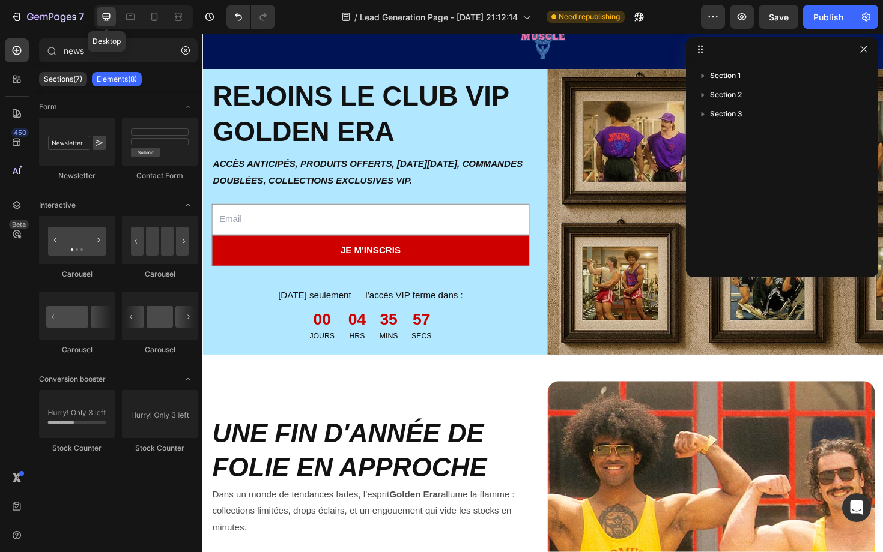
scroll to position [133, 0]
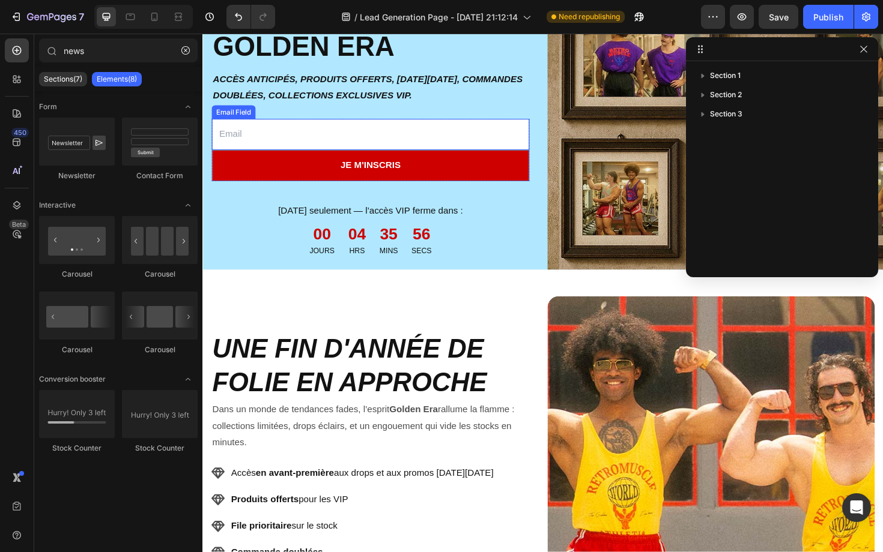
click at [343, 143] on input "email" at bounding box center [380, 140] width 336 height 33
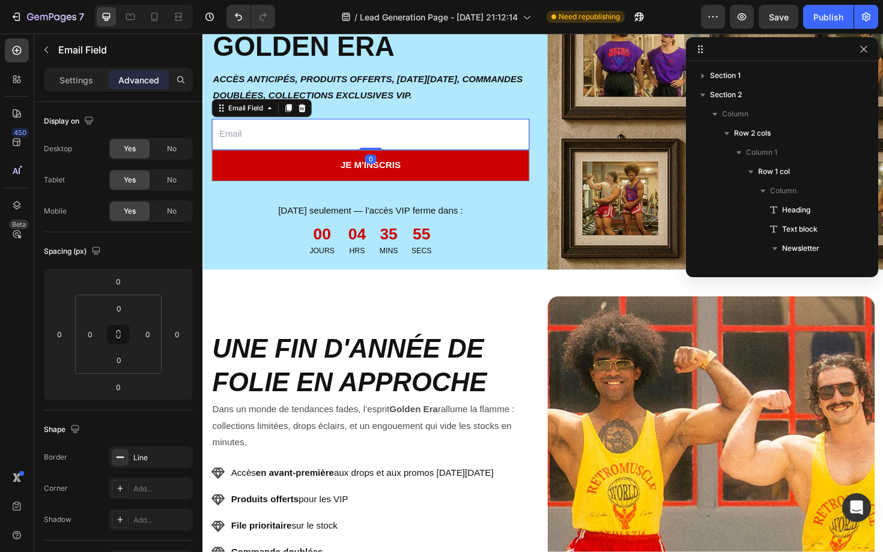
scroll to position [150, 0]
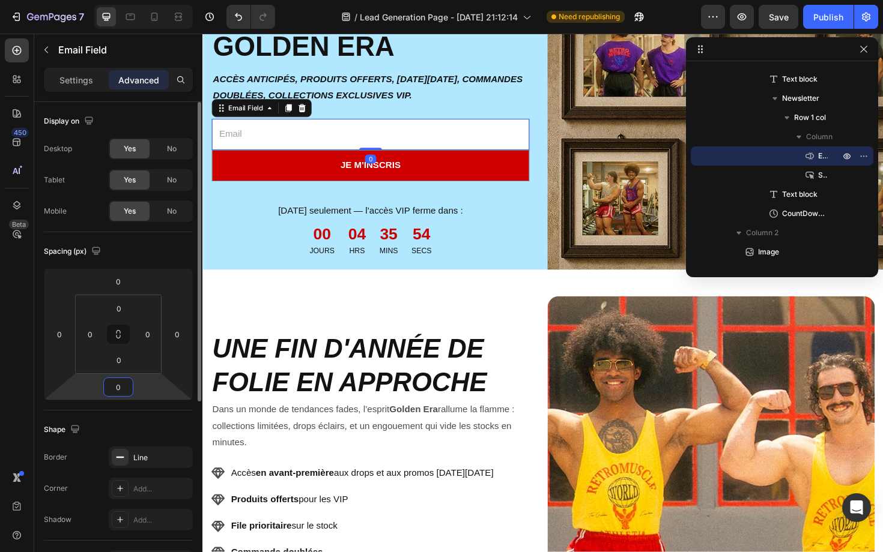
click at [122, 388] on input "0" at bounding box center [118, 387] width 24 height 18
type input "10"
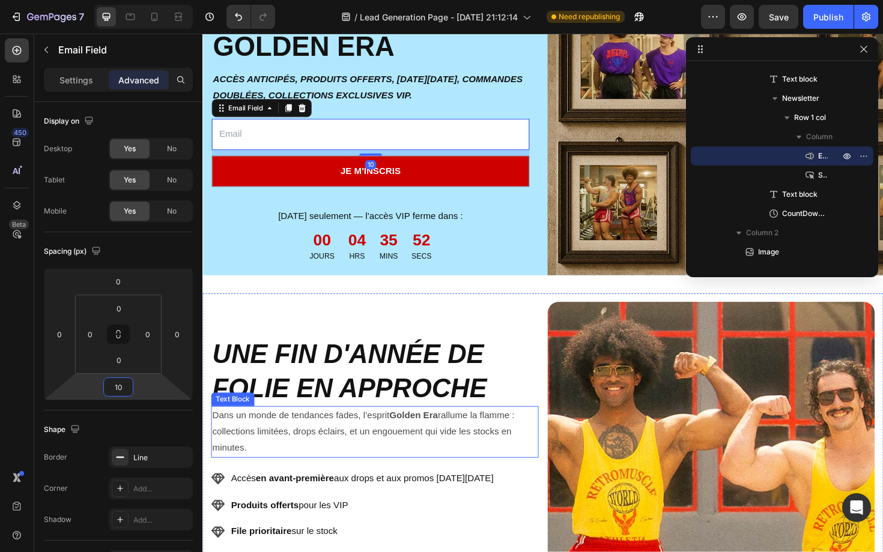
click at [487, 460] on p "Dans un monde de tendances fades, l’esprit Golden Era rallume la flamme : colle…" at bounding box center [385, 456] width 344 height 52
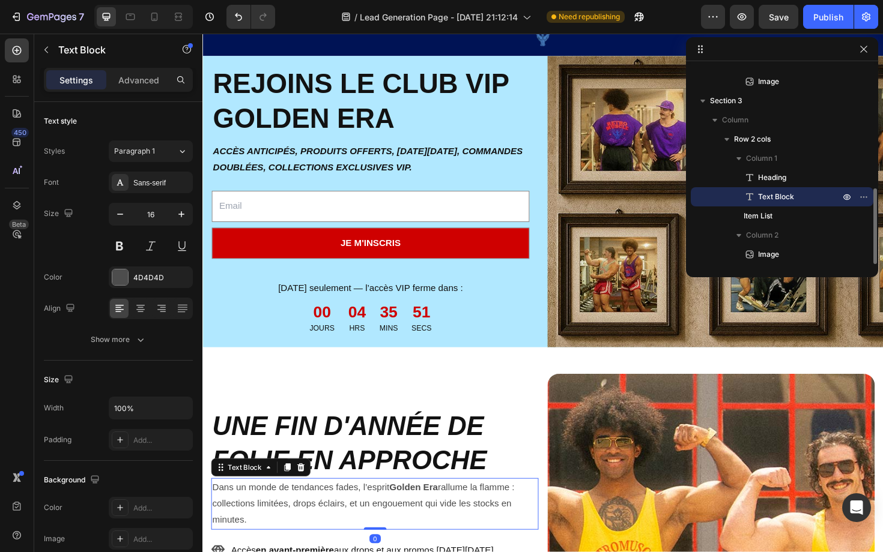
scroll to position [0, 0]
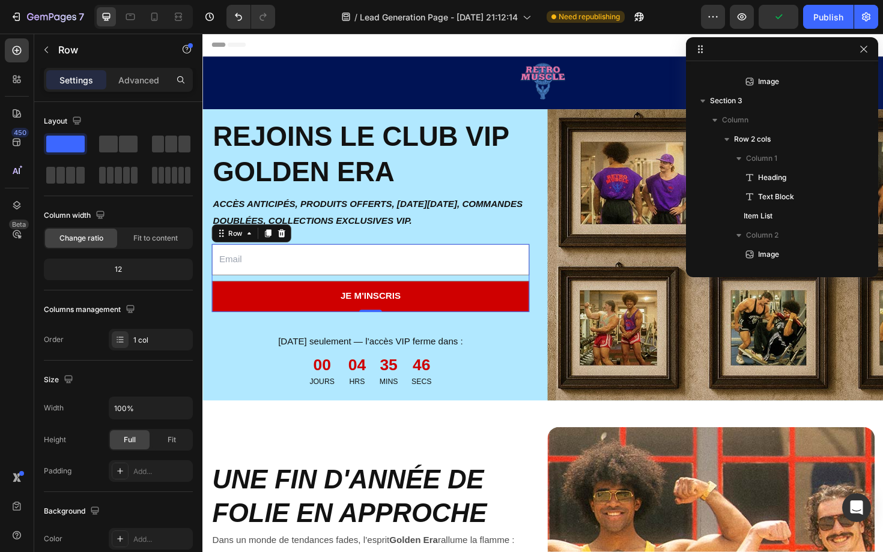
click at [386, 292] on div "Email Field je m'inscris Submit Button" at bounding box center [380, 293] width 336 height 72
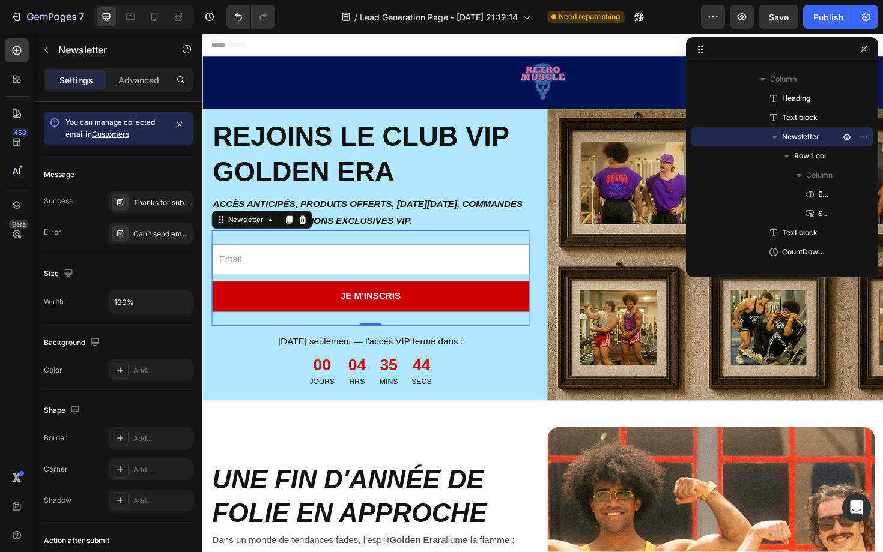
click at [396, 248] on div "Email Field je m'inscris Submit Button Row Newsletter 0" at bounding box center [380, 293] width 336 height 101
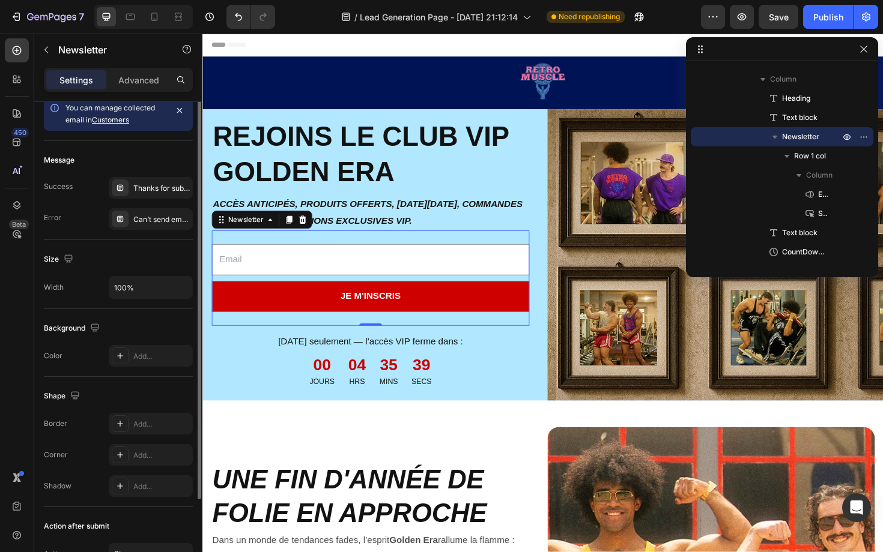
scroll to position [0, 0]
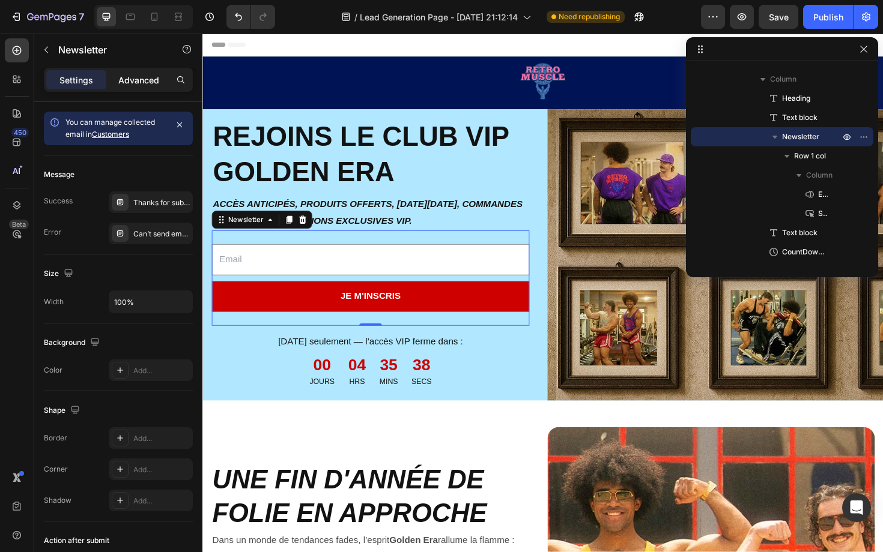
click at [133, 76] on p "Advanced" at bounding box center [138, 80] width 41 height 13
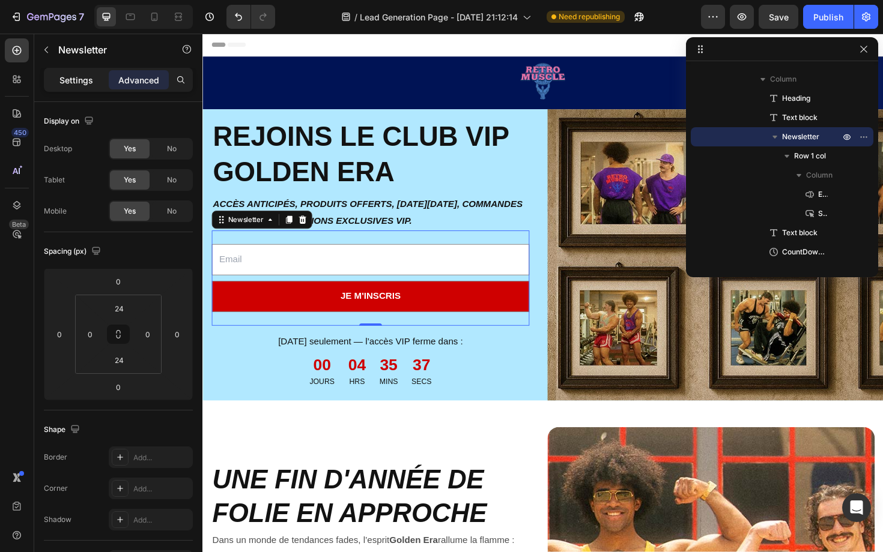
click at [77, 79] on p "Settings" at bounding box center [76, 80] width 34 height 13
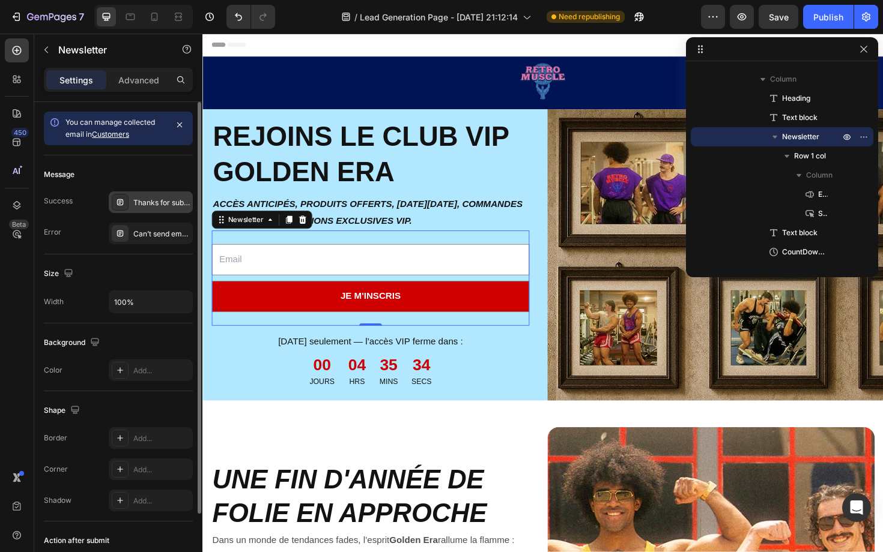
click at [147, 202] on div "Thanks for subscribing" at bounding box center [161, 203] width 56 height 11
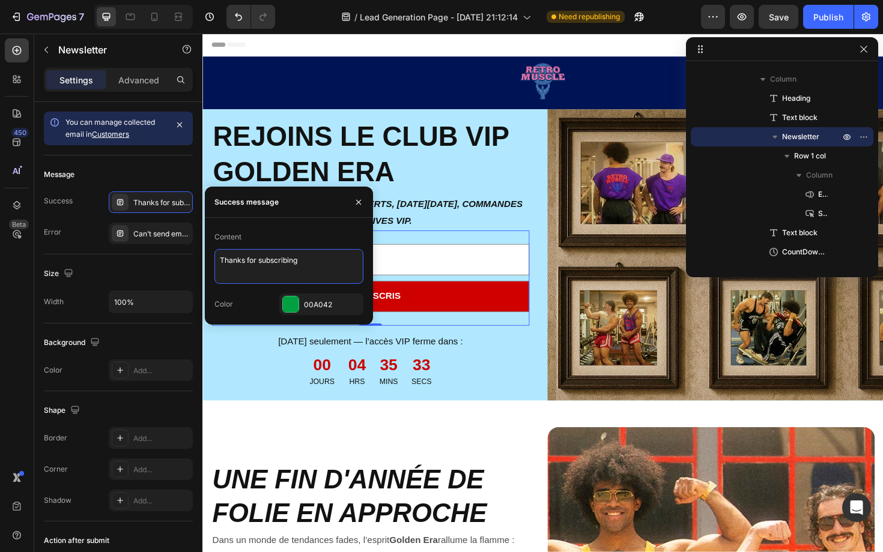
click at [264, 260] on textarea "Thanks for subscribing" at bounding box center [288, 266] width 149 height 35
type textarea "Félicitations pour votre inscription !"
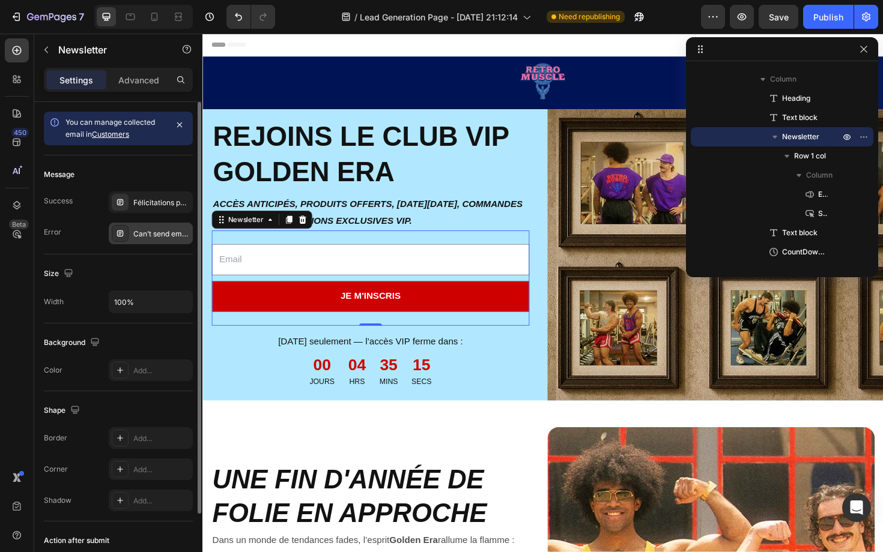
click at [164, 226] on div "Can’t send email. Please try again later." at bounding box center [151, 234] width 84 height 22
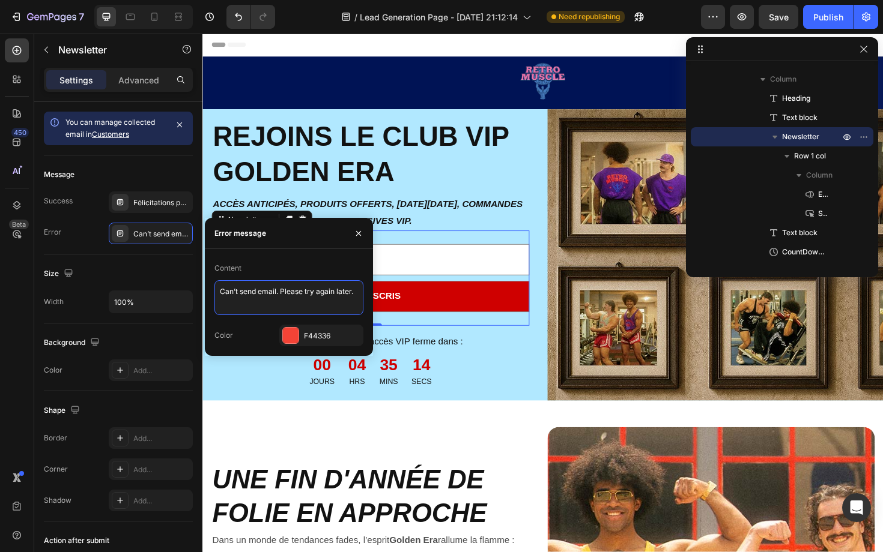
click at [260, 299] on textarea "Can’t send email. Please try again later." at bounding box center [288, 297] width 149 height 35
paste textarea "Impossible d'envoyer l'e-mail. Veuillez réessayer plus tard"
type textarea "Impossible d'envoyer l'e-mail. Veuillez réessayer plus tard."
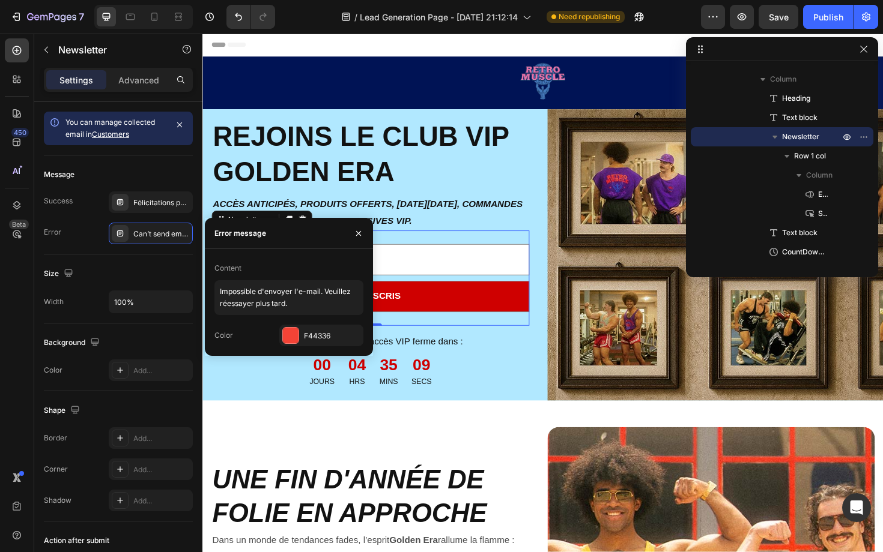
click at [295, 267] on div "Content" at bounding box center [288, 268] width 149 height 19
click at [157, 265] on div "Size" at bounding box center [118, 273] width 149 height 19
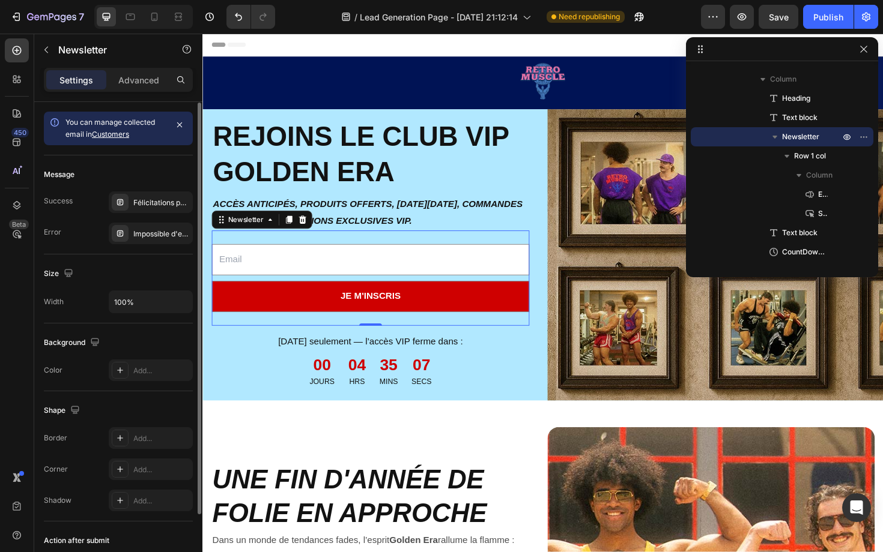
scroll to position [85, 0]
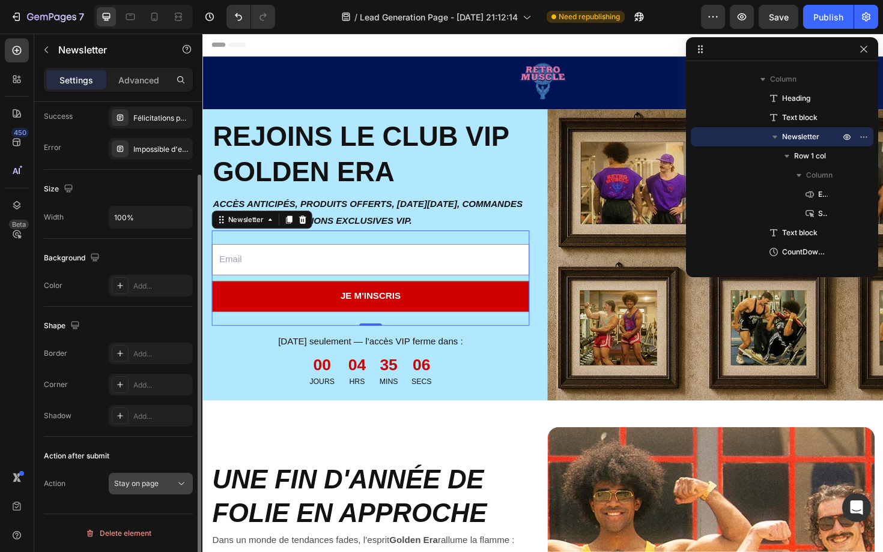
click at [175, 483] on icon at bounding box center [181, 484] width 12 height 12
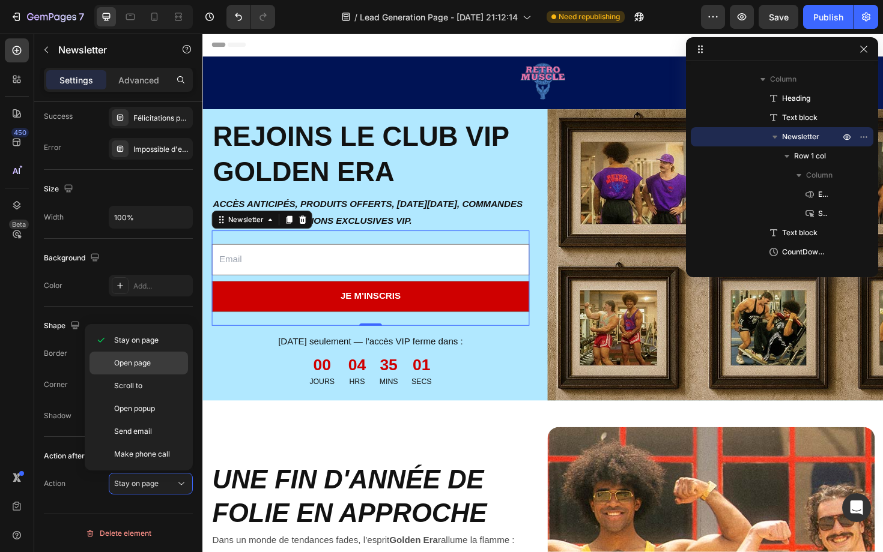
click at [141, 368] on span "Open page" at bounding box center [132, 363] width 37 height 11
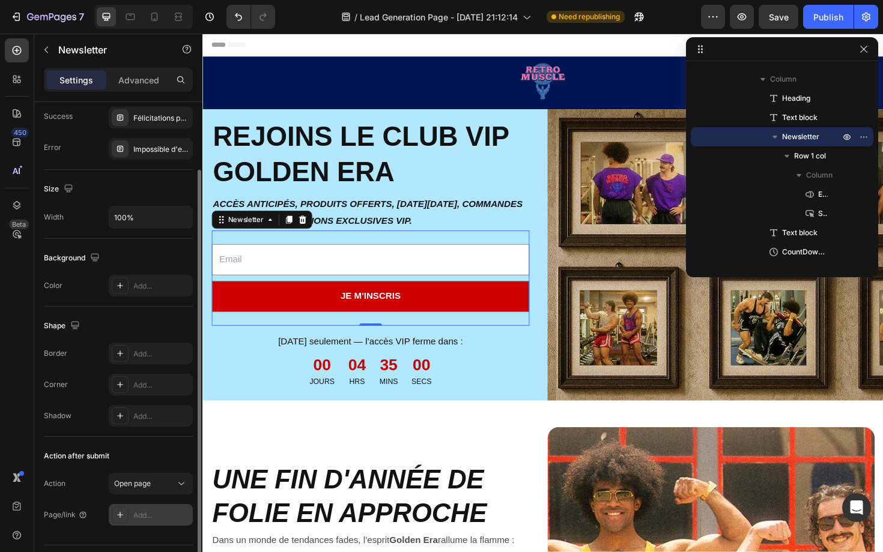
click at [161, 507] on div "Add..." at bounding box center [151, 515] width 84 height 22
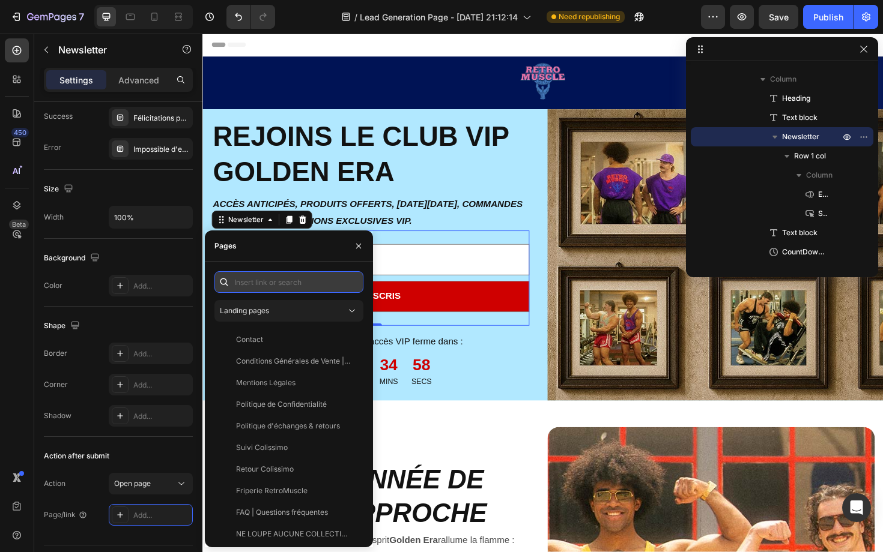
click at [262, 283] on input "text" at bounding box center [288, 282] width 149 height 22
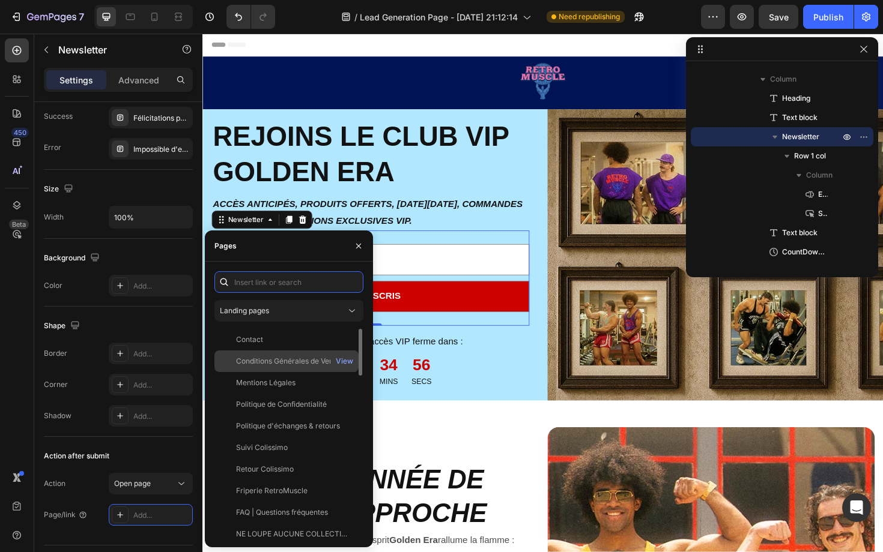
paste input "[URL][DOMAIN_NAME]"
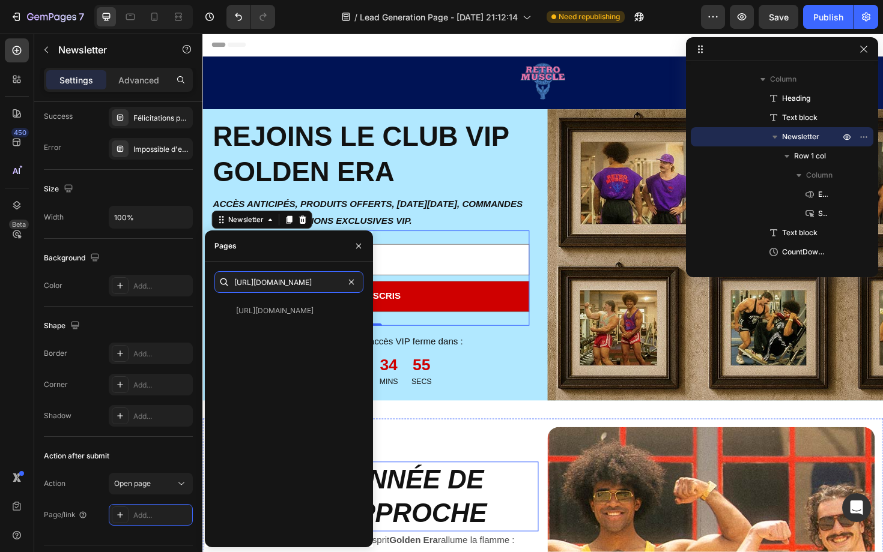
type input "[URL][DOMAIN_NAME]"
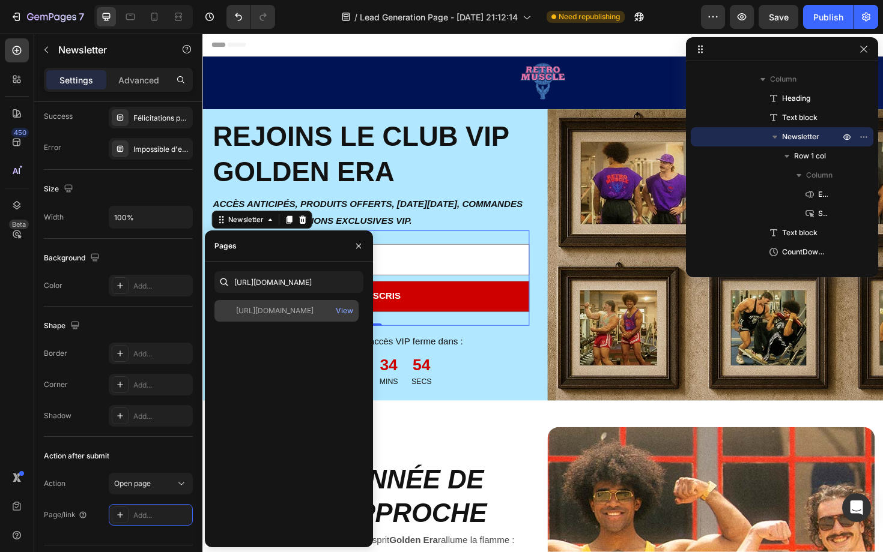
click at [302, 319] on div "[URL][DOMAIN_NAME] View" at bounding box center [286, 311] width 144 height 22
click at [360, 244] on icon "button" at bounding box center [358, 245] width 5 height 5
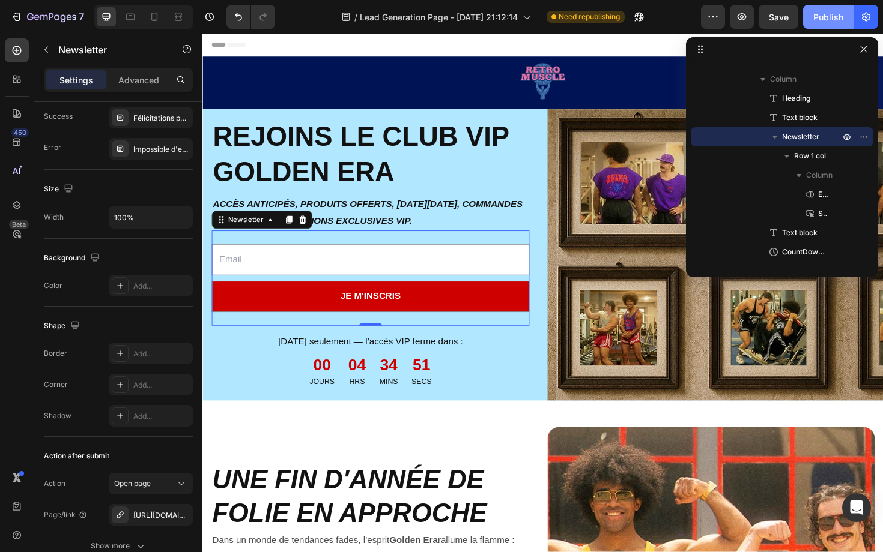
click at [836, 22] on div "Publish" at bounding box center [828, 17] width 30 height 13
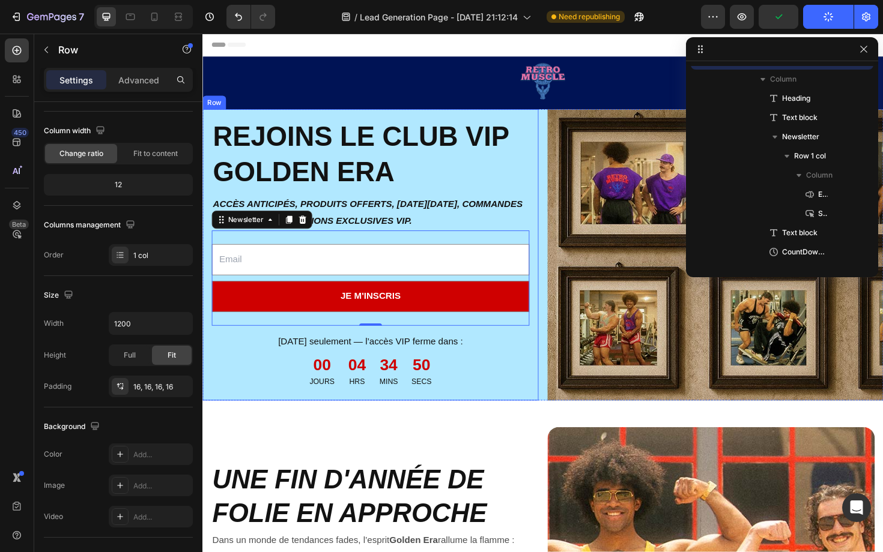
click at [557, 180] on div "REJOINS LE CLUB VIP GOLDEN ERA Heading ACCÈS ANTICIPÉS, PRODUITS OFFERTS, [DATE…" at bounding box center [379, 268] width 355 height 309
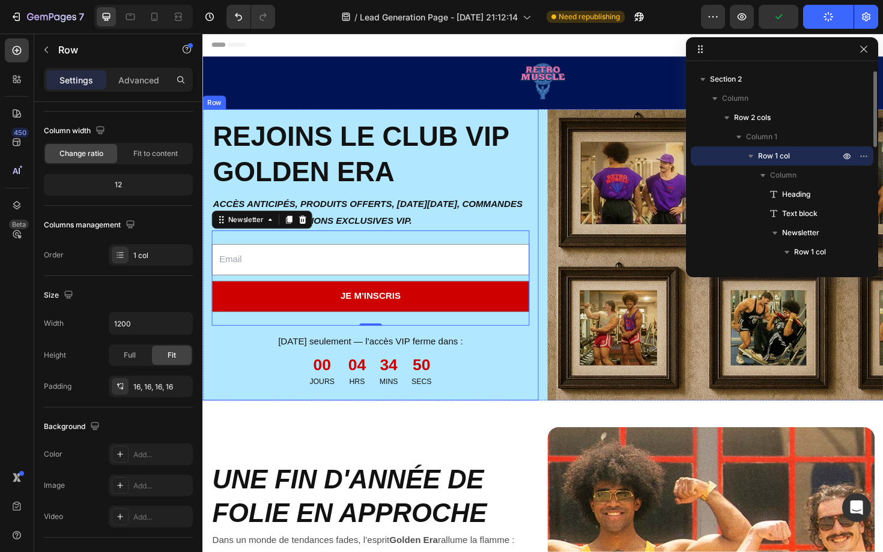
scroll to position [0, 0]
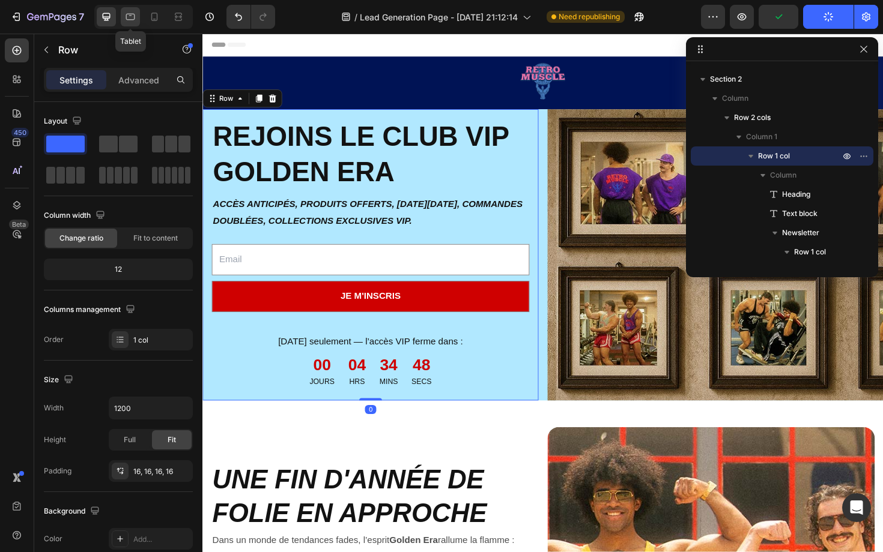
click at [129, 18] on icon at bounding box center [130, 17] width 12 height 12
type input "100%"
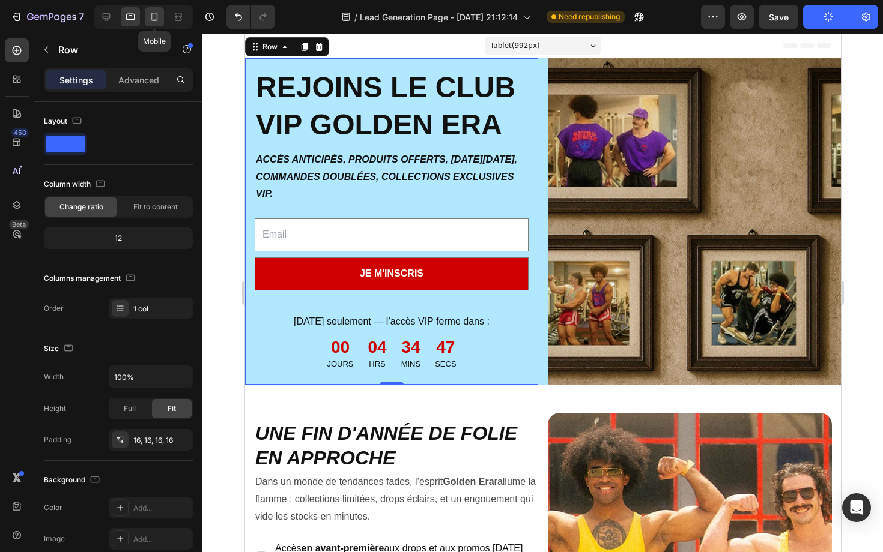
click at [152, 17] on icon at bounding box center [154, 17] width 12 height 12
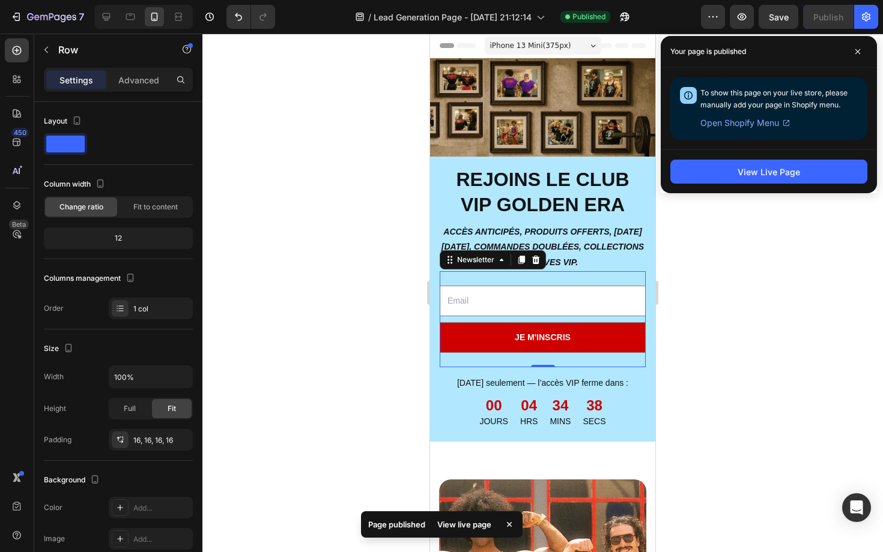
click at [494, 362] on div "Email Field je m'inscris Submit Button Row Newsletter 0" at bounding box center [543, 319] width 206 height 96
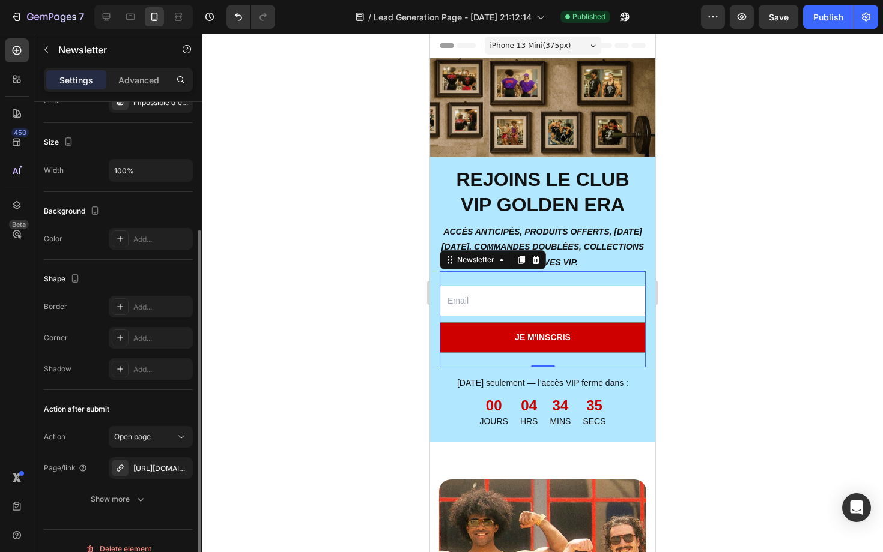
scroll to position [147, 0]
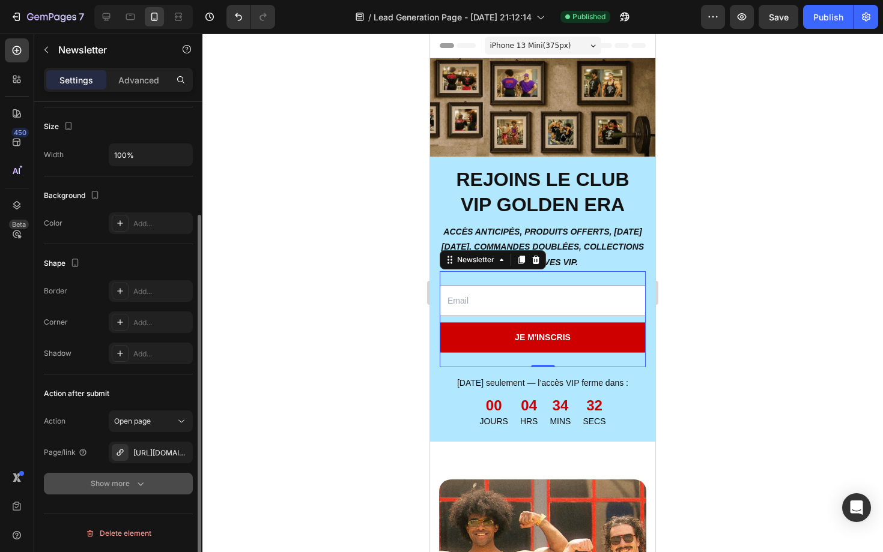
click at [119, 483] on div "Show more" at bounding box center [119, 484] width 56 height 12
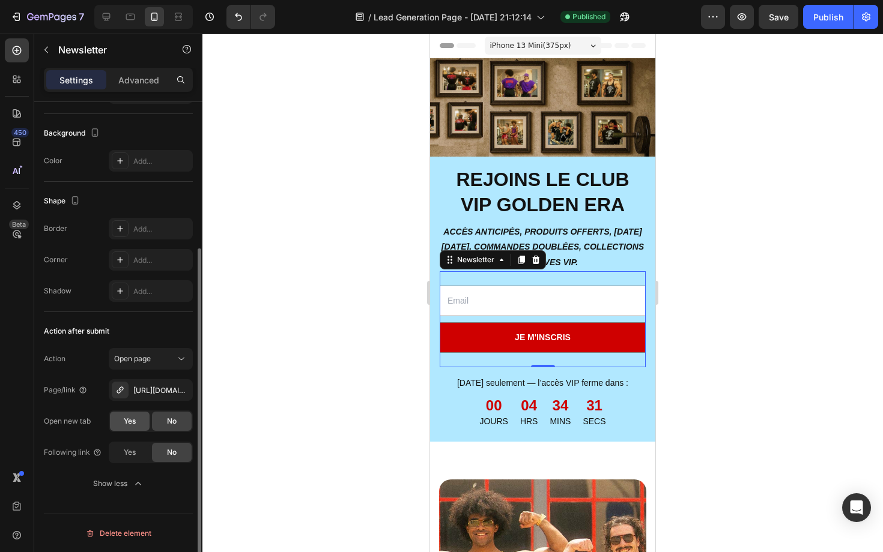
scroll to position [0, 0]
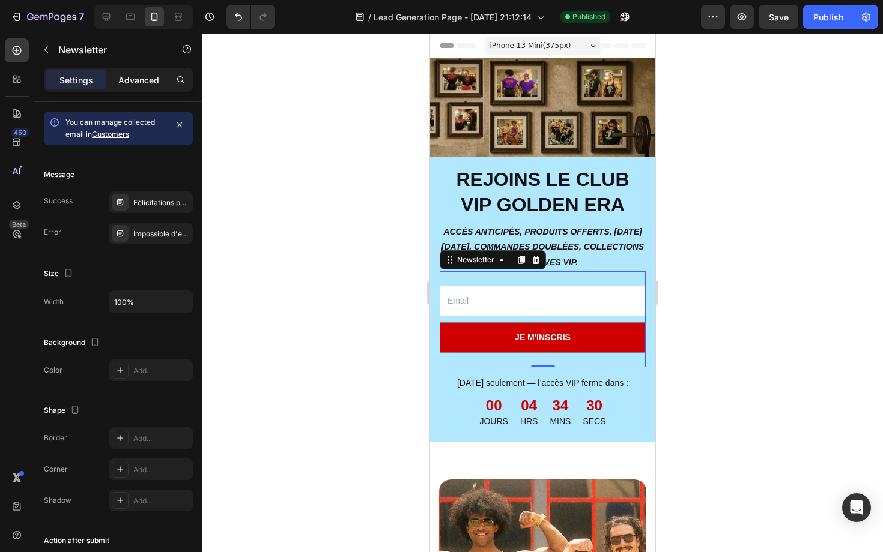
click at [132, 78] on p "Advanced" at bounding box center [138, 80] width 41 height 13
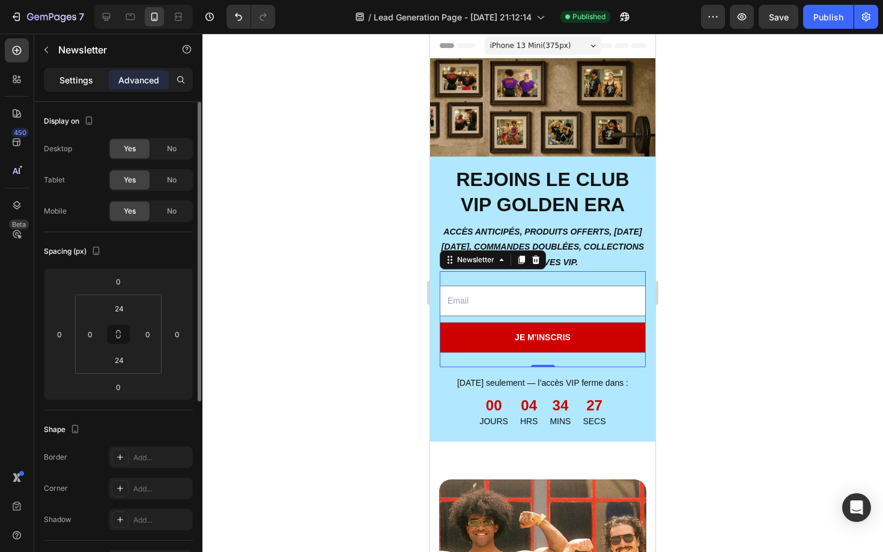
click at [87, 78] on p "Settings" at bounding box center [76, 80] width 34 height 13
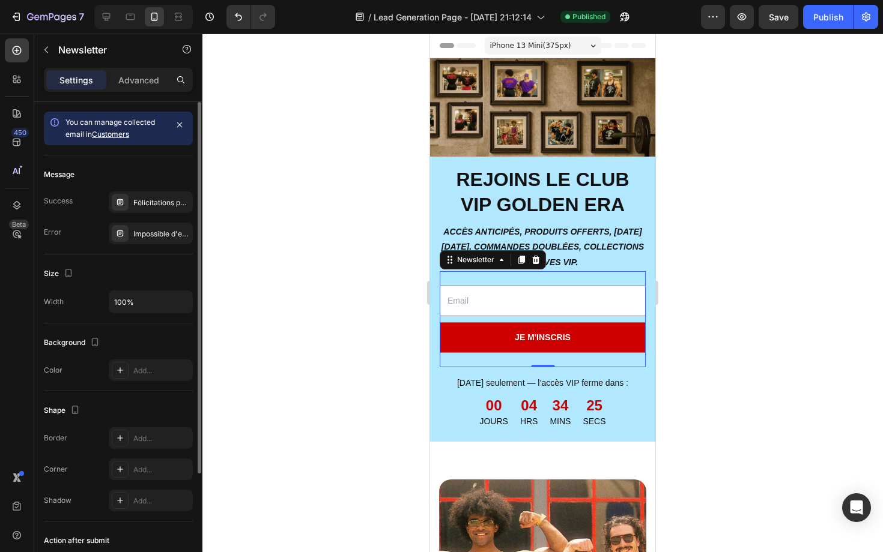
click at [110, 137] on link "Customers" at bounding box center [110, 134] width 37 height 9
click at [619, 17] on button "button" at bounding box center [625, 17] width 24 height 24
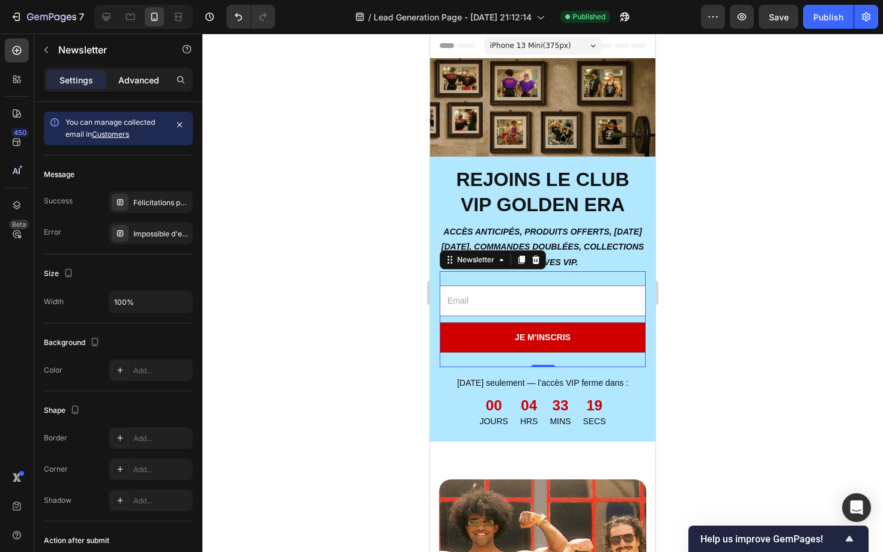
click at [143, 84] on p "Advanced" at bounding box center [138, 80] width 41 height 13
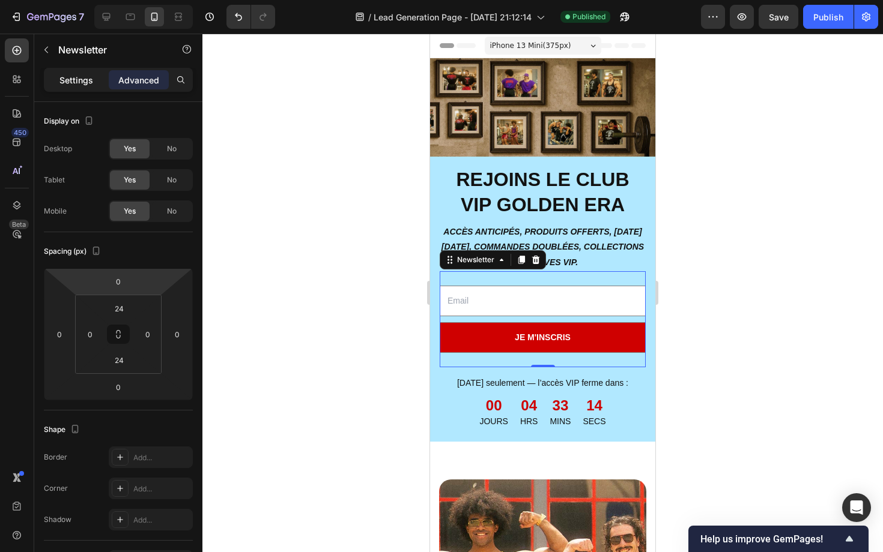
click at [76, 76] on p "Settings" at bounding box center [76, 80] width 34 height 13
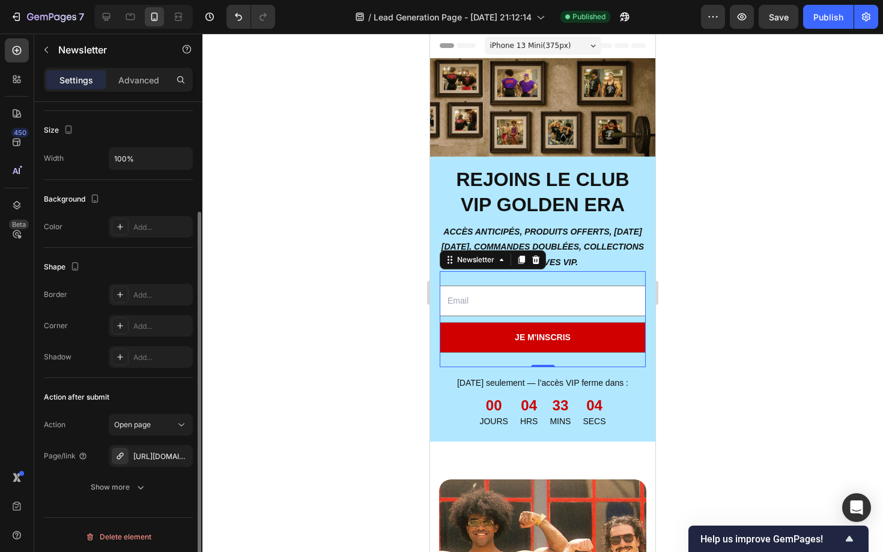
scroll to position [147, 0]
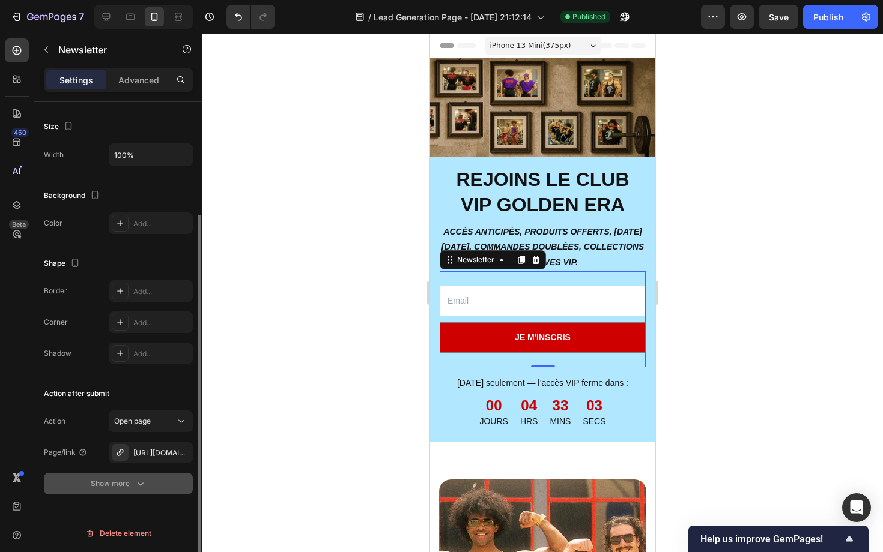
click at [131, 486] on div "Show more" at bounding box center [119, 484] width 56 height 12
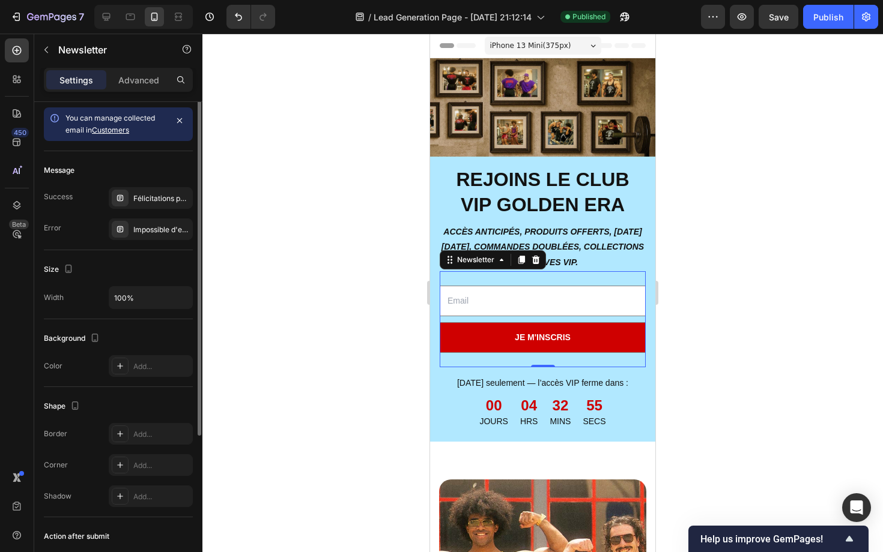
scroll to position [0, 0]
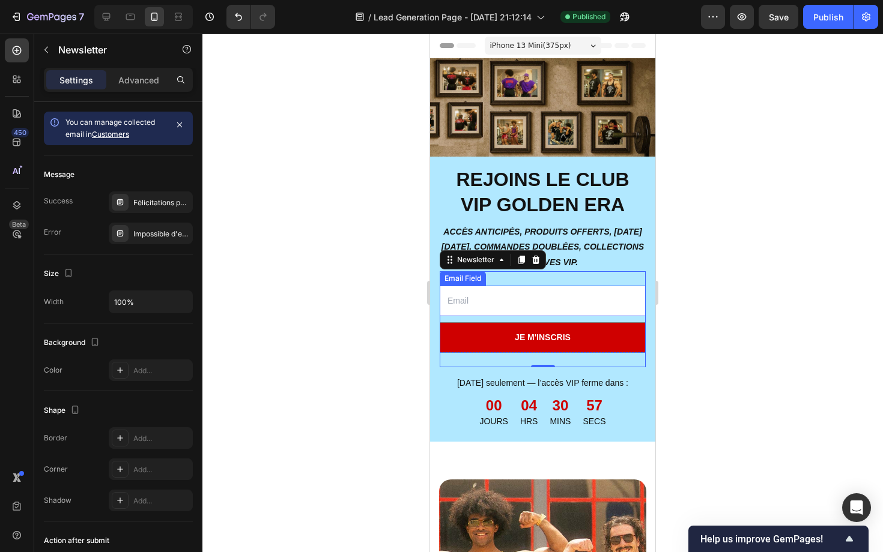
click at [485, 292] on input "email" at bounding box center [543, 301] width 206 height 31
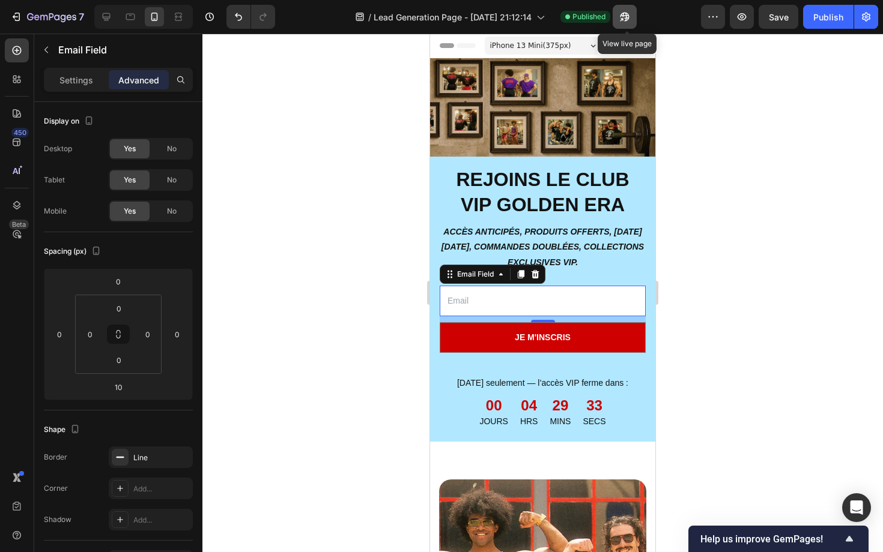
click at [627, 15] on icon "button" at bounding box center [624, 17] width 9 height 9
click at [515, 305] on input "email" at bounding box center [543, 301] width 206 height 31
click at [76, 81] on p "Settings" at bounding box center [76, 80] width 34 height 13
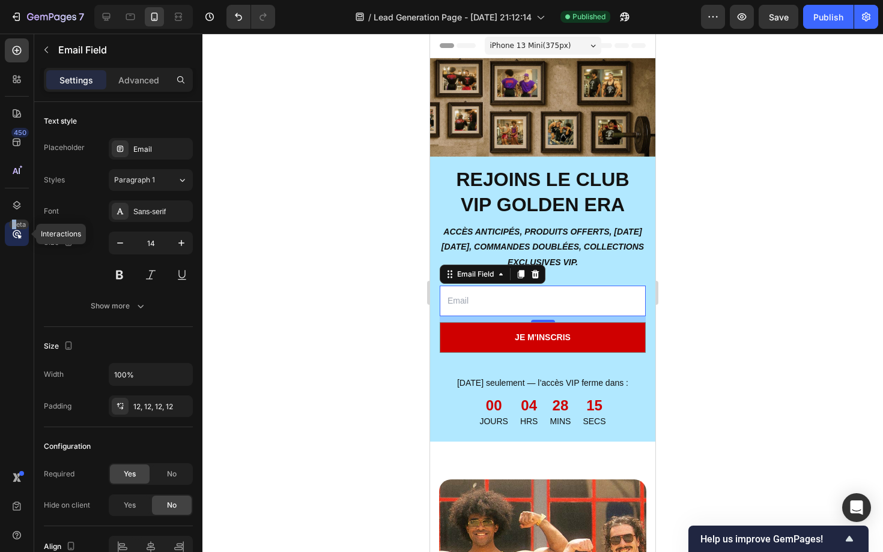
click at [16, 229] on div "Beta" at bounding box center [17, 234] width 24 height 24
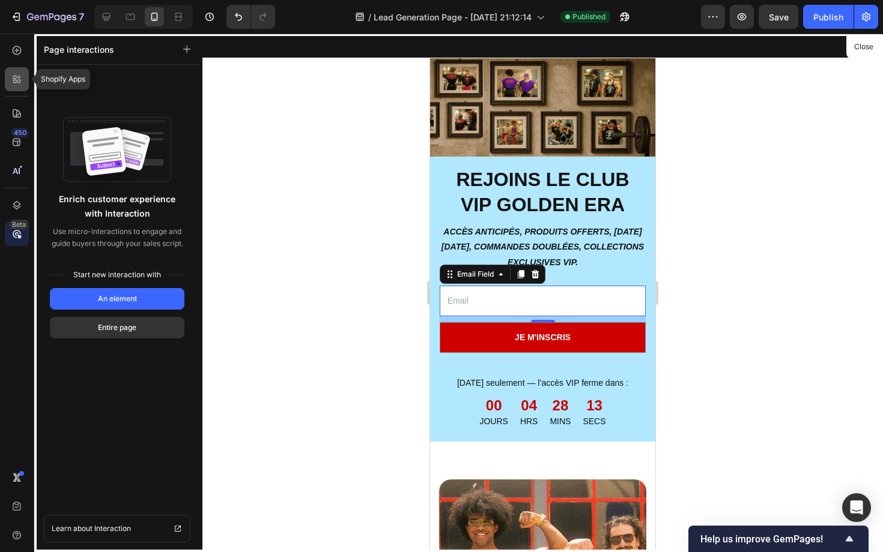
click at [23, 69] on div at bounding box center [17, 79] width 24 height 24
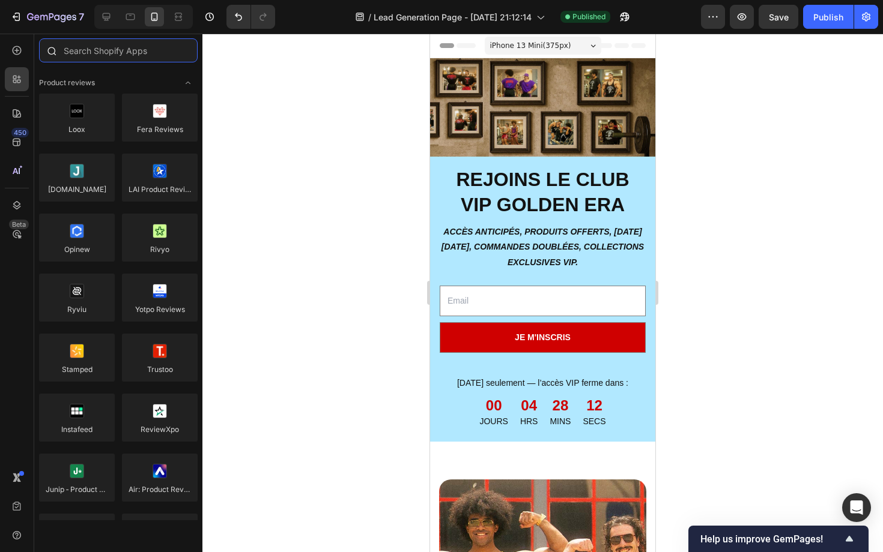
click at [110, 43] on input "text" at bounding box center [118, 50] width 159 height 24
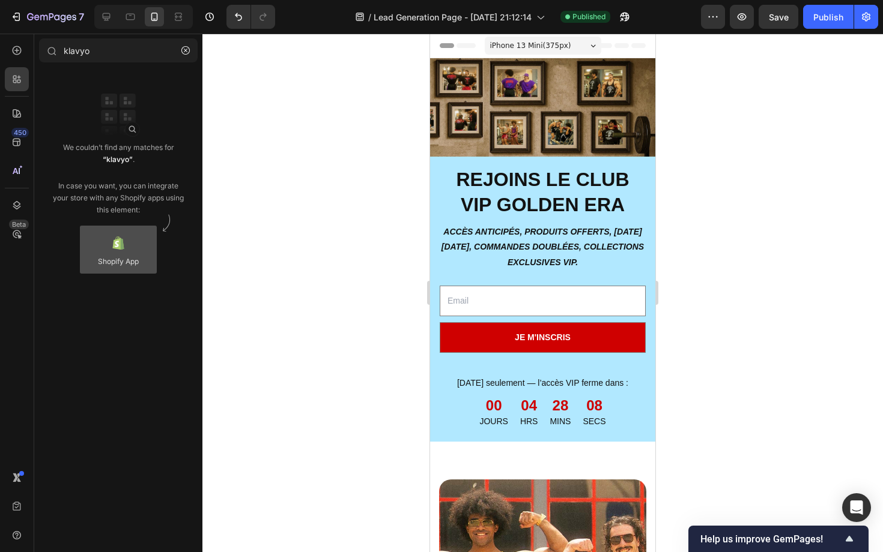
click at [118, 243] on div at bounding box center [118, 250] width 77 height 48
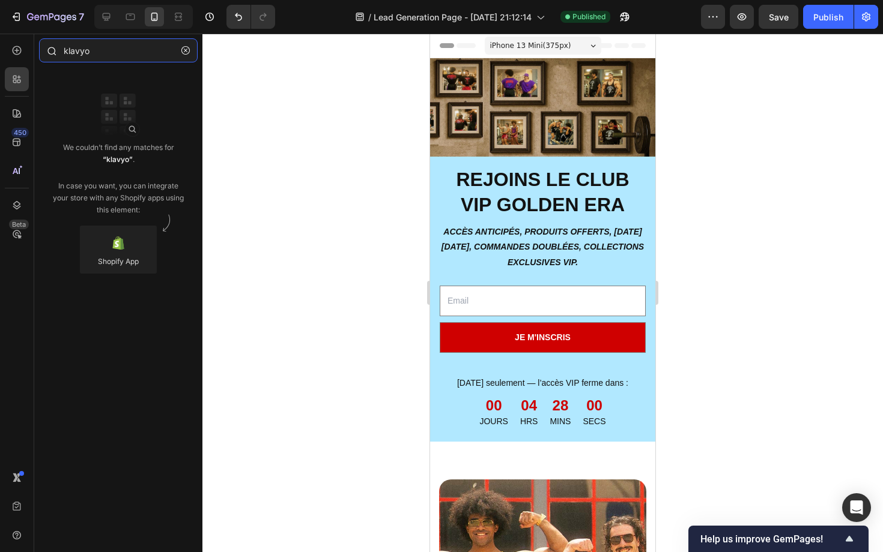
click at [154, 46] on input "klavyo" at bounding box center [118, 50] width 159 height 24
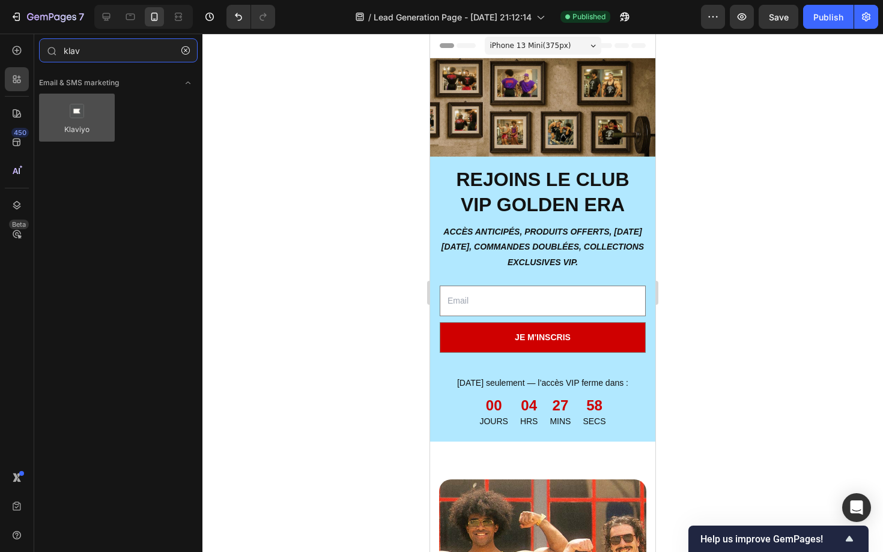
type input "klav"
click at [85, 108] on div at bounding box center [77, 118] width 76 height 48
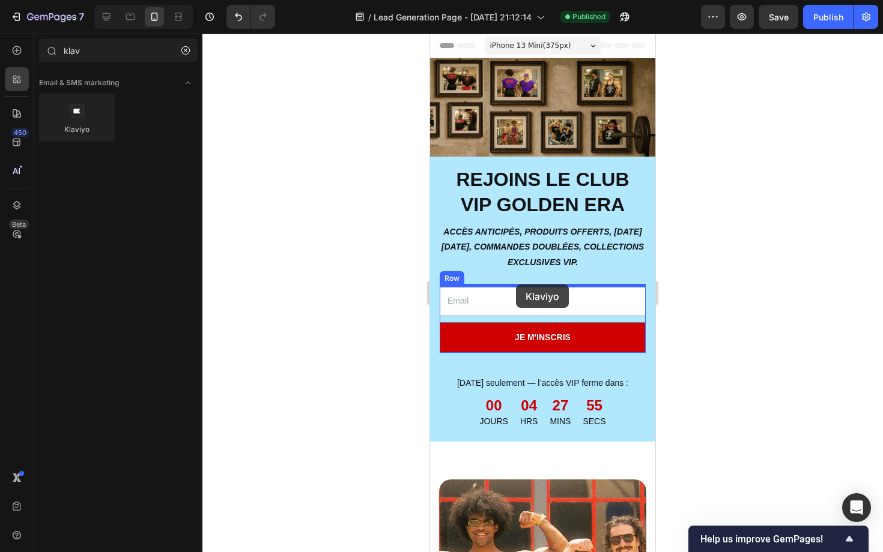
drag, startPoint x: 515, startPoint y: 142, endPoint x: 516, endPoint y: 285, distance: 142.9
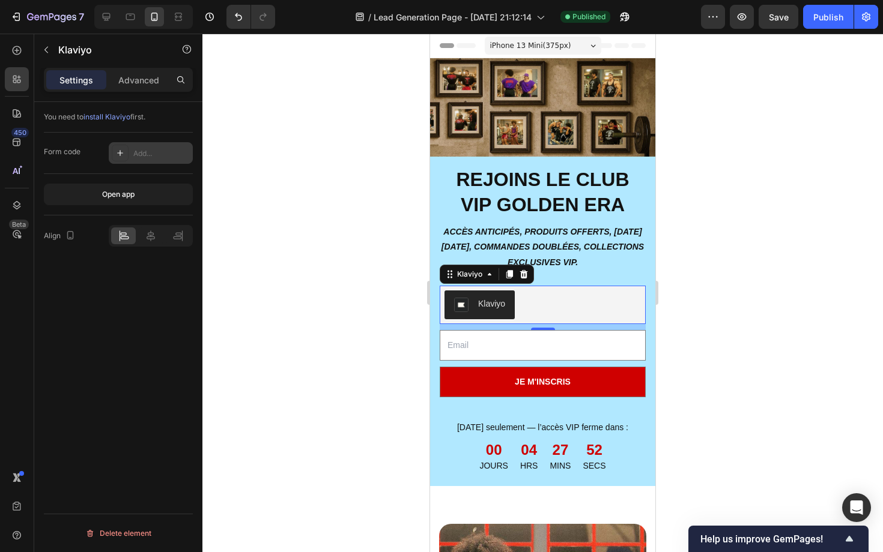
click at [138, 144] on div "Add..." at bounding box center [151, 153] width 84 height 22
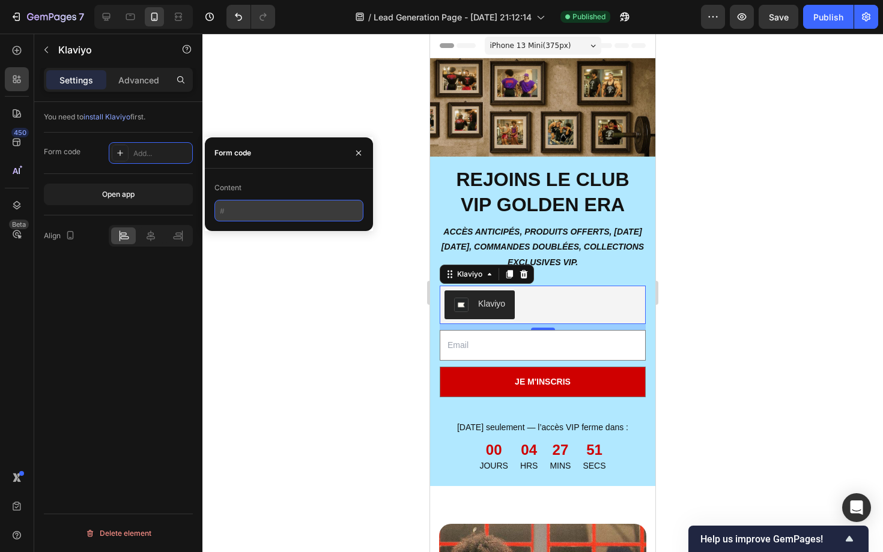
click at [228, 211] on input "text" at bounding box center [288, 211] width 149 height 22
paste input "<div class="klaviyo-form-Ub3cUf"></div>"
click at [228, 211] on input "<div class="klaviyo-form-Ub3cUf"></div>" at bounding box center [288, 211] width 149 height 22
type input "<div class="klaviyo-form-Ub3cUf"></div>"
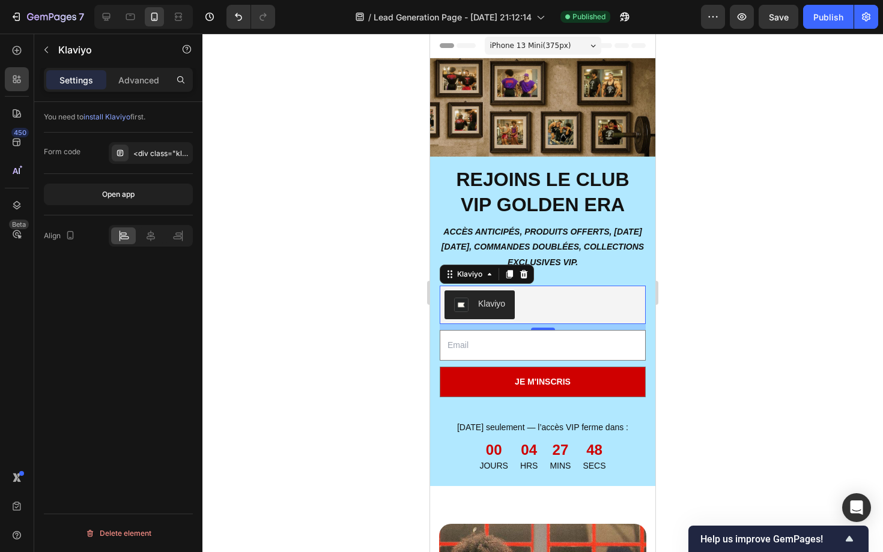
scroll to position [0, 0]
click at [162, 303] on div "You need to install Klaviyo first. Form code <div class="klaviyo-form-Ub3cUf"><…" at bounding box center [118, 344] width 168 height 485
click at [145, 197] on button "Open app" at bounding box center [118, 195] width 149 height 22
click at [161, 151] on div "<div class="klaviyo-form-Ub3cUf"></div>" at bounding box center [161, 153] width 56 height 11
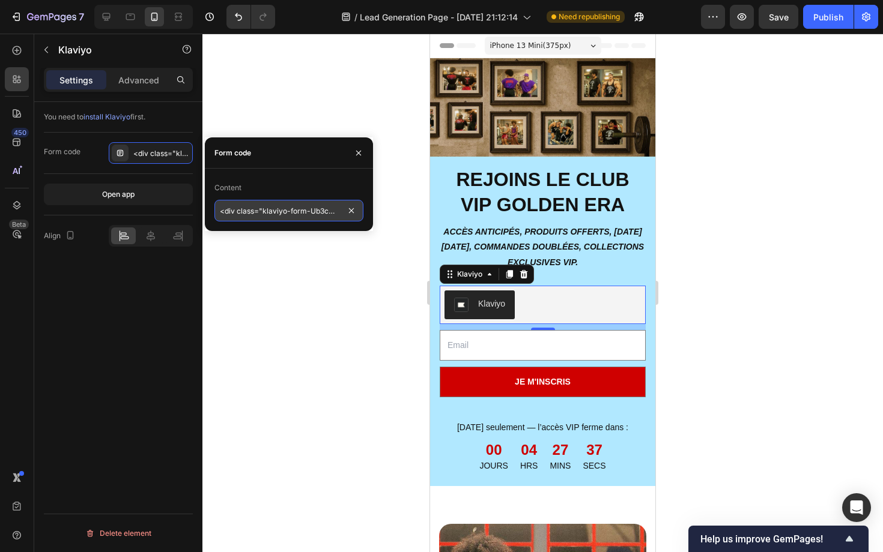
click at [287, 205] on input "<div class="klaviyo-form-Ub3cUf"></div>" at bounding box center [288, 211] width 149 height 22
paste input "<div class="klaviyo-form-Ub3cUf"></div>"
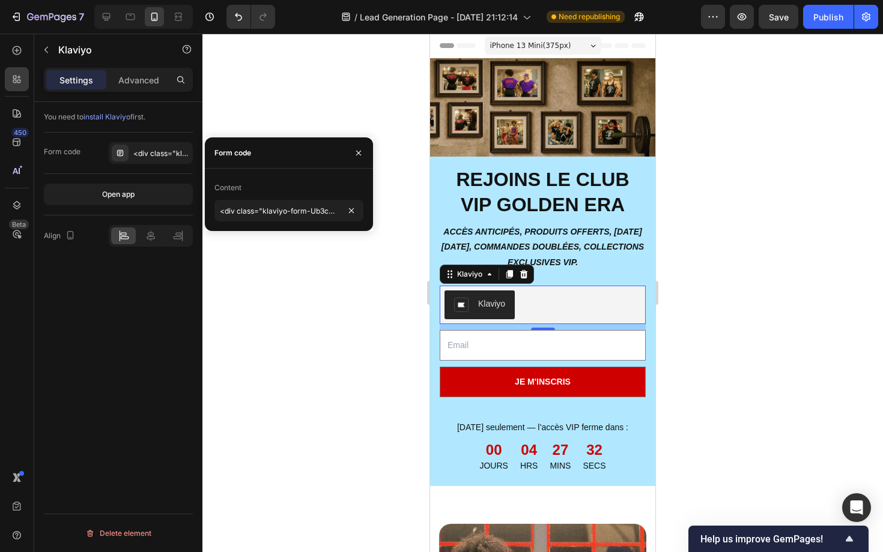
click at [124, 365] on div "You need to install Klaviyo first. Form code <div class="klaviyo-form-Ub3cUf"><…" at bounding box center [118, 344] width 168 height 485
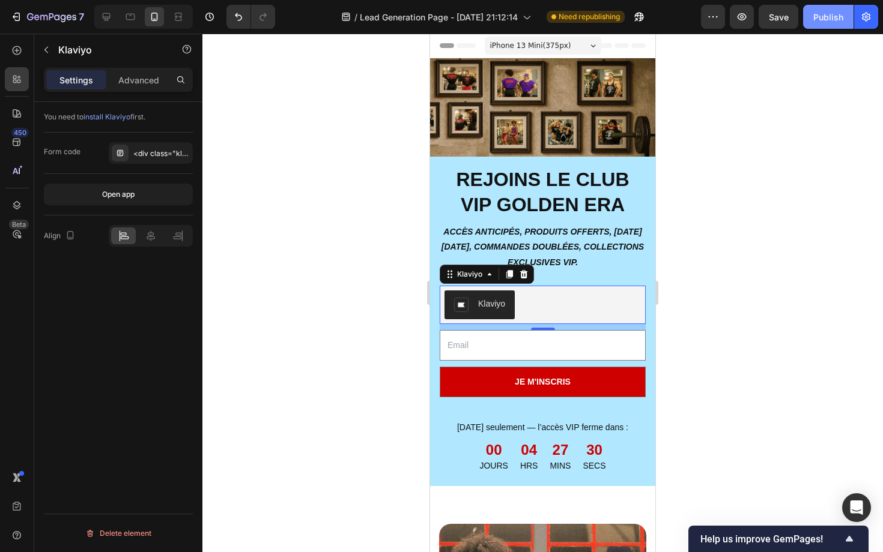
click at [831, 17] on div "Publish" at bounding box center [828, 17] width 30 height 13
click at [113, 19] on div at bounding box center [106, 16] width 19 height 19
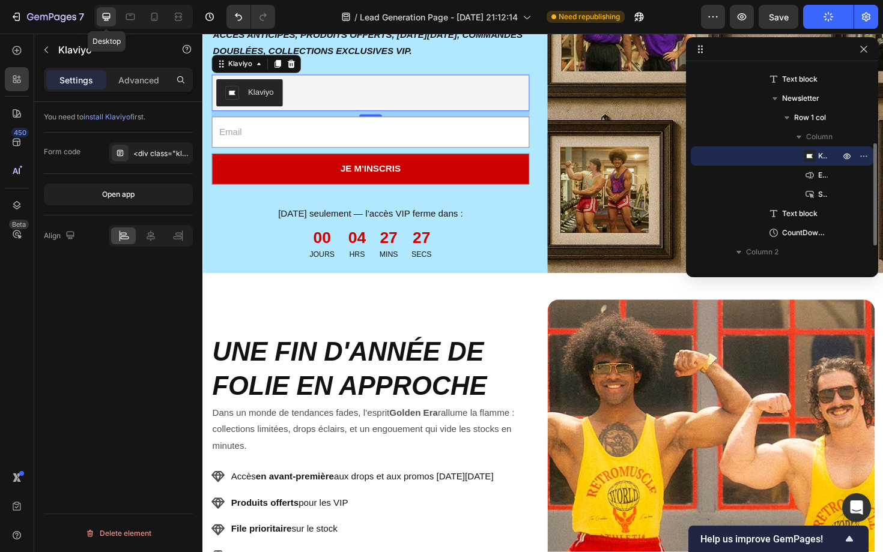
scroll to position [181, 0]
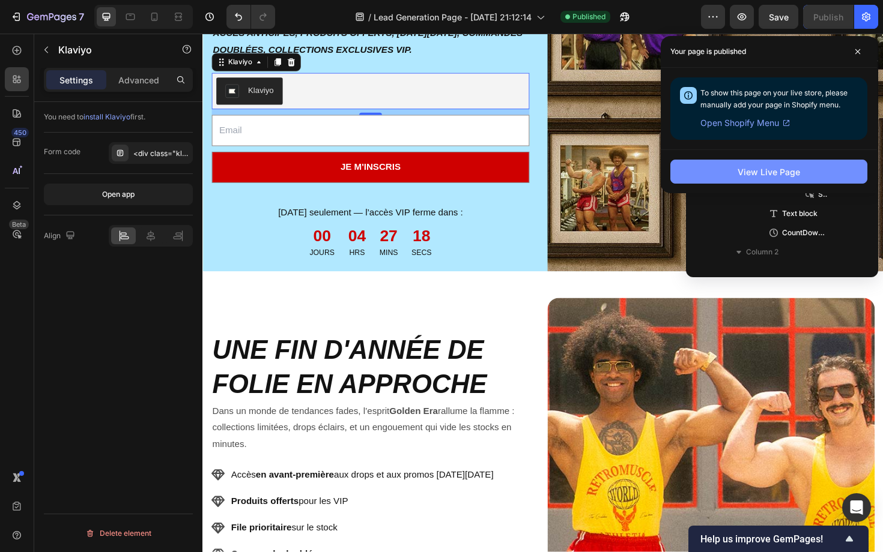
click at [763, 174] on div "View Live Page" at bounding box center [768, 172] width 62 height 13
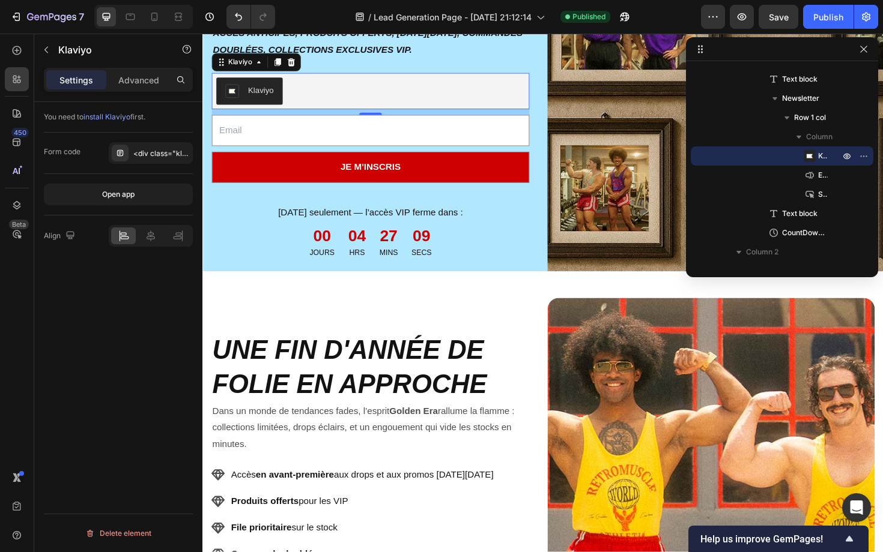
click at [322, 104] on div "Klaviyo" at bounding box center [380, 94] width 327 height 29
click at [277, 95] on div "Klaviyo" at bounding box center [263, 94] width 27 height 13
click at [165, 157] on div "<div class="klaviyo-form-Ub3cUf"></div>" at bounding box center [161, 153] width 56 height 11
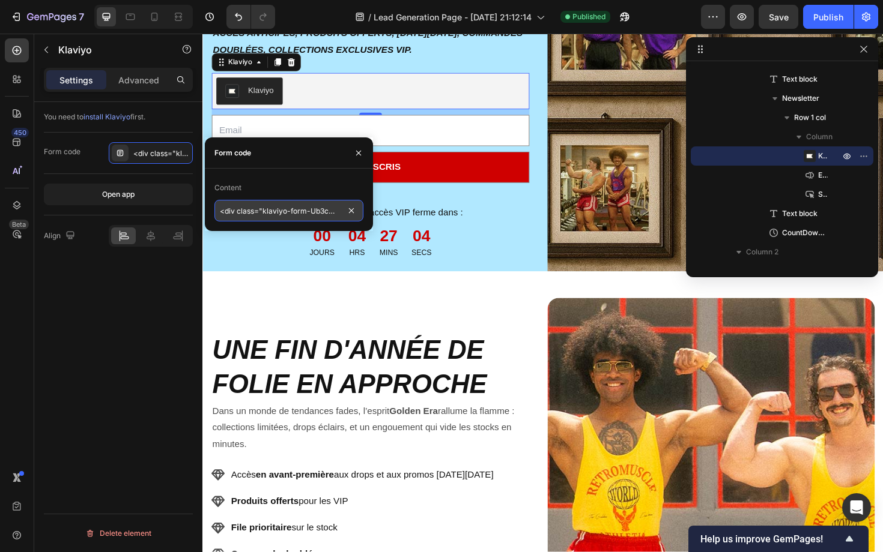
click at [318, 210] on input "<div class="klaviyo-form-Ub3cUf"></div>" at bounding box center [288, 211] width 149 height 22
click at [322, 212] on input "<div class="klaviyo-form-Ub3cUf"></div>" at bounding box center [288, 211] width 149 height 22
paste input "Ub3cUf"
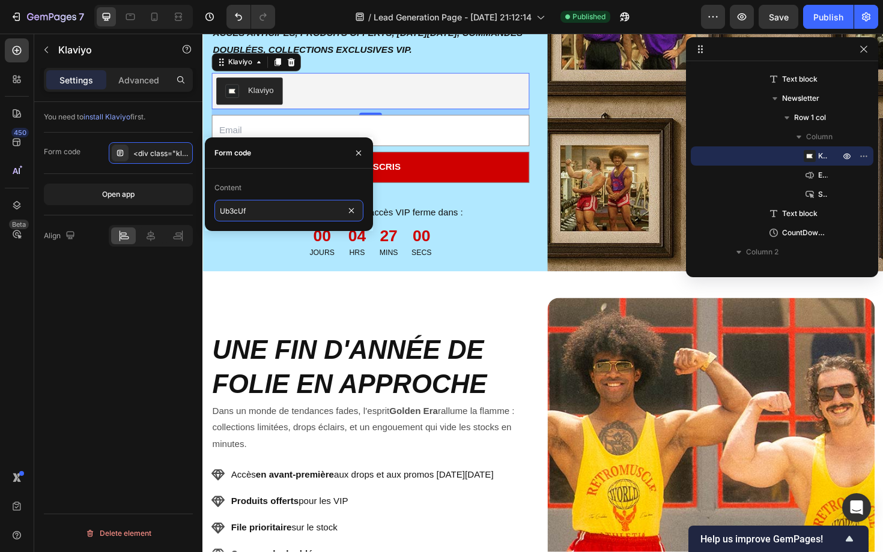
type input "Ub3cUf"
click at [301, 184] on div "Content" at bounding box center [288, 187] width 149 height 19
click at [144, 324] on div "You need to install Klaviyo first. Form code Ub3cUf Open app Align Delete eleme…" at bounding box center [118, 344] width 168 height 485
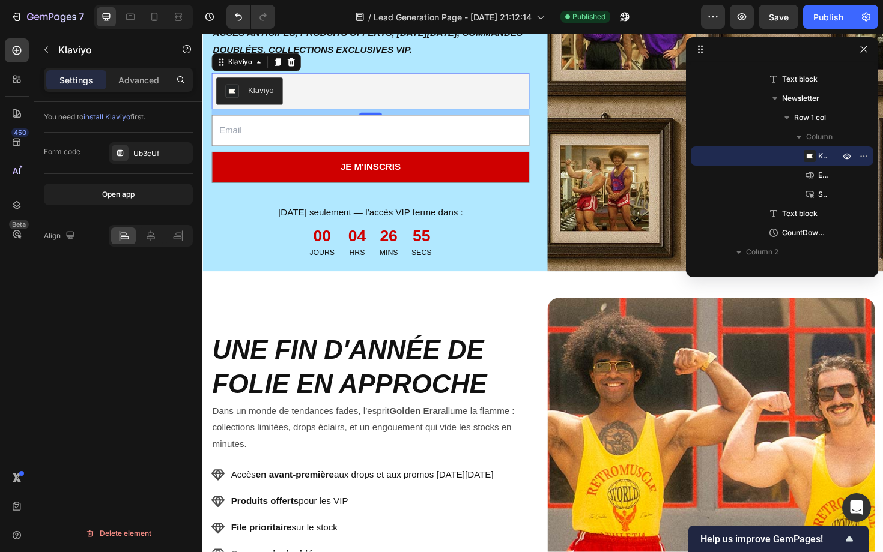
click at [106, 119] on span "install Klaviyo" at bounding box center [106, 116] width 47 height 9
click at [295, 65] on icon at bounding box center [296, 64] width 8 height 8
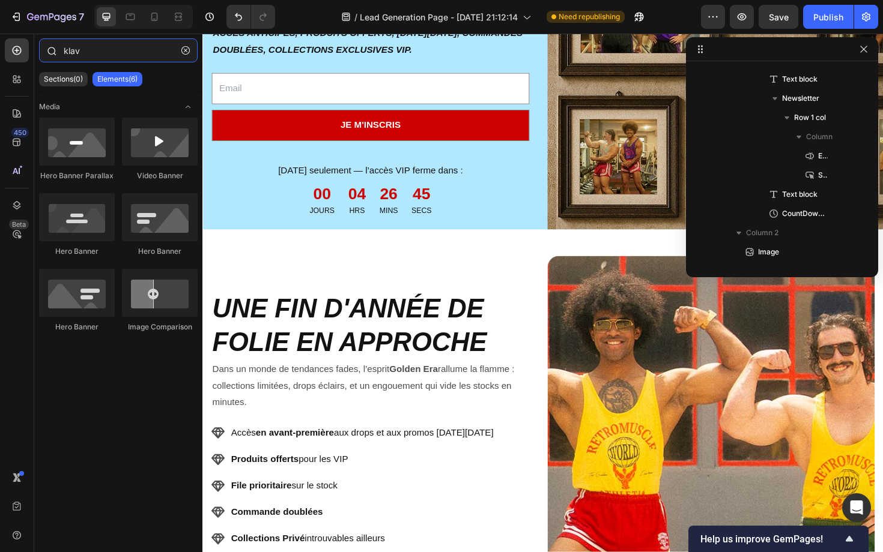
click at [130, 52] on input "klav" at bounding box center [118, 50] width 159 height 24
click at [16, 113] on icon at bounding box center [17, 113] width 8 height 8
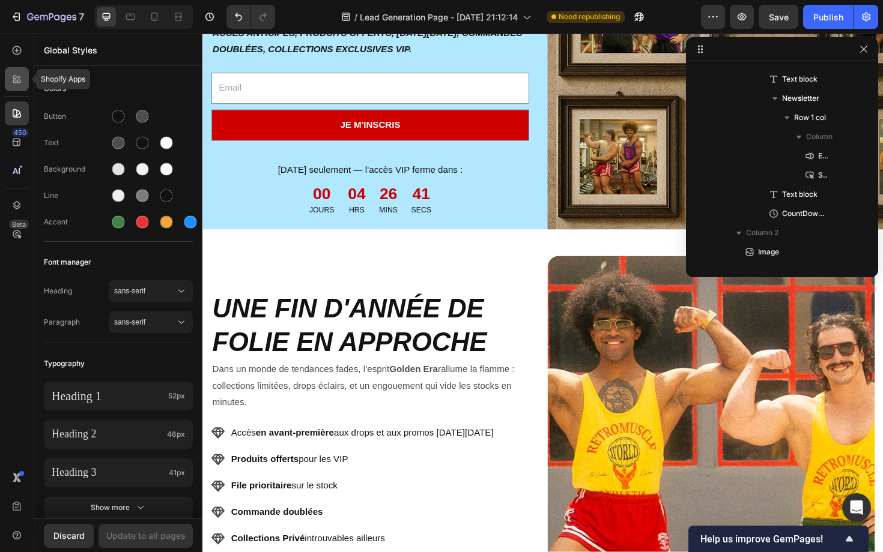
click at [17, 79] on icon at bounding box center [17, 79] width 12 height 12
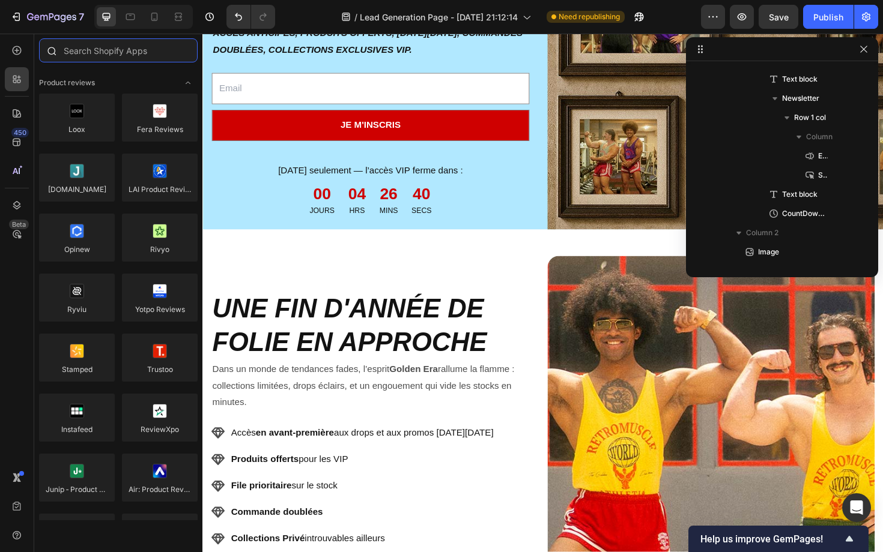
click at [100, 52] on input "text" at bounding box center [118, 50] width 159 height 24
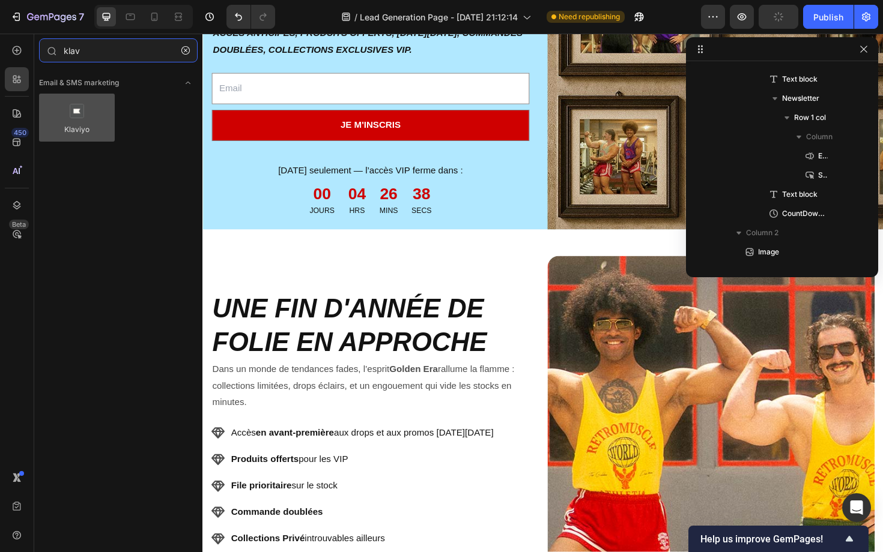
type input "klav"
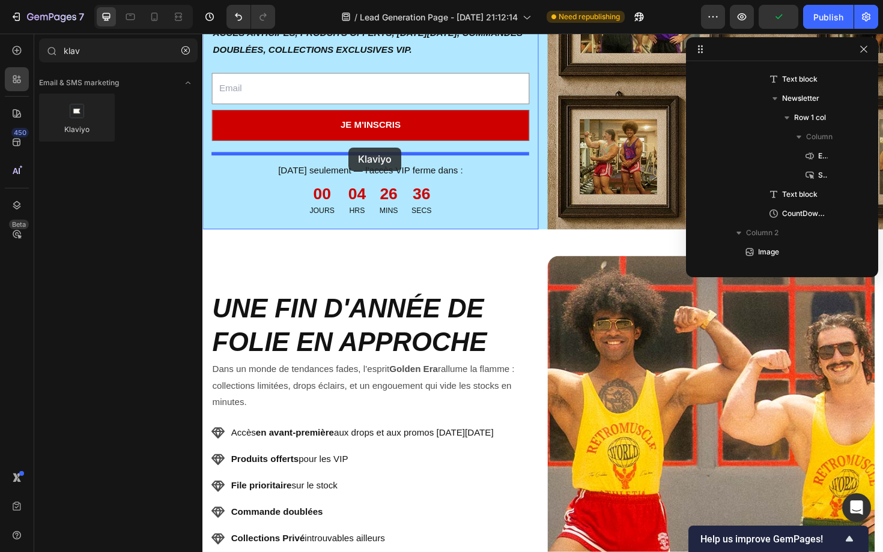
drag, startPoint x: 276, startPoint y: 156, endPoint x: 357, endPoint y: 154, distance: 81.1
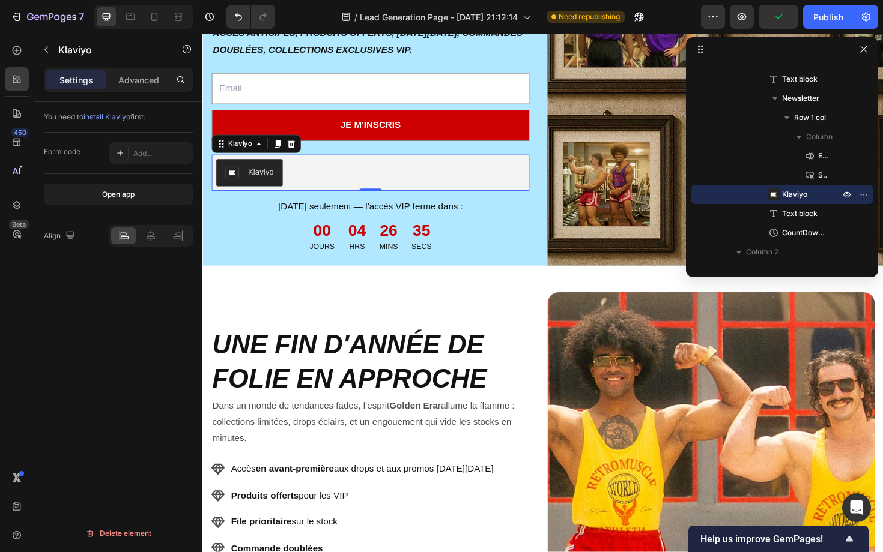
click at [321, 181] on div "Klaviyo" at bounding box center [380, 181] width 327 height 29
click at [249, 178] on div "Klaviyo" at bounding box center [251, 181] width 51 height 14
click at [174, 148] on div "Add..." at bounding box center [161, 153] width 56 height 11
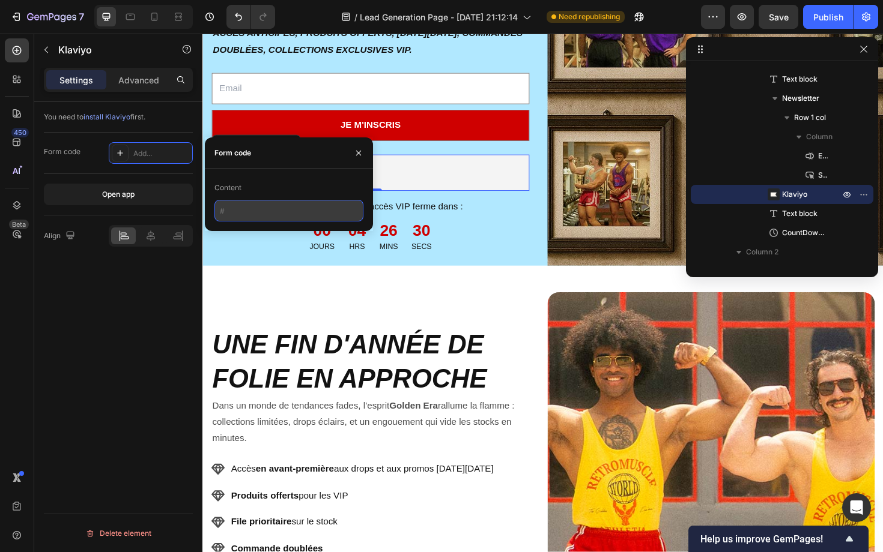
click at [238, 214] on input "text" at bounding box center [288, 211] width 149 height 22
paste input "Ub3cUf"
paste input "<div class="klaviyo-form-Ub3cUf"></div>"
type input "<div class="klaviyo-form-Ub3cUf"></div>"
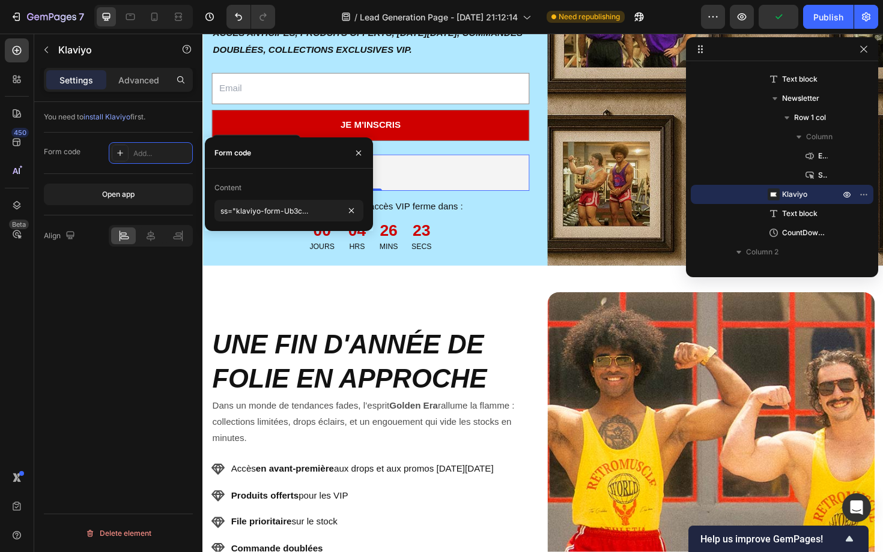
scroll to position [0, 0]
click at [328, 190] on div "Content" at bounding box center [288, 187] width 149 height 19
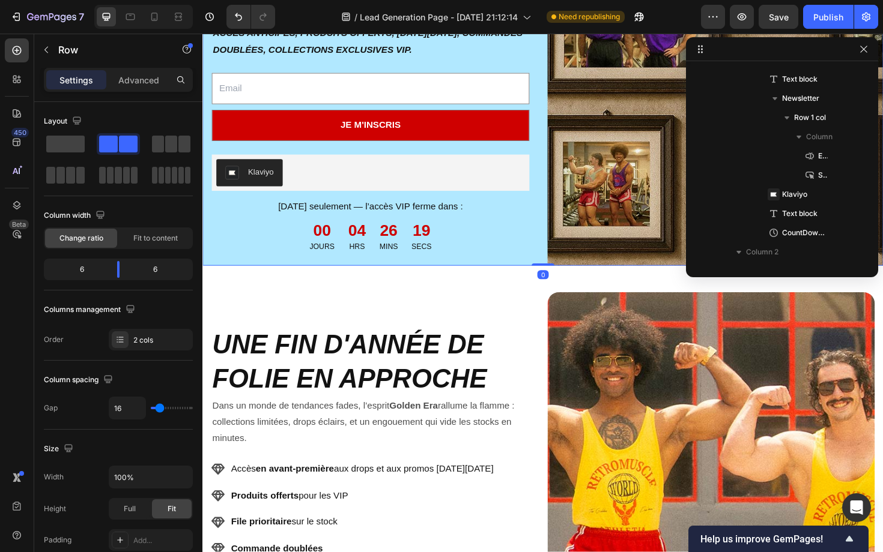
click at [561, 145] on div "REJOINS LE CLUB VIP GOLDEN ERA Heading ACCÈS ANTICIPÉS, PRODUITS OFFERTS, [DATE…" at bounding box center [562, 107] width 721 height 348
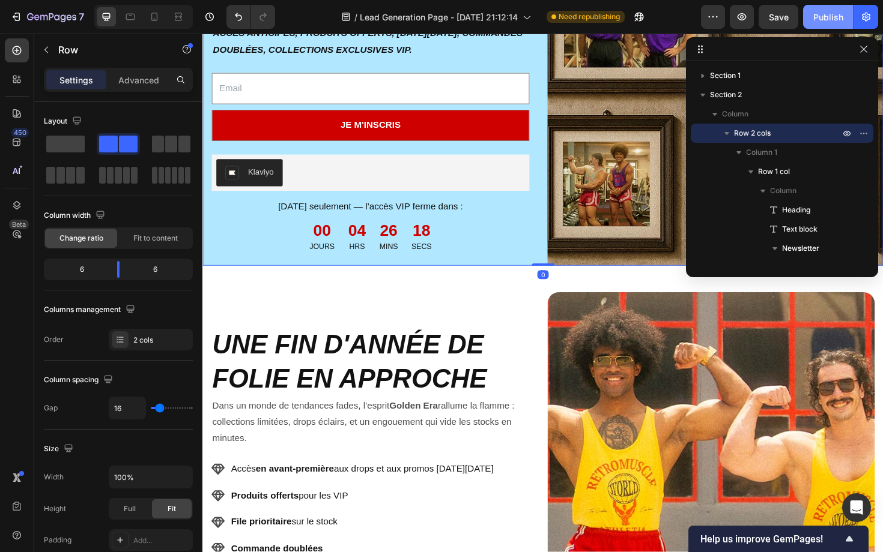
click at [849, 20] on button "Publish" at bounding box center [828, 17] width 50 height 24
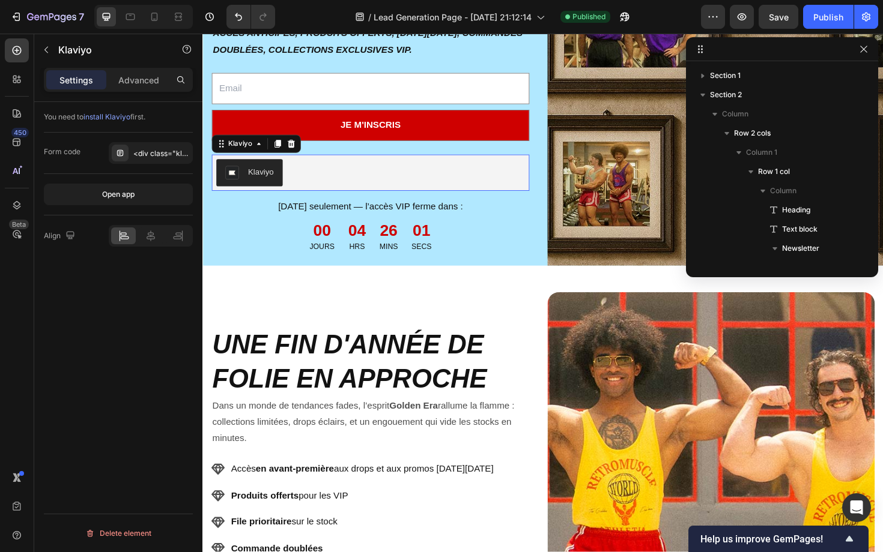
click at [355, 174] on div "Klaviyo" at bounding box center [380, 181] width 327 height 29
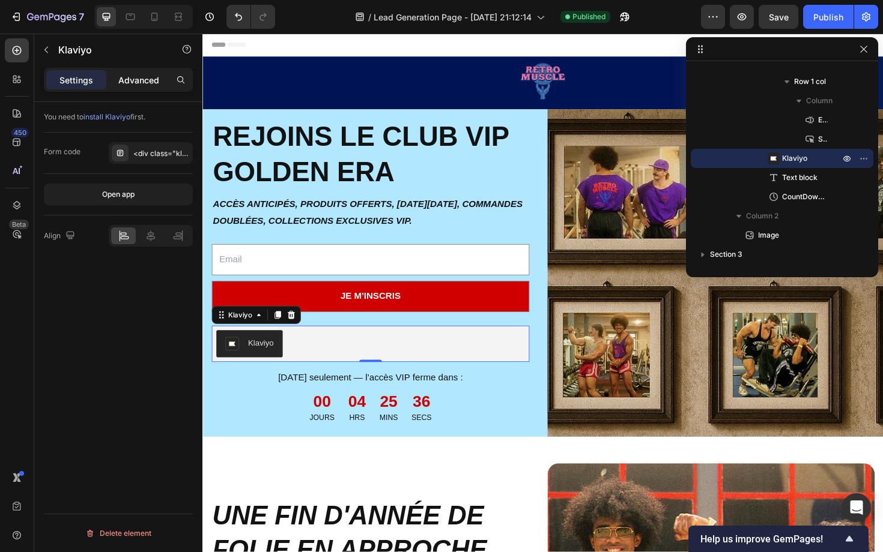
click at [138, 83] on p "Advanced" at bounding box center [138, 80] width 41 height 13
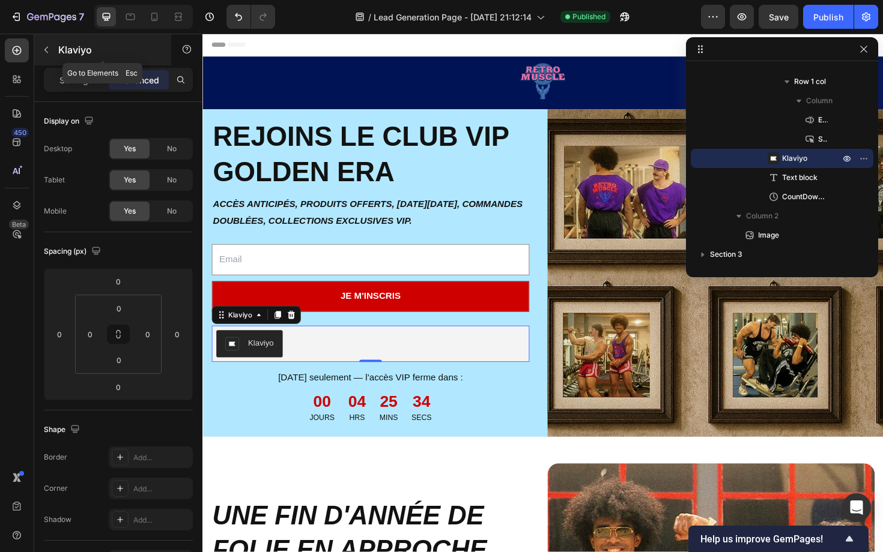
click at [46, 49] on icon "button" at bounding box center [46, 50] width 10 height 10
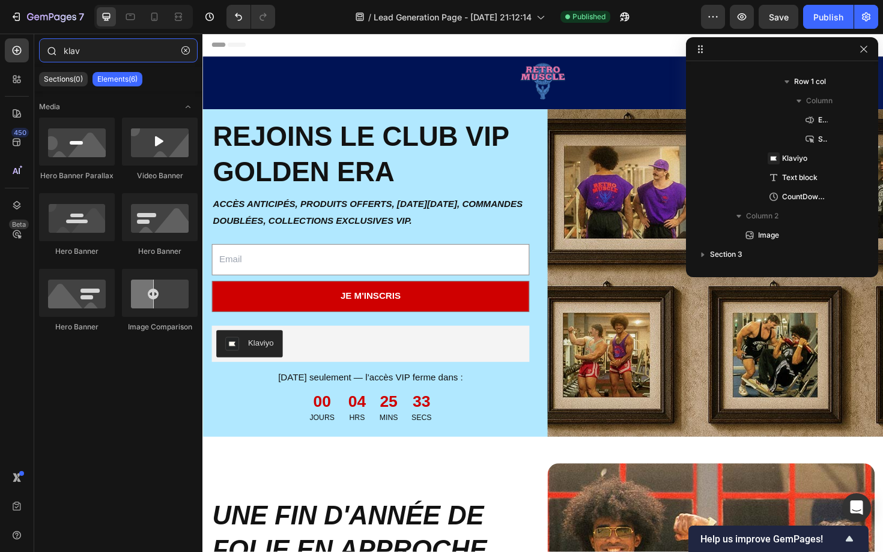
click at [79, 46] on input "klav" at bounding box center [118, 50] width 159 height 24
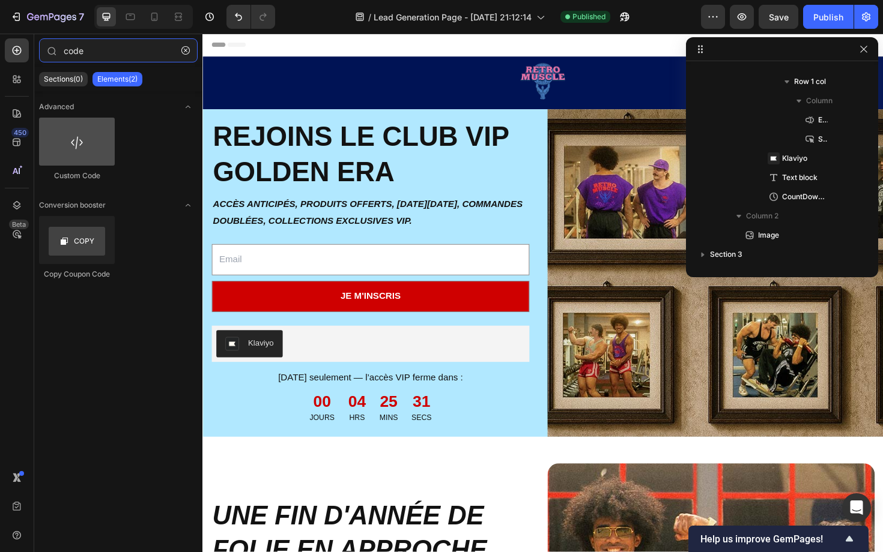
type input "code"
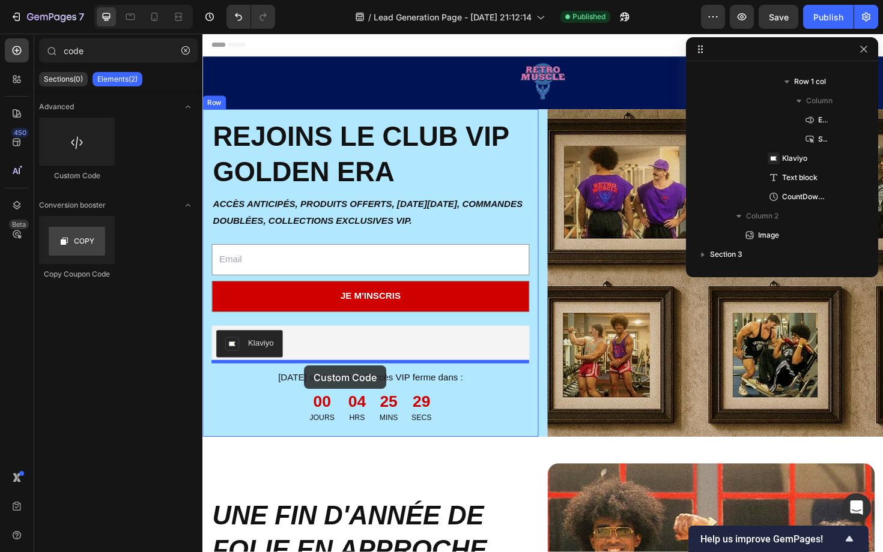
drag, startPoint x: 298, startPoint y: 196, endPoint x: 310, endPoint y: 386, distance: 189.5
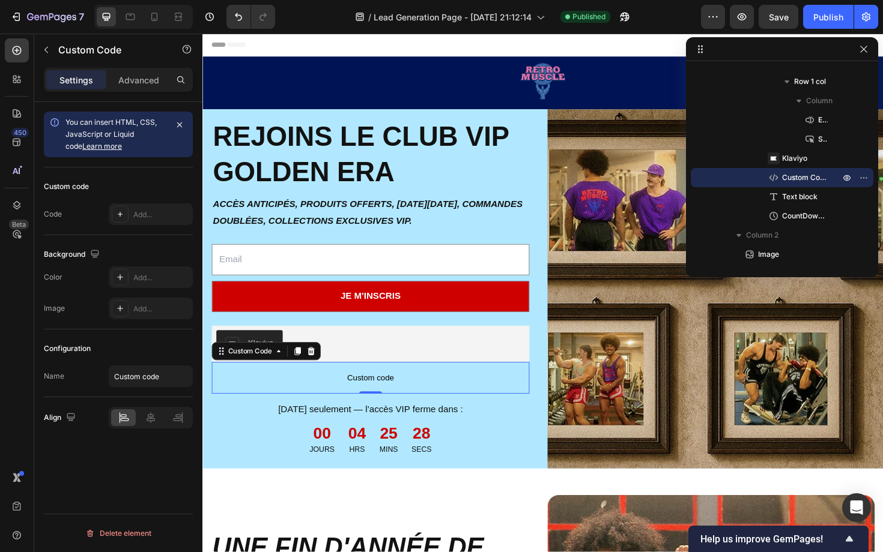
click at [306, 398] on span "Custom code" at bounding box center [380, 399] width 336 height 14
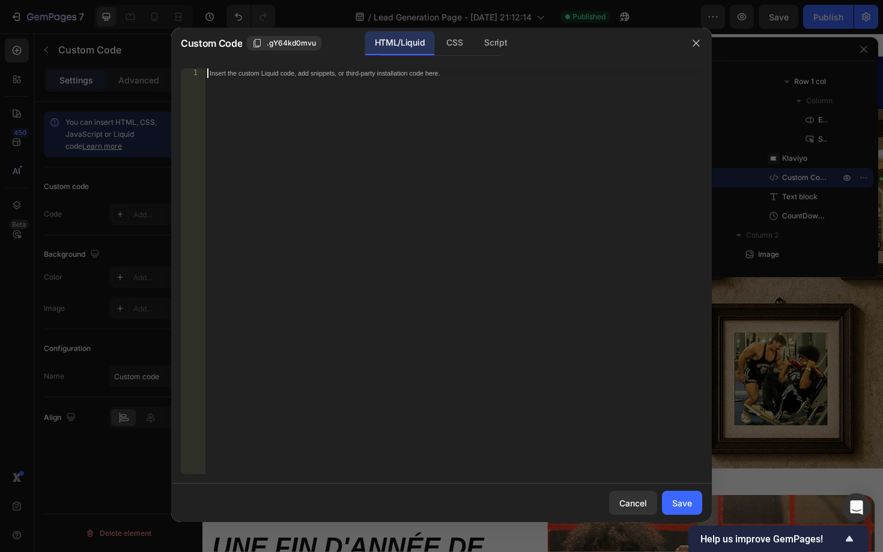
click at [365, 238] on div "Insert the custom Liquid code, add snippets, or third-party installation code h…" at bounding box center [453, 280] width 497 height 425
paste textarea "<div class="klaviyo-form-Ub3cUf"></div>"
type textarea "<div class="klaviyo-form-Ub3cUf"></div>"
click at [689, 513] on button "Save" at bounding box center [682, 503] width 40 height 24
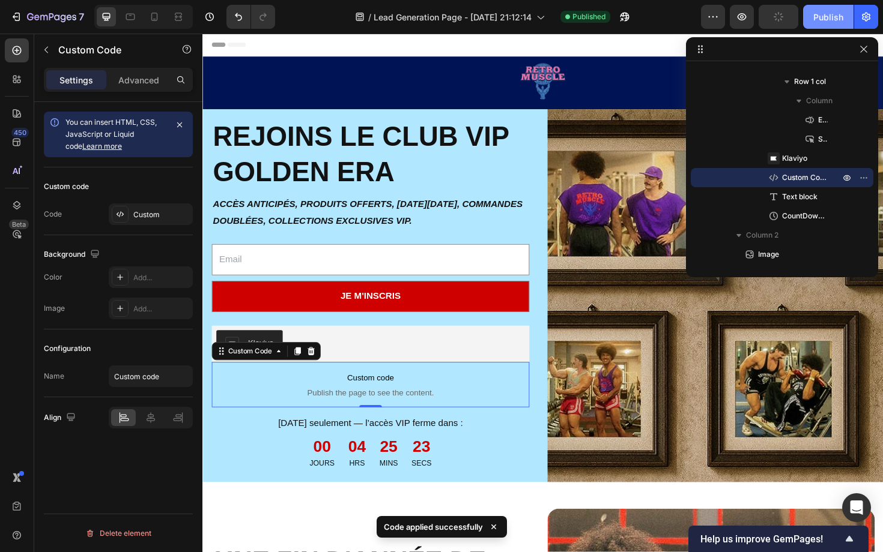
click at [843, 11] on div "Publish" at bounding box center [828, 17] width 30 height 13
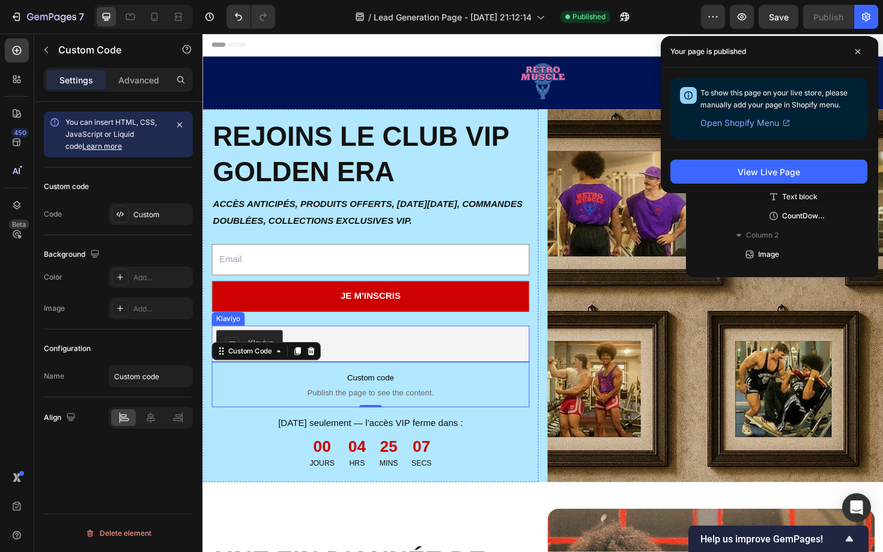
click at [450, 365] on div "Klaviyo" at bounding box center [380, 362] width 327 height 29
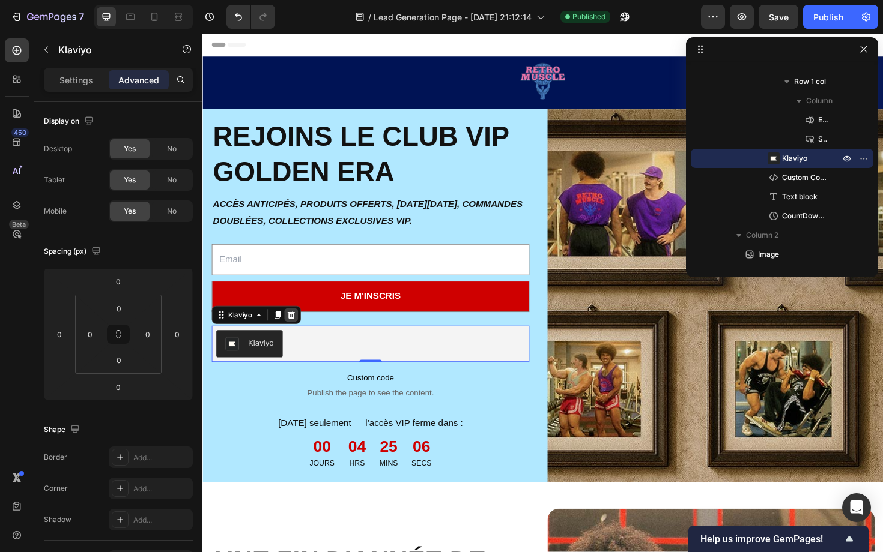
click at [297, 328] on icon at bounding box center [296, 331] width 8 height 8
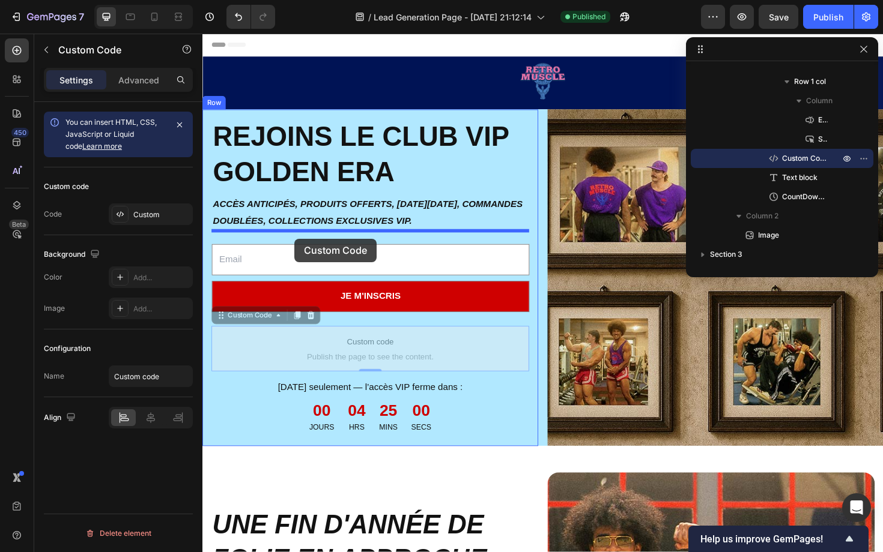
drag, startPoint x: 298, startPoint y: 372, endPoint x: 300, endPoint y: 252, distance: 120.1
click at [300, 252] on div "Header Image Row Section 1 REJOINS LE CLUB VIP GOLDEN ERA Heading ACCÈS ANTICIP…" at bounding box center [562, 545] width 721 height 1023
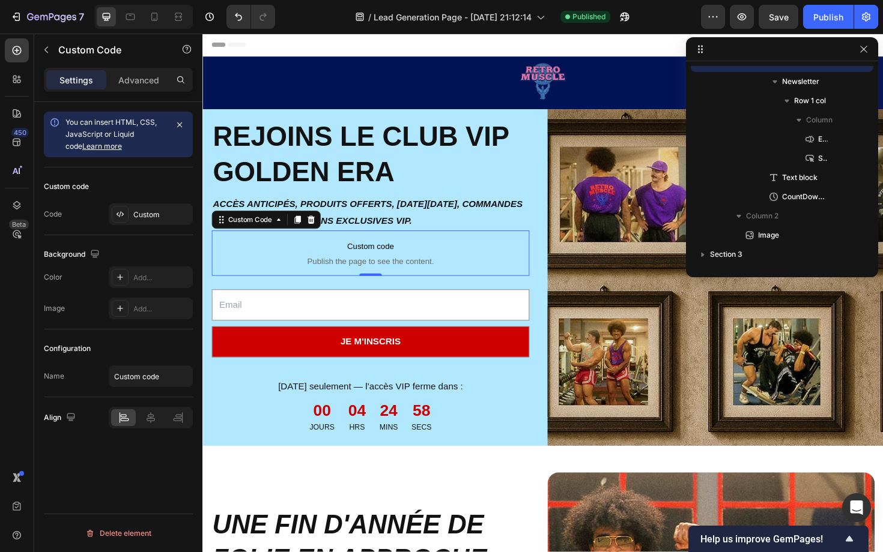
click at [310, 269] on span "Publish the page to see the content." at bounding box center [380, 275] width 336 height 12
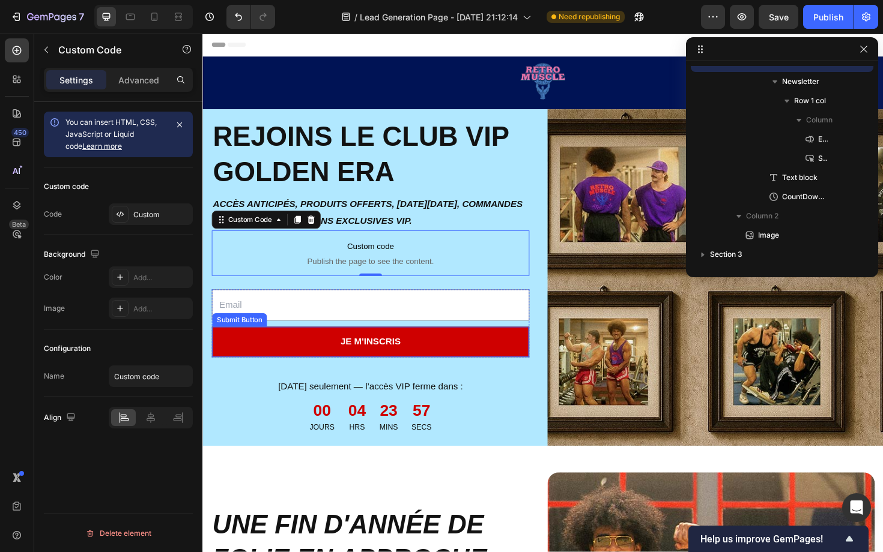
click at [484, 344] on div "je m'inscris Submit Button" at bounding box center [380, 360] width 336 height 33
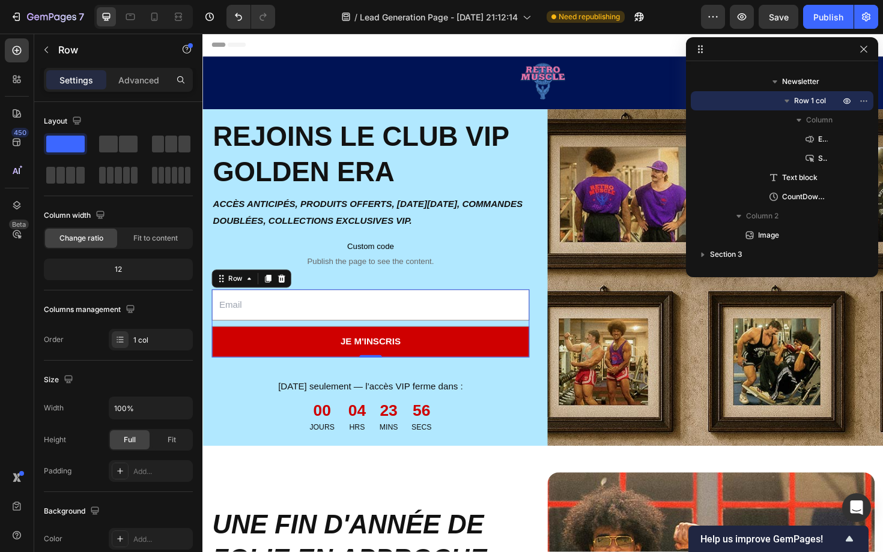
click at [484, 339] on div "Email Field je m'inscris Submit Button" at bounding box center [380, 341] width 336 height 72
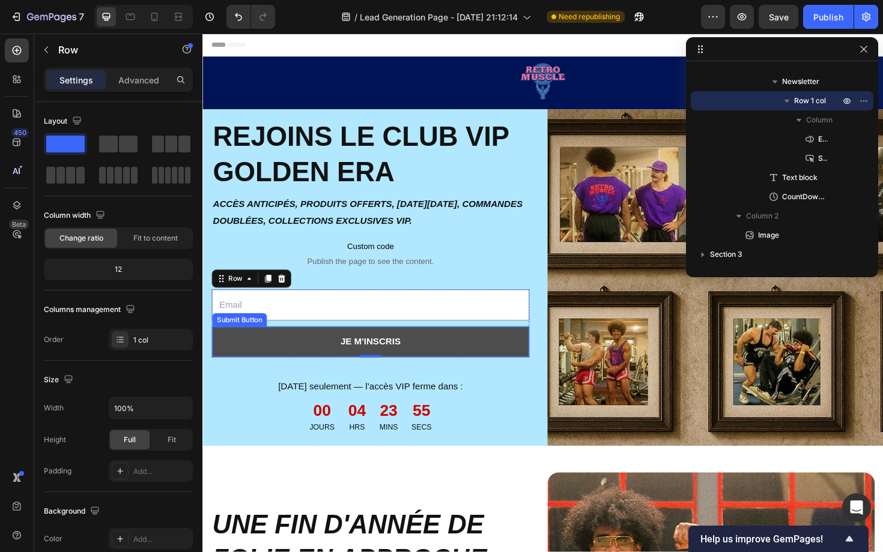
click at [429, 359] on button "je m'inscris" at bounding box center [380, 361] width 335 height 32
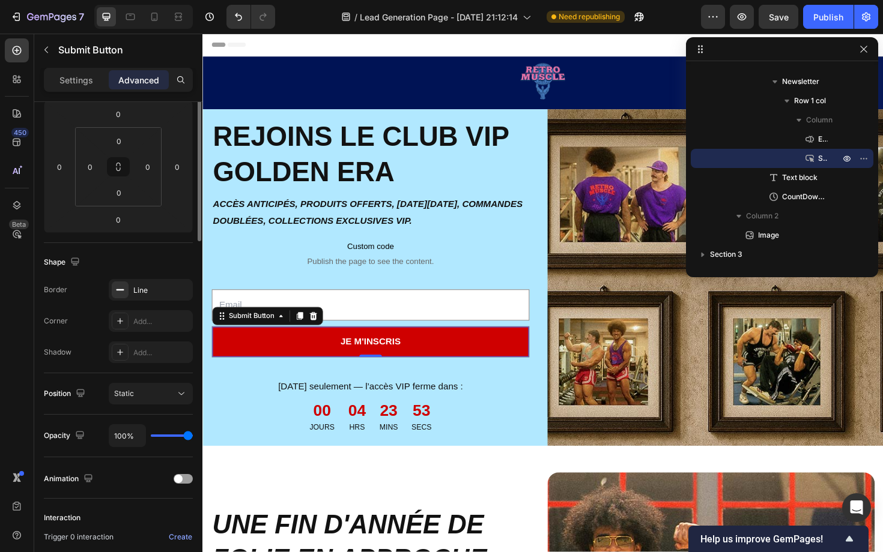
scroll to position [5, 0]
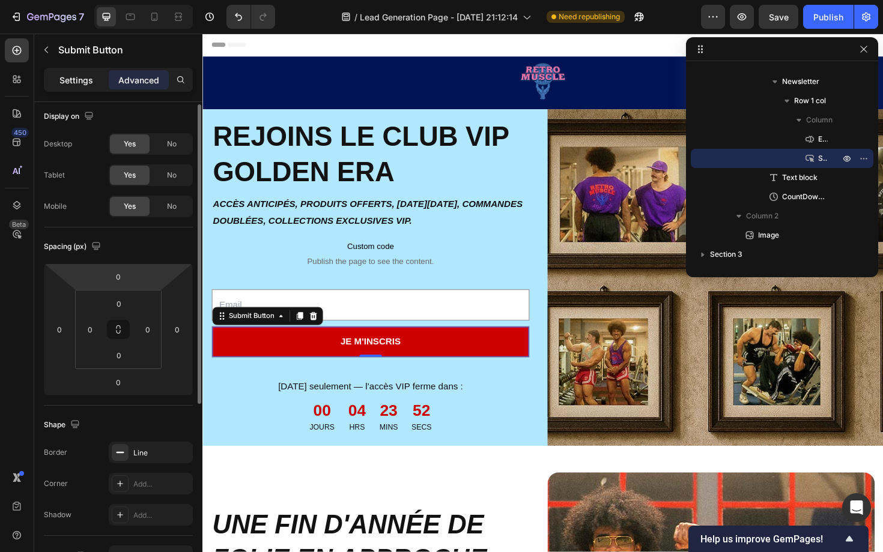
click at [89, 82] on p "Settings" at bounding box center [76, 80] width 34 height 13
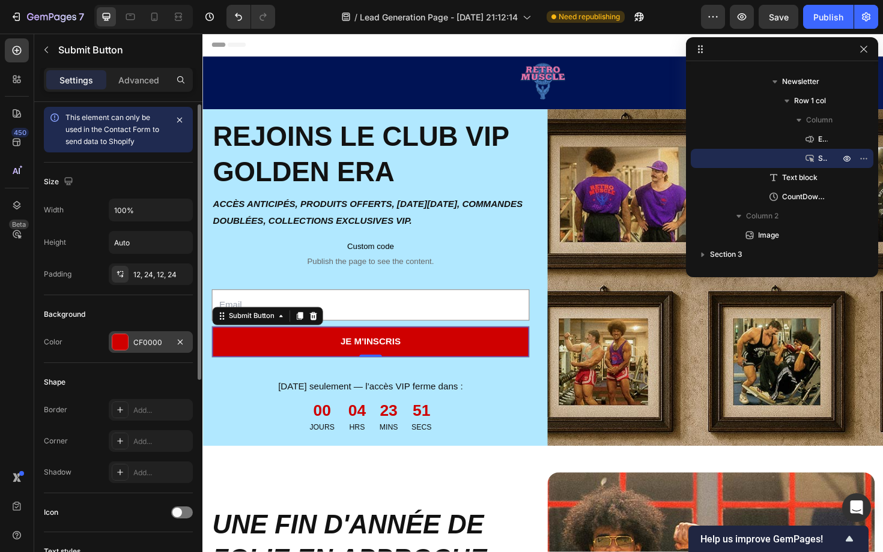
click at [145, 337] on div "CF0000" at bounding box center [150, 342] width 35 height 11
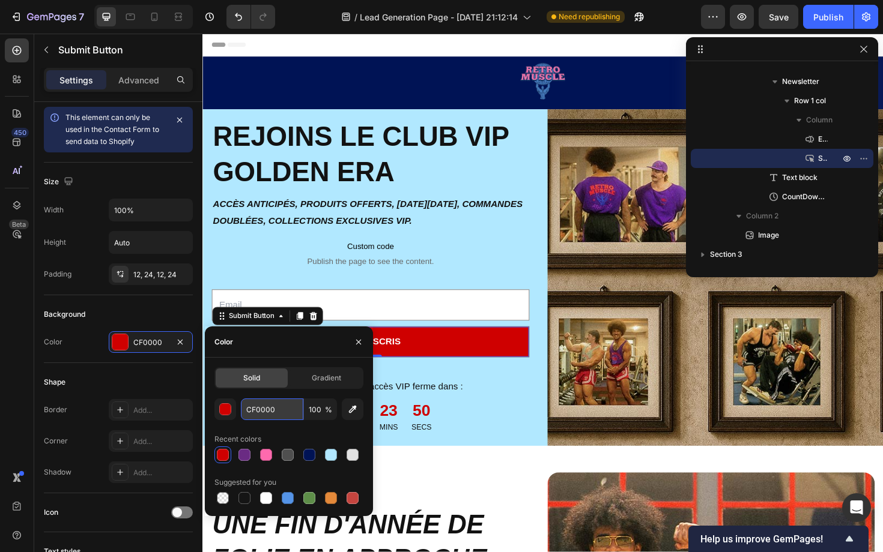
click at [264, 413] on input "CF0000" at bounding box center [272, 410] width 62 height 22
click at [451, 341] on div "Email Field je m'inscris Submit Button 0" at bounding box center [380, 341] width 336 height 72
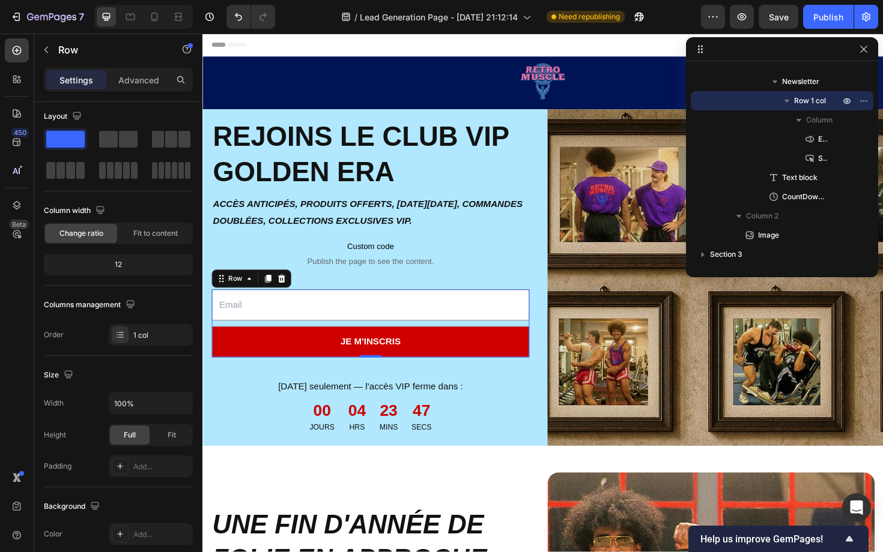
scroll to position [0, 0]
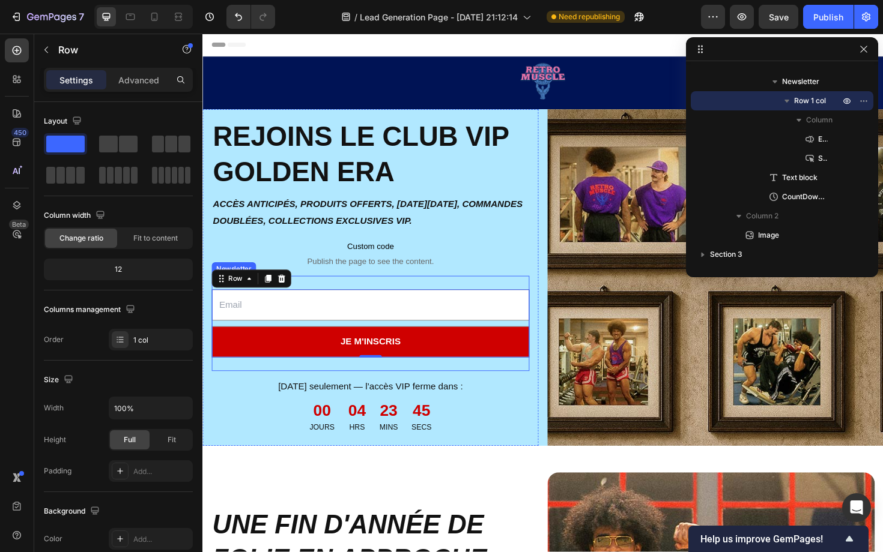
click at [469, 294] on div "Email Field je m'inscris Submit Button Row 0 Newsletter" at bounding box center [380, 341] width 336 height 101
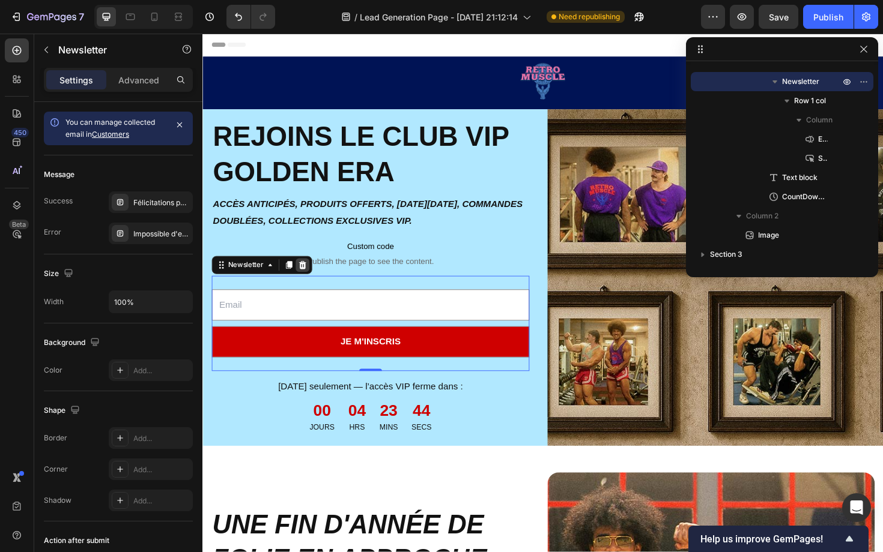
click at [307, 280] on icon at bounding box center [308, 279] width 8 height 8
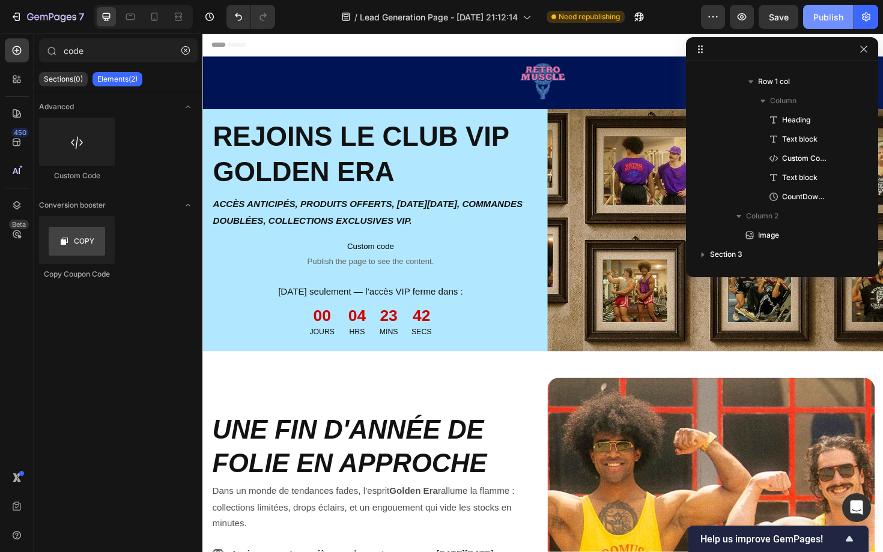
click at [824, 22] on div "Publish" at bounding box center [828, 17] width 30 height 13
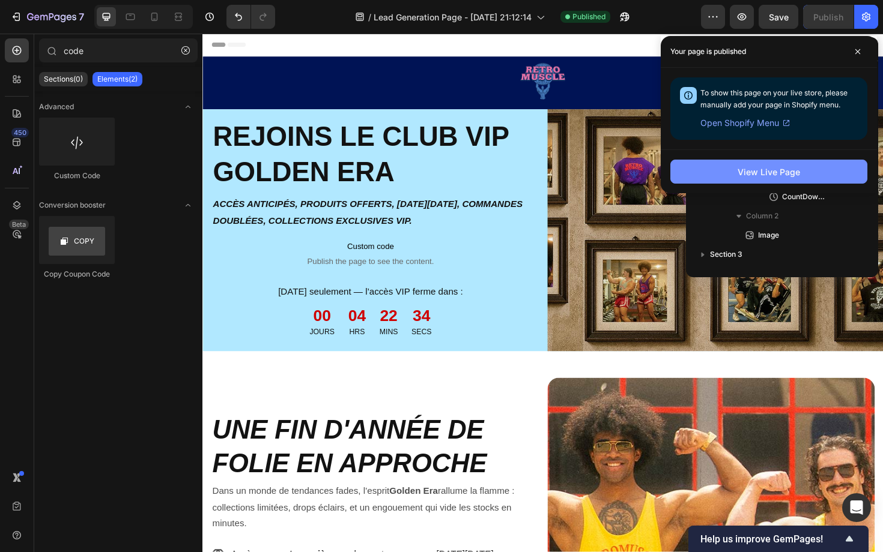
click at [728, 175] on button "View Live Page" at bounding box center [768, 172] width 197 height 24
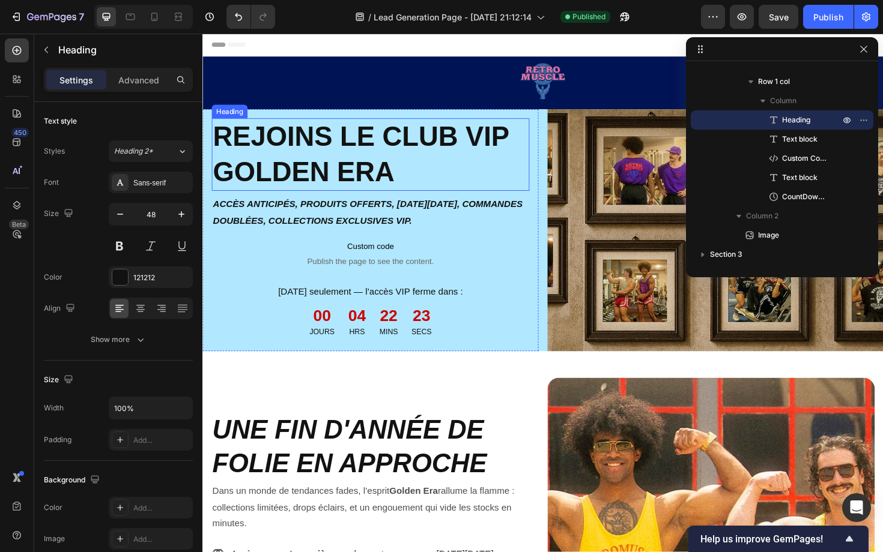
click at [444, 174] on h2 "REJOINS LE CLUB VIP GOLDEN ERA" at bounding box center [380, 162] width 336 height 77
click at [871, 23] on button "button" at bounding box center [866, 17] width 24 height 24
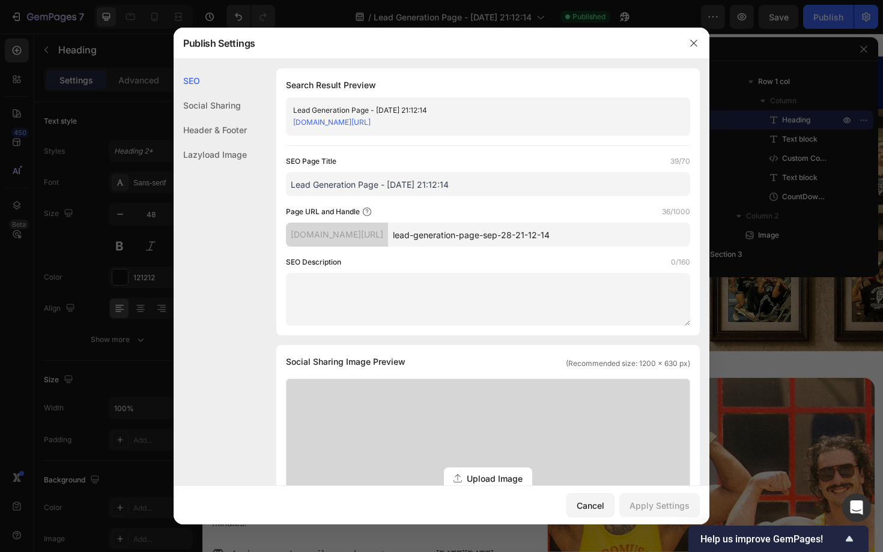
click at [868, 18] on div at bounding box center [441, 276] width 883 height 552
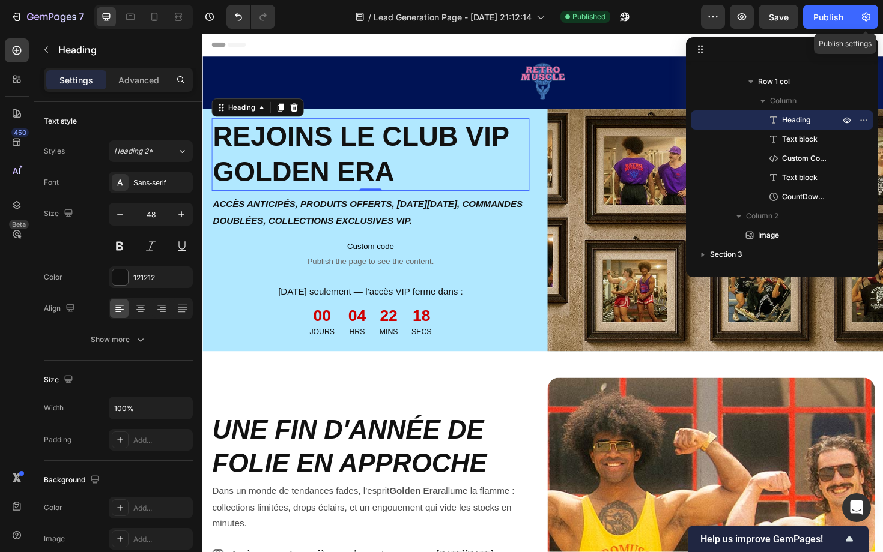
click at [868, 18] on icon "button" at bounding box center [866, 17] width 12 height 12
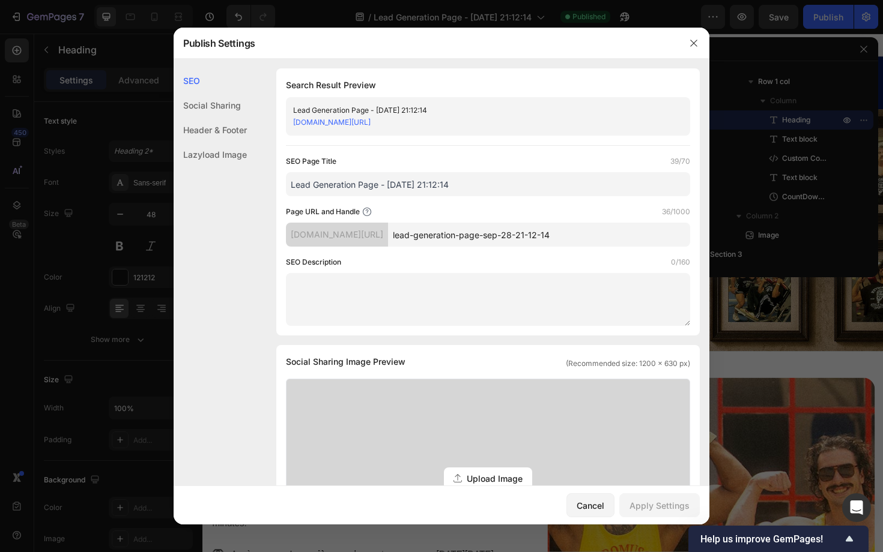
drag, startPoint x: 471, startPoint y: 180, endPoint x: 382, endPoint y: 183, distance: 88.9
click at [382, 183] on input "Lead Generation Page - [DATE] 21:12:14" at bounding box center [488, 184] width 404 height 24
click at [533, 264] on div "SEO Description 0/160" at bounding box center [488, 262] width 404 height 12
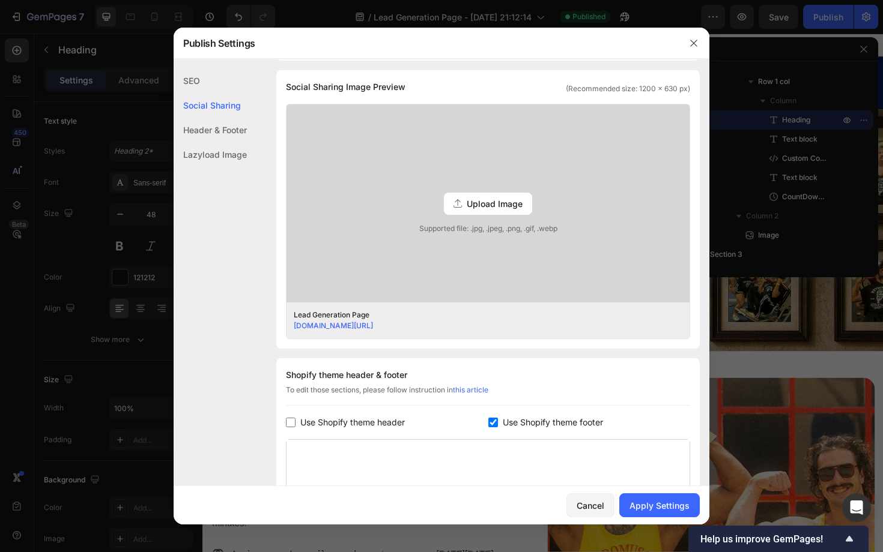
scroll to position [0, 0]
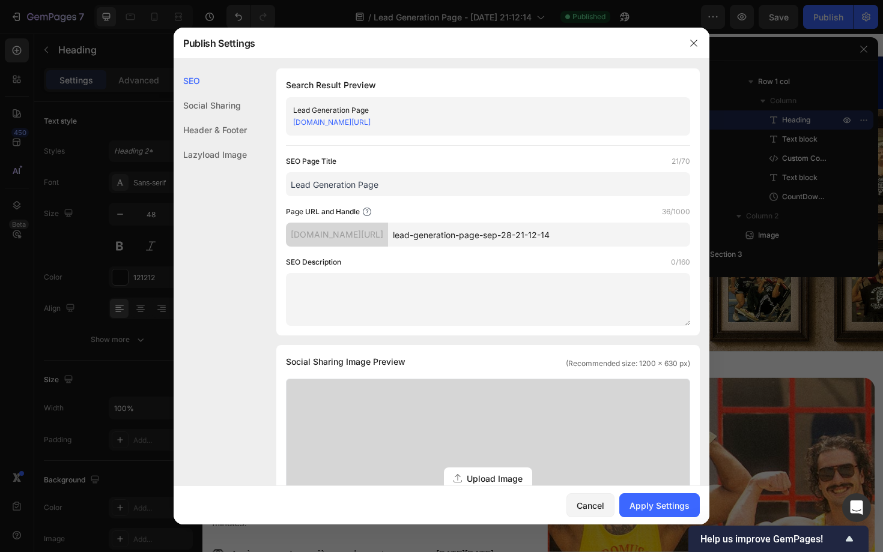
click at [380, 176] on input "Lead Generation Page" at bounding box center [488, 184] width 404 height 24
click at [377, 186] on input "s Generation Page" at bounding box center [488, 184] width 404 height 24
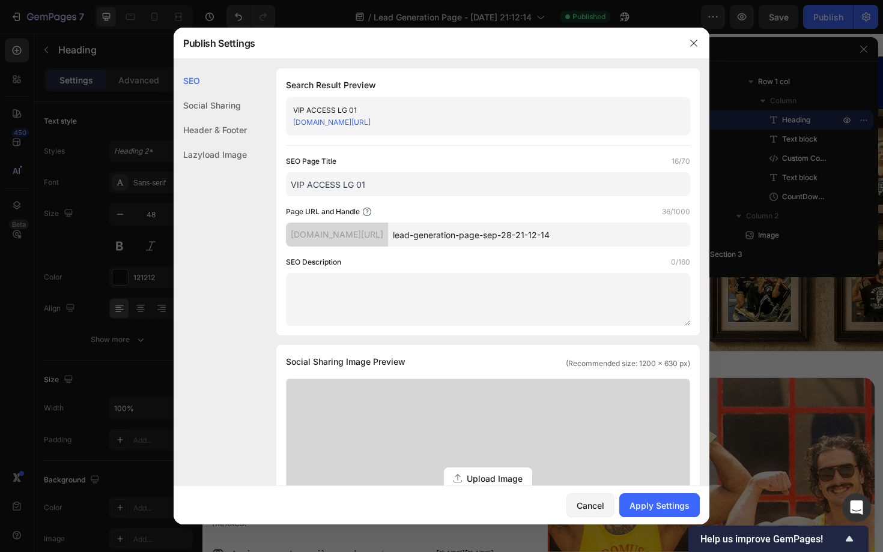
type input "VIP ACCESS LG 01"
click at [533, 209] on div "Page URL and Handle 36/1000" at bounding box center [488, 212] width 404 height 12
click at [538, 235] on input "lead-generation-page-sep-28-21-12-14" at bounding box center [539, 235] width 302 height 24
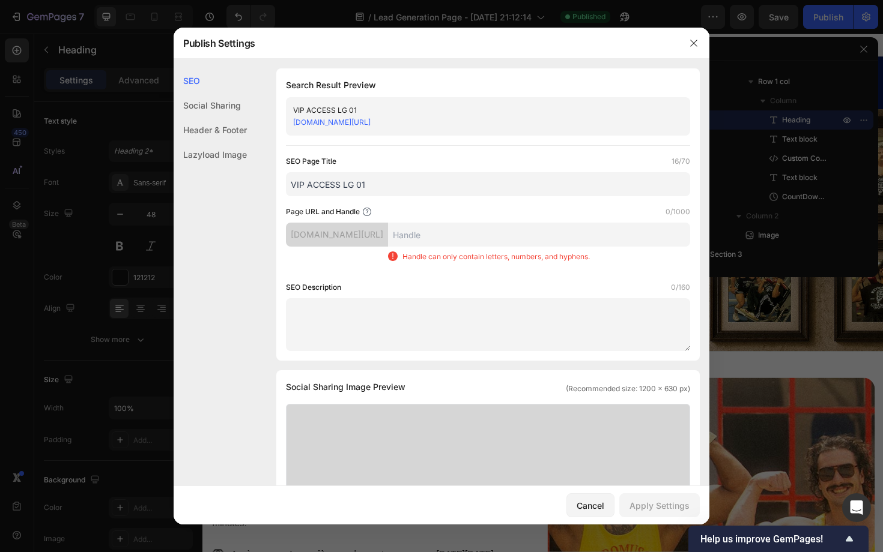
click at [527, 222] on div "Page URL and Handle 0/1000 retromuscle1000.myshopify.com/pages/ Handle can only…" at bounding box center [488, 239] width 404 height 66
click at [495, 180] on input "VIP ACCESS LG 01" at bounding box center [488, 184] width 404 height 24
type input "VIP ACCESS LG 01"
click at [435, 261] on div "retromuscle1000.myshopify.com/pages/ Handle can only contain letters, numbers, …" at bounding box center [488, 247] width 404 height 49
click at [519, 240] on input "text" at bounding box center [539, 235] width 302 height 24
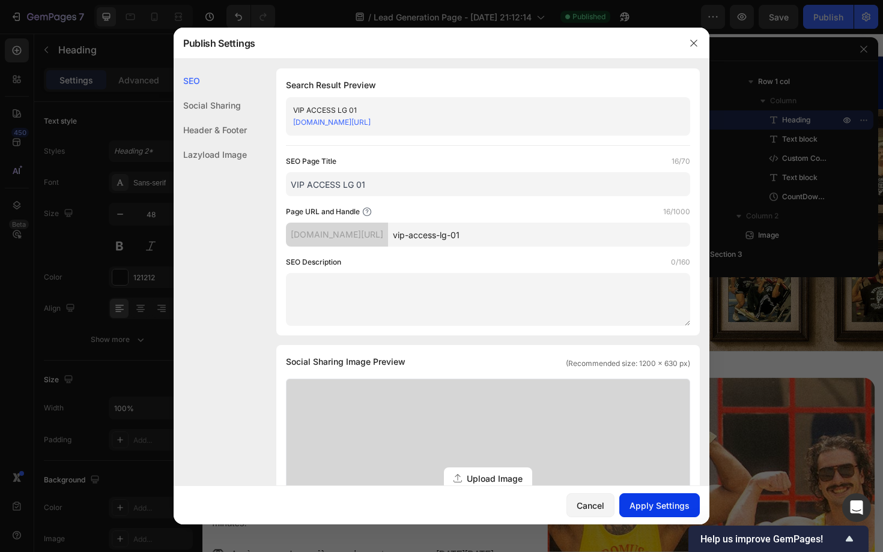
type input "vip-access-lg-01"
click at [663, 507] on div "Apply Settings" at bounding box center [659, 506] width 60 height 13
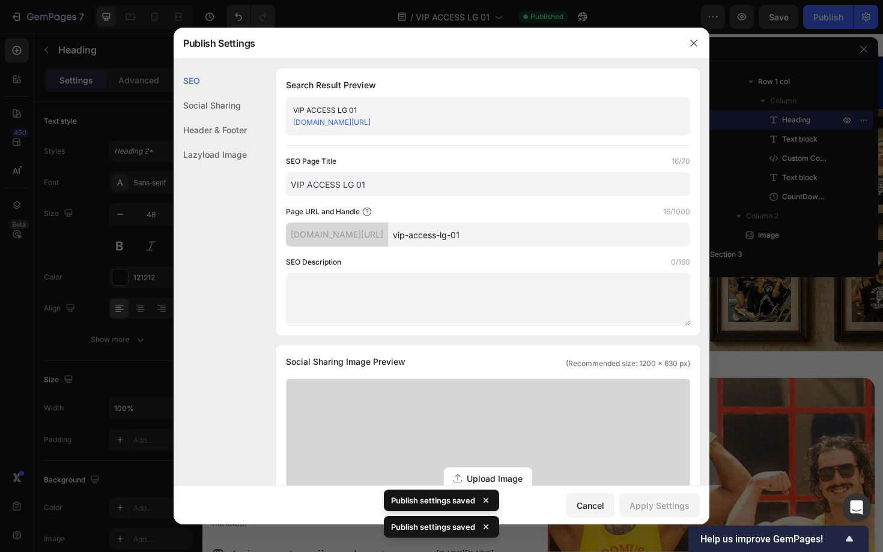
click at [371, 124] on link "[DOMAIN_NAME][URL]" at bounding box center [331, 122] width 77 height 9
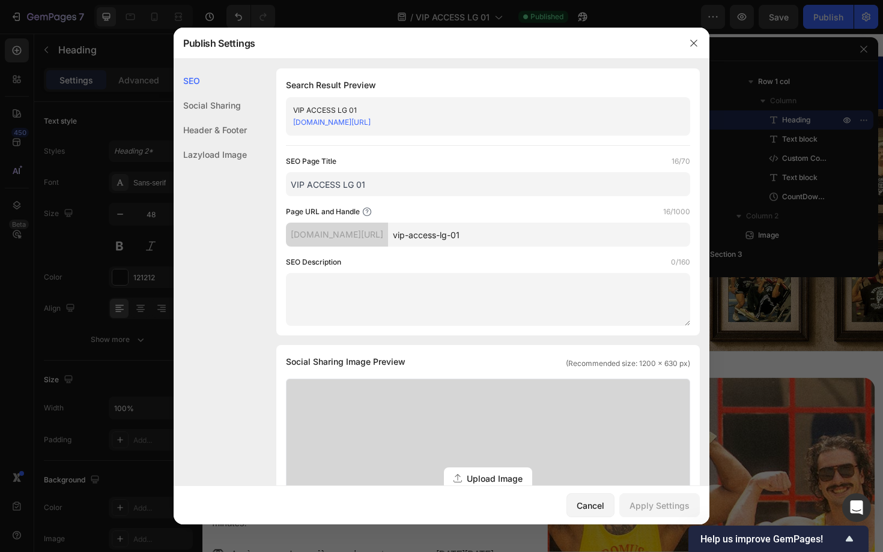
click at [371, 120] on link "[DOMAIN_NAME][URL]" at bounding box center [331, 122] width 77 height 9
click at [330, 123] on link "[DOMAIN_NAME][URL]" at bounding box center [331, 122] width 77 height 9
click at [812, 268] on div at bounding box center [441, 276] width 883 height 552
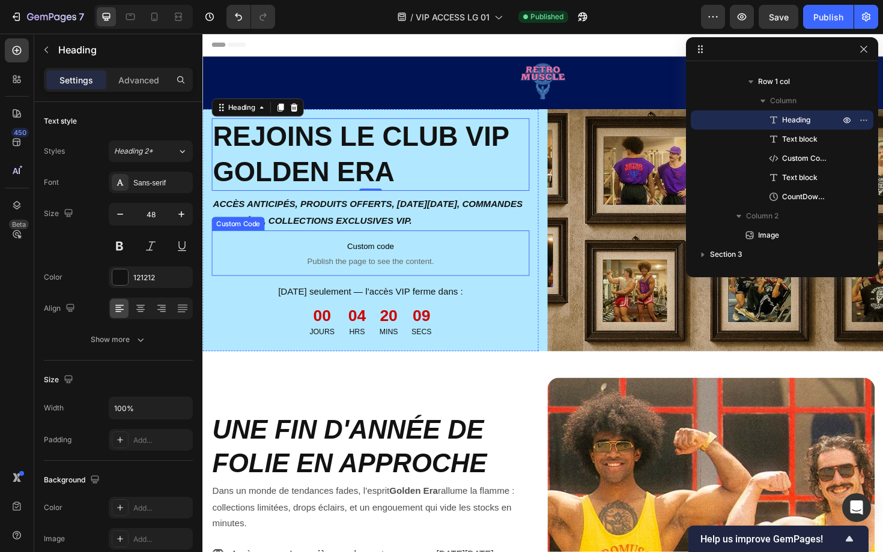
click at [409, 274] on span "Publish the page to see the content." at bounding box center [380, 275] width 336 height 12
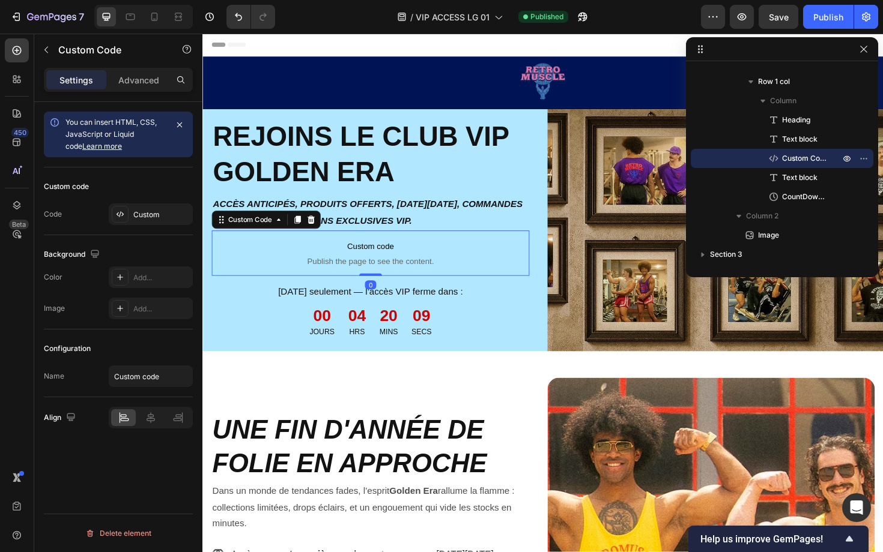
click at [409, 274] on span "Publish the page to see the content." at bounding box center [380, 275] width 336 height 12
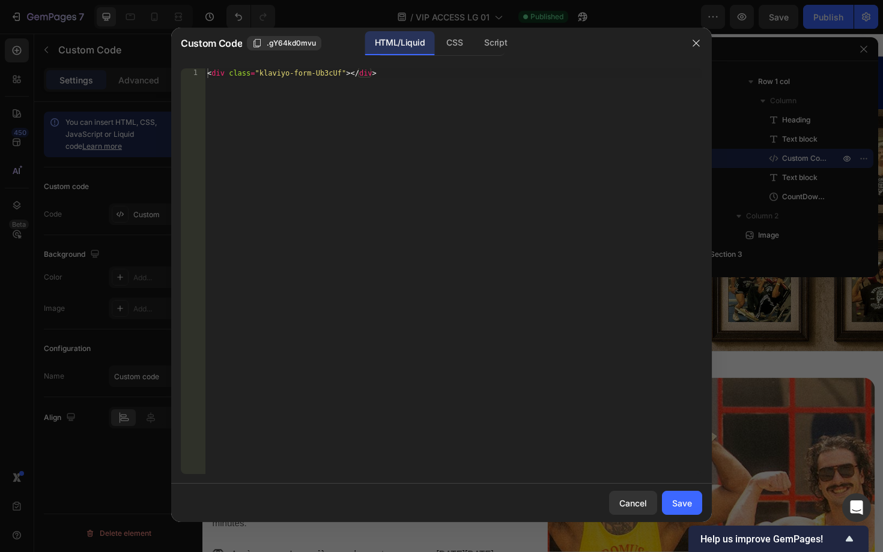
type textarea "<div class="klaviyo-form-Ub3cUf"></div>"
click at [392, 163] on div "< div class = "klaviyo-form-Ub3cUf" > </ div >" at bounding box center [453, 280] width 497 height 425
click at [856, 339] on div at bounding box center [441, 276] width 883 height 552
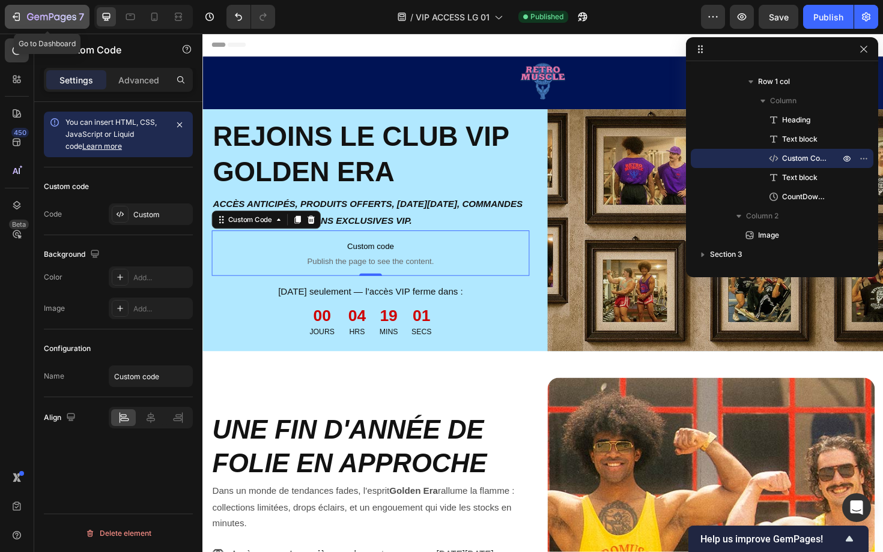
click at [19, 18] on icon "button" at bounding box center [17, 17] width 5 height 8
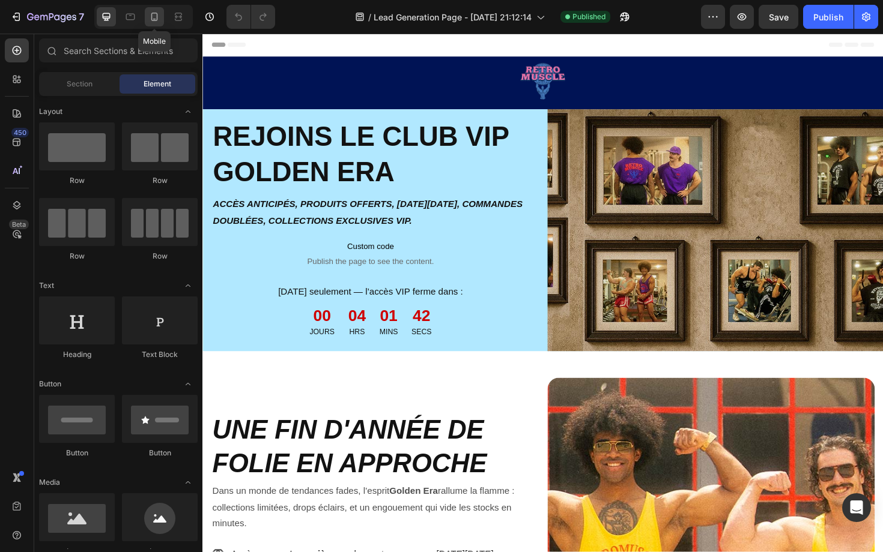
click at [156, 15] on icon at bounding box center [154, 17] width 12 height 12
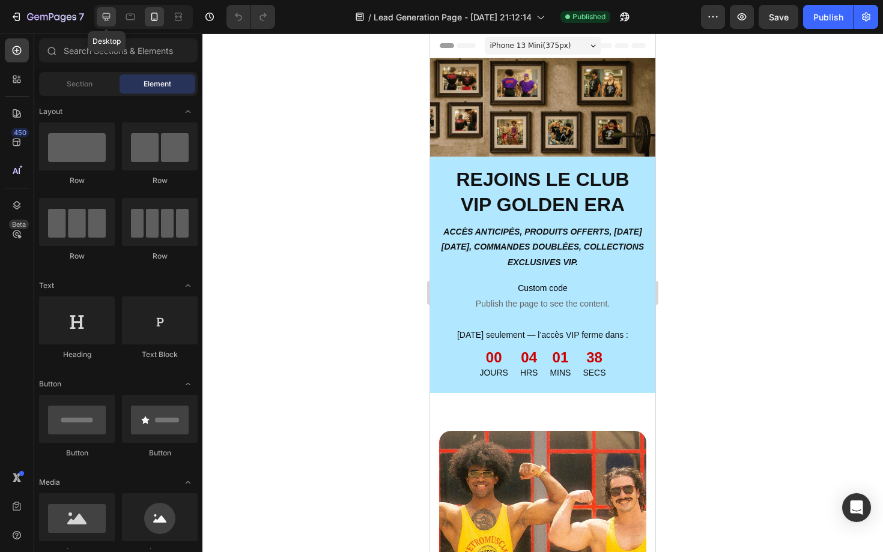
click at [113, 20] on div at bounding box center [106, 16] width 19 height 19
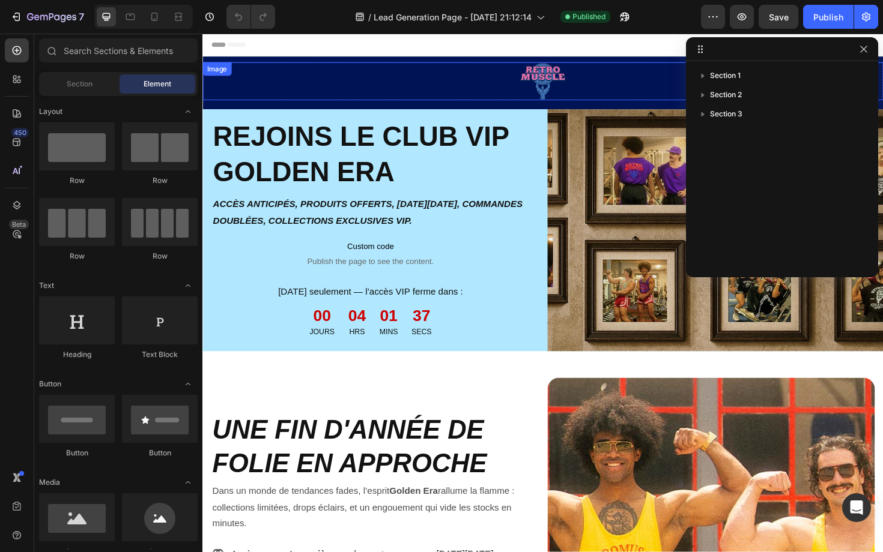
click at [563, 82] on img at bounding box center [563, 84] width 48 height 40
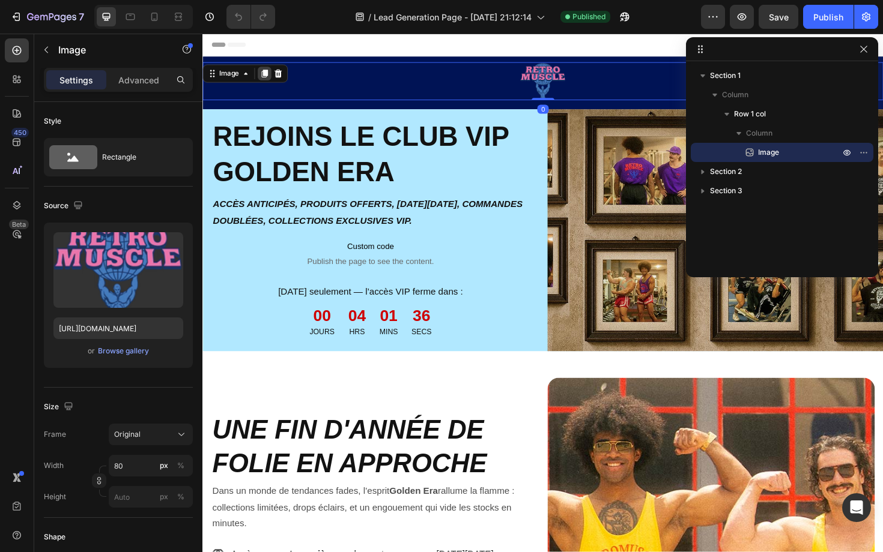
click at [267, 76] on icon at bounding box center [268, 76] width 7 height 8
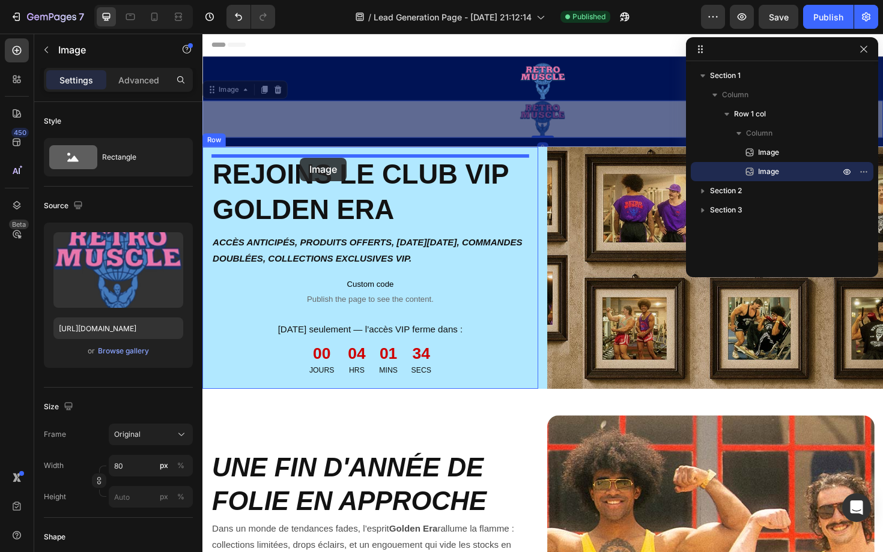
drag, startPoint x: 217, startPoint y: 94, endPoint x: 306, endPoint y: 165, distance: 113.7
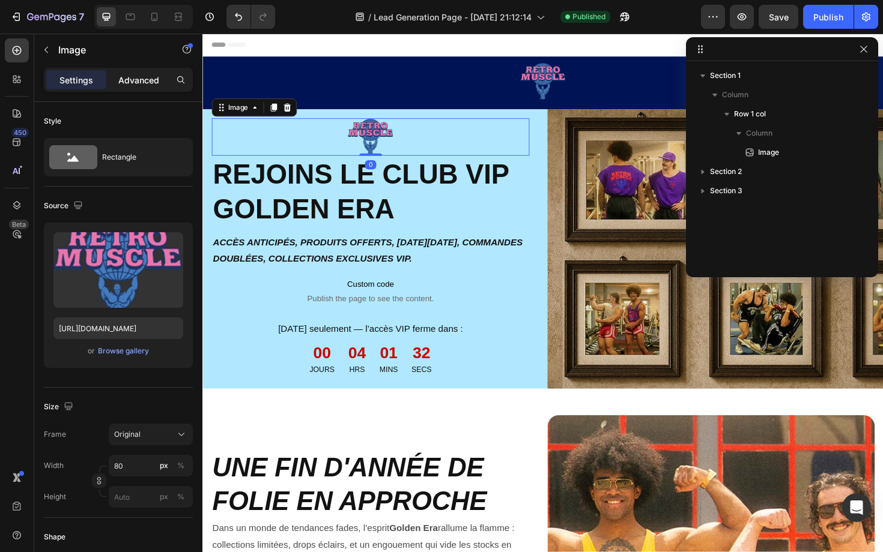
click at [144, 80] on p "Advanced" at bounding box center [138, 80] width 41 height 13
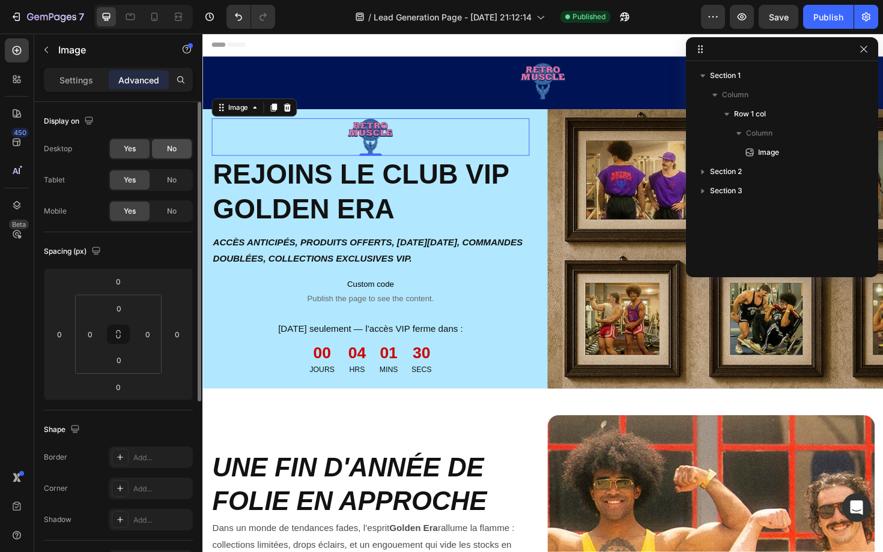
click at [162, 154] on div "No" at bounding box center [172, 148] width 40 height 19
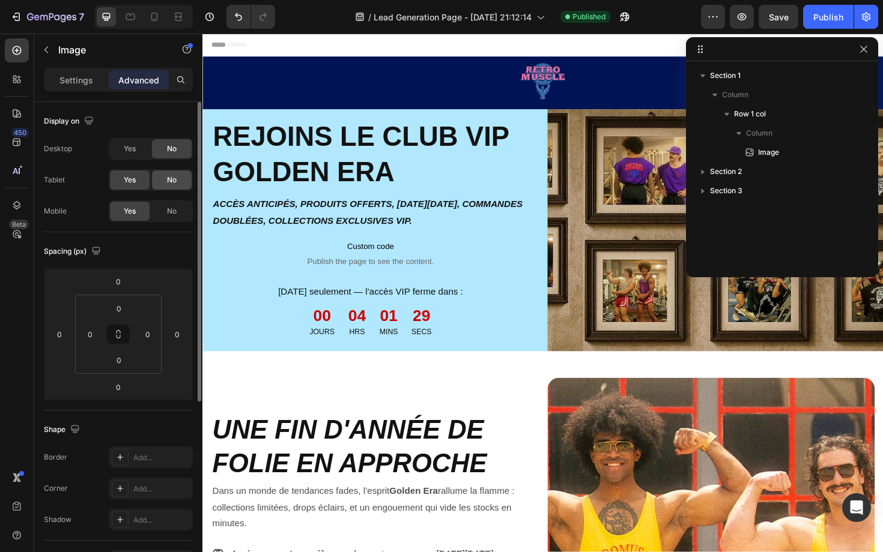
click at [171, 183] on span "No" at bounding box center [172, 180] width 10 height 11
click at [157, 14] on icon at bounding box center [154, 17] width 7 height 8
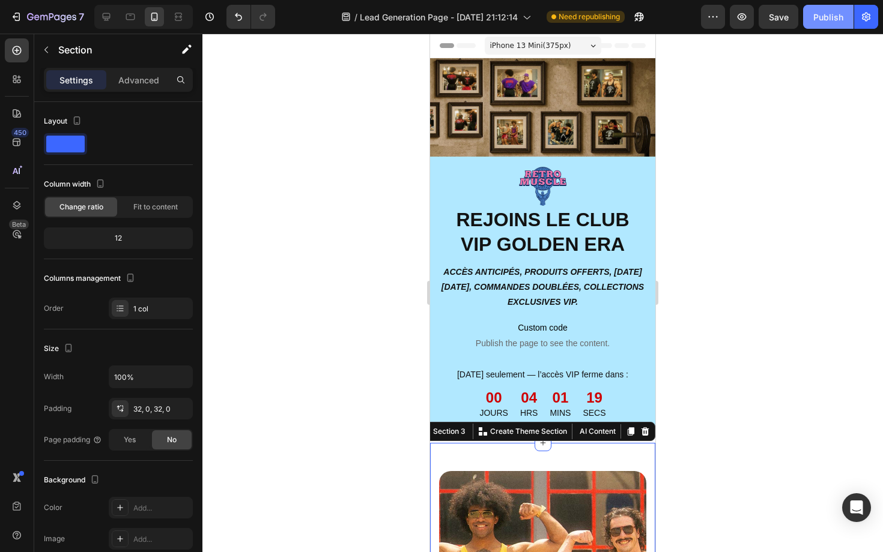
click at [821, 19] on div "Publish" at bounding box center [828, 17] width 30 height 13
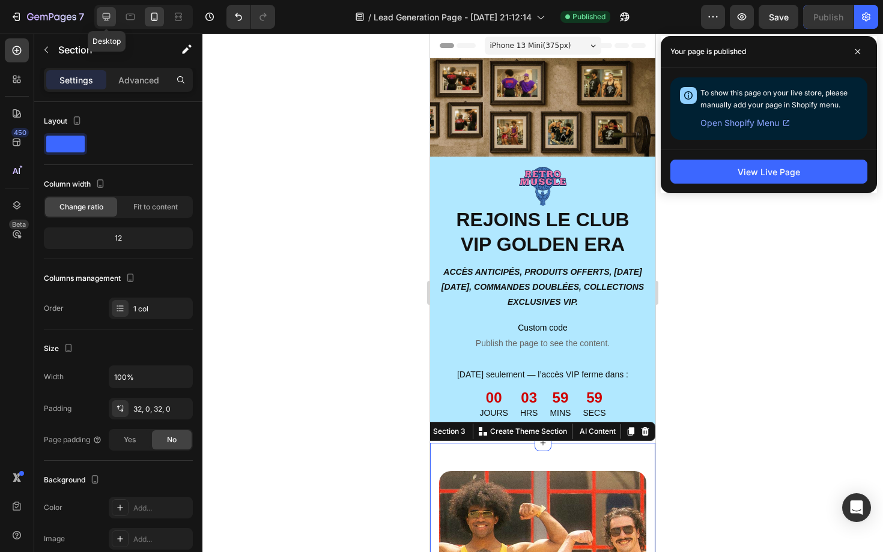
click at [103, 16] on icon at bounding box center [107, 17] width 8 height 8
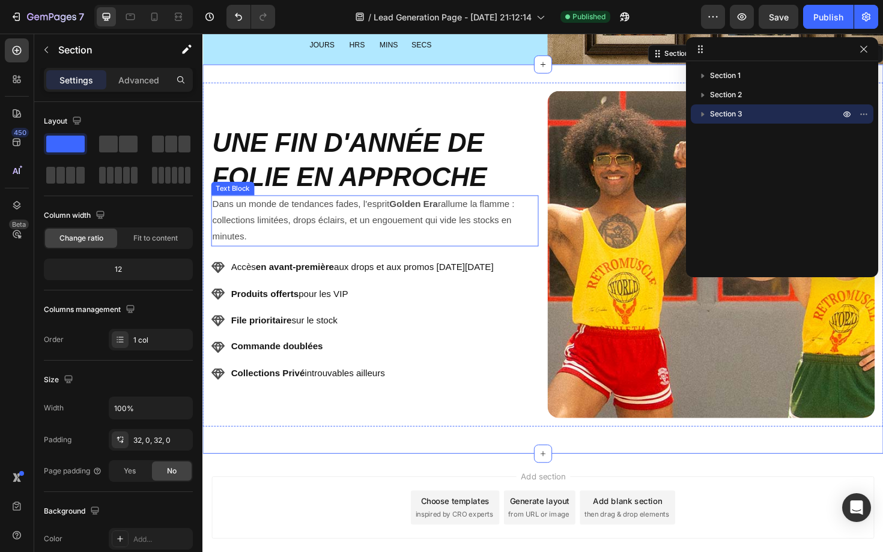
scroll to position [253, 0]
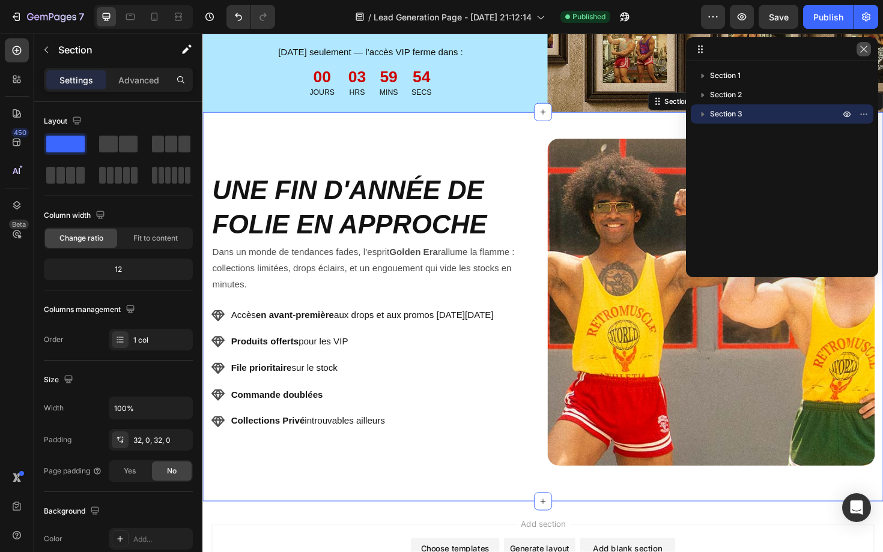
click at [862, 52] on icon "button" at bounding box center [864, 49] width 10 height 10
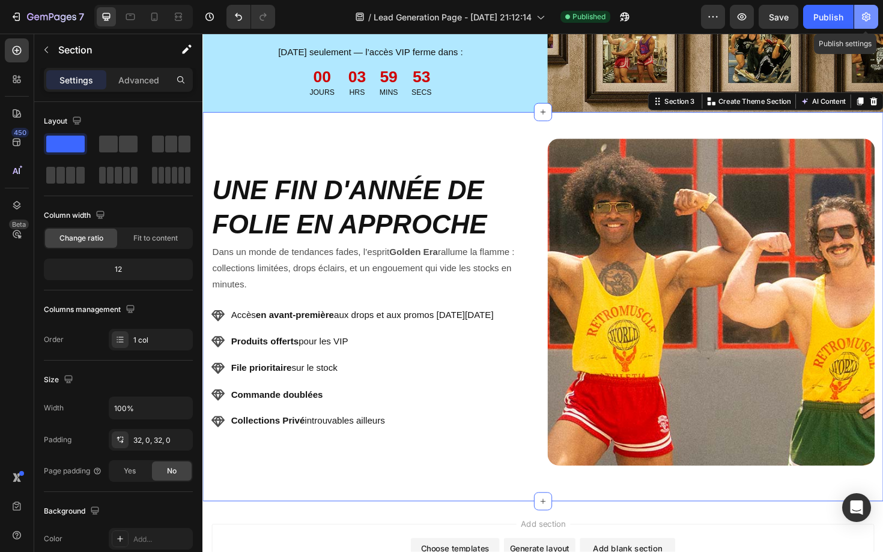
click at [864, 19] on icon "button" at bounding box center [866, 17] width 8 height 9
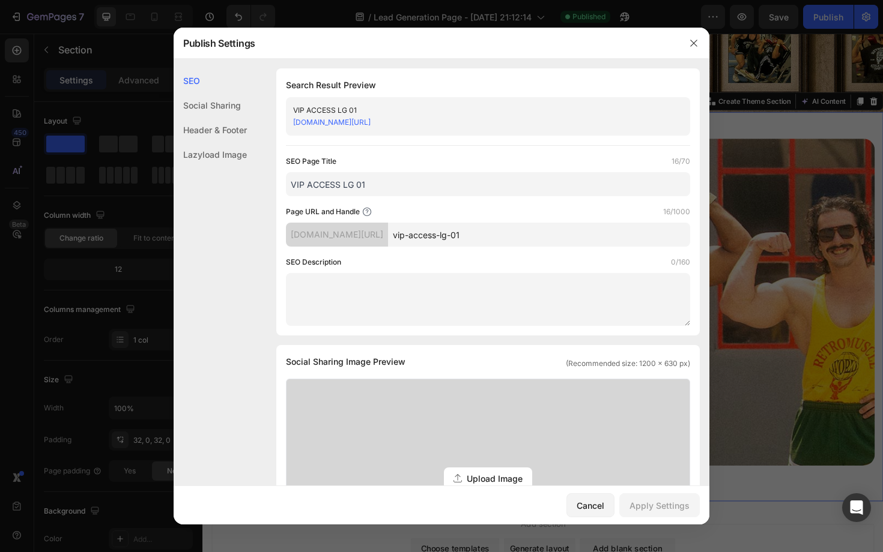
click at [232, 129] on div "Header & Footer" at bounding box center [210, 130] width 73 height 25
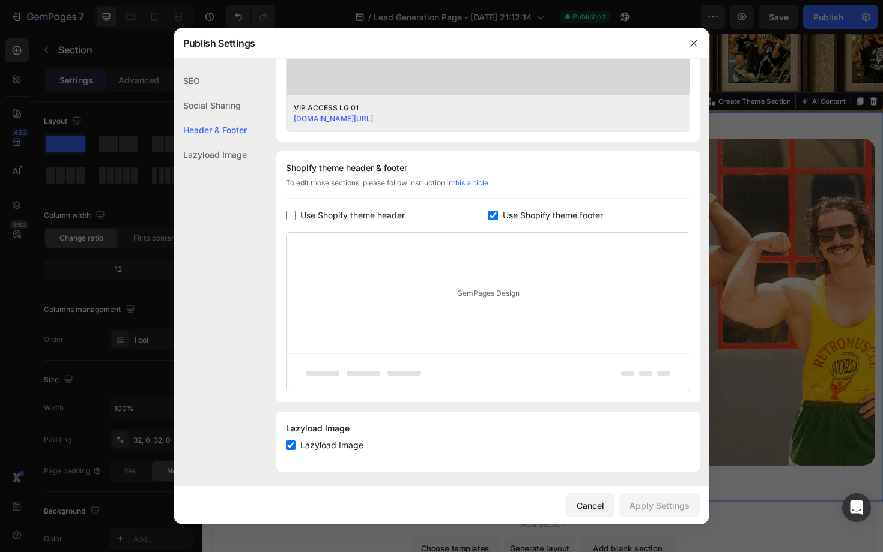
scroll to position [487, 0]
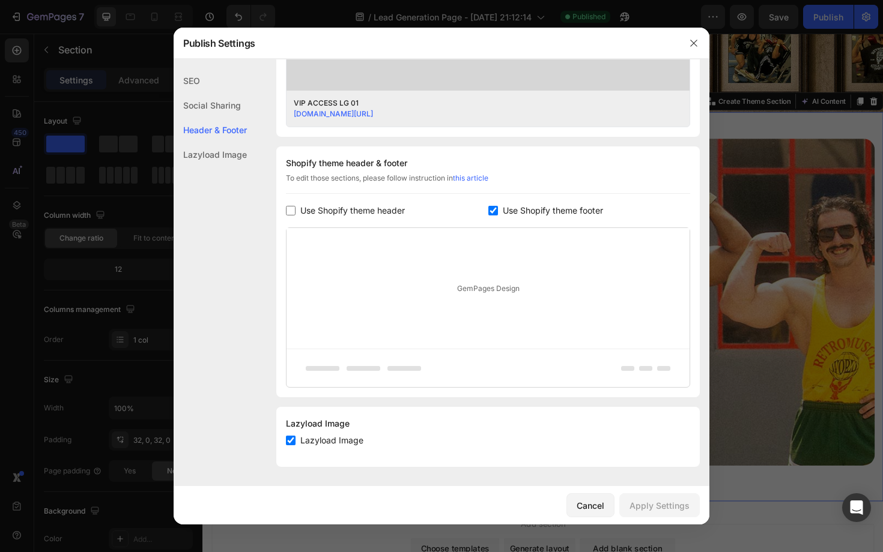
click at [501, 210] on label "Use Shopify theme footer" at bounding box center [550, 211] width 105 height 14
checkbox input "false"
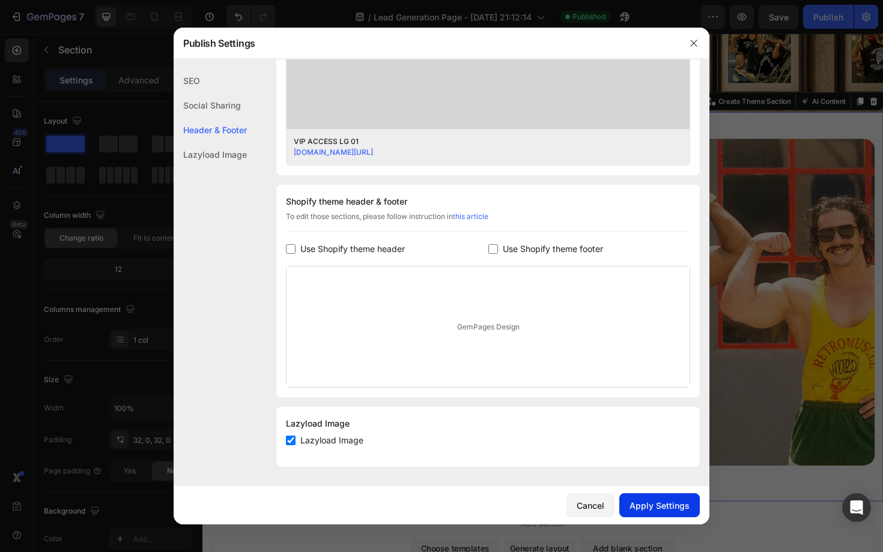
click at [640, 505] on div "Apply Settings" at bounding box center [659, 506] width 60 height 13
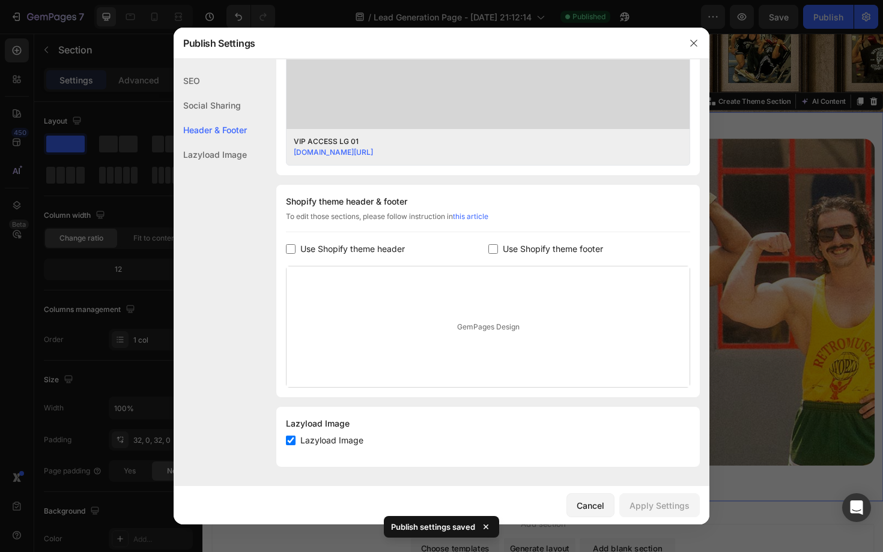
click at [736, 123] on div at bounding box center [441, 276] width 883 height 552
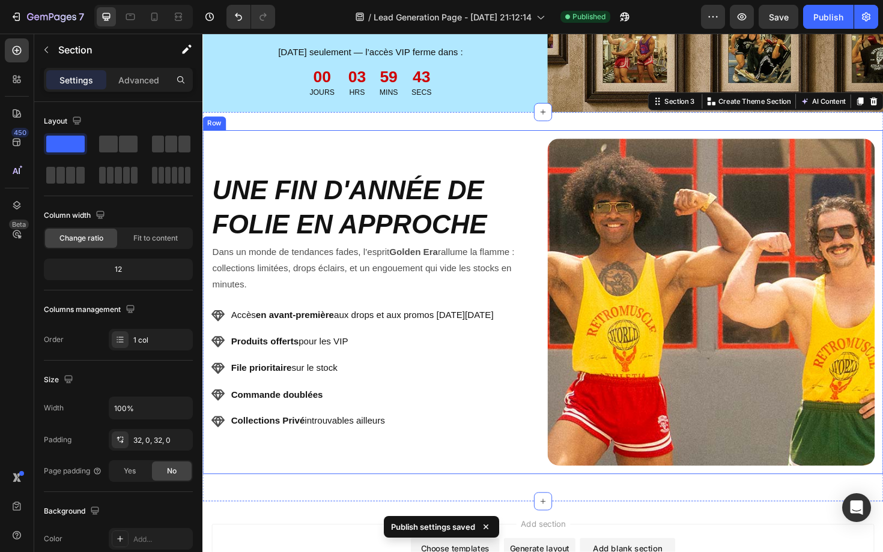
click at [539, 141] on div "UNE FIN D'ANNÉE DE FOLIE EN APPROCHE Heading Dans un monde de tendances fades, …" at bounding box center [562, 318] width 721 height 365
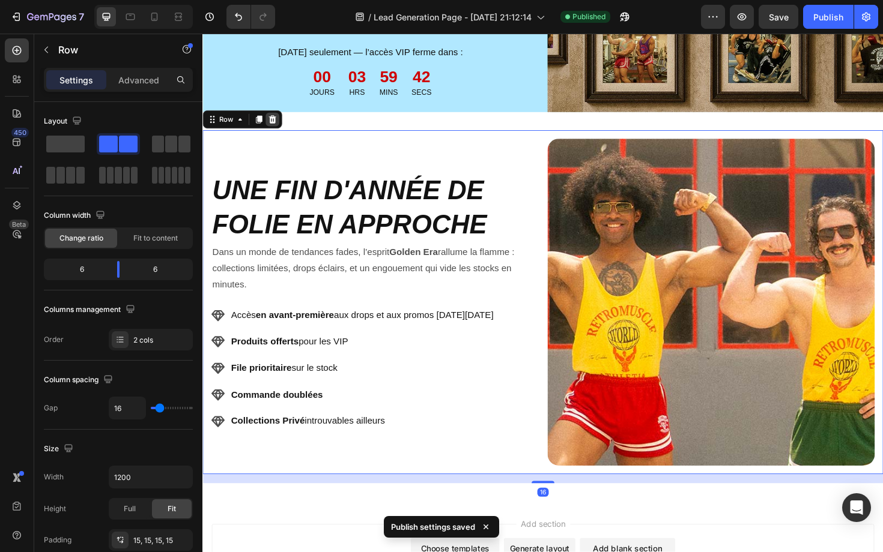
click at [277, 127] on icon at bounding box center [277, 124] width 8 height 8
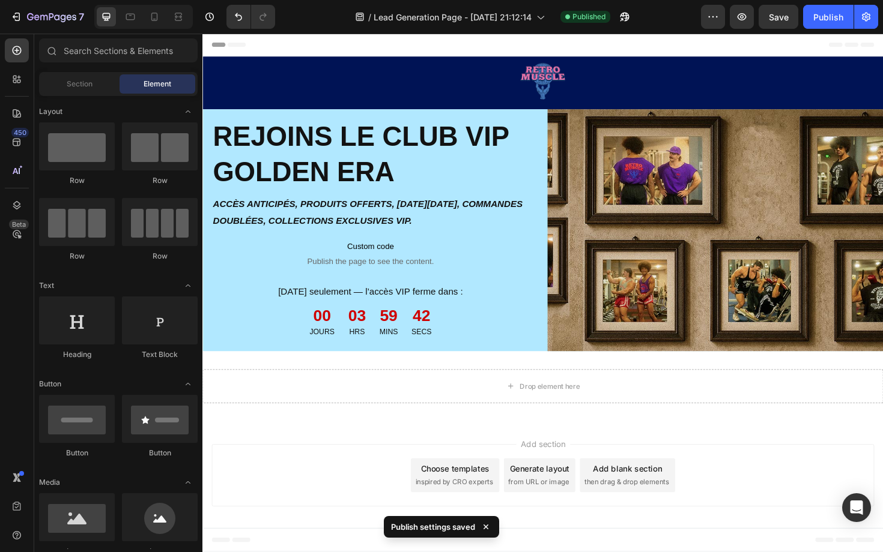
scroll to position [0, 0]
click at [712, 382] on div "Drop element here Section 3" at bounding box center [562, 408] width 721 height 74
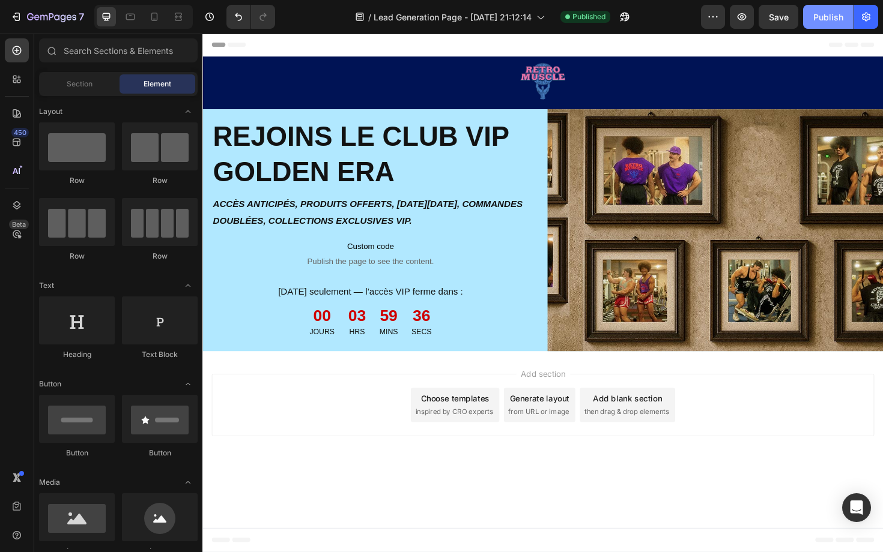
click at [826, 16] on div "Publish" at bounding box center [828, 17] width 30 height 13
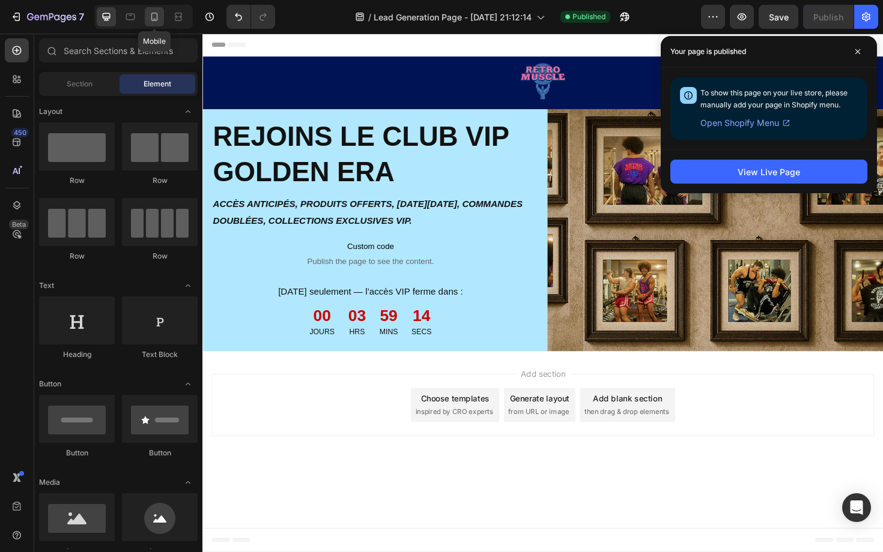
click at [156, 22] on icon at bounding box center [154, 17] width 12 height 12
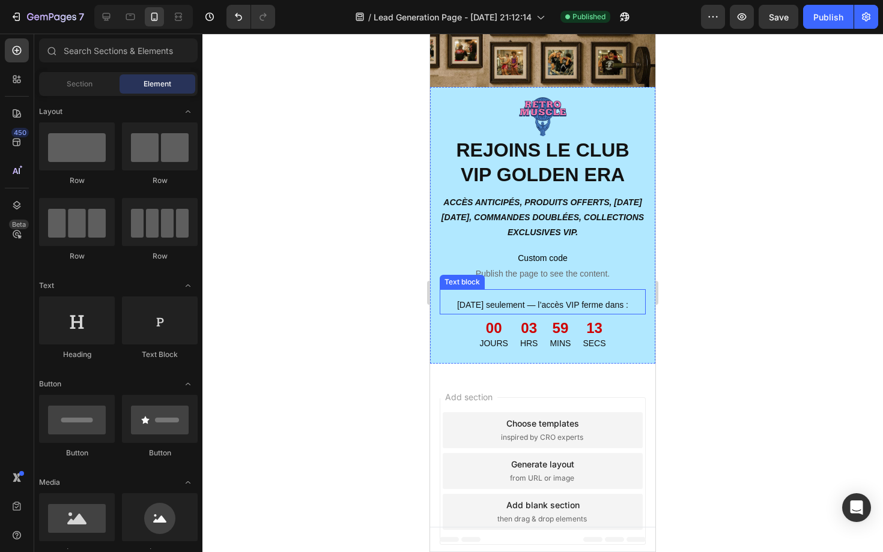
scroll to position [91, 0]
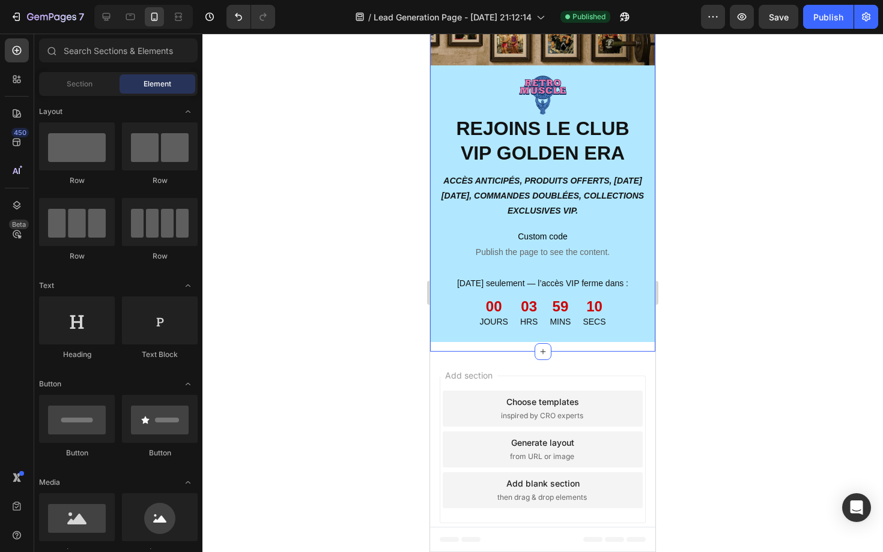
click at [501, 349] on div "Image REJOINS LE CLUB VIP GOLDEN ERA Heading ACCÈS ANTICIPÉS, PRODUITS OFFERTS,…" at bounding box center [542, 159] width 225 height 385
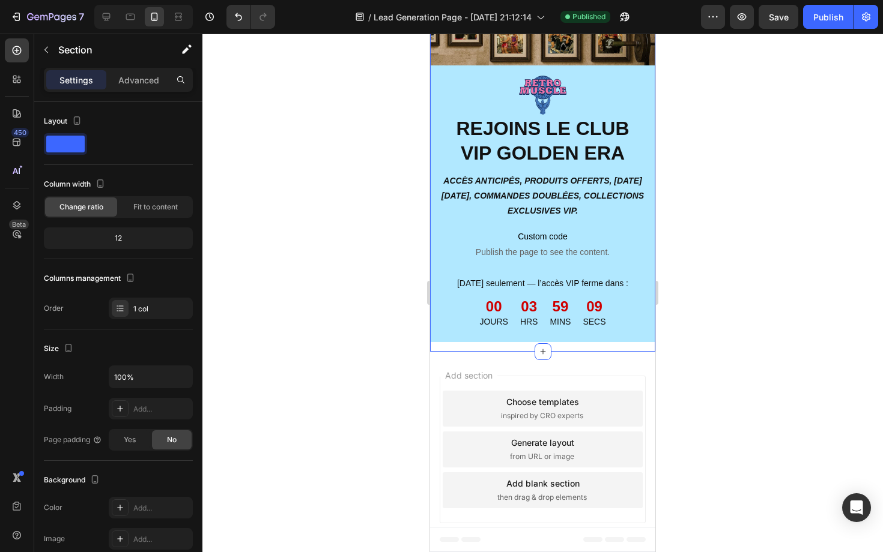
click at [501, 347] on div "Image REJOINS LE CLUB VIP GOLDEN ERA Heading ACCÈS ANTICIPÉS, PRODUITS OFFERTS,…" at bounding box center [542, 159] width 225 height 385
click at [146, 83] on p "Advanced" at bounding box center [138, 80] width 41 height 13
click at [456, 335] on div "Image REJOINS LE CLUB VIP GOLDEN ERA Heading ACCÈS ANTICIPÉS, PRODUITS OFFERTS,…" at bounding box center [542, 203] width 225 height 277
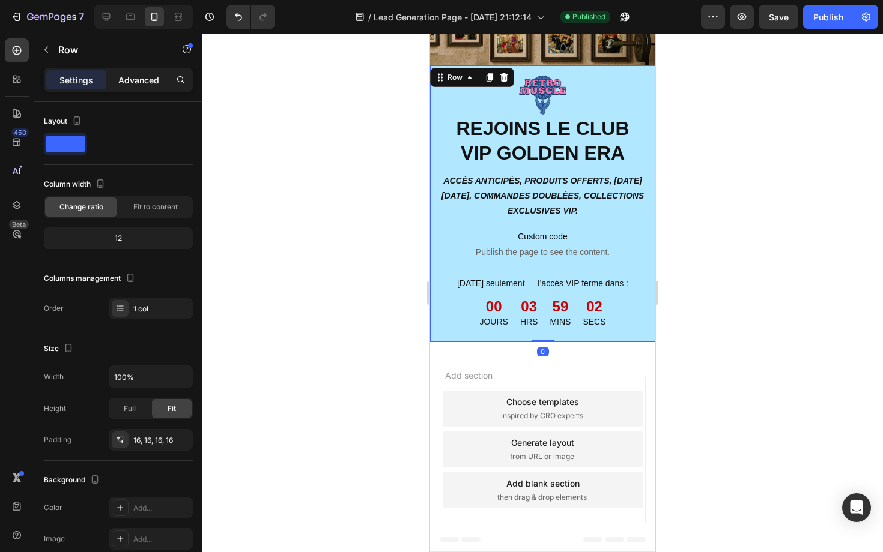
click at [124, 84] on p "Advanced" at bounding box center [138, 80] width 41 height 13
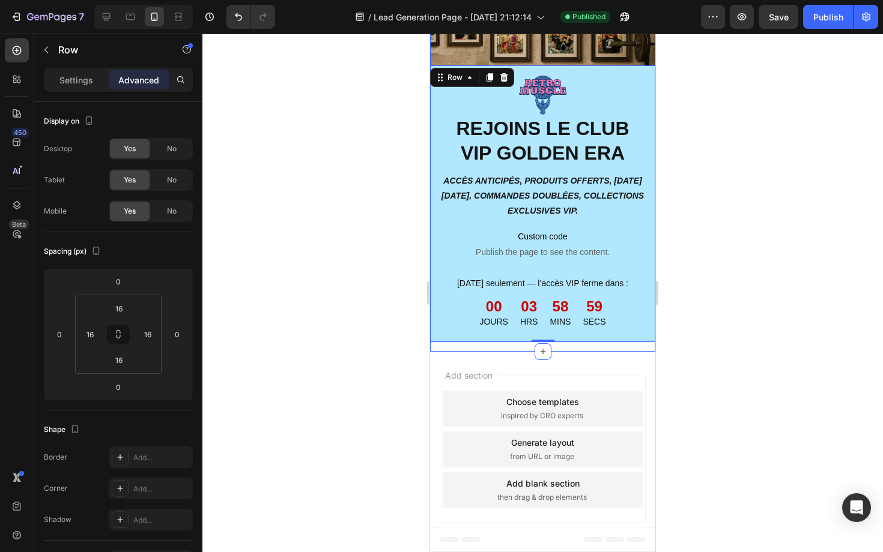
click at [480, 346] on div "Image REJOINS LE CLUB VIP GOLDEN ERA Heading ACCÈS ANTICIPÉS, PRODUITS OFFERTS,…" at bounding box center [542, 159] width 225 height 385
click at [68, 82] on p "Settings" at bounding box center [76, 80] width 34 height 13
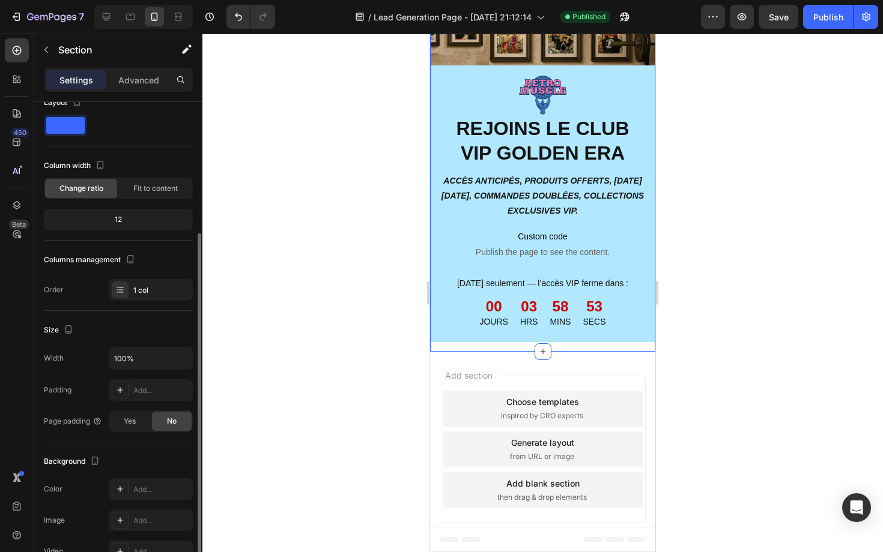
scroll to position [0, 0]
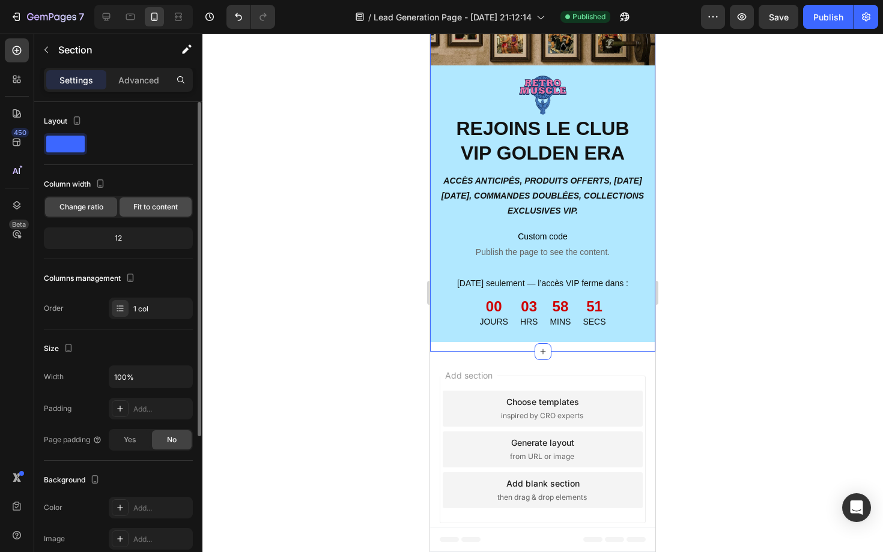
click at [145, 213] on div "Fit to content" at bounding box center [155, 207] width 72 height 19
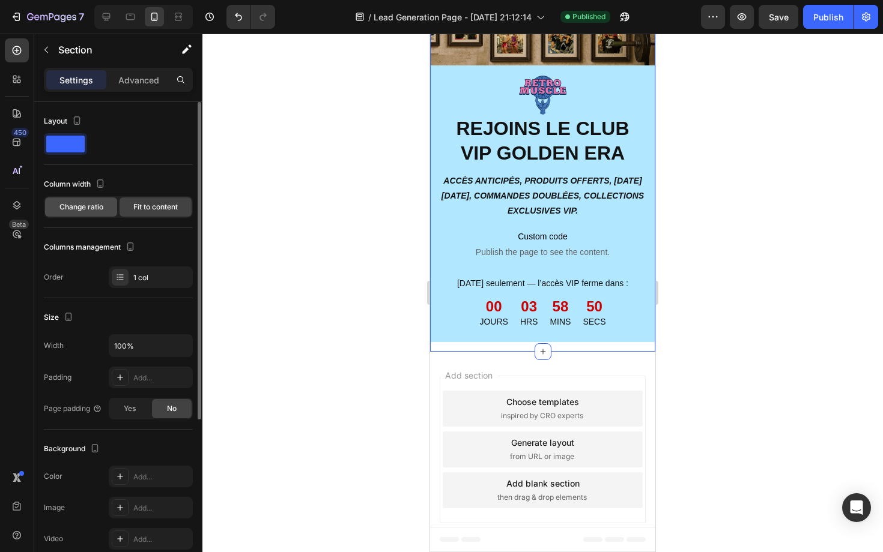
click at [92, 213] on div "Change ratio" at bounding box center [81, 207] width 72 height 19
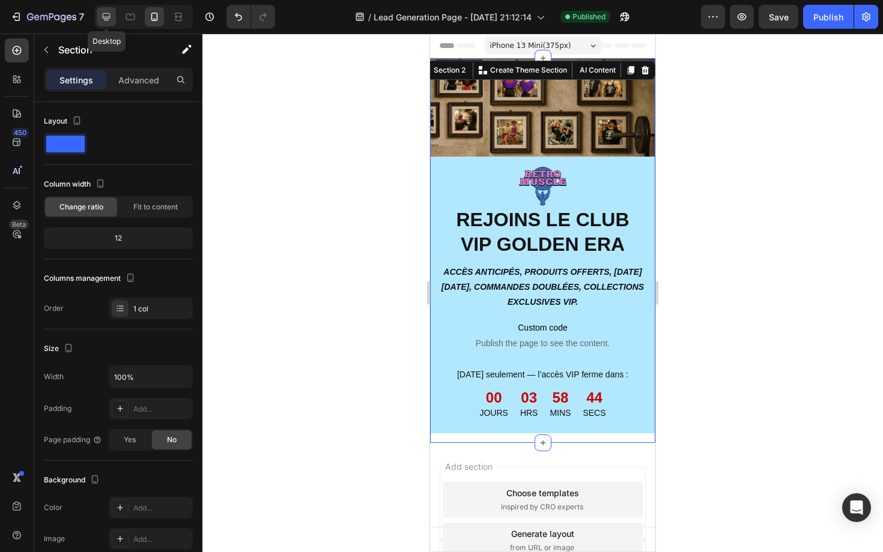
click at [110, 22] on icon at bounding box center [106, 17] width 12 height 12
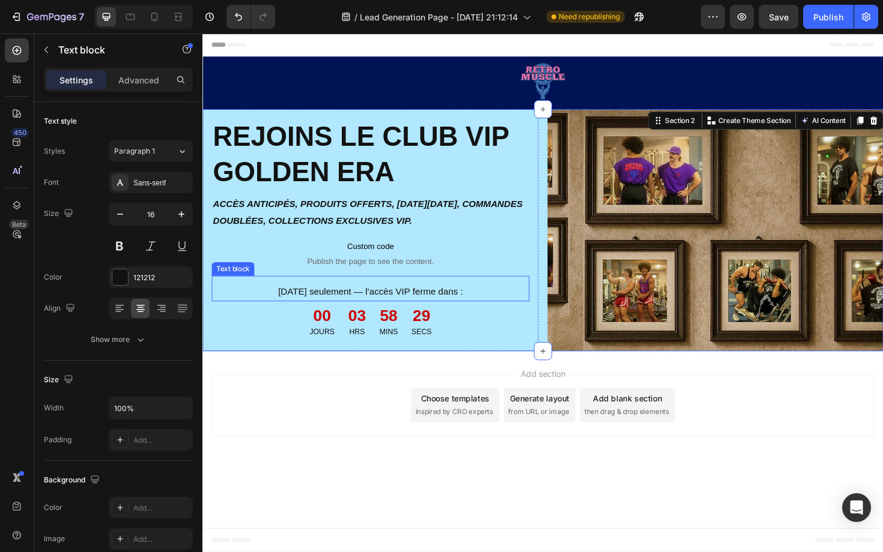
click at [218, 303] on p "[DATE] seulement — l’accès VIP ferme dans :" at bounding box center [380, 307] width 334 height 17
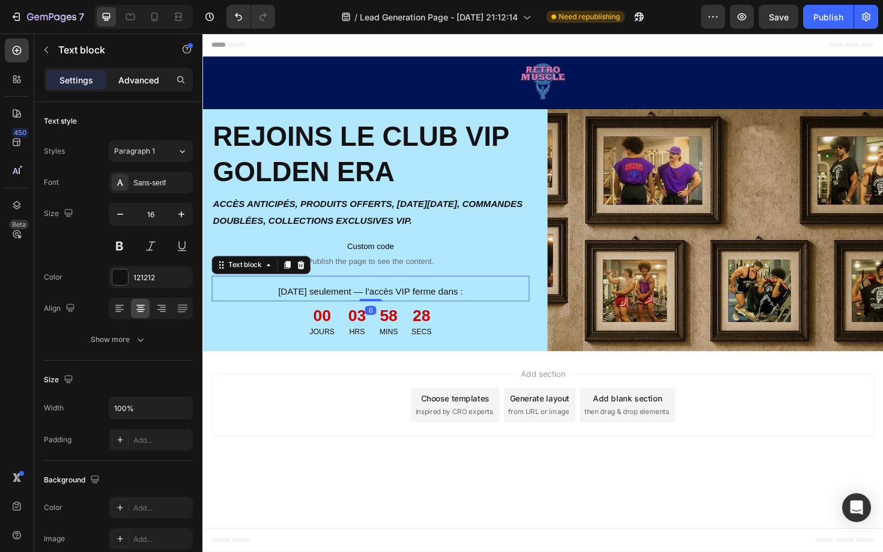
click at [136, 70] on div "Advanced" at bounding box center [139, 79] width 60 height 19
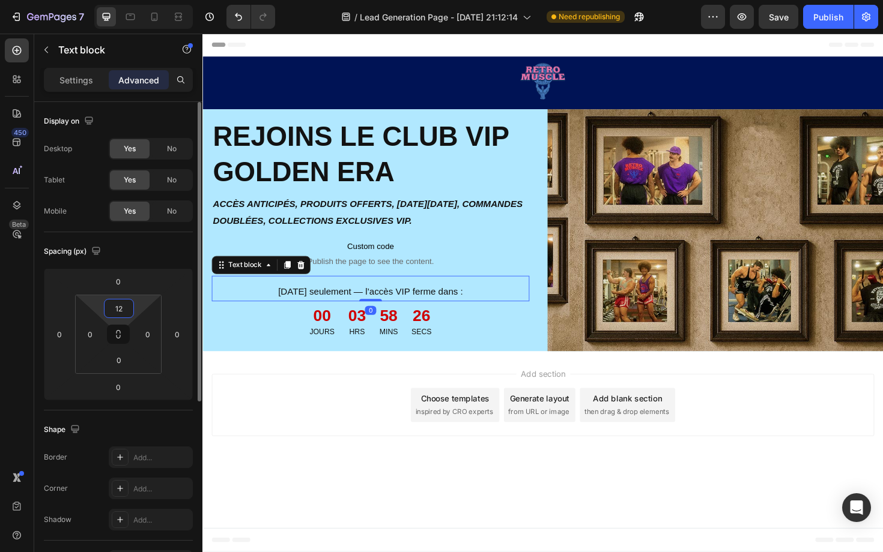
click at [116, 310] on input "12" at bounding box center [119, 309] width 24 height 18
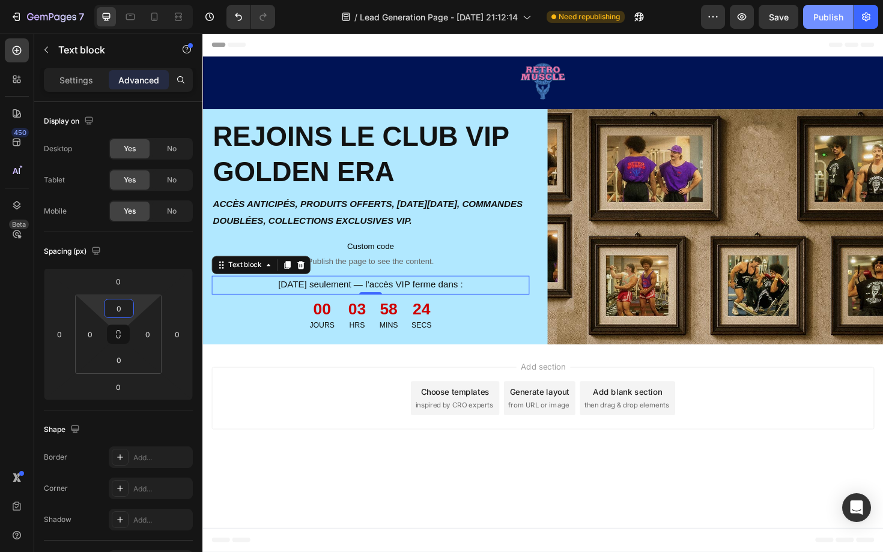
type input "0"
click at [829, 20] on div "Publish" at bounding box center [828, 17] width 30 height 13
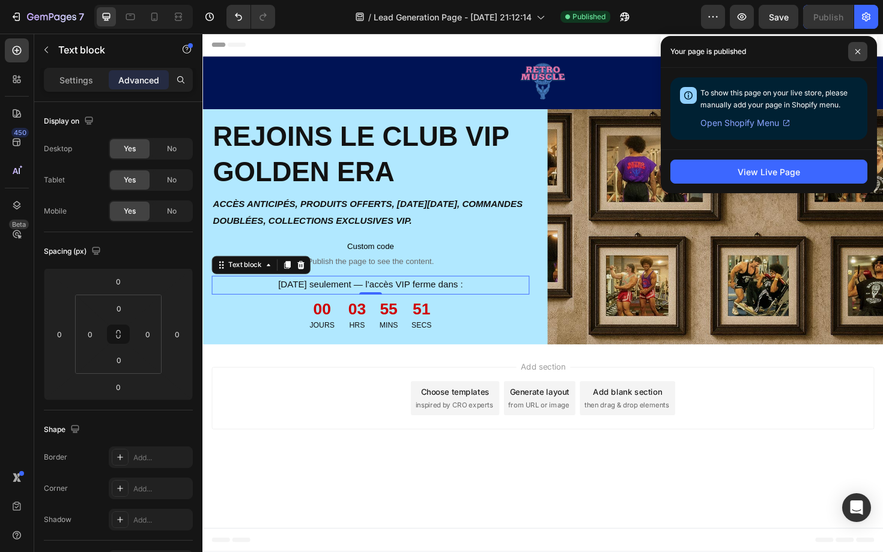
click at [861, 52] on span at bounding box center [857, 51] width 19 height 19
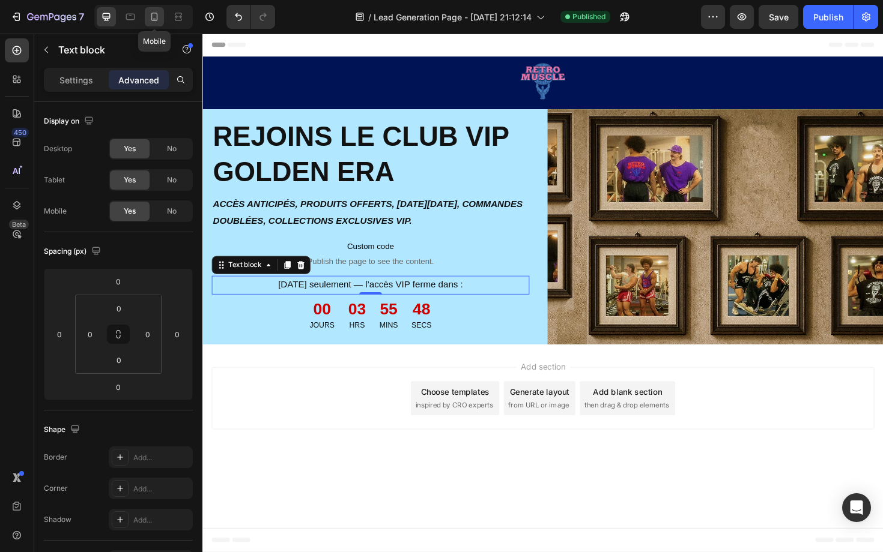
click at [161, 17] on div at bounding box center [154, 16] width 19 height 19
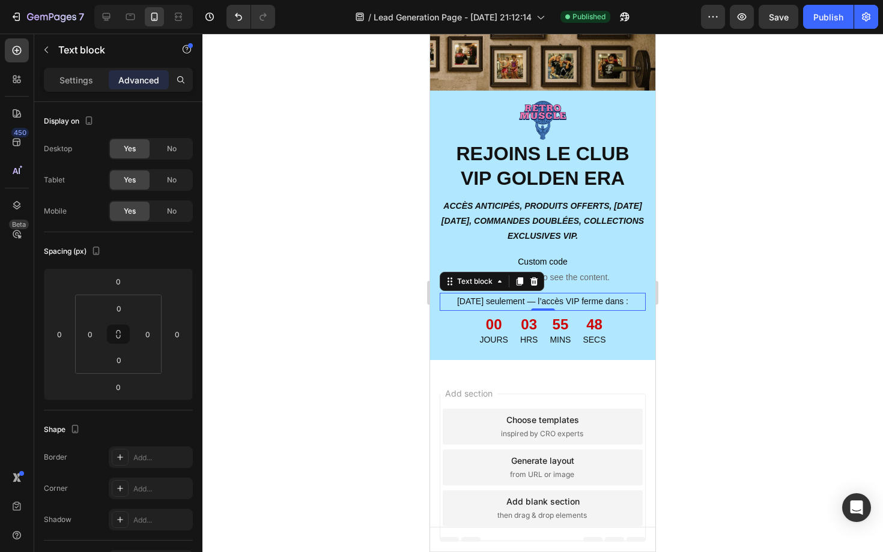
scroll to position [84, 0]
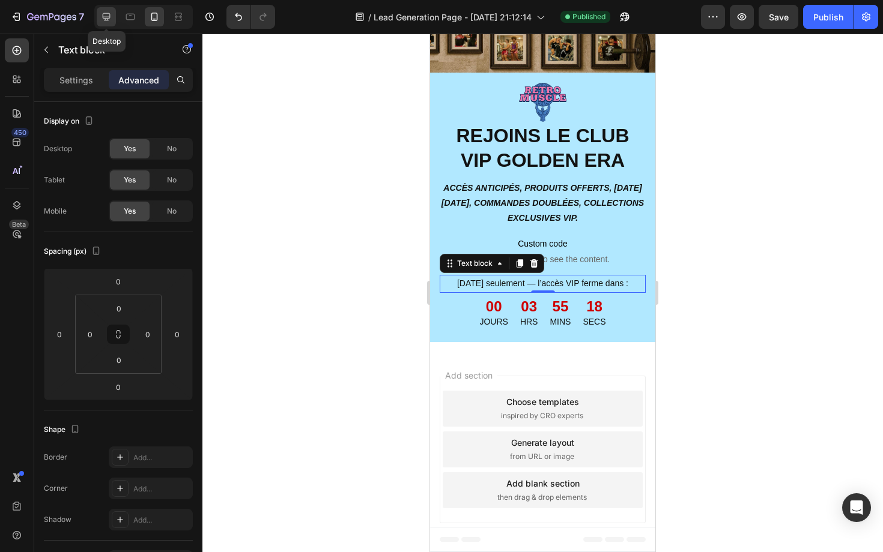
click at [103, 19] on icon at bounding box center [106, 17] width 12 height 12
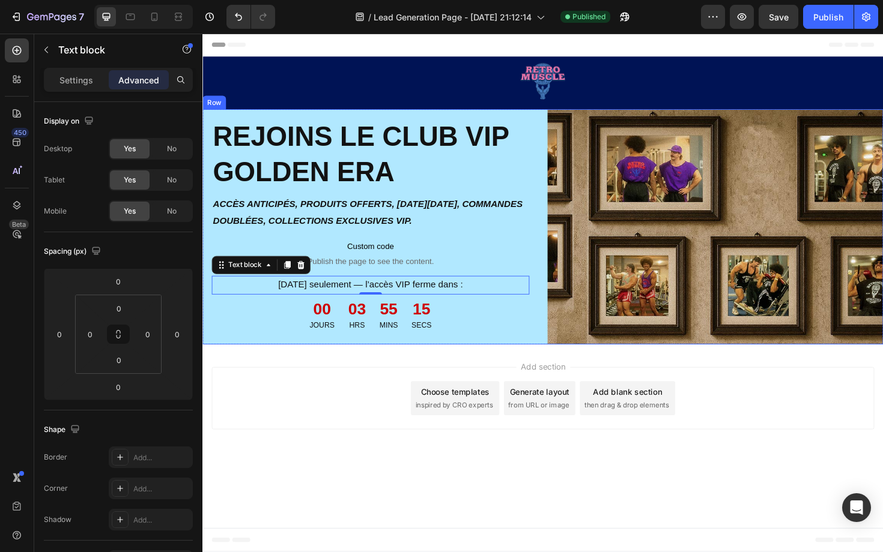
click at [563, 340] on div "Image REJOINS LE CLUB VIP GOLDEN ERA Heading ACCÈS ANTICIPÉS, PRODUITS OFFERTS,…" at bounding box center [562, 238] width 721 height 249
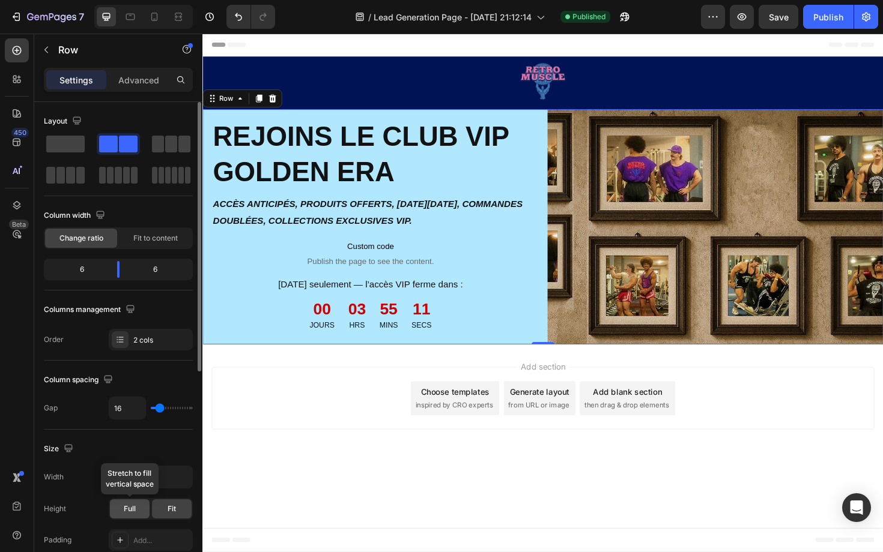
click at [133, 512] on span "Full" at bounding box center [130, 509] width 12 height 11
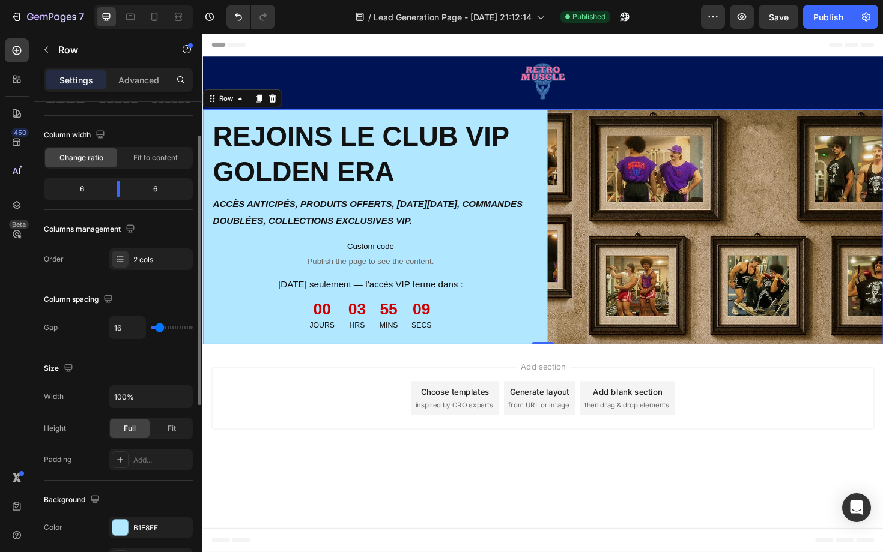
scroll to position [119, 0]
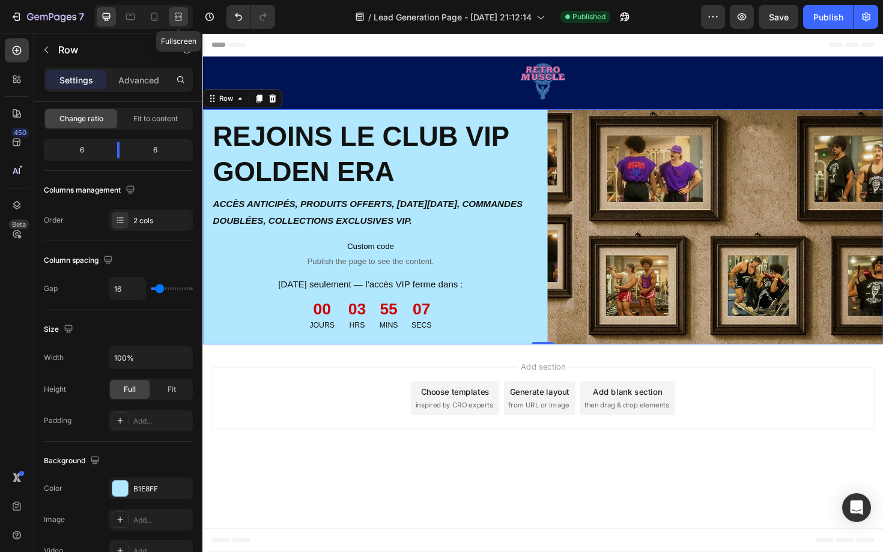
click at [180, 17] on icon at bounding box center [180, 16] width 4 height 3
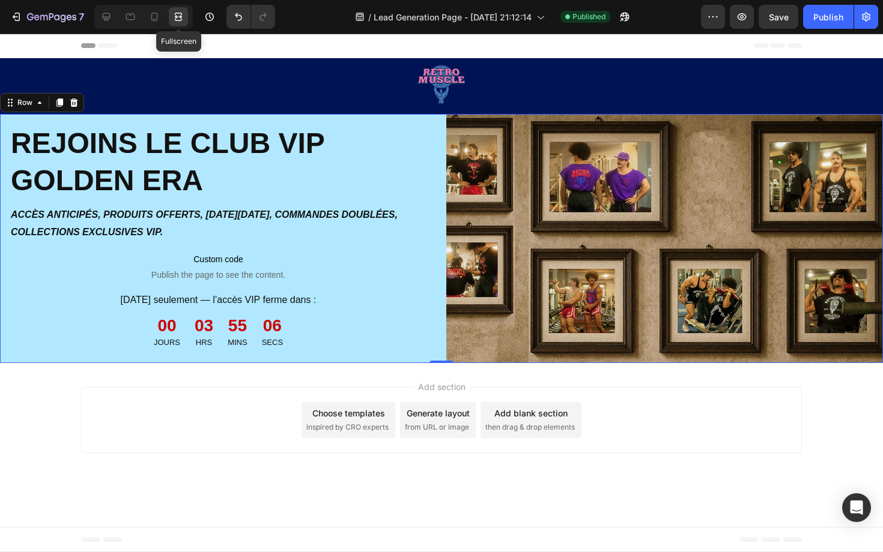
click at [180, 17] on icon at bounding box center [180, 16] width 4 height 3
click at [104, 23] on div at bounding box center [106, 16] width 19 height 19
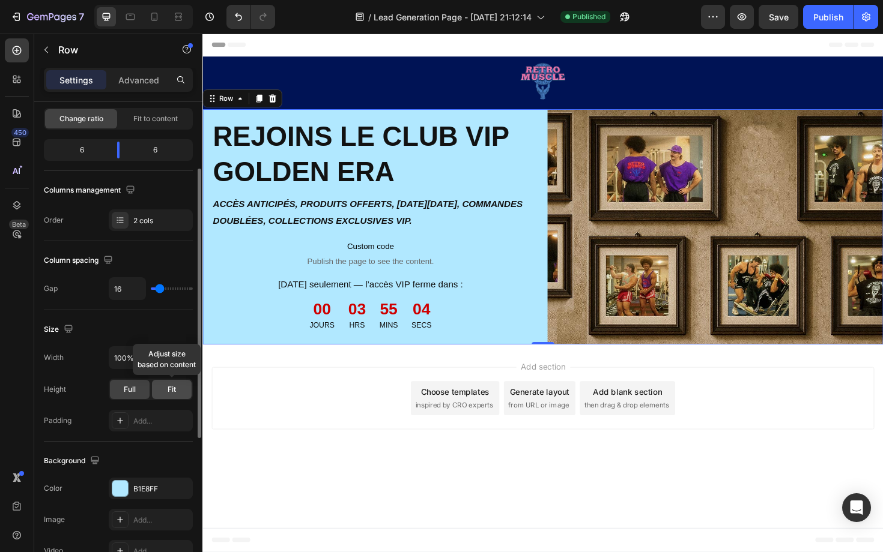
click at [168, 387] on span "Fit" at bounding box center [172, 389] width 8 height 11
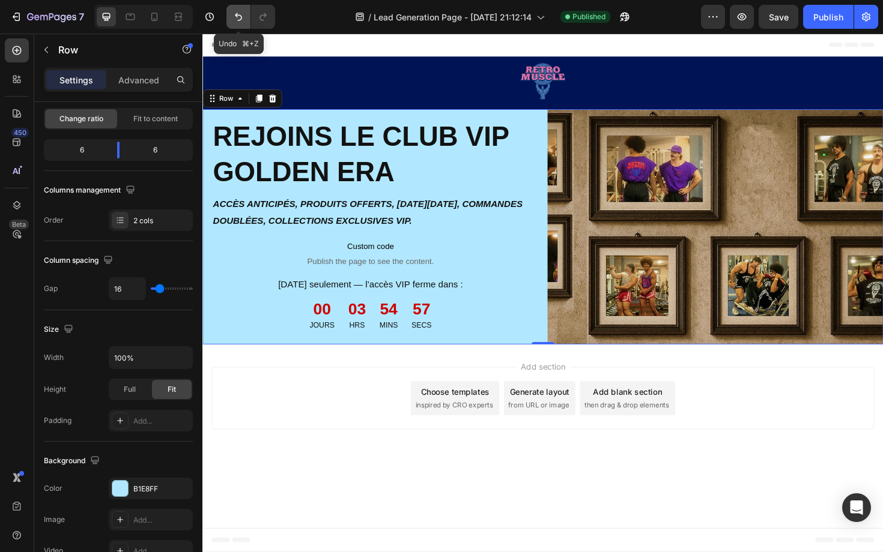
click at [240, 21] on icon "Undo/Redo" at bounding box center [238, 17] width 12 height 12
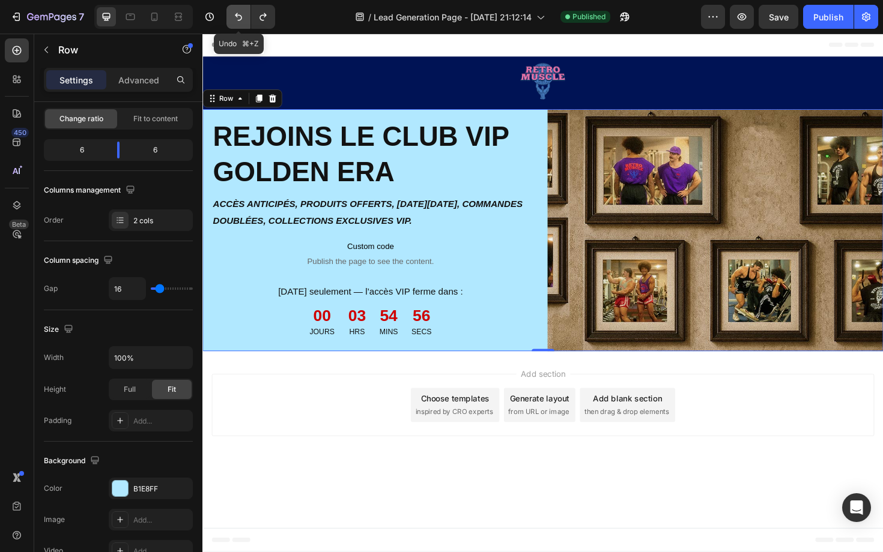
click at [240, 21] on icon "Undo/Redo" at bounding box center [238, 17] width 12 height 12
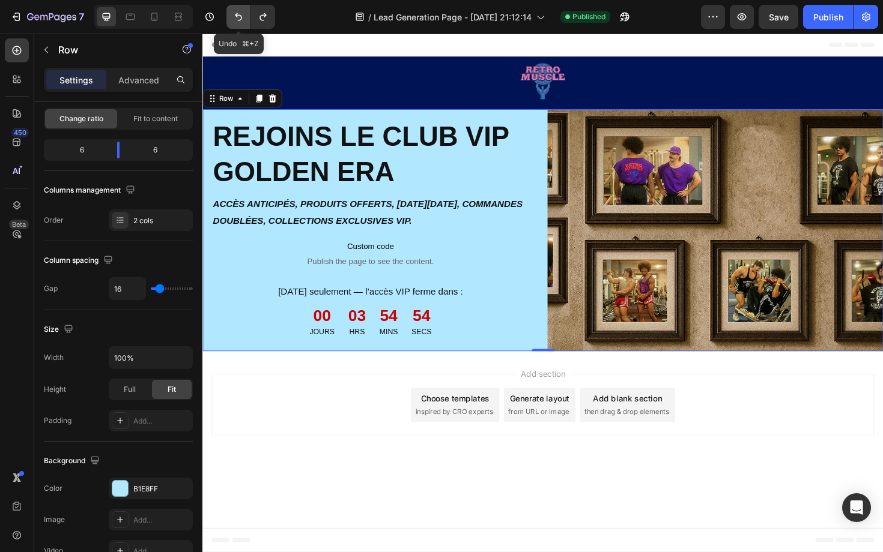
click at [240, 21] on icon "Undo/Redo" at bounding box center [238, 17] width 12 height 12
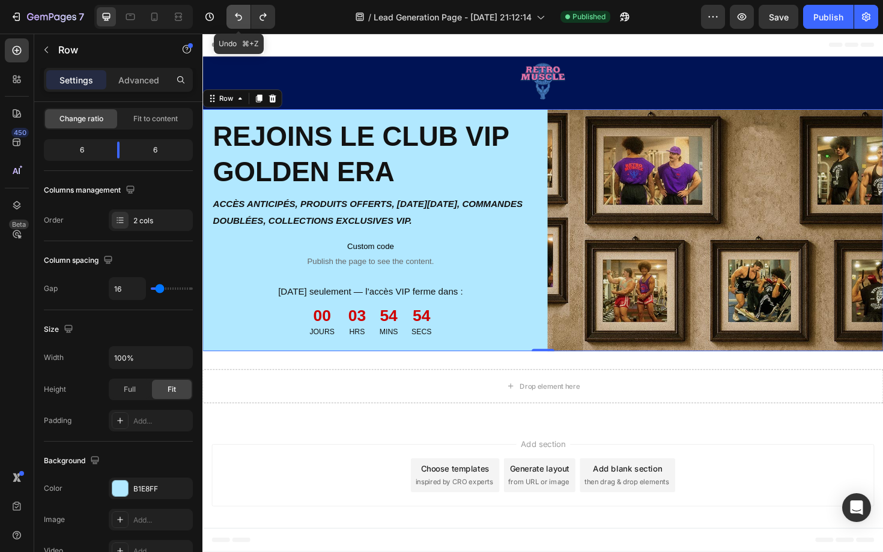
click at [240, 21] on icon "Undo/Redo" at bounding box center [238, 17] width 12 height 12
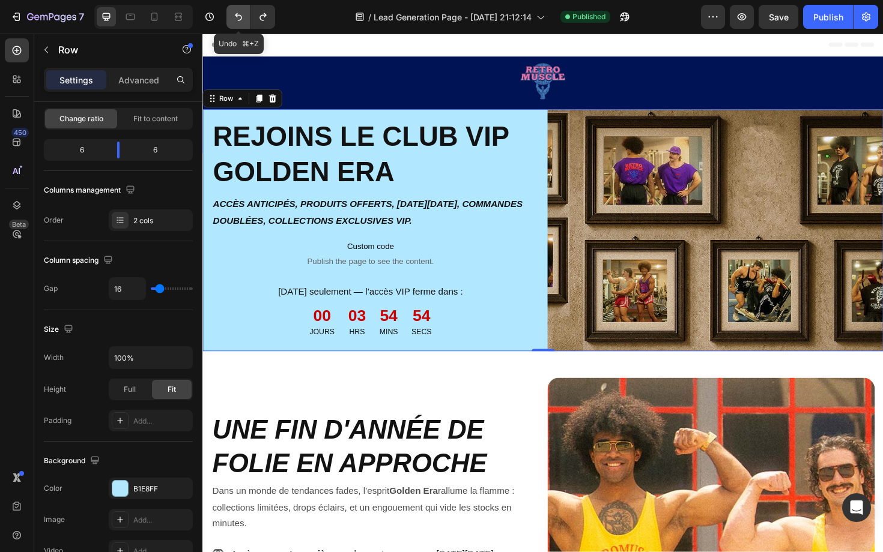
click at [240, 21] on icon "Undo/Redo" at bounding box center [238, 17] width 12 height 12
click at [259, 22] on icon "Undo/Redo" at bounding box center [263, 17] width 12 height 12
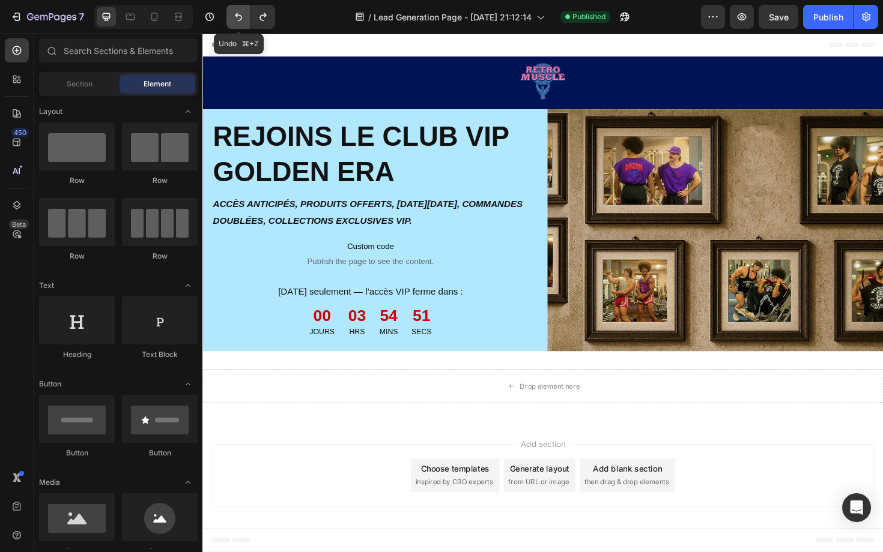
click at [234, 20] on icon "Undo/Redo" at bounding box center [238, 17] width 12 height 12
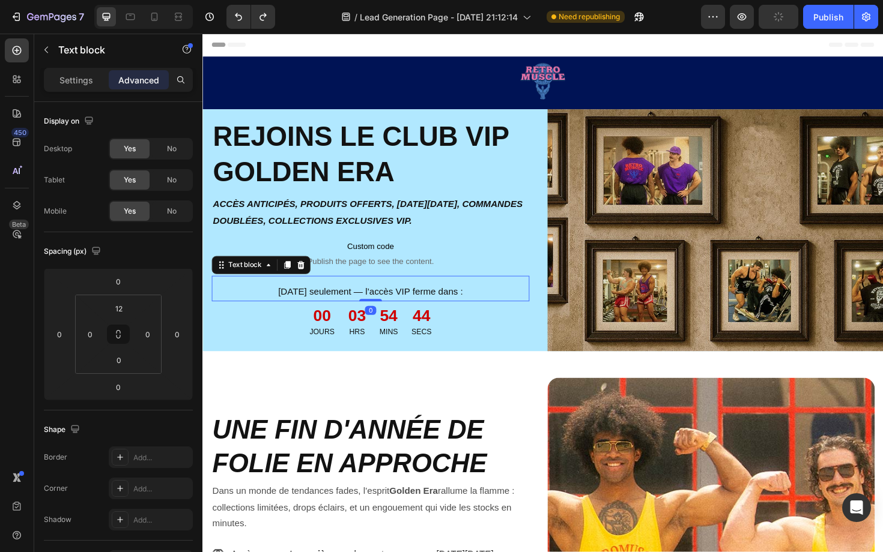
click at [384, 309] on p "[DATE] seulement — l’accès VIP ferme dans :" at bounding box center [380, 307] width 334 height 17
click at [127, 308] on input "12" at bounding box center [119, 309] width 24 height 18
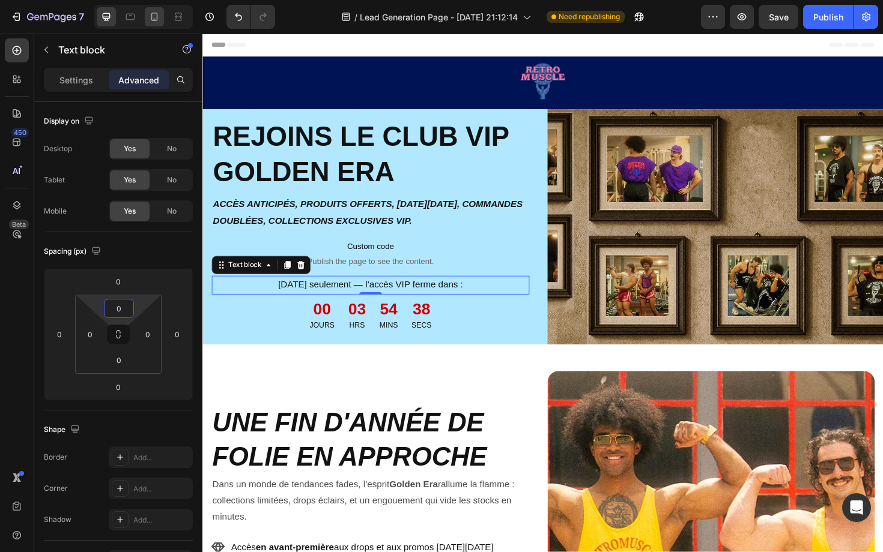
type input "0"
click at [152, 23] on div at bounding box center [154, 16] width 19 height 19
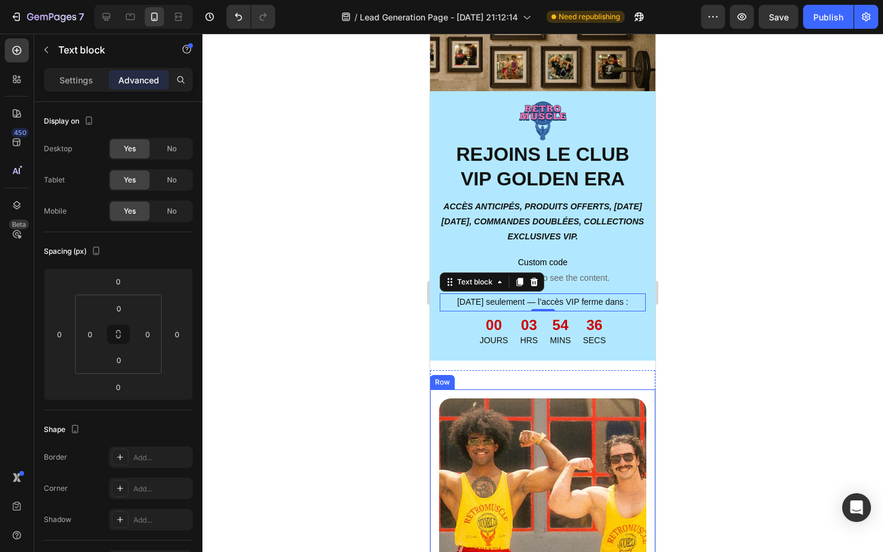
scroll to position [59, 0]
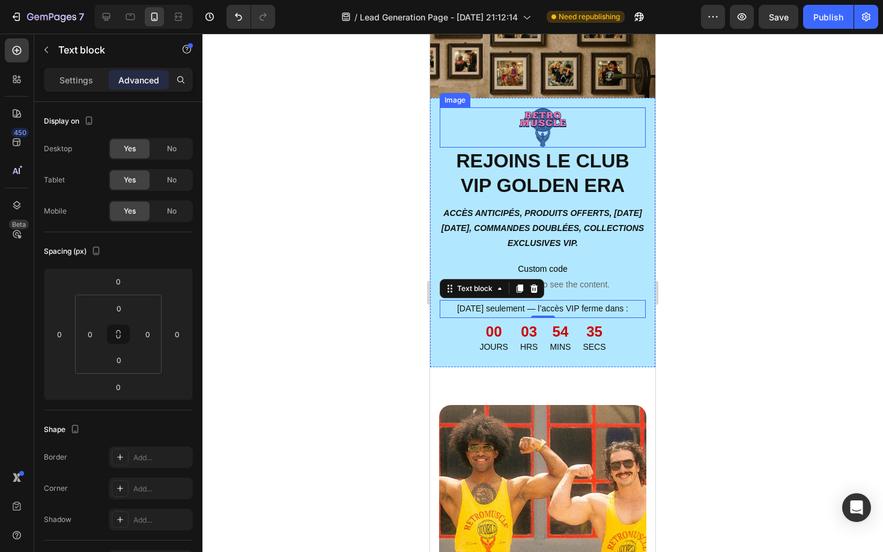
click at [540, 110] on img at bounding box center [543, 127] width 48 height 40
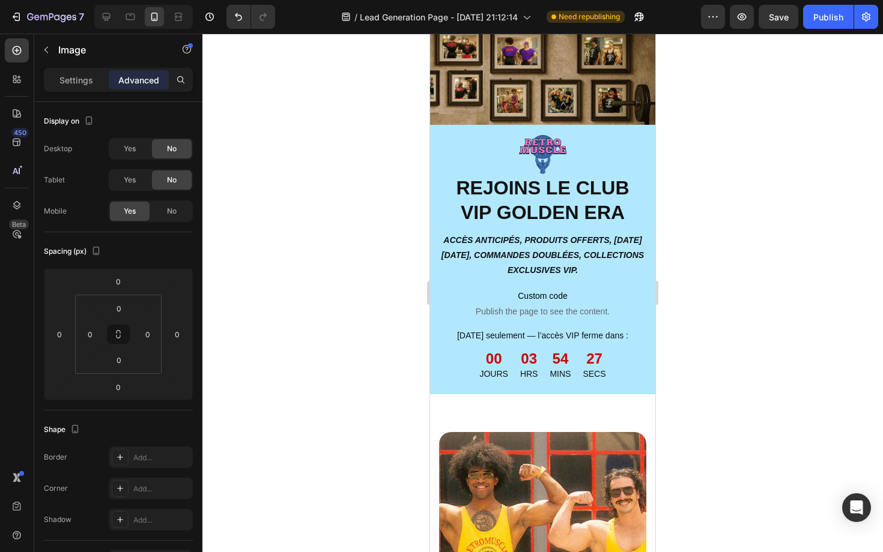
scroll to position [31, 0]
click at [520, 303] on span "Custom code" at bounding box center [543, 296] width 206 height 14
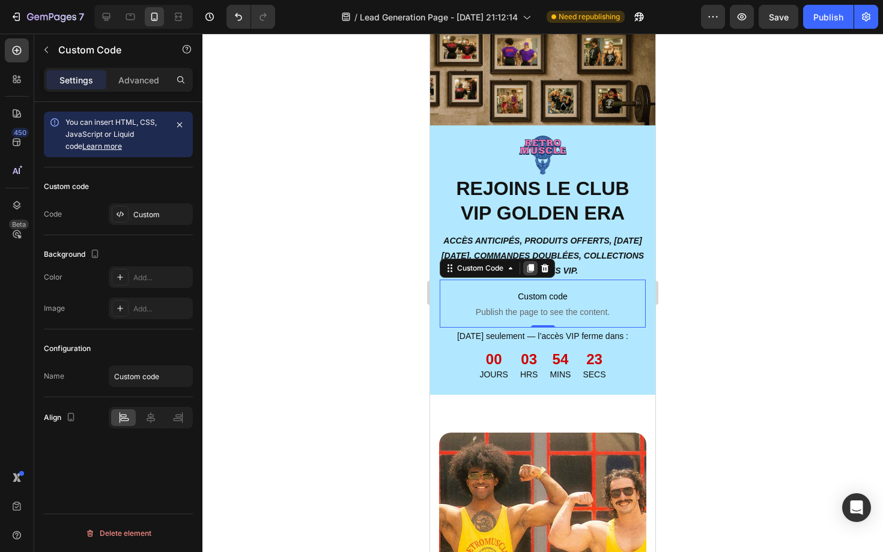
click at [531, 273] on div at bounding box center [530, 268] width 14 height 14
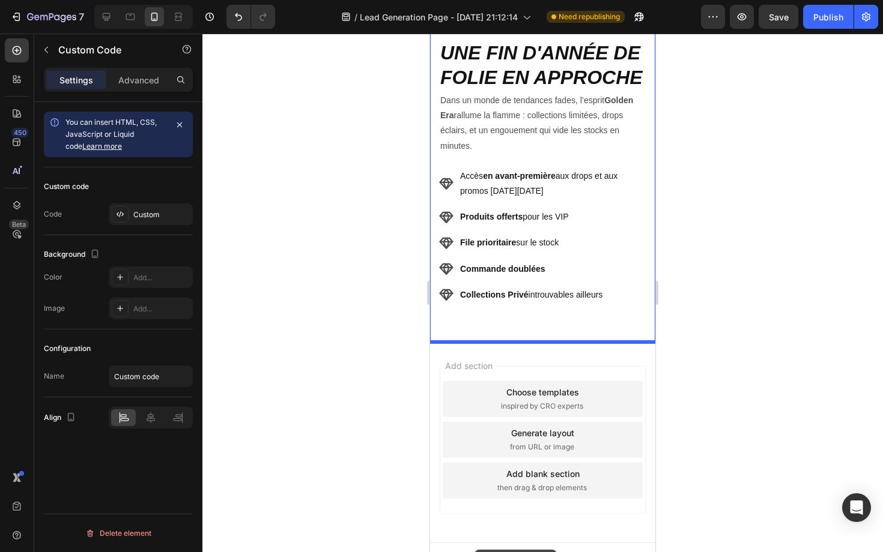
scroll to position [705, 0]
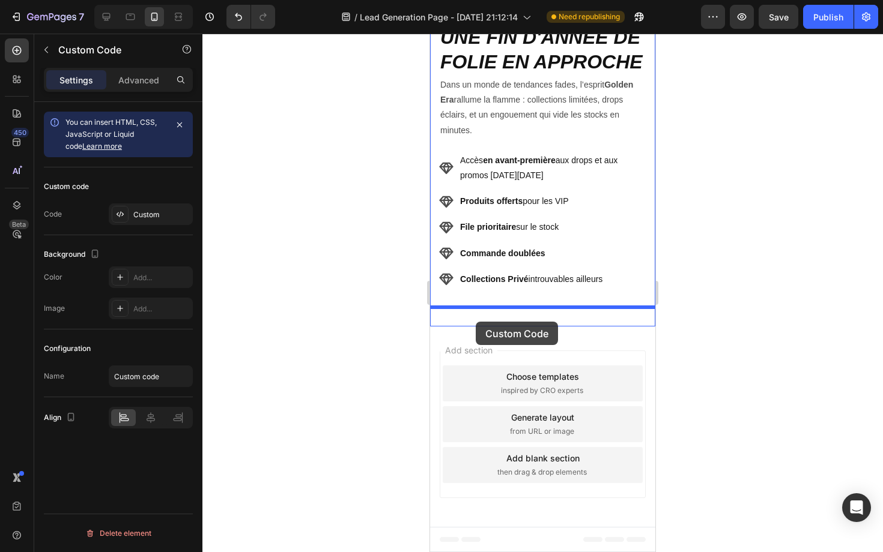
drag, startPoint x: 455, startPoint y: 318, endPoint x: 475, endPoint y: 321, distance: 20.0
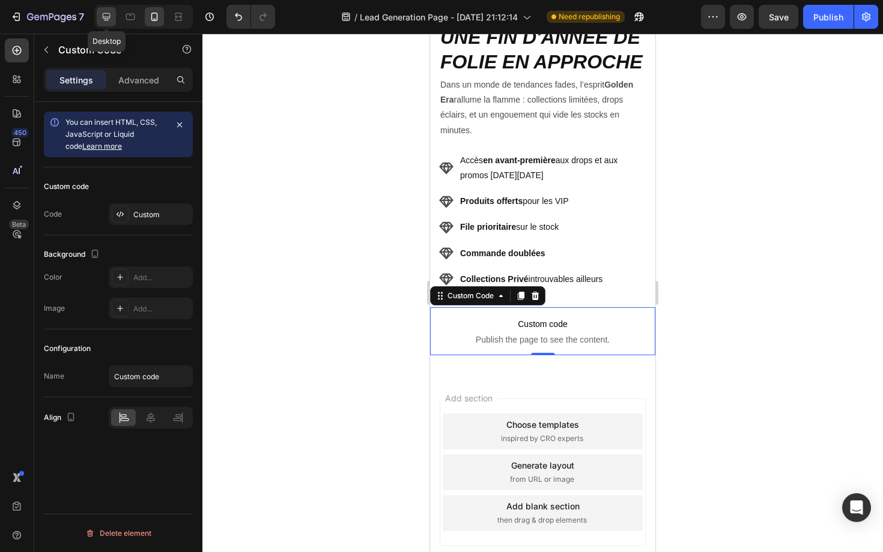
click at [111, 22] on icon at bounding box center [106, 17] width 12 height 12
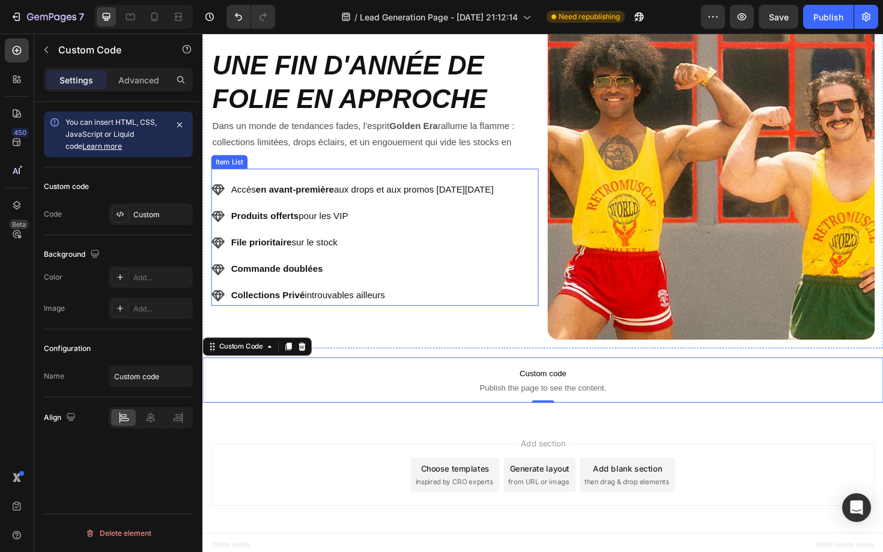
scroll to position [561, 0]
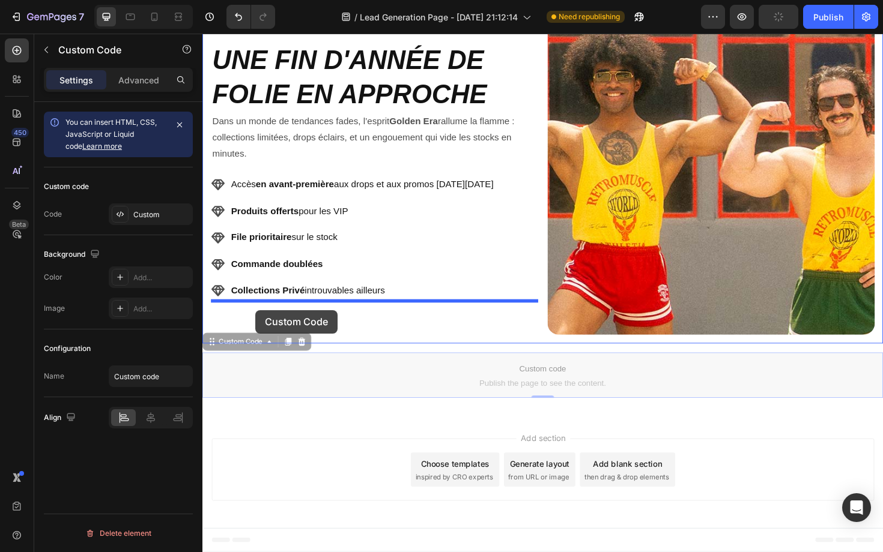
drag, startPoint x: 213, startPoint y: 363, endPoint x: 258, endPoint y: 327, distance: 57.2
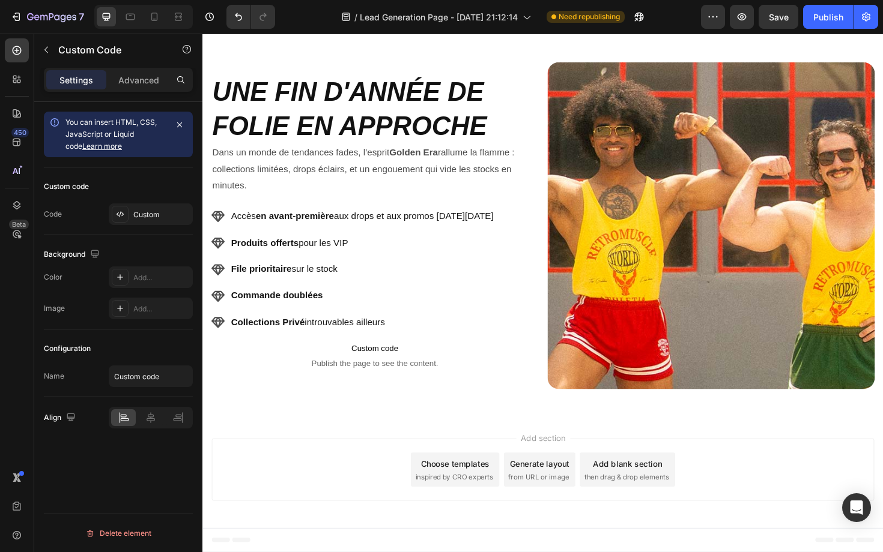
click at [329, 469] on div "Add section Choose templates inspired by CRO experts Generate layout from URL o…" at bounding box center [562, 496] width 701 height 66
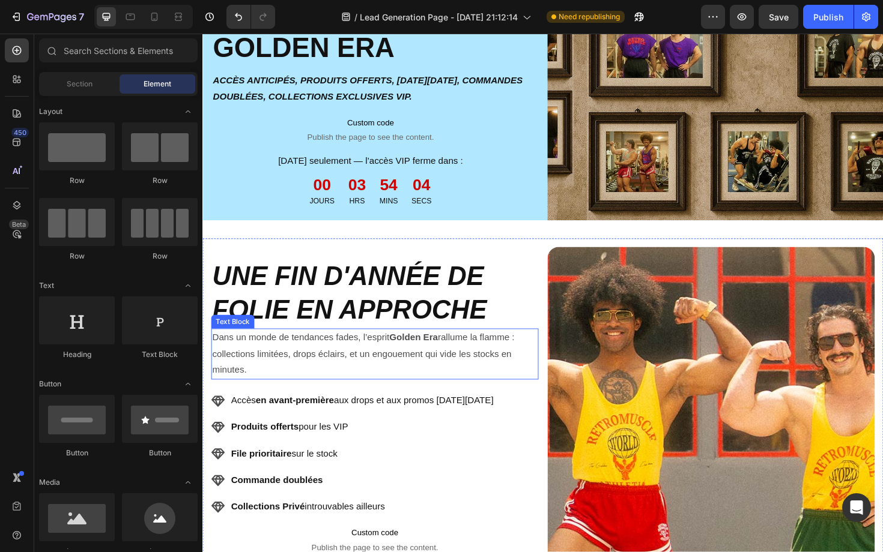
scroll to position [79, 0]
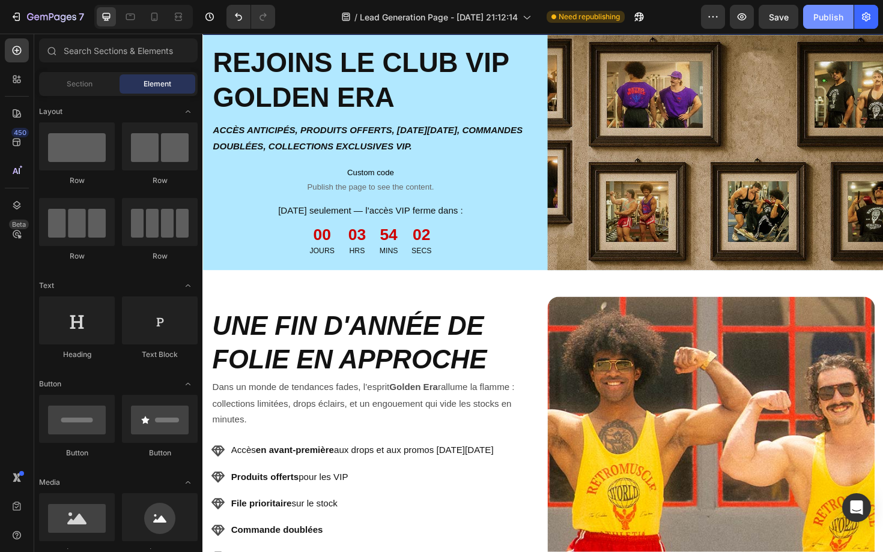
click at [826, 23] on button "Publish" at bounding box center [828, 17] width 50 height 24
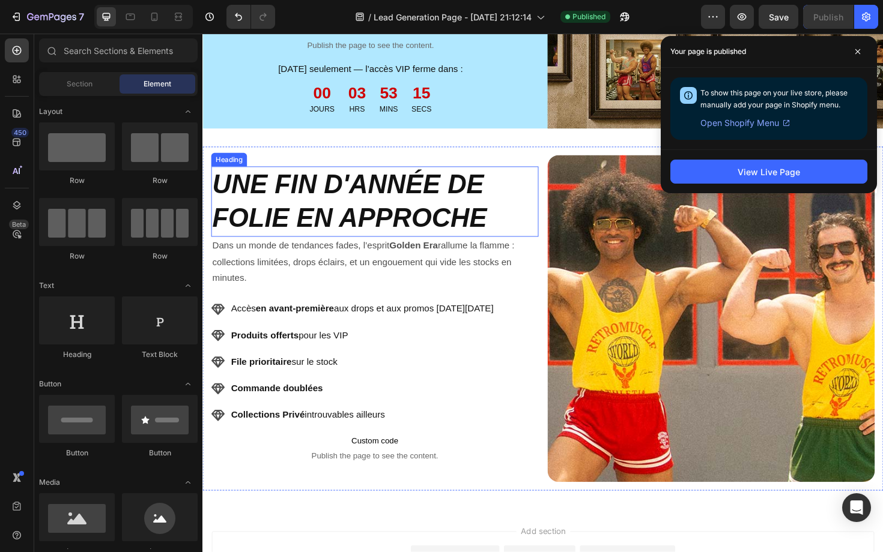
scroll to position [327, 0]
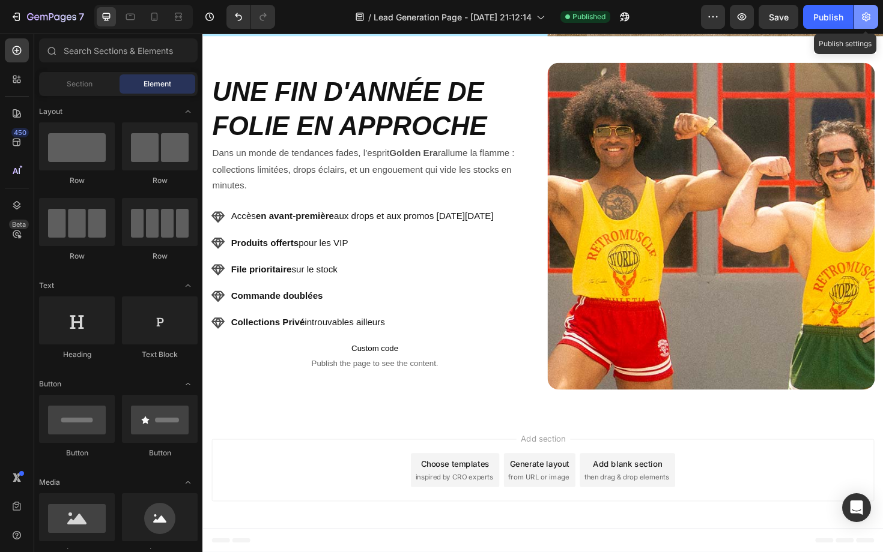
click at [858, 13] on button "button" at bounding box center [866, 17] width 24 height 24
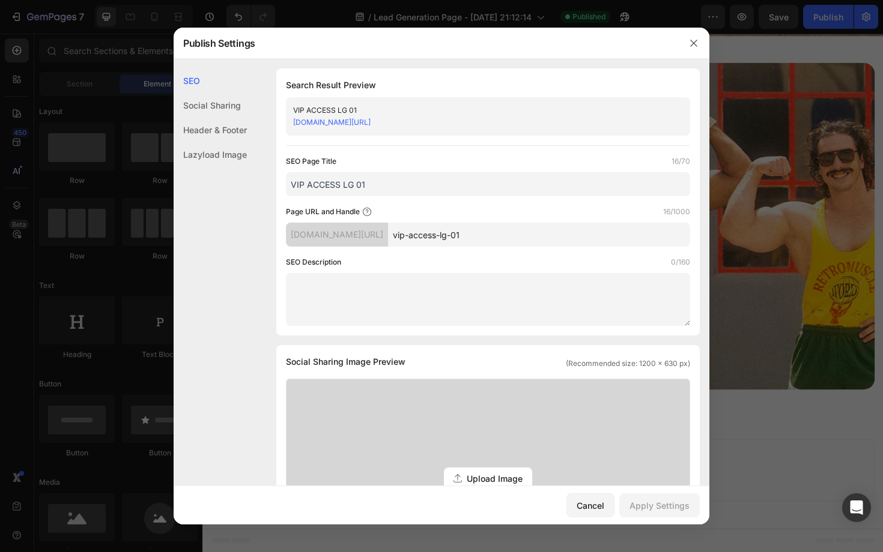
click at [224, 126] on div "Header & Footer" at bounding box center [210, 130] width 73 height 25
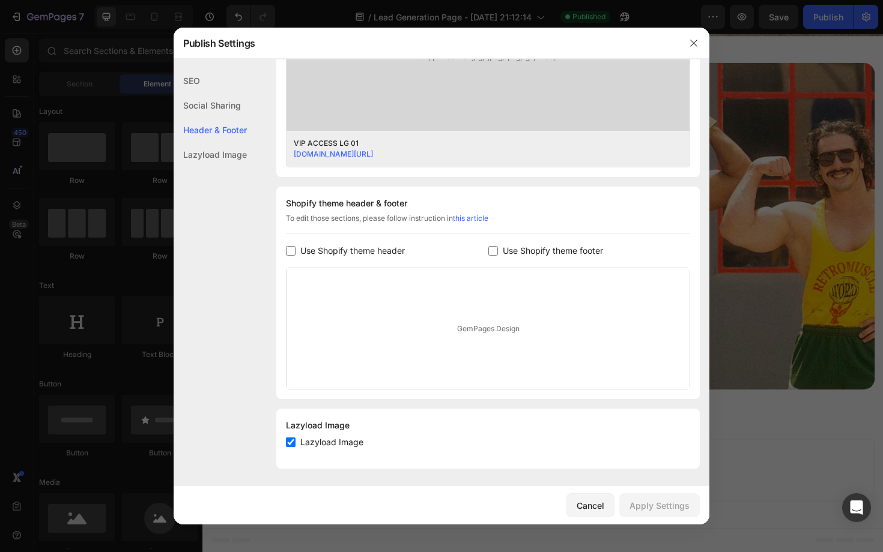
scroll to position [449, 0]
click at [537, 244] on span "Use Shopify theme footer" at bounding box center [553, 249] width 100 height 14
checkbox input "true"
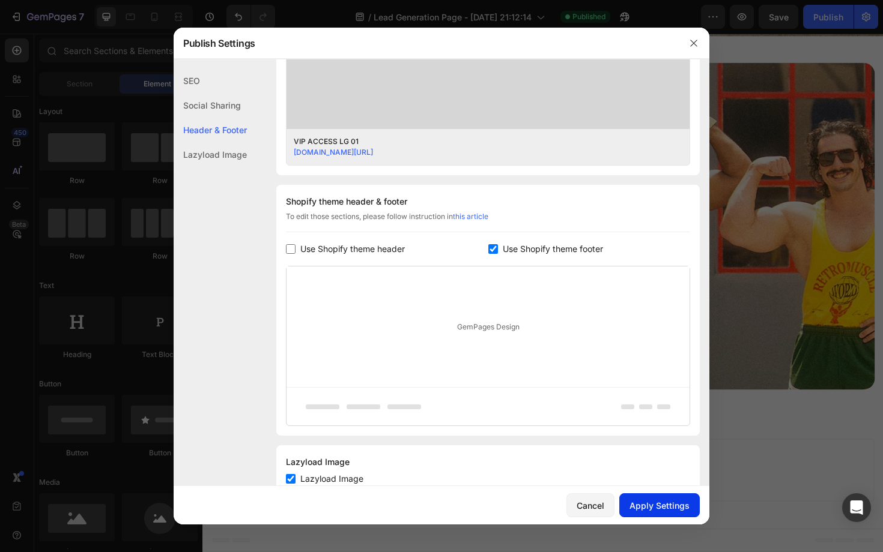
click at [666, 509] on div "Apply Settings" at bounding box center [659, 506] width 60 height 13
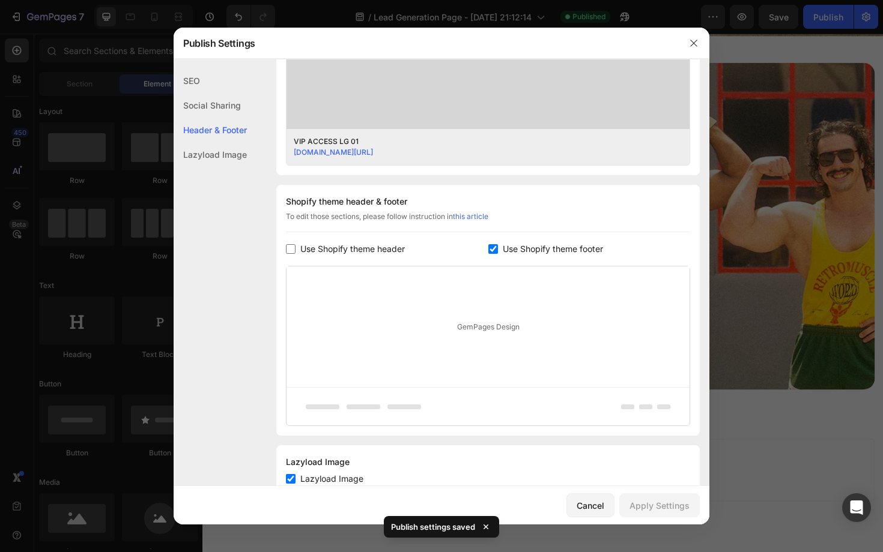
click at [823, 28] on div at bounding box center [441, 276] width 883 height 552
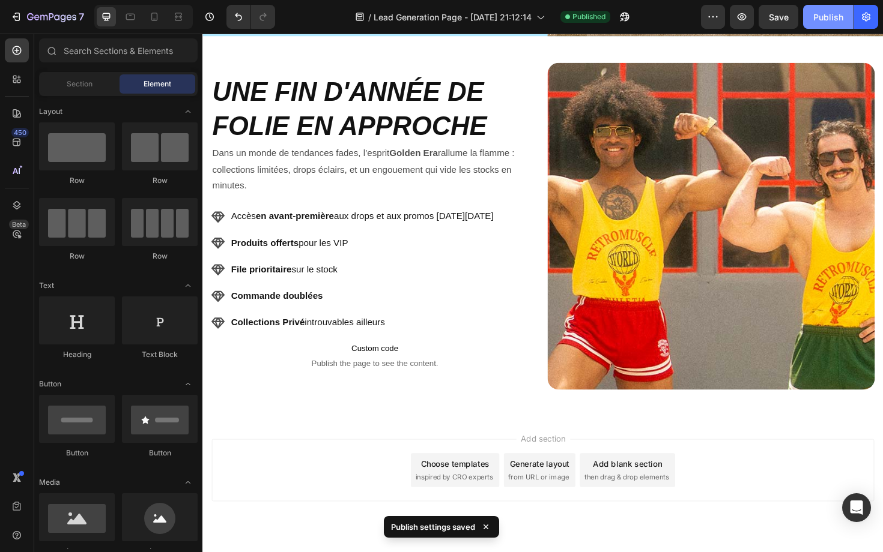
click at [824, 23] on div "Publish" at bounding box center [828, 17] width 30 height 13
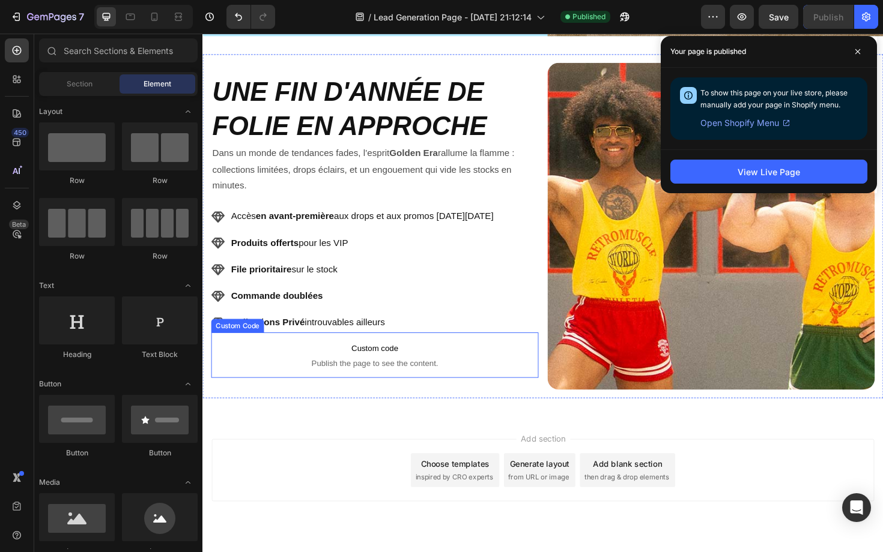
click at [434, 374] on span "Custom code" at bounding box center [384, 367] width 346 height 14
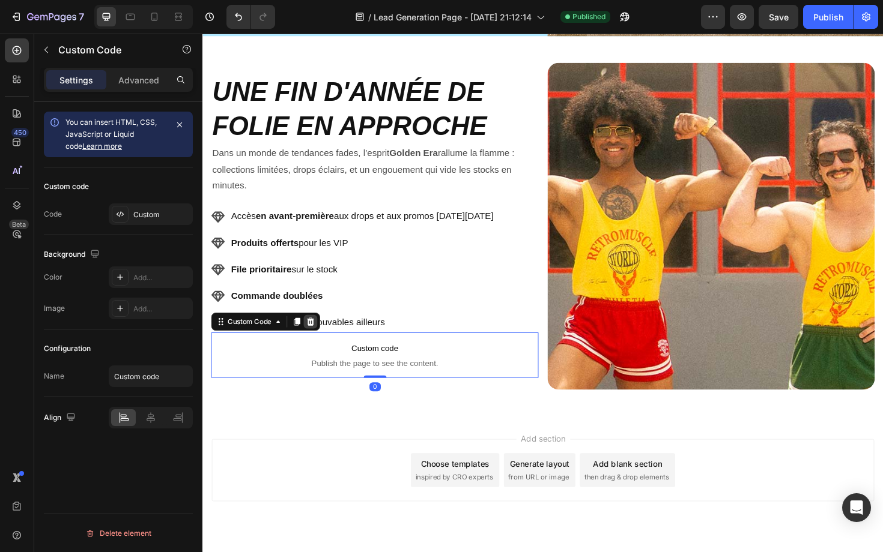
click at [315, 342] on icon at bounding box center [317, 339] width 8 height 8
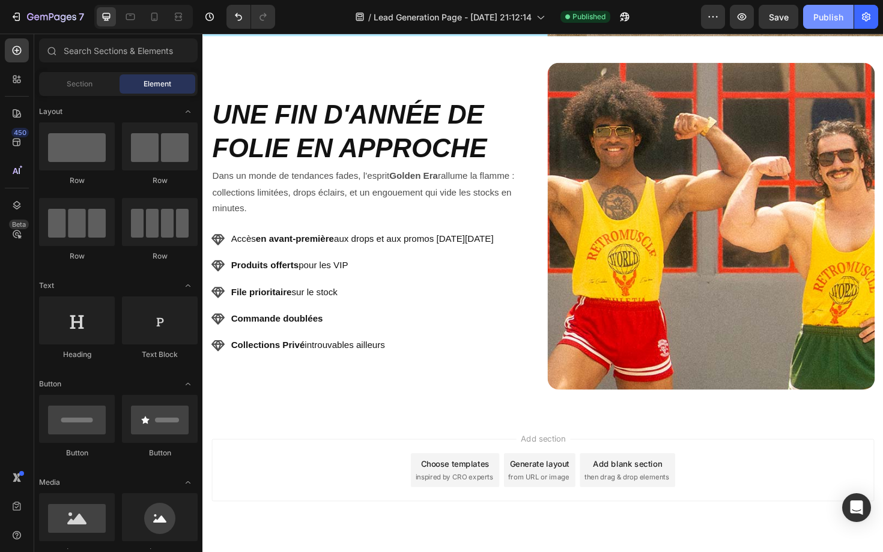
click at [833, 16] on div "Publish" at bounding box center [828, 17] width 30 height 13
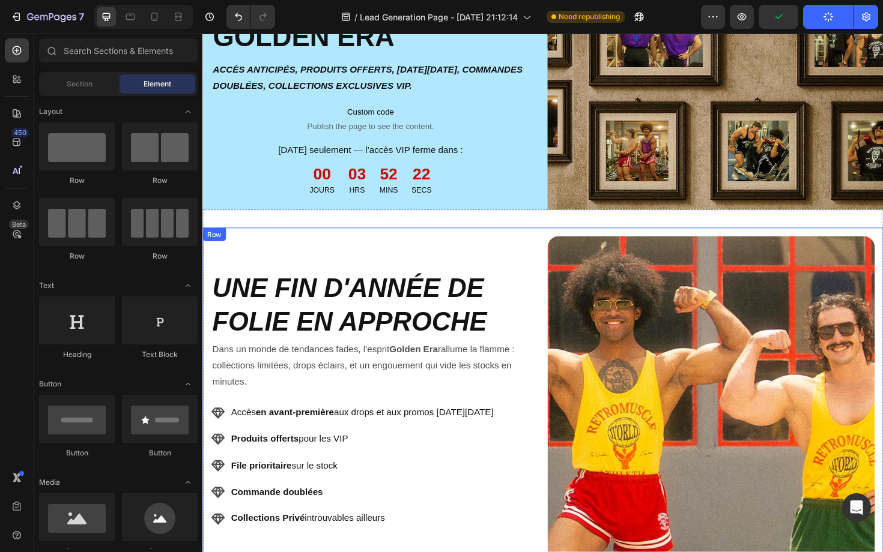
scroll to position [140, 0]
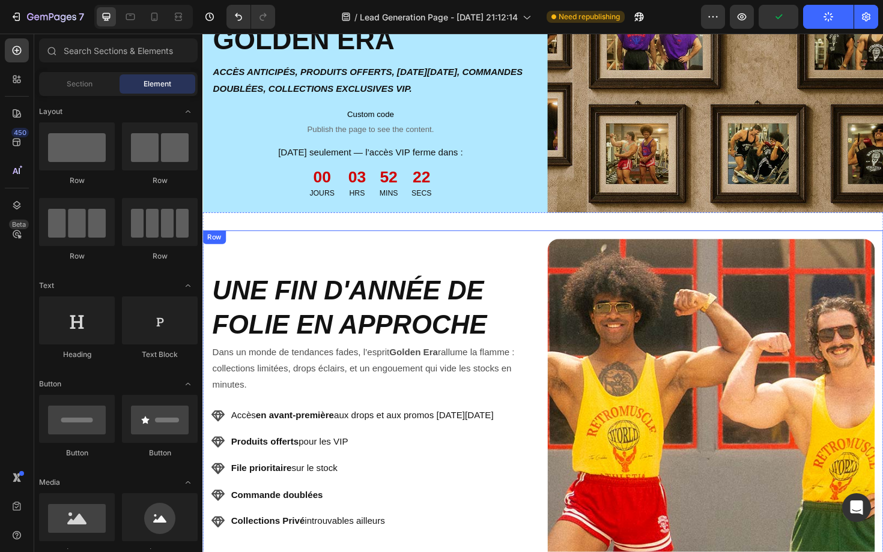
click at [562, 274] on div "UNE FIN D'ANNÉE DE FOLIE EN APPROCHE Heading Dans un monde de tendances fades, …" at bounding box center [562, 425] width 721 height 365
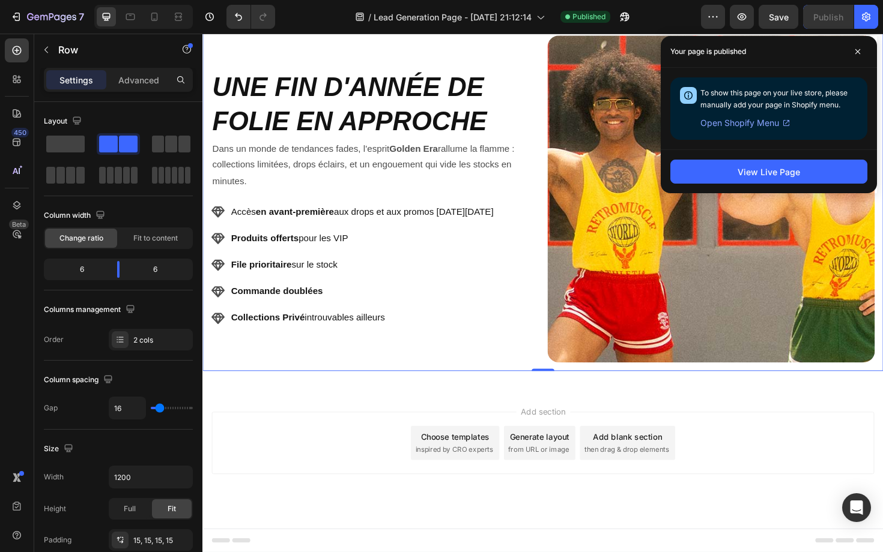
scroll to position [0, 0]
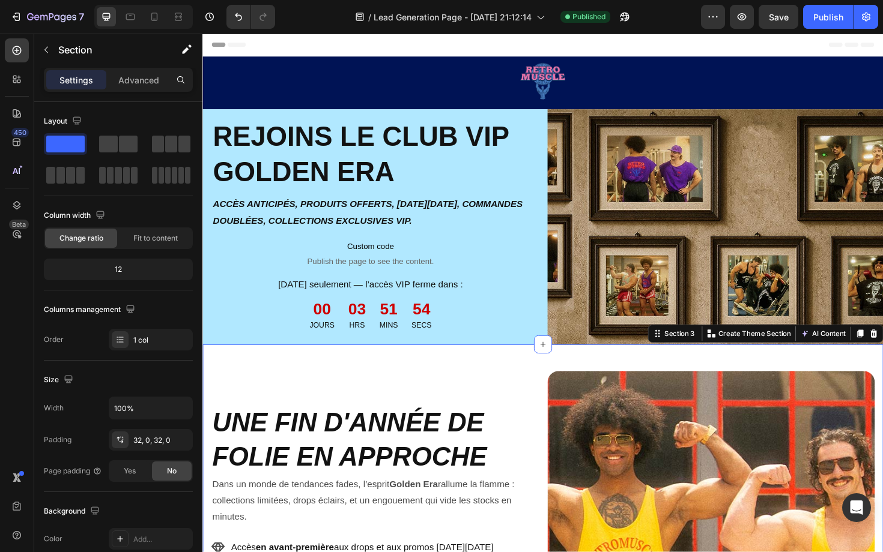
click at [563, 330] on div "Image REJOINS LE CLUB VIP GOLDEN ERA Heading ACCÈS ANTICIPÉS, PRODUITS OFFERTS,…" at bounding box center [562, 238] width 721 height 249
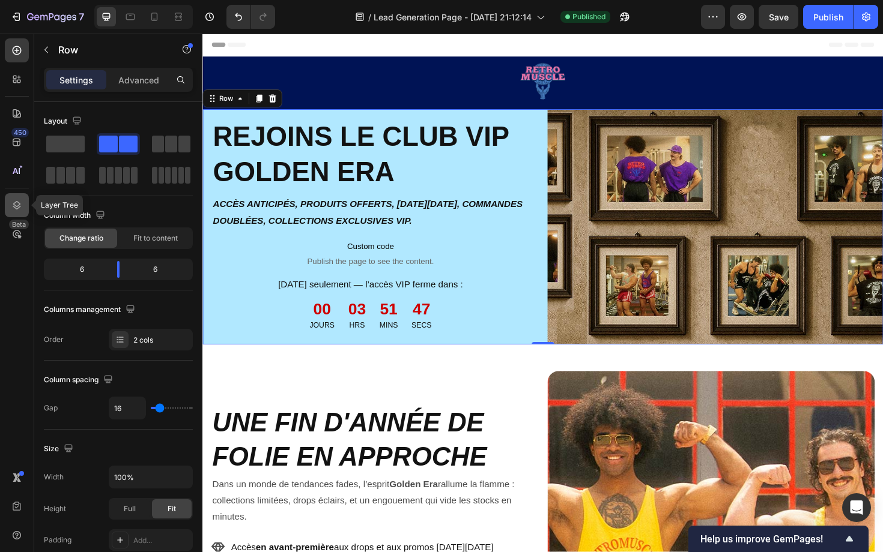
click at [19, 209] on icon at bounding box center [17, 205] width 12 height 12
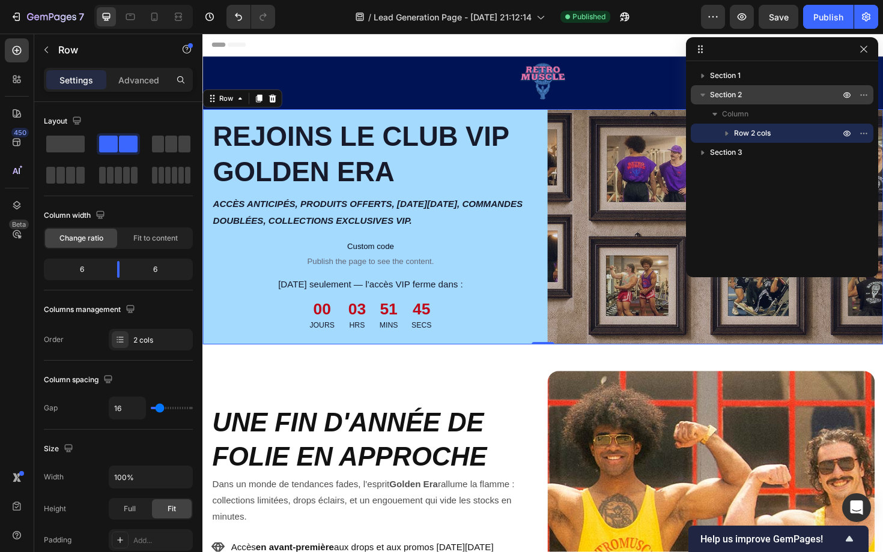
click at [732, 97] on span "Section 2" at bounding box center [726, 95] width 32 height 12
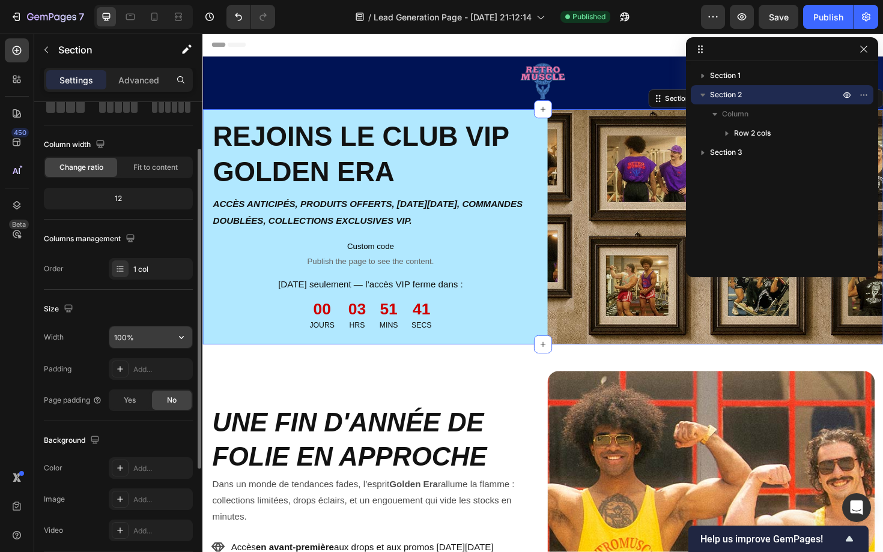
scroll to position [71, 0]
click at [186, 343] on button "button" at bounding box center [182, 337] width 22 height 22
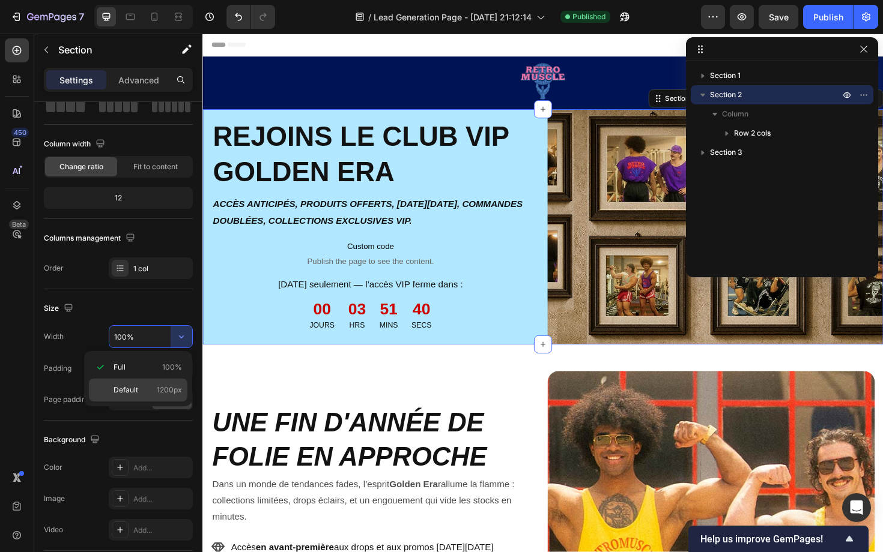
click at [154, 384] on div "Default 1200px" at bounding box center [138, 390] width 98 height 23
type input "1200"
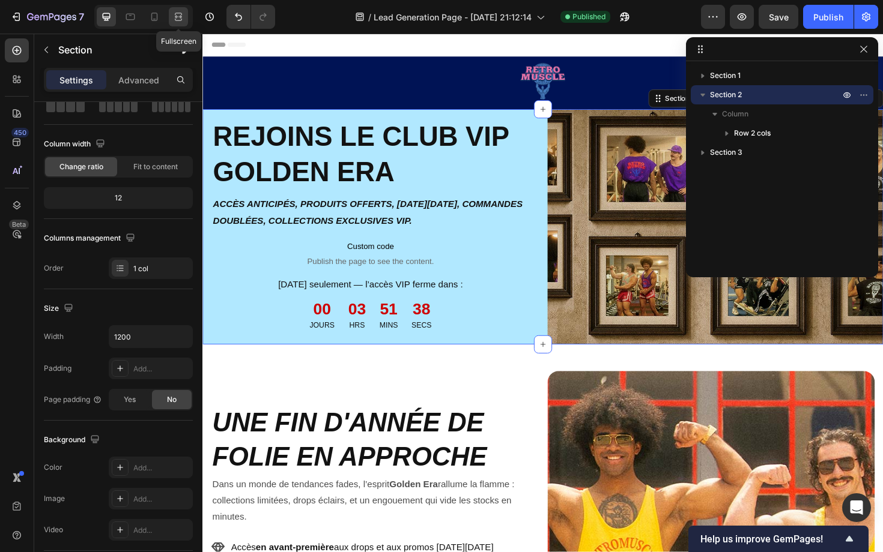
click at [174, 22] on icon at bounding box center [178, 17] width 12 height 12
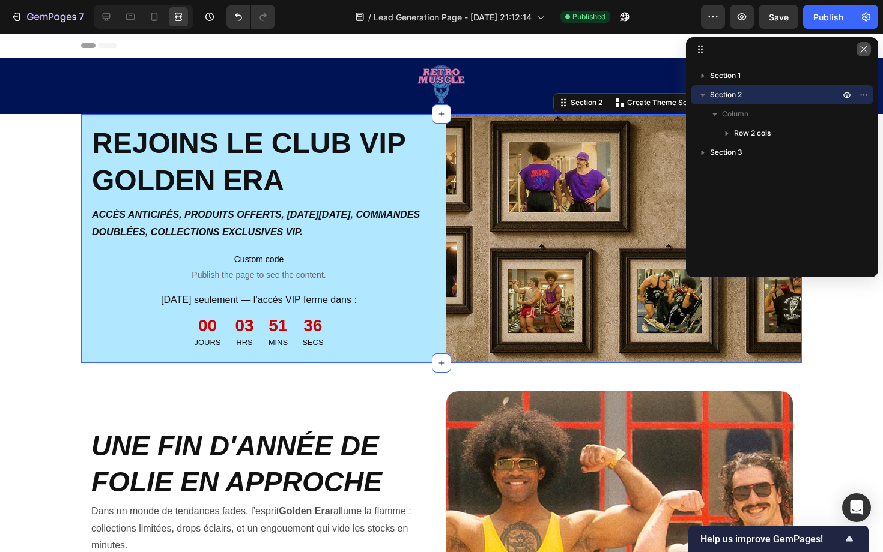
click at [870, 50] on button "button" at bounding box center [863, 49] width 14 height 14
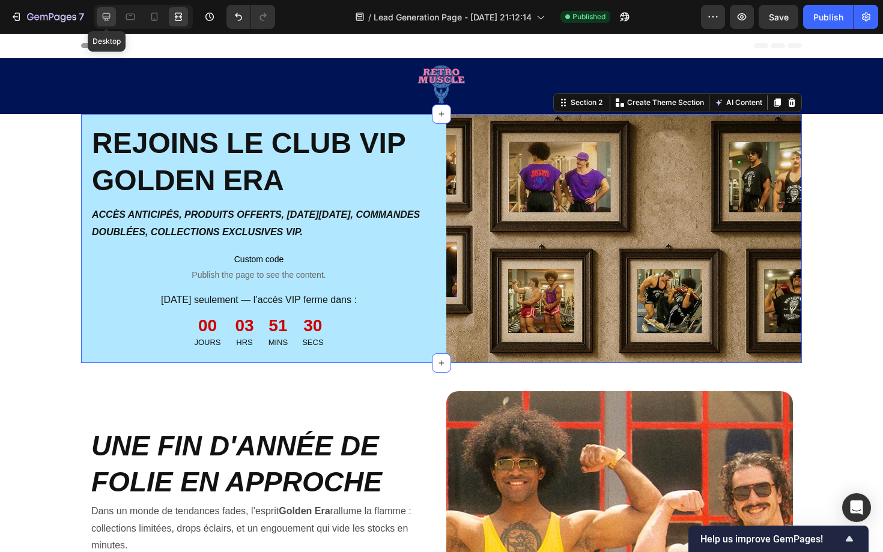
click at [106, 20] on icon at bounding box center [107, 17] width 8 height 8
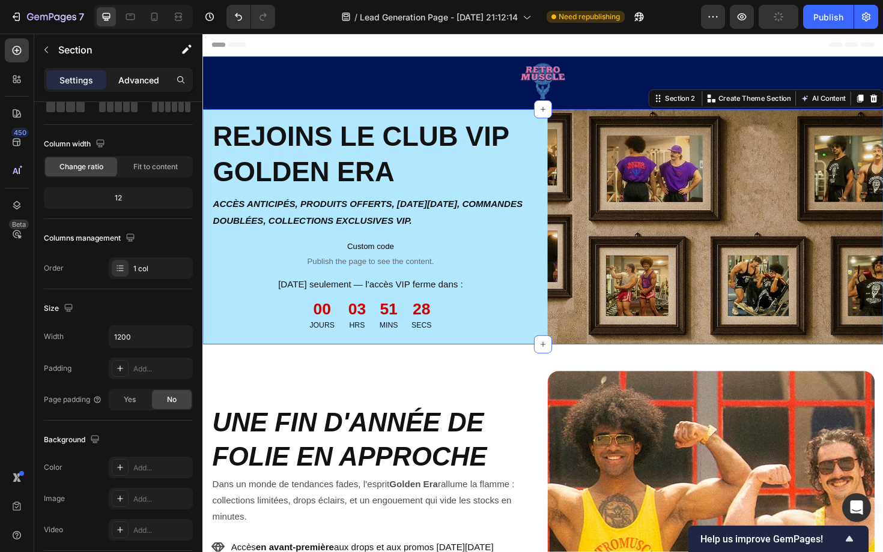
click at [138, 84] on p "Advanced" at bounding box center [138, 80] width 41 height 13
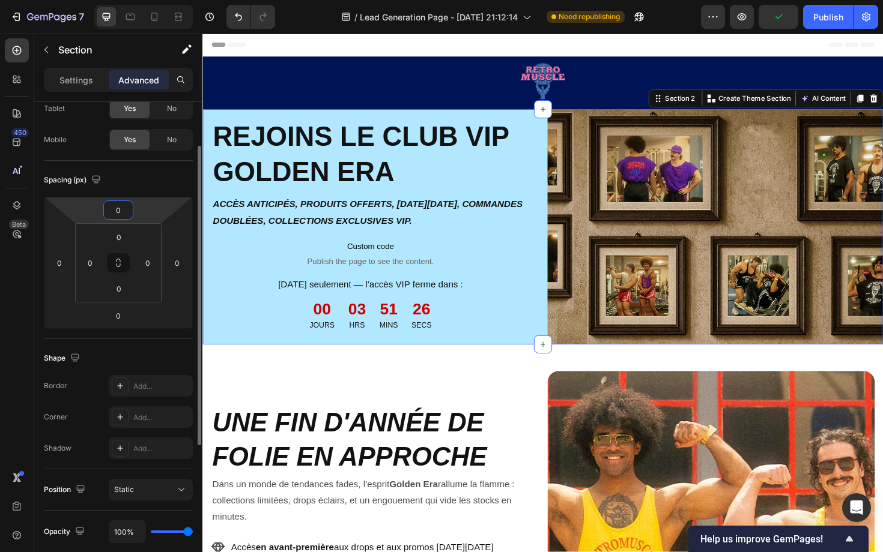
click at [120, 213] on input "0" at bounding box center [118, 210] width 24 height 18
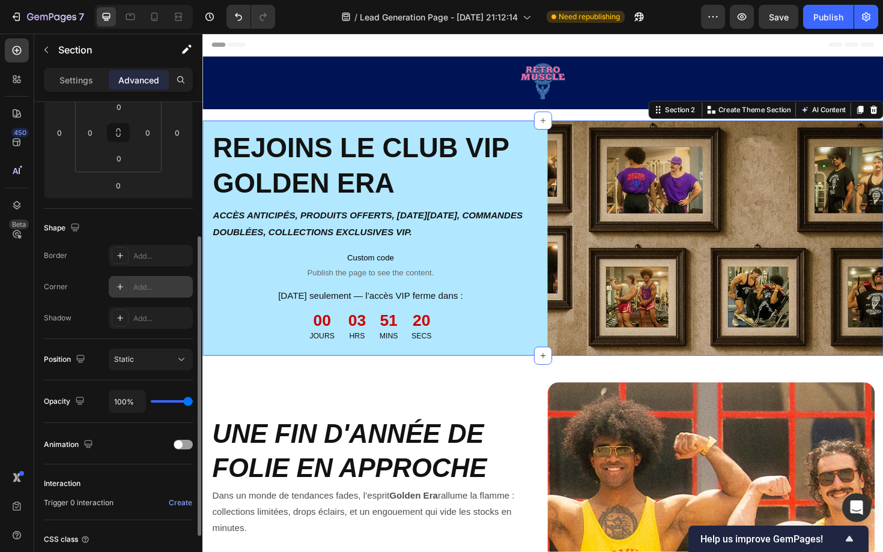
scroll to position [213, 0]
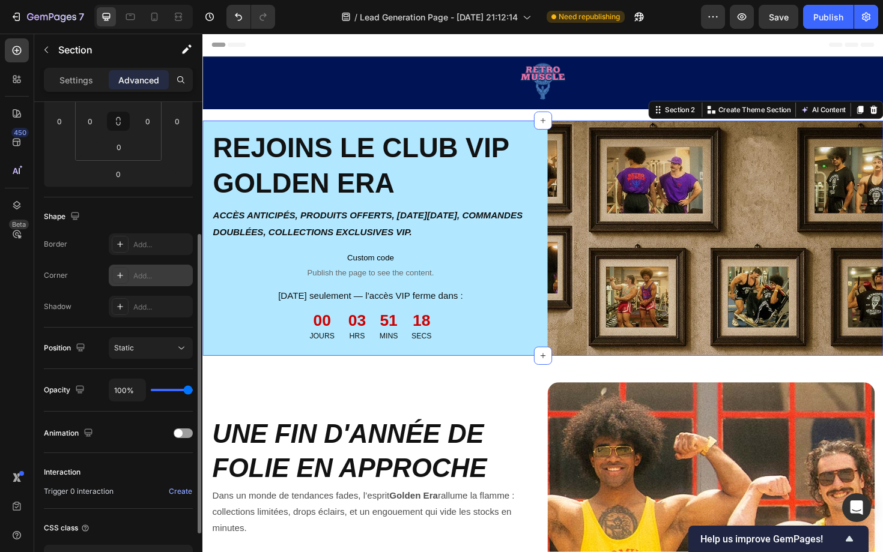
type input "20"
click at [151, 277] on div "Add..." at bounding box center [161, 276] width 56 height 11
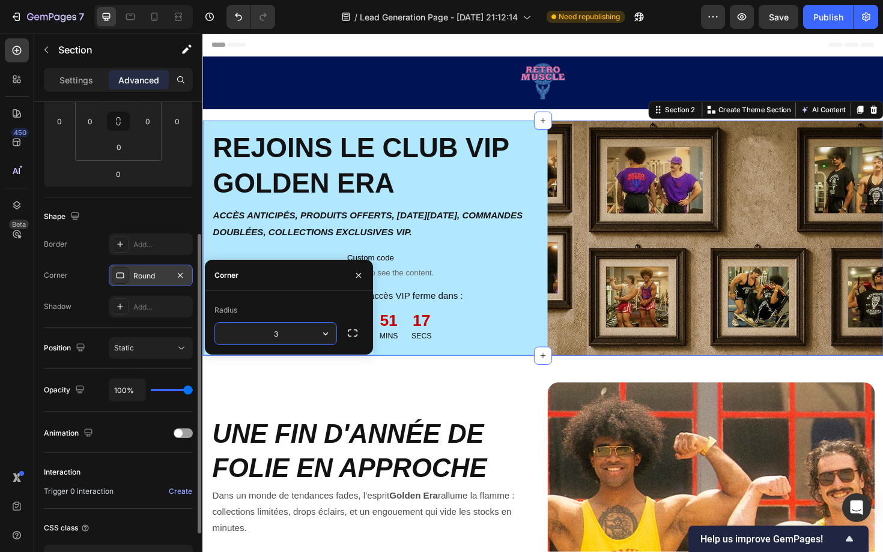
type input "30"
click at [179, 20] on icon at bounding box center [178, 17] width 12 height 12
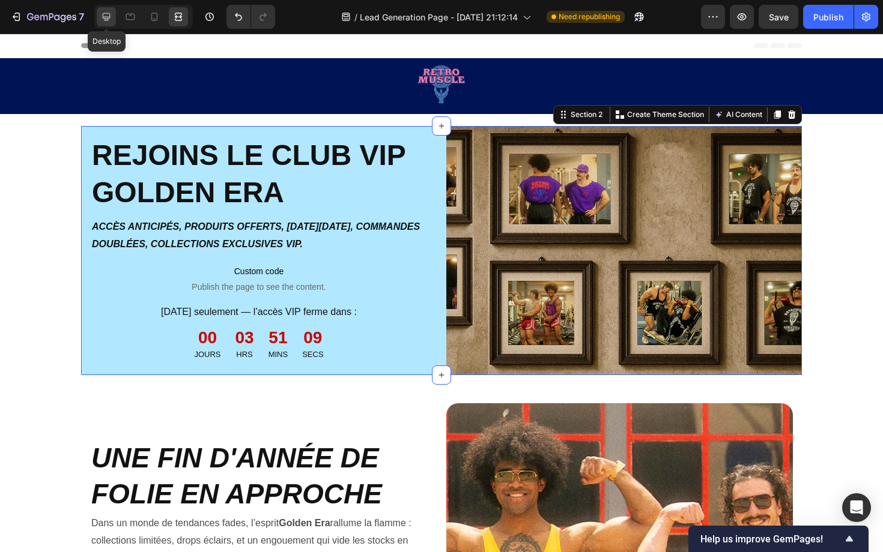
click at [109, 23] on div at bounding box center [106, 16] width 19 height 19
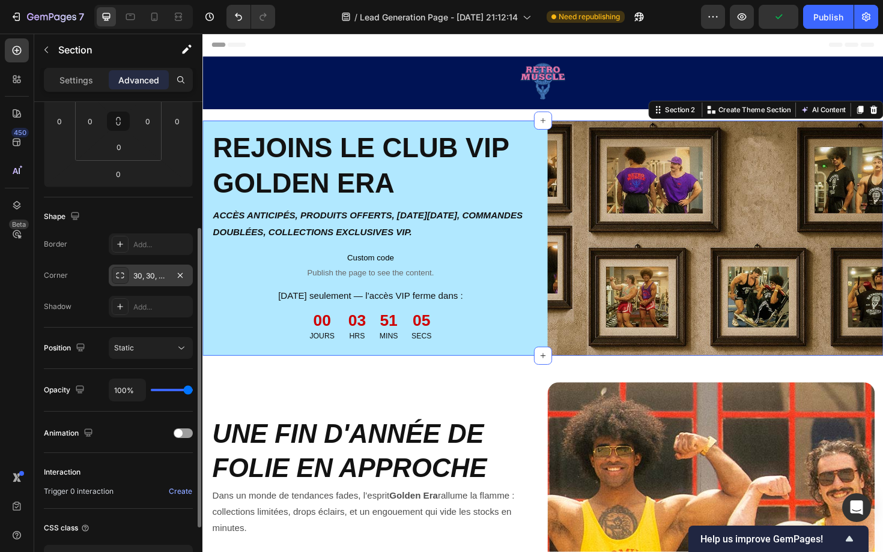
scroll to position [205, 0]
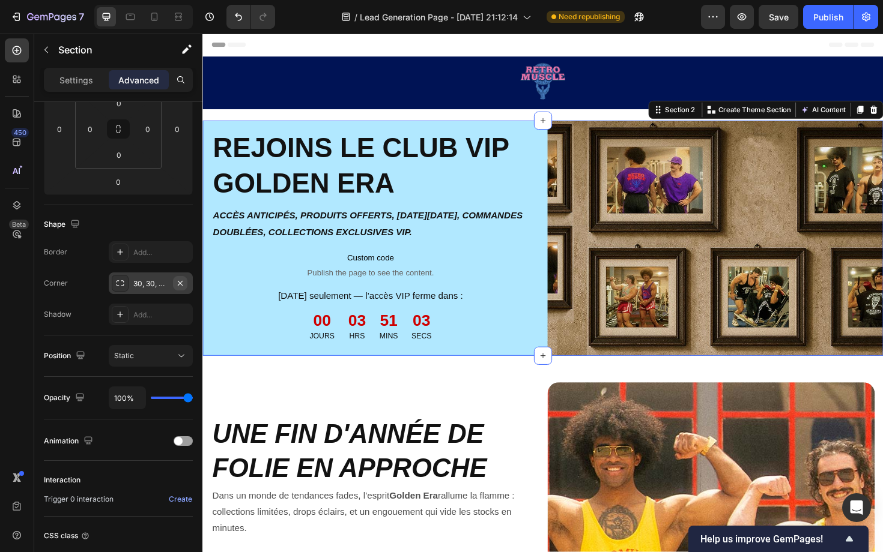
click at [179, 282] on icon "button" at bounding box center [180, 282] width 5 height 5
click at [558, 145] on div "Image REJOINS LE CLUB VIP GOLDEN ERA Heading ACCÈS ANTICIPÉS, PRODUITS OFFERTS,…" at bounding box center [562, 250] width 721 height 249
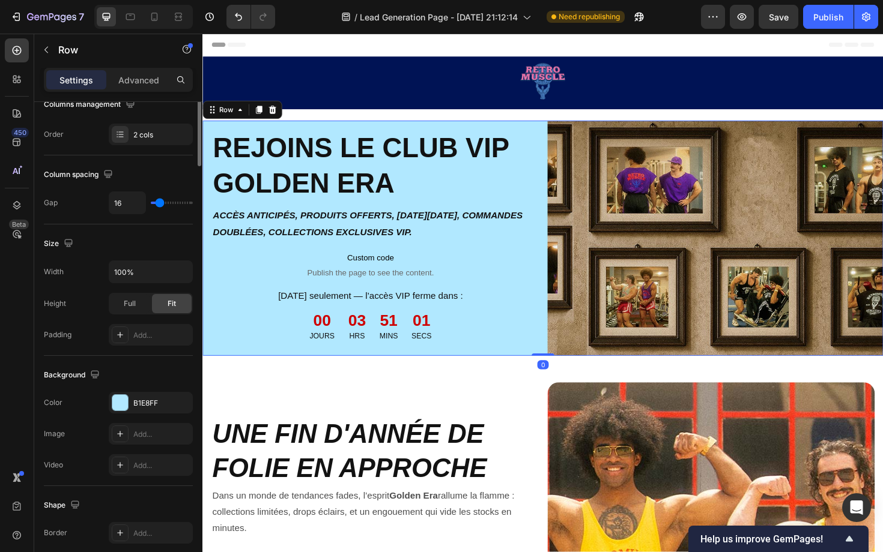
scroll to position [0, 0]
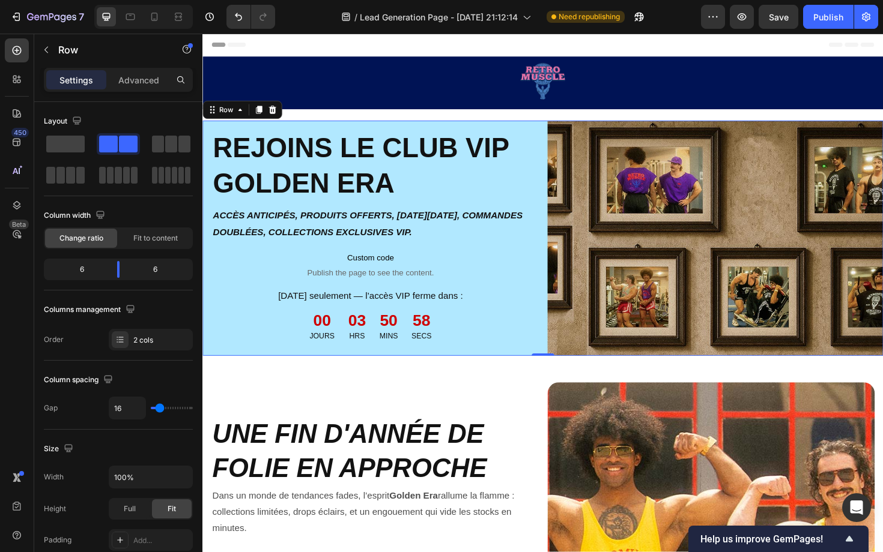
click at [142, 93] on div "Settings Advanced" at bounding box center [118, 85] width 168 height 34
click at [142, 82] on p "Advanced" at bounding box center [138, 80] width 41 height 13
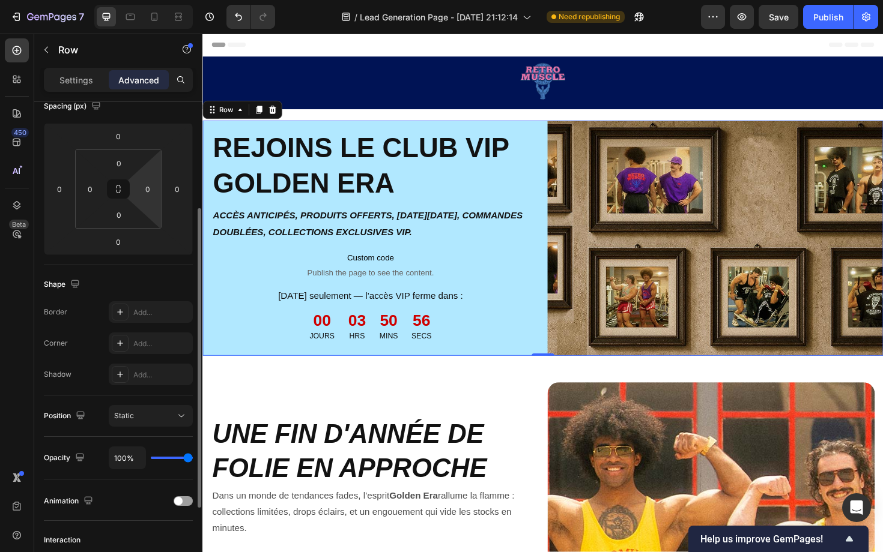
scroll to position [189, 0]
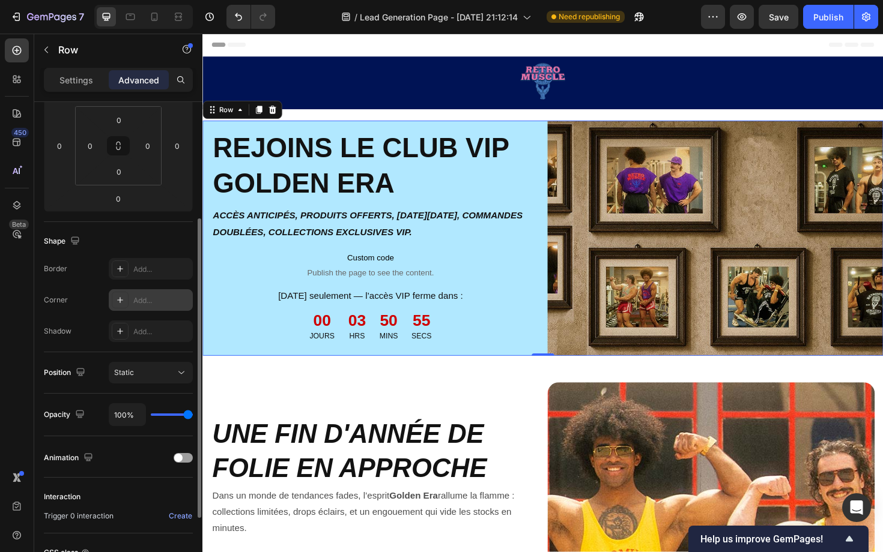
click at [149, 303] on div "Add..." at bounding box center [161, 300] width 56 height 11
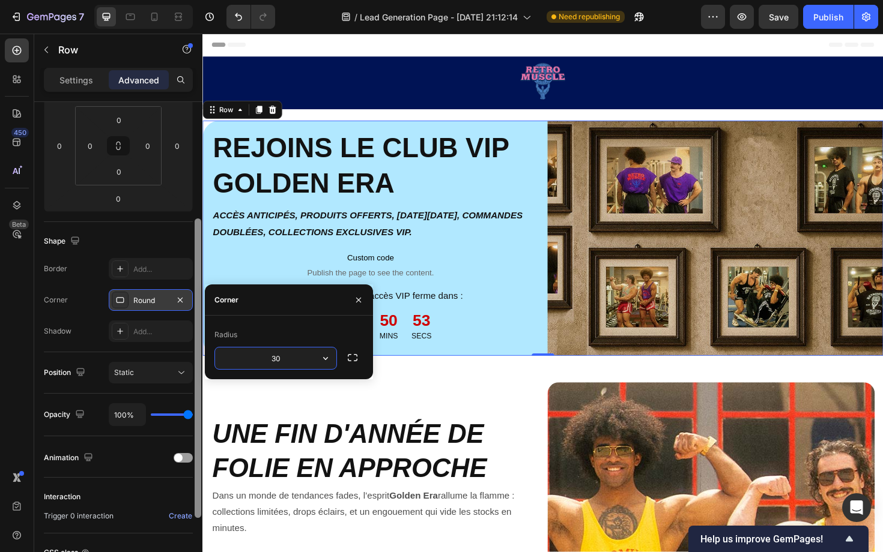
type input "30"
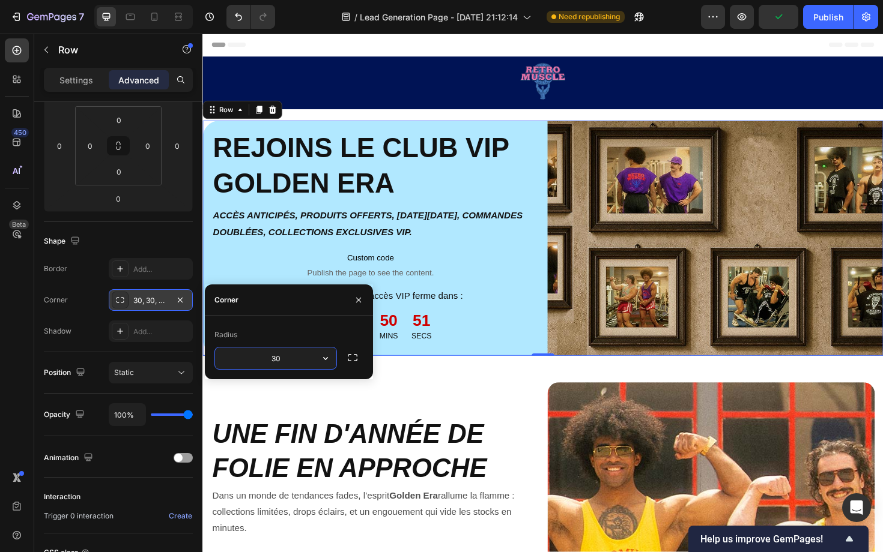
click at [486, 119] on div "Image Row Section 1 Image REJOINS LE CLUB VIP GOLDEN ERA Heading ACCÈS ANTICIPÉ…" at bounding box center [562, 418] width 721 height 720
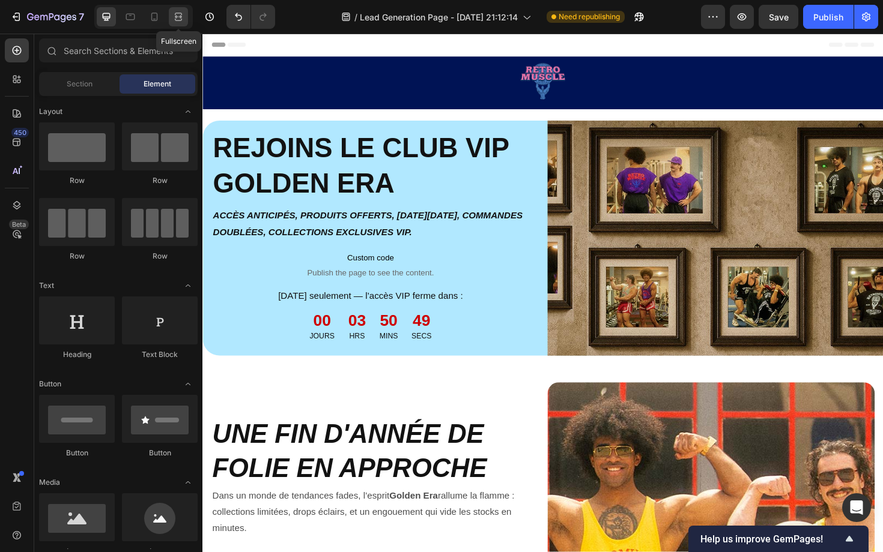
click at [177, 22] on icon at bounding box center [178, 17] width 12 height 12
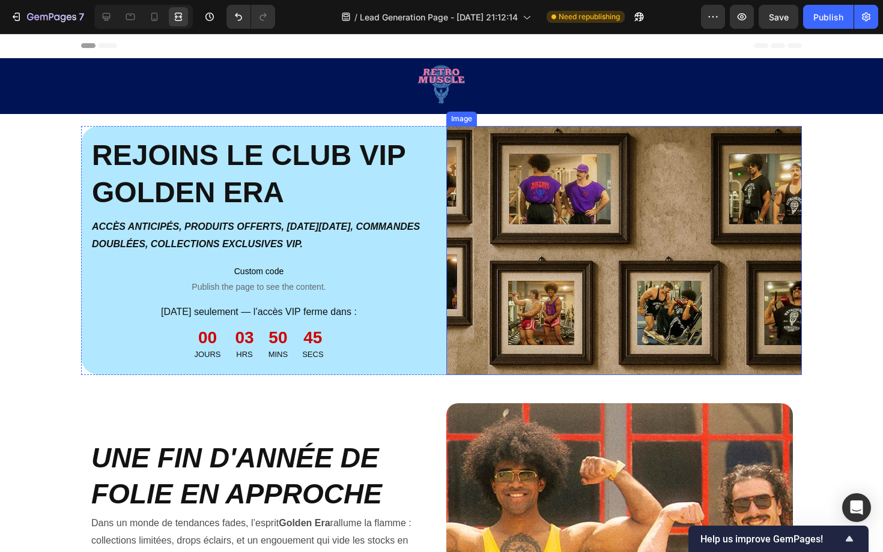
click at [602, 187] on img at bounding box center [623, 250] width 355 height 249
click at [105, 17] on icon at bounding box center [107, 17] width 8 height 8
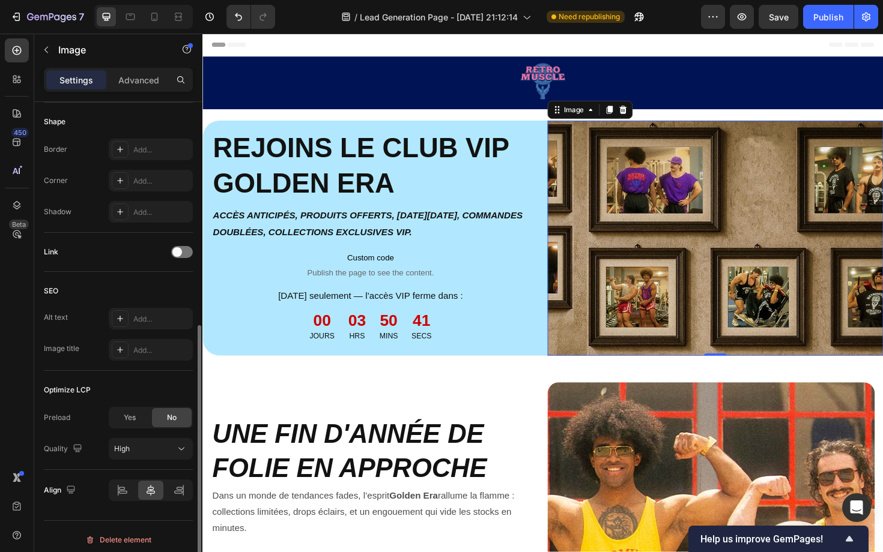
scroll to position [452, 0]
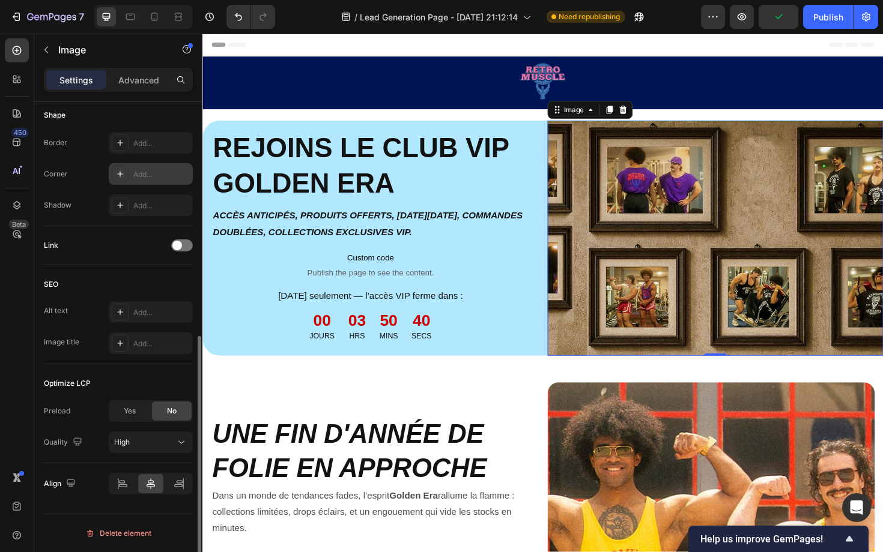
click at [138, 172] on div "Add..." at bounding box center [161, 174] width 56 height 11
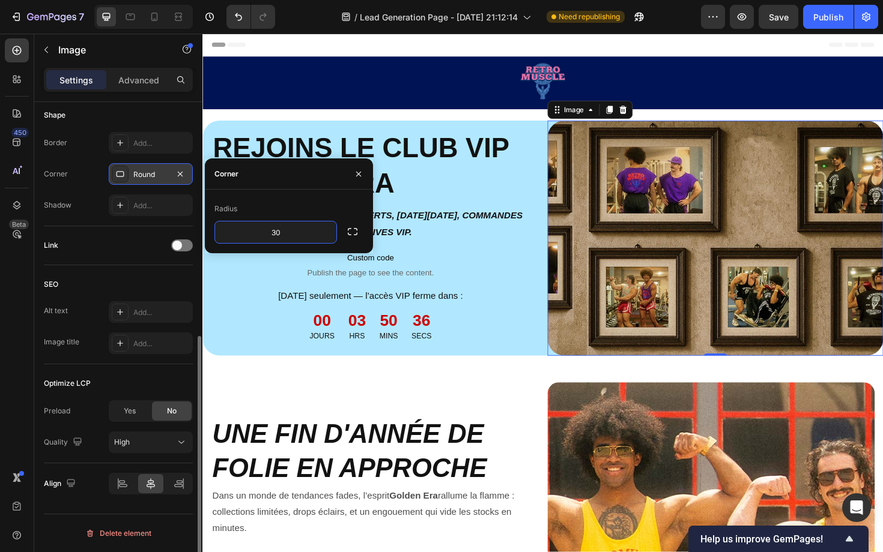
type input "3"
click at [358, 232] on button "button" at bounding box center [353, 232] width 22 height 22
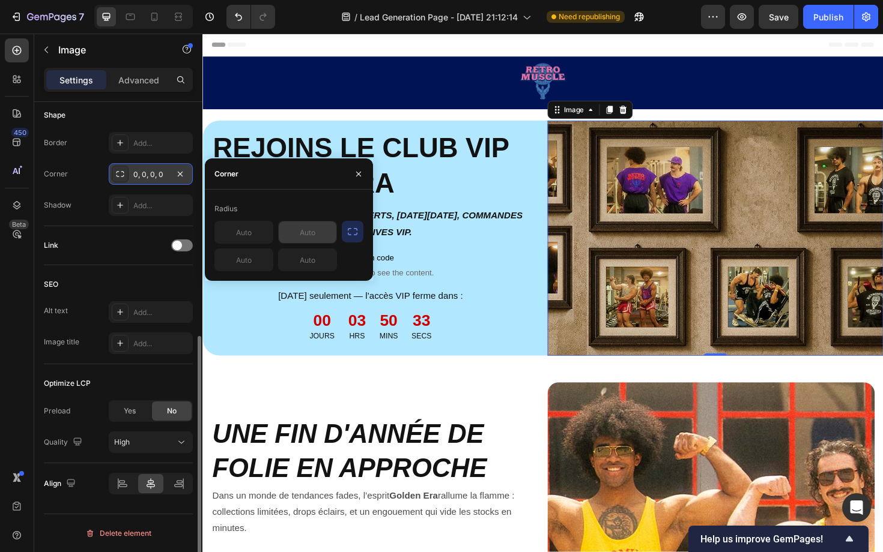
click at [303, 236] on input "text" at bounding box center [308, 233] width 58 height 22
type input "30"
click at [307, 262] on input "text" at bounding box center [308, 260] width 58 height 22
paste input "30"
type input "30"
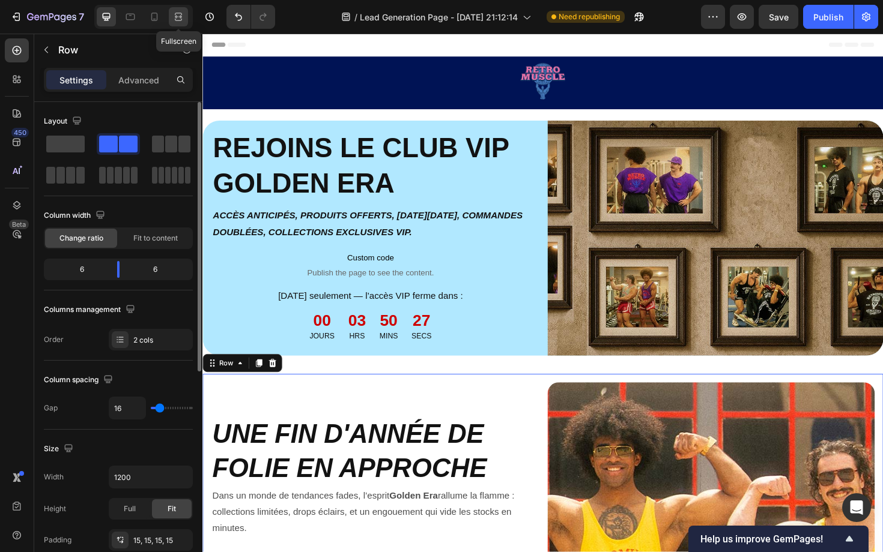
click at [181, 20] on icon at bounding box center [178, 17] width 12 height 12
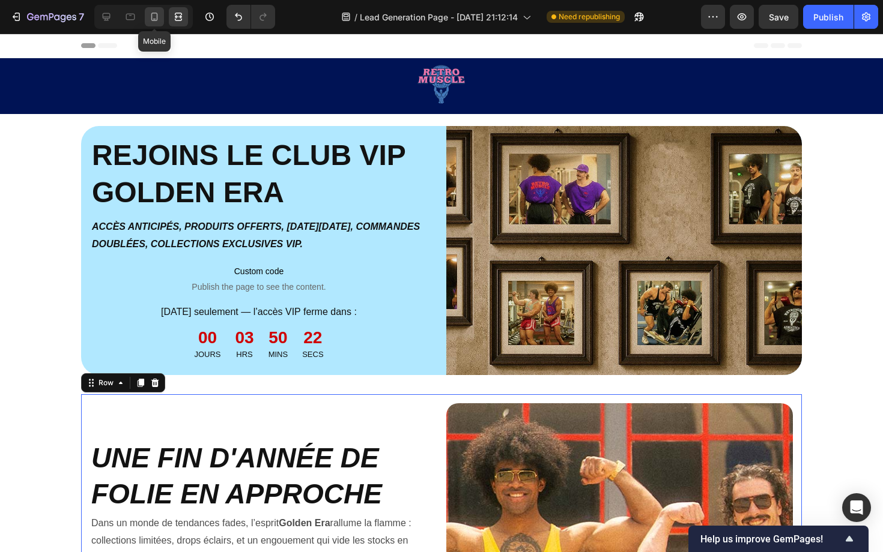
click at [151, 16] on icon at bounding box center [154, 17] width 7 height 8
type input "100%"
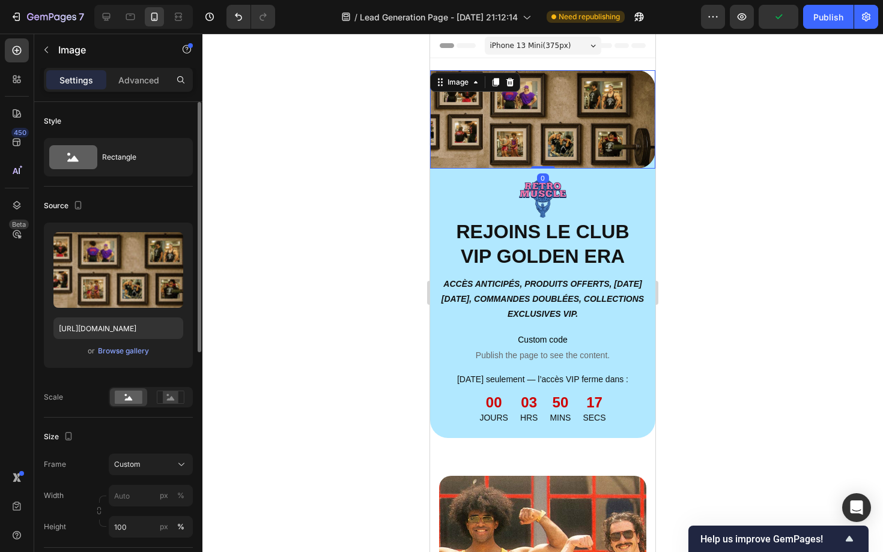
click at [506, 143] on img at bounding box center [542, 119] width 225 height 98
click at [148, 85] on p "Advanced" at bounding box center [138, 80] width 41 height 13
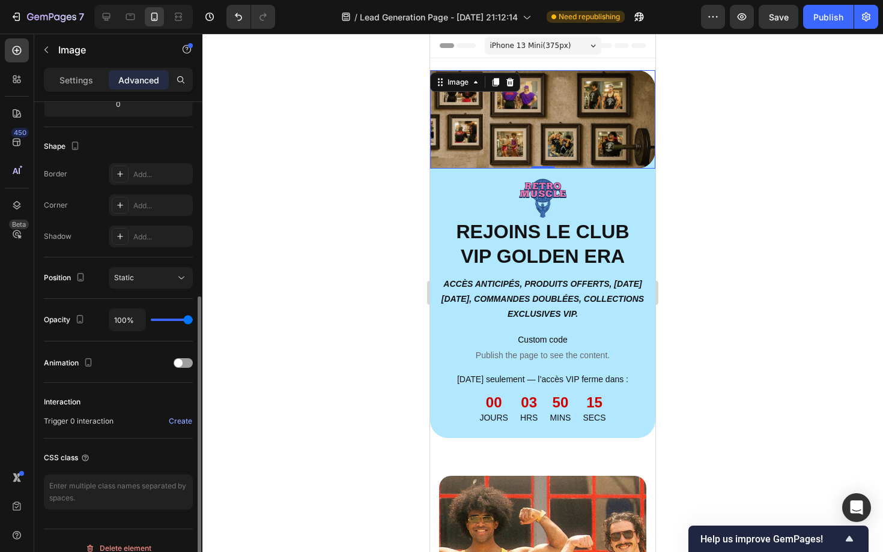
scroll to position [295, 0]
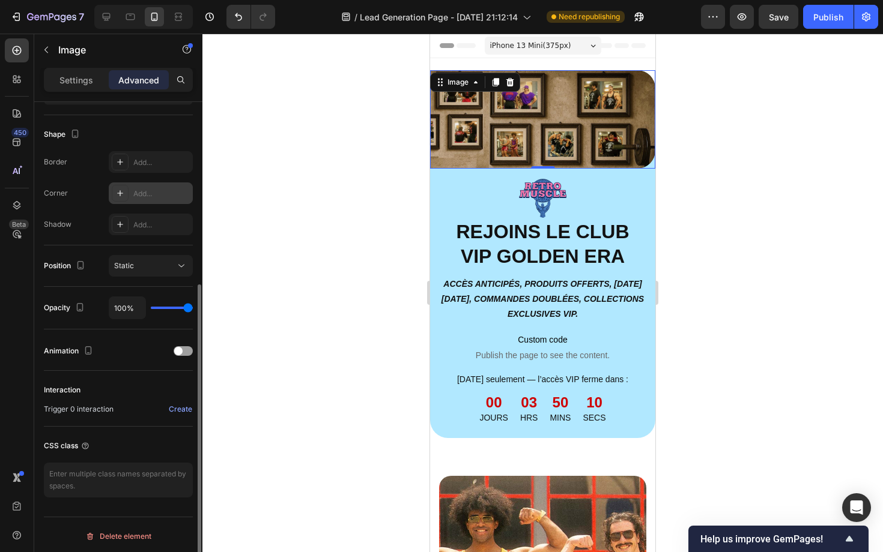
click at [138, 191] on div "Add..." at bounding box center [161, 194] width 56 height 11
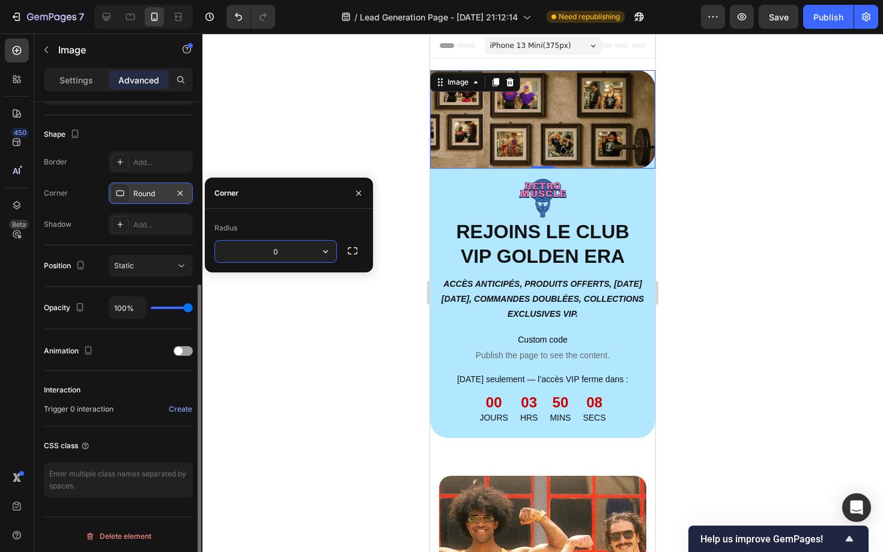
type input "0"
click at [359, 254] on button "button" at bounding box center [353, 251] width 22 height 22
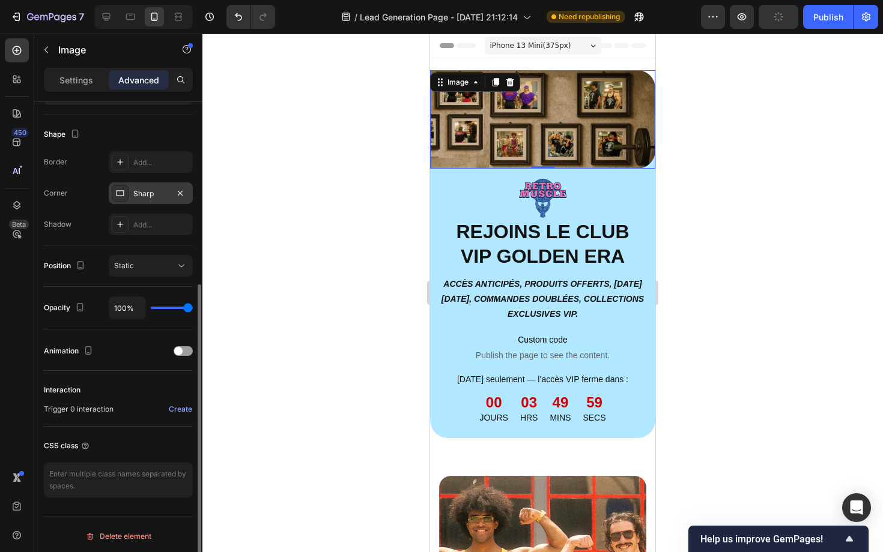
click at [652, 73] on div at bounding box center [542, 119] width 225 height 98
click at [181, 193] on icon "button" at bounding box center [180, 194] width 10 height 10
click at [80, 82] on p "Settings" at bounding box center [76, 80] width 34 height 13
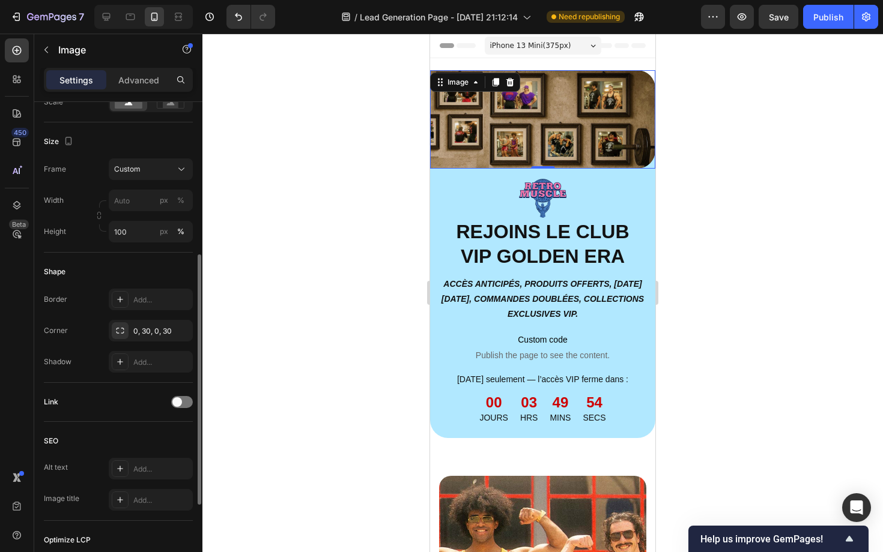
click at [136, 212] on div "Width px % Height 100 px %" at bounding box center [118, 216] width 149 height 53
click at [135, 208] on input "px %" at bounding box center [151, 201] width 84 height 22
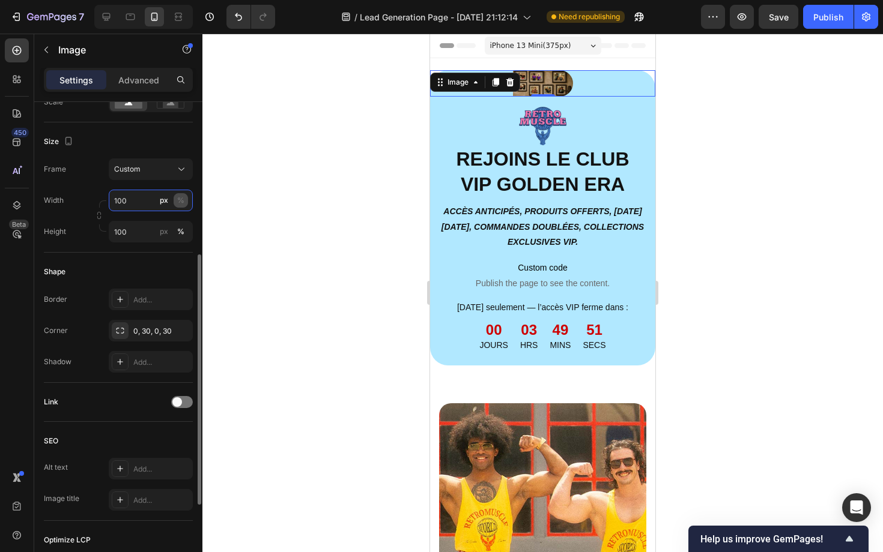
type input "100"
click at [182, 201] on div "%" at bounding box center [180, 200] width 7 height 11
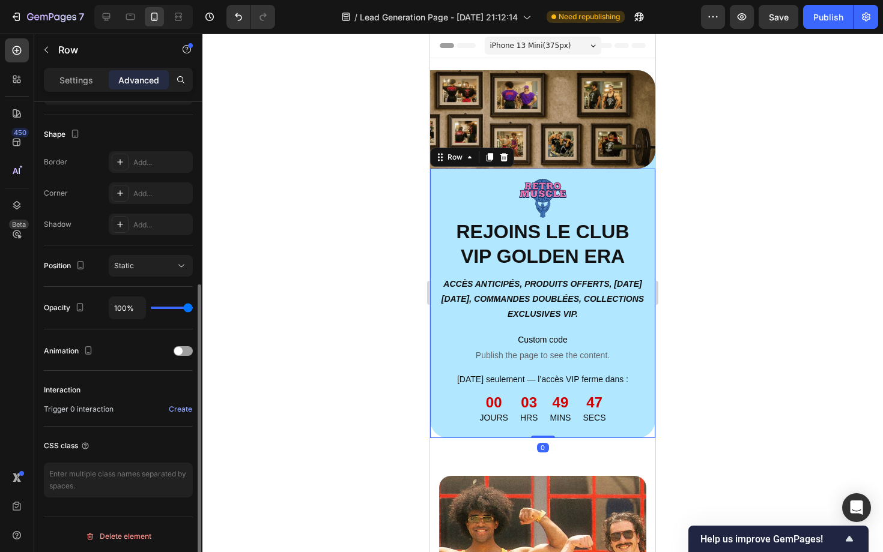
click at [432, 200] on div "Image REJOINS LE CLUB VIP GOLDEN ERA Heading ACCÈS ANTICIPÉS, PRODUITS OFFERTS,…" at bounding box center [542, 304] width 225 height 270
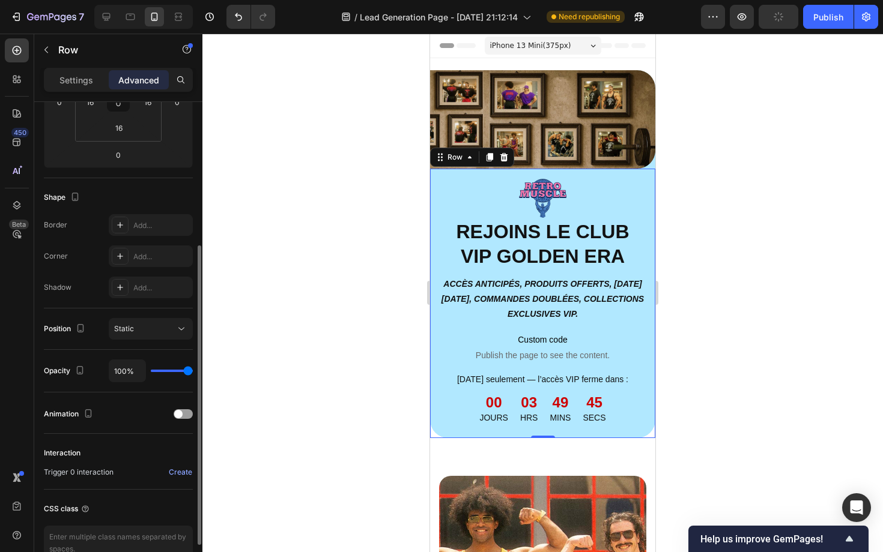
scroll to position [233, 0]
click at [434, 435] on div "Image REJOINS LE CLUB VIP GOLDEN ERA Heading ACCÈS ANTICIPÉS, PRODUITS OFFERTS,…" at bounding box center [542, 304] width 225 height 270
click at [23, 205] on div at bounding box center [17, 205] width 24 height 24
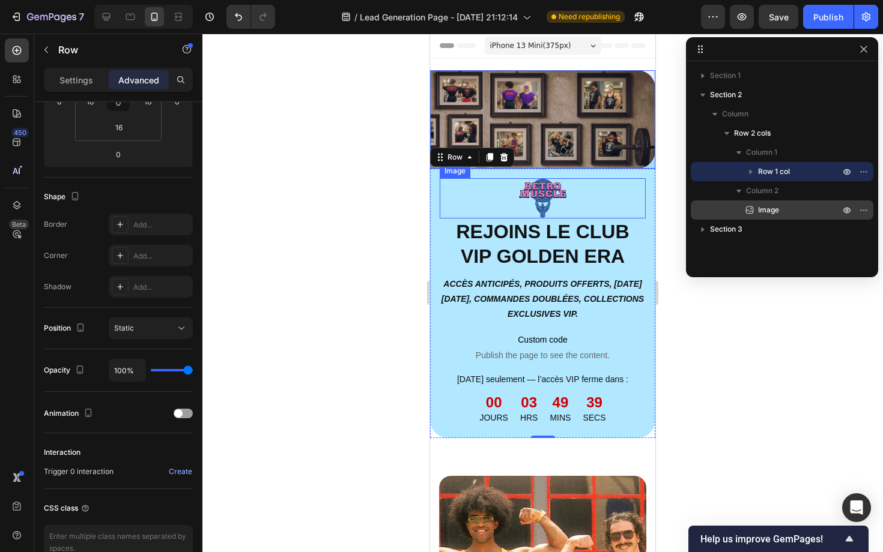
click at [764, 208] on span "Image" at bounding box center [768, 210] width 21 height 12
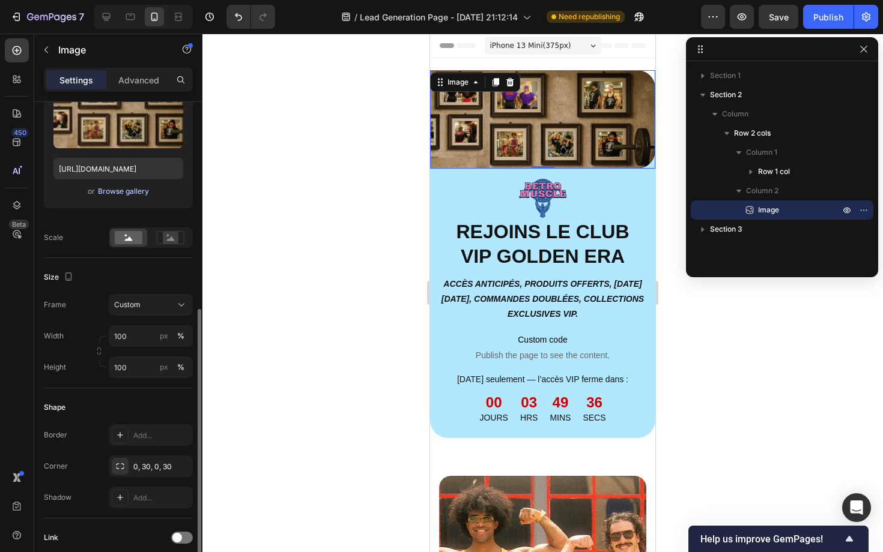
scroll to position [265, 0]
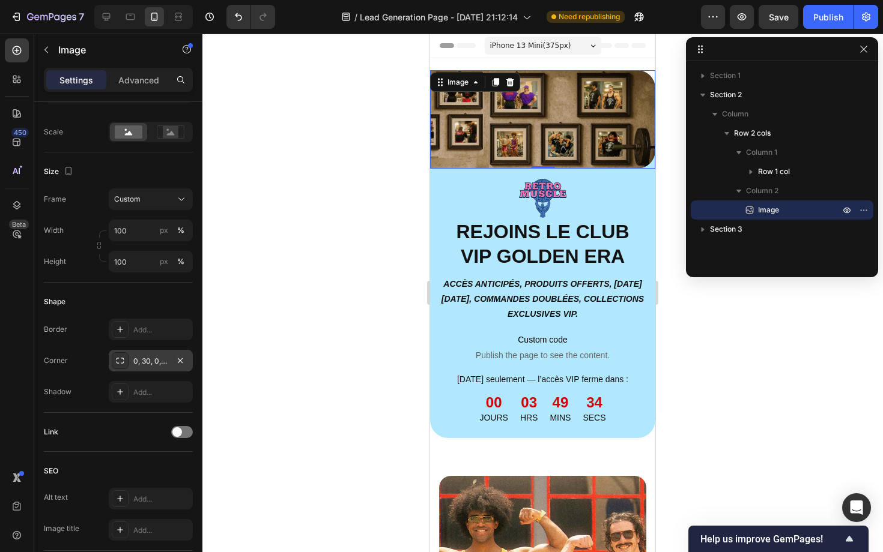
click at [156, 359] on div "0, 30, 0, 30" at bounding box center [150, 361] width 35 height 11
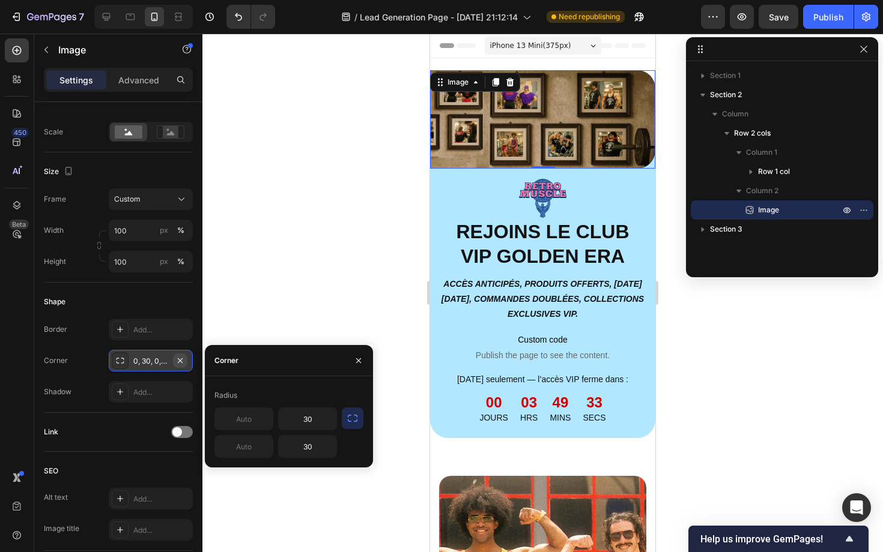
click at [183, 362] on icon "button" at bounding box center [180, 361] width 10 height 10
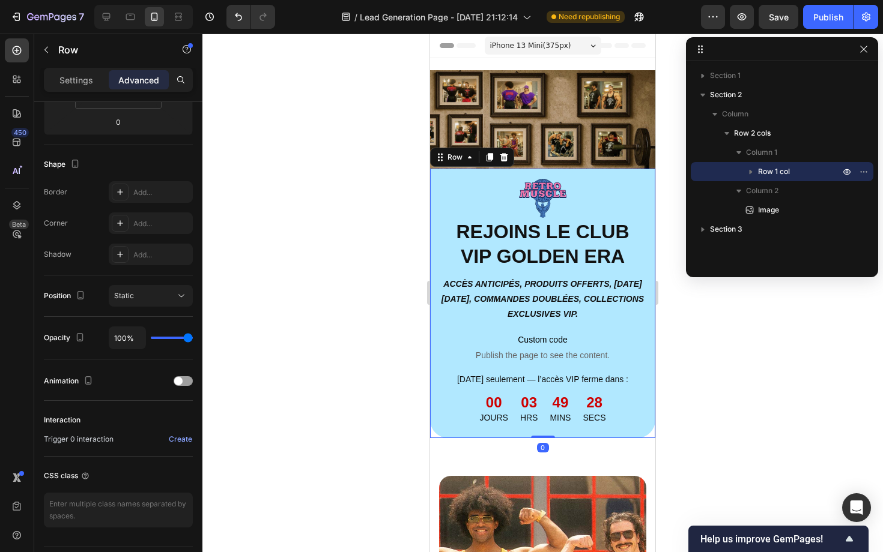
click at [432, 428] on div "Image REJOINS LE CLUB VIP GOLDEN ERA Heading ACCÈS ANTICIPÉS, PRODUITS OFFERTS,…" at bounding box center [542, 304] width 225 height 270
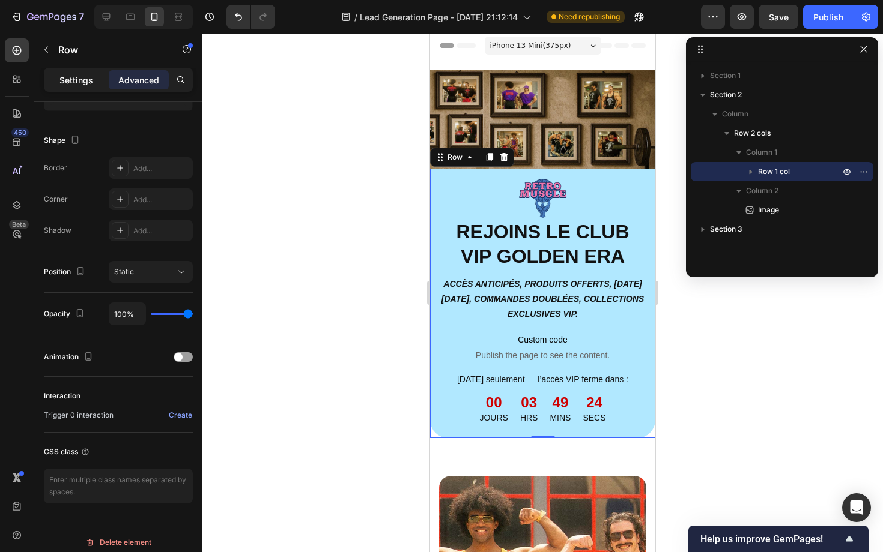
click at [73, 86] on p "Settings" at bounding box center [76, 80] width 34 height 13
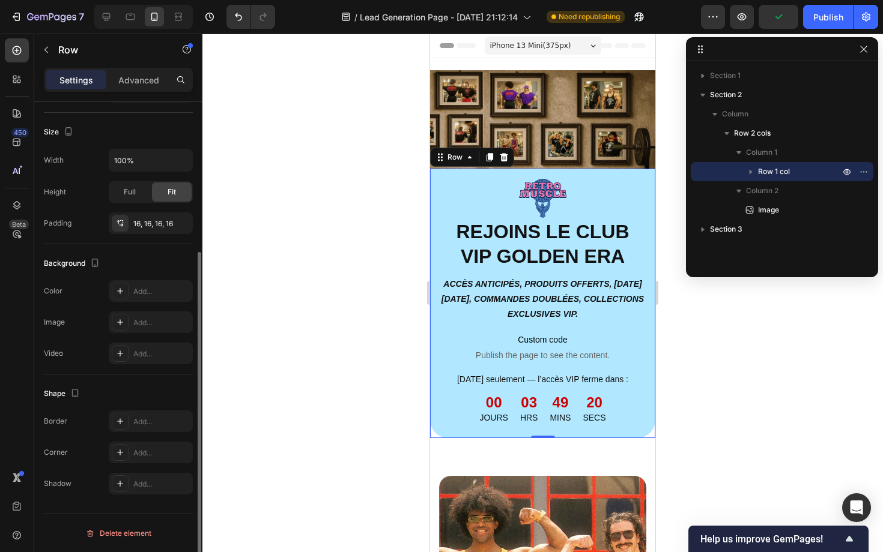
scroll to position [216, 0]
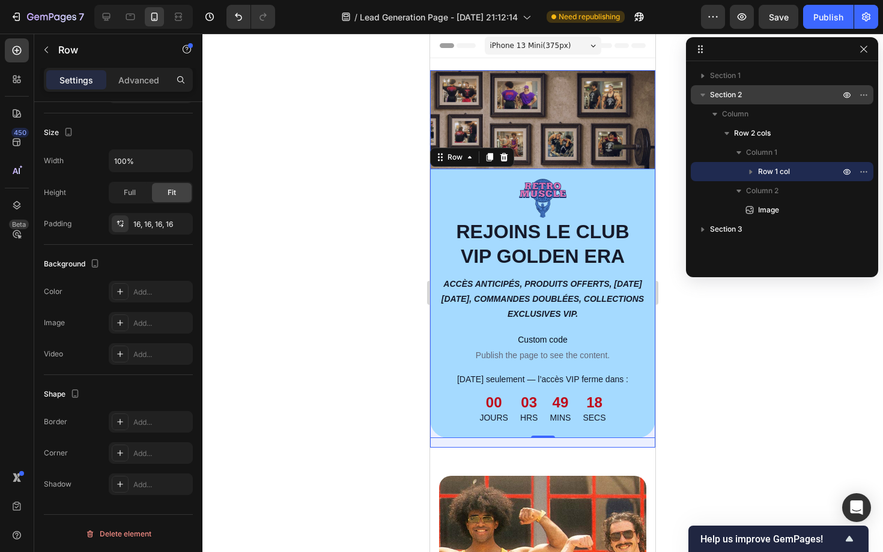
click at [740, 98] on span "Section 2" at bounding box center [726, 95] width 32 height 12
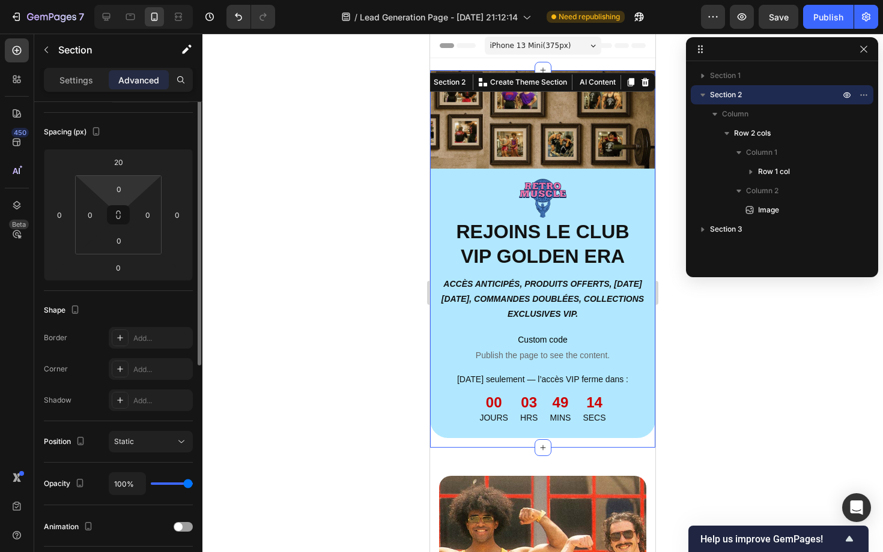
scroll to position [168, 0]
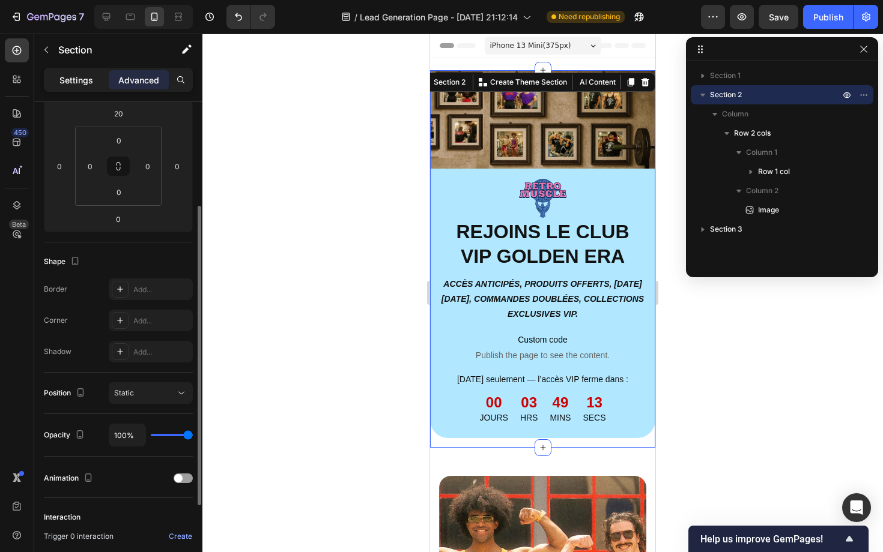
click at [84, 84] on p "Settings" at bounding box center [76, 80] width 34 height 13
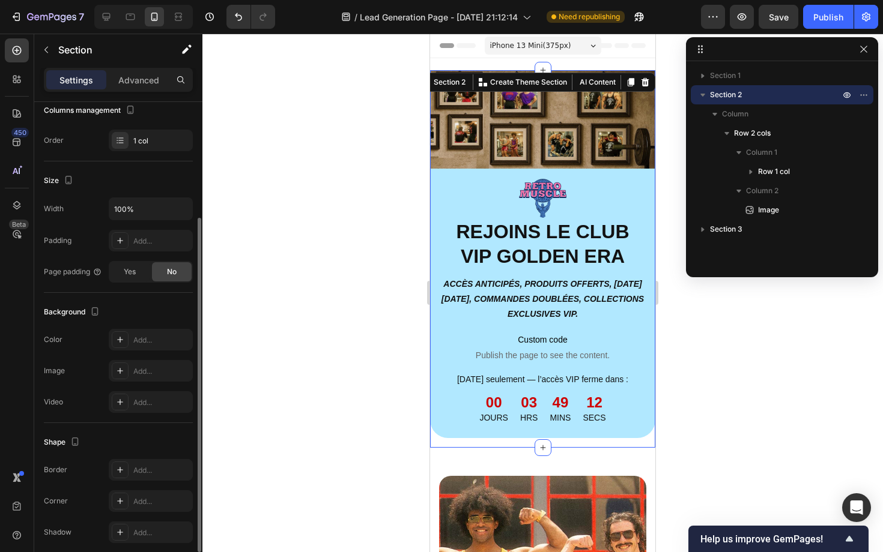
scroll to position [217, 0]
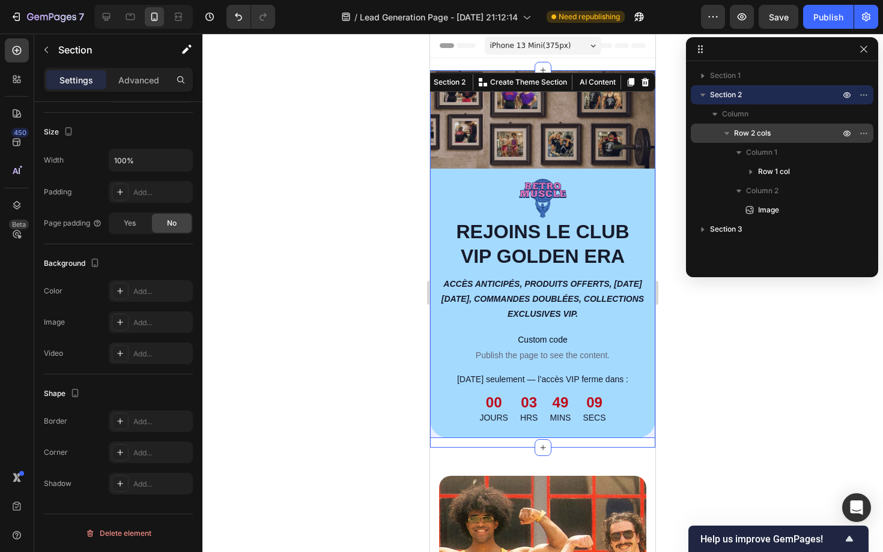
click at [755, 133] on span "Row 2 cols" at bounding box center [752, 133] width 37 height 12
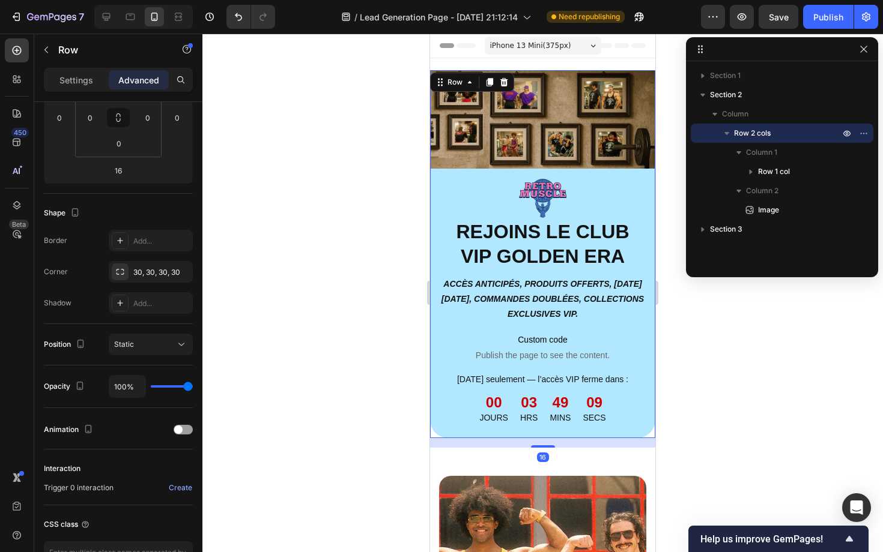
scroll to position [0, 0]
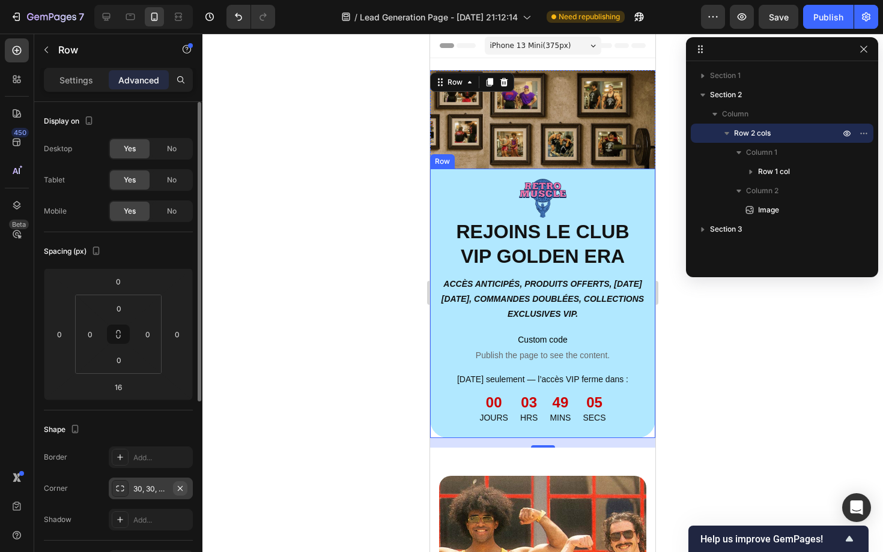
click at [184, 488] on icon "button" at bounding box center [180, 489] width 10 height 10
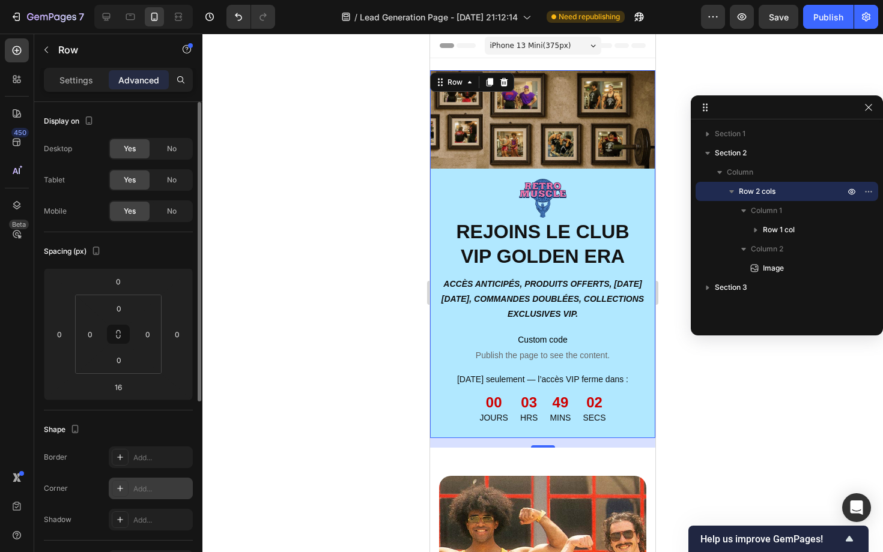
click at [722, 78] on div at bounding box center [542, 293] width 680 height 519
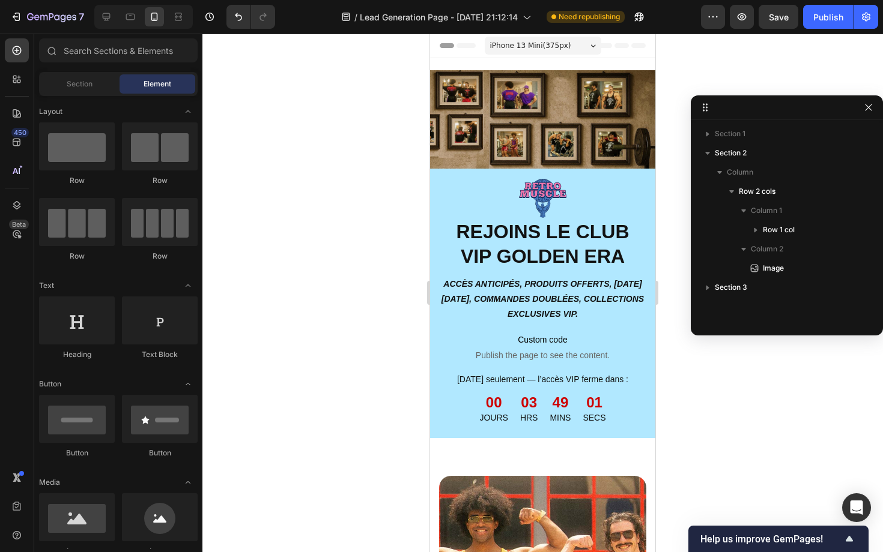
click at [672, 144] on div at bounding box center [542, 293] width 680 height 519
click at [181, 22] on icon at bounding box center [178, 17] width 12 height 12
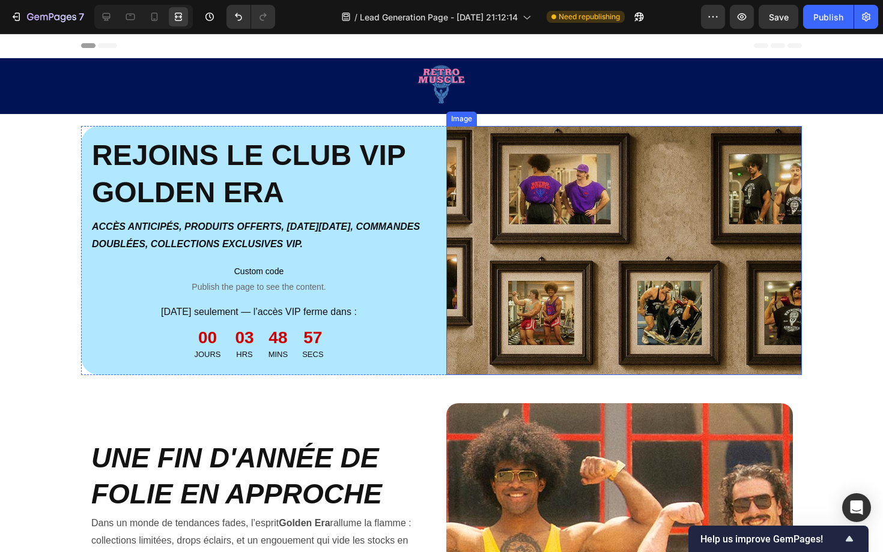
click at [598, 208] on img at bounding box center [623, 250] width 355 height 249
click at [110, 17] on icon at bounding box center [106, 17] width 12 height 12
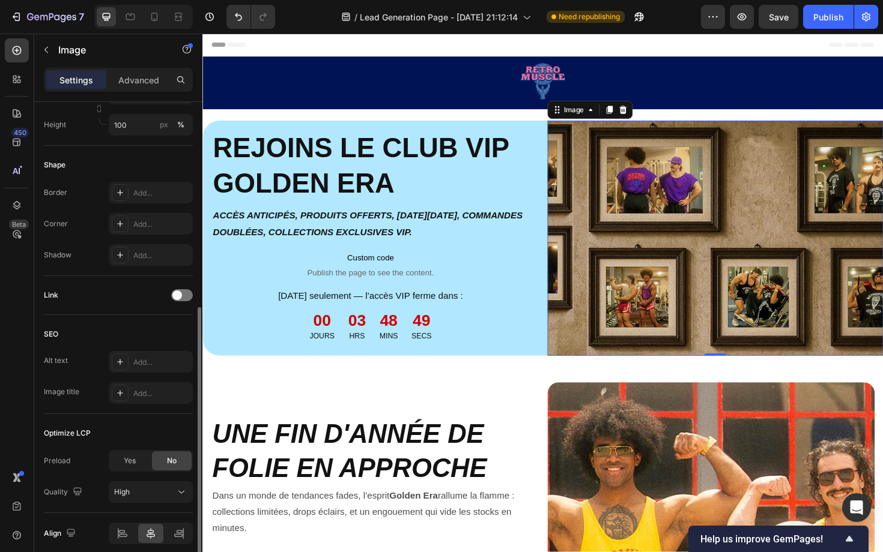
scroll to position [401, 0]
click at [144, 200] on div "Add..." at bounding box center [161, 195] width 56 height 11
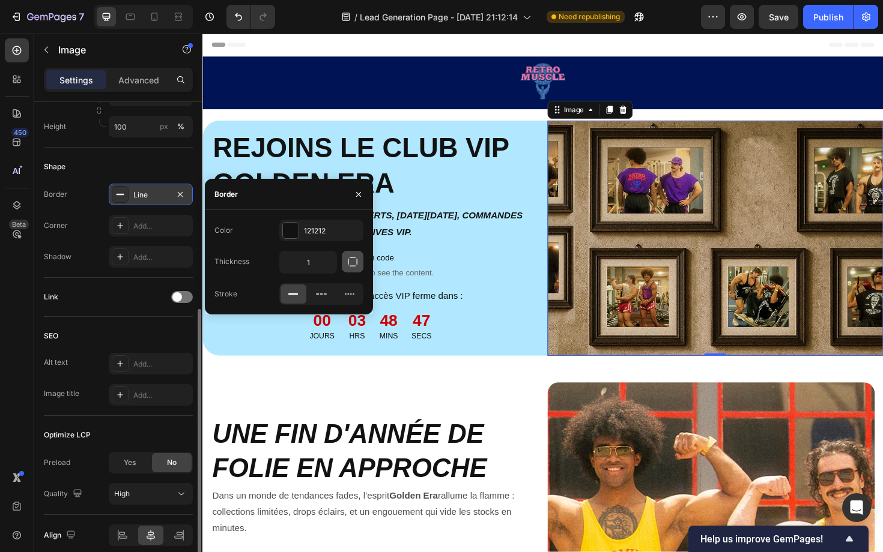
click at [352, 263] on icon "button" at bounding box center [352, 262] width 12 height 12
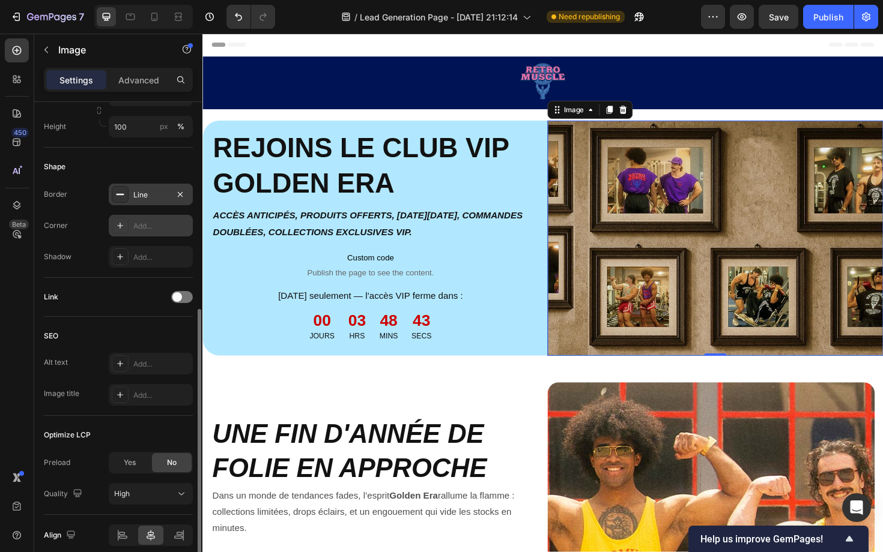
click at [174, 228] on div "Add..." at bounding box center [161, 226] width 56 height 11
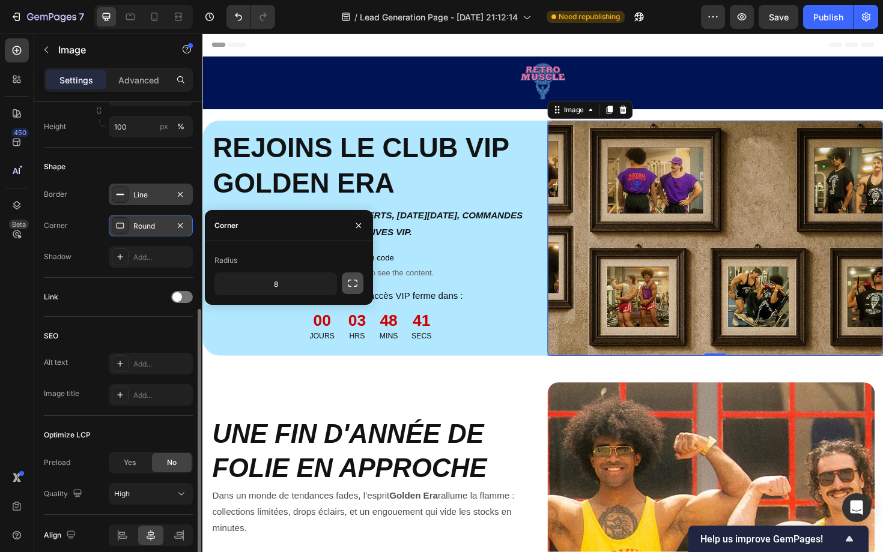
click at [354, 283] on icon "button" at bounding box center [352, 283] width 12 height 12
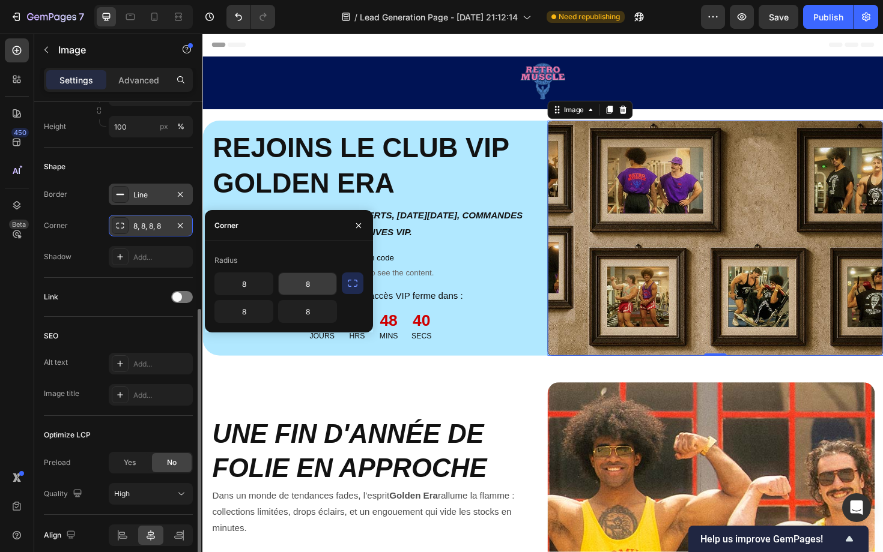
click at [319, 285] on input "8" at bounding box center [308, 284] width 58 height 22
type input "30"
click at [303, 309] on input "8" at bounding box center [308, 312] width 58 height 22
paste input "30"
type input "30"
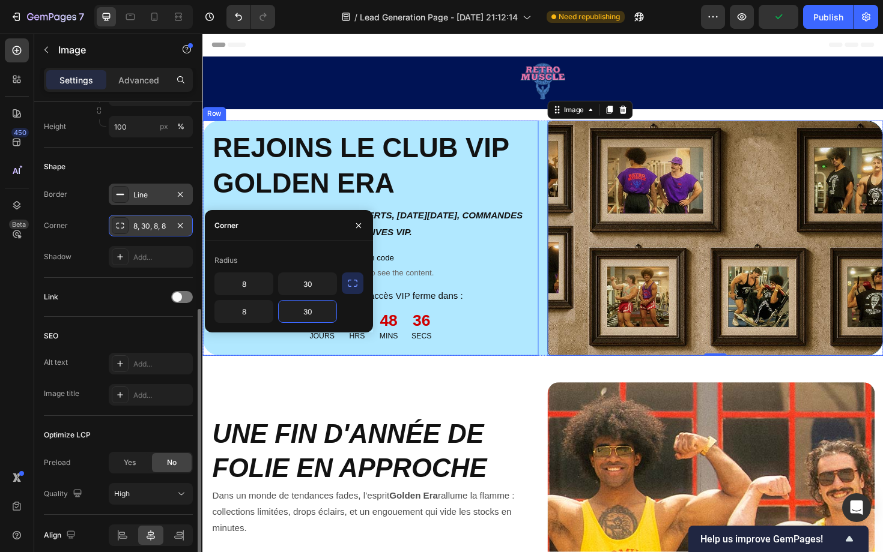
click at [548, 304] on div "Image REJOINS LE CLUB VIP GOLDEN ERA Heading ACCÈS ANTICIPÉS, PRODUITS OFFERTS,…" at bounding box center [379, 250] width 355 height 249
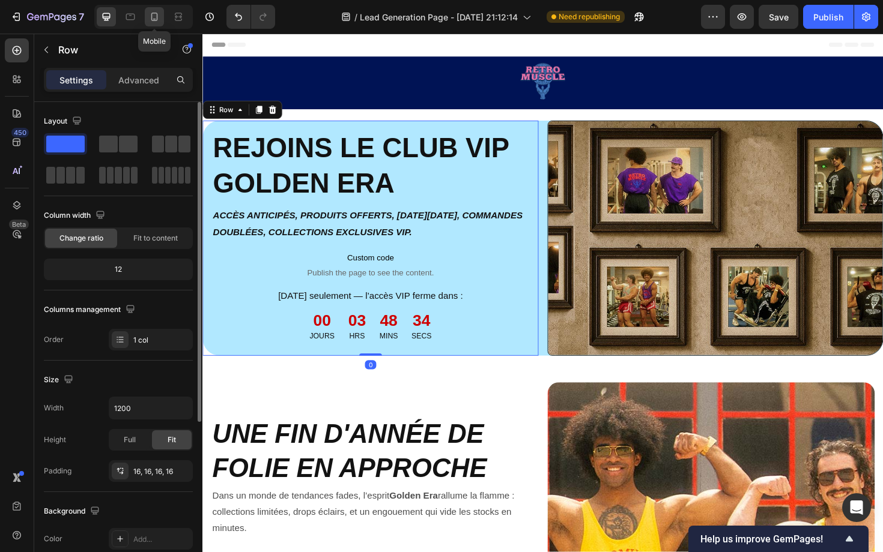
click at [148, 17] on icon at bounding box center [154, 17] width 12 height 12
type input "100%"
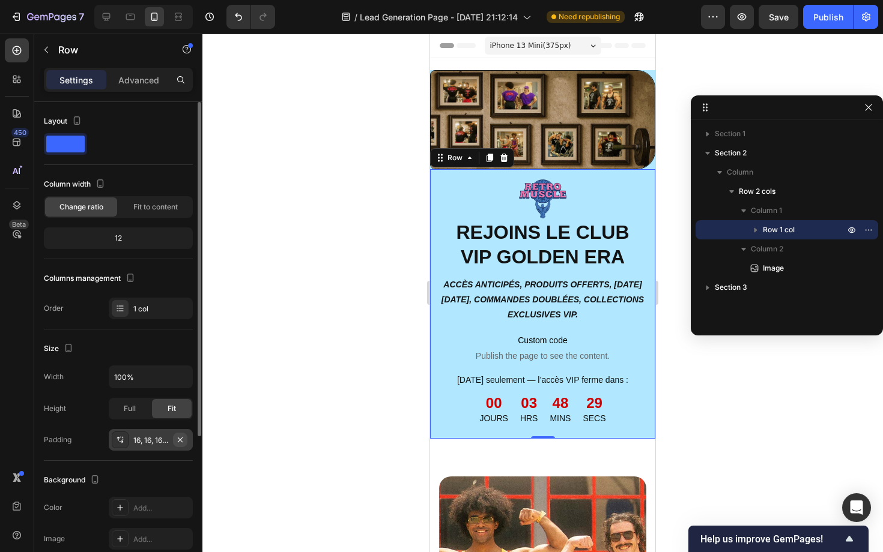
click at [181, 441] on icon "button" at bounding box center [180, 439] width 5 height 5
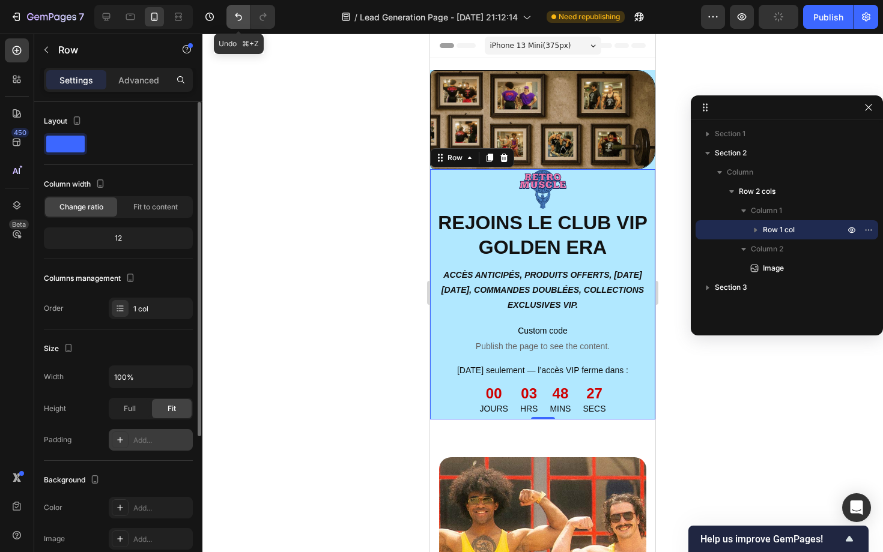
click at [240, 14] on icon "Undo/Redo" at bounding box center [238, 17] width 12 height 12
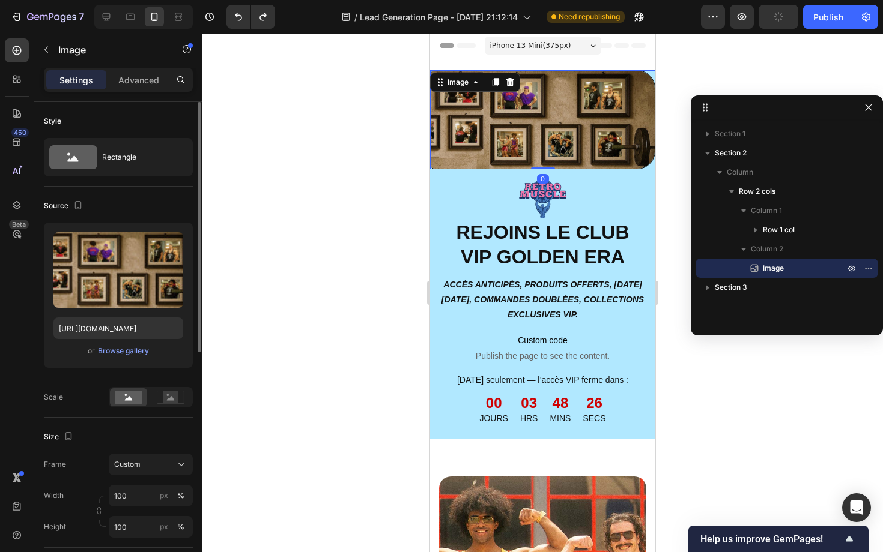
click at [546, 124] on img at bounding box center [542, 119] width 225 height 99
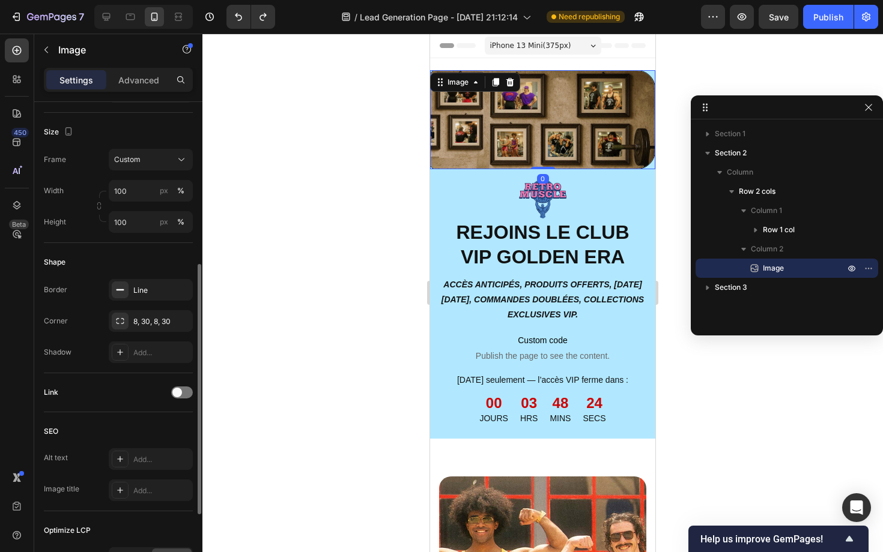
scroll to position [333, 0]
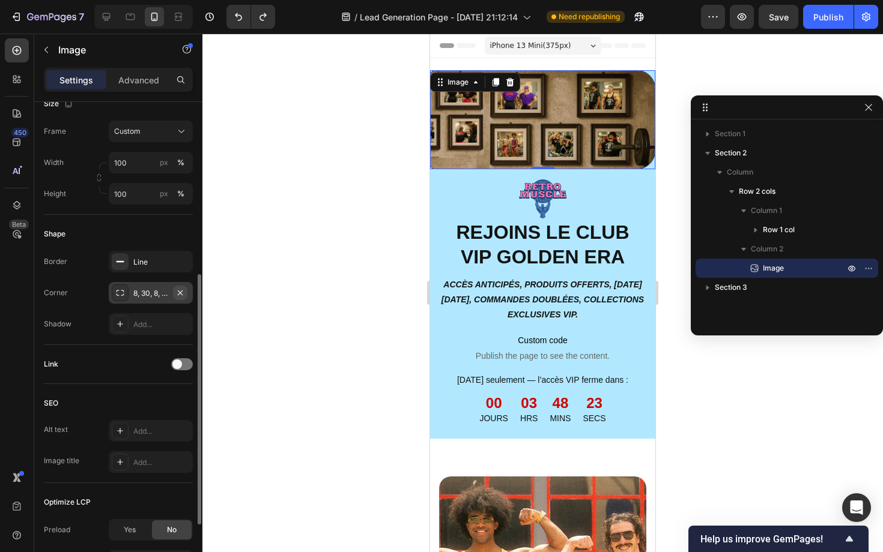
click at [181, 295] on icon "button" at bounding box center [180, 293] width 10 height 10
click at [99, 20] on div at bounding box center [106, 16] width 19 height 19
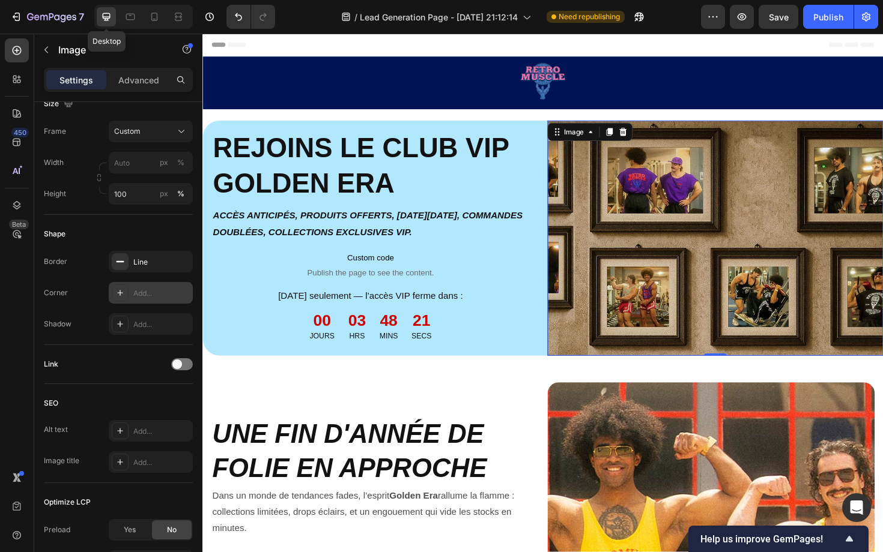
scroll to position [50, 0]
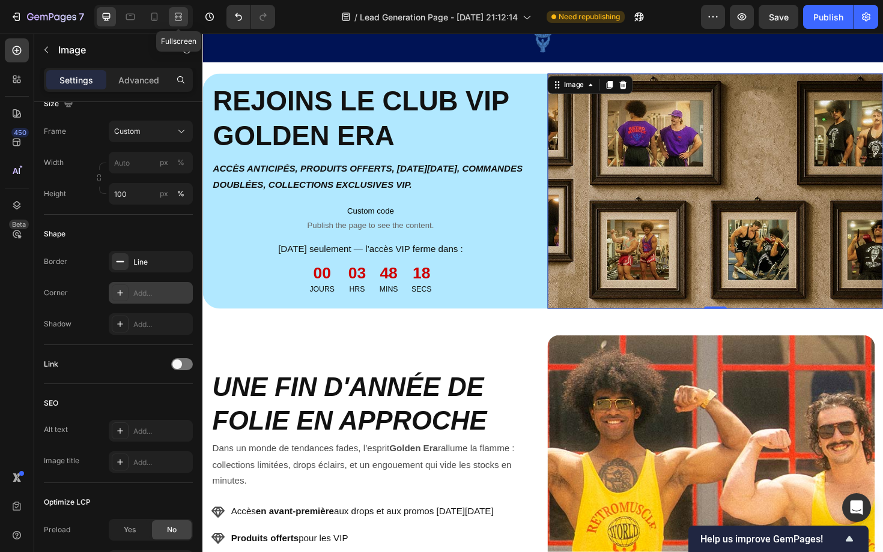
click at [180, 22] on icon at bounding box center [178, 17] width 12 height 12
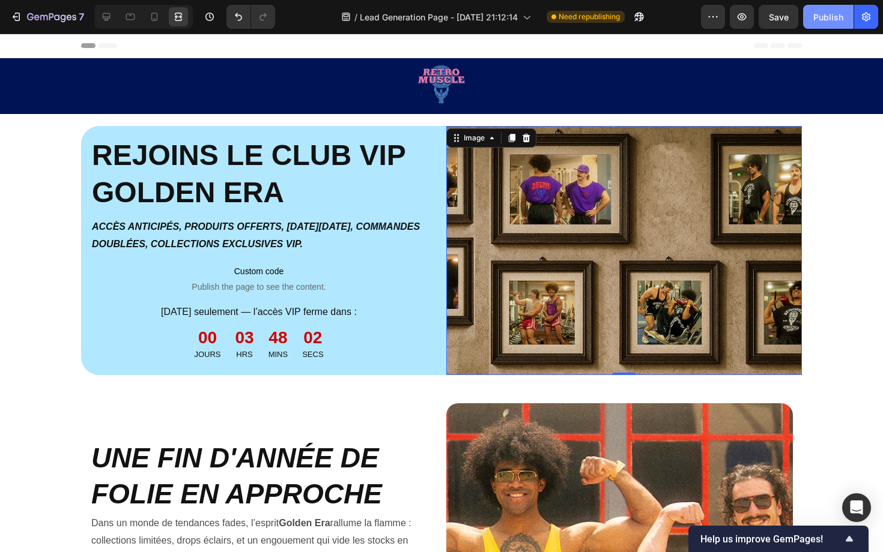
click at [837, 12] on div "Publish" at bounding box center [828, 17] width 30 height 13
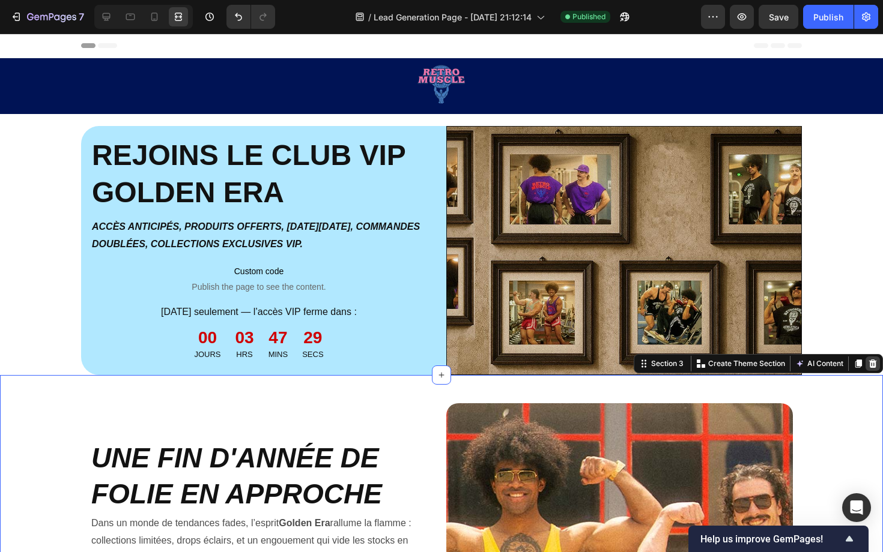
click at [874, 364] on icon at bounding box center [873, 363] width 8 height 8
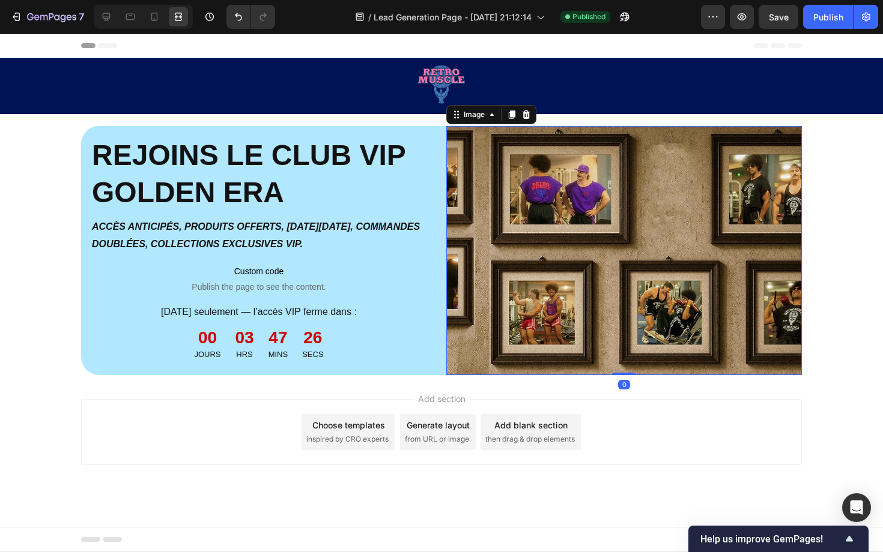
click at [757, 135] on img at bounding box center [623, 250] width 355 height 249
click at [106, 20] on icon at bounding box center [107, 17] width 8 height 8
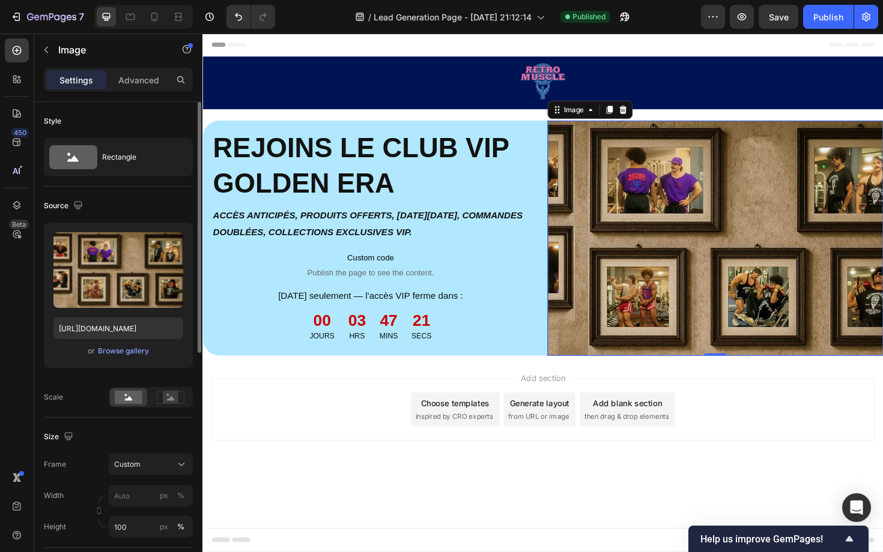
click at [147, 361] on div "Upload Image [URL][DOMAIN_NAME] or Browse gallery" at bounding box center [118, 295] width 149 height 145
click at [135, 83] on p "Advanced" at bounding box center [138, 80] width 41 height 13
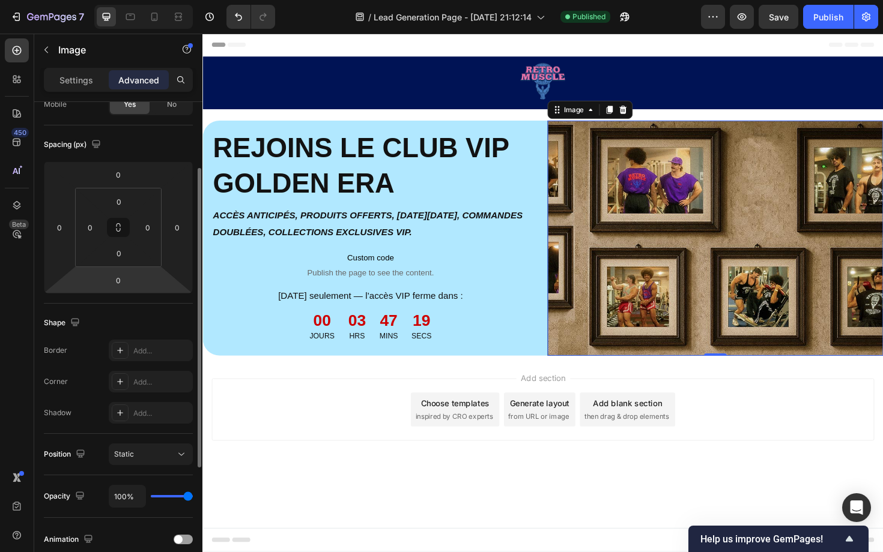
scroll to position [168, 0]
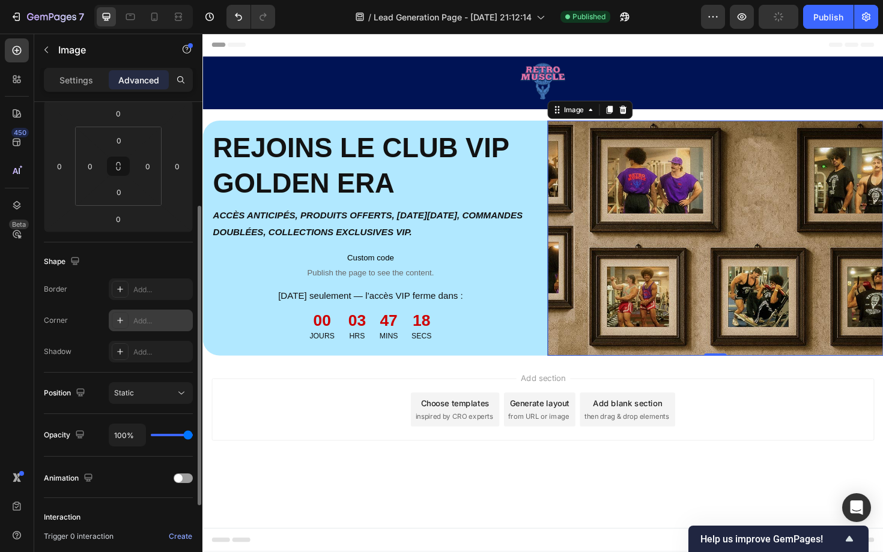
click at [152, 321] on div "Add..." at bounding box center [161, 321] width 56 height 11
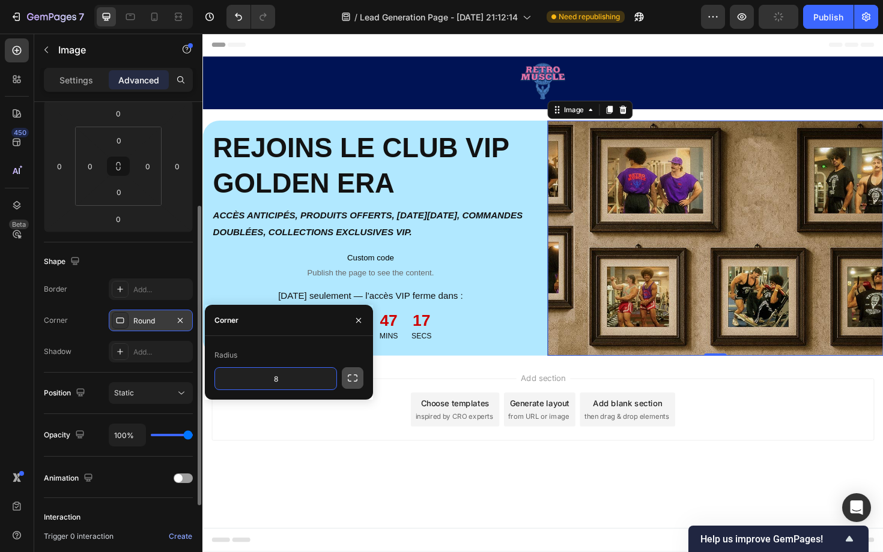
click at [349, 378] on icon "button" at bounding box center [352, 378] width 12 height 12
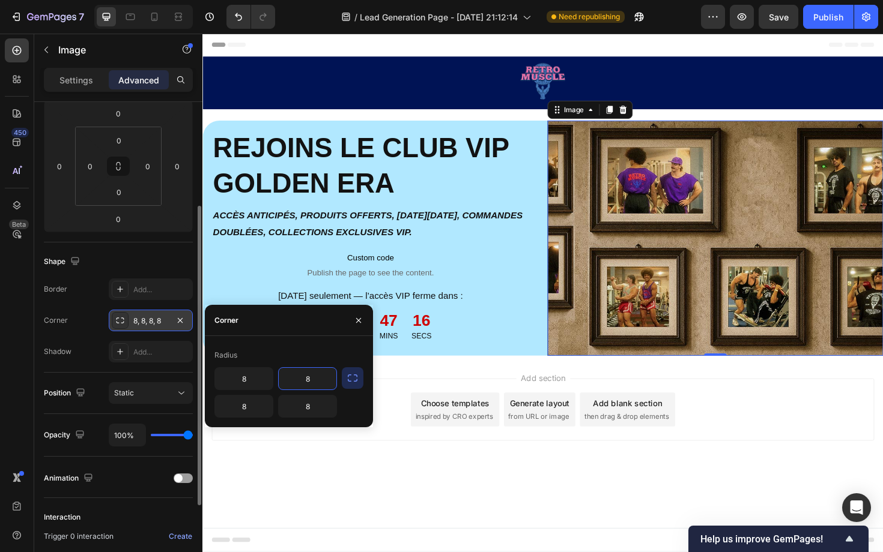
click at [314, 373] on input "8" at bounding box center [308, 379] width 58 height 22
type input "30"
click at [307, 405] on input "8" at bounding box center [308, 407] width 58 height 22
paste input "30"
type input "30"
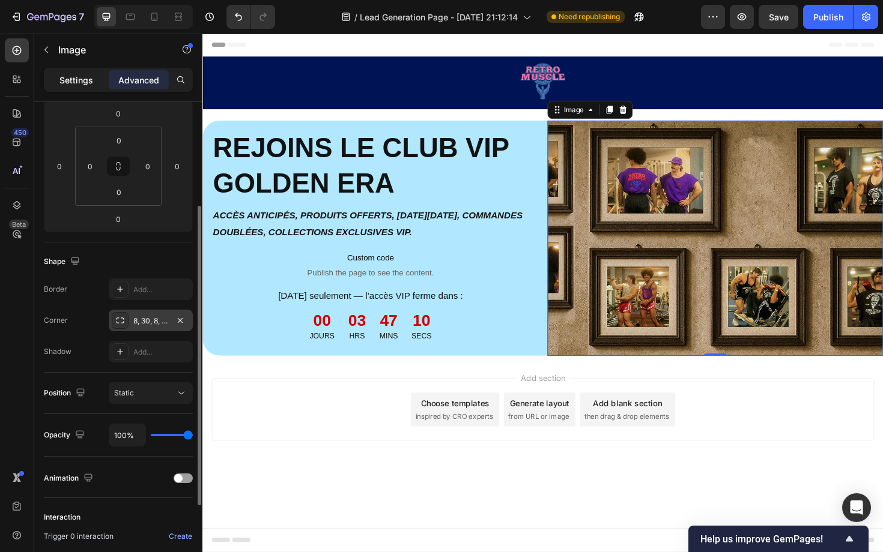
click at [86, 85] on p "Settings" at bounding box center [76, 80] width 34 height 13
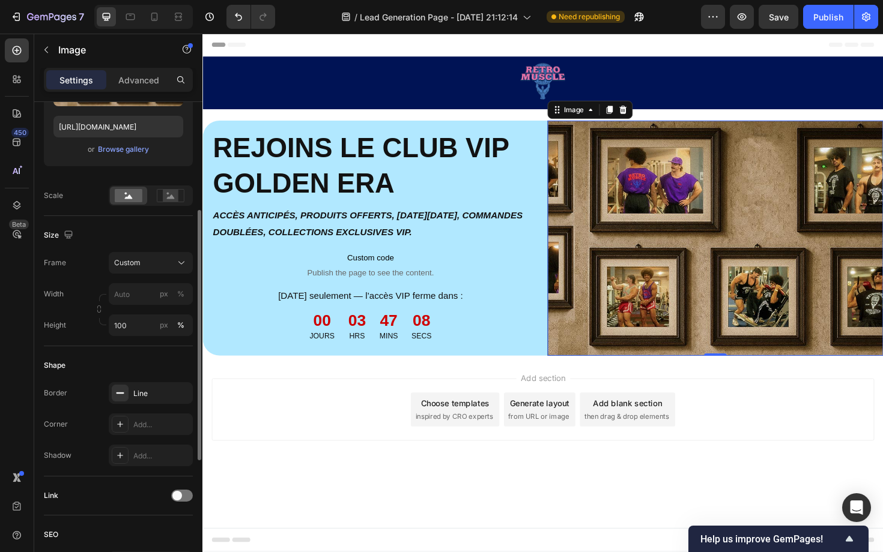
scroll to position [211, 0]
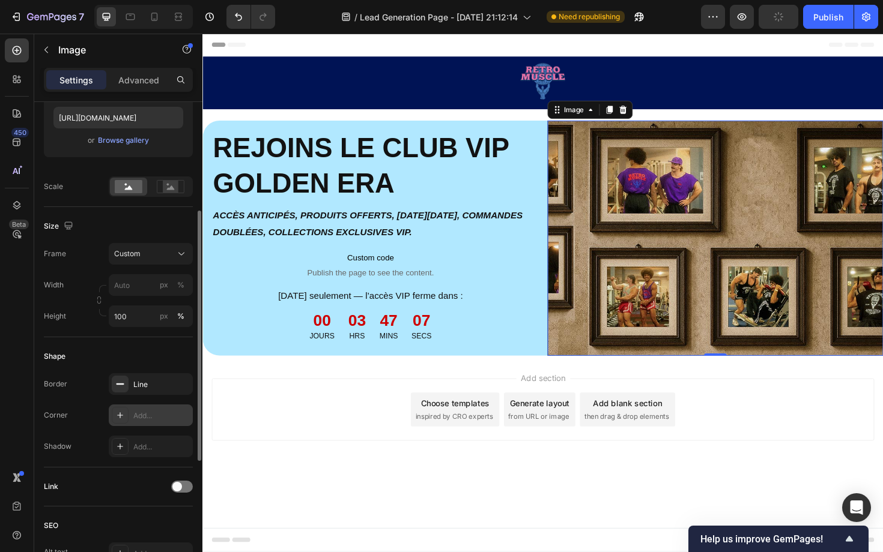
click at [152, 415] on div "Add..." at bounding box center [161, 416] width 56 height 11
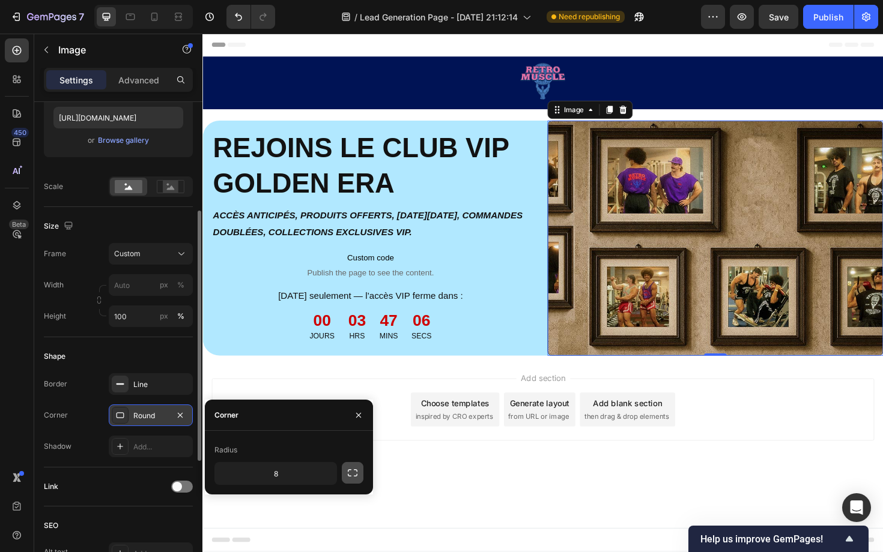
click at [348, 474] on icon "button" at bounding box center [353, 473] width 10 height 7
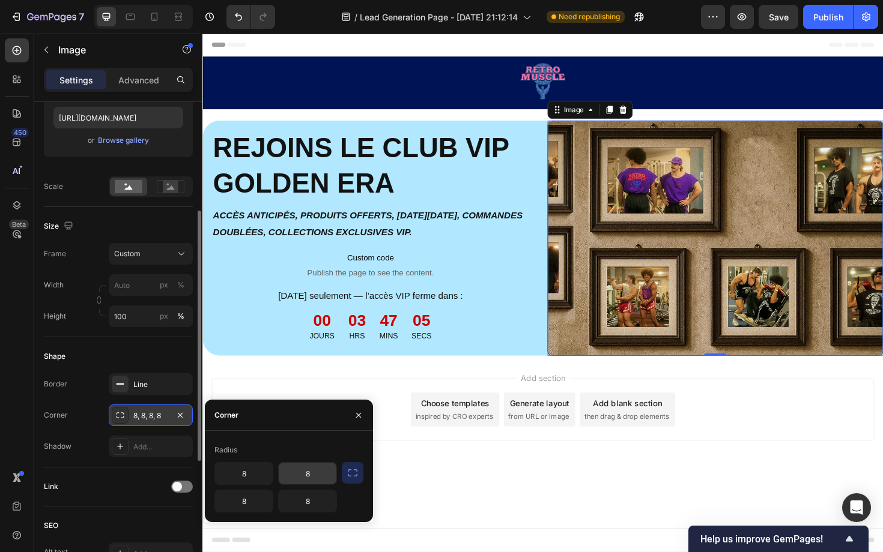
click at [313, 480] on input "8" at bounding box center [308, 474] width 58 height 22
paste input "30"
type input "30"
click at [310, 502] on input "8" at bounding box center [308, 502] width 58 height 22
paste input "30"
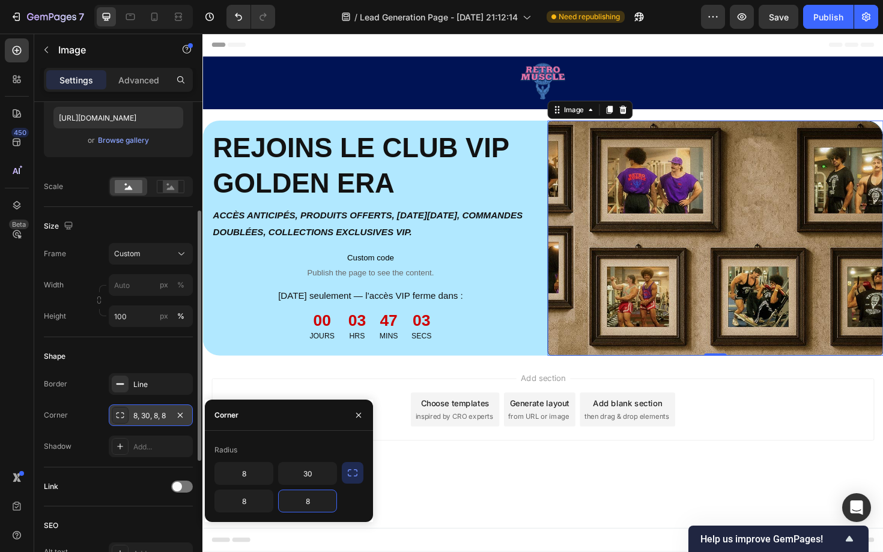
type input "30"
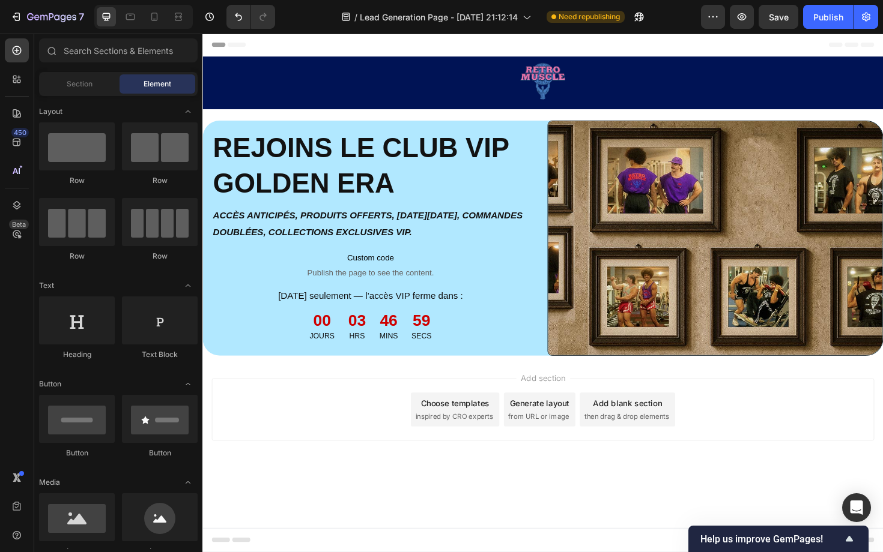
click at [443, 122] on div "Image Row Section 1 Image REJOINS LE CLUB VIP GOLDEN ERA Heading ACCÈS ANTICIPÉ…" at bounding box center [562, 216] width 721 height 317
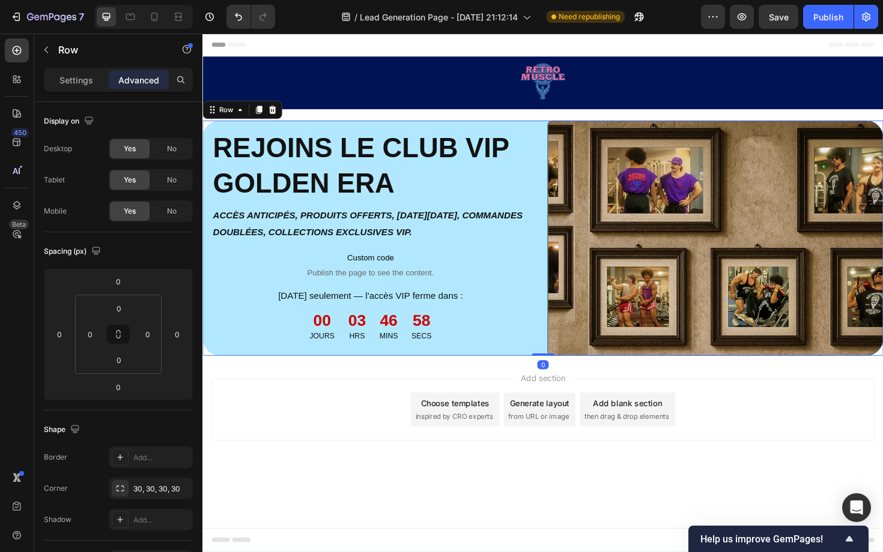
click at [562, 137] on div "Image REJOINS LE CLUB VIP GOLDEN ERA Heading ACCÈS ANTICIPÉS, PRODUITS OFFERTS,…" at bounding box center [562, 250] width 721 height 249
click at [66, 335] on input "0" at bounding box center [59, 334] width 18 height 18
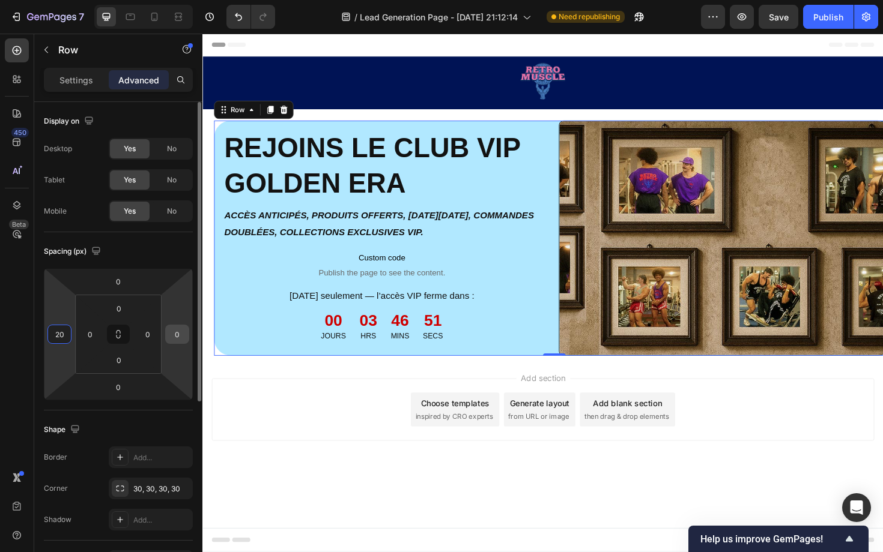
type input "20"
click at [182, 341] on input "0" at bounding box center [177, 334] width 18 height 18
paste input "2"
type input "0"
click at [59, 336] on input "20" at bounding box center [59, 334] width 18 height 18
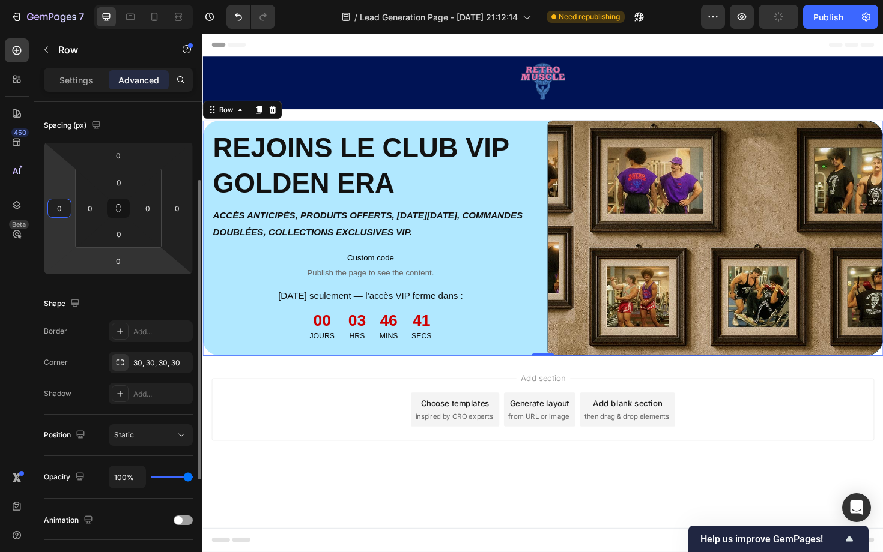
scroll to position [132, 0]
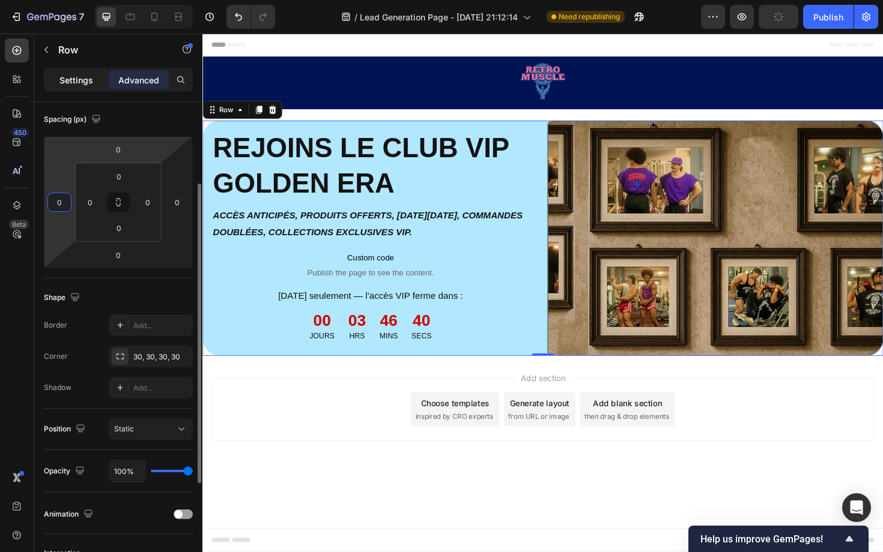
type input "0"
click at [82, 84] on p "Settings" at bounding box center [76, 80] width 34 height 13
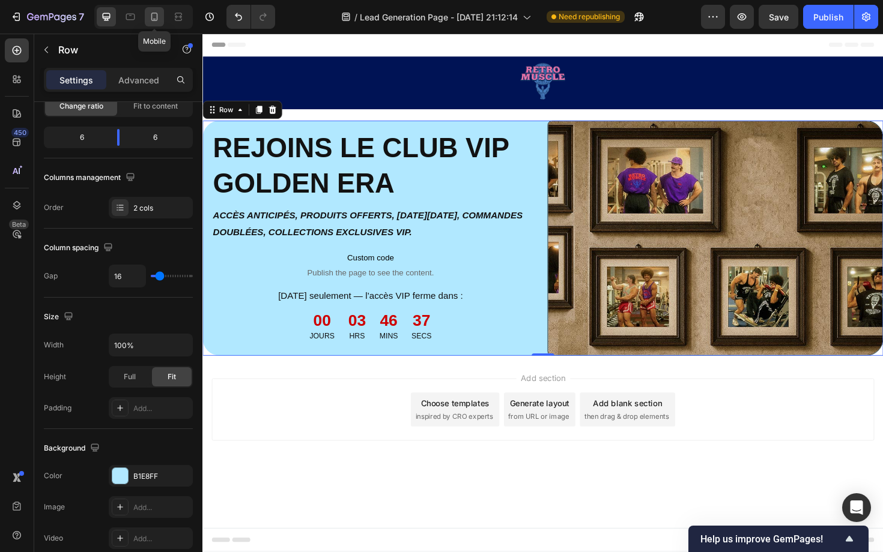
click at [156, 20] on icon at bounding box center [154, 17] width 7 height 8
type input "0"
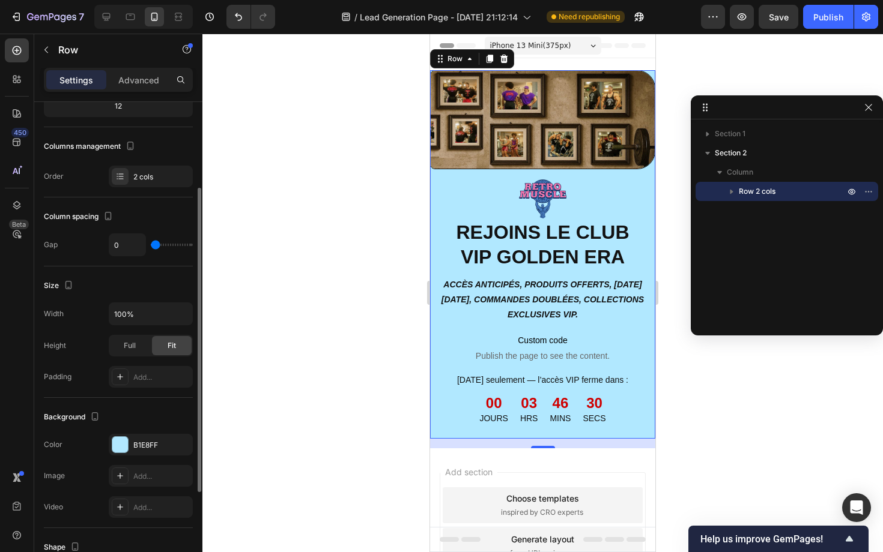
scroll to position [286, 0]
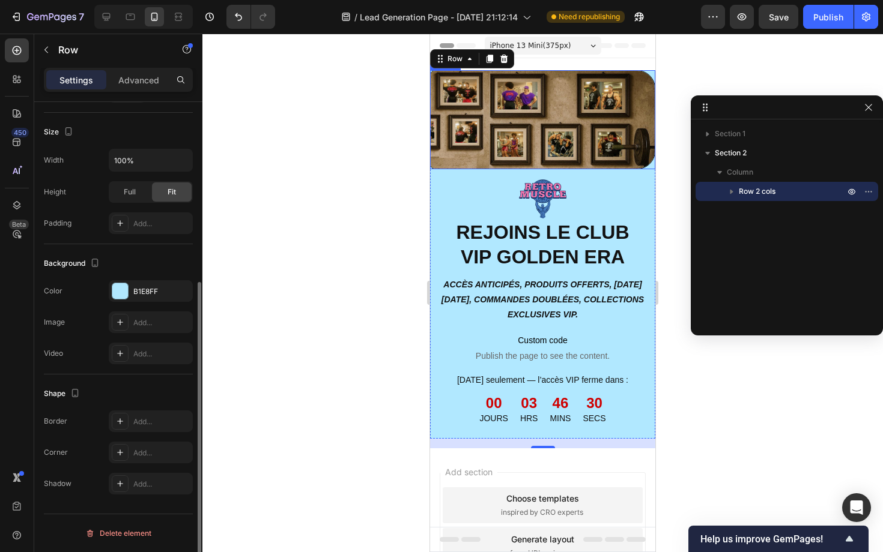
click at [539, 100] on img at bounding box center [542, 119] width 225 height 99
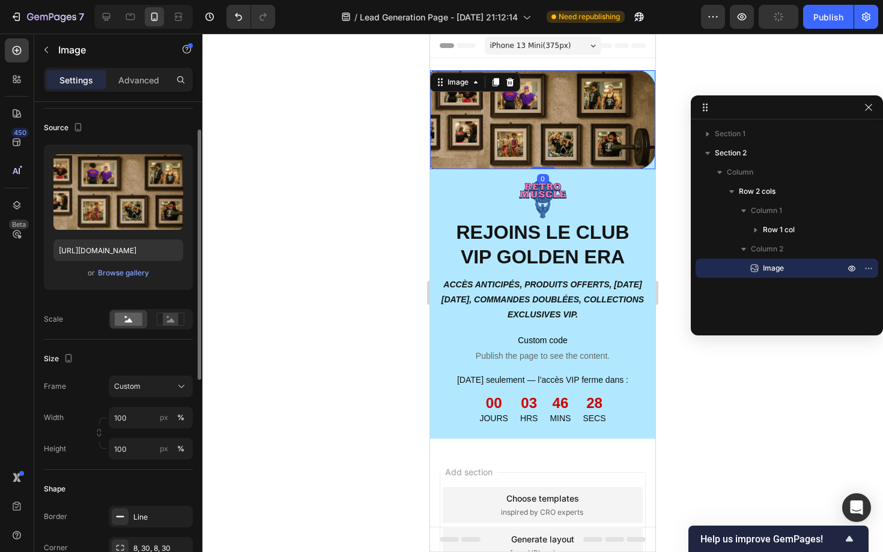
scroll to position [106, 0]
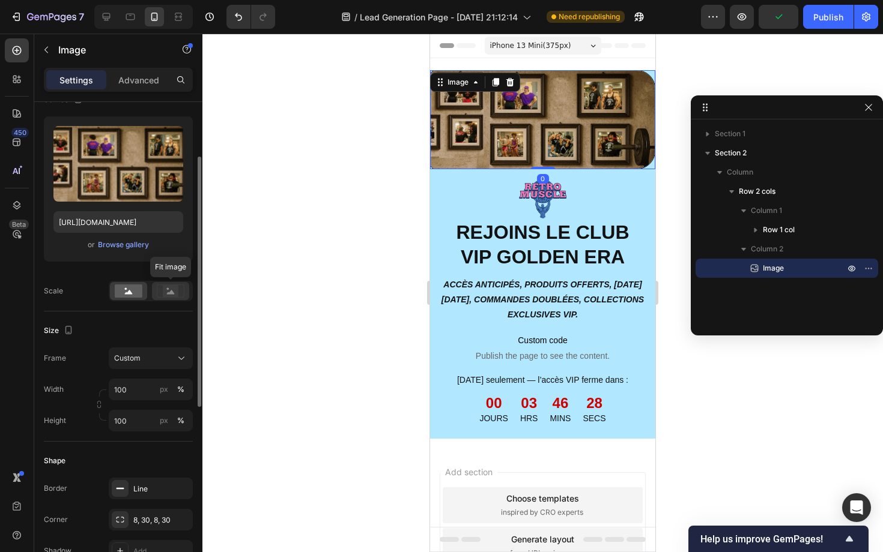
click at [181, 292] on icon at bounding box center [171, 291] width 28 height 13
click at [141, 296] on rect at bounding box center [129, 291] width 28 height 13
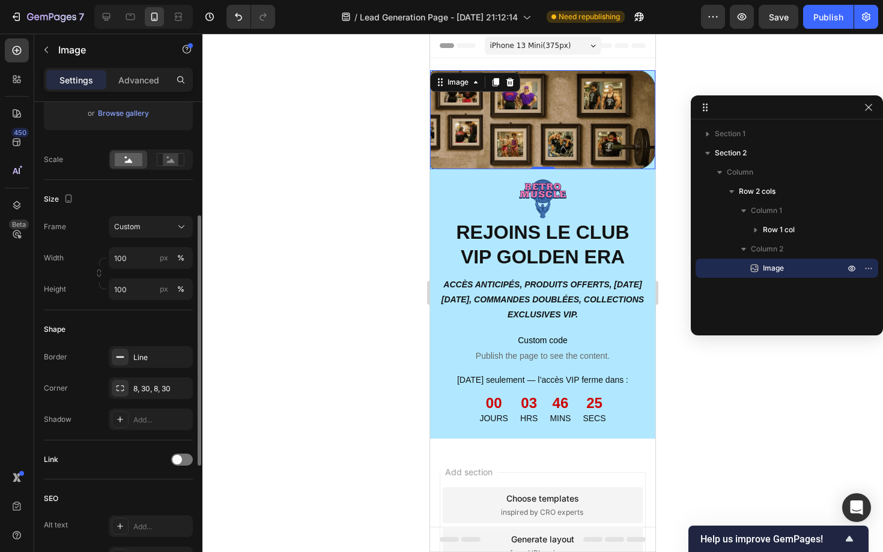
scroll to position [246, 0]
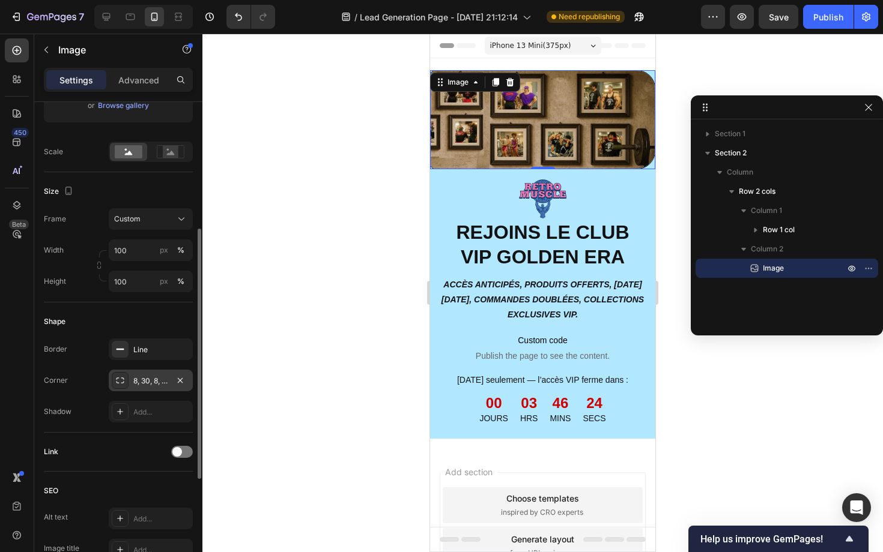
click at [154, 378] on div "8, 30, 8, 30" at bounding box center [150, 381] width 35 height 11
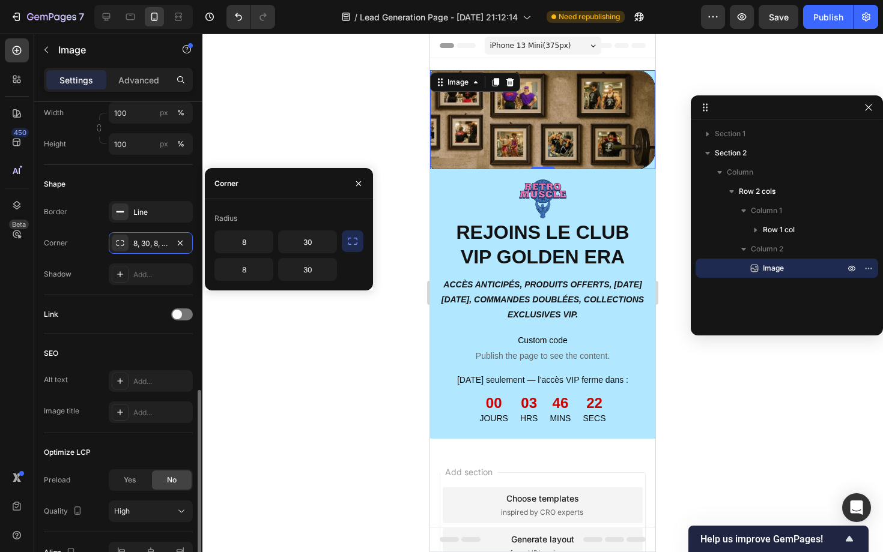
scroll to position [452, 0]
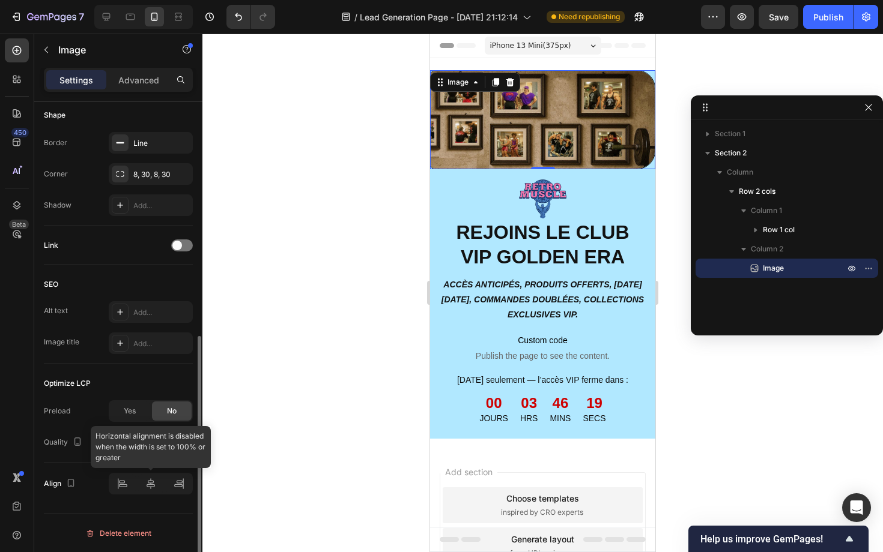
click at [151, 481] on div at bounding box center [151, 484] width 84 height 22
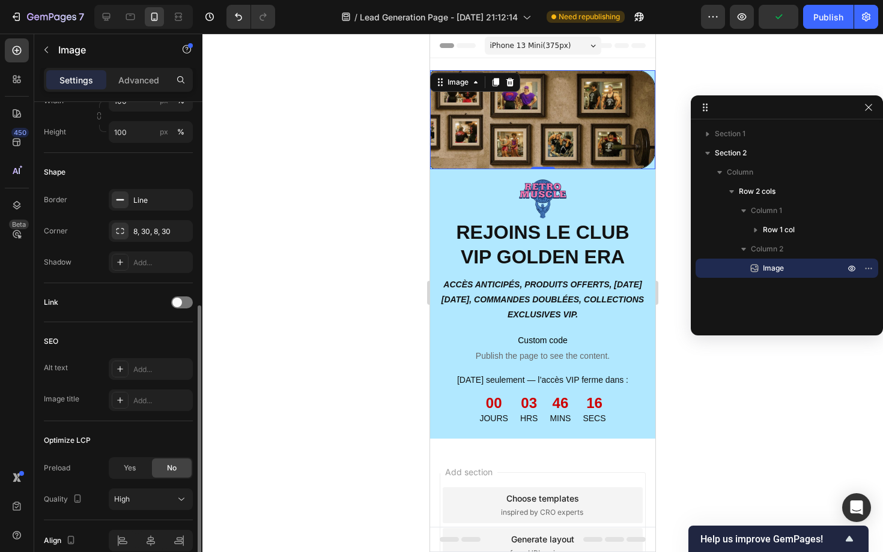
scroll to position [395, 0]
click at [163, 232] on div "8, 30, 8, 30" at bounding box center [150, 232] width 35 height 11
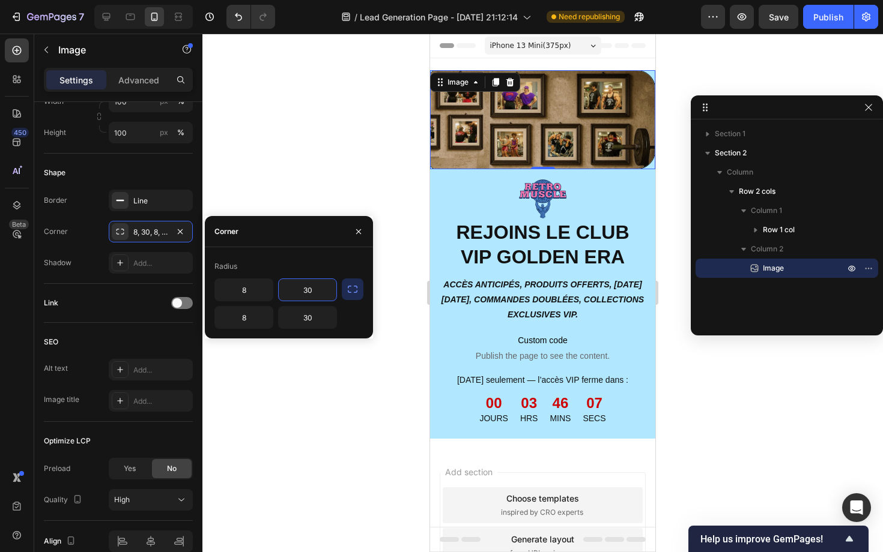
click at [303, 287] on input "30" at bounding box center [308, 290] width 58 height 22
click at [252, 286] on input "8" at bounding box center [244, 290] width 58 height 22
click at [309, 292] on input "30" at bounding box center [308, 290] width 58 height 22
paste input "8"
type input "8"
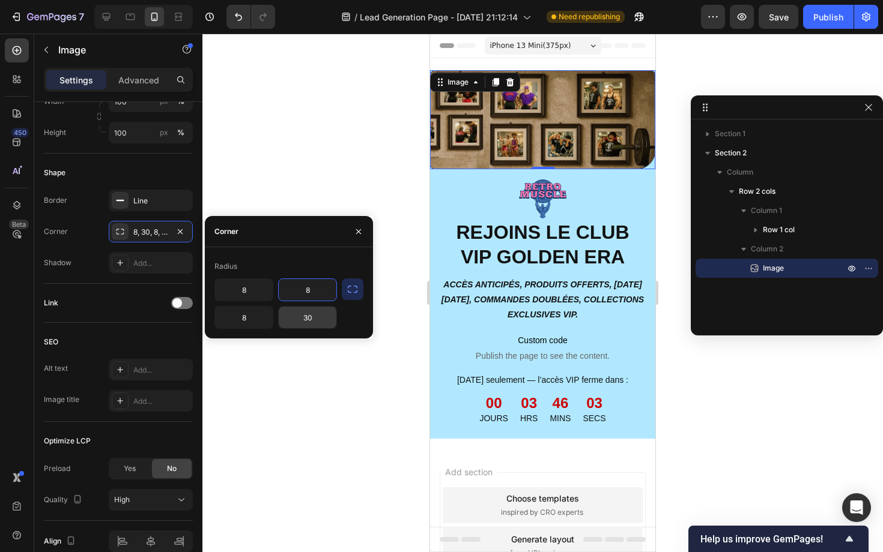
click at [313, 326] on input "30" at bounding box center [308, 318] width 58 height 22
paste input "8"
type input "8"
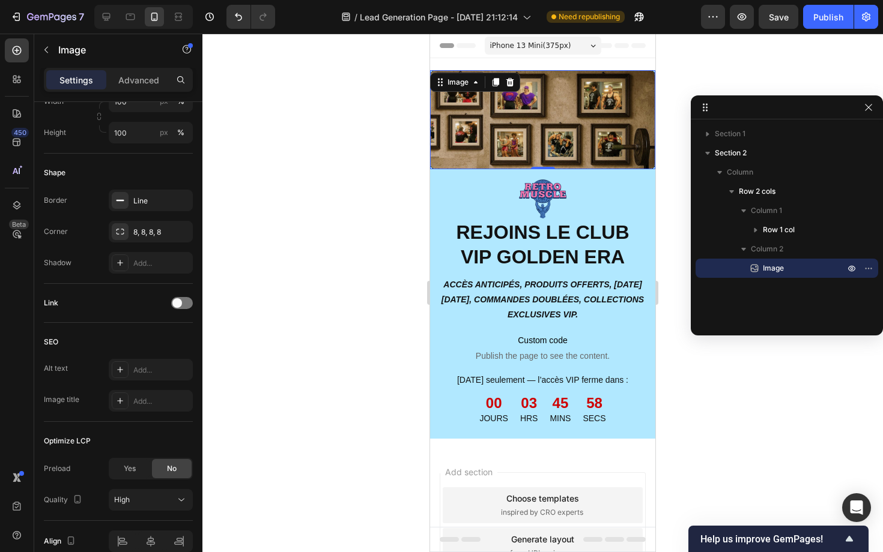
click at [342, 156] on div at bounding box center [542, 293] width 680 height 519
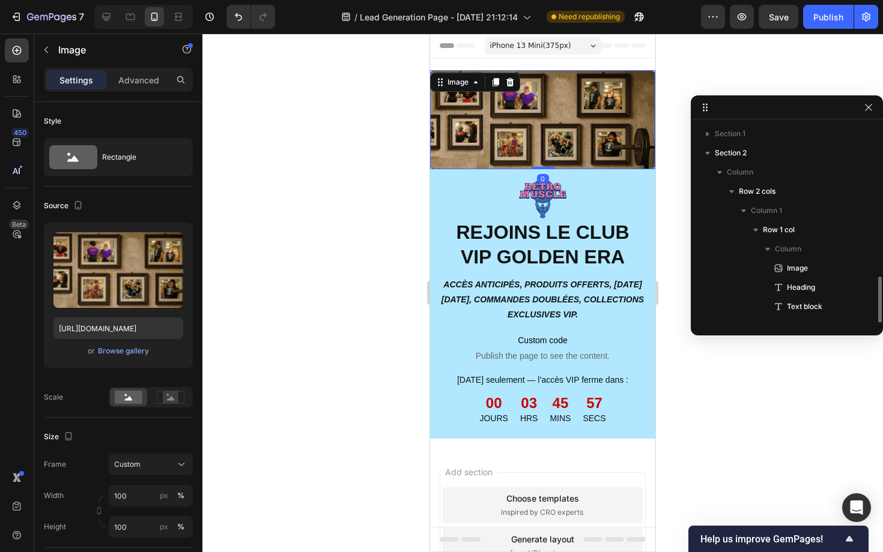
scroll to position [90, 0]
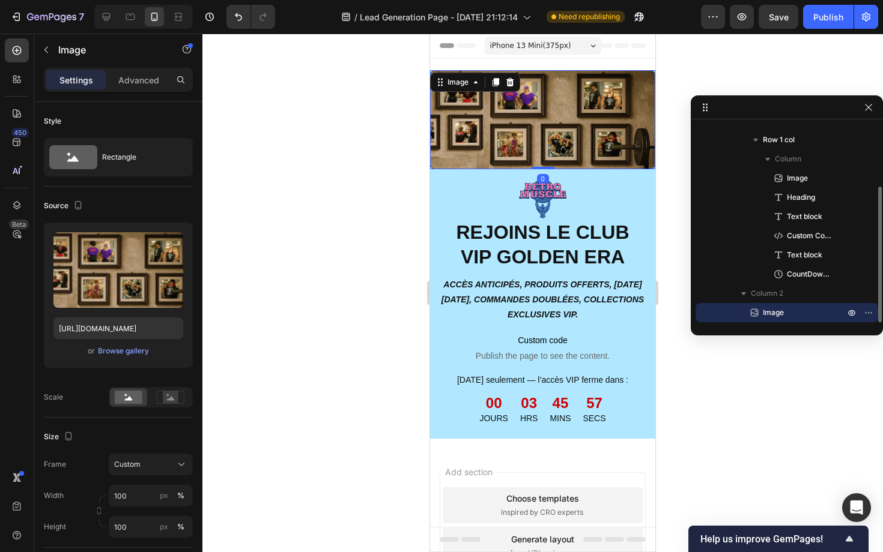
click at [480, 112] on img at bounding box center [542, 119] width 225 height 99
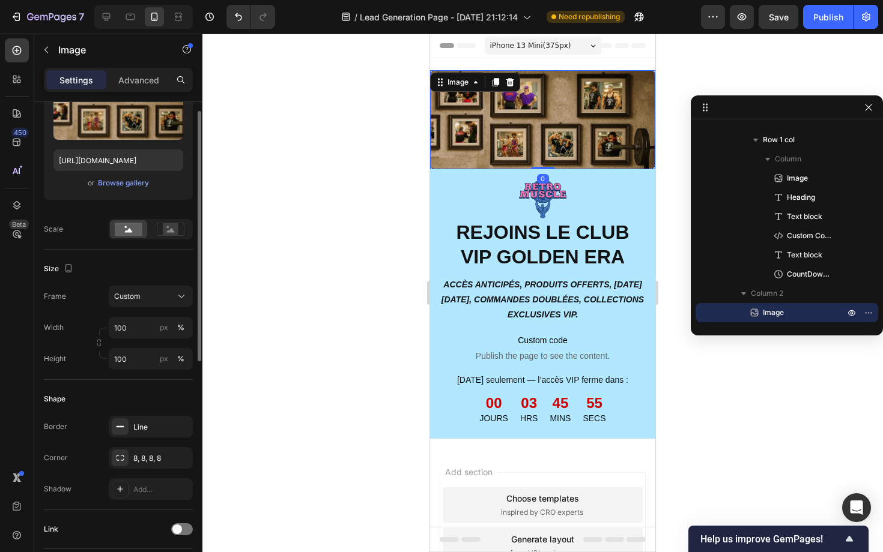
scroll to position [253, 0]
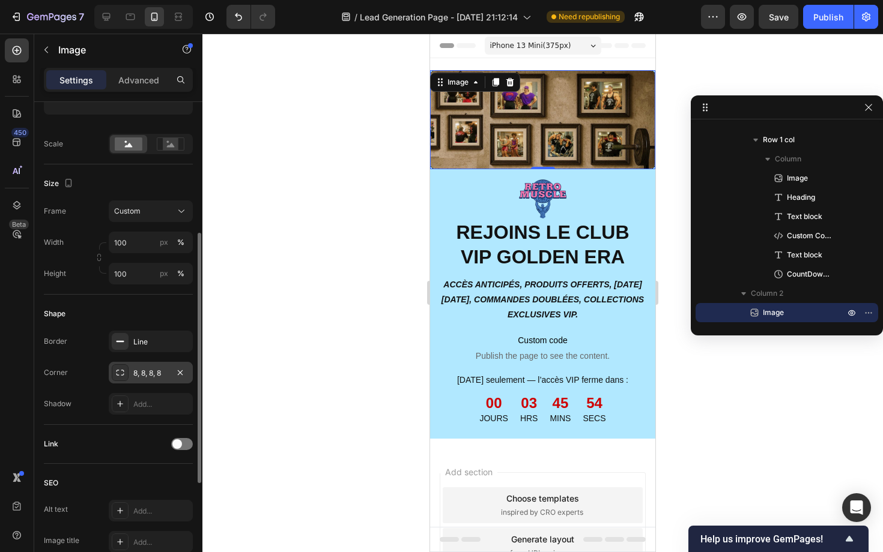
click at [156, 372] on div "8, 8, 8, 8" at bounding box center [150, 373] width 35 height 11
click at [360, 251] on div at bounding box center [542, 293] width 680 height 519
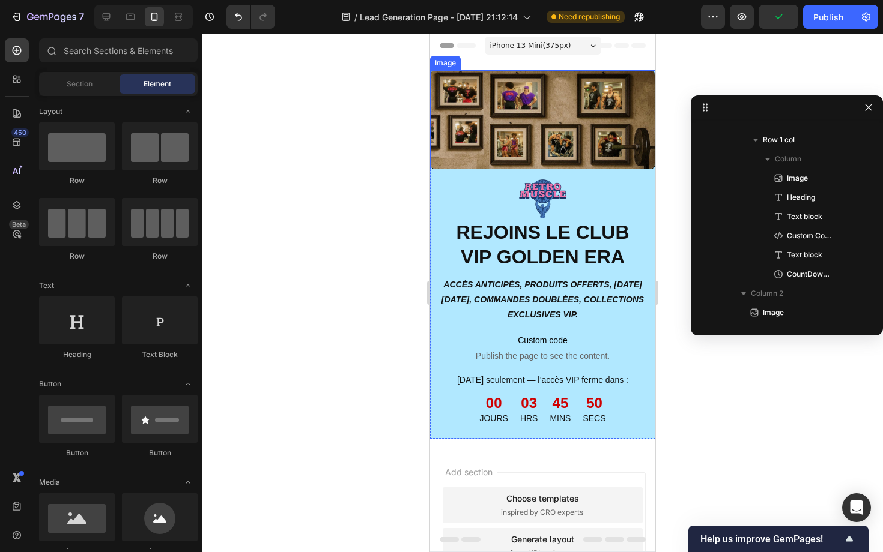
click at [496, 123] on img at bounding box center [542, 119] width 225 height 99
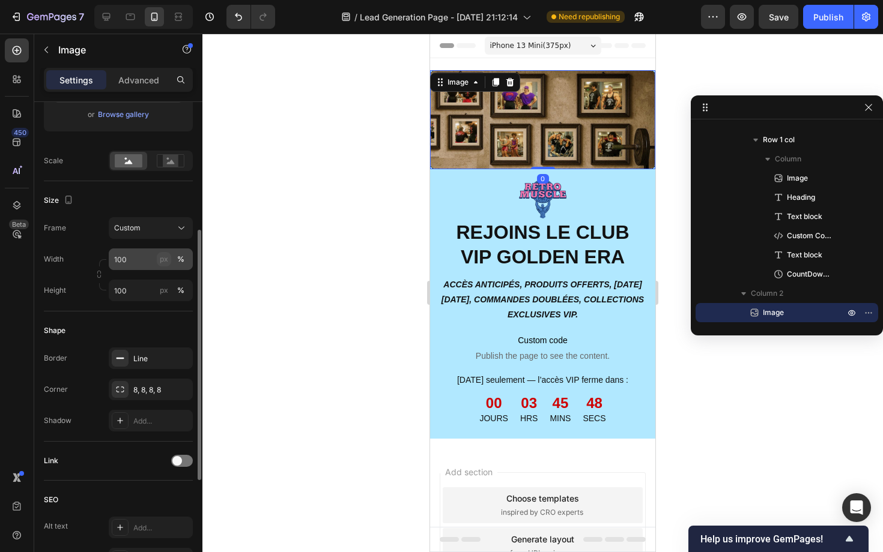
scroll to position [240, 0]
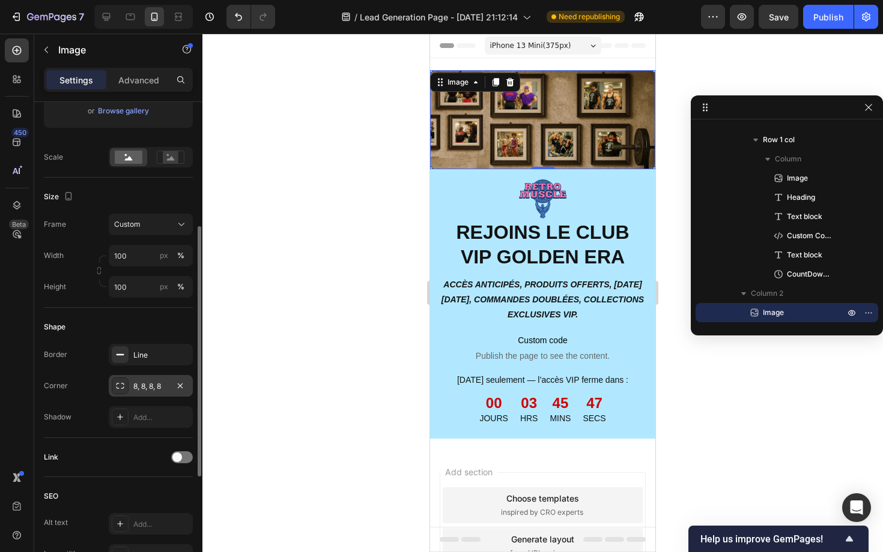
click at [157, 379] on div "8, 8, 8, 8" at bounding box center [151, 386] width 84 height 22
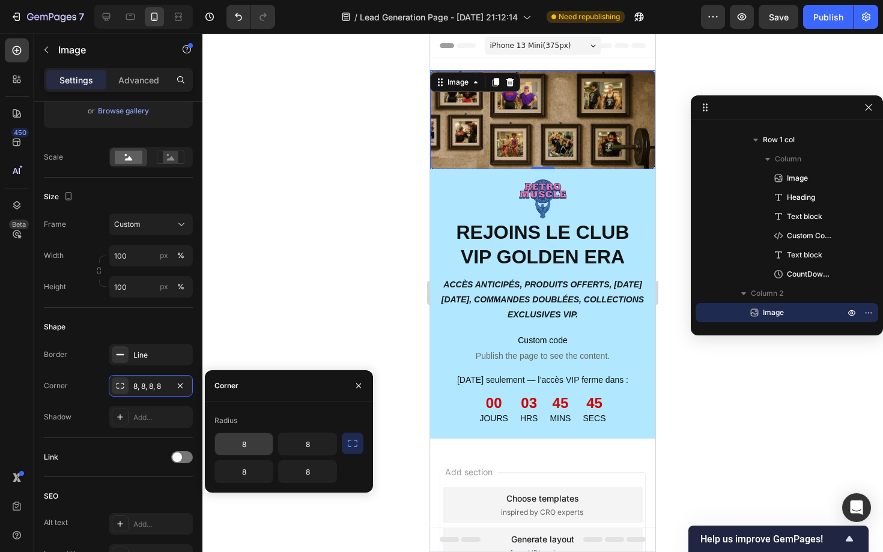
click at [247, 440] on input "8" at bounding box center [244, 445] width 58 height 22
type input "0"
click at [312, 444] on input "8" at bounding box center [308, 445] width 58 height 22
paste input "0"
type input "0"
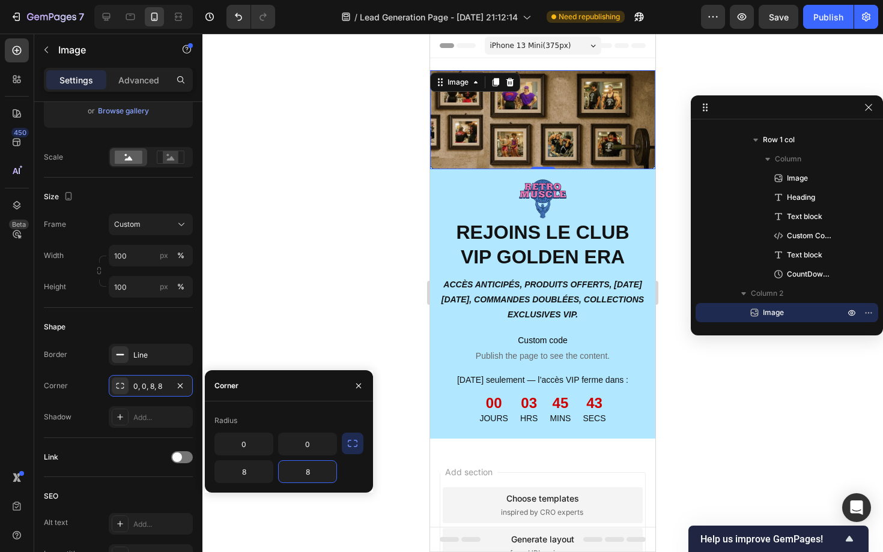
click at [311, 474] on input "8" at bounding box center [308, 472] width 58 height 22
paste input "0"
type input "0"
click at [238, 473] on input "8" at bounding box center [244, 472] width 58 height 22
paste input "0"
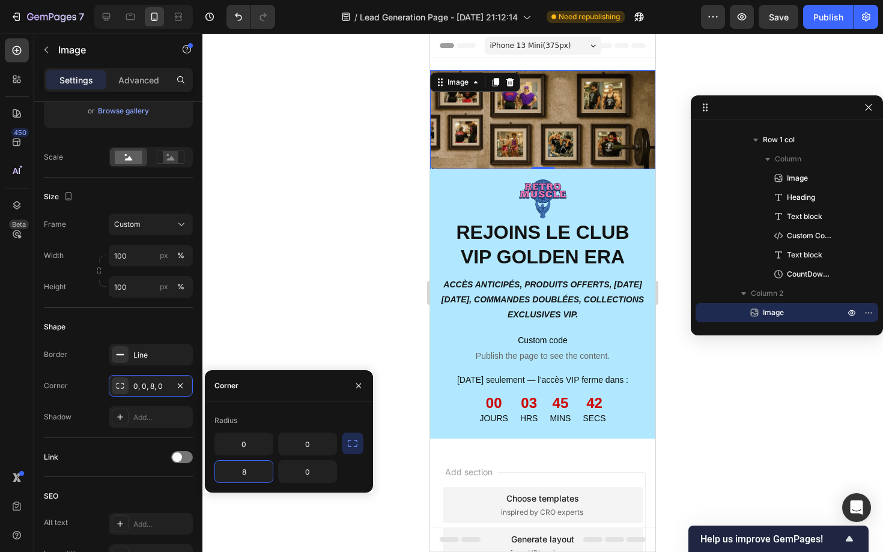
type input "0"
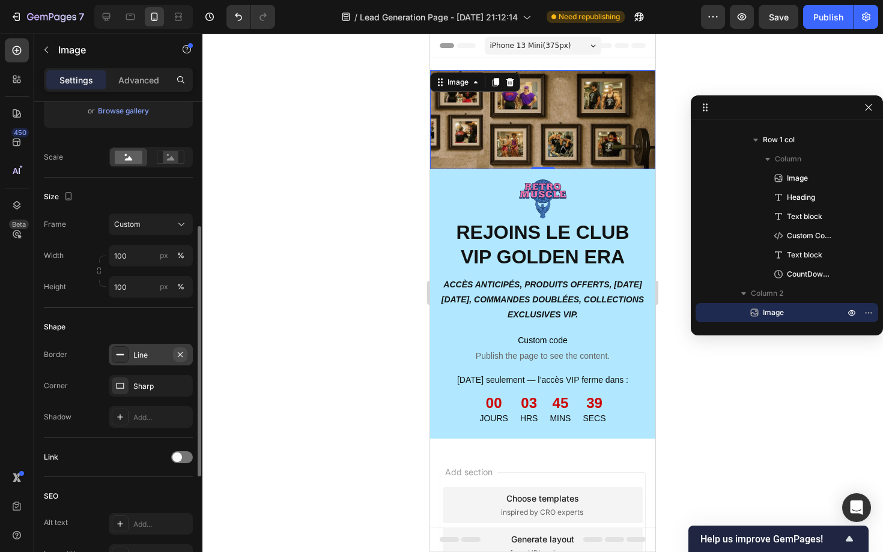
click at [183, 353] on icon "button" at bounding box center [180, 355] width 10 height 10
click at [279, 262] on div at bounding box center [542, 293] width 680 height 519
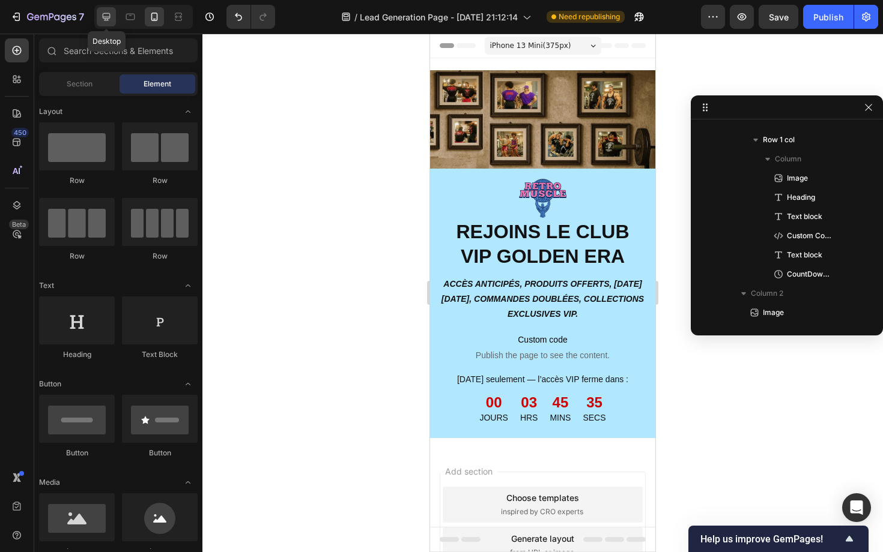
click at [109, 19] on icon at bounding box center [106, 17] width 12 height 12
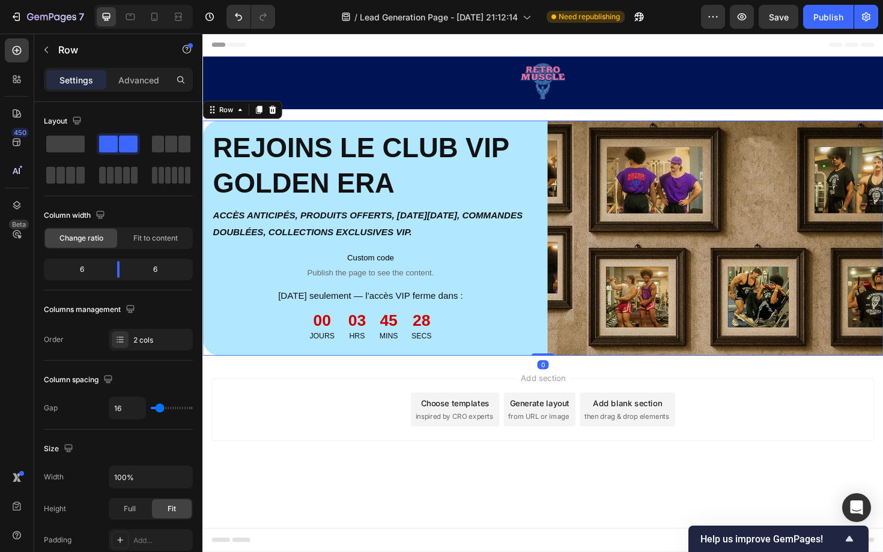
click at [564, 145] on div "Image REJOINS LE CLUB VIP GOLDEN ERA Heading ACCÈS ANTICIPÉS, PRODUITS OFFERTS,…" at bounding box center [562, 250] width 721 height 249
click at [238, 12] on icon "Undo/Redo" at bounding box center [238, 17] width 12 height 12
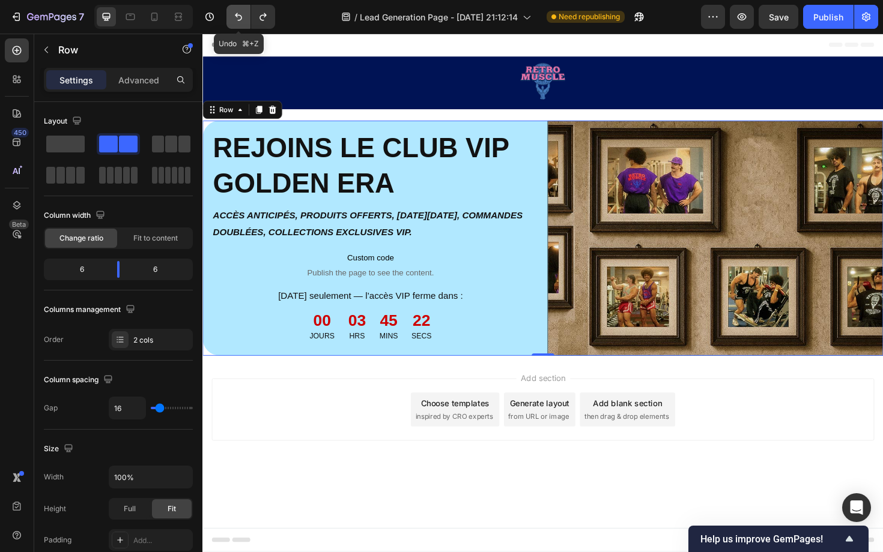
click at [238, 12] on icon "Undo/Redo" at bounding box center [238, 17] width 12 height 12
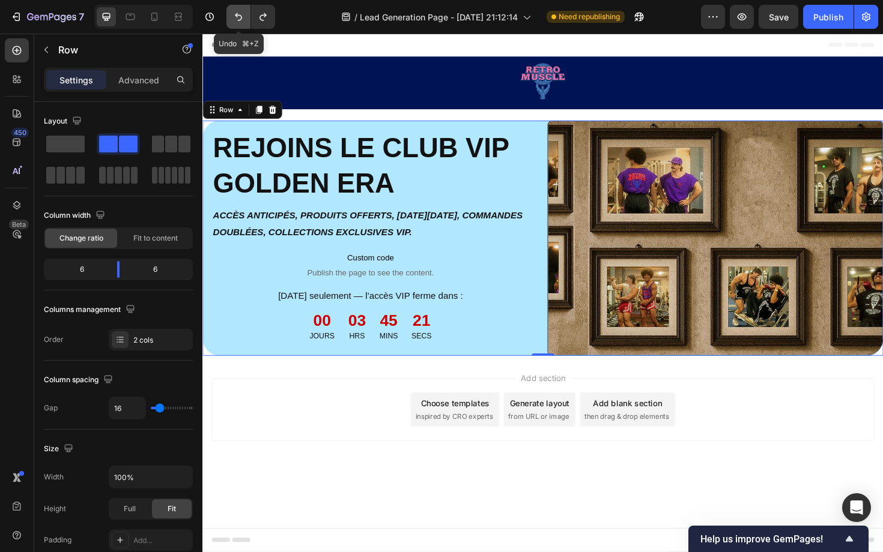
click at [238, 12] on icon "Undo/Redo" at bounding box center [238, 17] width 12 height 12
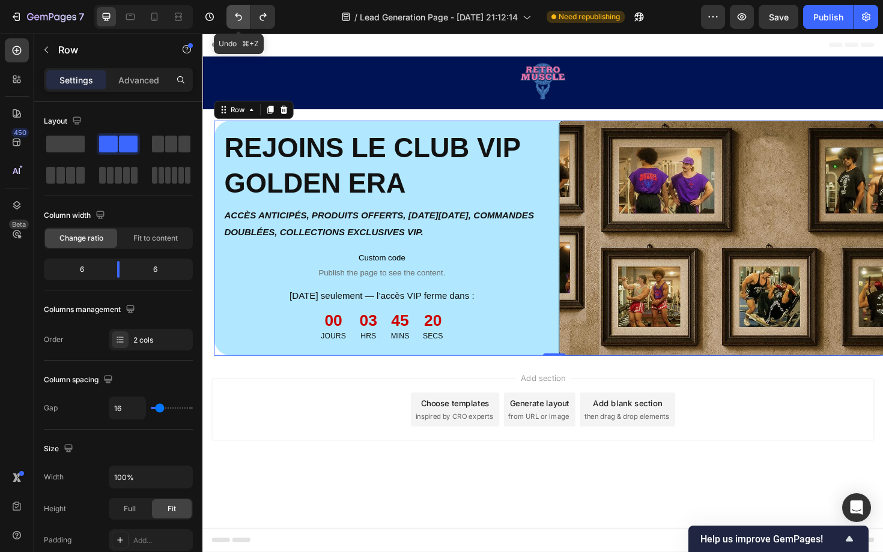
click at [238, 12] on icon "Undo/Redo" at bounding box center [238, 17] width 12 height 12
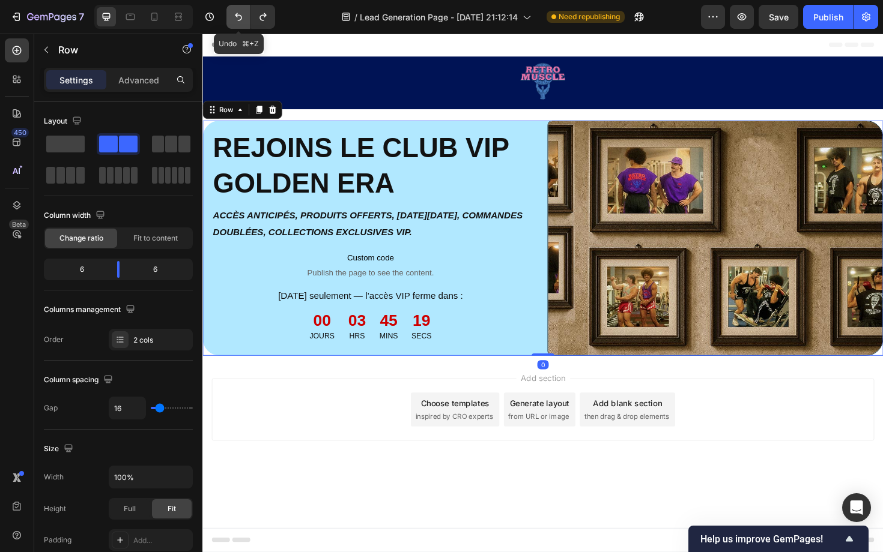
click at [238, 12] on icon "Undo/Redo" at bounding box center [238, 17] width 12 height 12
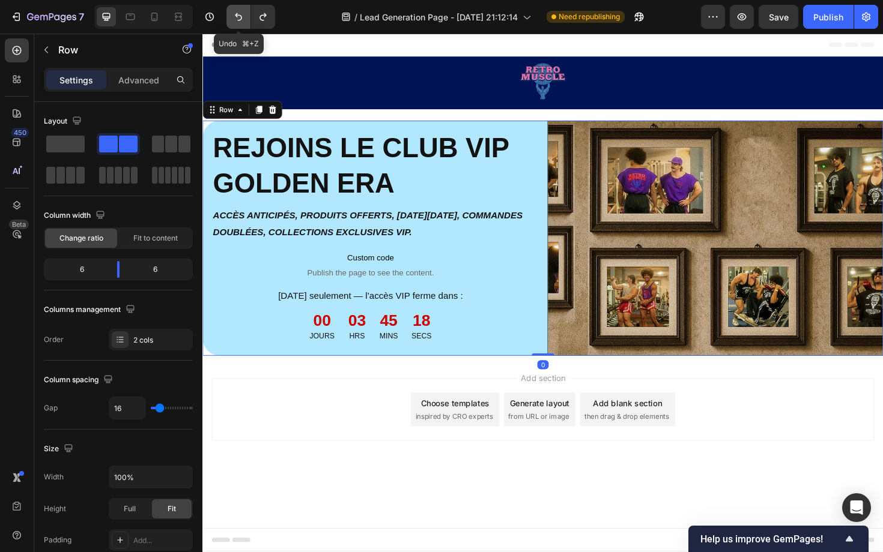
click at [238, 12] on icon "Undo/Redo" at bounding box center [238, 17] width 12 height 12
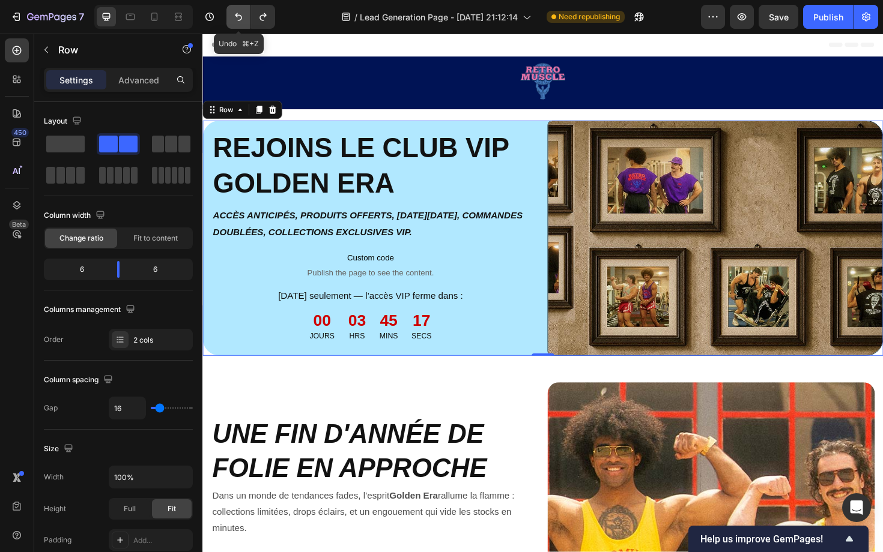
click at [238, 12] on icon "Undo/Redo" at bounding box center [238, 17] width 12 height 12
click at [258, 16] on icon "Undo/Redo" at bounding box center [263, 17] width 12 height 12
click at [253, 16] on button "Undo/Redo" at bounding box center [263, 17] width 24 height 24
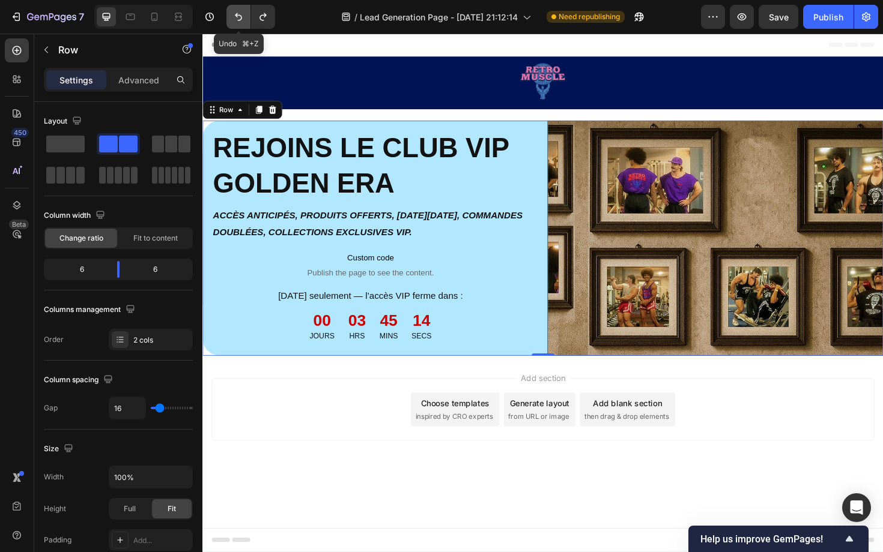
click at [240, 19] on icon "Undo/Redo" at bounding box center [238, 17] width 12 height 12
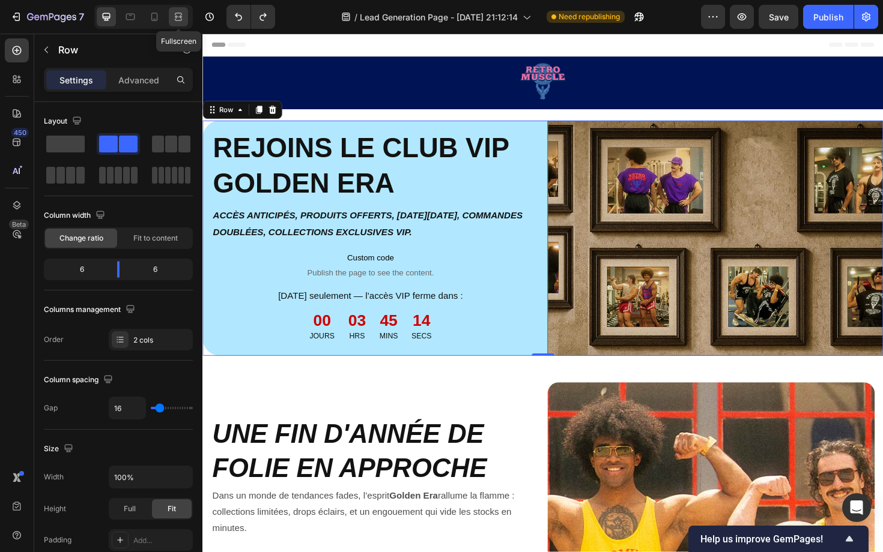
click at [185, 20] on div at bounding box center [178, 16] width 19 height 19
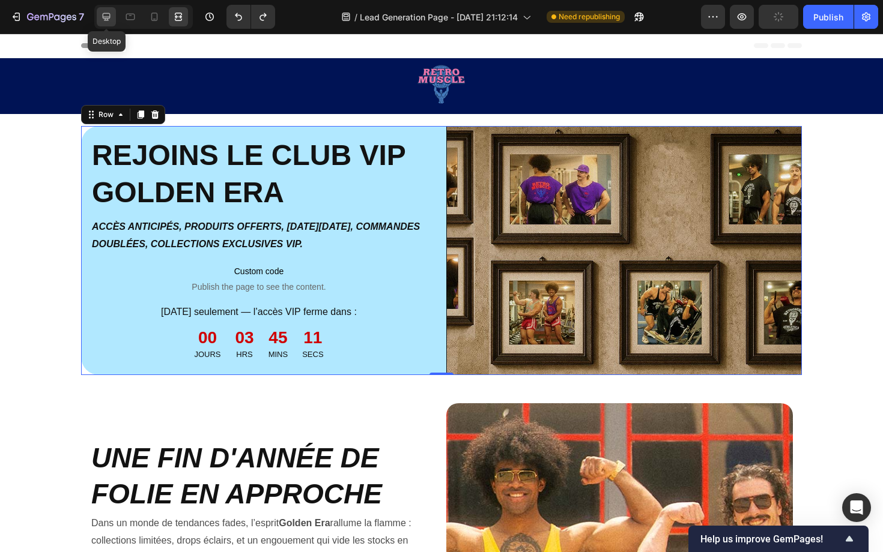
click at [108, 13] on icon at bounding box center [107, 17] width 8 height 8
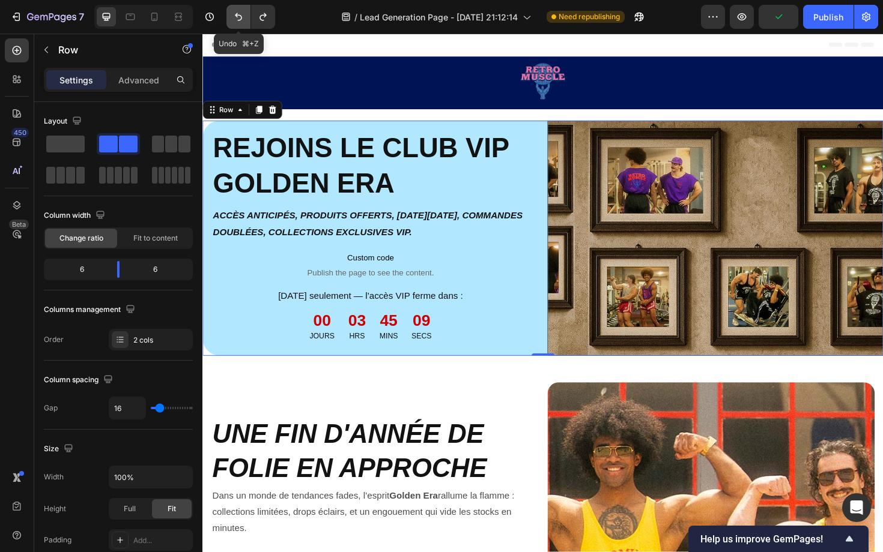
click at [240, 20] on icon "Undo/Redo" at bounding box center [238, 17] width 7 height 8
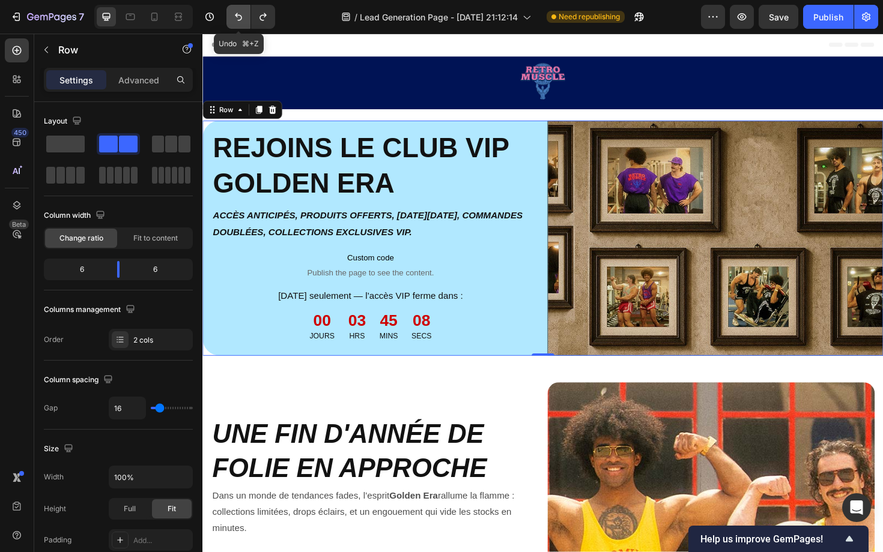
click at [240, 20] on icon "Undo/Redo" at bounding box center [238, 17] width 7 height 8
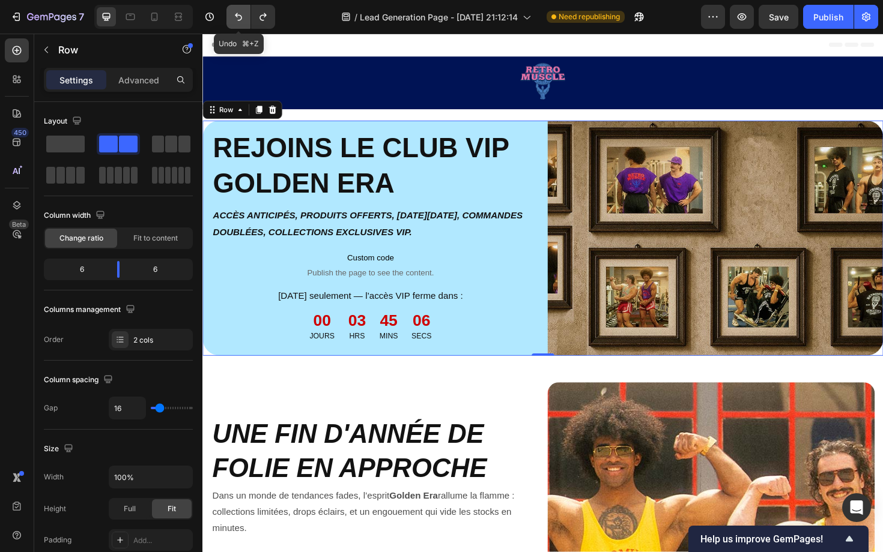
click at [240, 20] on icon "Undo/Redo" at bounding box center [238, 17] width 7 height 8
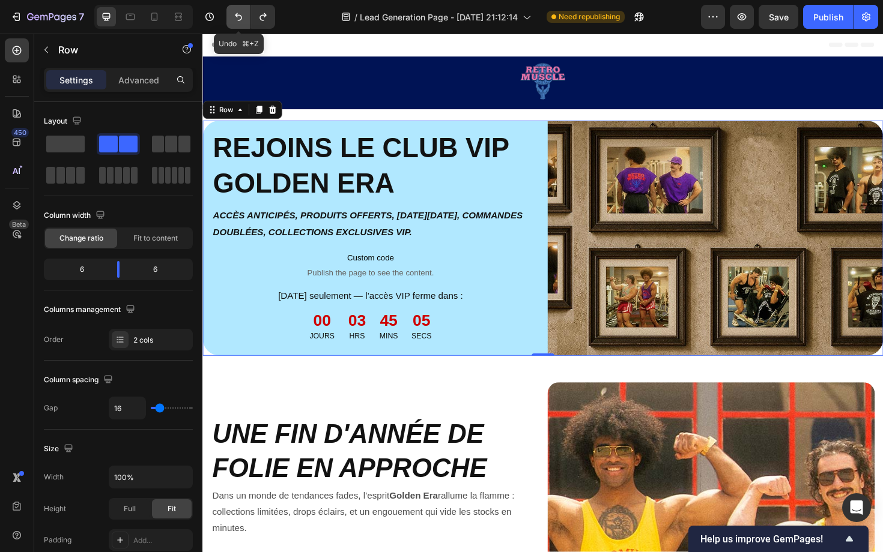
click at [240, 20] on icon "Undo/Redo" at bounding box center [238, 17] width 7 height 8
click at [266, 26] on button "Undo/Redo" at bounding box center [263, 17] width 24 height 24
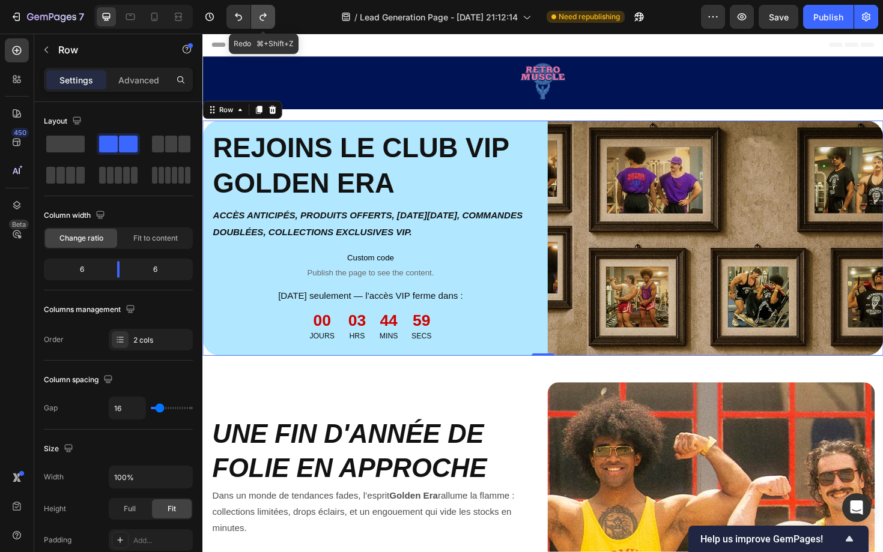
click at [266, 26] on button "Undo/Redo" at bounding box center [263, 17] width 24 height 24
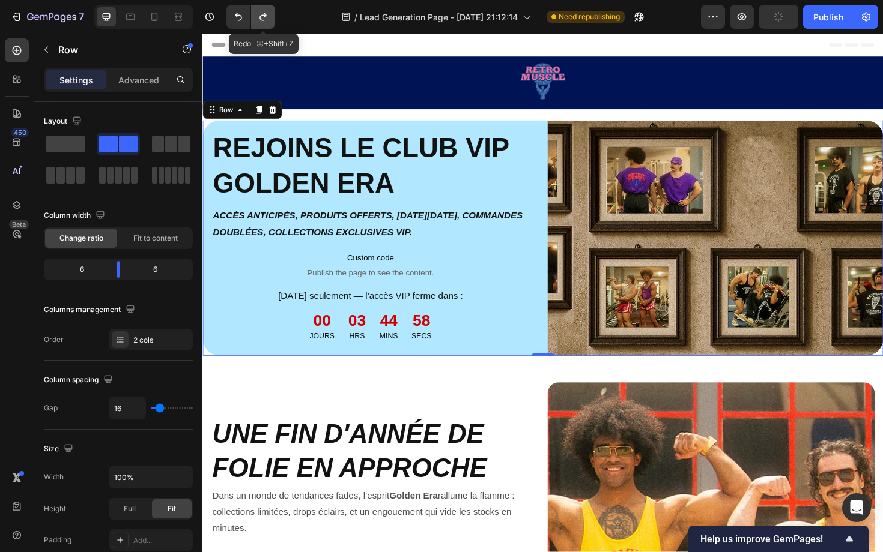
click at [266, 26] on button "Undo/Redo" at bounding box center [263, 17] width 24 height 24
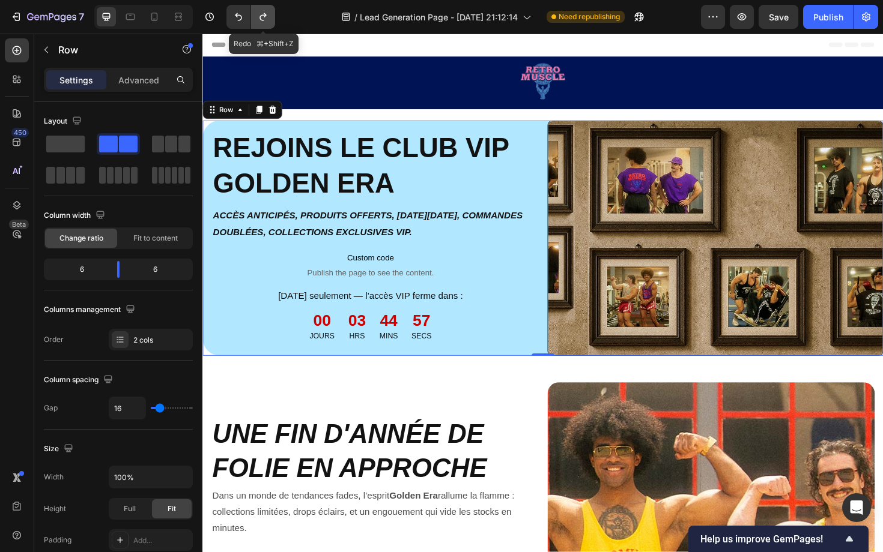
click at [266, 26] on button "Undo/Redo" at bounding box center [263, 17] width 24 height 24
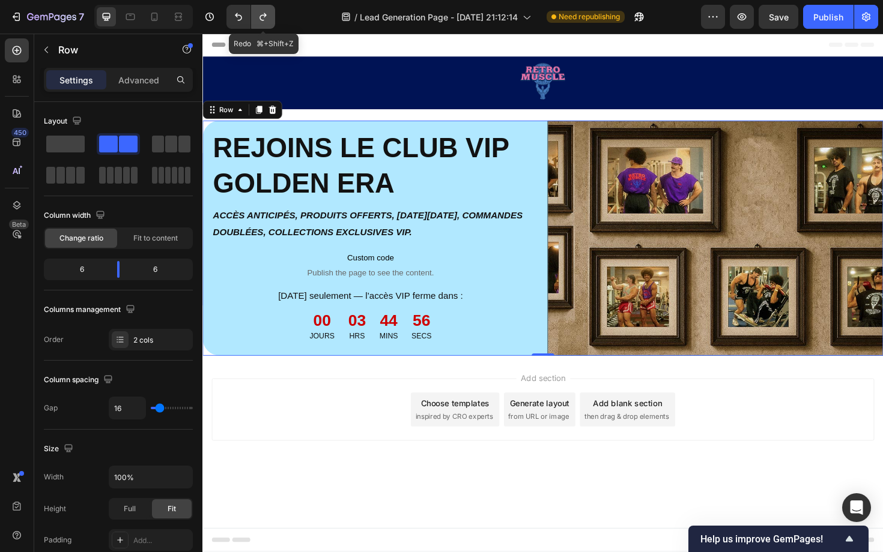
click at [266, 26] on button "Undo/Redo" at bounding box center [263, 17] width 24 height 24
click at [233, 20] on icon "Undo/Redo" at bounding box center [238, 17] width 12 height 12
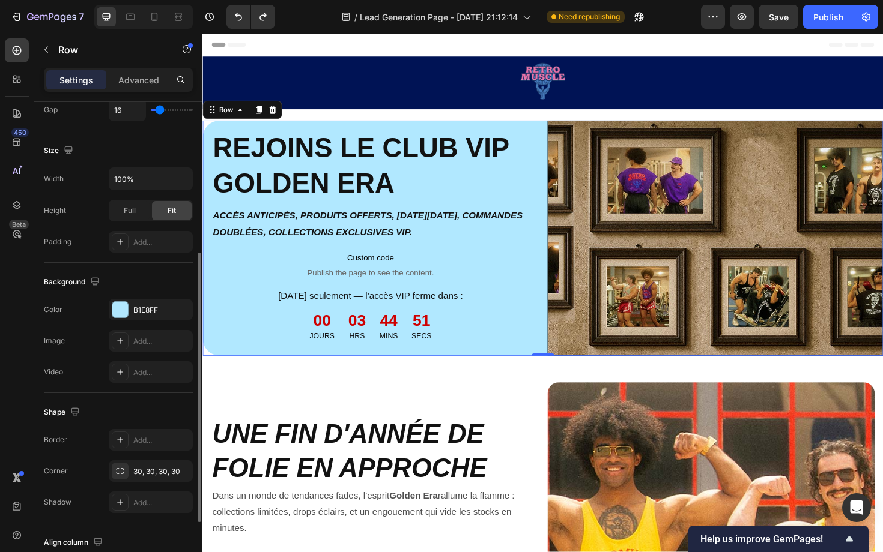
scroll to position [307, 0]
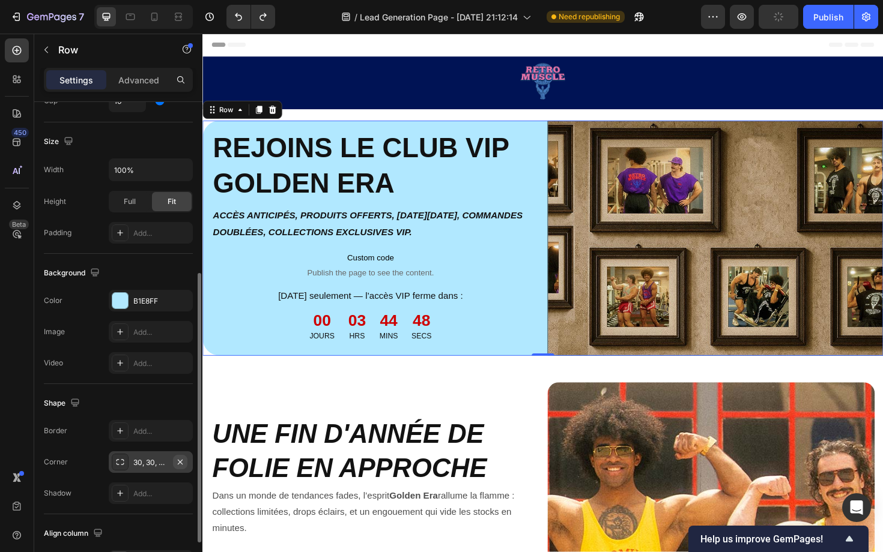
click at [180, 464] on icon "button" at bounding box center [180, 463] width 10 height 10
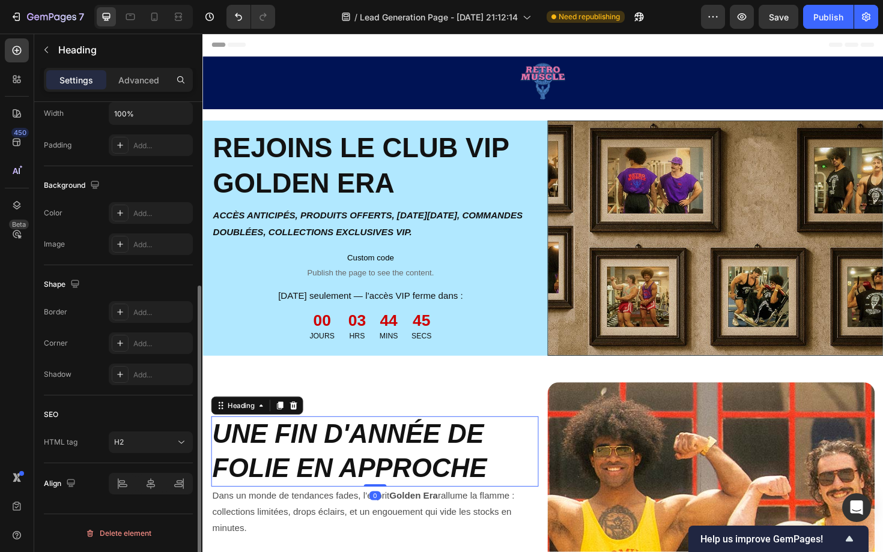
click at [384, 440] on h2 "UNE FIN D'ANNÉE DE FOLIE EN APPROCHE" at bounding box center [384, 477] width 346 height 74
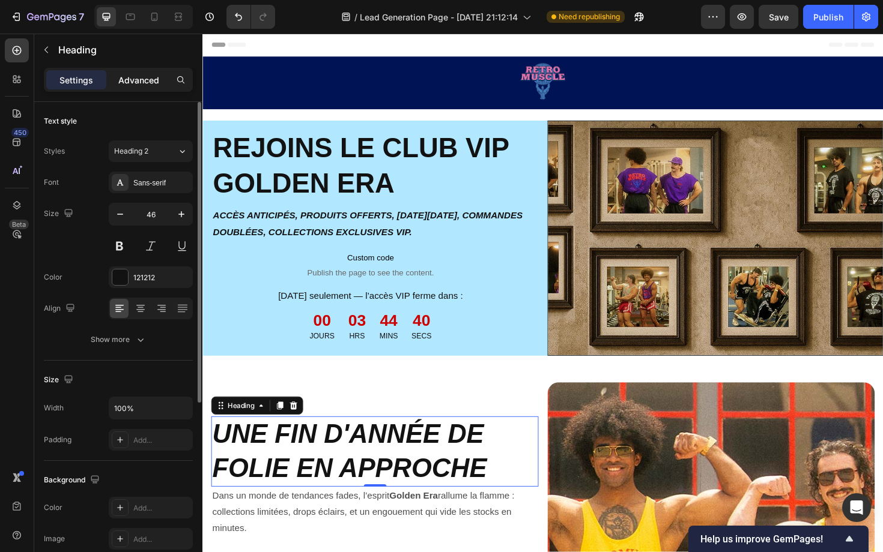
click at [143, 86] on div "Advanced" at bounding box center [139, 79] width 60 height 19
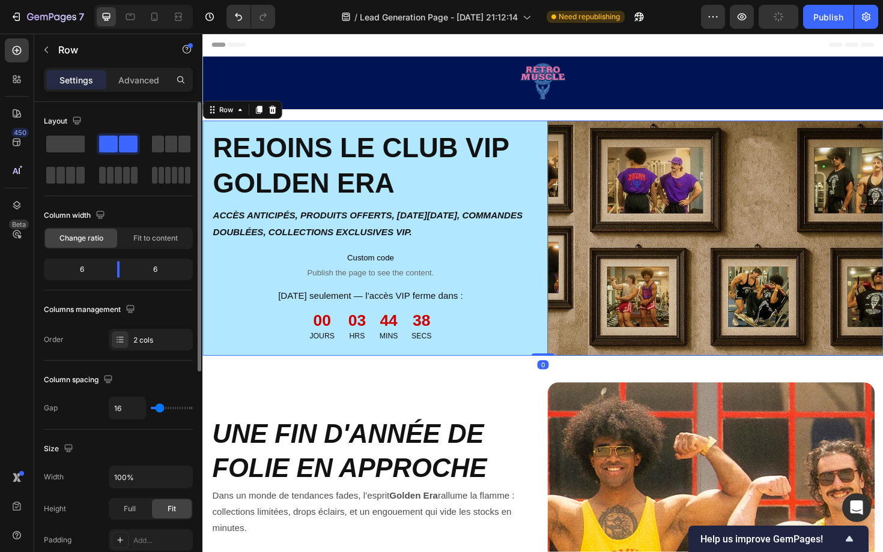
click at [563, 133] on div "Image REJOINS LE CLUB VIP GOLDEN ERA Heading ACCÈS ANTICIPÉS, PRODUITS OFFERTS,…" at bounding box center [562, 250] width 721 height 249
click at [146, 89] on div "Settings Advanced" at bounding box center [118, 80] width 149 height 24
click at [140, 83] on p "Advanced" at bounding box center [138, 80] width 41 height 13
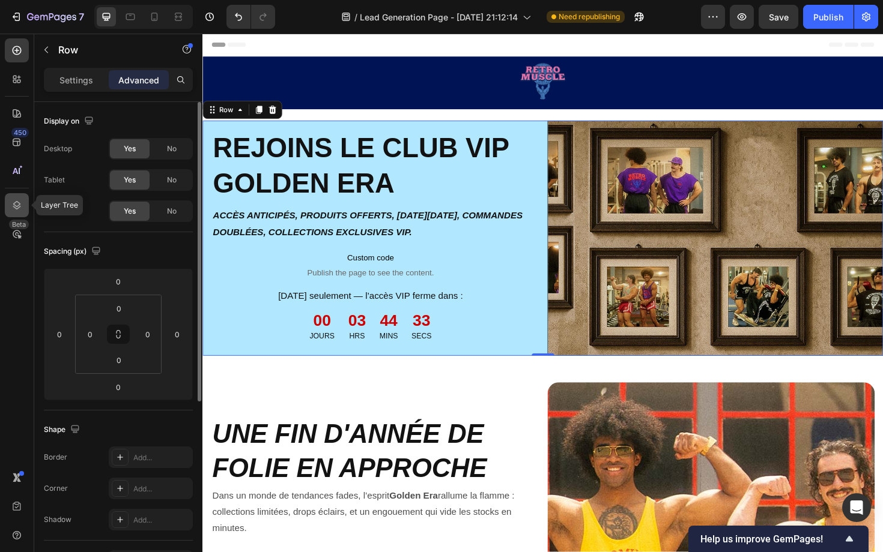
click at [21, 211] on icon at bounding box center [17, 205] width 12 height 12
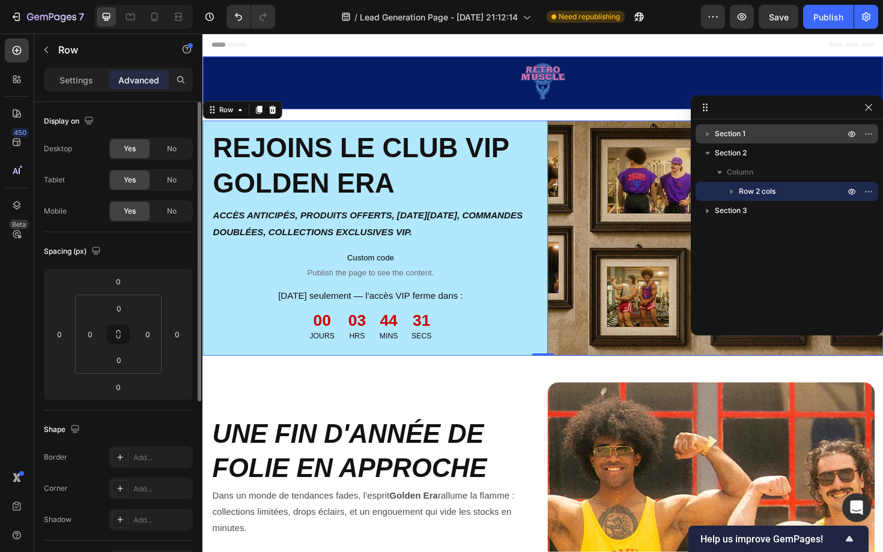
click at [754, 133] on p "Section 1" at bounding box center [781, 134] width 132 height 12
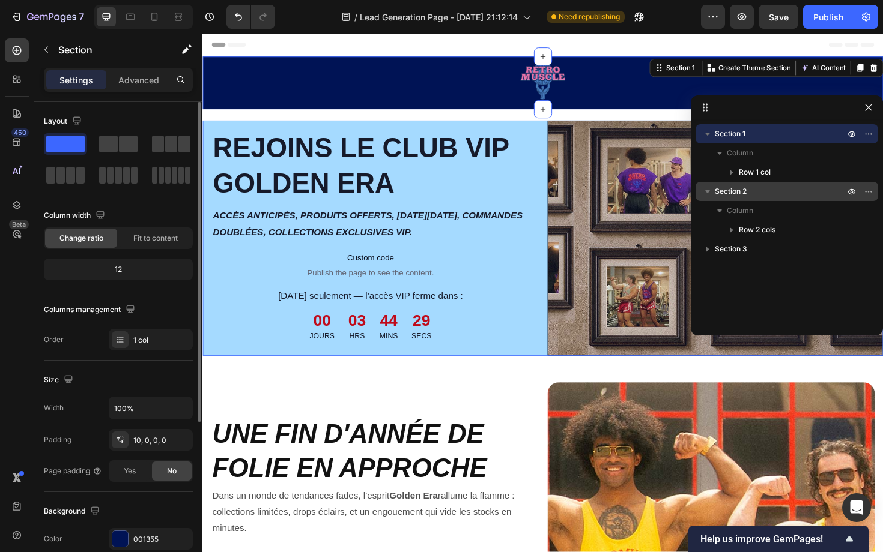
click at [744, 192] on span "Section 2" at bounding box center [731, 192] width 32 height 12
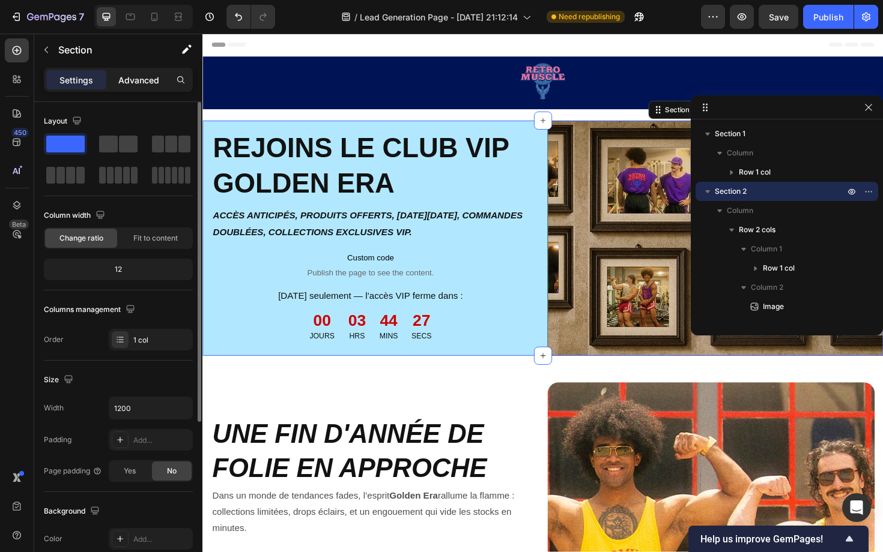
click at [153, 82] on p "Advanced" at bounding box center [138, 80] width 41 height 13
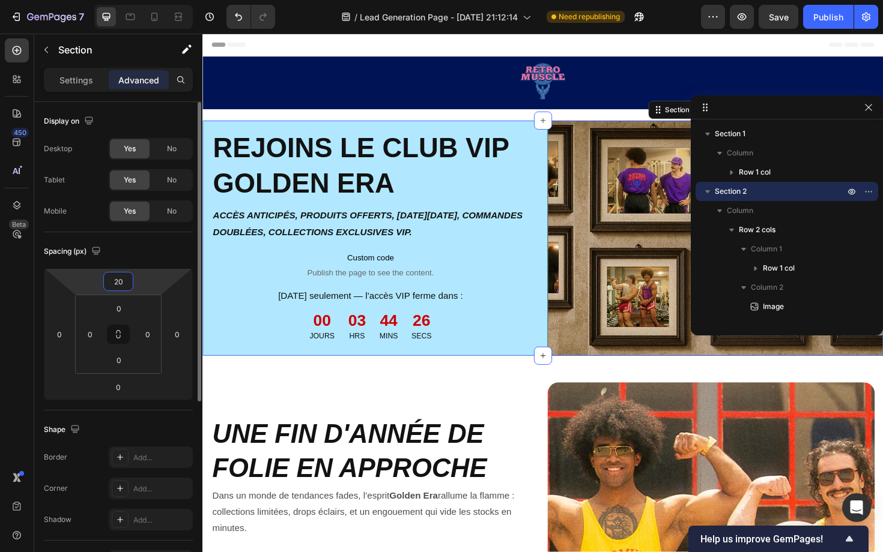
click at [124, 286] on input "20" at bounding box center [118, 282] width 24 height 18
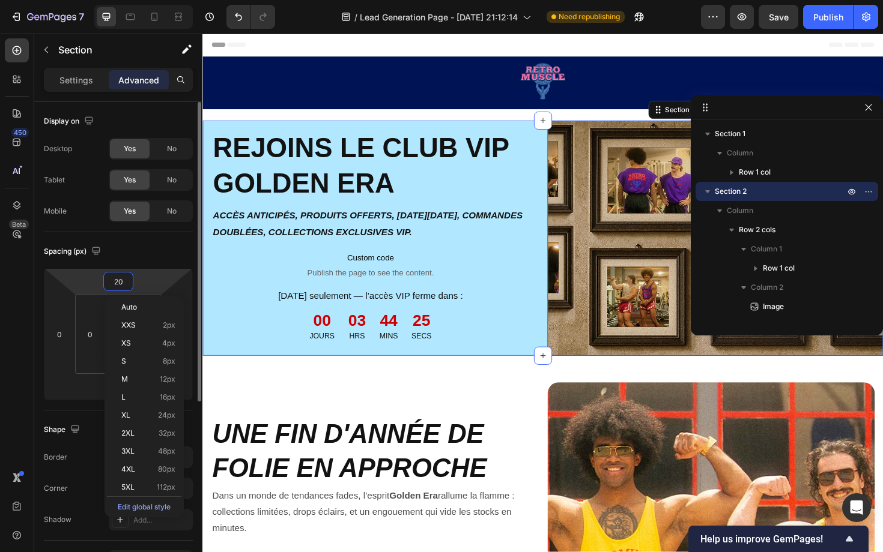
type input "0"
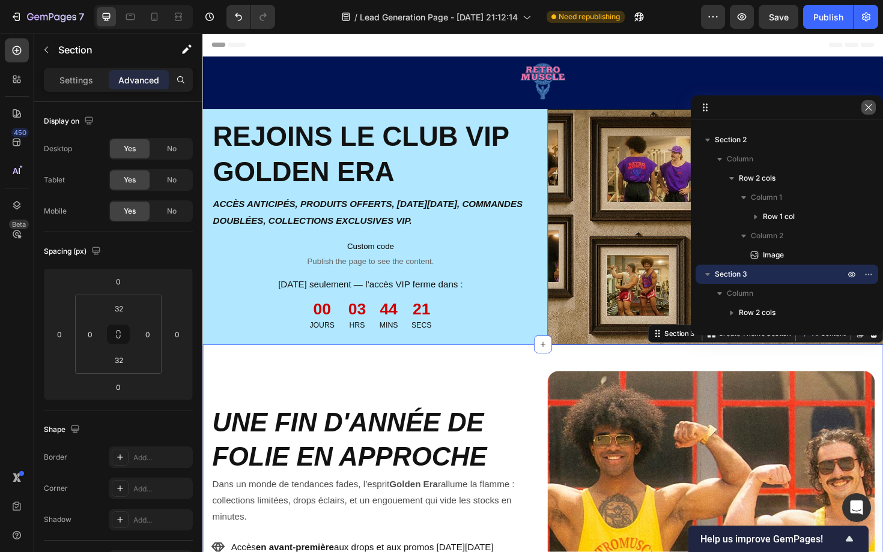
click at [873, 106] on button "button" at bounding box center [868, 107] width 14 height 14
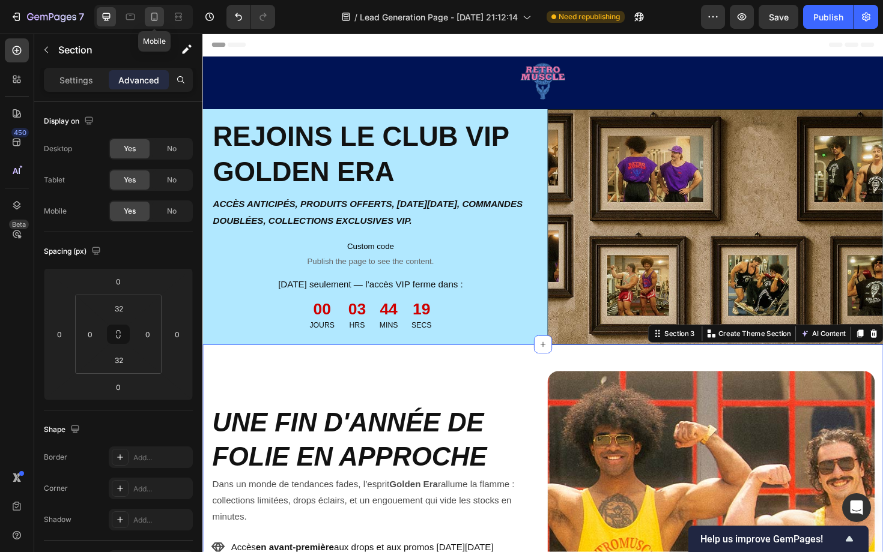
click at [156, 16] on icon at bounding box center [154, 17] width 12 height 12
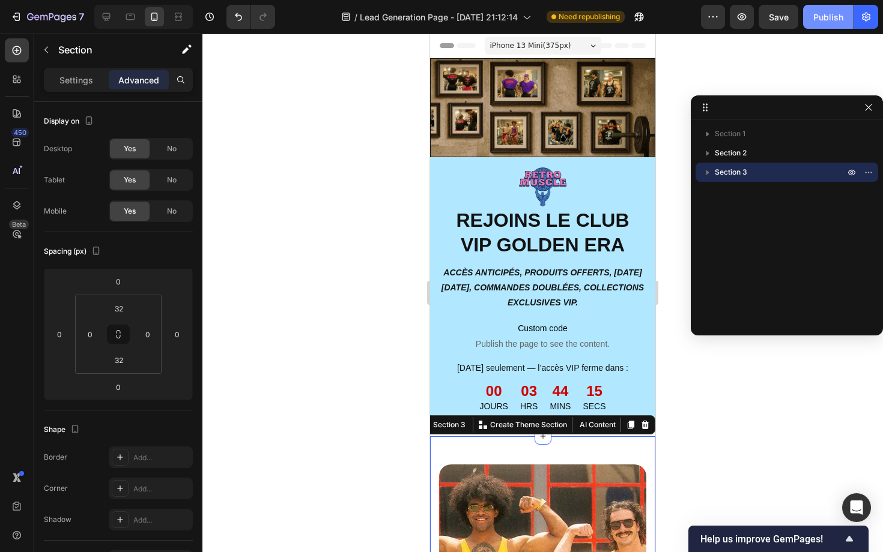
click at [823, 14] on div "Publish" at bounding box center [828, 17] width 30 height 13
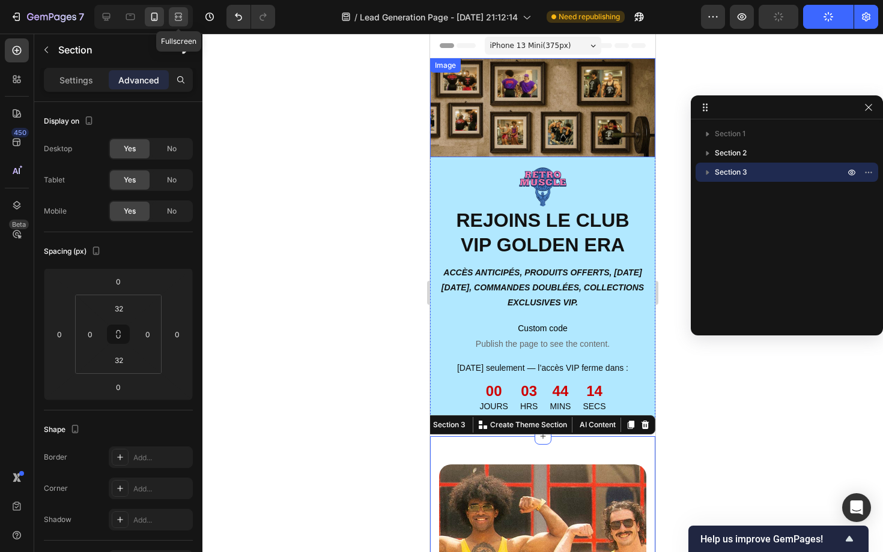
click at [181, 20] on icon at bounding box center [178, 20] width 7 height 2
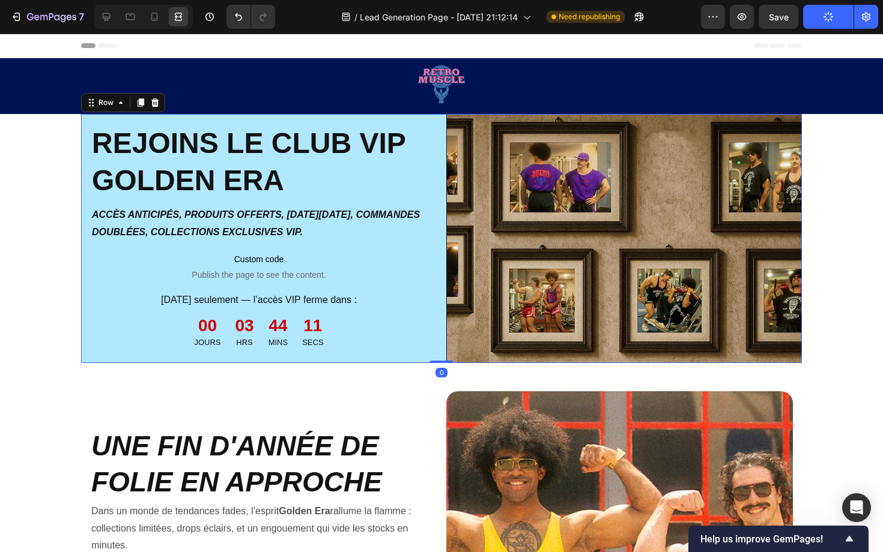
click at [438, 175] on div "Image REJOINS LE CLUB VIP GOLDEN ERA Heading ACCÈS ANTICIPÉS, PRODUITS OFFERTS,…" at bounding box center [441, 238] width 721 height 249
click at [103, 17] on icon at bounding box center [107, 17] width 8 height 8
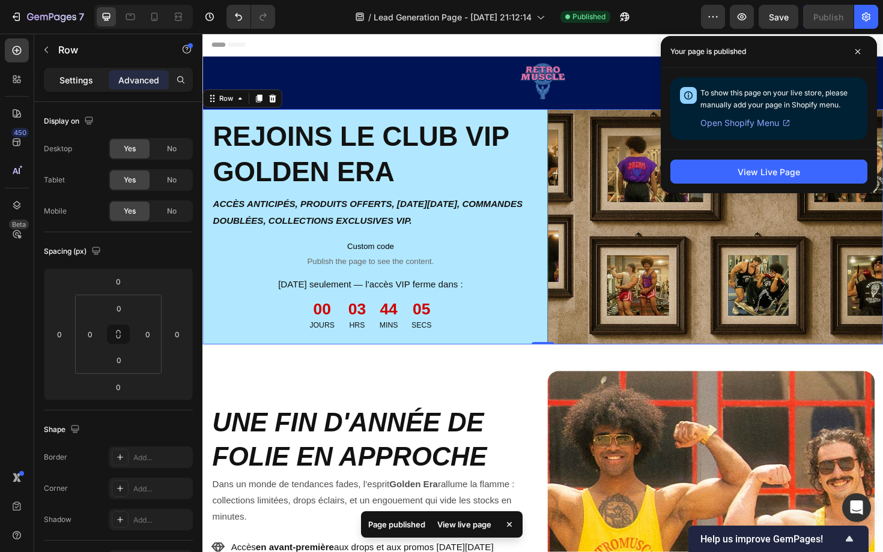
click at [85, 79] on p "Settings" at bounding box center [76, 80] width 34 height 13
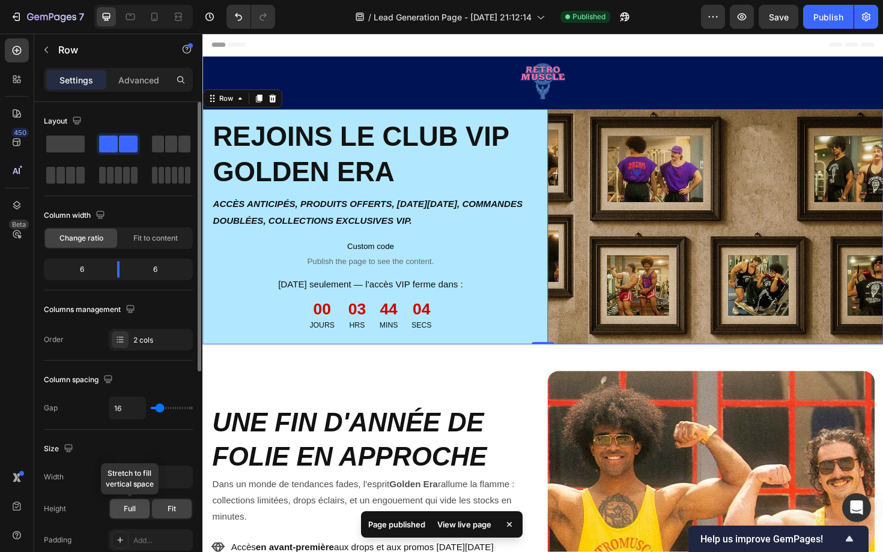
click at [135, 513] on span "Full" at bounding box center [130, 509] width 12 height 11
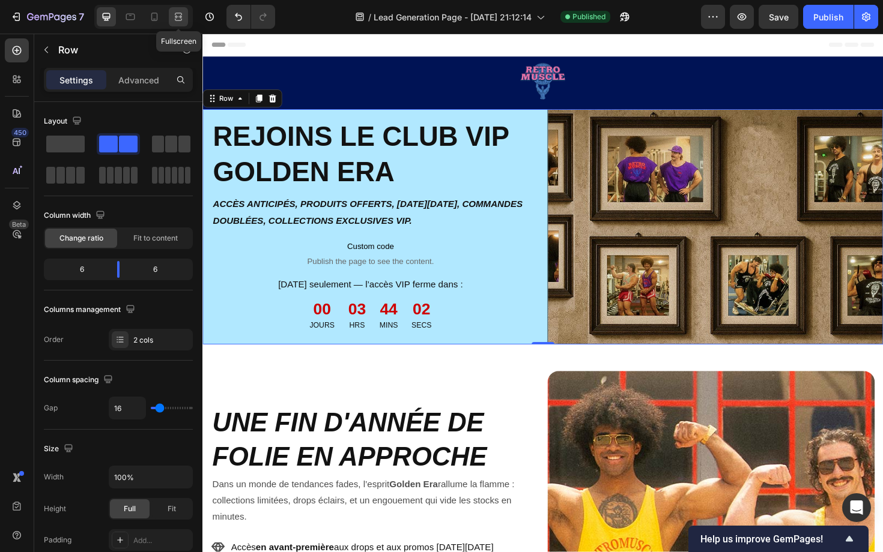
click at [181, 17] on icon at bounding box center [180, 16] width 4 height 3
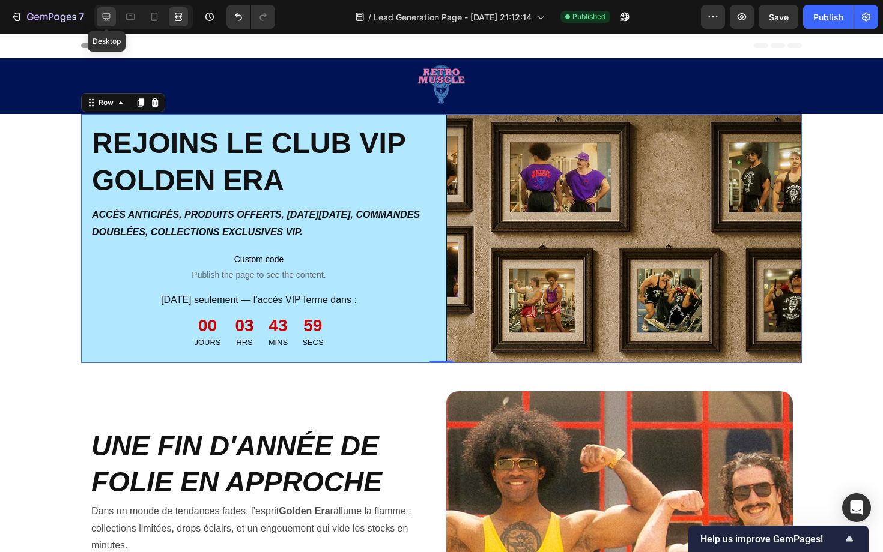
click at [109, 20] on icon at bounding box center [106, 17] width 12 height 12
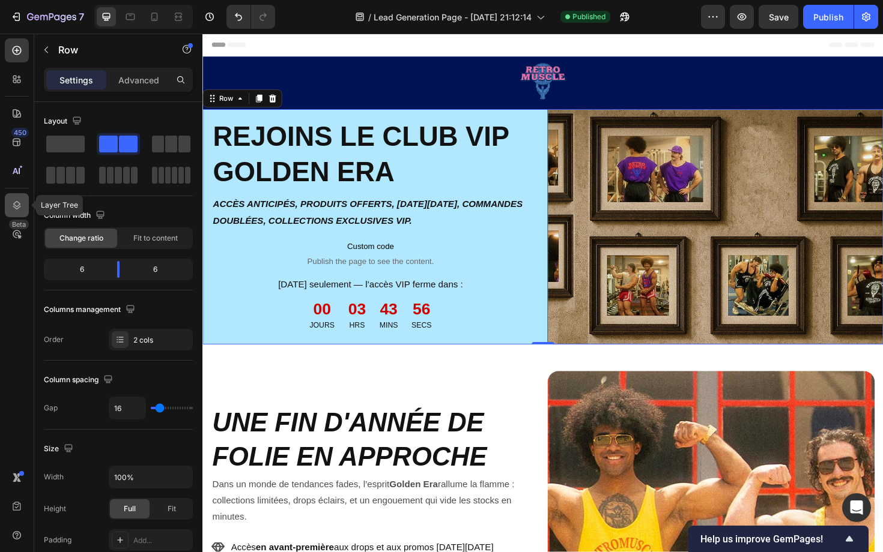
click at [16, 210] on icon at bounding box center [17, 205] width 12 height 12
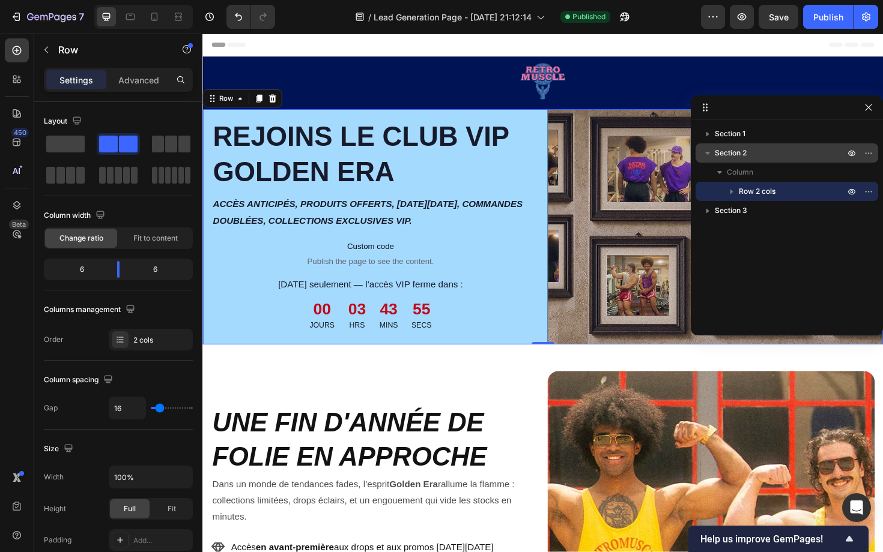
click at [747, 154] on p "Section 2" at bounding box center [781, 153] width 132 height 12
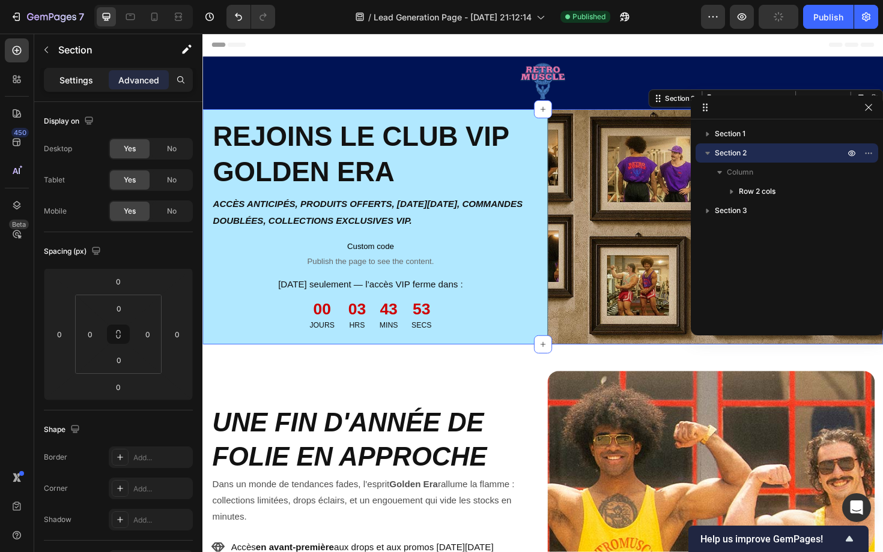
click at [77, 80] on p "Settings" at bounding box center [76, 80] width 34 height 13
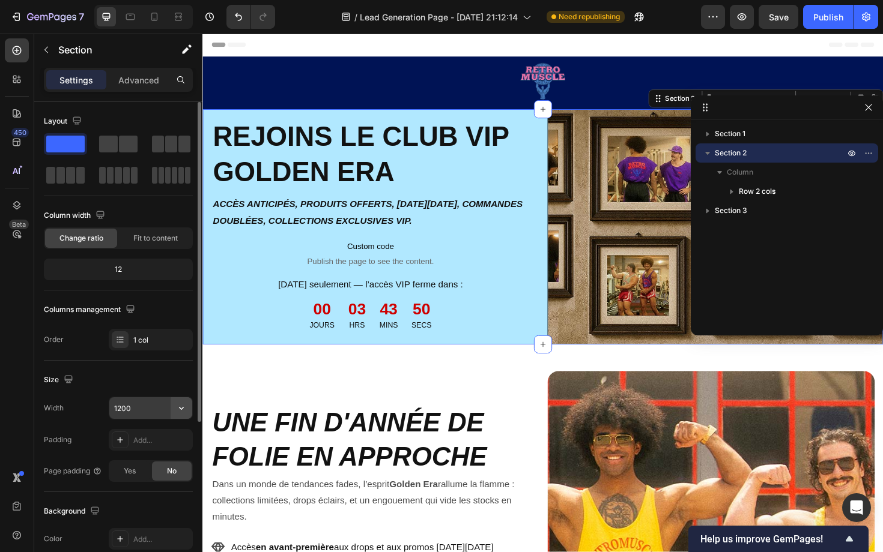
click at [179, 411] on icon "button" at bounding box center [181, 408] width 12 height 12
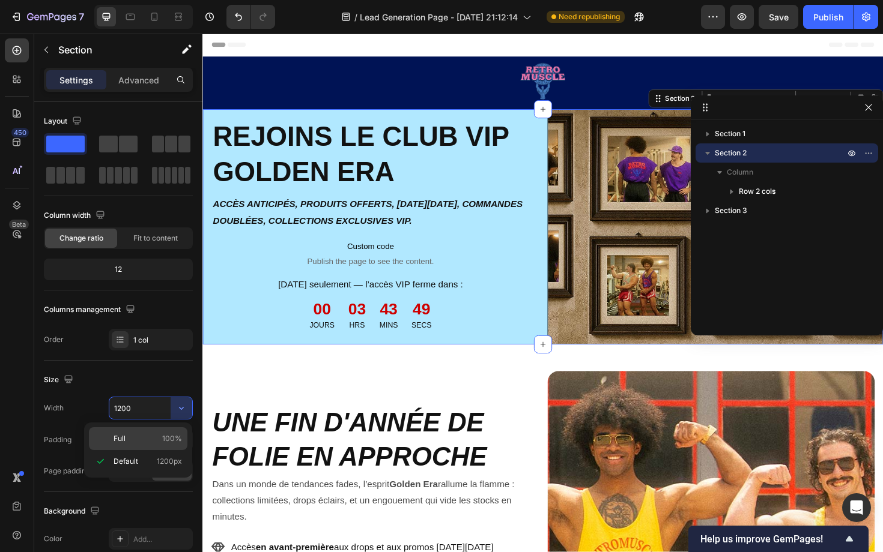
click at [144, 441] on p "Full 100%" at bounding box center [147, 439] width 68 height 11
type input "100%"
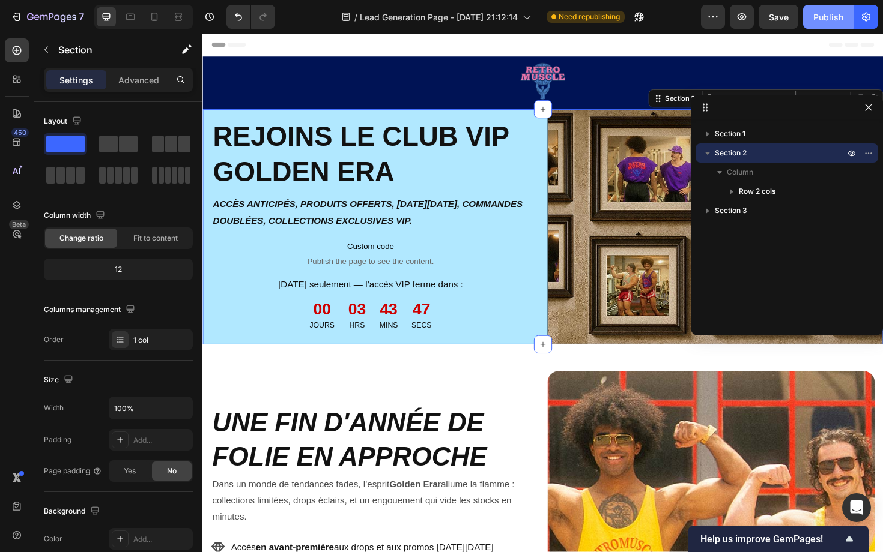
click at [820, 18] on div "Publish" at bounding box center [828, 17] width 30 height 13
click at [175, 19] on icon at bounding box center [178, 20] width 7 height 2
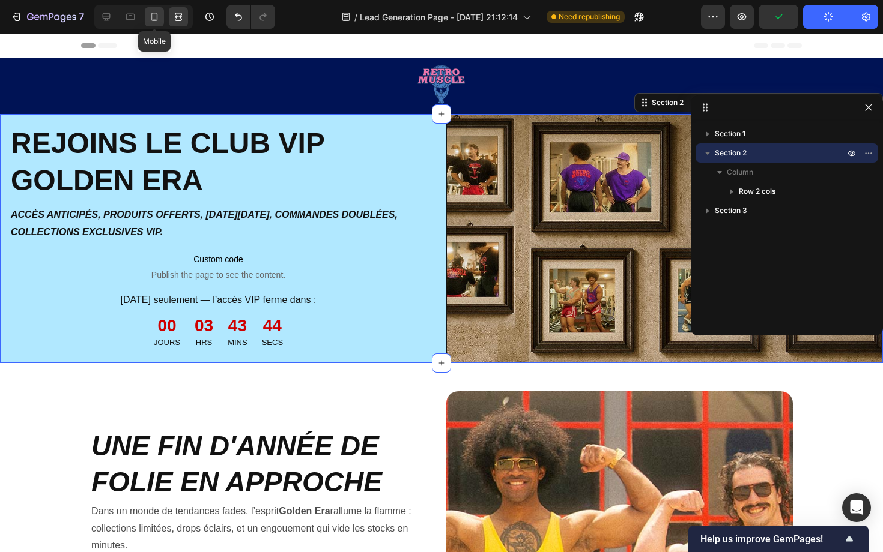
click at [155, 17] on icon at bounding box center [154, 17] width 12 height 12
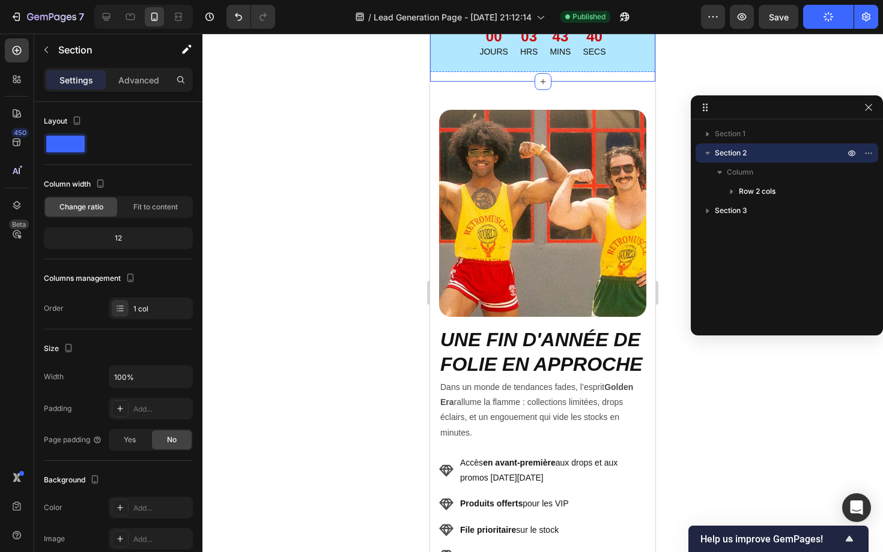
scroll to position [686, 0]
